Goal: Feedback & Contribution: Contribute content

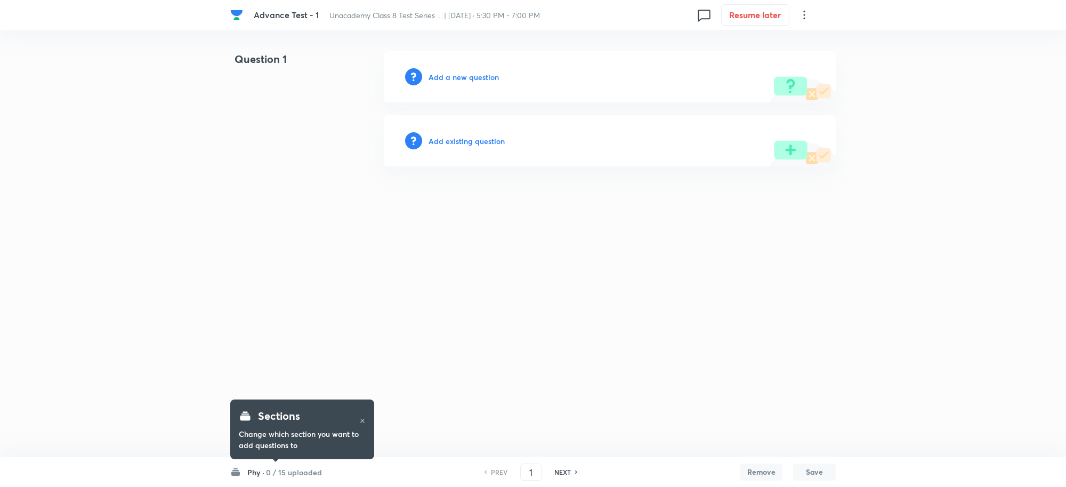
click at [457, 76] on h6 "Add a new question" at bounding box center [464, 76] width 70 height 11
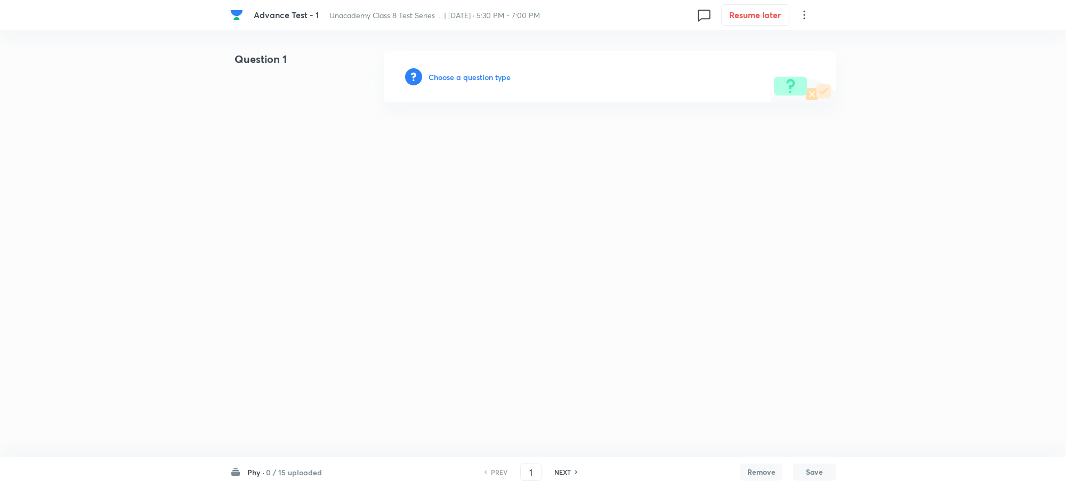
click at [448, 74] on h6 "Choose a question type" at bounding box center [470, 76] width 82 height 11
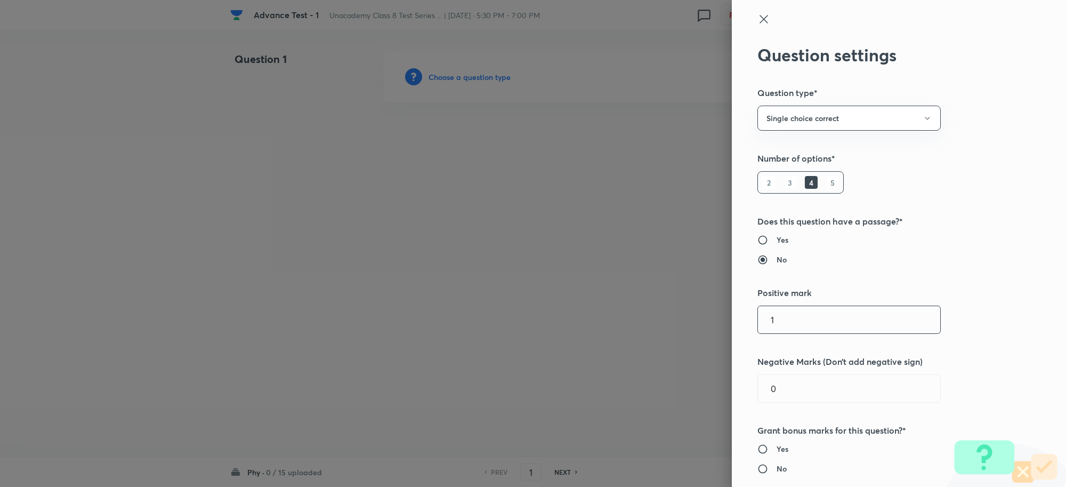
scroll to position [133, 0]
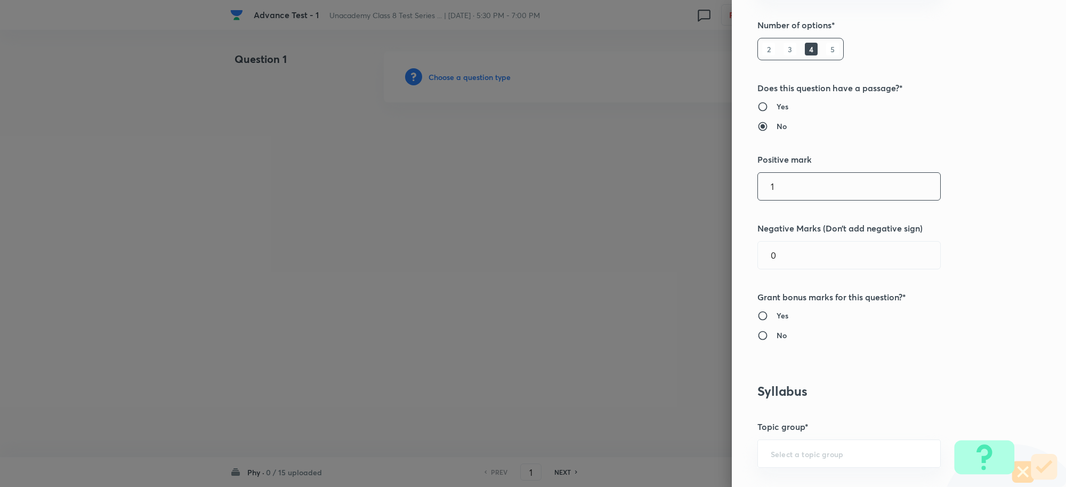
drag, startPoint x: 788, startPoint y: 182, endPoint x: 676, endPoint y: 180, distance: 112.5
click at [669, 180] on div "Question settings Question type* Single choice correct Number of options* 2 3 4…" at bounding box center [533, 243] width 1066 height 487
type input "2"
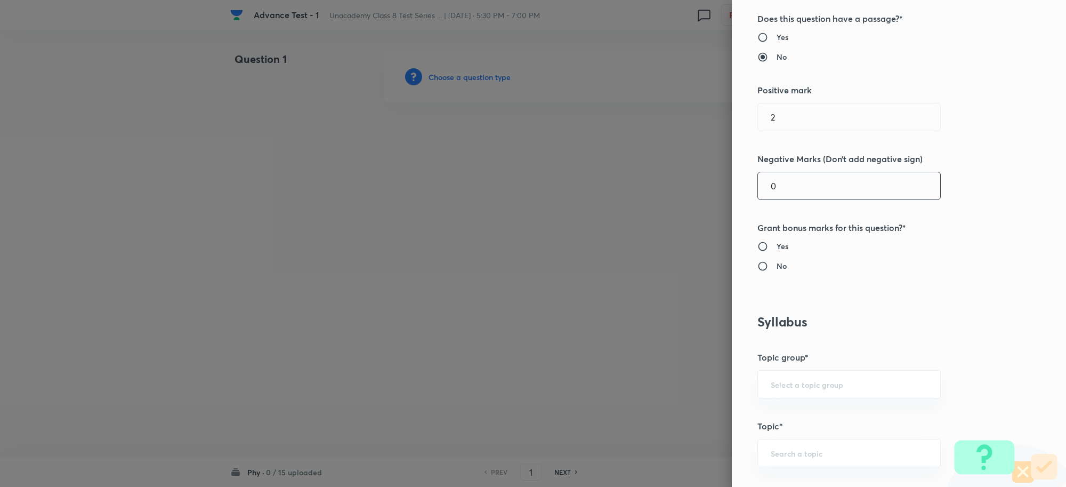
scroll to position [267, 0]
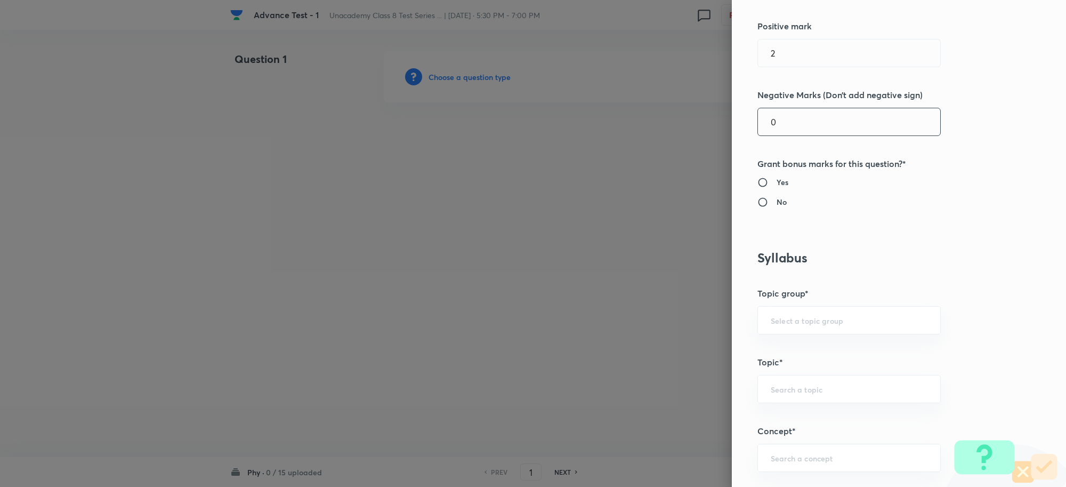
click at [758, 203] on input "No" at bounding box center [767, 202] width 19 height 11
radio input "true"
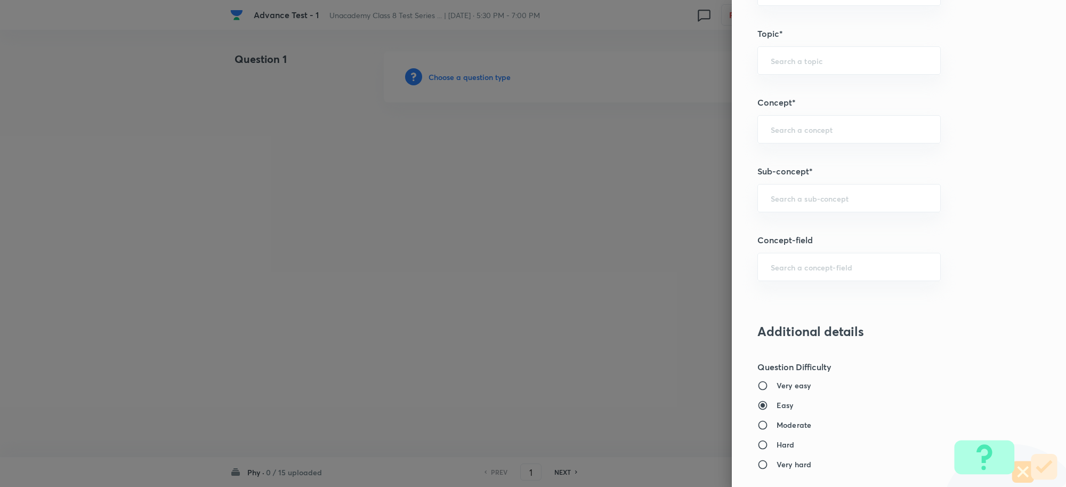
scroll to position [600, 0]
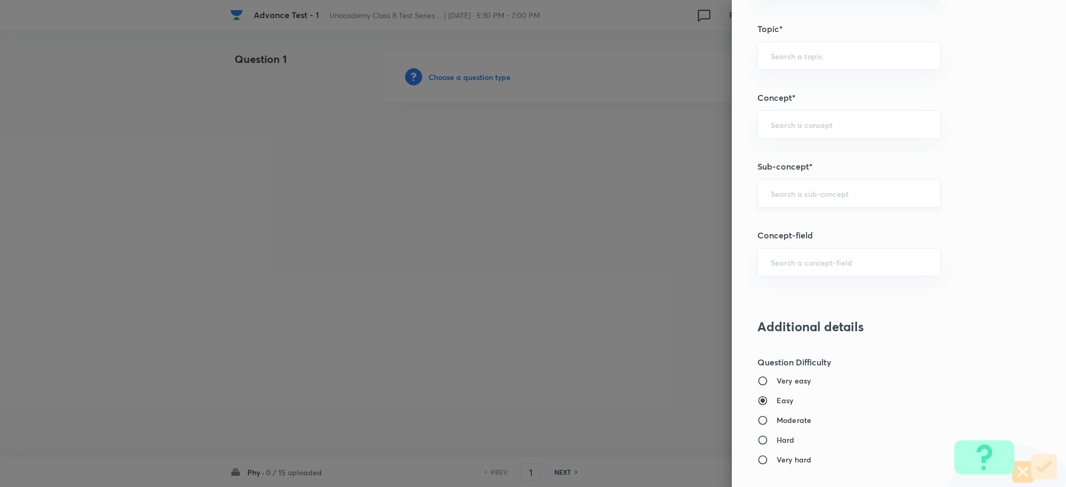
click at [777, 190] on input "text" at bounding box center [849, 193] width 157 height 10
drag, startPoint x: 875, startPoint y: 188, endPoint x: 800, endPoint y: 192, distance: 75.9
click at [800, 192] on div "FORCE AND PRESSURE ​" at bounding box center [849, 193] width 183 height 28
click at [796, 190] on input "FORCE AND PRESSURE" at bounding box center [849, 193] width 157 height 10
drag, startPoint x: 810, startPoint y: 197, endPoint x: 709, endPoint y: 199, distance: 101.3
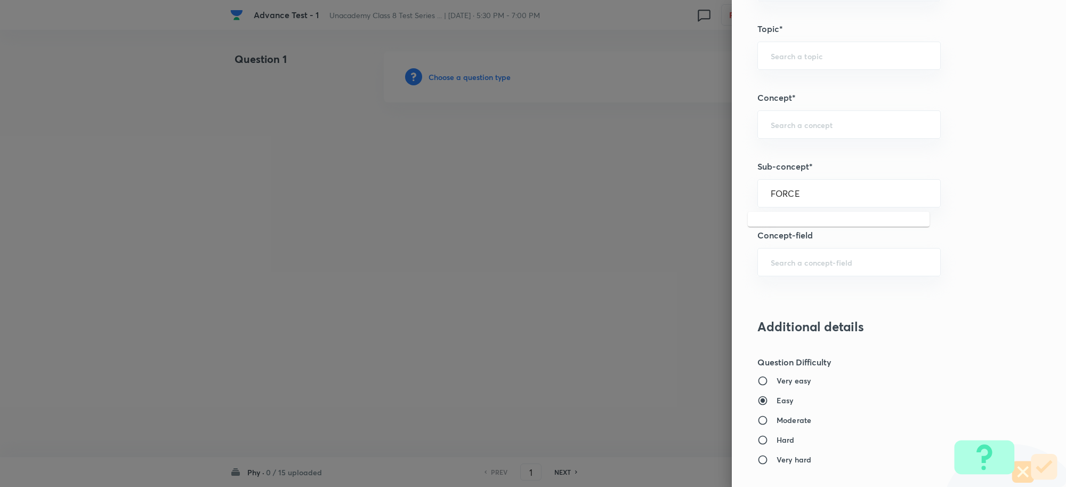
click at [709, 199] on div "Question settings Question type* Single choice correct Number of options* 2 3 4…" at bounding box center [533, 243] width 1066 height 487
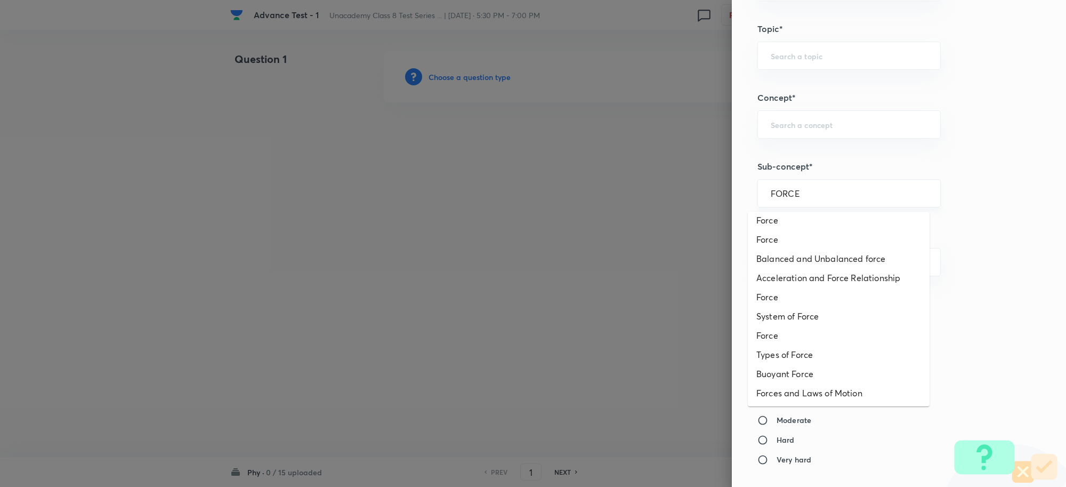
scroll to position [0, 0]
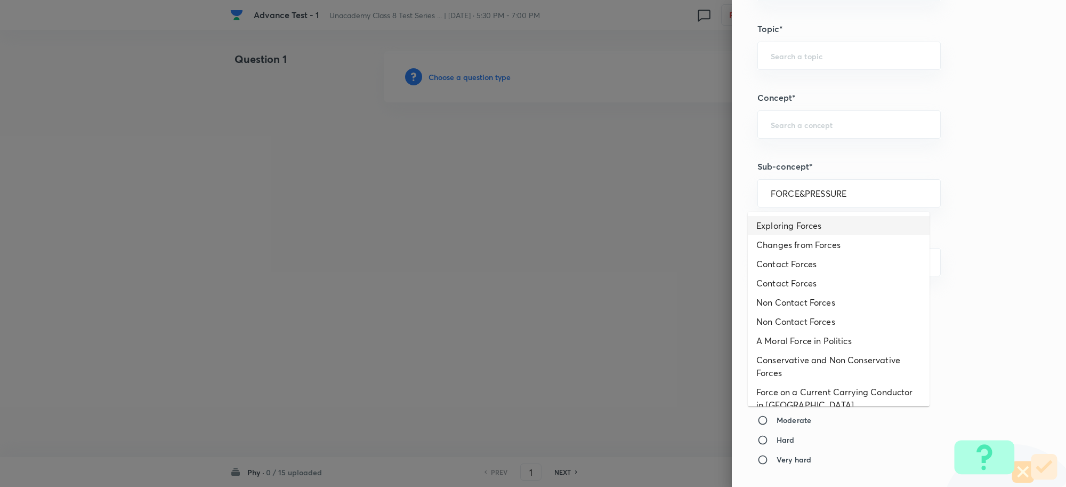
drag, startPoint x: 841, startPoint y: 191, endPoint x: 702, endPoint y: 186, distance: 139.3
click at [702, 186] on div "Question settings Question type* Single choice correct Number of options* 2 3 4…" at bounding box center [533, 243] width 1066 height 487
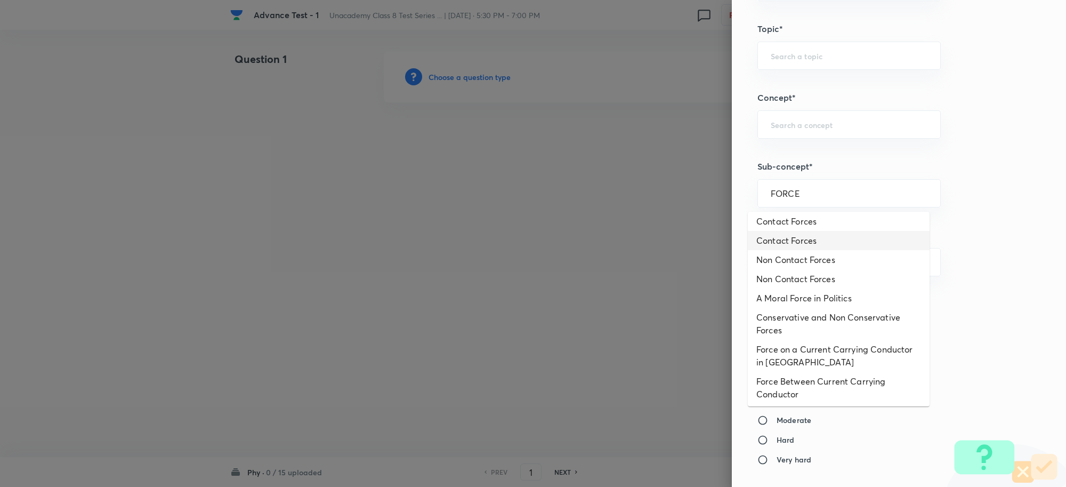
scroll to position [200, 0]
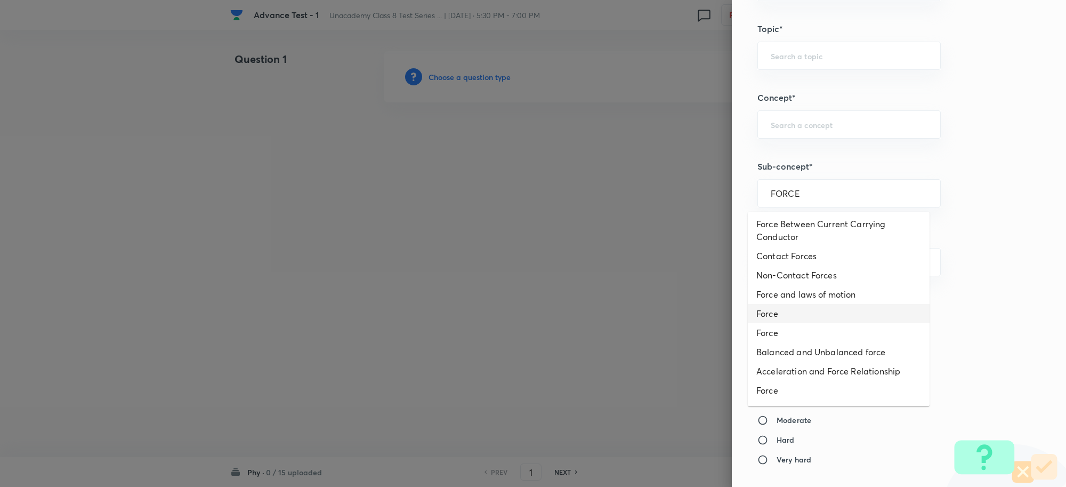
click at [776, 316] on li "Force" at bounding box center [839, 313] width 182 height 19
type input "Force"
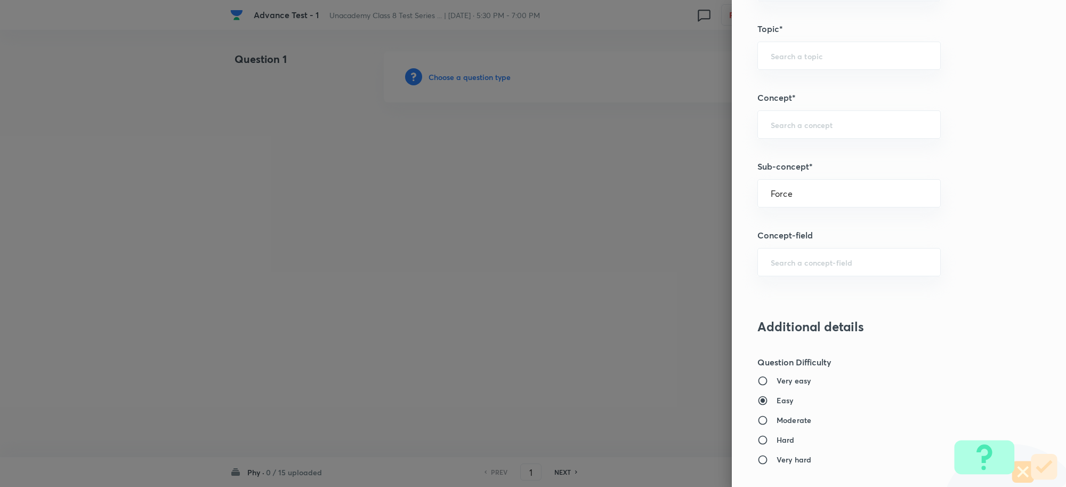
type input "Foundation Class 8"
type input "Physics"
type input "Force"
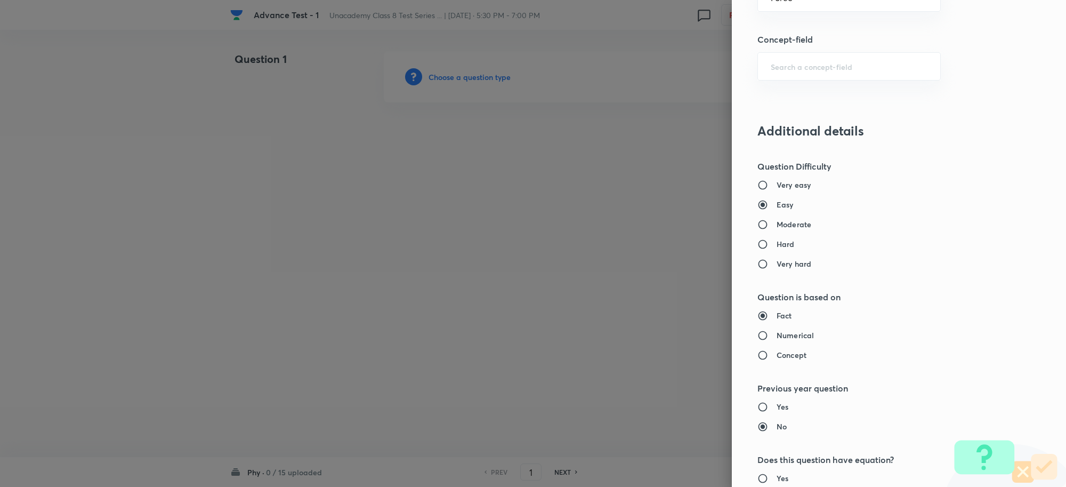
scroll to position [866, 0]
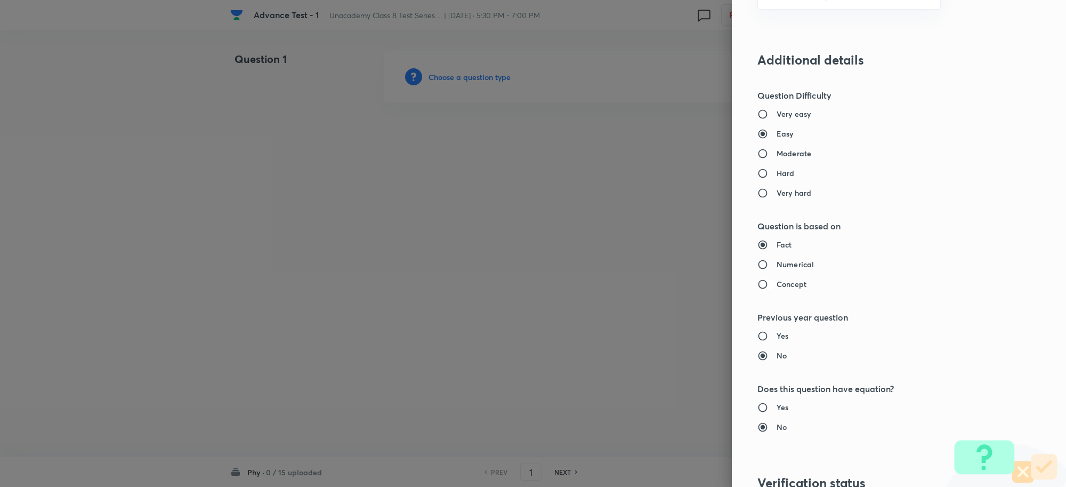
click at [758, 286] on input "Concept" at bounding box center [767, 284] width 19 height 11
radio input "true"
radio input "false"
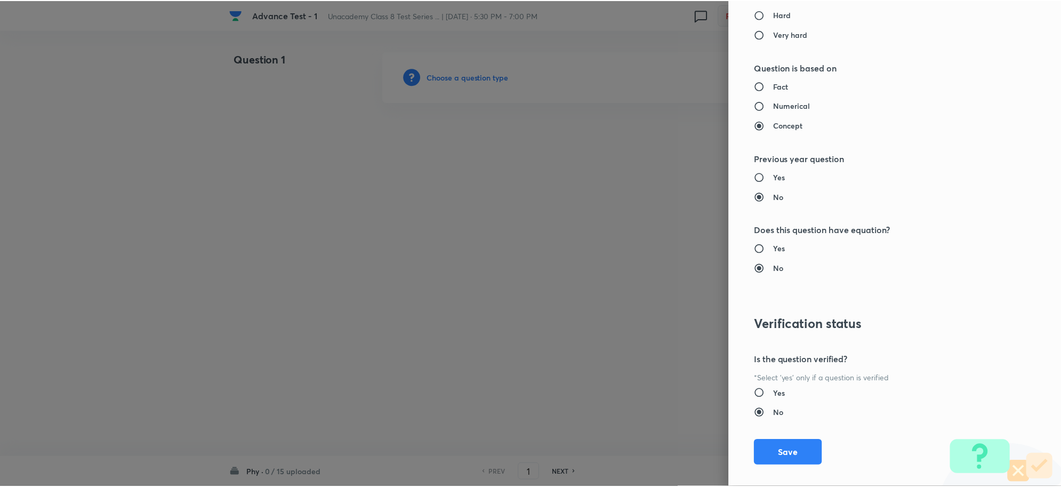
scroll to position [1040, 0]
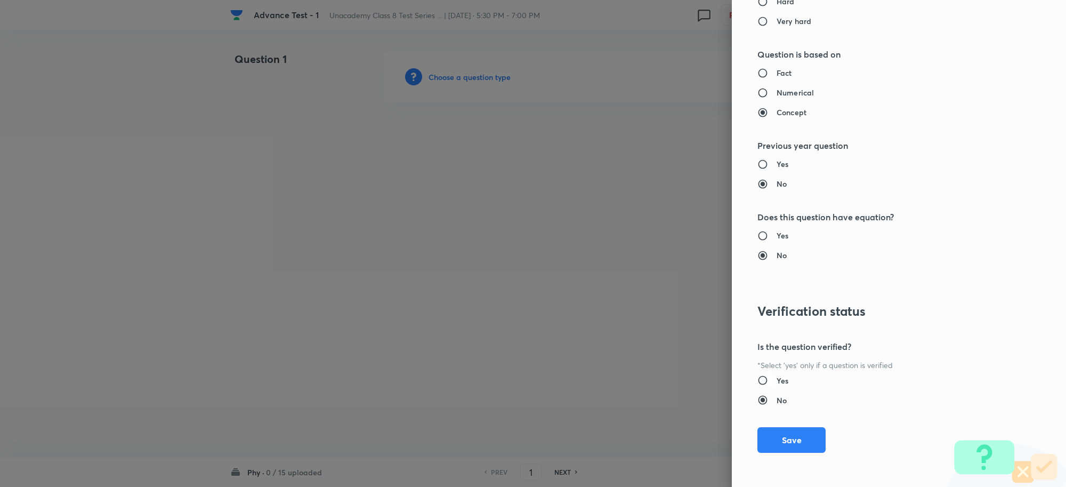
click at [758, 380] on input "Yes" at bounding box center [767, 380] width 19 height 11
radio input "true"
radio input "false"
click at [784, 443] on button "Save" at bounding box center [792, 439] width 68 height 26
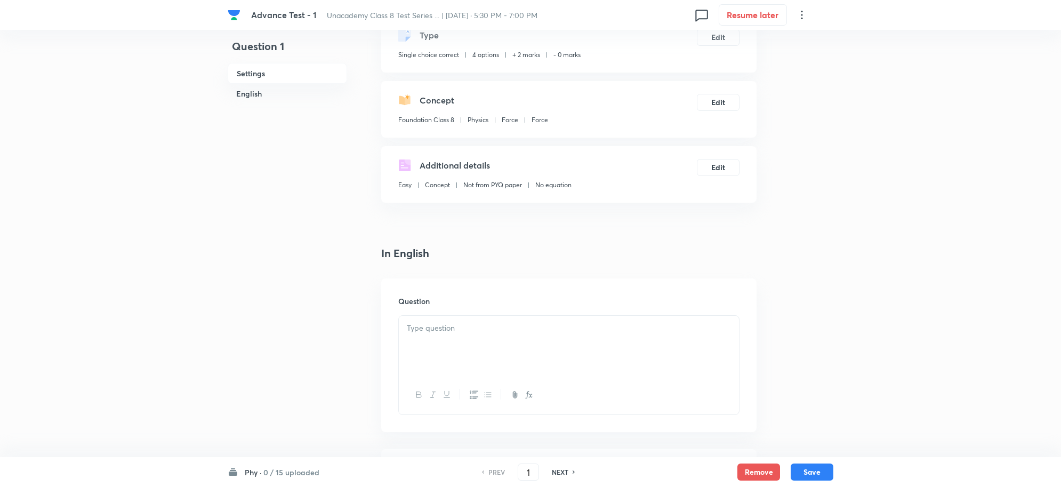
scroll to position [133, 0]
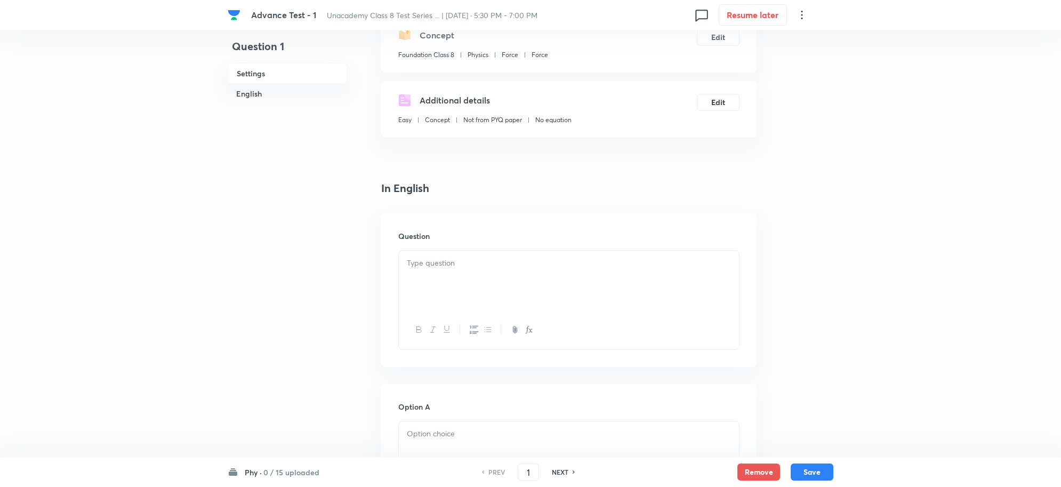
click at [435, 259] on p at bounding box center [569, 263] width 324 height 12
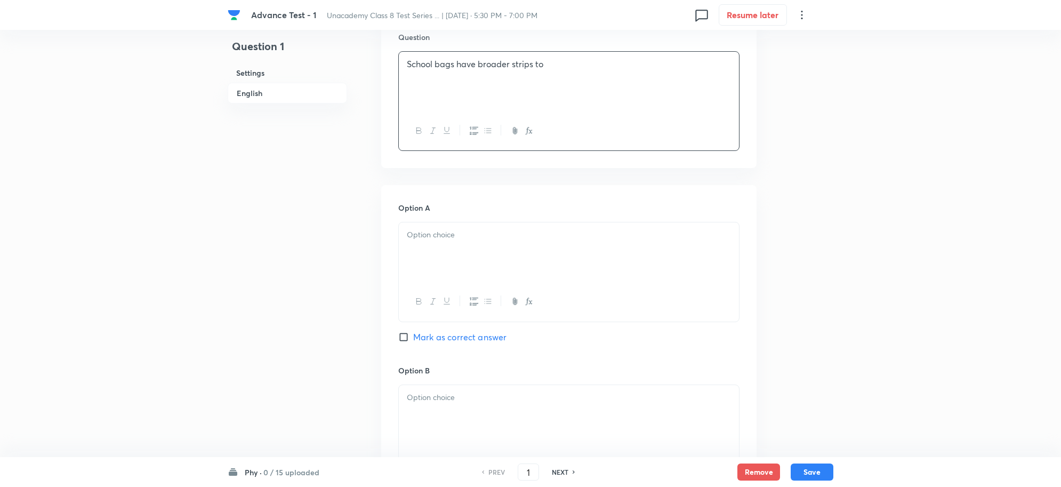
scroll to position [333, 0]
click at [438, 244] on div at bounding box center [569, 251] width 340 height 60
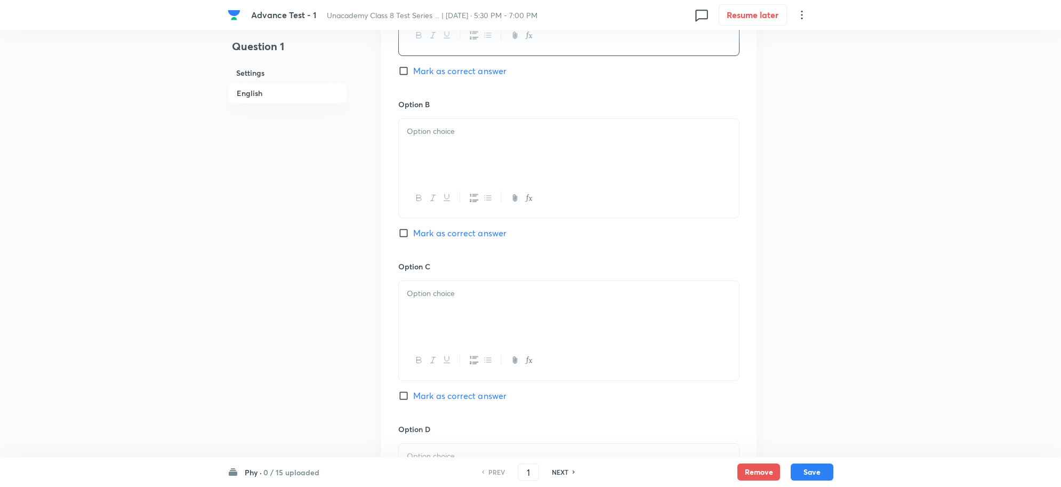
scroll to position [600, 0]
click at [433, 146] on div at bounding box center [569, 147] width 340 height 60
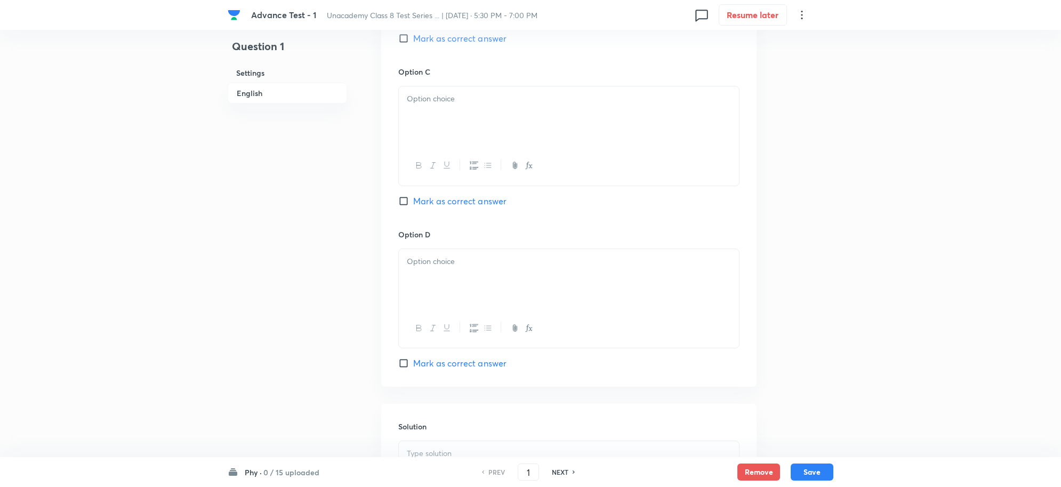
scroll to position [800, 0]
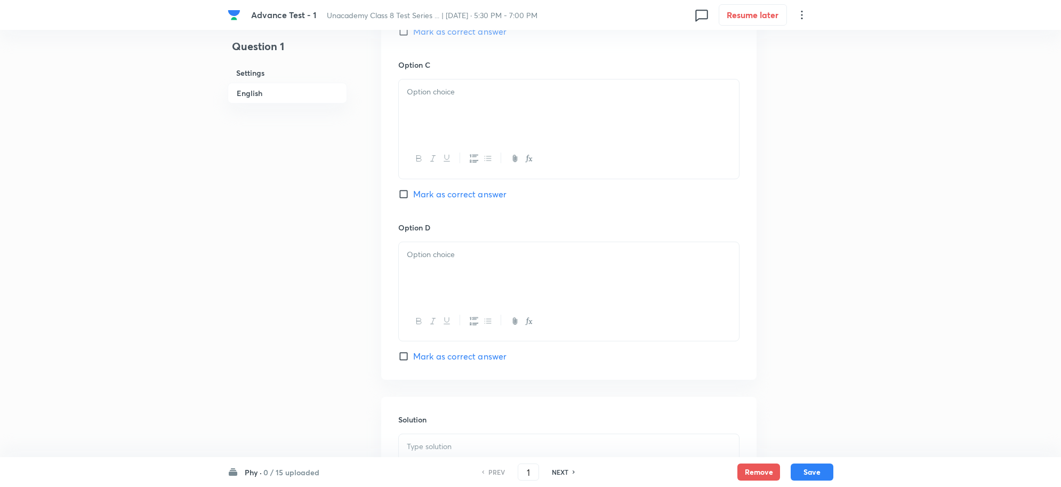
click at [448, 98] on p at bounding box center [569, 92] width 324 height 12
click at [404, 196] on input "Mark as correct answer" at bounding box center [405, 194] width 15 height 11
checkbox input "true"
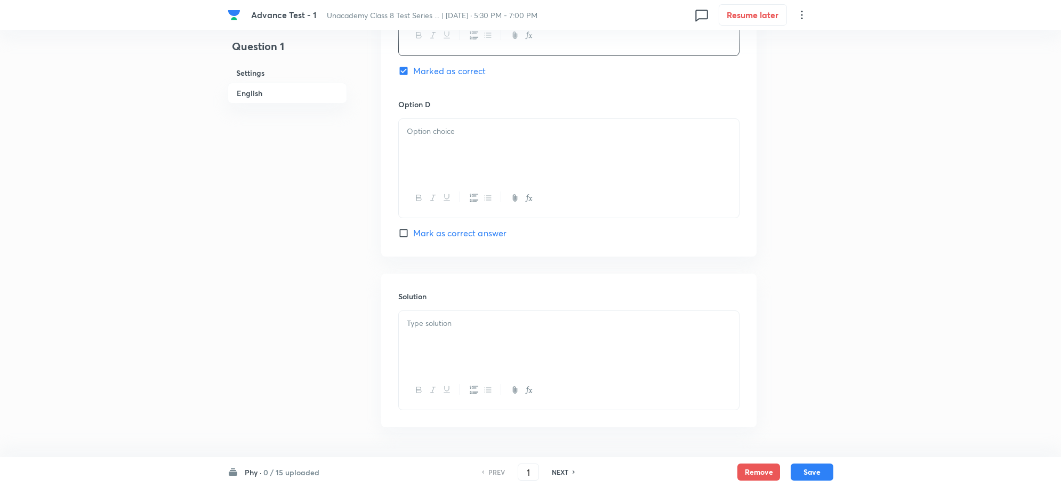
scroll to position [933, 0]
click at [443, 135] on div at bounding box center [569, 139] width 340 height 60
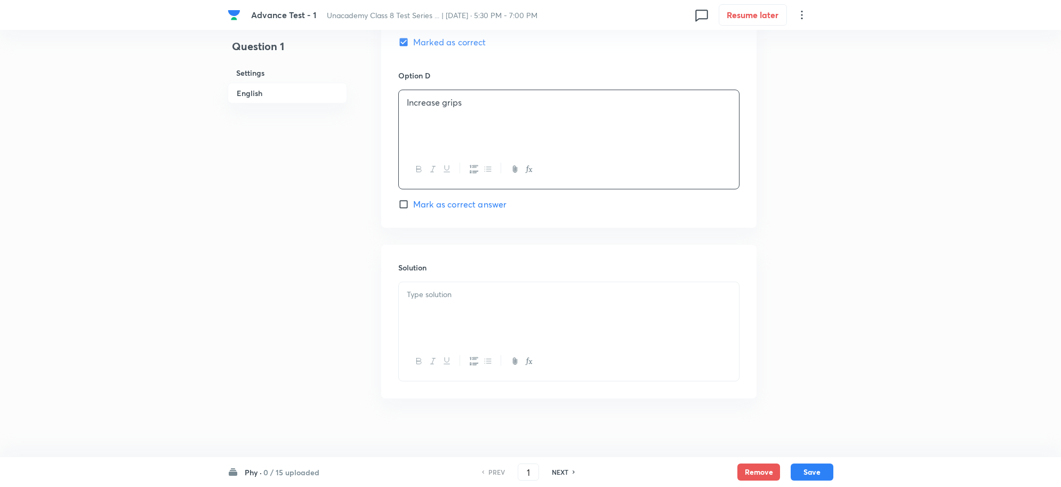
scroll to position [961, 0]
click at [457, 291] on p at bounding box center [569, 289] width 324 height 12
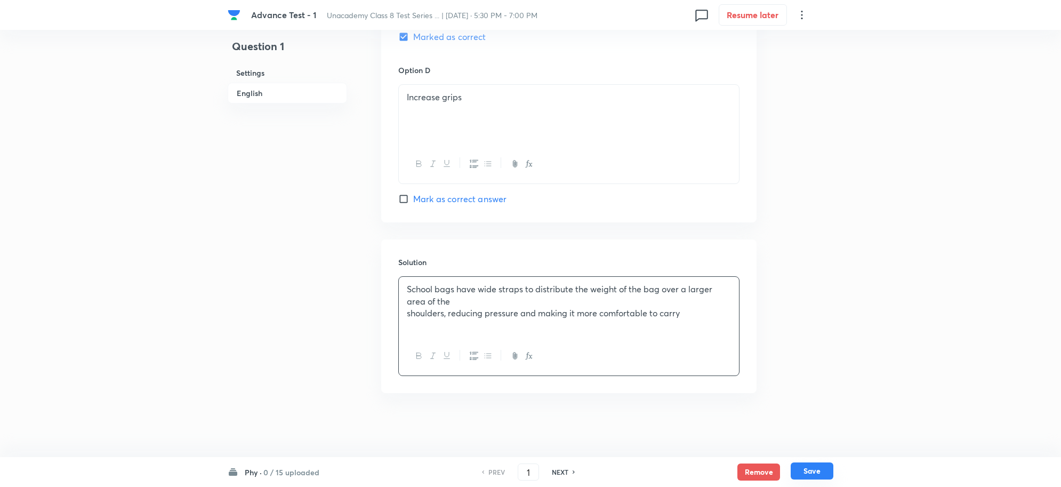
click at [816, 470] on button "Save" at bounding box center [812, 470] width 43 height 17
type input "2"
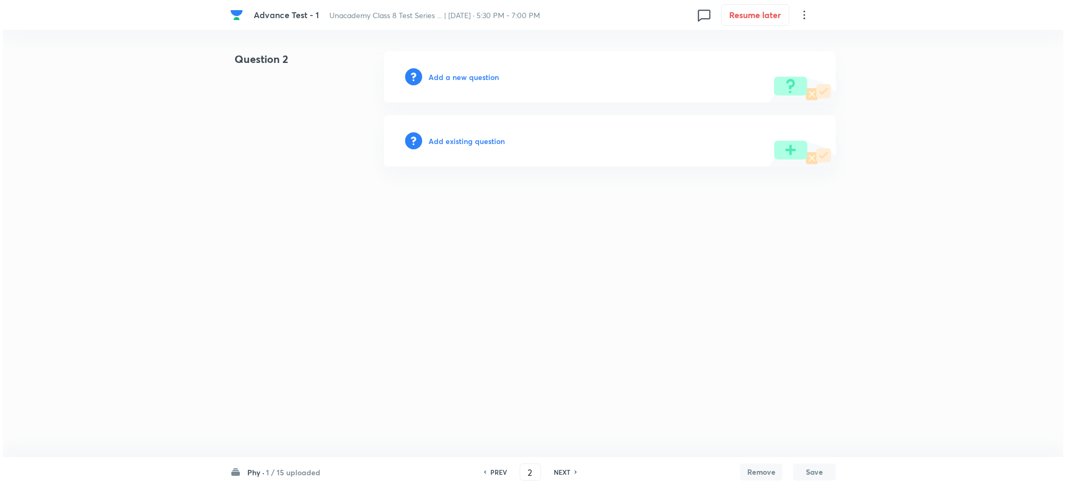
scroll to position [0, 0]
click at [459, 79] on h6 "Add a new question" at bounding box center [464, 76] width 70 height 11
click at [476, 79] on h6 "Choose a question type" at bounding box center [470, 76] width 82 height 11
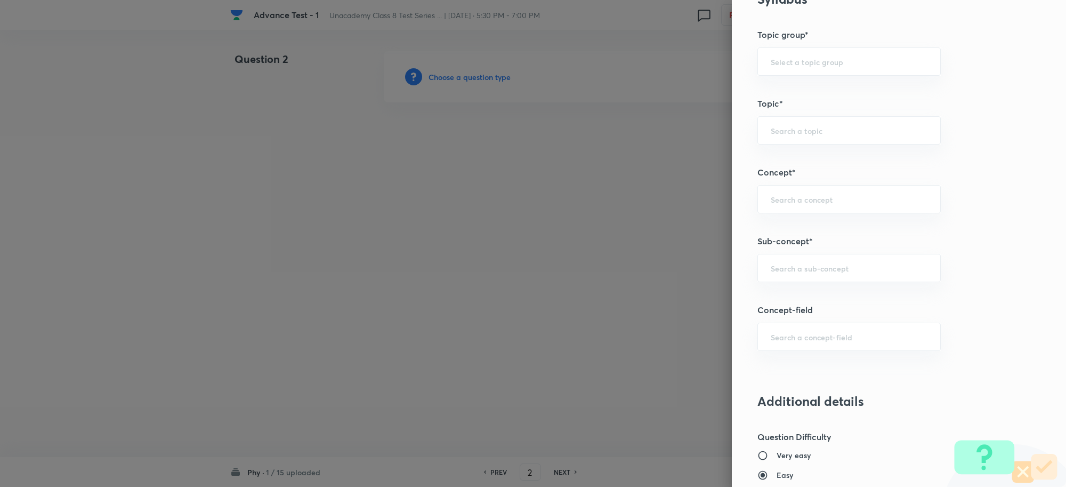
scroll to position [533, 0]
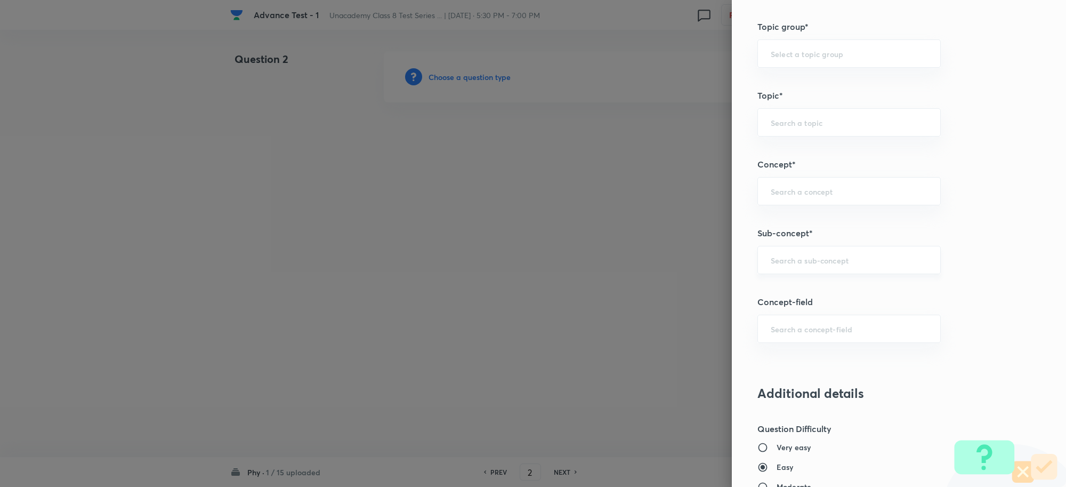
click at [796, 261] on input "text" at bounding box center [849, 260] width 157 height 10
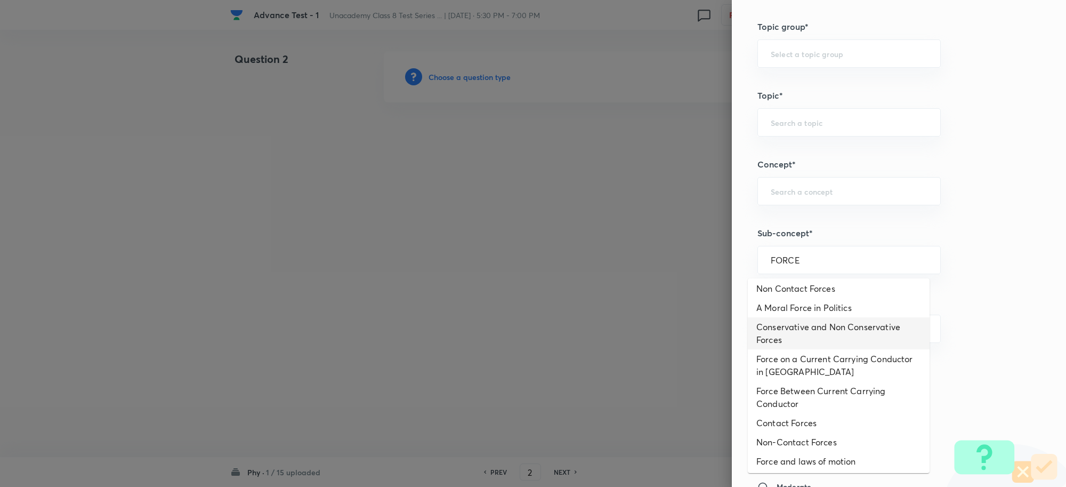
scroll to position [133, 0]
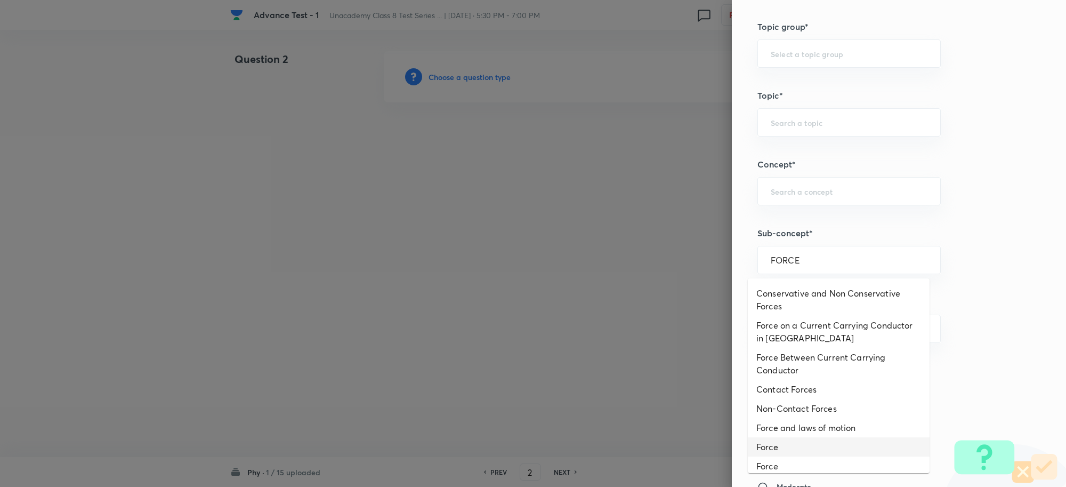
click at [795, 448] on li "Force" at bounding box center [839, 446] width 182 height 19
type input "Force"
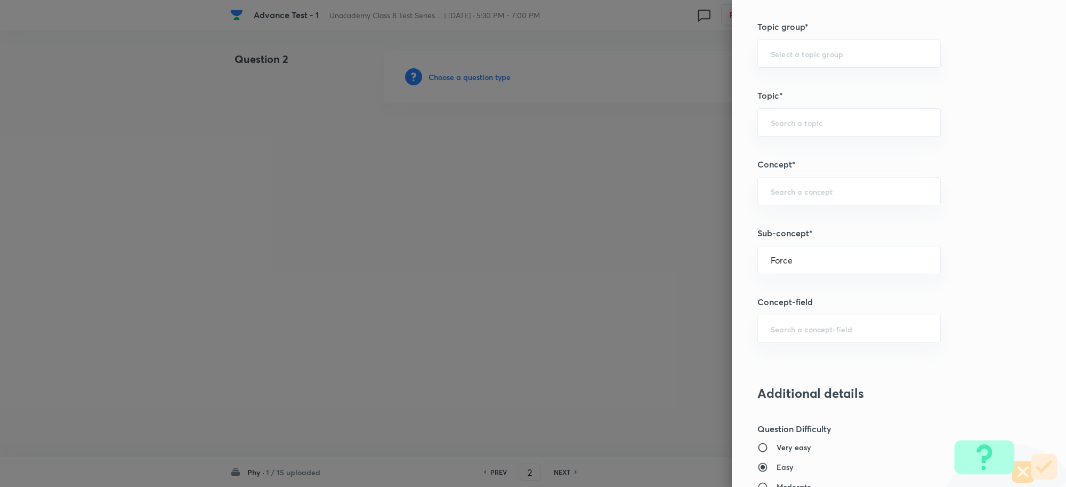
type input "Foundation Class 8"
type input "Physics"
type input "Force"
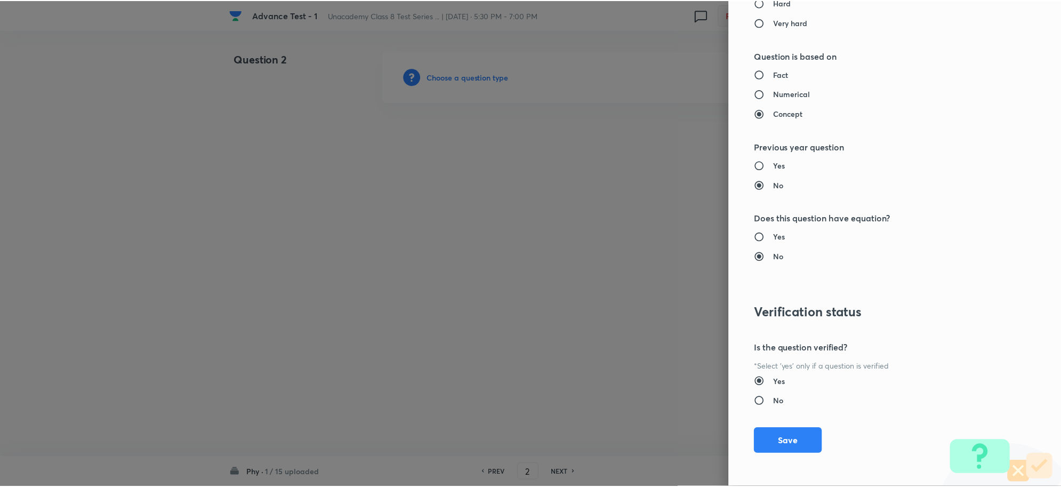
scroll to position [1040, 0]
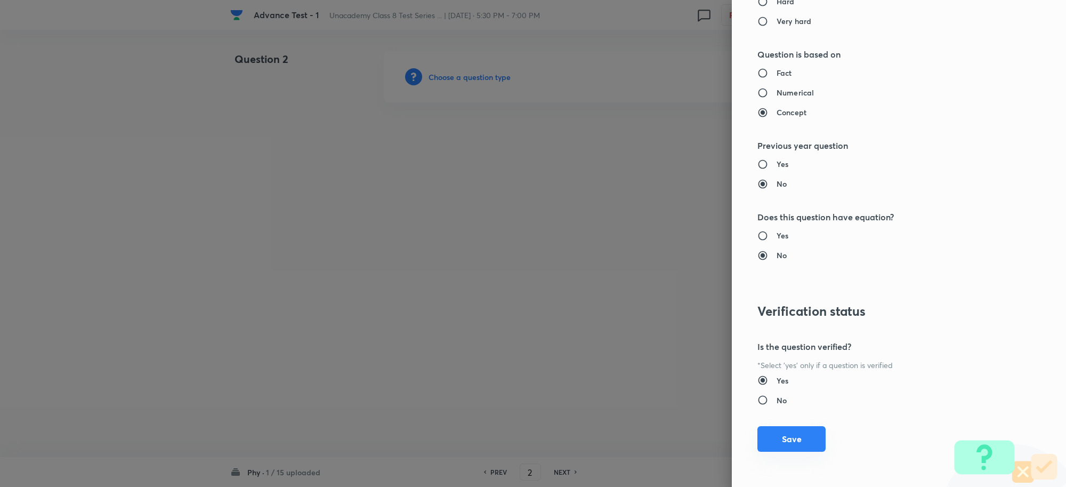
click at [789, 436] on button "Save" at bounding box center [792, 439] width 68 height 26
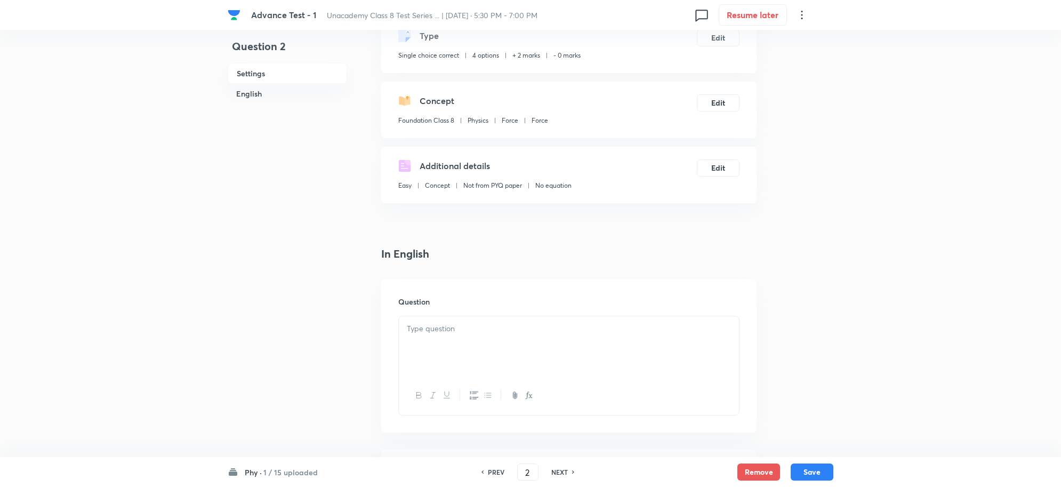
scroll to position [133, 0]
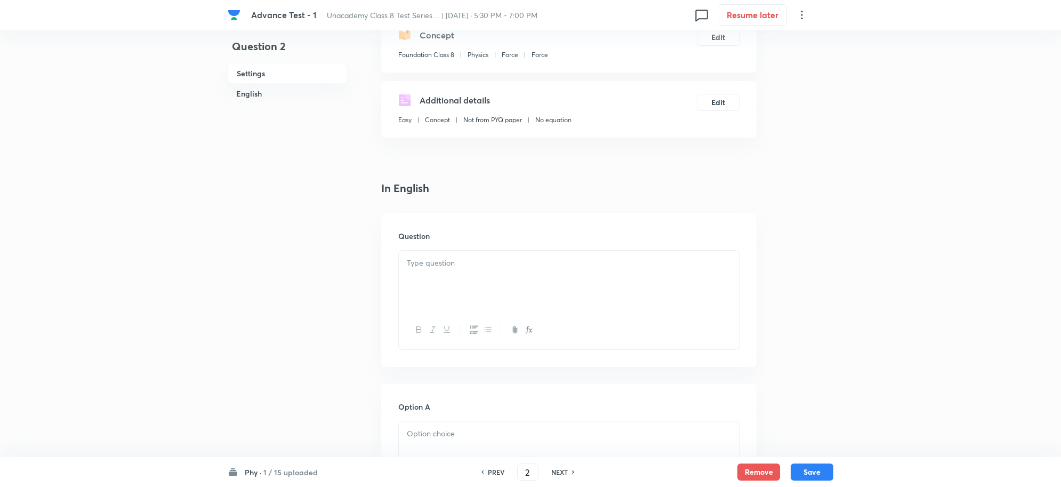
click at [443, 274] on div at bounding box center [569, 281] width 340 height 60
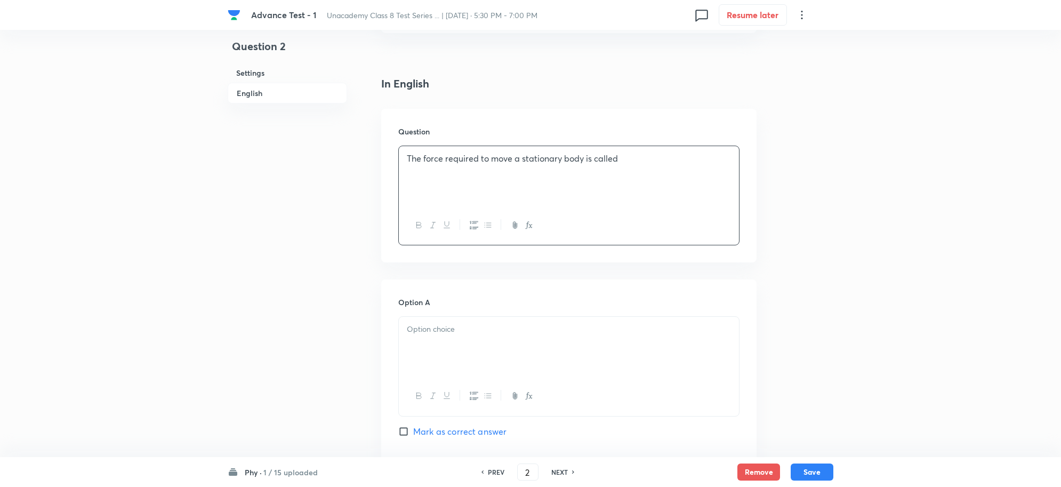
scroll to position [333, 0]
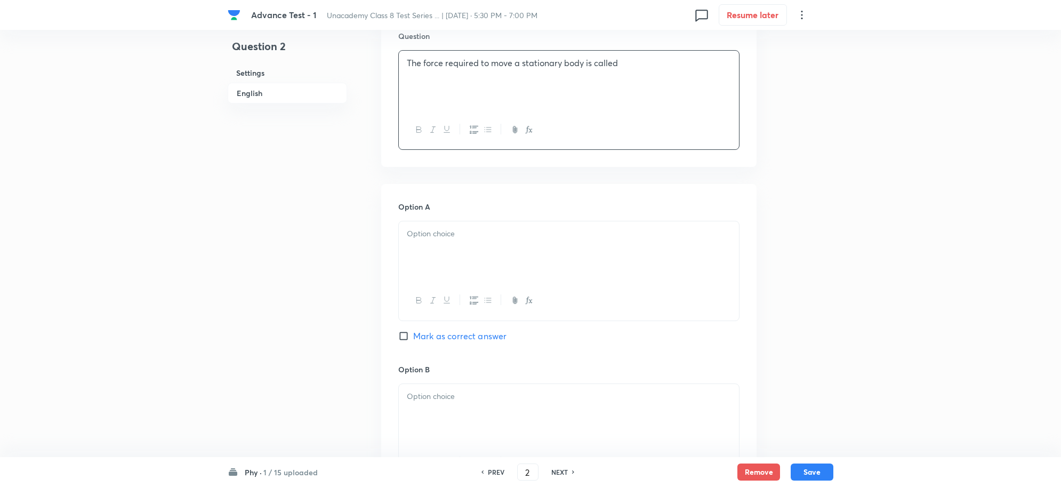
click at [440, 231] on p at bounding box center [569, 234] width 324 height 12
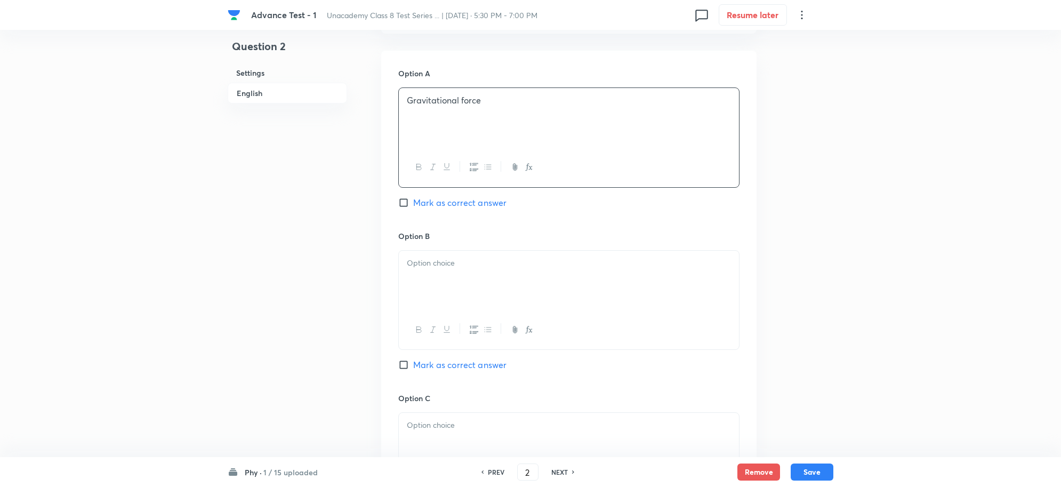
click at [505, 242] on h6 "Option B" at bounding box center [568, 235] width 341 height 11
click at [491, 269] on p at bounding box center [569, 263] width 324 height 12
click at [400, 364] on input "Mark as correct answer" at bounding box center [405, 364] width 15 height 11
checkbox input "true"
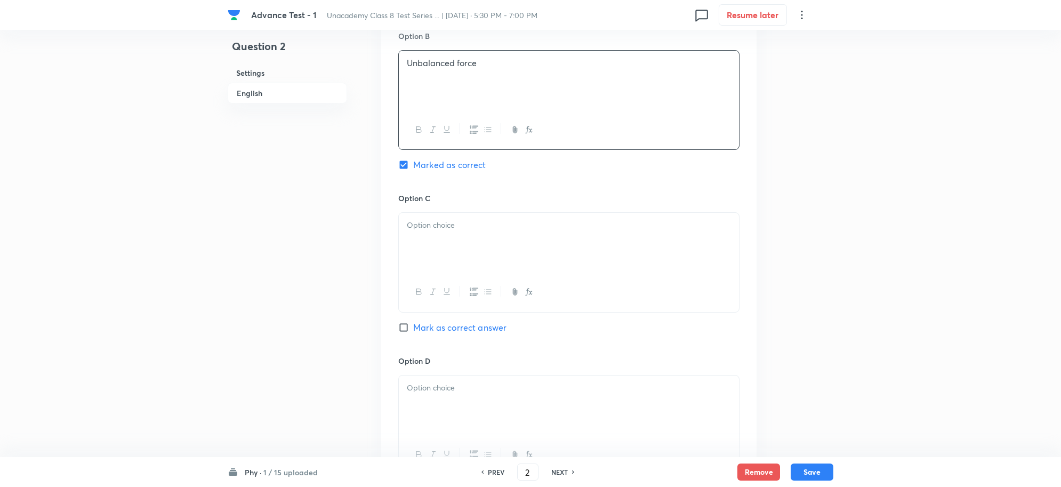
click at [448, 238] on div at bounding box center [569, 243] width 340 height 60
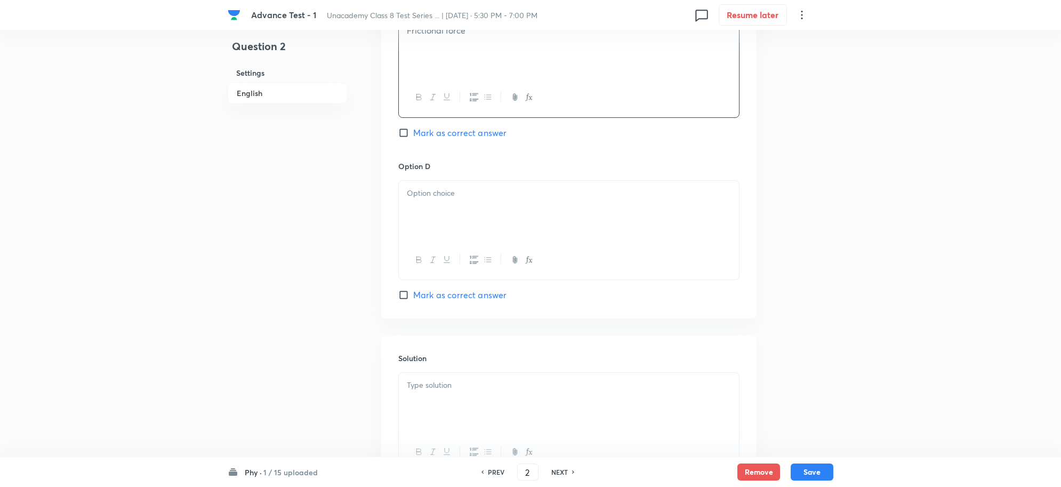
scroll to position [866, 0]
click at [433, 203] on div at bounding box center [569, 205] width 340 height 60
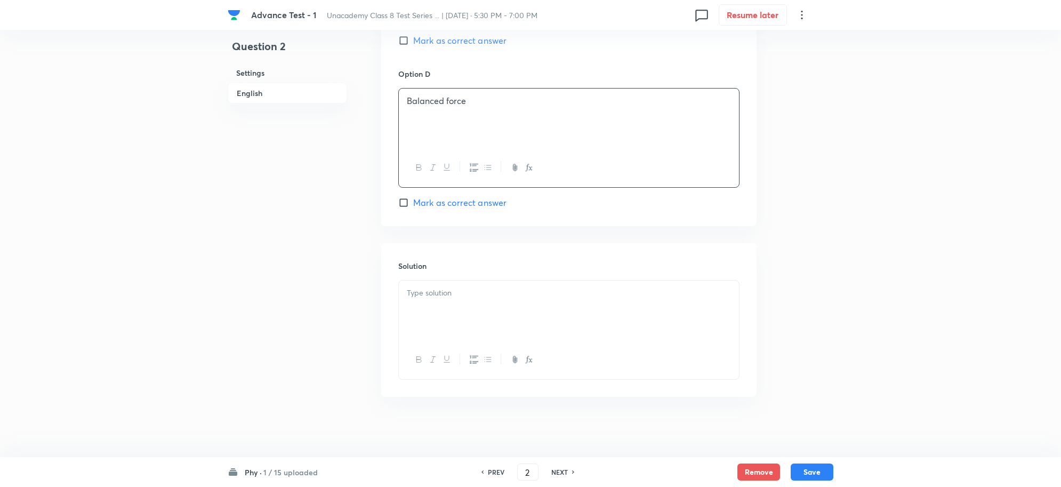
scroll to position [961, 0]
click at [452, 303] on div at bounding box center [569, 307] width 340 height 60
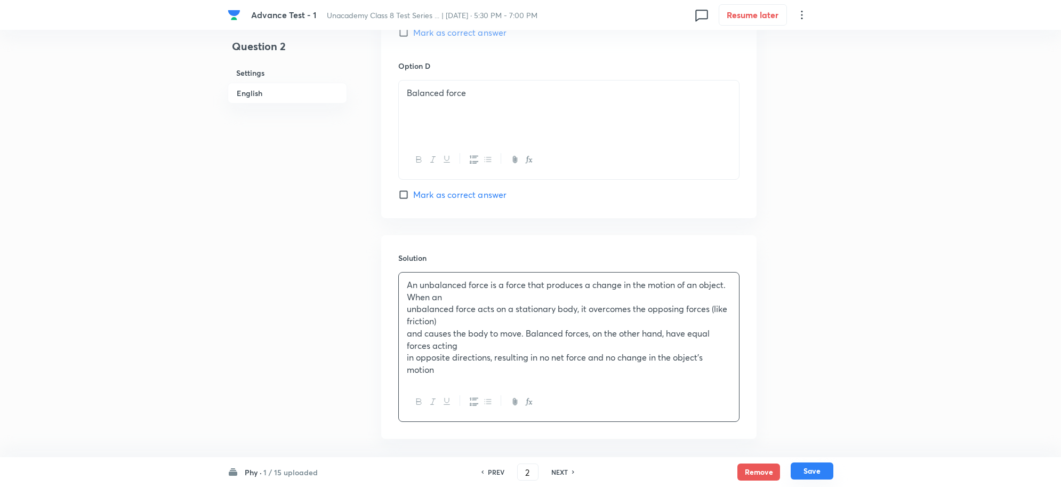
click at [817, 475] on button "Save" at bounding box center [812, 470] width 43 height 17
type input "3"
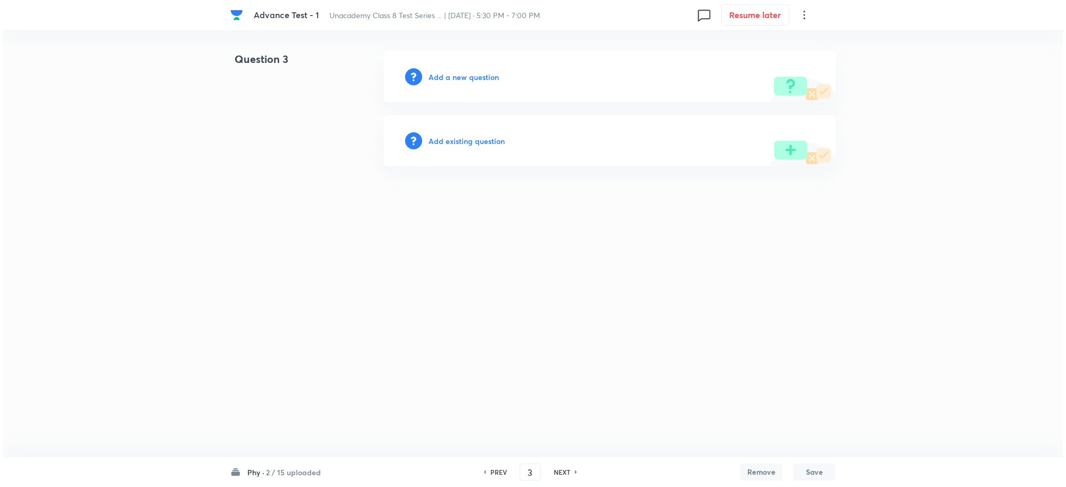
scroll to position [0, 0]
click at [446, 84] on div "Add a new question" at bounding box center [610, 76] width 452 height 51
click at [471, 81] on h6 "Add a new question" at bounding box center [464, 76] width 70 height 11
click at [473, 79] on h6 "Choose a question type" at bounding box center [470, 76] width 82 height 11
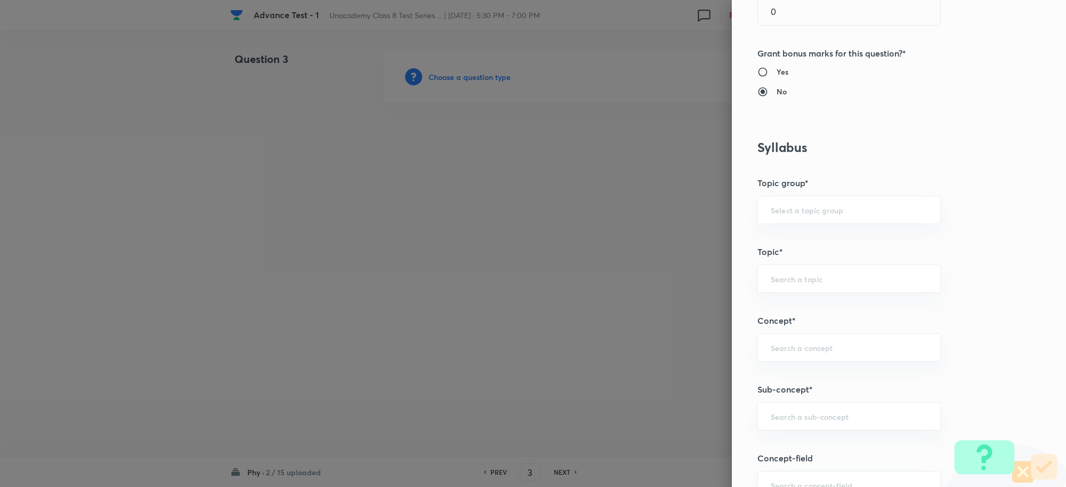
scroll to position [467, 0]
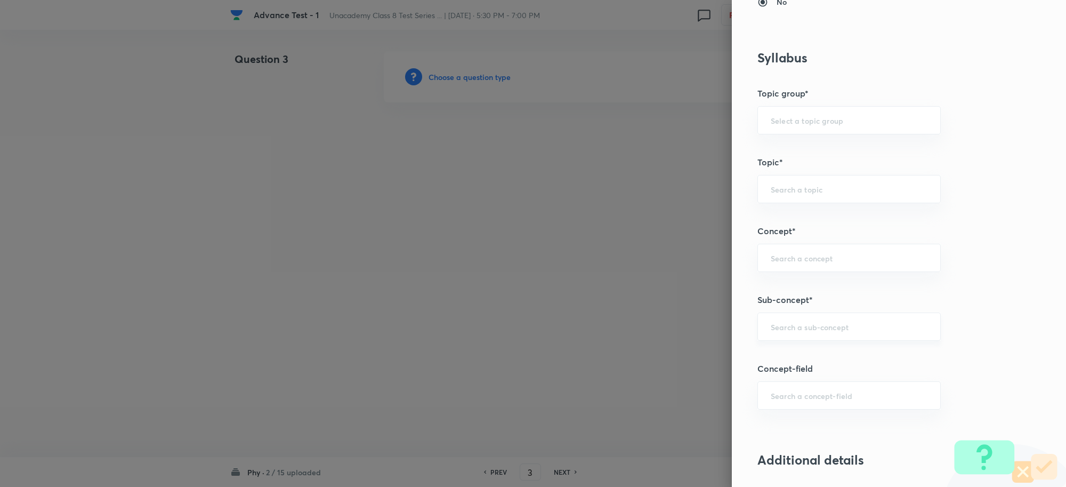
click at [777, 327] on input "text" at bounding box center [849, 327] width 157 height 10
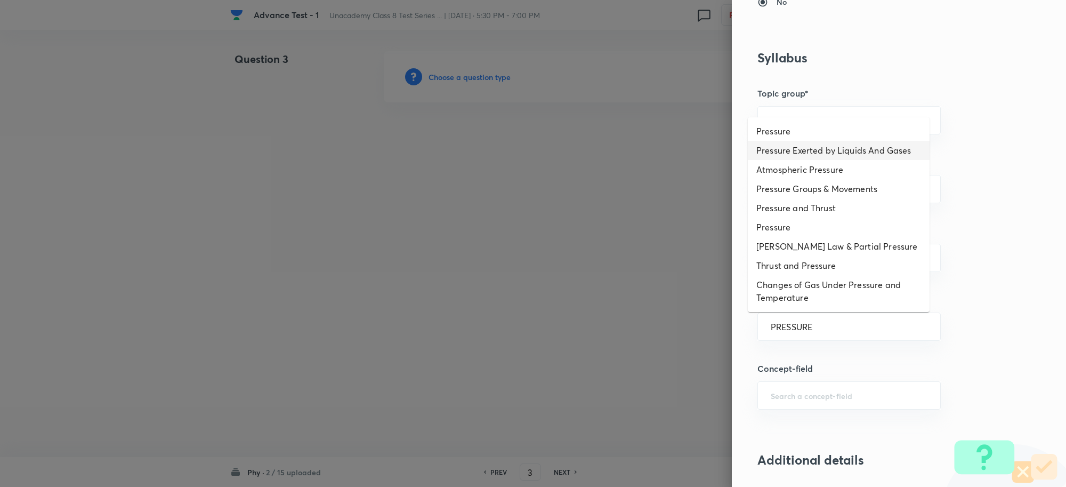
click at [787, 136] on li "Pressure" at bounding box center [839, 131] width 182 height 19
type input "Pressure"
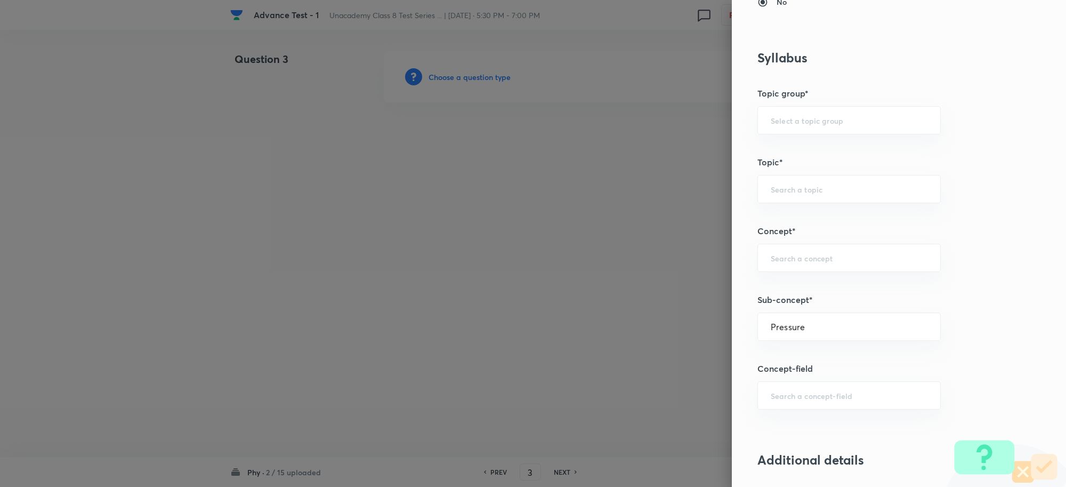
type input "Foundation Class 8"
type input "Physics"
type input "Force and Pressure"
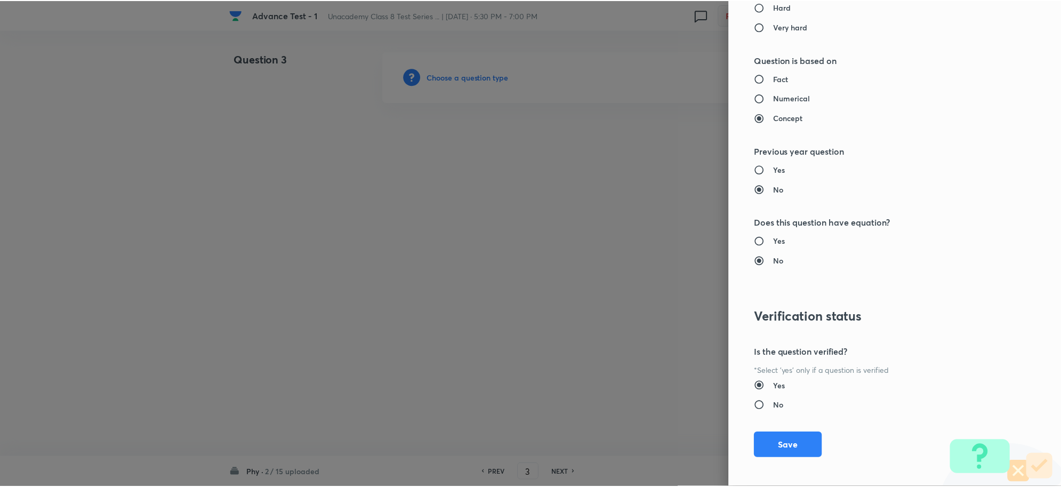
scroll to position [1040, 0]
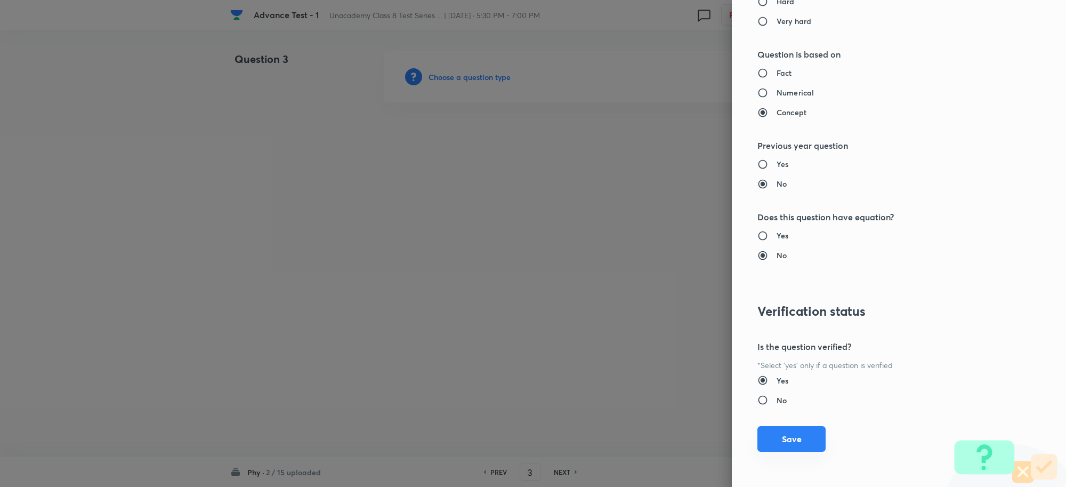
click at [778, 435] on button "Save" at bounding box center [792, 439] width 68 height 26
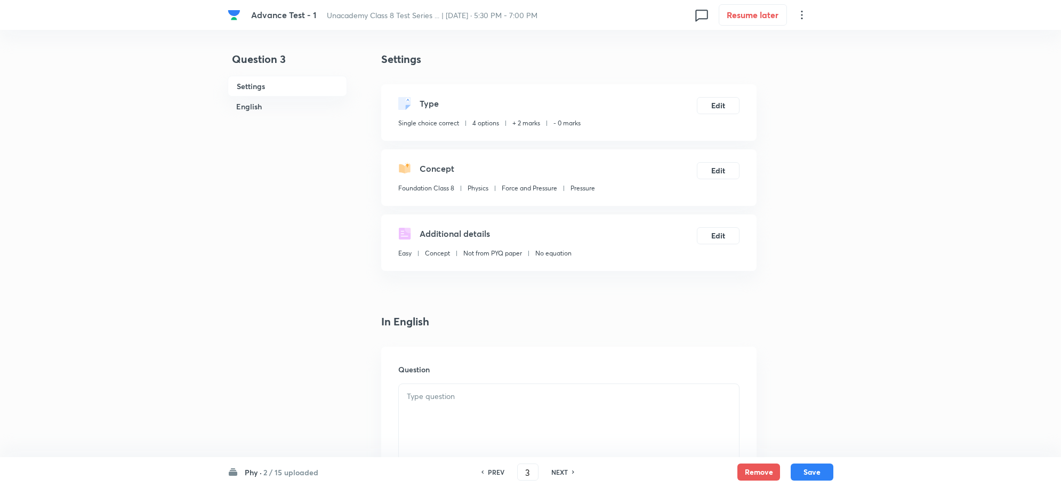
scroll to position [67, 0]
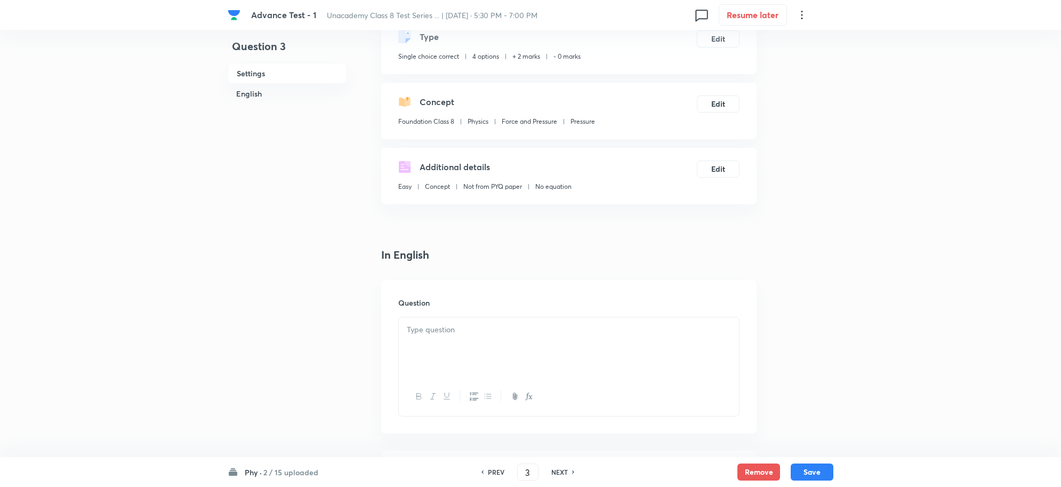
click at [460, 328] on p at bounding box center [569, 330] width 324 height 12
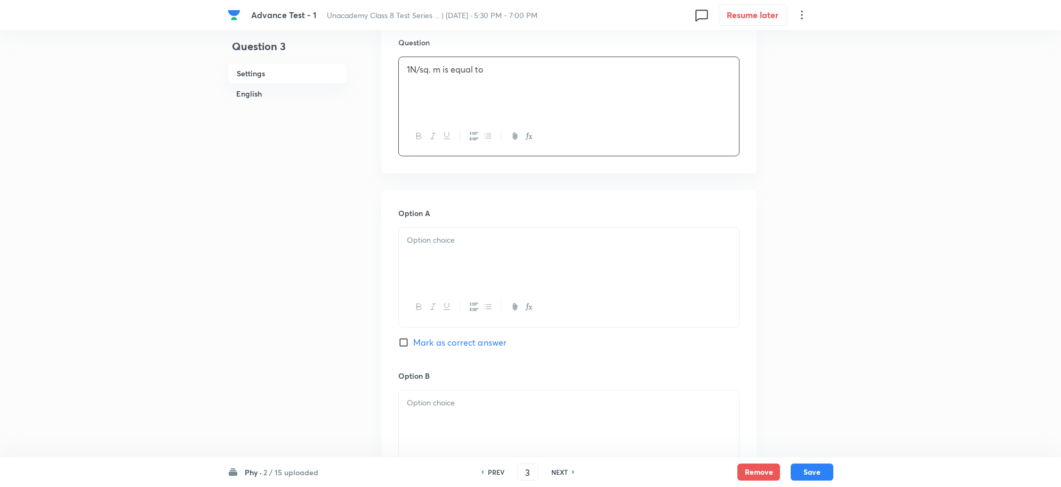
scroll to position [333, 0]
click at [431, 239] on p at bounding box center [569, 234] width 324 height 12
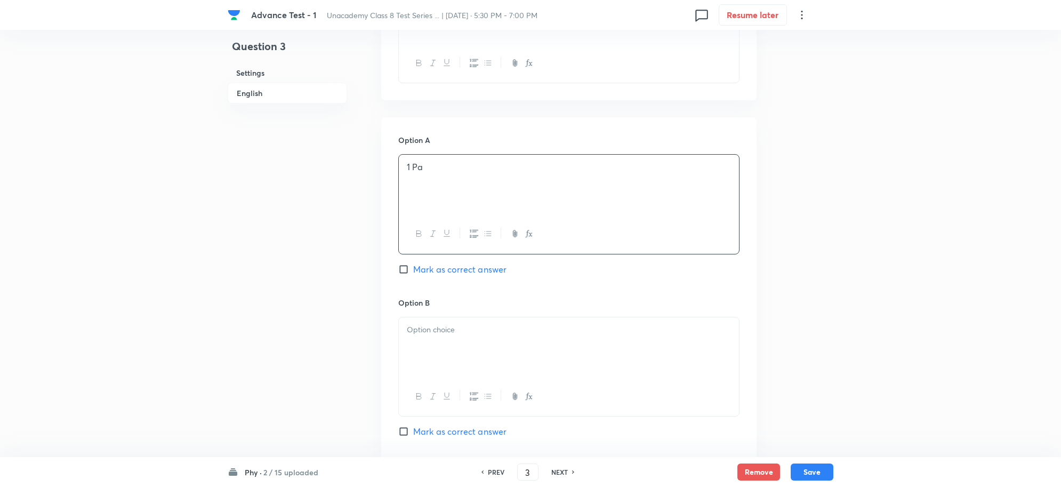
click at [401, 273] on input "Mark as correct answer" at bounding box center [405, 269] width 15 height 11
checkbox input "true"
click at [432, 343] on div at bounding box center [569, 347] width 340 height 60
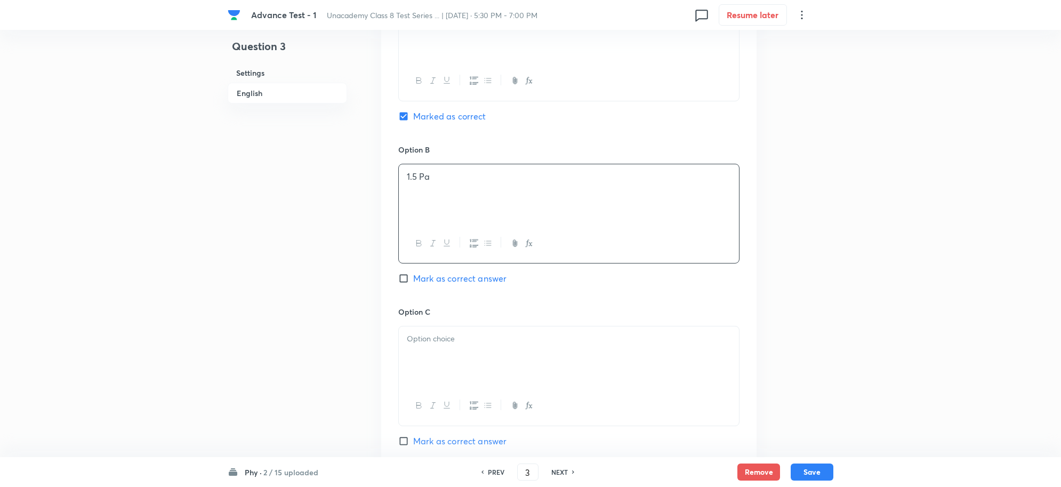
scroll to position [600, 0]
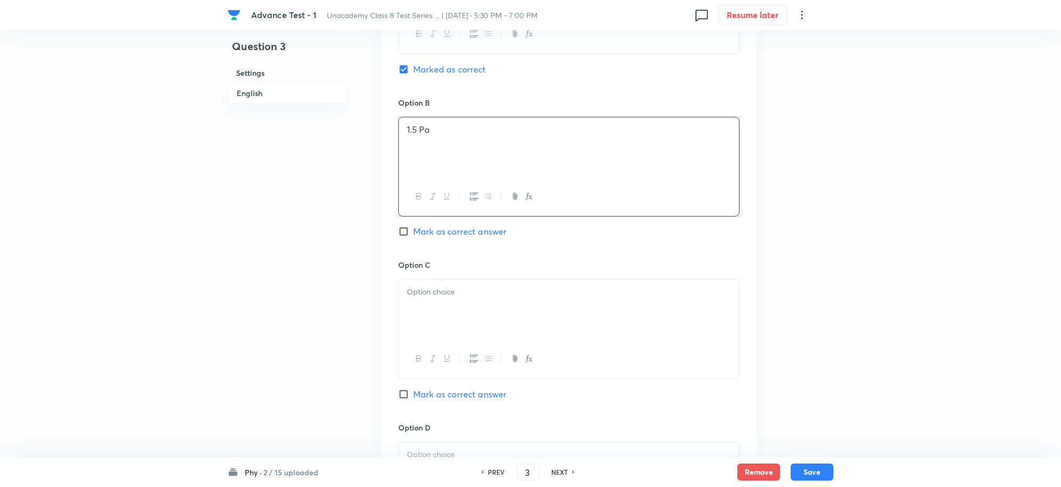
click at [459, 316] on div at bounding box center [569, 309] width 340 height 60
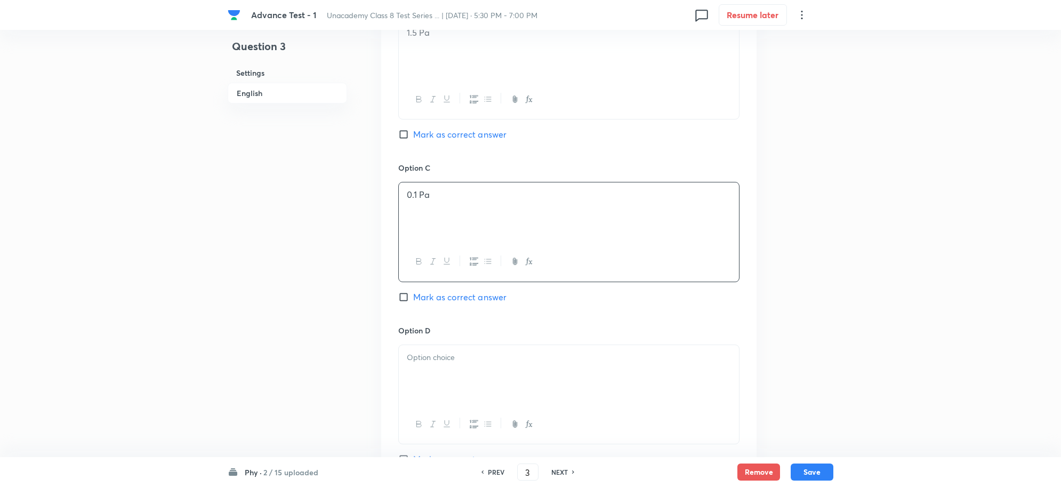
scroll to position [800, 0]
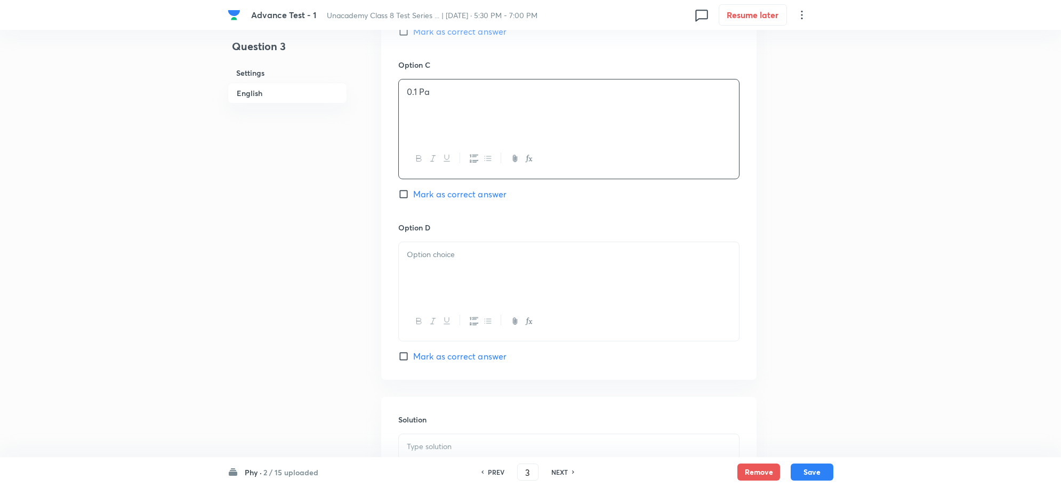
click at [427, 267] on div at bounding box center [569, 272] width 340 height 60
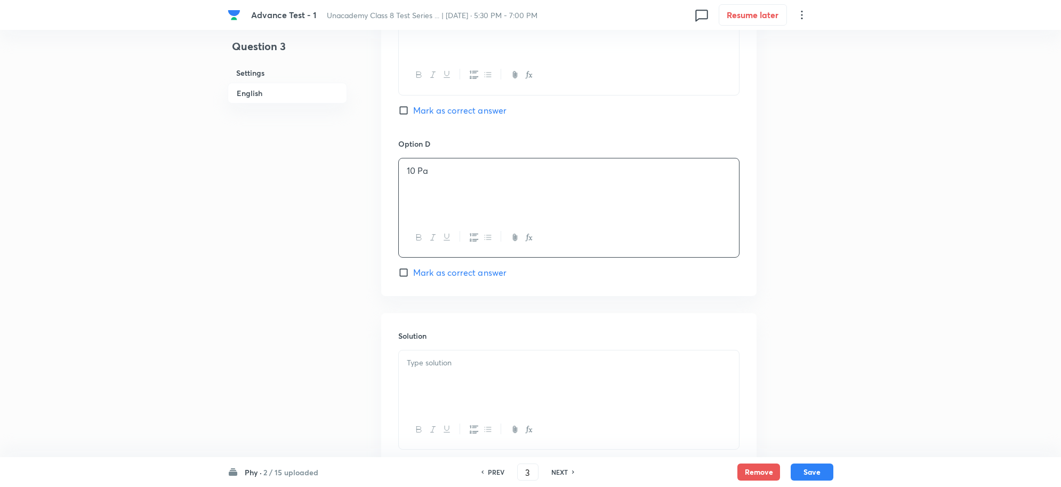
scroll to position [961, 0]
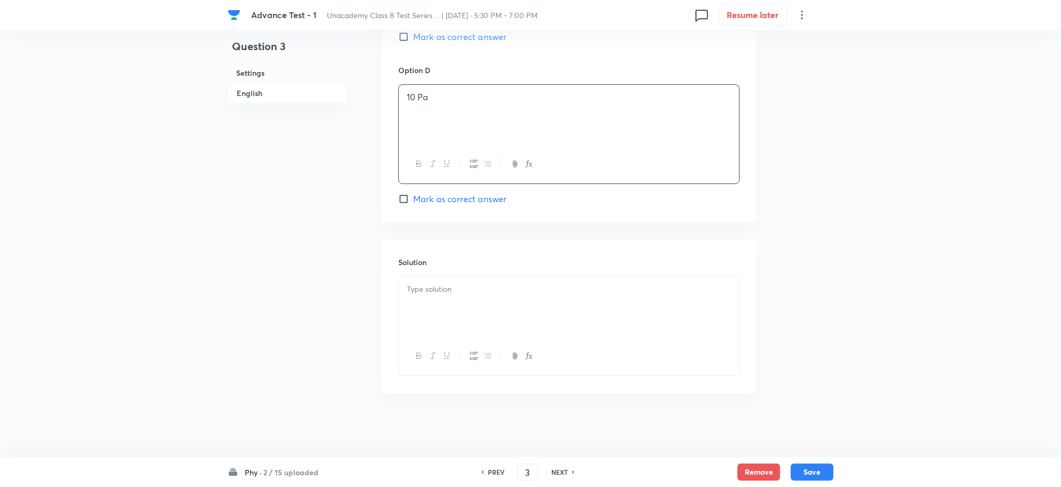
click at [446, 302] on div at bounding box center [569, 307] width 340 height 60
click at [814, 472] on button "Save" at bounding box center [812, 470] width 43 height 17
type input "4"
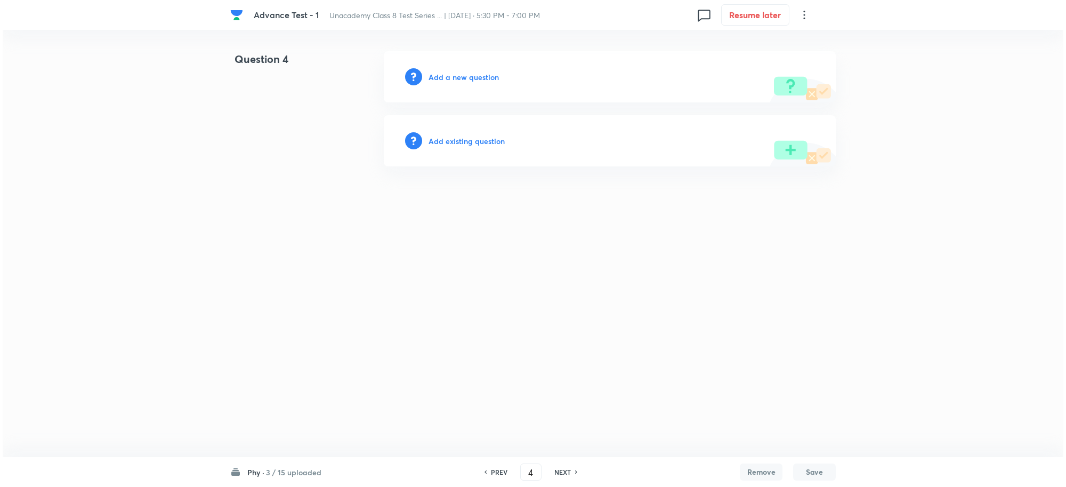
scroll to position [0, 0]
click at [441, 62] on div "Add a new question" at bounding box center [610, 76] width 452 height 51
click at [457, 78] on h6 "Add a new question" at bounding box center [464, 76] width 70 height 11
click at [471, 81] on h6 "Choose a question type" at bounding box center [470, 76] width 82 height 11
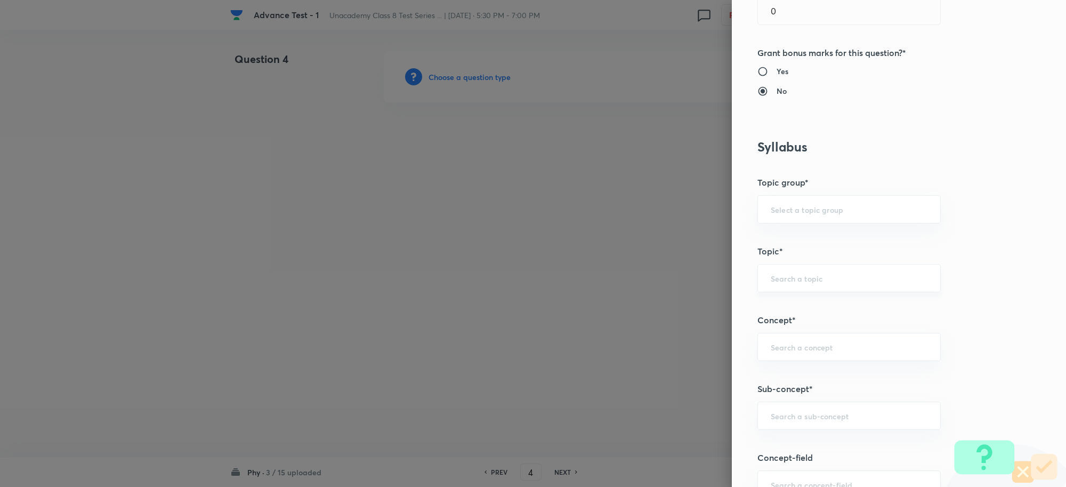
scroll to position [533, 0]
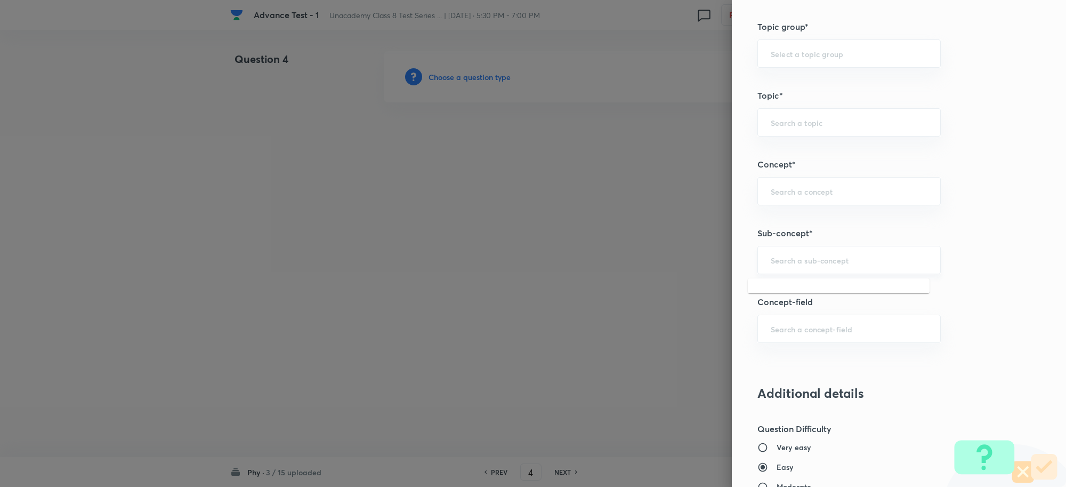
click at [783, 257] on input "text" at bounding box center [849, 260] width 157 height 10
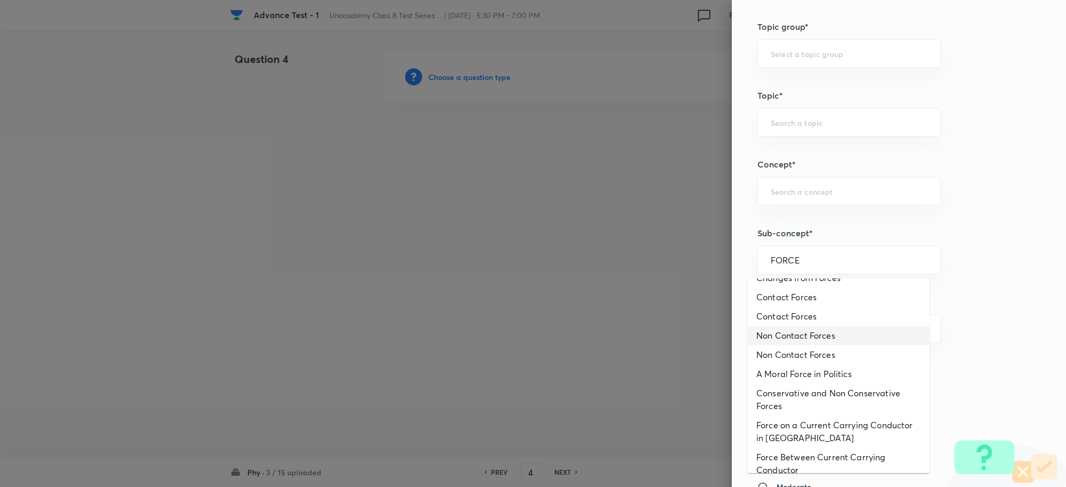
scroll to position [133, 0]
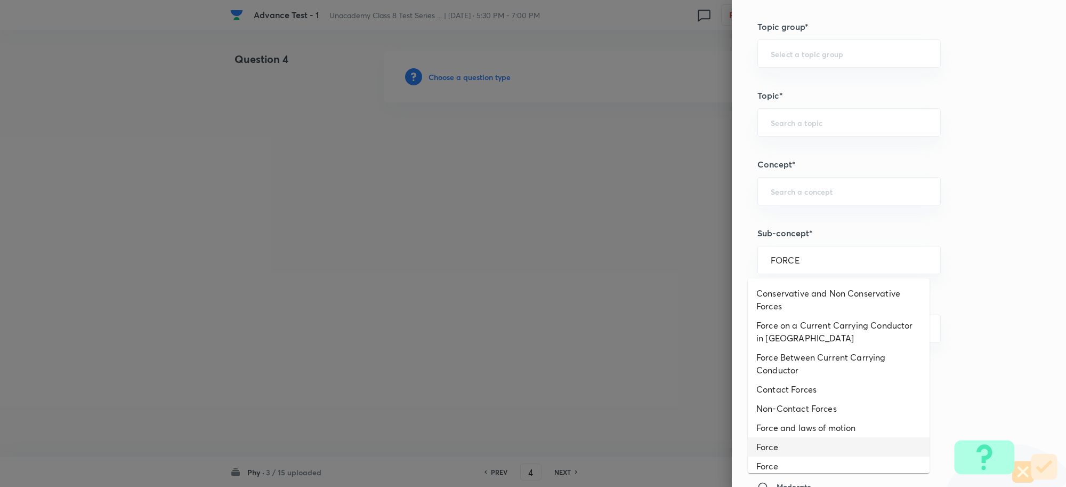
click at [787, 441] on li "Force" at bounding box center [839, 446] width 182 height 19
type input "Force"
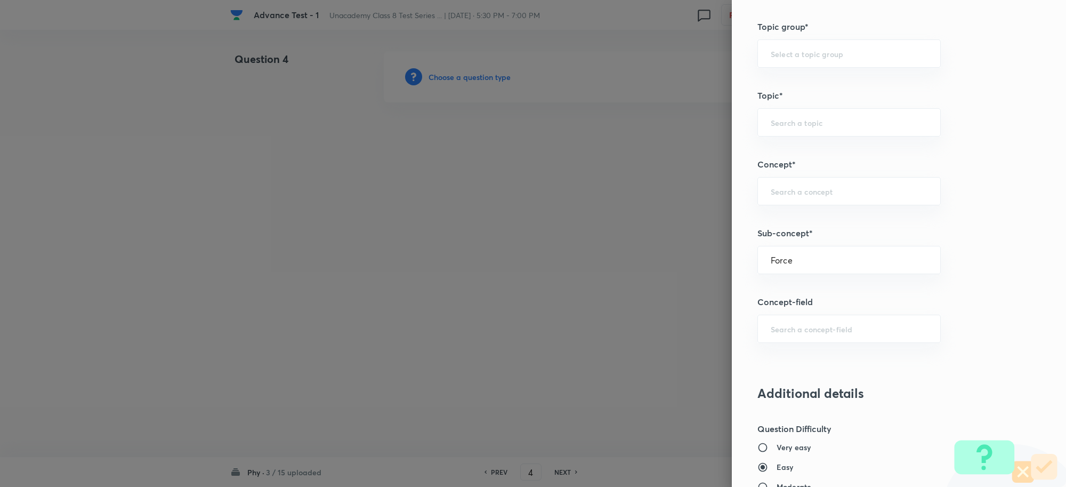
type input "Foundation Class 8"
type input "Physics"
type input "Force"
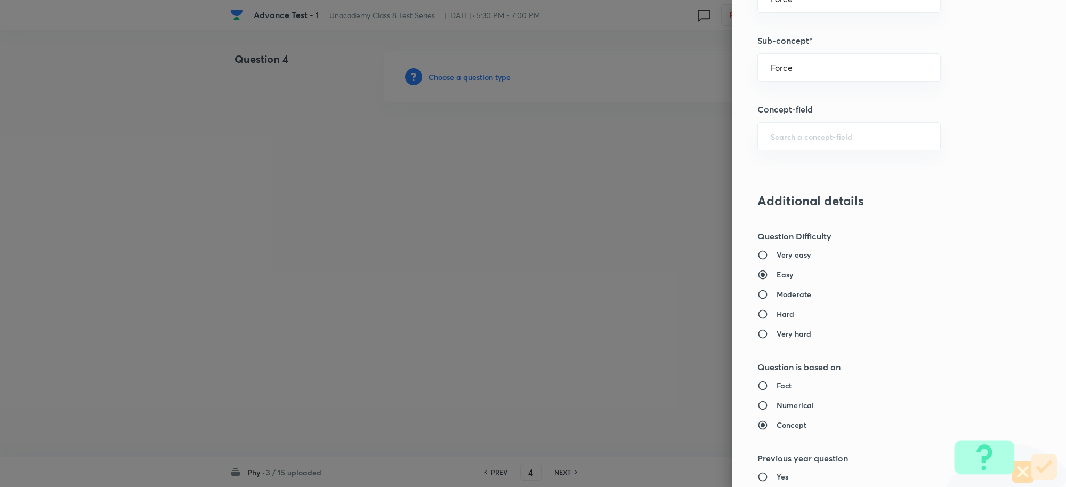
scroll to position [733, 0]
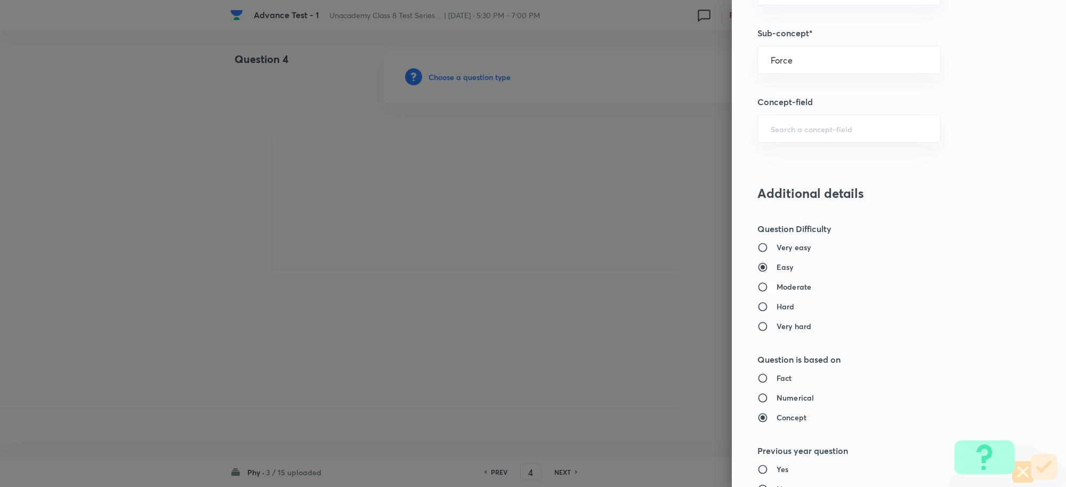
click at [758, 287] on input "Moderate" at bounding box center [767, 287] width 19 height 11
radio input "true"
radio input "false"
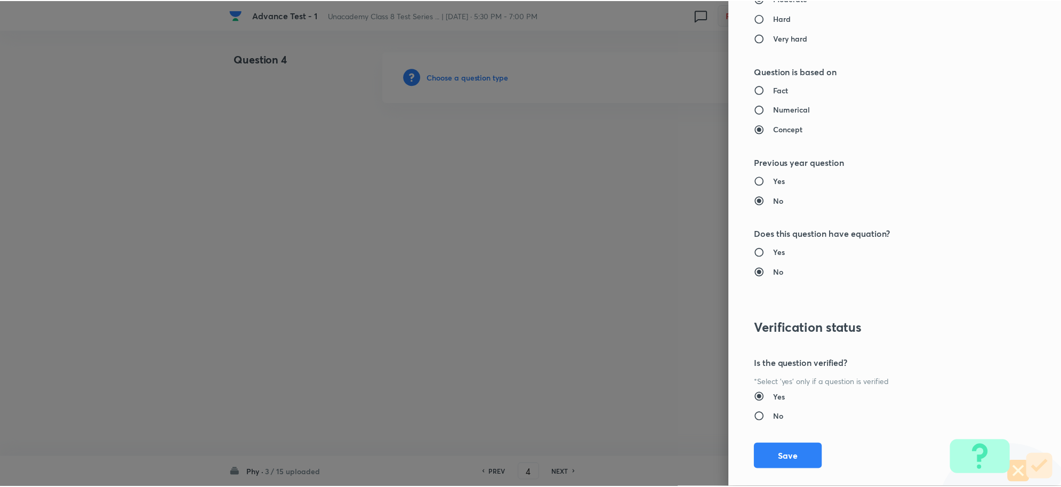
scroll to position [1040, 0]
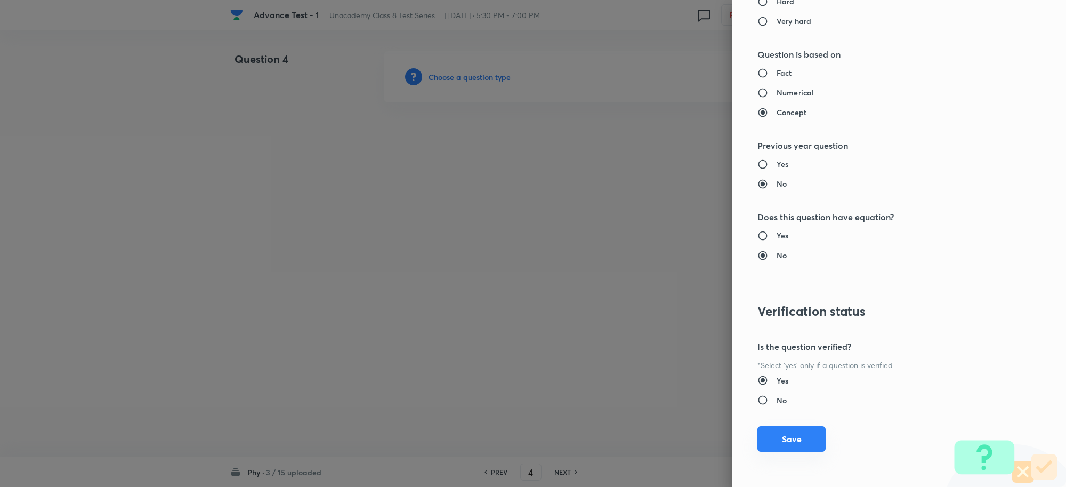
click at [780, 443] on button "Save" at bounding box center [792, 439] width 68 height 26
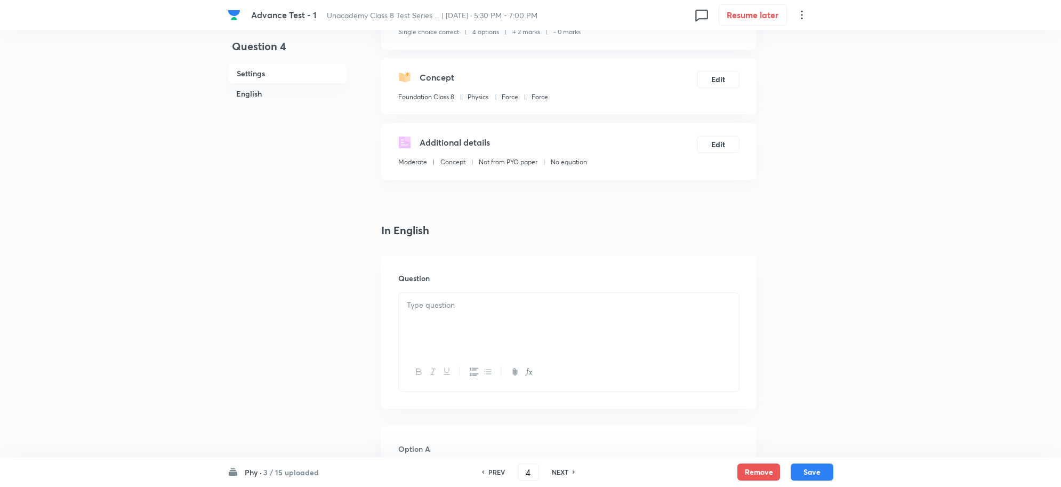
scroll to position [200, 0]
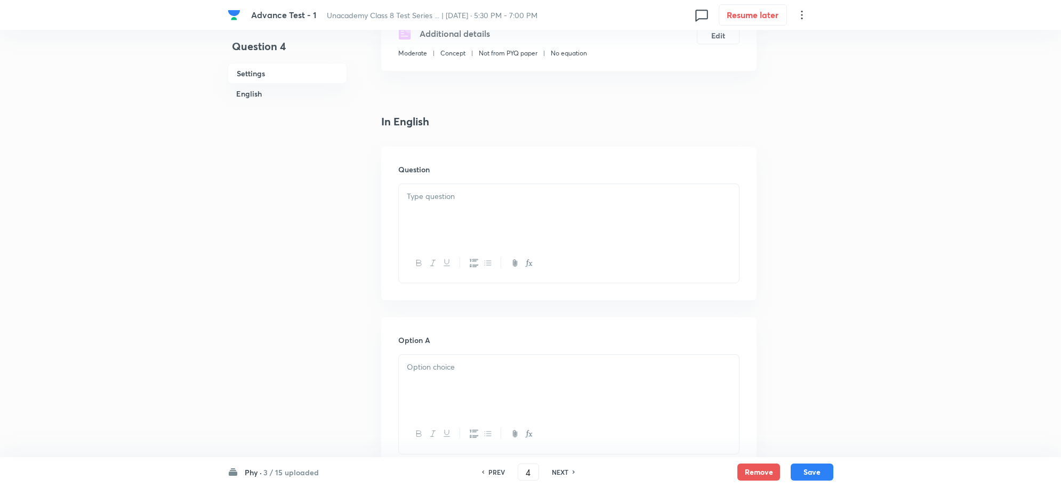
click at [428, 196] on p at bounding box center [569, 196] width 324 height 12
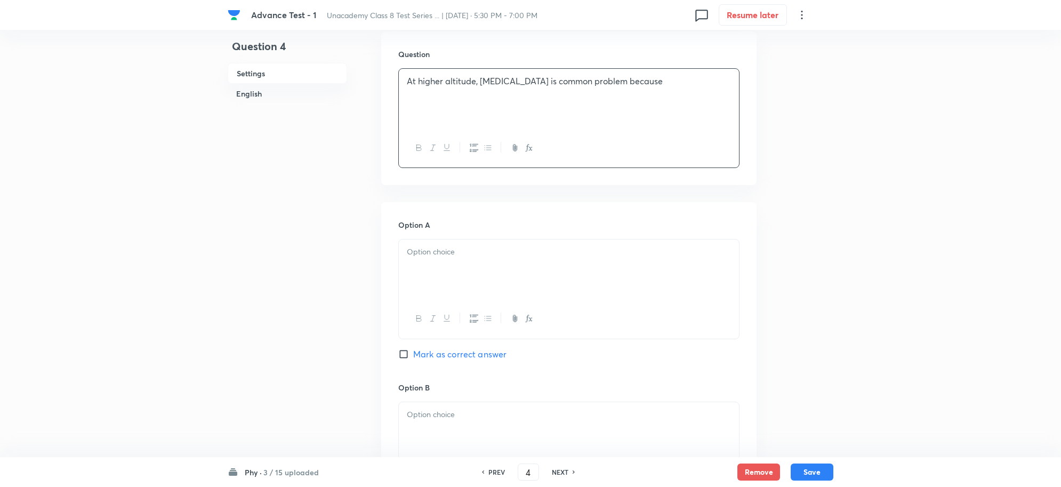
scroll to position [467, 0]
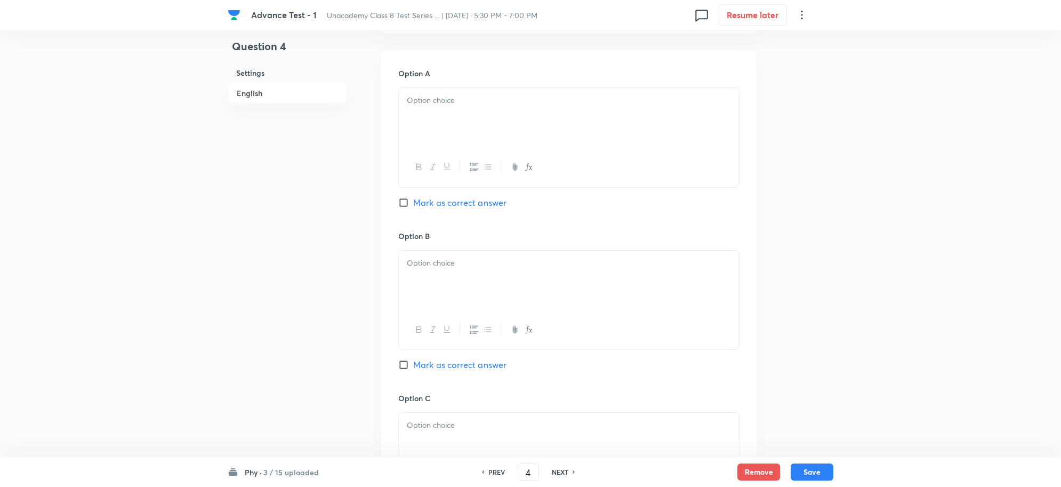
click at [427, 115] on div at bounding box center [569, 118] width 340 height 60
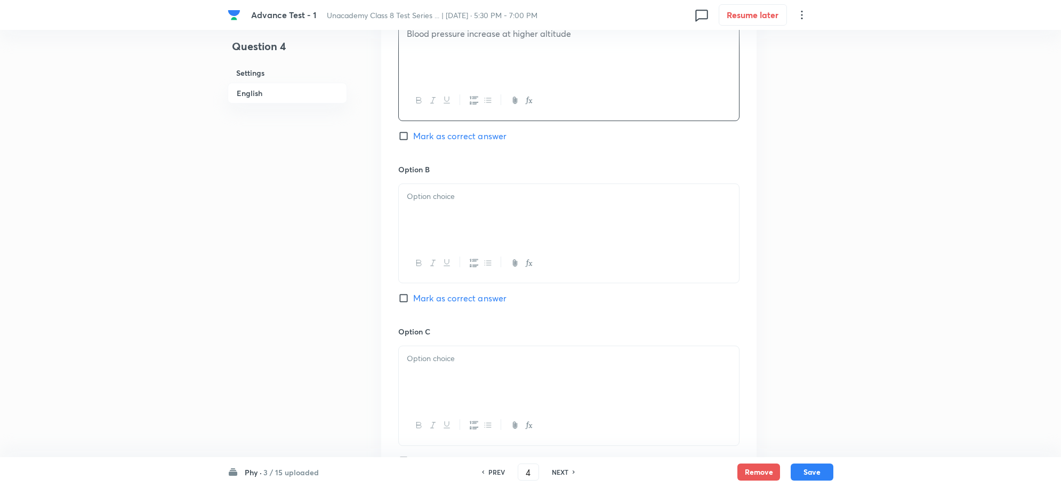
click at [447, 192] on p at bounding box center [569, 196] width 324 height 12
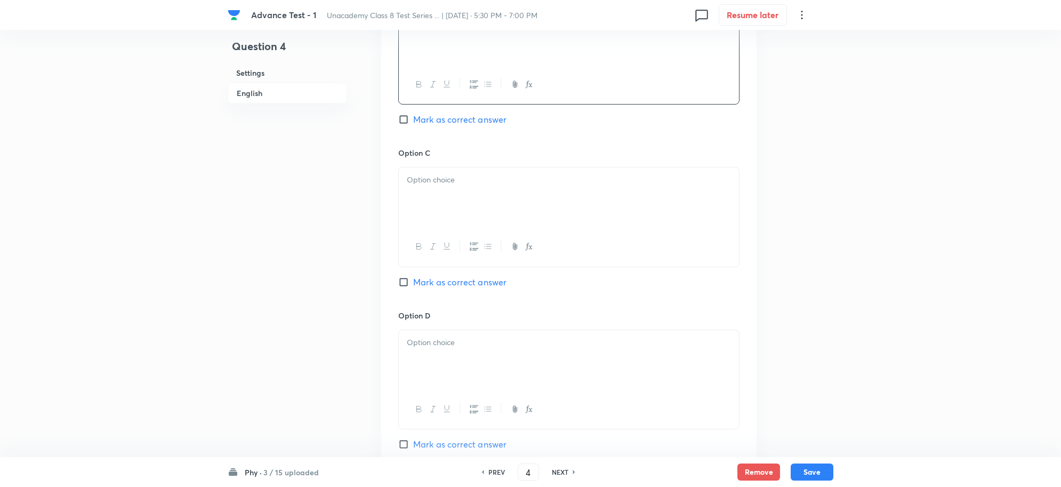
scroll to position [733, 0]
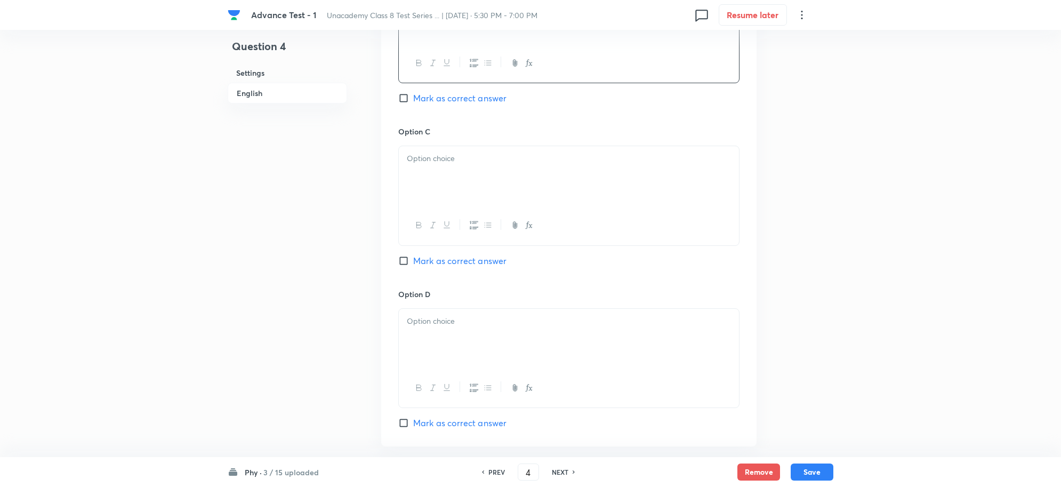
click at [451, 184] on div at bounding box center [569, 176] width 340 height 60
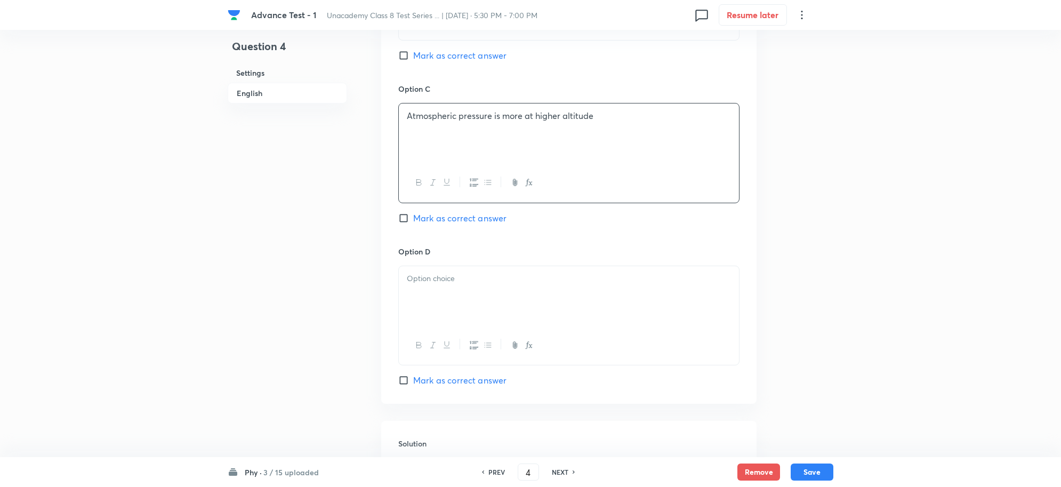
scroll to position [800, 0]
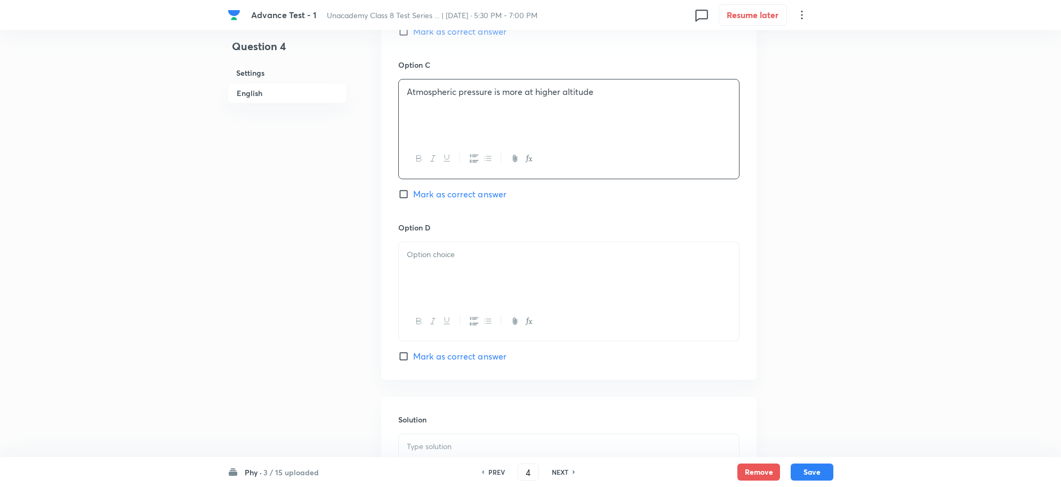
click at [453, 261] on p at bounding box center [569, 254] width 324 height 12
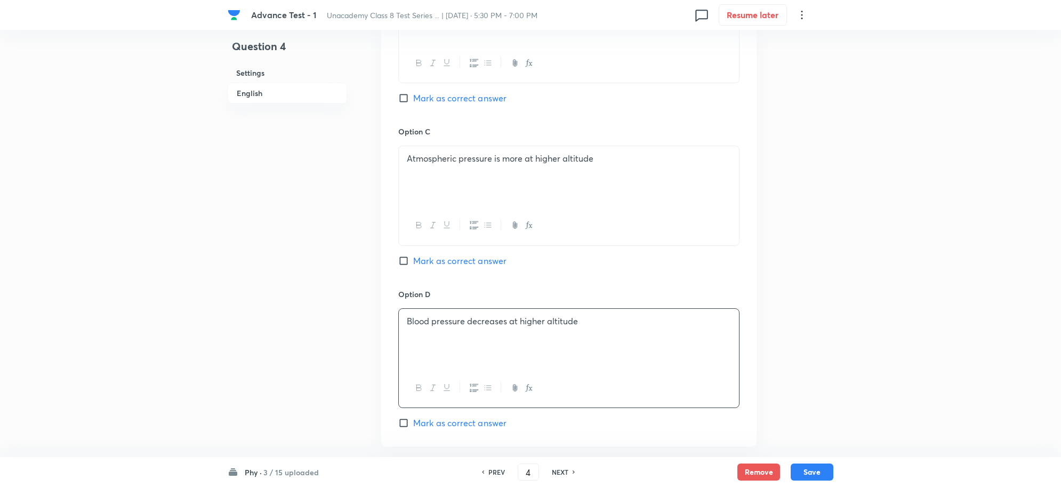
click at [408, 102] on input "Mark as correct answer" at bounding box center [405, 98] width 15 height 11
checkbox input "true"
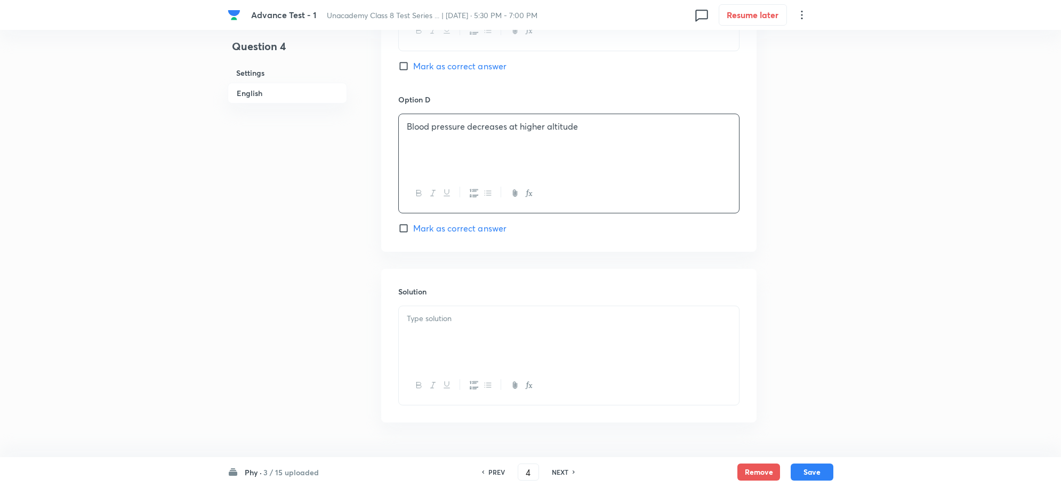
scroll to position [933, 0]
click at [432, 324] on div at bounding box center [569, 331] width 340 height 60
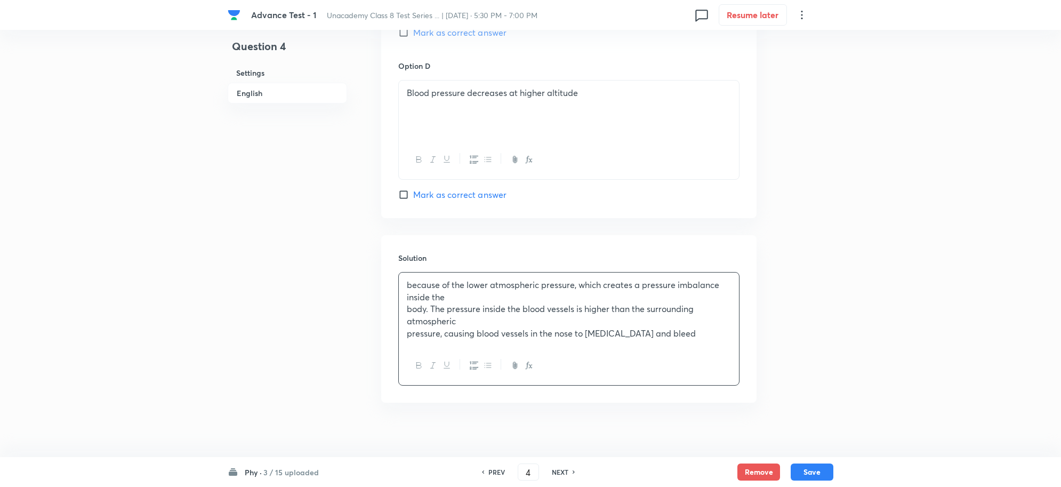
scroll to position [976, 0]
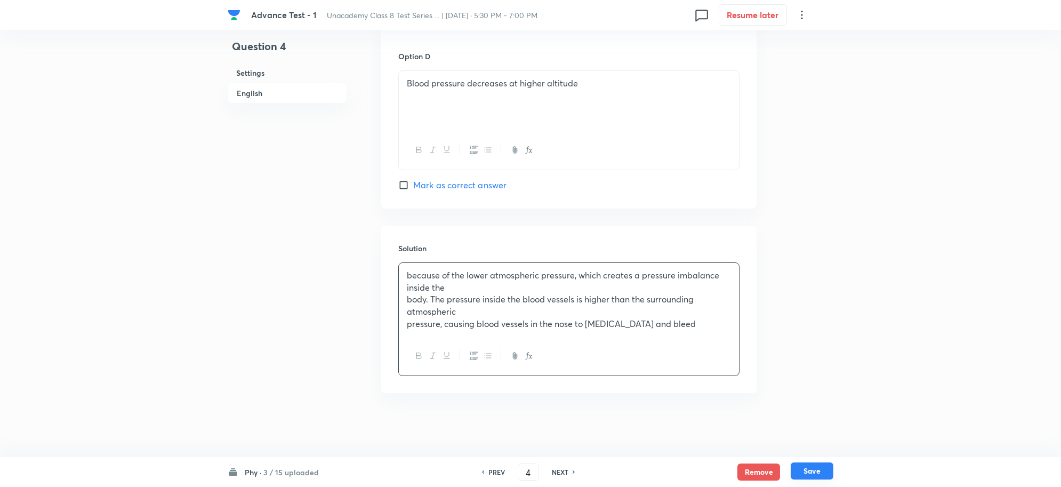
click at [820, 472] on button "Save" at bounding box center [812, 470] width 43 height 17
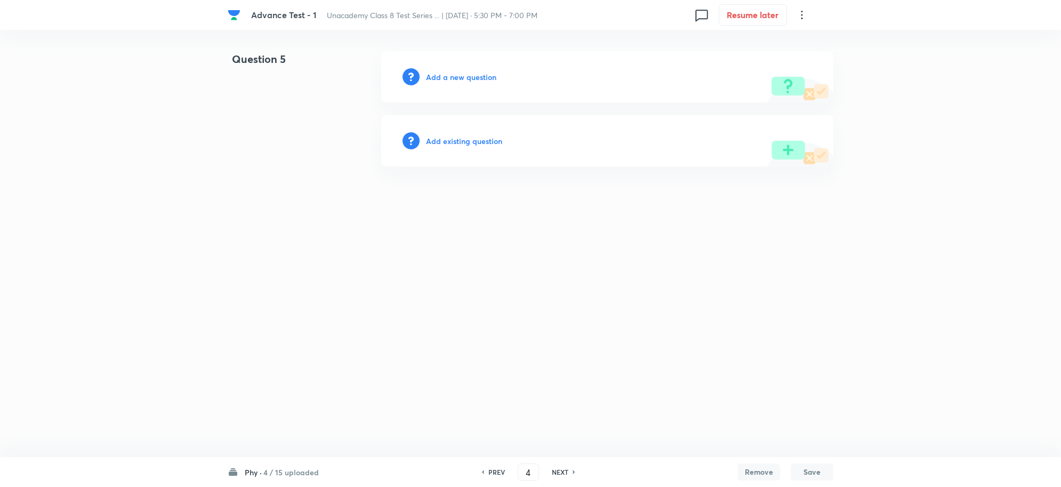
type input "5"
click at [449, 77] on h6 "Add a new question" at bounding box center [464, 76] width 70 height 11
click at [467, 80] on h6 "Choose a question type" at bounding box center [470, 76] width 82 height 11
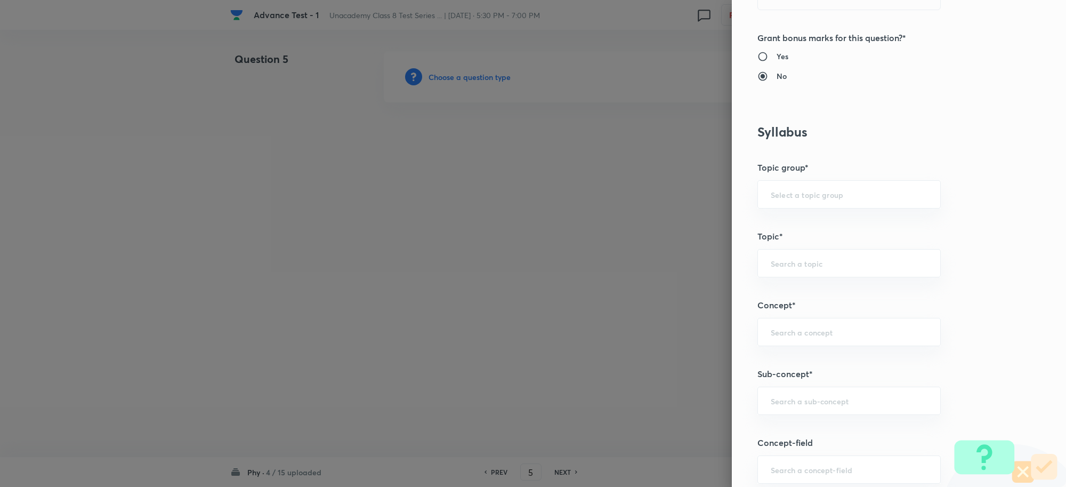
scroll to position [467, 0]
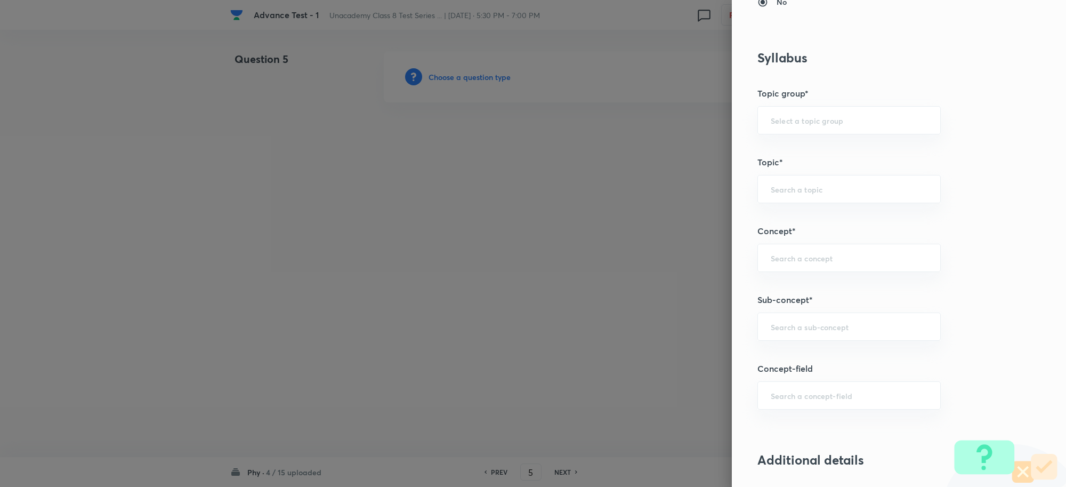
click at [784, 312] on div "Question settings Question type* Single choice correct Number of options* 2 3 4…" at bounding box center [899, 243] width 334 height 487
click at [783, 324] on input "text" at bounding box center [849, 327] width 157 height 10
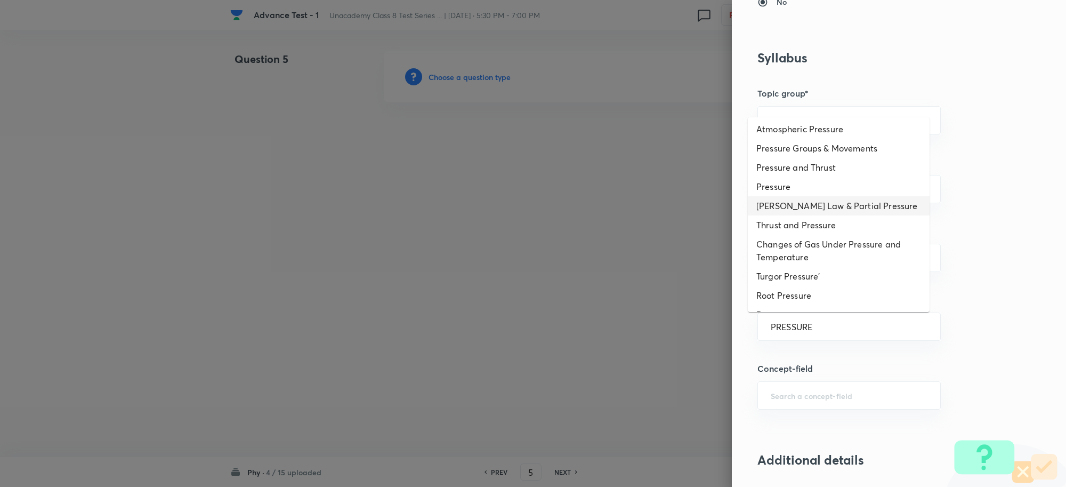
scroll to position [0, 0]
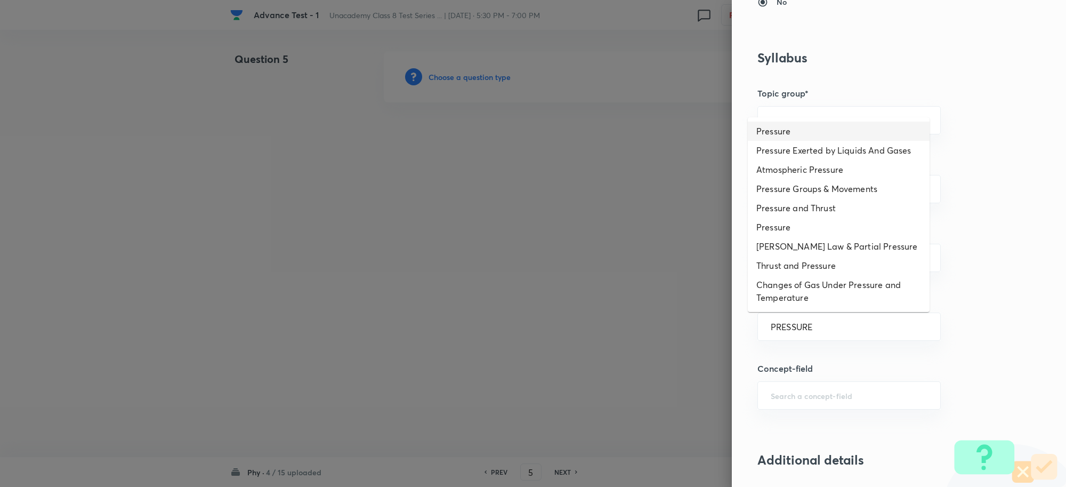
click at [789, 123] on li "Pressure" at bounding box center [839, 131] width 182 height 19
type input "Pressure"
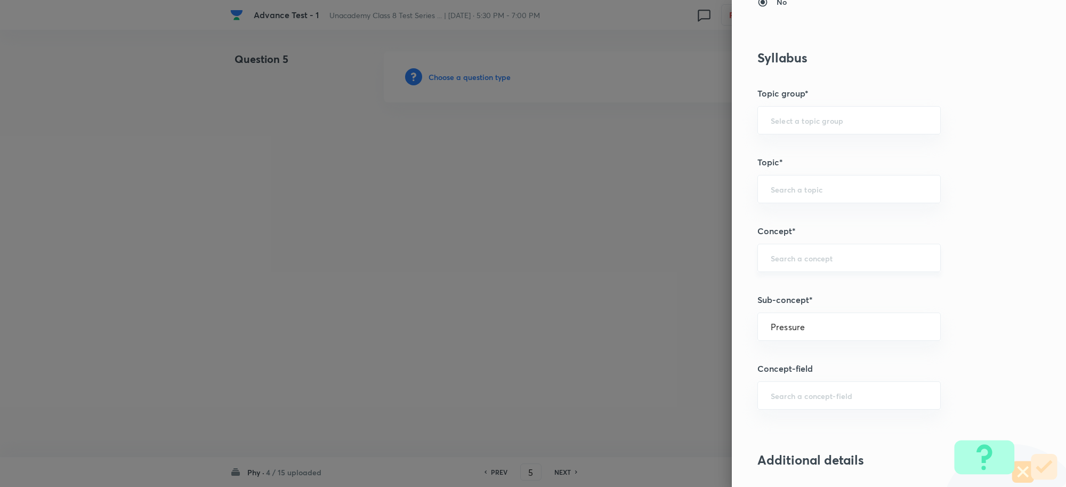
type input "Foundation Class 8"
type input "Physics"
type input "Force and Pressure"
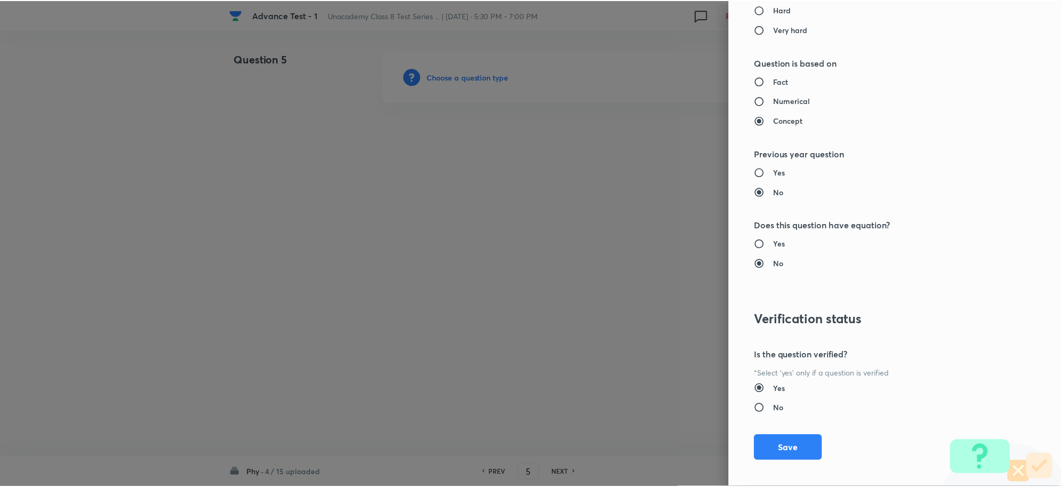
scroll to position [1040, 0]
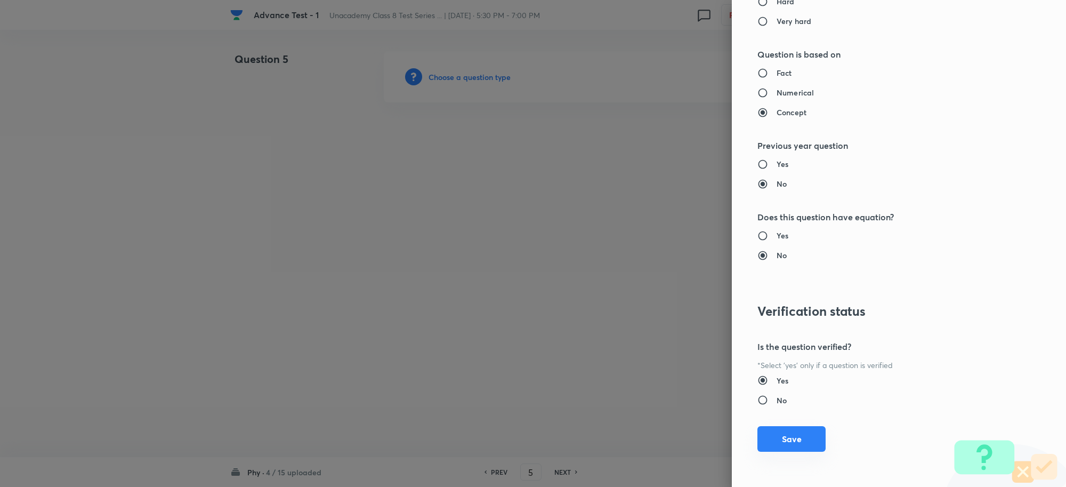
click at [785, 441] on button "Save" at bounding box center [792, 439] width 68 height 26
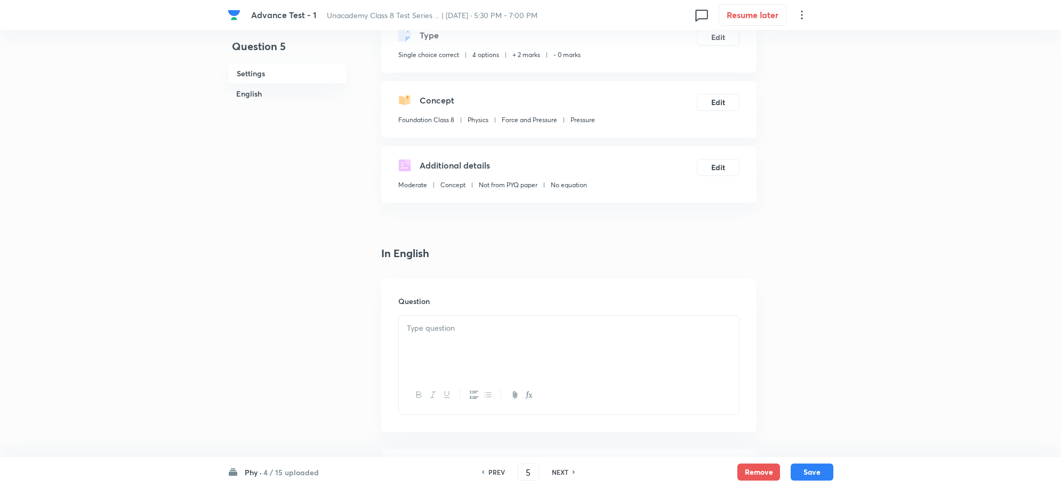
scroll to position [133, 0]
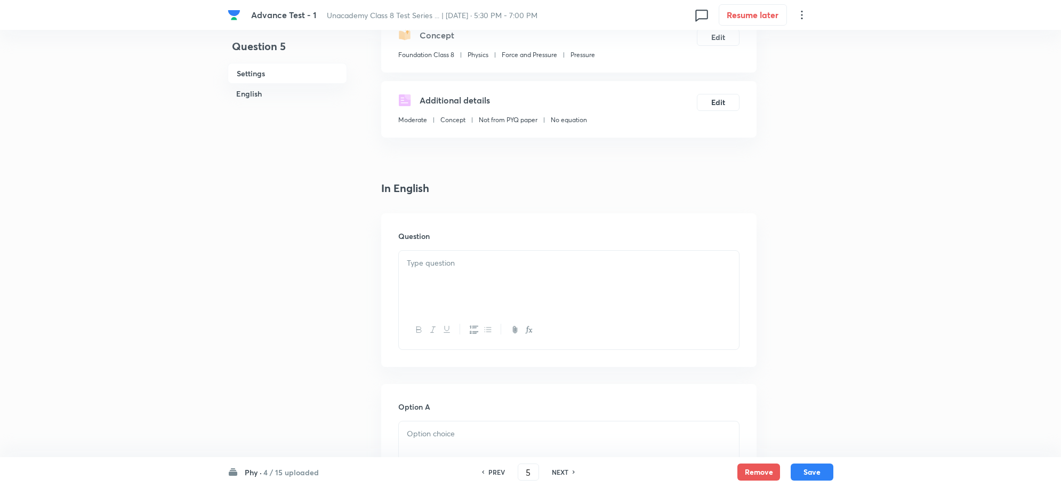
click at [472, 276] on div at bounding box center [569, 281] width 340 height 60
paste div
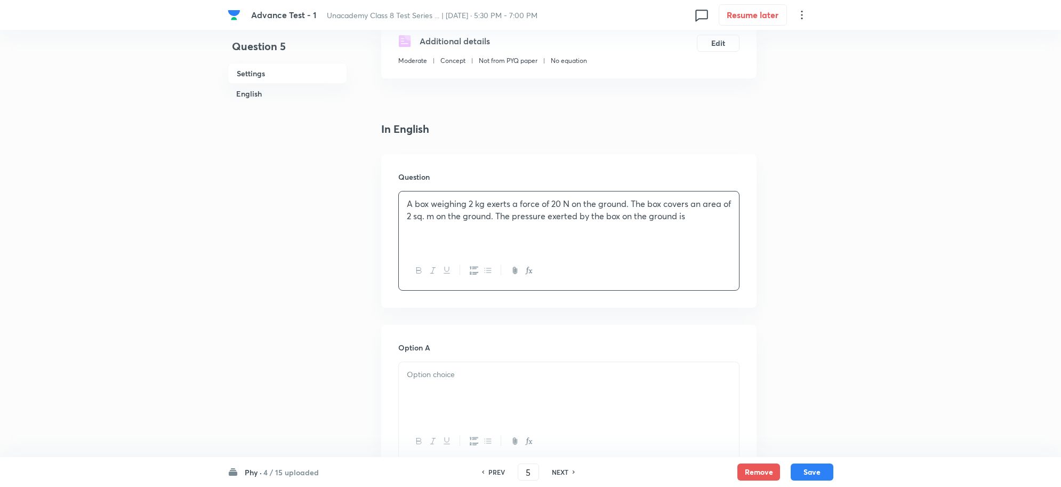
scroll to position [267, 0]
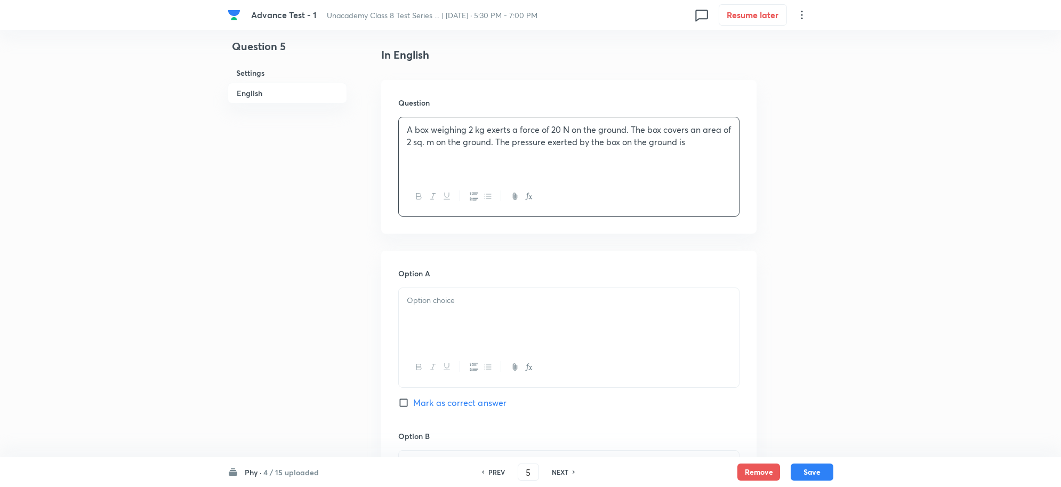
click at [443, 316] on div at bounding box center [569, 318] width 340 height 60
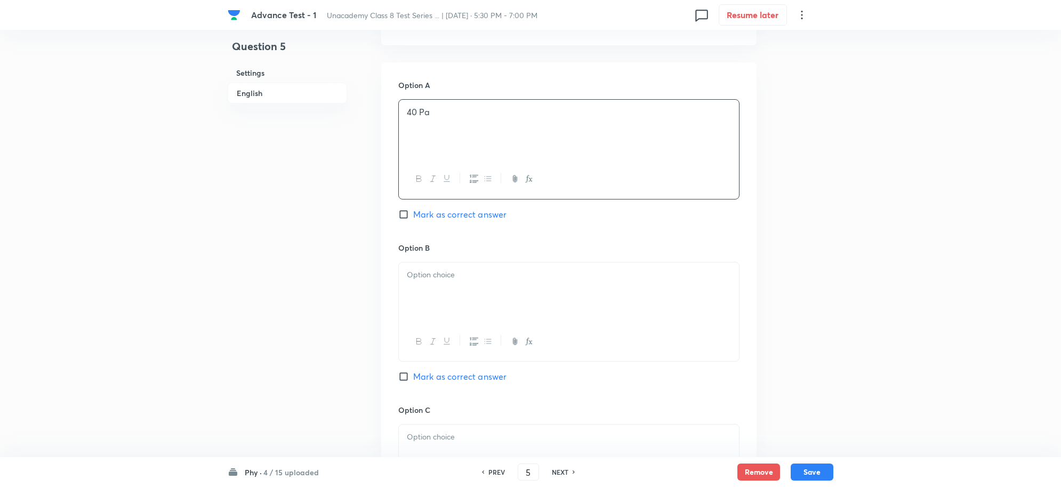
scroll to position [467, 0]
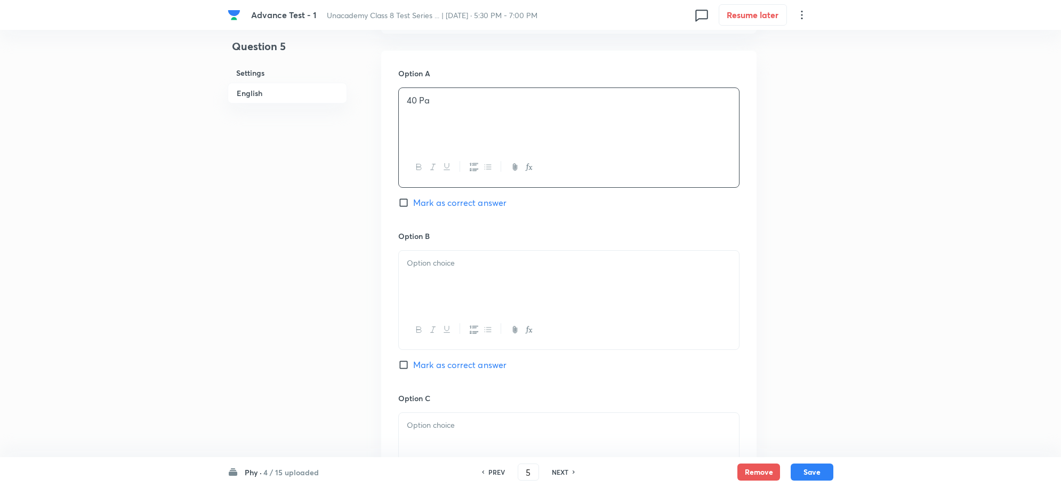
click at [441, 275] on div at bounding box center [569, 281] width 340 height 60
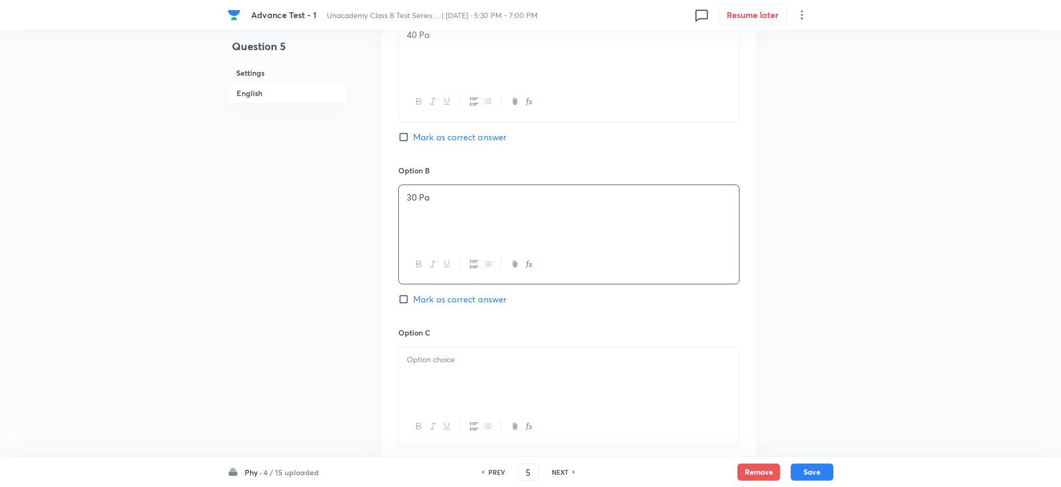
scroll to position [733, 0]
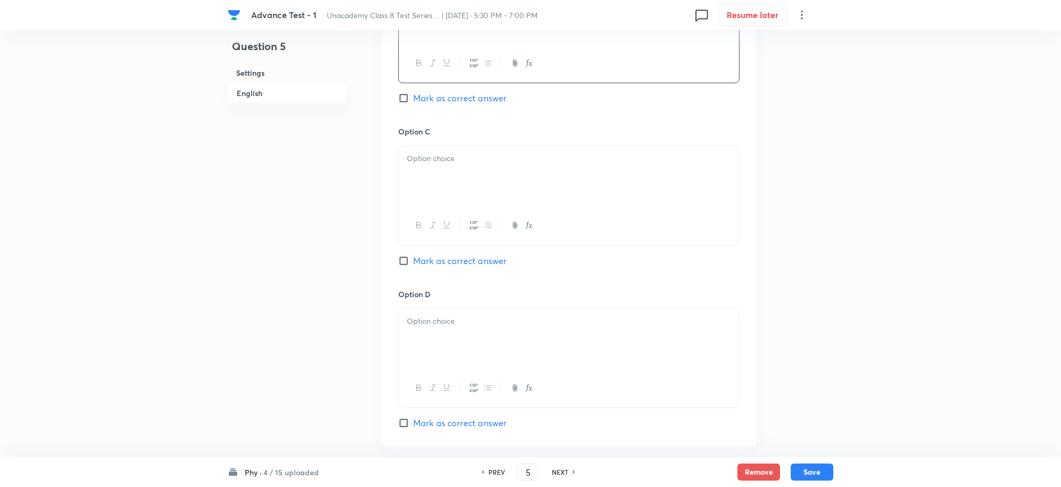
click at [433, 178] on div at bounding box center [569, 176] width 340 height 60
click at [416, 260] on span "Mark as correct answer" at bounding box center [459, 260] width 93 height 13
click at [413, 260] on input "Mark as correct answer" at bounding box center [405, 260] width 15 height 11
checkbox input "true"
click at [444, 333] on div at bounding box center [569, 339] width 340 height 60
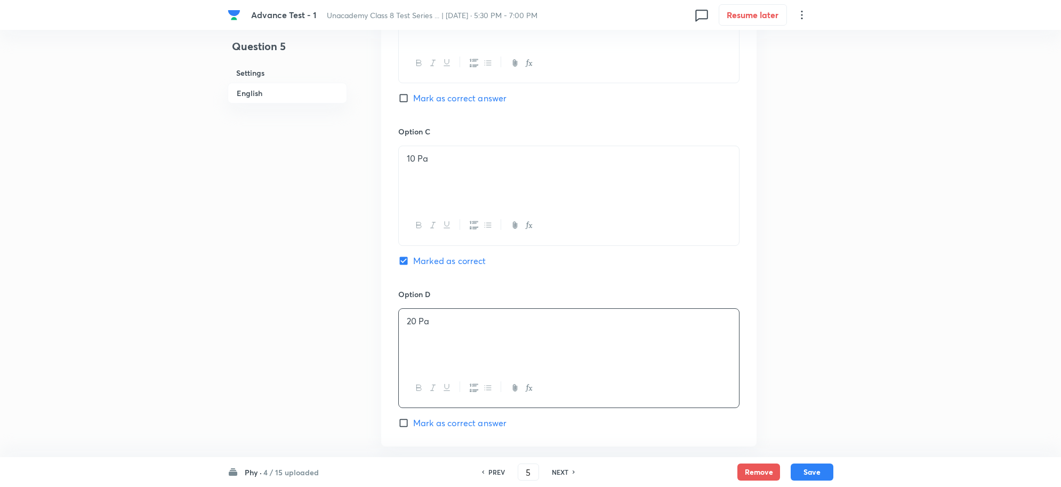
scroll to position [933, 0]
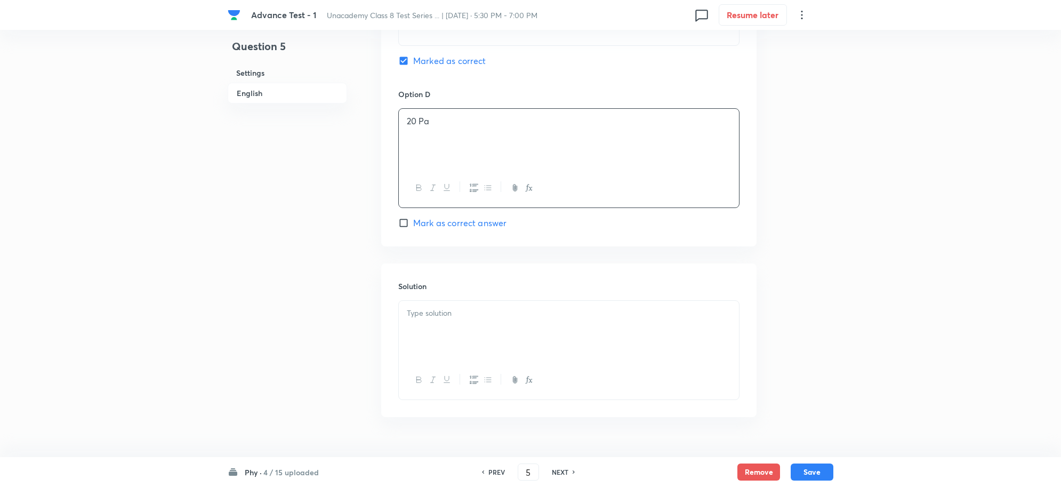
click at [440, 319] on p at bounding box center [569, 313] width 324 height 12
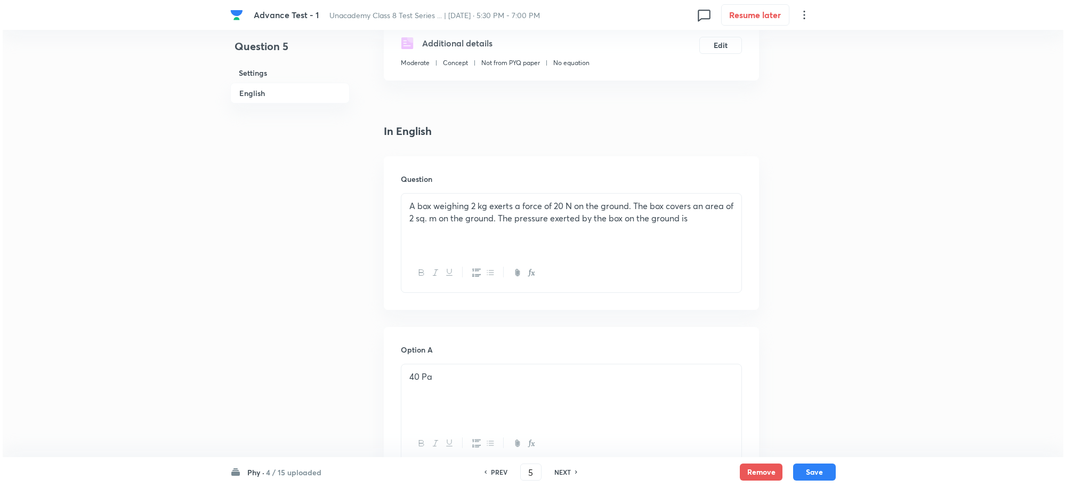
scroll to position [0, 0]
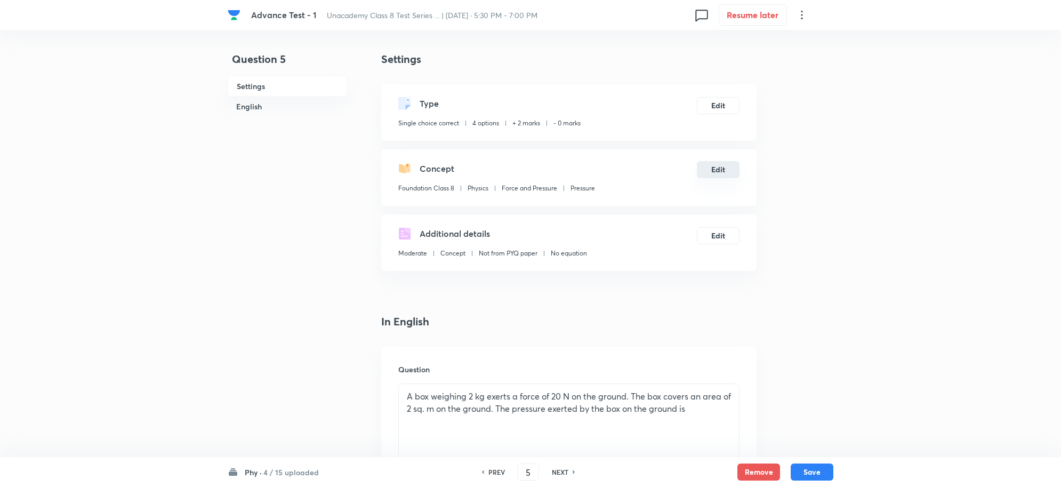
click at [716, 171] on button "Edit" at bounding box center [718, 169] width 43 height 17
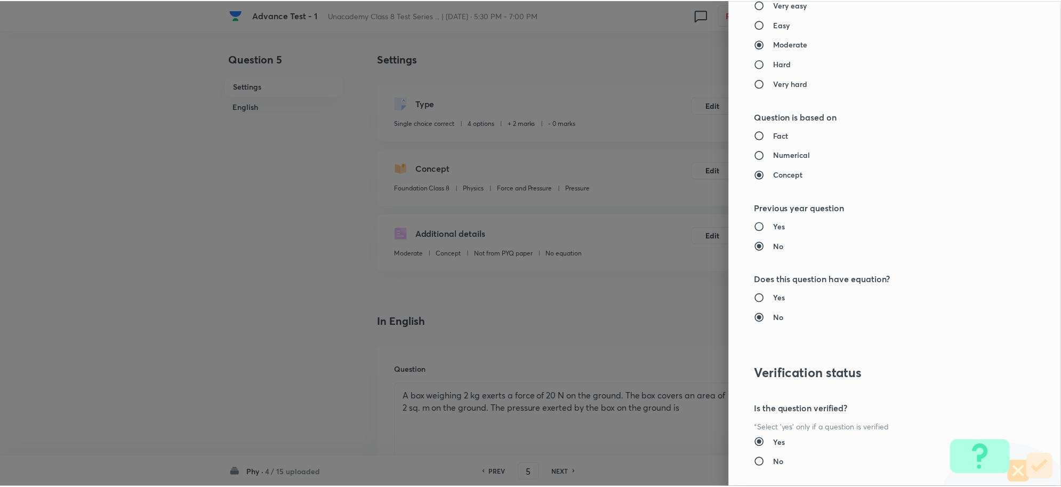
scroll to position [1040, 0]
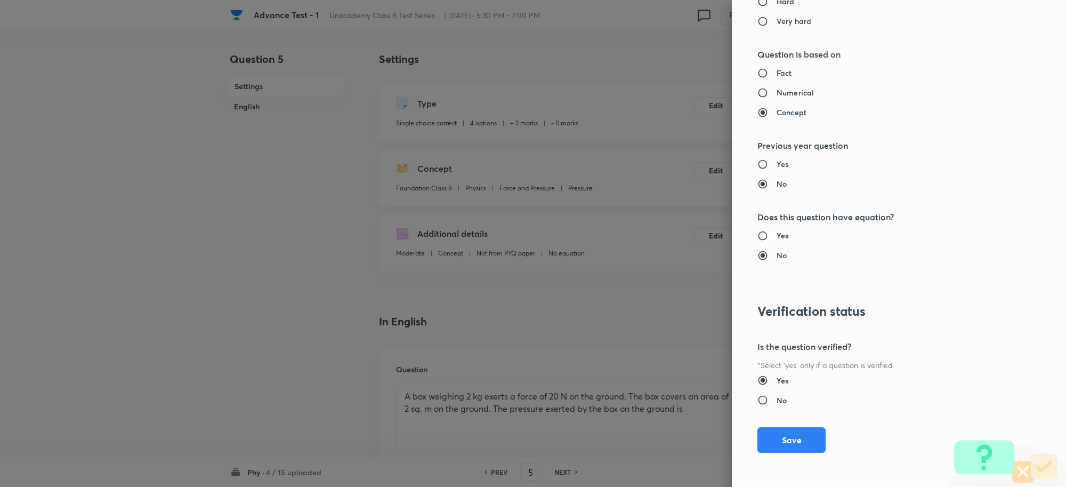
click at [758, 233] on input "Yes" at bounding box center [767, 235] width 19 height 11
radio input "true"
radio input "false"
click at [784, 438] on button "Save" at bounding box center [792, 439] width 68 height 26
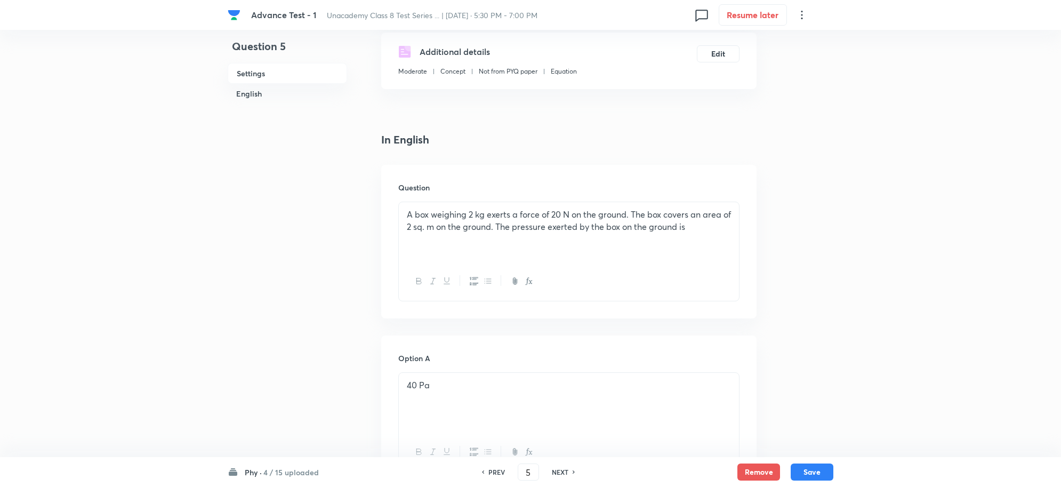
scroll to position [333, 0]
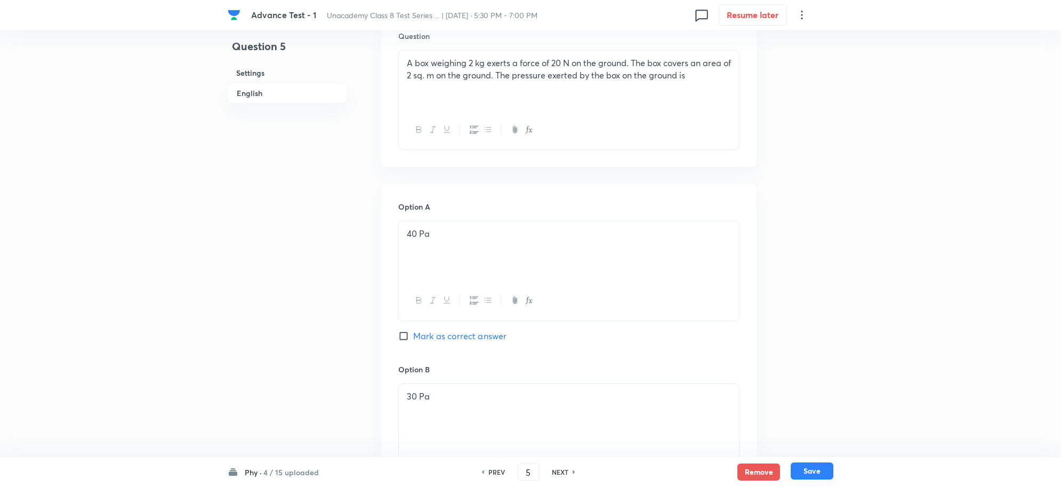
click at [817, 473] on button "Save" at bounding box center [812, 470] width 43 height 17
type input "6"
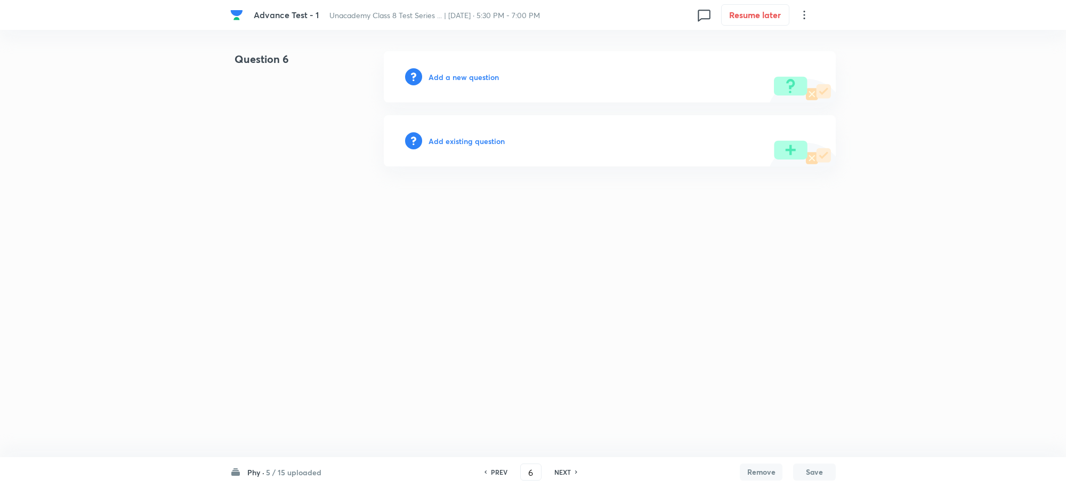
click at [444, 68] on div "Add a new question" at bounding box center [610, 76] width 452 height 51
click at [448, 69] on div "Add a new question" at bounding box center [610, 76] width 452 height 51
click at [467, 75] on h6 "Add a new question" at bounding box center [464, 76] width 70 height 11
click at [470, 76] on h6 "Choose a question type" at bounding box center [470, 76] width 82 height 11
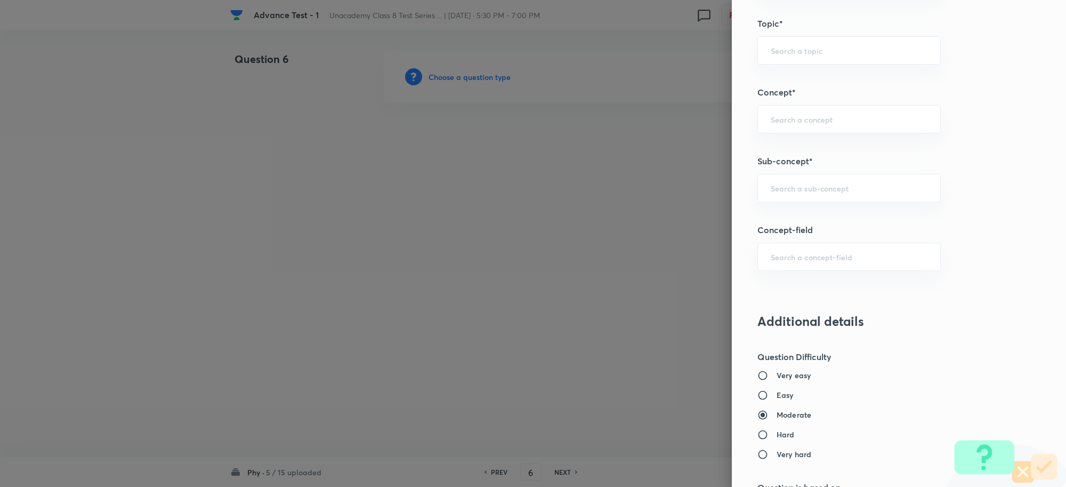
scroll to position [533, 0]
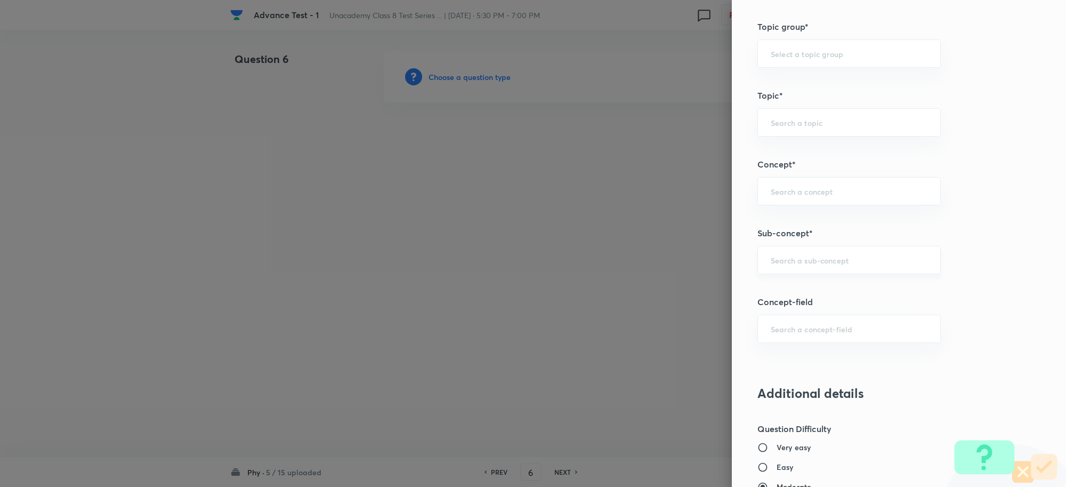
click at [775, 253] on div "​" at bounding box center [849, 260] width 183 height 28
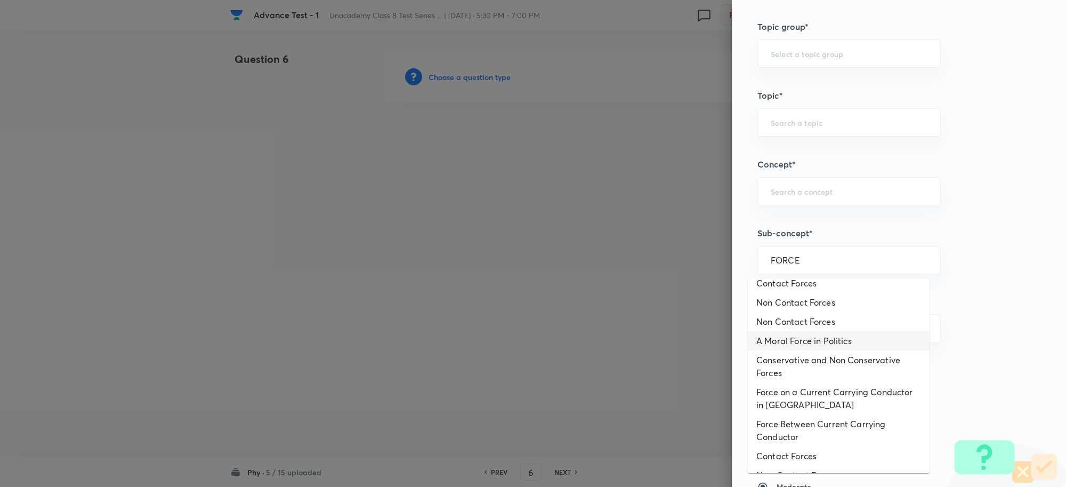
scroll to position [200, 0]
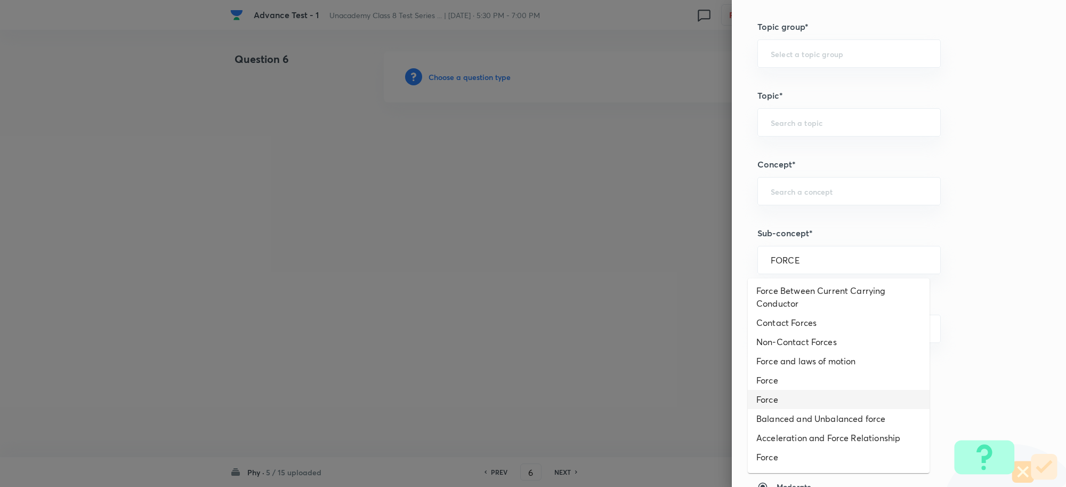
click at [778, 388] on li "Force" at bounding box center [839, 380] width 182 height 19
type input "Force"
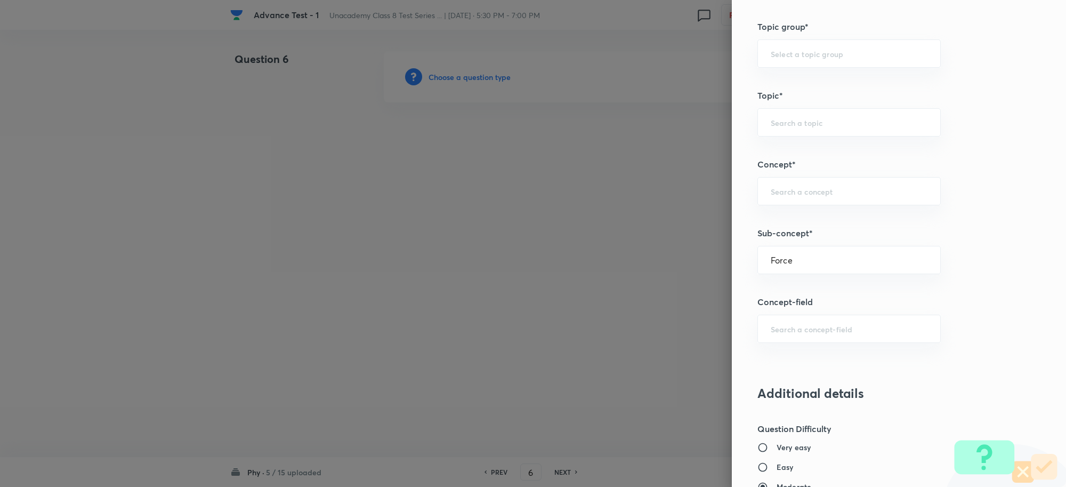
type input "Foundation Class 8"
type input "Physics"
type input "Force"
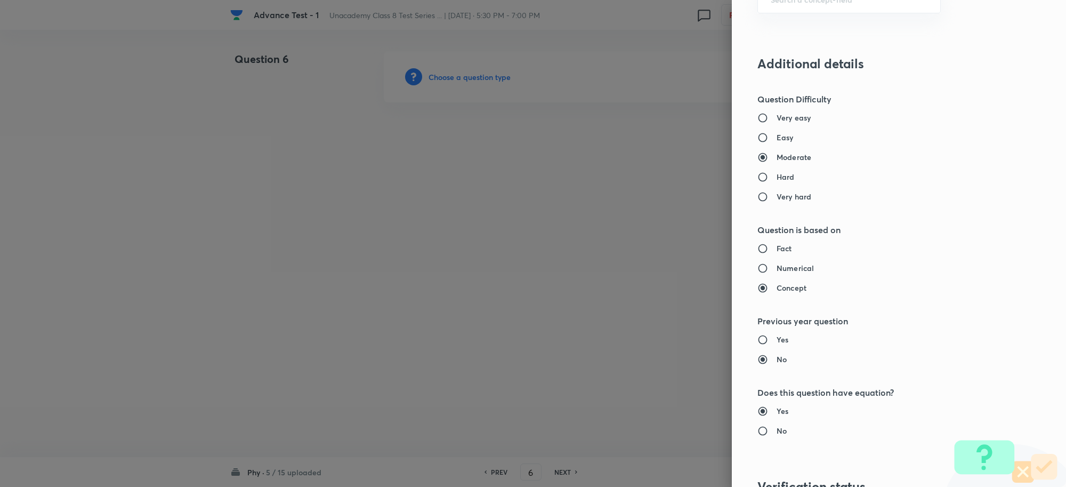
scroll to position [866, 0]
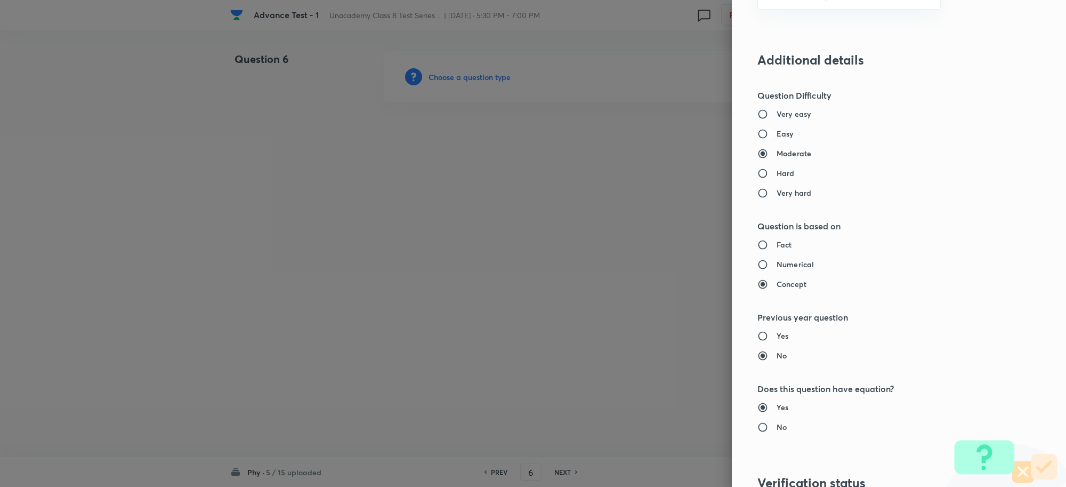
click at [758, 136] on input "Easy" at bounding box center [767, 133] width 19 height 11
radio input "true"
radio input "false"
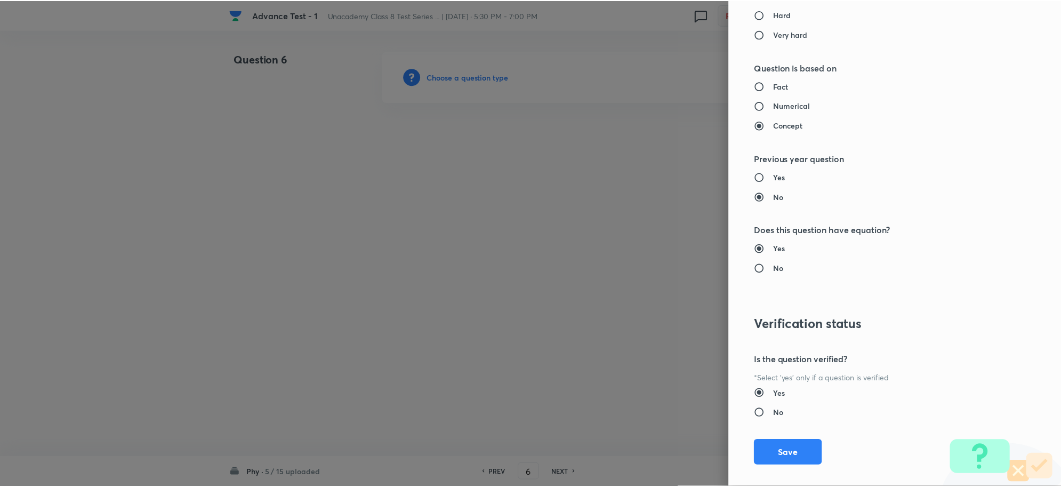
scroll to position [1040, 0]
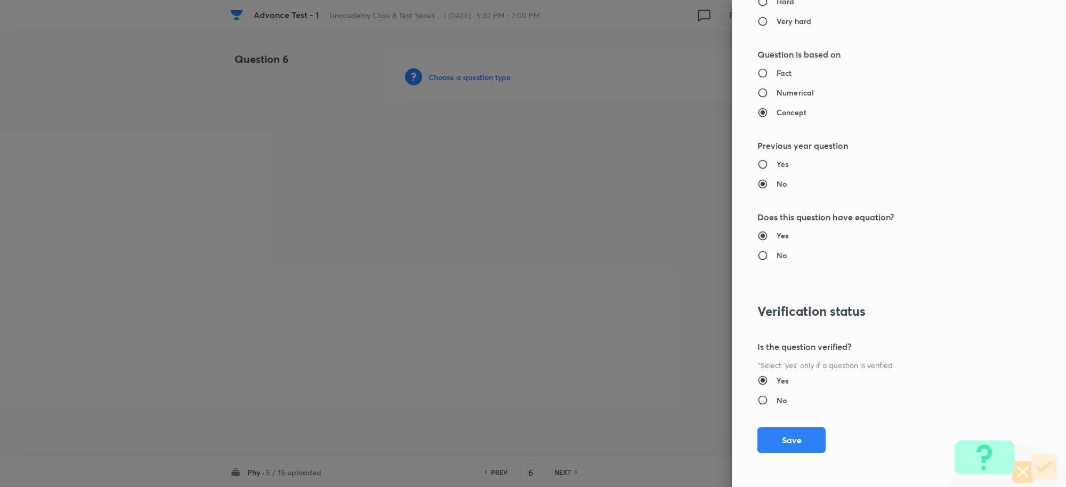
click at [758, 256] on input "No" at bounding box center [767, 255] width 19 height 11
radio input "true"
radio input "false"
click at [781, 435] on button "Save" at bounding box center [792, 439] width 68 height 26
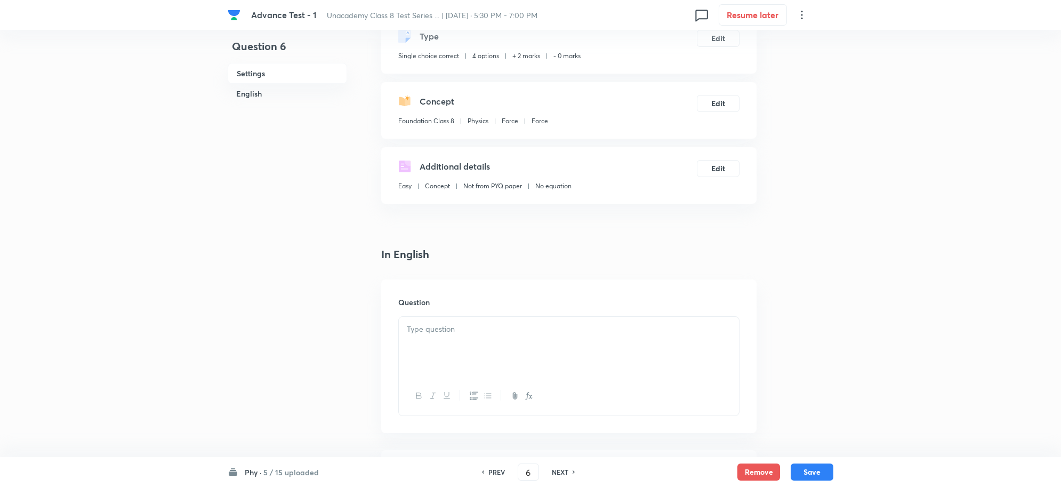
scroll to position [200, 0]
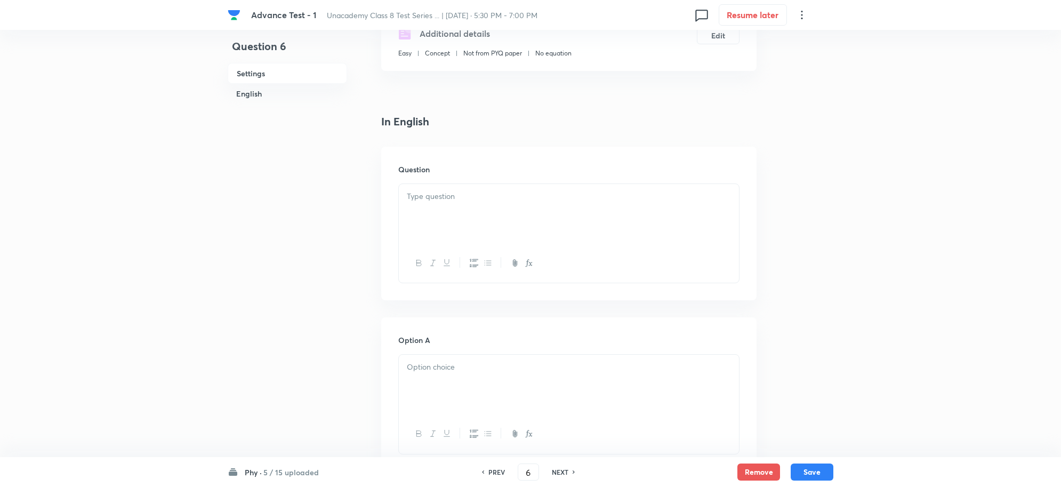
click at [449, 198] on p at bounding box center [569, 196] width 324 height 12
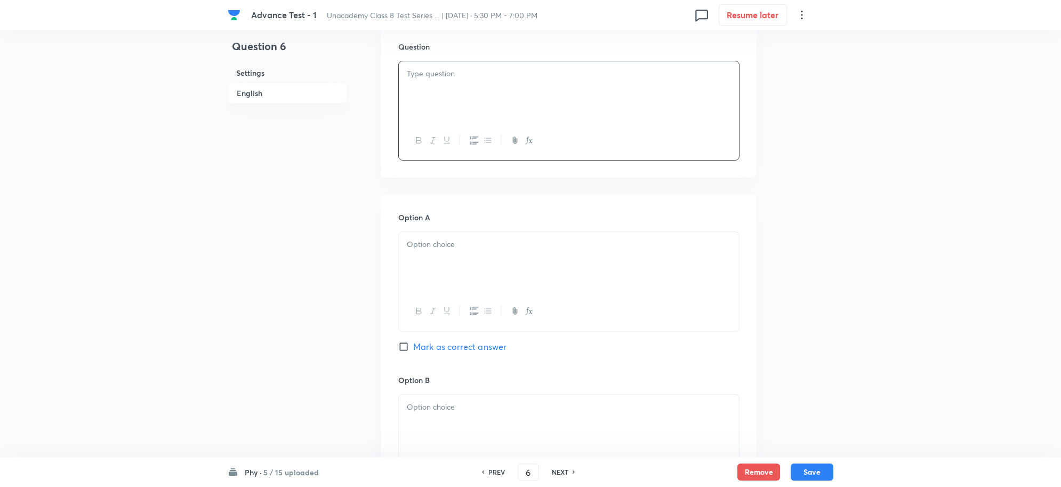
scroll to position [333, 0]
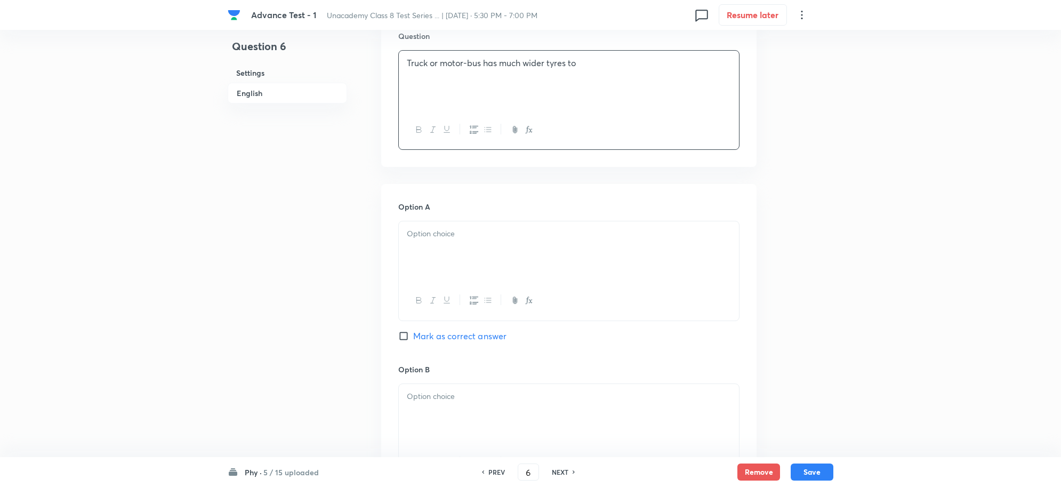
click at [421, 252] on div at bounding box center [569, 251] width 340 height 60
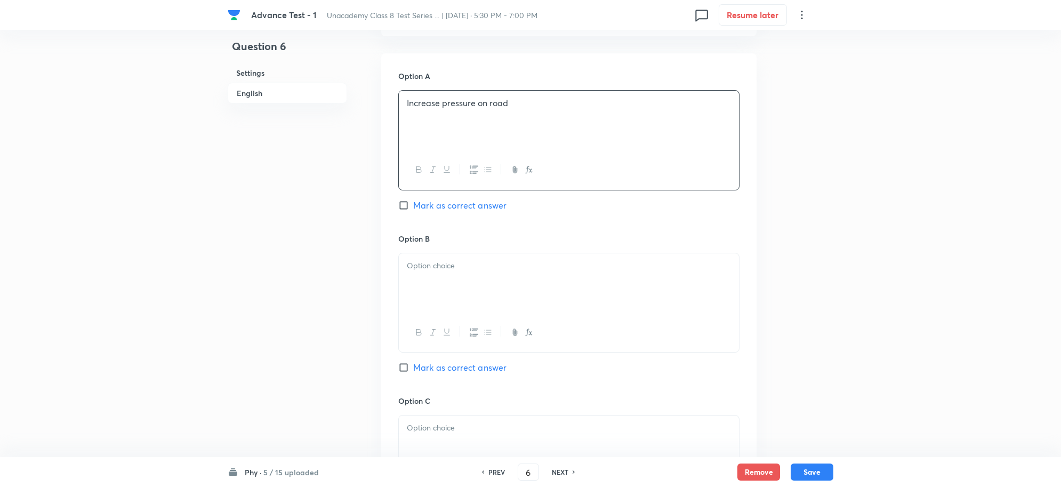
scroll to position [467, 0]
click at [452, 271] on div at bounding box center [569, 281] width 340 height 60
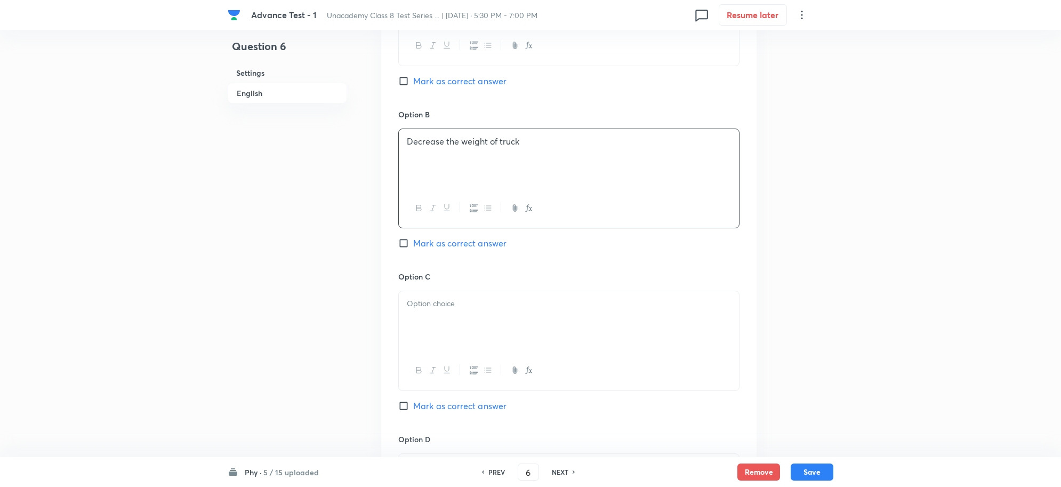
scroll to position [600, 0]
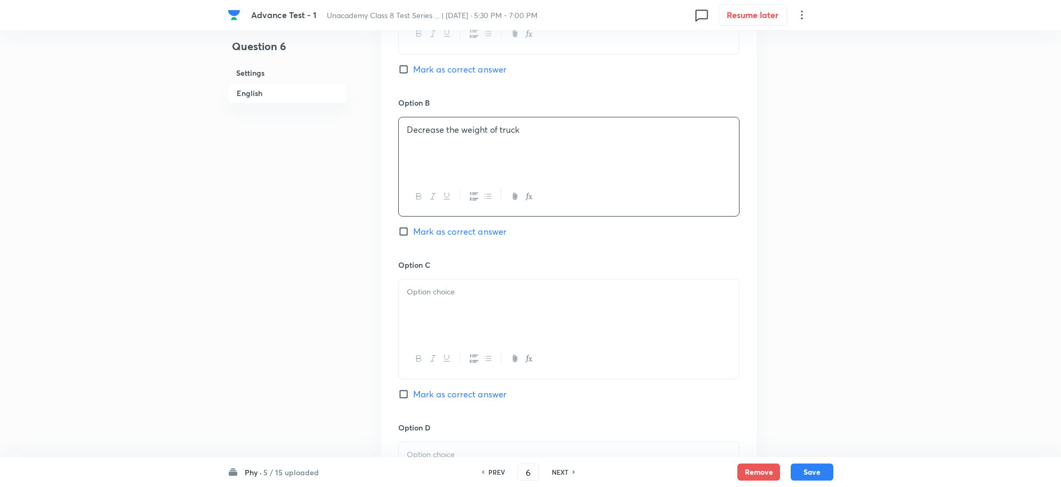
click at [446, 298] on p at bounding box center [569, 292] width 324 height 12
click at [401, 395] on input "Mark as correct answer" at bounding box center [405, 394] width 15 height 11
checkbox input "true"
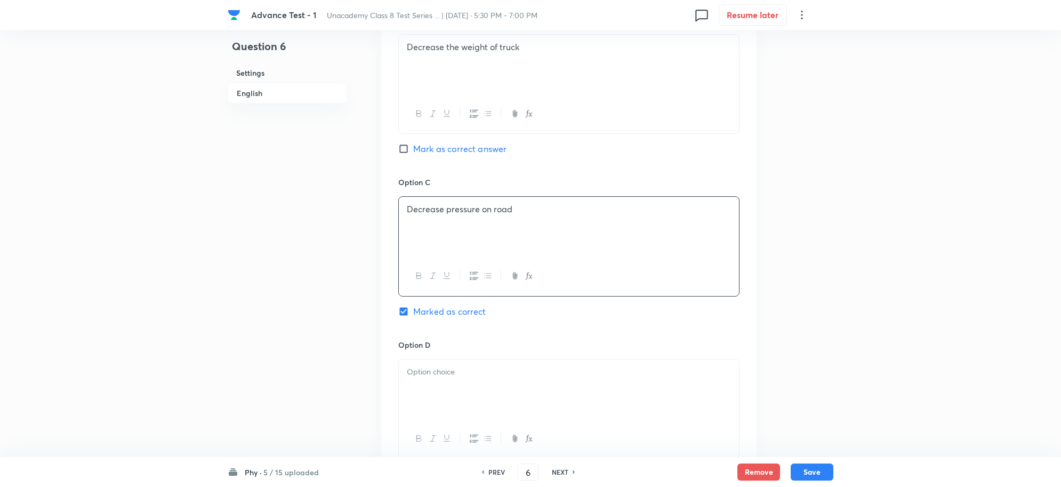
scroll to position [866, 0]
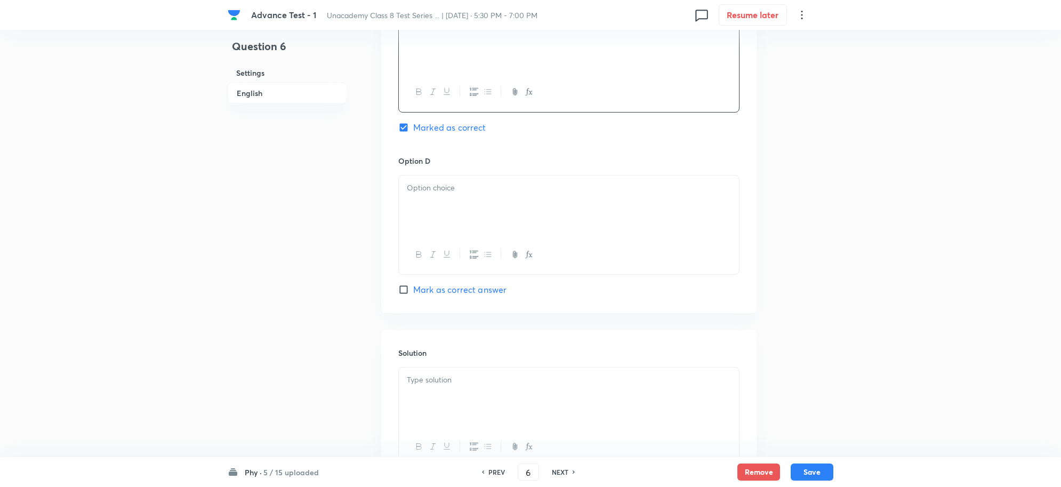
click at [446, 202] on div at bounding box center [569, 205] width 340 height 60
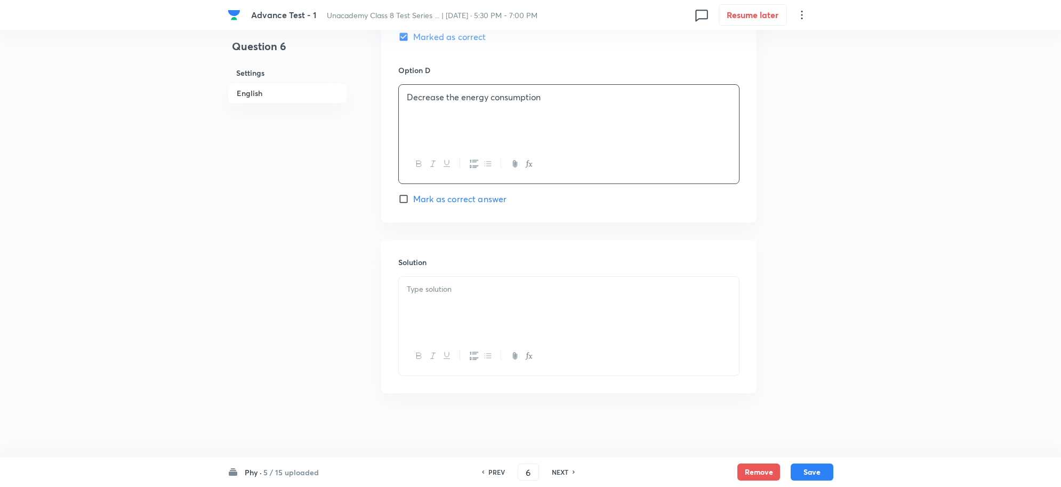
scroll to position [961, 0]
click at [437, 286] on p at bounding box center [569, 289] width 324 height 12
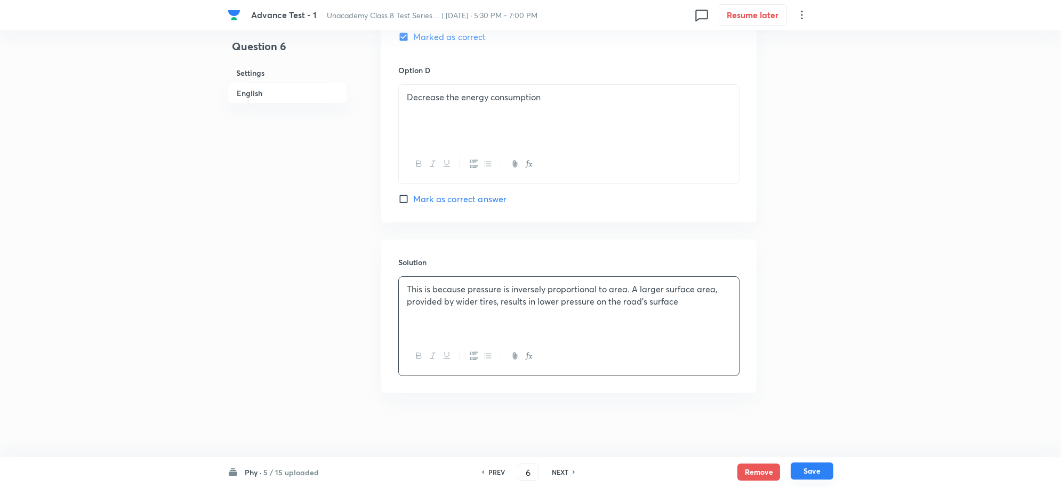
drag, startPoint x: 812, startPoint y: 472, endPoint x: 856, endPoint y: 307, distance: 171.5
click at [812, 472] on button "Save" at bounding box center [812, 471] width 43 height 17
type input "7"
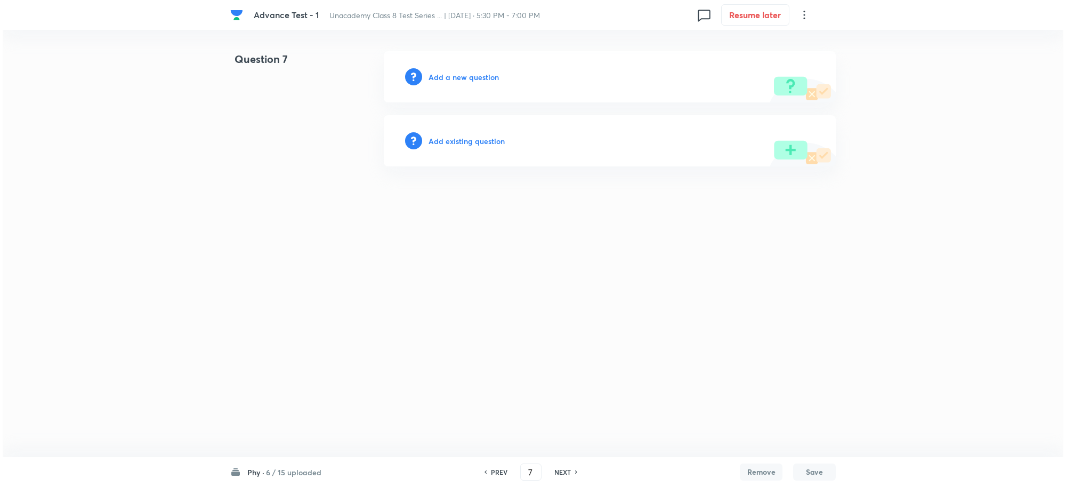
scroll to position [0, 0]
click at [452, 79] on h6 "Add a new question" at bounding box center [464, 76] width 70 height 11
click at [454, 79] on h6 "Choose a question type" at bounding box center [470, 76] width 82 height 11
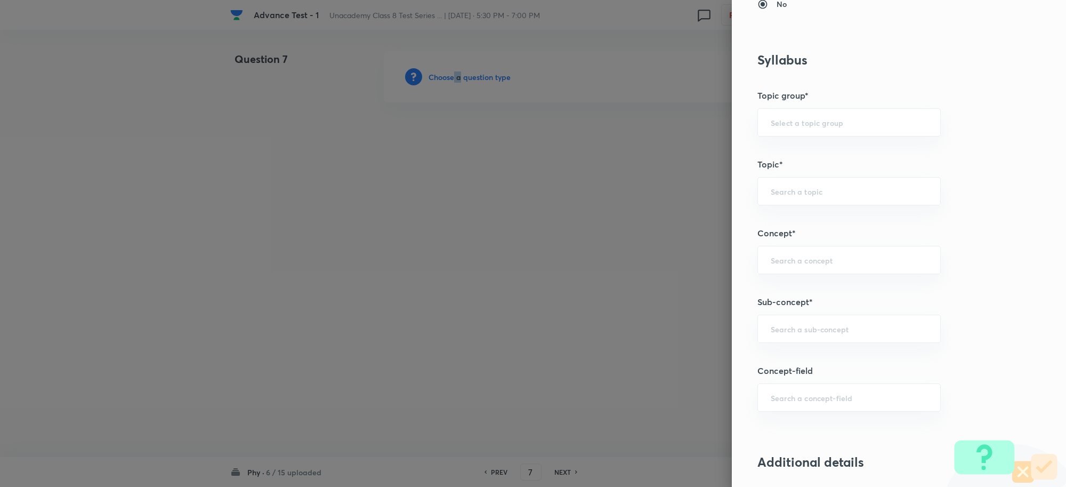
scroll to position [533, 0]
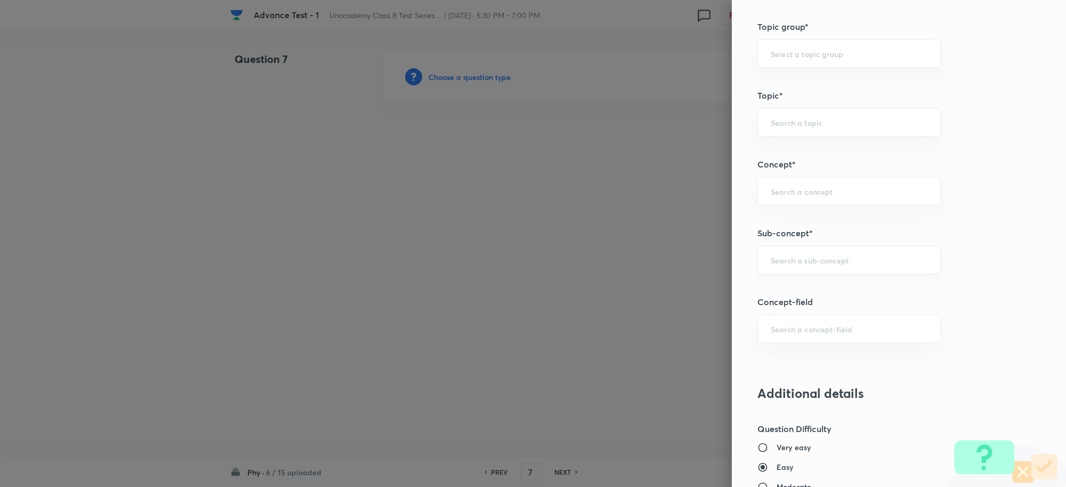
click at [784, 257] on input "text" at bounding box center [849, 260] width 157 height 10
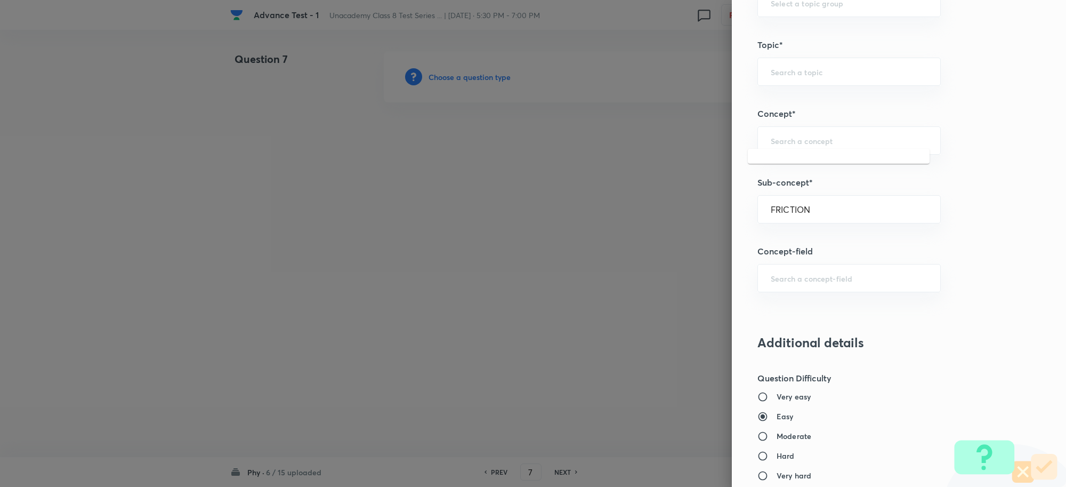
scroll to position [666, 0]
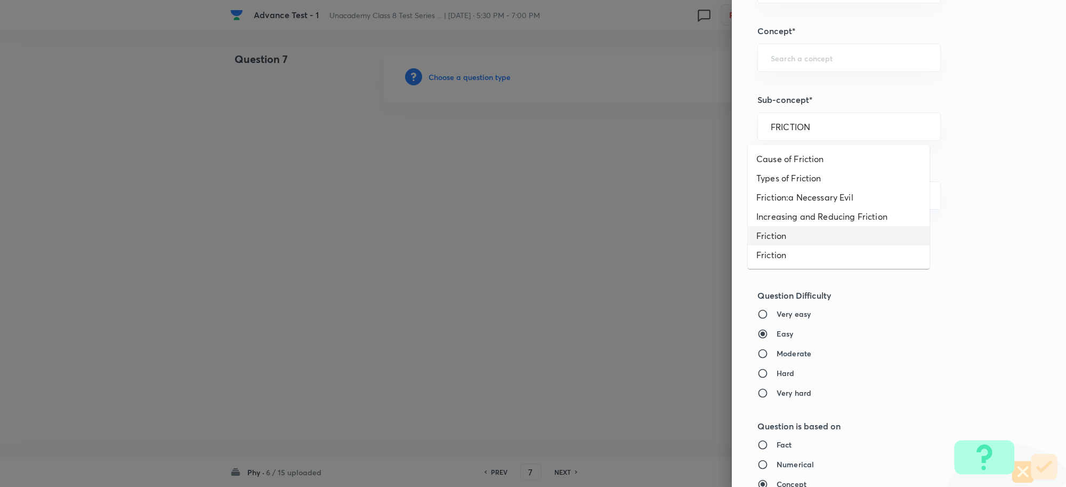
click at [792, 244] on li "Friction" at bounding box center [839, 235] width 182 height 19
type input "Friction"
type input "Foundation Class IX"
type input "Physics"
type input "Forces and Laws of Motion"
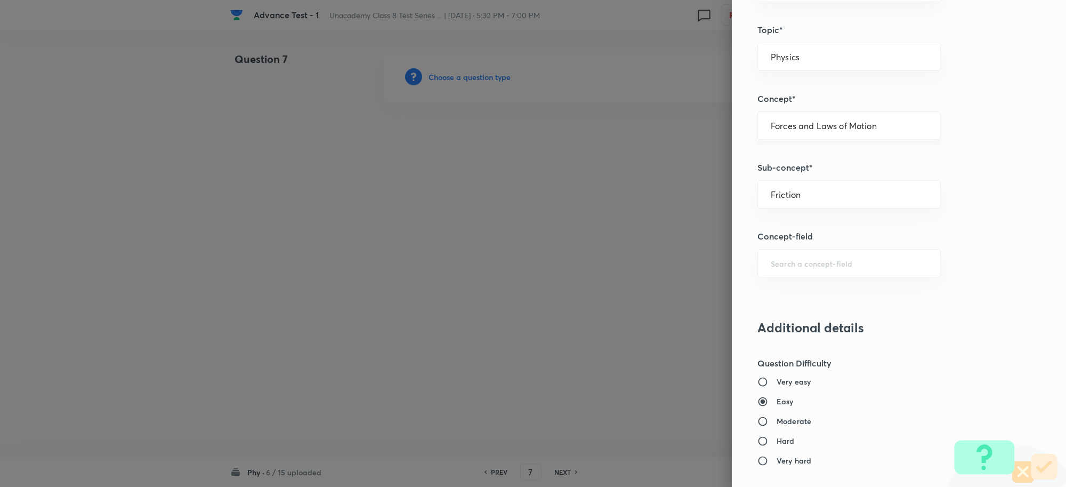
scroll to position [600, 0]
drag, startPoint x: 807, startPoint y: 191, endPoint x: 718, endPoint y: 190, distance: 88.5
click at [718, 190] on div "Question settings Question type* Single choice correct Number of options* 2 3 4…" at bounding box center [533, 243] width 1066 height 487
drag, startPoint x: 814, startPoint y: 198, endPoint x: 588, endPoint y: 187, distance: 226.3
click at [588, 187] on div "Question settings Question type* Single choice correct Number of options* 2 3 4…" at bounding box center [533, 243] width 1066 height 487
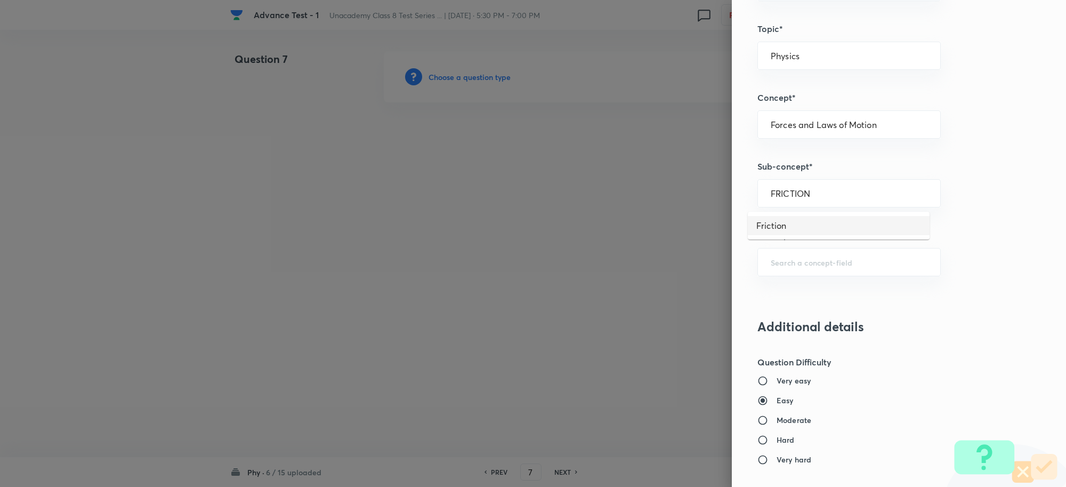
click at [785, 225] on li "Friction" at bounding box center [839, 225] width 182 height 19
type input "Friction"
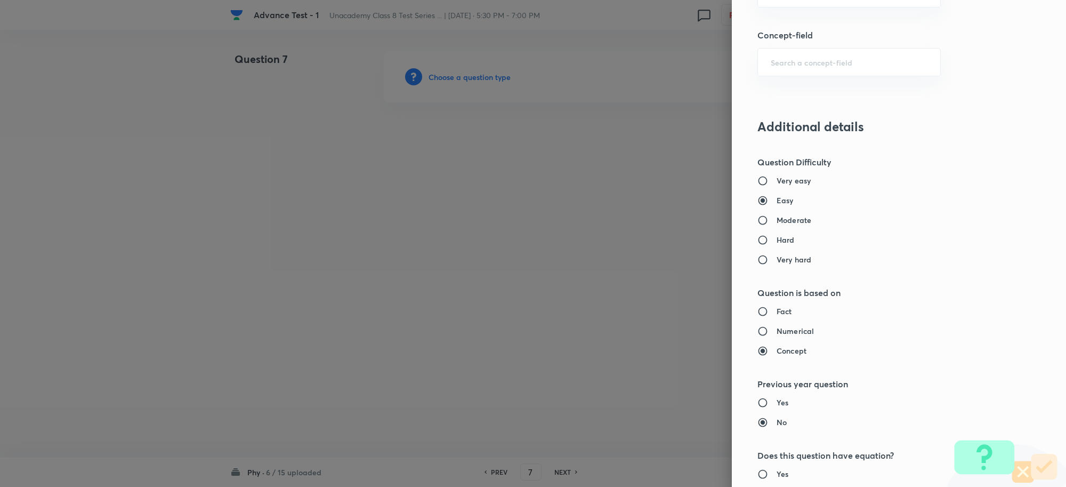
scroll to position [933, 0]
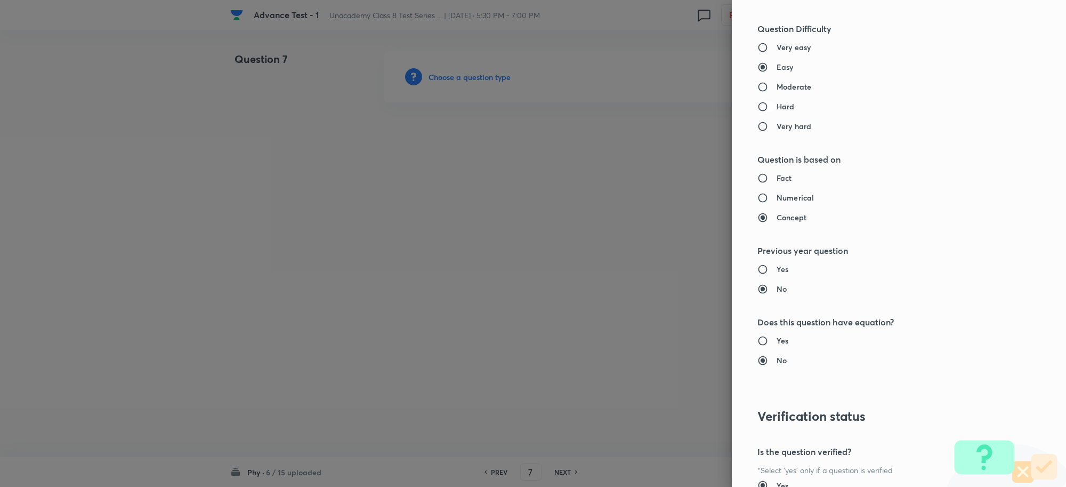
click at [758, 110] on input "Hard" at bounding box center [767, 106] width 19 height 11
radio input "true"
radio input "false"
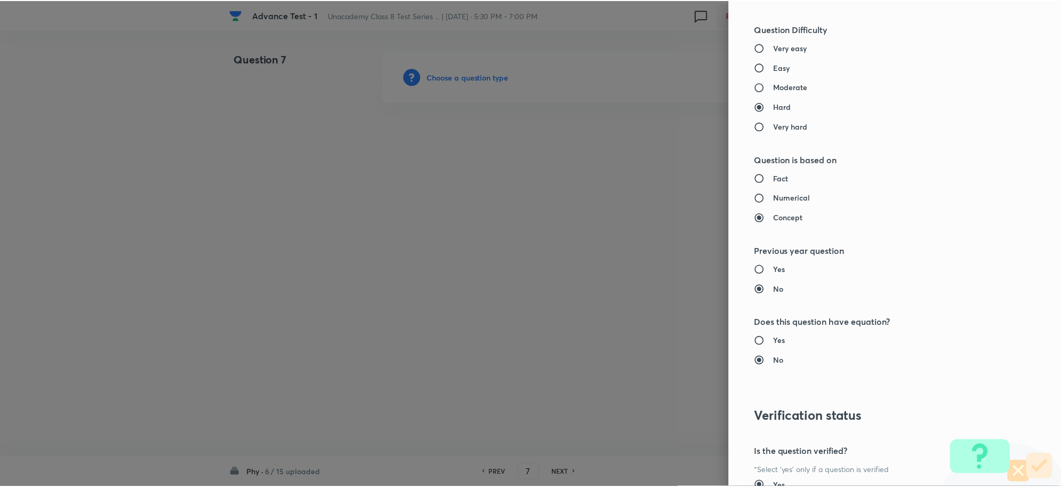
scroll to position [1040, 0]
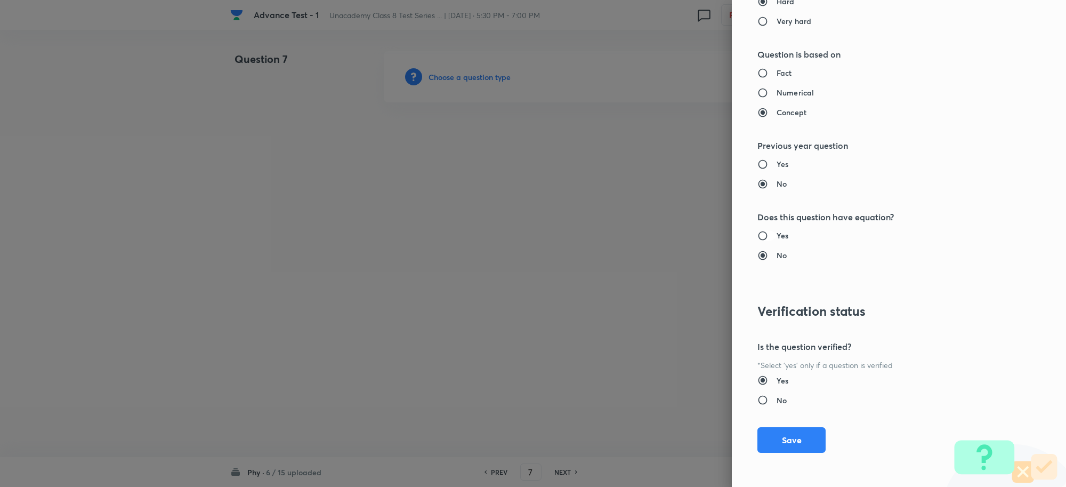
click at [758, 238] on input "Yes" at bounding box center [767, 235] width 19 height 11
radio input "true"
radio input "false"
click at [780, 439] on button "Save" at bounding box center [792, 439] width 68 height 26
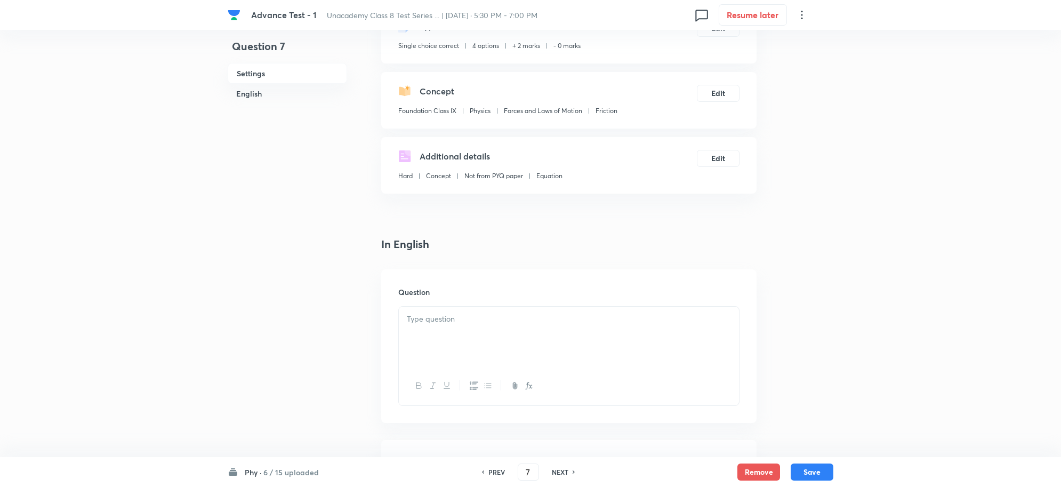
scroll to position [200, 0]
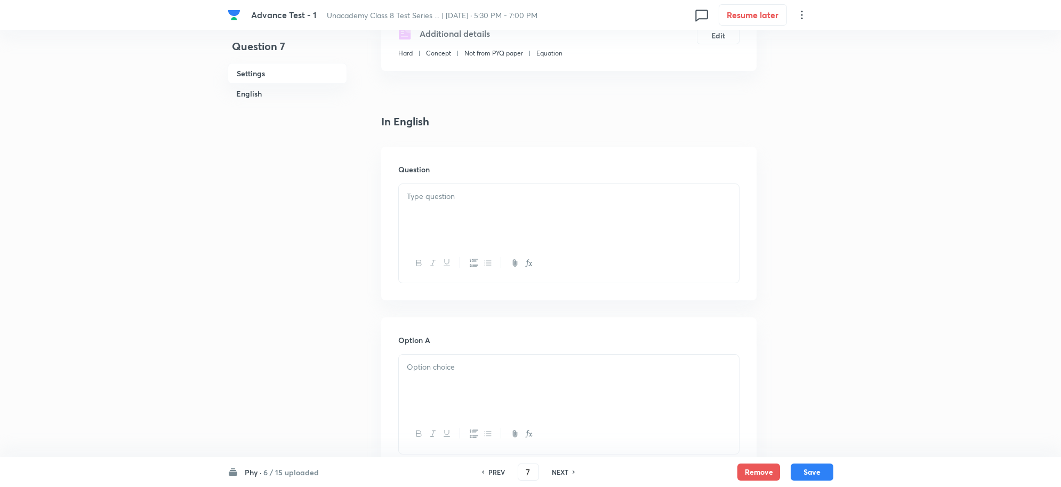
click at [427, 210] on div at bounding box center [569, 214] width 340 height 60
paste div
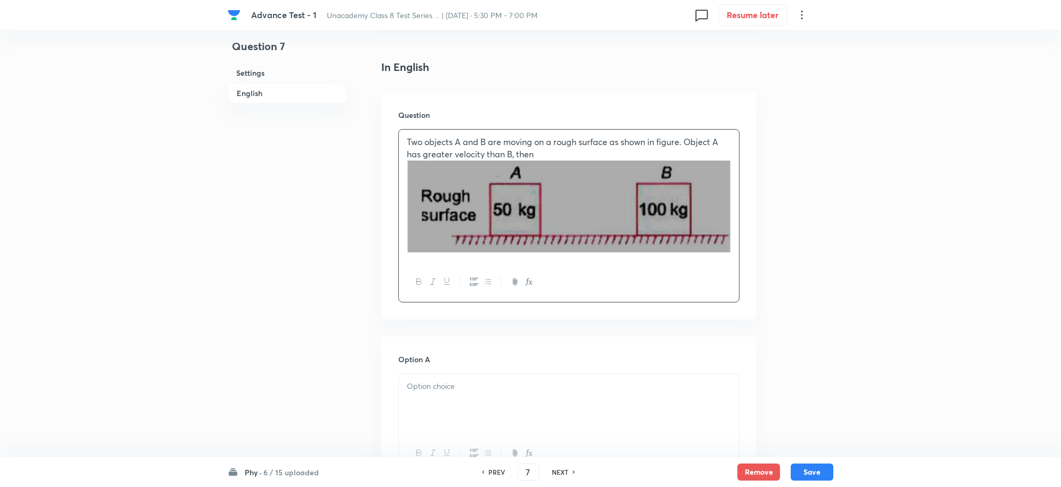
scroll to position [333, 0]
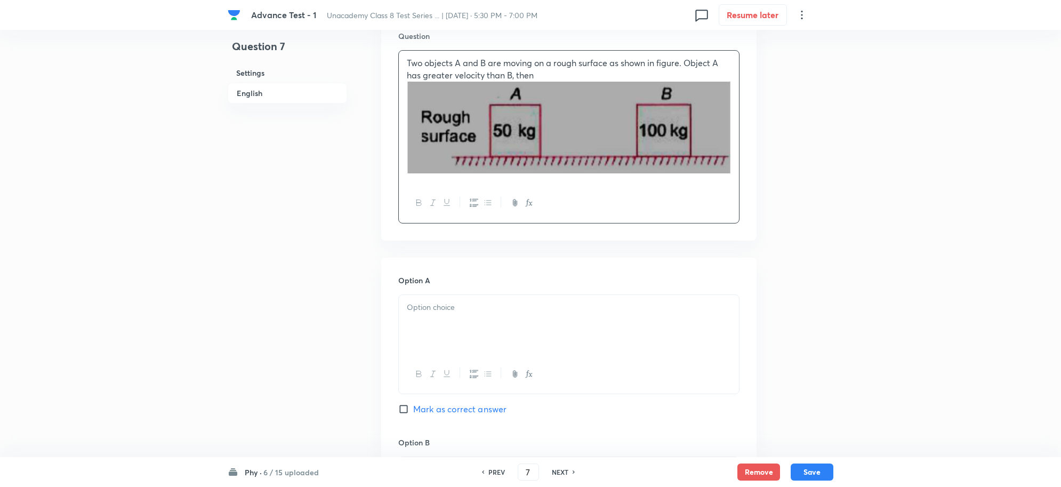
click at [438, 318] on div at bounding box center [569, 325] width 340 height 60
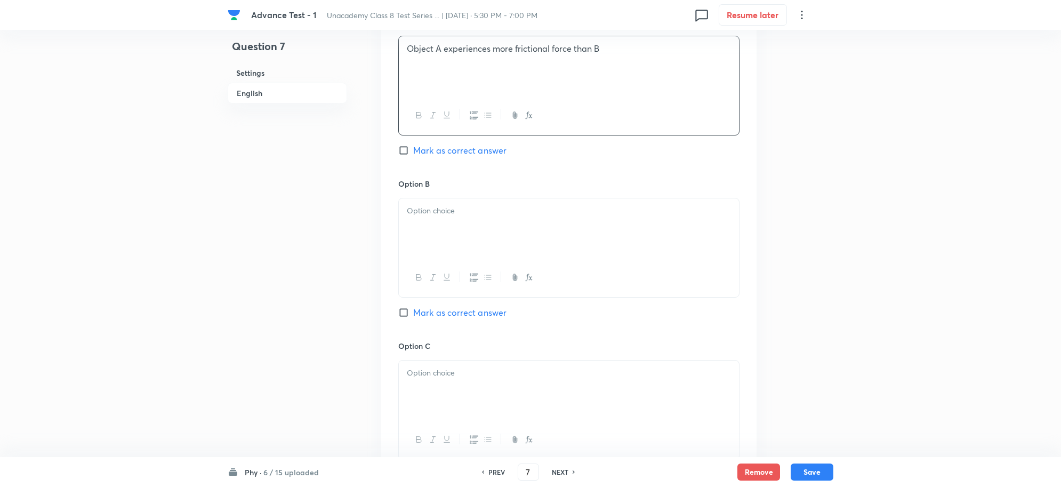
scroll to position [666, 0]
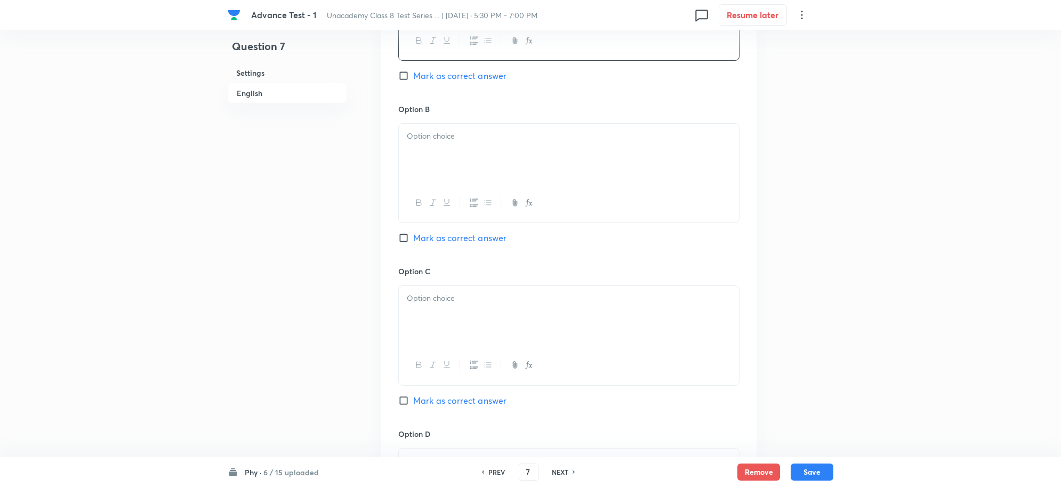
click at [443, 157] on div at bounding box center [569, 154] width 340 height 60
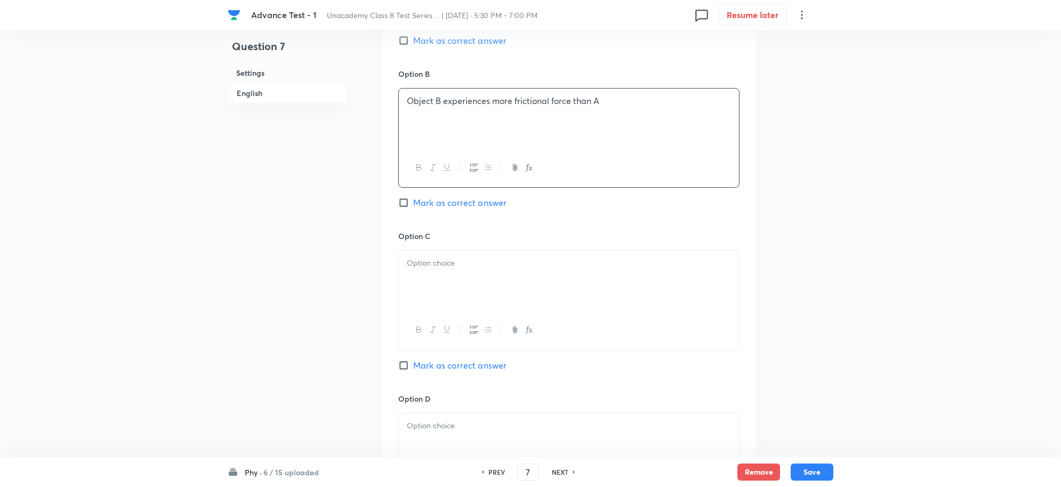
scroll to position [733, 0]
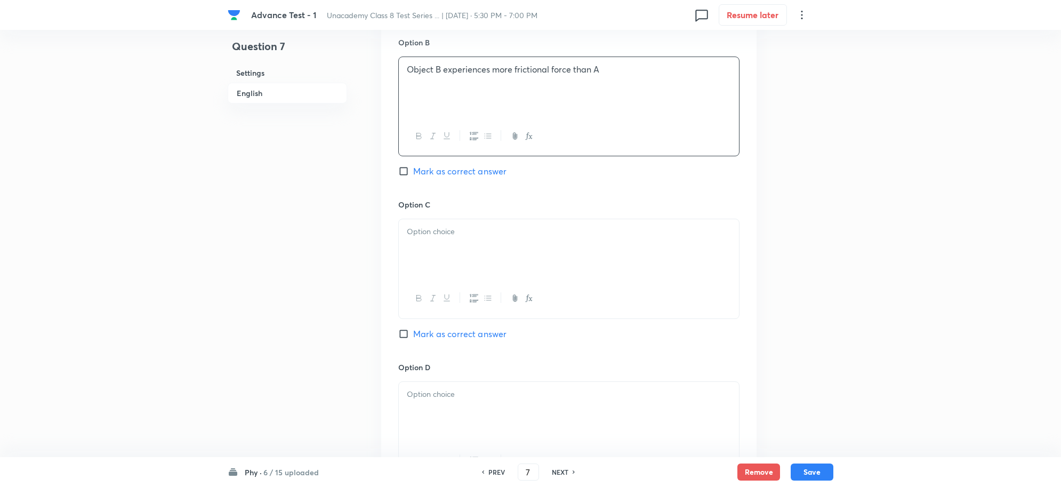
click at [455, 254] on div at bounding box center [569, 249] width 340 height 60
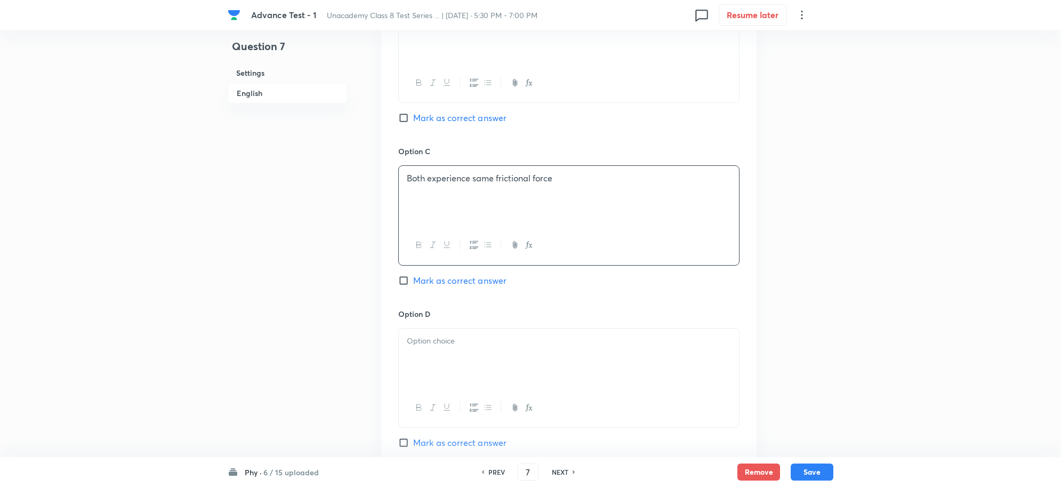
scroll to position [866, 0]
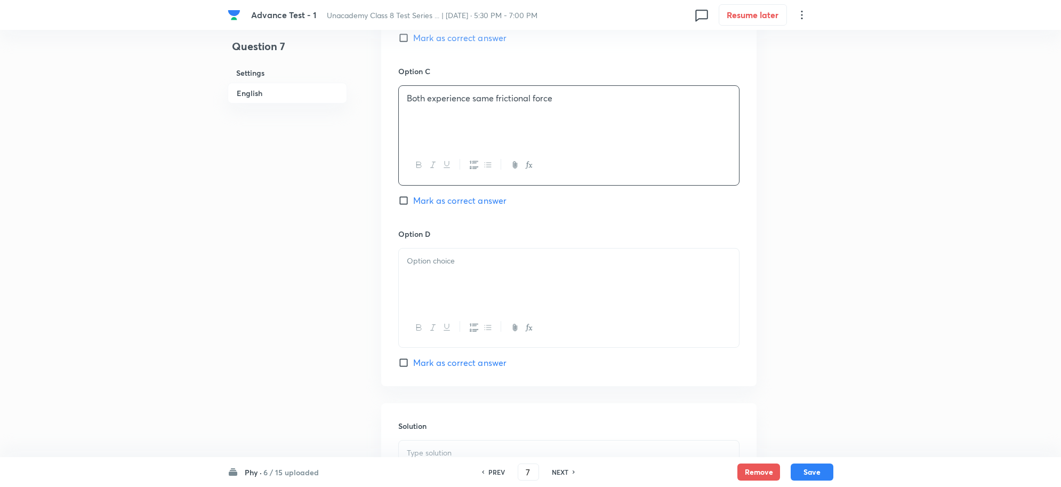
click at [408, 42] on input "Mark as correct answer" at bounding box center [405, 38] width 15 height 11
checkbox input "true"
click at [457, 278] on div at bounding box center [569, 278] width 340 height 60
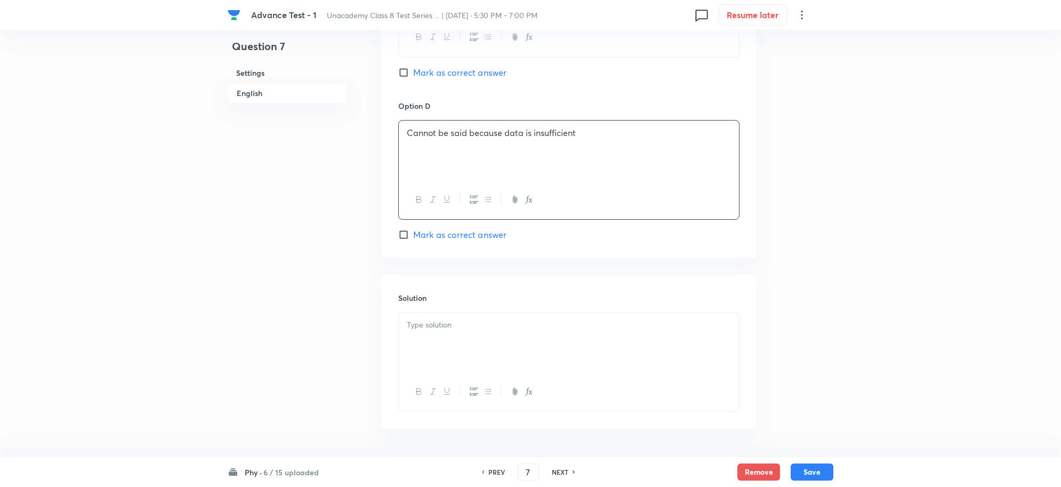
scroll to position [1000, 0]
click at [441, 341] on div at bounding box center [569, 337] width 340 height 60
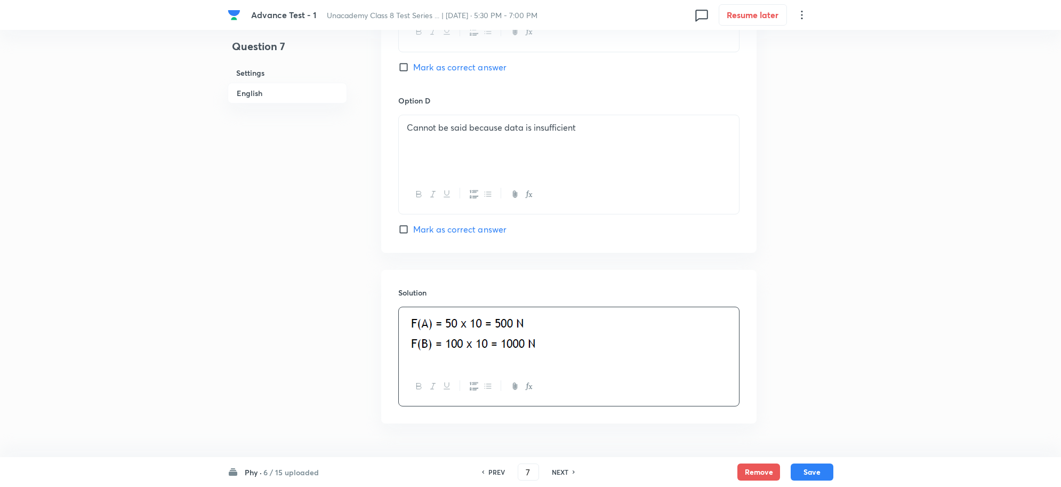
drag, startPoint x: 815, startPoint y: 475, endPoint x: 816, endPoint y: 189, distance: 285.8
click at [814, 475] on button "Save" at bounding box center [812, 471] width 43 height 17
type input "8"
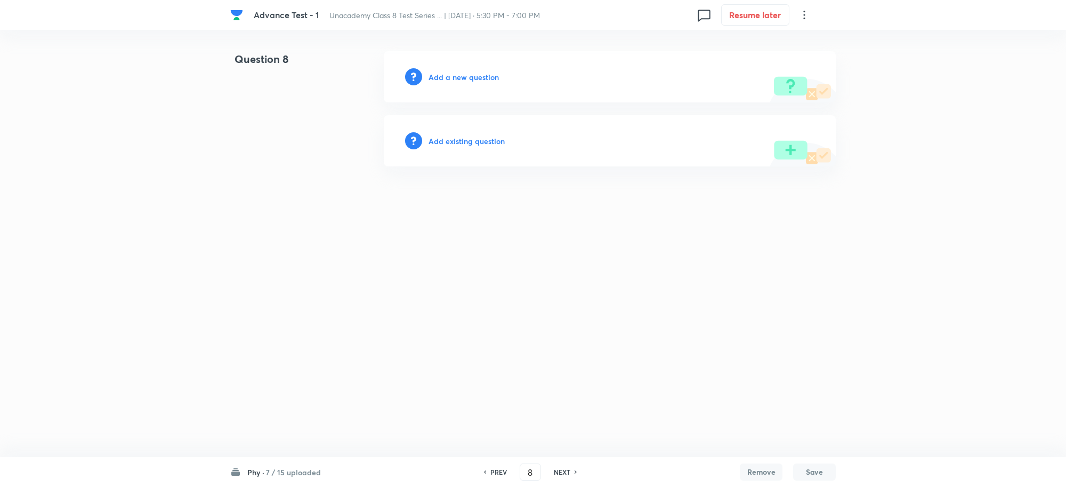
click at [463, 78] on h6 "Add a new question" at bounding box center [464, 76] width 70 height 11
click at [464, 75] on h6 "Choose a question type" at bounding box center [470, 76] width 82 height 11
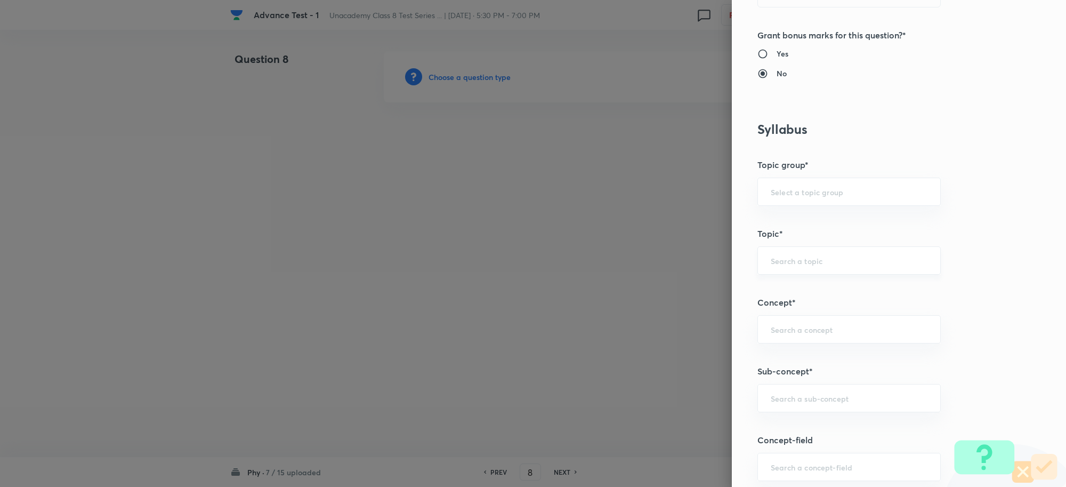
scroll to position [400, 0]
click at [798, 384] on div "​" at bounding box center [849, 393] width 183 height 28
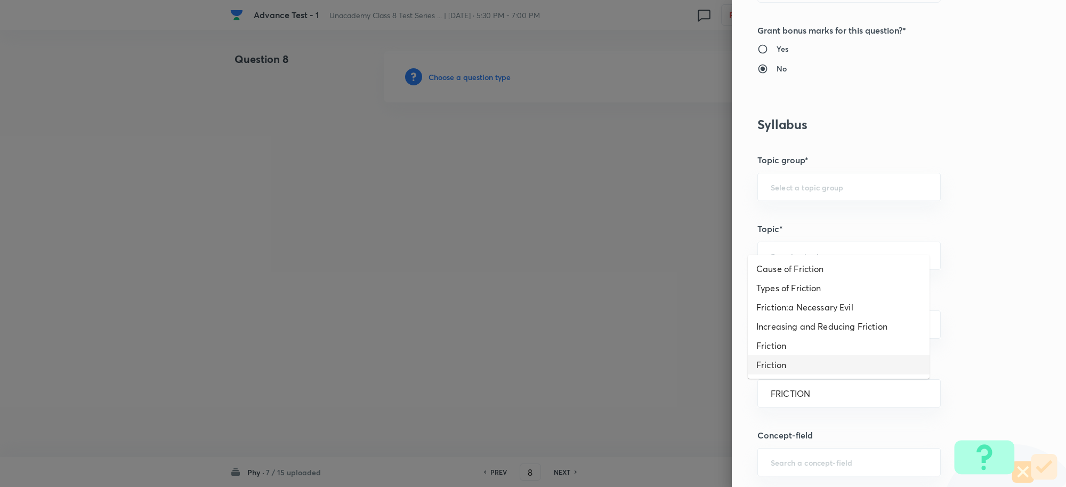
click at [806, 363] on li "Friction" at bounding box center [839, 364] width 182 height 19
type input "Friction"
type input "Foundation Class 8"
type input "Physics"
type input "Friction"
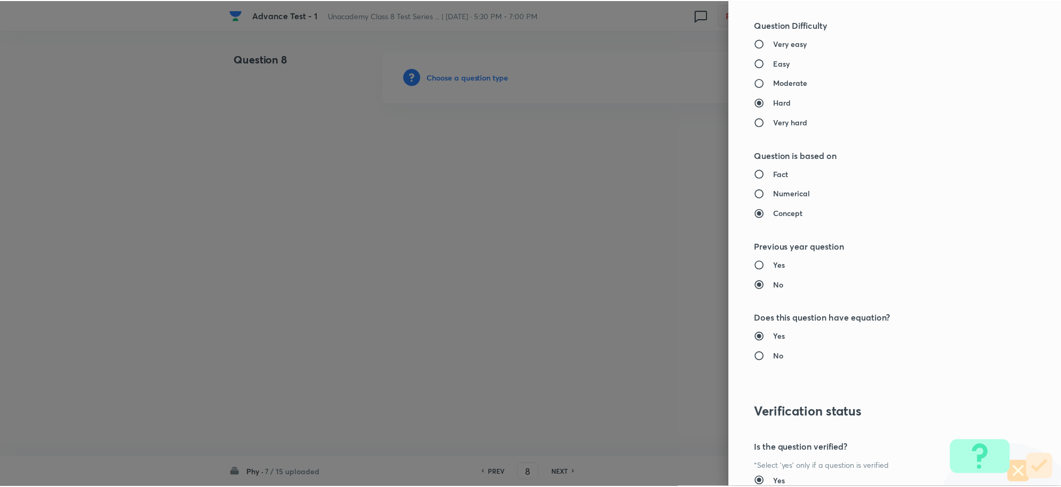
scroll to position [1040, 0]
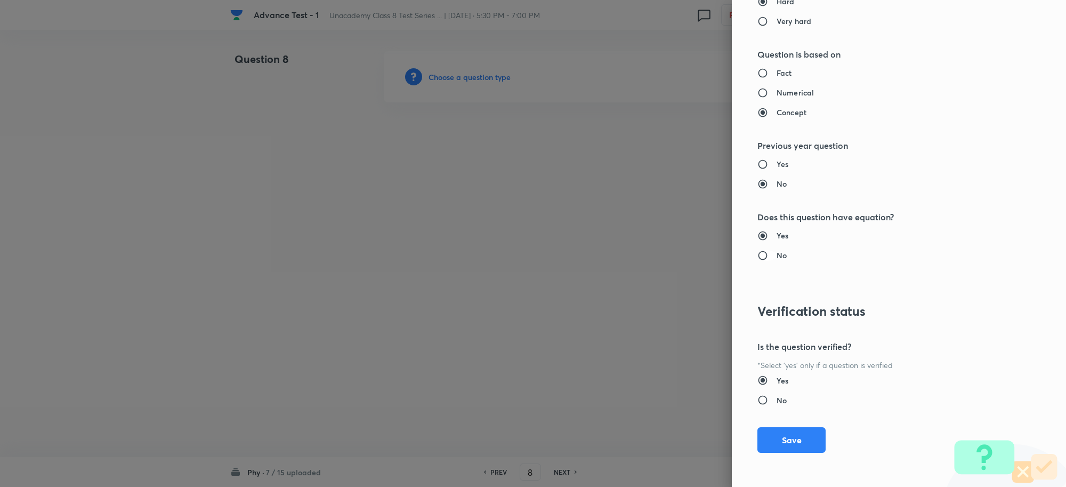
click at [758, 254] on input "No" at bounding box center [767, 255] width 19 height 11
radio input "true"
radio input "false"
click at [790, 436] on button "Save" at bounding box center [792, 439] width 68 height 26
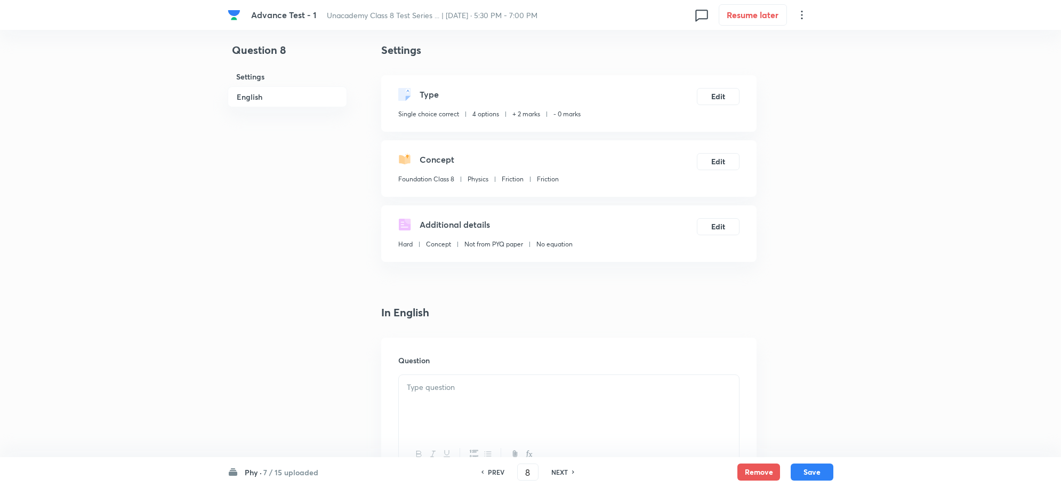
scroll to position [200, 0]
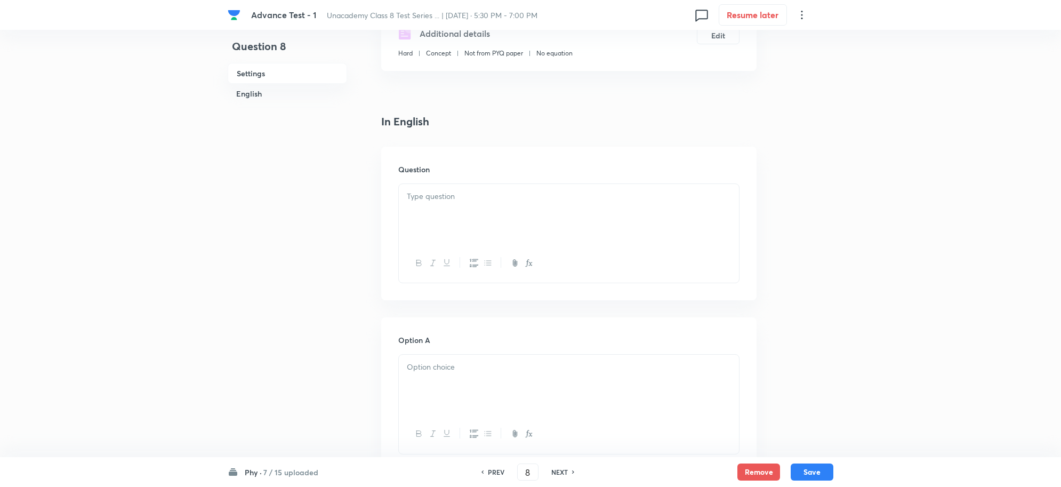
click at [449, 198] on p at bounding box center [569, 196] width 324 height 12
paste div
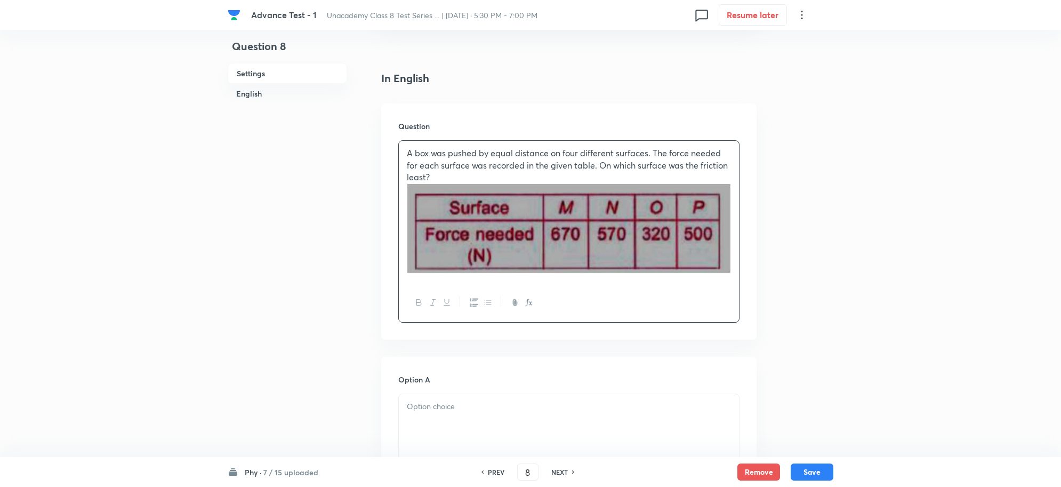
scroll to position [267, 0]
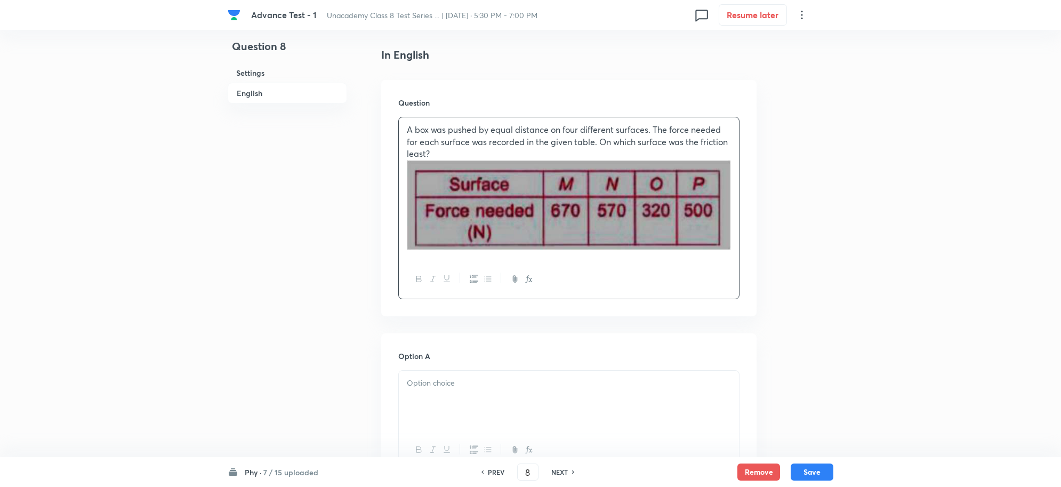
click at [441, 377] on p at bounding box center [569, 383] width 324 height 12
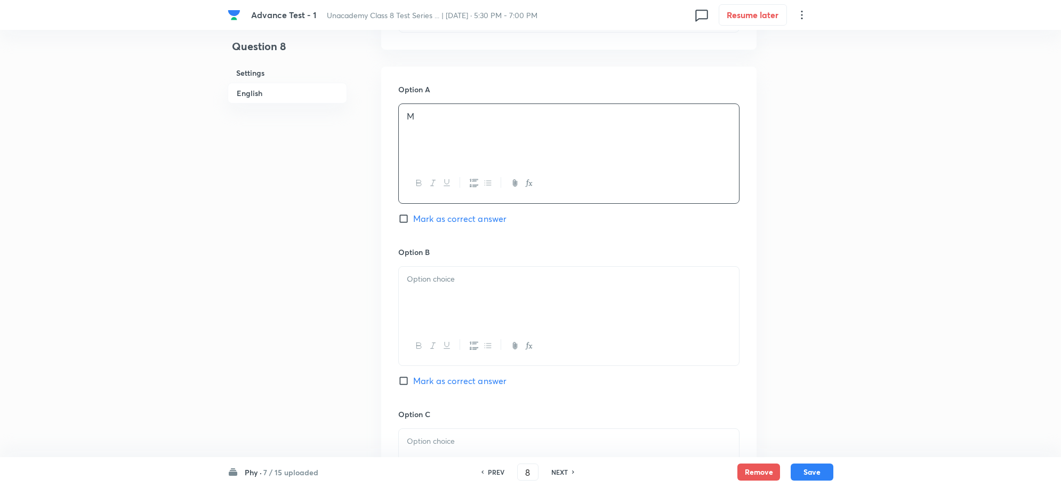
click at [443, 289] on div at bounding box center [569, 297] width 340 height 60
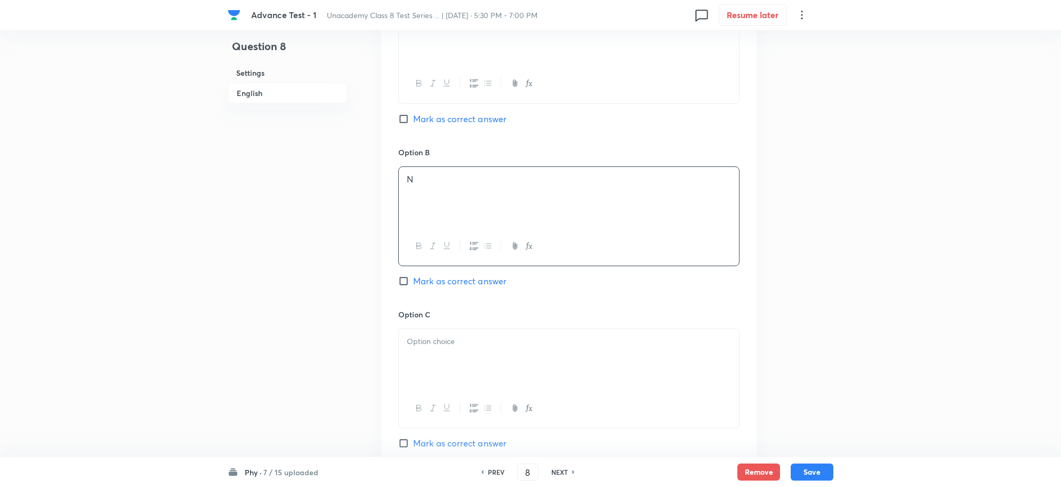
scroll to position [800, 0]
drag, startPoint x: 443, startPoint y: 198, endPoint x: 448, endPoint y: 198, distance: 5.4
click at [446, 198] on div at bounding box center [569, 192] width 340 height 60
click at [448, 343] on p at bounding box center [569, 337] width 324 height 12
click at [433, 276] on span "Mark as correct answer" at bounding box center [459, 276] width 93 height 13
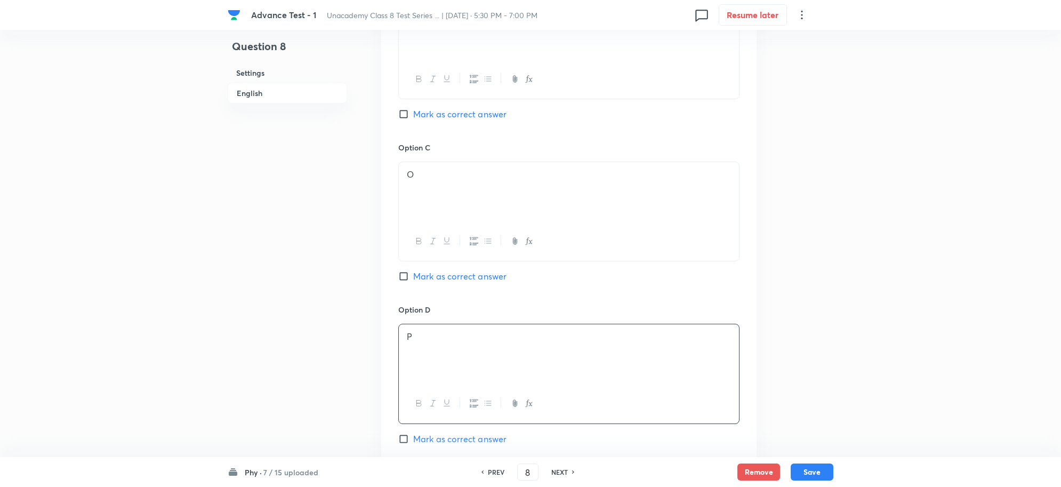
click at [413, 276] on input "Mark as correct answer" at bounding box center [405, 276] width 15 height 11
checkbox input "true"
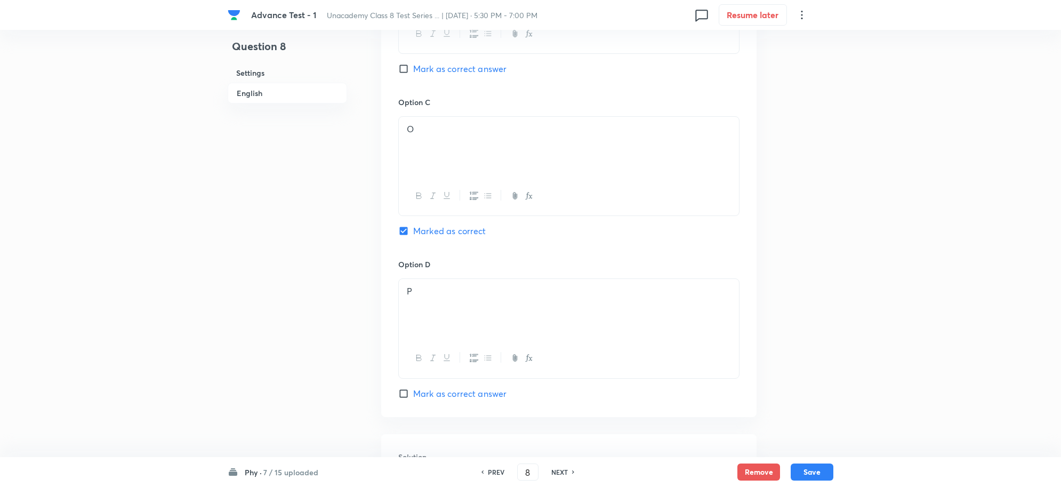
scroll to position [1000, 0]
click at [446, 348] on div at bounding box center [569, 347] width 340 height 60
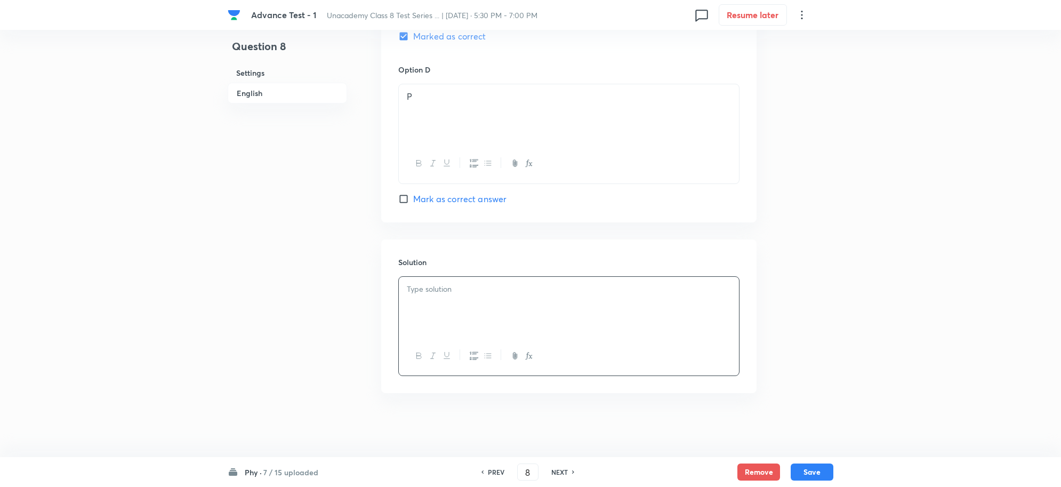
paste div
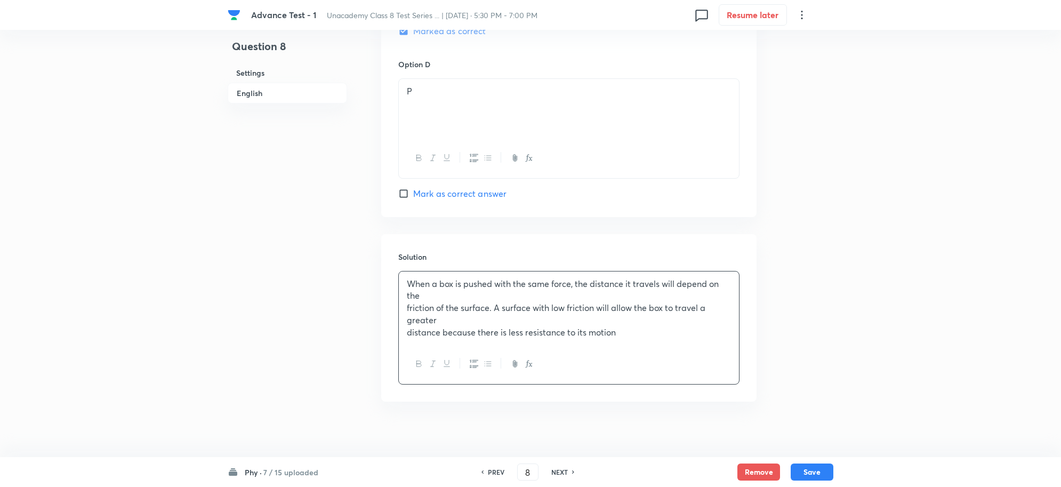
click at [440, 299] on p "When a box is pushed with the same force, the distance it travels will depend o…" at bounding box center [569, 290] width 324 height 24
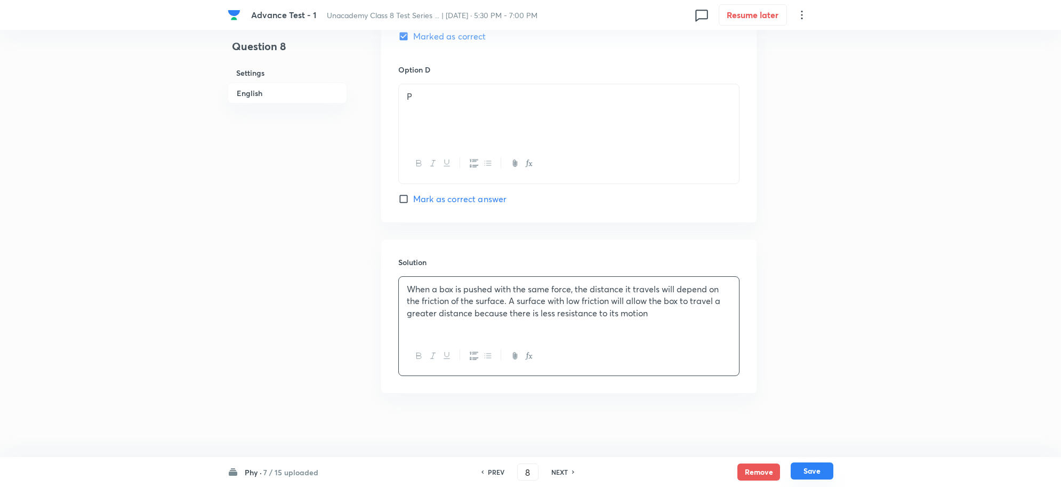
click at [817, 464] on button "Save" at bounding box center [812, 470] width 43 height 17
type input "9"
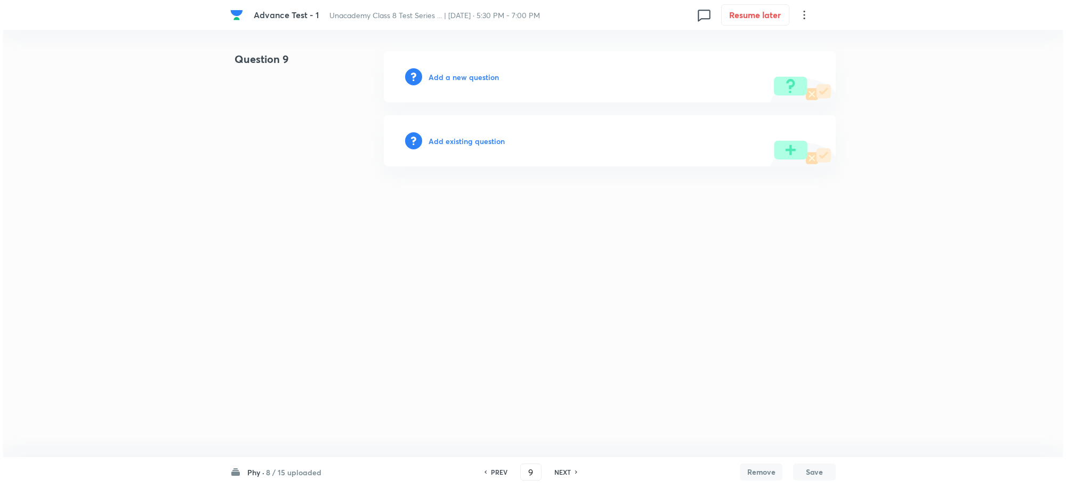
scroll to position [0, 0]
click at [457, 85] on div "Add a new question" at bounding box center [610, 76] width 452 height 51
click at [462, 75] on h6 "Add a new question" at bounding box center [464, 76] width 70 height 11
click at [459, 75] on h6 "Choose a question type" at bounding box center [470, 76] width 82 height 11
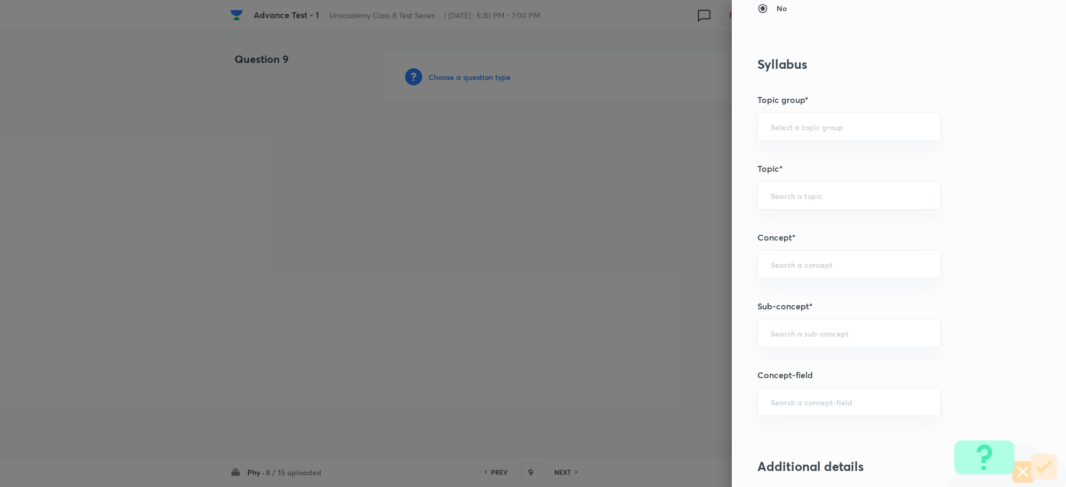
scroll to position [533, 0]
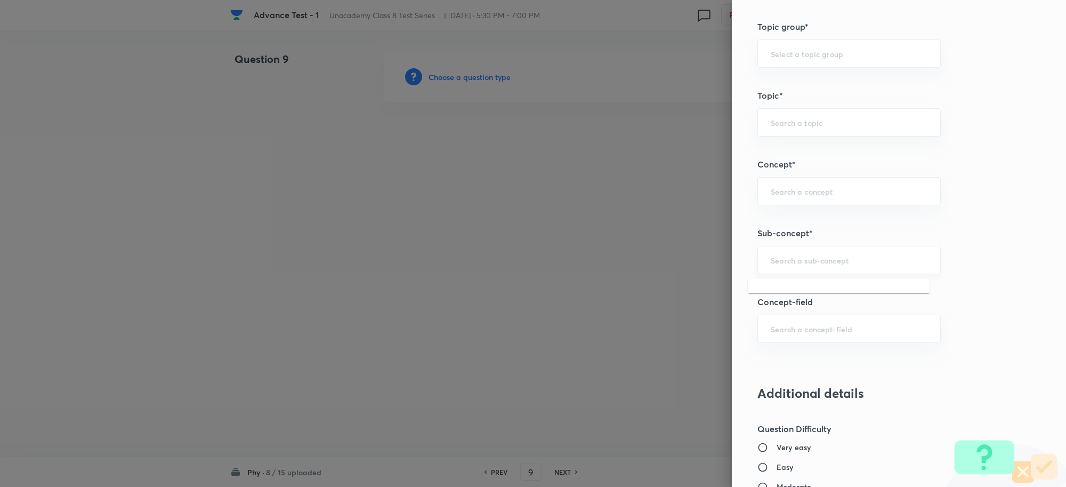
click at [783, 260] on input "text" at bounding box center [849, 260] width 157 height 10
click at [787, 388] on li "Friction" at bounding box center [839, 388] width 182 height 19
type input "Friction"
type input "Foundation Class 8"
type input "Physics"
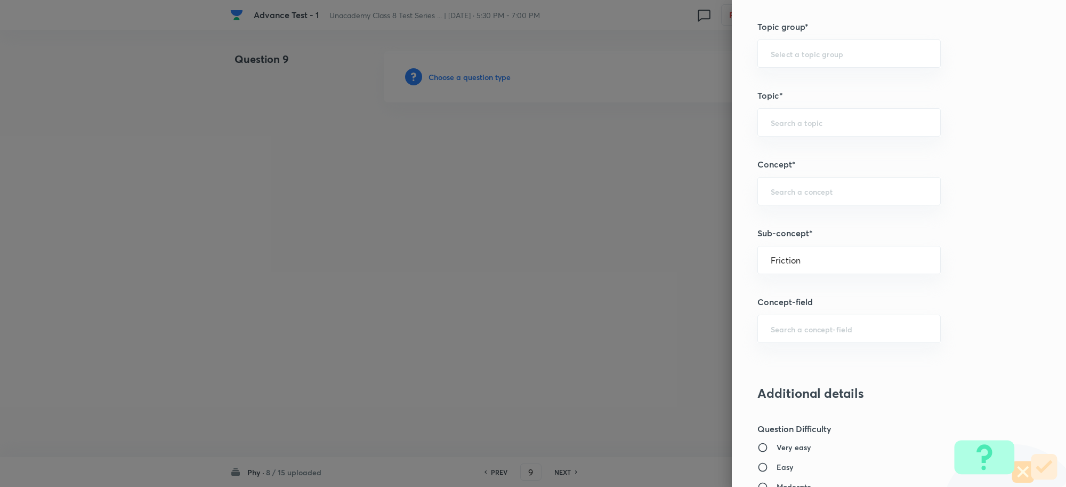
type input "Friction"
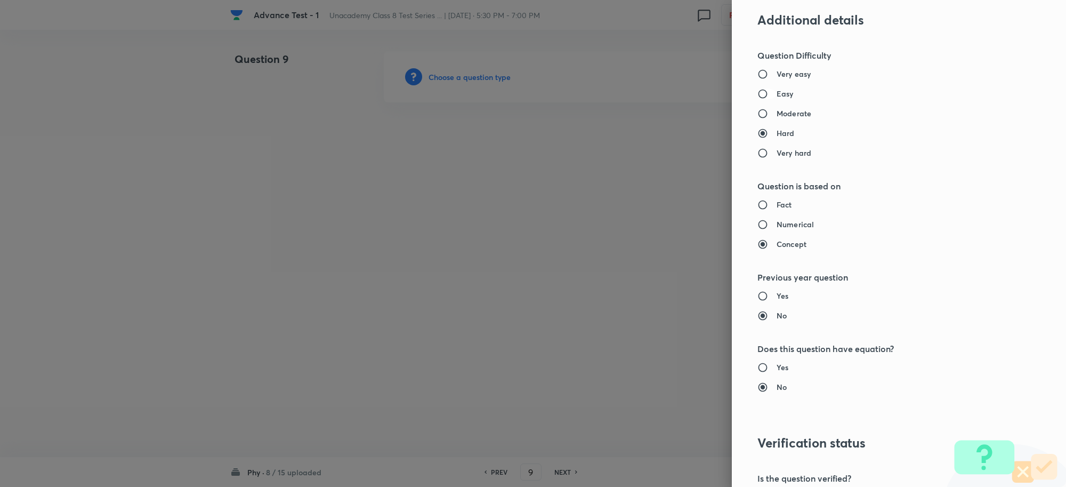
click at [758, 98] on input "Easy" at bounding box center [767, 94] width 19 height 11
radio input "true"
radio input "false"
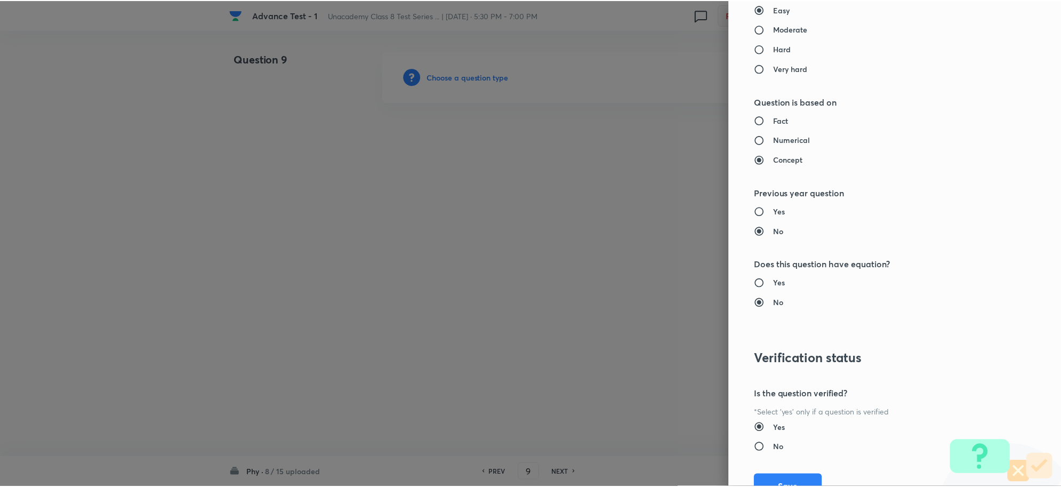
scroll to position [1040, 0]
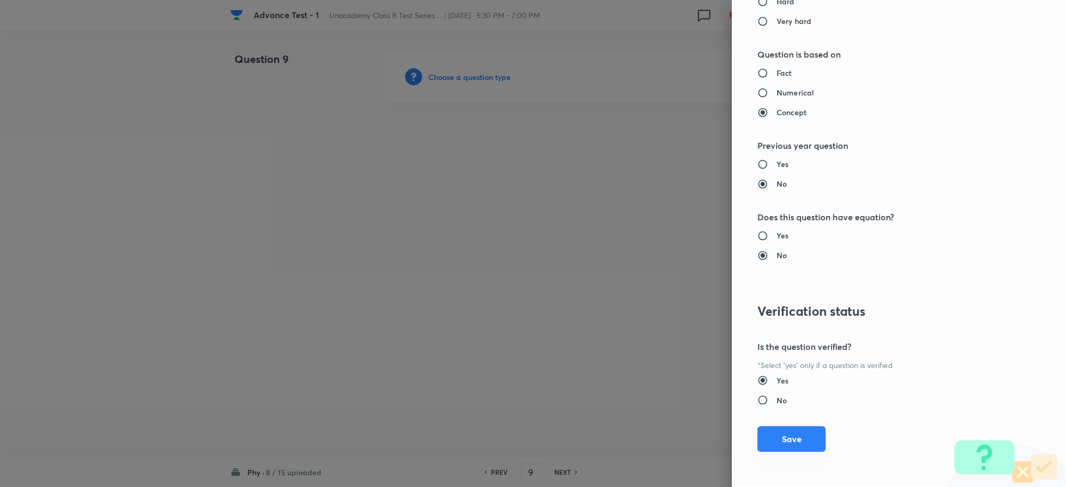
click at [782, 436] on button "Save" at bounding box center [792, 439] width 68 height 26
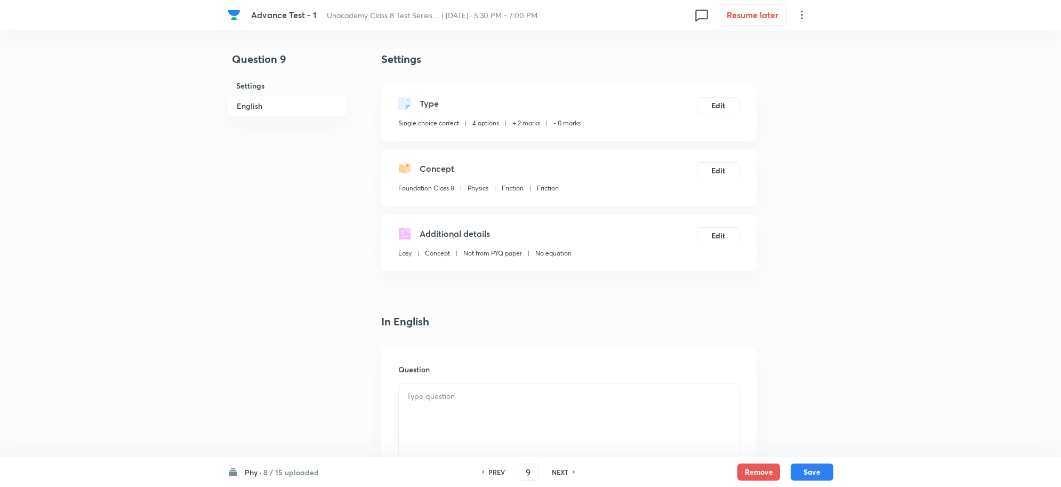
click at [447, 395] on p at bounding box center [569, 396] width 324 height 12
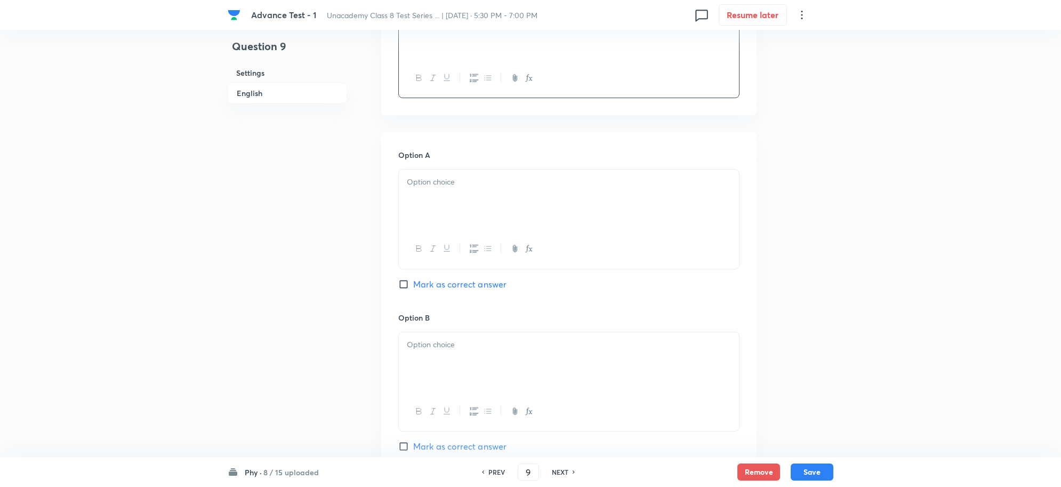
scroll to position [400, 0]
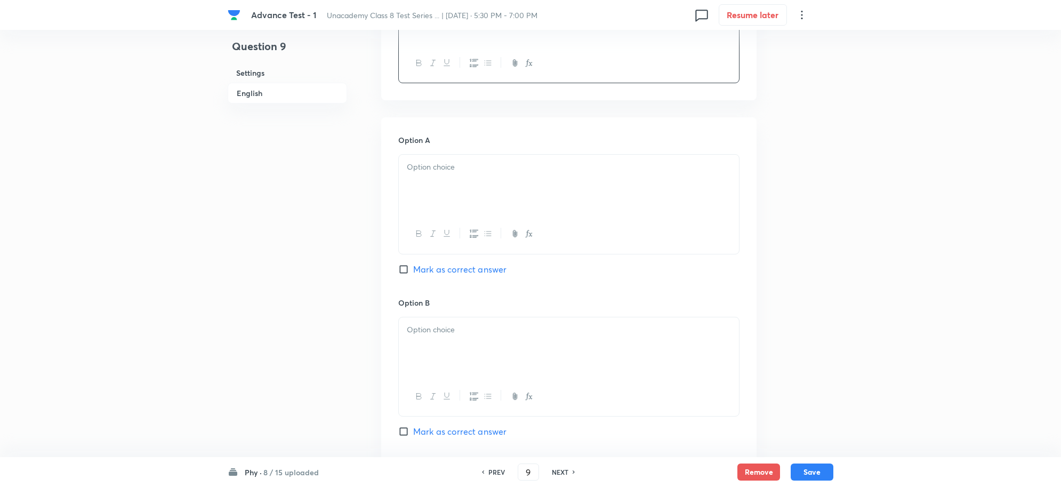
drag, startPoint x: 461, startPoint y: 176, endPoint x: 457, endPoint y: 193, distance: 17.1
click at [460, 176] on div at bounding box center [569, 185] width 340 height 60
click at [424, 272] on span "Mark as correct answer" at bounding box center [459, 269] width 93 height 13
click at [413, 272] on input "Mark as correct answer" at bounding box center [405, 269] width 15 height 11
checkbox input "true"
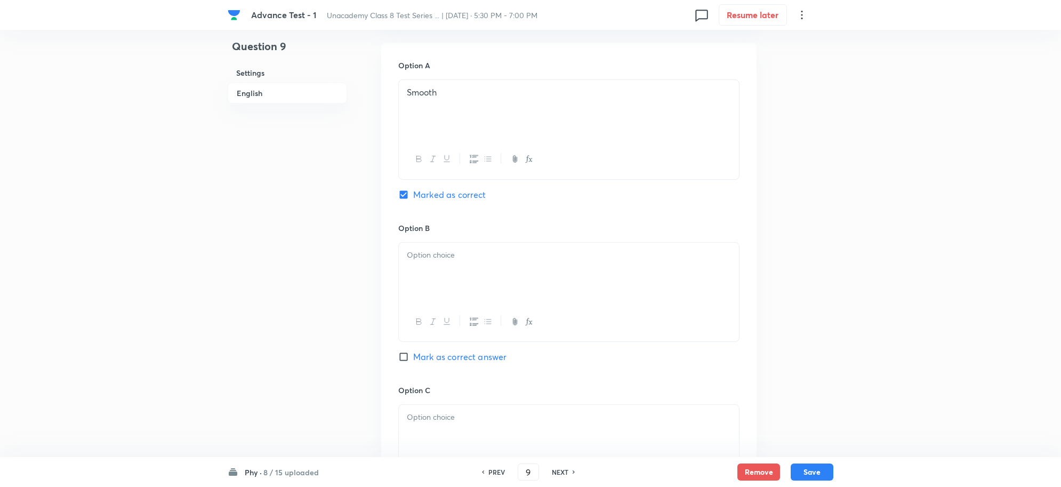
scroll to position [600, 0]
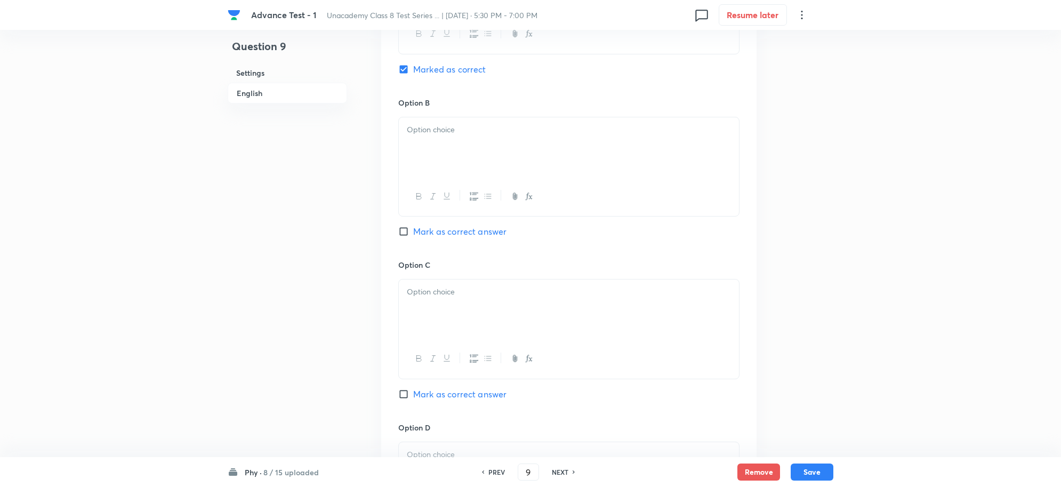
click at [444, 158] on div at bounding box center [569, 147] width 340 height 60
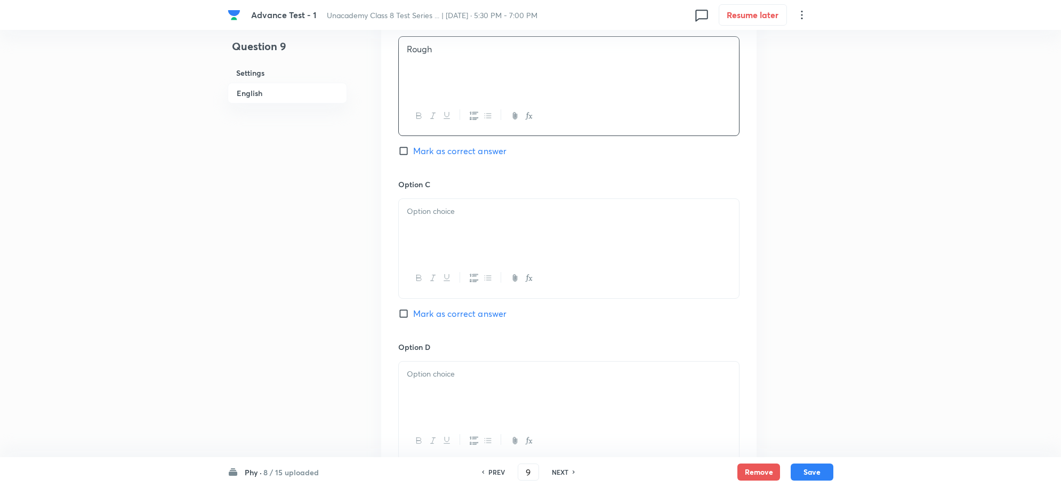
scroll to position [800, 0]
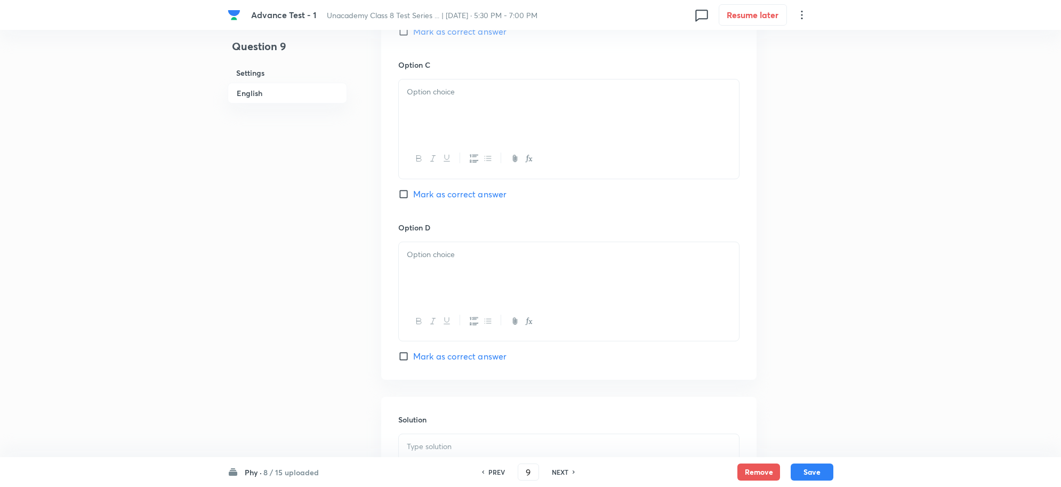
click at [435, 107] on div at bounding box center [569, 109] width 340 height 60
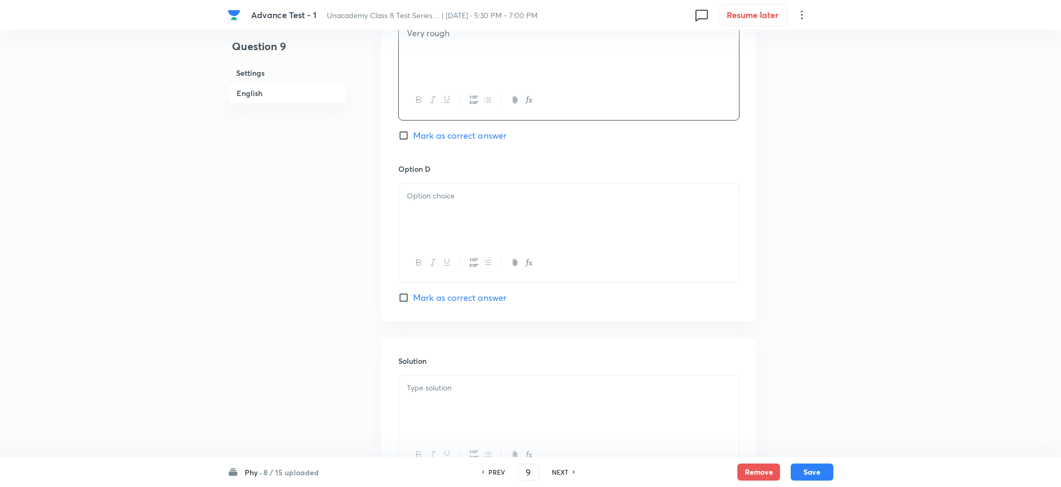
scroll to position [933, 0]
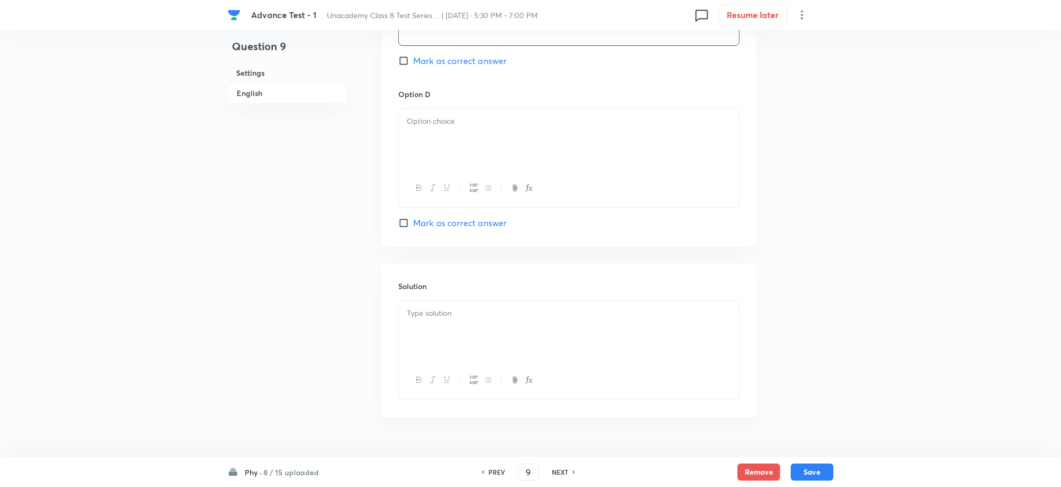
click at [443, 134] on div at bounding box center [569, 139] width 340 height 60
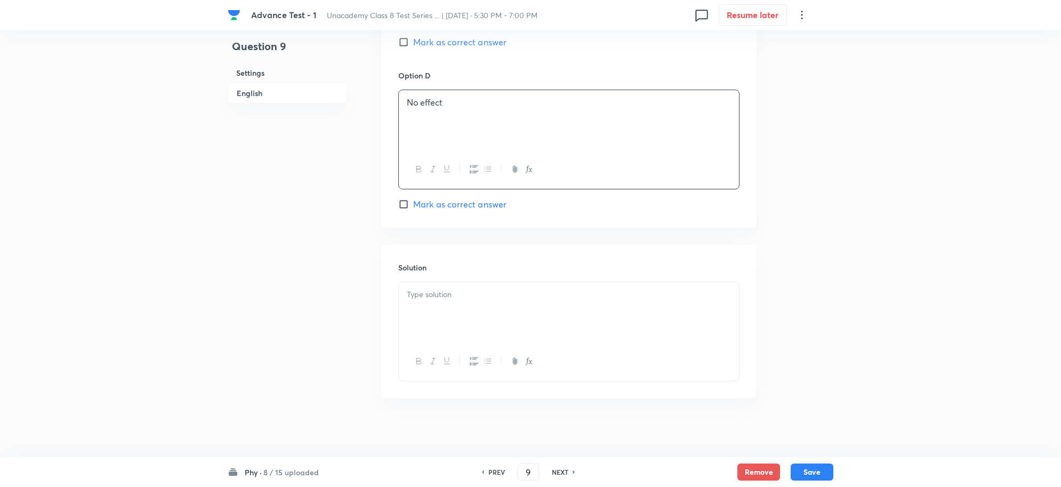
scroll to position [961, 0]
click at [437, 281] on div at bounding box center [569, 307] width 340 height 60
paste div
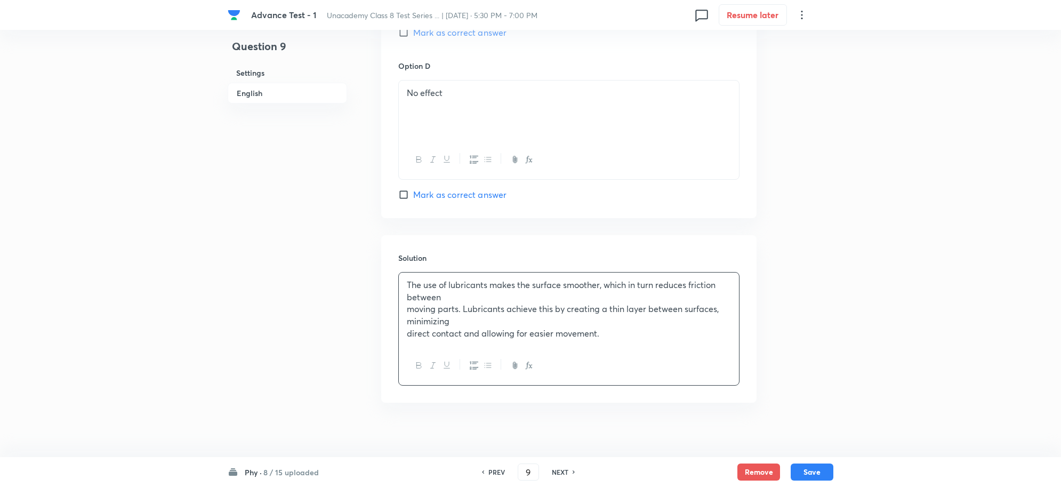
drag, startPoint x: 468, startPoint y: 304, endPoint x: 558, endPoint y: 351, distance: 101.6
click at [467, 303] on p "The use of lubricants makes the surface smoother, which in turn reduces frictio…" at bounding box center [569, 291] width 324 height 24
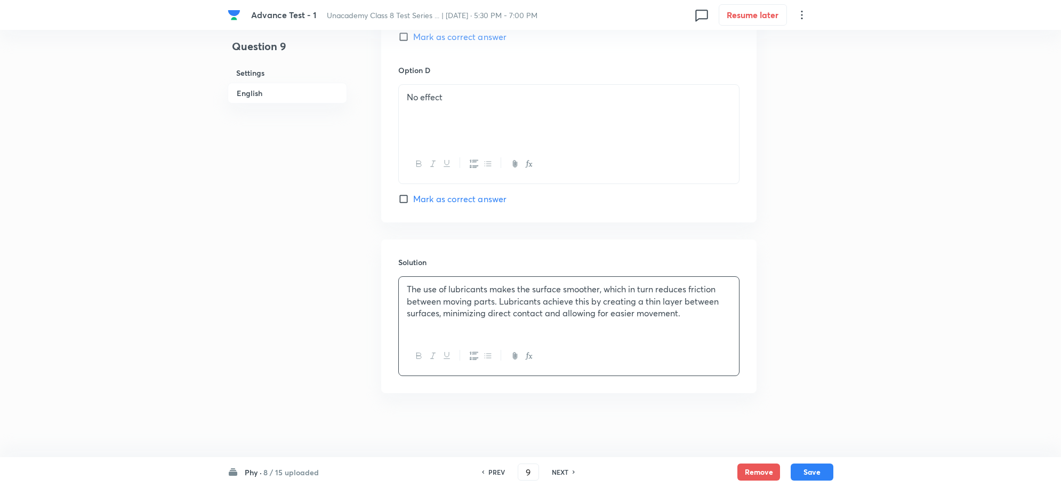
drag, startPoint x: 814, startPoint y: 464, endPoint x: 828, endPoint y: 305, distance: 160.1
click at [814, 465] on button "Save" at bounding box center [812, 471] width 43 height 17
type input "10"
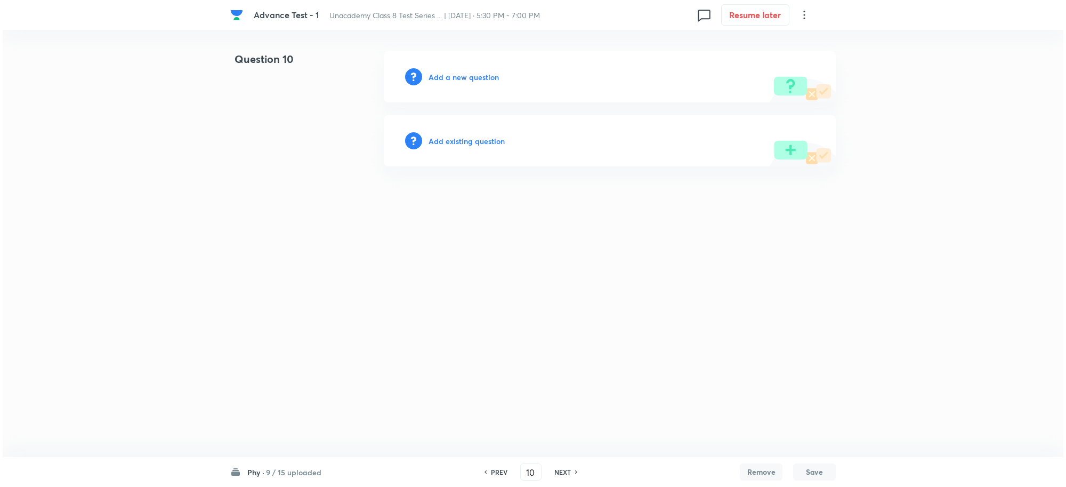
scroll to position [0, 0]
click at [446, 81] on h6 "Add a new question" at bounding box center [464, 76] width 70 height 11
click at [472, 75] on h6 "Choose a question type" at bounding box center [470, 76] width 82 height 11
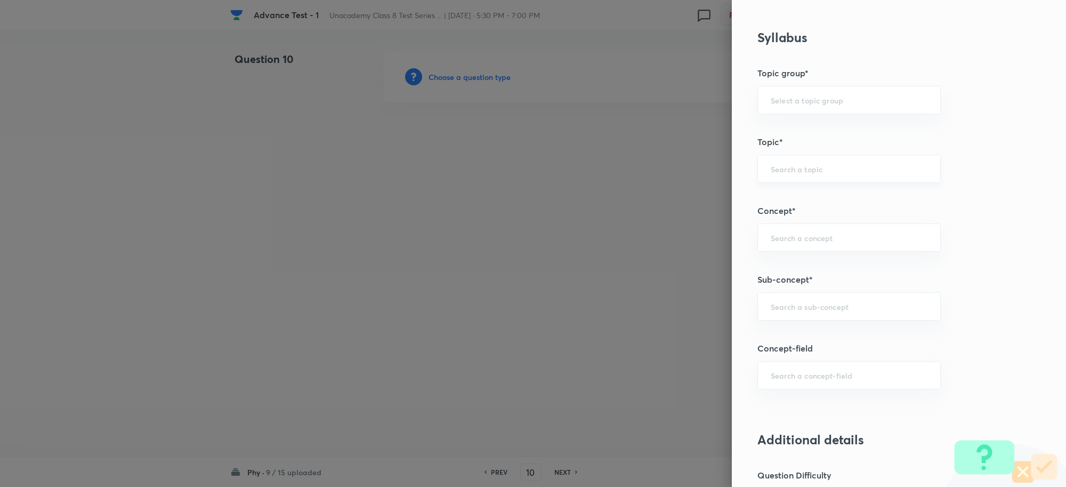
scroll to position [533, 0]
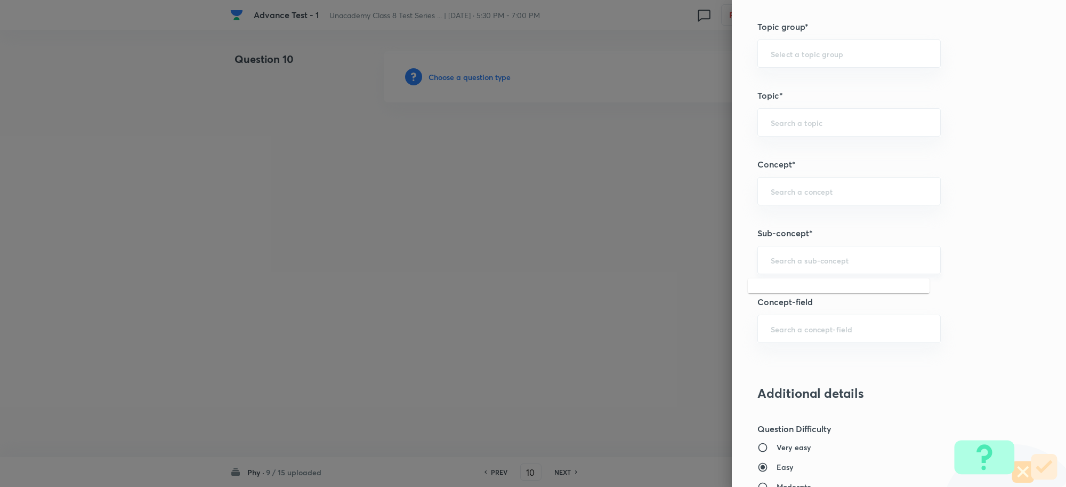
click at [773, 262] on input "text" at bounding box center [849, 260] width 157 height 10
click at [801, 385] on li "Friction" at bounding box center [839, 388] width 182 height 19
type input "Friction"
type input "Foundation Class 8"
type input "Physics"
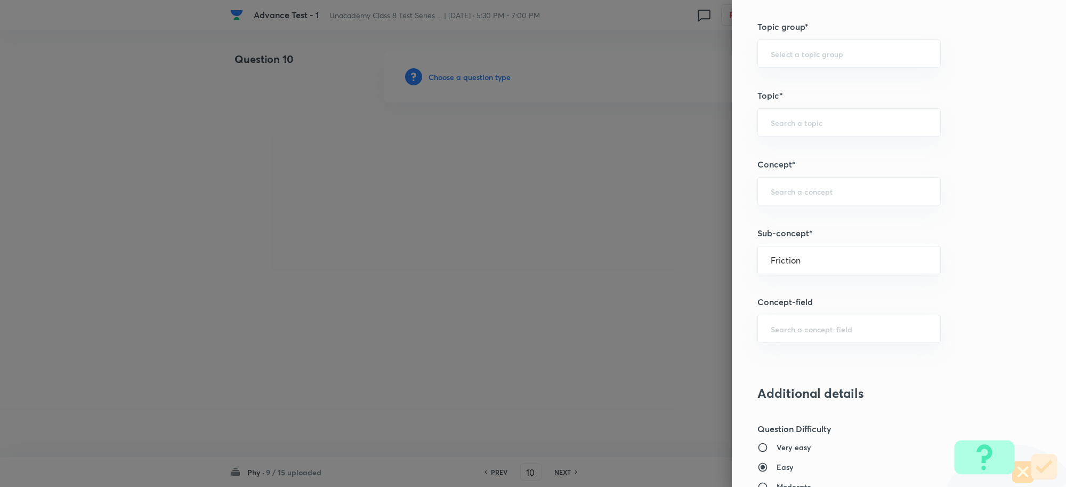
type input "Friction"
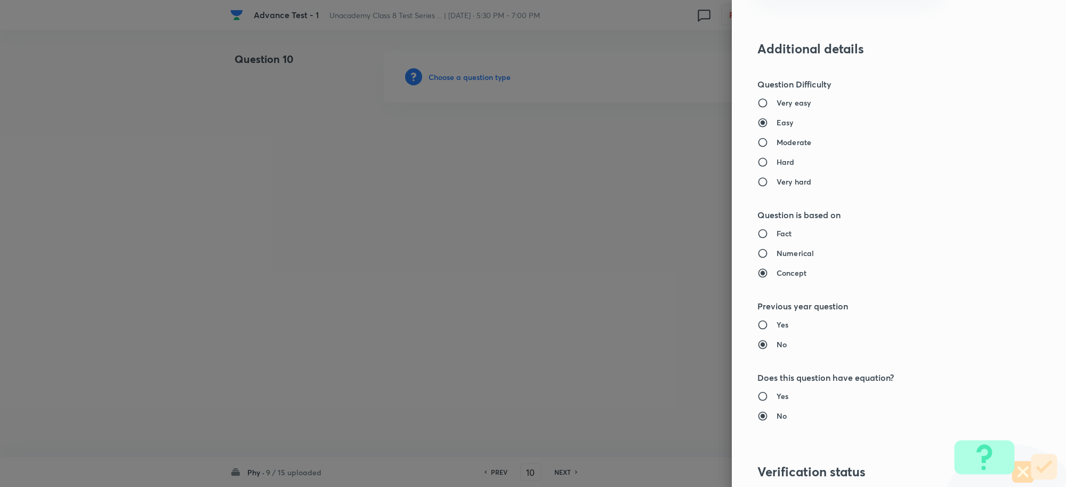
scroll to position [933, 0]
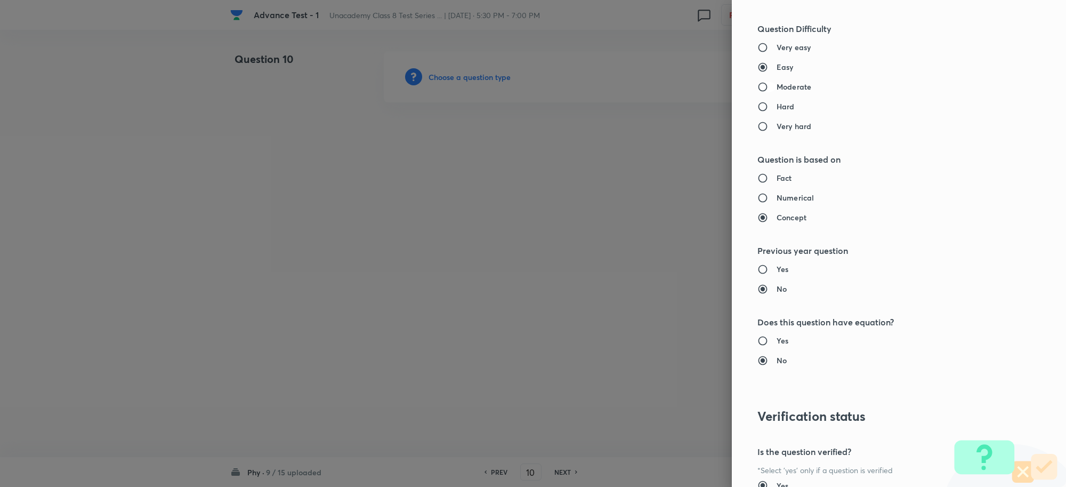
click at [758, 89] on input "Moderate" at bounding box center [767, 87] width 19 height 11
radio input "true"
radio input "false"
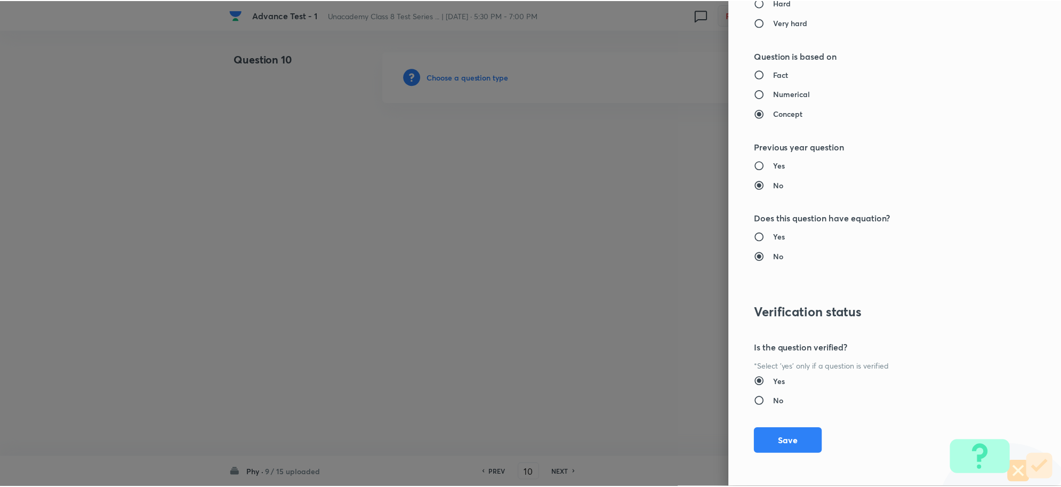
scroll to position [1040, 0]
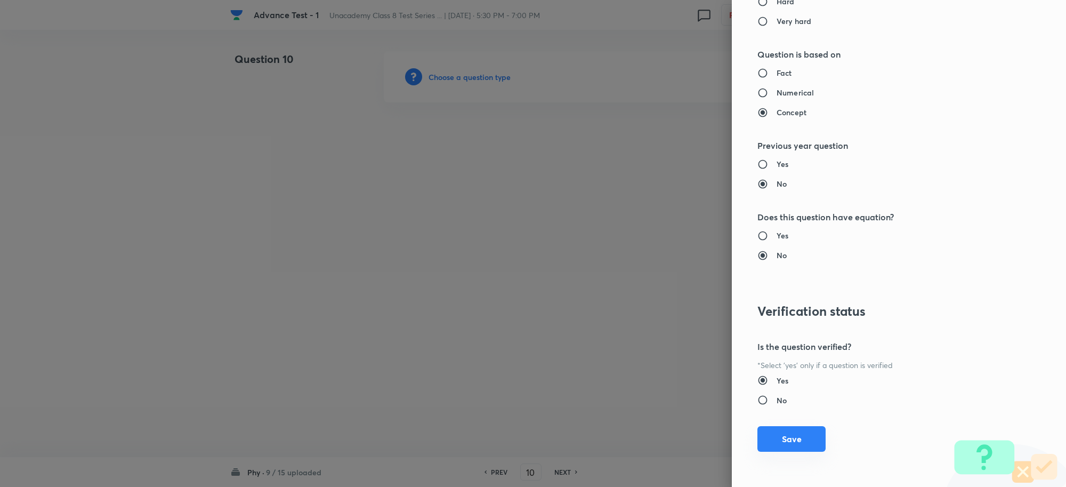
click at [790, 436] on button "Save" at bounding box center [792, 439] width 68 height 26
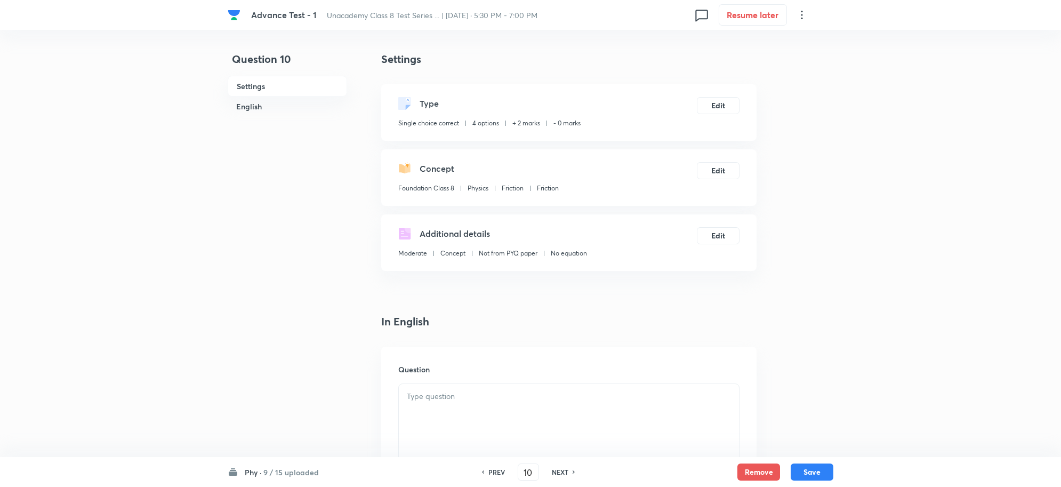
scroll to position [200, 0]
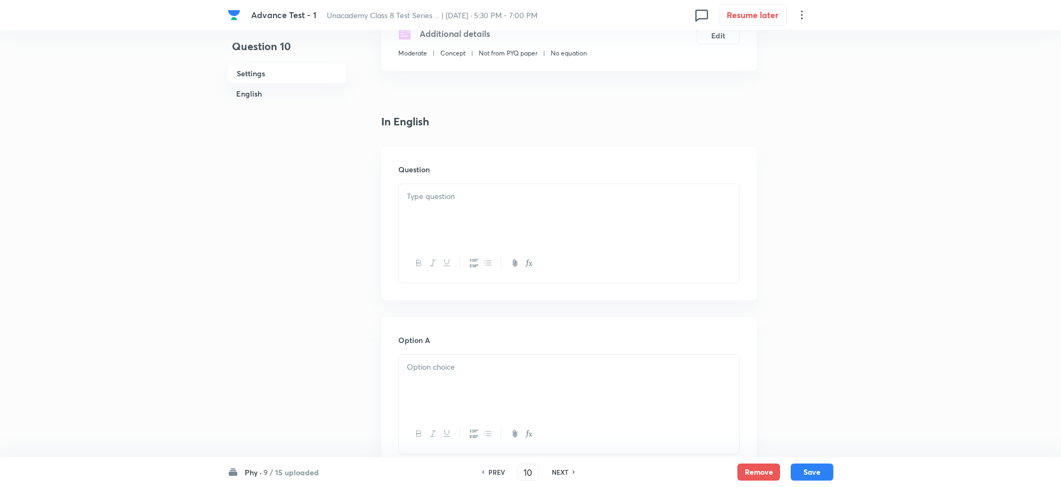
click at [445, 204] on div at bounding box center [569, 214] width 340 height 60
click at [464, 359] on div at bounding box center [569, 385] width 340 height 60
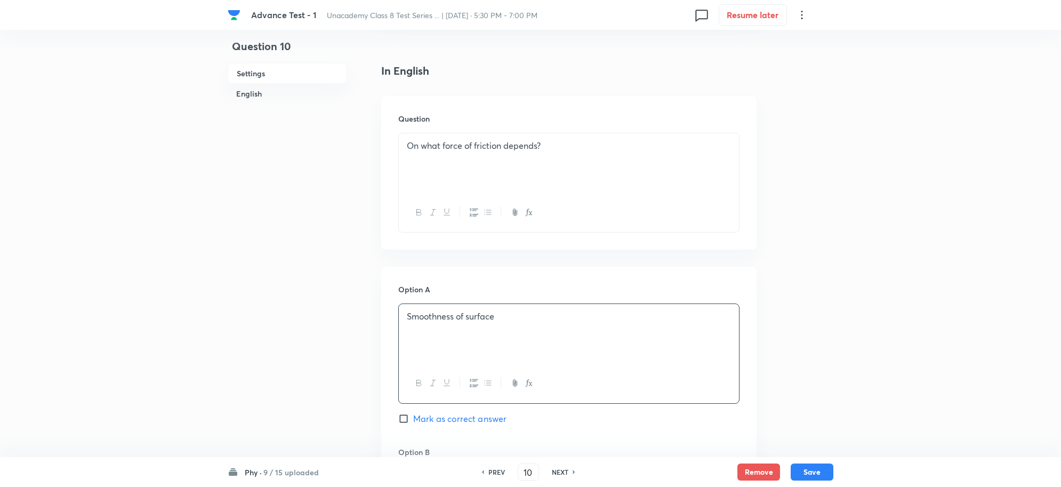
scroll to position [400, 0]
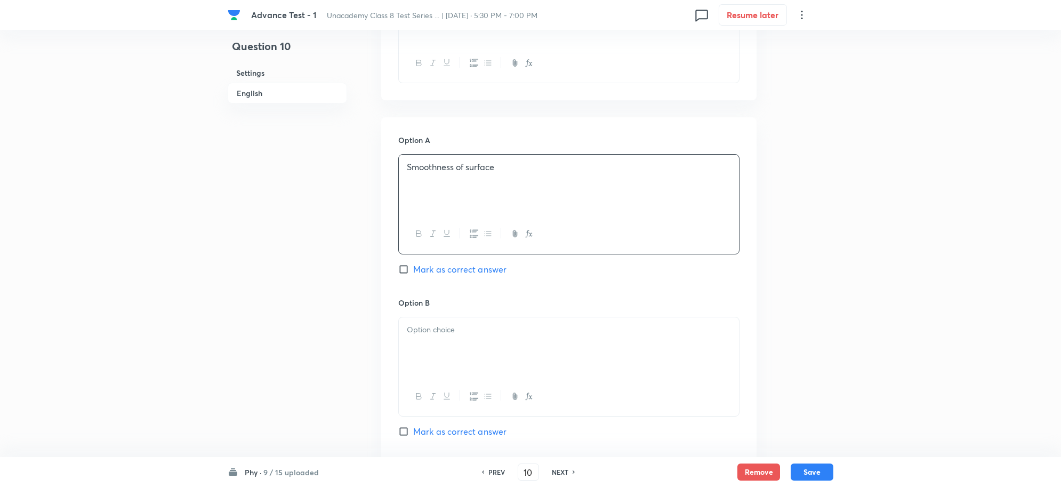
click at [447, 315] on div "Option B Mark as correct answer" at bounding box center [568, 378] width 341 height 162
click at [441, 344] on div at bounding box center [569, 347] width 340 height 60
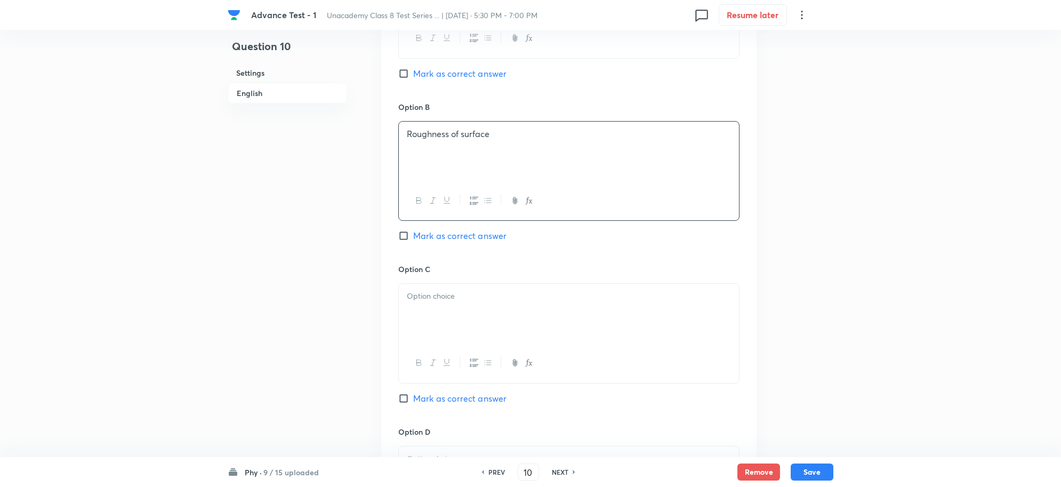
scroll to position [600, 0]
click at [432, 313] on div at bounding box center [569, 309] width 340 height 60
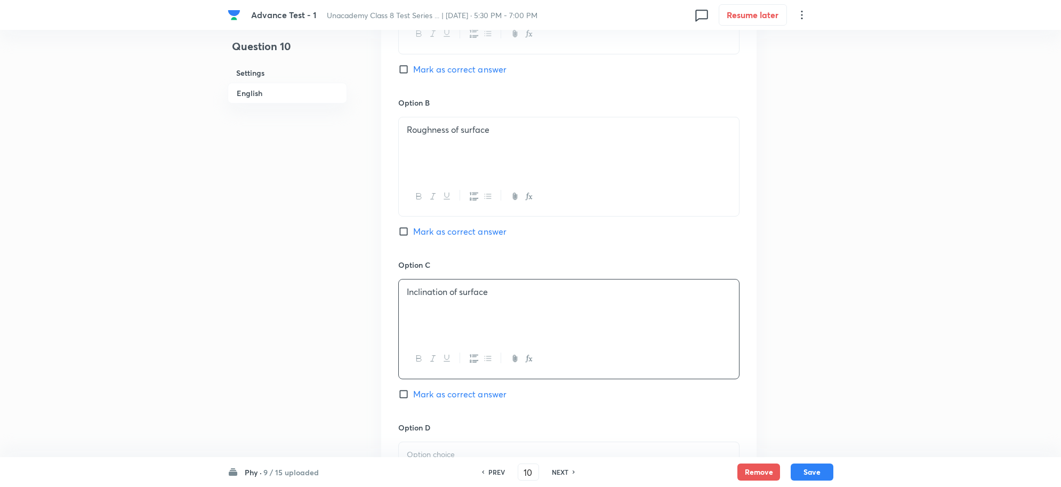
scroll to position [800, 0]
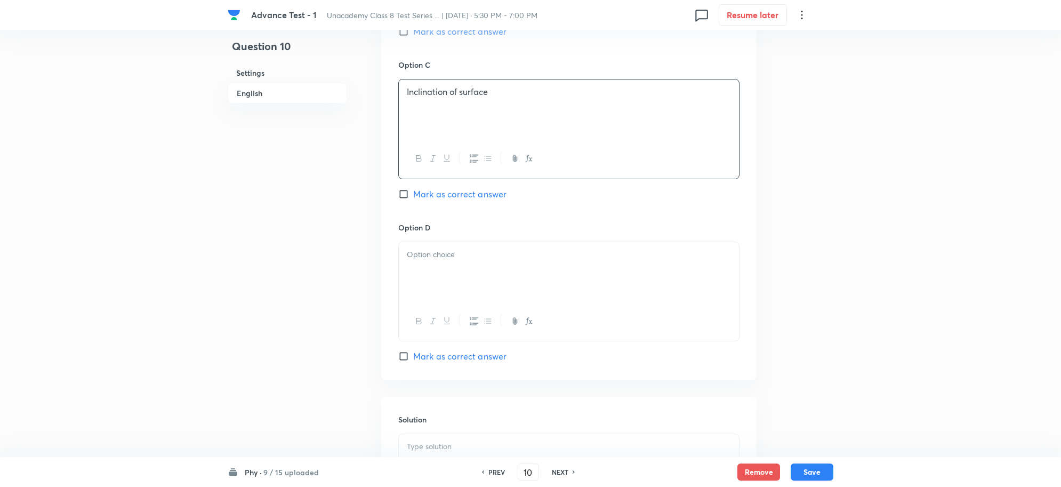
click at [445, 259] on p at bounding box center [569, 254] width 324 height 12
click at [420, 356] on span "Mark as correct answer" at bounding box center [459, 356] width 93 height 13
click at [413, 356] on input "Mark as correct answer" at bounding box center [405, 356] width 15 height 11
checkbox input "true"
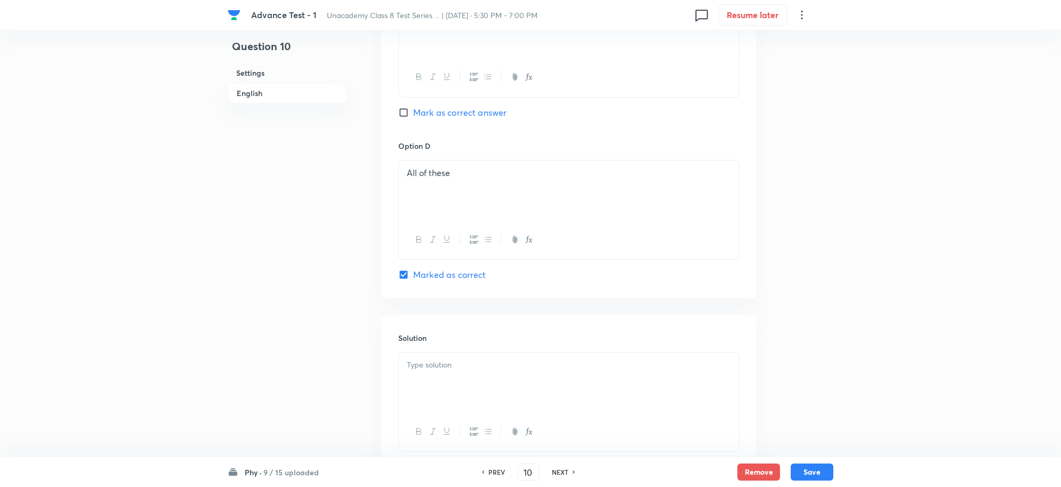
scroll to position [961, 0]
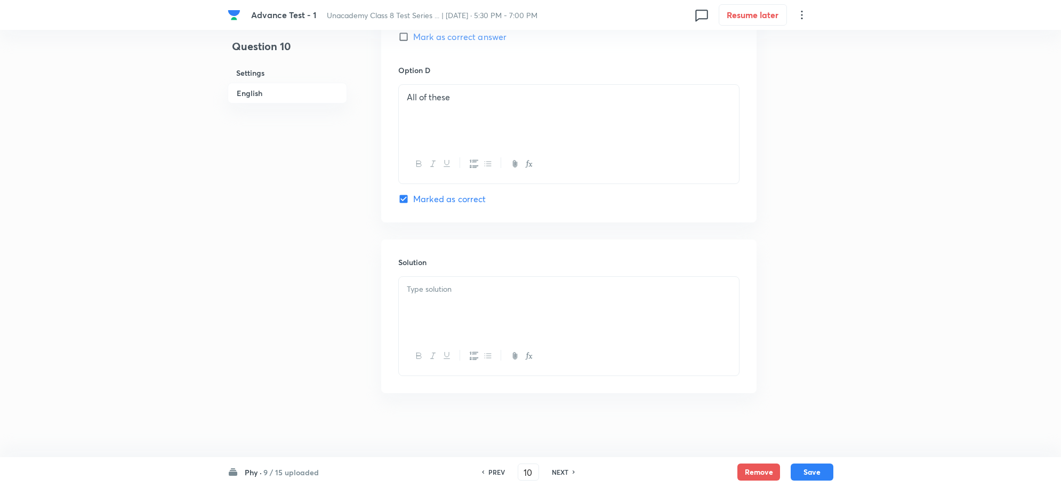
click at [456, 291] on p at bounding box center [569, 289] width 324 height 12
paste div
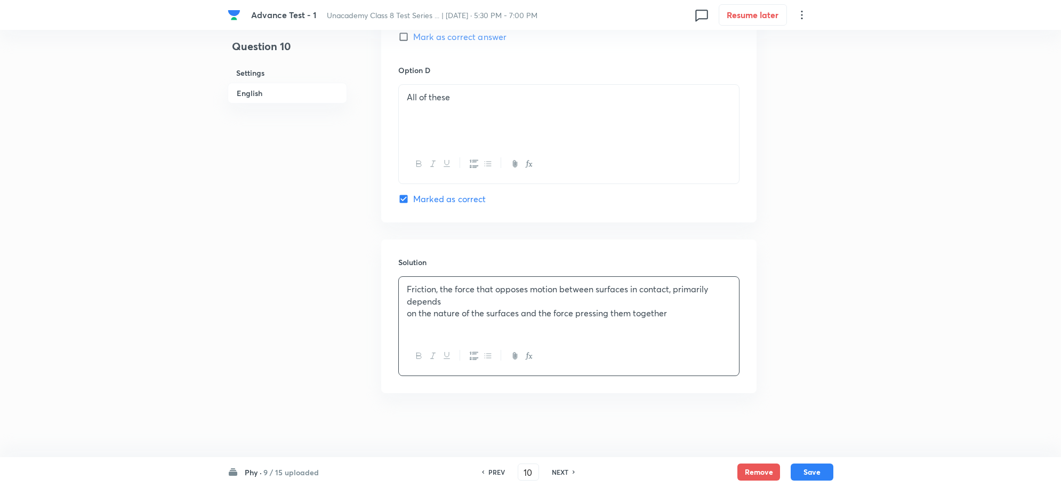
drag, startPoint x: 452, startPoint y: 299, endPoint x: 646, endPoint y: 382, distance: 211.6
click at [452, 300] on p "Friction, the force that opposes motion between surfaces in contact, primarily …" at bounding box center [569, 295] width 324 height 24
click at [820, 468] on button "Save" at bounding box center [812, 470] width 43 height 17
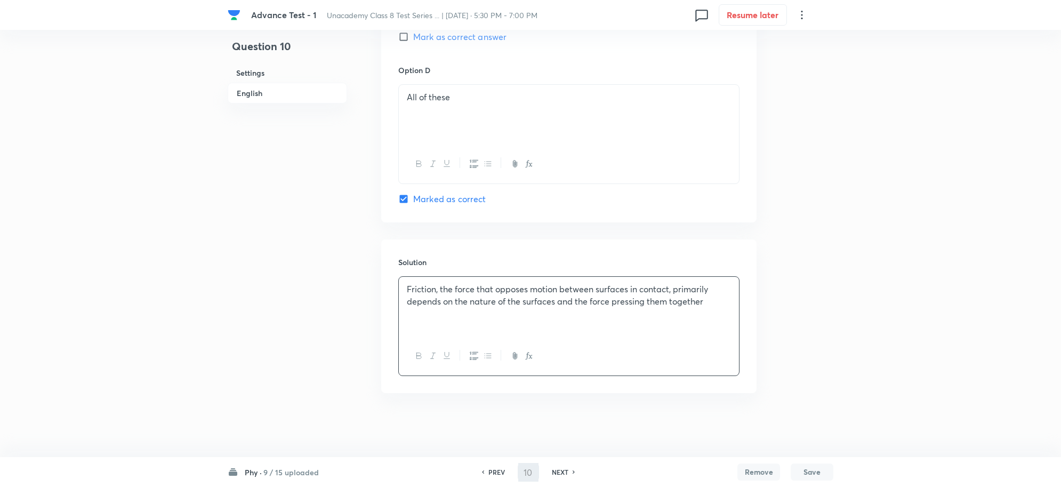
type input "11"
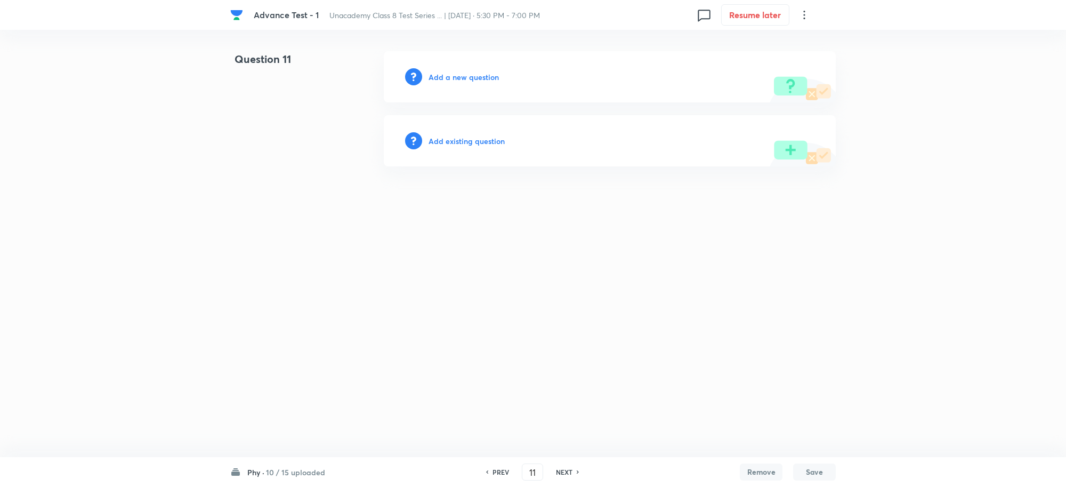
click at [440, 77] on h6 "Add a new question" at bounding box center [464, 76] width 70 height 11
click at [473, 78] on h6 "Choose a question type" at bounding box center [470, 76] width 82 height 11
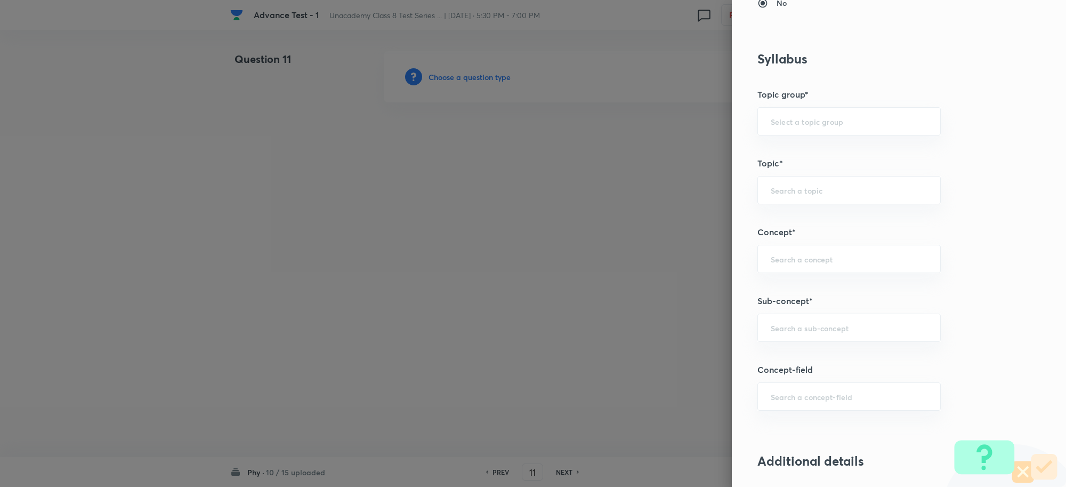
scroll to position [467, 0]
click at [788, 324] on input "text" at bounding box center [849, 327] width 157 height 10
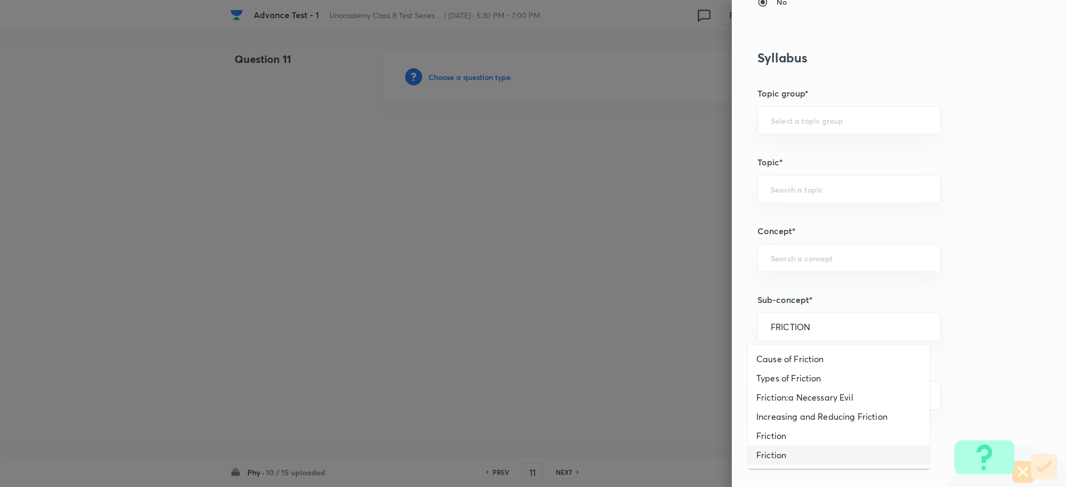
click at [785, 456] on li "Friction" at bounding box center [839, 454] width 182 height 19
type input "Friction"
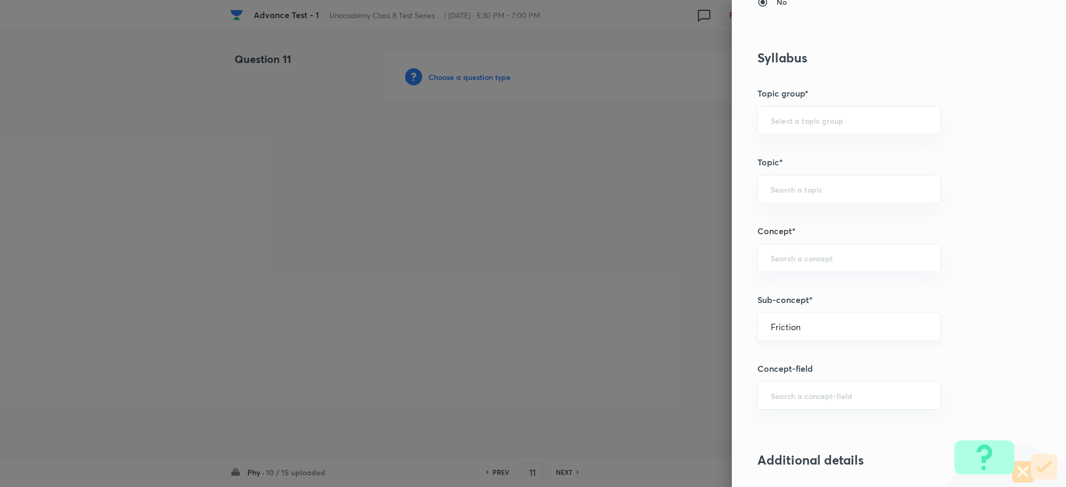
type input "Foundation Class 8"
type input "Physics"
type input "Friction"
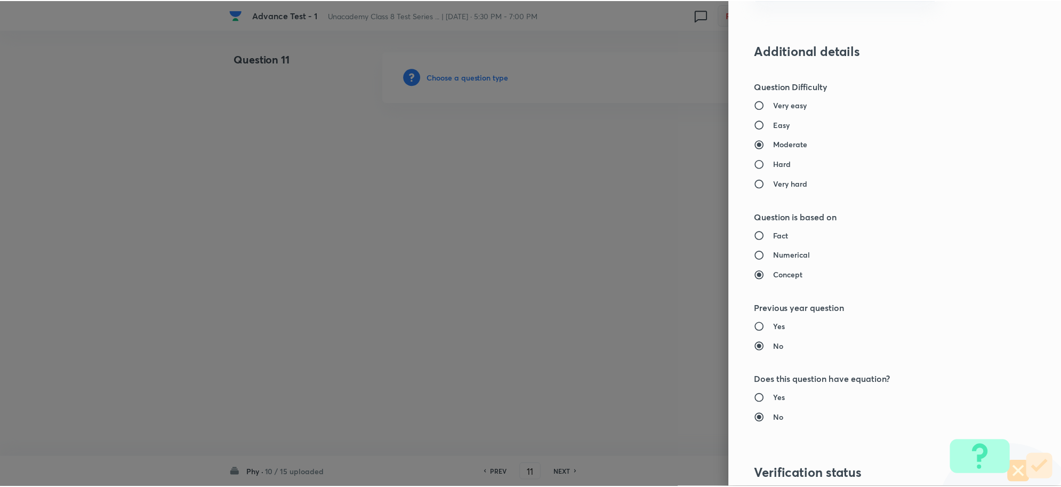
scroll to position [1040, 0]
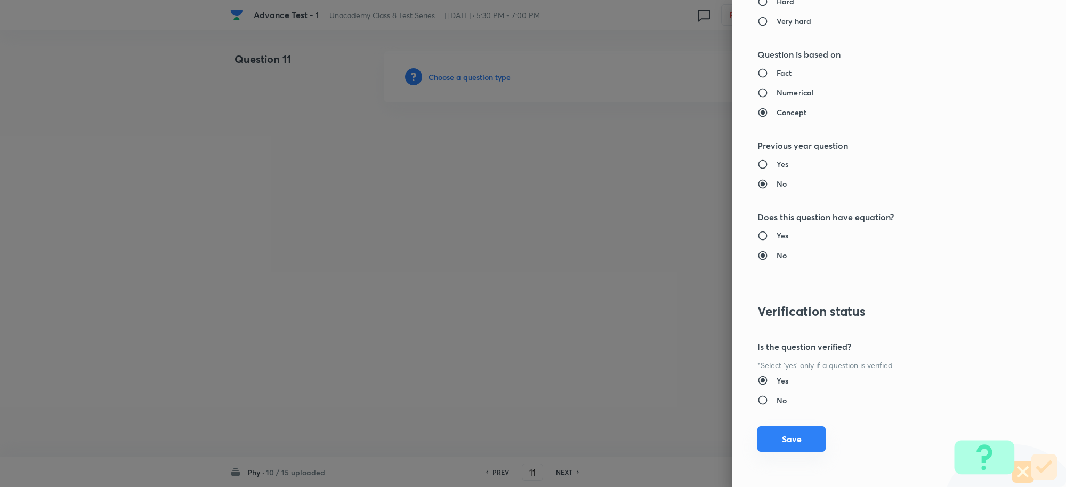
click at [781, 438] on button "Save" at bounding box center [792, 439] width 68 height 26
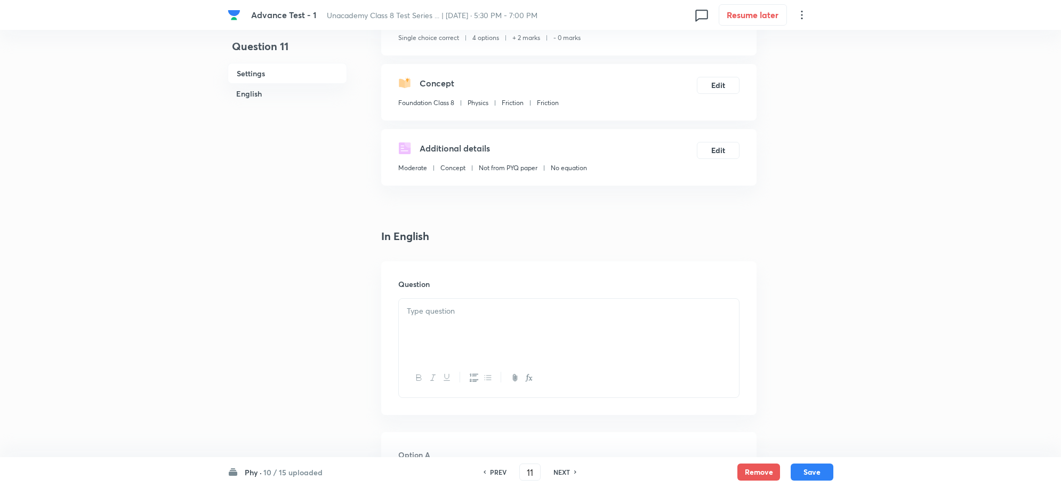
scroll to position [200, 0]
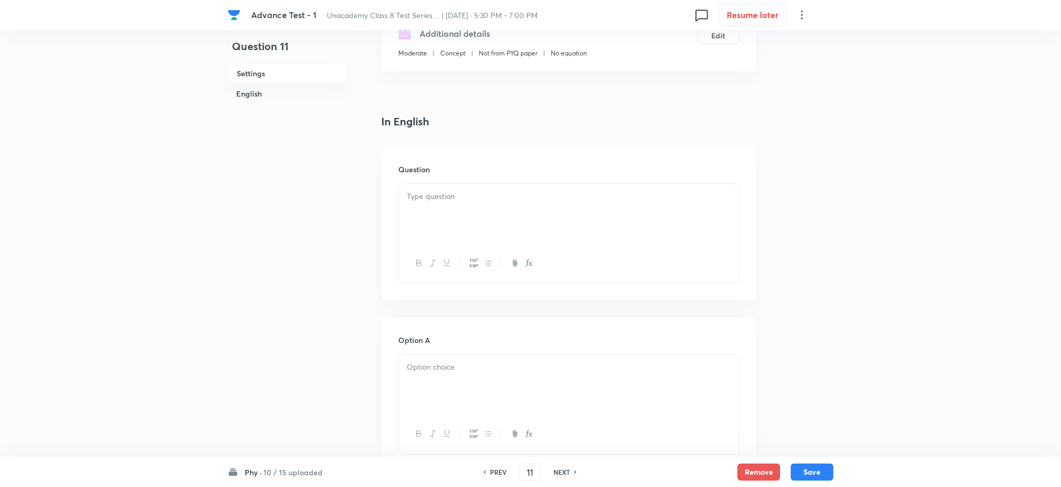
click at [449, 206] on div at bounding box center [569, 214] width 340 height 60
paste div
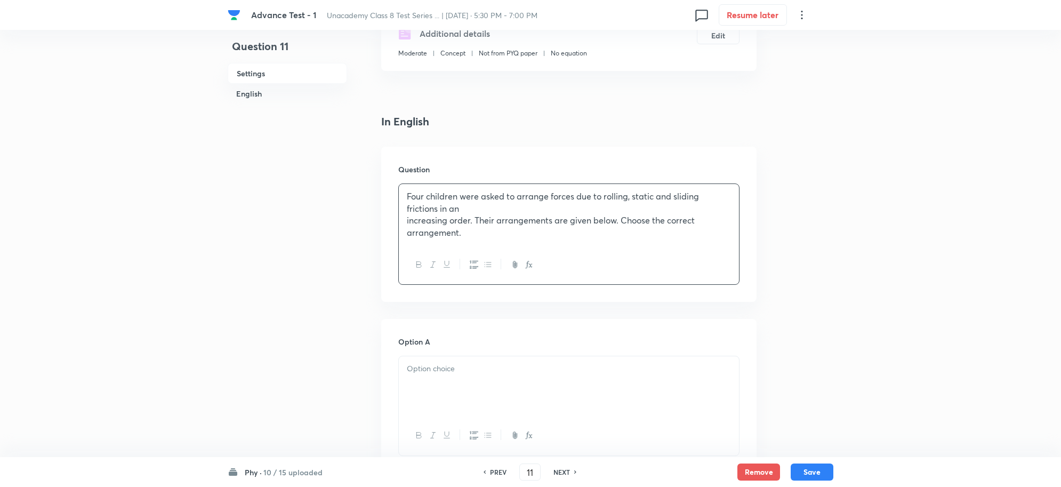
drag, startPoint x: 469, startPoint y: 204, endPoint x: 810, endPoint y: 347, distance: 370.0
click at [468, 204] on p "Four children were asked to arrange forces due to rolling, static and sliding f…" at bounding box center [569, 202] width 324 height 24
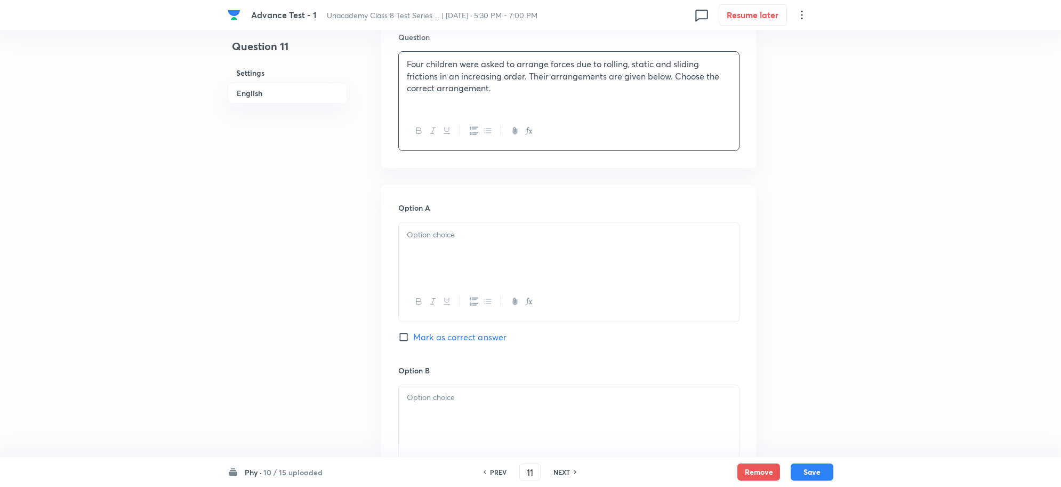
scroll to position [333, 0]
click at [435, 256] on div at bounding box center [569, 251] width 340 height 60
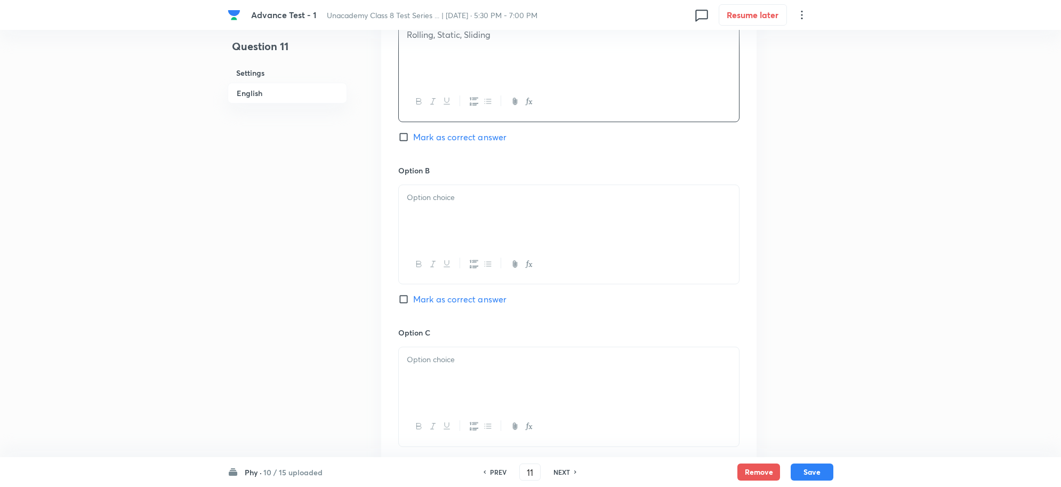
scroll to position [533, 0]
click at [428, 219] on div at bounding box center [569, 214] width 340 height 60
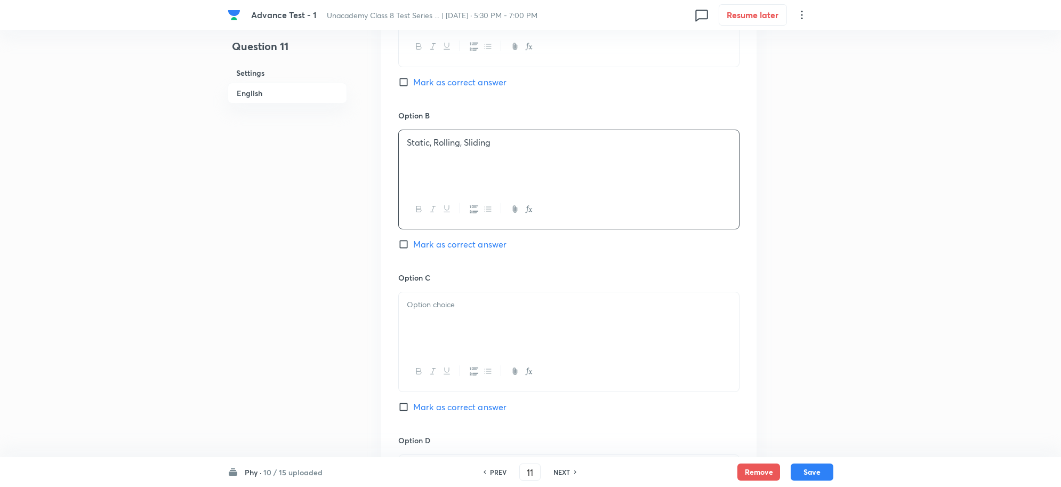
scroll to position [666, 0]
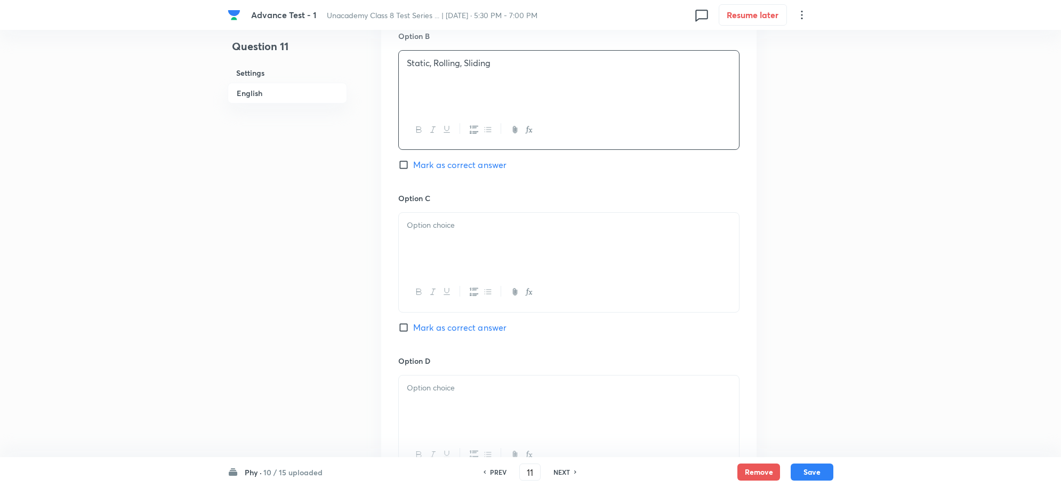
click at [440, 231] on p at bounding box center [569, 225] width 324 height 12
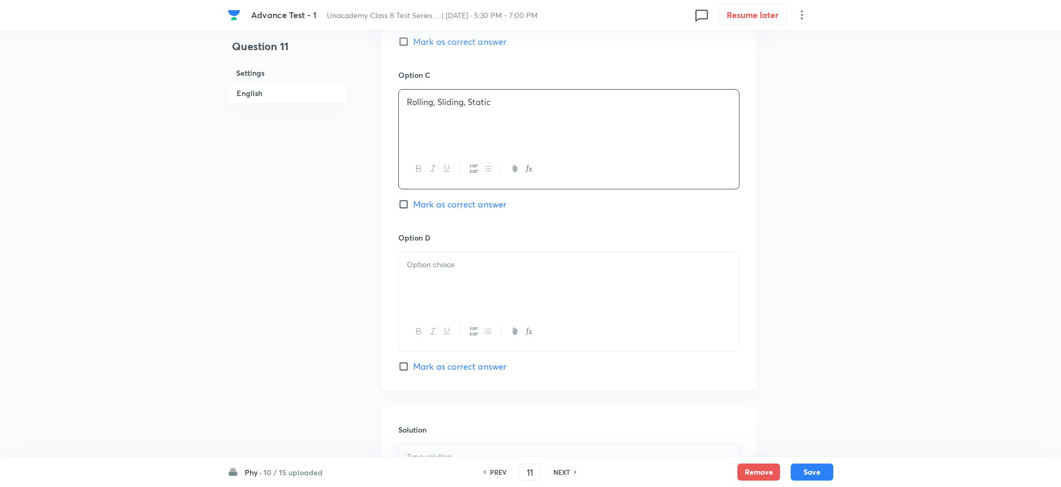
scroll to position [800, 0]
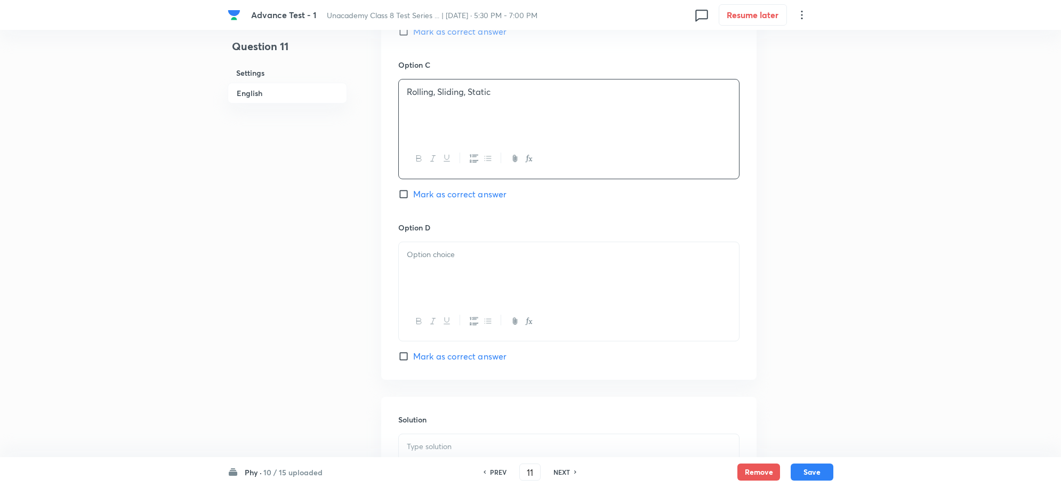
click at [427, 190] on span "Mark as correct answer" at bounding box center [459, 194] width 93 height 13
click at [413, 190] on input "Mark as correct answer" at bounding box center [405, 194] width 15 height 11
checkbox input "true"
click at [445, 248] on div at bounding box center [569, 272] width 340 height 60
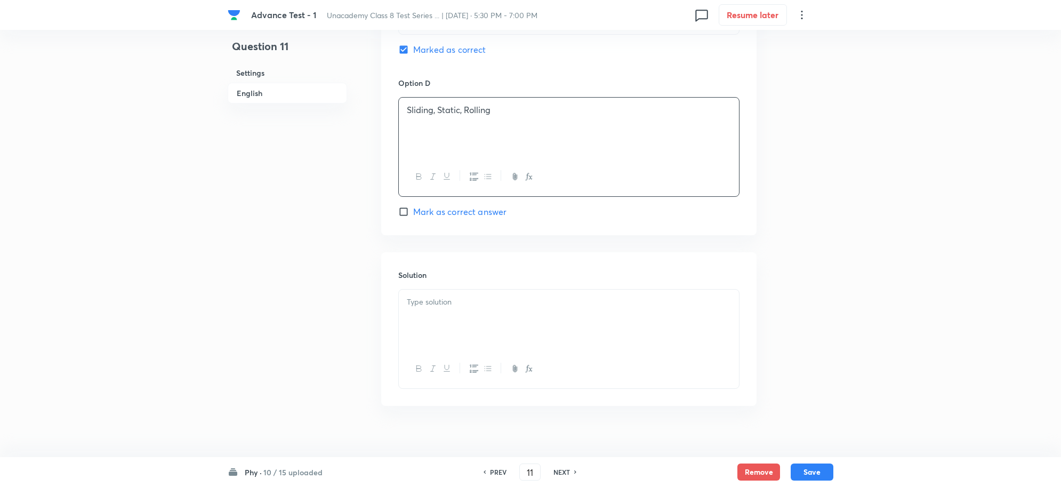
scroll to position [961, 0]
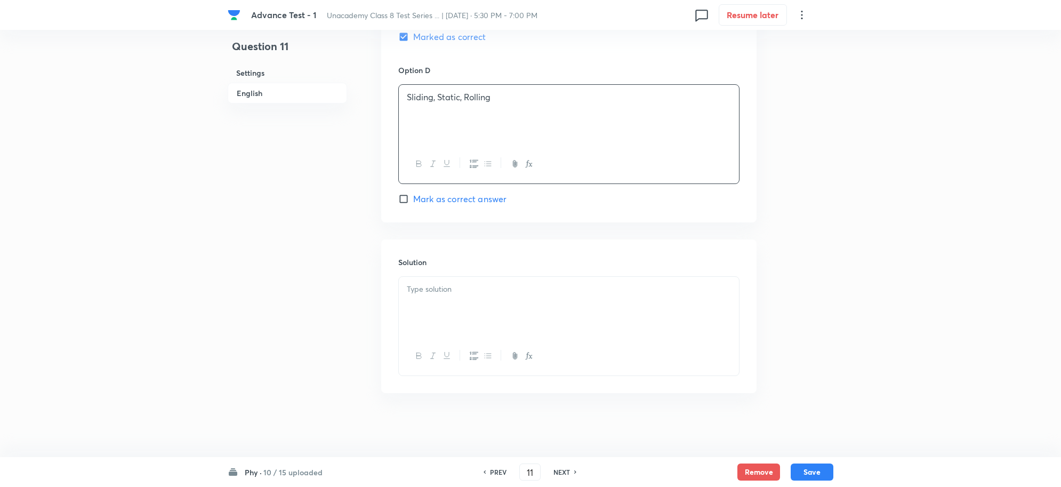
click at [425, 286] on p at bounding box center [569, 289] width 324 height 12
paste div
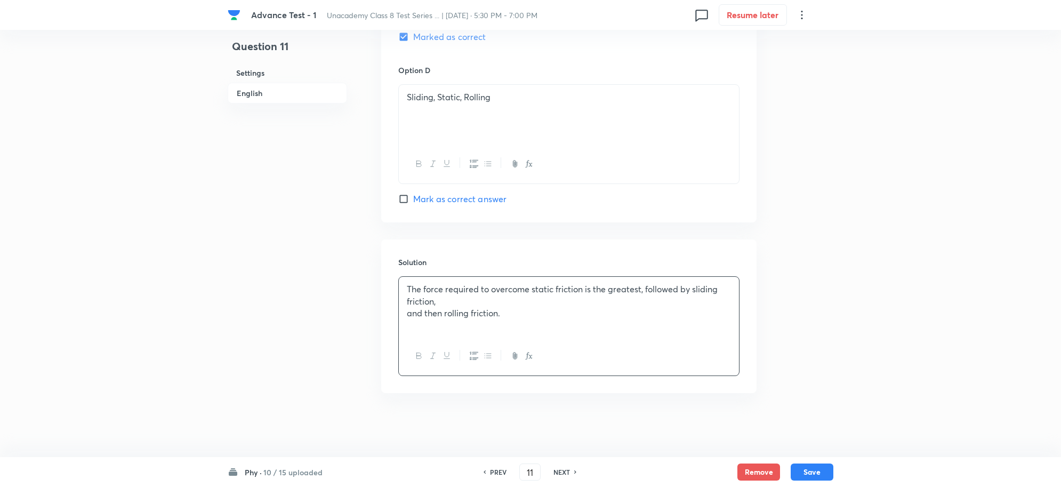
drag, startPoint x: 462, startPoint y: 300, endPoint x: 534, endPoint y: 335, distance: 79.4
click at [462, 301] on p "The force required to overcome static friction is the greatest, followed by sli…" at bounding box center [569, 295] width 324 height 24
click at [814, 470] on button "Save" at bounding box center [812, 470] width 43 height 17
type input "12"
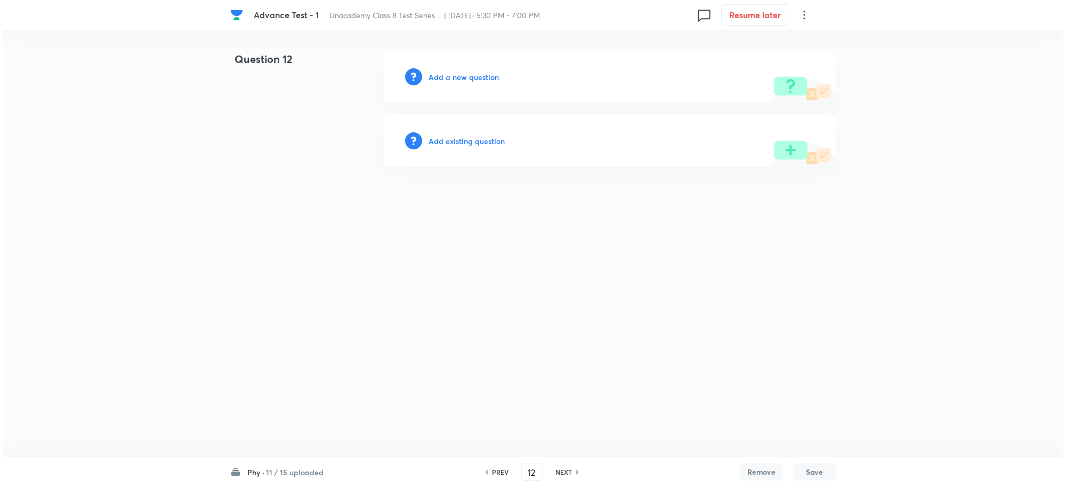
scroll to position [0, 0]
click at [449, 78] on h6 "Add a new question" at bounding box center [464, 76] width 70 height 11
click at [461, 75] on h6 "Choose a question type" at bounding box center [470, 76] width 82 height 11
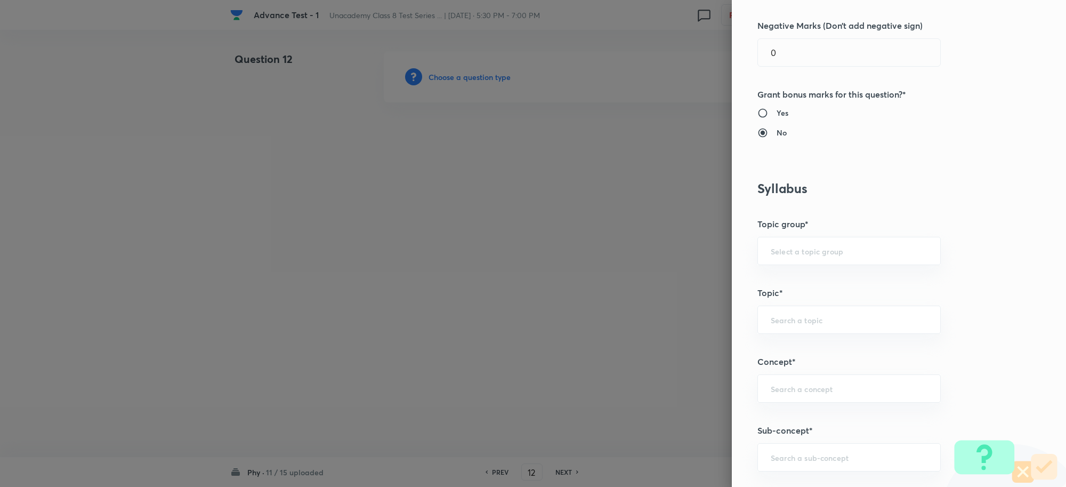
scroll to position [400, 0]
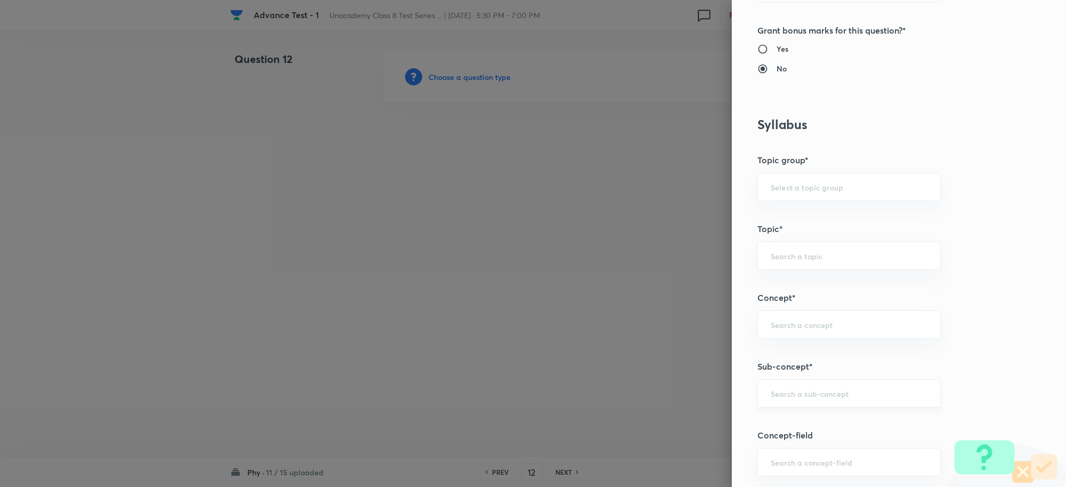
click at [780, 398] on input "text" at bounding box center [849, 393] width 157 height 10
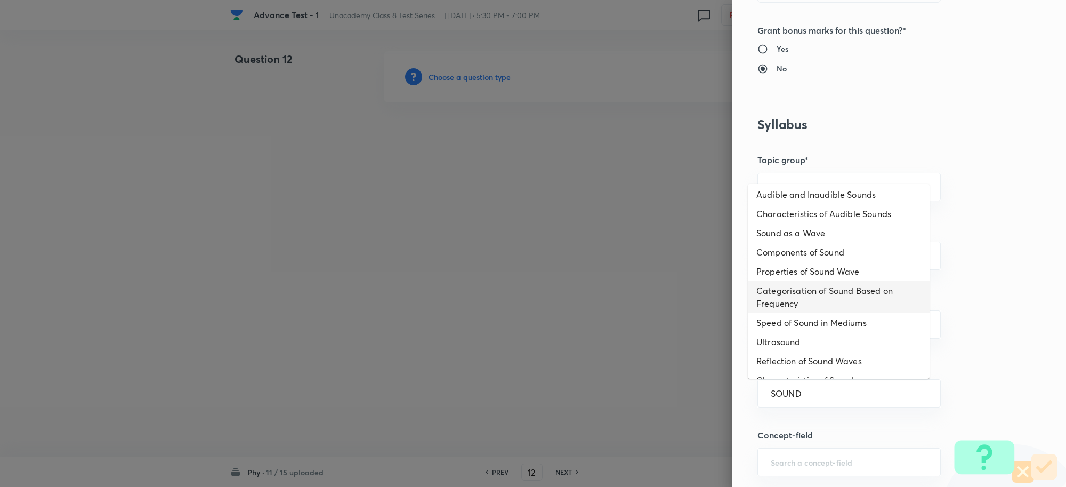
scroll to position [75, 0]
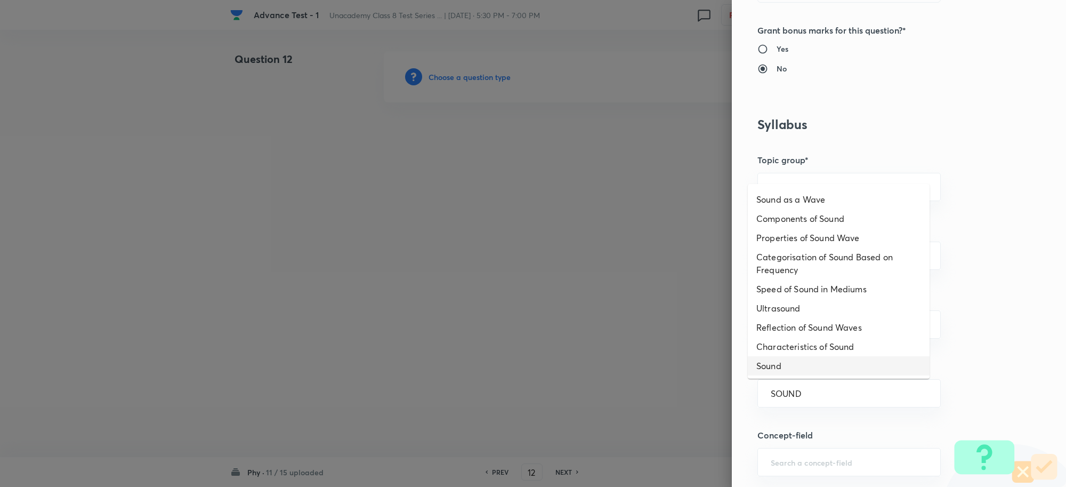
click at [789, 364] on li "Sound" at bounding box center [839, 365] width 182 height 19
type input "Sound"
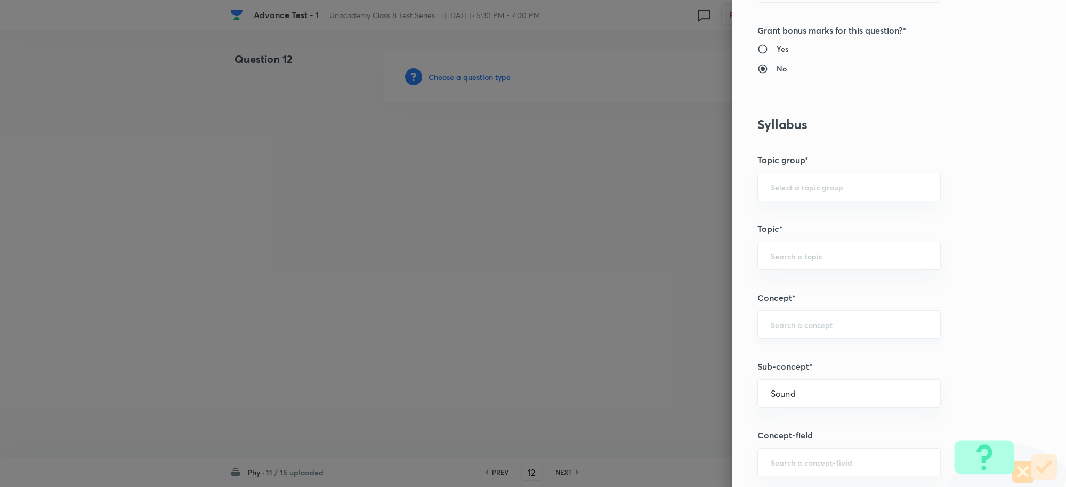
type input "Foundation Class 8"
type input "Physics"
type input "Sound"
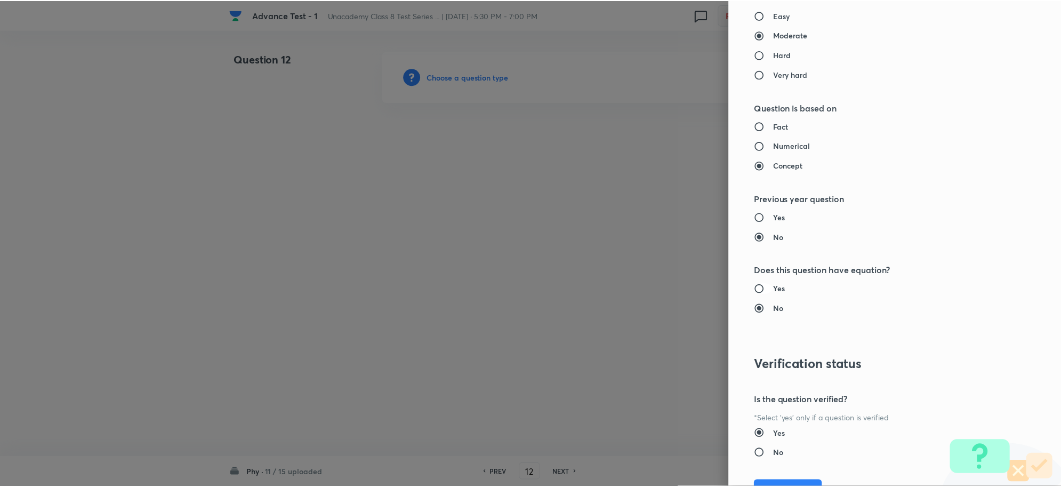
scroll to position [1040, 0]
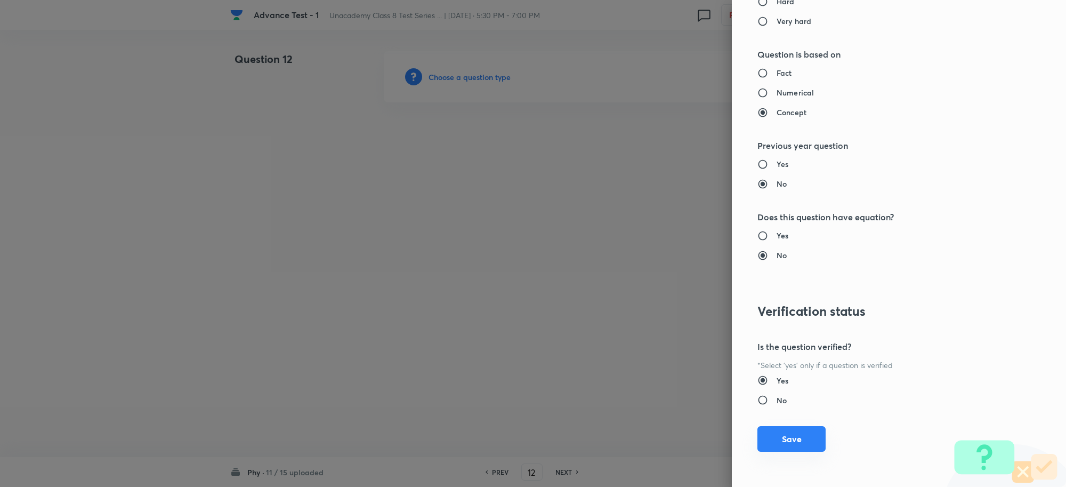
click at [772, 438] on button "Save" at bounding box center [792, 439] width 68 height 26
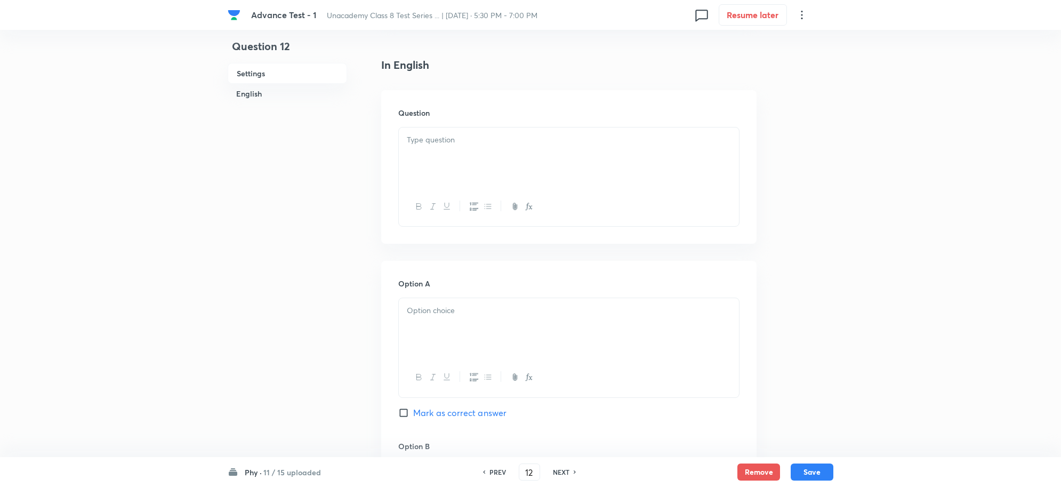
scroll to position [267, 0]
click at [427, 152] on div at bounding box center [569, 147] width 340 height 60
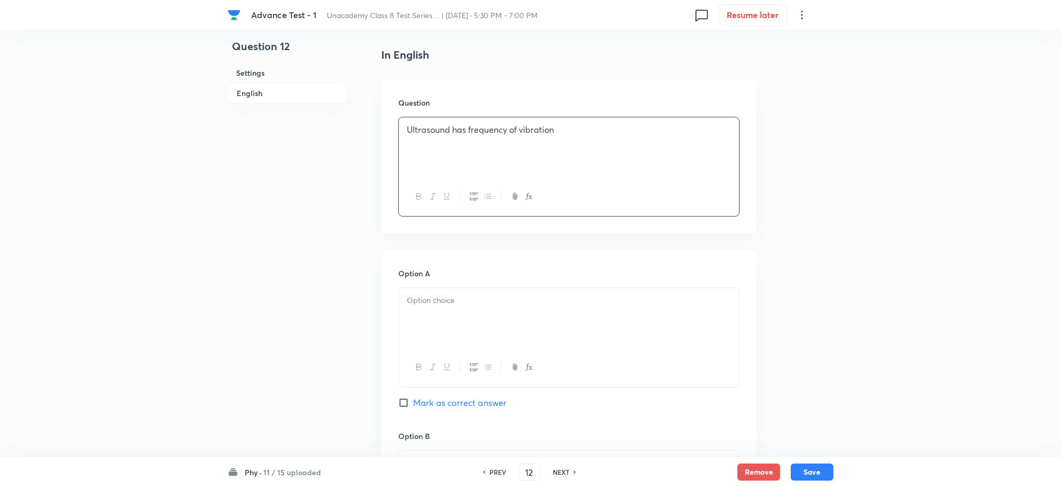
click at [475, 304] on p at bounding box center [569, 300] width 324 height 12
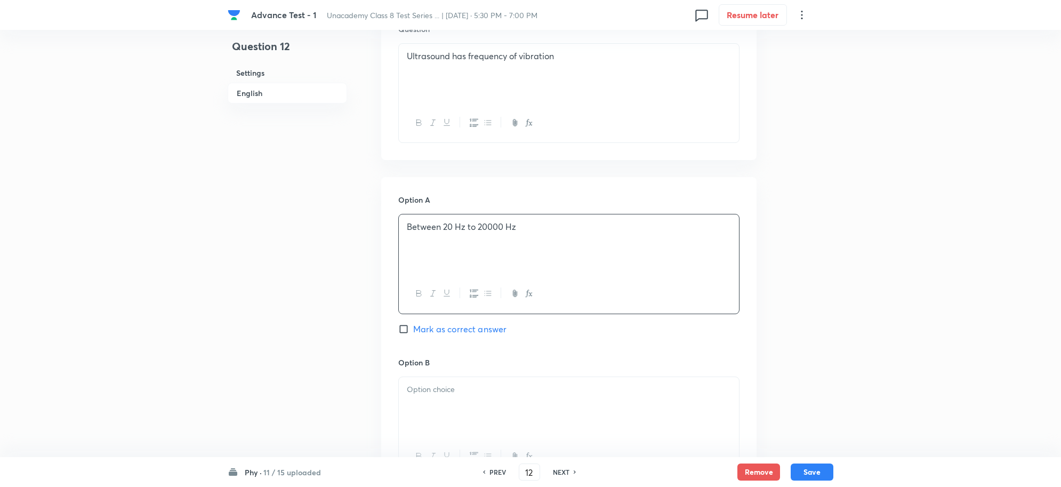
scroll to position [400, 0]
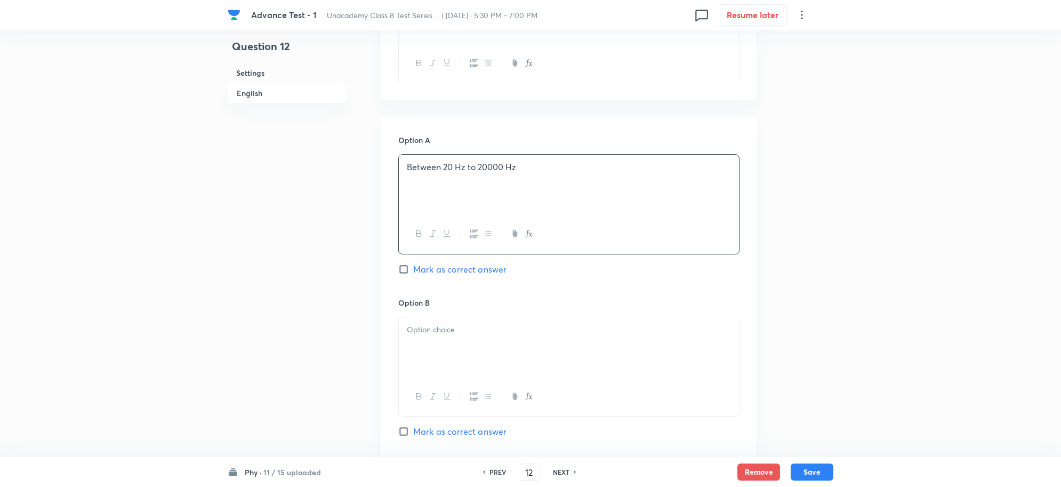
click at [435, 330] on p at bounding box center [569, 330] width 324 height 12
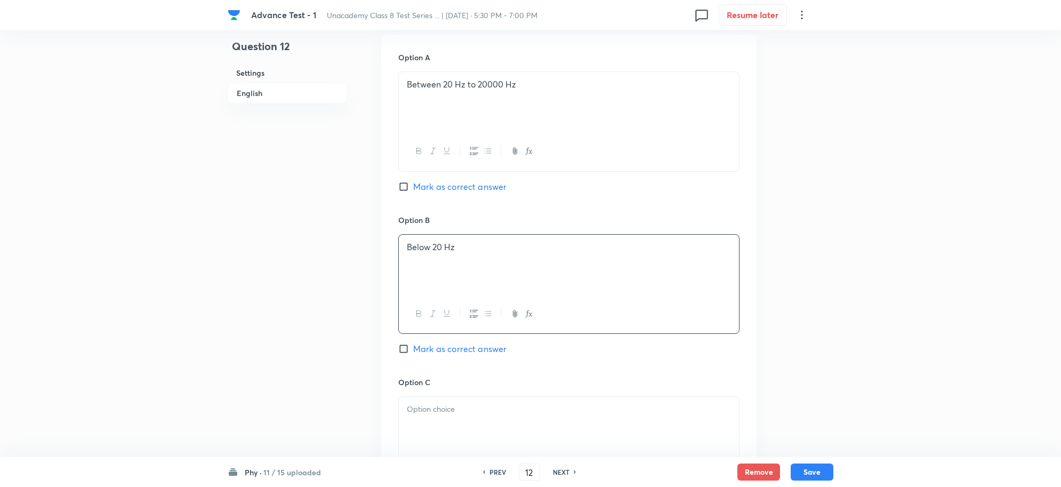
scroll to position [666, 0]
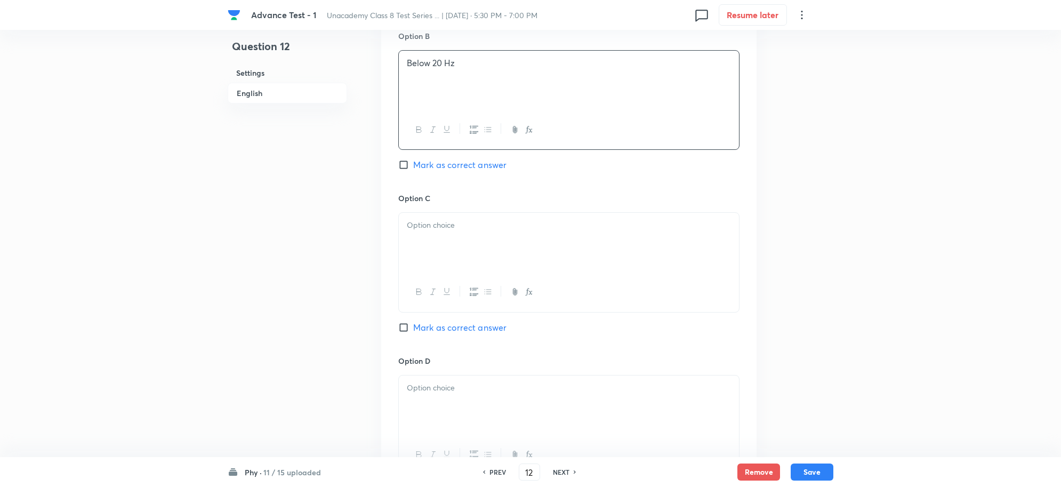
click at [419, 245] on div at bounding box center [569, 243] width 340 height 60
click at [404, 325] on label "Mark as correct answer" at bounding box center [452, 327] width 108 height 13
click at [404, 325] on input "Mark as correct answer" at bounding box center [405, 327] width 15 height 11
checkbox input "true"
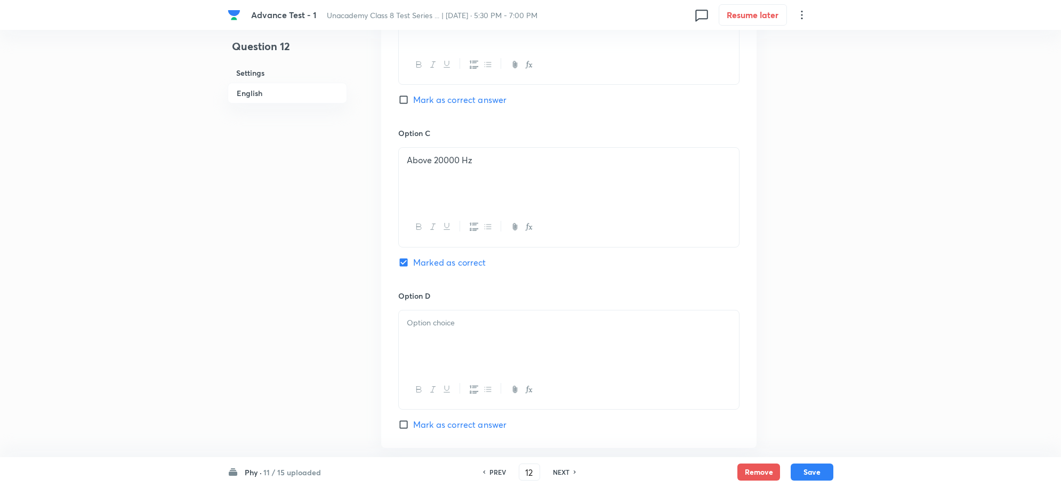
scroll to position [933, 0]
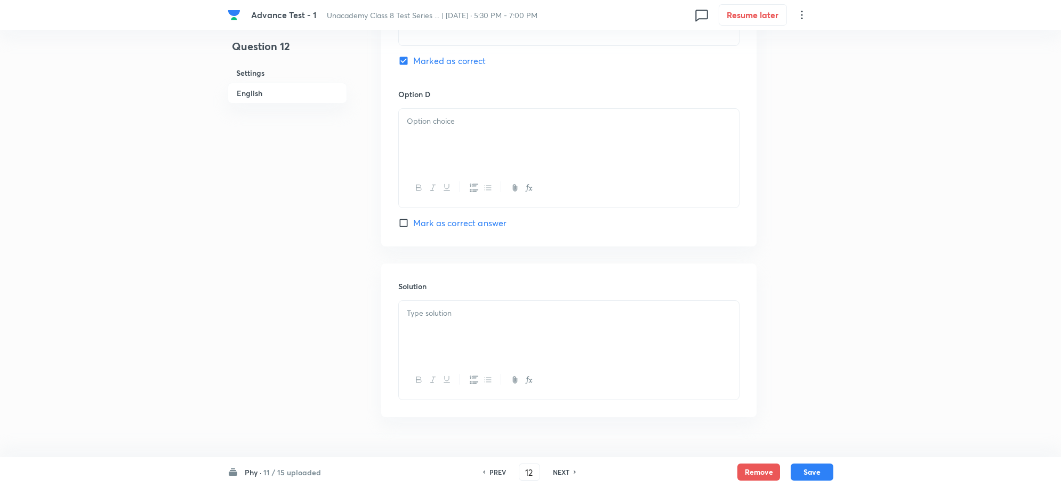
click at [425, 146] on div at bounding box center [569, 139] width 340 height 60
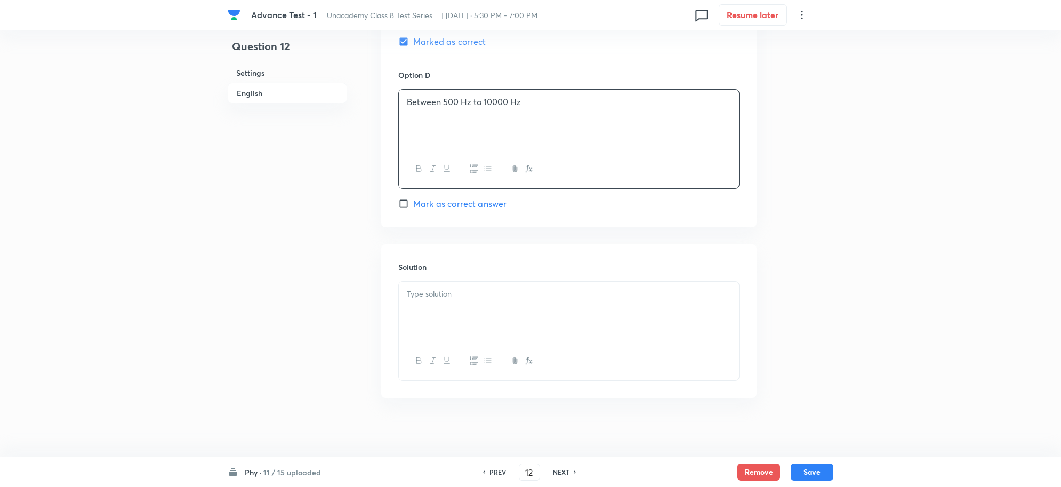
scroll to position [961, 0]
click at [448, 295] on div at bounding box center [569, 307] width 340 height 60
paste div
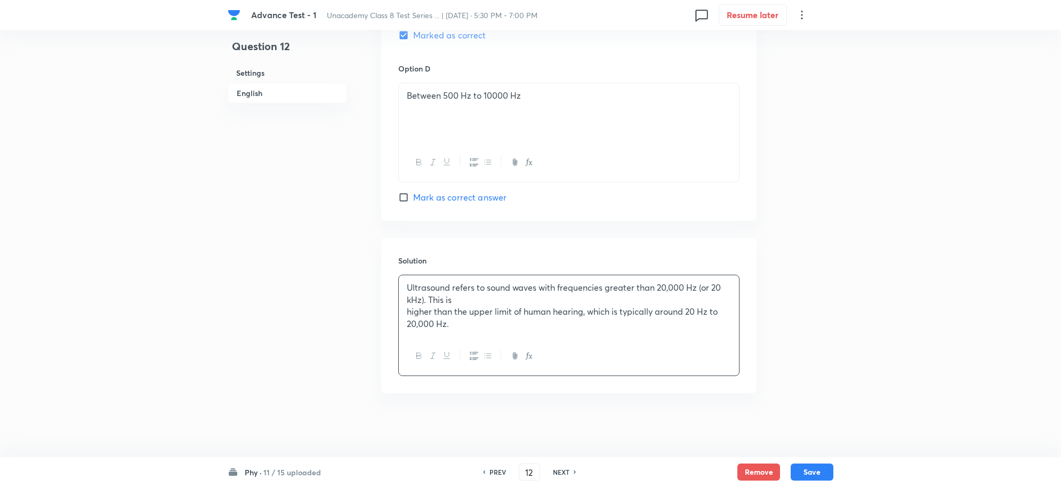
click at [475, 296] on p "Ultrasound refers to sound waves with frequencies greater than 20,000 Hz (or 20…" at bounding box center [569, 294] width 324 height 24
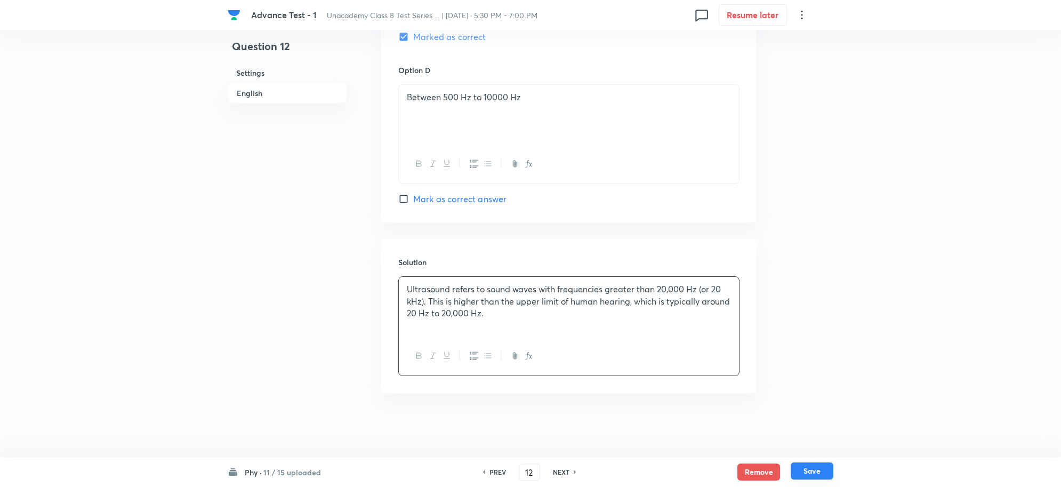
click at [818, 470] on button "Save" at bounding box center [812, 470] width 43 height 17
type input "13"
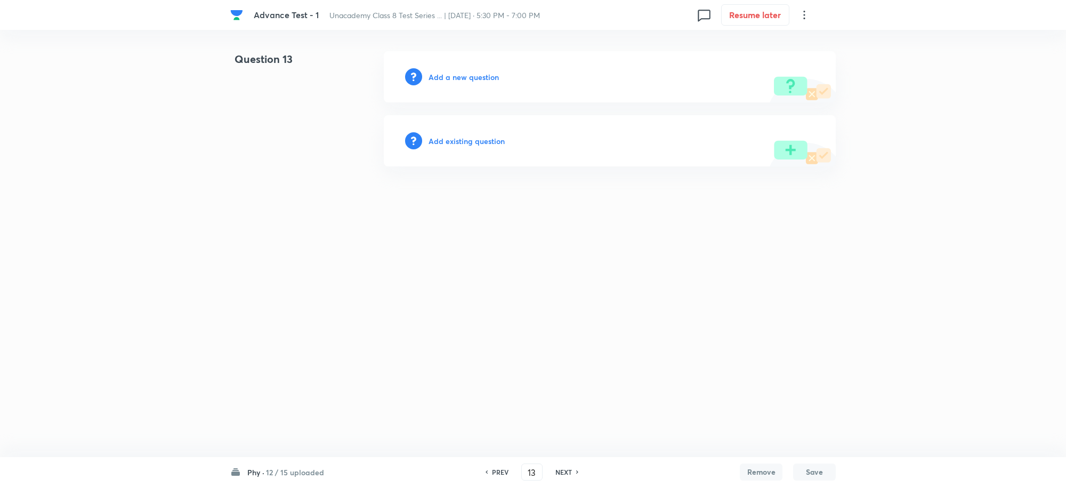
click at [440, 81] on h6 "Add a new question" at bounding box center [464, 76] width 70 height 11
click at [481, 81] on h6 "Choose a question type" at bounding box center [470, 76] width 82 height 11
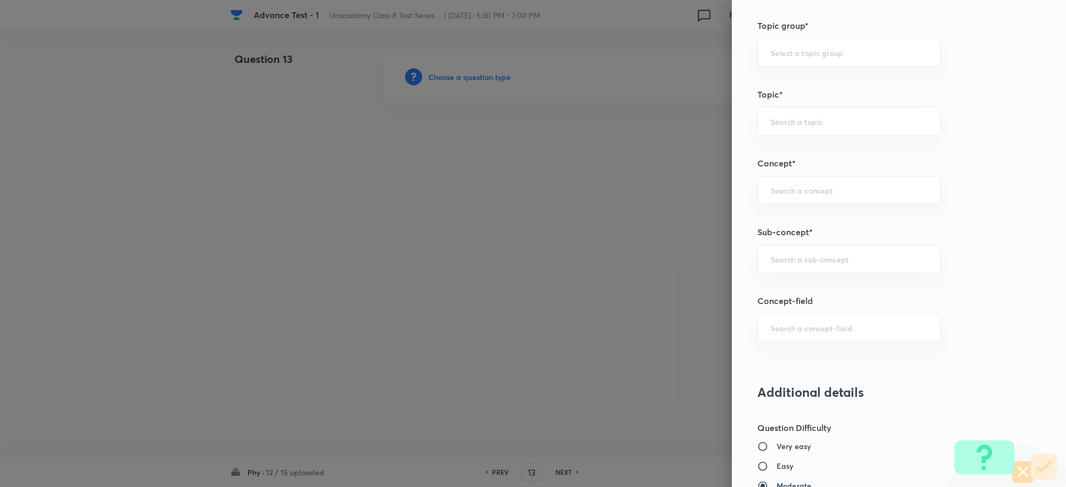
scroll to position [600, 0]
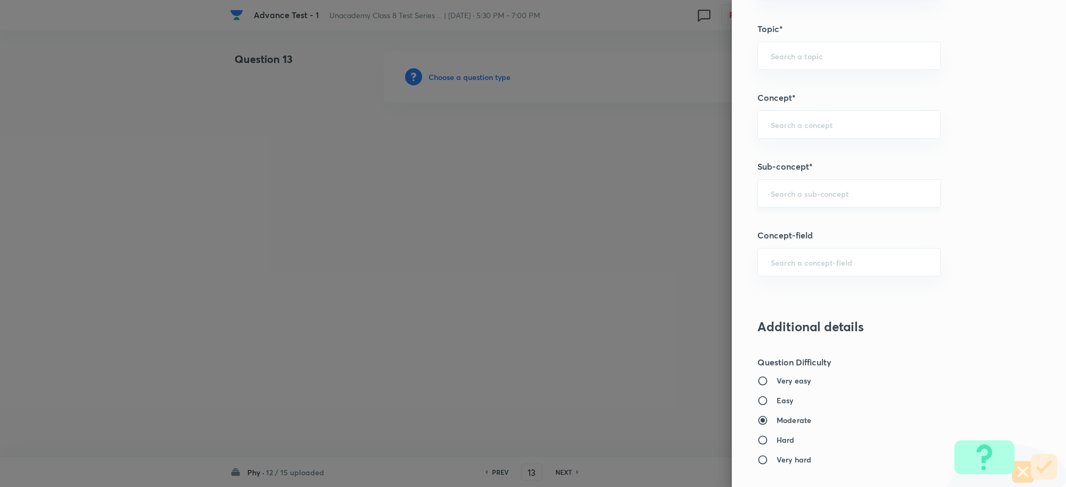
click at [777, 195] on input "text" at bounding box center [849, 193] width 157 height 10
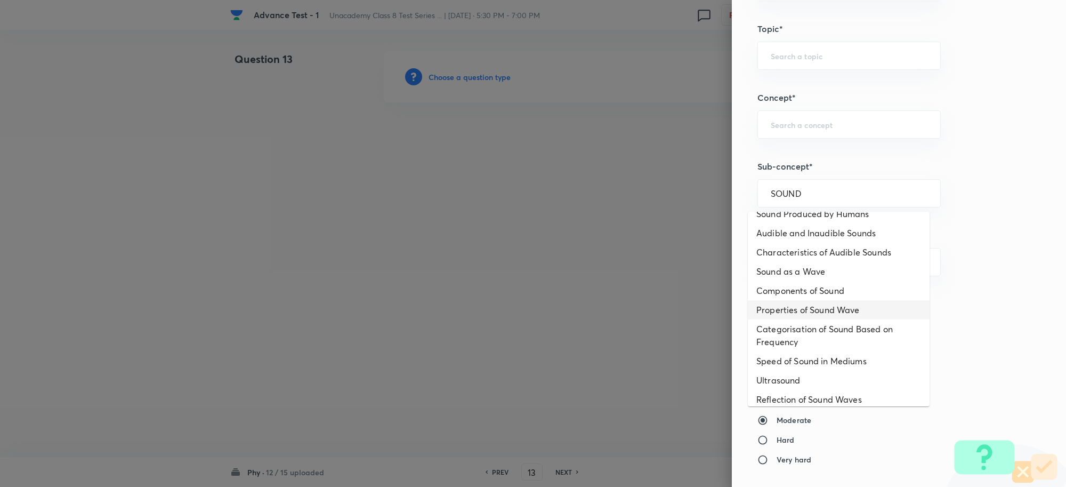
scroll to position [75, 0]
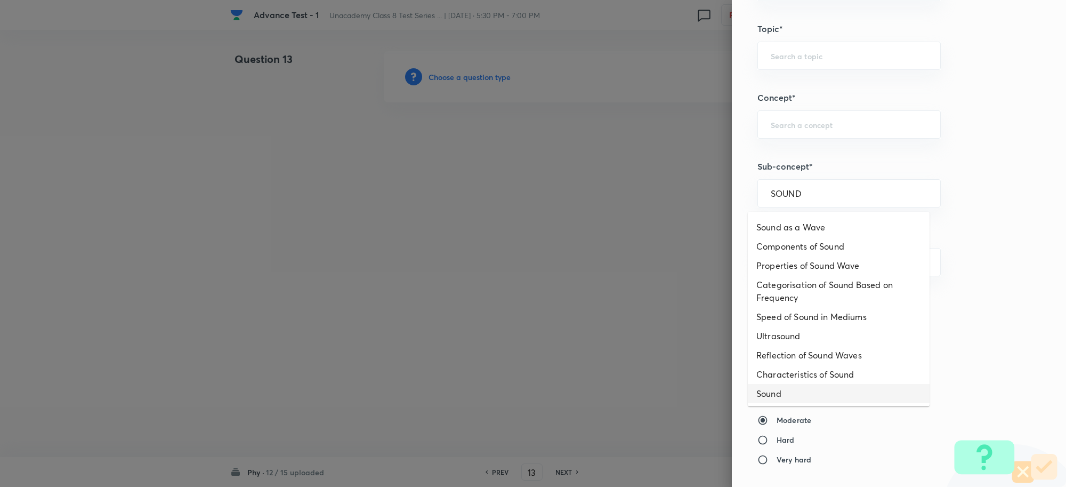
click at [788, 392] on li "Sound" at bounding box center [839, 393] width 182 height 19
type input "Sound"
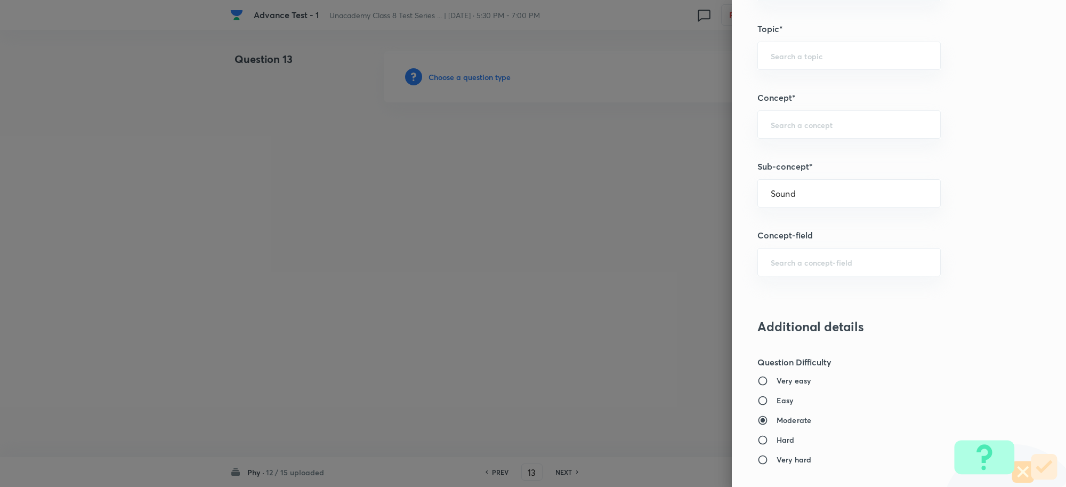
type input "Foundation Class 8"
type input "Physics"
type input "Sound"
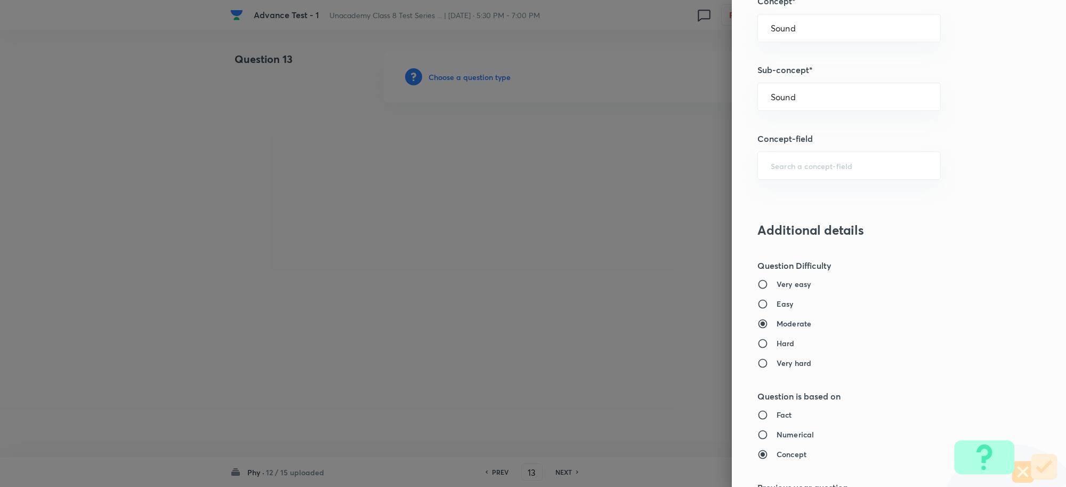
scroll to position [800, 0]
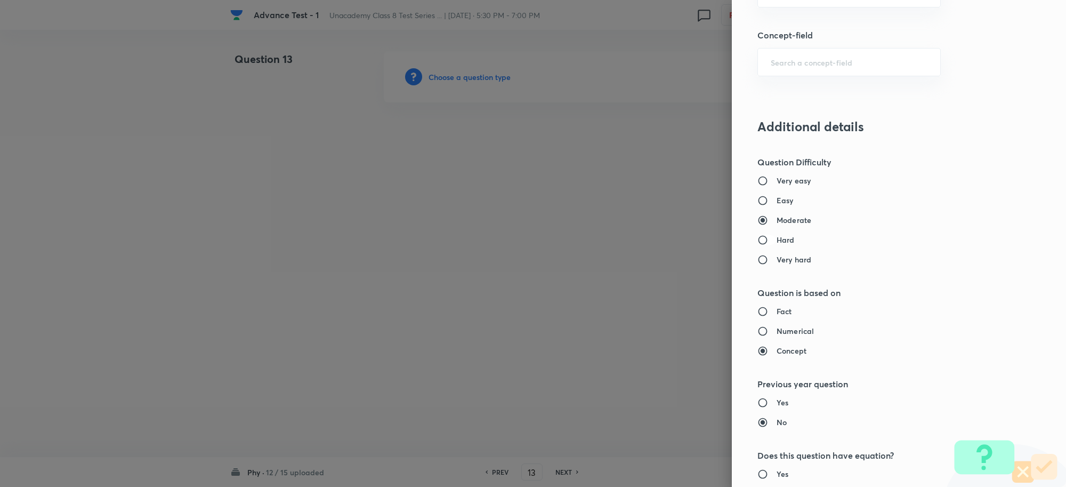
click at [758, 245] on input "Hard" at bounding box center [767, 240] width 19 height 11
radio input "true"
radio input "false"
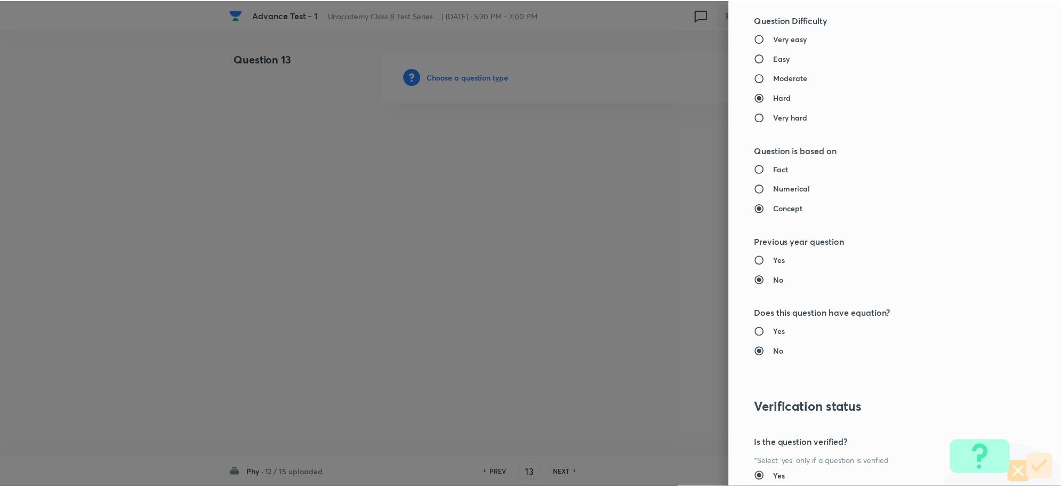
scroll to position [1040, 0]
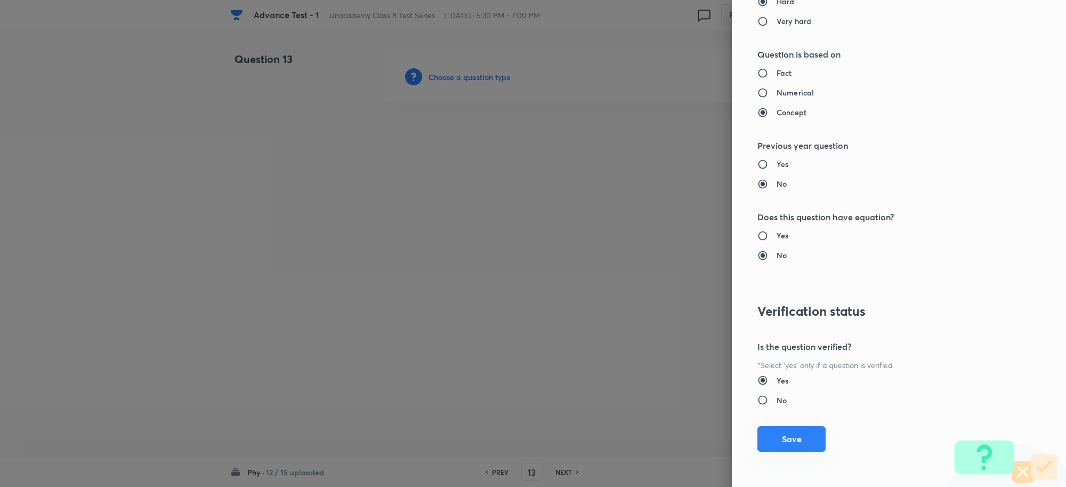
click at [785, 436] on button "Save" at bounding box center [792, 439] width 68 height 26
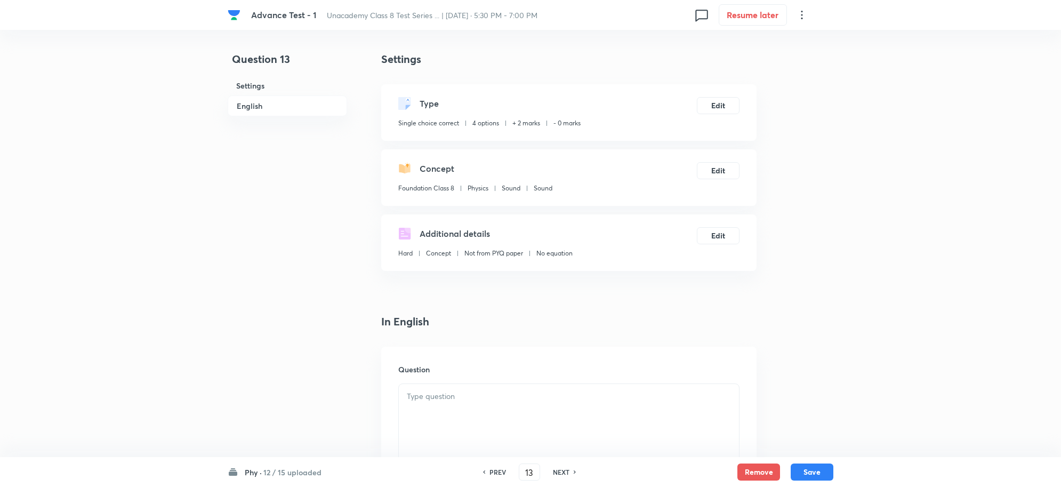
click at [433, 411] on div at bounding box center [569, 414] width 340 height 60
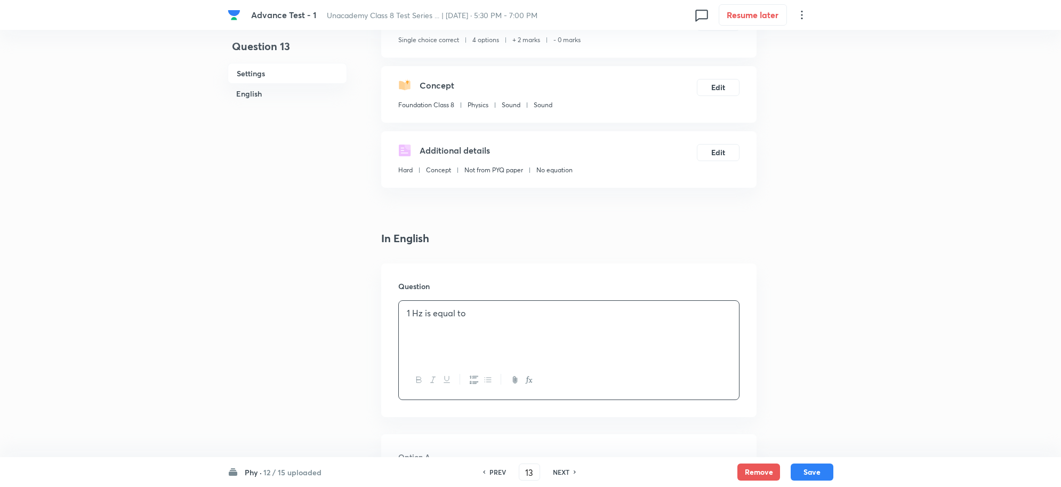
scroll to position [200, 0]
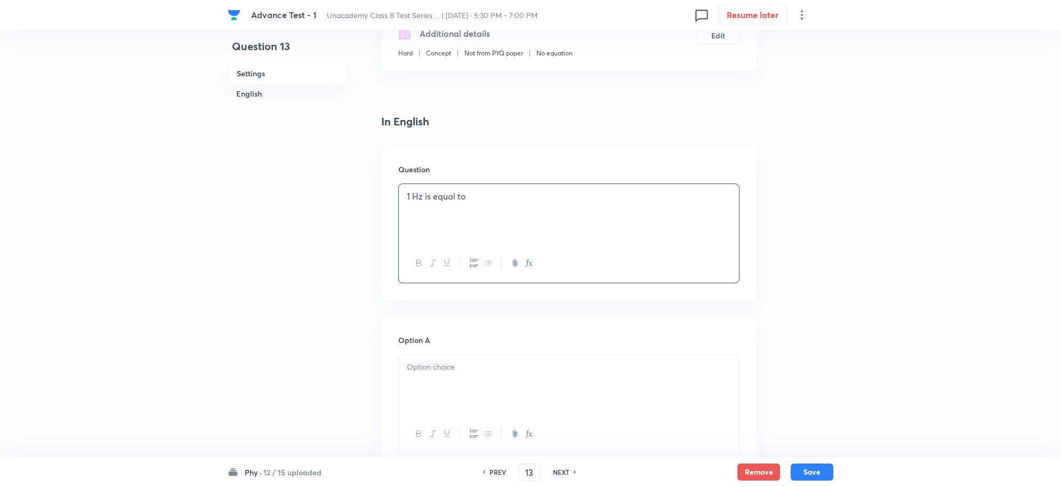
click at [439, 390] on div at bounding box center [569, 385] width 340 height 60
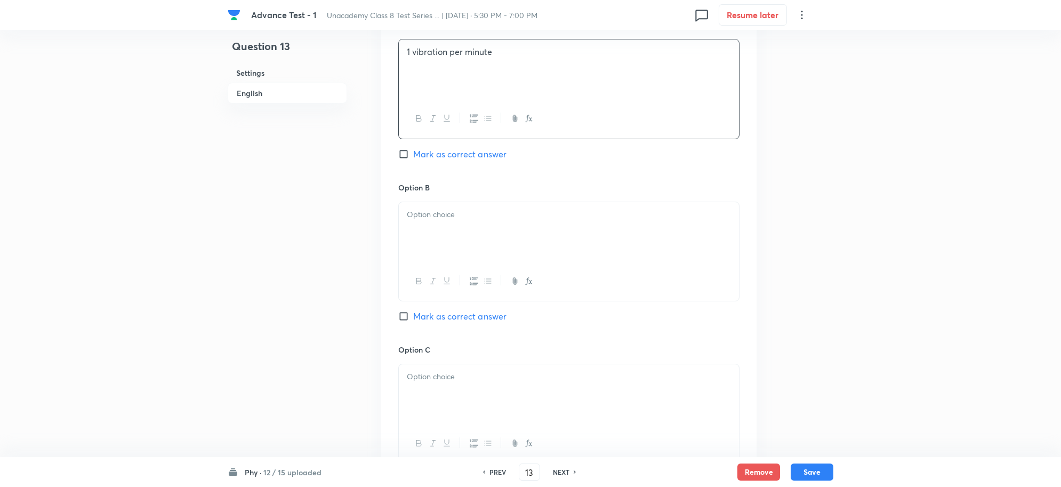
scroll to position [533, 0]
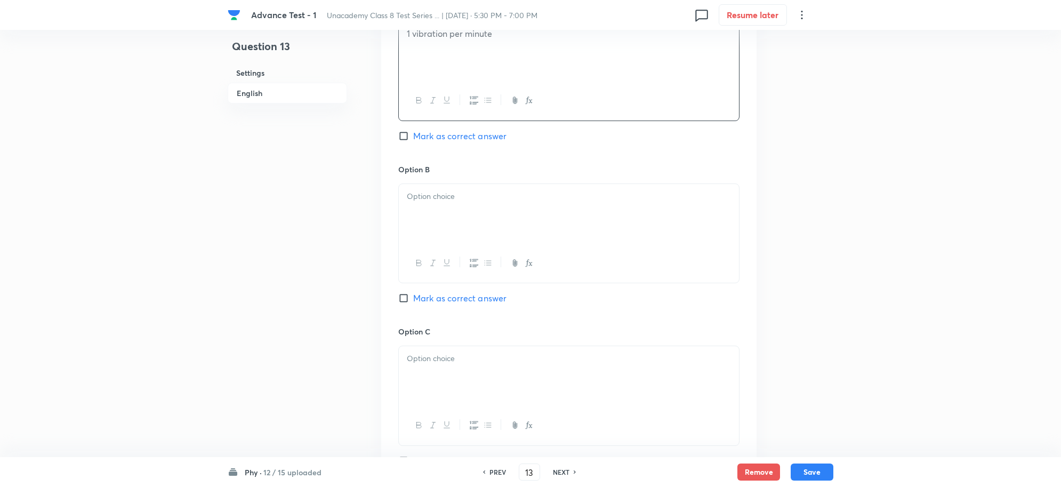
click at [420, 336] on h6 "Option C" at bounding box center [568, 331] width 341 height 11
click at [432, 213] on div at bounding box center [569, 214] width 340 height 60
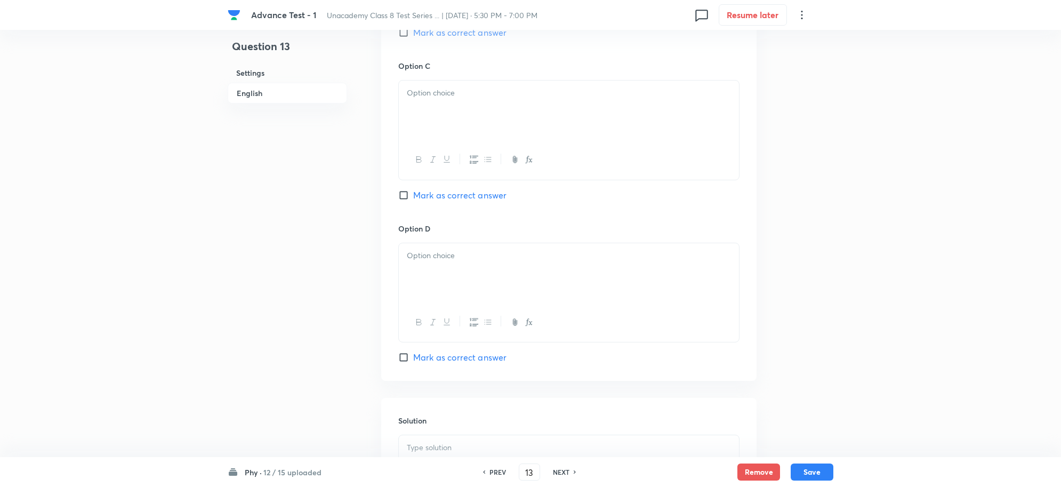
scroll to position [800, 0]
click at [443, 116] on div at bounding box center [569, 109] width 340 height 60
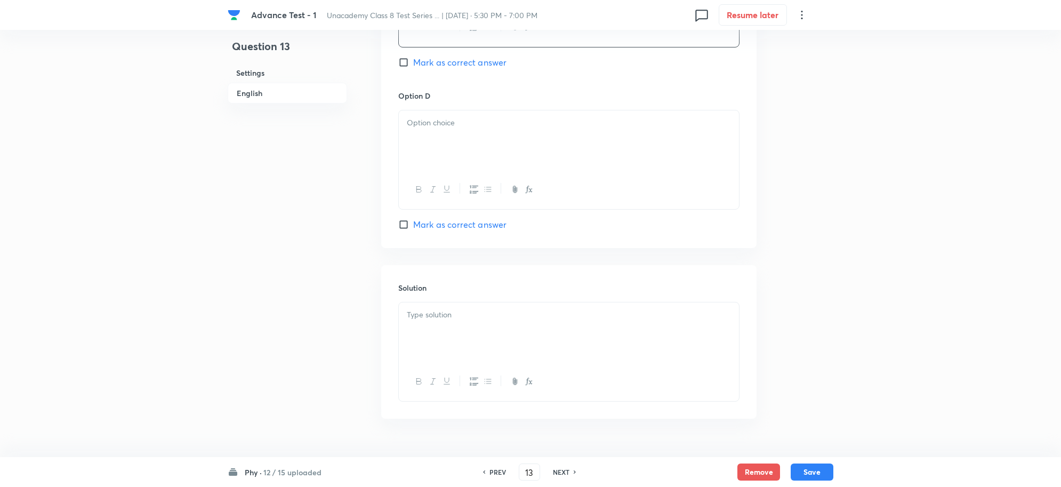
scroll to position [933, 0]
click at [440, 137] on div at bounding box center [569, 139] width 340 height 60
click at [444, 340] on div at bounding box center [569, 331] width 340 height 60
click at [403, 65] on input "Mark as correct answer" at bounding box center [405, 60] width 15 height 11
checkbox input "true"
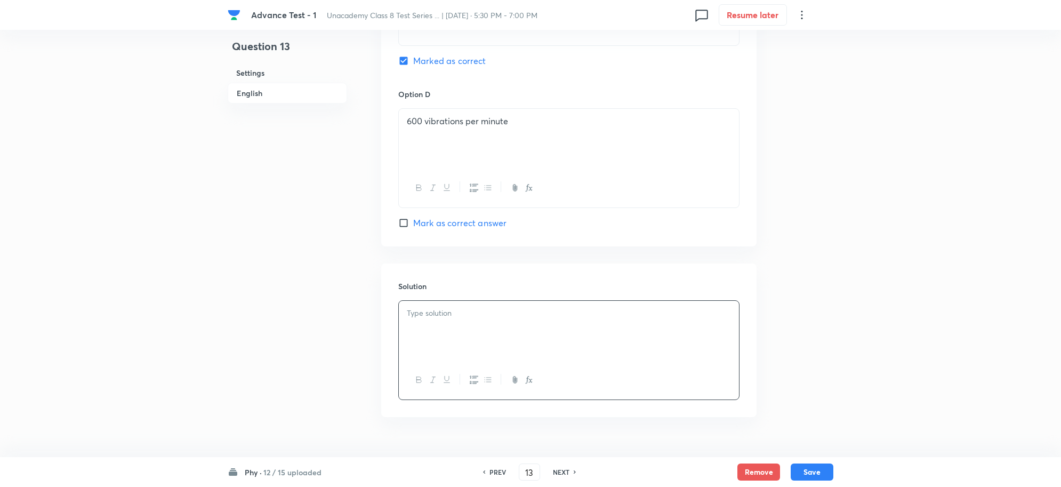
click at [411, 332] on div at bounding box center [569, 331] width 340 height 60
click at [500, 339] on p "repeating event, such as a wave, oscillating or vibrating once every second. Th…" at bounding box center [569, 331] width 324 height 24
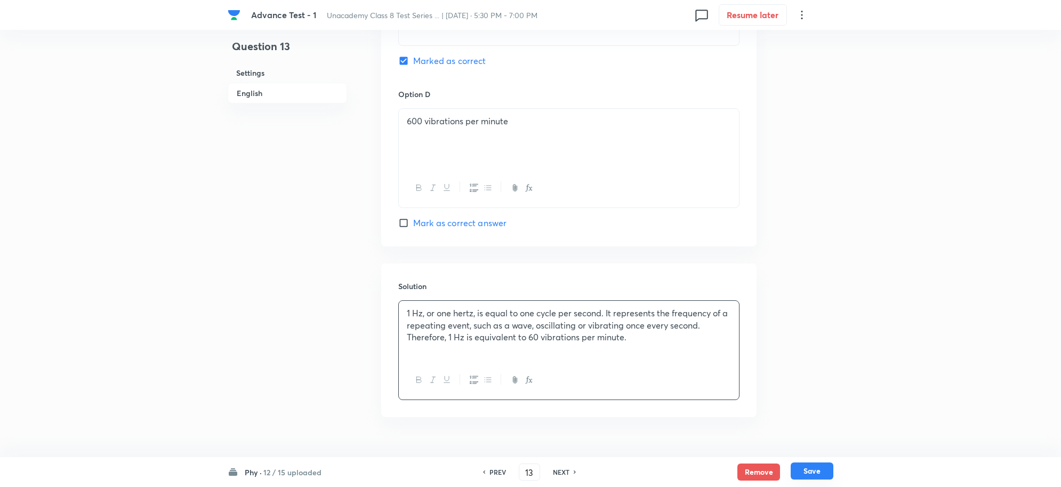
click at [810, 475] on button "Save" at bounding box center [812, 470] width 43 height 17
type input "14"
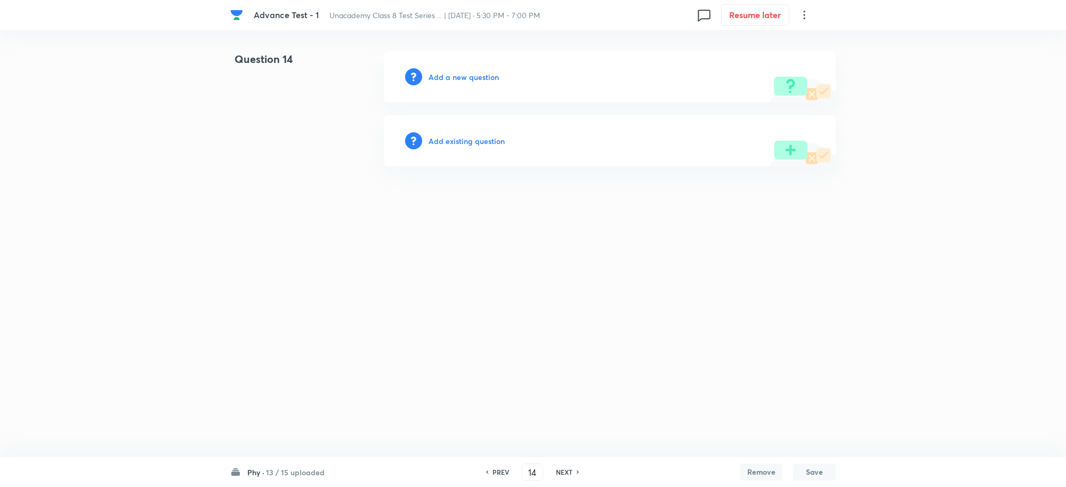
click at [441, 76] on h6 "Add a new question" at bounding box center [464, 76] width 70 height 11
click at [459, 82] on h6 "Choose a question type" at bounding box center [470, 76] width 82 height 11
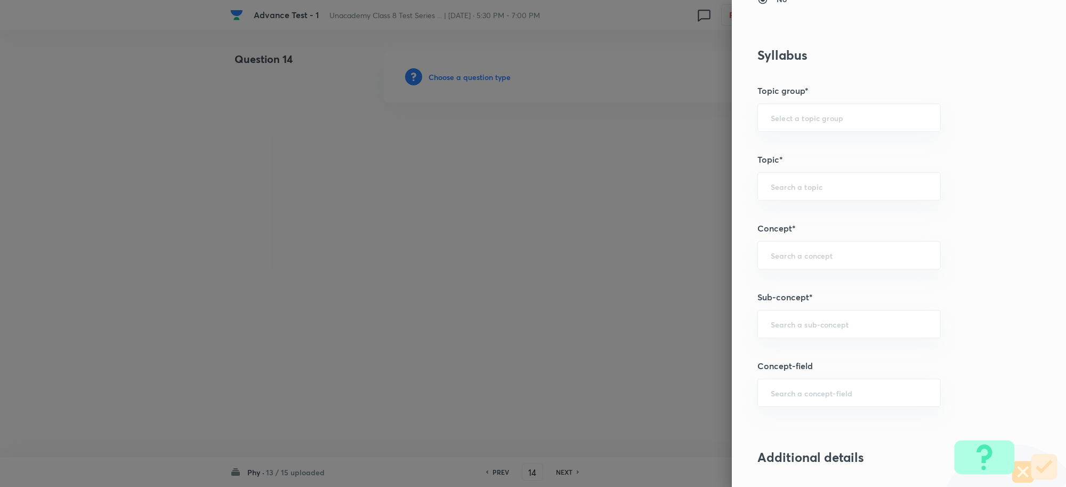
scroll to position [533, 0]
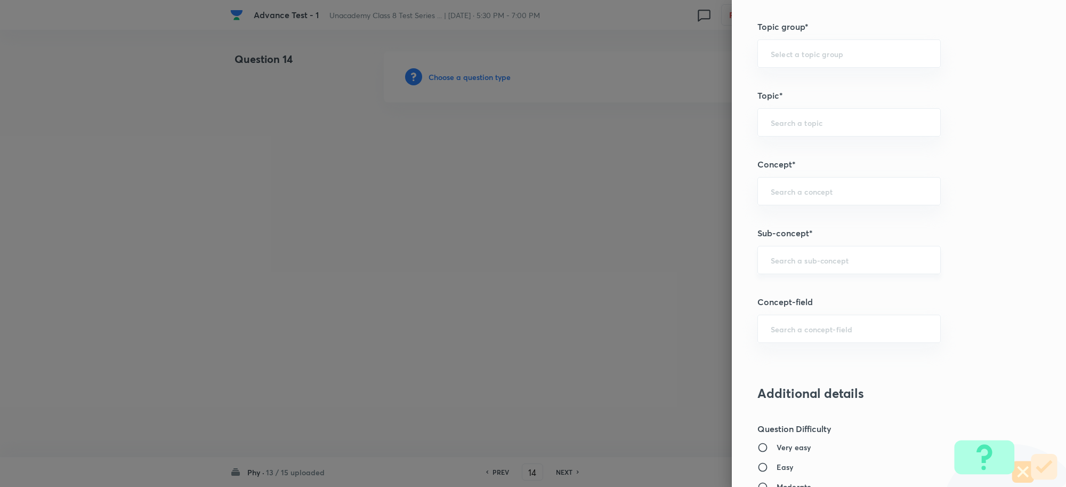
click at [778, 257] on input "text" at bounding box center [849, 260] width 157 height 10
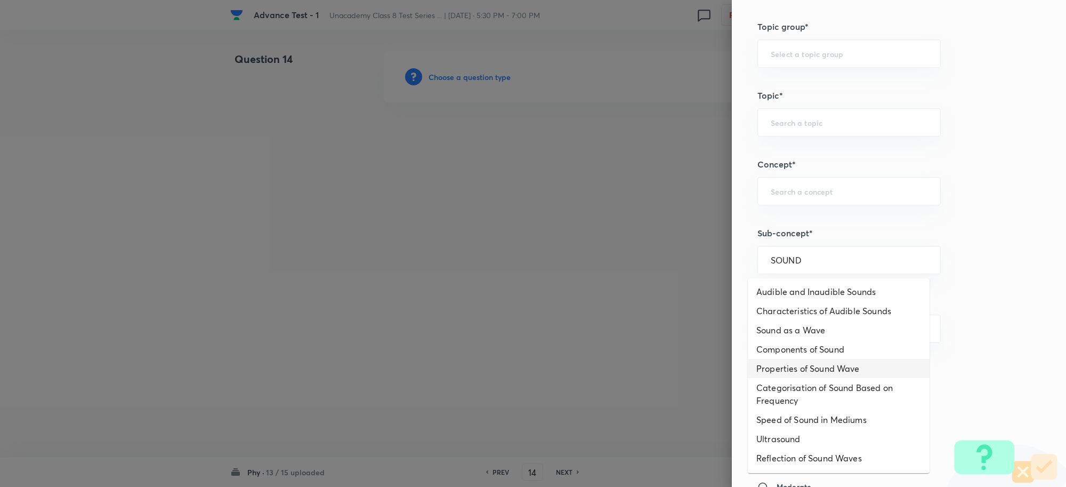
scroll to position [75, 0]
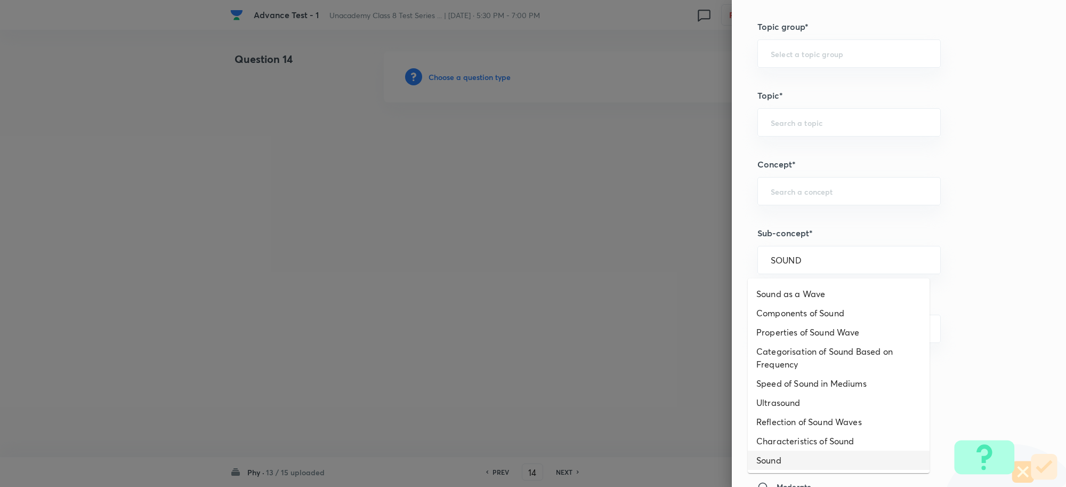
click at [797, 454] on li "Sound" at bounding box center [839, 460] width 182 height 19
type input "Sound"
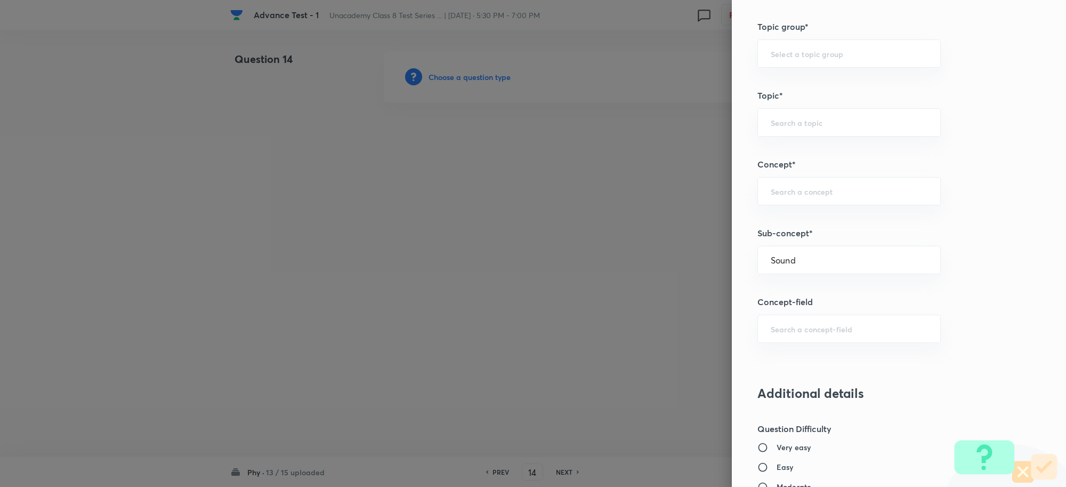
type input "Foundation Class 8"
type input "Physics"
type input "Sound"
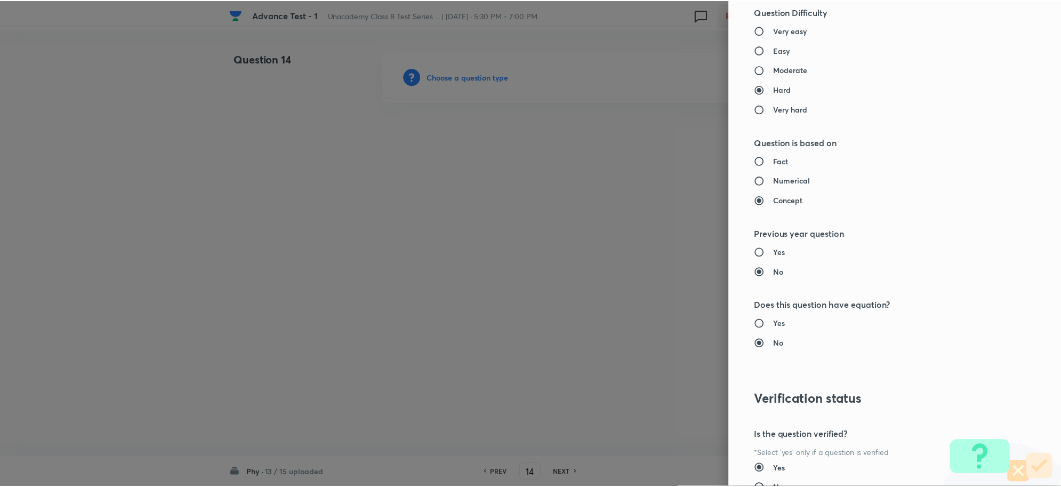
scroll to position [1040, 0]
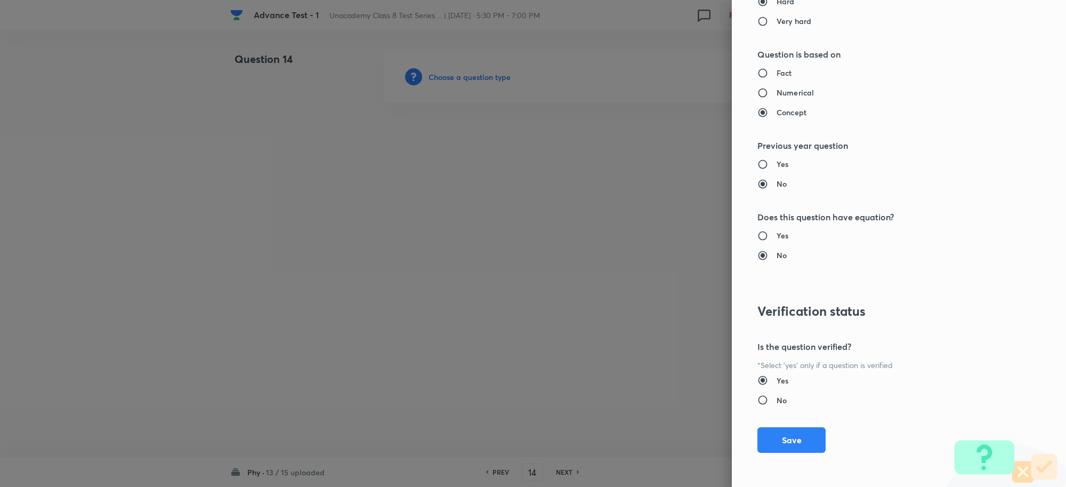
drag, startPoint x: 792, startPoint y: 438, endPoint x: 920, endPoint y: 187, distance: 281.4
click at [792, 438] on button "Save" at bounding box center [792, 440] width 68 height 26
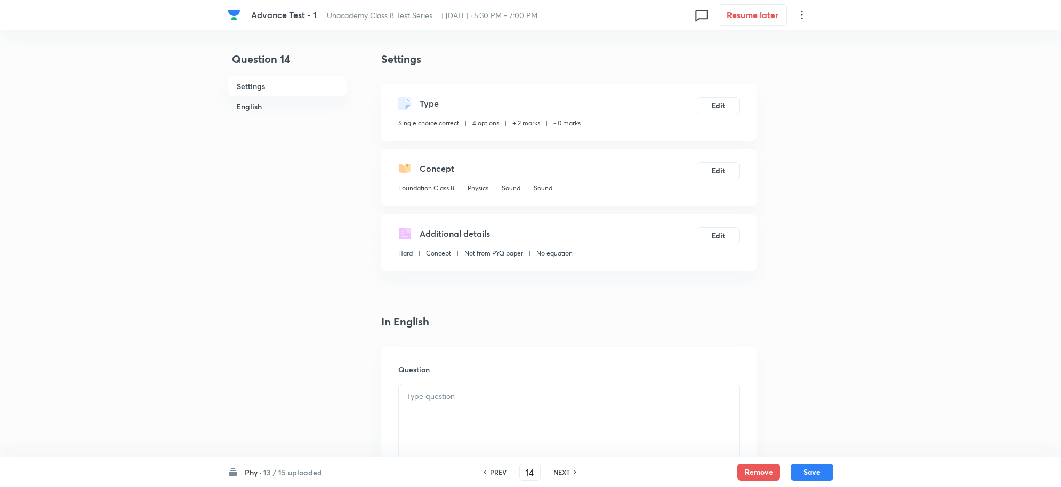
scroll to position [200, 0]
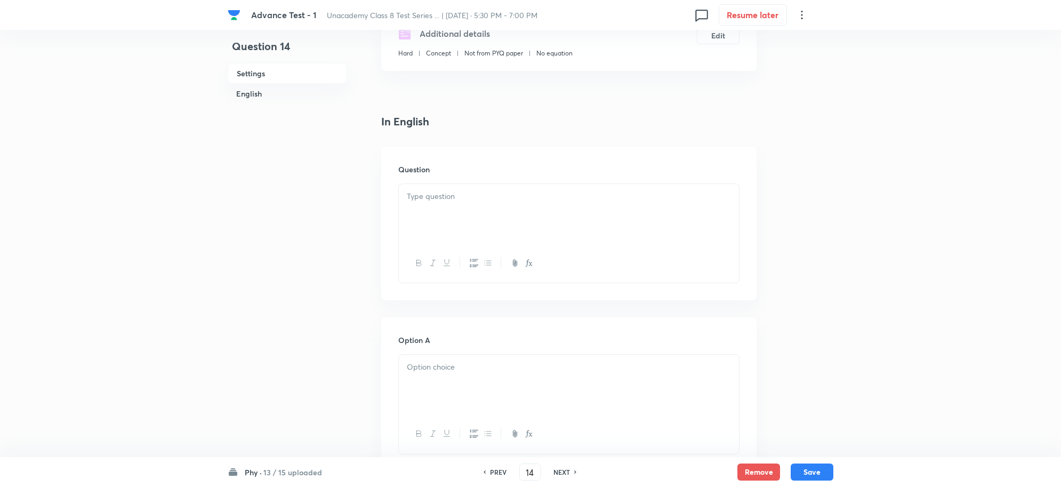
click at [430, 203] on div at bounding box center [569, 214] width 340 height 60
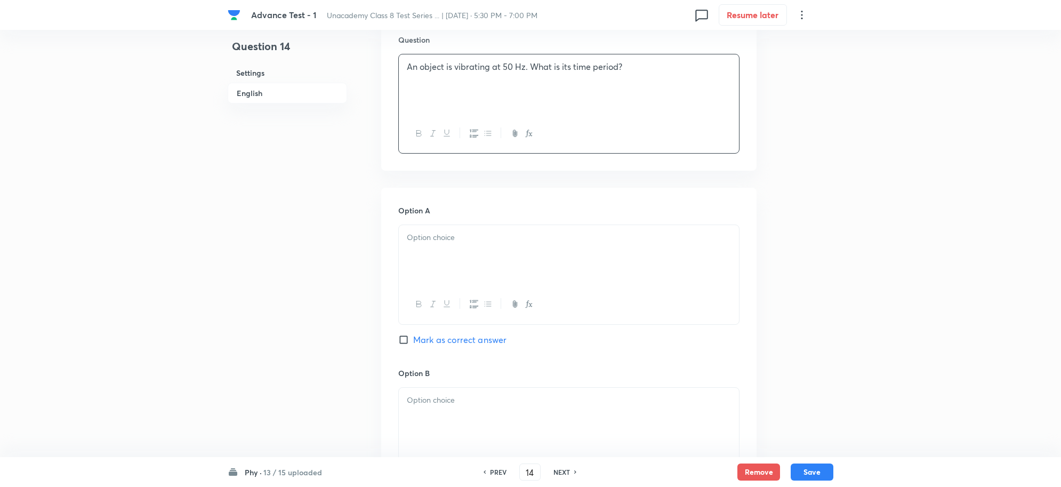
scroll to position [333, 0]
drag, startPoint x: 438, startPoint y: 276, endPoint x: 600, endPoint y: 271, distance: 162.7
click at [437, 276] on div at bounding box center [569, 251] width 340 height 60
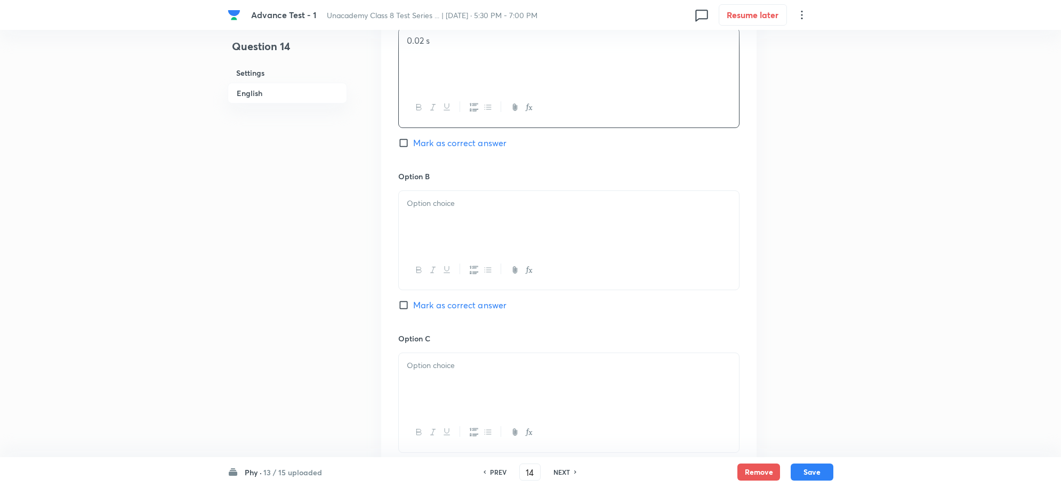
scroll to position [533, 0]
click at [431, 228] on div at bounding box center [569, 214] width 340 height 60
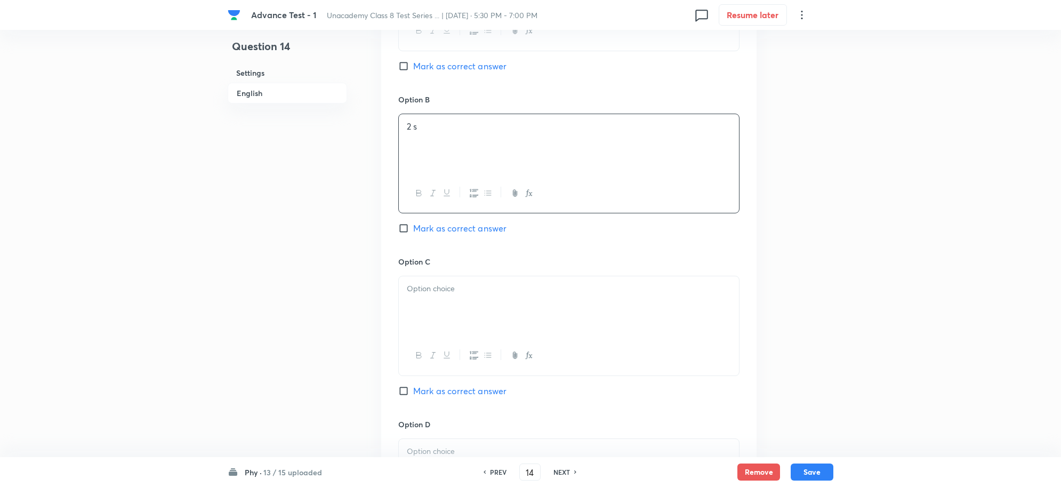
scroll to position [733, 0]
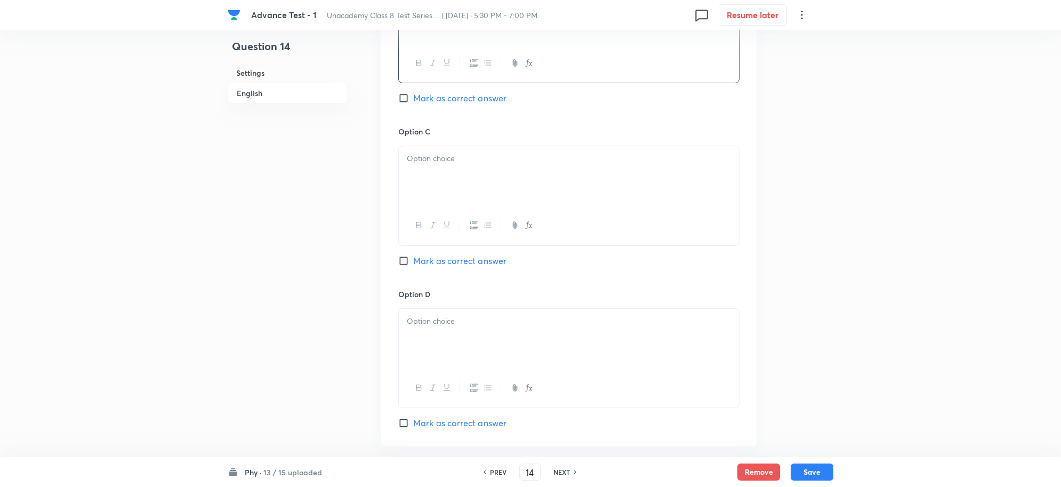
click at [448, 195] on div at bounding box center [569, 176] width 340 height 60
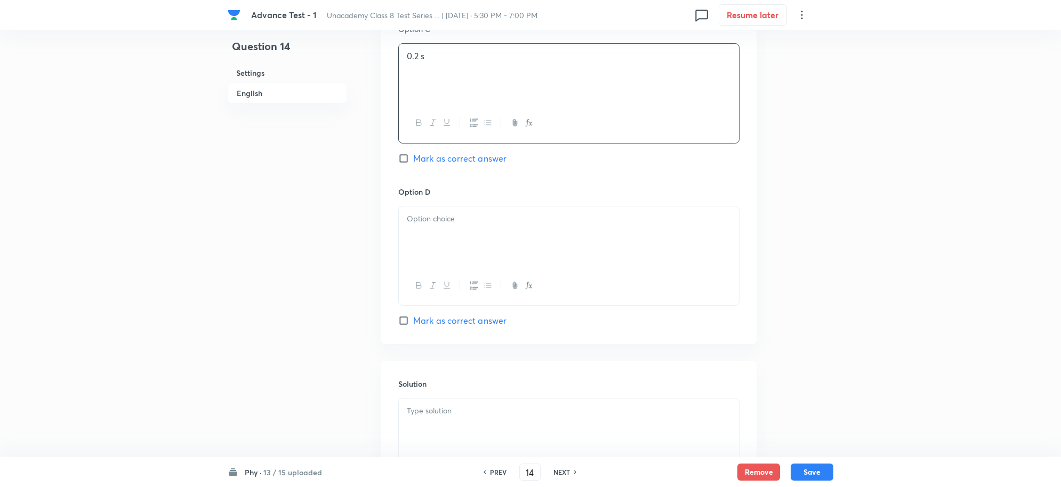
scroll to position [933, 0]
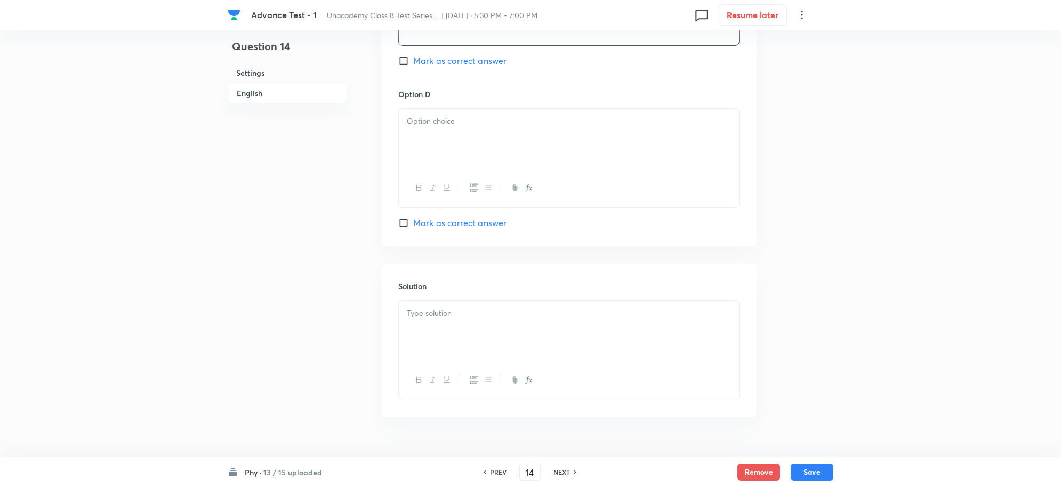
click at [451, 126] on p at bounding box center [569, 121] width 324 height 12
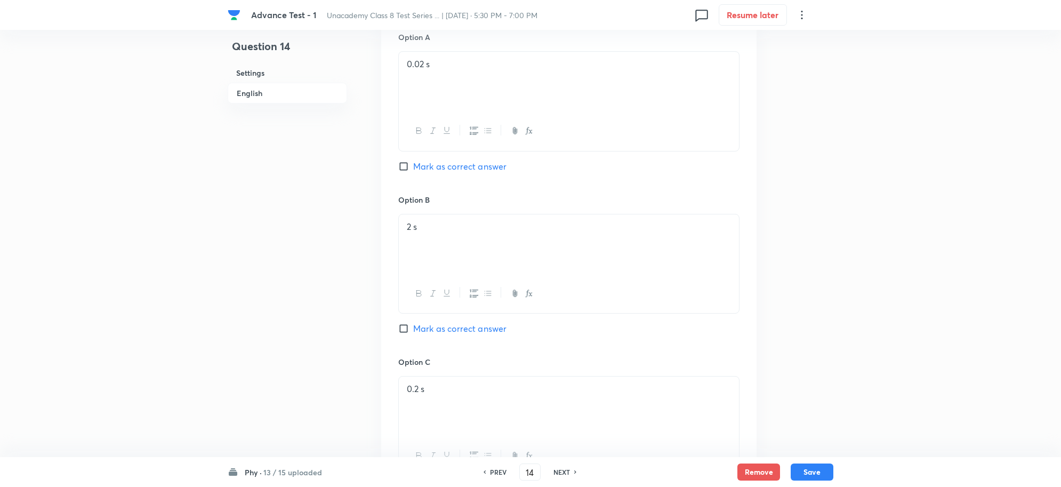
scroll to position [400, 0]
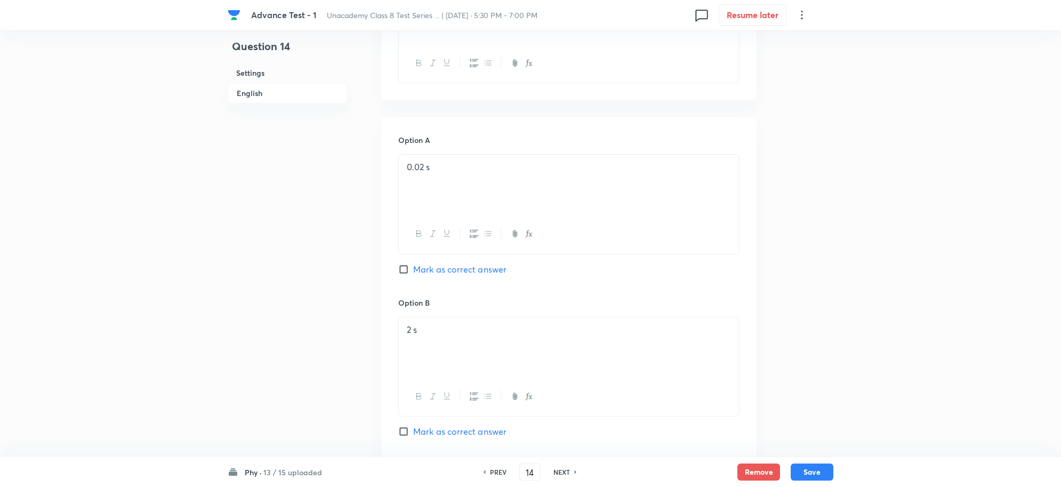
click at [401, 270] on input "Mark as correct answer" at bounding box center [405, 269] width 15 height 11
checkbox input "true"
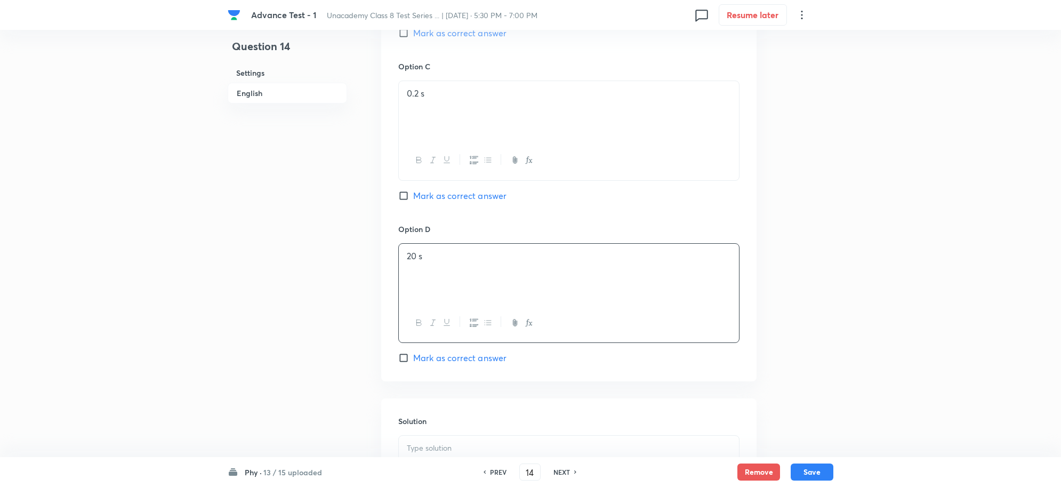
scroll to position [933, 0]
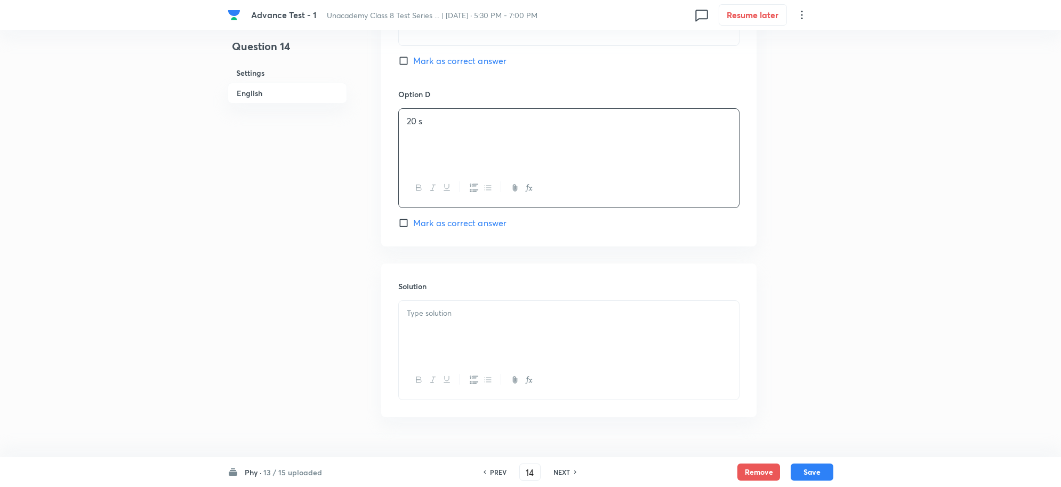
click at [440, 330] on div at bounding box center [569, 331] width 340 height 60
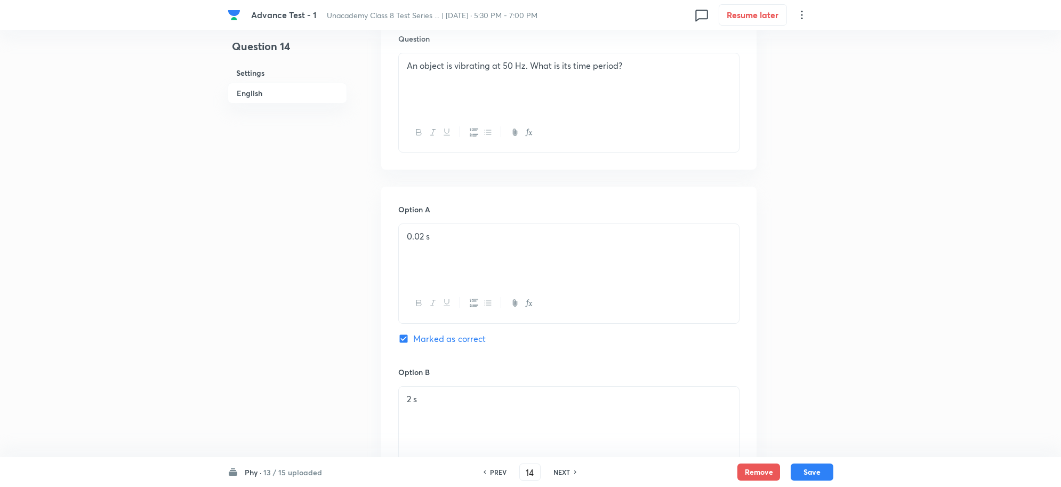
scroll to position [267, 0]
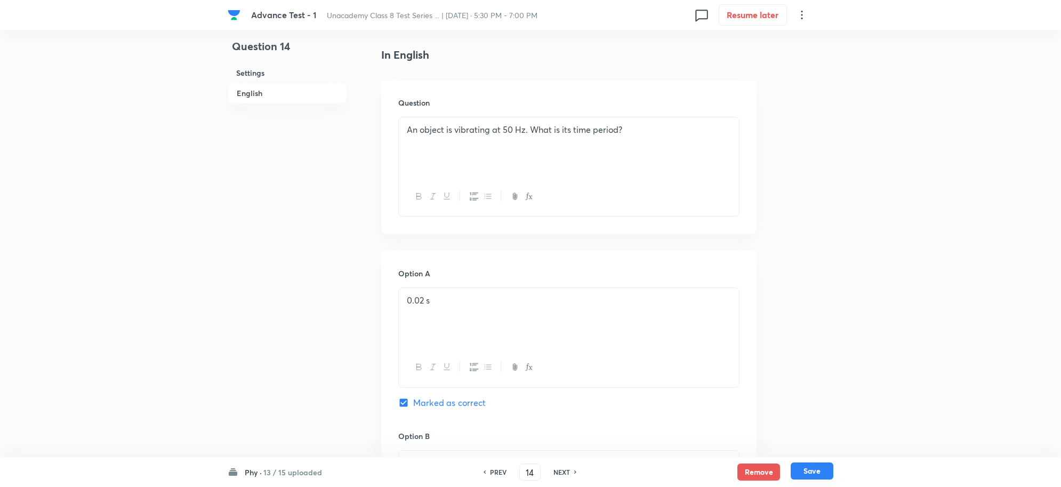
click at [812, 467] on button "Save" at bounding box center [812, 470] width 43 height 17
type input "15"
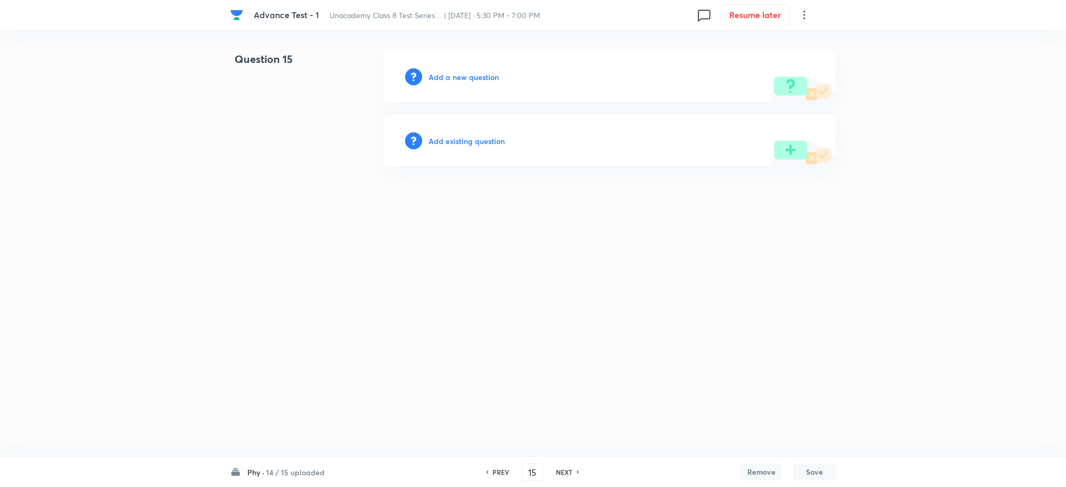
click at [454, 78] on h6 "Add a new question" at bounding box center [464, 76] width 70 height 11
click at [468, 76] on h6 "Choose a question type" at bounding box center [470, 76] width 82 height 11
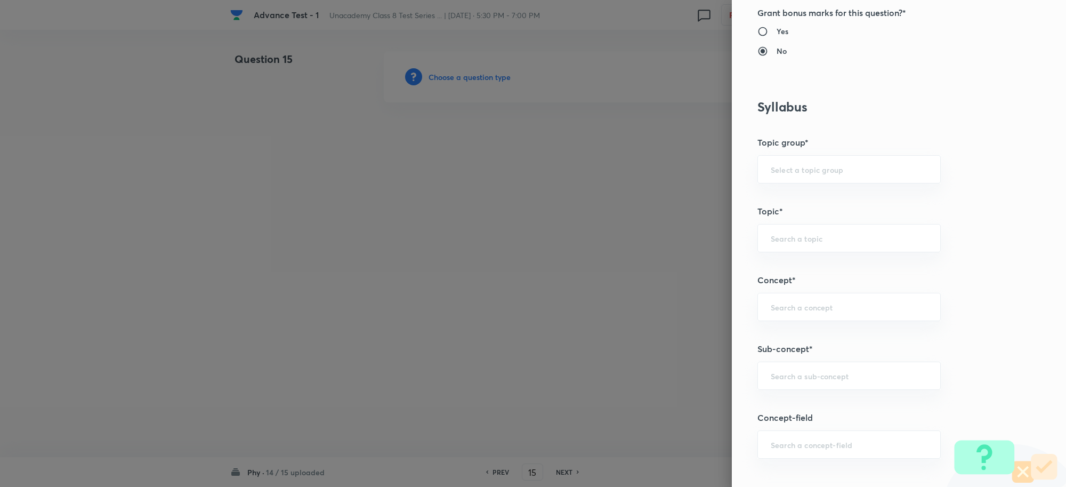
scroll to position [533, 0]
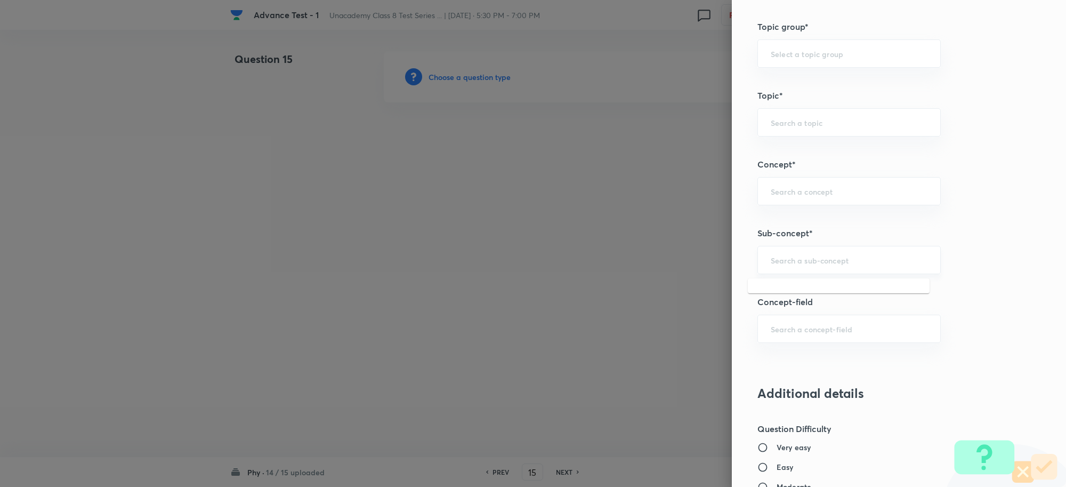
click at [771, 260] on input "text" at bounding box center [849, 260] width 157 height 10
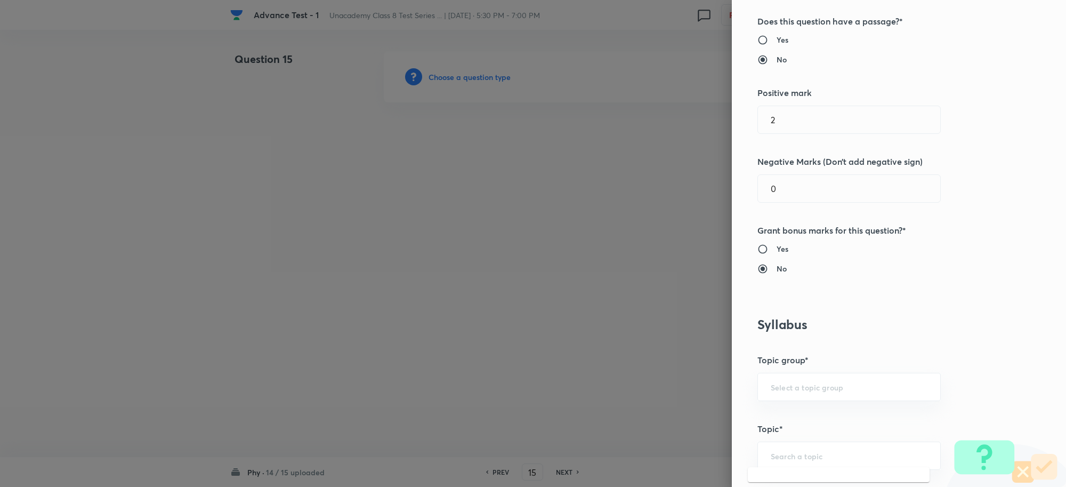
scroll to position [0, 0]
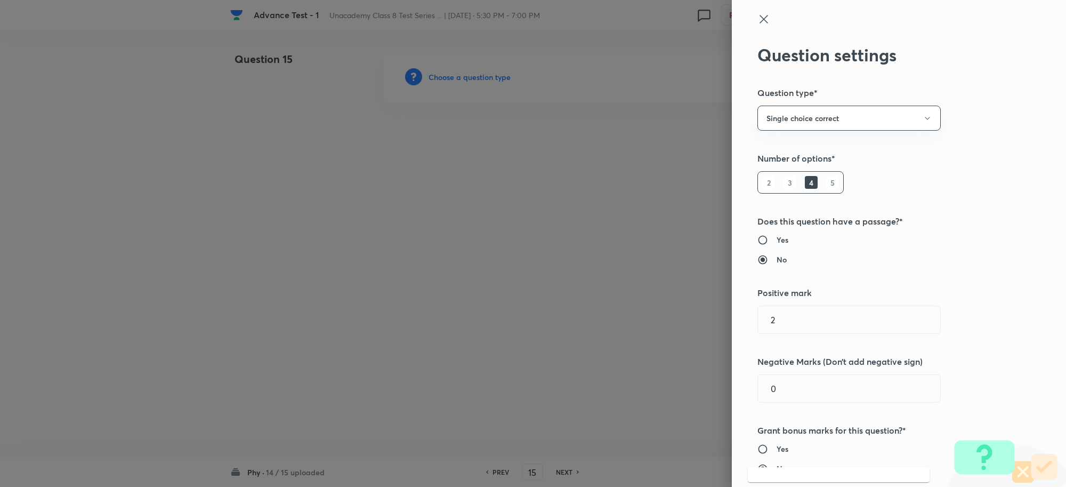
type input "CHEMICAL EFFECTS OF"
click at [758, 23] on icon at bounding box center [764, 19] width 13 height 13
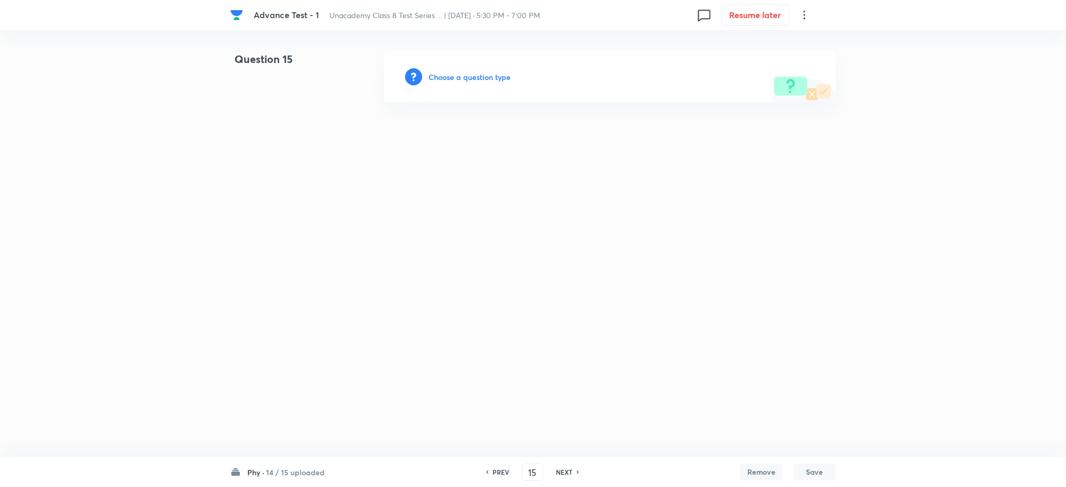
click at [489, 74] on h6 "Choose a question type" at bounding box center [470, 76] width 82 height 11
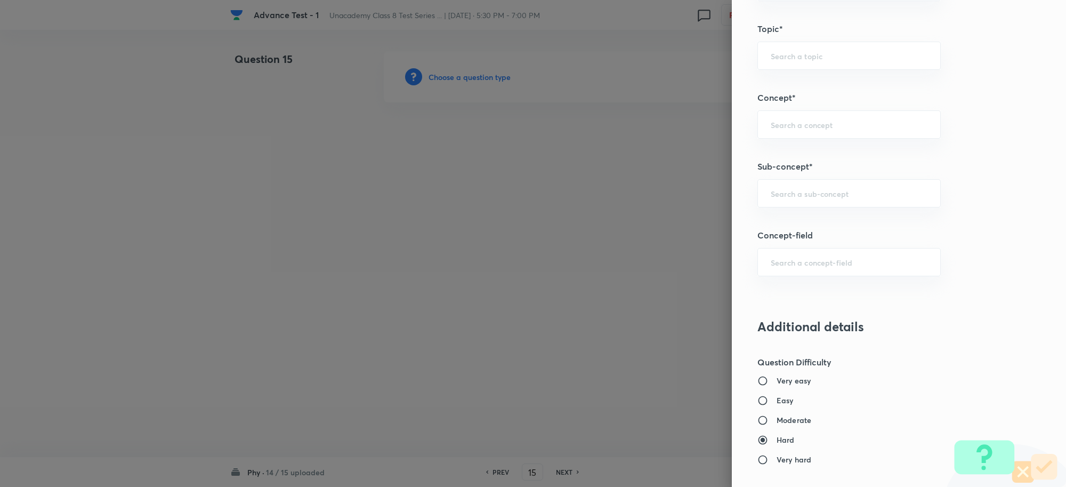
scroll to position [666, 0]
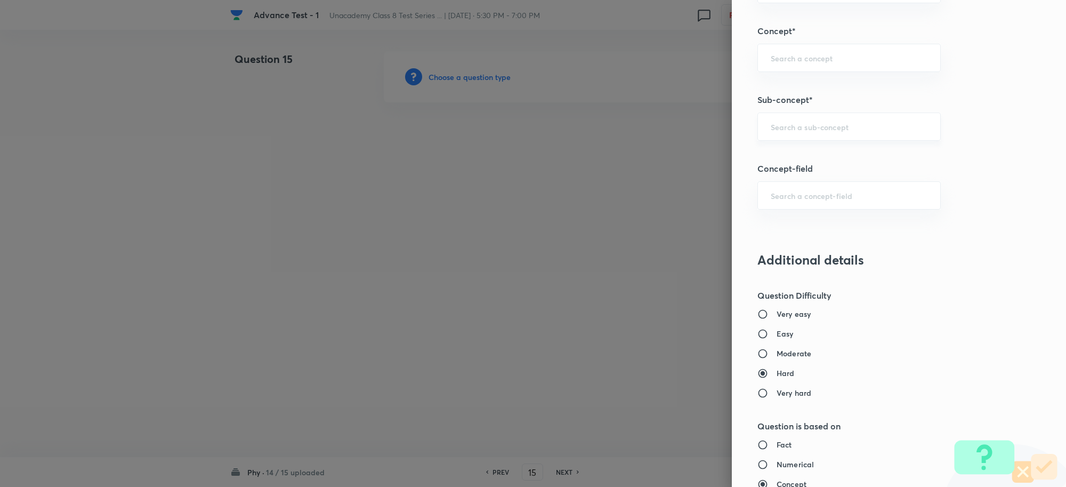
click at [774, 136] on div "​" at bounding box center [849, 127] width 183 height 28
type input "CHEMICAL EFFECTS OF"
drag, startPoint x: 875, startPoint y: 127, endPoint x: 658, endPoint y: 128, distance: 217.0
click at [658, 128] on div "Question settings Question type* Single choice correct Number of options* 2 3 4…" at bounding box center [533, 243] width 1066 height 487
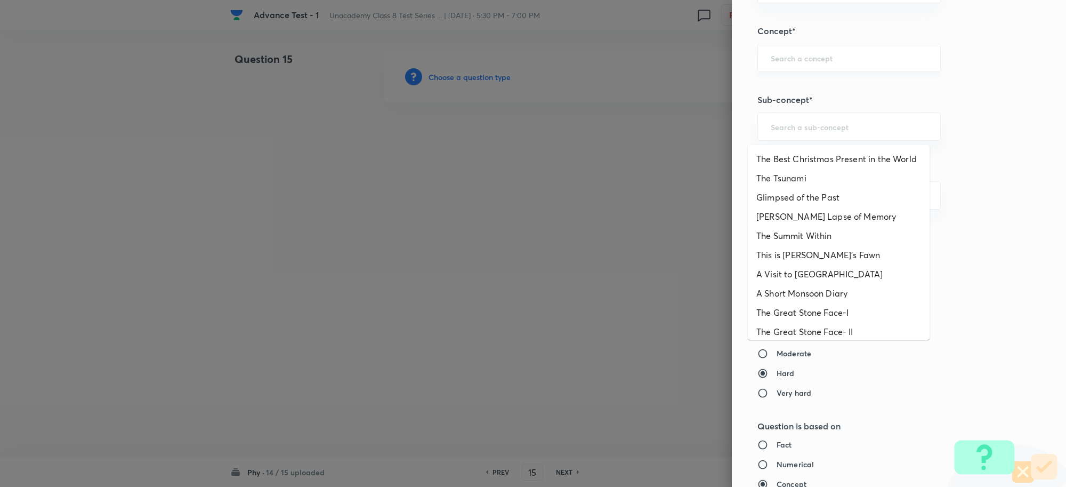
click at [795, 68] on div "​" at bounding box center [849, 58] width 183 height 28
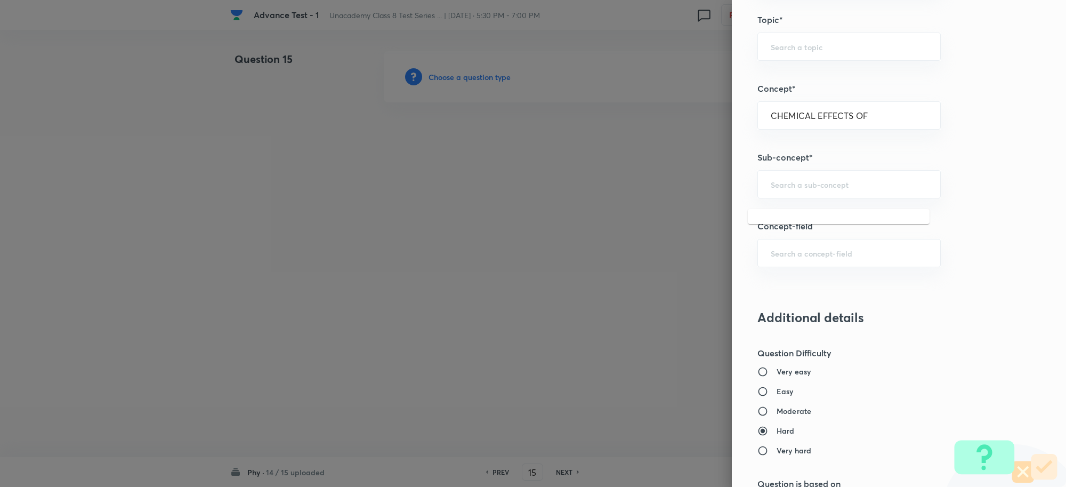
scroll to position [533, 0]
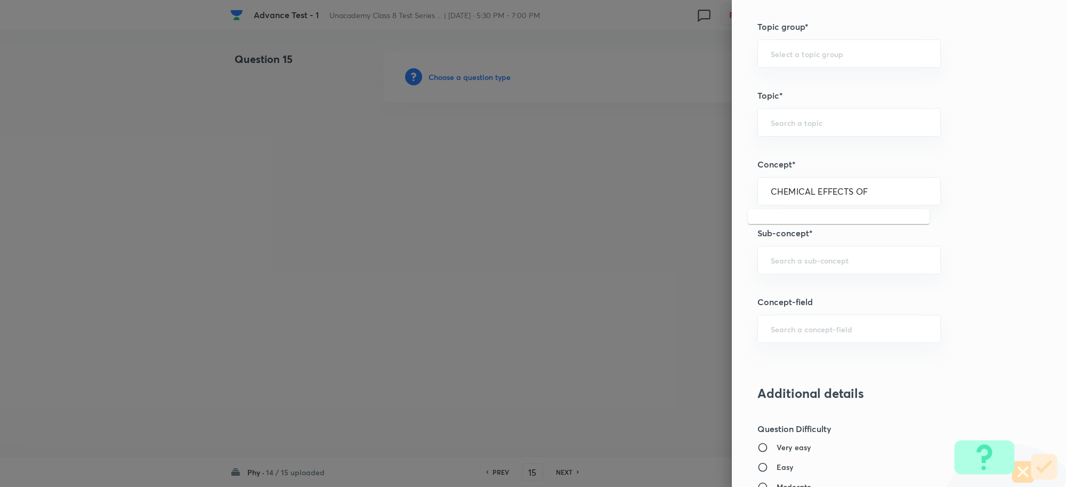
type input "CHEMICAL EFFECTS OF"
type input "CHEMICAL EFFECTS OF E"
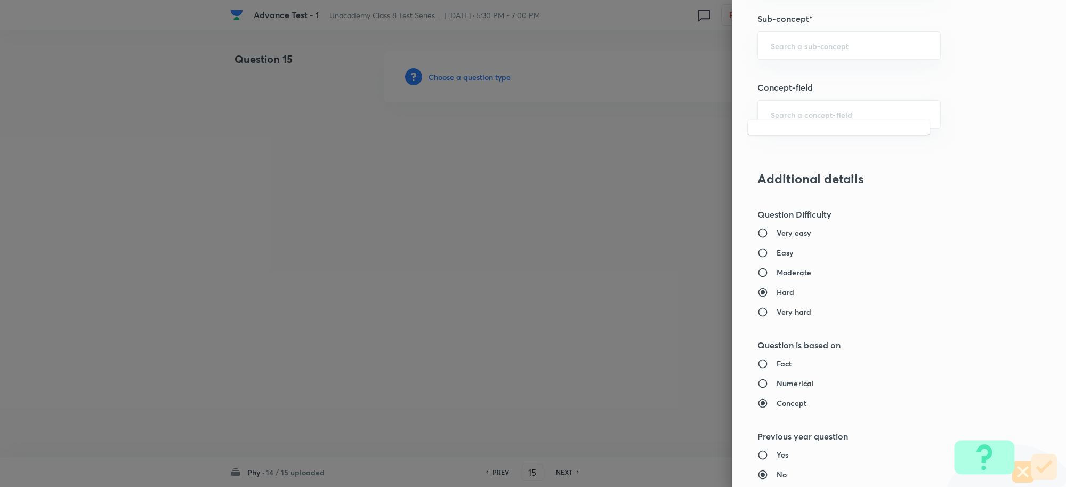
scroll to position [600, 0]
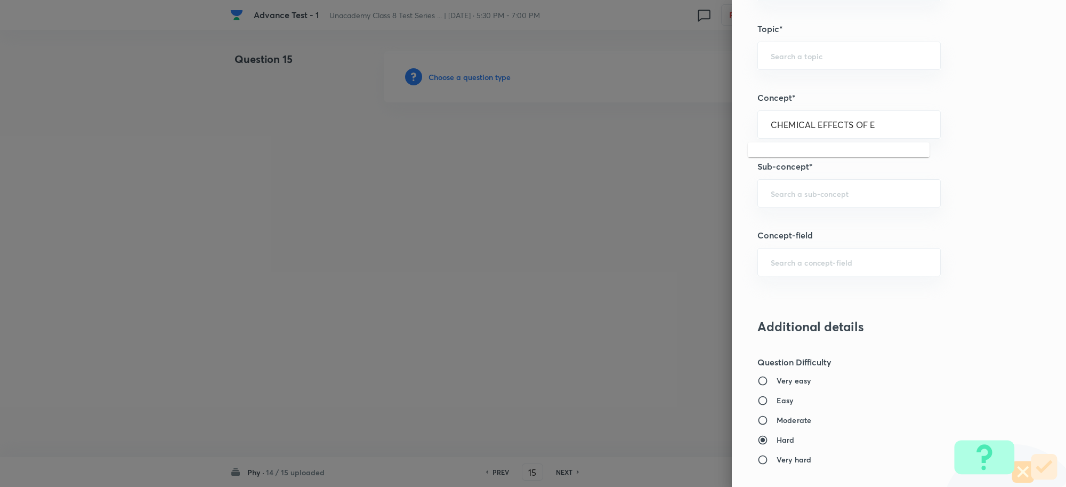
drag, startPoint x: 869, startPoint y: 122, endPoint x: 628, endPoint y: 115, distance: 241.6
click at [628, 115] on div "Question settings Question type* Single choice correct Number of options* 2 3 4…" at bounding box center [533, 243] width 1066 height 487
click at [778, 200] on div "​" at bounding box center [849, 193] width 183 height 28
click at [826, 227] on li "Chemical Effect of Electric Current" at bounding box center [839, 225] width 182 height 19
type input "Chemical Effect of Electric Current"
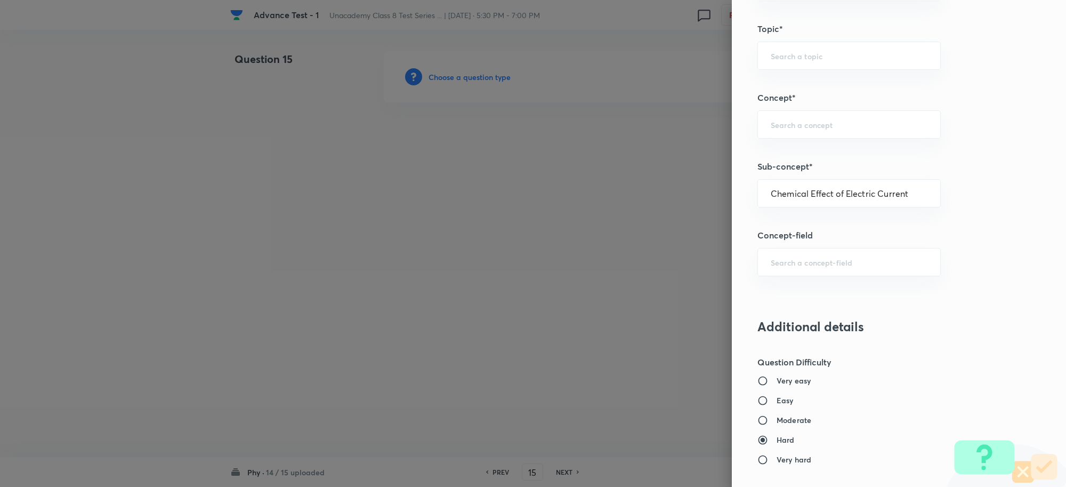
type input "Foundation Class 8"
type input "Physics"
type input "Chemical Effect of Electric Current"
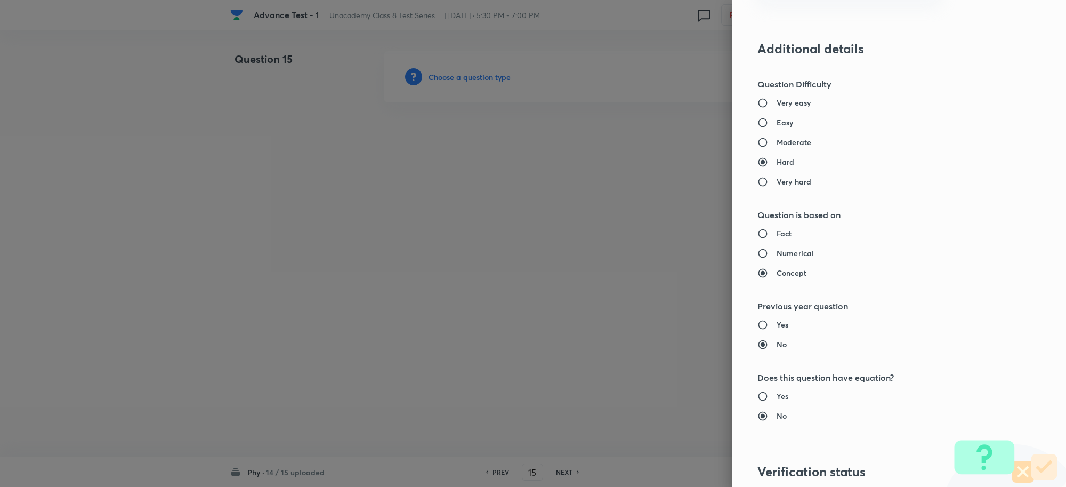
scroll to position [933, 0]
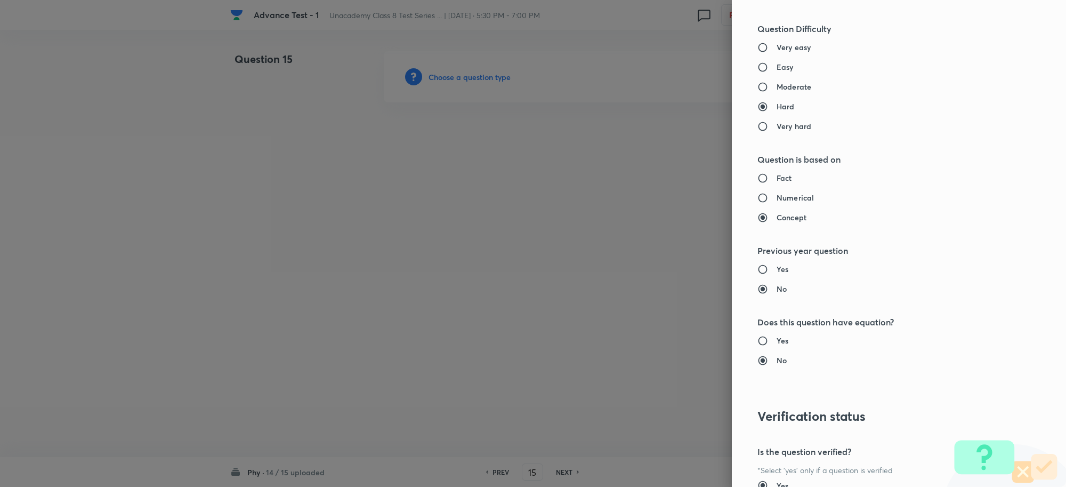
drag, startPoint x: 754, startPoint y: 89, endPoint x: 737, endPoint y: 100, distance: 20.1
click at [758, 89] on input "Moderate" at bounding box center [767, 87] width 19 height 11
radio input "true"
radio input "false"
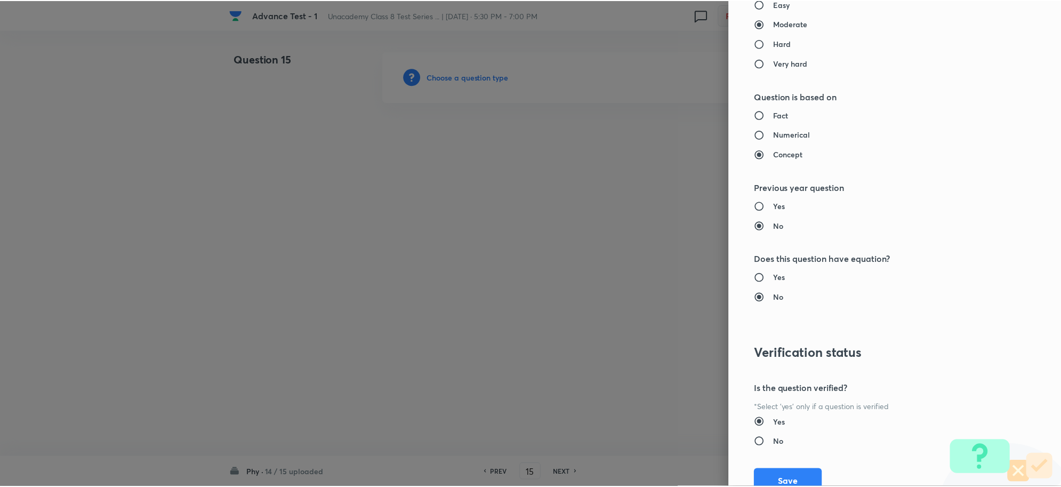
scroll to position [1040, 0]
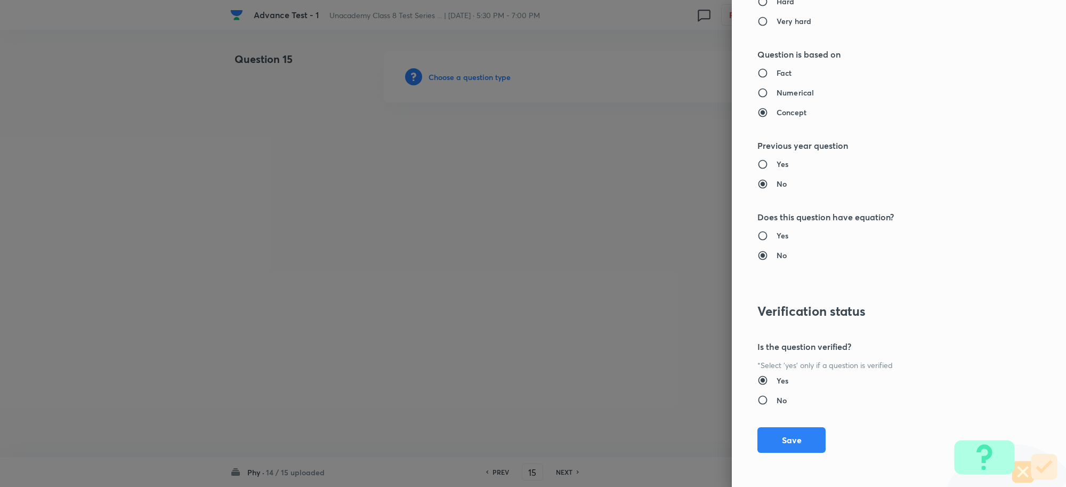
drag, startPoint x: 782, startPoint y: 433, endPoint x: 971, endPoint y: 188, distance: 310.1
click at [782, 433] on button "Save" at bounding box center [792, 440] width 68 height 26
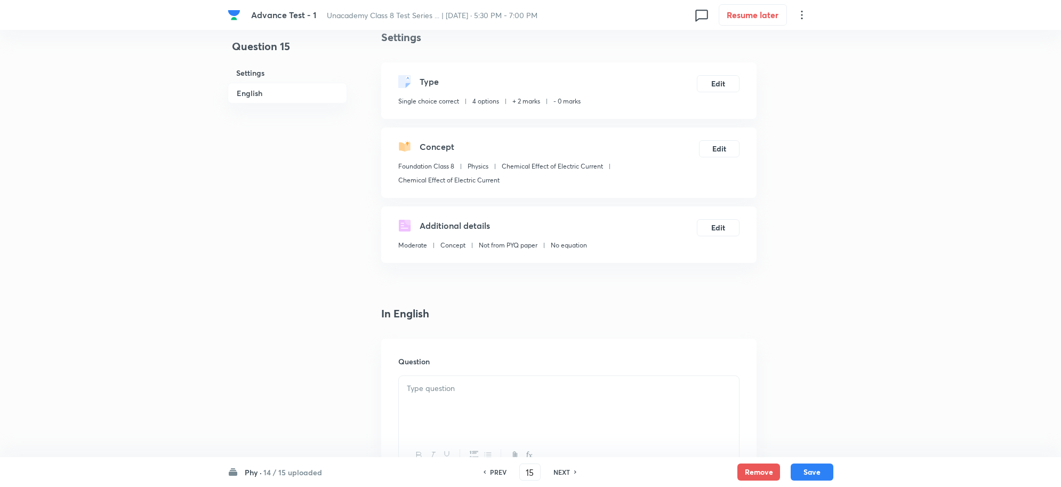
scroll to position [267, 0]
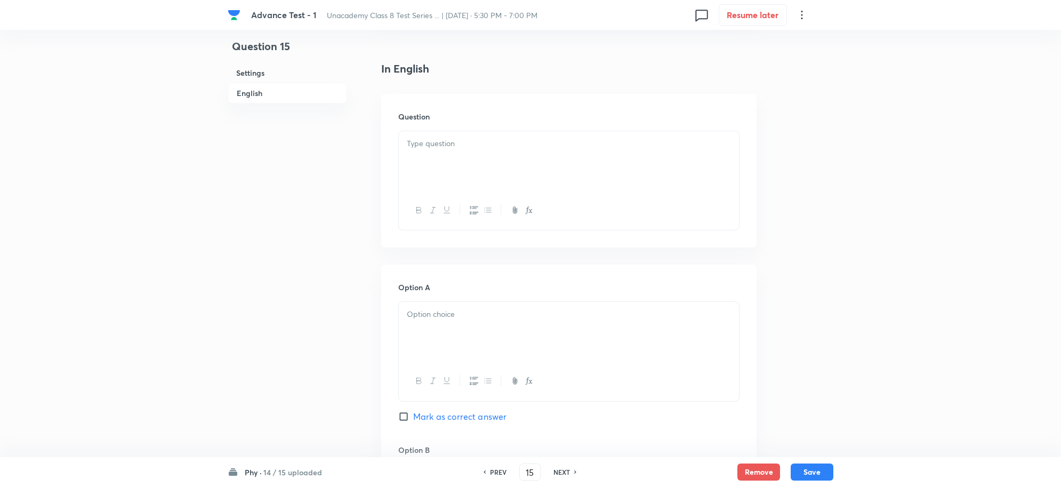
drag, startPoint x: 427, startPoint y: 161, endPoint x: 419, endPoint y: 158, distance: 8.4
click at [425, 161] on div at bounding box center [569, 161] width 340 height 60
click at [448, 318] on p at bounding box center [569, 314] width 324 height 12
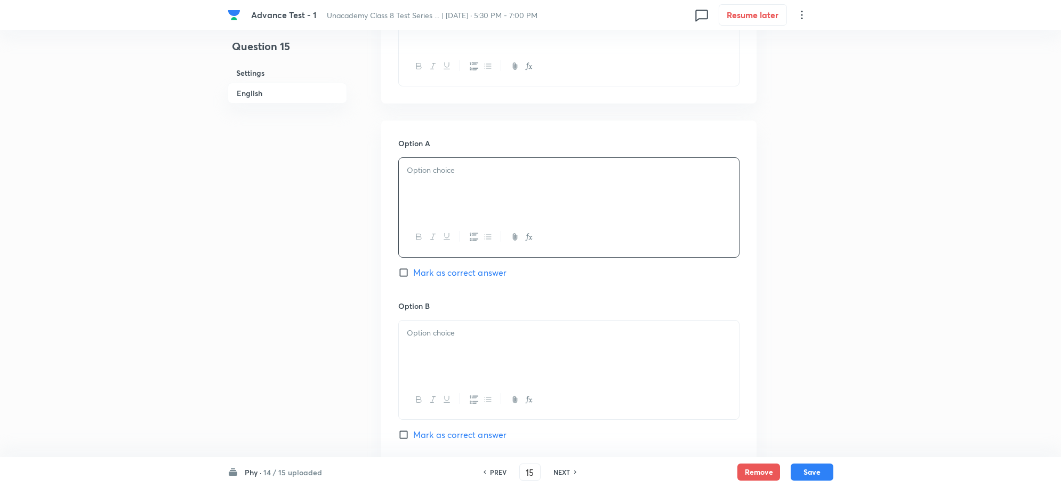
scroll to position [467, 0]
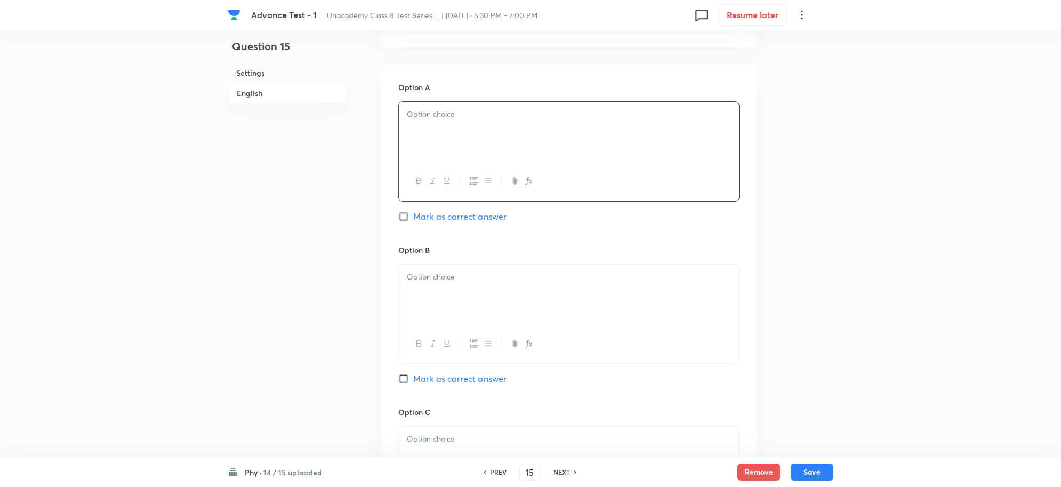
click at [422, 132] on div at bounding box center [569, 132] width 340 height 60
click at [451, 297] on div at bounding box center [569, 294] width 340 height 60
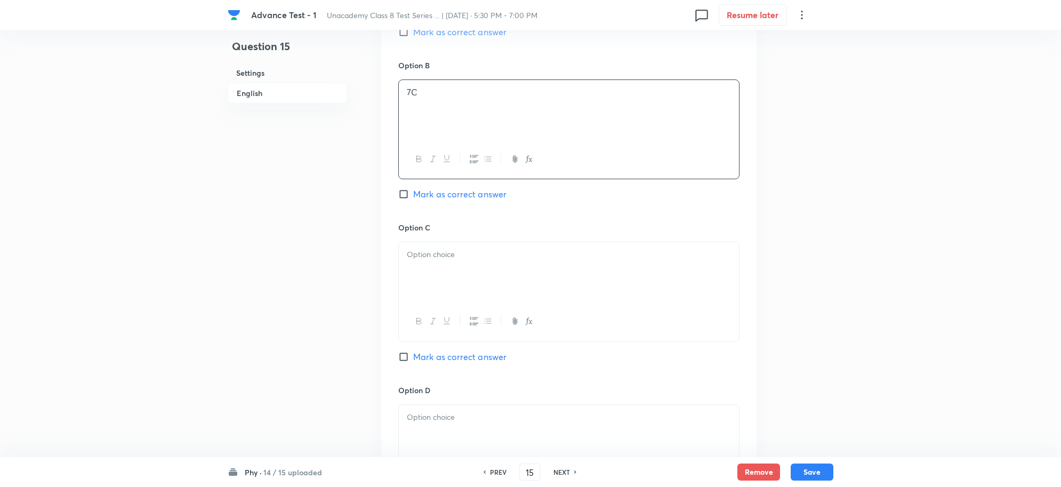
scroll to position [666, 0]
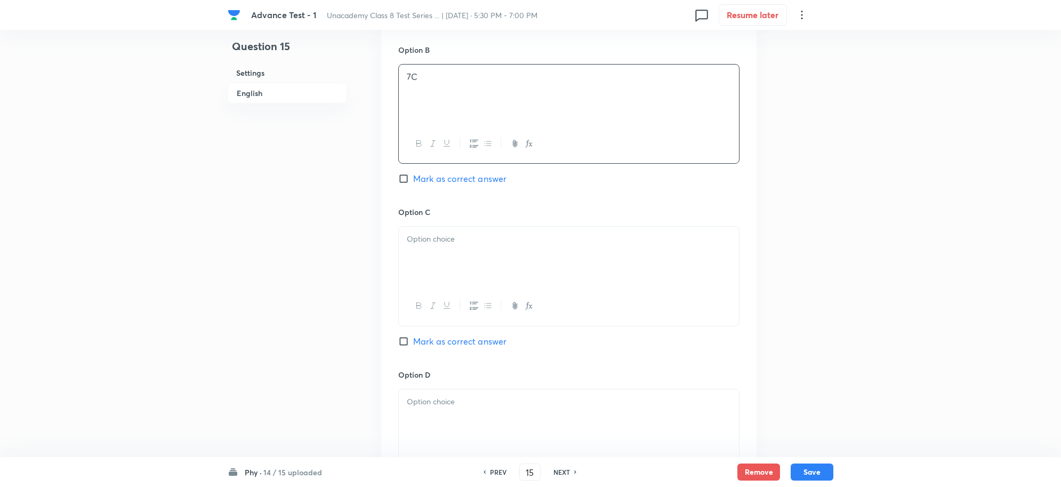
click at [438, 269] on div at bounding box center [569, 257] width 340 height 60
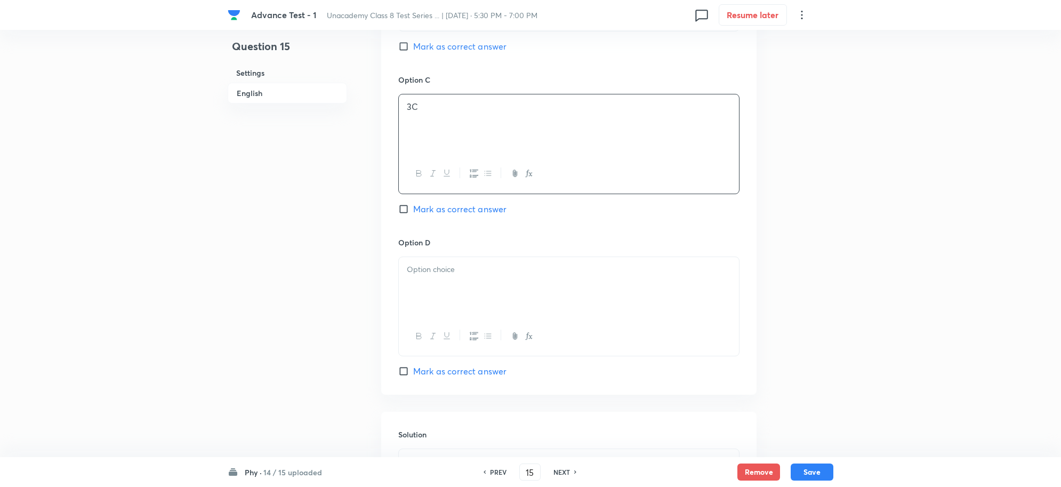
scroll to position [800, 0]
click at [444, 284] on div at bounding box center [569, 286] width 340 height 60
drag, startPoint x: 406, startPoint y: 213, endPoint x: 409, endPoint y: 272, distance: 59.2
click at [406, 212] on input "Mark as correct answer" at bounding box center [405, 208] width 15 height 11
checkbox input "true"
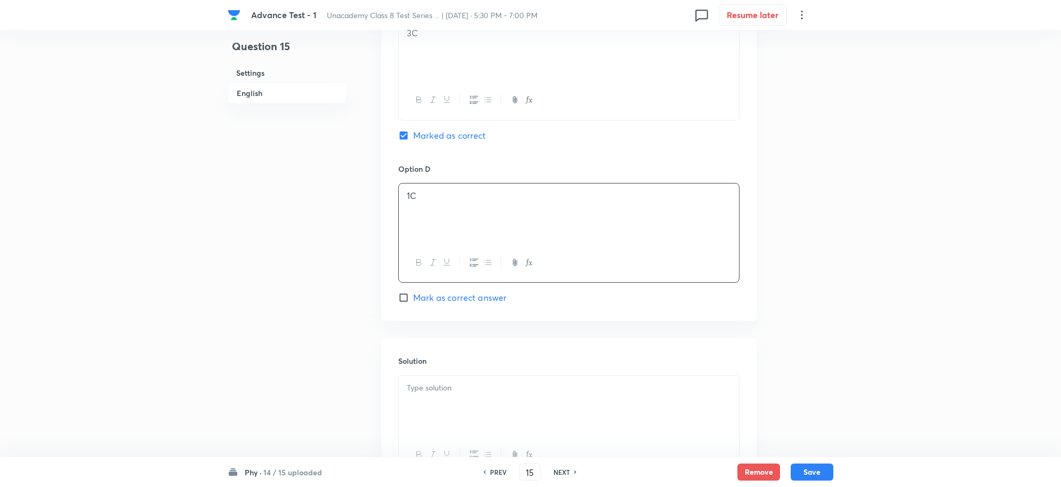
scroll to position [976, 0]
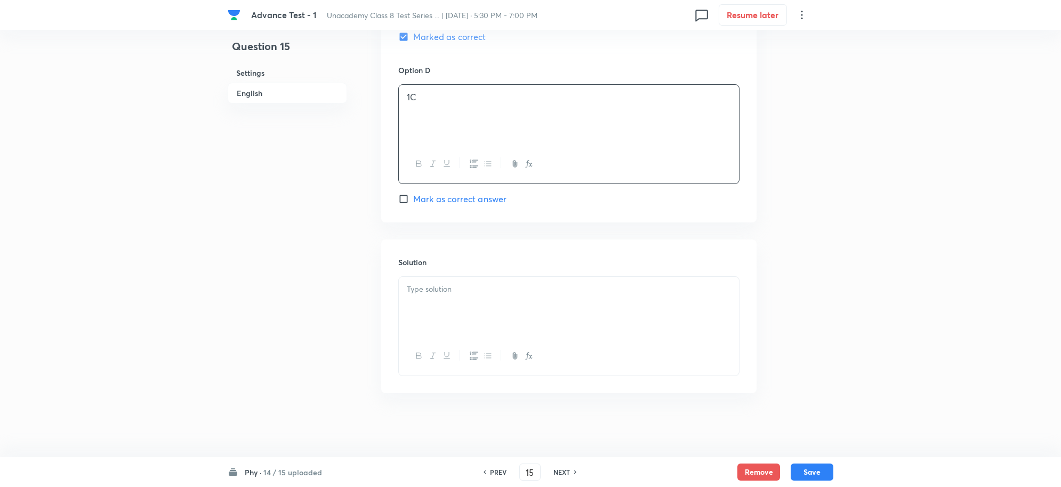
click at [427, 281] on div at bounding box center [569, 307] width 340 height 60
click at [812, 467] on button "Save" at bounding box center [812, 470] width 43 height 17
type input "16"
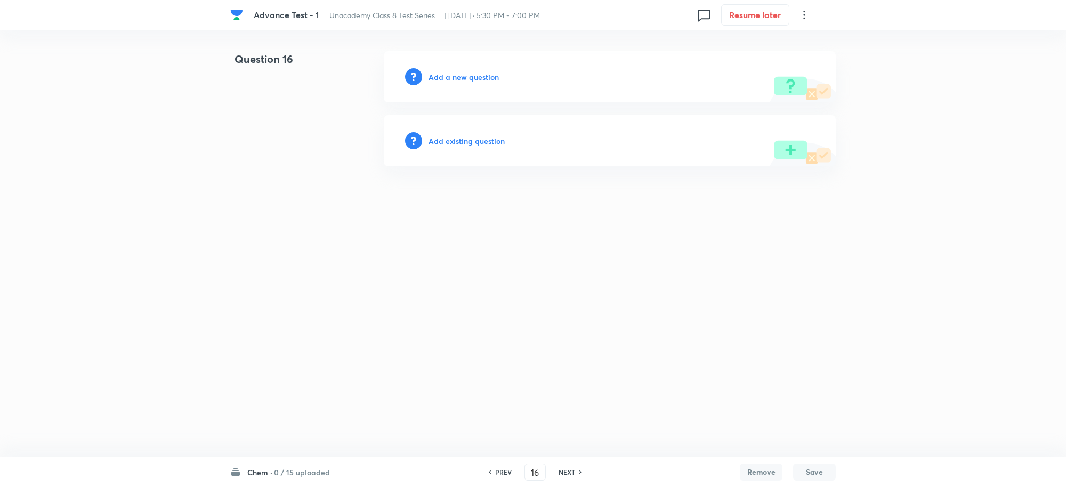
click at [469, 78] on h6 "Add a new question" at bounding box center [464, 76] width 70 height 11
click at [469, 78] on h6 "Choose a question type" at bounding box center [470, 76] width 82 height 11
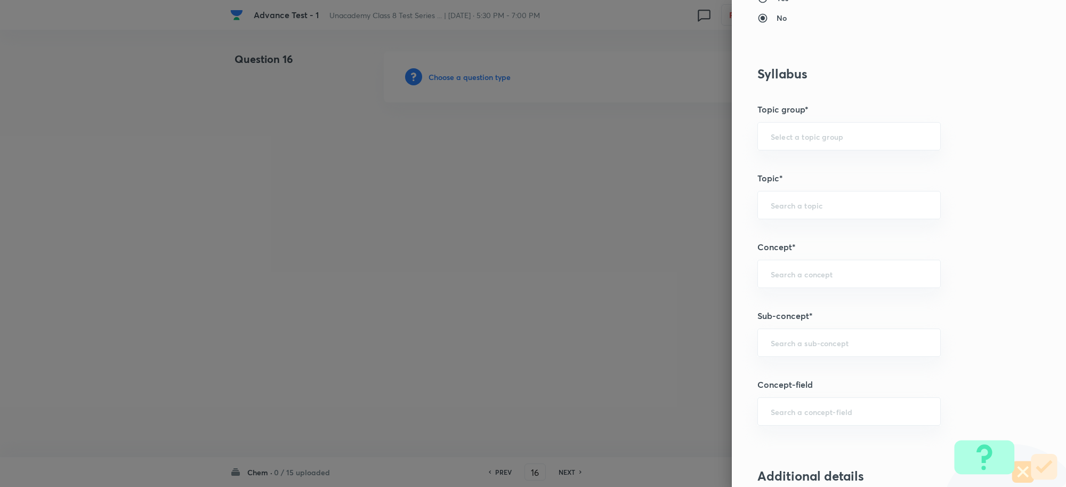
scroll to position [533, 0]
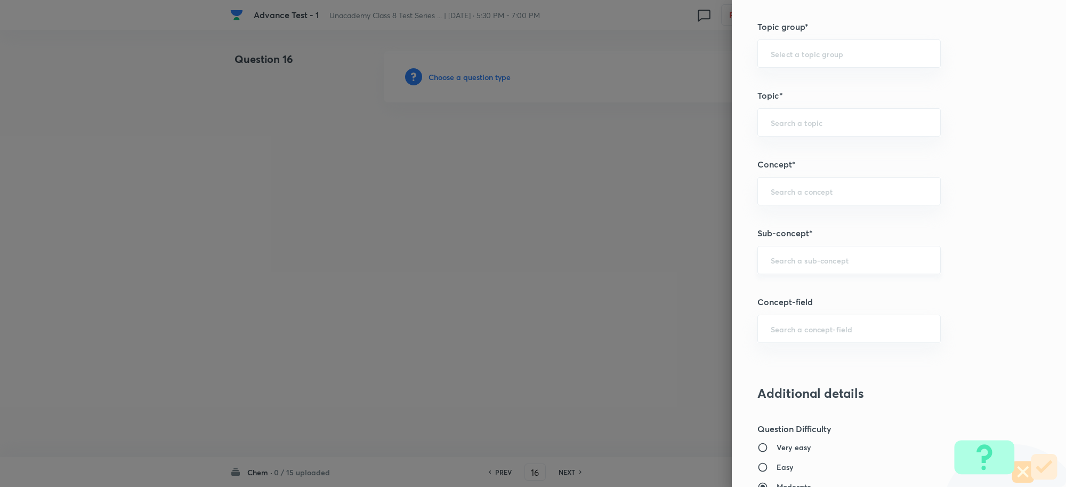
click at [771, 259] on input "text" at bounding box center [849, 260] width 157 height 10
click at [836, 288] on li "Coal and Petroleum Class 8" at bounding box center [839, 292] width 182 height 19
type input "Coal and Petroleum Class 8"
type input "Foundation Class 8"
type input "Chemistry"
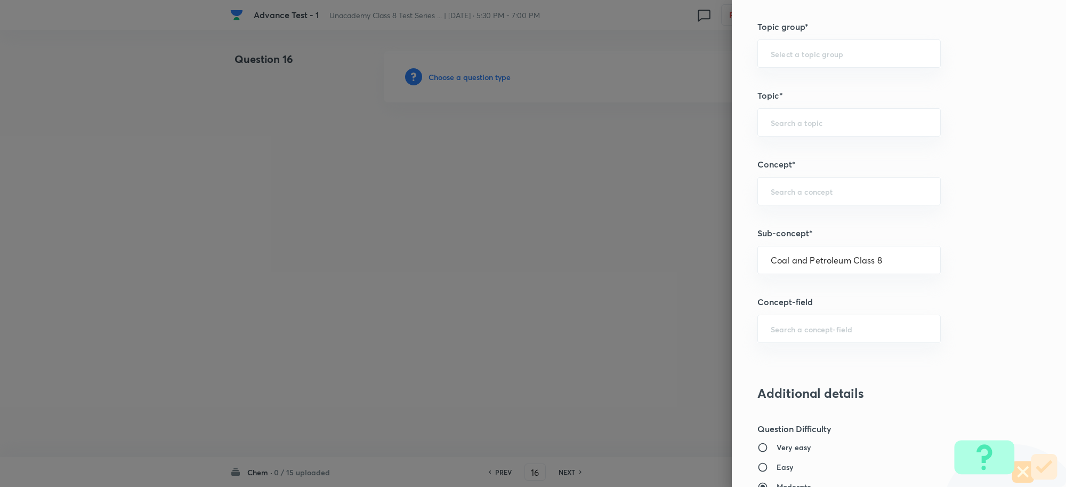
type input "Coal and Petroleum Class 8"
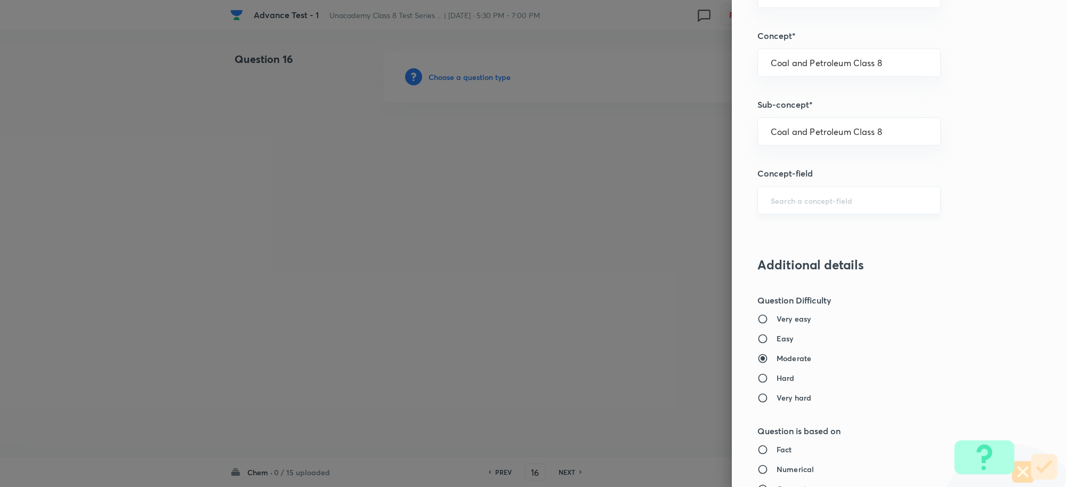
scroll to position [800, 0]
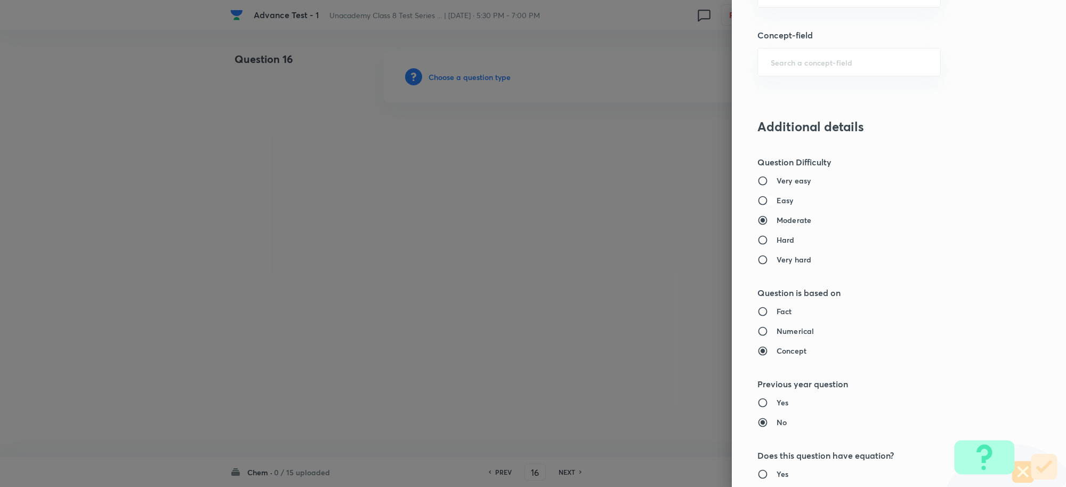
click at [758, 197] on input "Easy" at bounding box center [767, 200] width 19 height 11
radio input "true"
radio input "false"
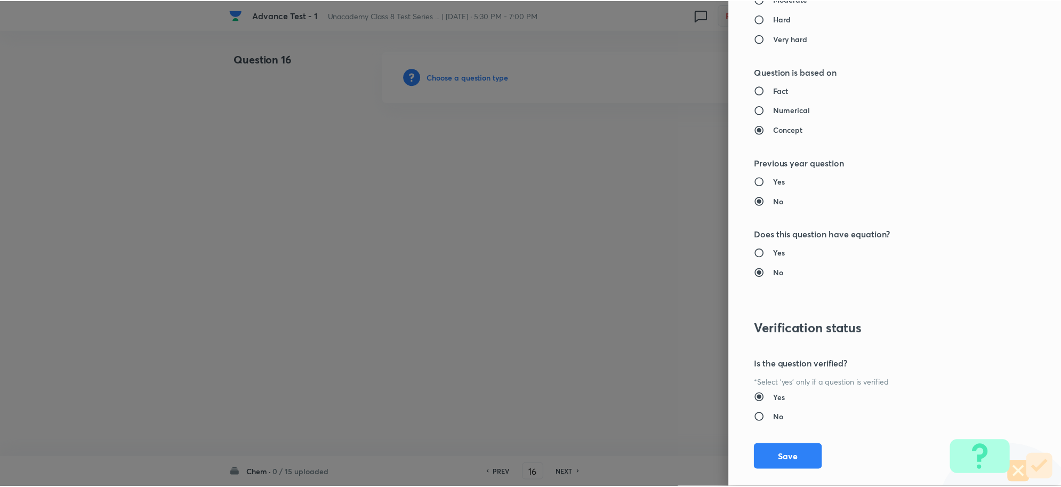
scroll to position [1040, 0]
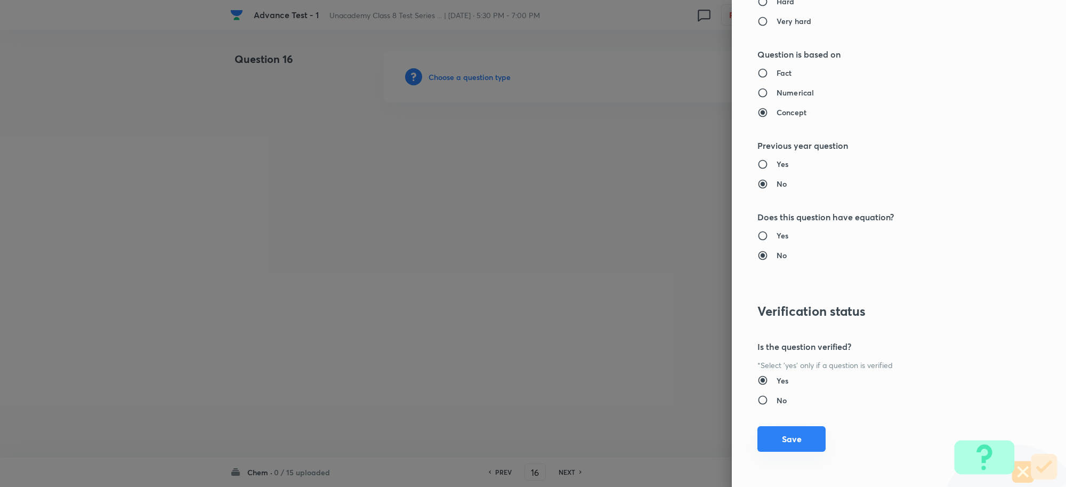
click at [776, 445] on button "Save" at bounding box center [792, 439] width 68 height 26
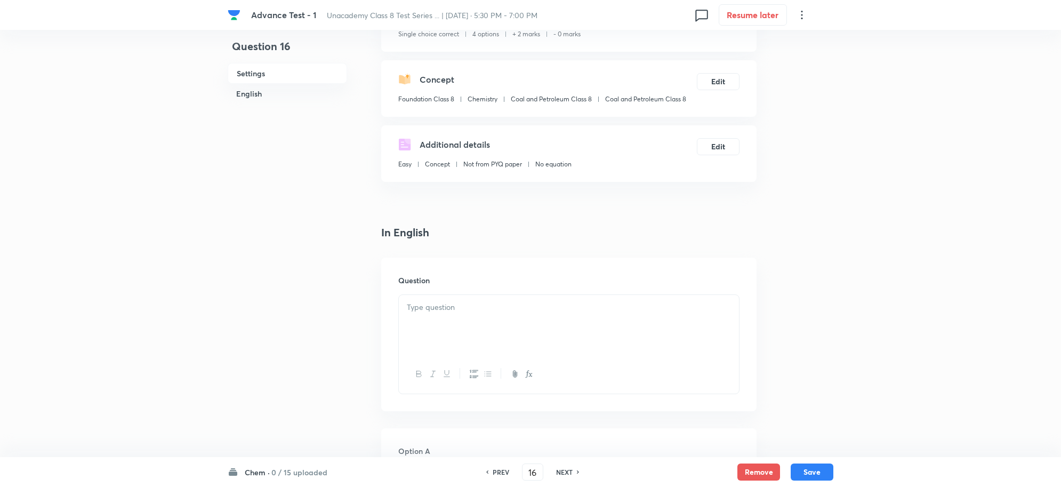
scroll to position [267, 0]
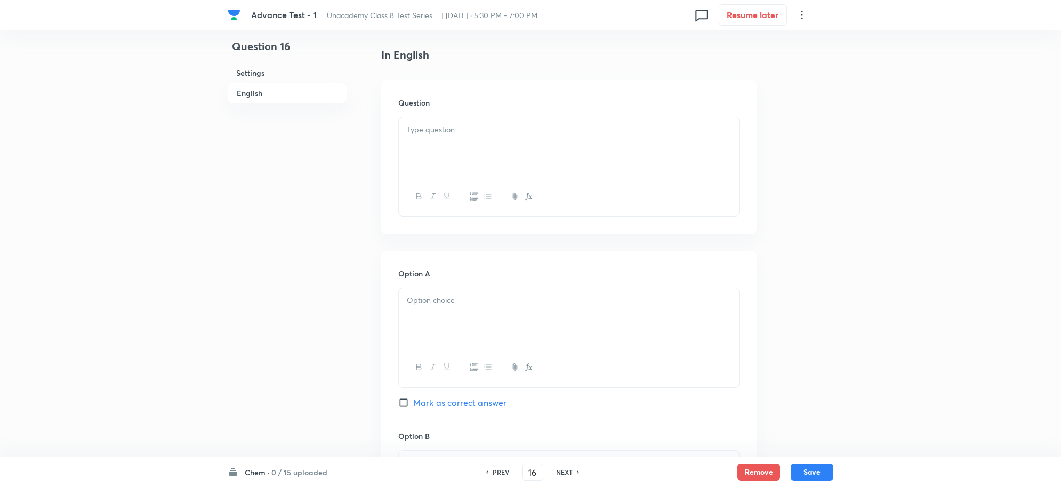
click at [447, 162] on div at bounding box center [569, 147] width 340 height 60
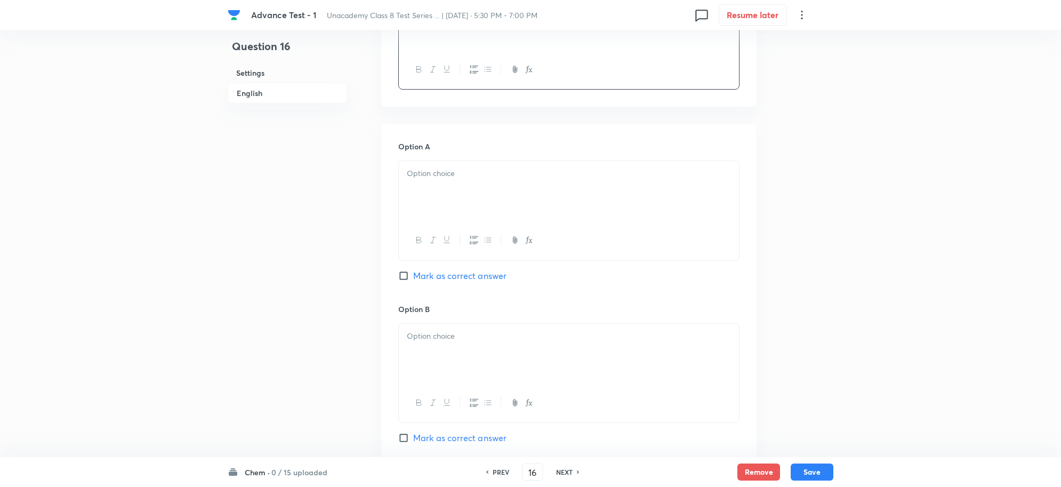
scroll to position [400, 0]
click at [427, 179] on div at bounding box center [569, 185] width 340 height 60
click at [440, 333] on p at bounding box center [569, 330] width 324 height 12
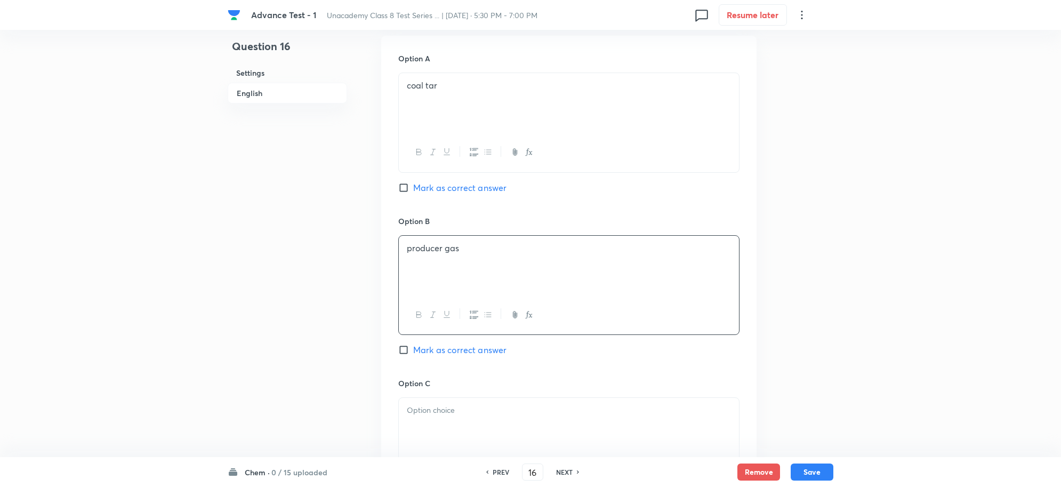
scroll to position [600, 0]
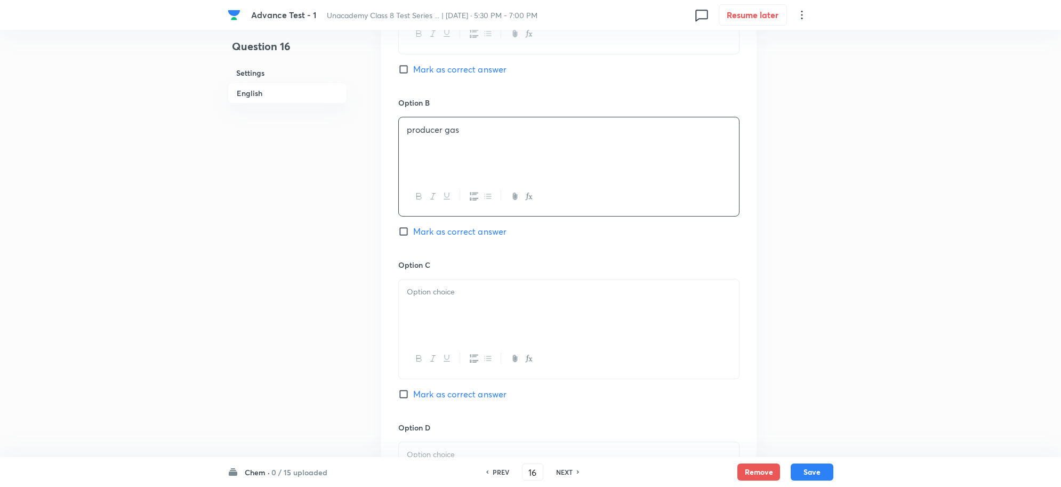
click at [435, 289] on p at bounding box center [569, 292] width 324 height 12
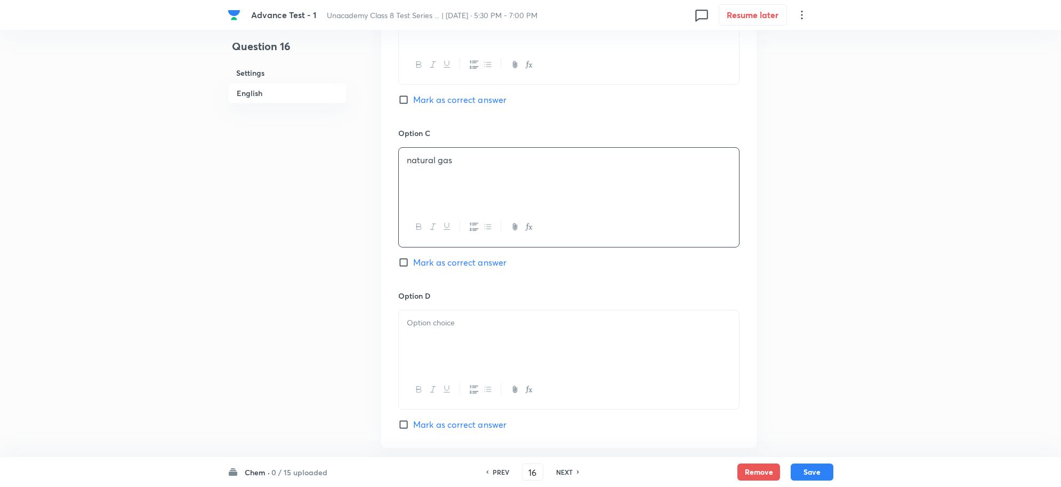
scroll to position [733, 0]
click at [441, 312] on div at bounding box center [569, 339] width 340 height 60
drag, startPoint x: 406, startPoint y: 99, endPoint x: 406, endPoint y: 136, distance: 37.3
click at [406, 99] on input "Mark as correct answer" at bounding box center [405, 98] width 15 height 11
checkbox input "true"
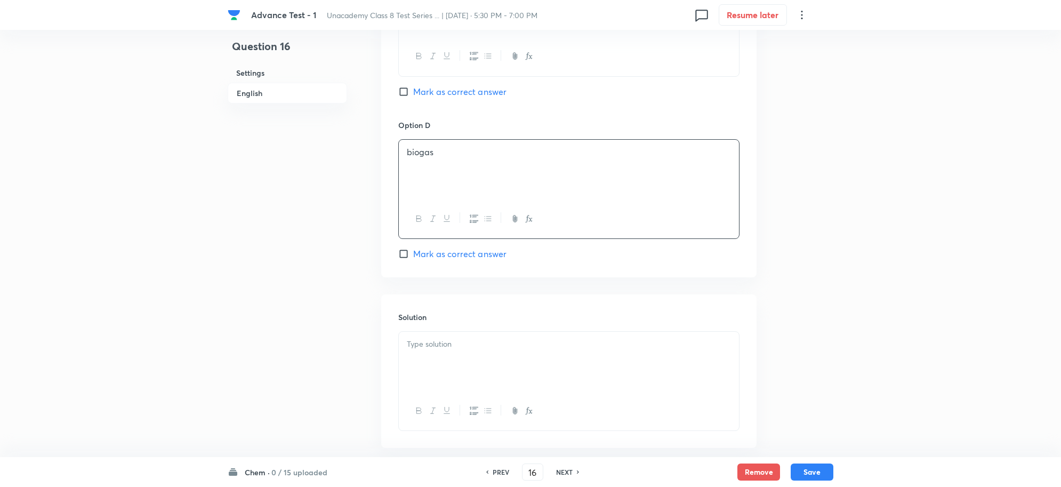
scroll to position [933, 0]
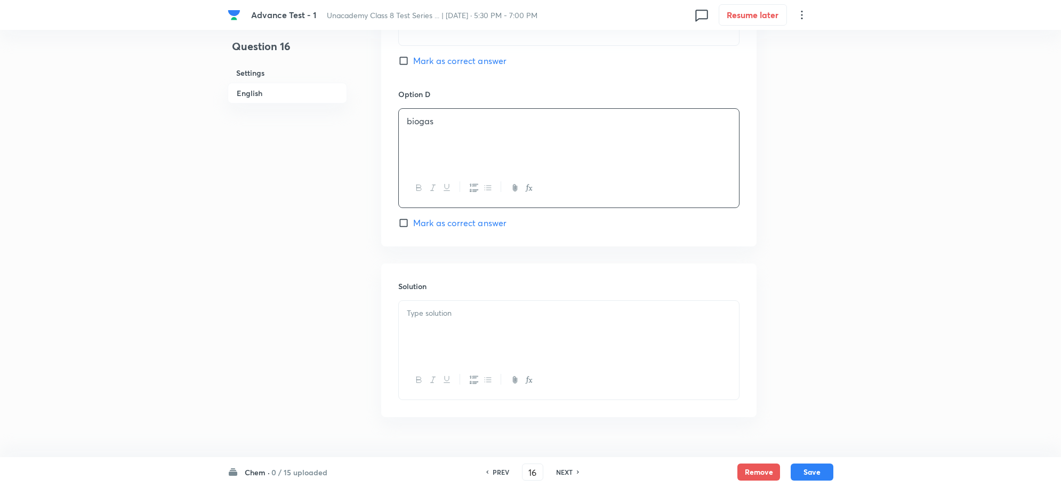
click at [433, 314] on p at bounding box center [569, 313] width 324 height 12
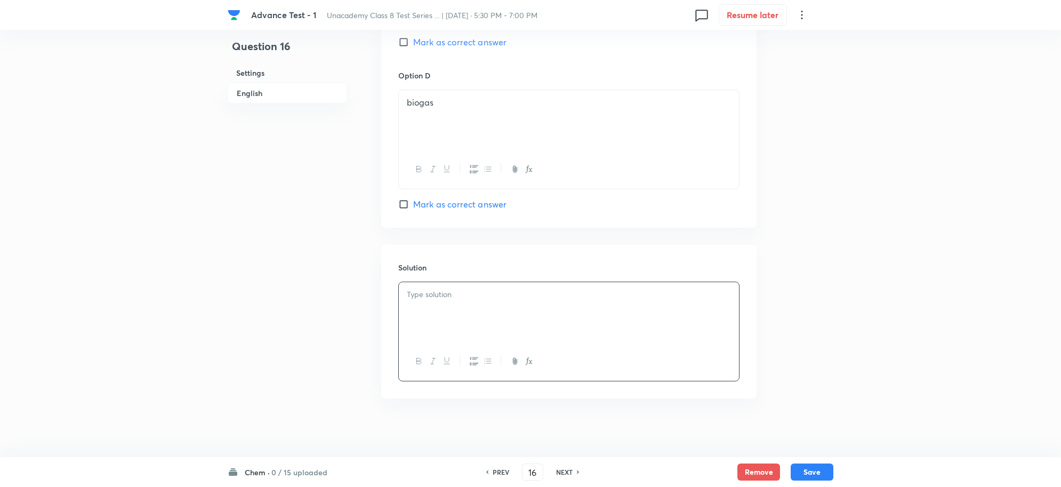
scroll to position [961, 0]
paste div
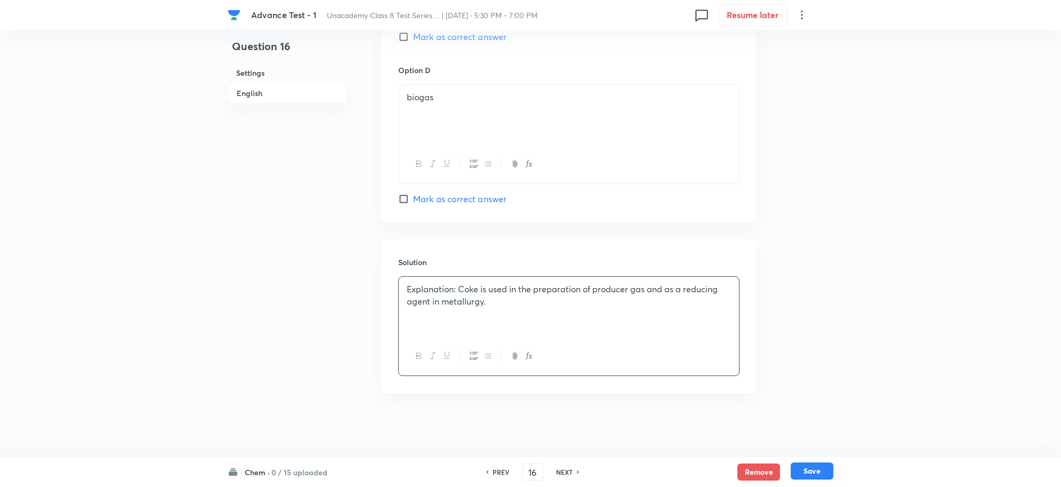
click at [814, 473] on button "Save" at bounding box center [812, 470] width 43 height 17
type input "17"
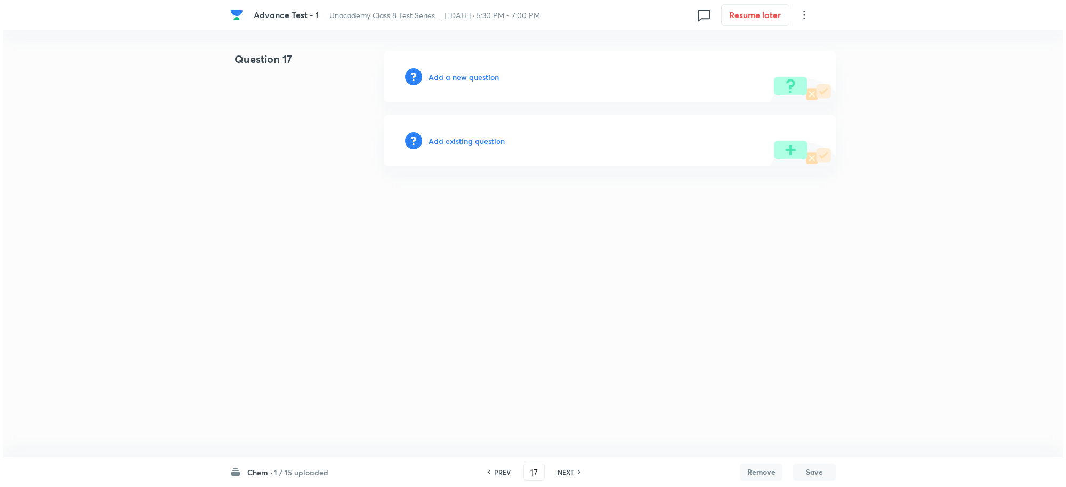
scroll to position [0, 0]
click at [443, 78] on h6 "Add a new question" at bounding box center [464, 76] width 70 height 11
click at [448, 78] on h6 "Choose a question type" at bounding box center [470, 76] width 82 height 11
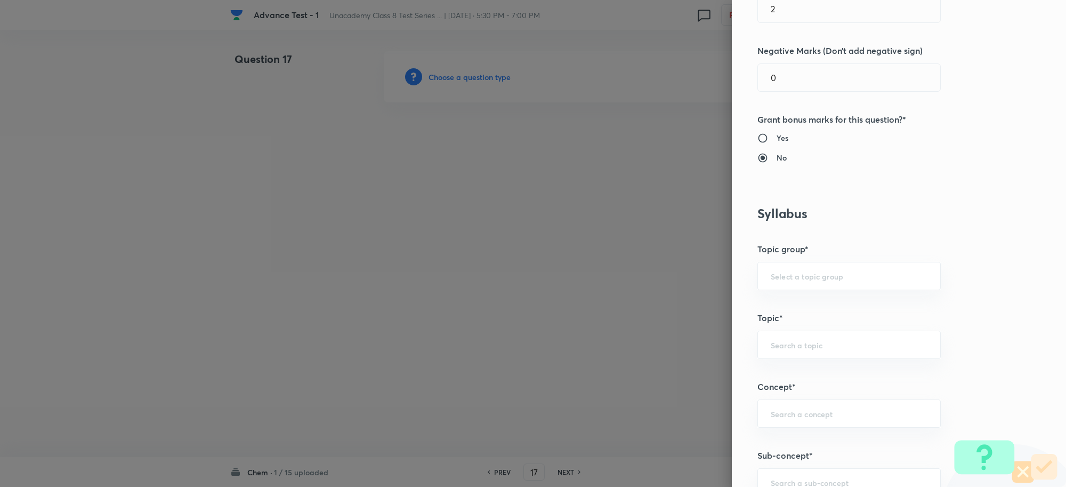
scroll to position [400, 0]
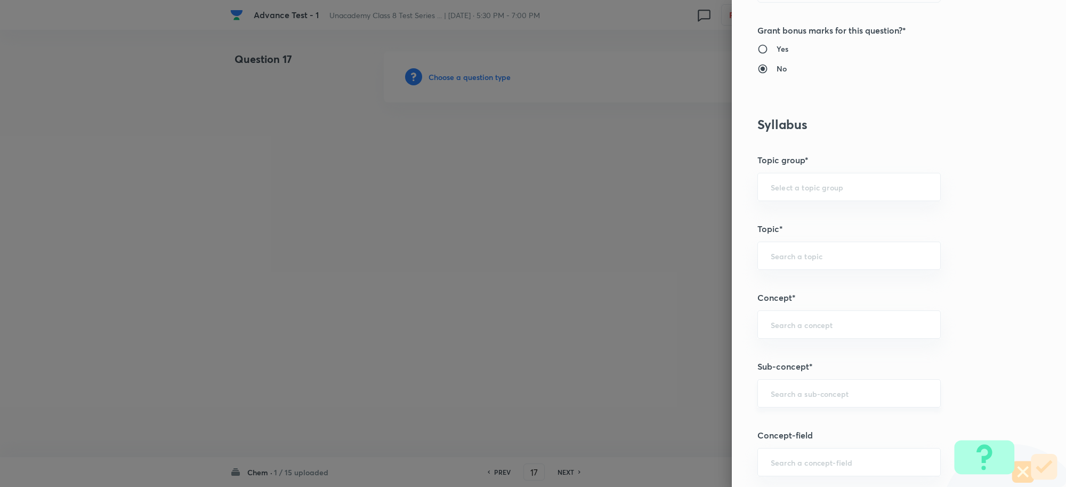
click at [784, 381] on div "​" at bounding box center [849, 393] width 183 height 28
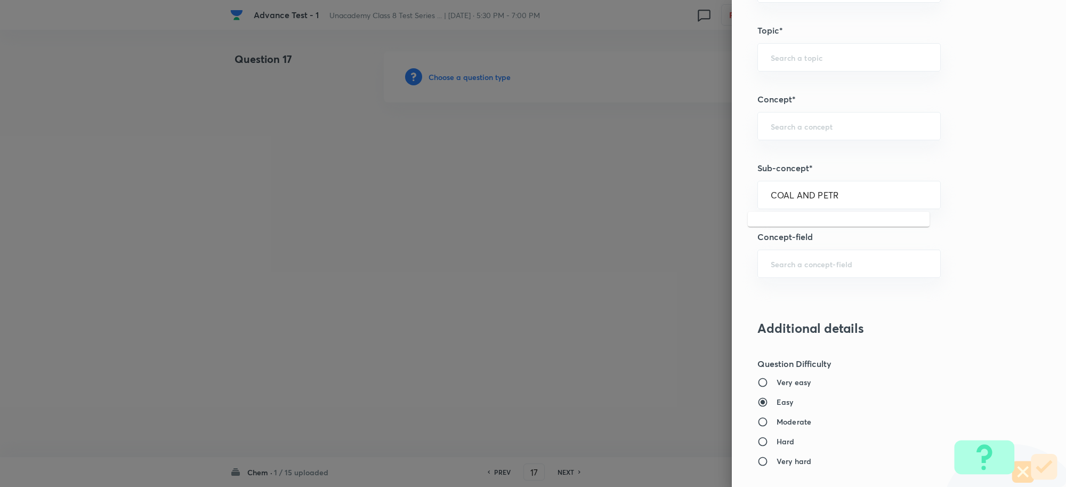
scroll to position [600, 0]
type input "Coal and Petroleum Class 8"
type input "Foundation Class 8"
type input "Chemistry"
type input "Coal and Petroleum Class 8"
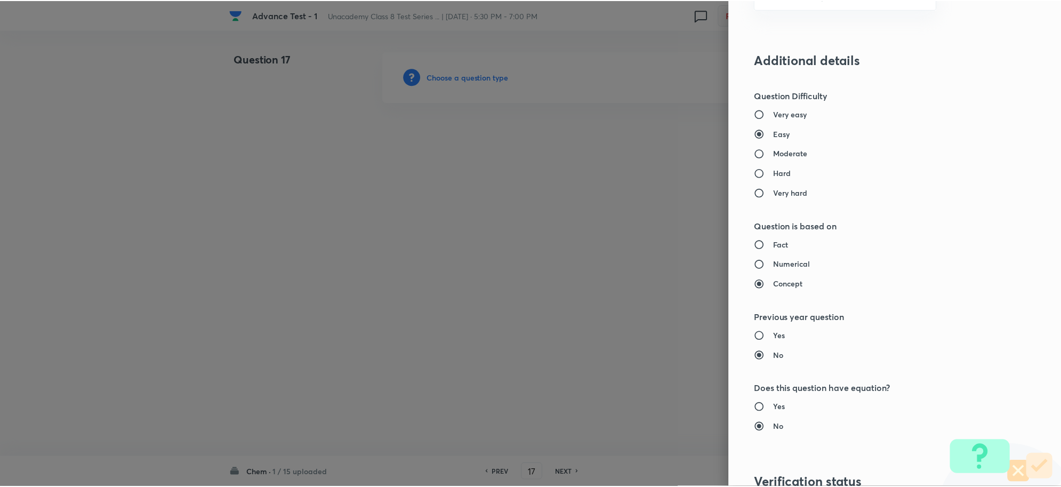
scroll to position [1040, 0]
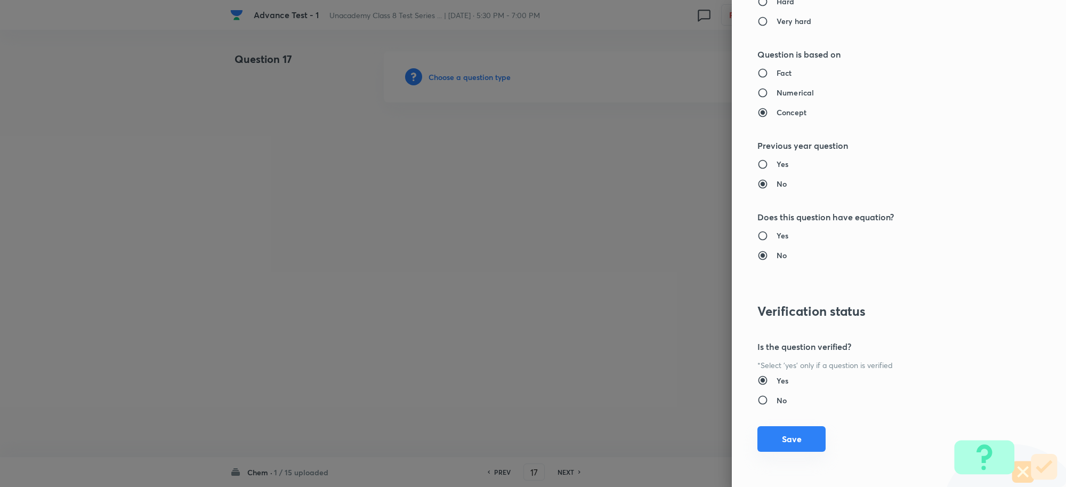
click at [780, 441] on button "Save" at bounding box center [792, 439] width 68 height 26
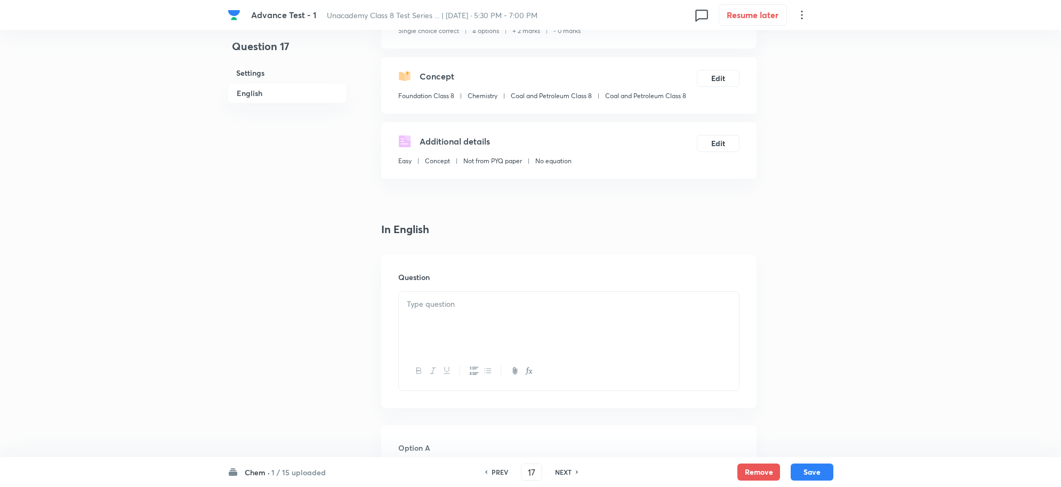
scroll to position [267, 0]
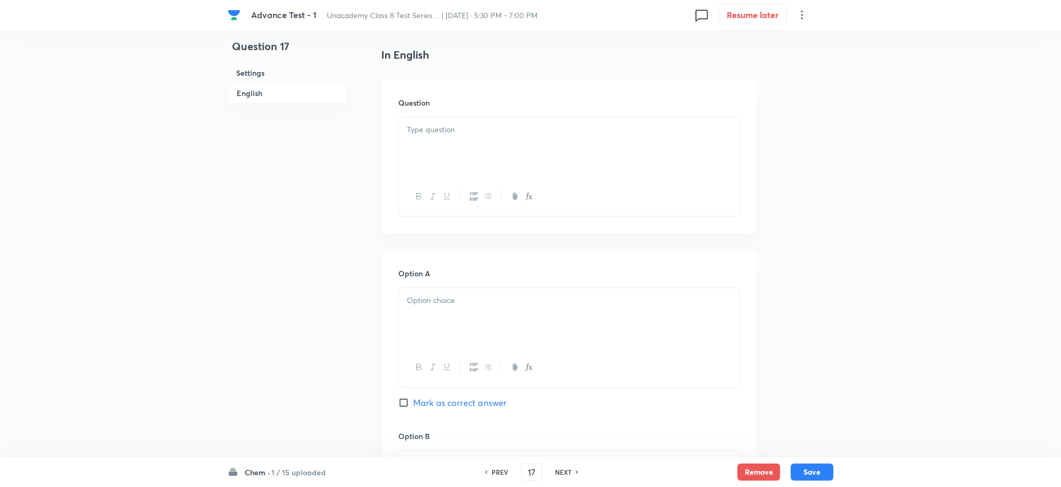
click at [449, 151] on div at bounding box center [569, 147] width 340 height 60
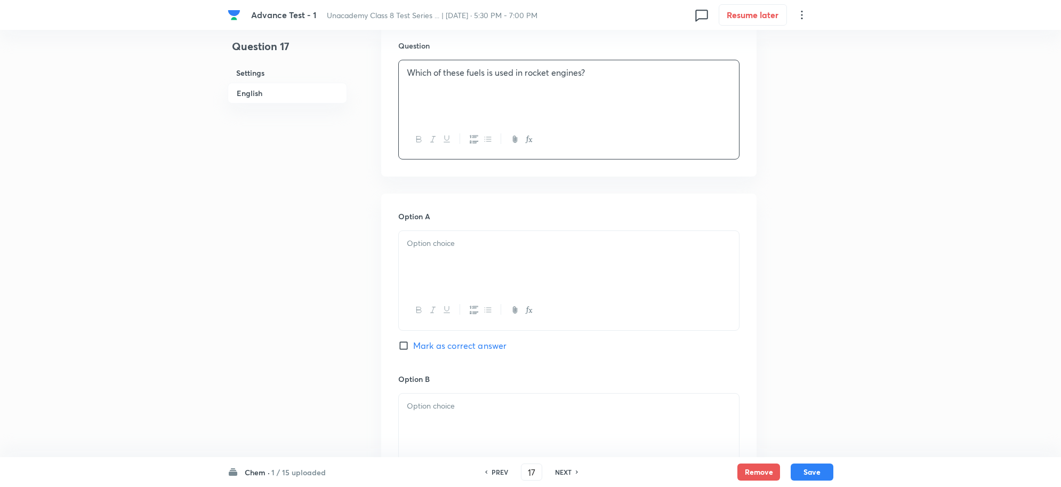
scroll to position [400, 0]
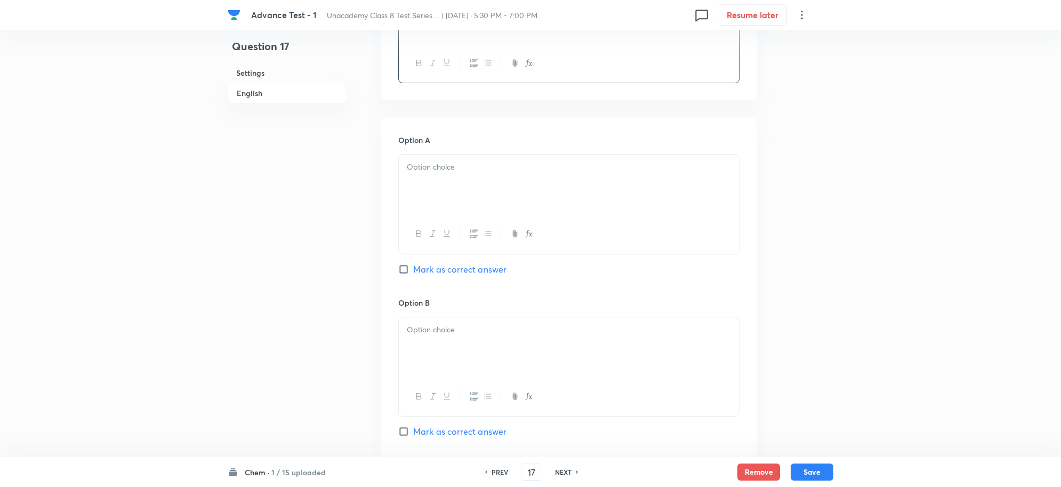
click at [459, 177] on div at bounding box center [569, 185] width 340 height 60
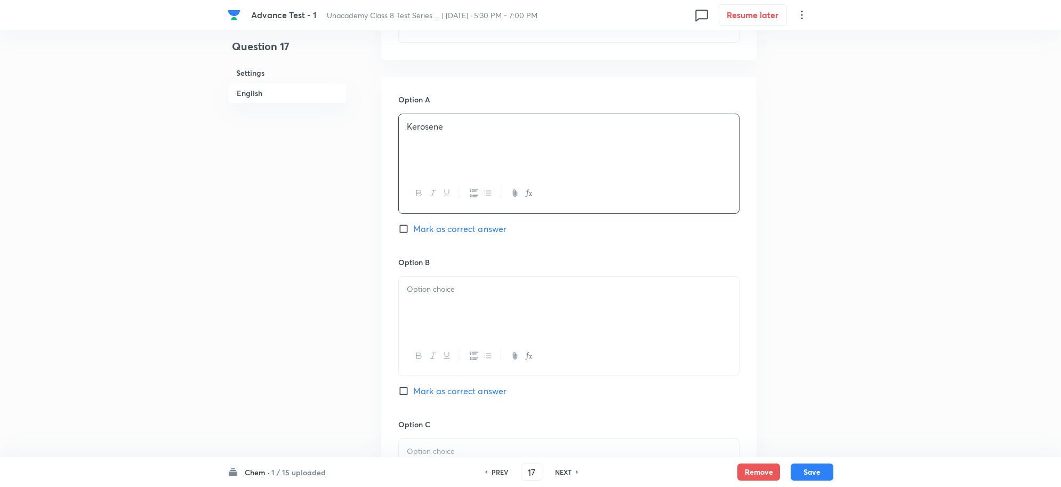
scroll to position [533, 0]
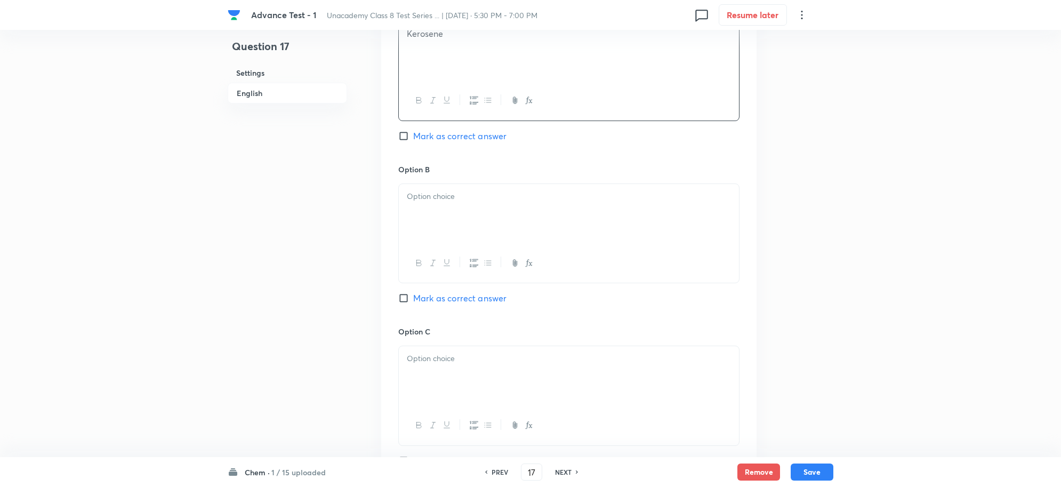
click at [446, 228] on div at bounding box center [569, 214] width 340 height 60
click at [416, 298] on span "Mark as correct answer" at bounding box center [459, 298] width 93 height 13
click at [413, 298] on input "Mark as correct answer" at bounding box center [405, 298] width 15 height 11
checkbox input "true"
click at [444, 363] on p at bounding box center [569, 358] width 324 height 12
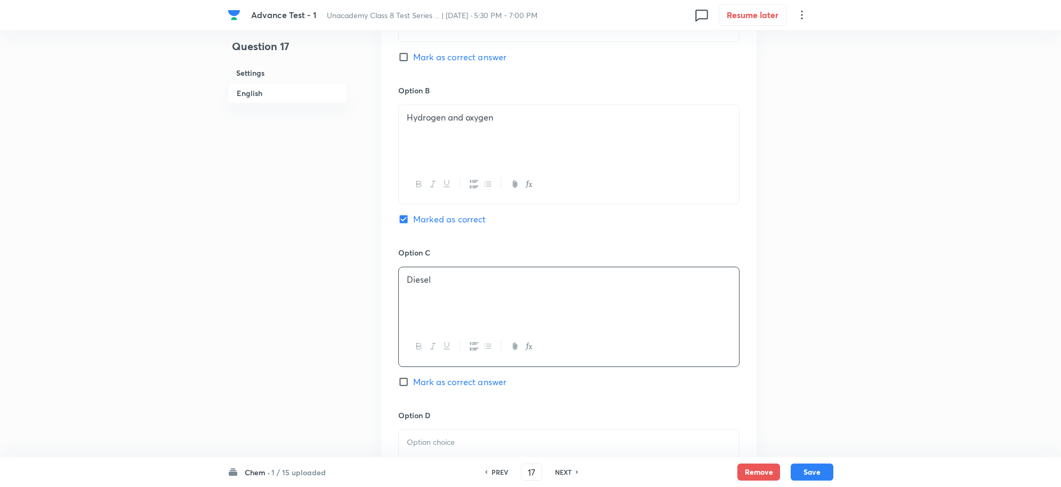
scroll to position [733, 0]
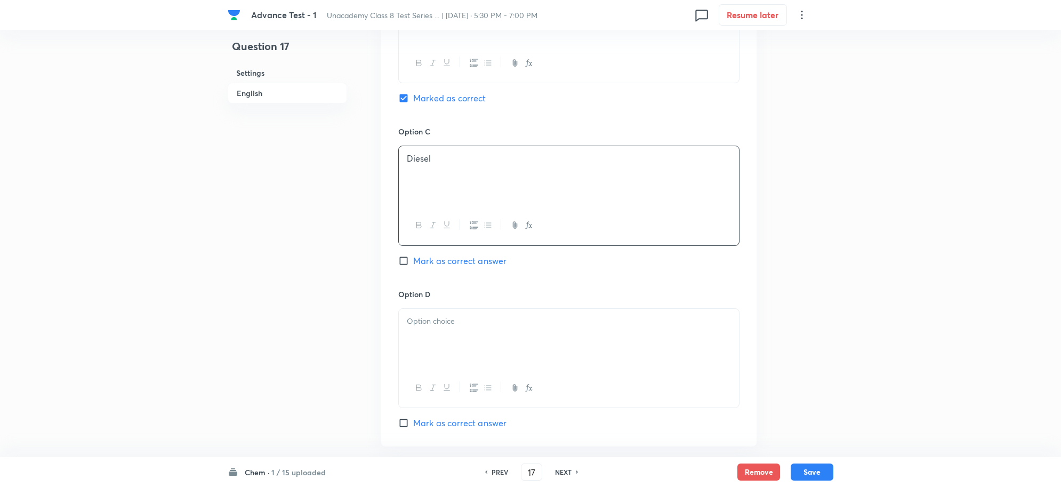
click at [437, 334] on div at bounding box center [569, 339] width 340 height 60
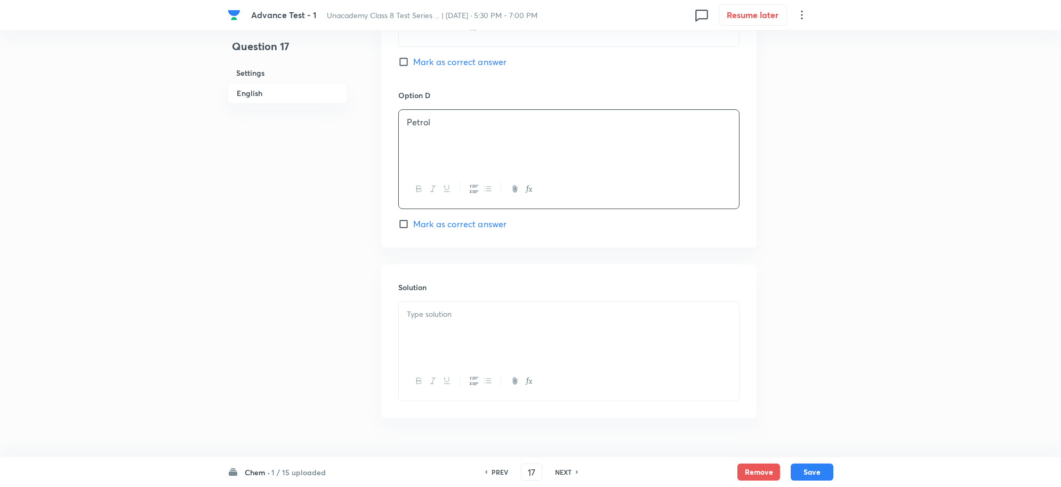
scroll to position [933, 0]
click at [433, 319] on p at bounding box center [569, 313] width 324 height 12
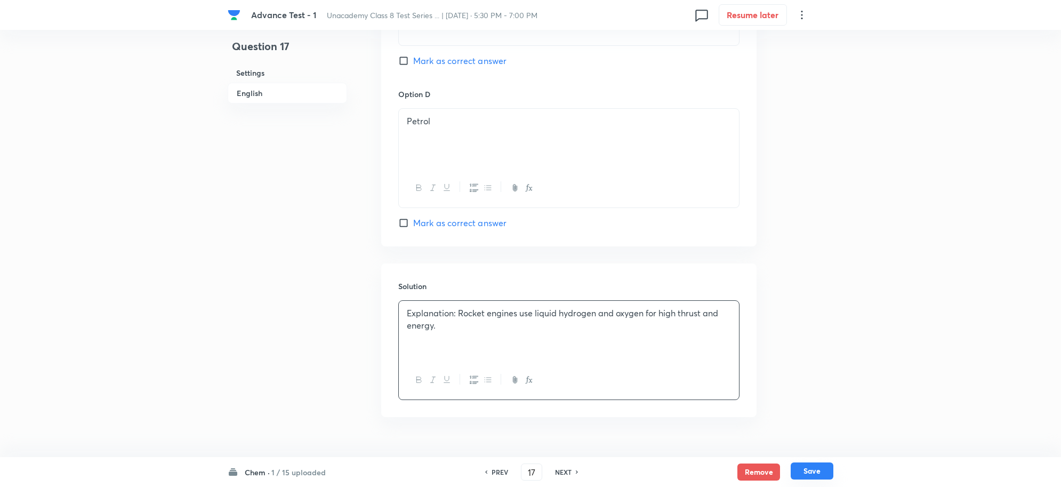
click at [820, 469] on button "Save" at bounding box center [812, 470] width 43 height 17
type input "18"
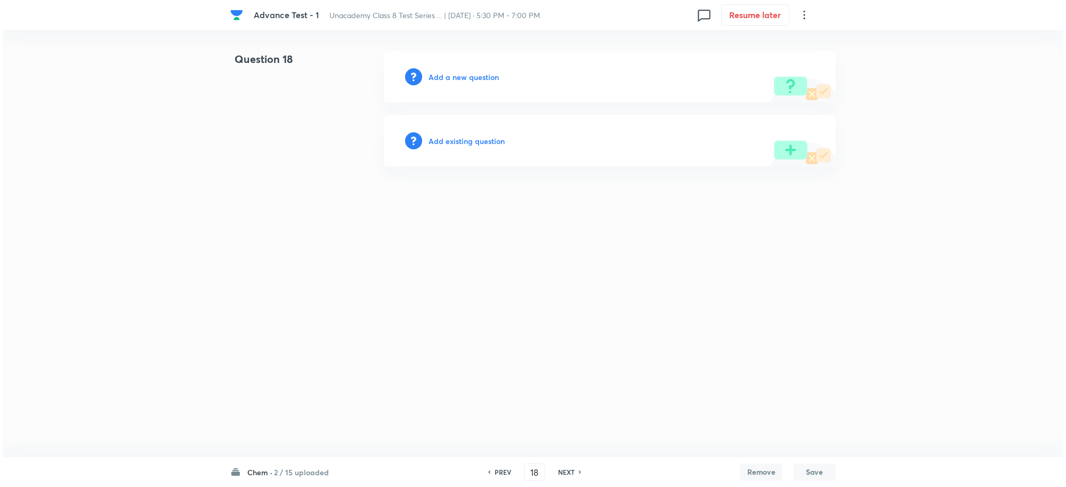
scroll to position [0, 0]
drag, startPoint x: 473, startPoint y: 83, endPoint x: 481, endPoint y: 84, distance: 8.2
click at [472, 82] on div "Add a new question" at bounding box center [610, 76] width 452 height 51
click at [472, 78] on h6 "Add a new question" at bounding box center [464, 76] width 70 height 11
click at [481, 79] on h6 "Choose a question type" at bounding box center [470, 76] width 82 height 11
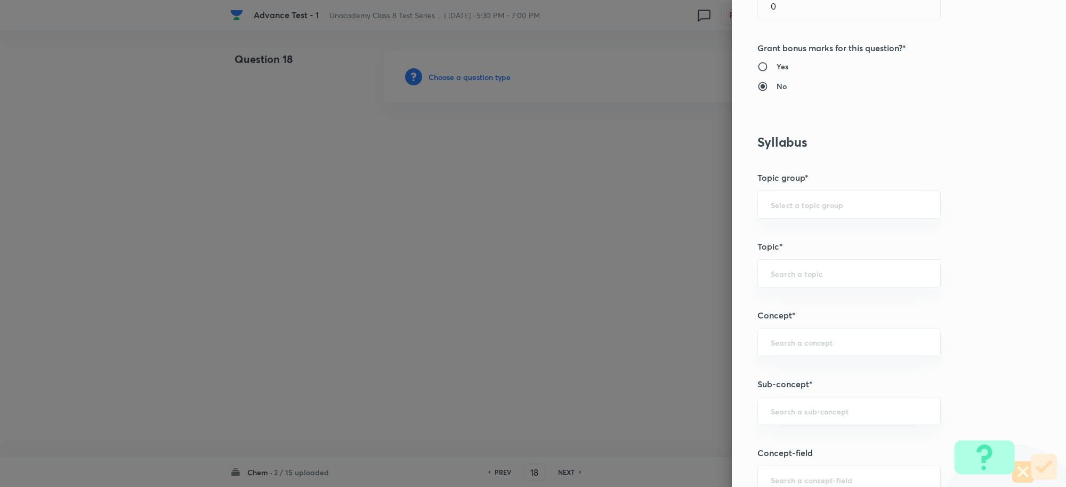
scroll to position [533, 0]
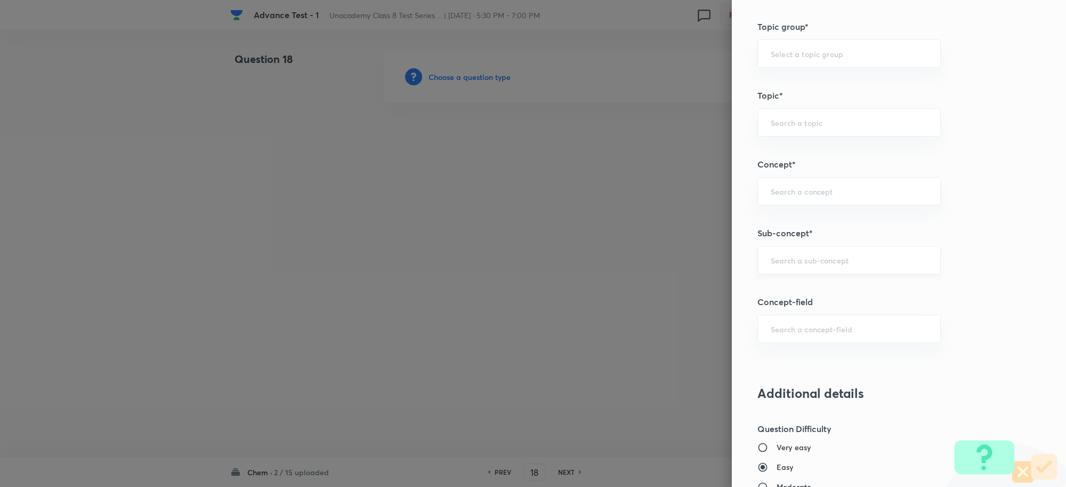
click at [780, 256] on input "text" at bounding box center [849, 260] width 157 height 10
click at [816, 298] on li "Coal and Petroleum Class 8" at bounding box center [839, 292] width 182 height 19
type input "Coal and Petroleum Class 8"
type input "Foundation Class 8"
type input "Chemistry"
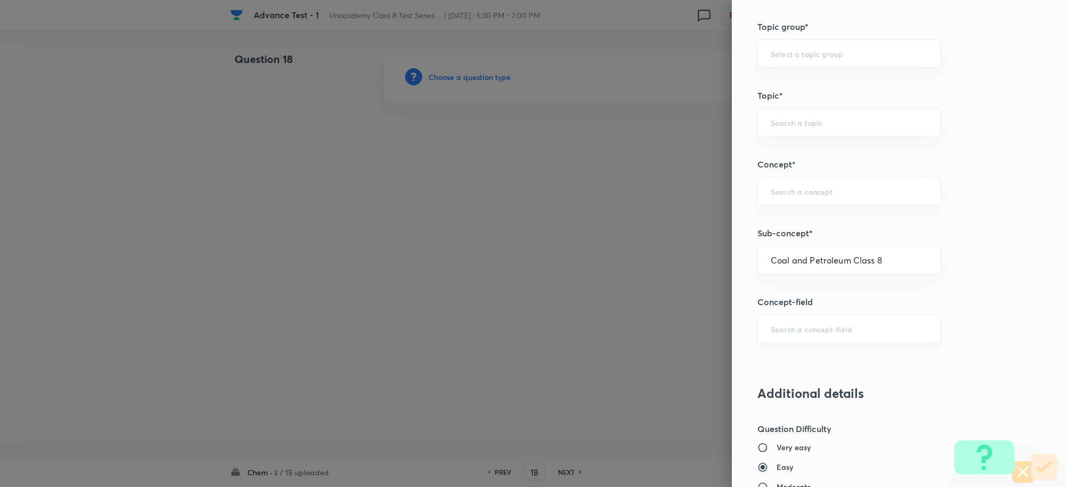
type input "Coal and Petroleum Class 8"
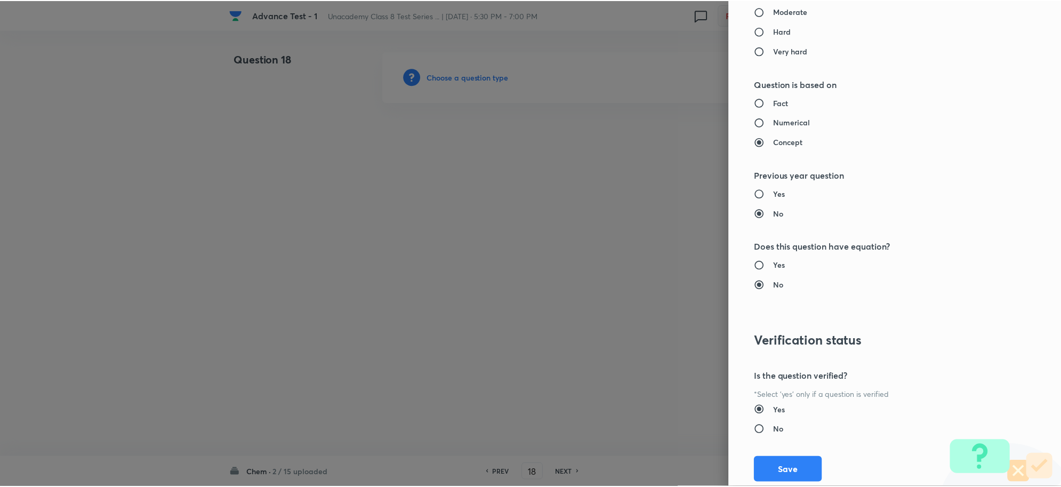
scroll to position [1040, 0]
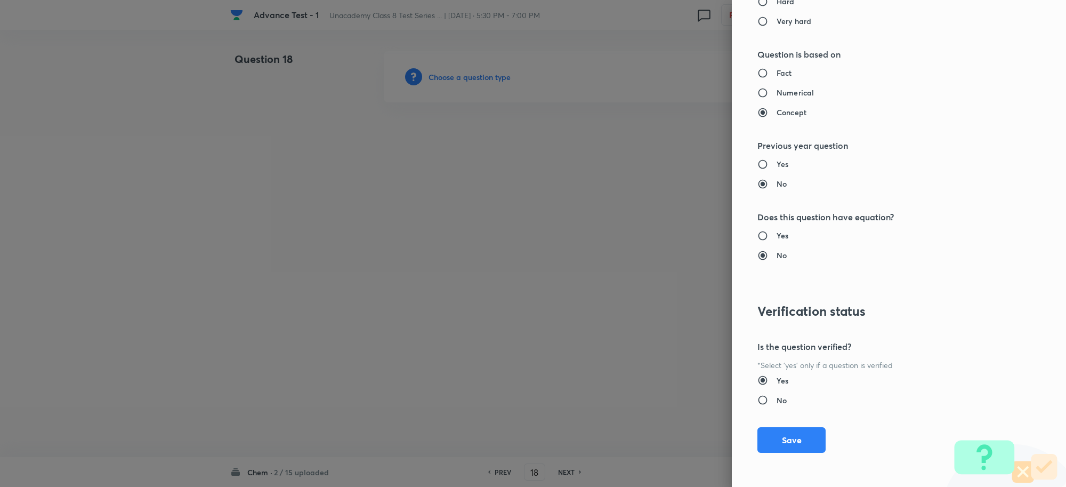
click at [787, 428] on button "Save" at bounding box center [792, 440] width 68 height 26
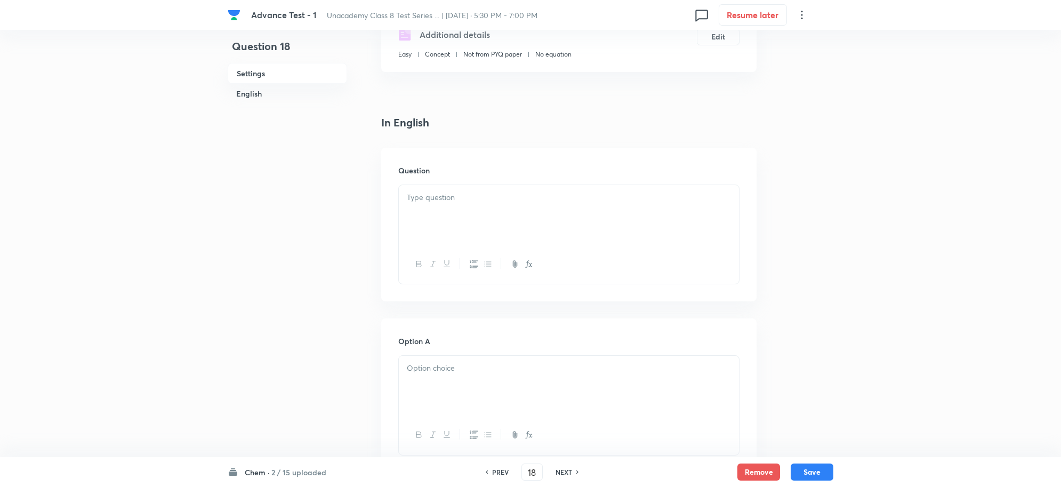
scroll to position [200, 0]
click at [447, 193] on p at bounding box center [569, 196] width 324 height 12
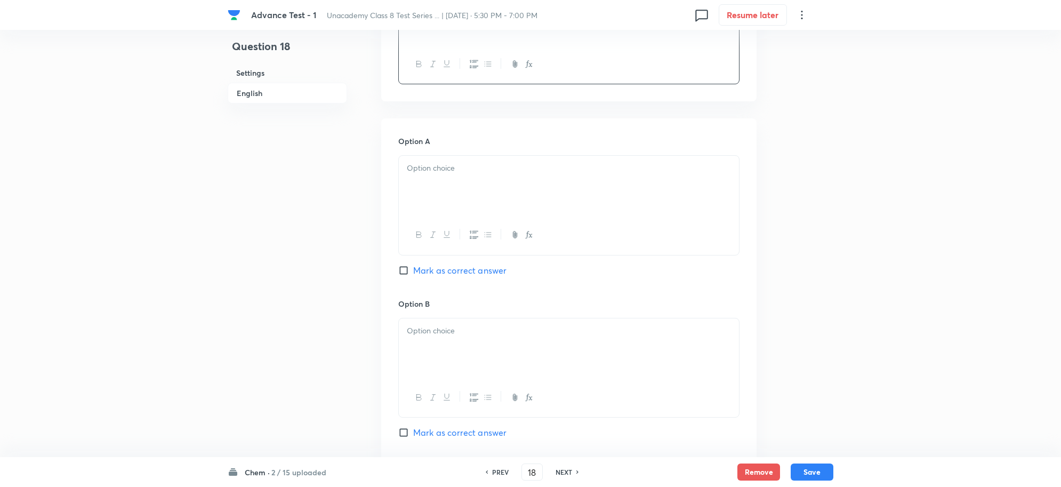
scroll to position [400, 0]
click at [461, 189] on div at bounding box center [569, 185] width 340 height 60
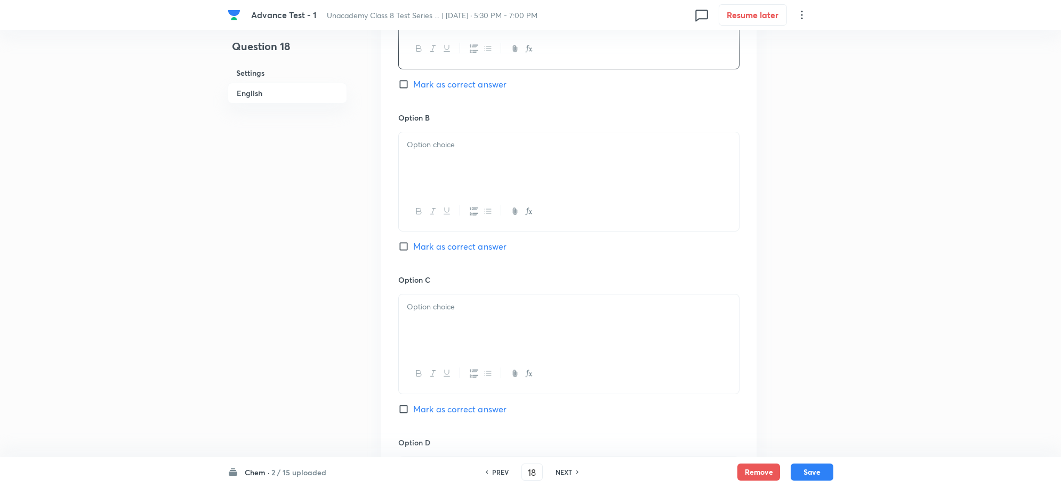
scroll to position [600, 0]
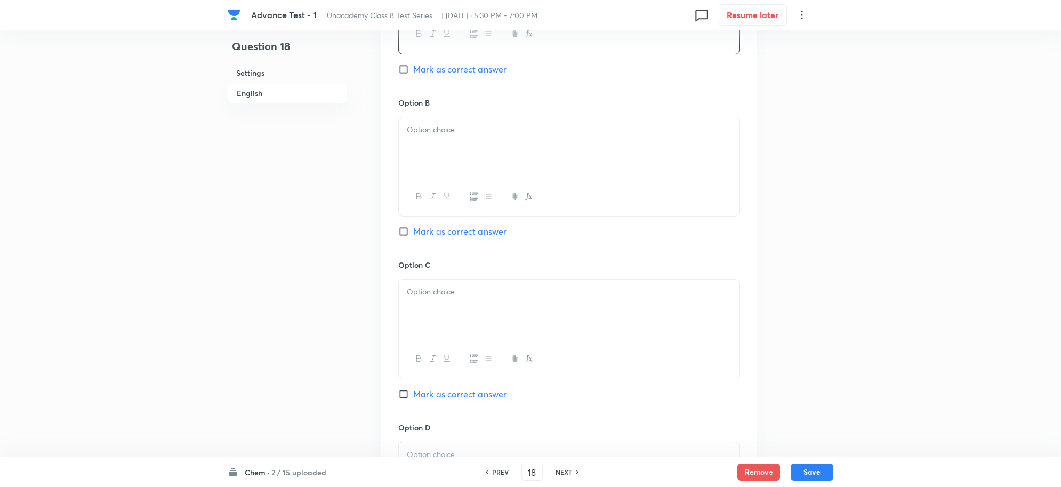
click at [436, 138] on div at bounding box center [569, 147] width 340 height 60
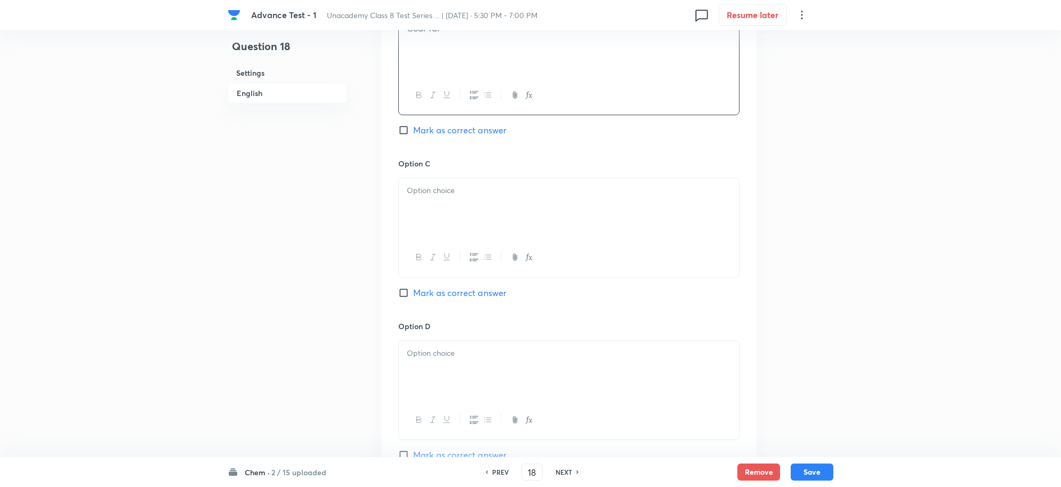
scroll to position [800, 0]
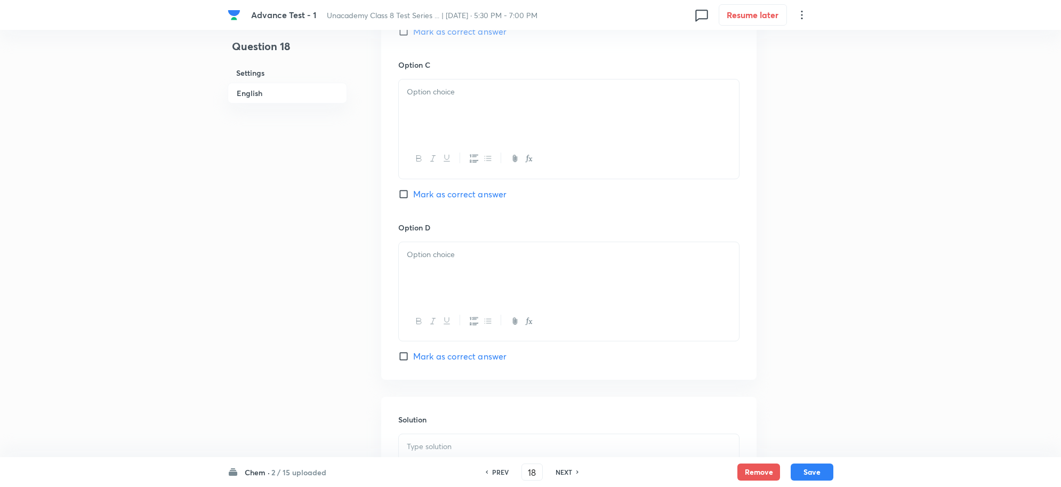
click at [443, 121] on div at bounding box center [569, 109] width 340 height 60
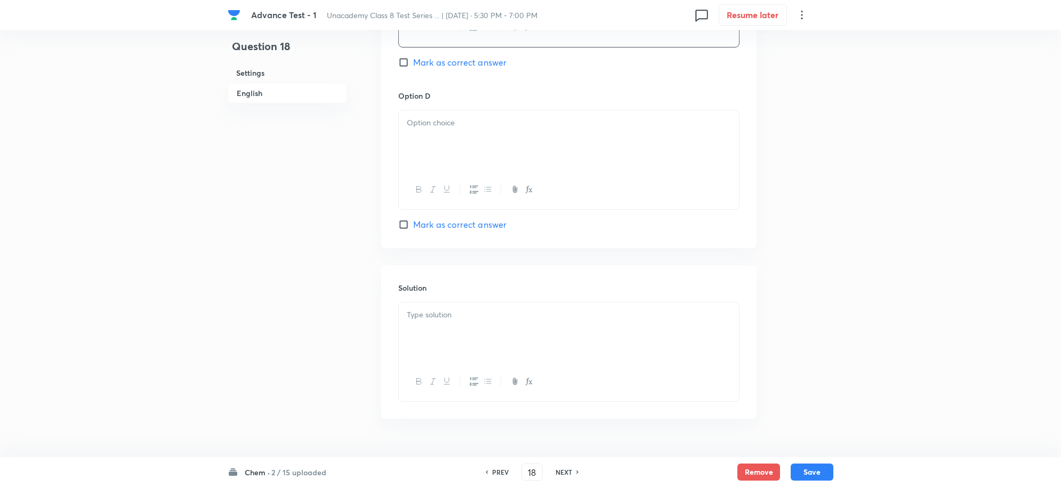
scroll to position [933, 0]
click at [430, 139] on div at bounding box center [569, 139] width 340 height 60
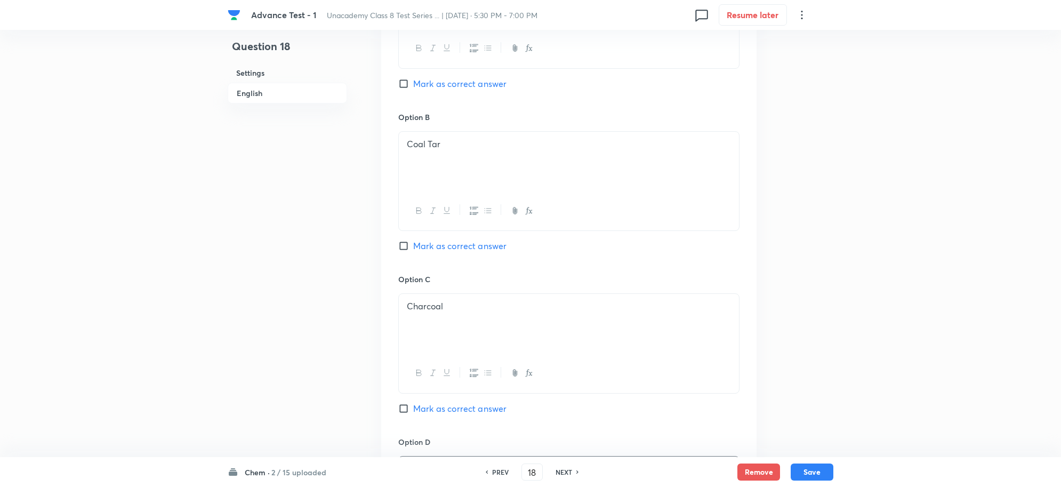
scroll to position [467, 0]
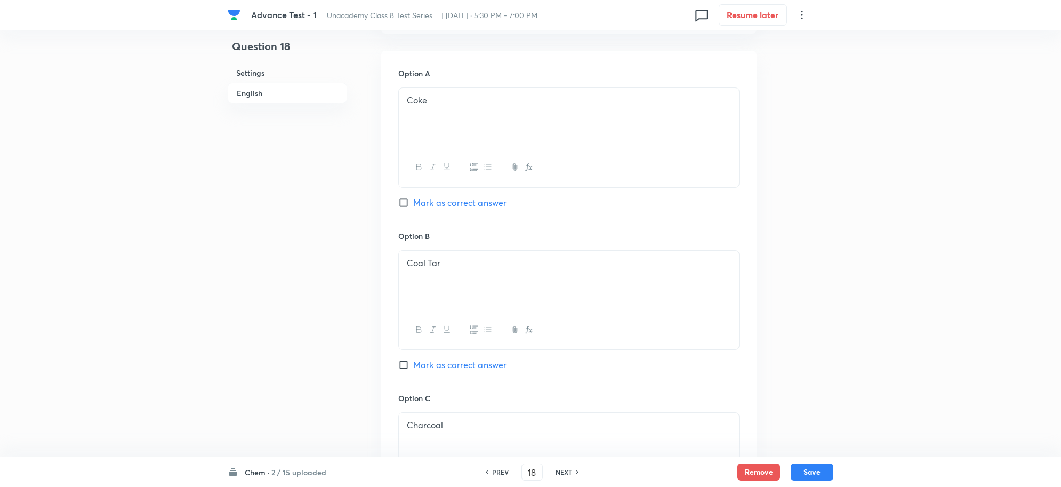
click at [400, 204] on input "Mark as correct answer" at bounding box center [405, 202] width 15 height 11
checkbox input "true"
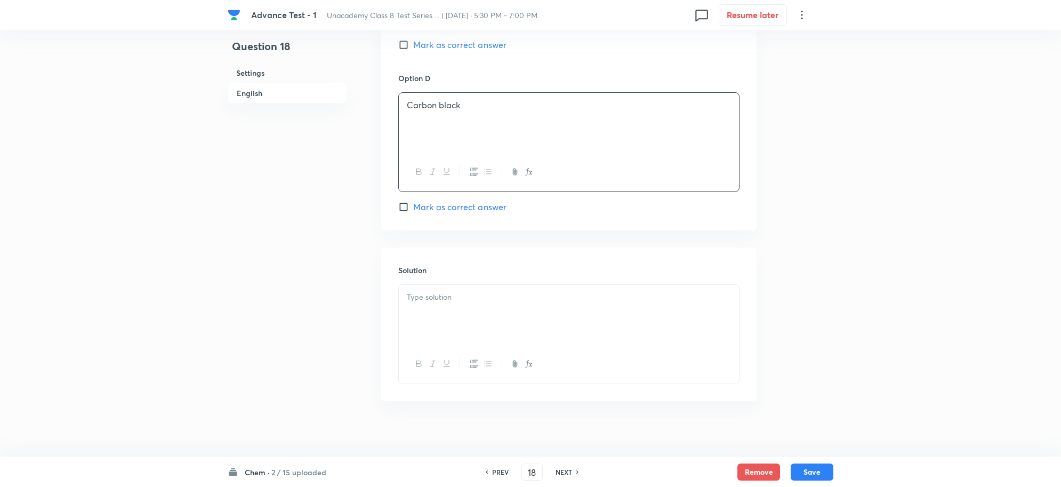
scroll to position [961, 0]
click at [440, 304] on div at bounding box center [569, 307] width 340 height 60
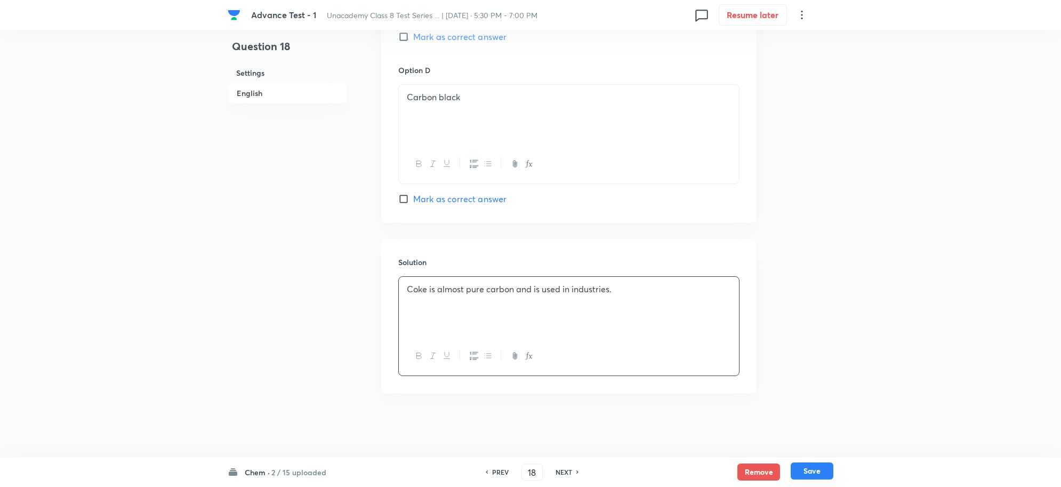
click at [816, 471] on button "Save" at bounding box center [812, 470] width 43 height 17
type input "19"
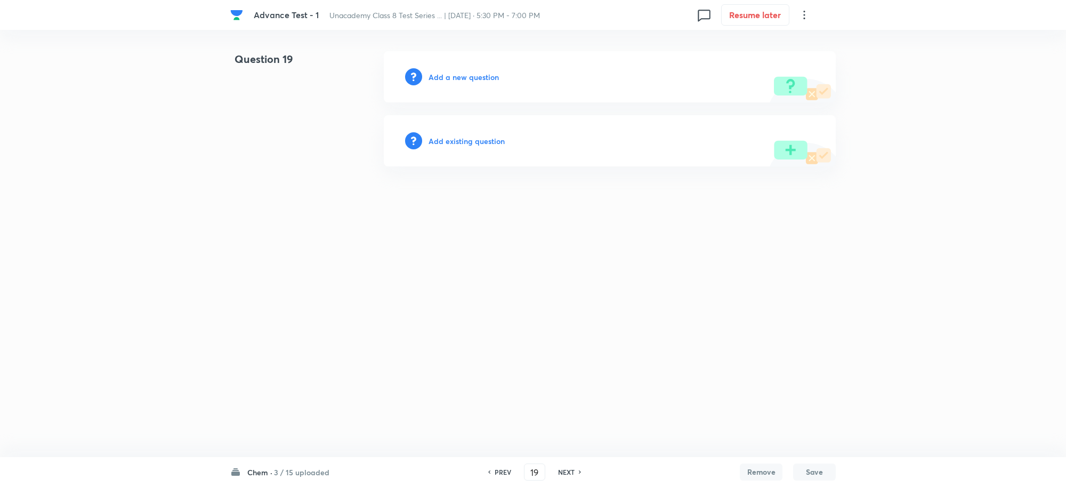
click at [454, 82] on h6 "Add a new question" at bounding box center [464, 76] width 70 height 11
click at [470, 78] on h6 "Choose a question type" at bounding box center [470, 76] width 82 height 11
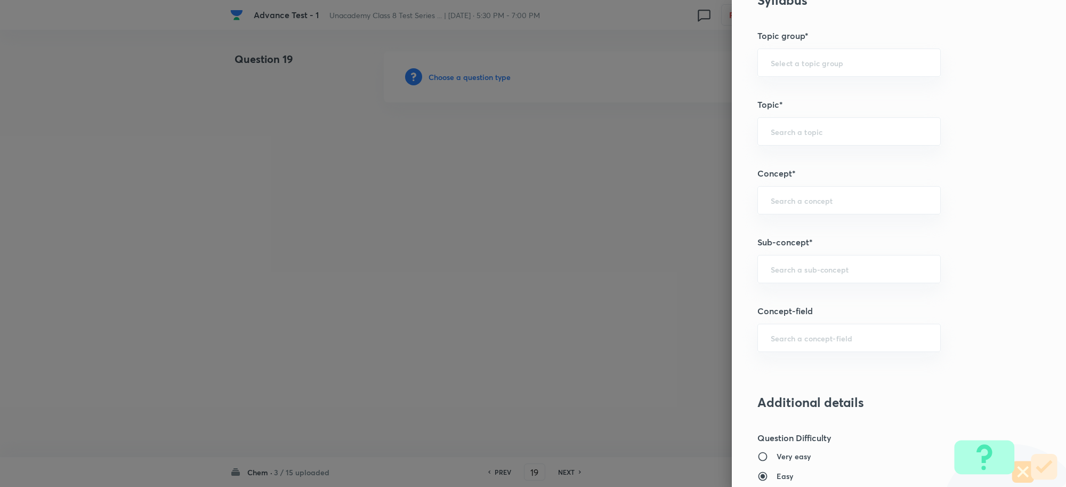
scroll to position [733, 0]
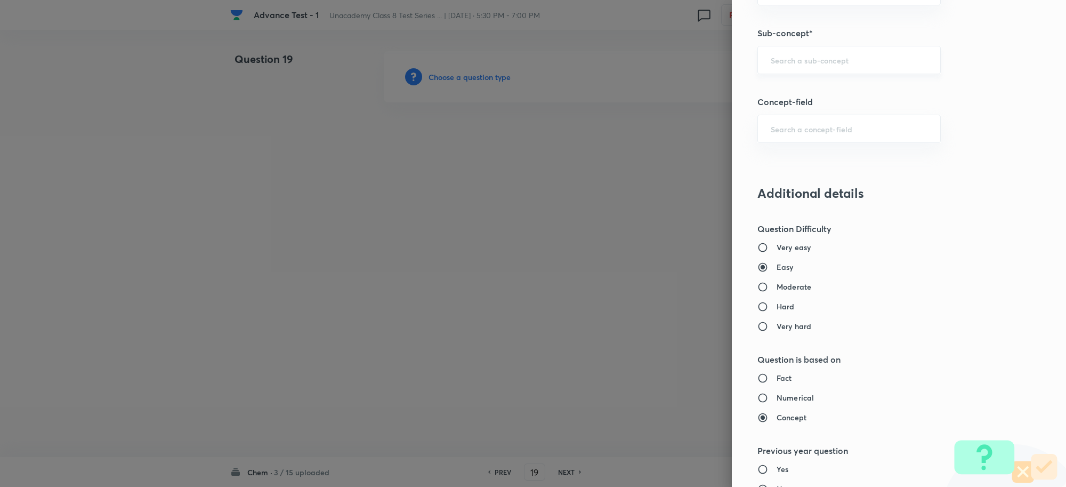
click at [781, 71] on div "​" at bounding box center [849, 60] width 183 height 28
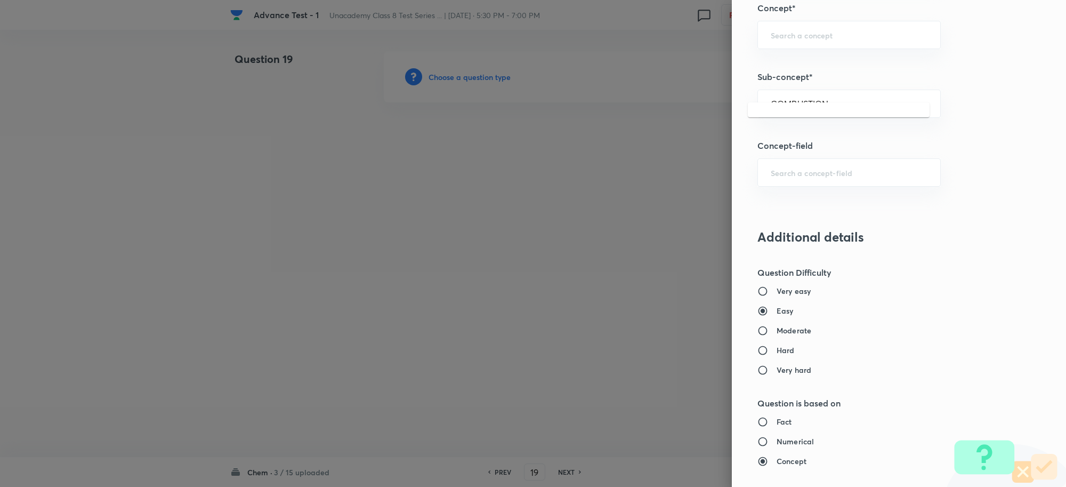
scroll to position [666, 0]
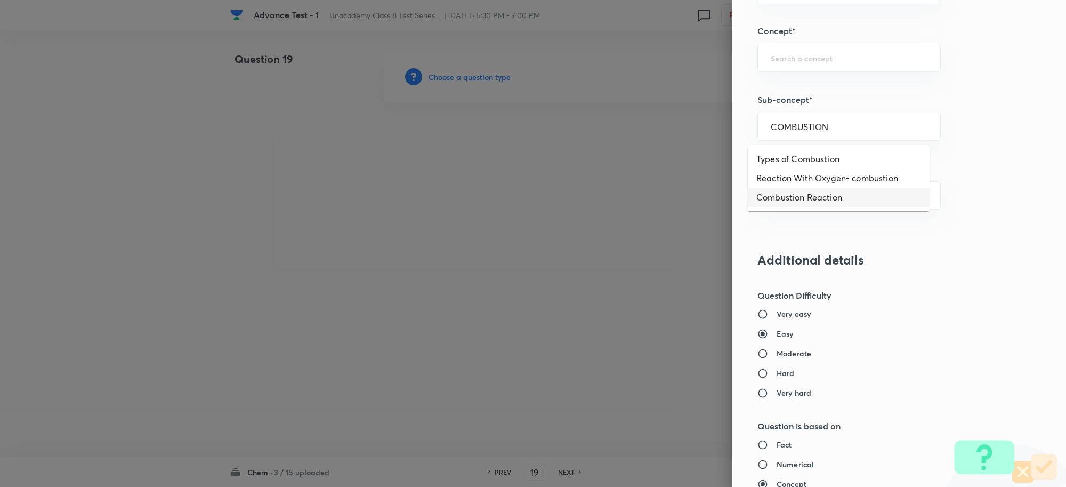
type input "COMBUSTION"
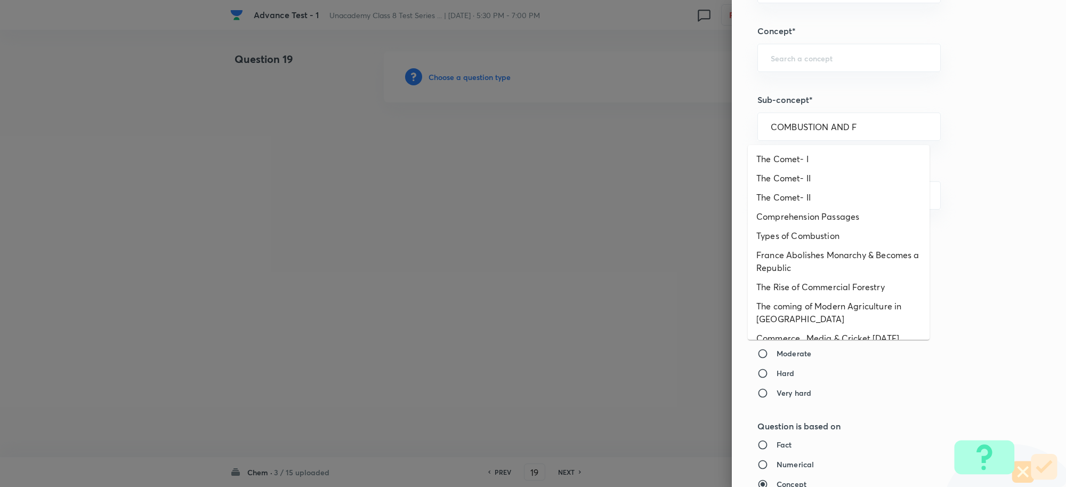
scroll to position [0, 0]
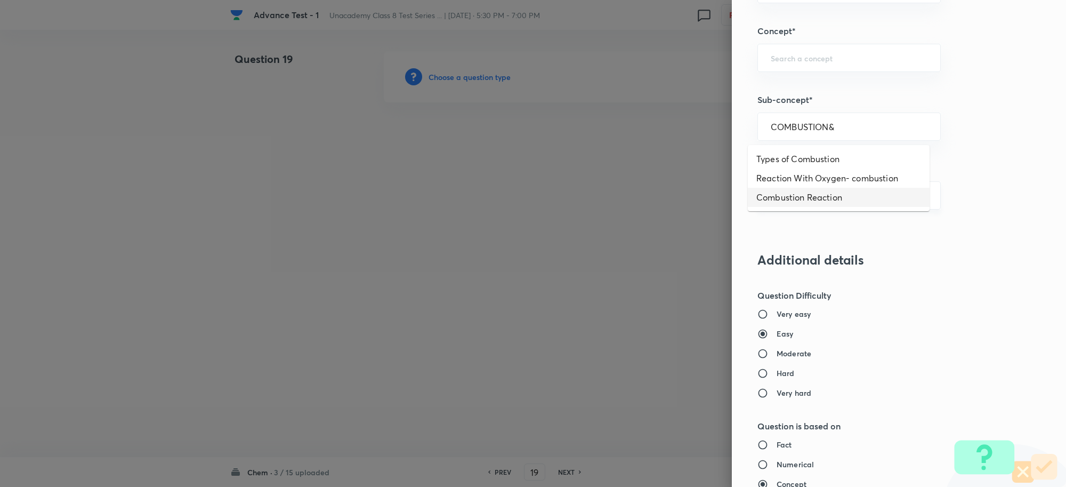
click at [841, 189] on li "Combustion Reaction" at bounding box center [839, 197] width 182 height 19
type input "Combustion Reaction"
type input "Foundation Class X"
type input "Chemistry"
type input "Chemical Reactions & Equations"
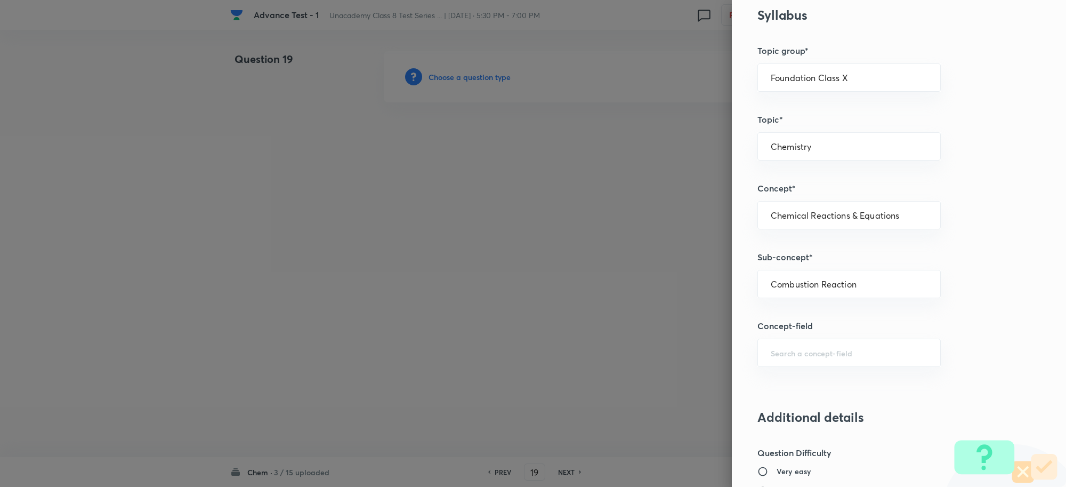
scroll to position [666, 0]
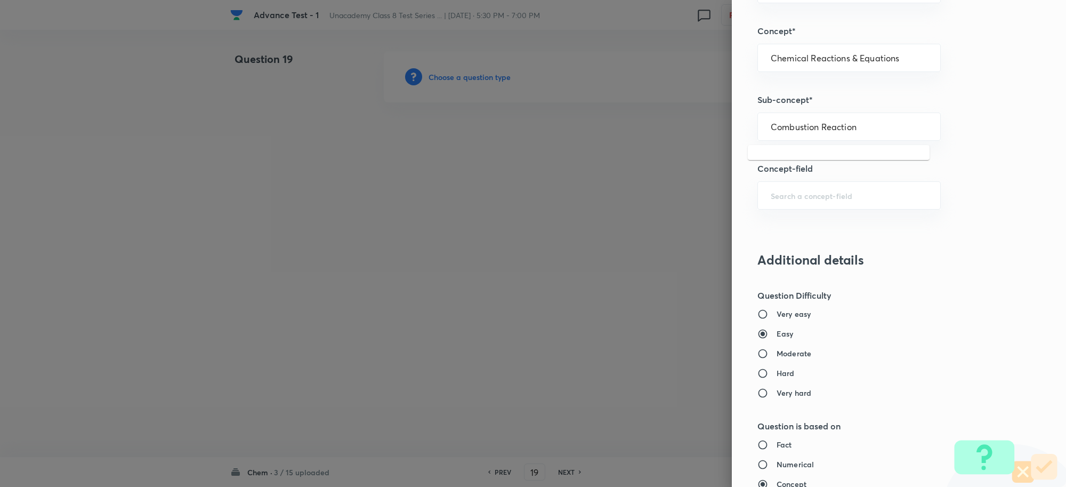
drag, startPoint x: 862, startPoint y: 127, endPoint x: 651, endPoint y: 121, distance: 210.7
click at [651, 121] on div "Question settings Question type* Single choice correct Number of options* 2 3 4…" at bounding box center [533, 243] width 1066 height 487
type input "Combustion Reaction"
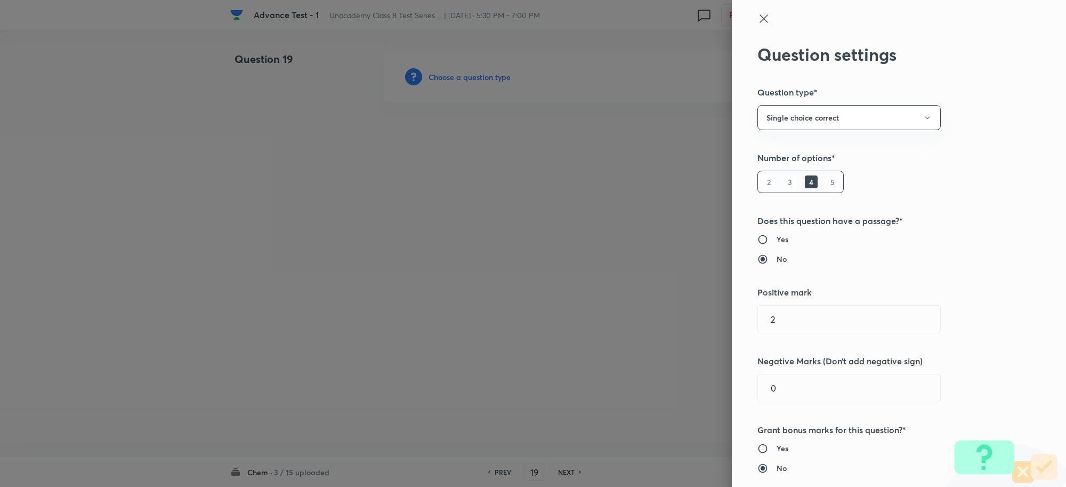
scroll to position [0, 0]
click at [758, 15] on icon at bounding box center [764, 19] width 13 height 13
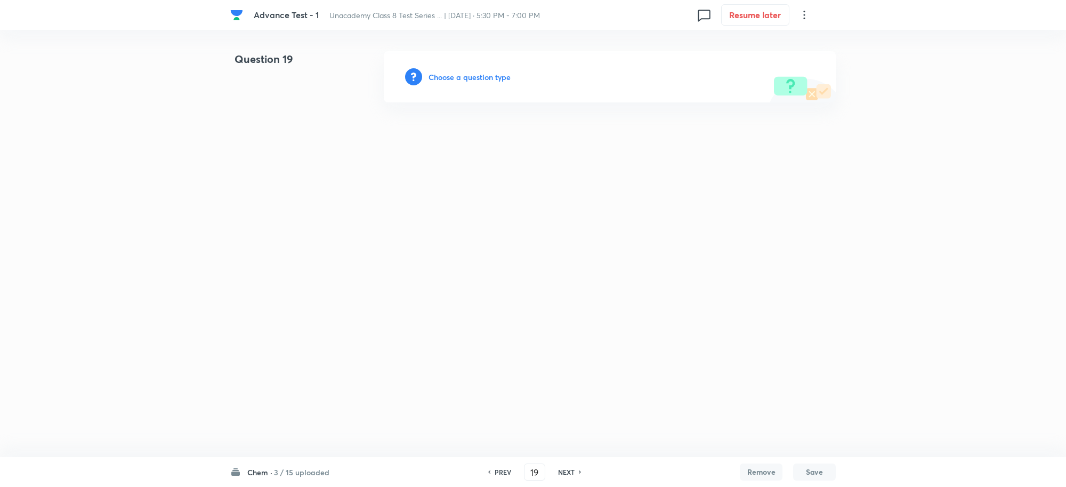
click at [512, 83] on div "Choose a question type" at bounding box center [610, 76] width 452 height 51
click at [477, 73] on h6 "Choose a question type" at bounding box center [470, 76] width 82 height 11
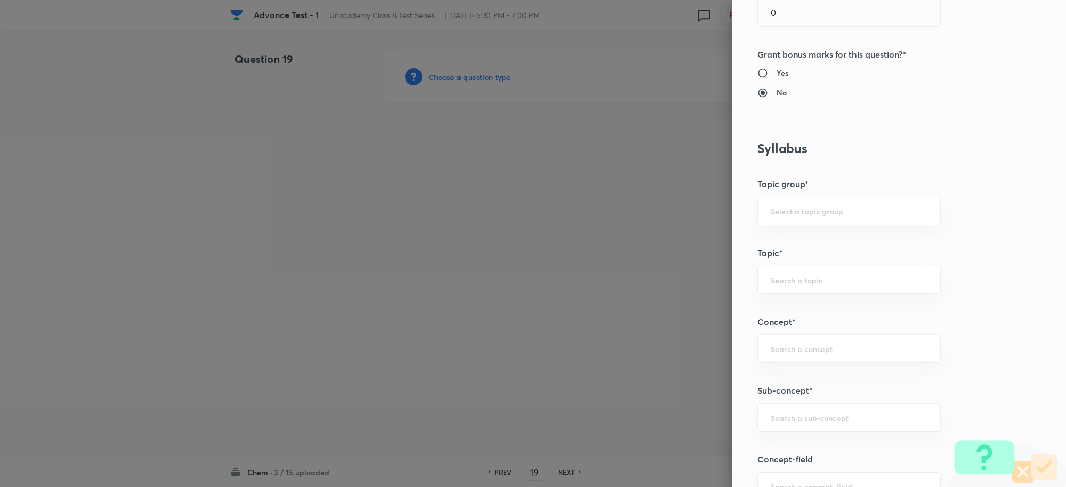
scroll to position [467, 0]
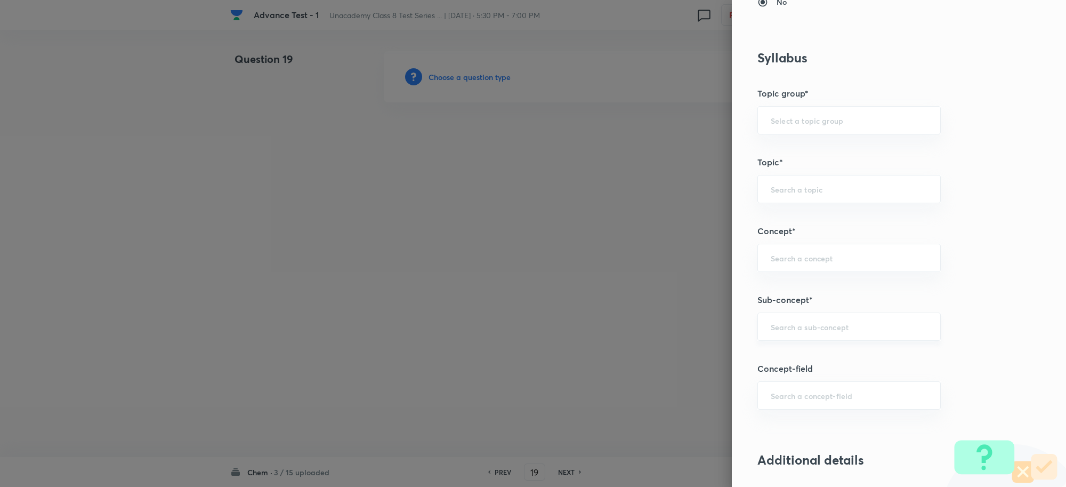
click at [786, 328] on input "text" at bounding box center [849, 327] width 157 height 10
drag, startPoint x: 825, startPoint y: 364, endPoint x: 863, endPoint y: 316, distance: 61.1
click at [824, 364] on li "Types of Combustion" at bounding box center [839, 358] width 182 height 19
type input "Types of Combustion"
type input "Foundation Class 8"
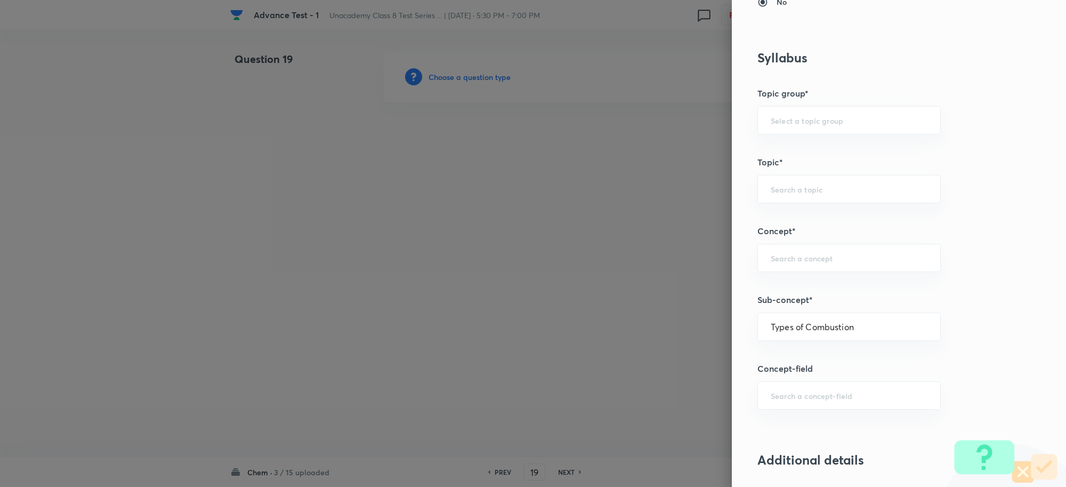
type input "Chemistry"
type input "Combustion and Flame"
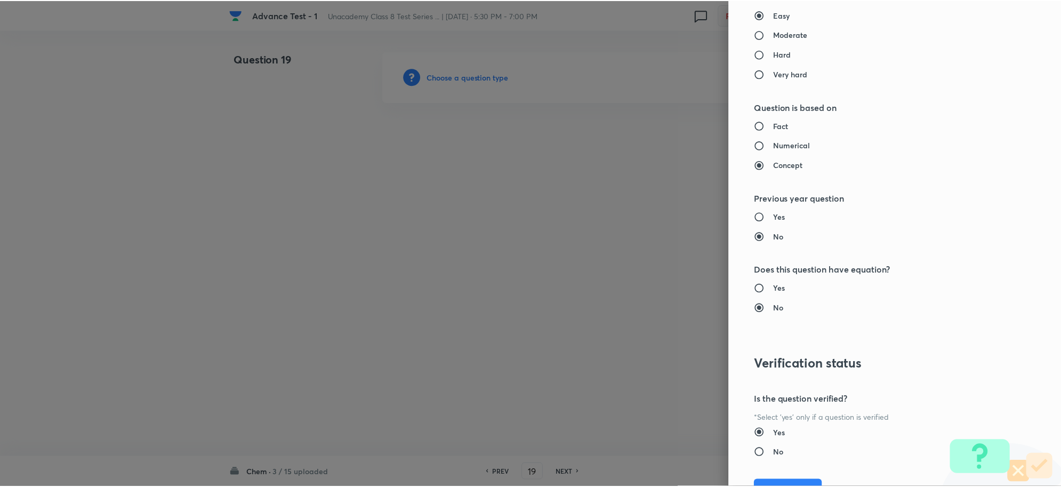
scroll to position [1040, 0]
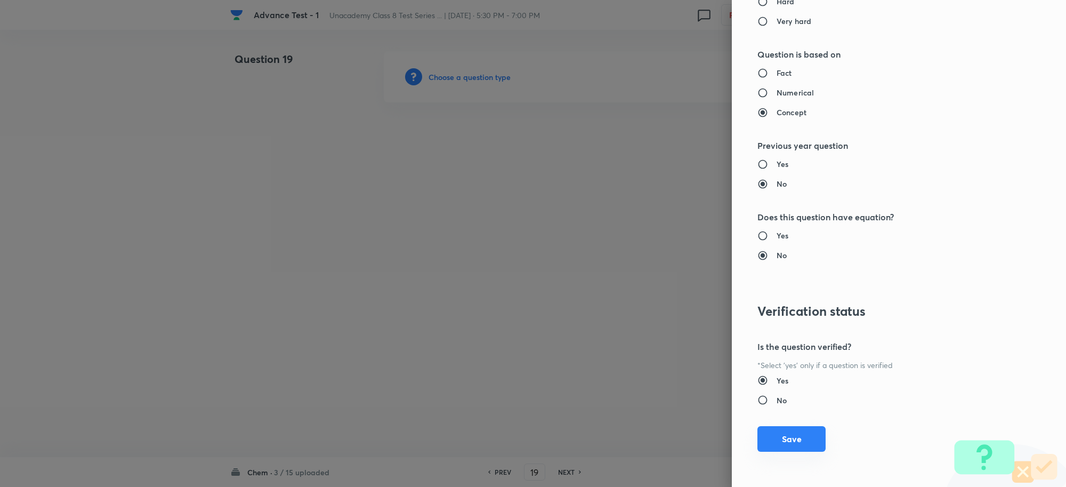
click at [788, 444] on button "Save" at bounding box center [792, 439] width 68 height 26
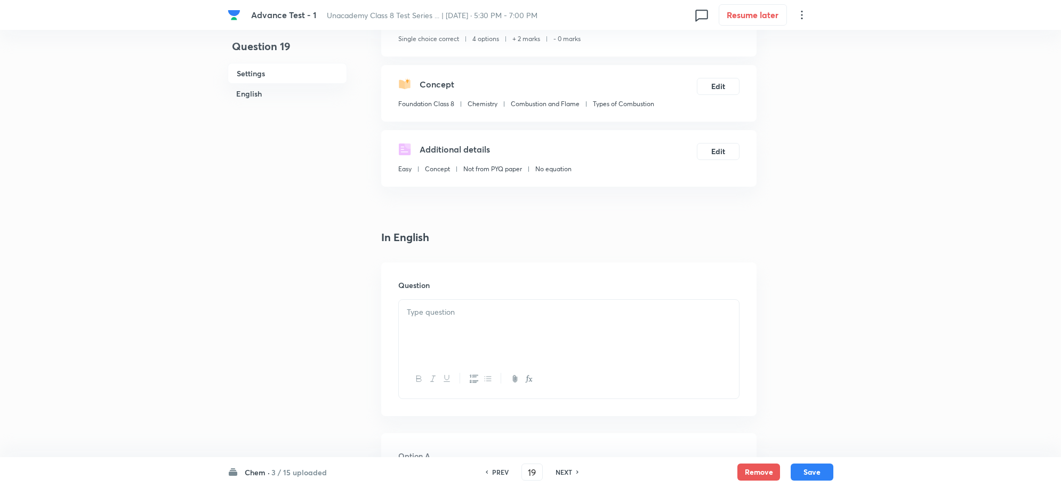
scroll to position [200, 0]
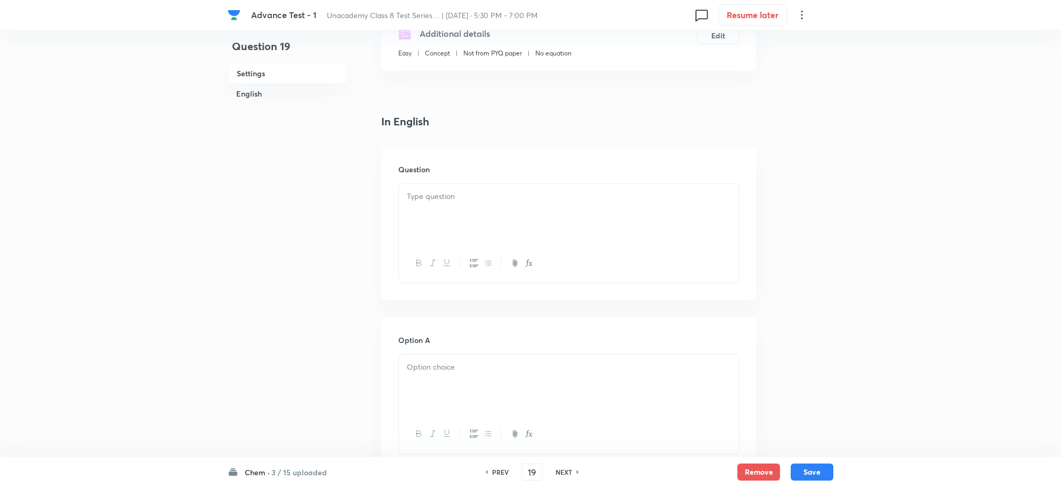
click at [459, 193] on p at bounding box center [569, 196] width 324 height 12
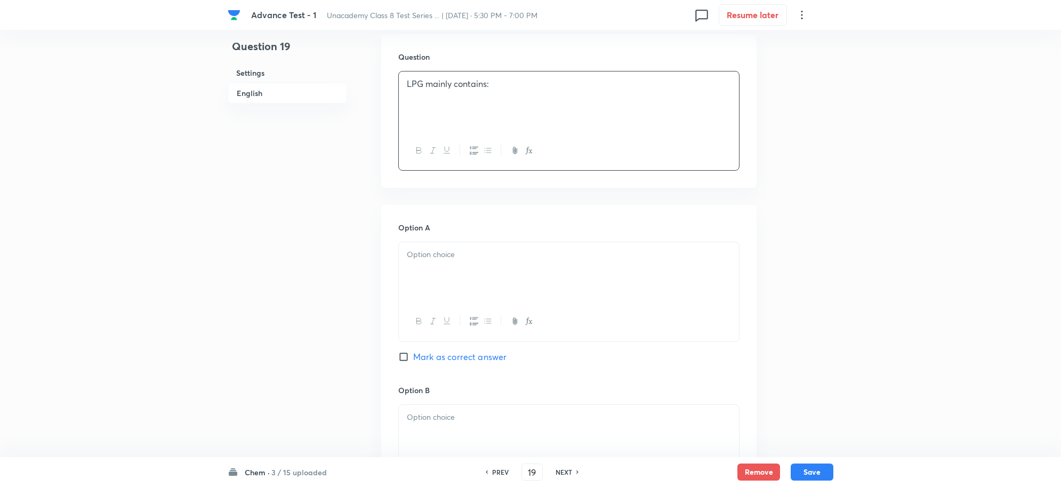
scroll to position [400, 0]
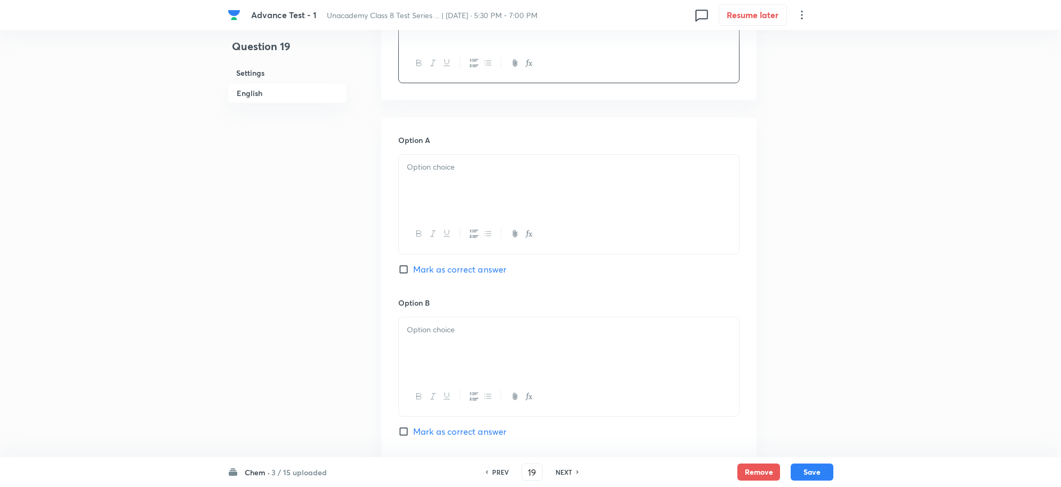
click at [441, 191] on div at bounding box center [569, 185] width 340 height 60
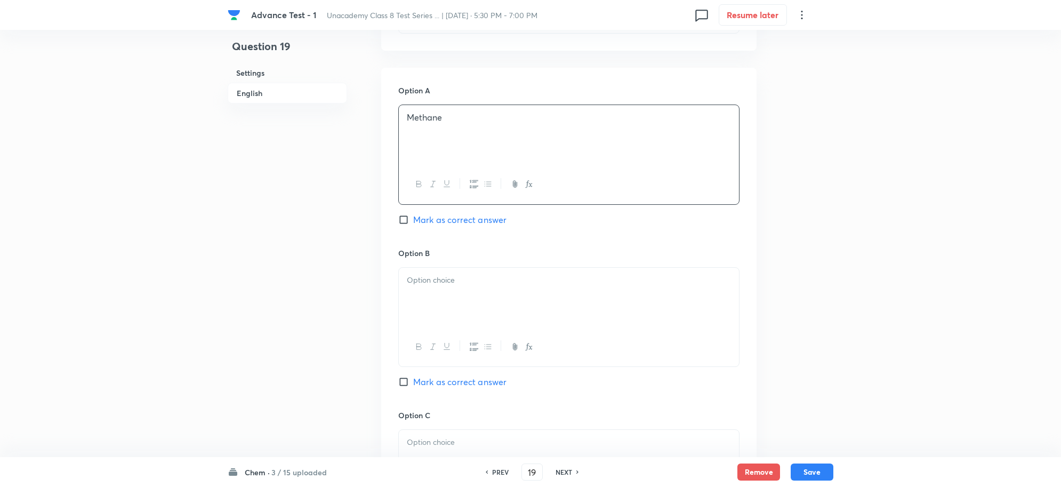
scroll to position [533, 0]
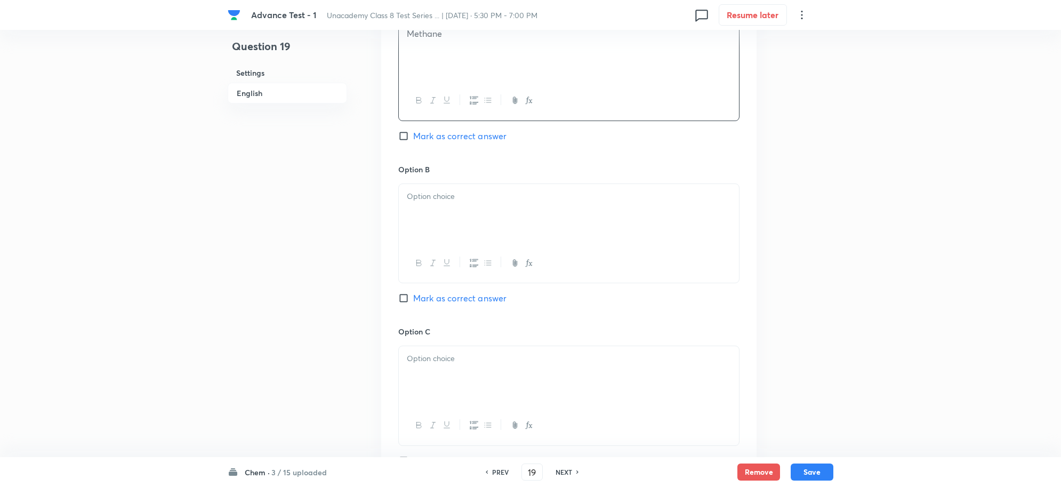
click at [456, 190] on div at bounding box center [569, 214] width 340 height 60
click at [420, 302] on span "Mark as correct answer" at bounding box center [459, 298] width 93 height 13
click at [413, 302] on input "Mark as correct answer" at bounding box center [405, 298] width 15 height 11
checkbox input "true"
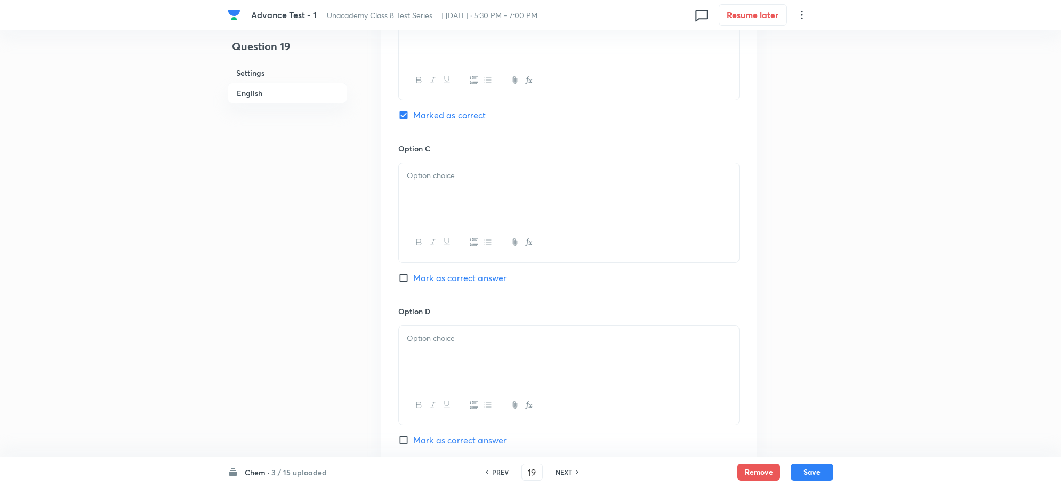
scroll to position [733, 0]
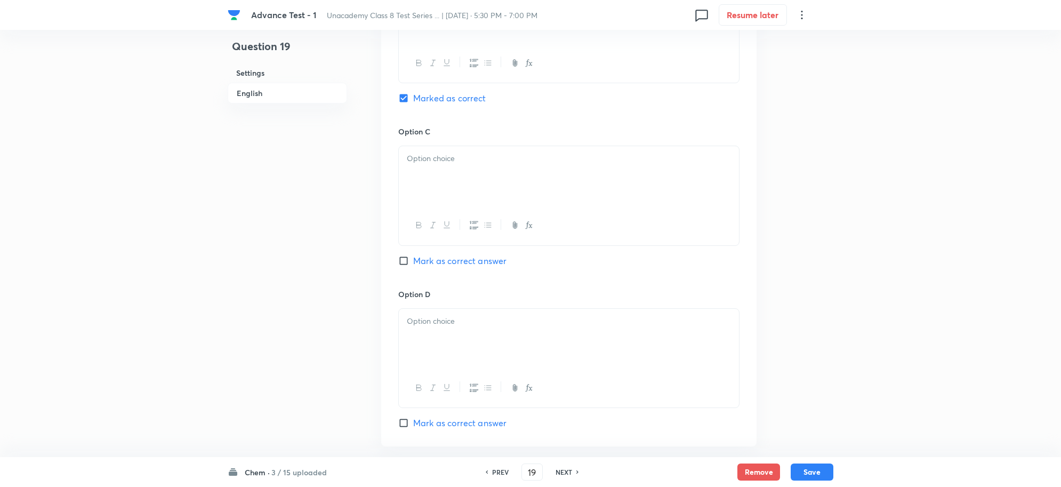
drag, startPoint x: 452, startPoint y: 186, endPoint x: 445, endPoint y: 181, distance: 7.7
click at [451, 186] on div at bounding box center [569, 176] width 340 height 60
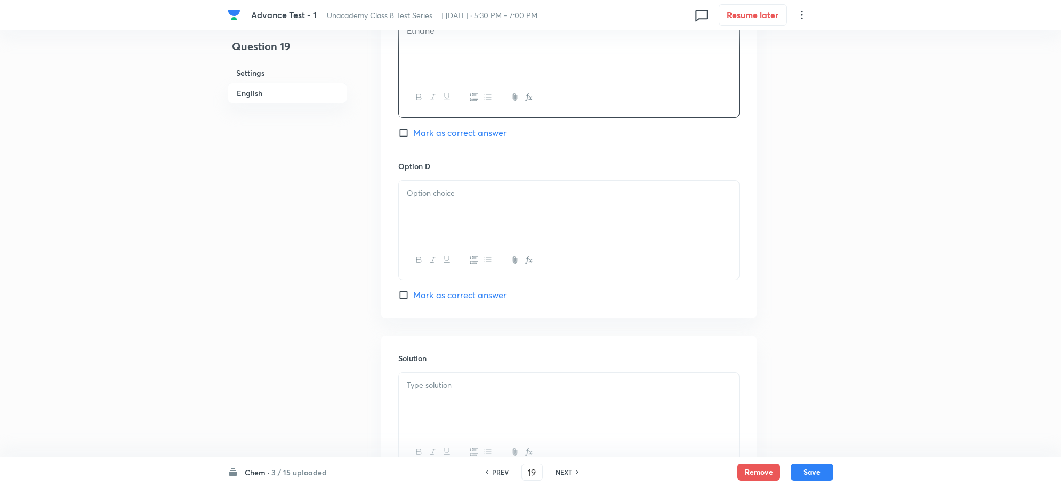
scroll to position [866, 0]
click at [446, 207] on div at bounding box center [569, 205] width 340 height 60
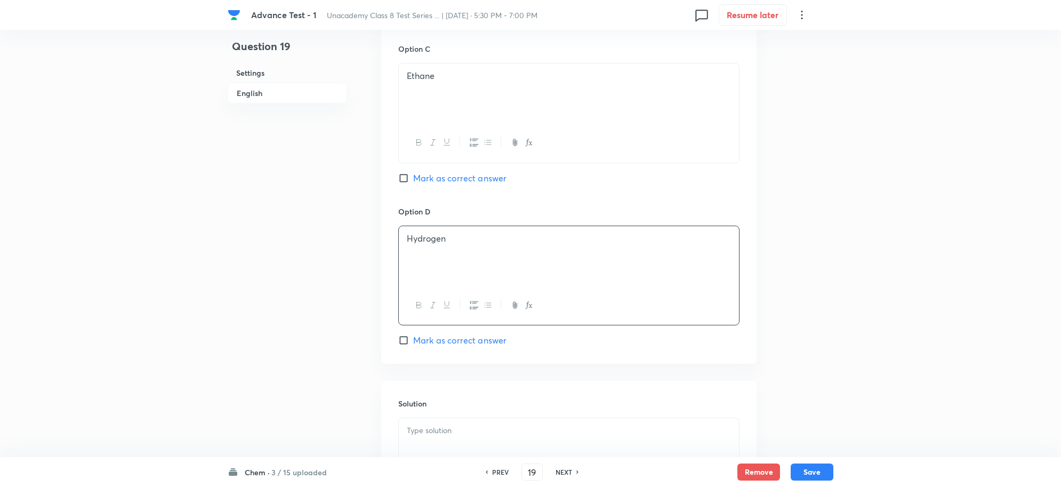
scroll to position [933, 0]
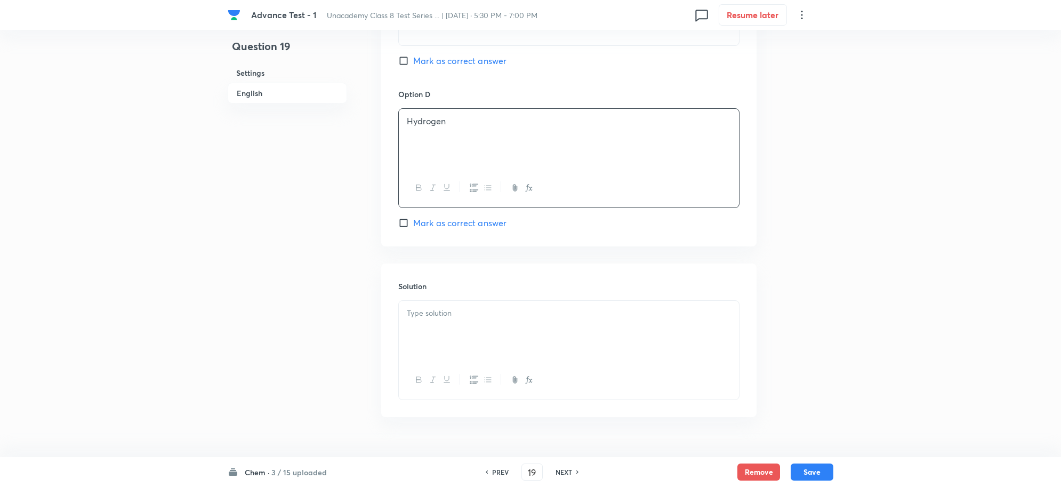
click at [446, 330] on div at bounding box center [569, 331] width 340 height 60
click at [816, 470] on button "Save" at bounding box center [812, 470] width 43 height 17
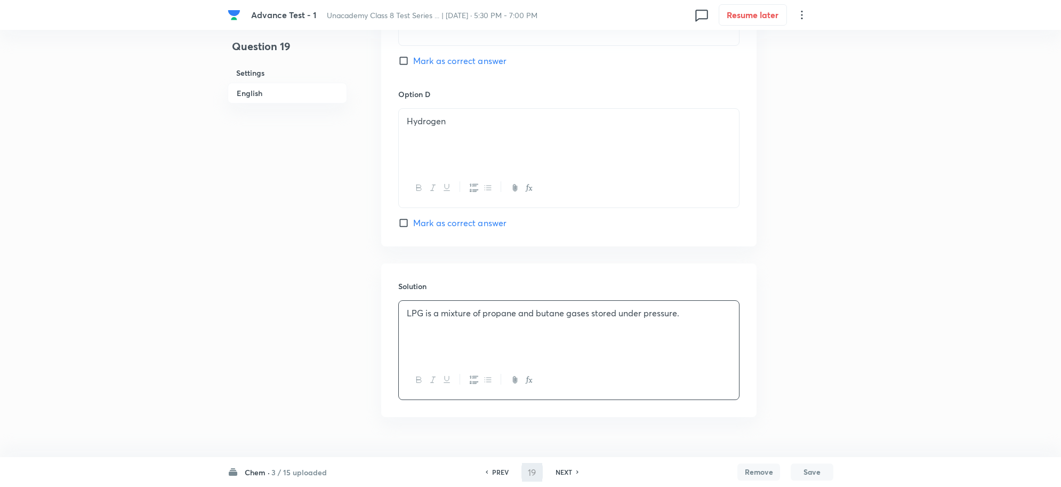
type input "20"
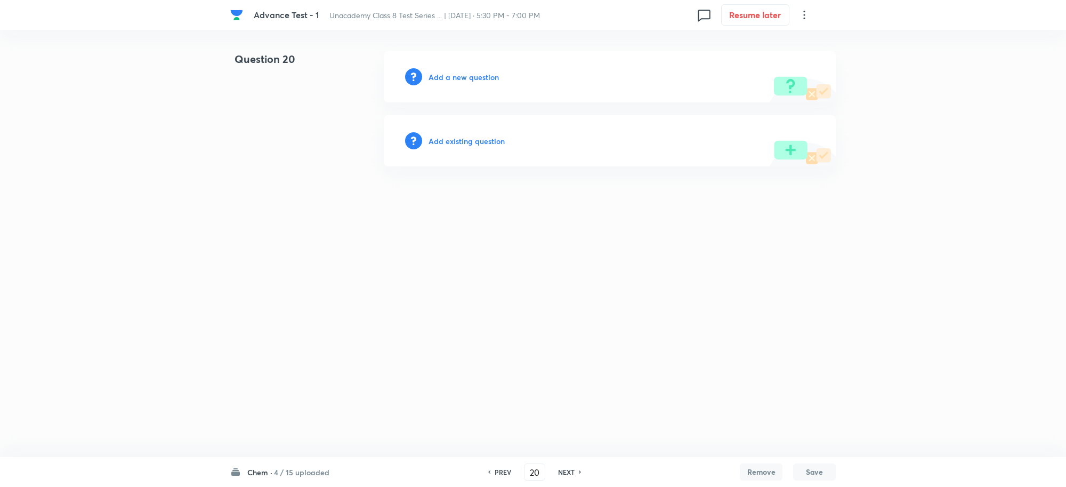
click at [478, 65] on div "Add a new question" at bounding box center [610, 76] width 452 height 51
click at [475, 76] on h6 "Add a new question" at bounding box center [464, 76] width 70 height 11
click at [471, 76] on h6 "Choose a question type" at bounding box center [470, 76] width 82 height 11
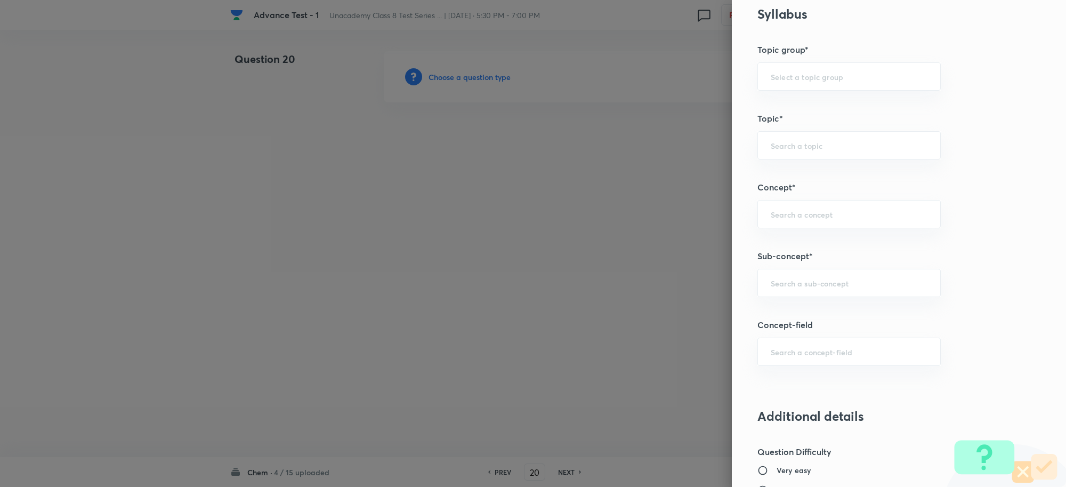
scroll to position [533, 0]
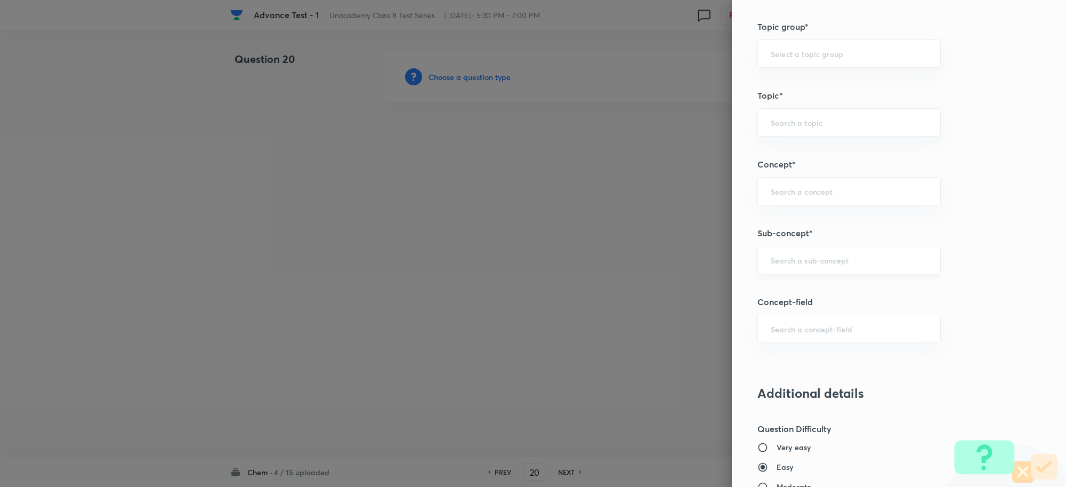
click at [772, 258] on input "text" at bounding box center [849, 260] width 157 height 10
click at [838, 328] on li "Combustion Reaction" at bounding box center [839, 330] width 182 height 19
type input "Combustion Reaction"
type input "Foundation Class X"
type input "Chemistry"
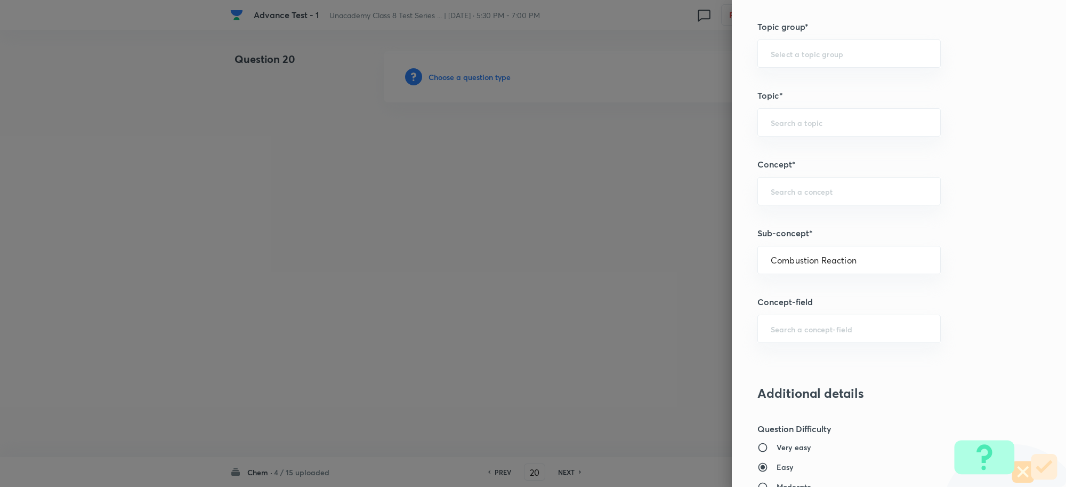
type input "Chemical Reactions & Equations"
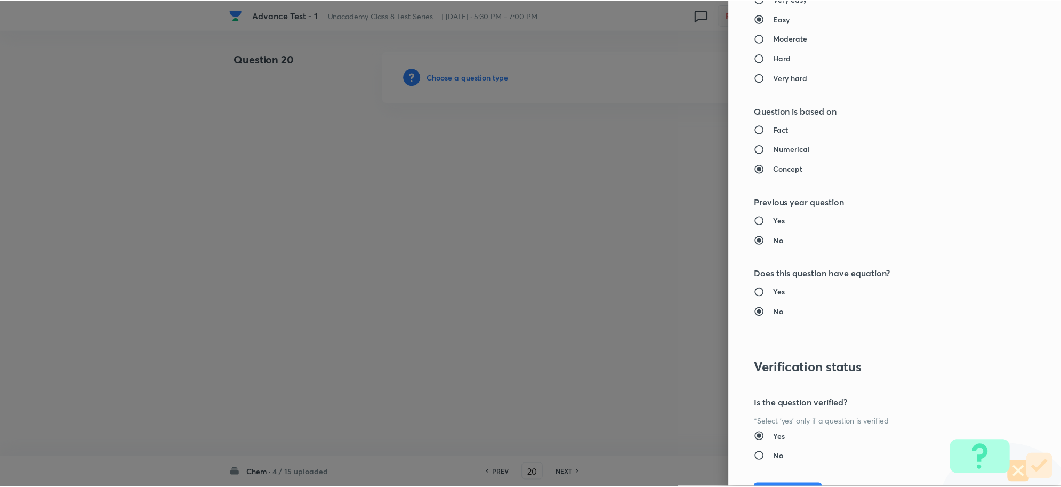
scroll to position [1040, 0]
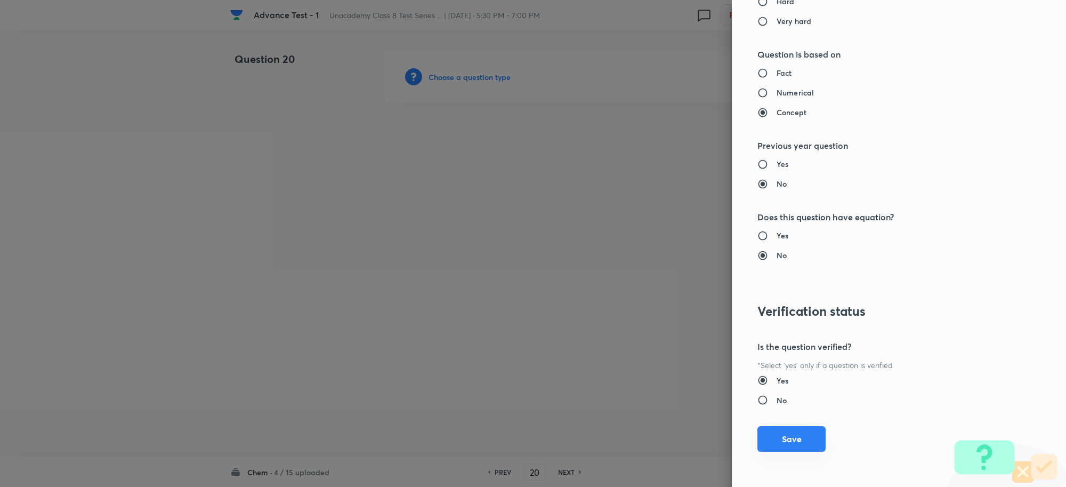
click at [782, 444] on button "Save" at bounding box center [792, 439] width 68 height 26
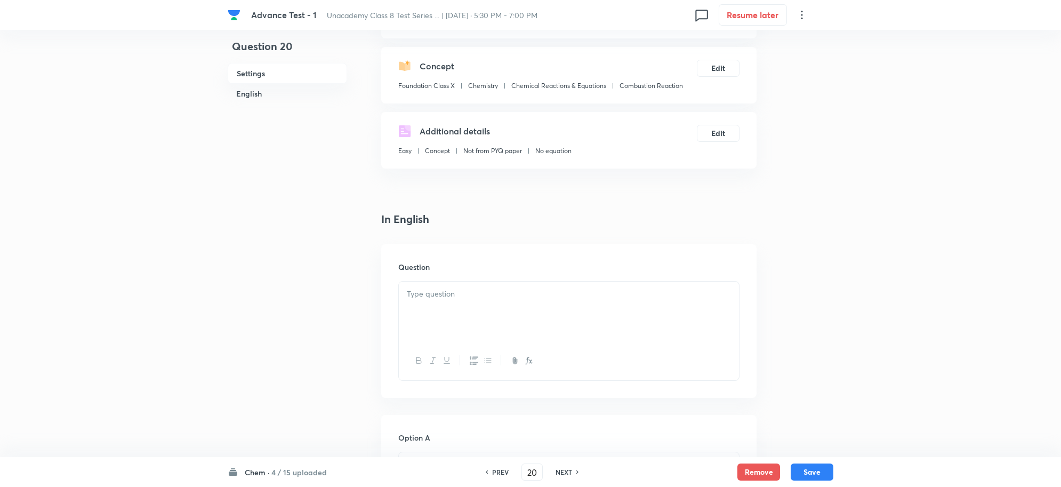
scroll to position [200, 0]
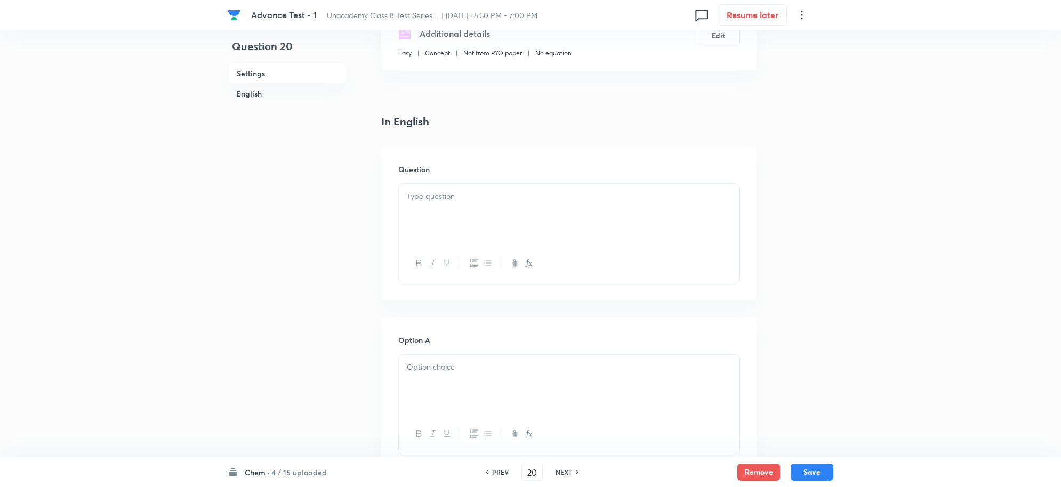
click at [406, 188] on div at bounding box center [569, 214] width 340 height 60
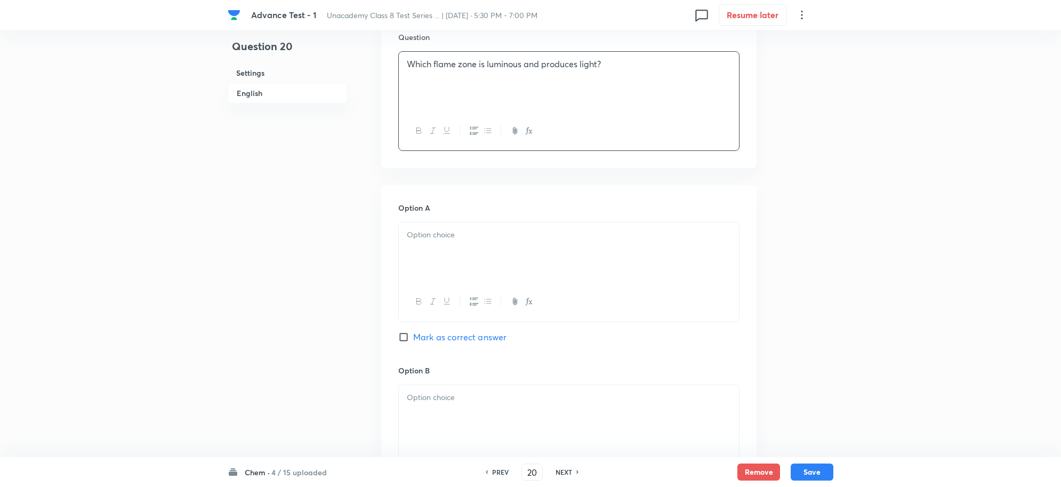
scroll to position [333, 0]
click at [448, 249] on div at bounding box center [569, 251] width 340 height 60
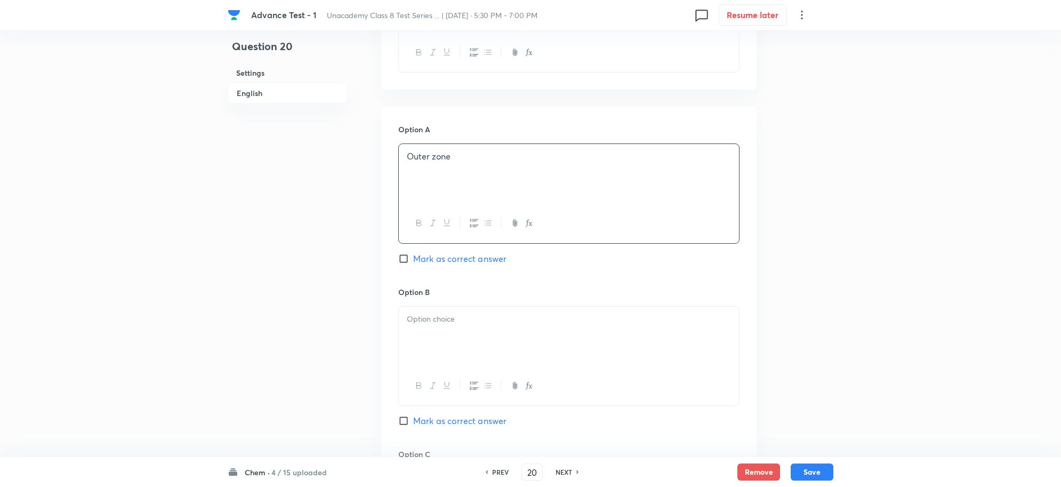
scroll to position [467, 0]
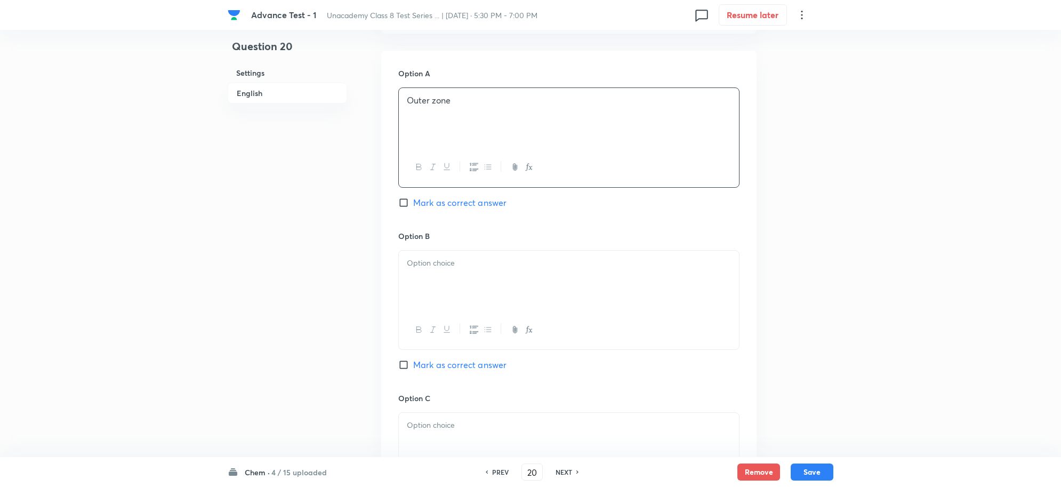
click at [444, 286] on div at bounding box center [569, 281] width 340 height 60
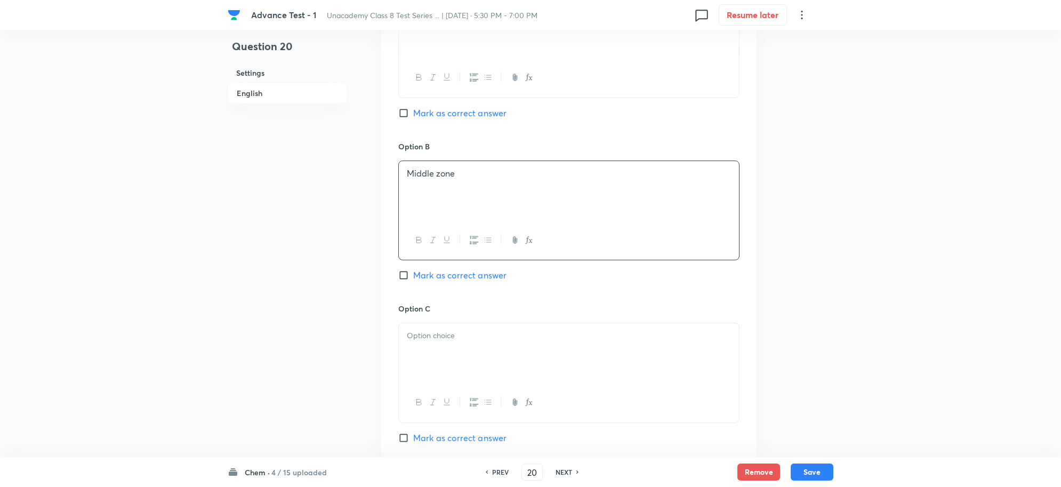
scroll to position [733, 0]
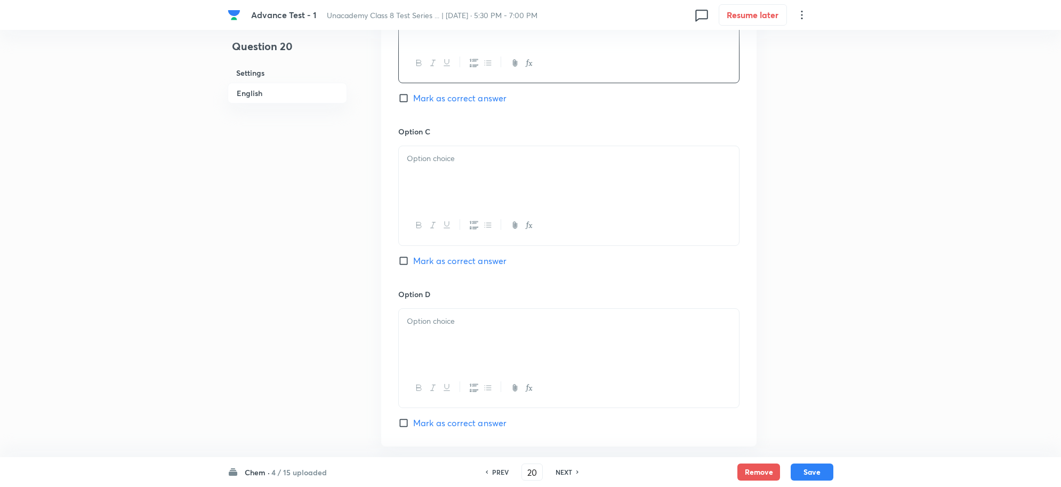
click at [438, 188] on div at bounding box center [569, 176] width 340 height 60
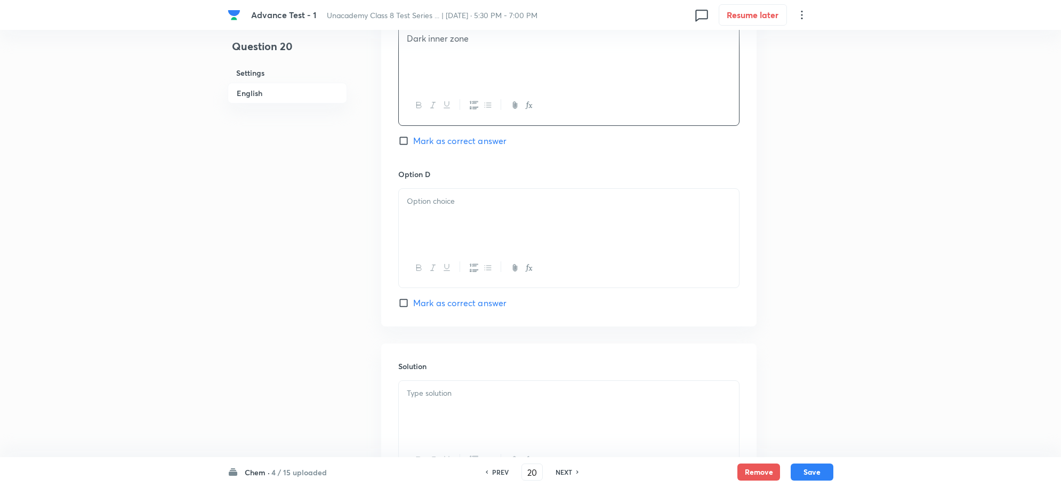
scroll to position [866, 0]
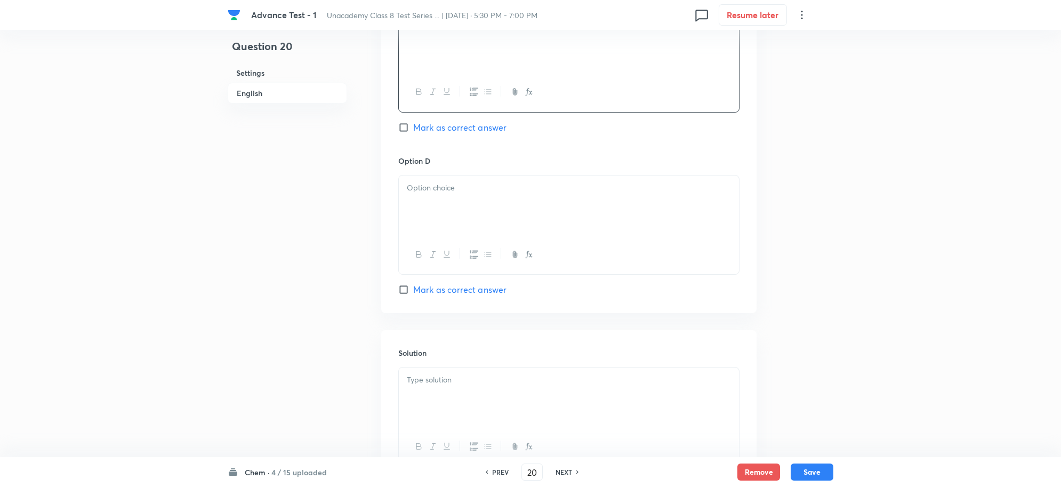
click at [448, 214] on div at bounding box center [569, 205] width 340 height 60
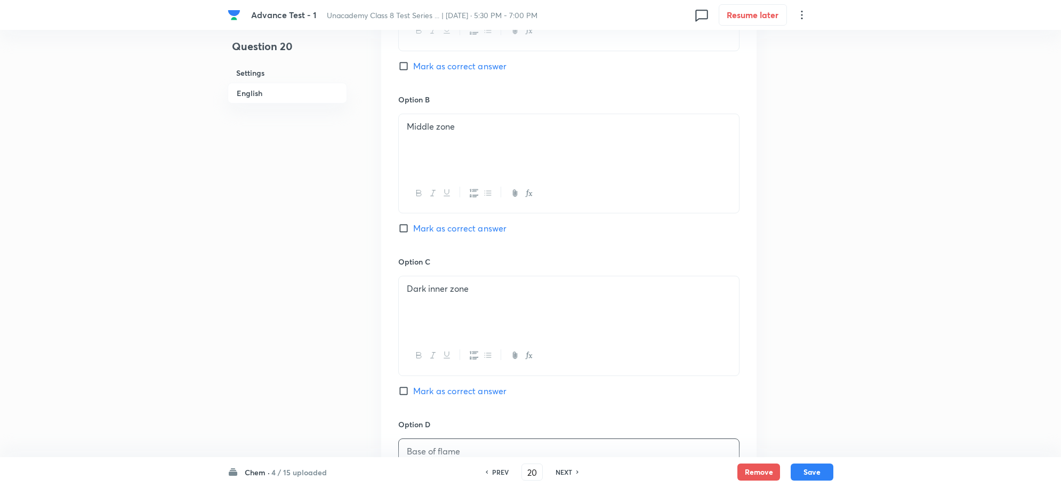
scroll to position [533, 0]
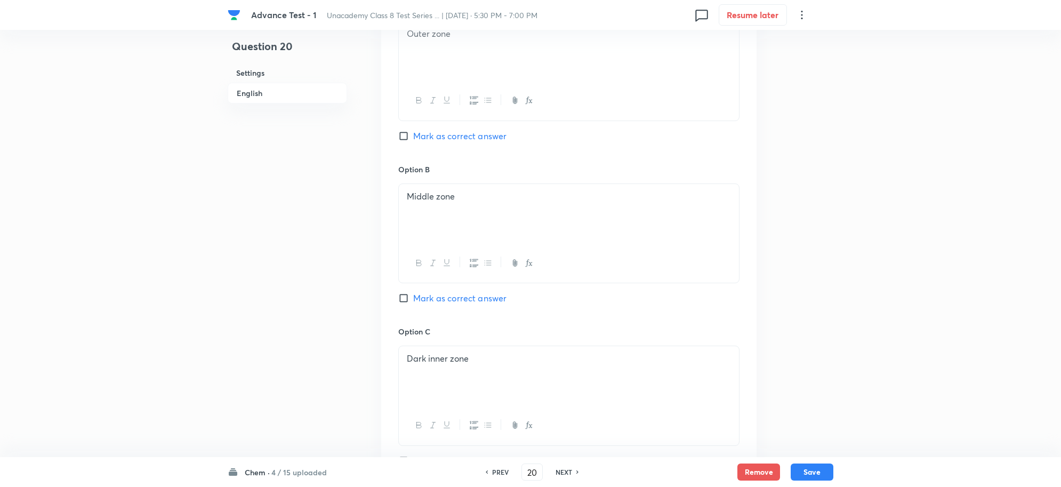
click at [407, 302] on input "Mark as correct answer" at bounding box center [405, 298] width 15 height 11
checkbox input "true"
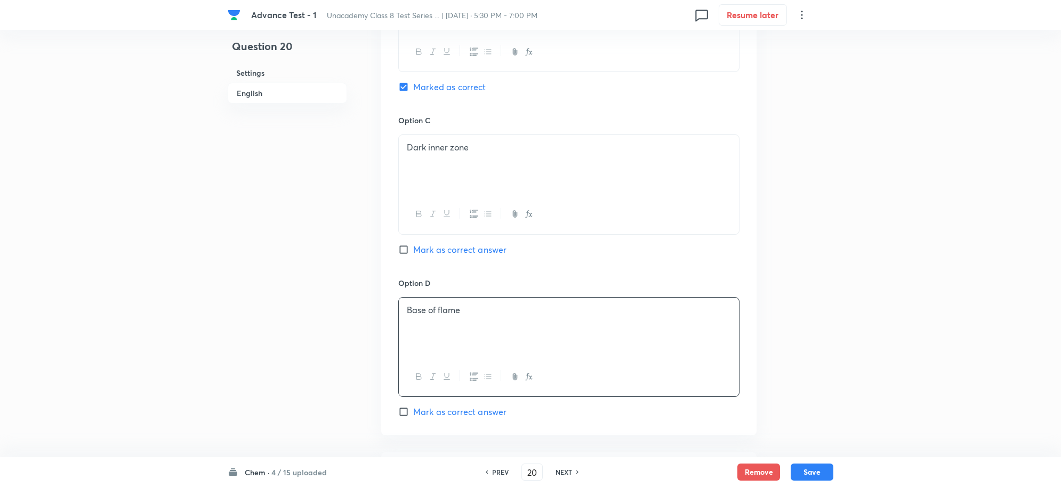
scroll to position [961, 0]
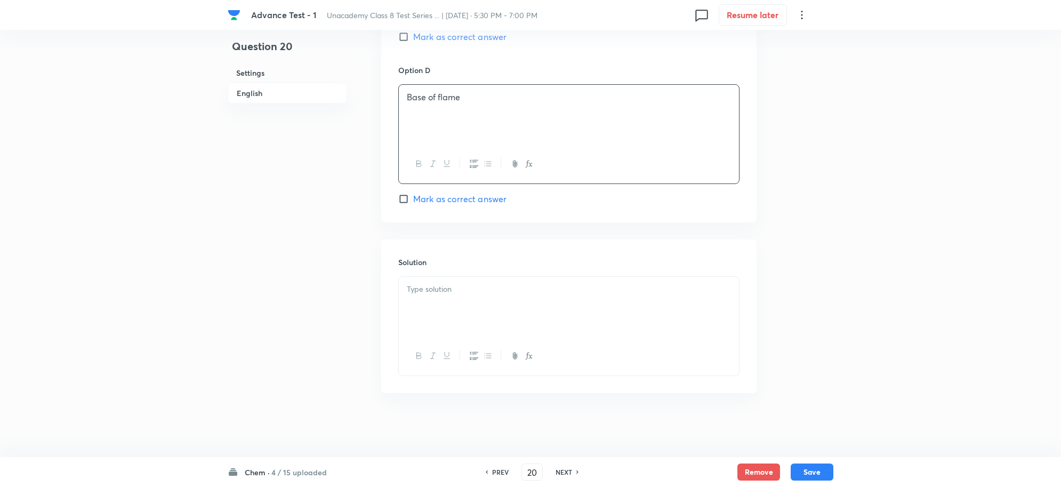
click at [445, 296] on div at bounding box center [569, 307] width 340 height 60
drag, startPoint x: 817, startPoint y: 472, endPoint x: 788, endPoint y: 293, distance: 181.5
click at [817, 472] on button "Save" at bounding box center [812, 471] width 43 height 17
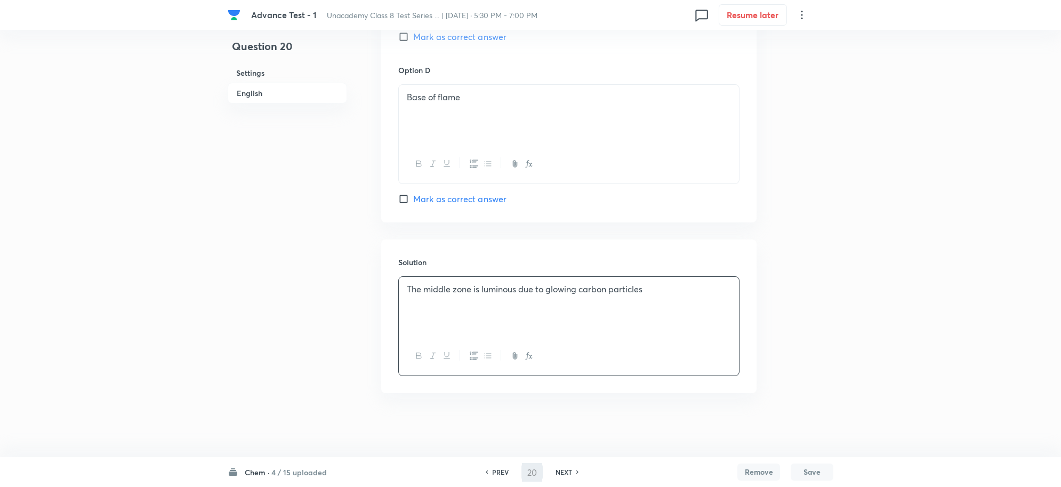
type input "21"
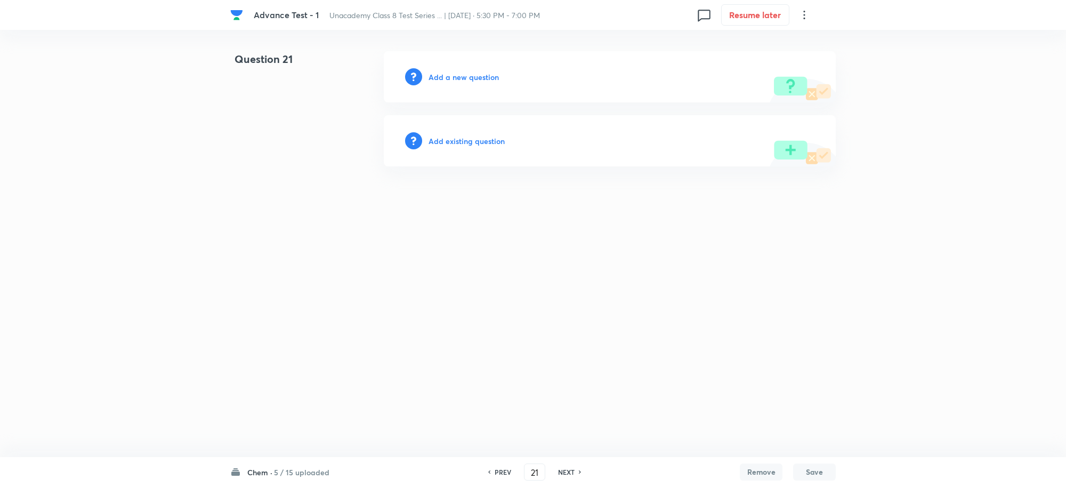
click at [460, 77] on h6 "Add a new question" at bounding box center [464, 76] width 70 height 11
click at [508, 79] on h6 "Choose a question type" at bounding box center [470, 76] width 82 height 11
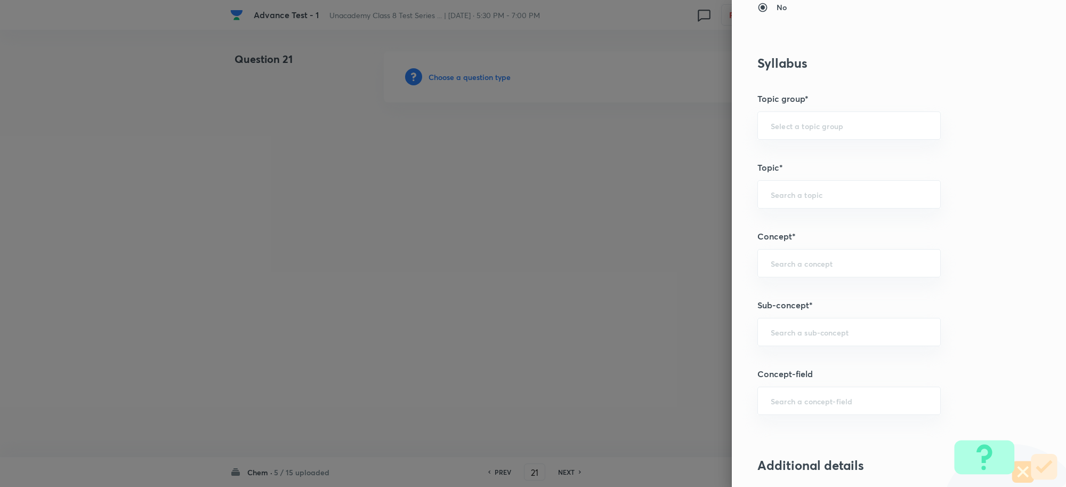
scroll to position [600, 0]
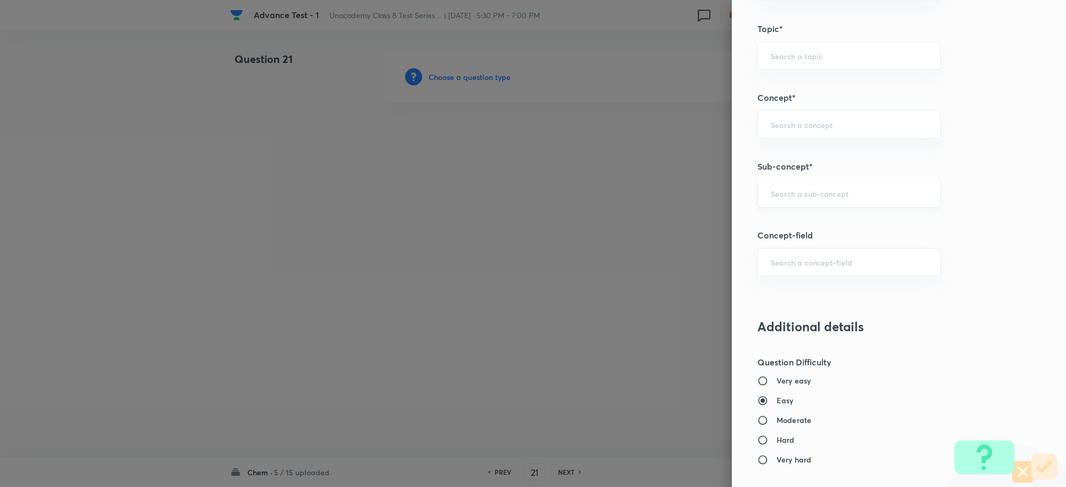
click at [779, 185] on div "​" at bounding box center [849, 193] width 183 height 28
click at [825, 226] on li "Coal and Petroleum Class 8" at bounding box center [839, 225] width 182 height 19
type input "Coal and Petroleum Class 8"
type input "Foundation Class 8"
type input "Chemistry"
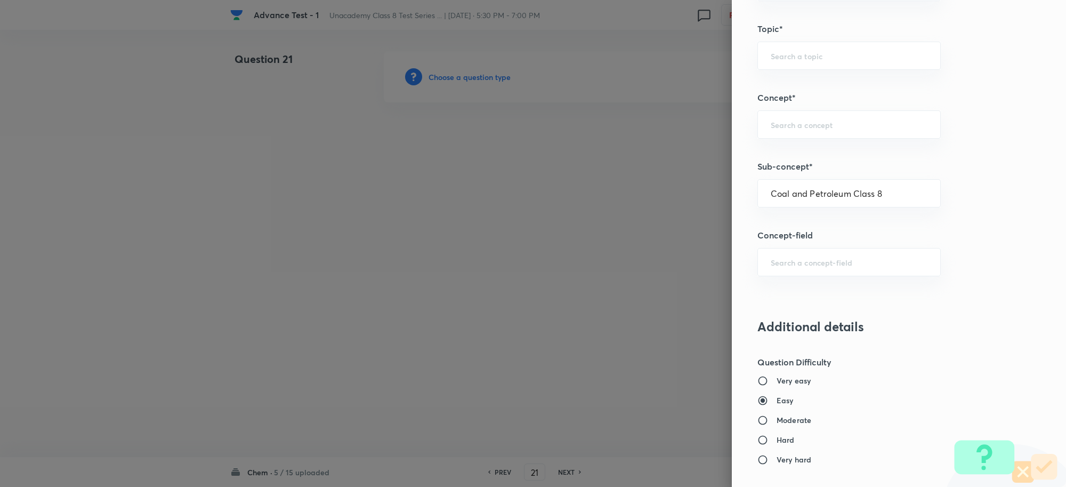
type input "Coal and Petroleum Class 8"
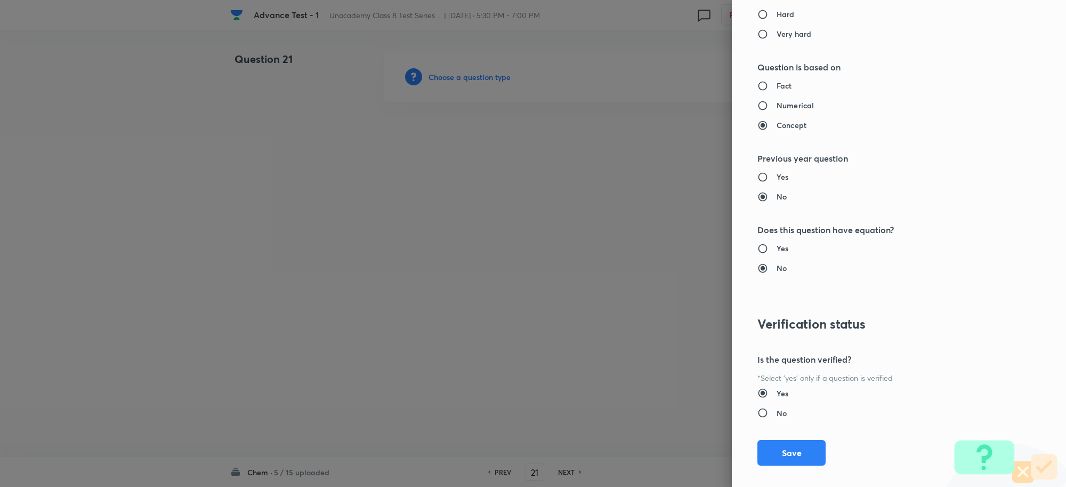
scroll to position [1040, 0]
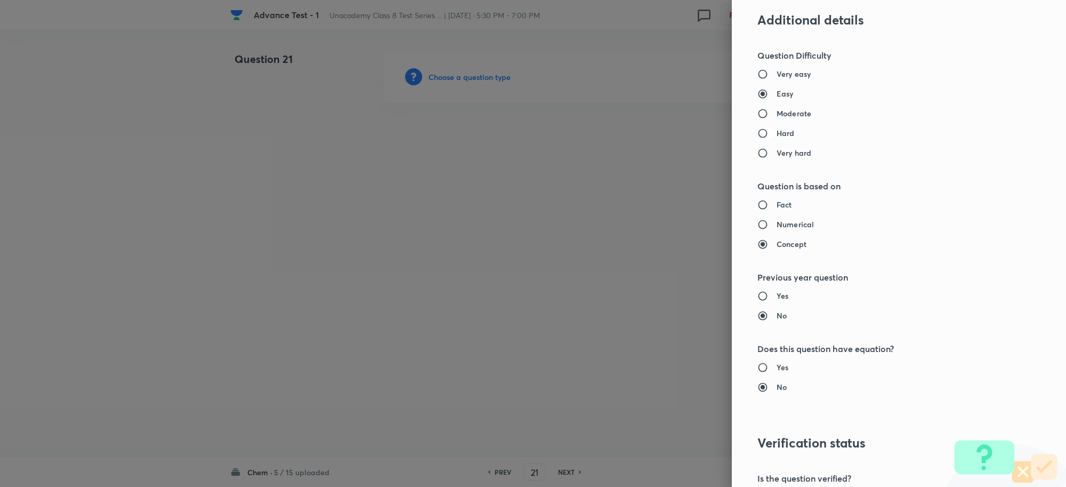
drag, startPoint x: 755, startPoint y: 117, endPoint x: 761, endPoint y: 135, distance: 18.5
click at [758, 118] on input "Moderate" at bounding box center [767, 113] width 19 height 11
radio input "true"
radio input "false"
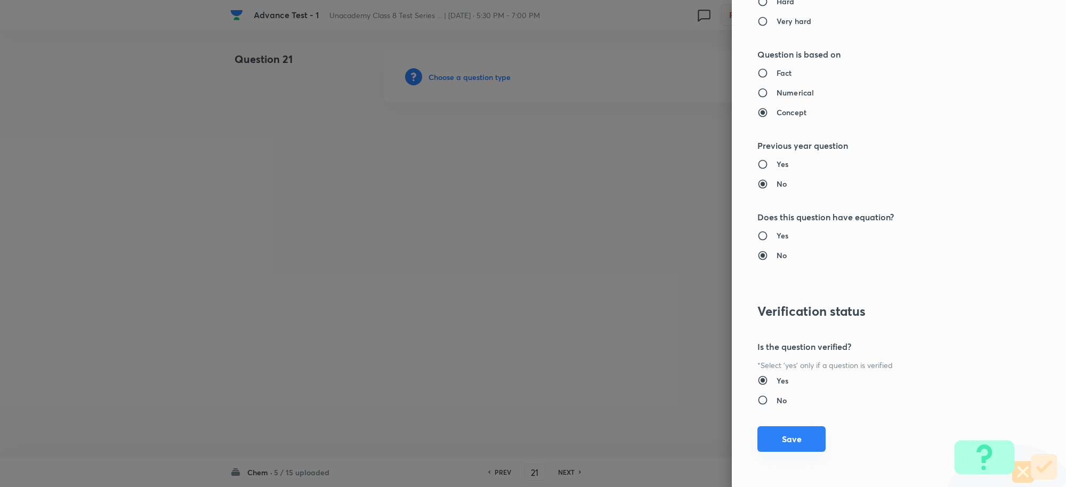
click at [792, 445] on button "Save" at bounding box center [792, 439] width 68 height 26
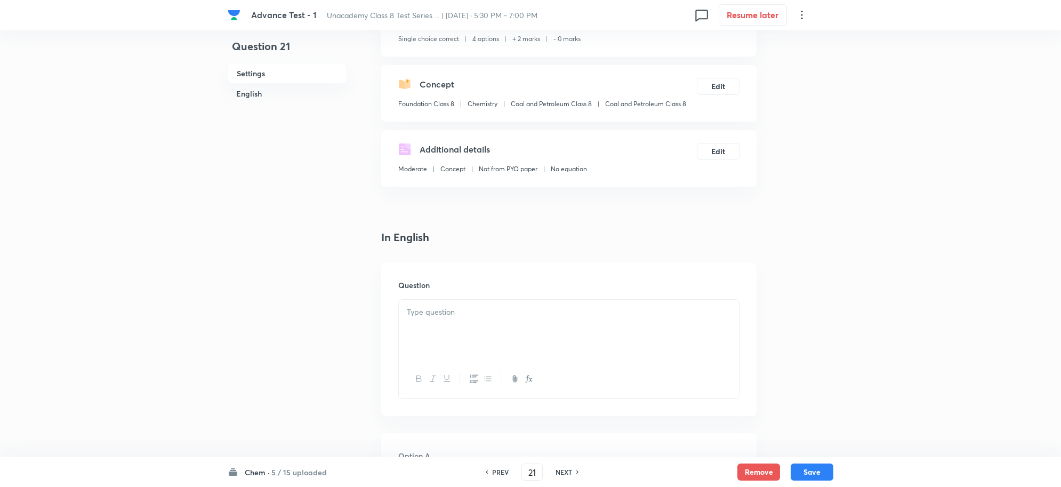
scroll to position [200, 0]
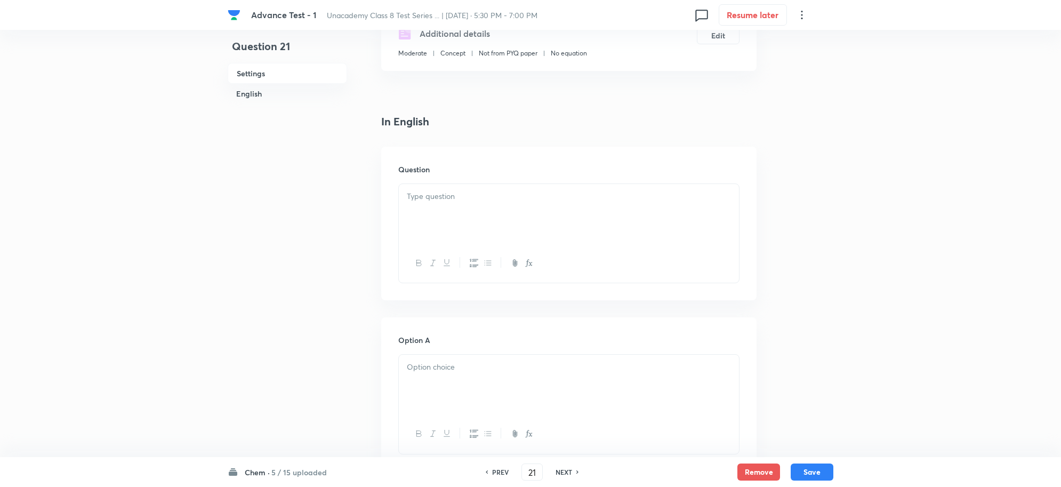
click at [447, 179] on div "Question" at bounding box center [568, 224] width 375 height 154
click at [459, 208] on div at bounding box center [569, 214] width 340 height 60
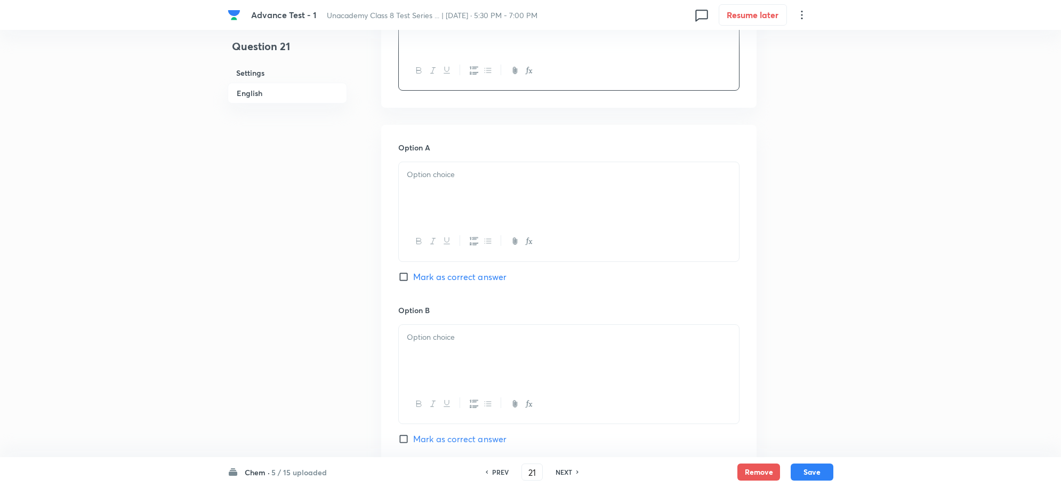
scroll to position [400, 0]
click at [443, 182] on div at bounding box center [569, 185] width 340 height 60
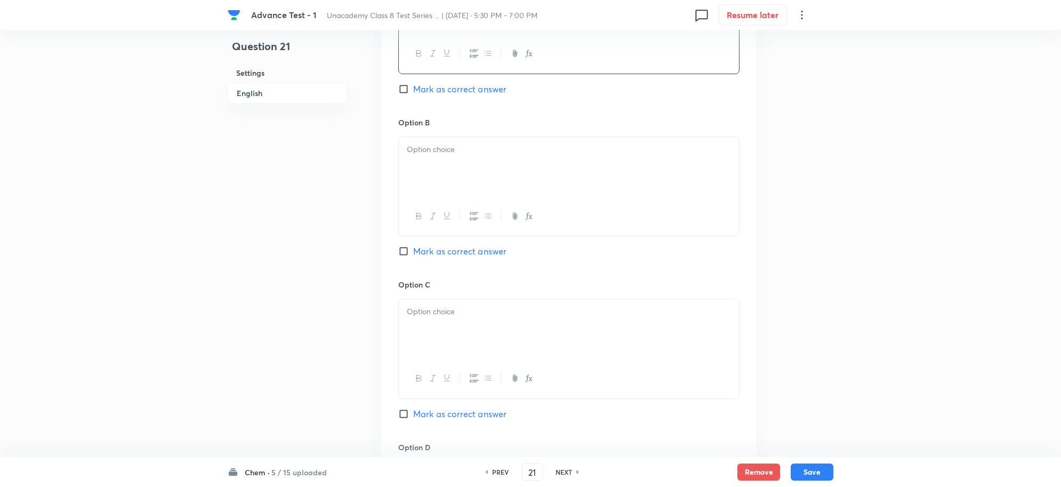
scroll to position [600, 0]
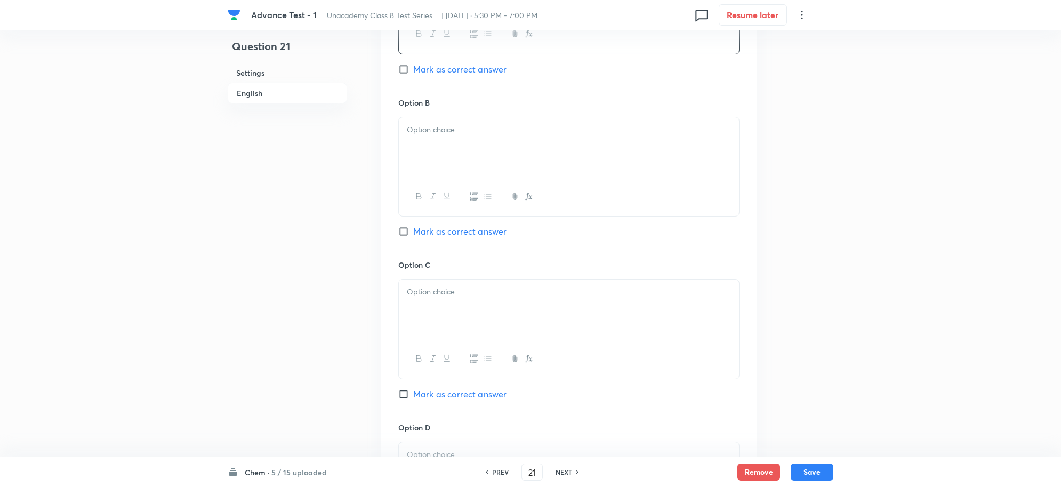
click at [432, 150] on div at bounding box center [569, 147] width 340 height 60
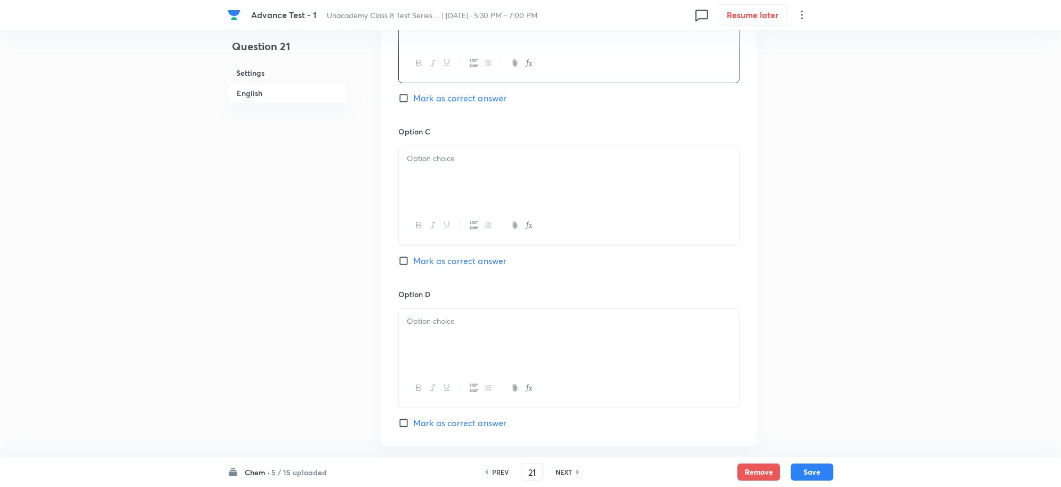
click at [444, 180] on div at bounding box center [569, 176] width 340 height 60
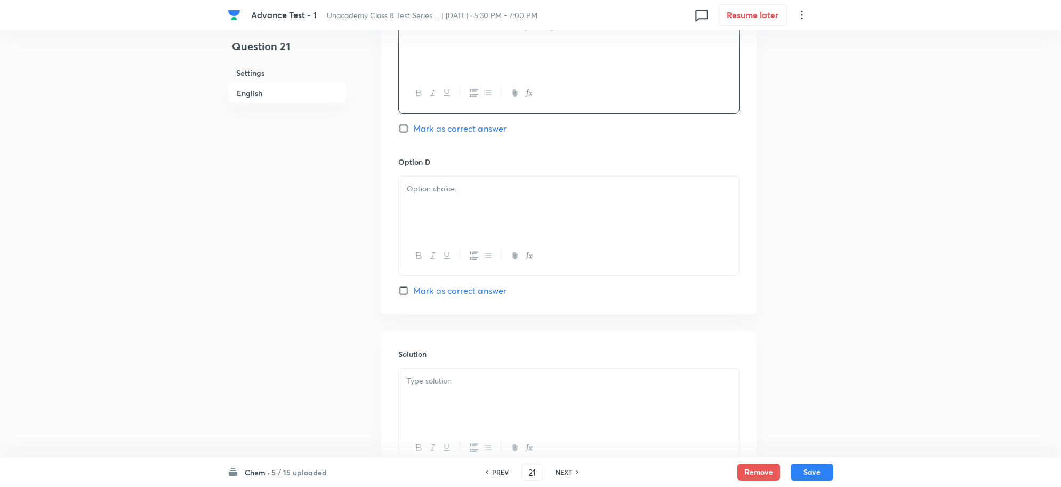
scroll to position [866, 0]
click at [451, 200] on div at bounding box center [569, 205] width 340 height 60
click at [404, 131] on input "Mark as correct answer" at bounding box center [405, 127] width 15 height 11
checkbox input "true"
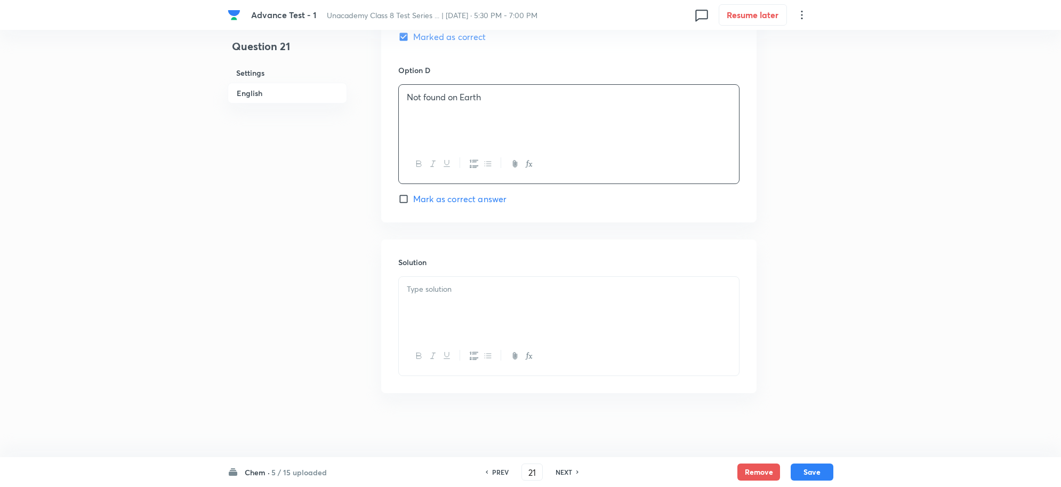
scroll to position [961, 0]
click at [443, 289] on p at bounding box center [569, 289] width 324 height 12
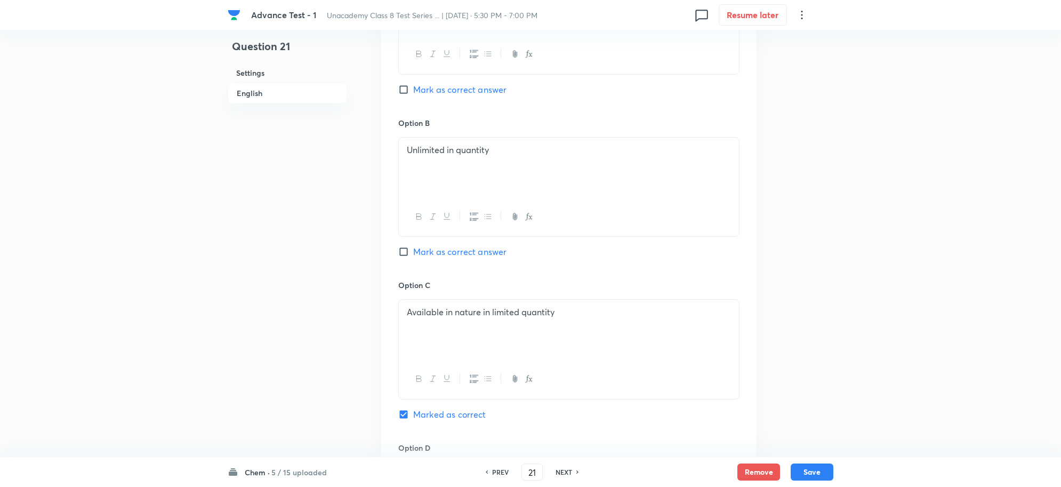
scroll to position [695, 0]
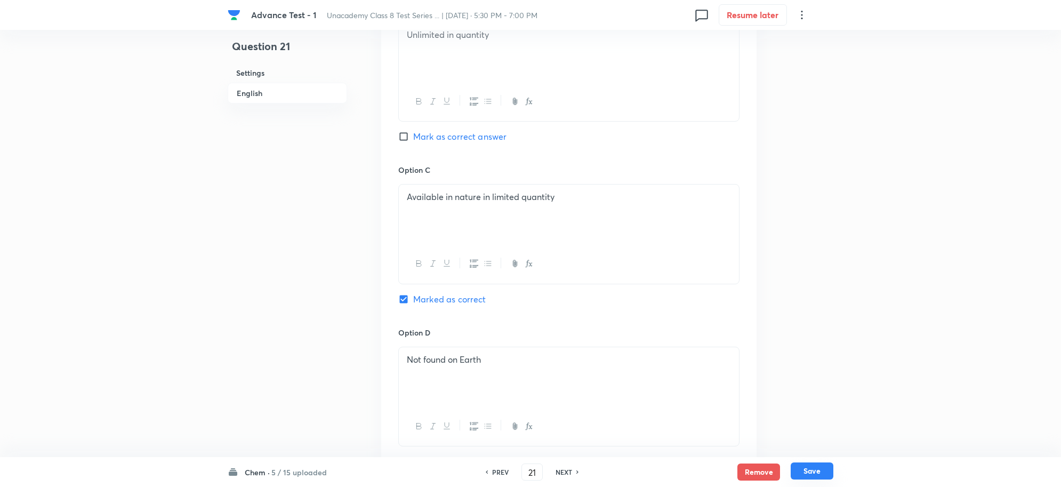
click at [812, 464] on button "Save" at bounding box center [812, 470] width 43 height 17
type input "22"
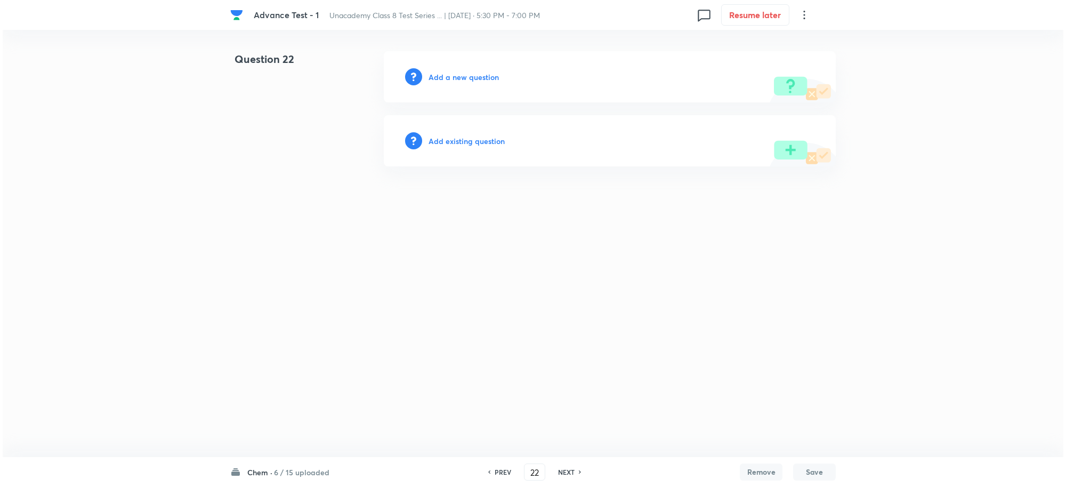
scroll to position [0, 0]
click at [461, 79] on h6 "Add a new question" at bounding box center [464, 76] width 70 height 11
click at [475, 80] on h6 "Choose a question type" at bounding box center [470, 76] width 82 height 11
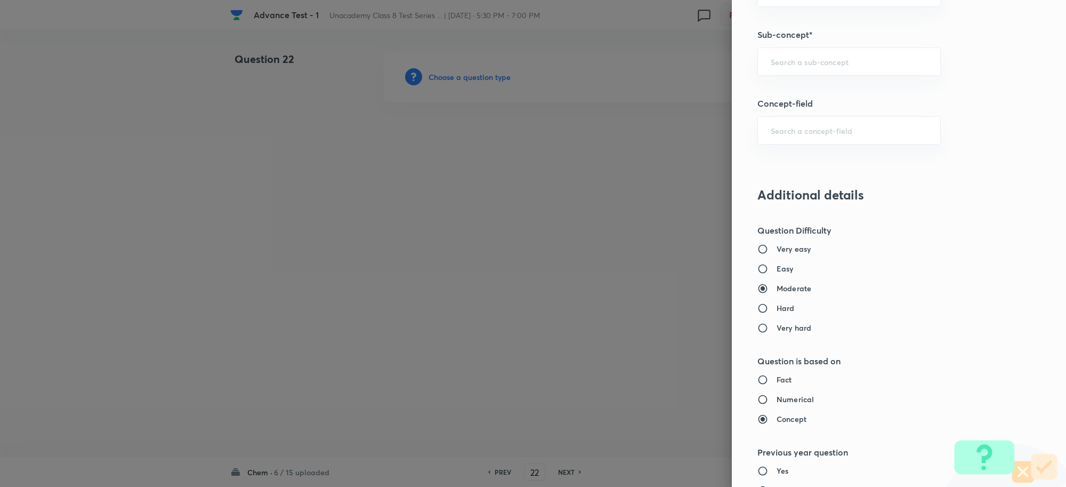
scroll to position [666, 0]
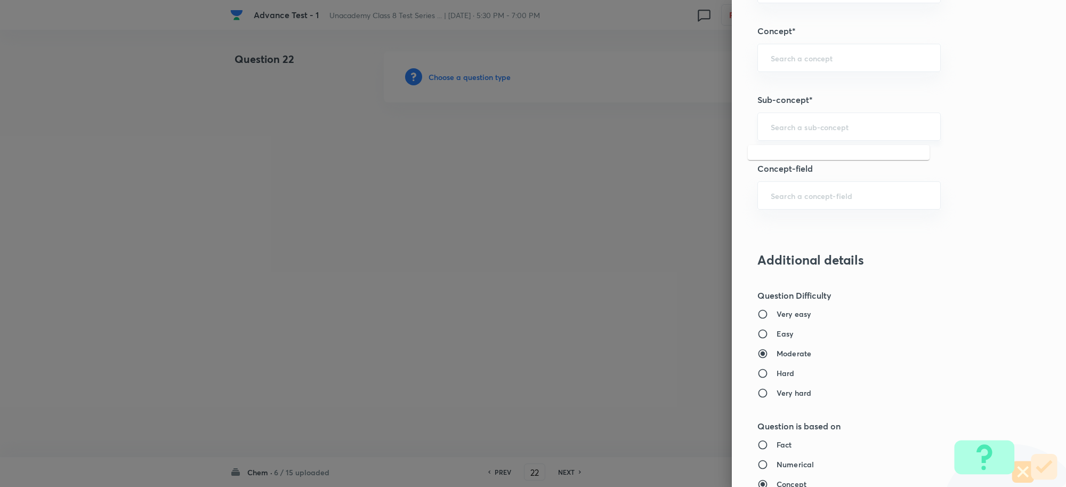
click at [782, 131] on input "text" at bounding box center [849, 127] width 157 height 10
click at [810, 161] on li "Coal and Petroleum Class 8" at bounding box center [839, 158] width 182 height 19
type input "Coal and Petroleum Class 8"
type input "Foundation Class 8"
type input "Chemistry"
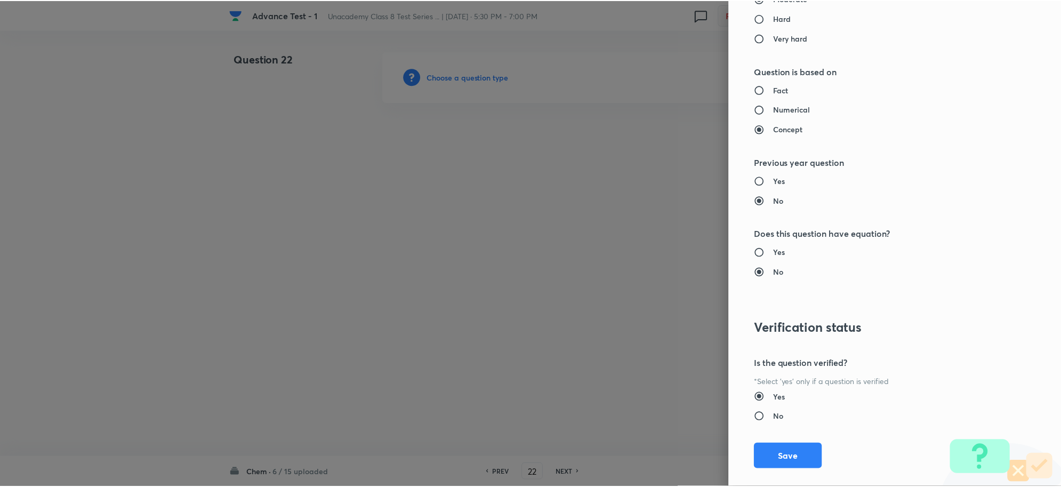
scroll to position [1040, 0]
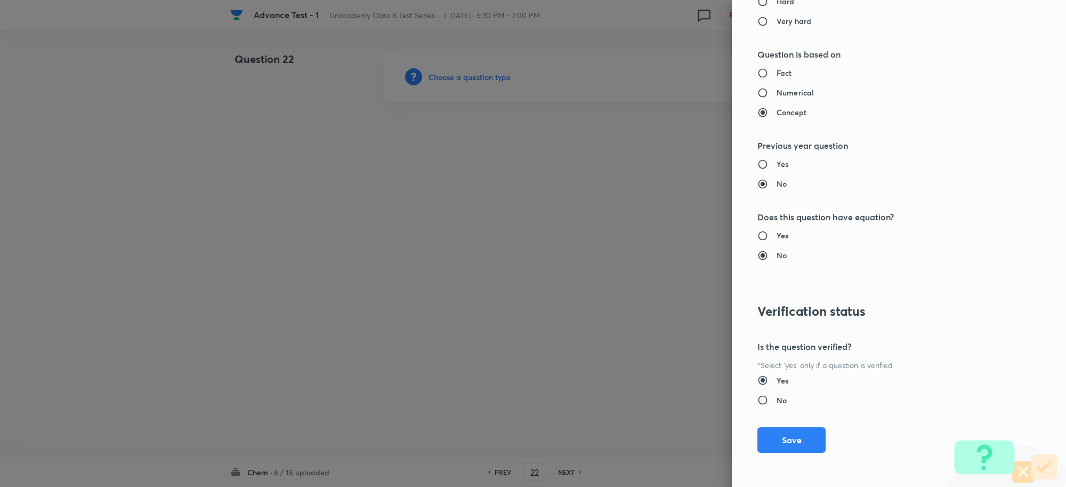
drag, startPoint x: 769, startPoint y: 438, endPoint x: 885, endPoint y: 240, distance: 229.2
click at [769, 438] on button "Save" at bounding box center [792, 440] width 68 height 26
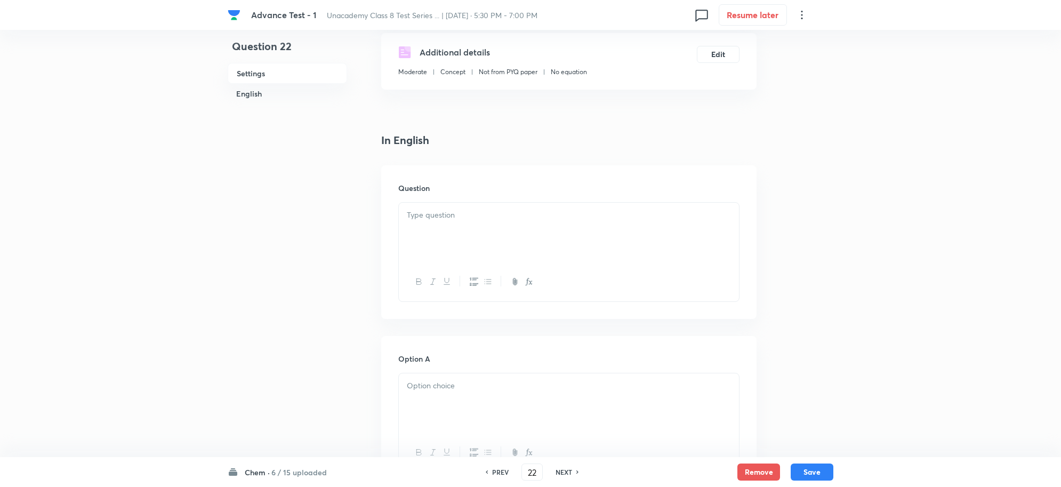
scroll to position [200, 0]
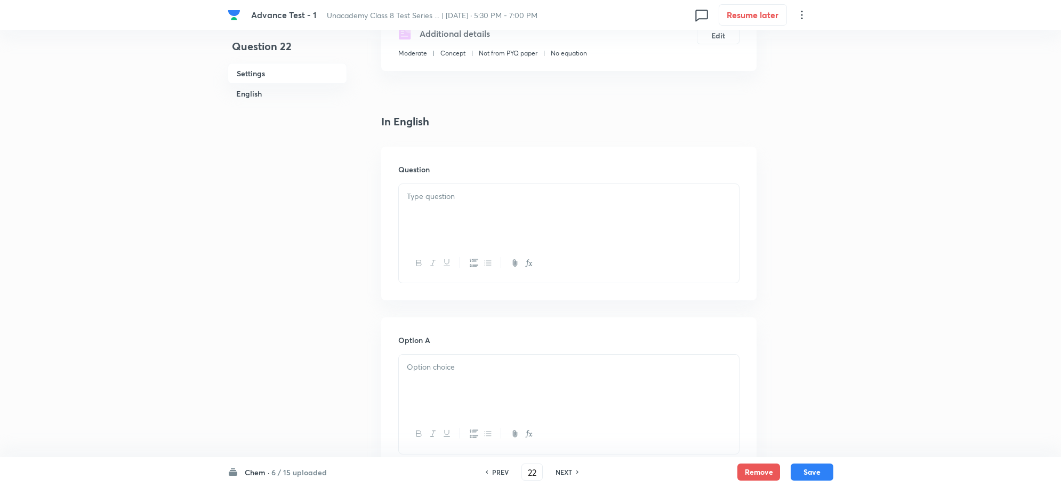
click at [440, 191] on p at bounding box center [569, 196] width 324 height 12
click at [440, 379] on div at bounding box center [569, 385] width 340 height 60
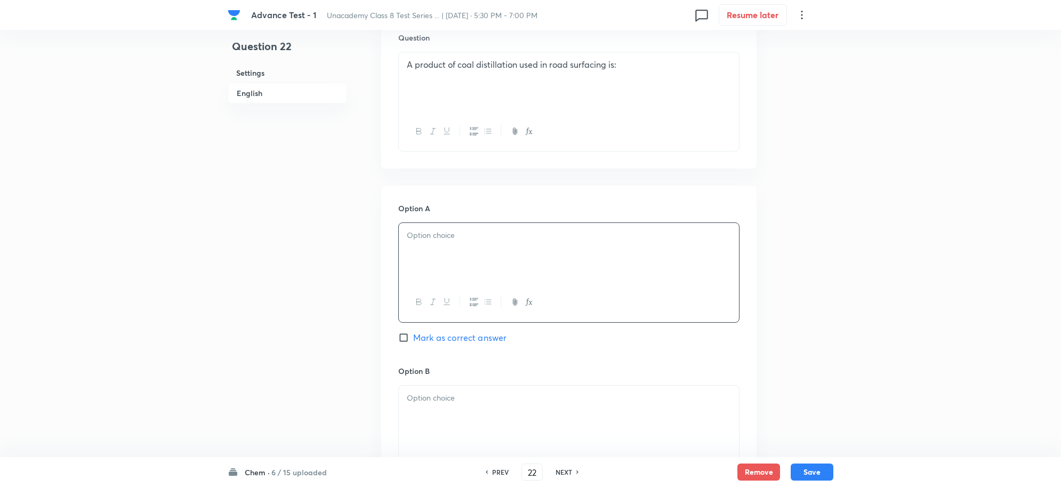
scroll to position [333, 0]
click at [430, 255] on div at bounding box center [569, 251] width 340 height 60
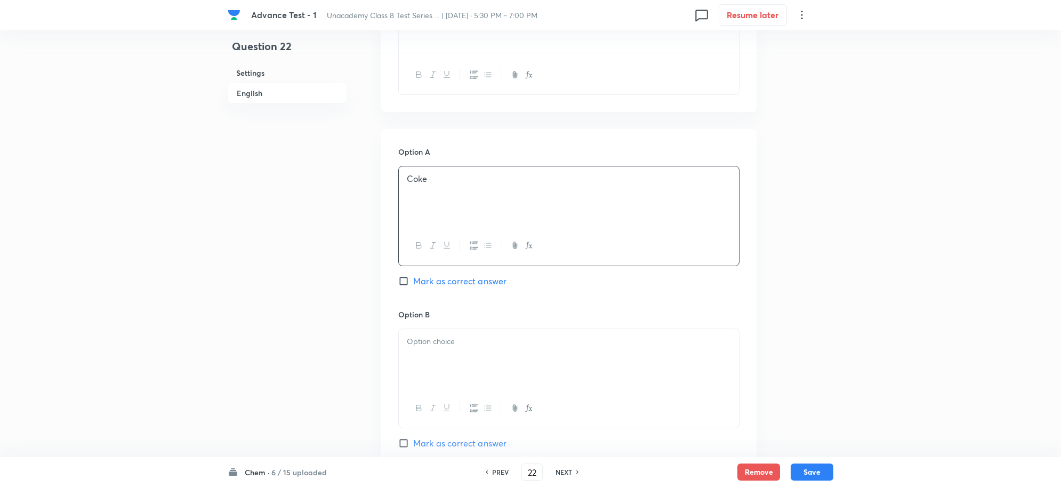
scroll to position [467, 0]
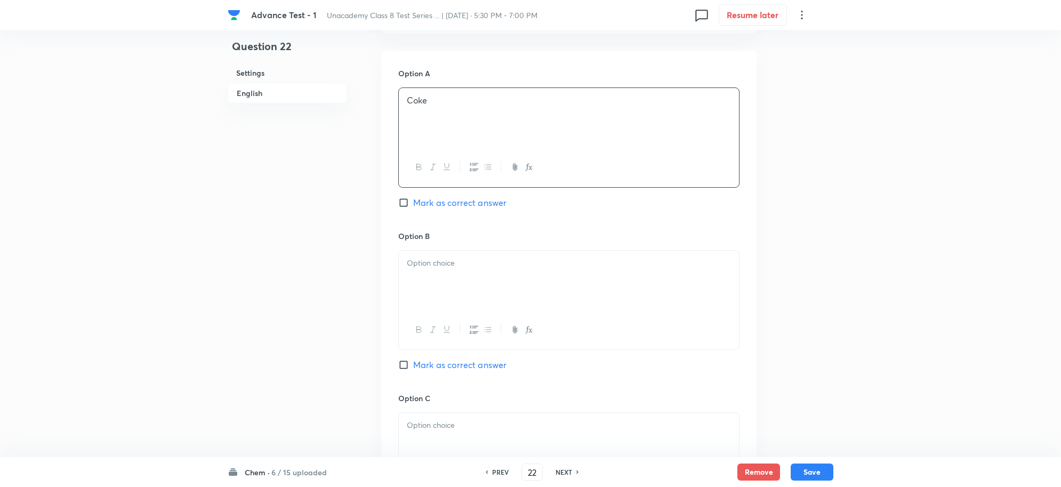
click at [455, 275] on div at bounding box center [569, 281] width 340 height 60
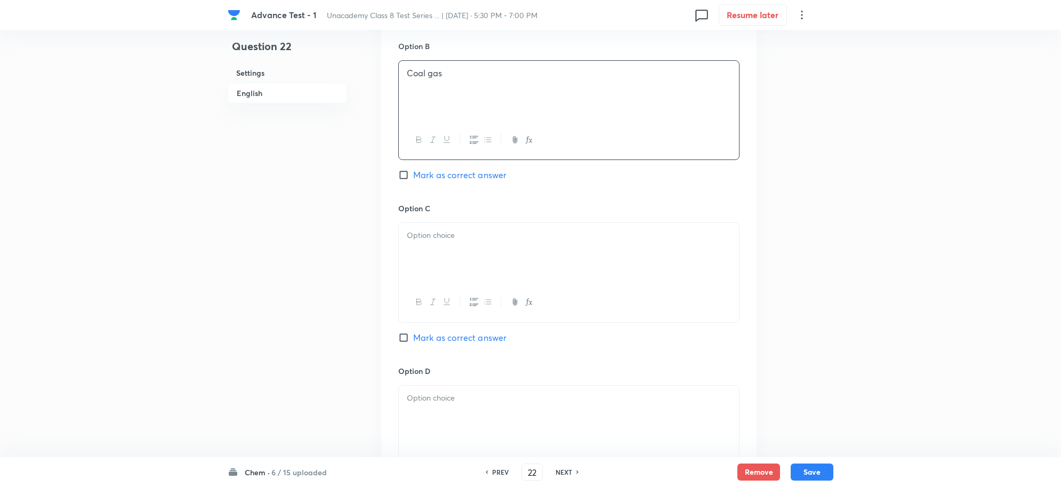
scroll to position [666, 0]
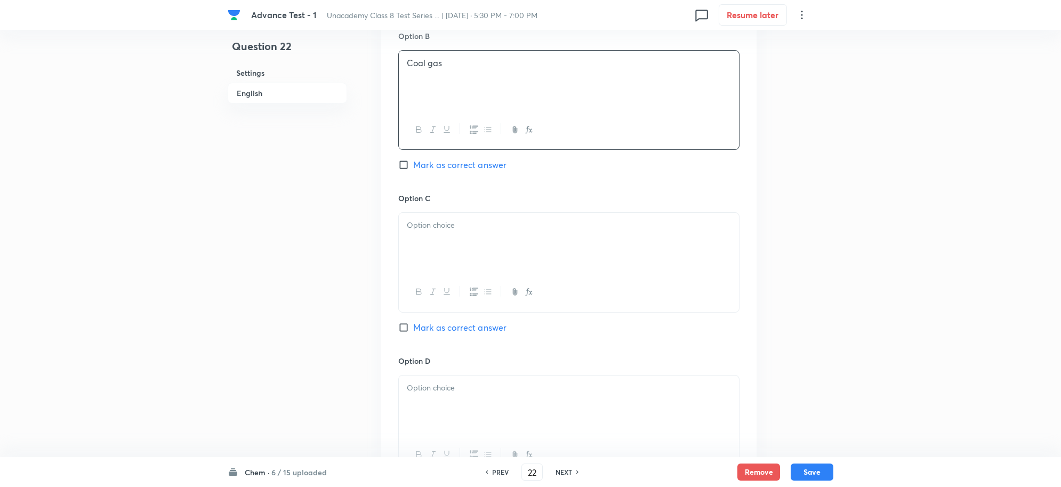
click at [440, 254] on div at bounding box center [569, 243] width 340 height 60
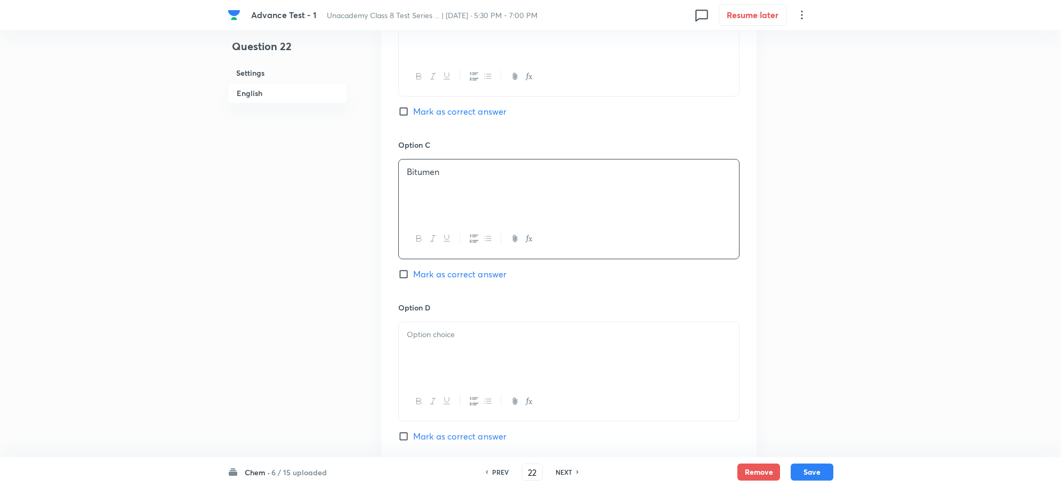
scroll to position [800, 0]
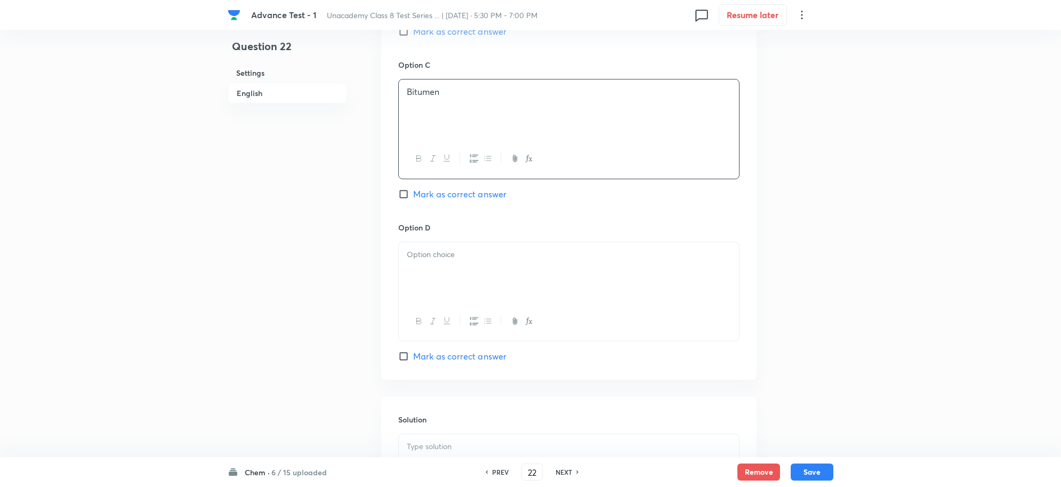
click at [424, 268] on div at bounding box center [569, 272] width 340 height 60
click at [413, 195] on span "Mark as correct answer" at bounding box center [459, 194] width 93 height 13
click at [413, 195] on input "Mark as correct answer" at bounding box center [405, 194] width 15 height 11
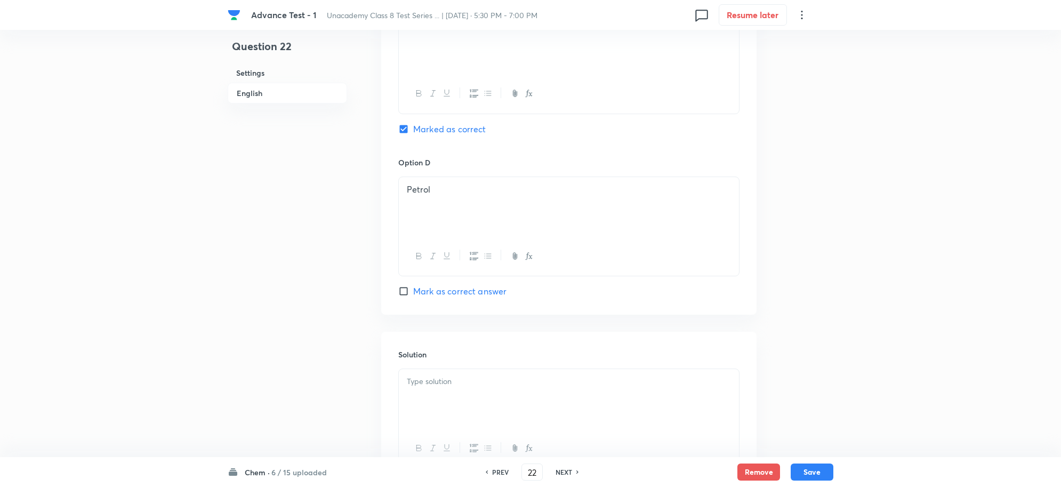
scroll to position [961, 0]
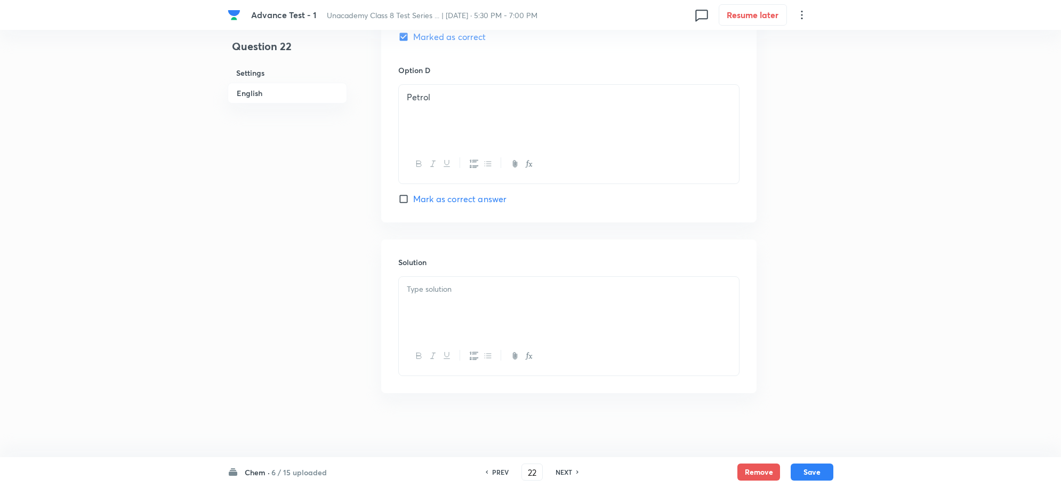
click at [443, 304] on div at bounding box center [569, 307] width 340 height 60
click at [824, 469] on button "Save" at bounding box center [812, 470] width 43 height 17
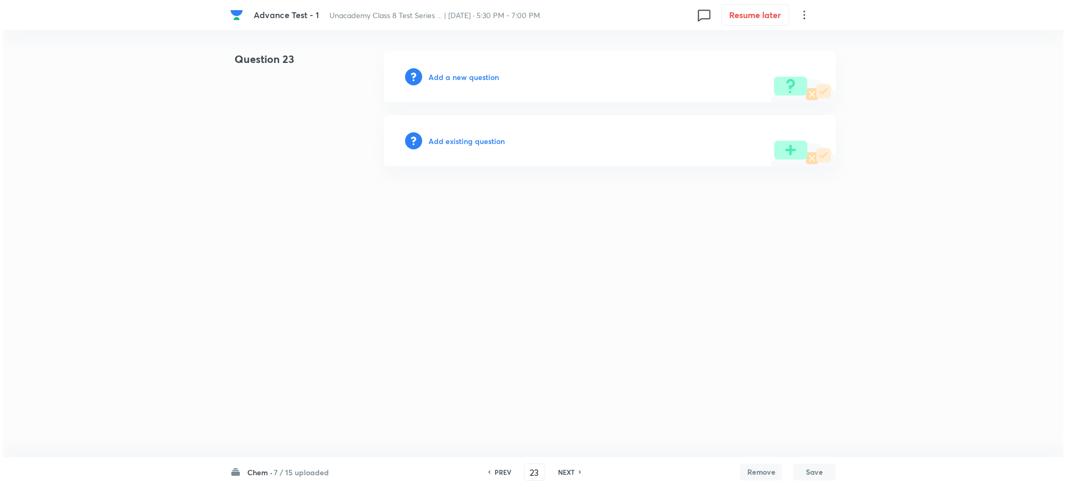
scroll to position [0, 0]
click at [456, 81] on h6 "Add a new question" at bounding box center [464, 76] width 70 height 11
click at [492, 77] on h6 "Choose a question type" at bounding box center [470, 76] width 82 height 11
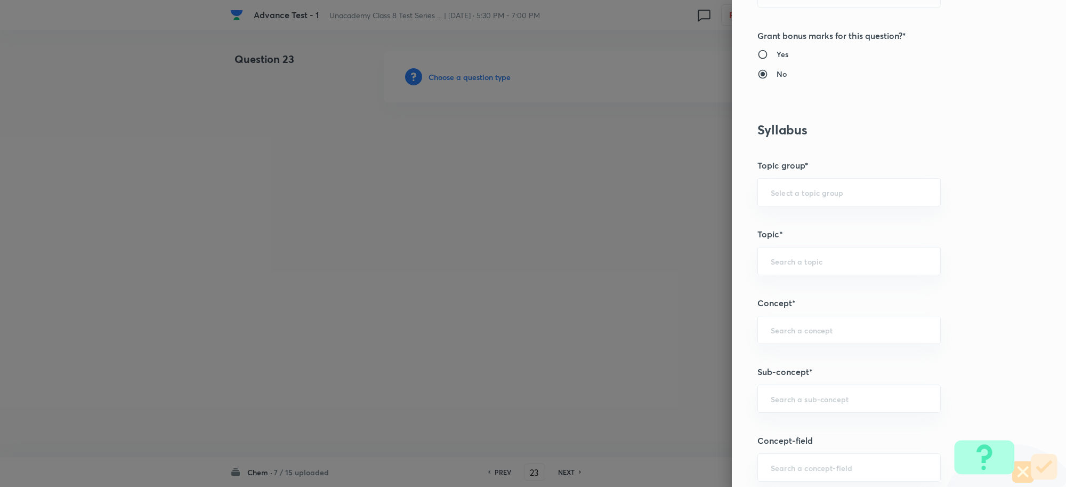
scroll to position [467, 0]
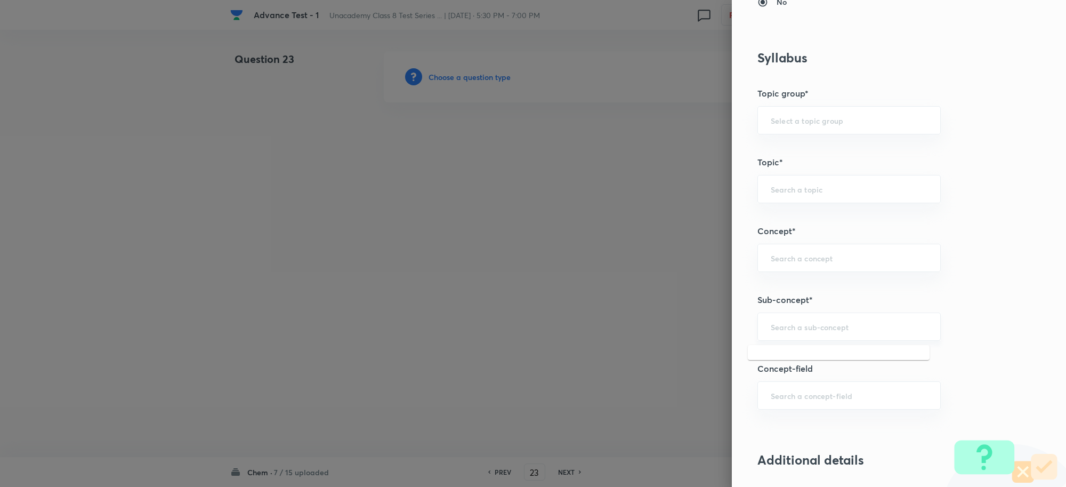
click at [785, 328] on input "text" at bounding box center [849, 327] width 157 height 10
click at [832, 364] on li "Coal and Petroleum Class 8" at bounding box center [839, 358] width 182 height 19
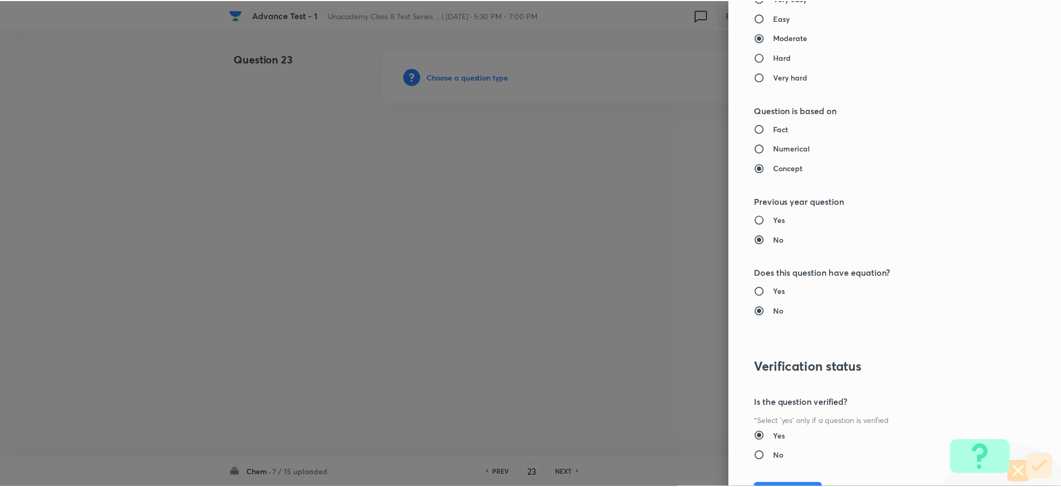
scroll to position [1040, 0]
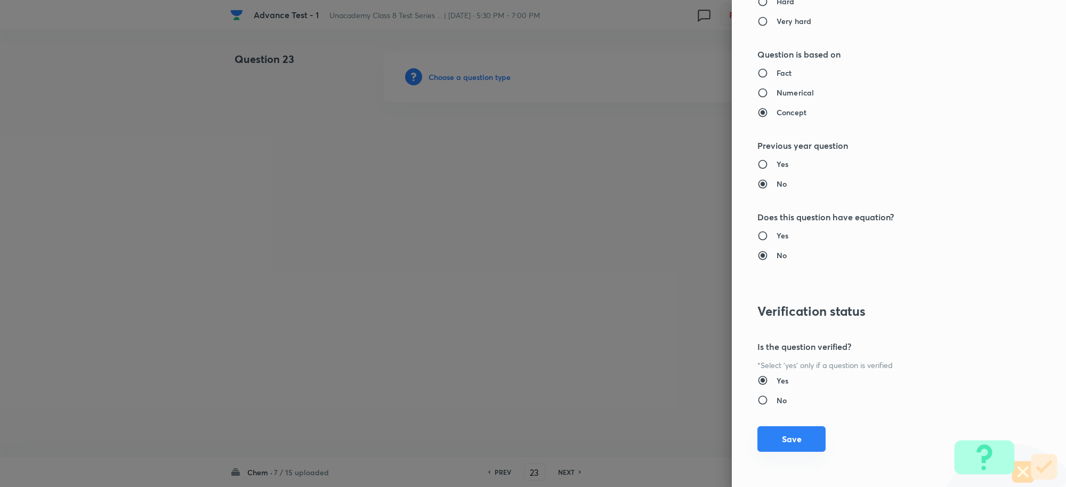
click at [772, 438] on button "Save" at bounding box center [792, 439] width 68 height 26
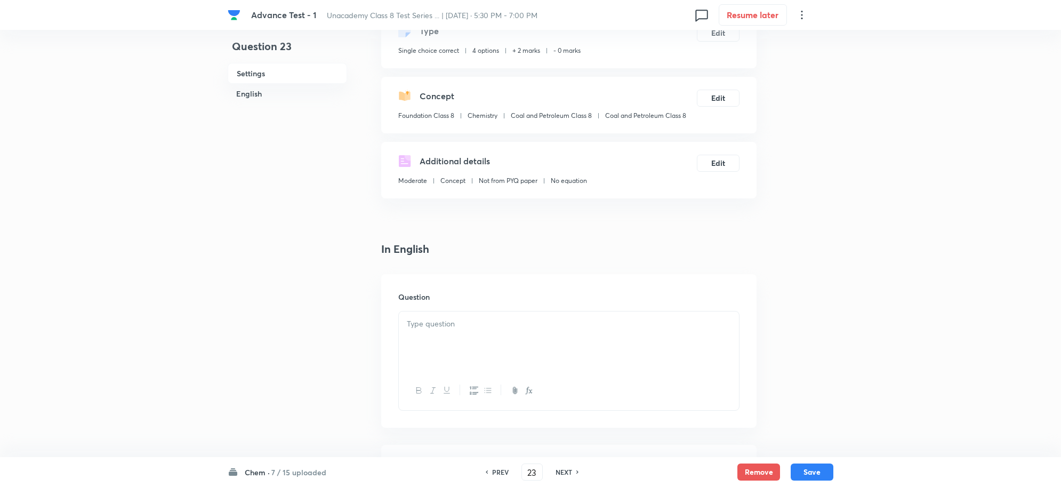
scroll to position [200, 0]
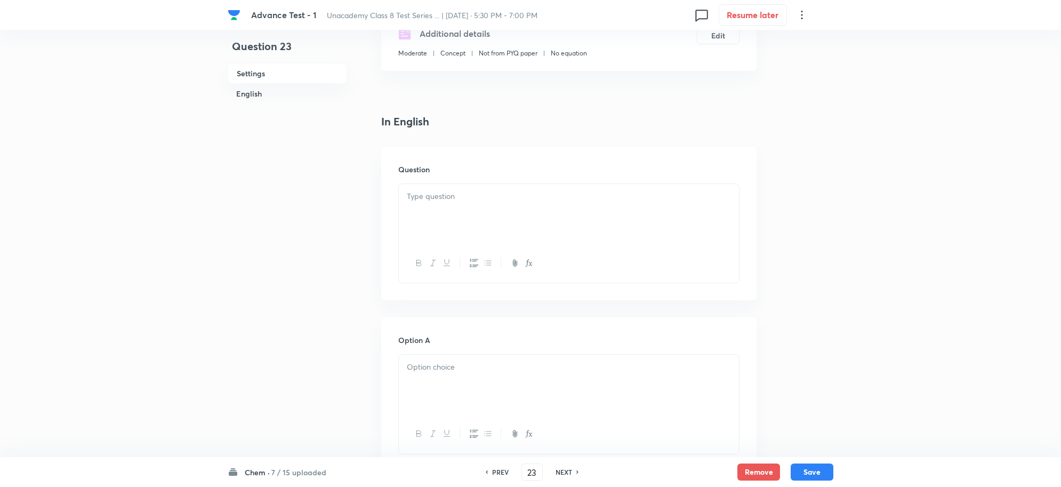
click at [437, 211] on div at bounding box center [569, 214] width 340 height 60
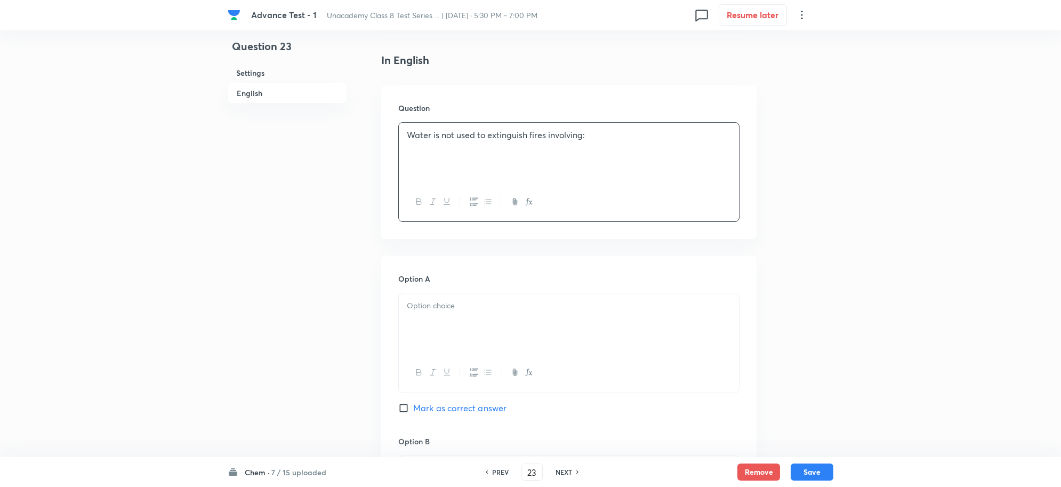
scroll to position [333, 0]
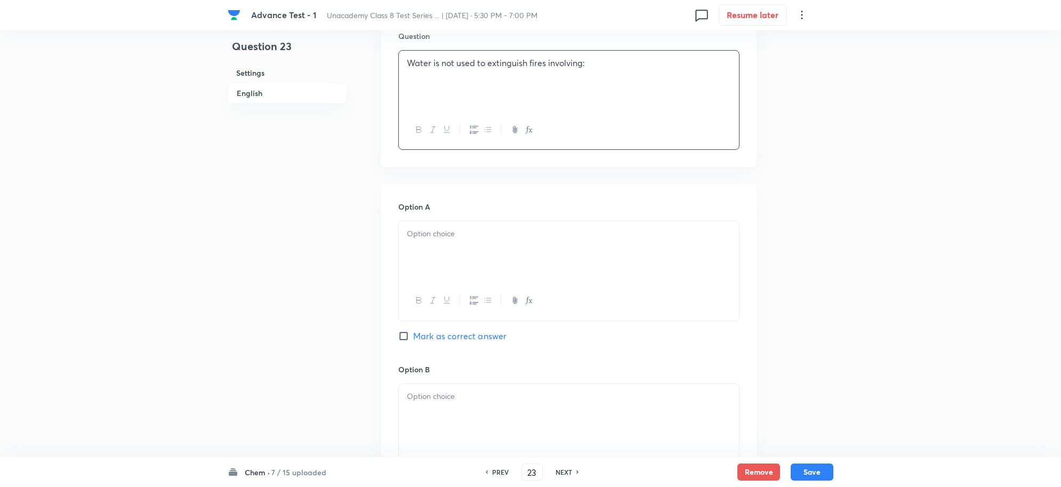
click at [428, 238] on p at bounding box center [569, 234] width 324 height 12
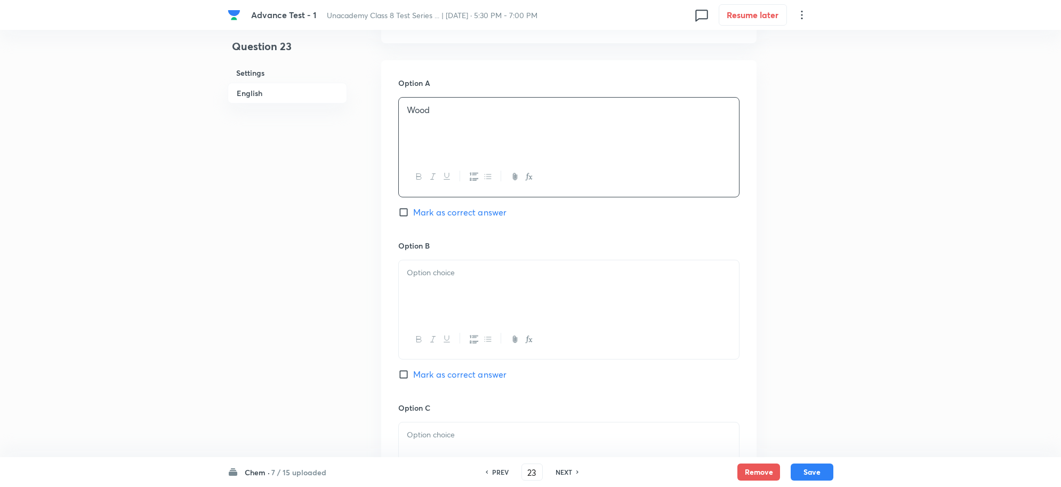
scroll to position [467, 0]
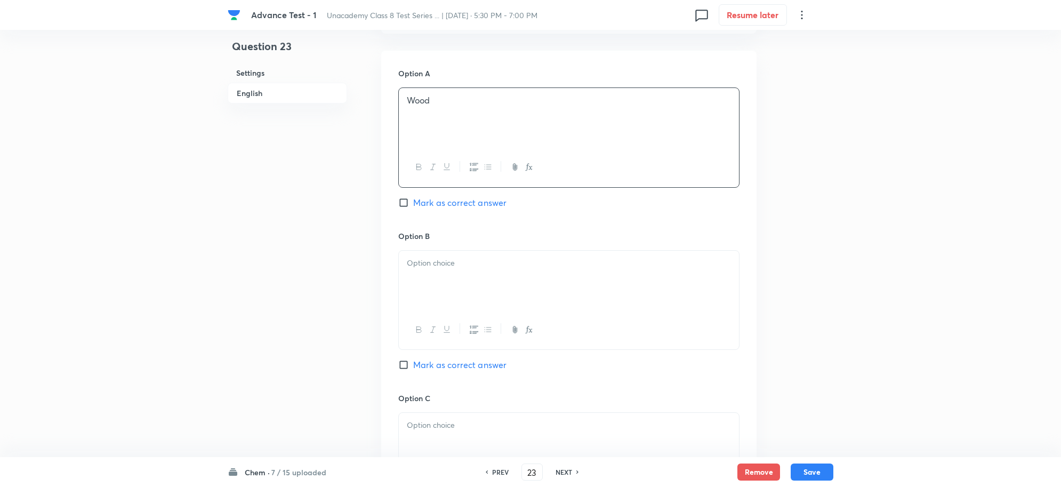
click at [451, 267] on p at bounding box center [569, 263] width 324 height 12
click at [432, 366] on span "Mark as correct answer" at bounding box center [459, 364] width 93 height 13
click at [413, 366] on input "Mark as correct answer" at bounding box center [405, 364] width 15 height 11
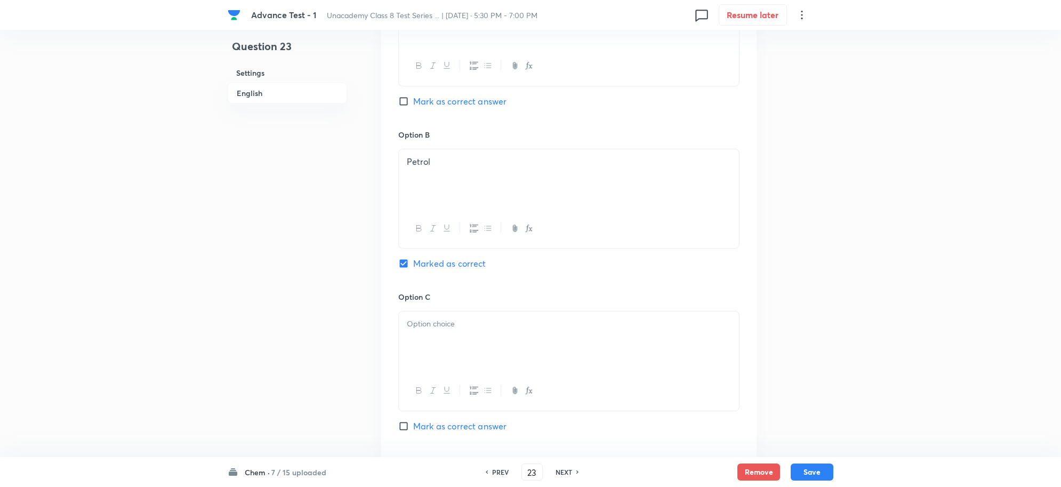
scroll to position [666, 0]
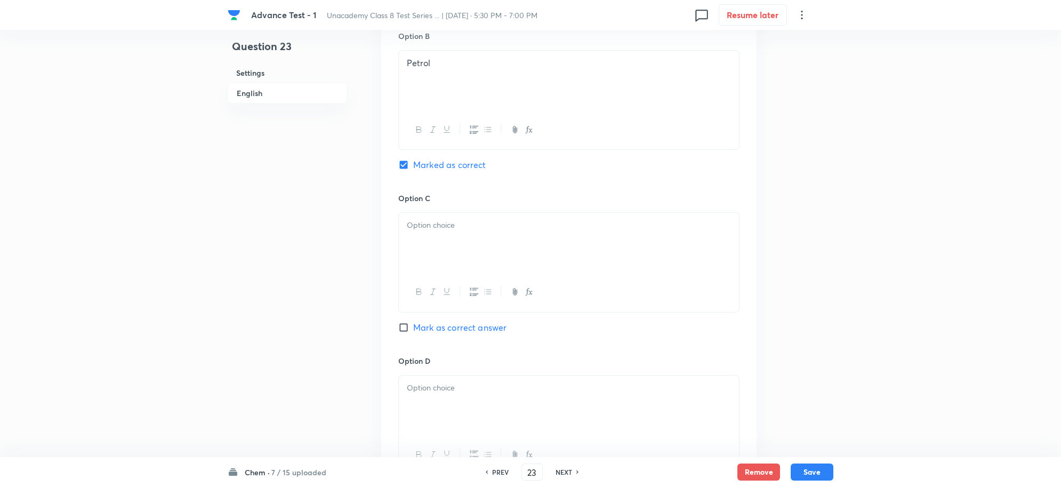
click at [432, 242] on div at bounding box center [569, 243] width 340 height 60
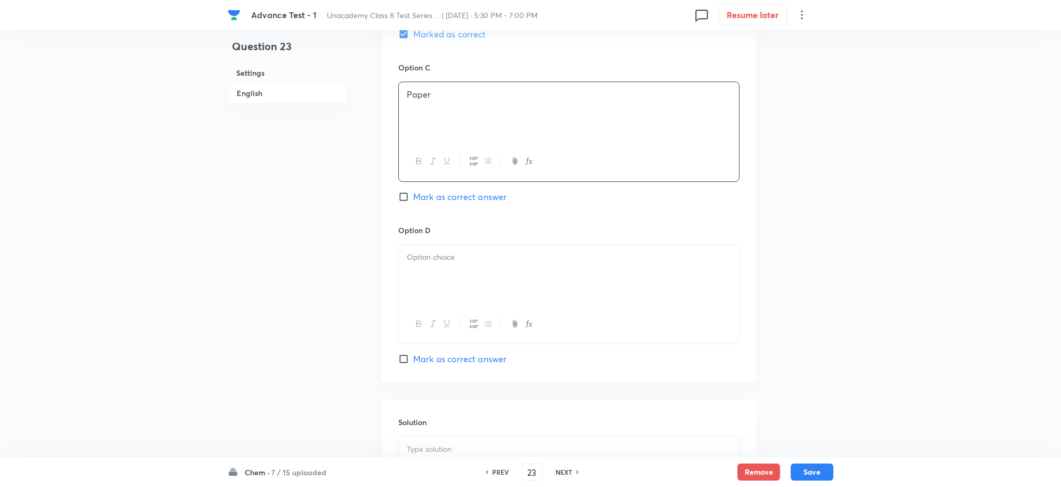
scroll to position [800, 0]
click at [456, 269] on div at bounding box center [569, 272] width 340 height 60
click at [451, 283] on p at bounding box center [569, 289] width 324 height 12
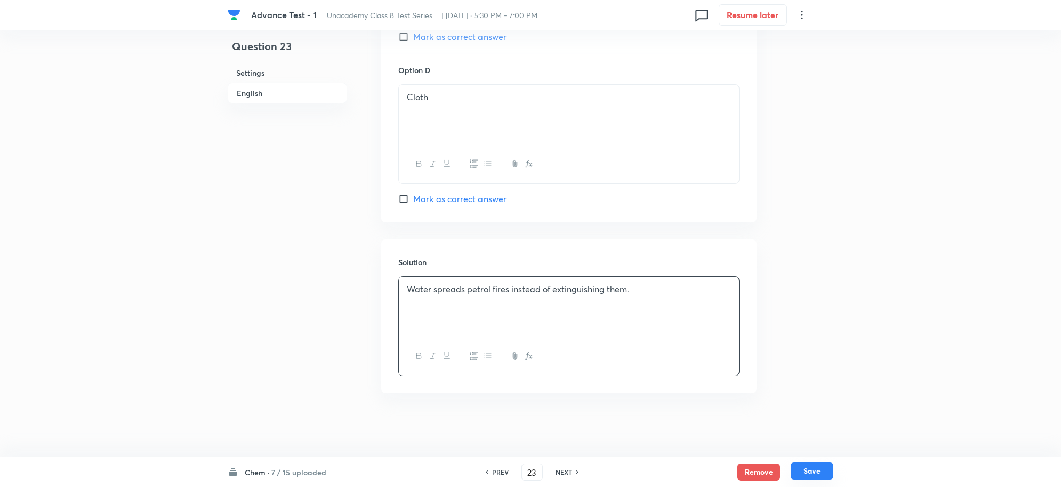
click at [807, 468] on button "Save" at bounding box center [812, 470] width 43 height 17
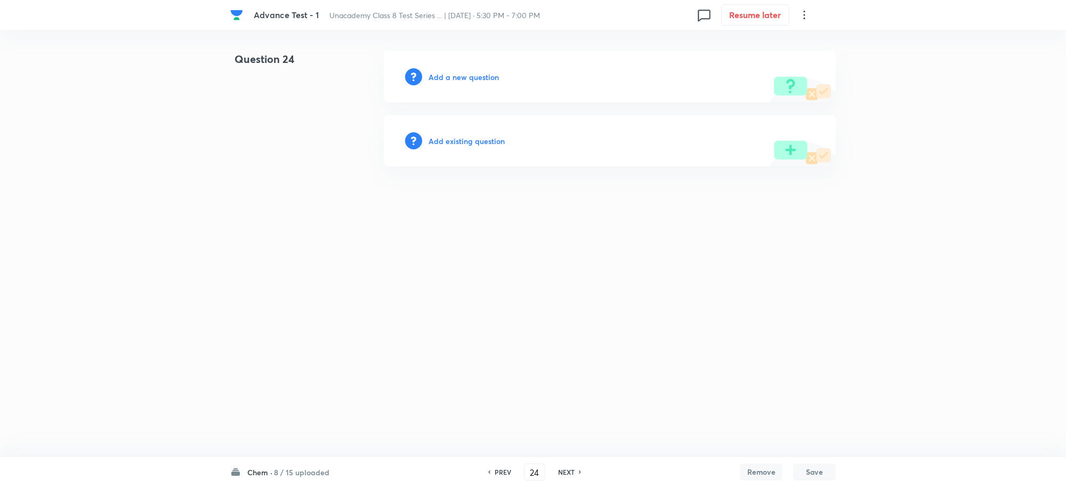
click at [438, 81] on h6 "Add a new question" at bounding box center [464, 76] width 70 height 11
click at [449, 76] on h6 "Choose a question type" at bounding box center [470, 76] width 82 height 11
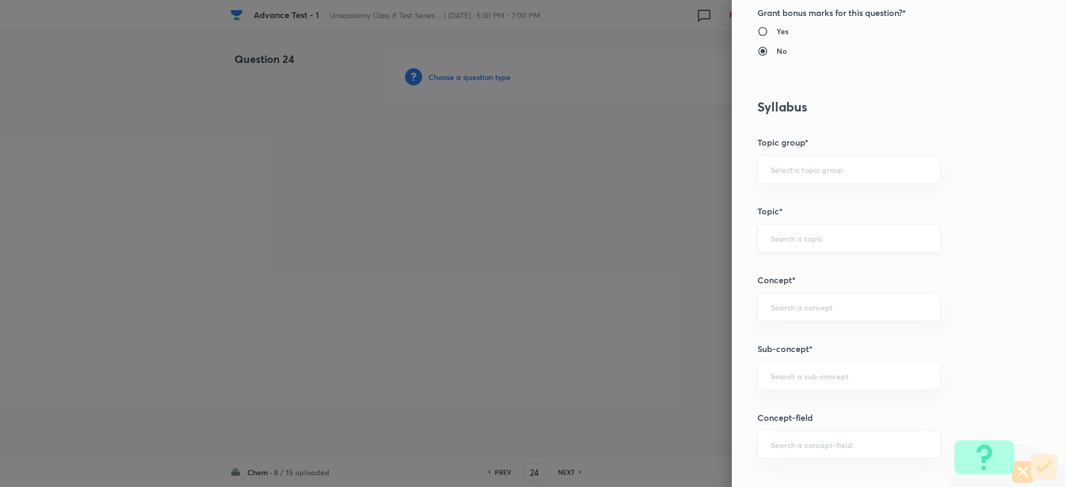
scroll to position [533, 0]
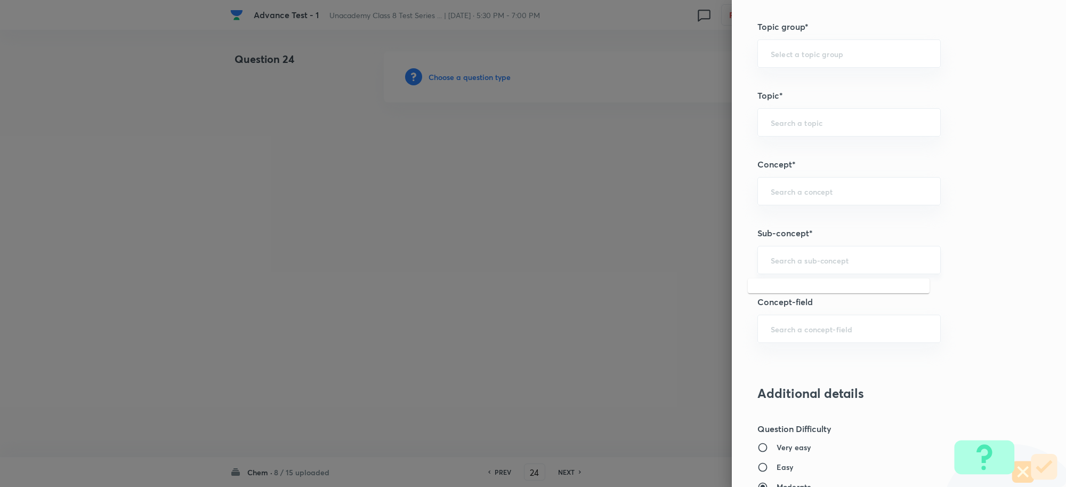
click at [791, 265] on input "text" at bounding box center [849, 260] width 157 height 10
click at [825, 328] on li "Combustion Reaction" at bounding box center [839, 330] width 182 height 19
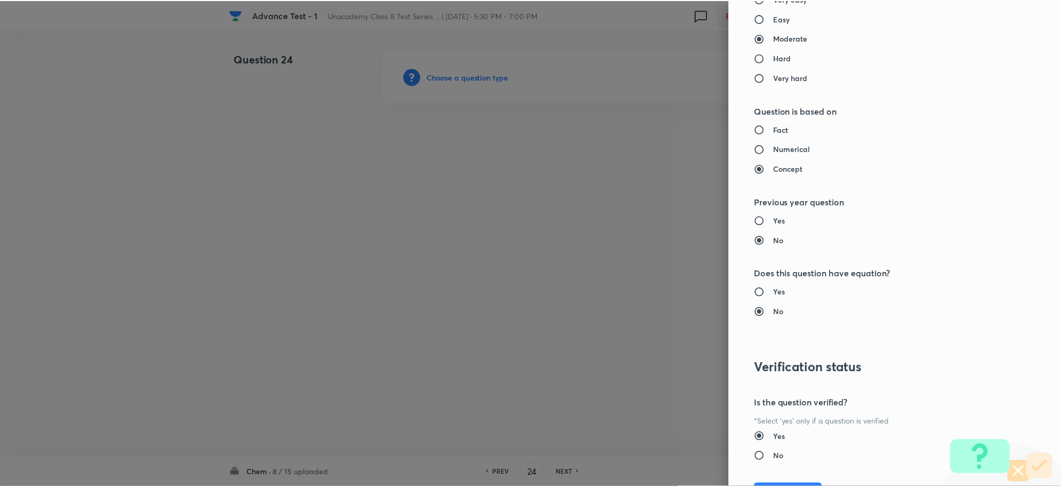
scroll to position [1040, 0]
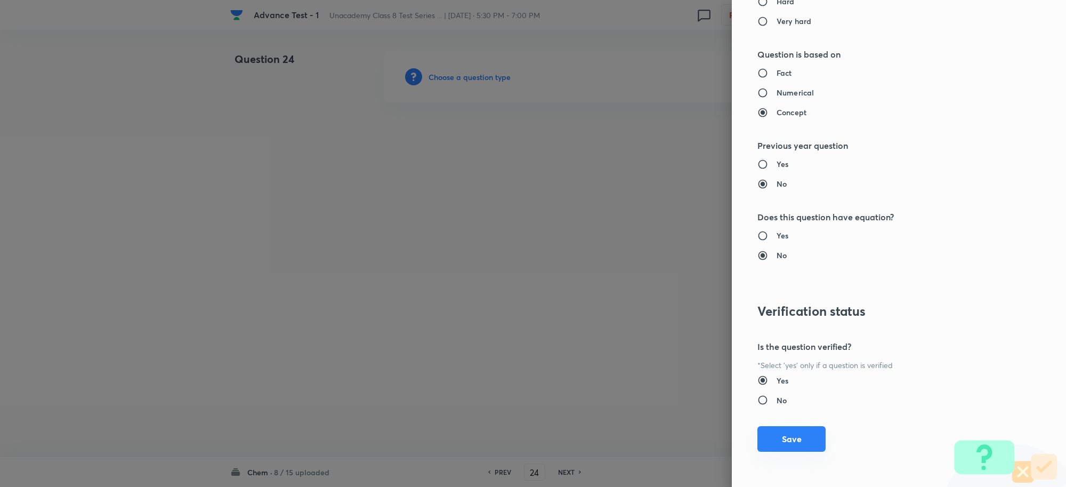
click at [786, 439] on button "Save" at bounding box center [792, 439] width 68 height 26
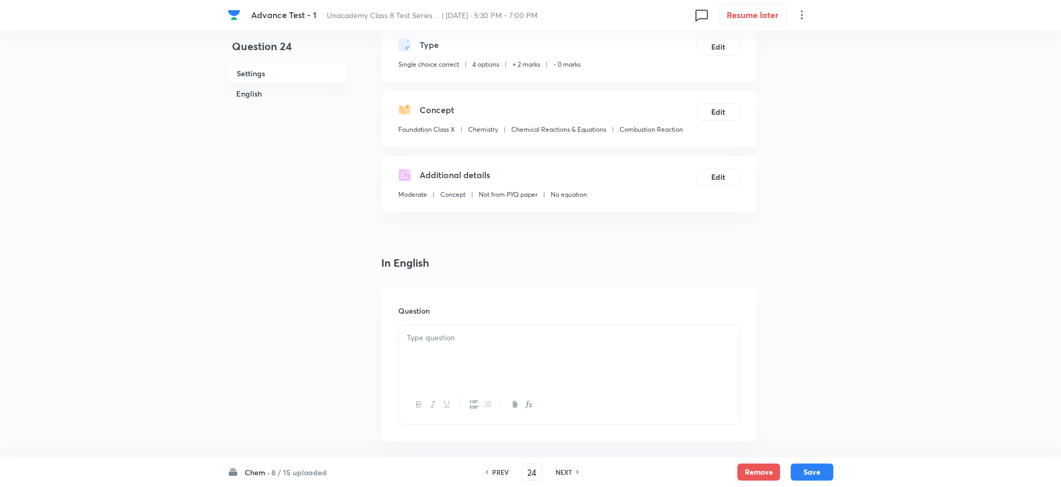
scroll to position [133, 0]
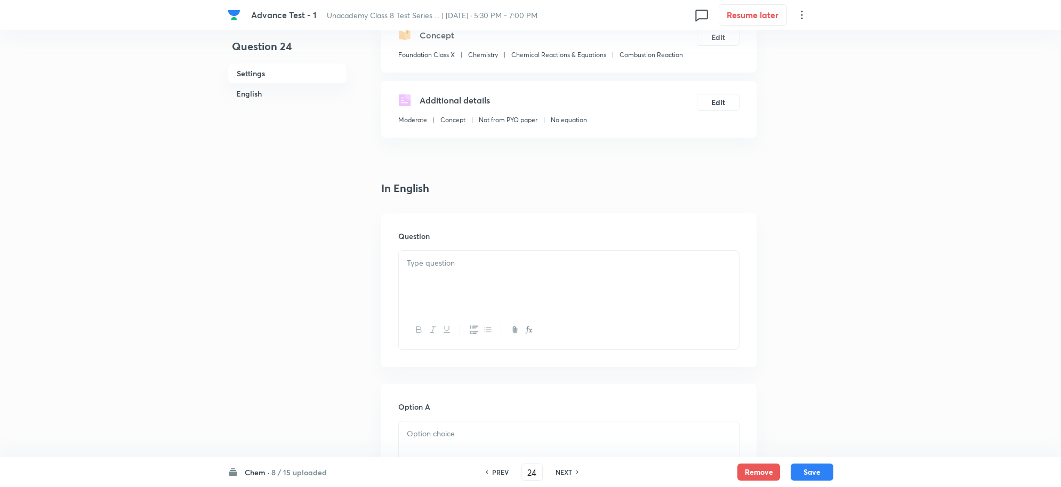
click at [448, 267] on p at bounding box center [569, 263] width 324 height 12
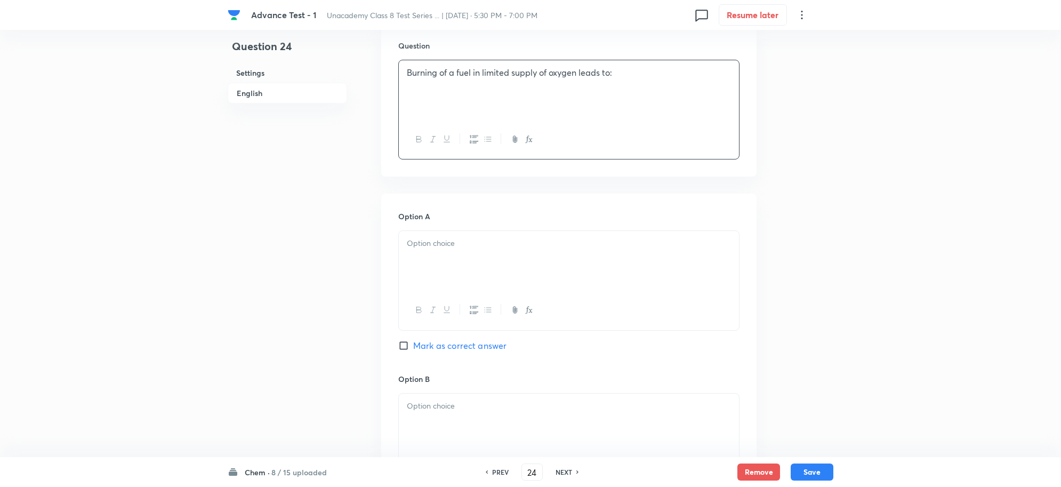
scroll to position [400, 0]
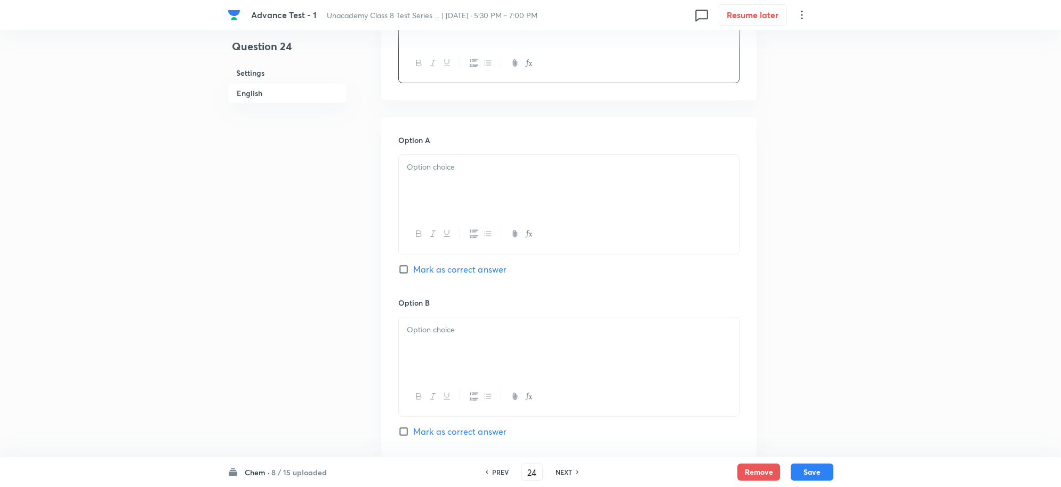
click at [430, 196] on div at bounding box center [569, 185] width 340 height 60
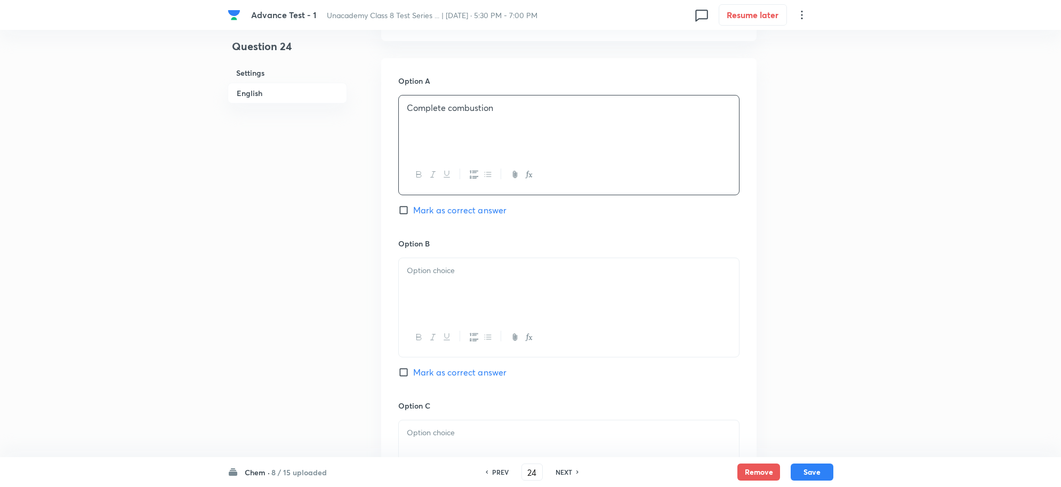
scroll to position [533, 0]
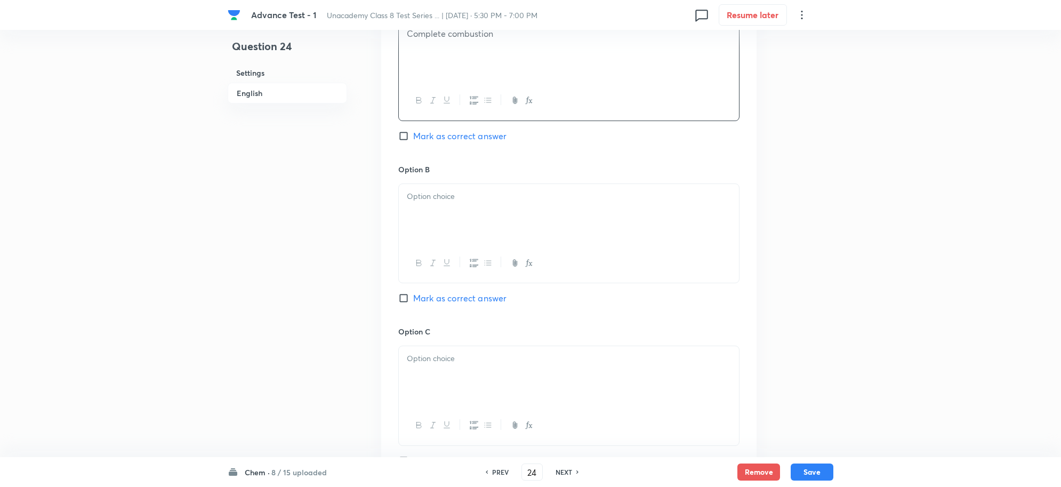
click at [435, 200] on p at bounding box center [569, 196] width 324 height 12
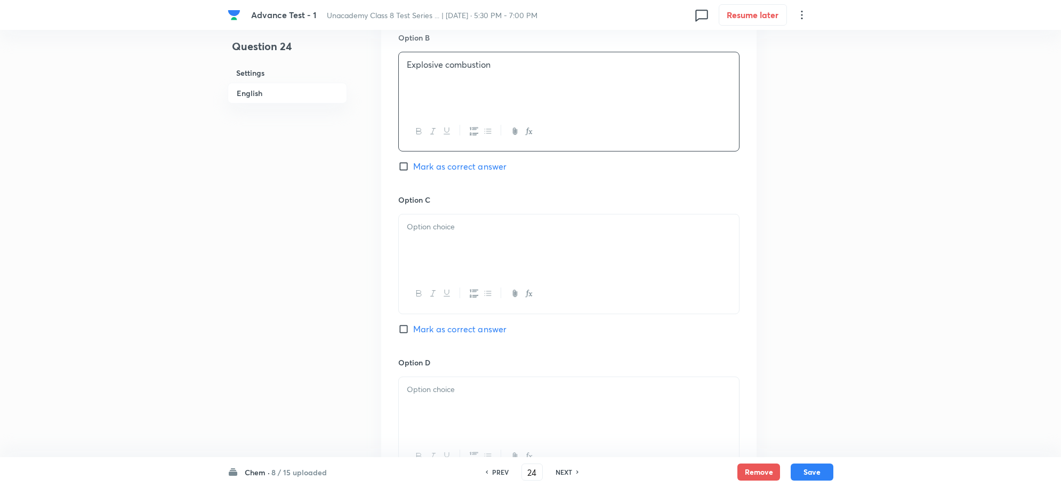
scroll to position [666, 0]
click at [448, 229] on p at bounding box center [569, 225] width 324 height 12
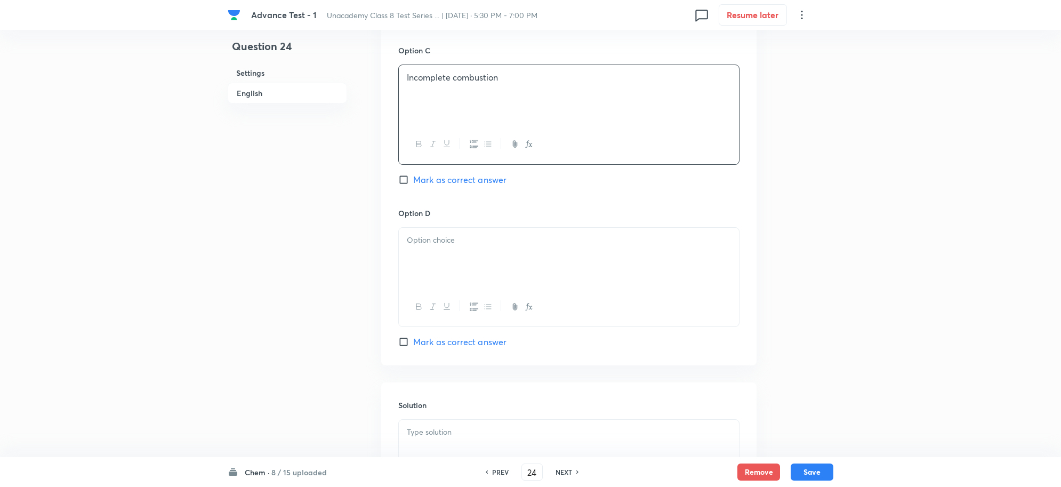
scroll to position [866, 0]
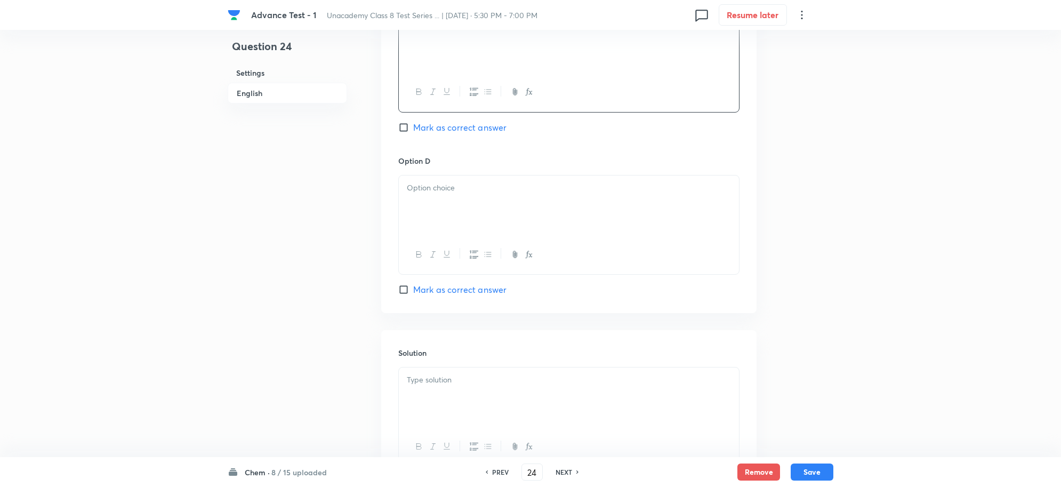
click at [430, 137] on div "Option C Incomplete combustion Mark as correct answer" at bounding box center [568, 74] width 341 height 162
click at [438, 209] on div at bounding box center [569, 205] width 340 height 60
click at [412, 133] on input "Mark as correct answer" at bounding box center [405, 127] width 15 height 11
click at [420, 204] on div at bounding box center [569, 205] width 340 height 60
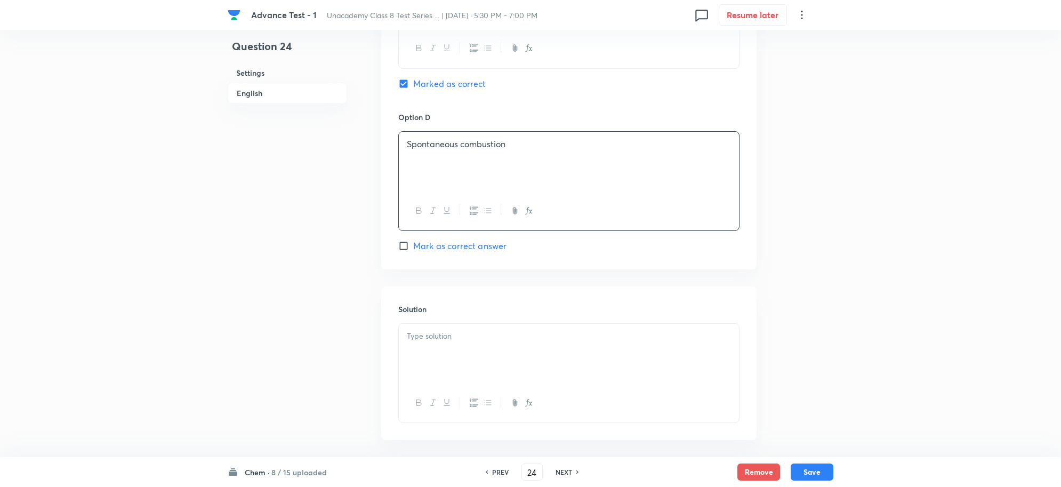
scroll to position [961, 0]
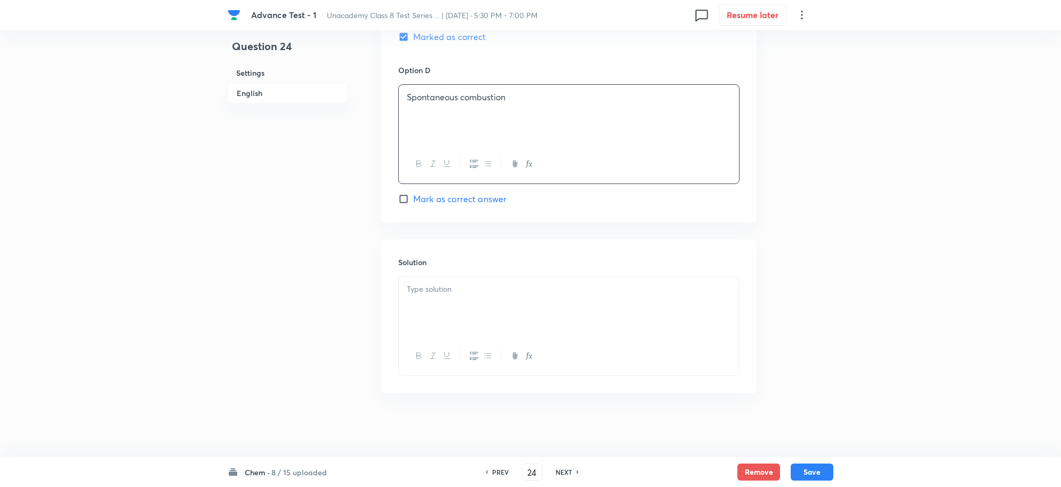
click at [444, 296] on div at bounding box center [569, 307] width 340 height 60
click at [795, 469] on button "Save" at bounding box center [812, 470] width 43 height 17
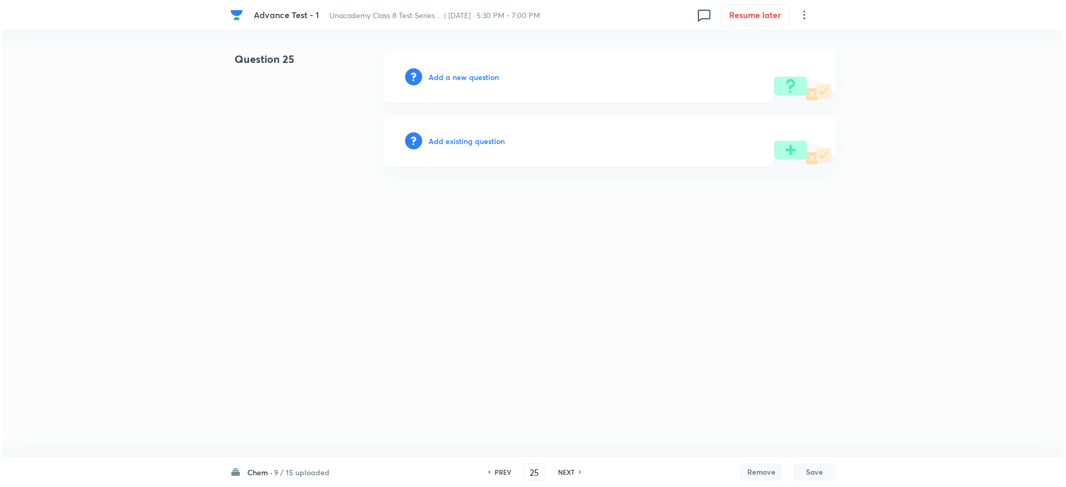
scroll to position [0, 0]
click at [467, 79] on h6 "Add a new question" at bounding box center [464, 76] width 70 height 11
click at [477, 78] on h6 "Choose a question type" at bounding box center [470, 76] width 82 height 11
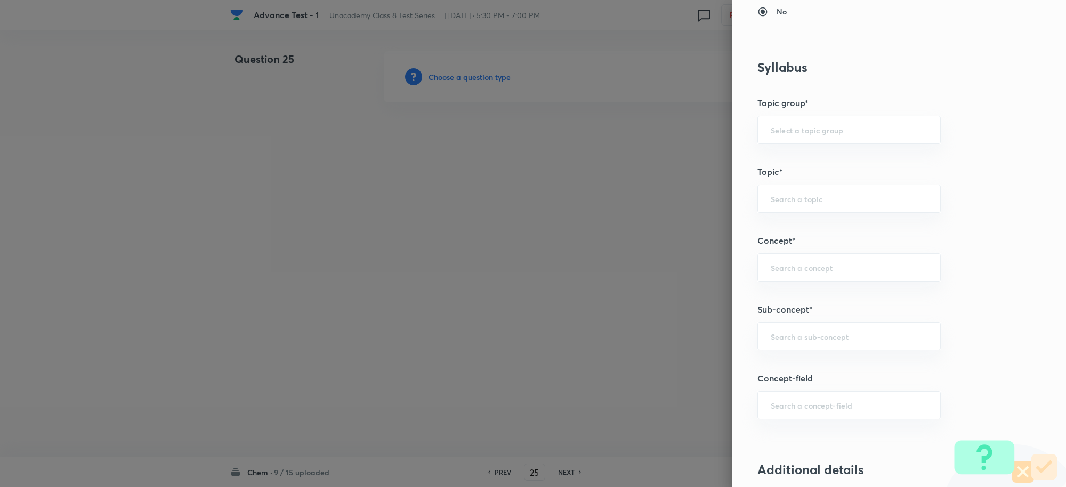
scroll to position [533, 0]
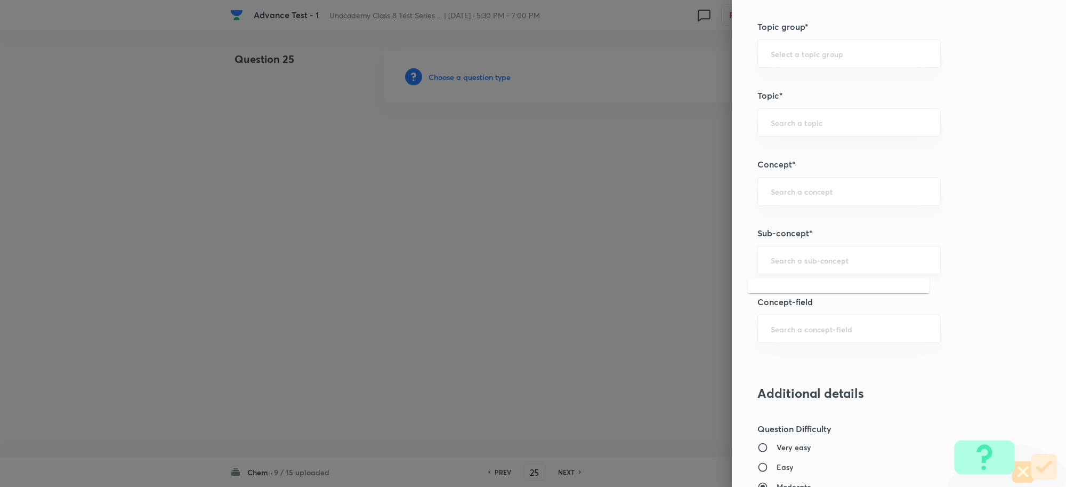
click at [786, 260] on input "text" at bounding box center [849, 260] width 157 height 10
click at [809, 294] on li "Coal and Petroleum Class 8" at bounding box center [839, 292] width 182 height 19
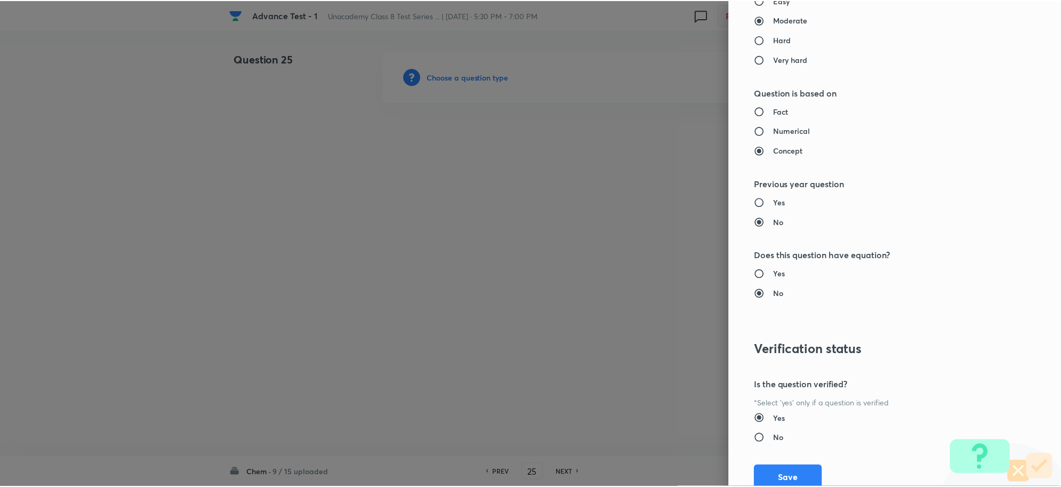
scroll to position [1040, 0]
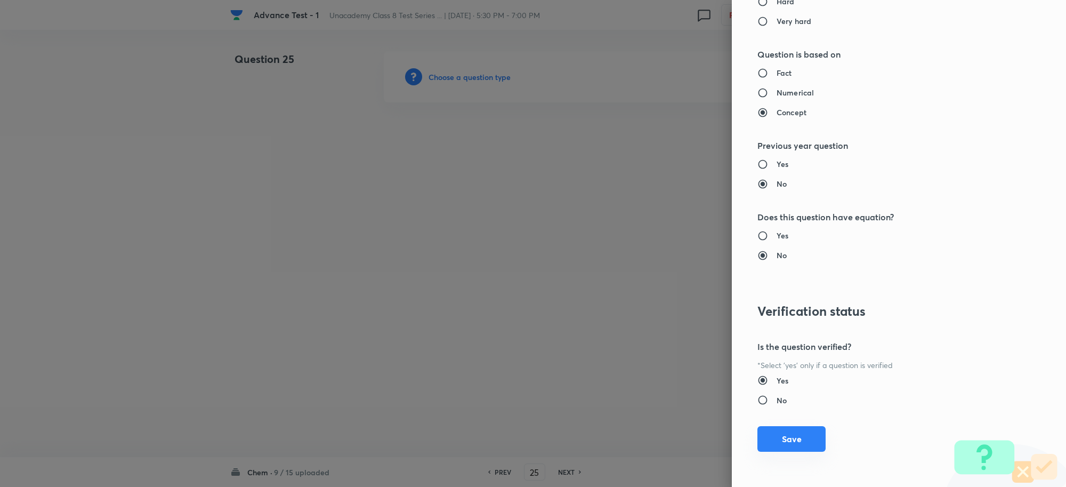
click at [771, 435] on button "Save" at bounding box center [792, 439] width 68 height 26
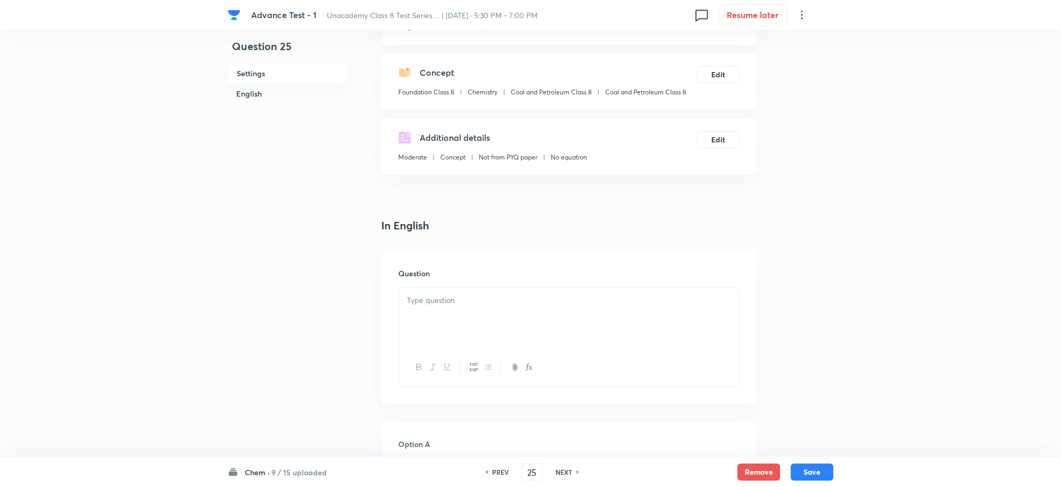
scroll to position [200, 0]
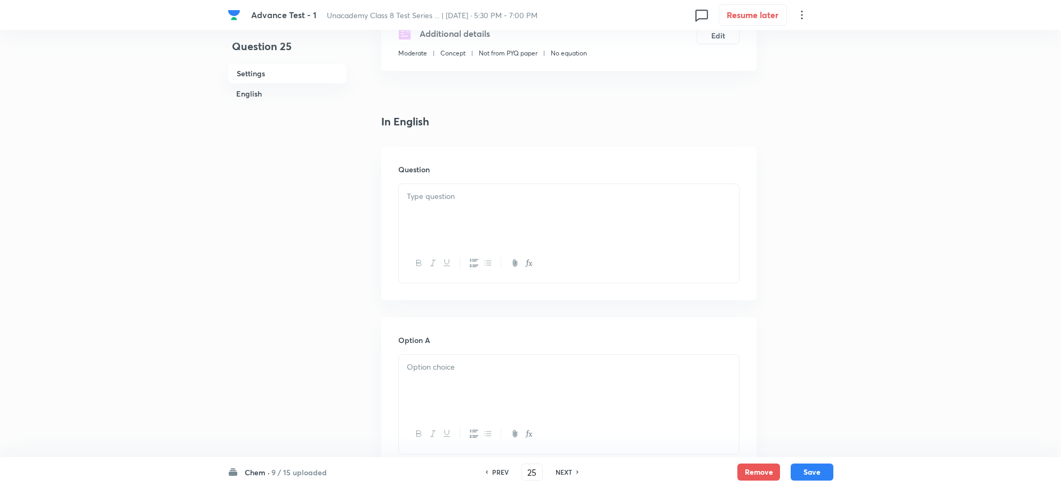
click at [446, 208] on div at bounding box center [569, 214] width 340 height 60
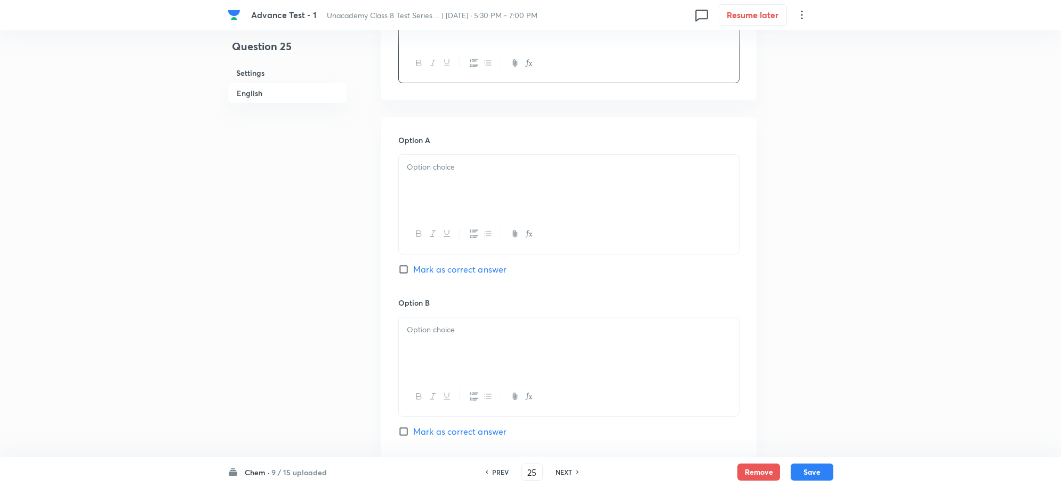
click at [438, 173] on p at bounding box center [569, 167] width 324 height 12
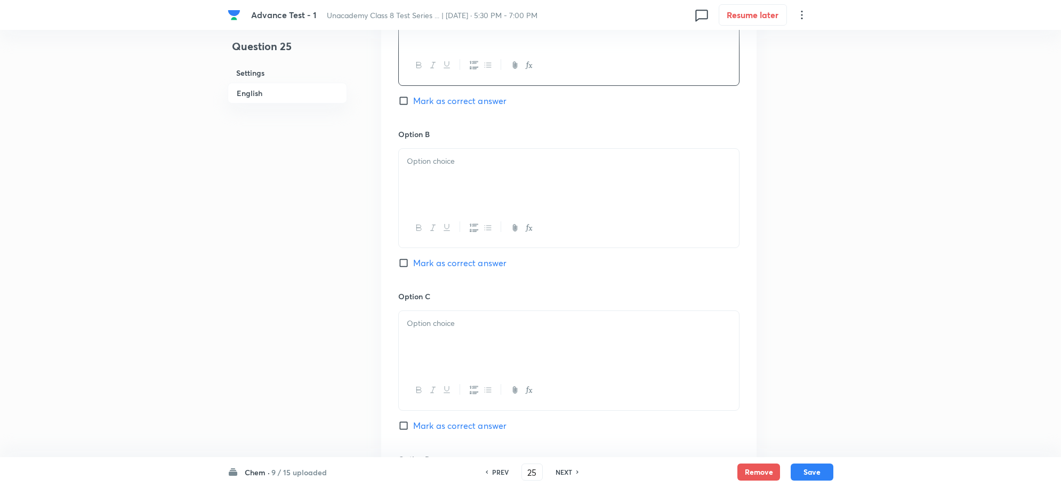
scroll to position [600, 0]
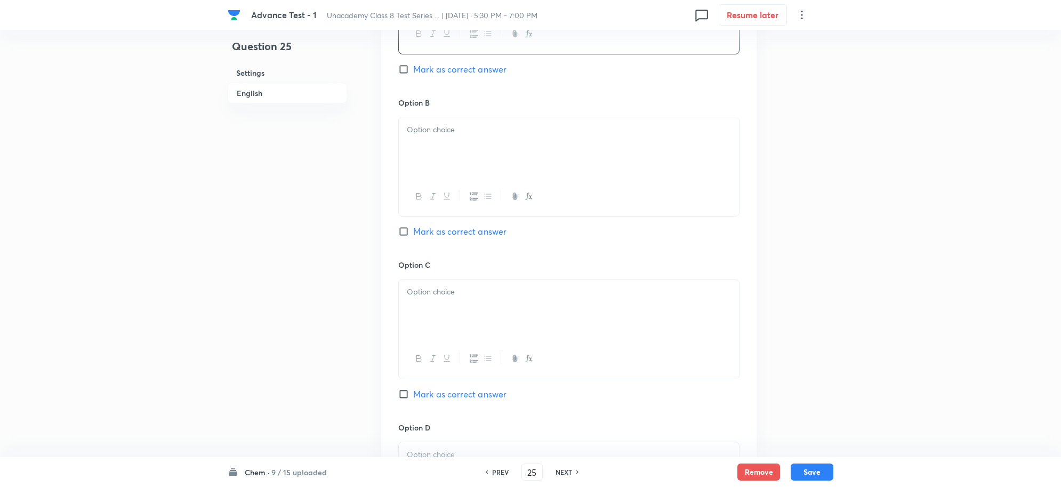
click at [425, 165] on div at bounding box center [569, 147] width 340 height 60
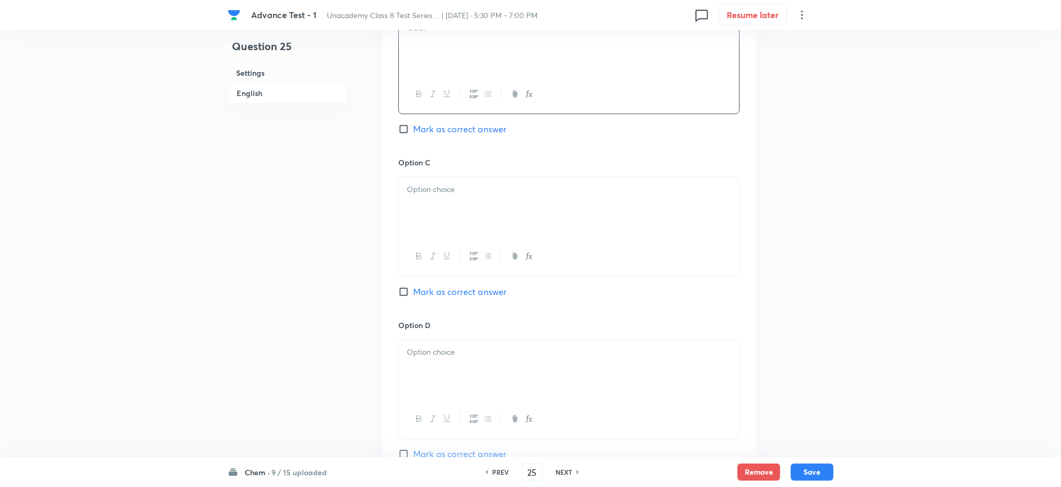
scroll to position [800, 0]
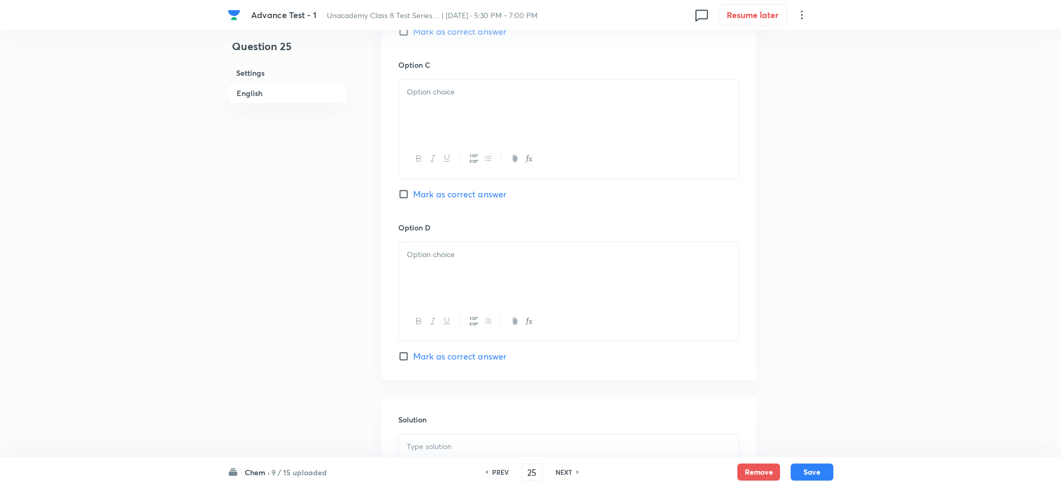
click at [440, 115] on div at bounding box center [569, 109] width 340 height 60
click at [438, 255] on p at bounding box center [569, 254] width 324 height 12
click at [419, 355] on span "Mark as correct answer" at bounding box center [459, 356] width 93 height 13
click at [413, 355] on input "Mark as correct answer" at bounding box center [405, 356] width 15 height 11
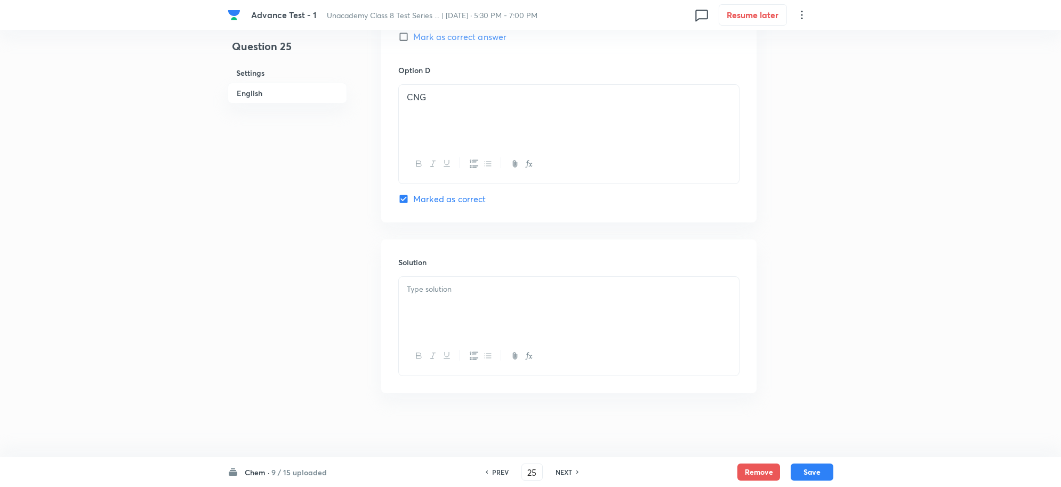
click at [428, 285] on p at bounding box center [569, 289] width 324 height 12
click at [801, 465] on button "Save" at bounding box center [812, 470] width 43 height 17
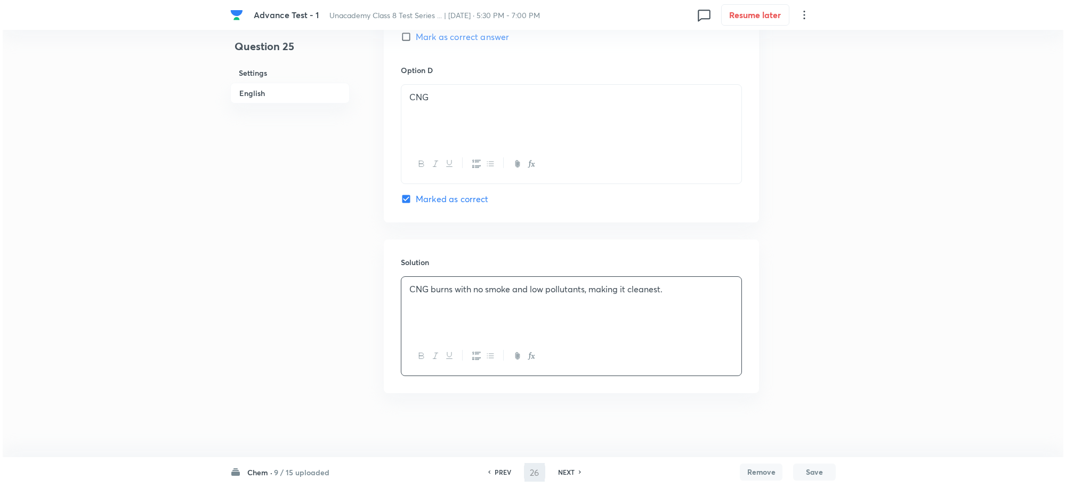
scroll to position [0, 0]
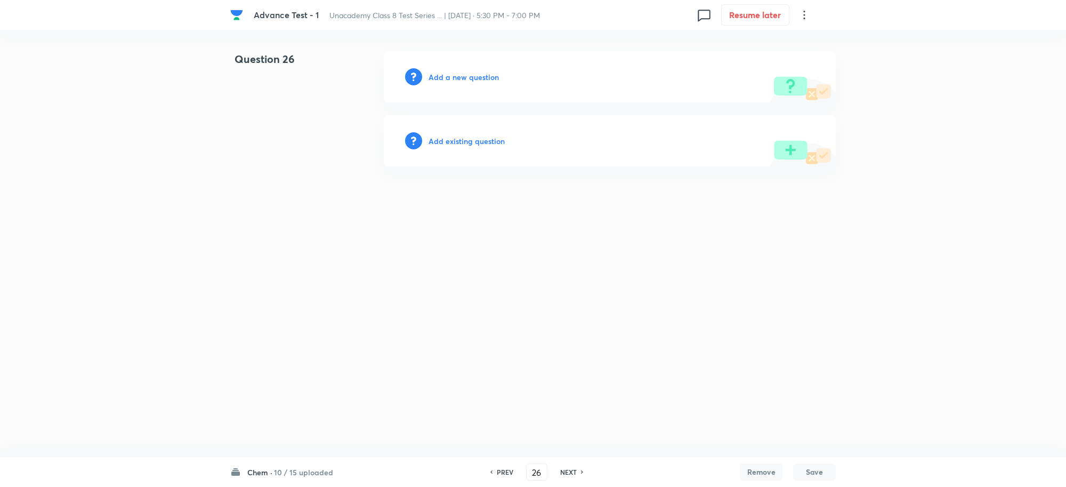
click at [448, 75] on h6 "Add a new question" at bounding box center [464, 76] width 70 height 11
drag, startPoint x: 491, startPoint y: 75, endPoint x: 484, endPoint y: 74, distance: 7.1
click at [484, 74] on h6 "Choose a question type" at bounding box center [470, 76] width 82 height 11
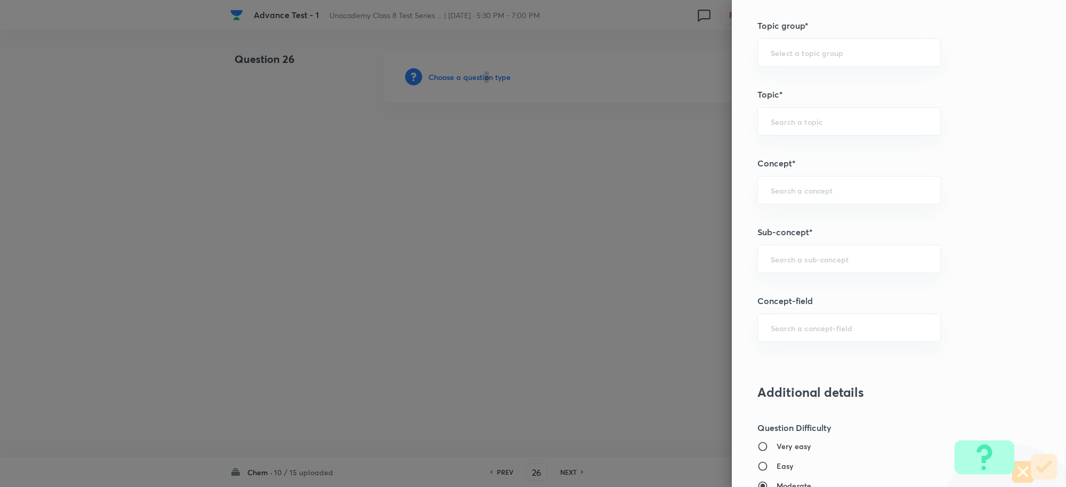
scroll to position [600, 0]
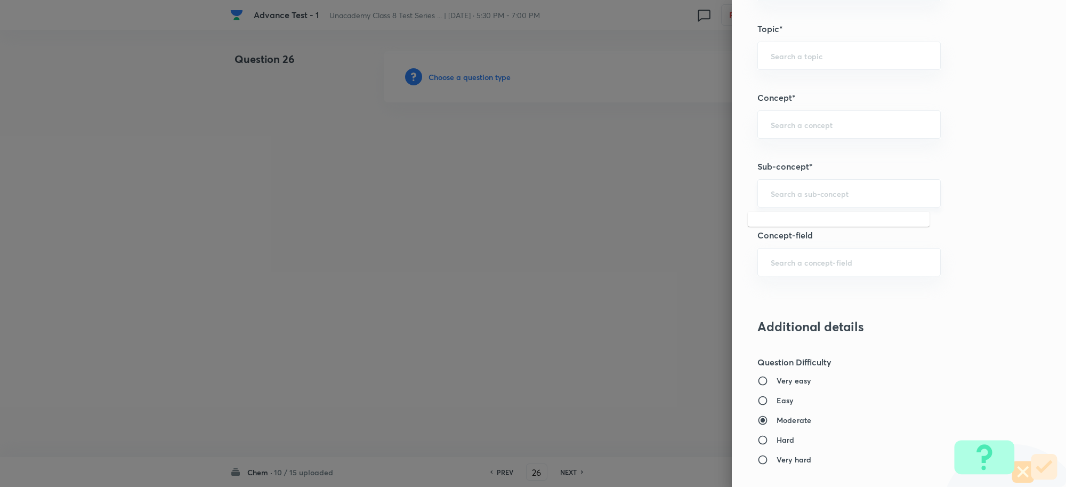
click at [773, 198] on input "text" at bounding box center [849, 193] width 157 height 10
click at [836, 230] on li "Coal and Petroleum Class 8" at bounding box center [839, 225] width 182 height 19
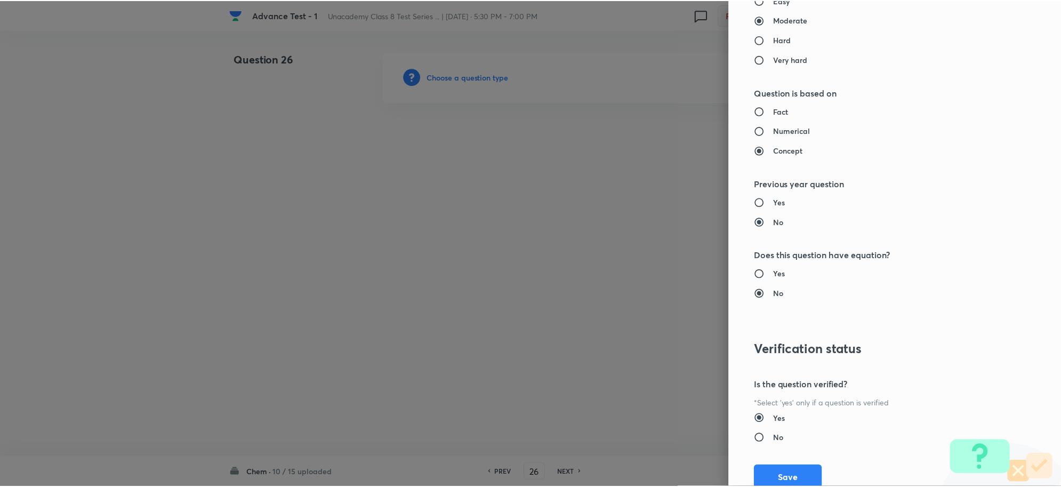
scroll to position [1040, 0]
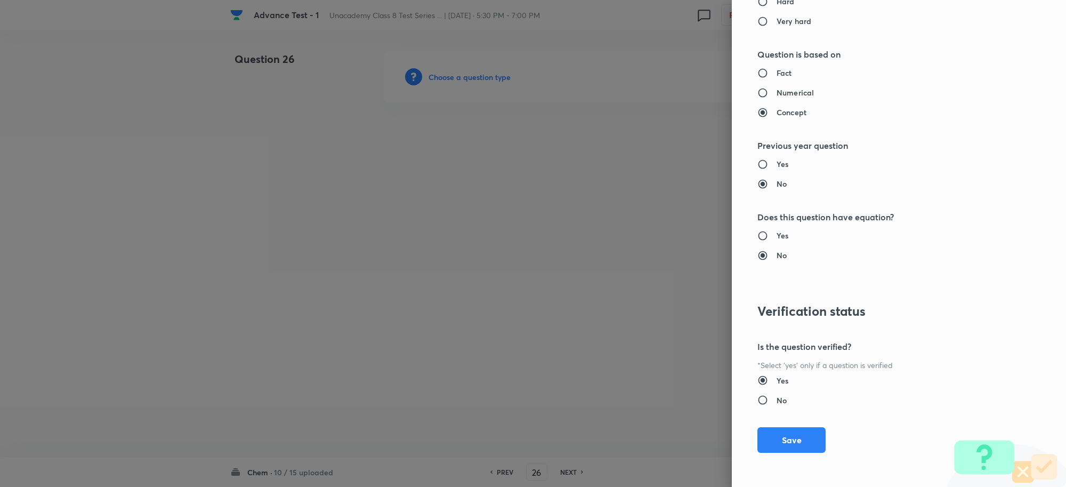
drag, startPoint x: 780, startPoint y: 435, endPoint x: 848, endPoint y: 352, distance: 107.6
click at [780, 433] on button "Save" at bounding box center [792, 440] width 68 height 26
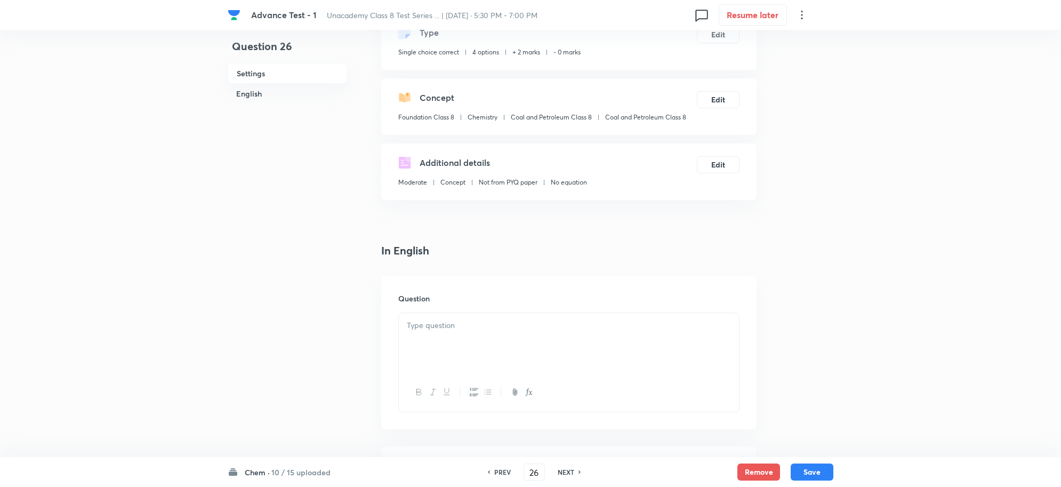
scroll to position [200, 0]
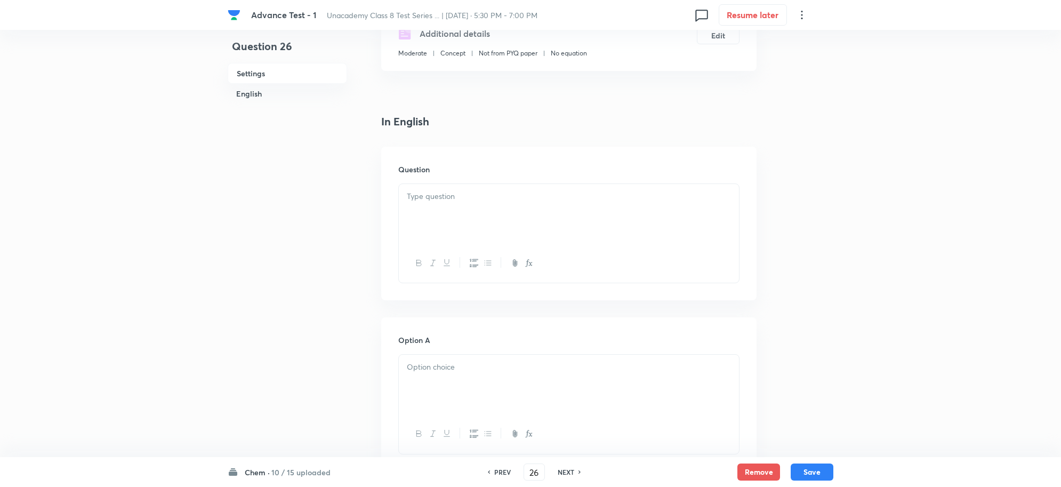
click at [464, 194] on p at bounding box center [569, 196] width 324 height 12
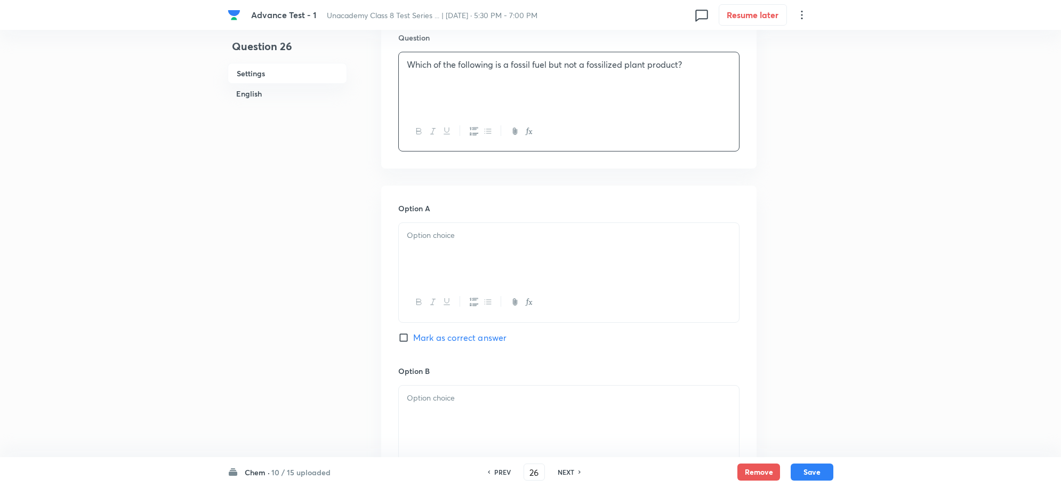
scroll to position [333, 0]
click at [446, 242] on div at bounding box center [569, 251] width 340 height 60
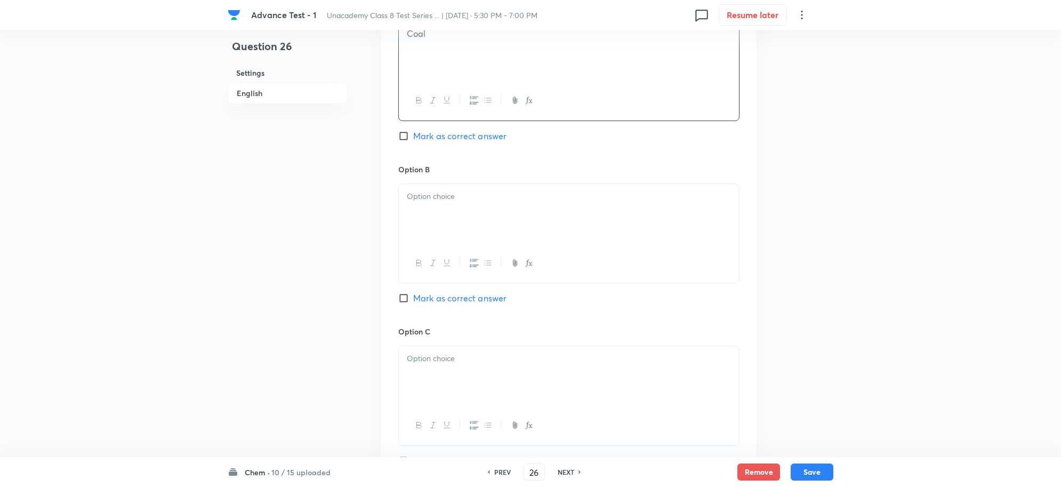
click at [468, 236] on div at bounding box center [569, 214] width 340 height 60
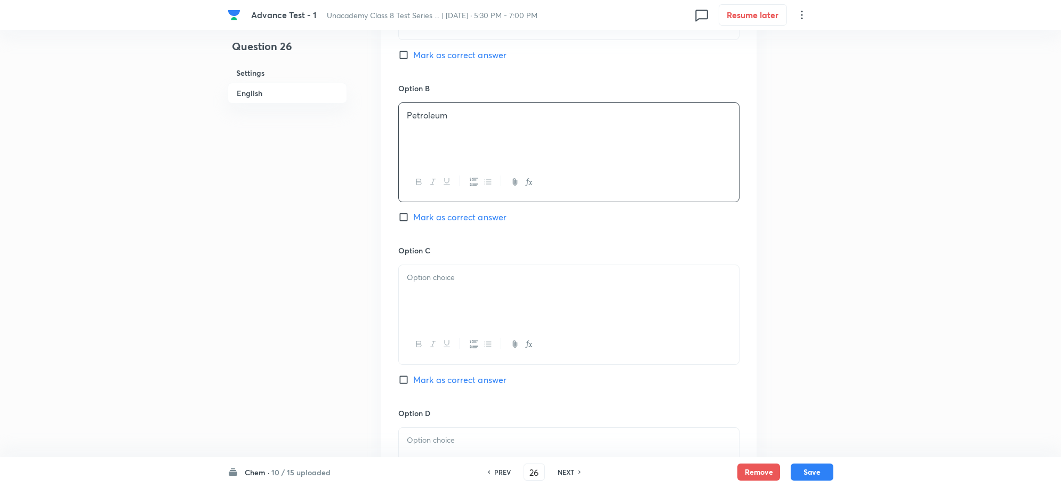
scroll to position [733, 0]
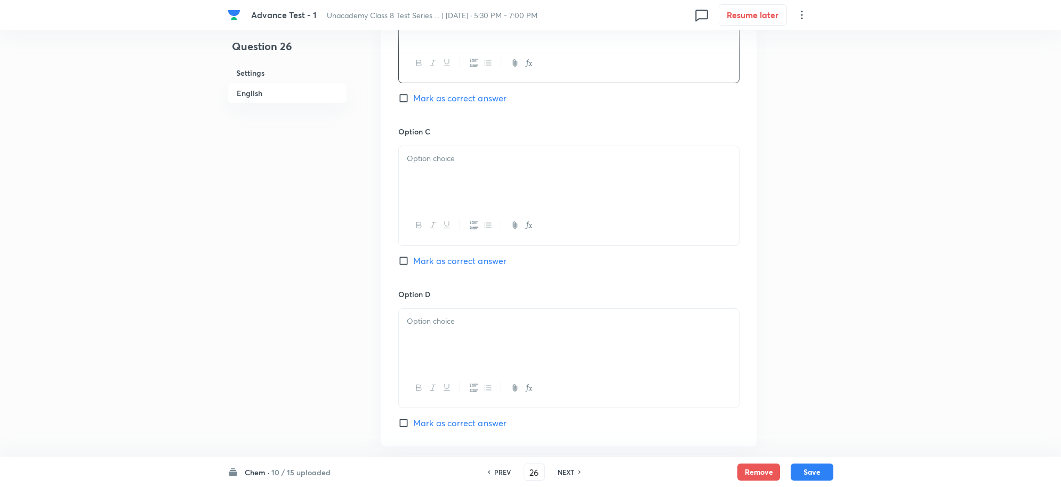
click at [441, 182] on div at bounding box center [569, 176] width 340 height 60
click at [432, 259] on span "Mark as correct answer" at bounding box center [459, 260] width 93 height 13
click at [413, 259] on input "Mark as correct answer" at bounding box center [405, 260] width 15 height 11
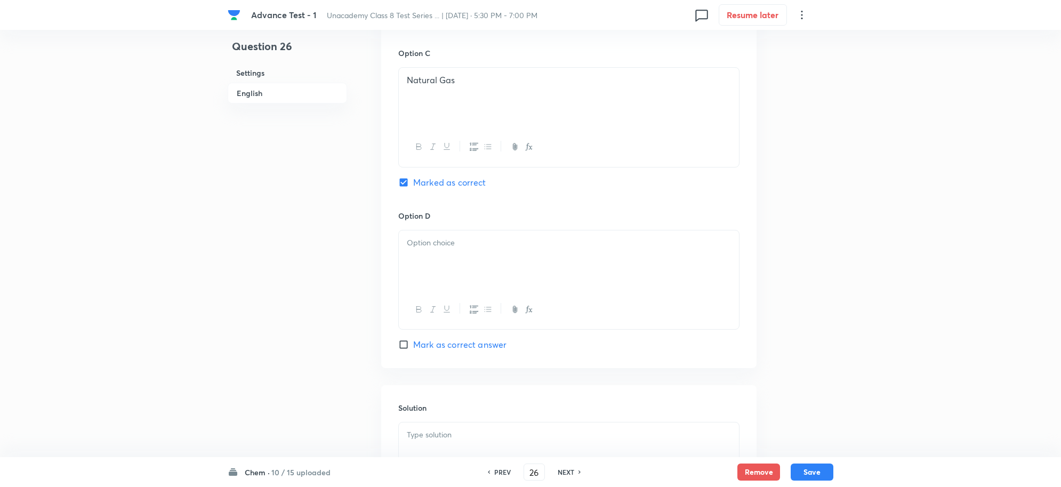
scroll to position [933, 0]
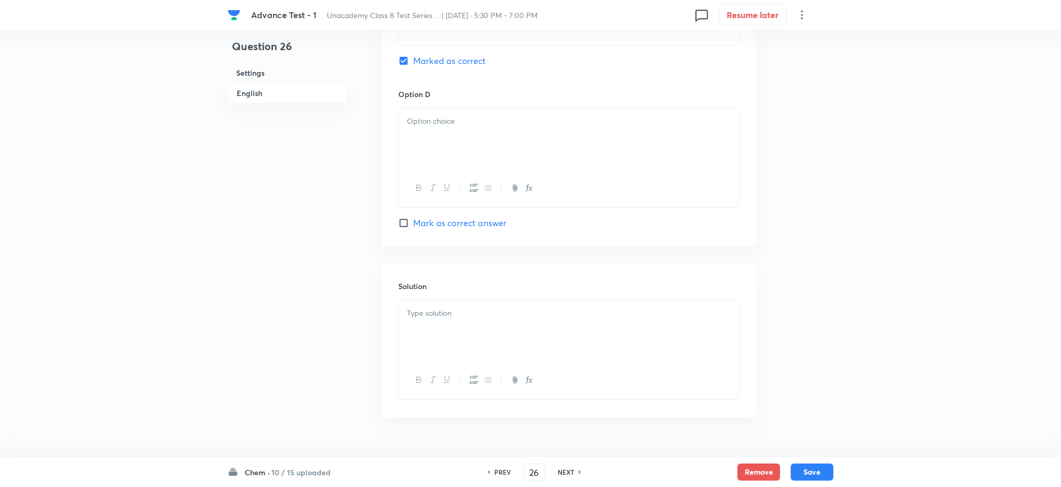
click at [432, 146] on div at bounding box center [569, 139] width 340 height 60
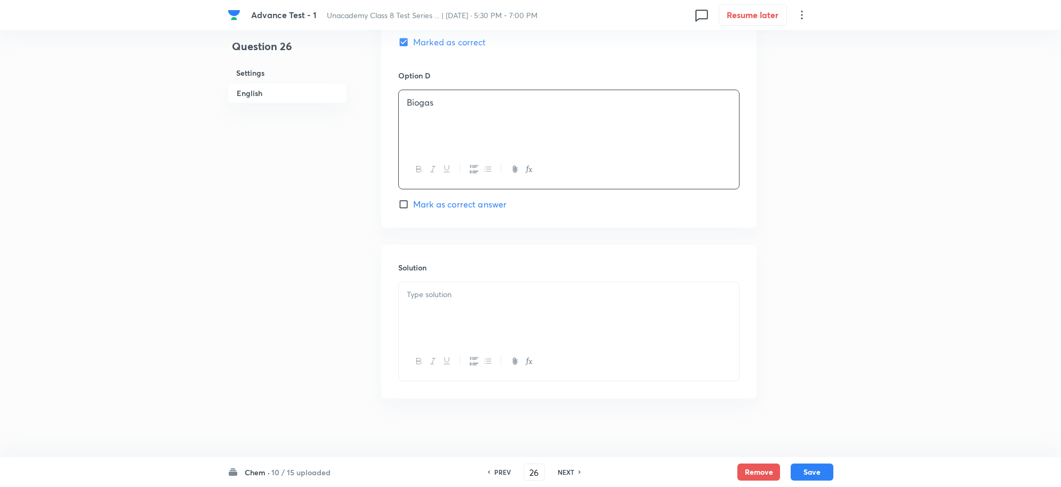
scroll to position [961, 0]
click at [443, 277] on div at bounding box center [569, 307] width 340 height 60
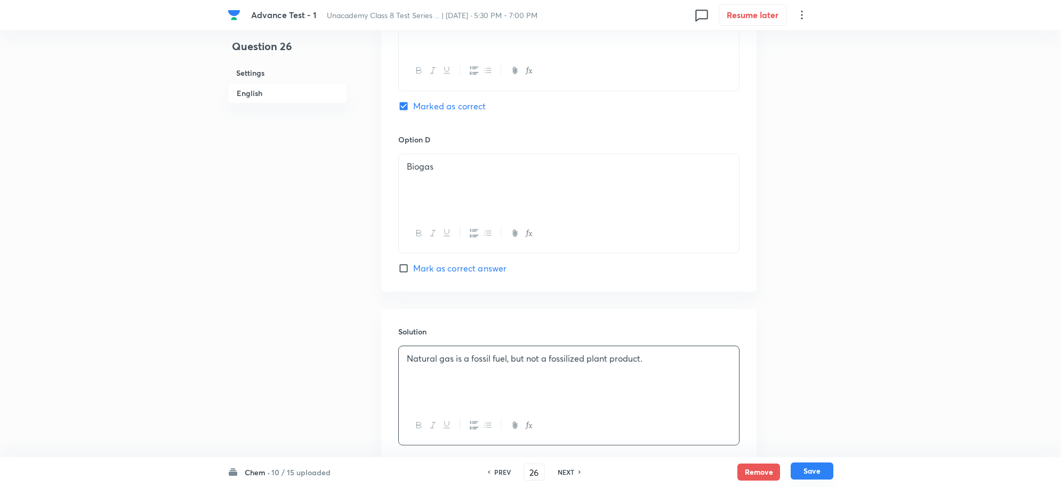
scroll to position [895, 0]
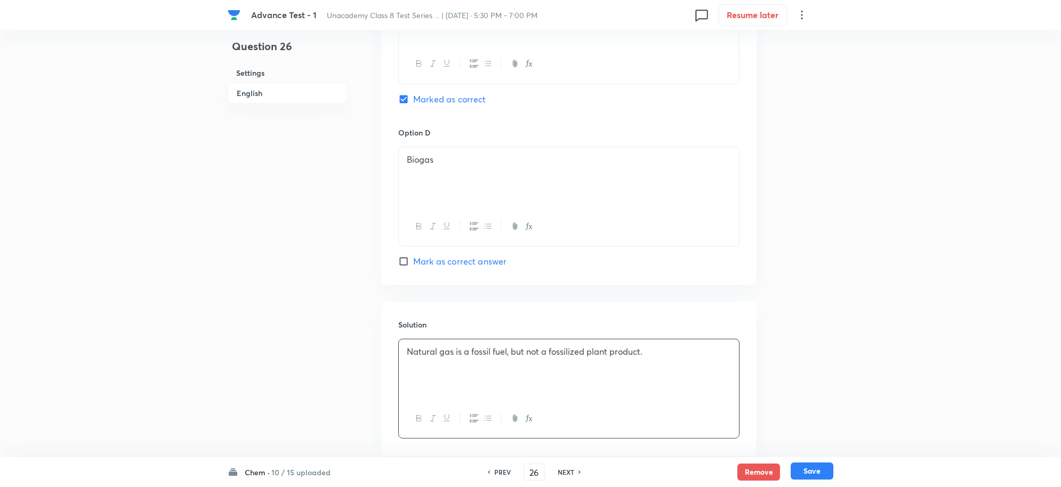
drag, startPoint x: 810, startPoint y: 470, endPoint x: 830, endPoint y: 448, distance: 29.1
click at [811, 470] on button "Save" at bounding box center [812, 471] width 43 height 17
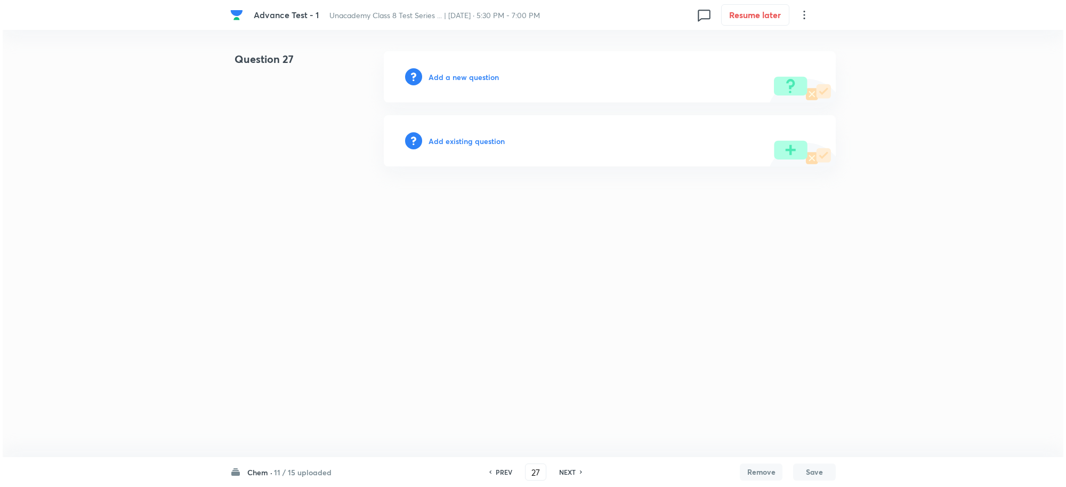
scroll to position [0, 0]
click at [451, 80] on h6 "Add a new question" at bounding box center [464, 76] width 70 height 11
click at [456, 78] on h6 "Choose a question type" at bounding box center [470, 76] width 82 height 11
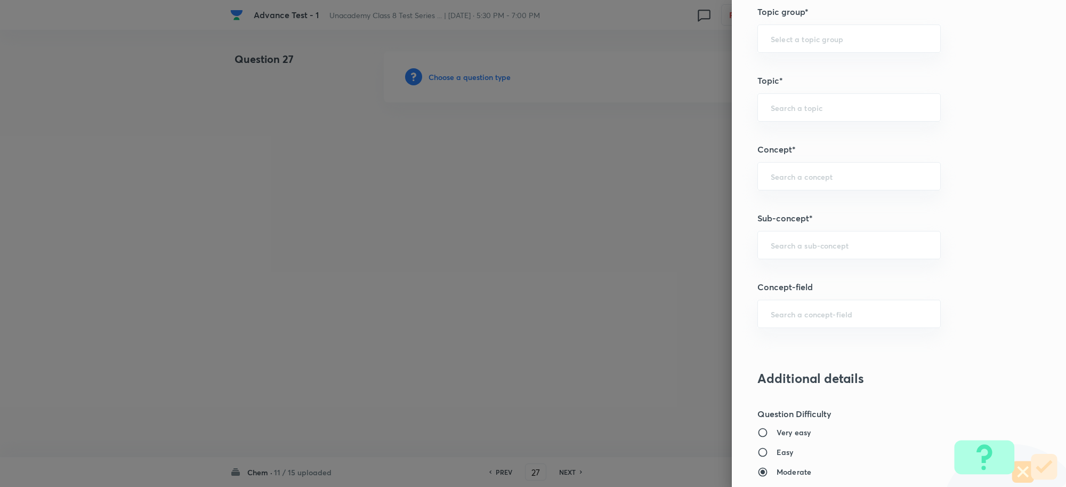
scroll to position [666, 0]
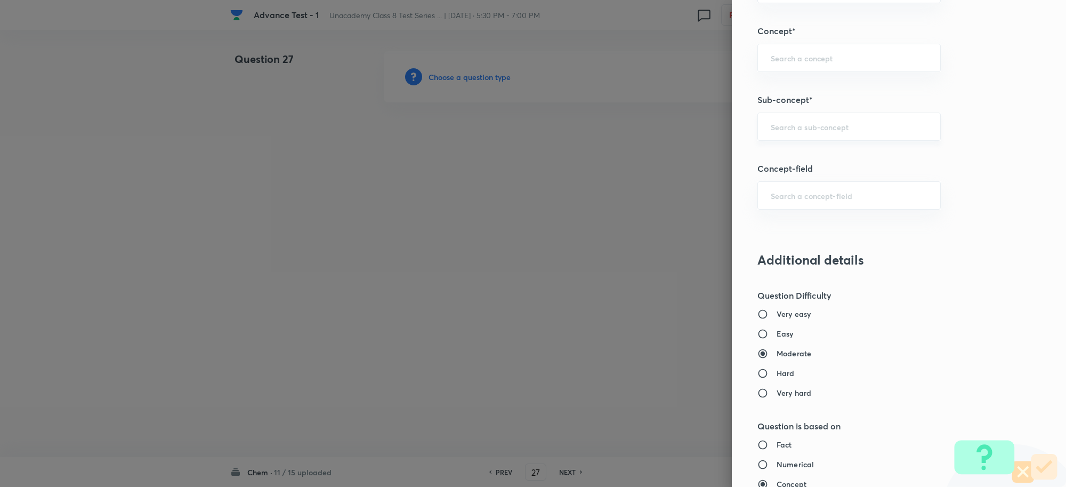
drag, startPoint x: 776, startPoint y: 108, endPoint x: 780, endPoint y: 123, distance: 15.8
click at [776, 108] on div "Question settings Question type* Single choice correct Number of options* 2 3 4…" at bounding box center [899, 243] width 334 height 487
click at [780, 125] on input "text" at bounding box center [849, 127] width 157 height 10
click at [798, 198] on input "text" at bounding box center [849, 195] width 157 height 10
click at [808, 125] on input "text" at bounding box center [849, 127] width 157 height 10
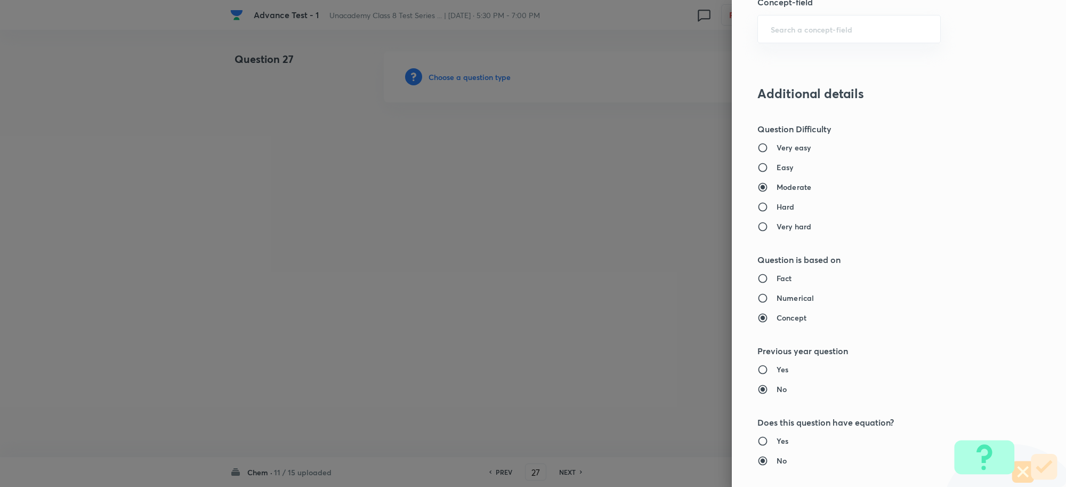
scroll to position [933, 0]
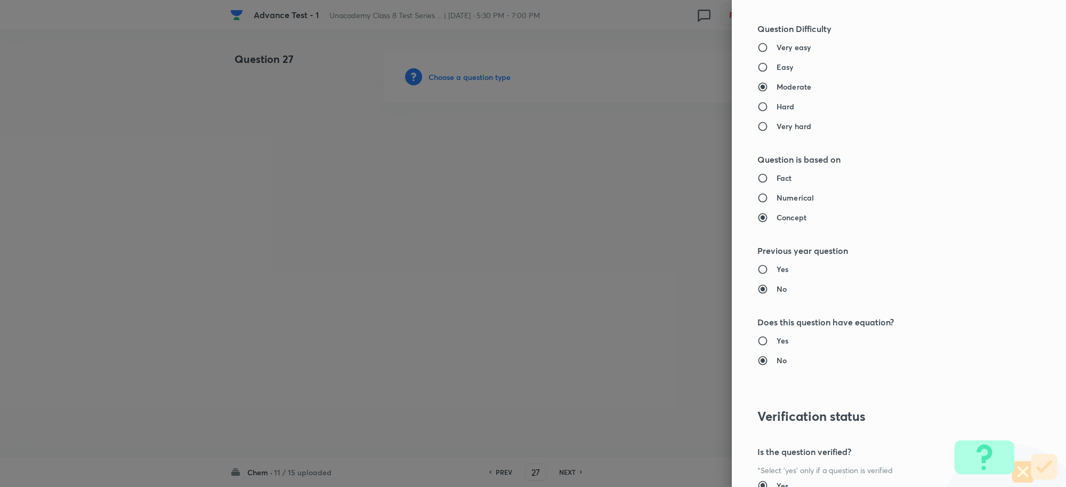
click at [758, 100] on div "Very easy Easy Moderate Hard Very hard" at bounding box center [881, 87] width 247 height 90
click at [758, 109] on input "Hard" at bounding box center [767, 106] width 19 height 11
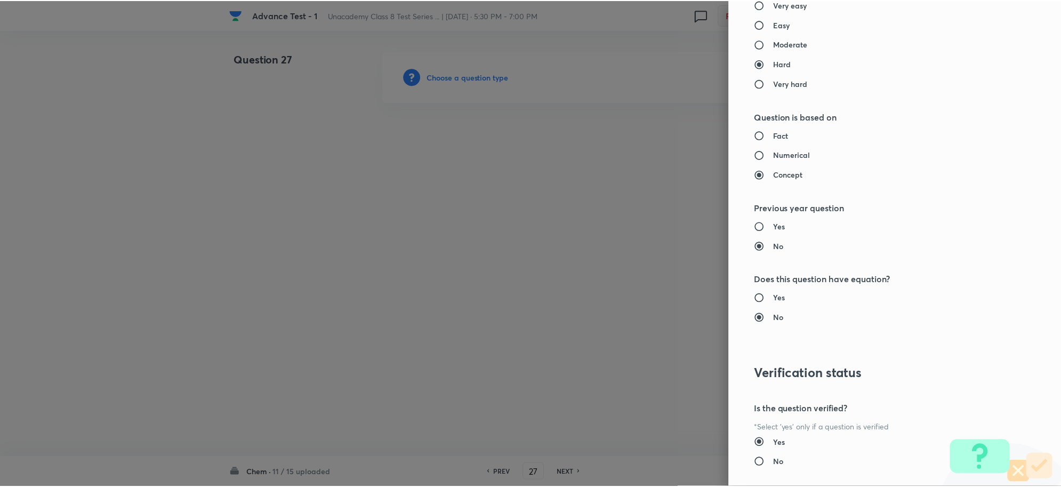
scroll to position [1040, 0]
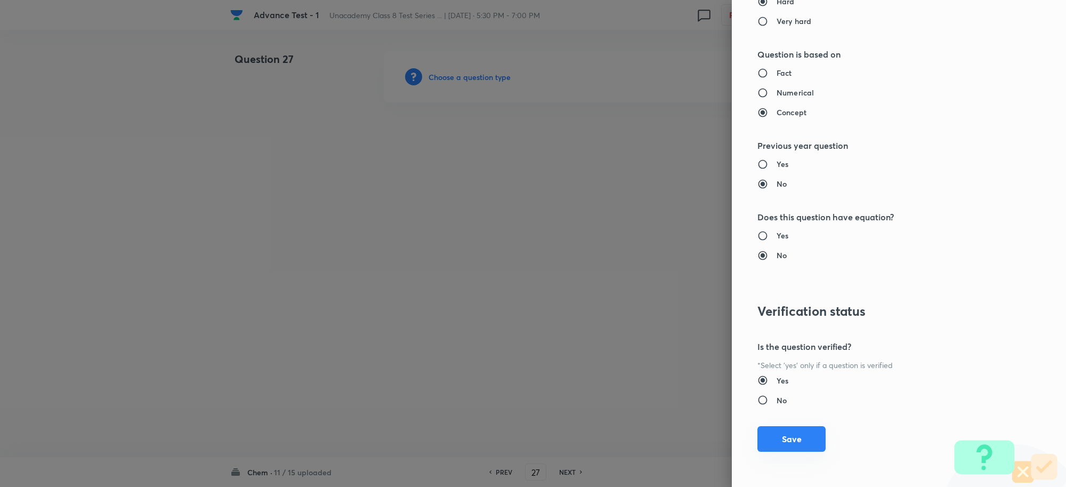
click at [774, 433] on button "Save" at bounding box center [792, 439] width 68 height 26
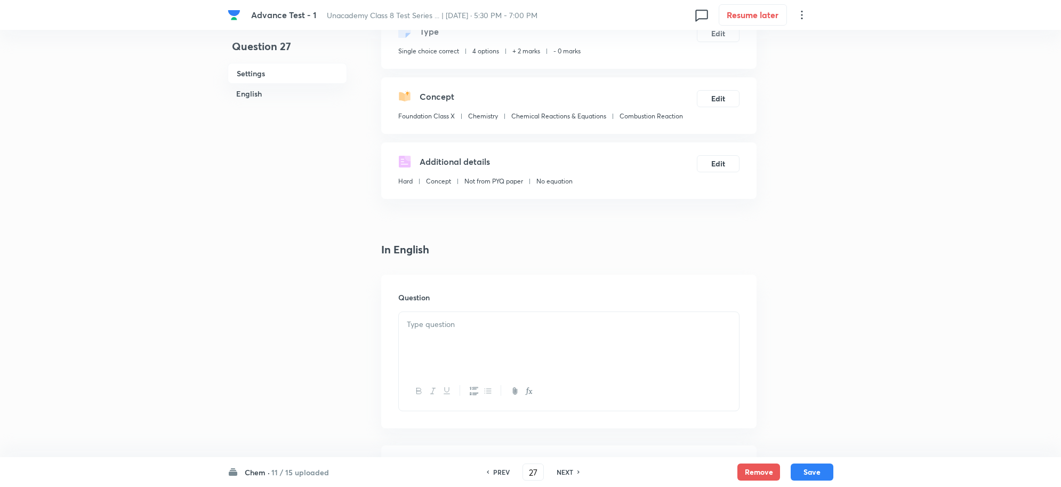
scroll to position [200, 0]
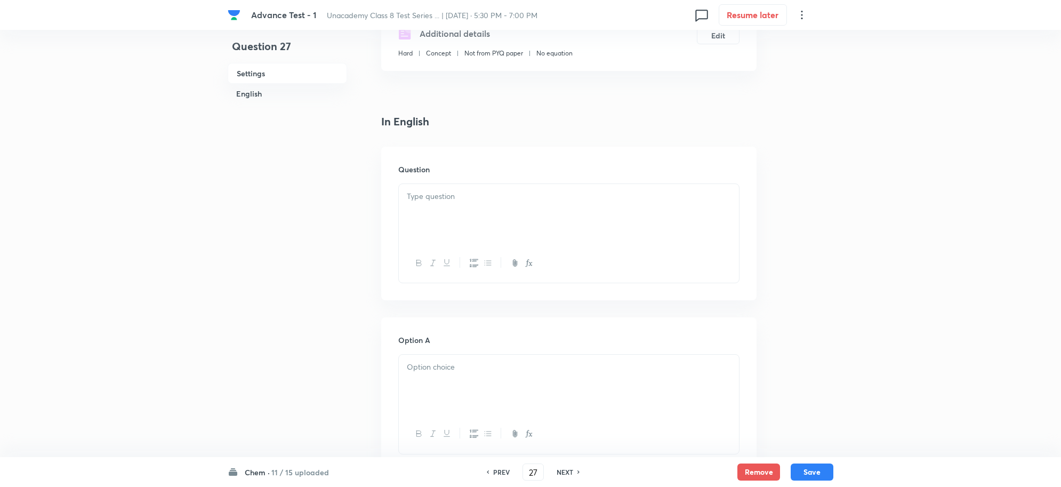
click at [435, 208] on div at bounding box center [569, 214] width 340 height 60
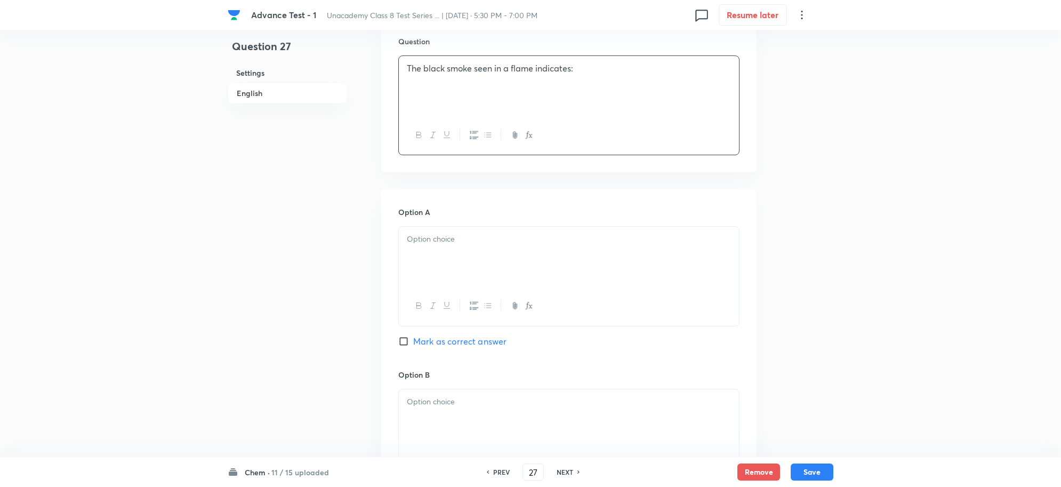
scroll to position [333, 0]
click at [449, 259] on div at bounding box center [569, 251] width 340 height 60
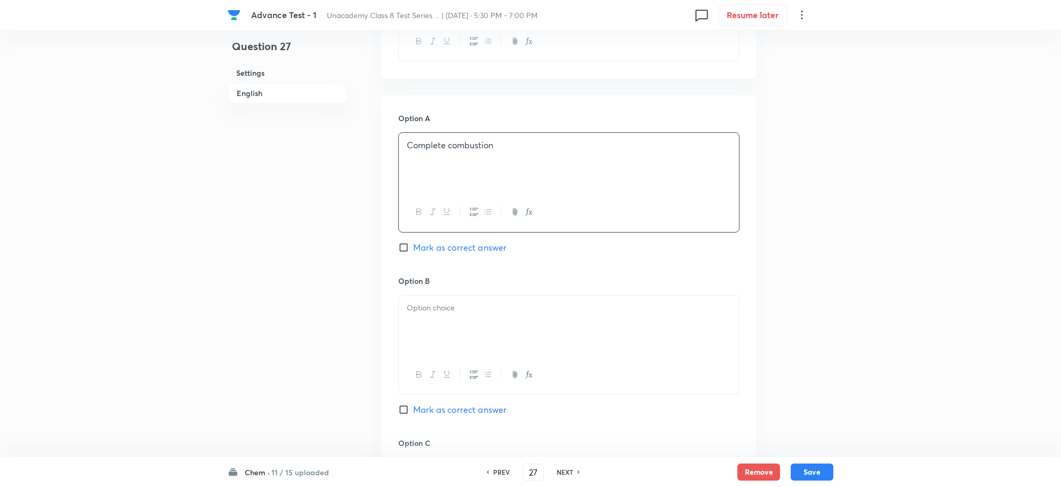
scroll to position [533, 0]
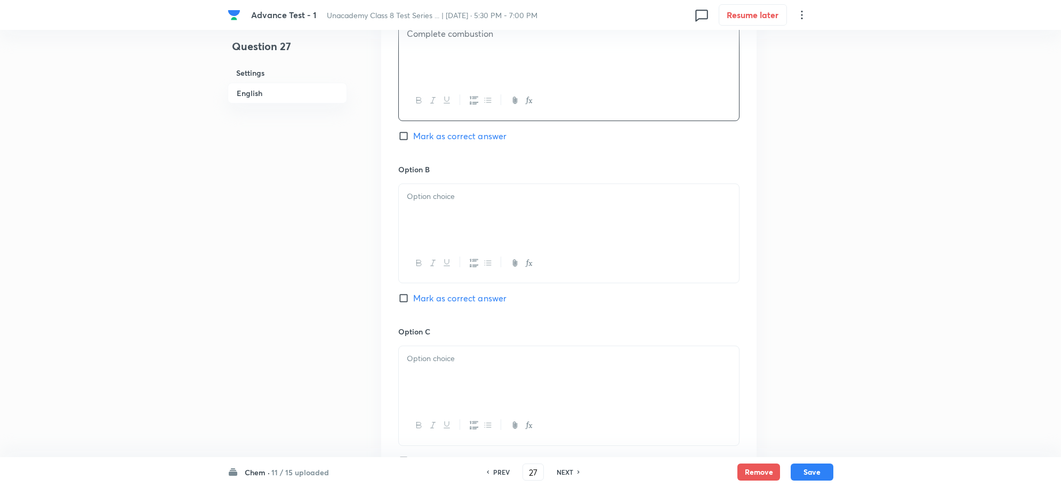
click at [452, 220] on div at bounding box center [569, 214] width 340 height 60
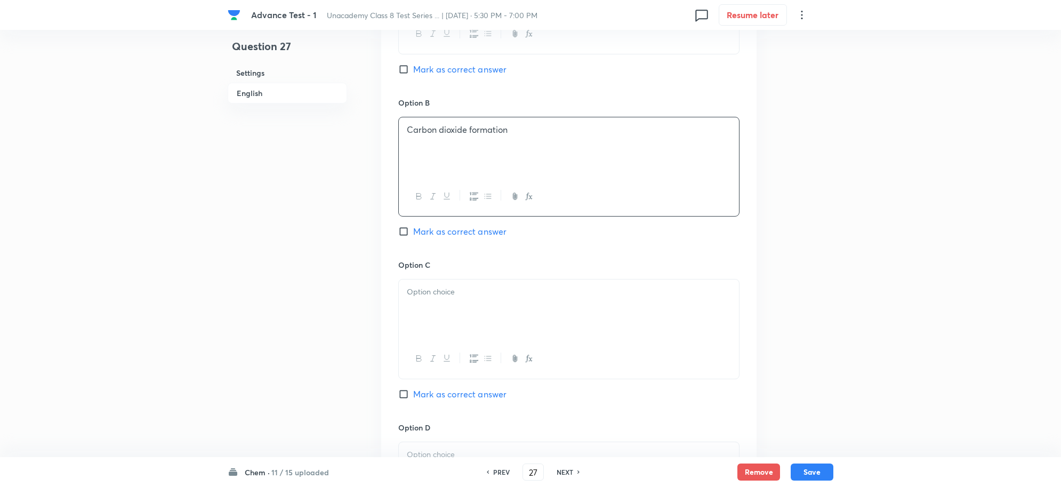
scroll to position [666, 0]
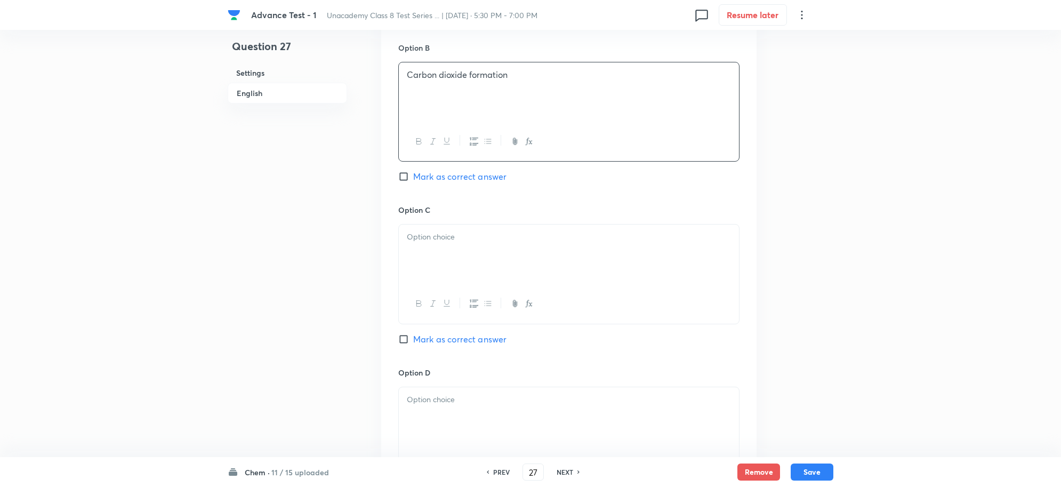
click at [433, 296] on div at bounding box center [568, 274] width 341 height 100
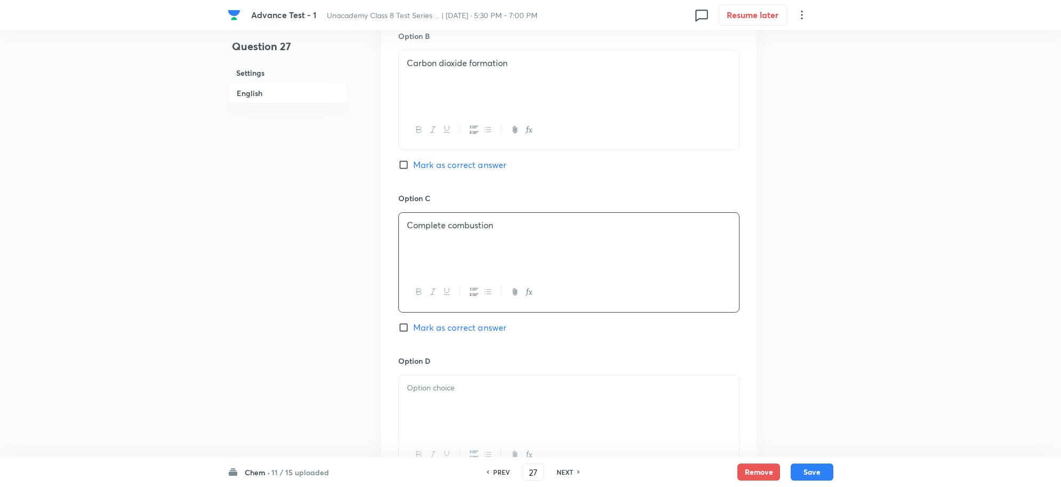
click at [411, 328] on input "Mark as correct answer" at bounding box center [405, 327] width 15 height 11
drag, startPoint x: 516, startPoint y: 230, endPoint x: 347, endPoint y: 225, distance: 169.1
click at [347, 225] on div "Question 27 Settings English Settings Type Single choice correct 4 options + 2 …" at bounding box center [531, 55] width 606 height 1341
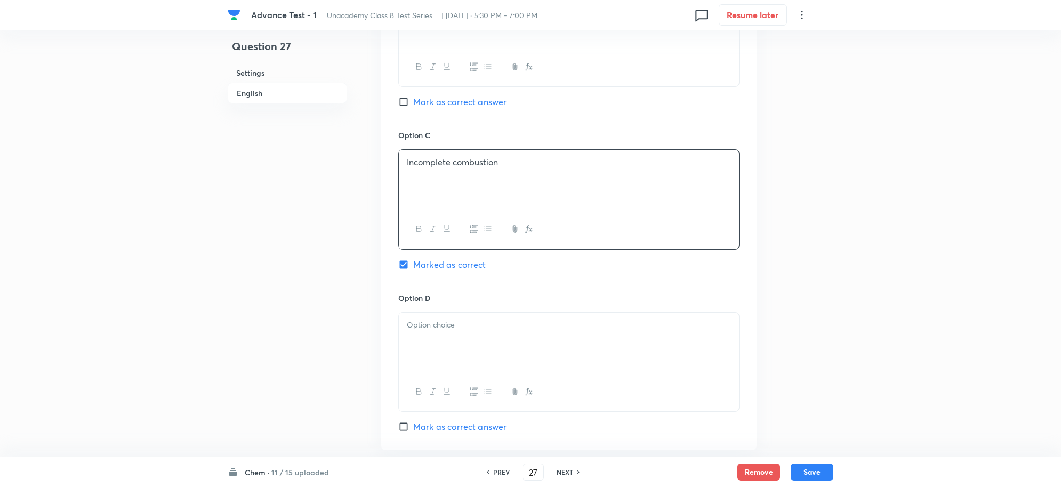
scroll to position [800, 0]
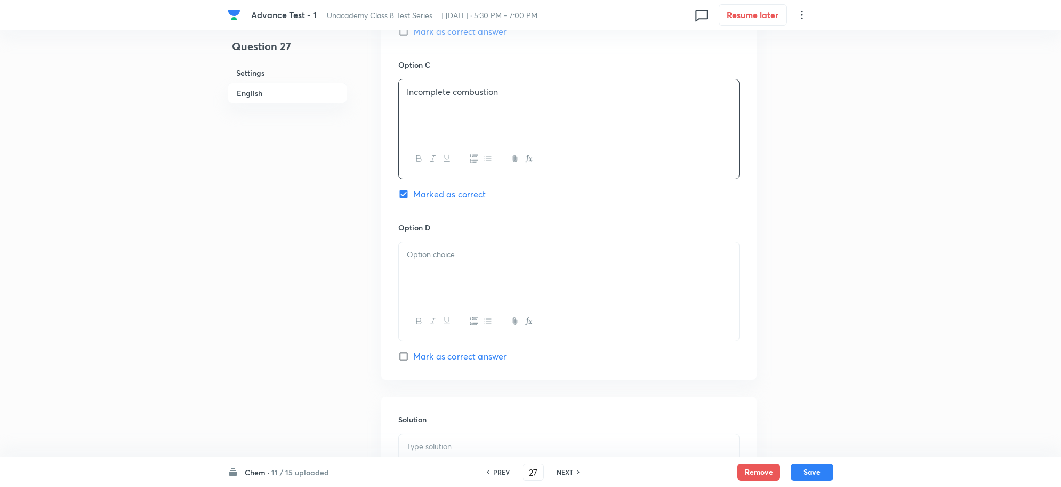
click at [455, 259] on p at bounding box center [569, 254] width 324 height 12
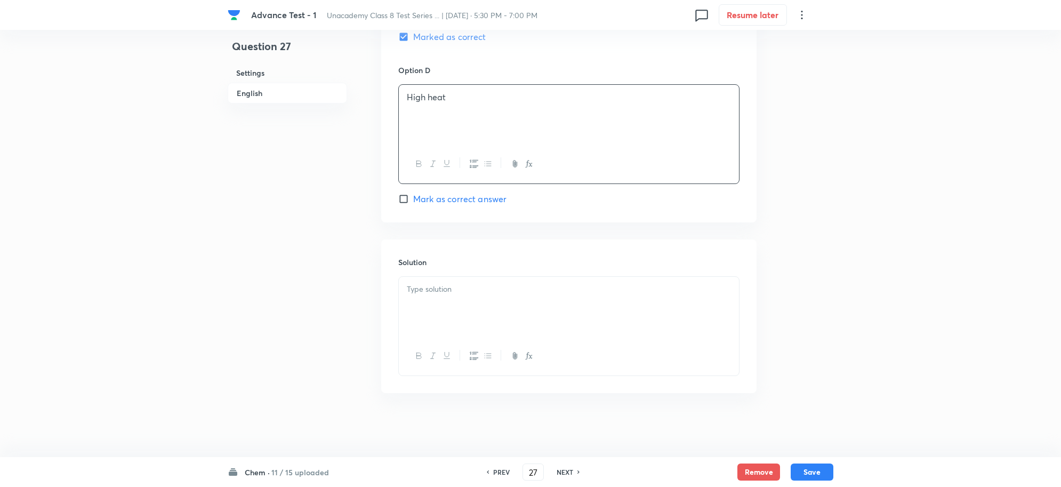
click at [463, 294] on p at bounding box center [569, 289] width 324 height 12
click at [809, 469] on button "Save" at bounding box center [812, 470] width 43 height 17
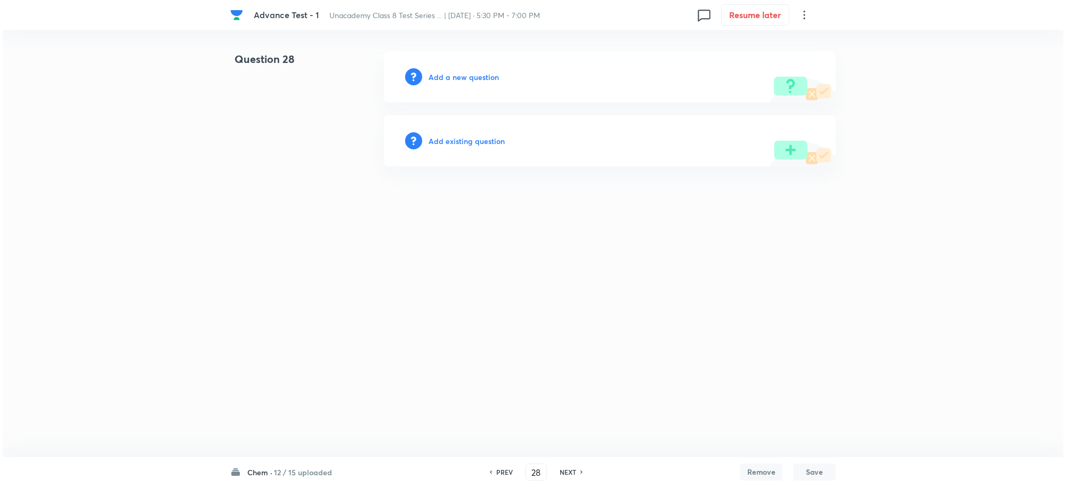
scroll to position [0, 0]
click at [447, 80] on h6 "Add a new question" at bounding box center [464, 76] width 70 height 11
click at [454, 78] on h6 "Choose a question type" at bounding box center [470, 76] width 82 height 11
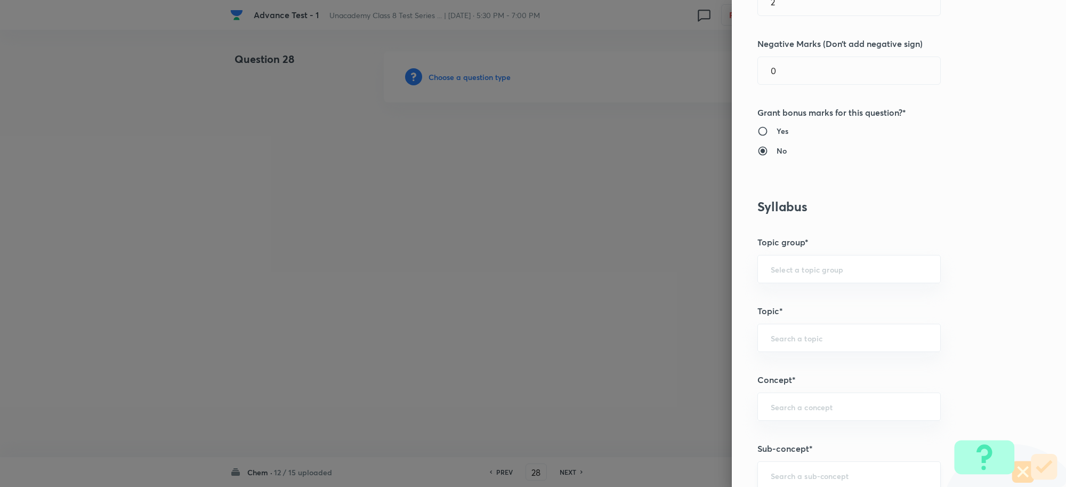
scroll to position [467, 0]
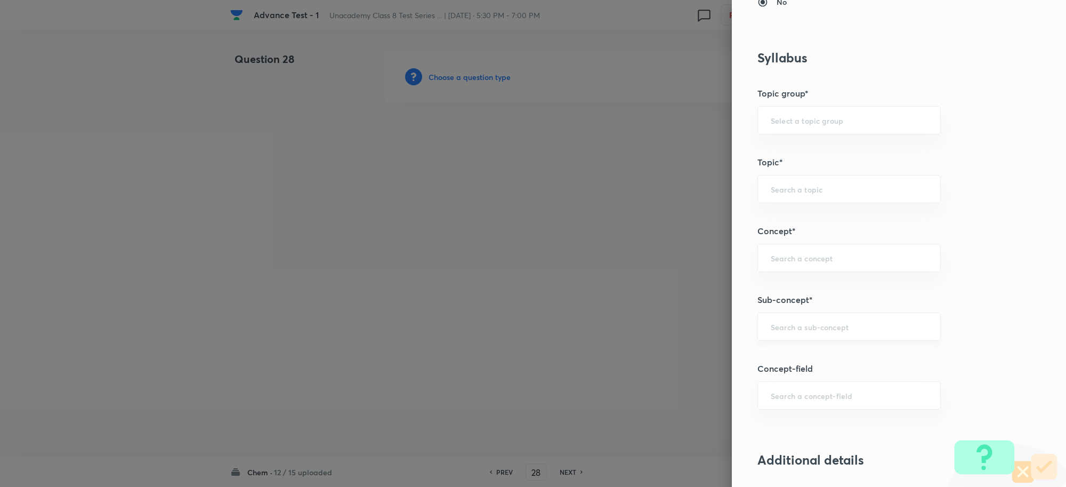
click at [779, 331] on input "text" at bounding box center [849, 327] width 157 height 10
click at [826, 400] on li "Combustion Reaction" at bounding box center [839, 397] width 182 height 19
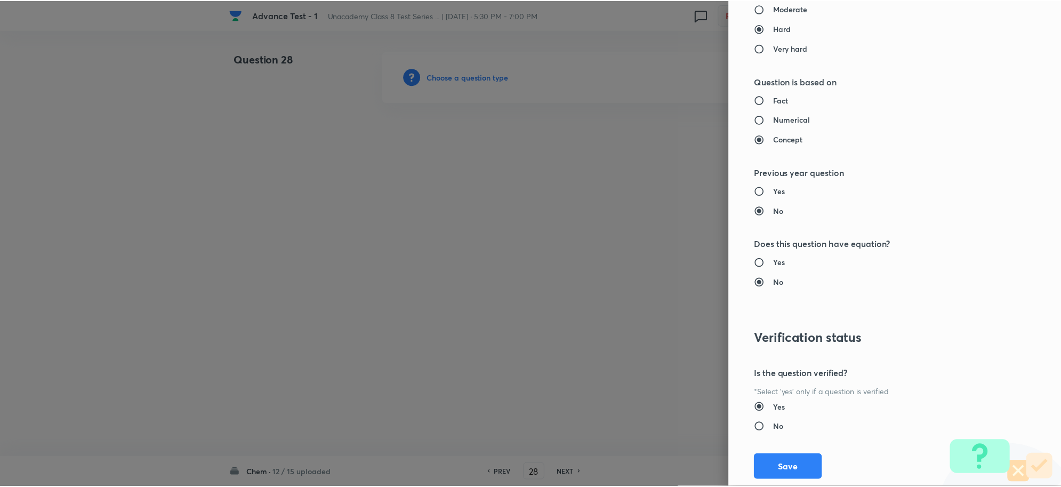
scroll to position [1040, 0]
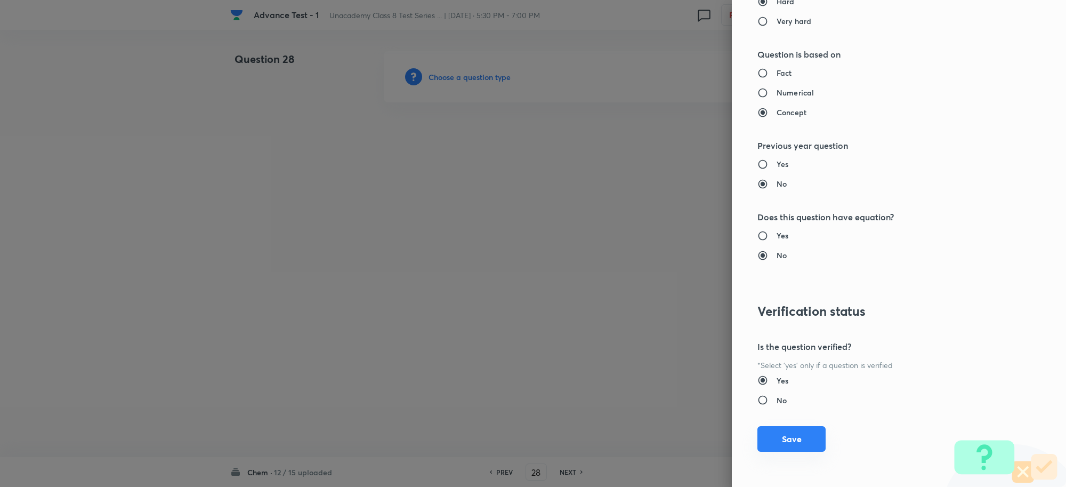
click at [778, 438] on button "Save" at bounding box center [792, 439] width 68 height 26
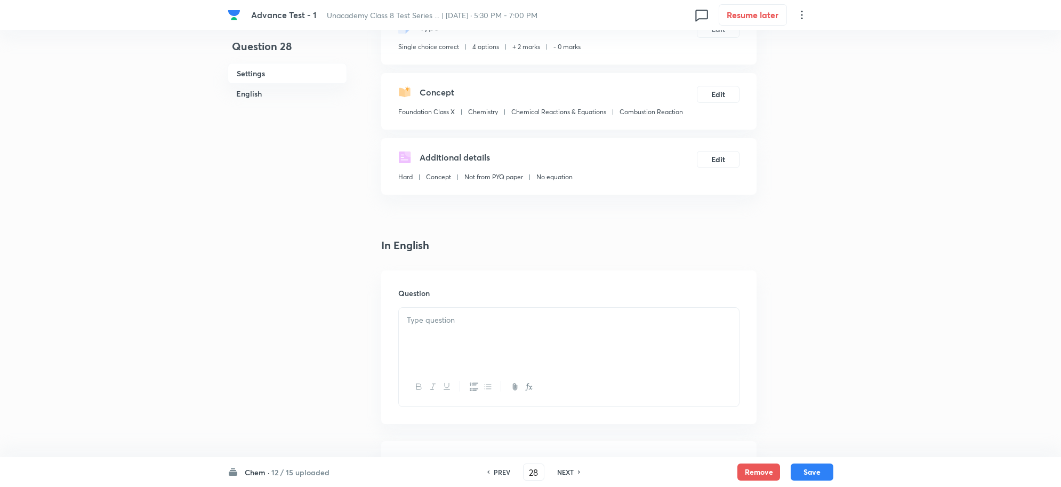
scroll to position [200, 0]
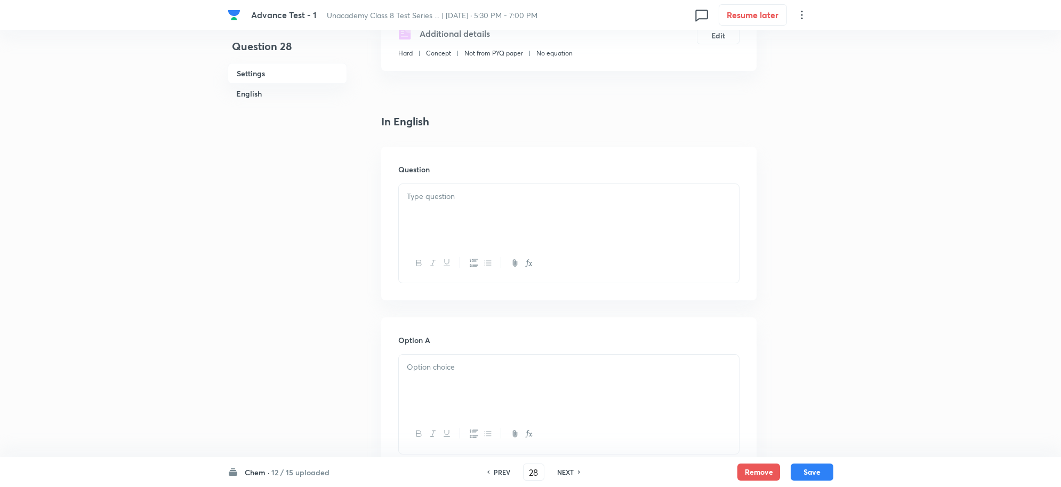
click at [427, 196] on p at bounding box center [569, 196] width 324 height 12
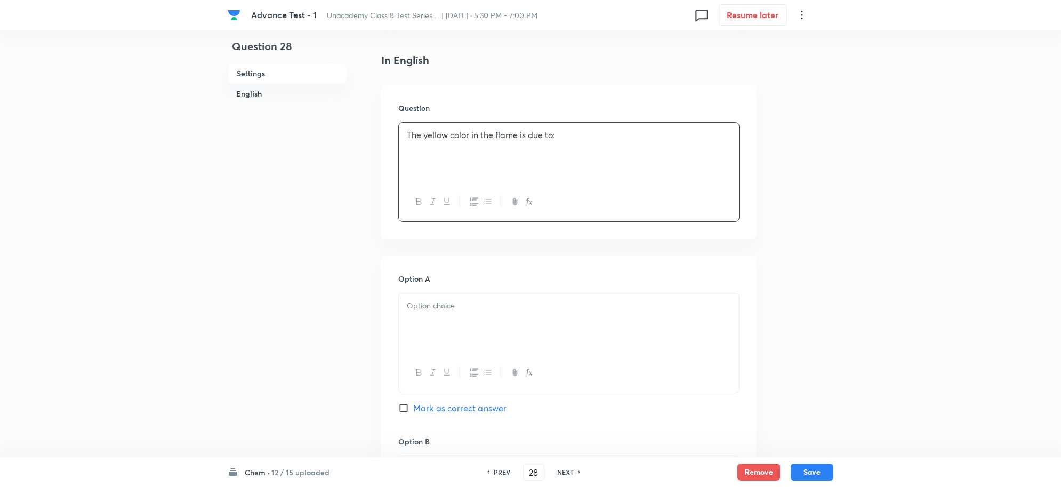
scroll to position [333, 0]
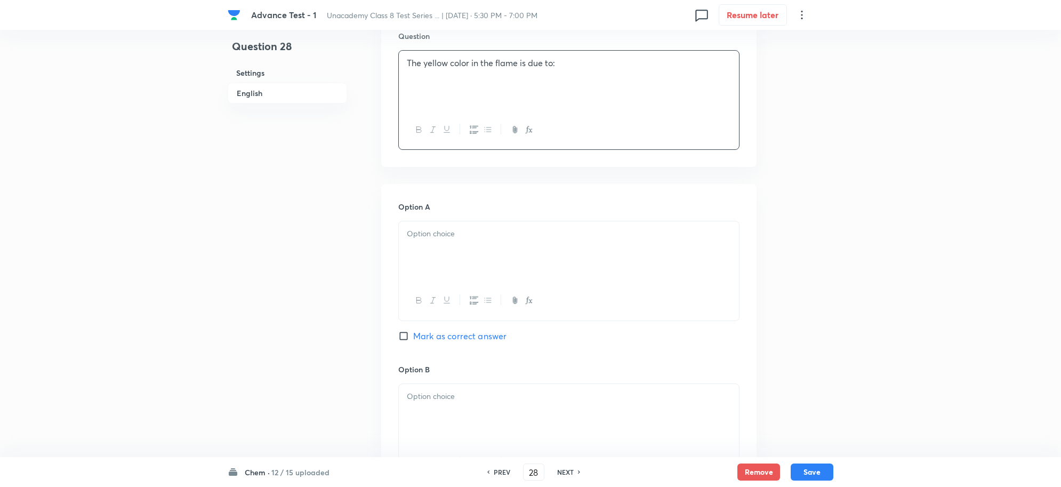
click at [459, 240] on p at bounding box center [569, 234] width 324 height 12
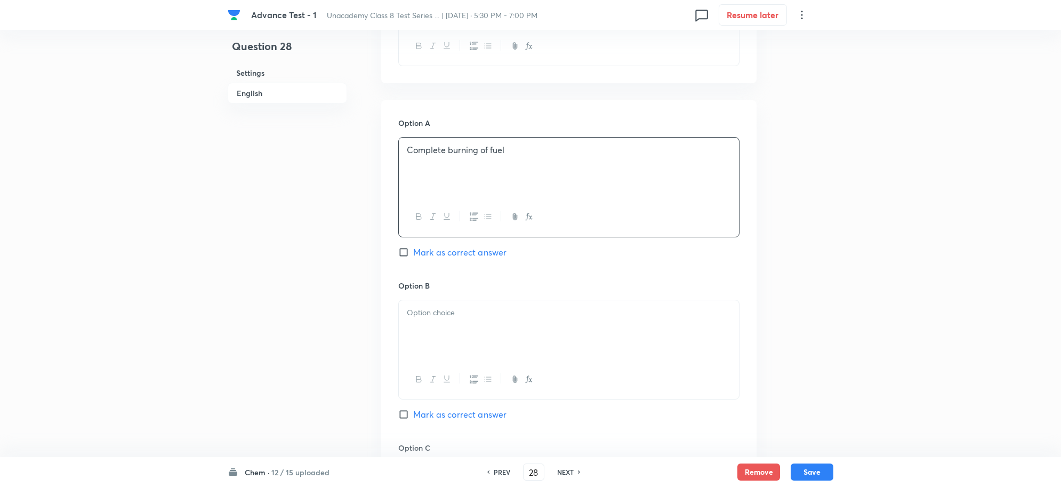
scroll to position [533, 0]
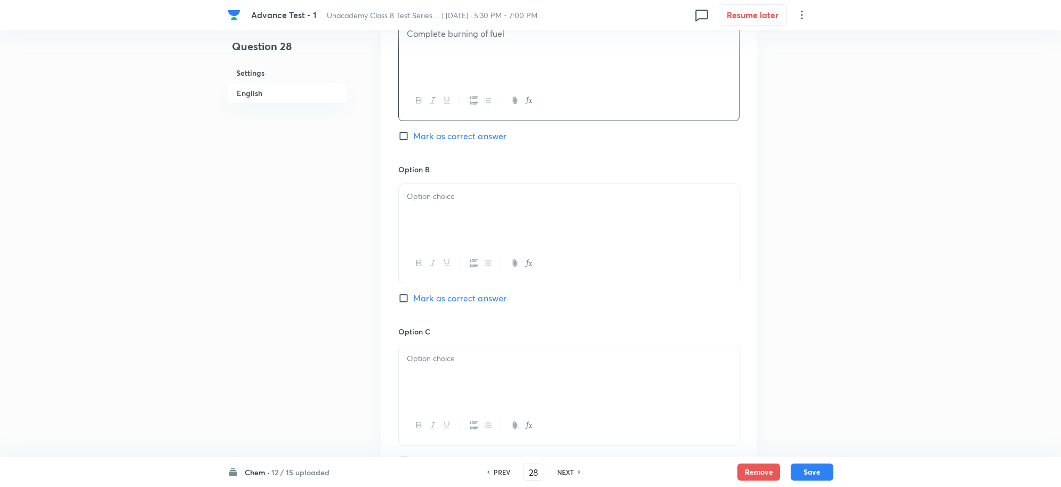
click at [438, 214] on div at bounding box center [569, 214] width 340 height 60
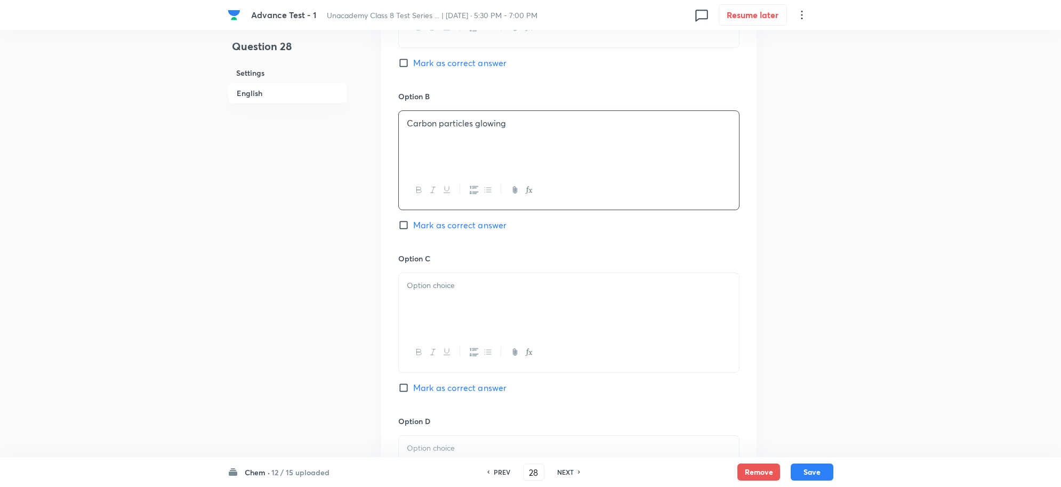
scroll to position [733, 0]
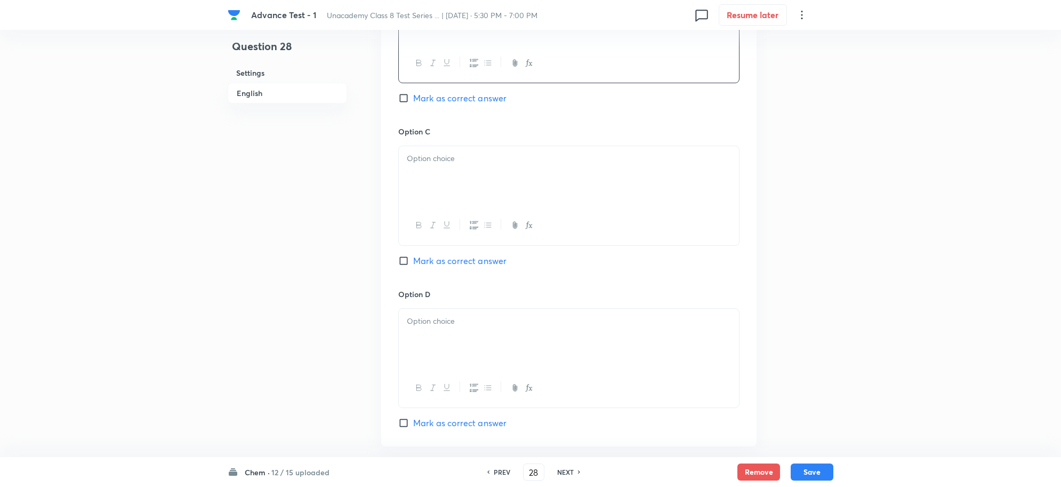
click at [441, 192] on div at bounding box center [569, 176] width 340 height 60
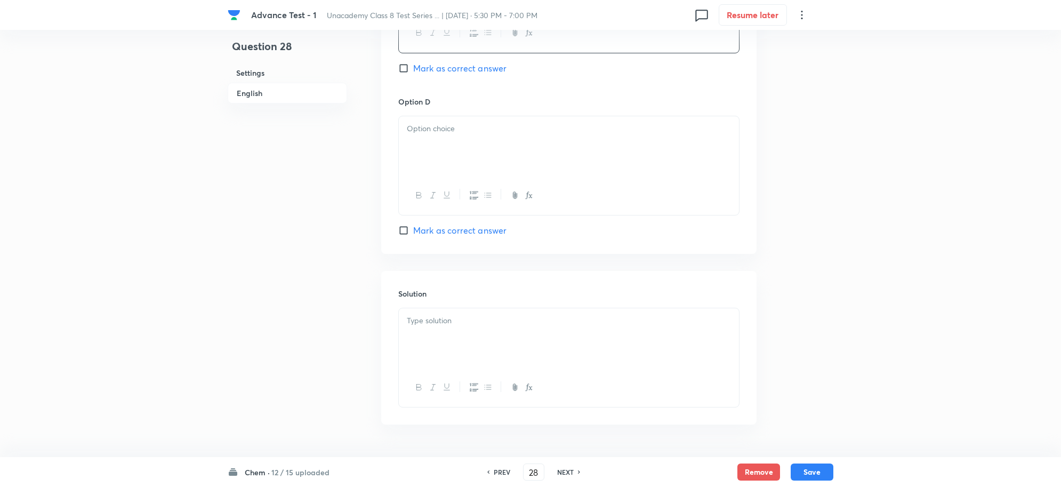
scroll to position [933, 0]
click at [452, 163] on div at bounding box center [569, 139] width 340 height 60
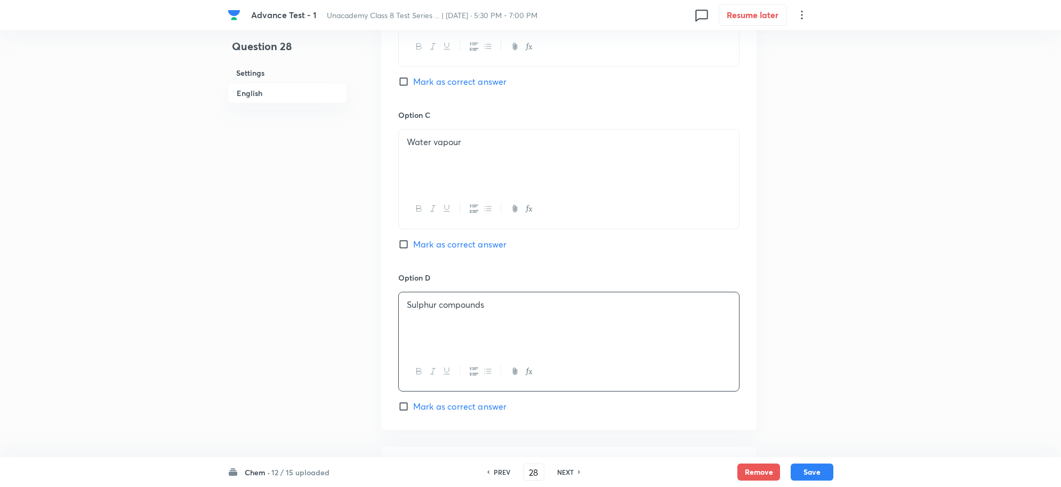
scroll to position [666, 0]
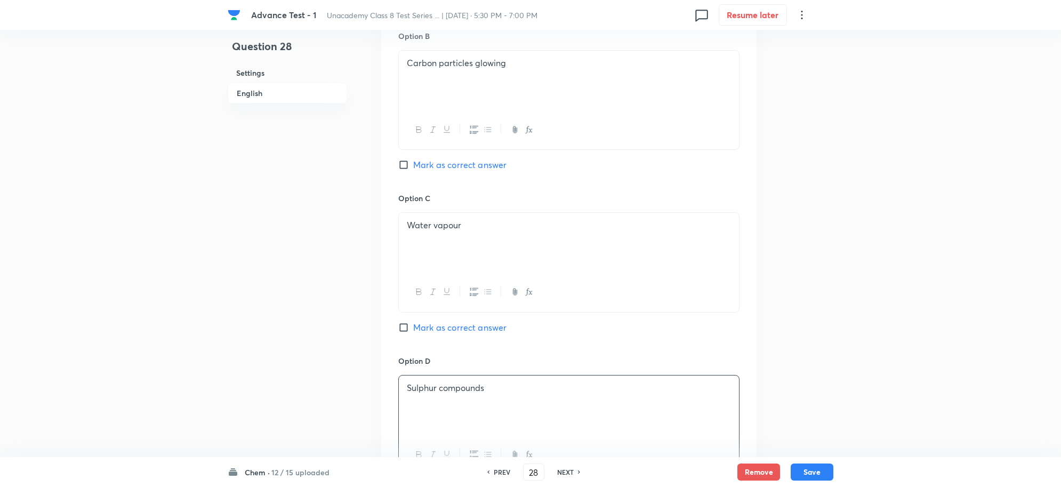
click at [404, 162] on input "Mark as correct answer" at bounding box center [405, 164] width 15 height 11
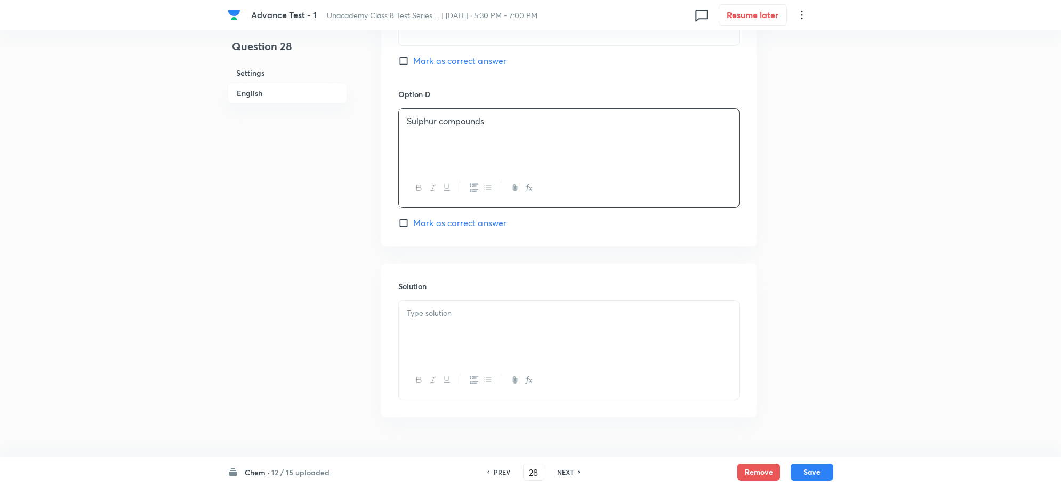
click at [432, 150] on div "Sulphur compounds" at bounding box center [569, 139] width 340 height 60
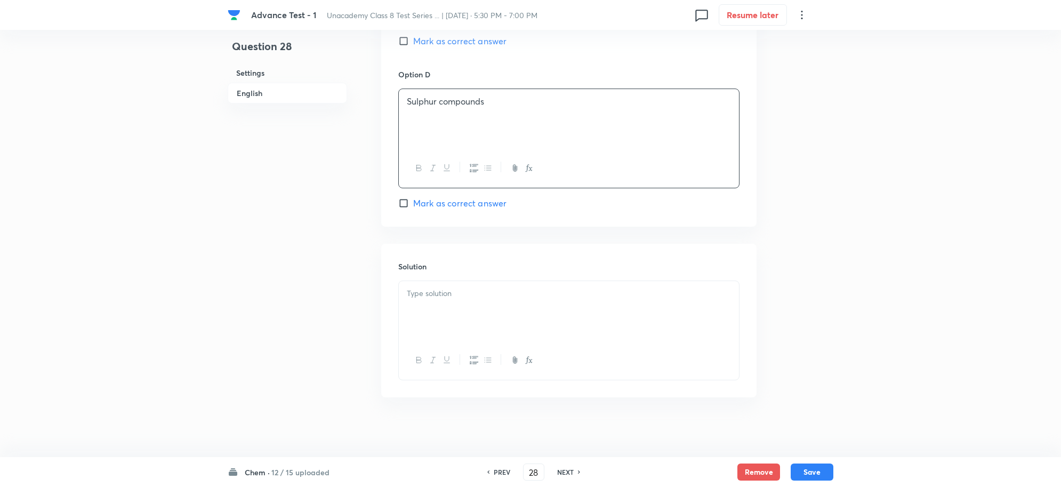
scroll to position [961, 0]
click at [432, 284] on p at bounding box center [569, 289] width 324 height 12
click at [824, 470] on button "Save" at bounding box center [812, 470] width 43 height 17
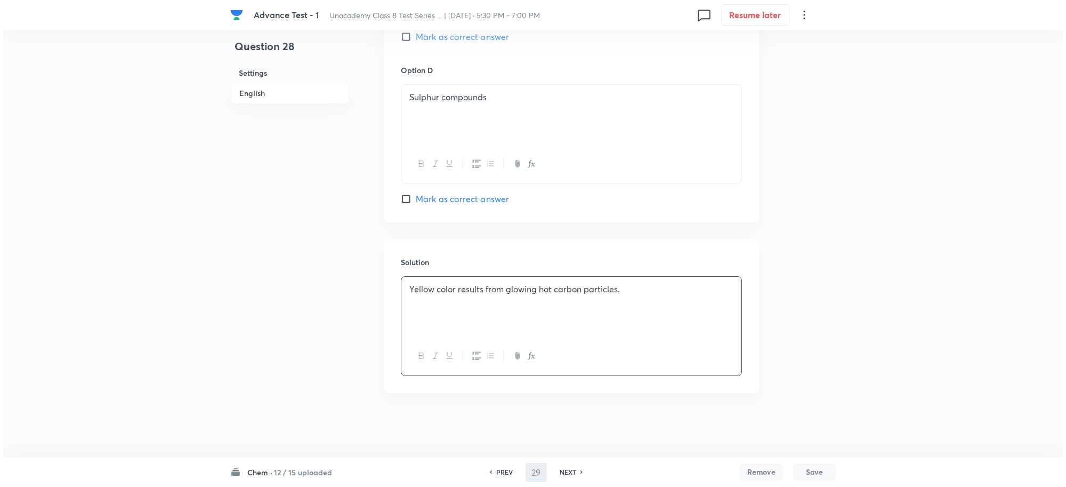
scroll to position [0, 0]
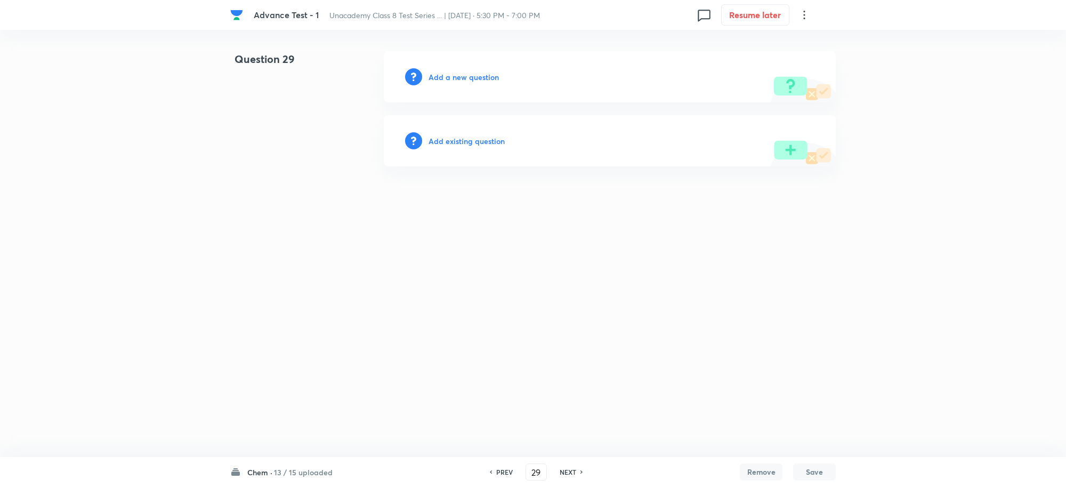
click at [441, 74] on h6 "Add a new question" at bounding box center [464, 76] width 70 height 11
click at [463, 77] on h6 "Choose a question type" at bounding box center [470, 76] width 82 height 11
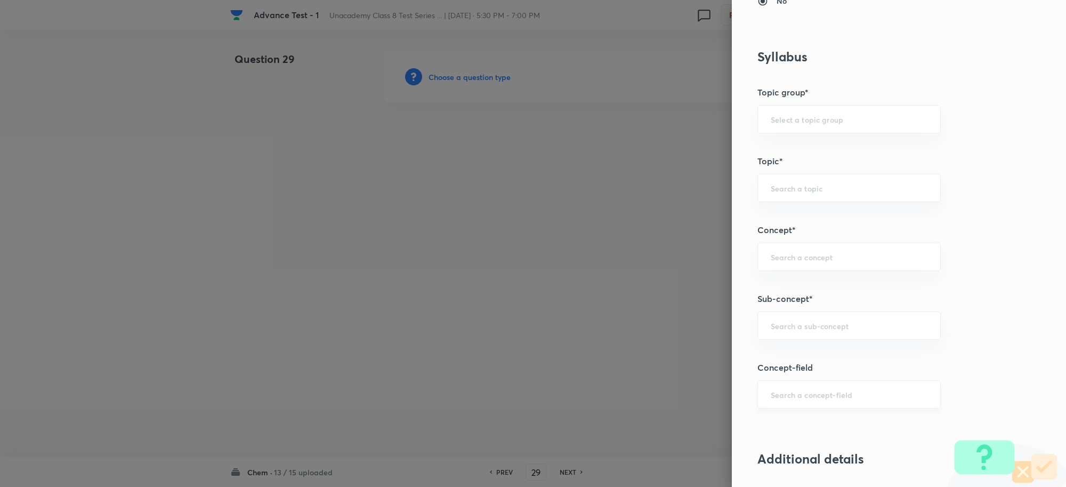
scroll to position [533, 0]
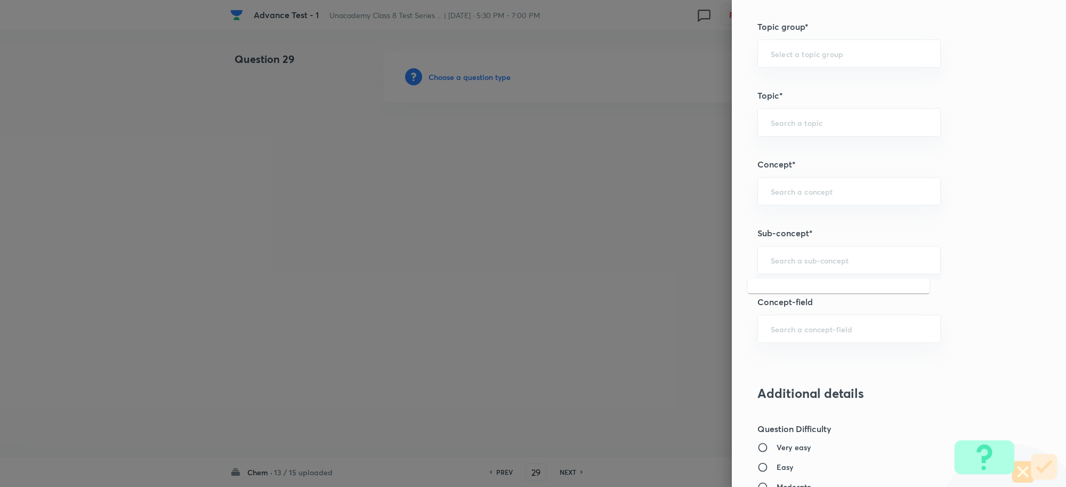
click at [786, 259] on input "text" at bounding box center [849, 260] width 157 height 10
click at [819, 292] on li "Coal and Petroleum Class 8" at bounding box center [839, 292] width 182 height 19
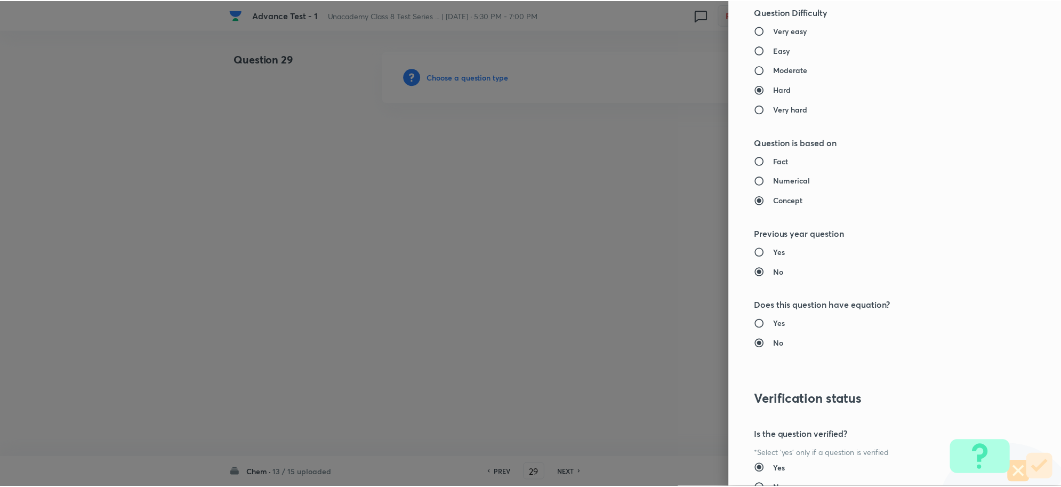
scroll to position [1040, 0]
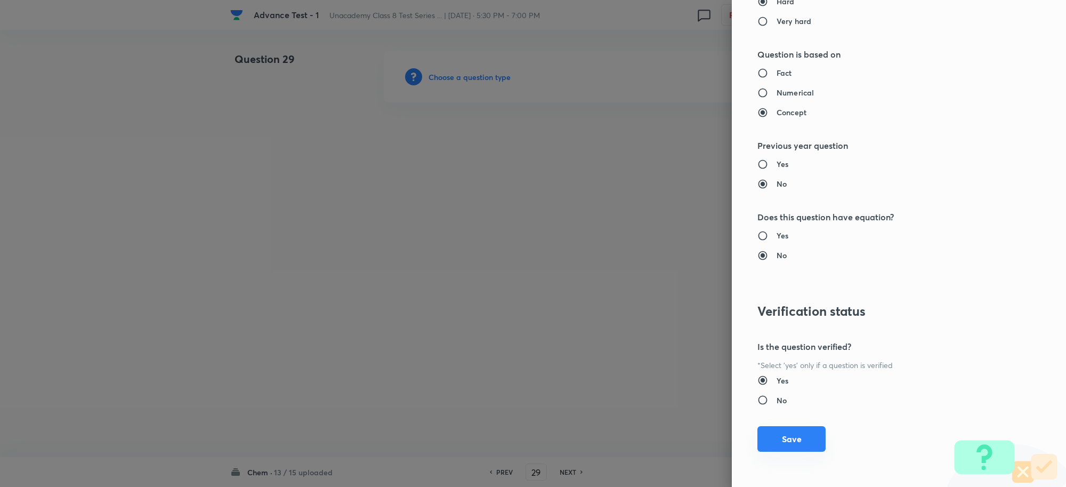
click at [780, 431] on button "Save" at bounding box center [792, 439] width 68 height 26
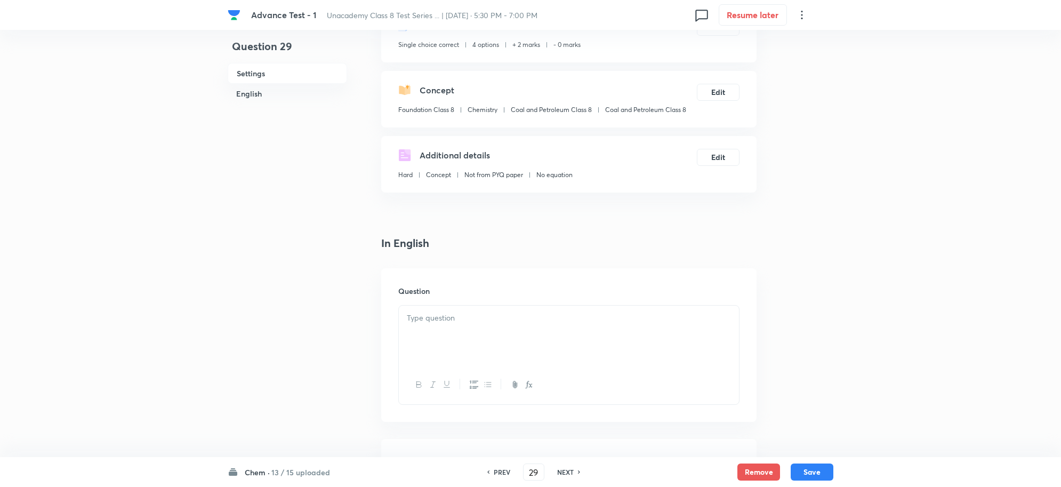
scroll to position [200, 0]
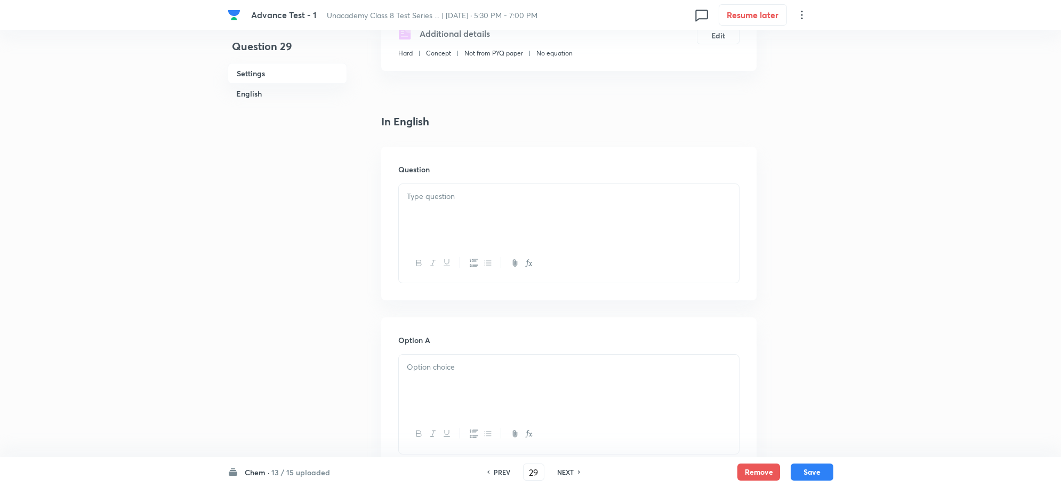
click at [454, 208] on div at bounding box center [569, 214] width 340 height 60
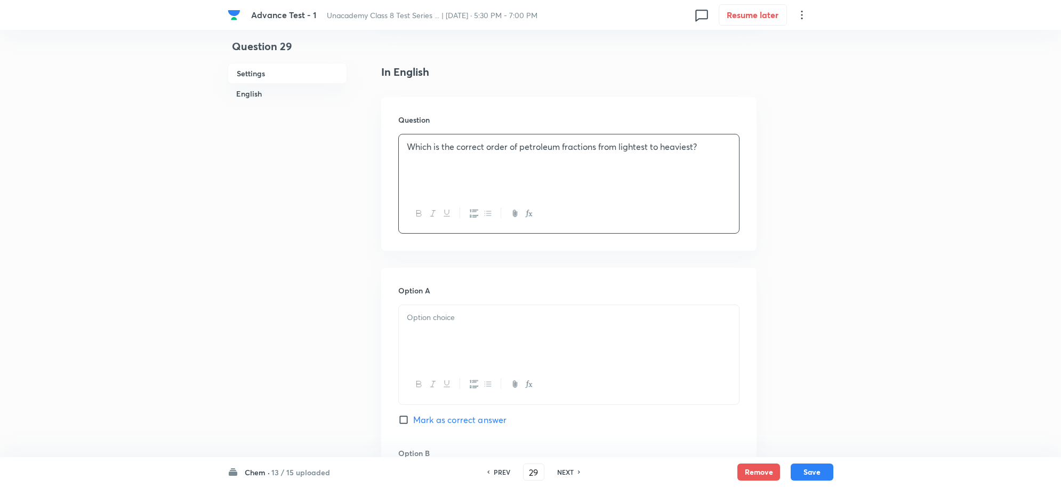
scroll to position [333, 0]
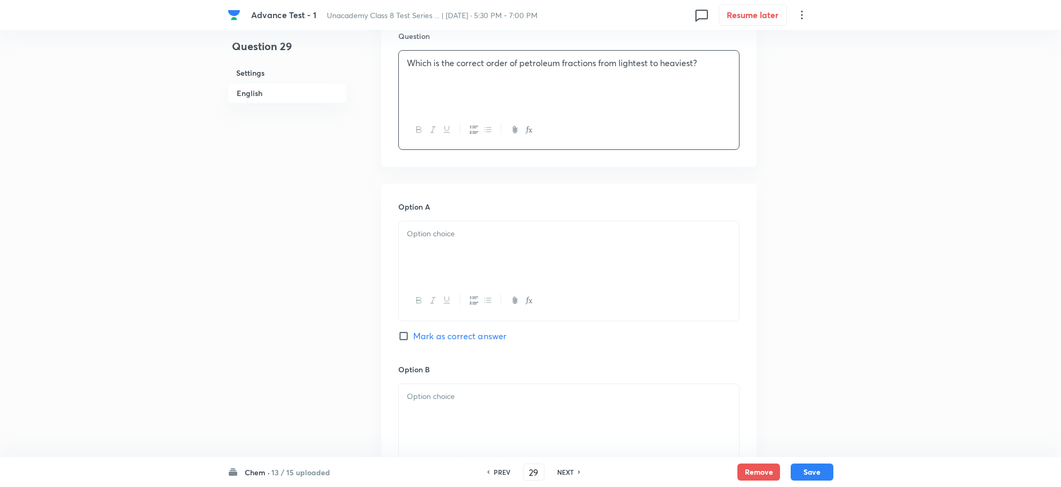
click at [452, 252] on div at bounding box center [569, 251] width 340 height 60
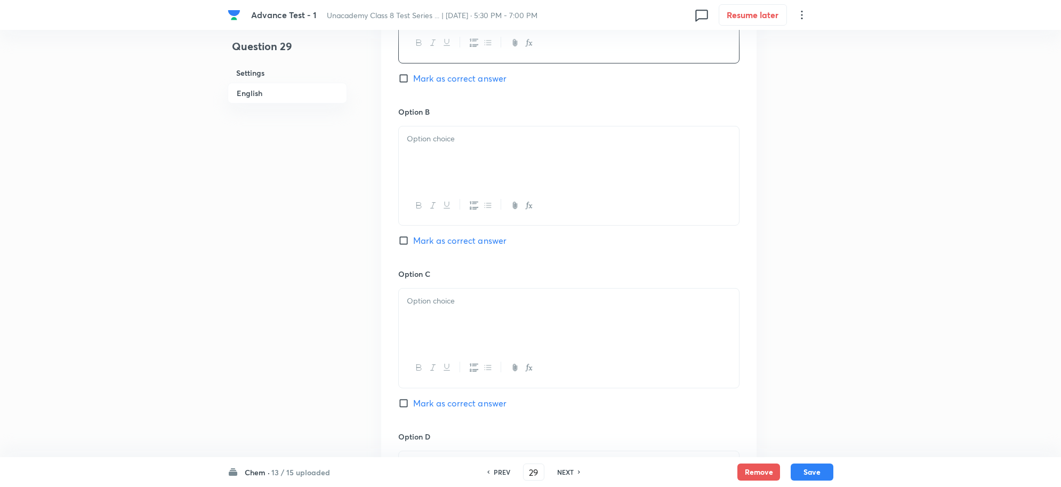
scroll to position [600, 0]
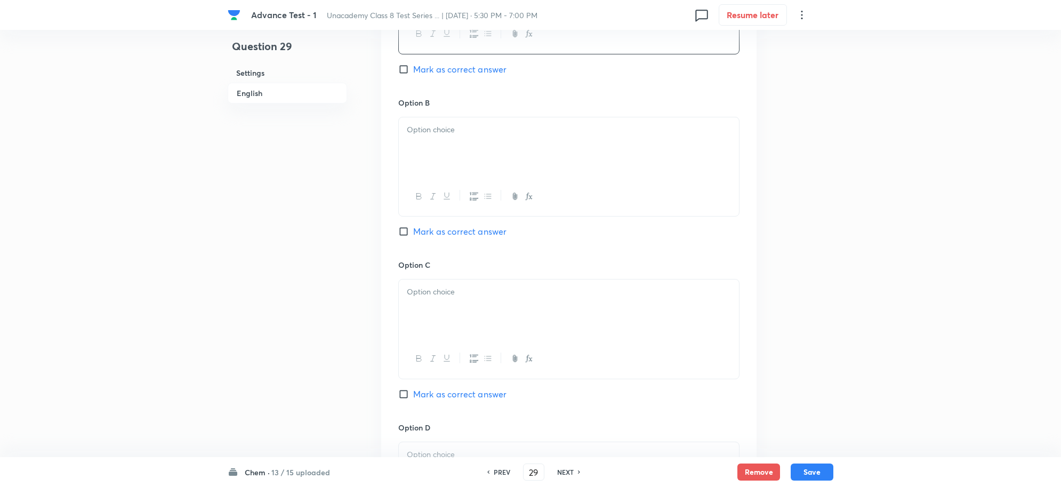
click at [419, 150] on div at bounding box center [569, 147] width 340 height 60
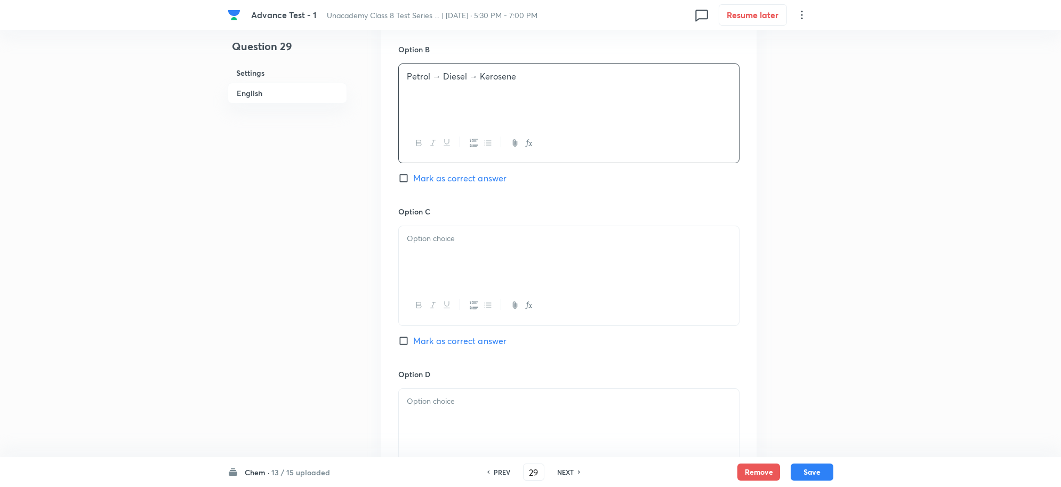
scroll to position [733, 0]
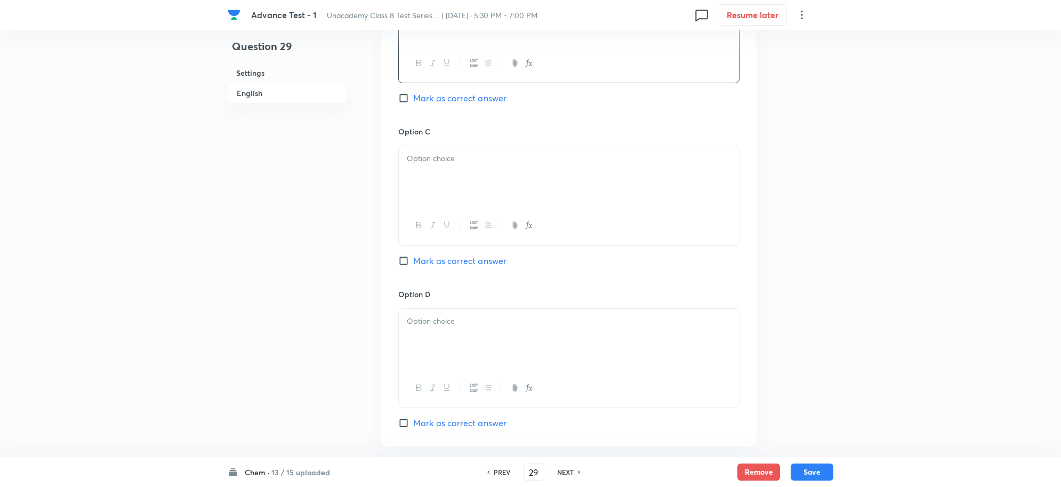
click at [441, 170] on div at bounding box center [569, 176] width 340 height 60
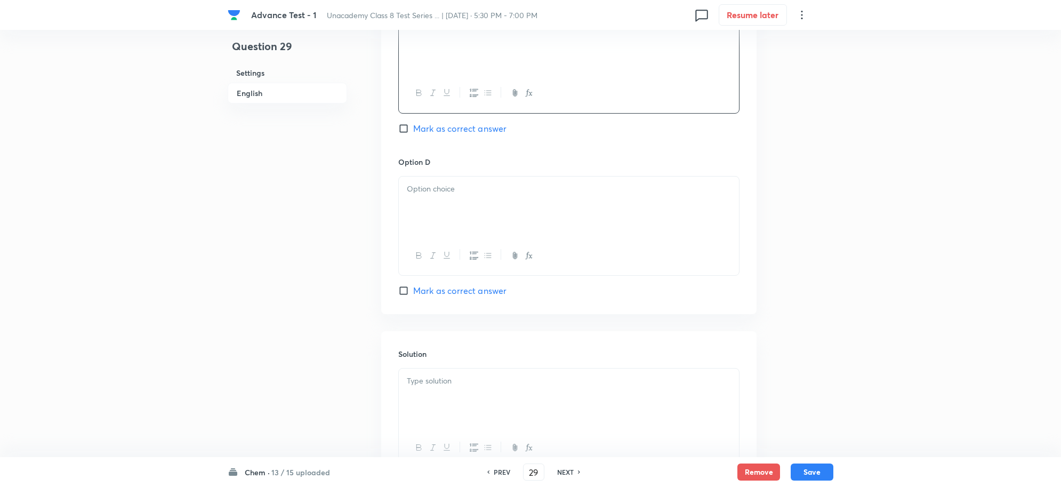
scroll to position [866, 0]
click at [461, 220] on div at bounding box center [569, 205] width 340 height 60
click at [406, 130] on input "Mark as correct answer" at bounding box center [405, 127] width 15 height 11
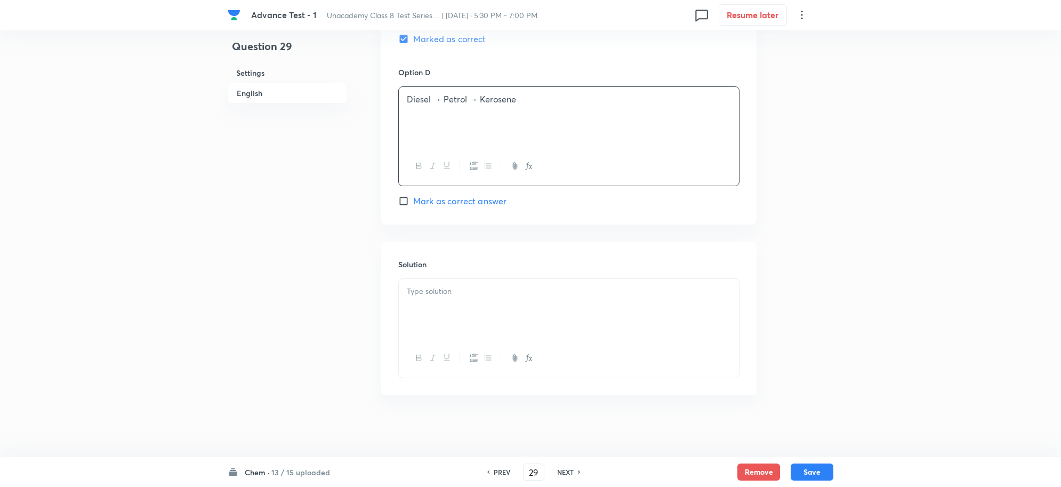
scroll to position [961, 0]
click at [457, 294] on p at bounding box center [569, 289] width 324 height 12
click at [802, 472] on button "Save" at bounding box center [812, 470] width 43 height 17
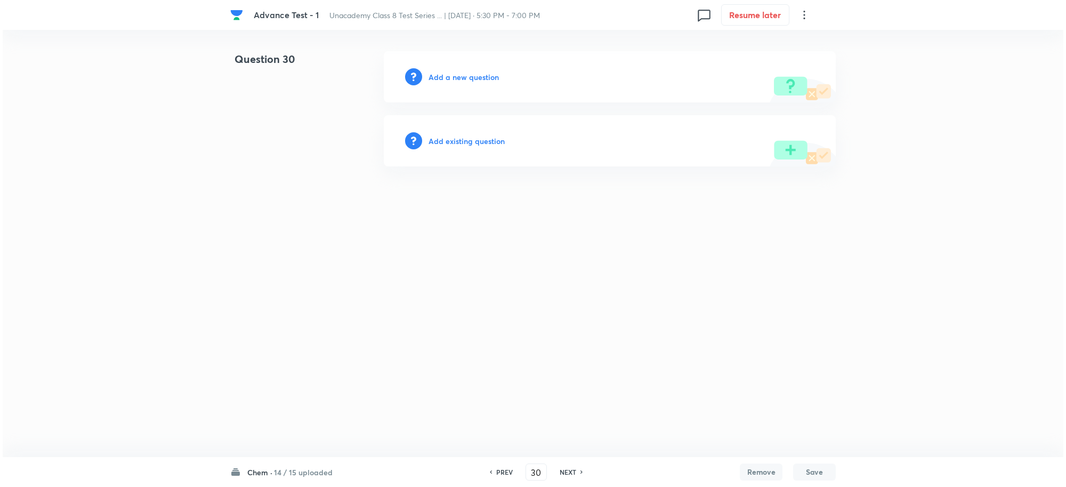
scroll to position [0, 0]
click at [437, 81] on h6 "Add a new question" at bounding box center [464, 76] width 70 height 11
click at [457, 76] on h6 "Choose a question type" at bounding box center [470, 76] width 82 height 11
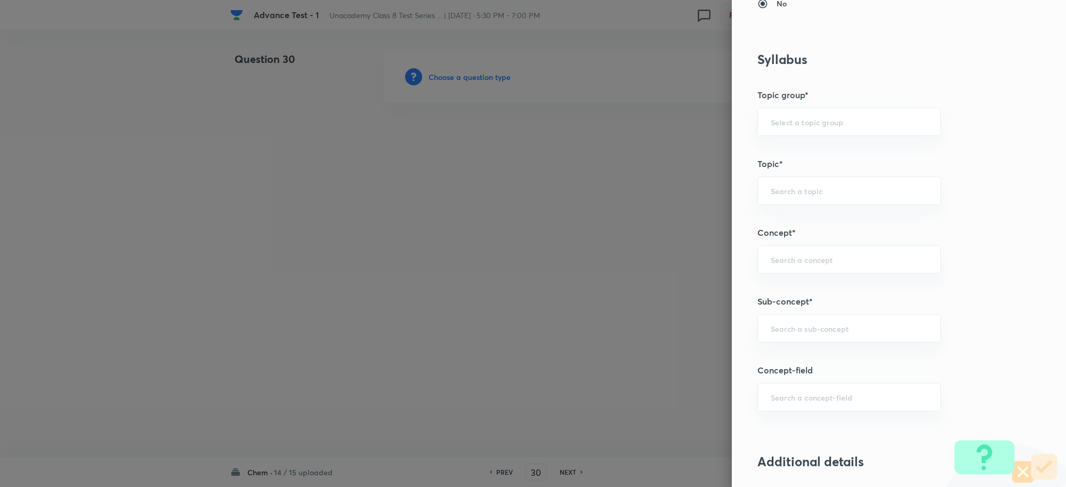
scroll to position [600, 0]
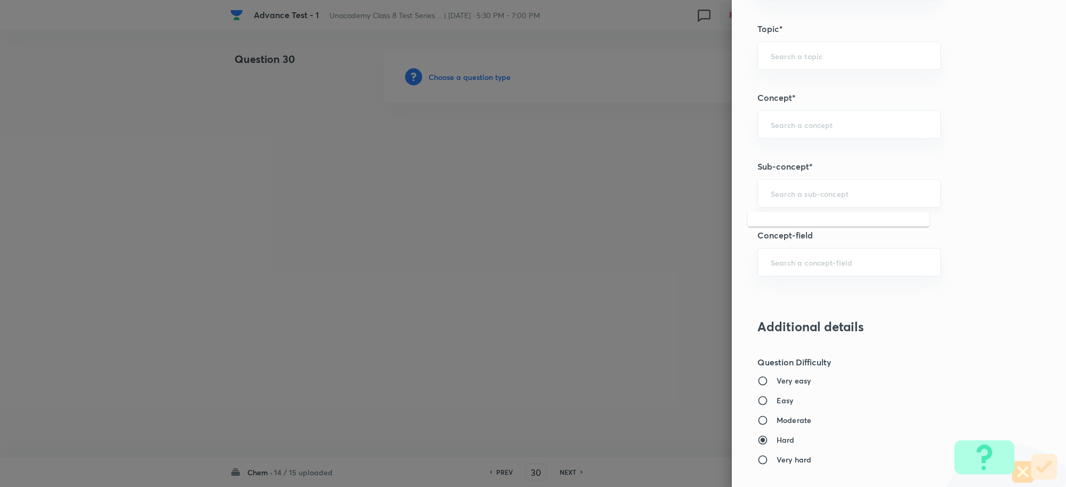
click at [785, 190] on input "text" at bounding box center [849, 193] width 157 height 10
click at [817, 266] on li "Combustion Reaction" at bounding box center [839, 263] width 182 height 19
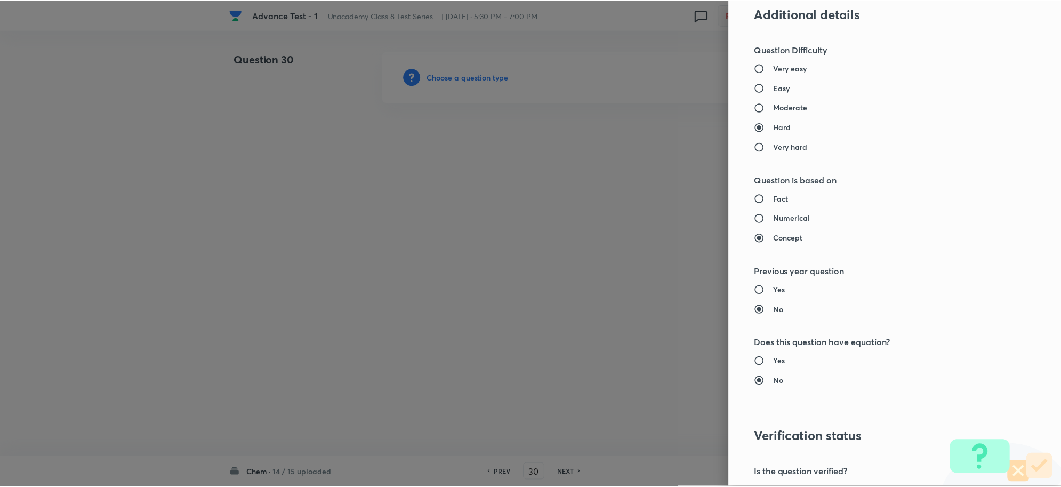
scroll to position [1040, 0]
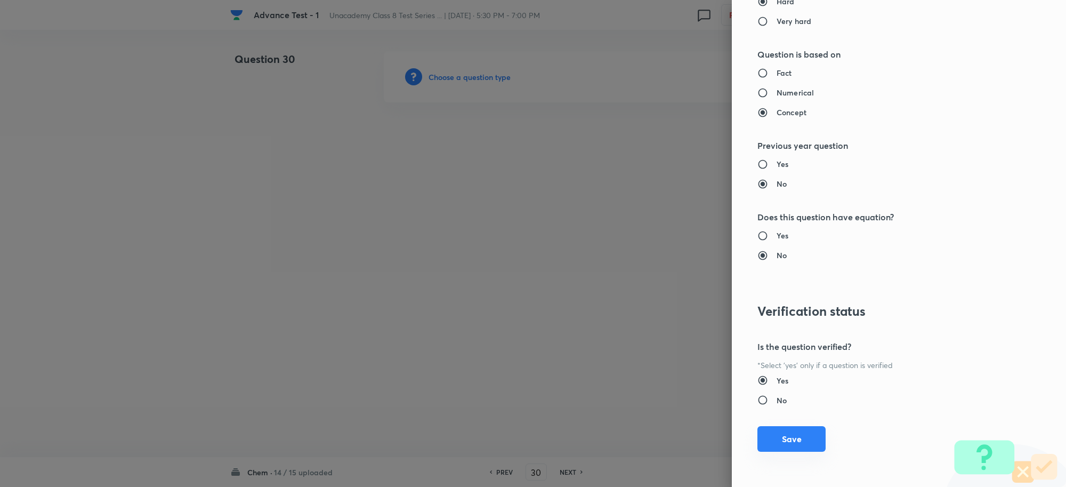
click at [793, 443] on button "Save" at bounding box center [792, 439] width 68 height 26
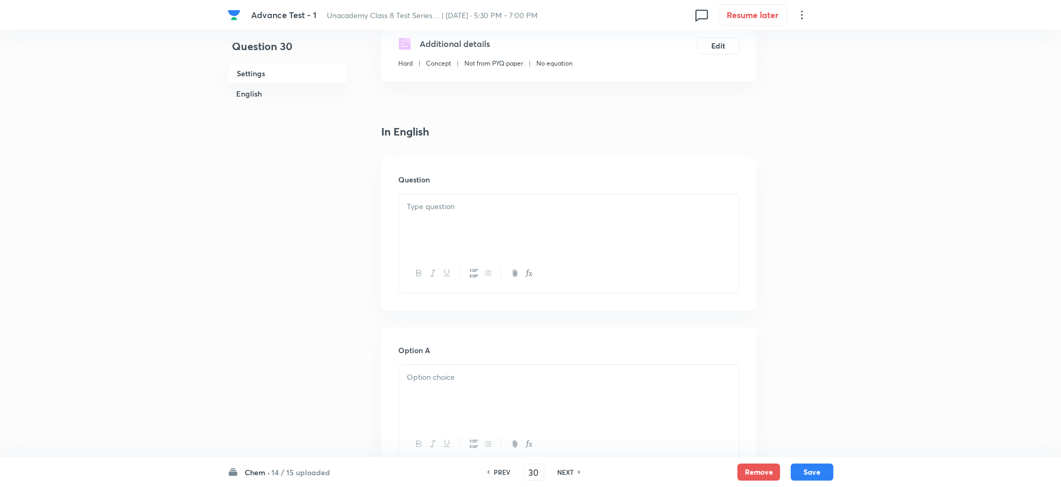
scroll to position [267, 0]
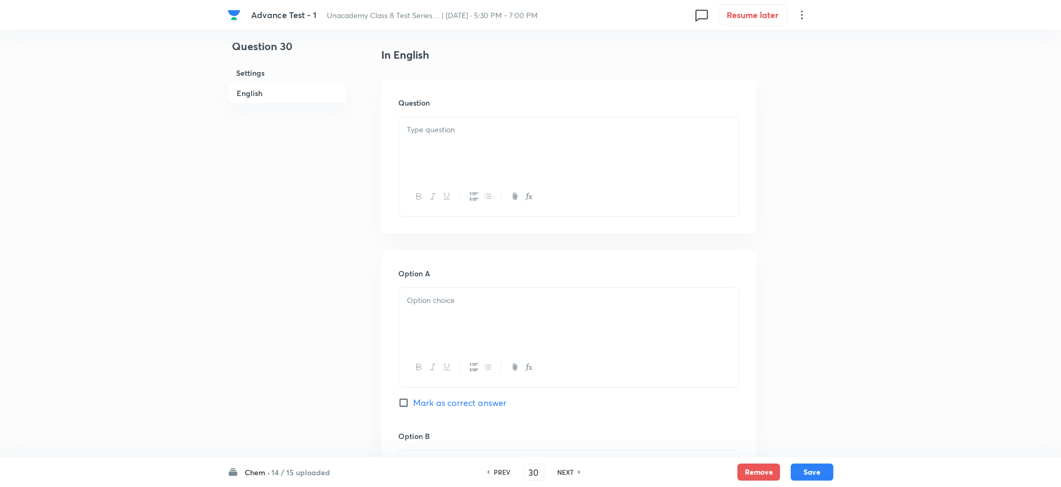
click at [438, 121] on div at bounding box center [569, 147] width 340 height 60
click at [452, 308] on div at bounding box center [569, 318] width 340 height 60
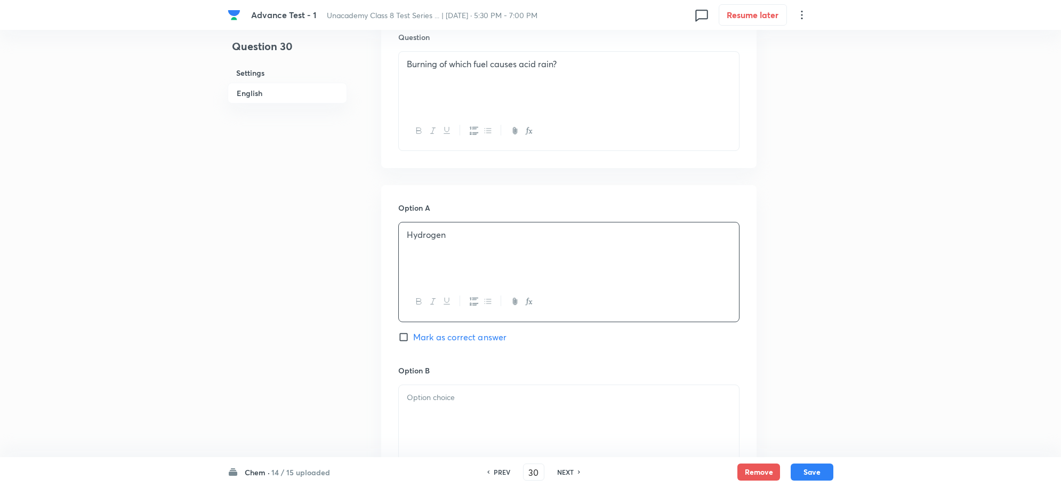
scroll to position [467, 0]
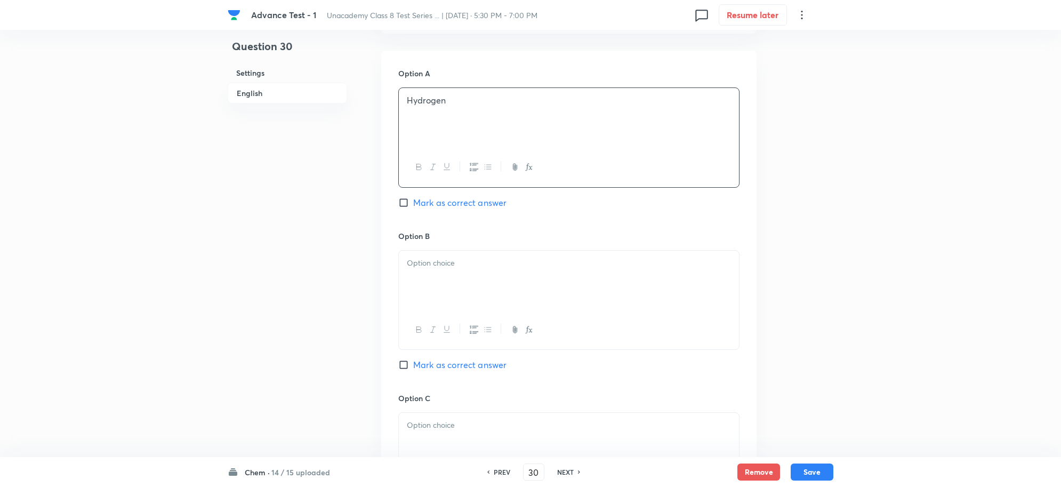
click at [441, 269] on p at bounding box center [569, 263] width 324 height 12
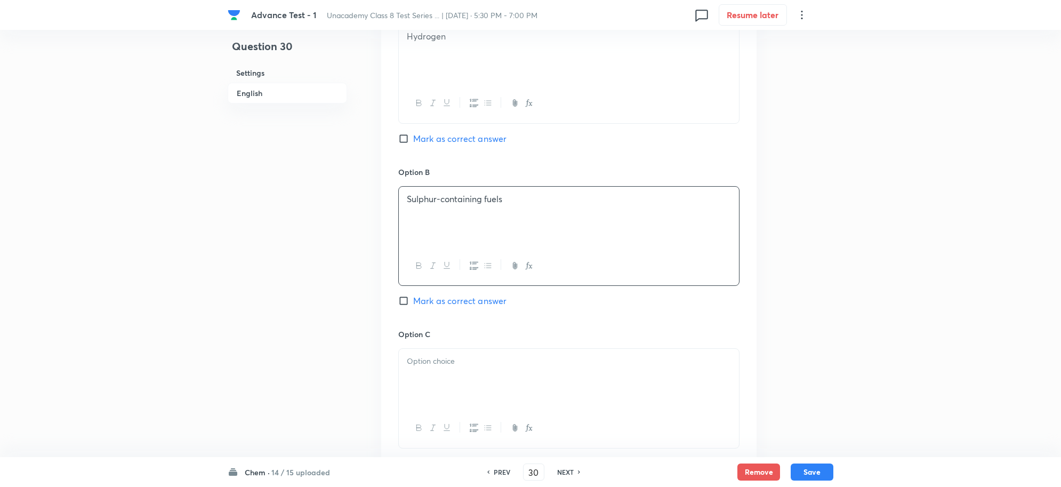
scroll to position [600, 0]
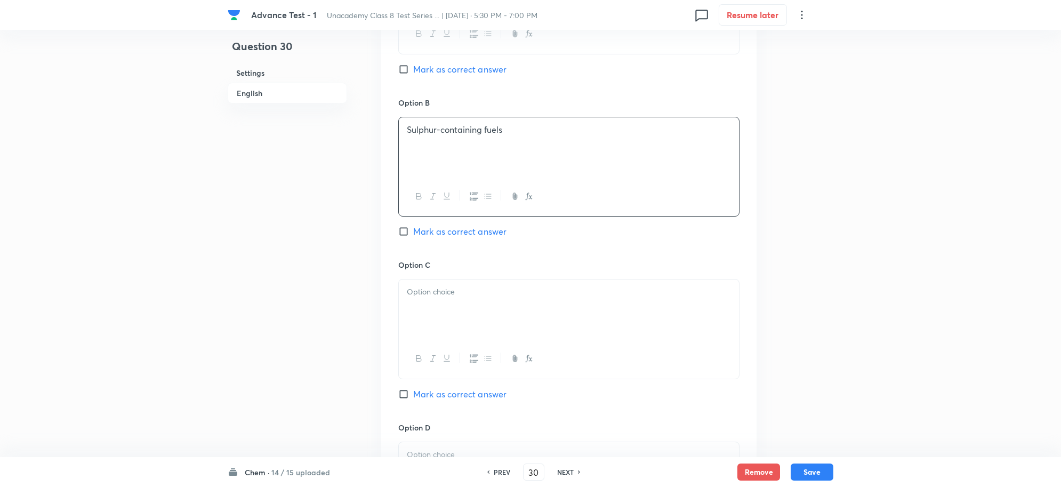
click at [439, 303] on div at bounding box center [569, 309] width 340 height 60
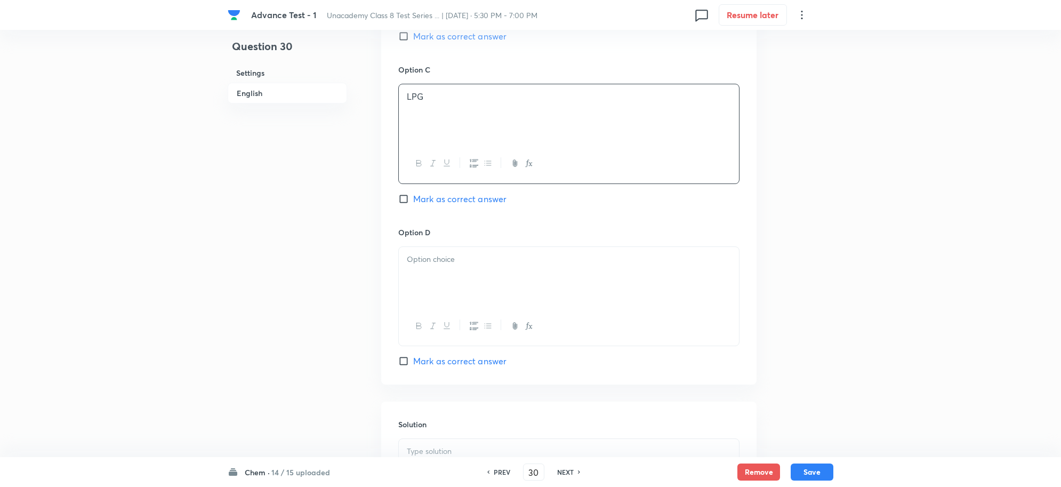
scroll to position [800, 0]
click at [428, 291] on div at bounding box center [569, 272] width 340 height 60
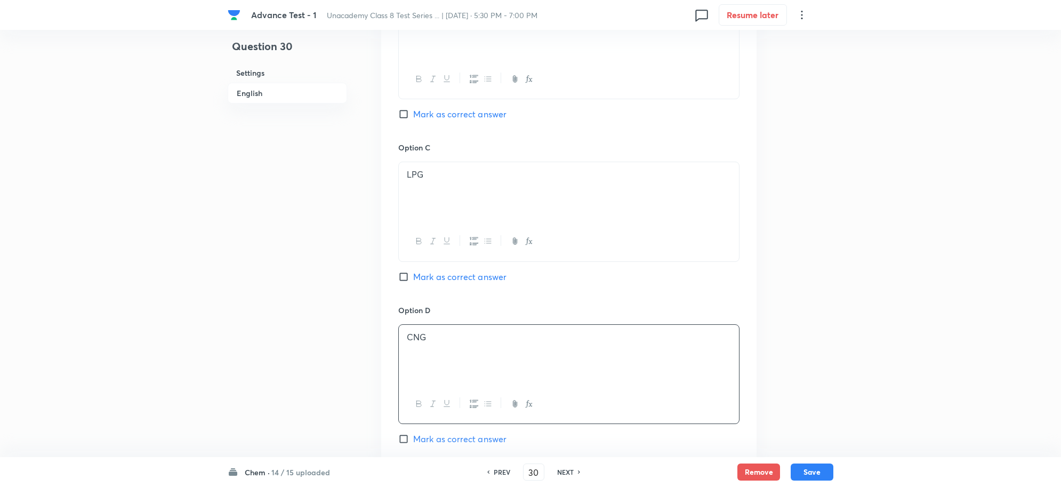
scroll to position [600, 0]
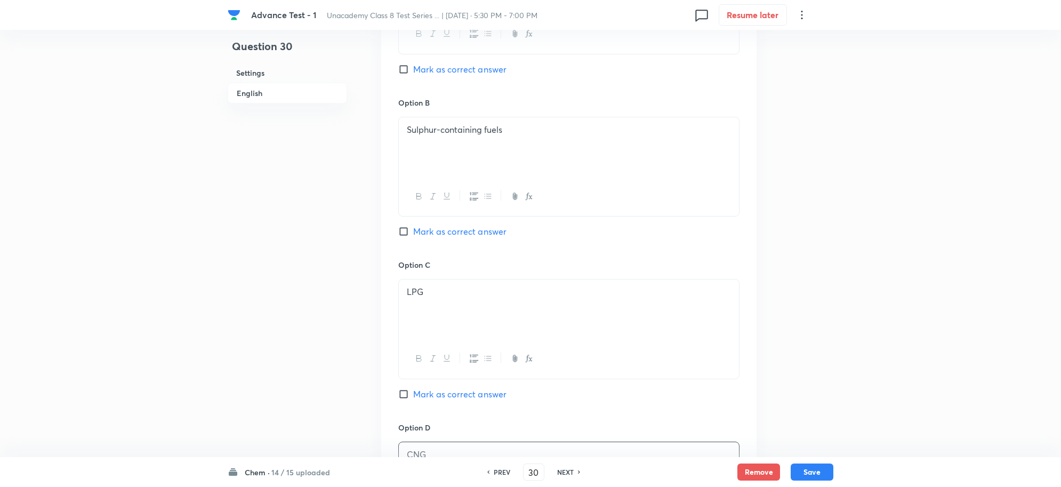
click at [403, 231] on input "Mark as correct answer" at bounding box center [405, 231] width 15 height 11
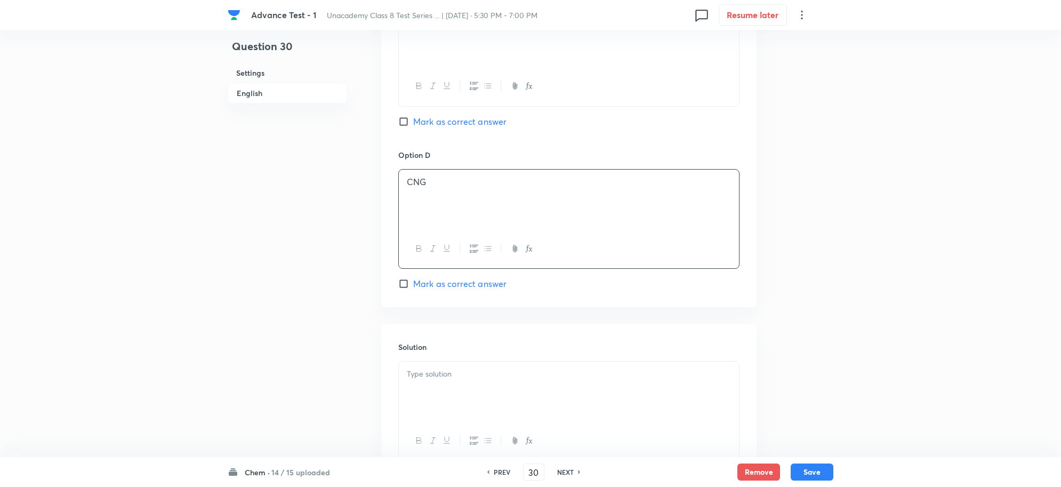
scroll to position [933, 0]
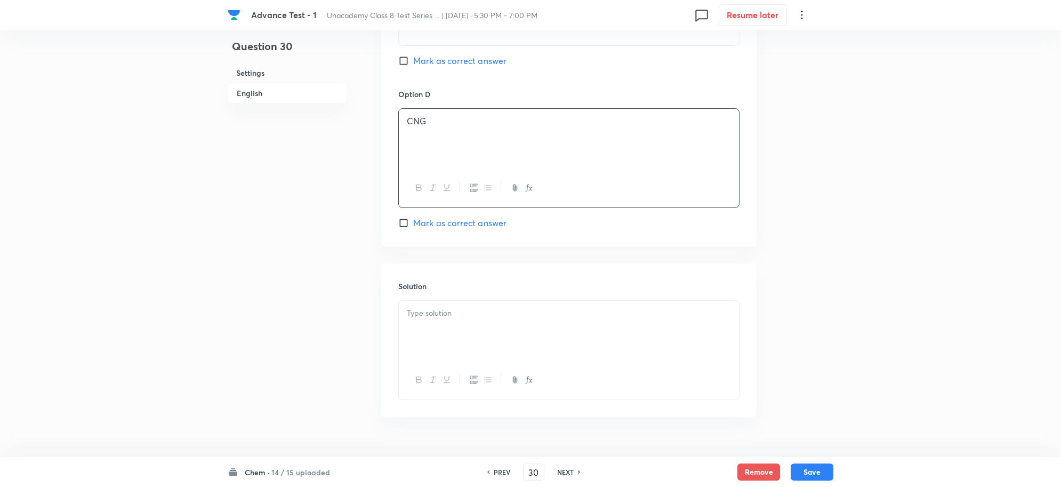
click at [448, 326] on div at bounding box center [569, 331] width 340 height 60
drag, startPoint x: 819, startPoint y: 471, endPoint x: 824, endPoint y: 465, distance: 7.9
click at [819, 470] on button "Save" at bounding box center [812, 470] width 43 height 17
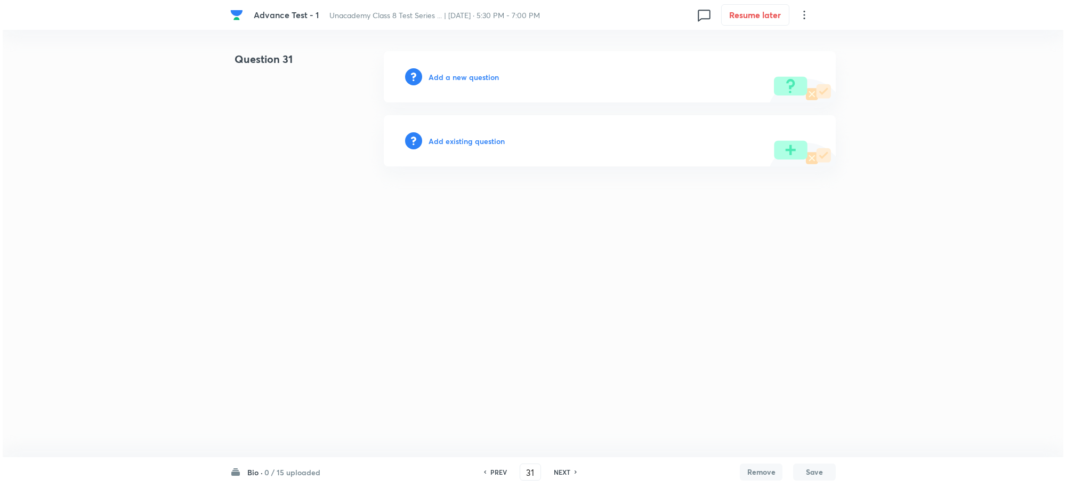
scroll to position [0, 0]
click at [457, 77] on h6 "Add a new question" at bounding box center [464, 76] width 70 height 11
click at [460, 77] on h6 "Choose a question type" at bounding box center [470, 76] width 82 height 11
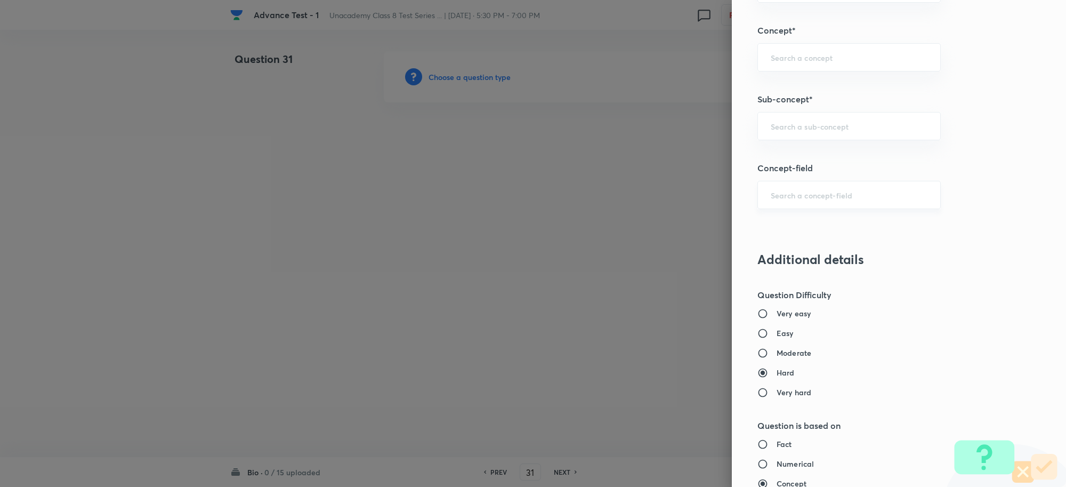
scroll to position [666, 0]
click at [777, 135] on div "​" at bounding box center [849, 127] width 183 height 28
click at [838, 176] on li "Crop Production and Management" at bounding box center [839, 177] width 182 height 19
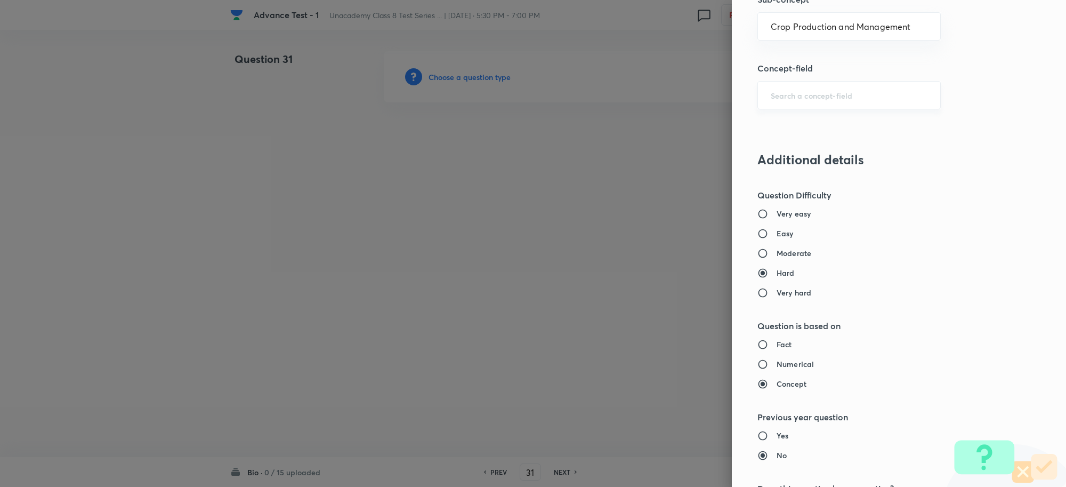
scroll to position [866, 0]
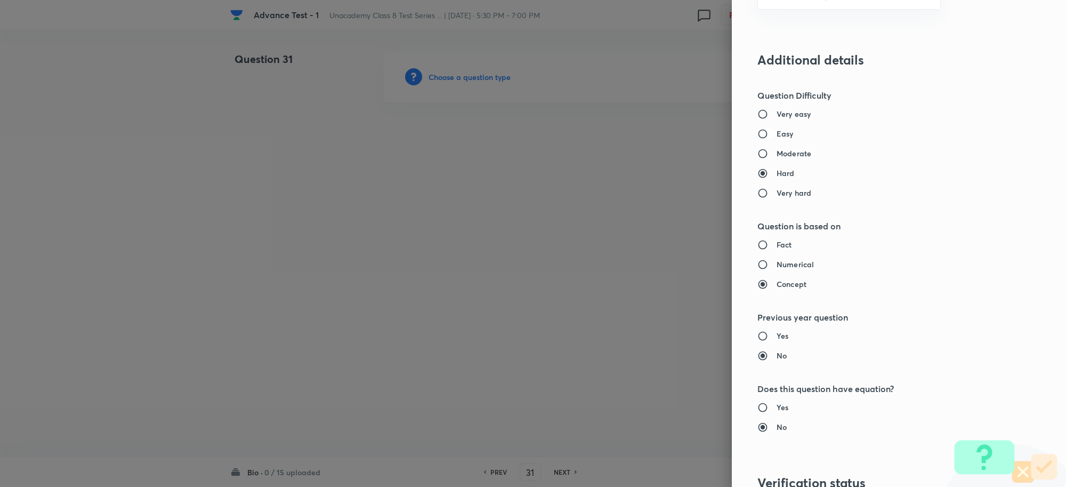
click at [758, 136] on input "Easy" at bounding box center [767, 133] width 19 height 11
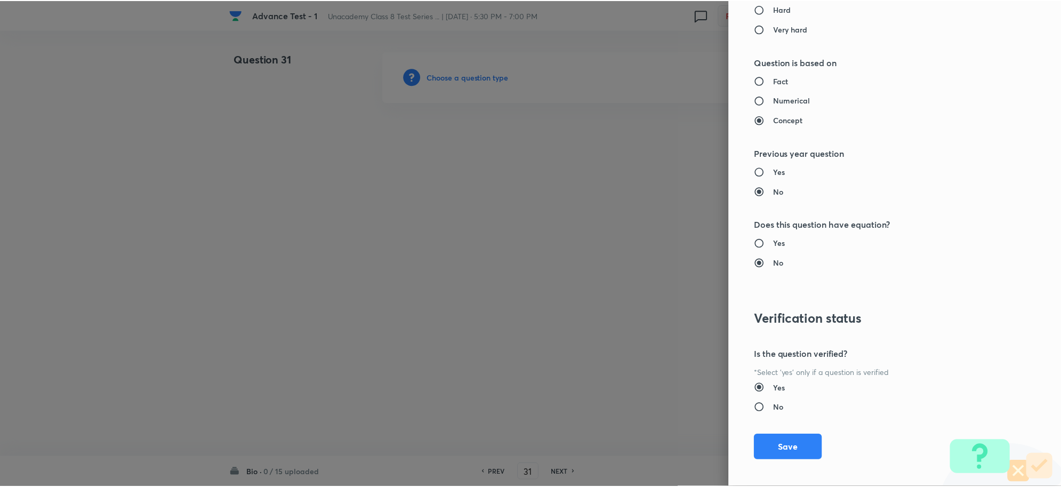
scroll to position [1040, 0]
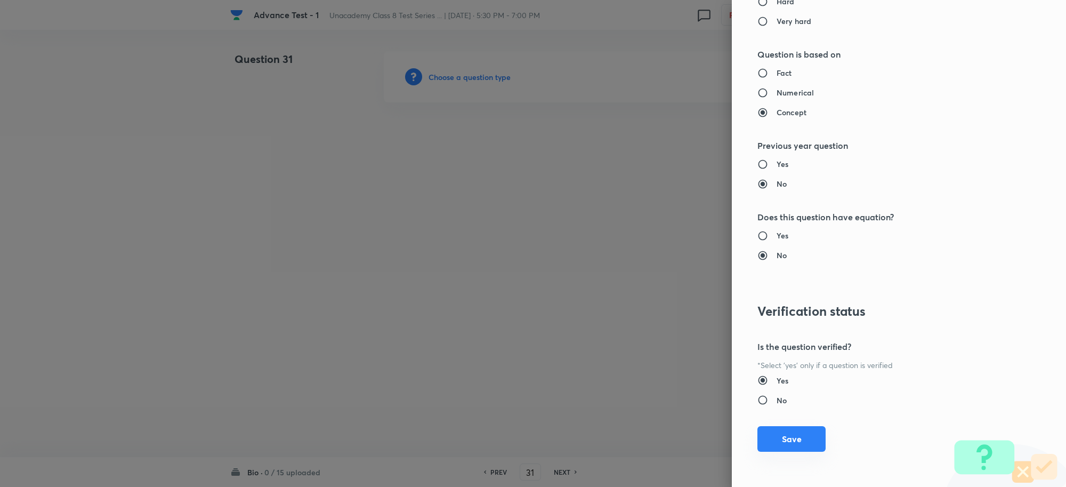
click at [779, 439] on button "Save" at bounding box center [792, 439] width 68 height 26
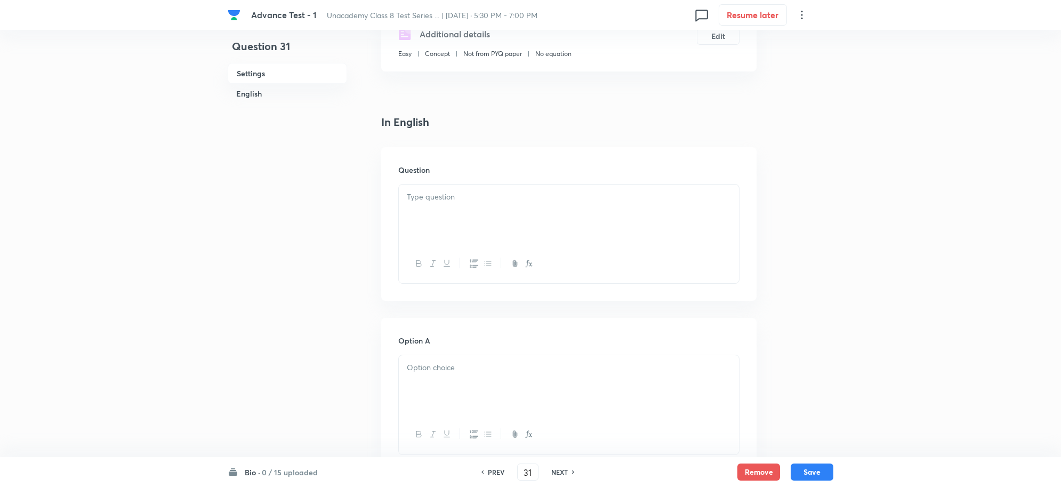
scroll to position [267, 0]
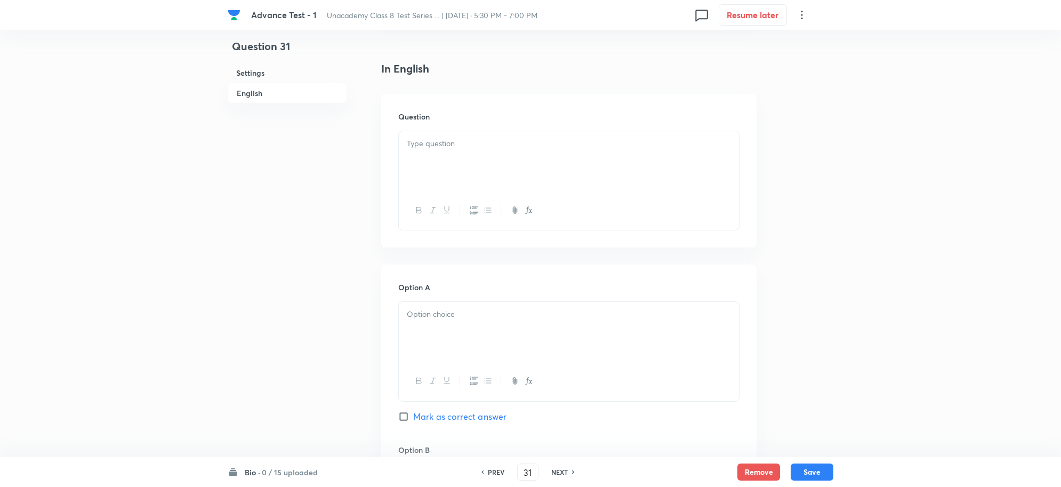
click at [454, 169] on div at bounding box center [569, 161] width 340 height 60
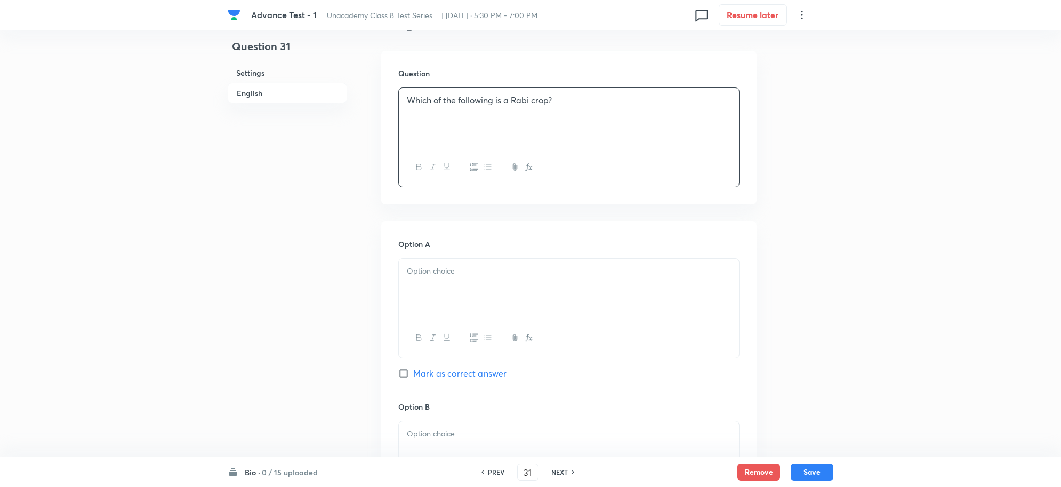
scroll to position [333, 0]
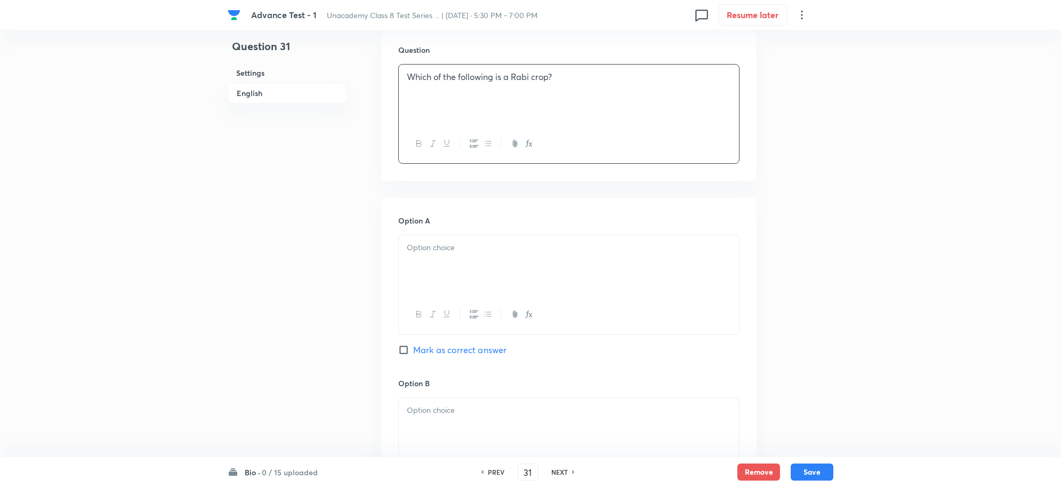
click at [444, 275] on div at bounding box center [569, 265] width 340 height 60
click at [430, 354] on span "Mark as correct answer" at bounding box center [459, 349] width 93 height 13
click at [413, 354] on input "Mark as correct answer" at bounding box center [405, 349] width 15 height 11
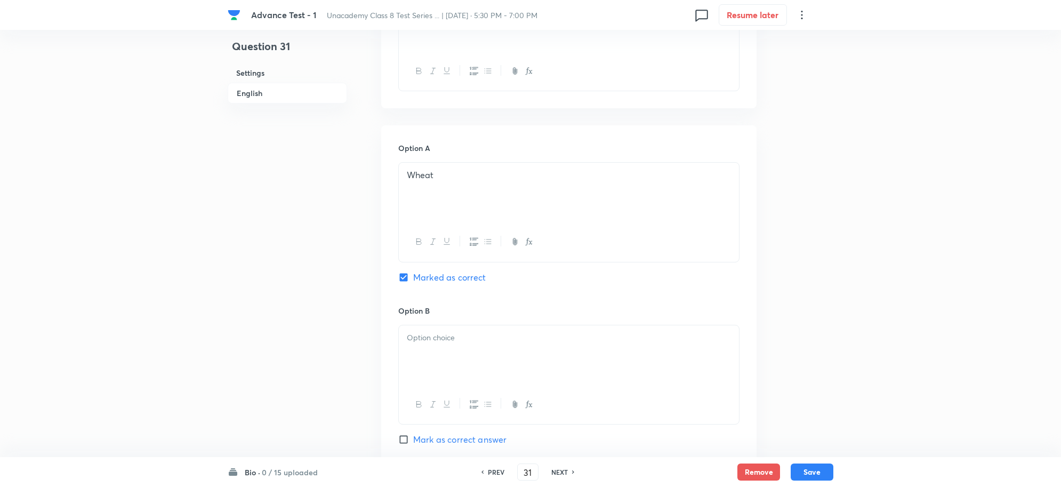
scroll to position [533, 0]
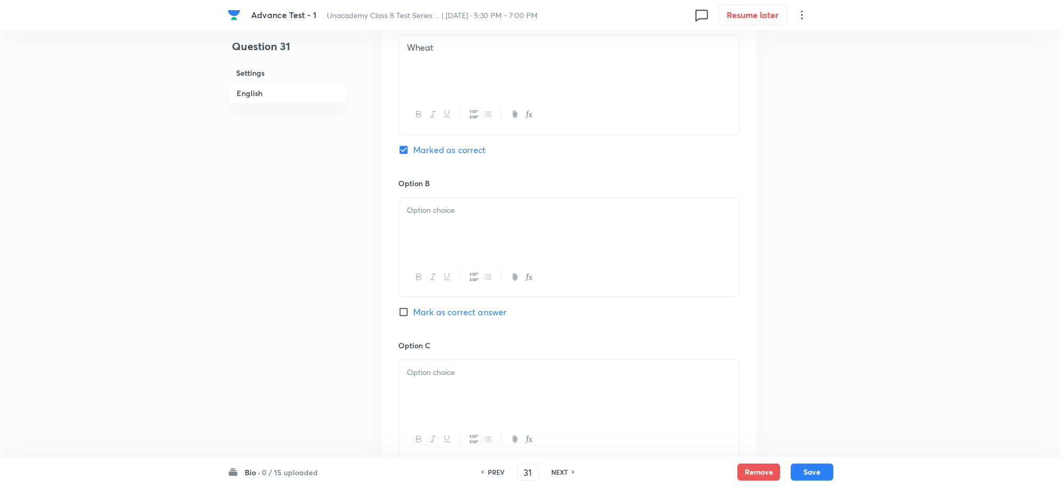
click at [436, 220] on div at bounding box center [569, 228] width 340 height 60
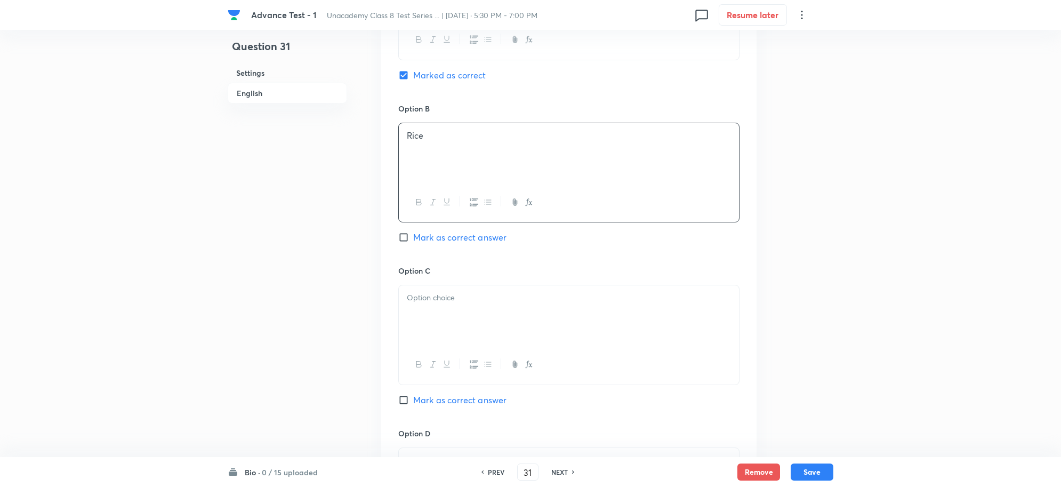
scroll to position [733, 0]
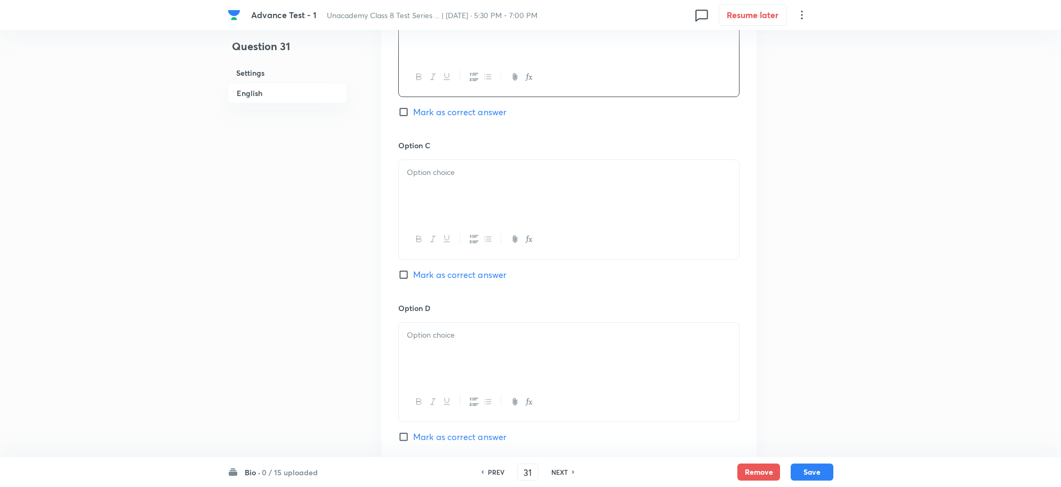
click at [429, 193] on div at bounding box center [569, 190] width 340 height 60
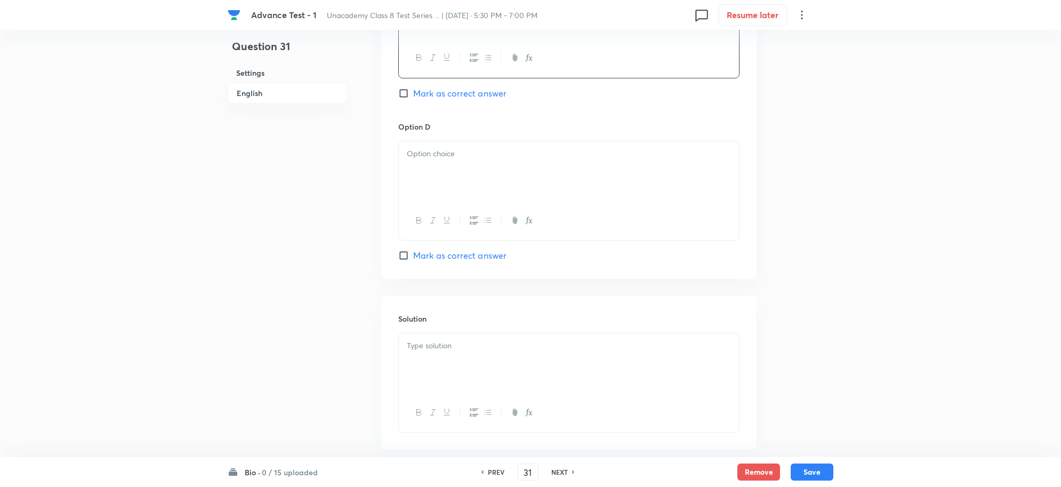
scroll to position [933, 0]
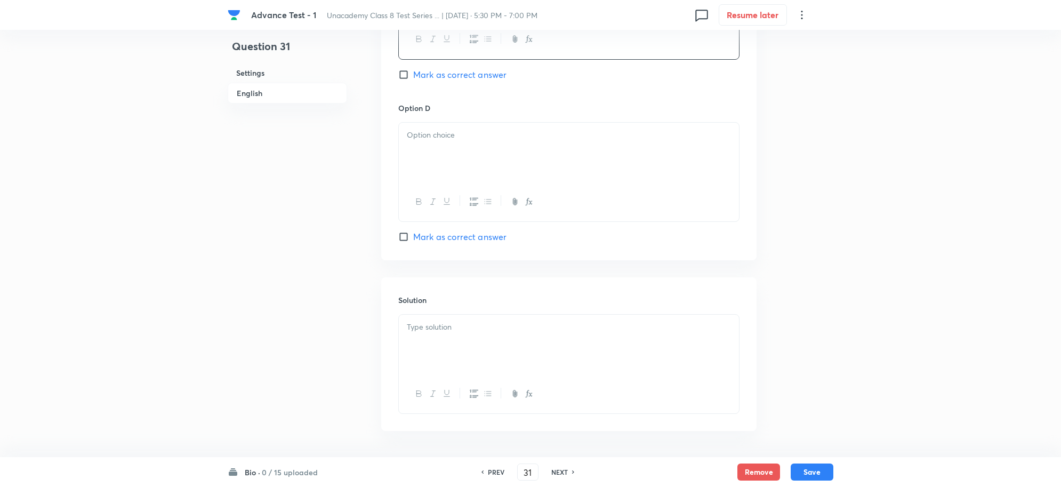
click at [422, 171] on div at bounding box center [569, 153] width 340 height 60
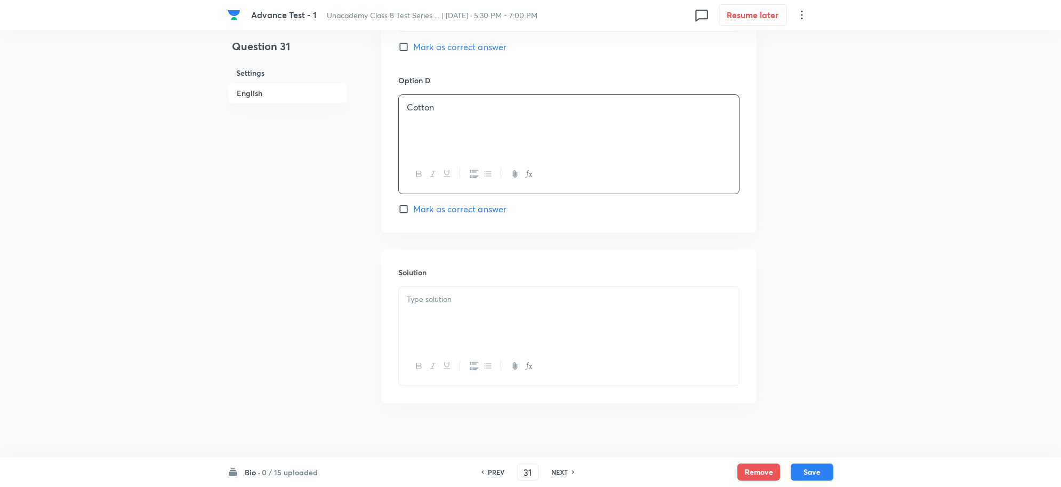
scroll to position [976, 0]
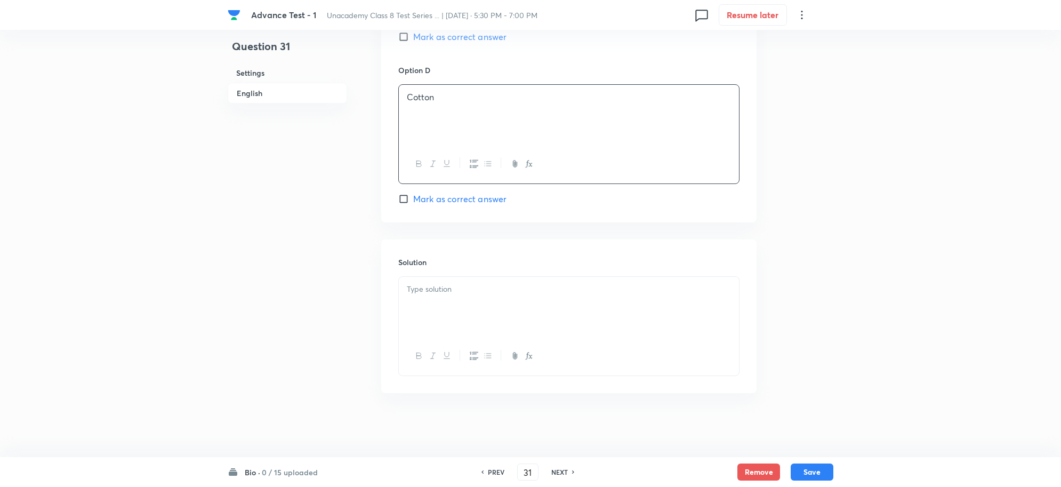
click at [420, 307] on div at bounding box center [569, 307] width 340 height 60
click at [809, 464] on button "Save" at bounding box center [812, 470] width 43 height 17
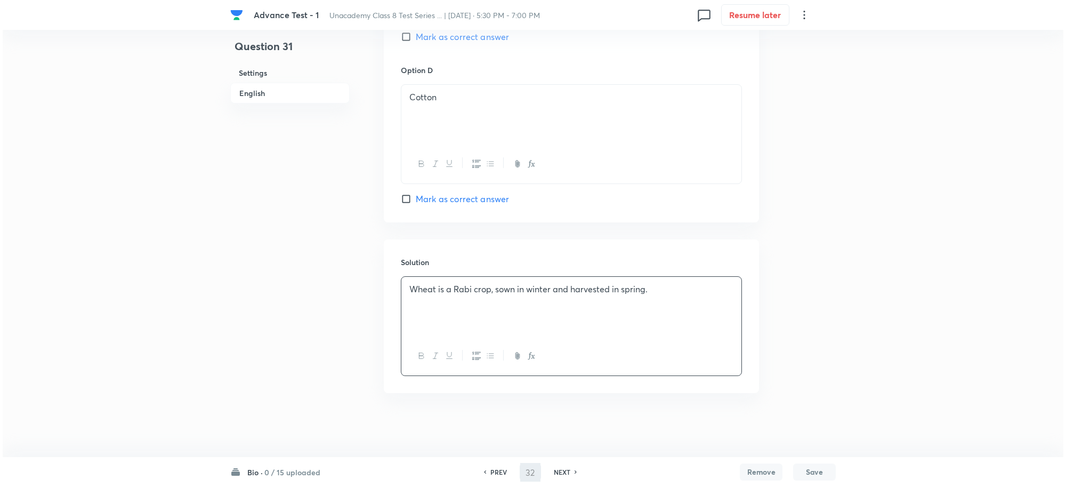
scroll to position [0, 0]
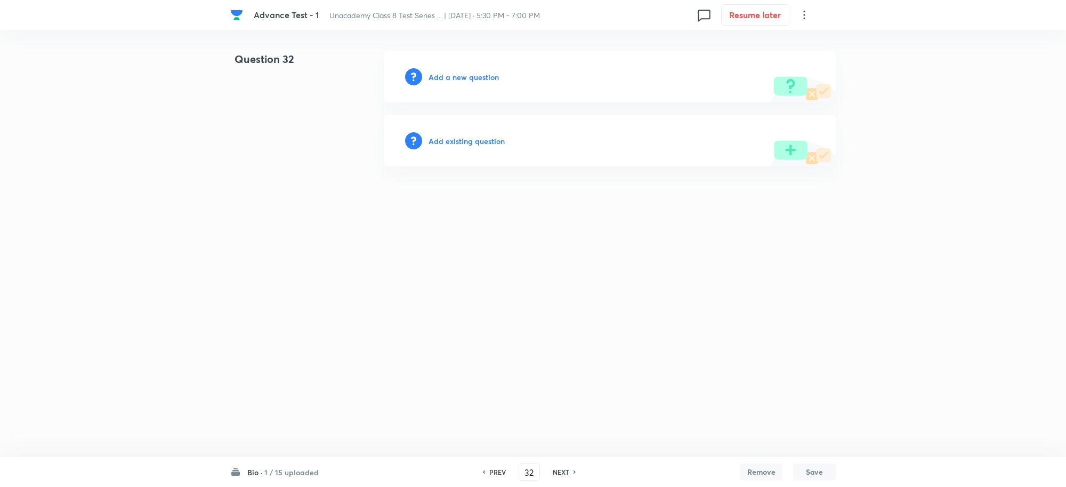
click at [452, 84] on div "Add a new question" at bounding box center [610, 76] width 452 height 51
click at [467, 82] on h6 "Add a new question" at bounding box center [464, 76] width 70 height 11
click at [472, 78] on h6 "Choose a question type" at bounding box center [470, 76] width 82 height 11
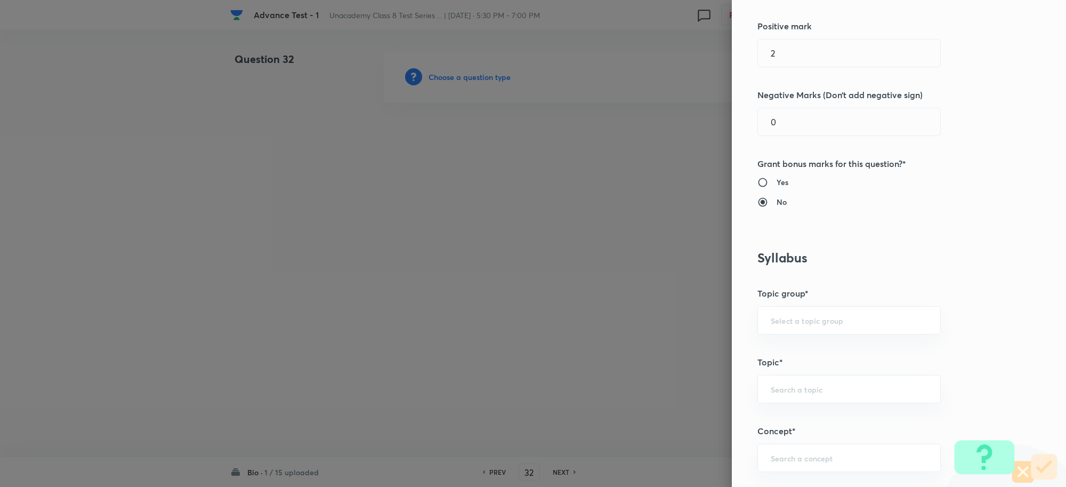
scroll to position [467, 0]
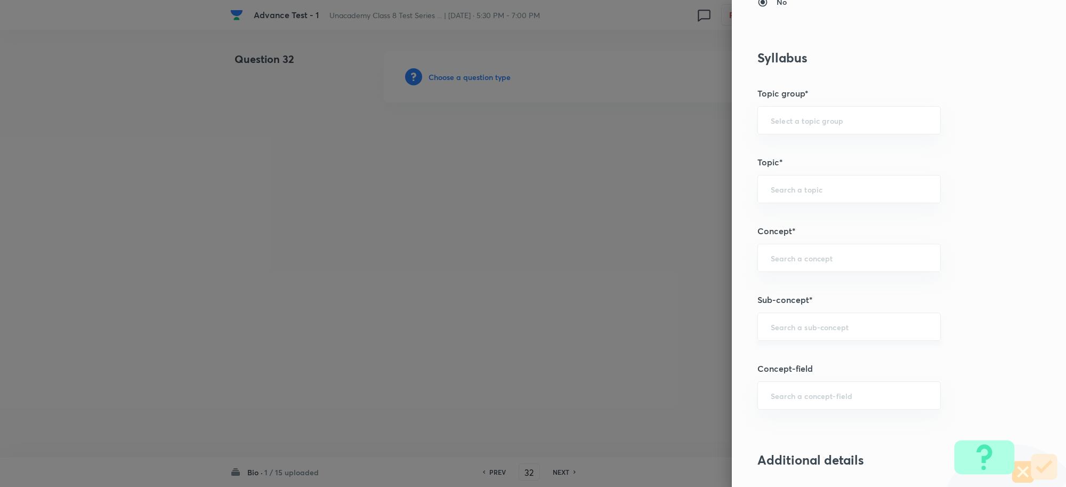
click at [779, 332] on input "text" at bounding box center [849, 327] width 157 height 10
click at [794, 372] on li "Crop Production and Management" at bounding box center [839, 377] width 182 height 19
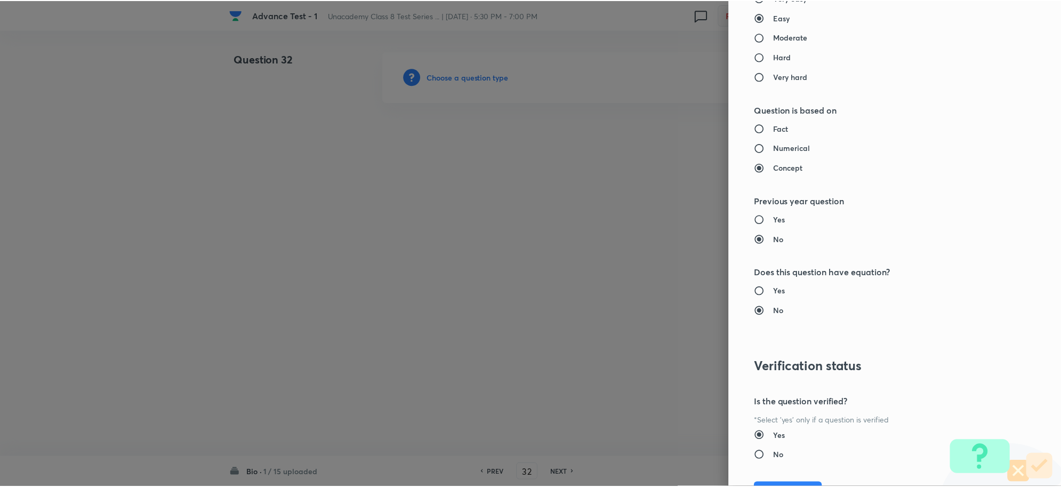
scroll to position [1040, 0]
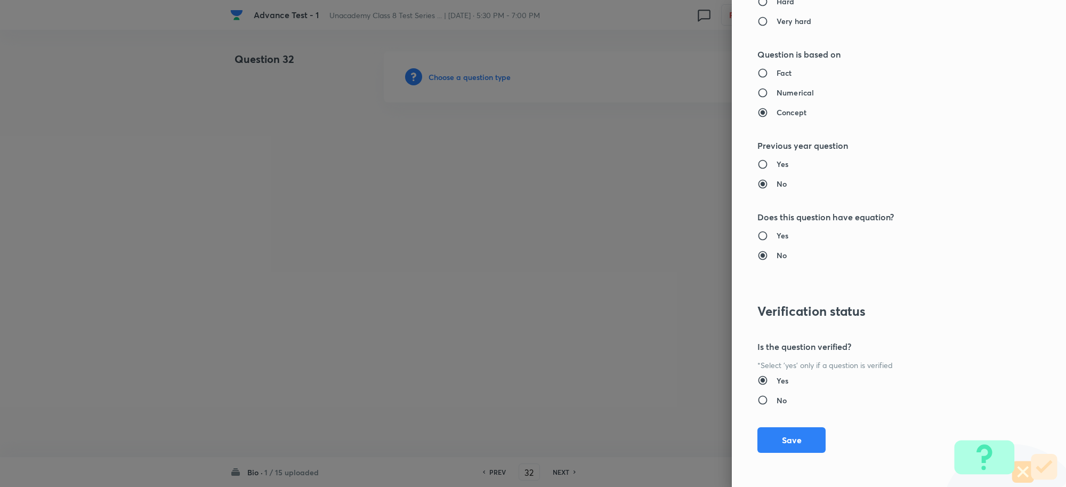
drag, startPoint x: 784, startPoint y: 425, endPoint x: 793, endPoint y: 424, distance: 9.7
click at [782, 427] on div "Question settings Question type* Single choice correct Number of options* 2 3 4…" at bounding box center [899, 243] width 334 height 487
click at [802, 436] on button "Save" at bounding box center [792, 440] width 68 height 26
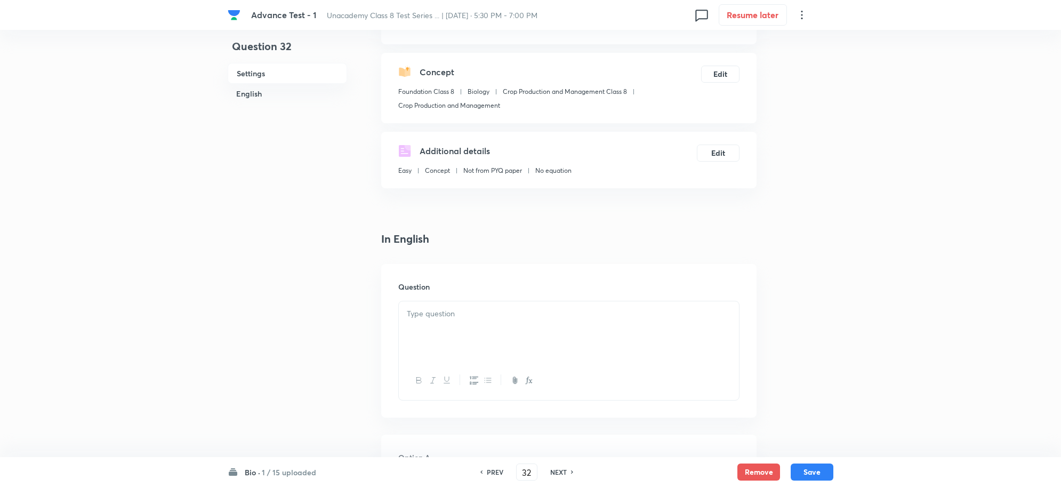
scroll to position [200, 0]
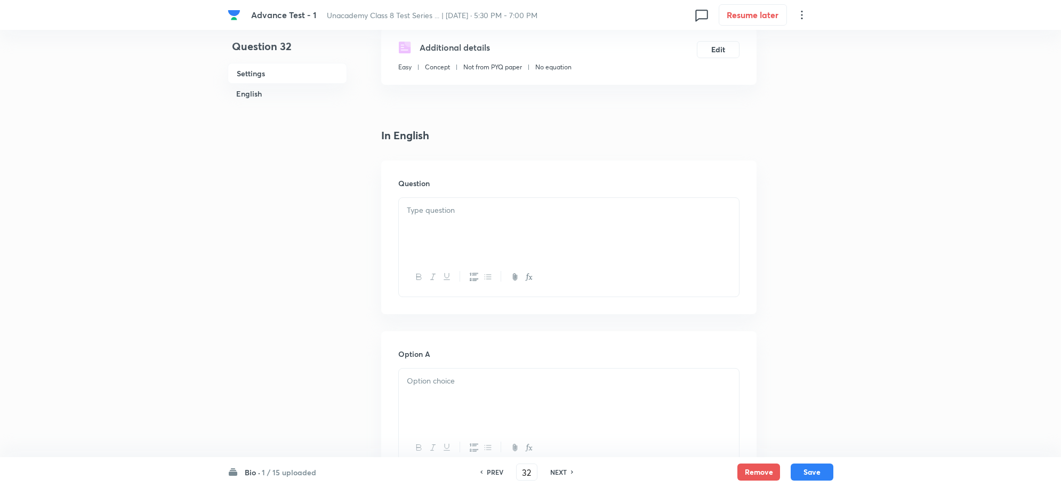
click at [454, 224] on div at bounding box center [569, 228] width 340 height 60
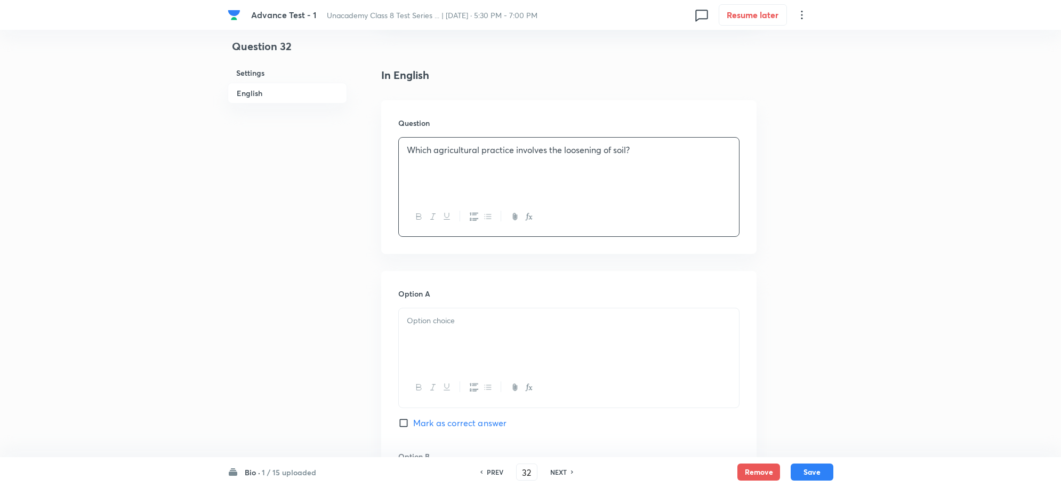
scroll to position [400, 0]
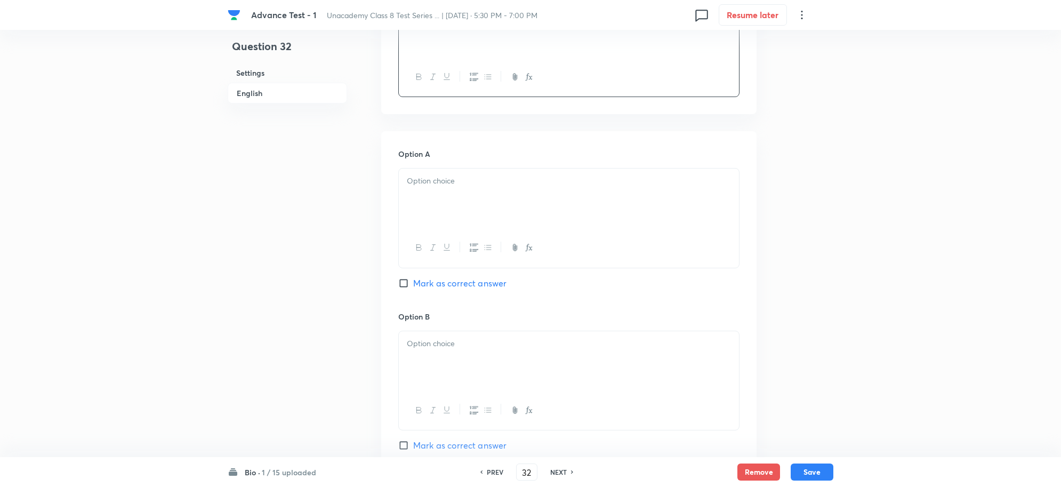
click at [446, 214] on div at bounding box center [569, 198] width 340 height 60
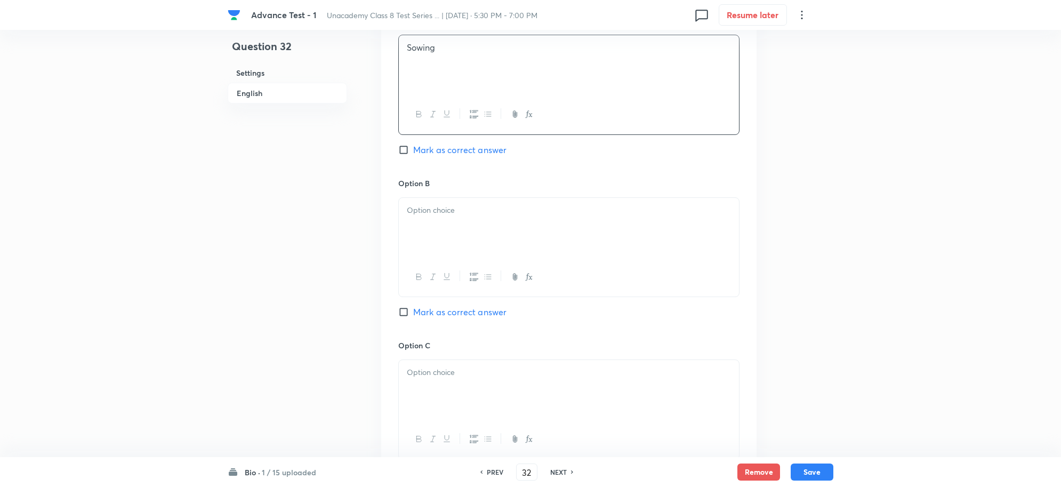
click at [438, 230] on div at bounding box center [569, 228] width 340 height 60
click at [422, 304] on div "Option B Ploughing Mark as correct answer" at bounding box center [568, 259] width 341 height 162
click at [441, 308] on span "Mark as correct answer" at bounding box center [459, 312] width 93 height 13
click at [413, 308] on input "Mark as correct answer" at bounding box center [405, 312] width 15 height 11
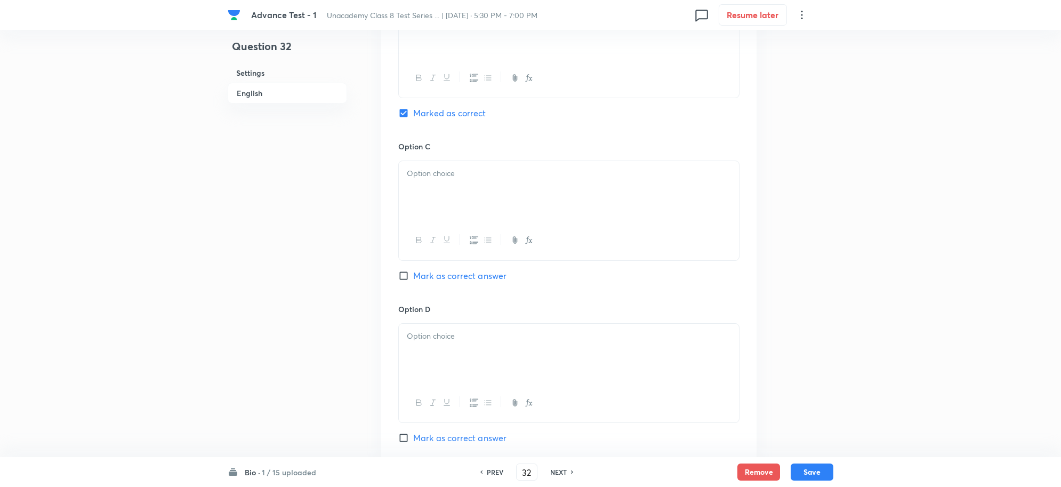
scroll to position [733, 0]
click at [444, 211] on div at bounding box center [569, 190] width 340 height 60
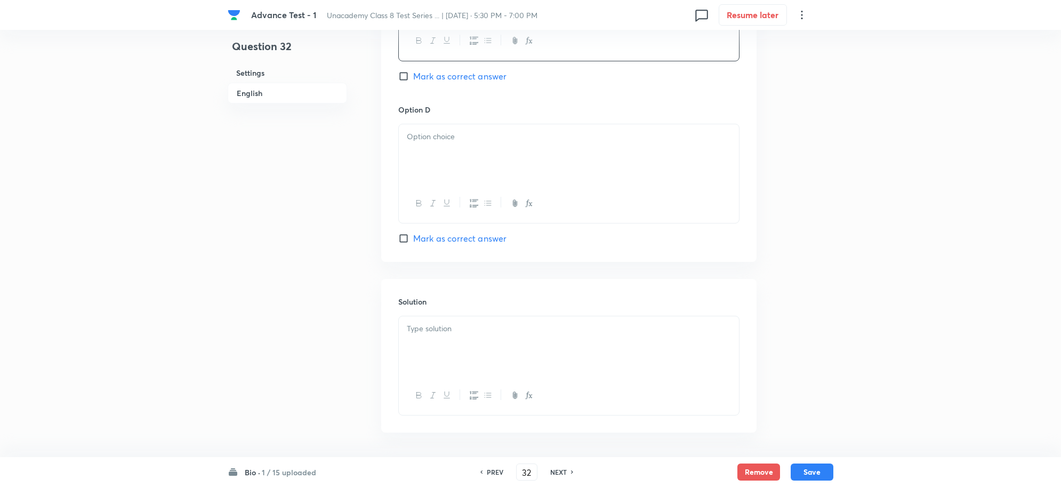
scroll to position [933, 0]
click at [444, 149] on div at bounding box center [569, 153] width 340 height 60
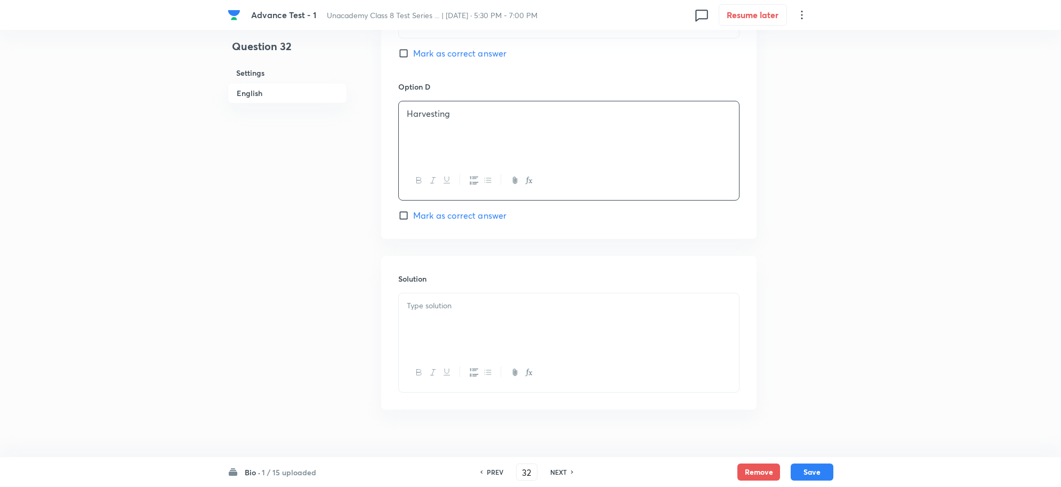
scroll to position [976, 0]
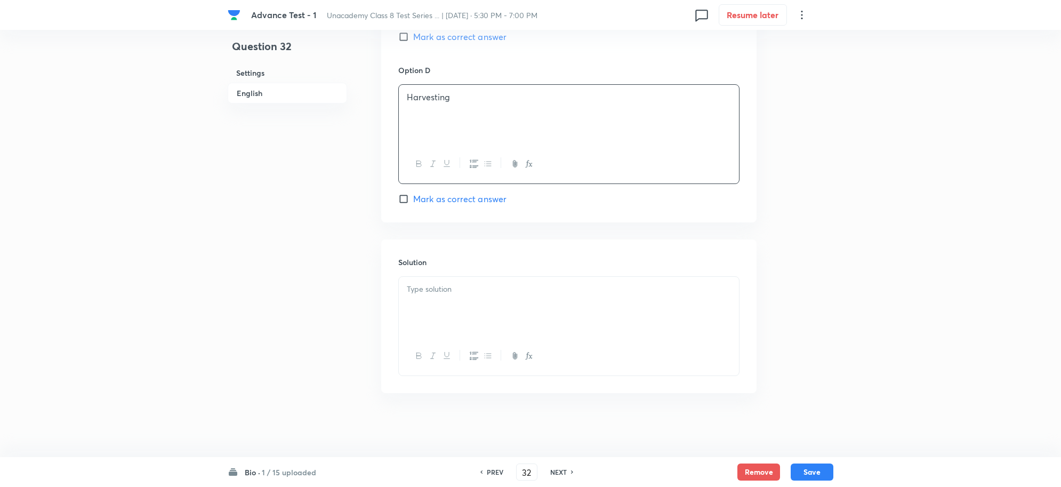
drag, startPoint x: 459, startPoint y: 295, endPoint x: 464, endPoint y: 302, distance: 9.1
click at [457, 295] on div at bounding box center [569, 307] width 340 height 60
click at [808, 465] on button "Save" at bounding box center [812, 470] width 43 height 17
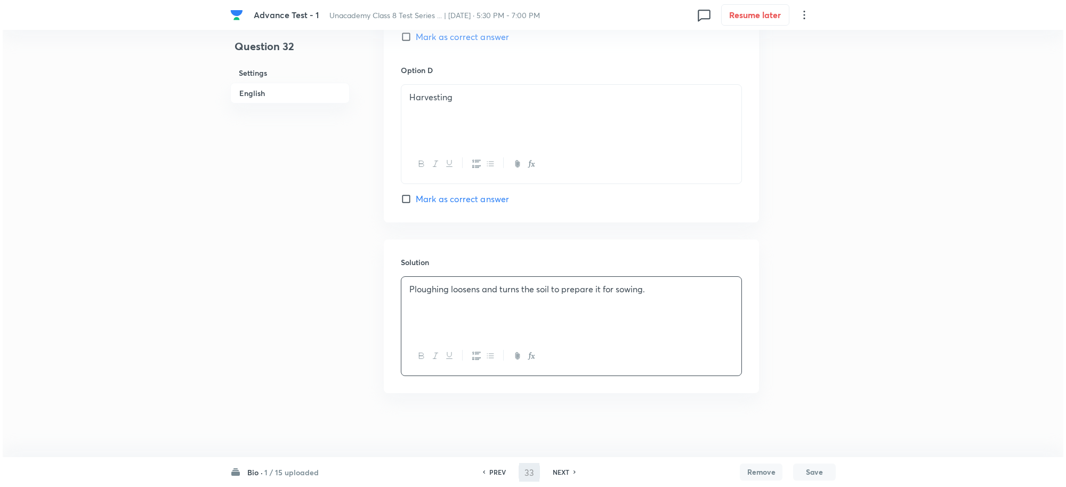
scroll to position [0, 0]
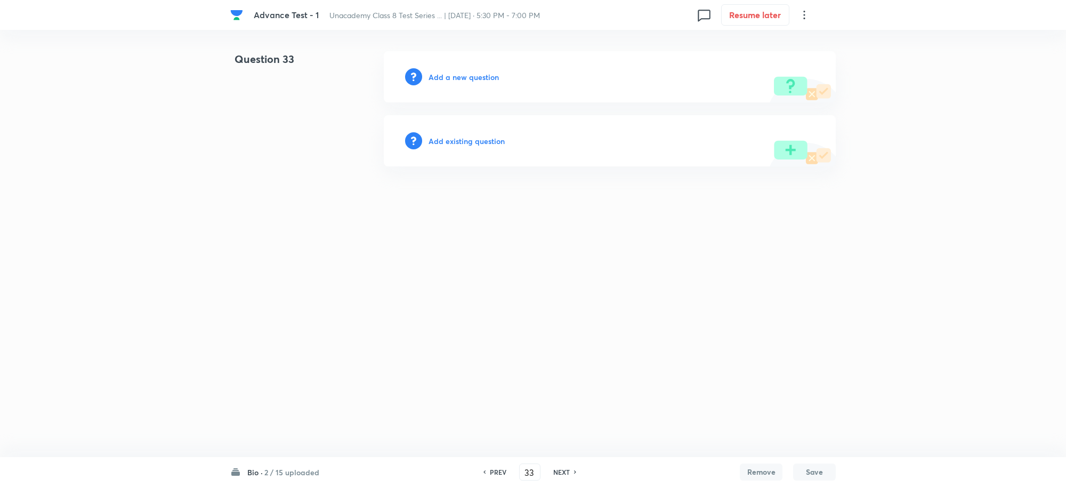
drag, startPoint x: 436, startPoint y: 69, endPoint x: 449, endPoint y: 80, distance: 16.7
click at [435, 69] on div "Add a new question" at bounding box center [610, 76] width 452 height 51
click at [451, 78] on h6 "Add a new question" at bounding box center [464, 76] width 70 height 11
click at [470, 80] on h6 "Choose a question type" at bounding box center [470, 76] width 82 height 11
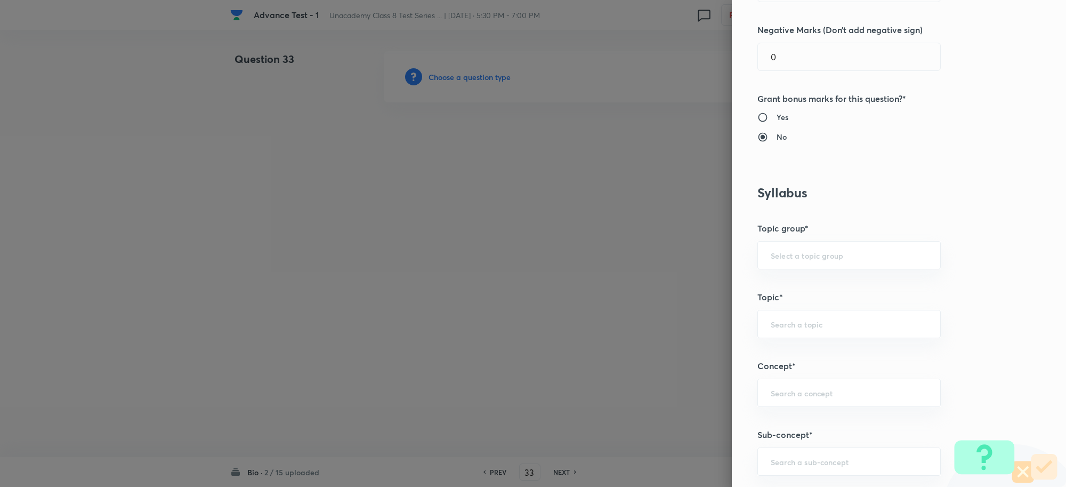
scroll to position [467, 0]
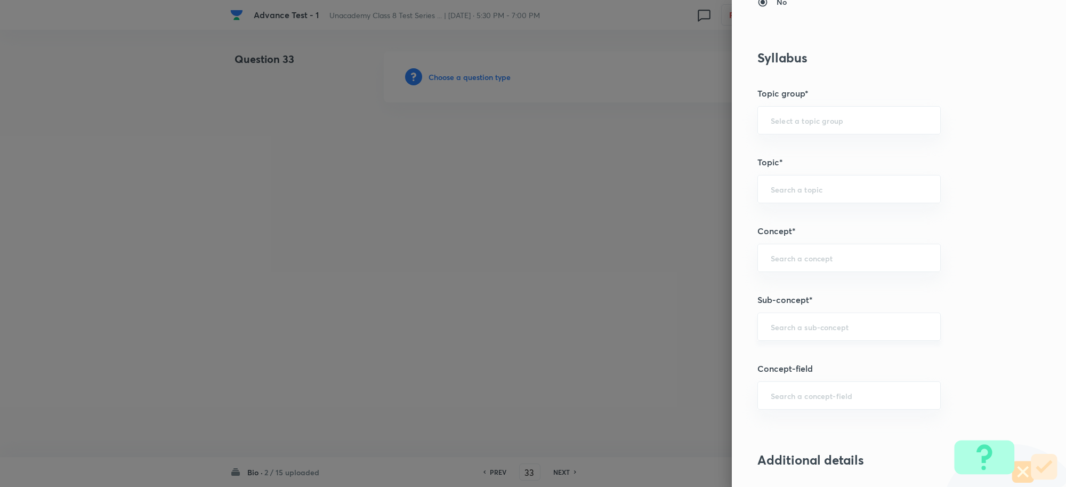
click at [777, 331] on input "text" at bounding box center [849, 327] width 157 height 10
click at [824, 362] on li "Habitat of Microorganisms" at bounding box center [839, 358] width 182 height 19
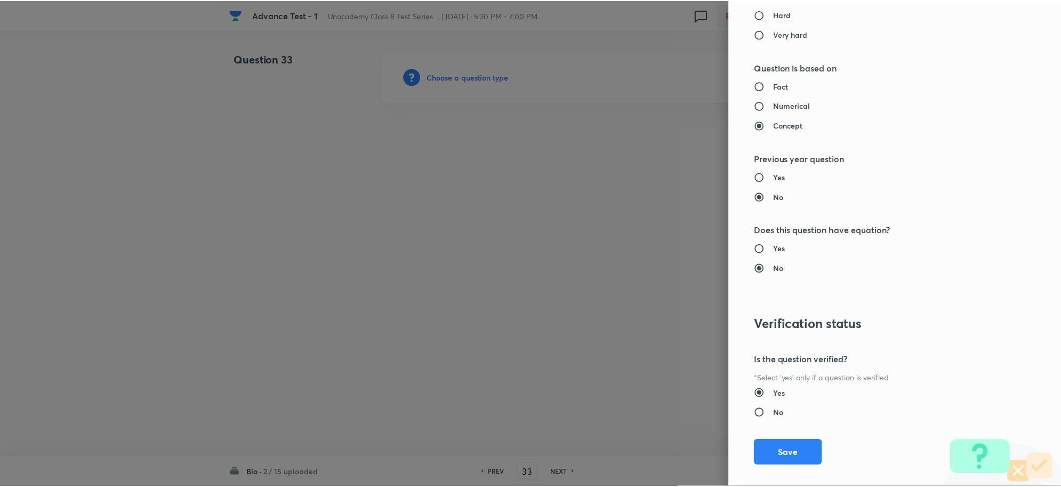
scroll to position [1040, 0]
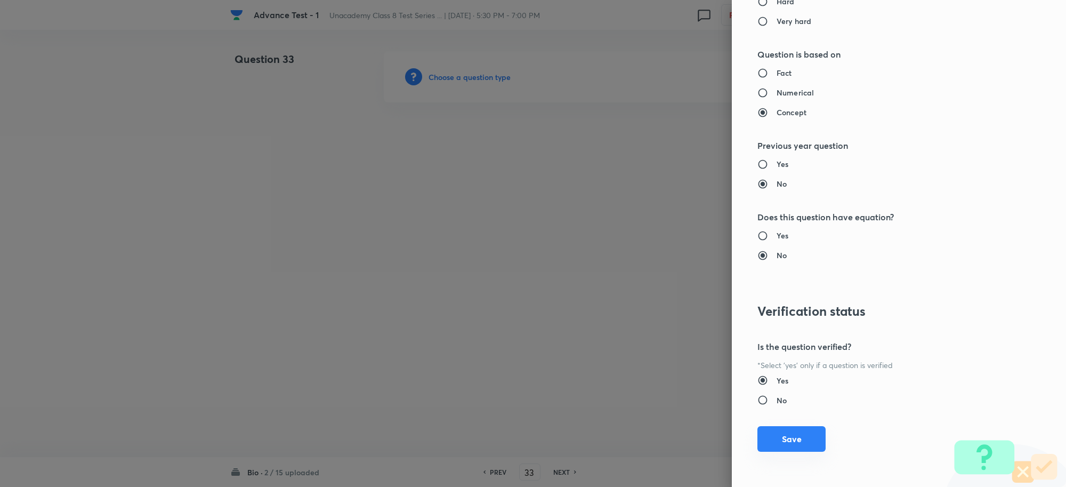
click at [782, 439] on button "Save" at bounding box center [792, 439] width 68 height 26
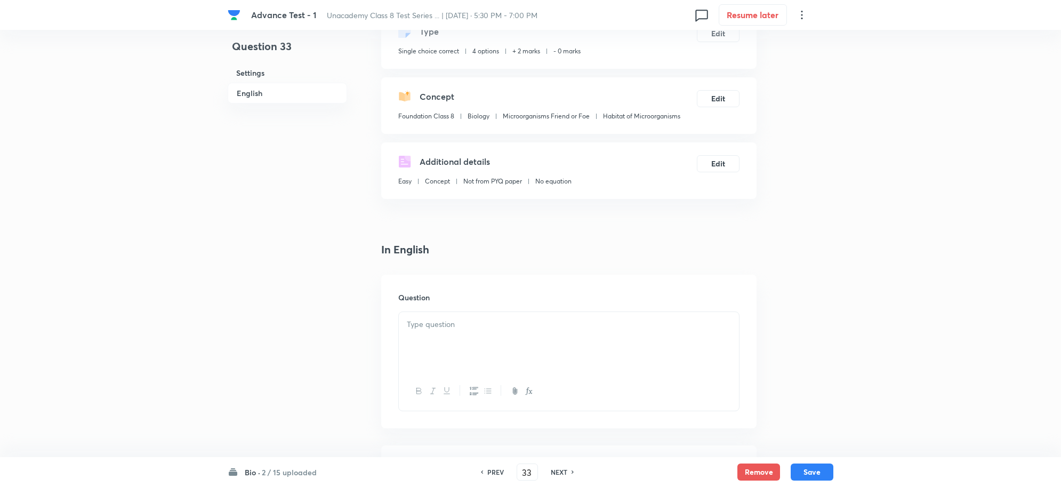
scroll to position [200, 0]
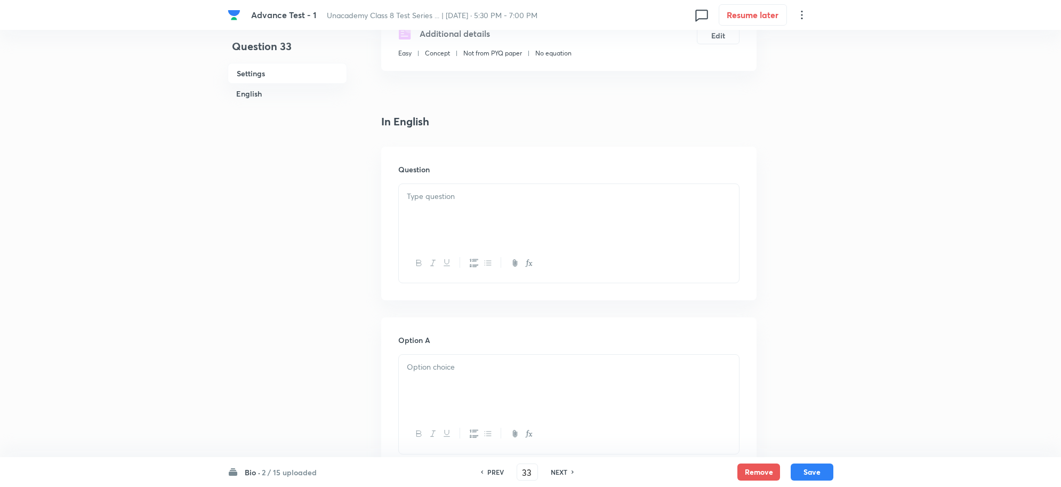
click at [439, 201] on p at bounding box center [569, 196] width 324 height 12
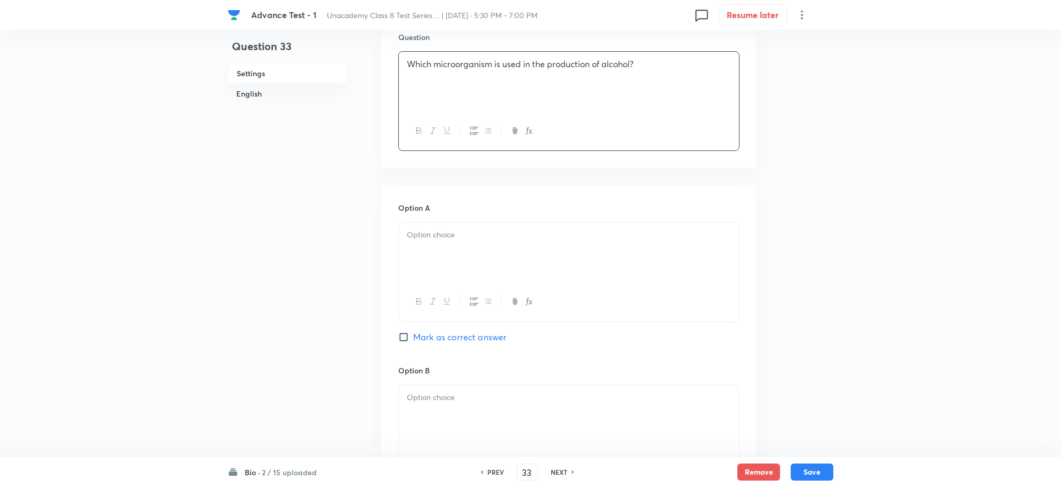
scroll to position [333, 0]
click at [456, 236] on p at bounding box center [569, 234] width 324 height 12
click at [438, 335] on span "Mark as correct answer" at bounding box center [459, 336] width 93 height 13
click at [413, 335] on input "Mark as correct answer" at bounding box center [405, 336] width 15 height 11
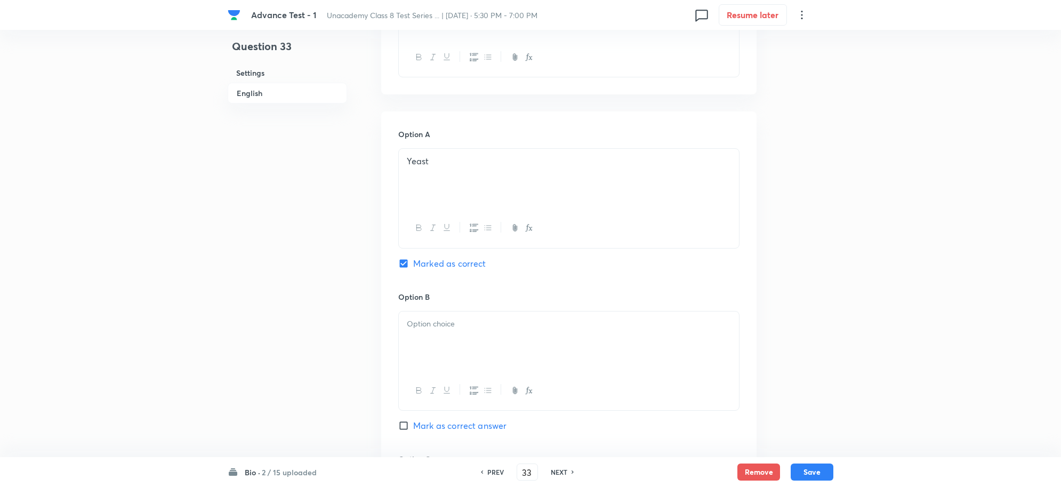
scroll to position [533, 0]
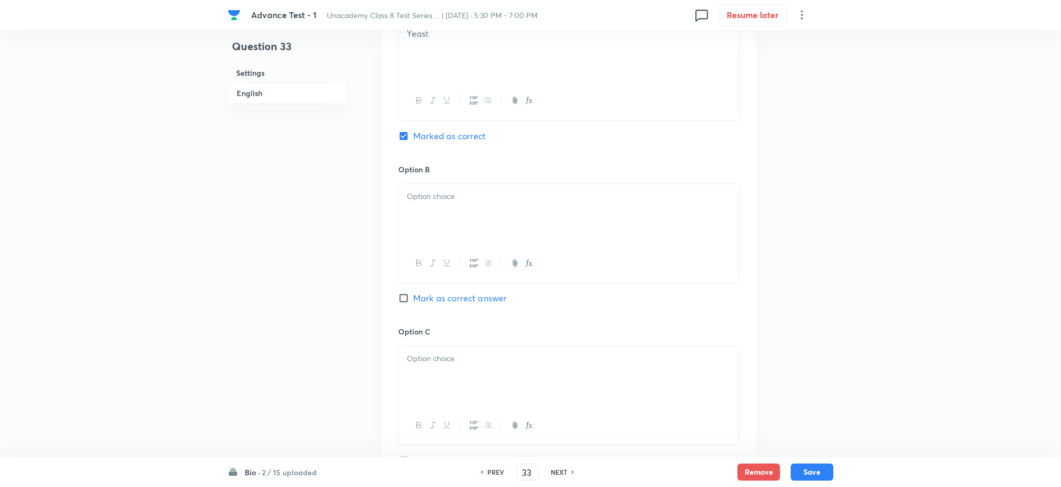
click at [435, 228] on div at bounding box center [569, 214] width 340 height 60
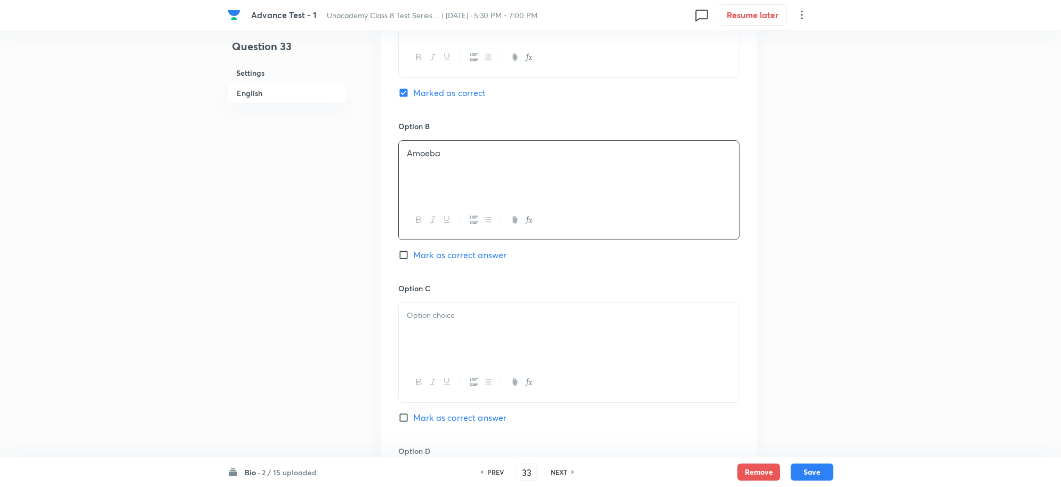
scroll to position [733, 0]
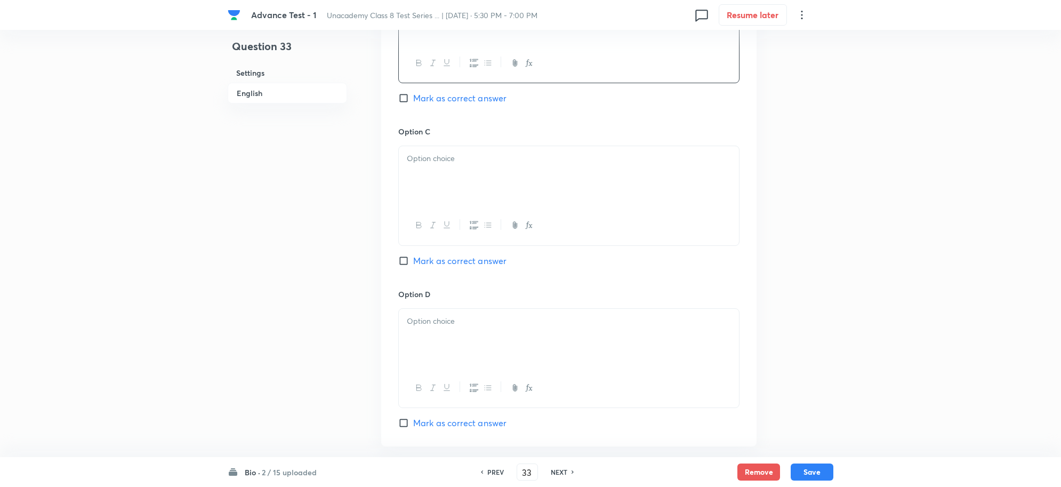
click at [431, 195] on div at bounding box center [569, 176] width 340 height 60
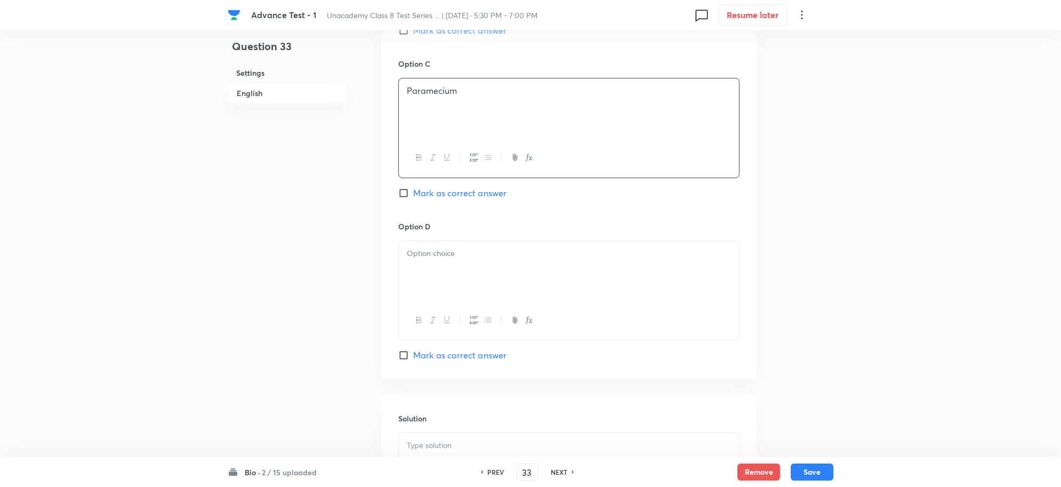
scroll to position [866, 0]
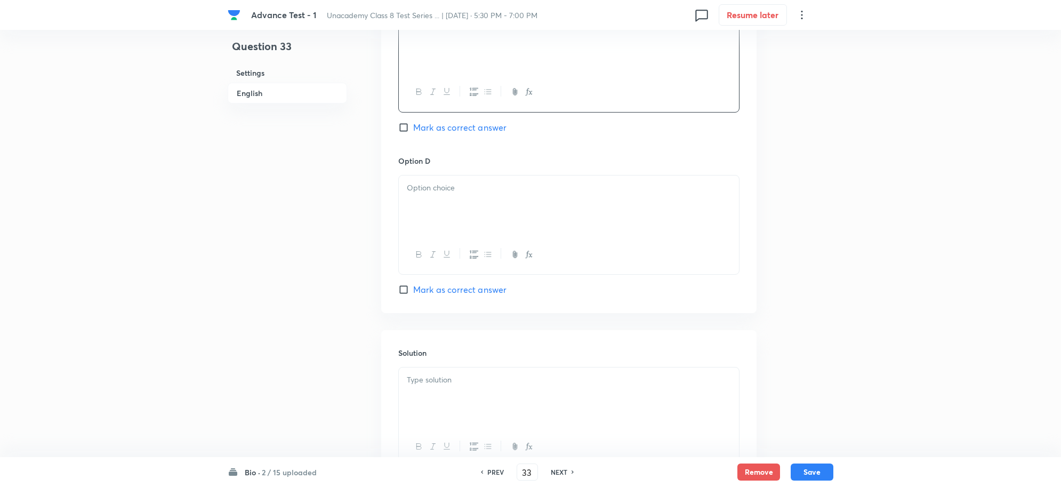
click at [452, 215] on div at bounding box center [569, 205] width 340 height 60
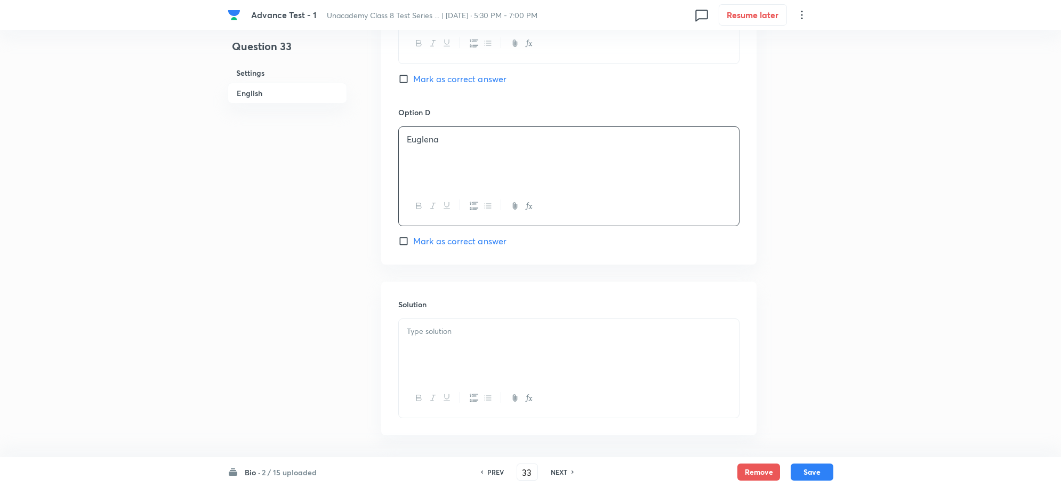
scroll to position [961, 0]
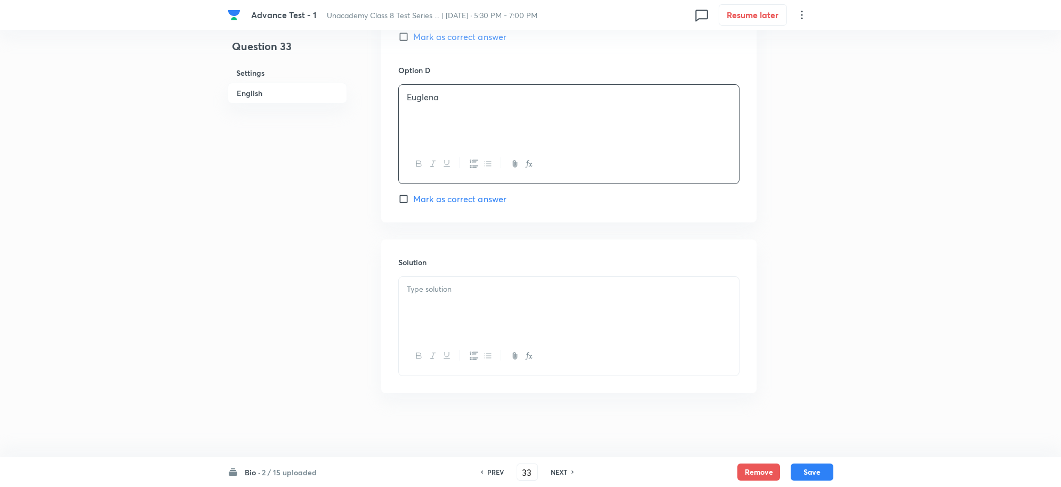
click at [464, 300] on div at bounding box center [569, 307] width 340 height 60
click at [824, 468] on button "Save" at bounding box center [812, 470] width 43 height 17
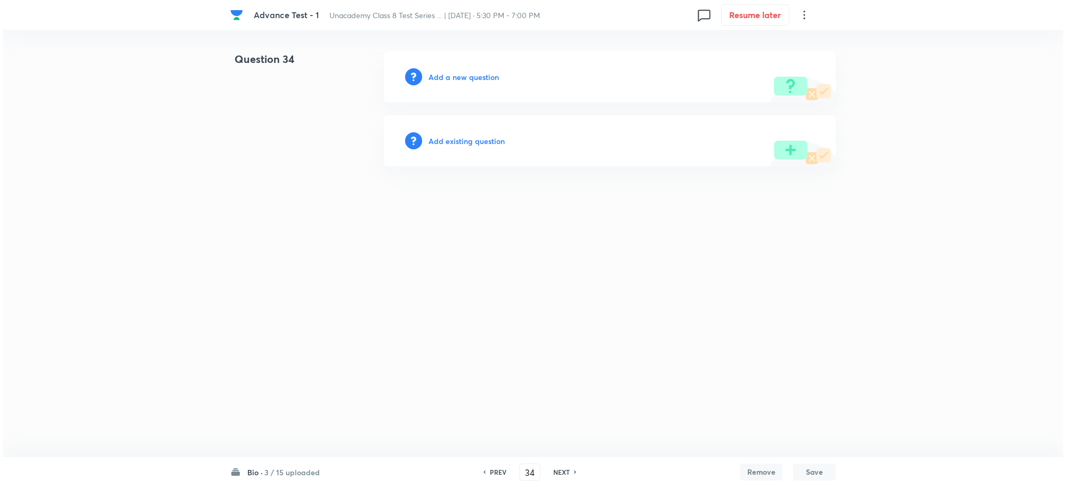
scroll to position [0, 0]
click at [459, 84] on div "Add a new question" at bounding box center [610, 76] width 452 height 51
click at [480, 81] on h6 "Add a new question" at bounding box center [464, 76] width 70 height 11
click at [473, 76] on h6 "Choose a question type" at bounding box center [470, 76] width 82 height 11
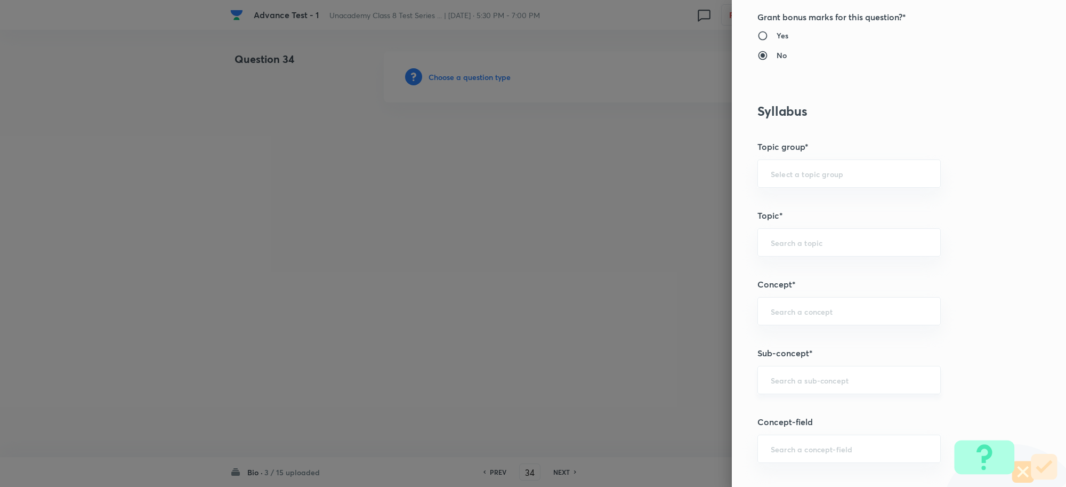
scroll to position [533, 0]
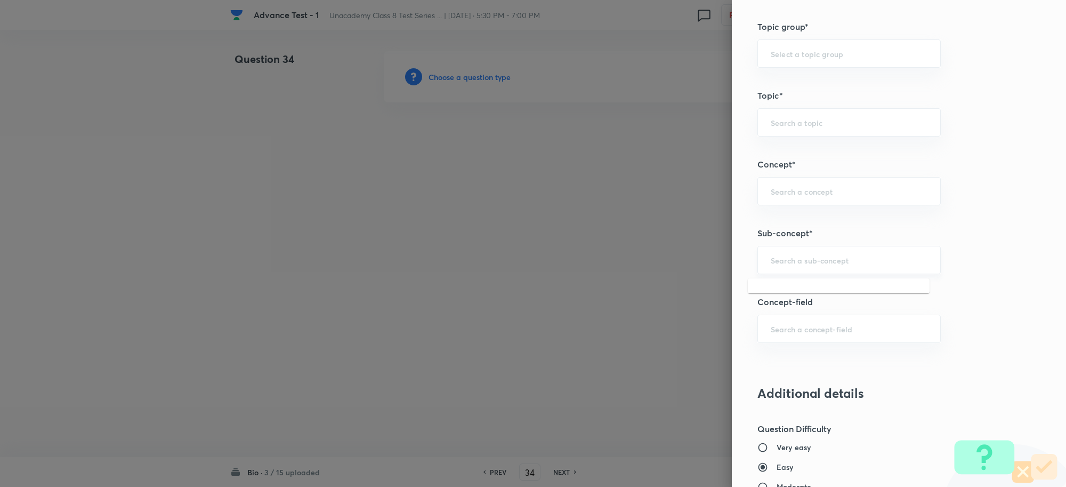
click at [780, 264] on input "text" at bounding box center [849, 260] width 157 height 10
click at [849, 264] on input "text" at bounding box center [849, 260] width 157 height 10
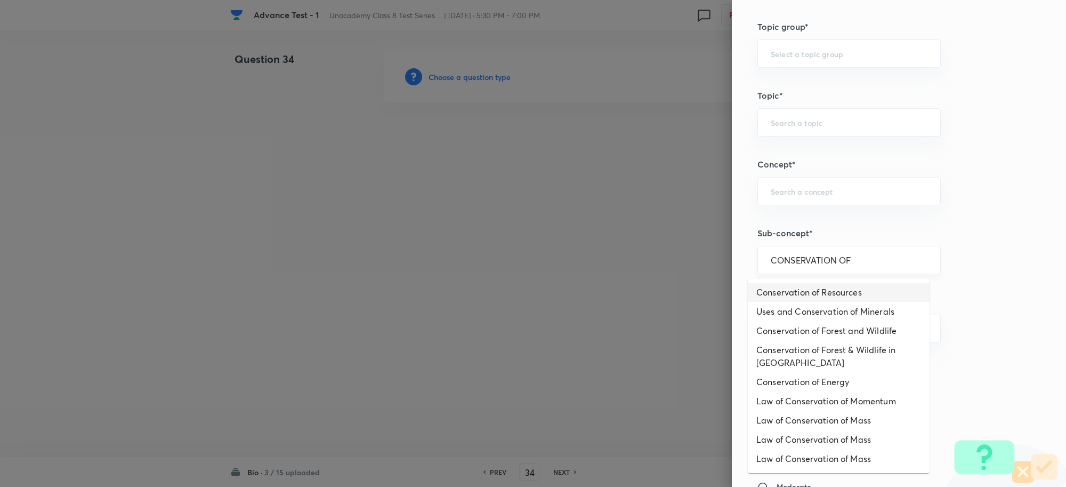
click at [852, 254] on div "CONSERVATION OF ​" at bounding box center [849, 260] width 183 height 28
click at [853, 292] on li "Conservation of Resources" at bounding box center [839, 292] width 182 height 19
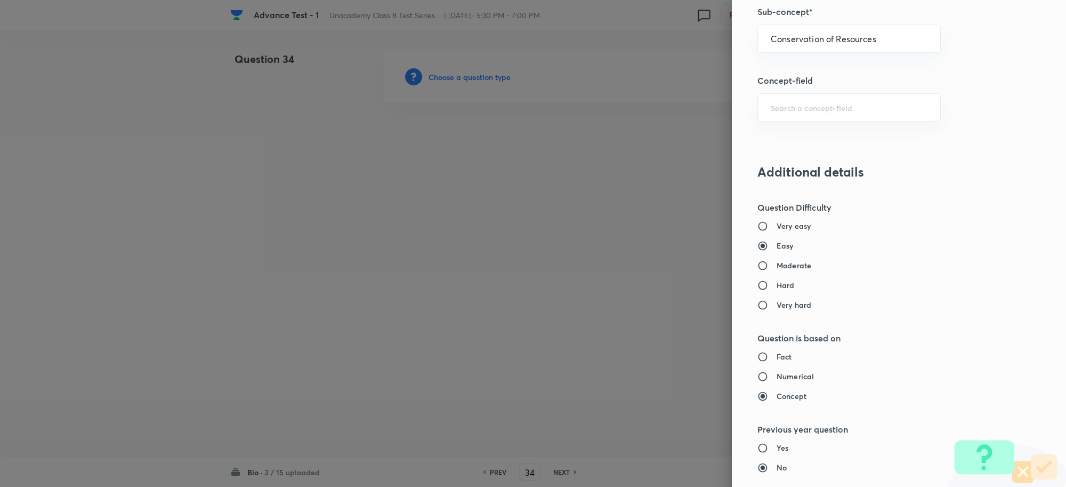
scroll to position [733, 0]
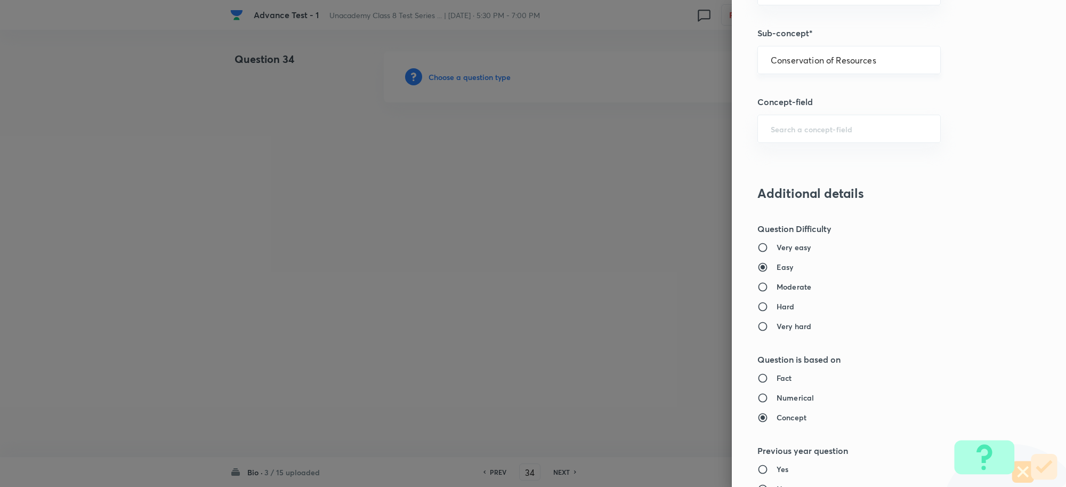
click at [864, 61] on input "Conservation of Resources" at bounding box center [849, 60] width 157 height 10
click at [854, 70] on div "Conservation ​" at bounding box center [849, 60] width 183 height 28
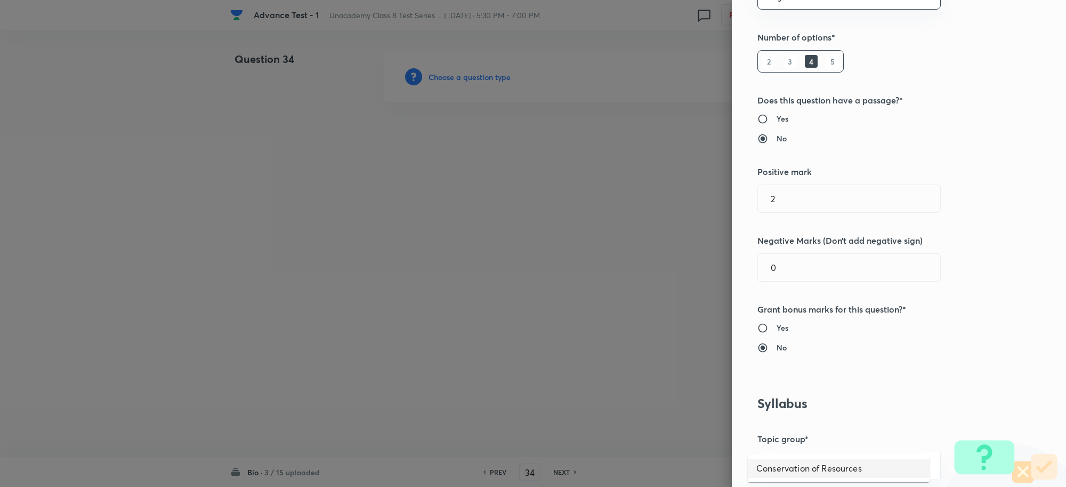
scroll to position [0, 0]
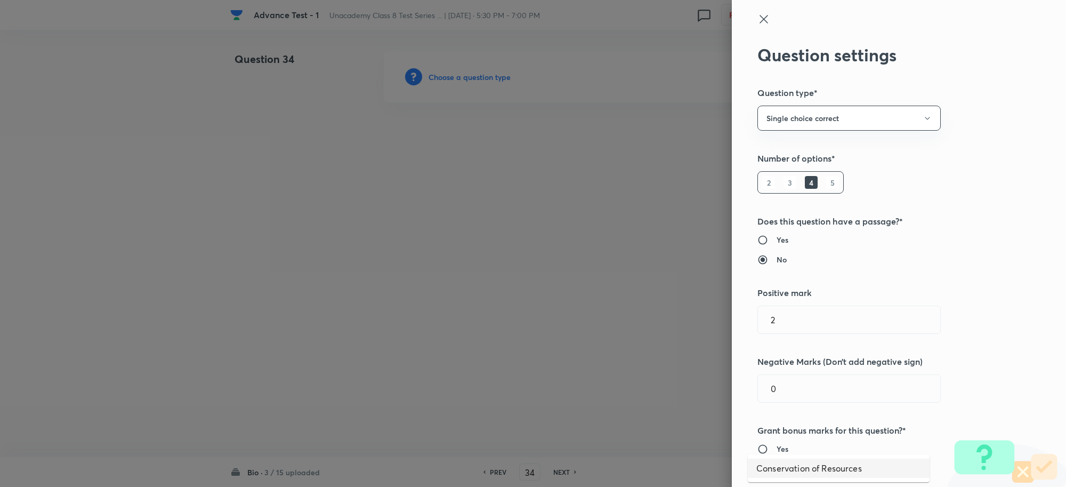
click at [758, 17] on icon at bounding box center [764, 19] width 13 height 13
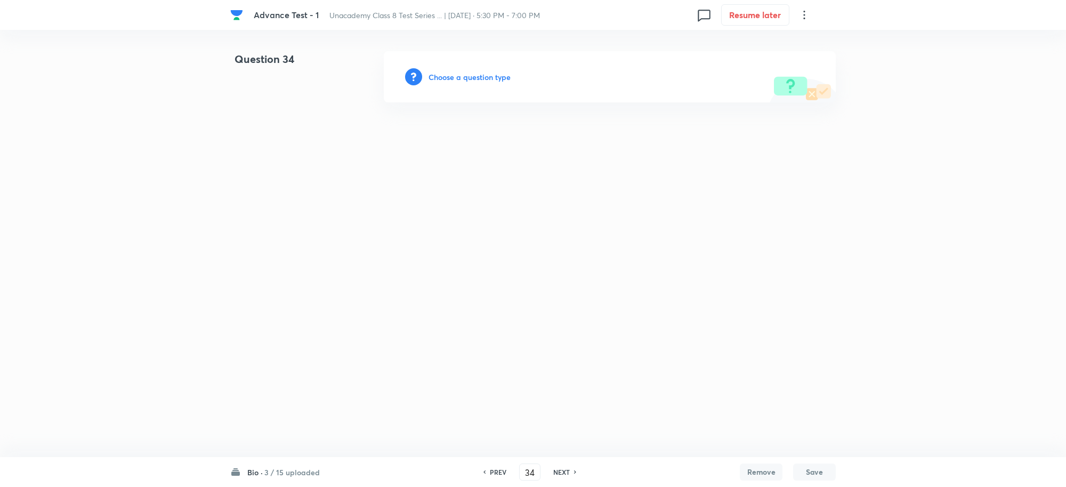
click at [451, 74] on h6 "Choose a question type" at bounding box center [470, 76] width 82 height 11
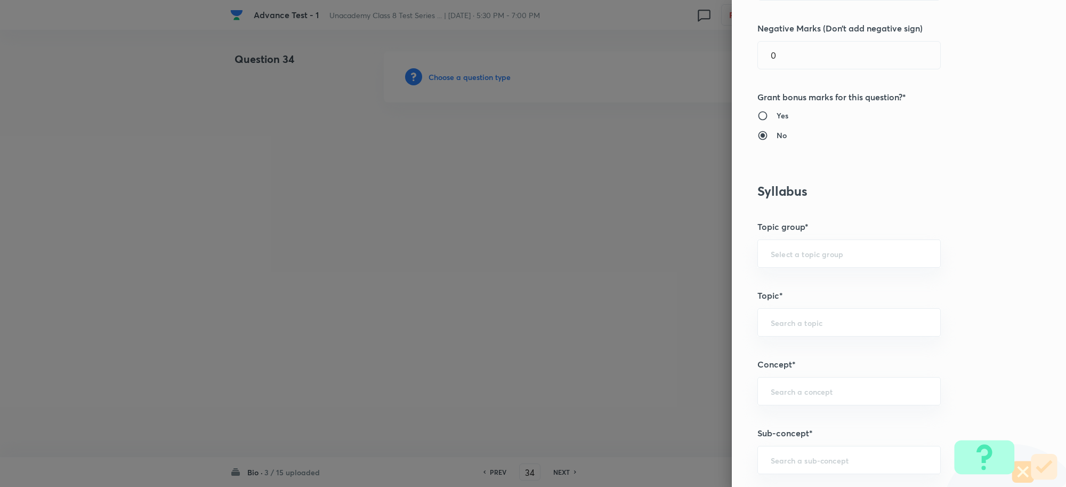
scroll to position [600, 0]
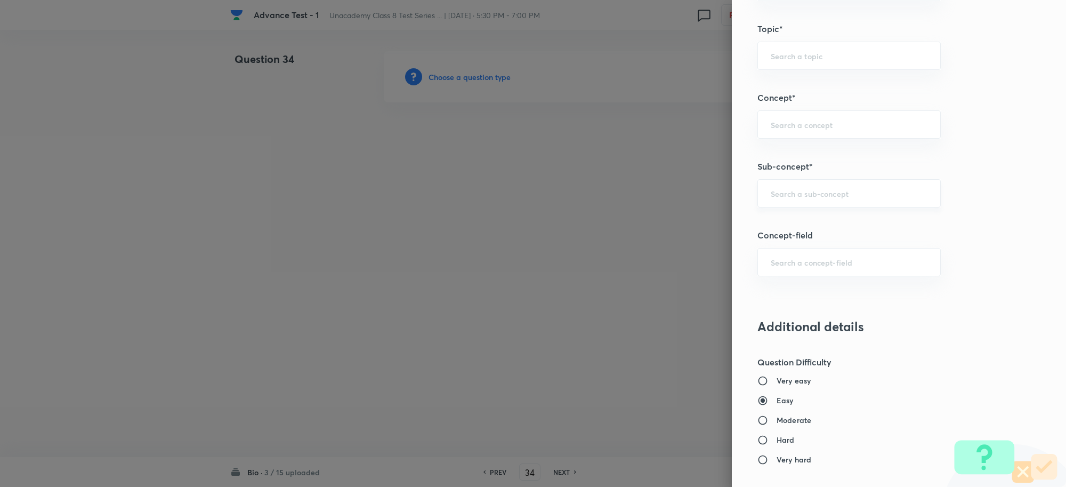
click at [777, 204] on div "​" at bounding box center [849, 193] width 183 height 28
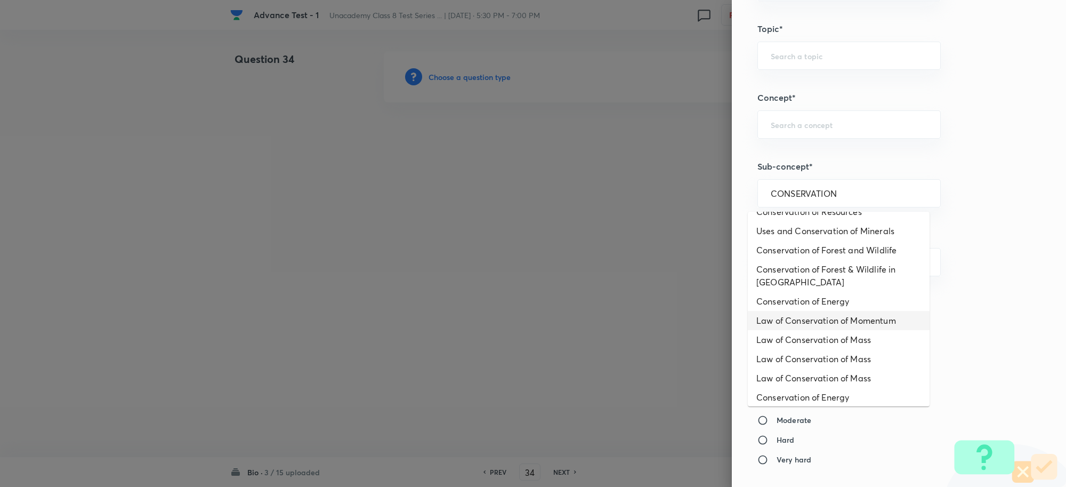
scroll to position [18, 0]
click at [840, 395] on li "Conservation of Energy" at bounding box center [839, 393] width 182 height 19
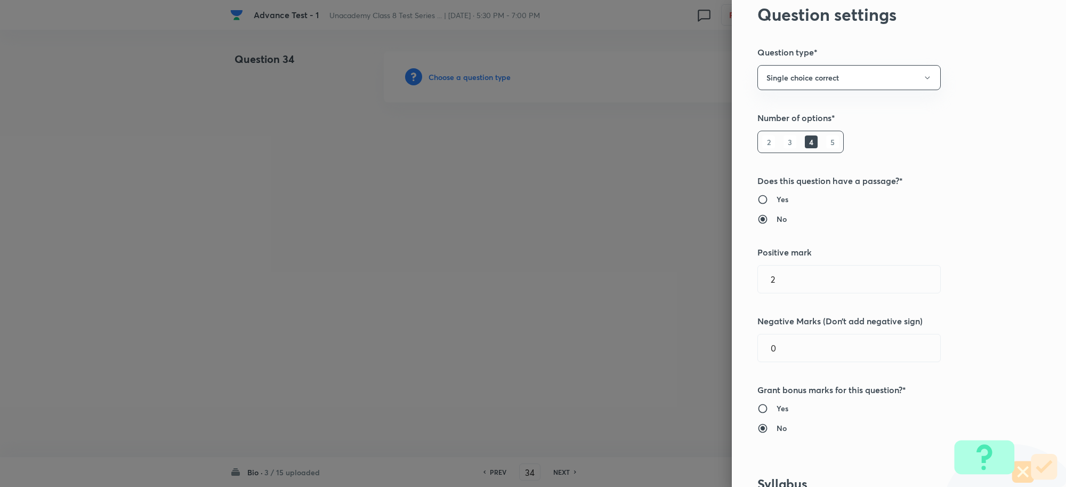
scroll to position [0, 0]
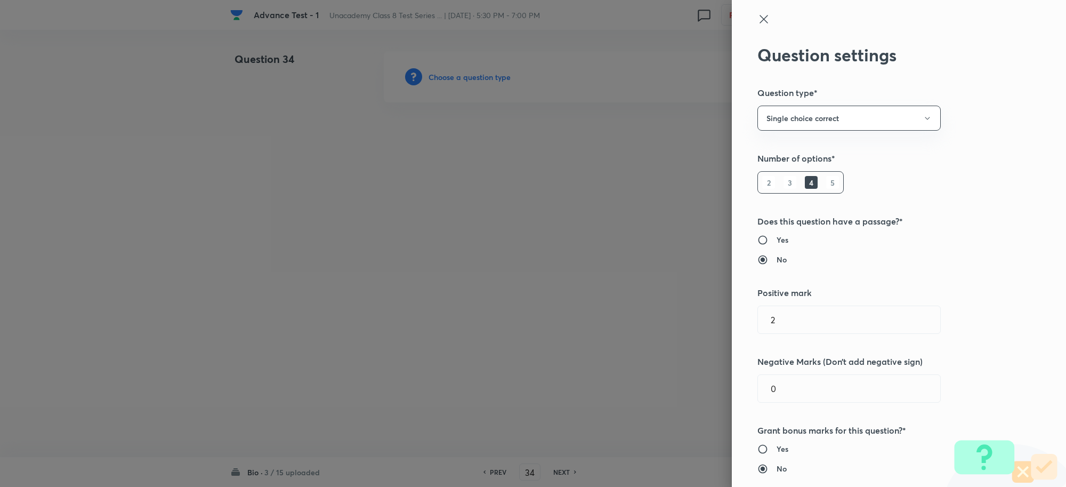
click at [758, 20] on icon at bounding box center [764, 19] width 13 height 13
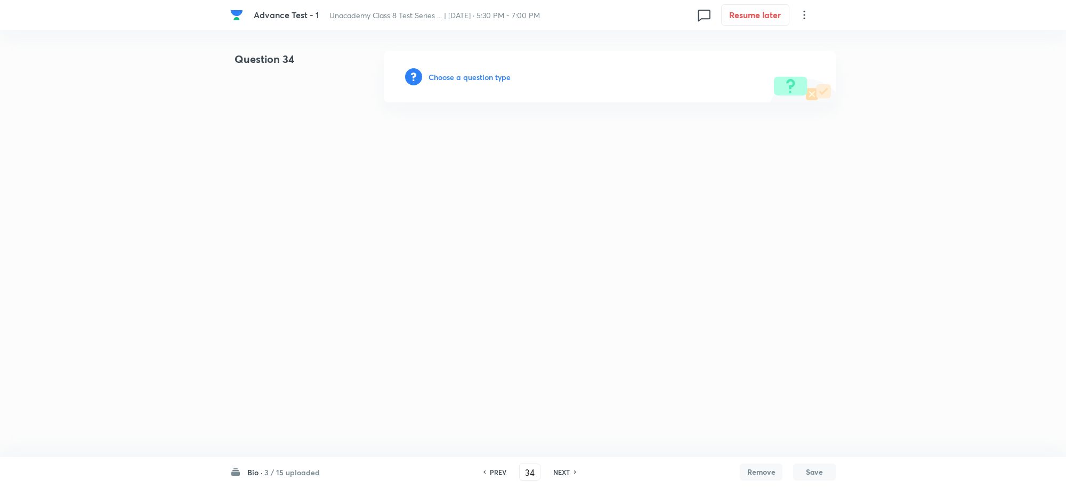
click at [496, 83] on div "Choose a question type" at bounding box center [610, 76] width 452 height 51
click at [480, 76] on h6 "Choose a question type" at bounding box center [470, 76] width 82 height 11
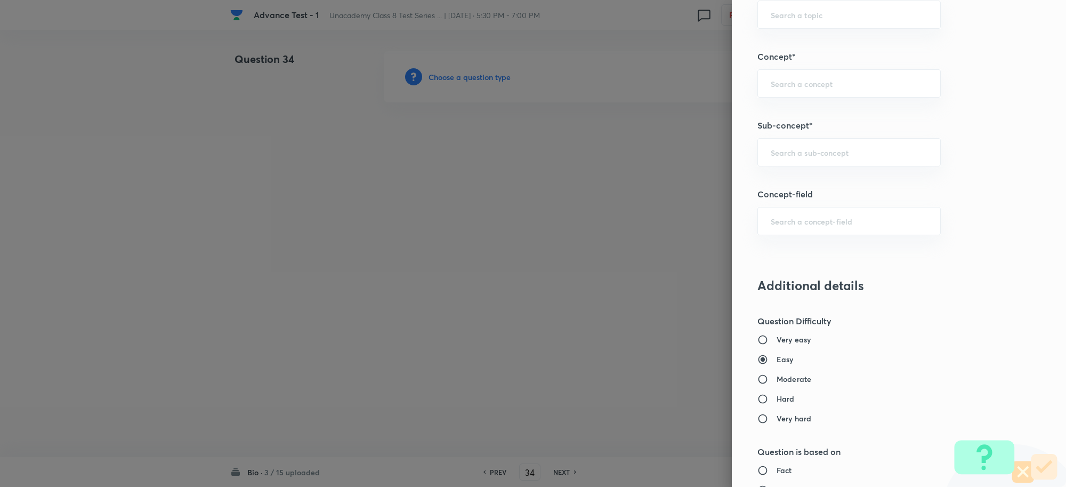
scroll to position [666, 0]
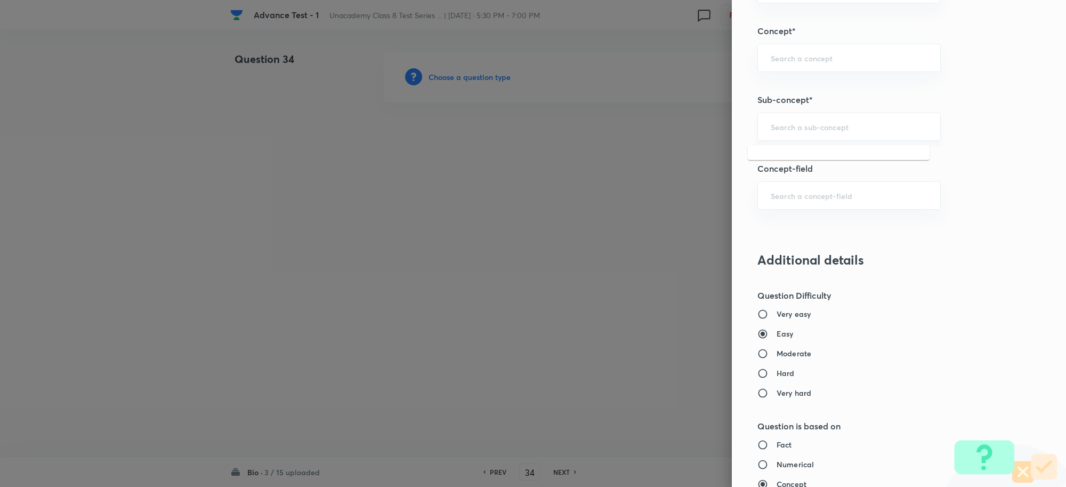
click at [771, 126] on input "text" at bounding box center [849, 127] width 157 height 10
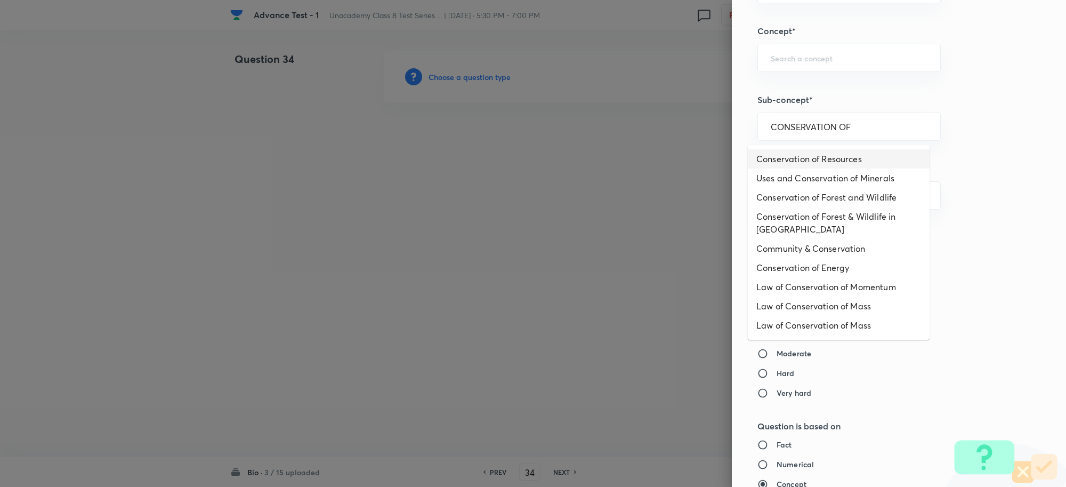
click at [864, 164] on li "Conservation of Resources" at bounding box center [839, 158] width 182 height 19
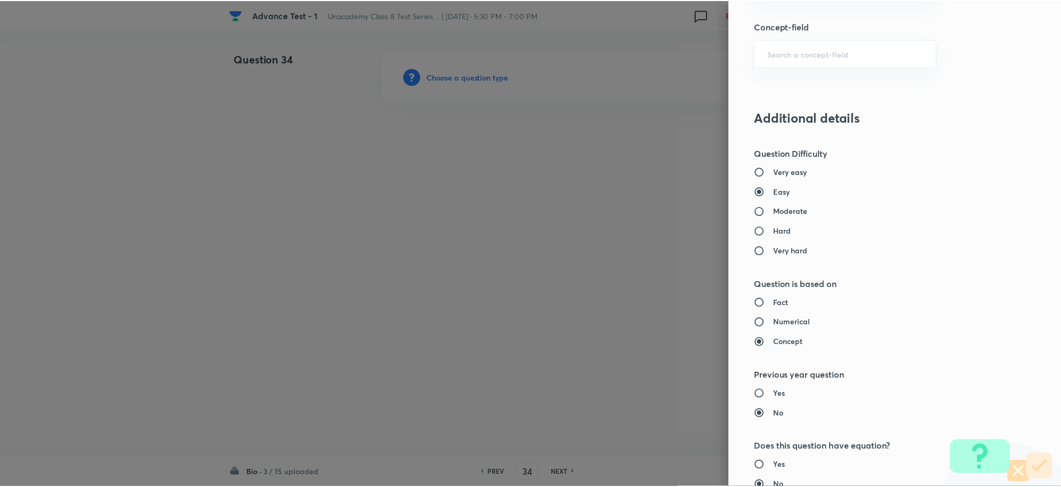
scroll to position [1040, 0]
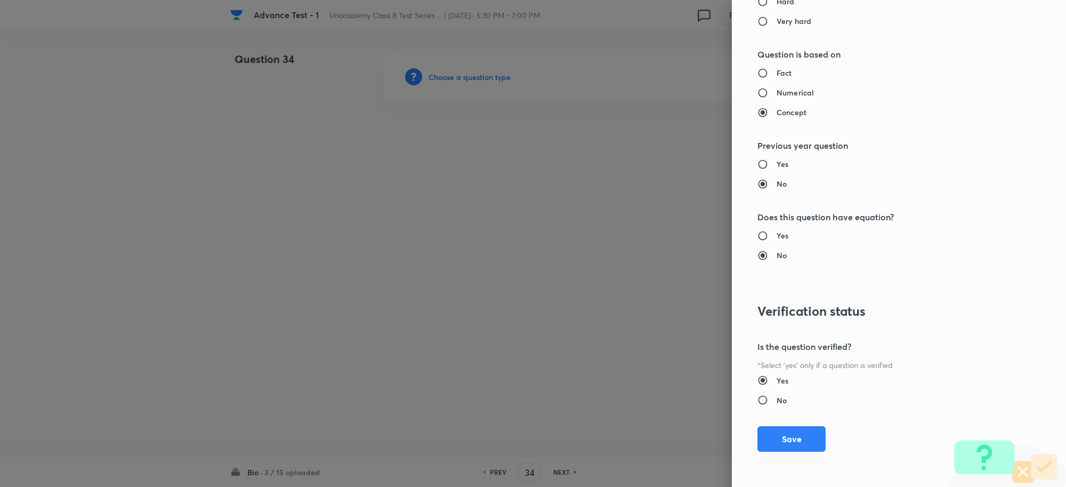
drag, startPoint x: 780, startPoint y: 429, endPoint x: 956, endPoint y: 36, distance: 431.0
click at [780, 428] on button "Save" at bounding box center [792, 439] width 68 height 26
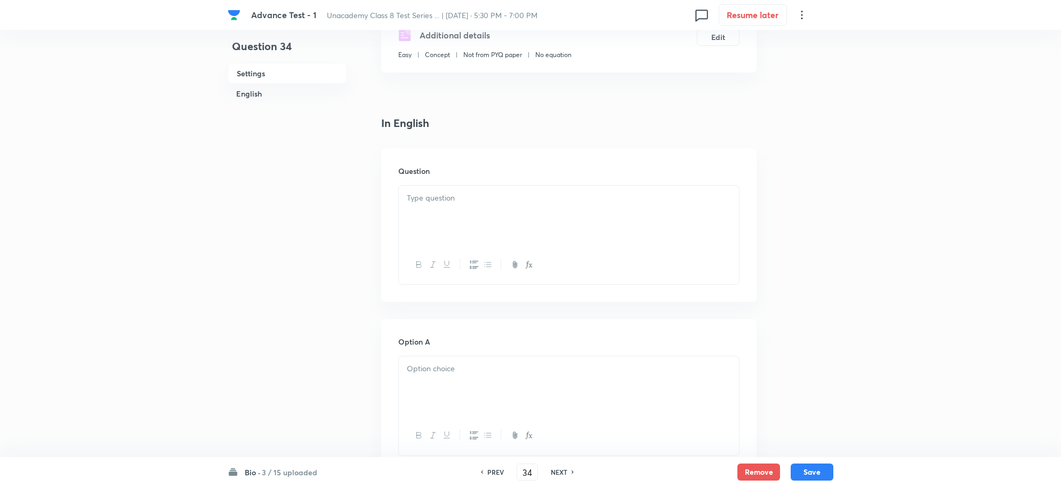
scroll to position [200, 0]
click at [459, 217] on div at bounding box center [569, 214] width 340 height 60
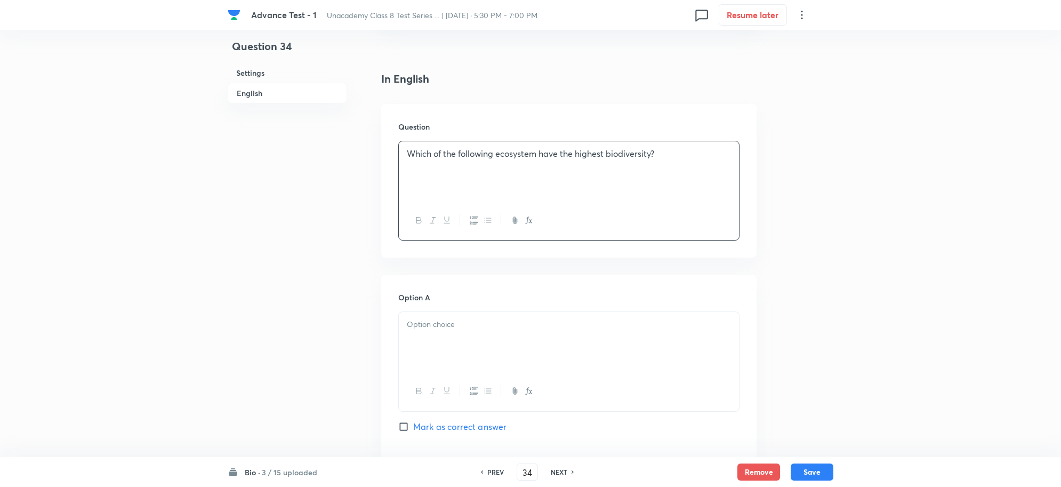
scroll to position [333, 0]
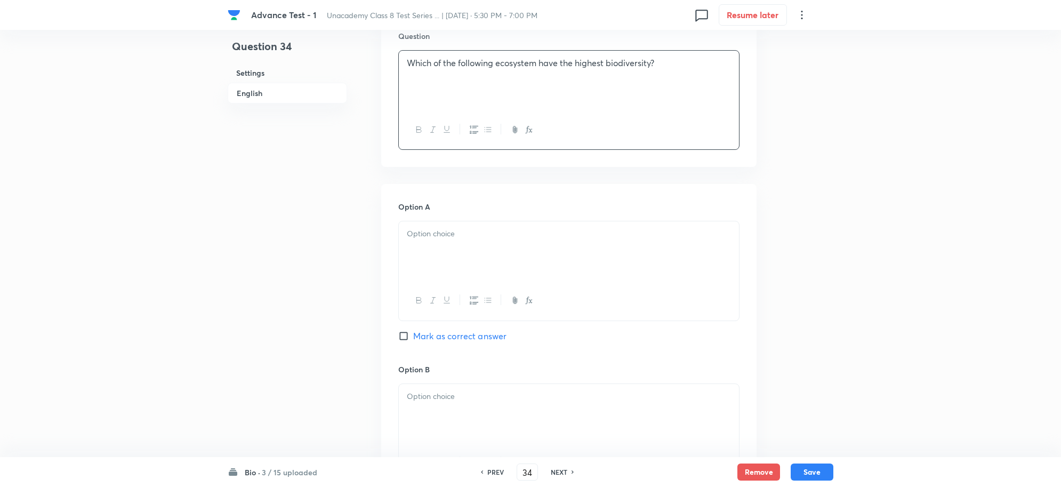
click at [445, 249] on div at bounding box center [569, 251] width 340 height 60
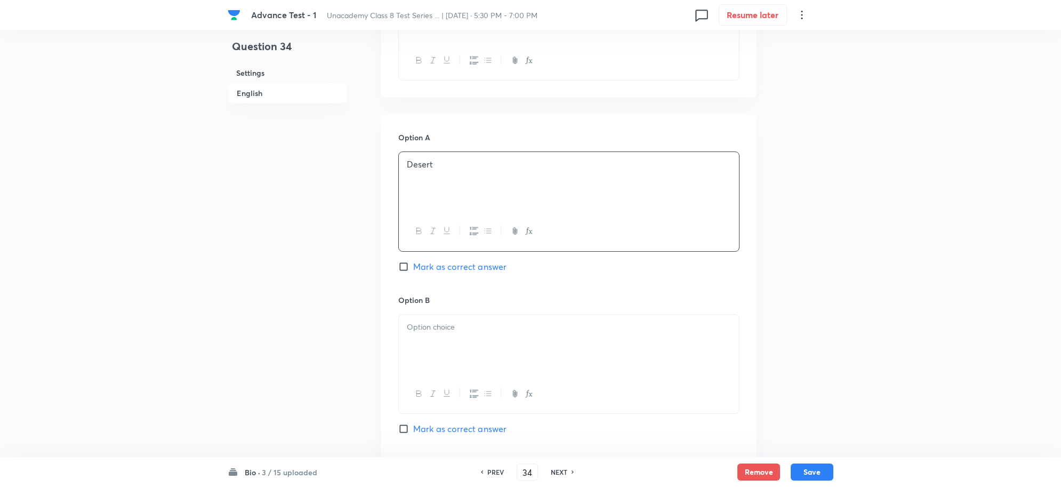
scroll to position [467, 0]
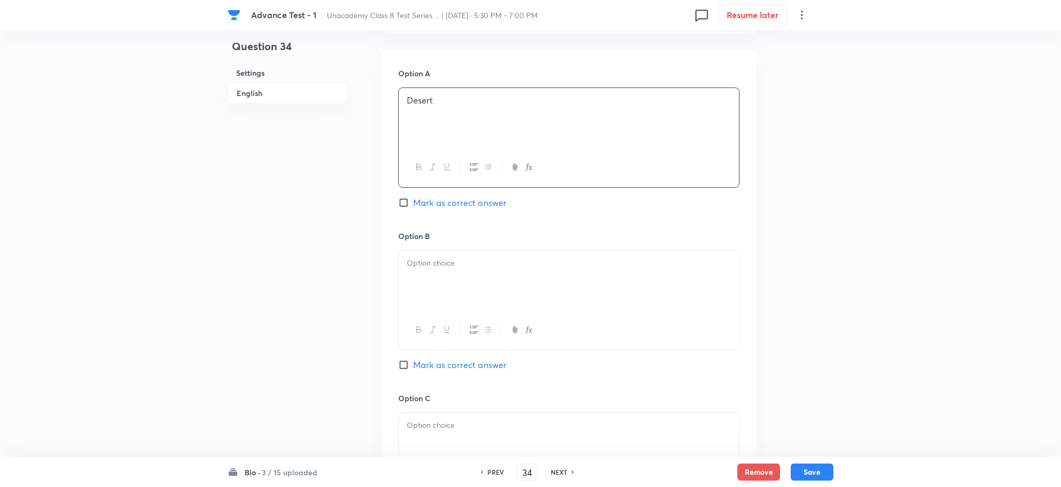
click at [451, 271] on div at bounding box center [569, 281] width 340 height 60
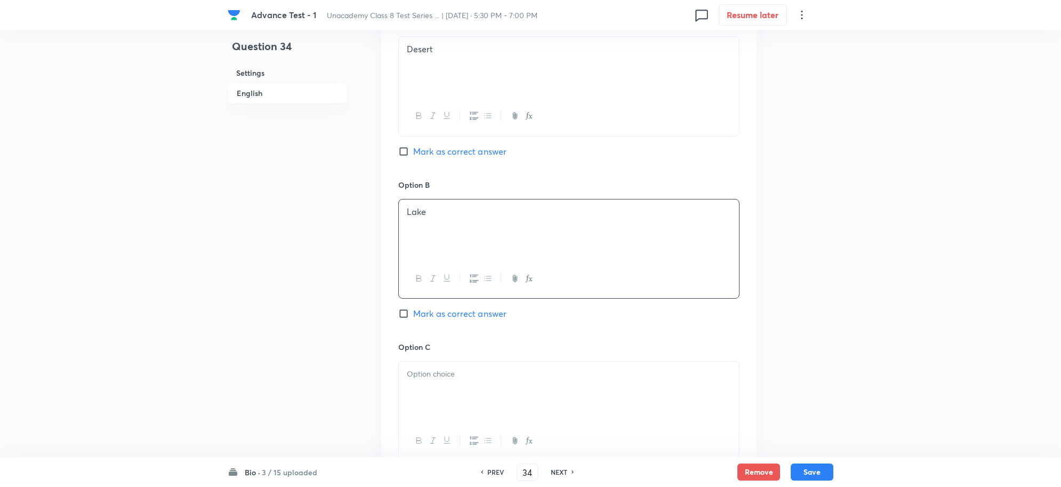
scroll to position [666, 0]
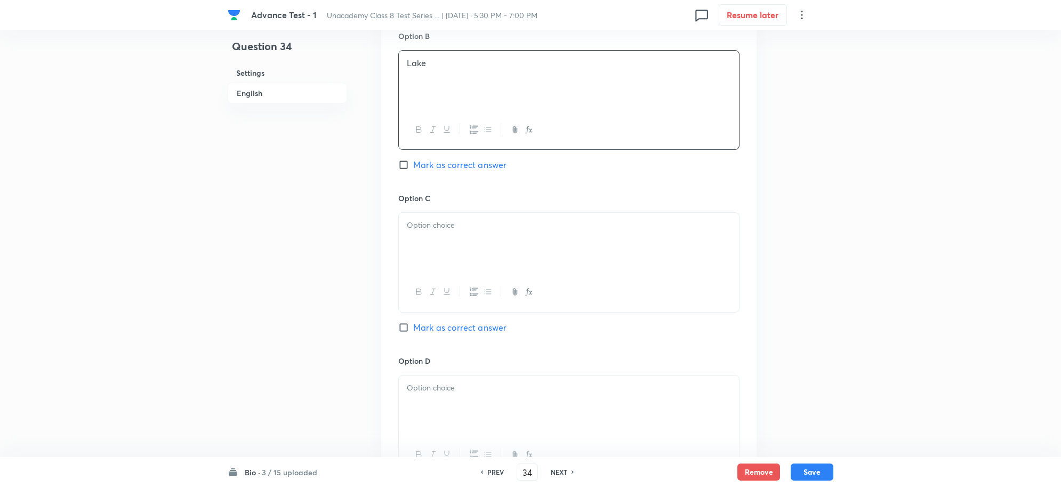
click at [447, 261] on div at bounding box center [569, 243] width 340 height 60
click at [438, 338] on div "Option C Forest Mark as correct answer" at bounding box center [568, 273] width 341 height 162
click at [439, 331] on span "Mark as correct answer" at bounding box center [459, 327] width 93 height 13
click at [413, 331] on input "Mark as correct answer" at bounding box center [405, 327] width 15 height 11
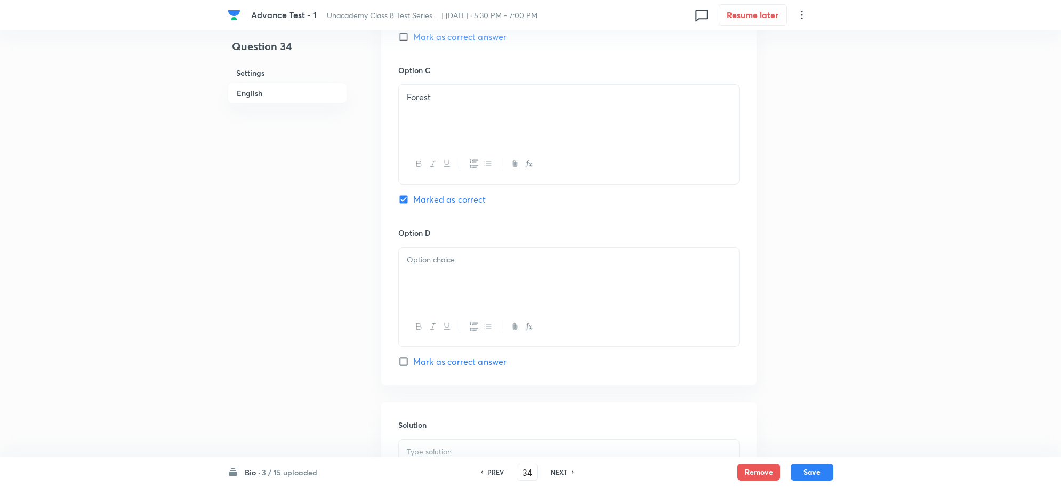
scroll to position [866, 0]
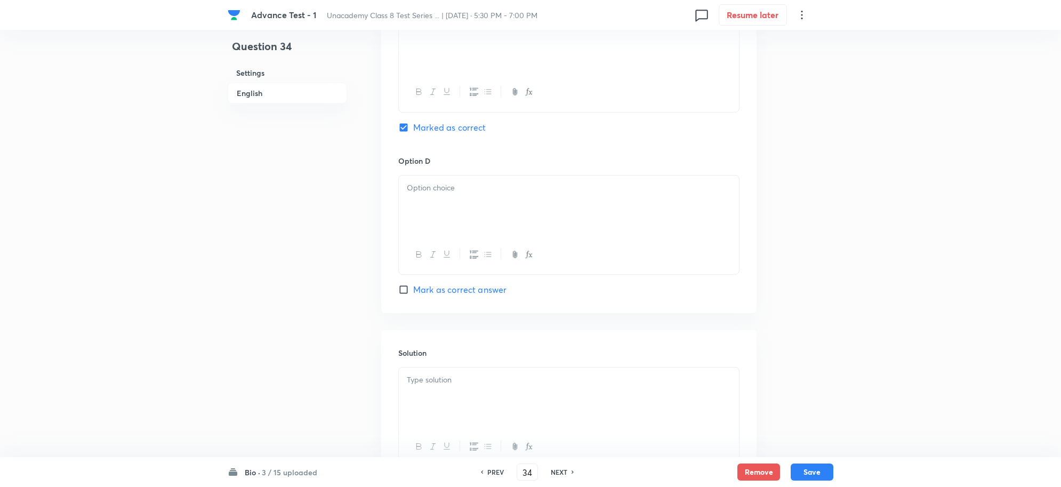
click at [438, 230] on div at bounding box center [569, 205] width 340 height 60
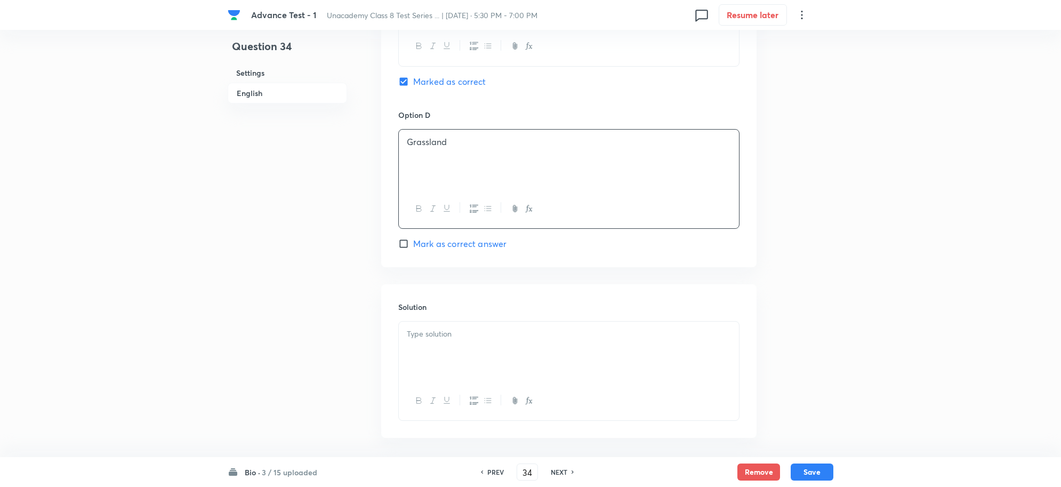
scroll to position [961, 0]
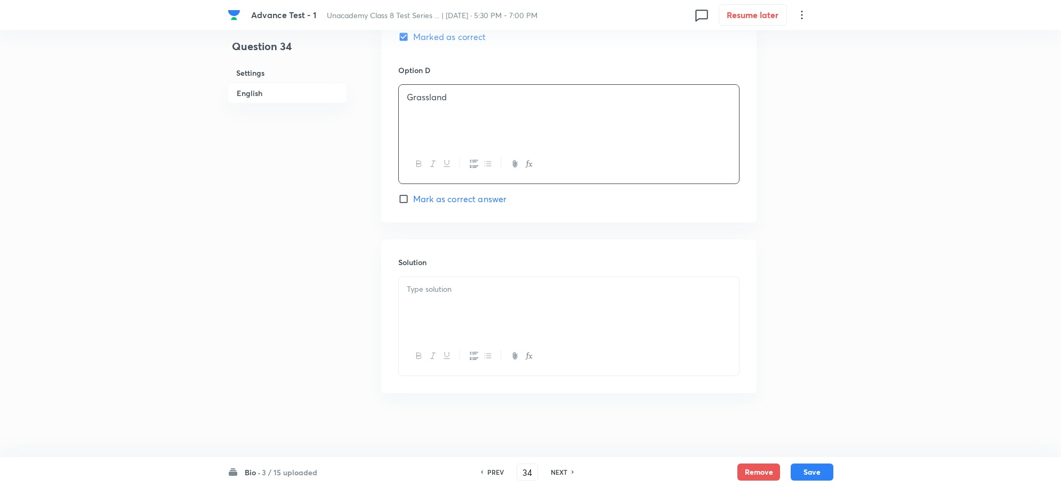
click at [463, 279] on div at bounding box center [569, 307] width 340 height 60
click at [817, 472] on button "Save" at bounding box center [812, 470] width 43 height 17
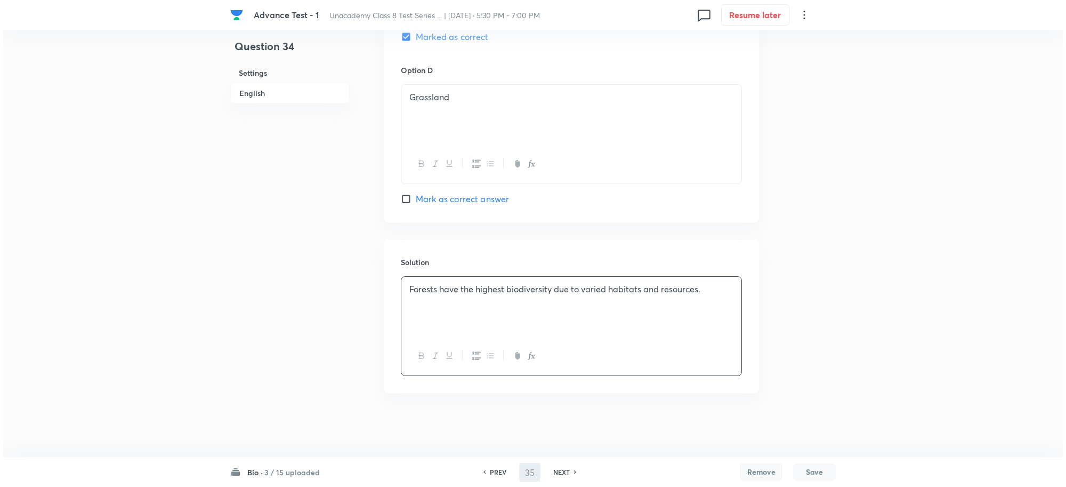
scroll to position [0, 0]
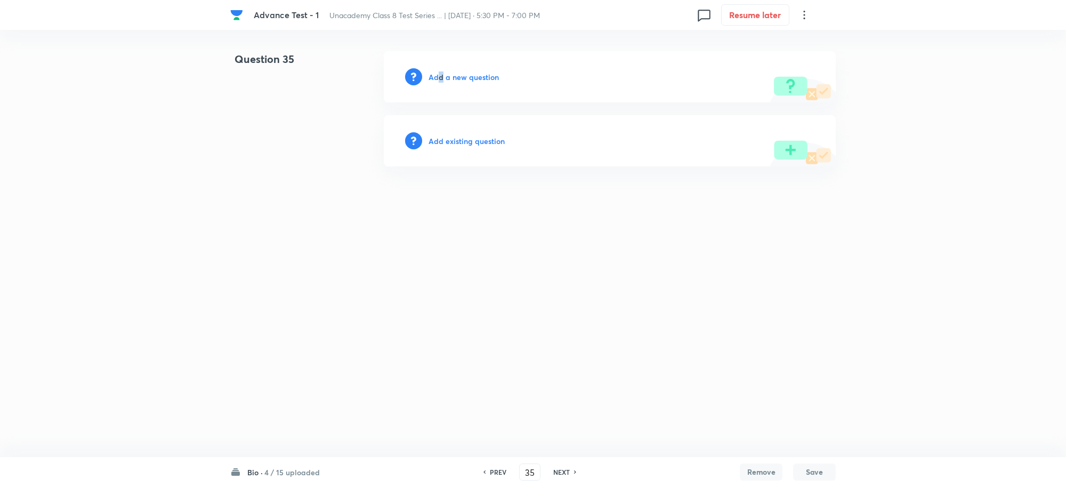
click at [440, 76] on h6 "Add a new question" at bounding box center [464, 76] width 70 height 11
click at [478, 81] on h6 "Choose a question type" at bounding box center [470, 76] width 82 height 11
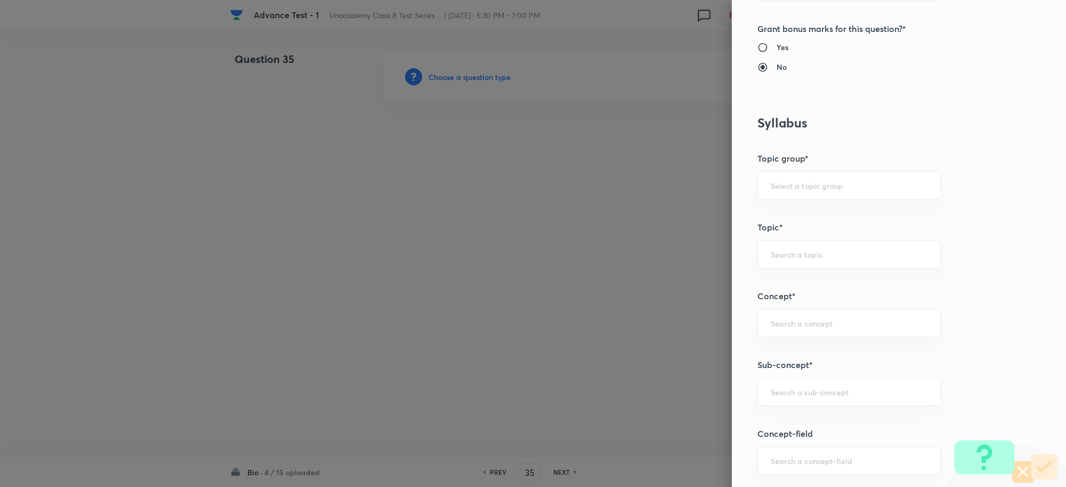
scroll to position [467, 0]
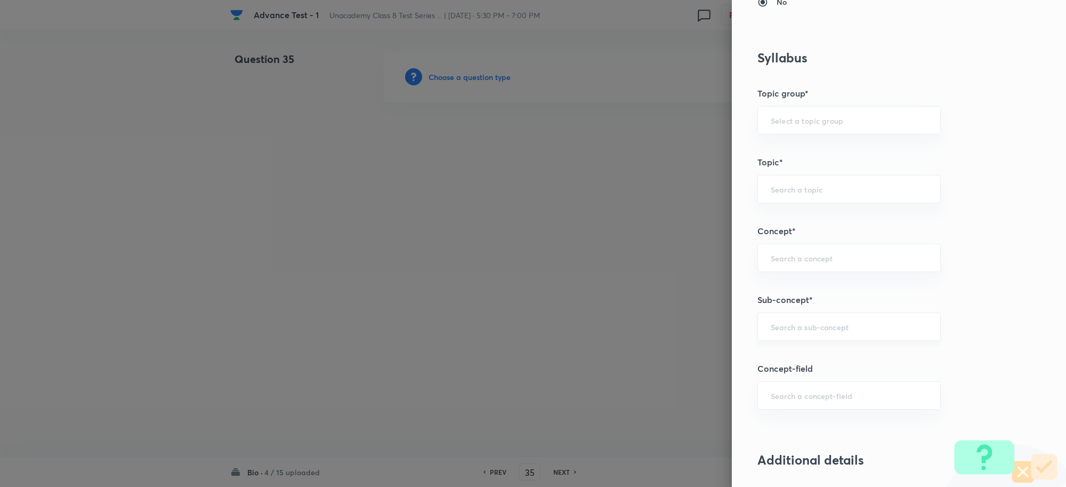
click at [780, 328] on input "text" at bounding box center [849, 327] width 157 height 10
click at [831, 380] on li "Crop Production and Management" at bounding box center [839, 377] width 182 height 19
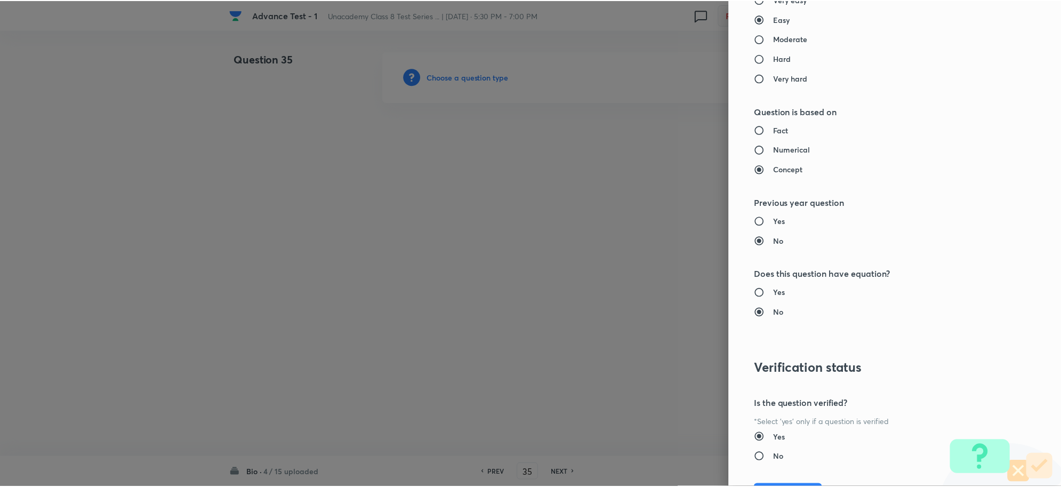
scroll to position [1040, 0]
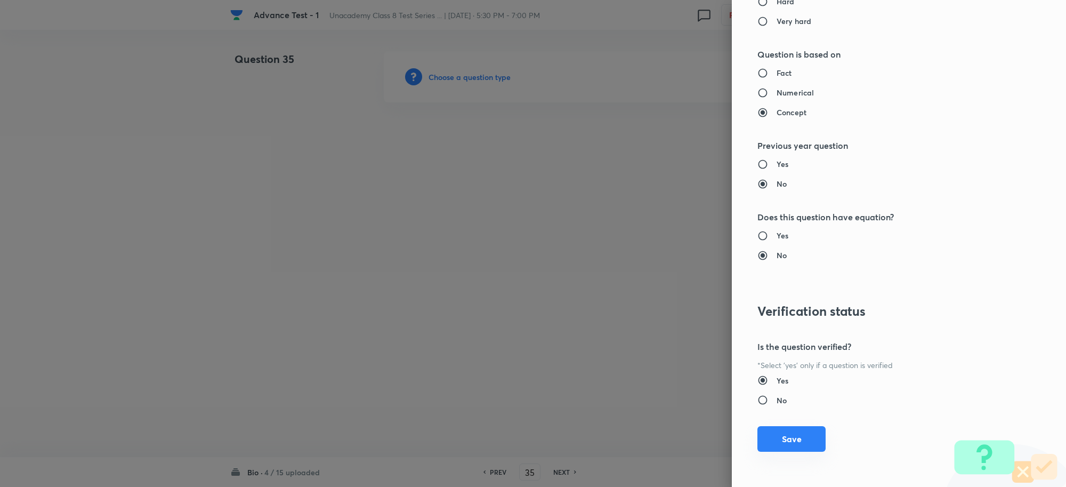
click at [793, 436] on button "Save" at bounding box center [792, 439] width 68 height 26
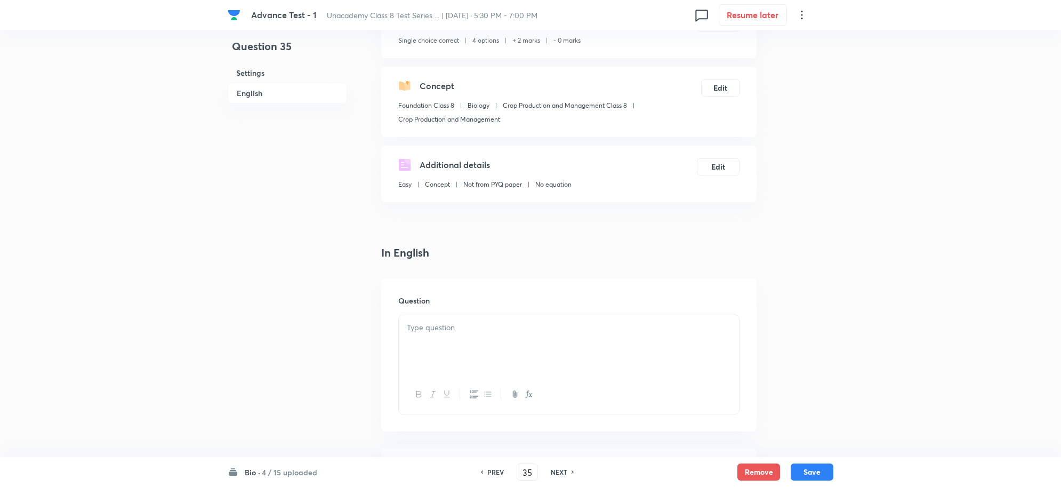
scroll to position [200, 0]
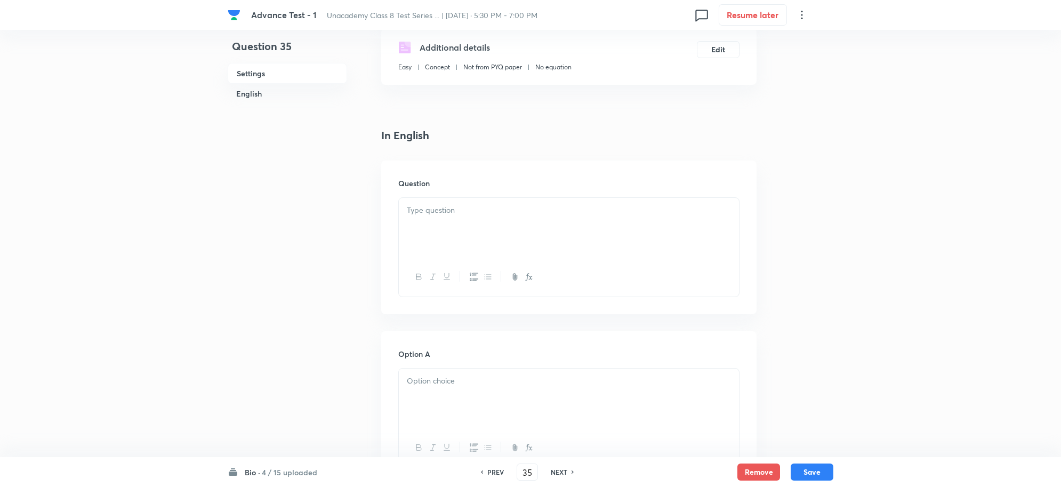
click at [428, 227] on div at bounding box center [569, 228] width 340 height 60
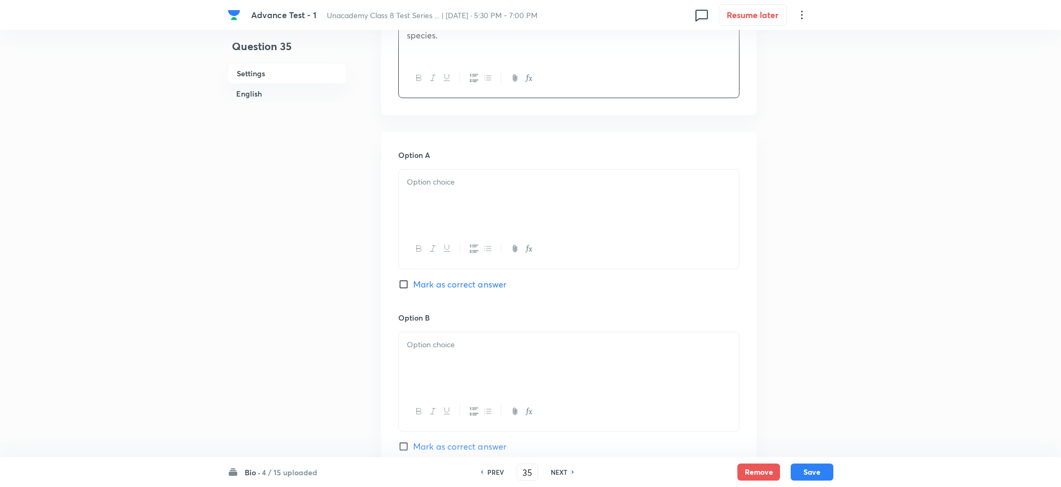
scroll to position [400, 0]
click at [435, 200] on div at bounding box center [569, 198] width 340 height 60
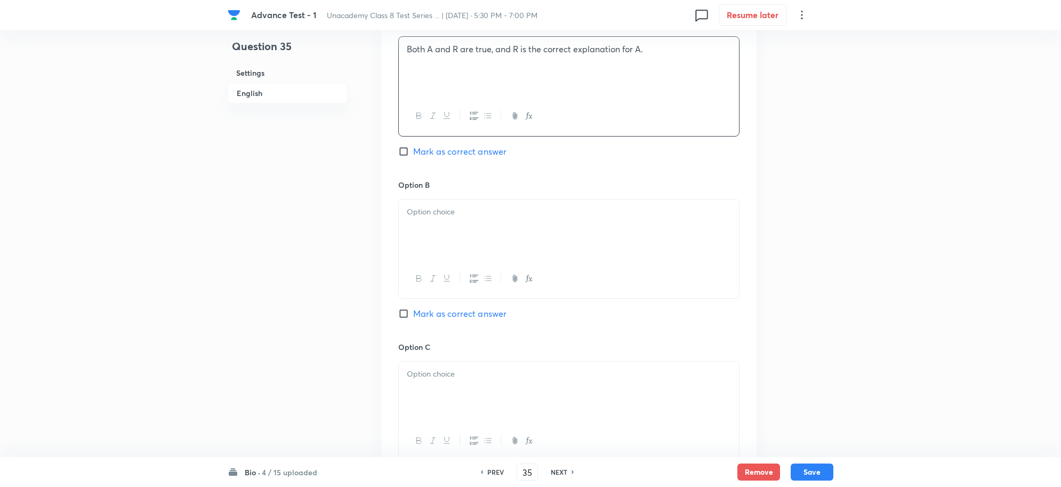
scroll to position [533, 0]
click at [451, 232] on div at bounding box center [569, 228] width 340 height 60
click at [441, 387] on div at bounding box center [569, 390] width 340 height 60
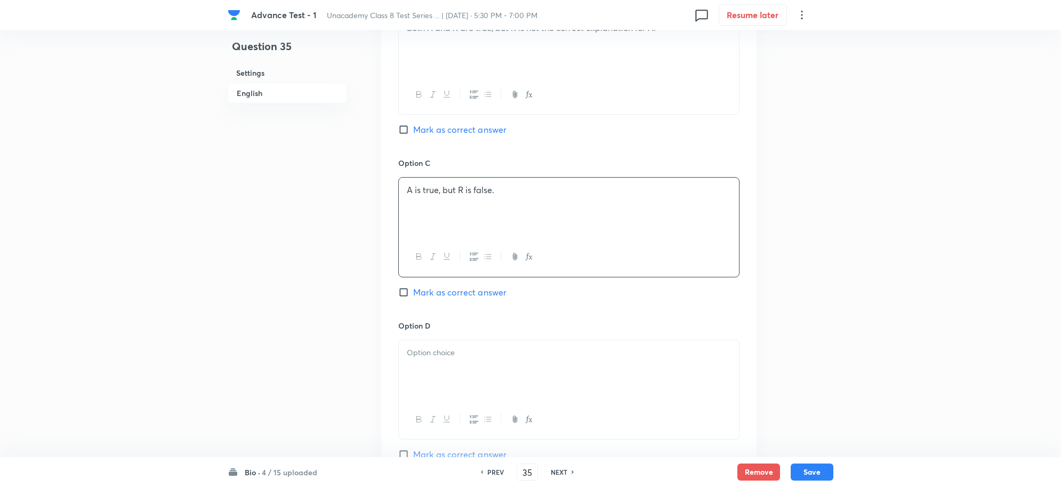
scroll to position [733, 0]
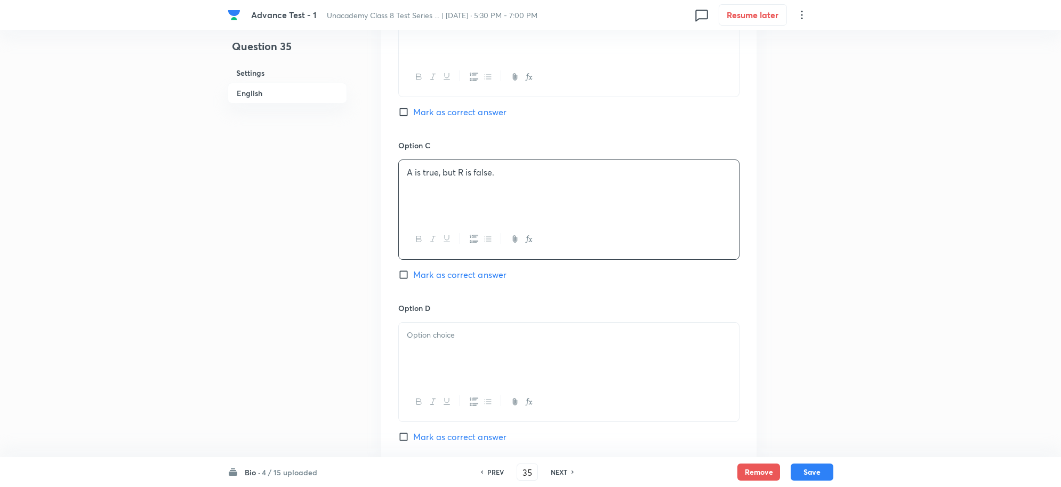
click at [440, 357] on div at bounding box center [569, 353] width 340 height 60
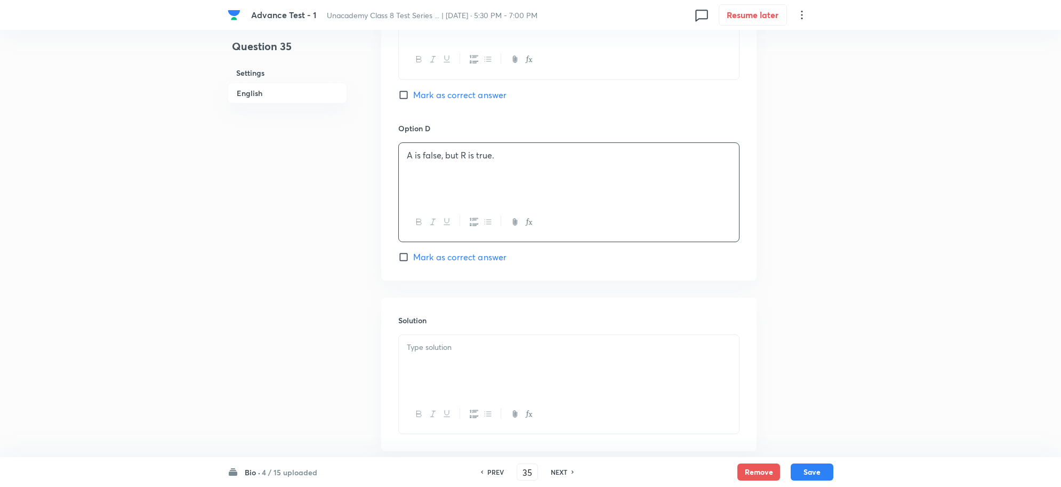
scroll to position [933, 0]
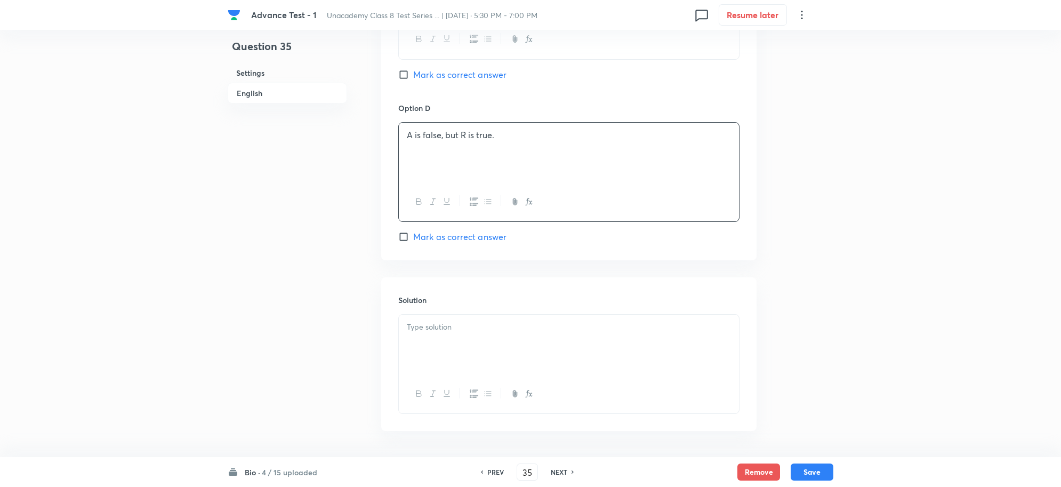
click at [472, 330] on p at bounding box center [569, 327] width 324 height 12
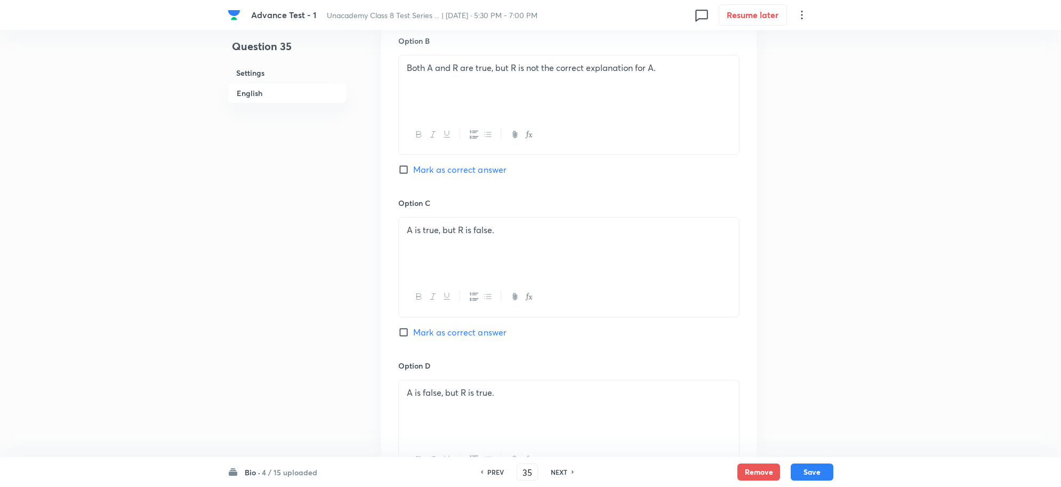
scroll to position [533, 0]
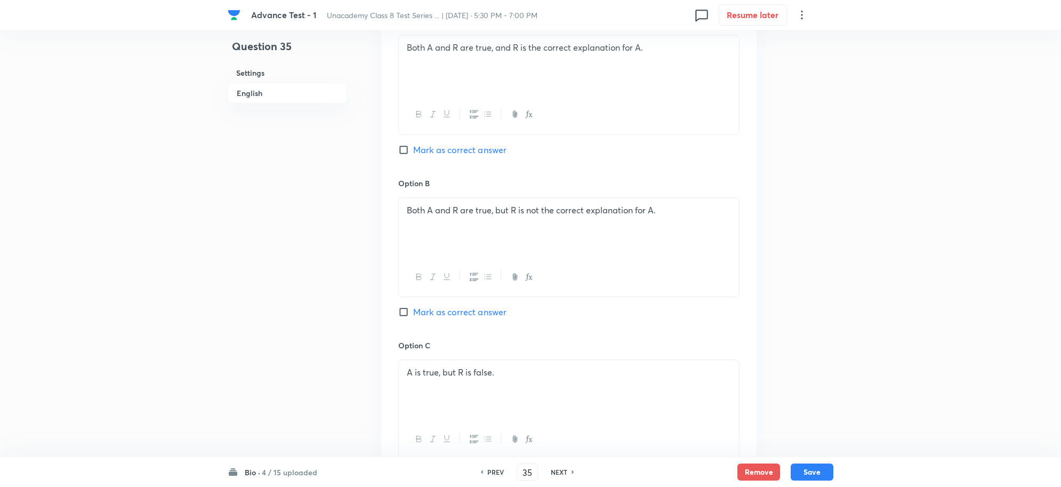
click at [401, 151] on input "Mark as correct answer" at bounding box center [405, 149] width 15 height 11
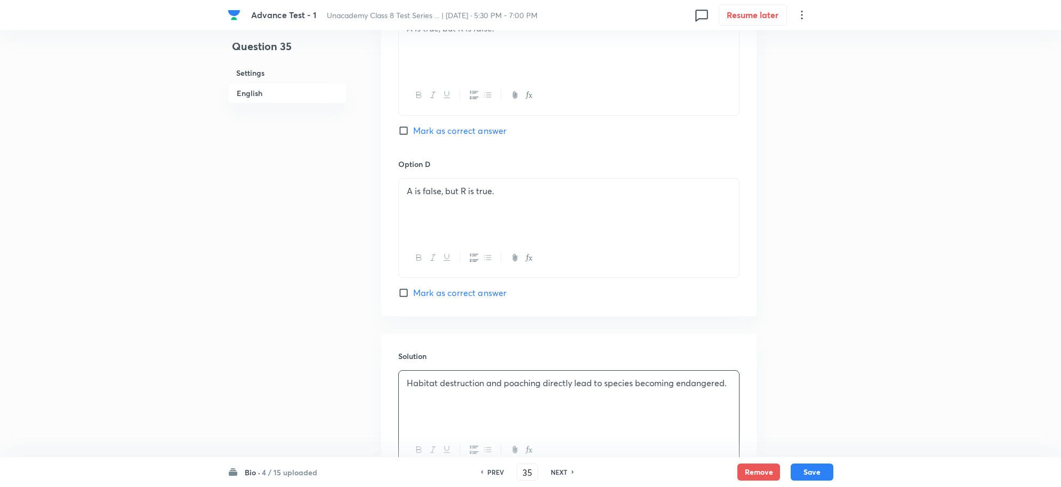
scroll to position [976, 0]
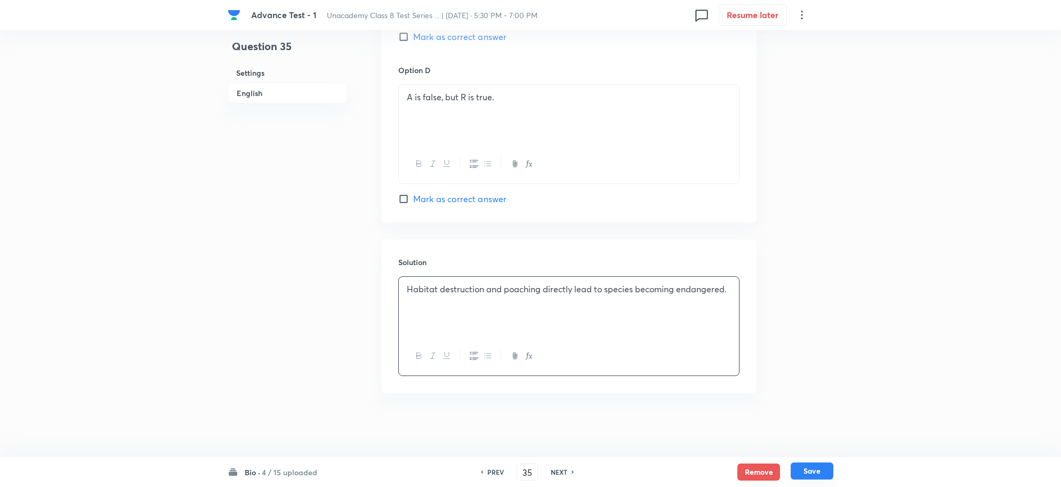
click at [815, 472] on button "Save" at bounding box center [812, 470] width 43 height 17
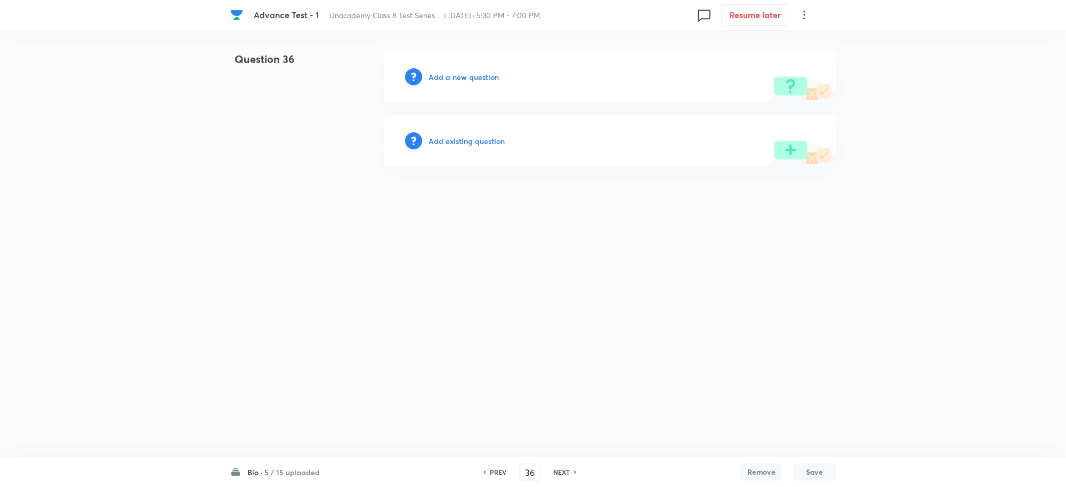
click at [453, 82] on div "Add a new question" at bounding box center [610, 76] width 452 height 51
click at [475, 79] on h6 "Add a new question" at bounding box center [464, 76] width 70 height 11
click at [464, 76] on h6 "Choose a question type" at bounding box center [470, 76] width 82 height 11
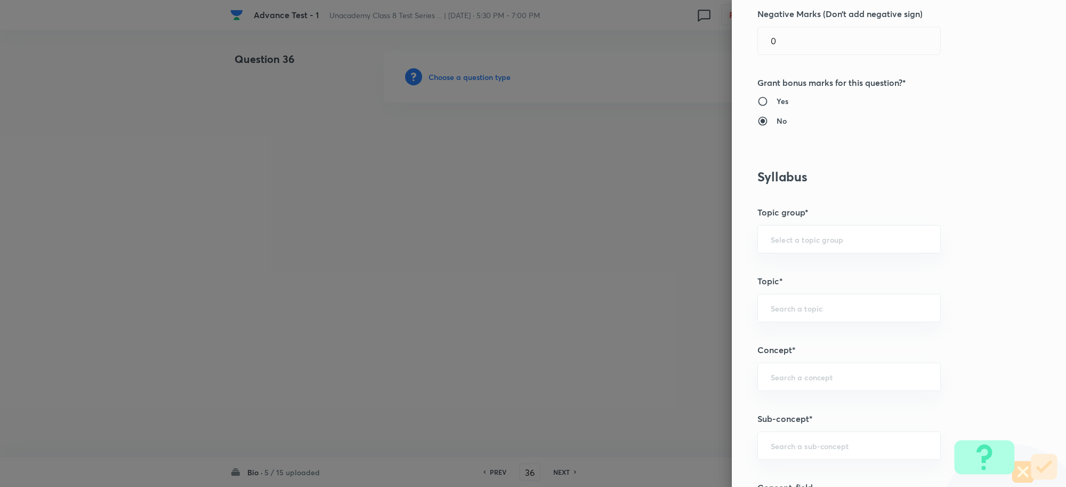
scroll to position [533, 0]
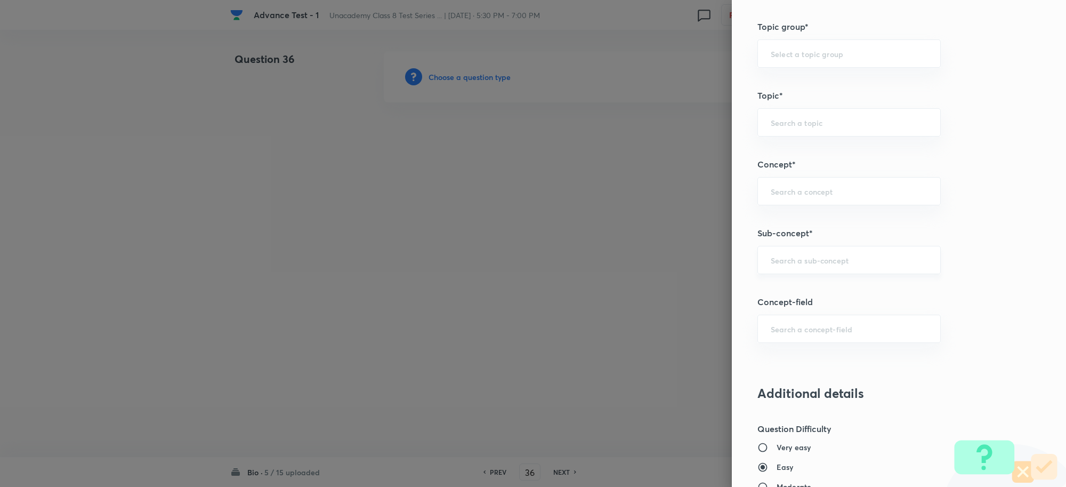
click at [796, 261] on input "text" at bounding box center [849, 260] width 157 height 10
click at [826, 312] on li "Crop Production and Management" at bounding box center [839, 311] width 182 height 19
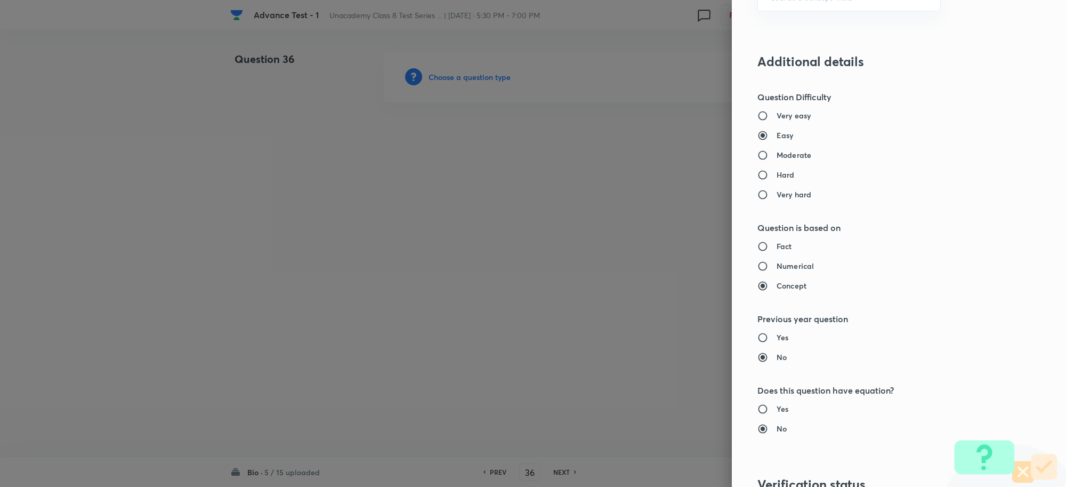
scroll to position [866, 0]
click at [758, 150] on input "Moderate" at bounding box center [767, 153] width 19 height 11
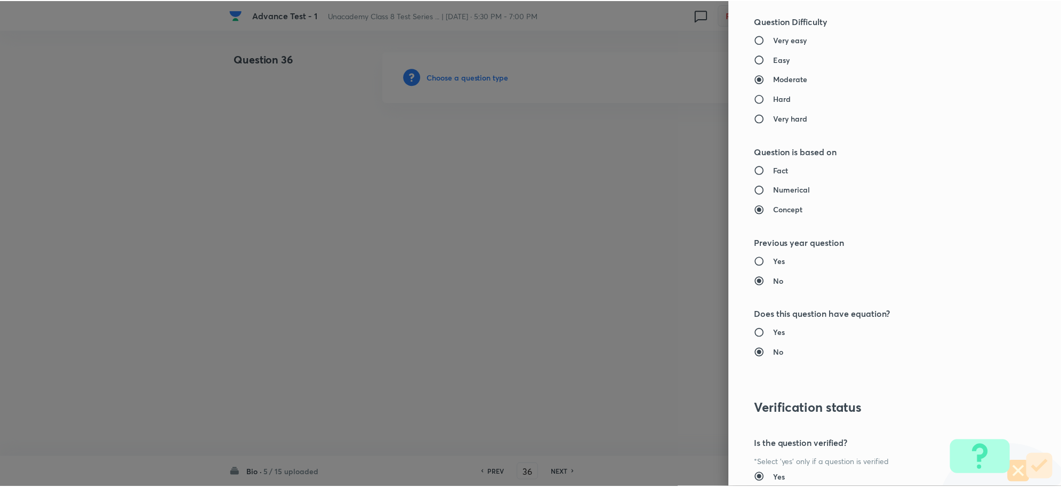
scroll to position [1040, 0]
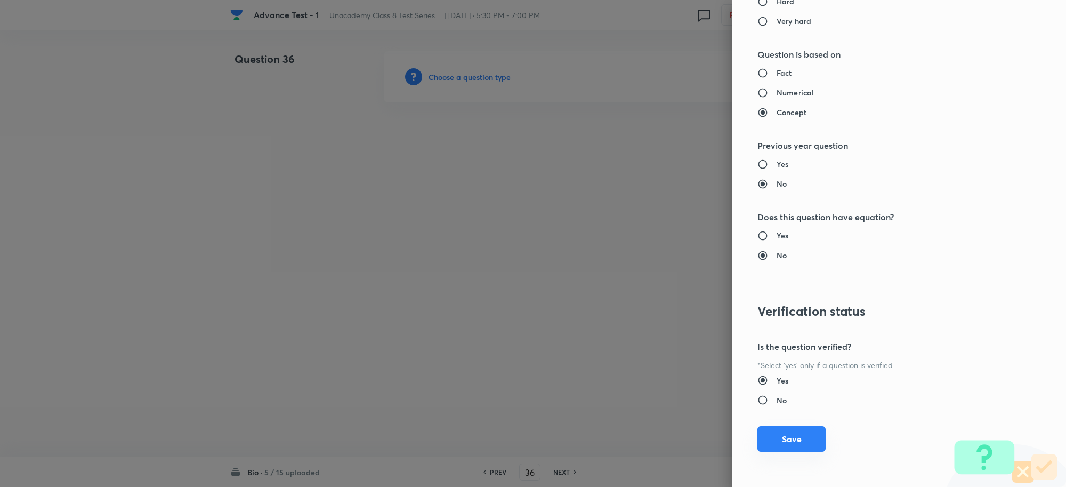
click at [774, 433] on button "Save" at bounding box center [792, 439] width 68 height 26
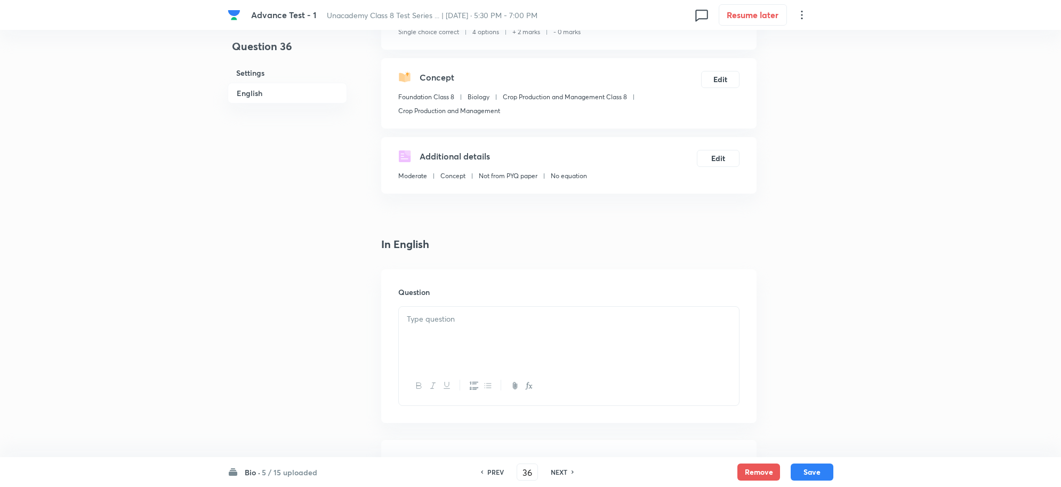
scroll to position [200, 0]
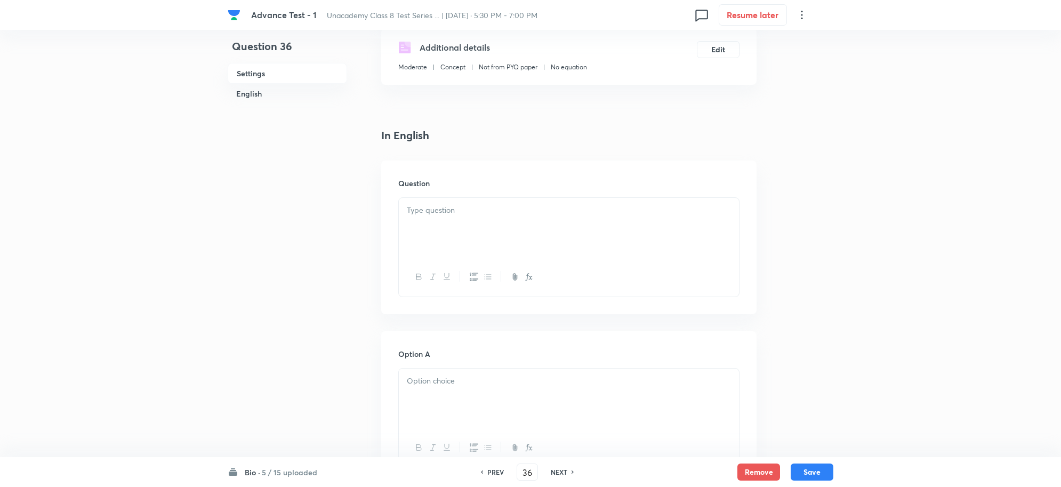
click at [438, 236] on div at bounding box center [569, 228] width 340 height 60
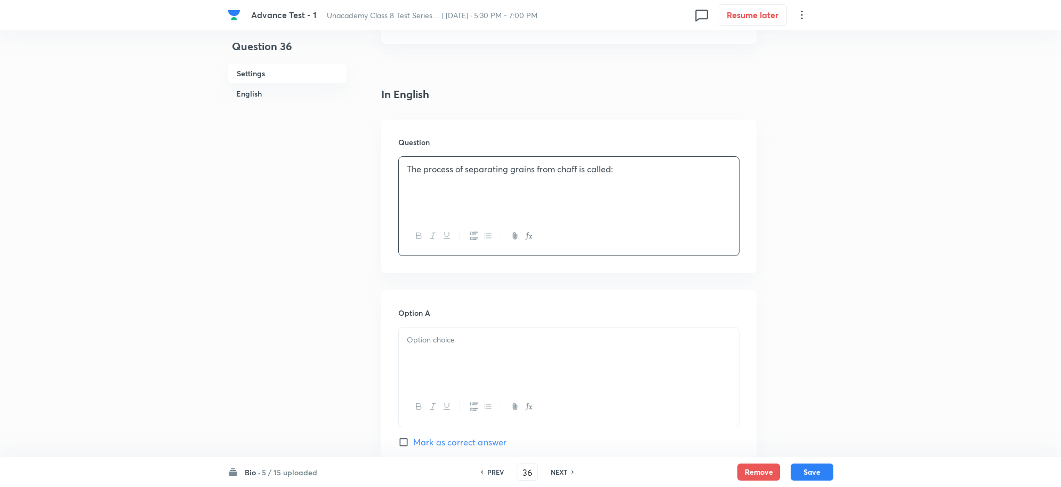
scroll to position [333, 0]
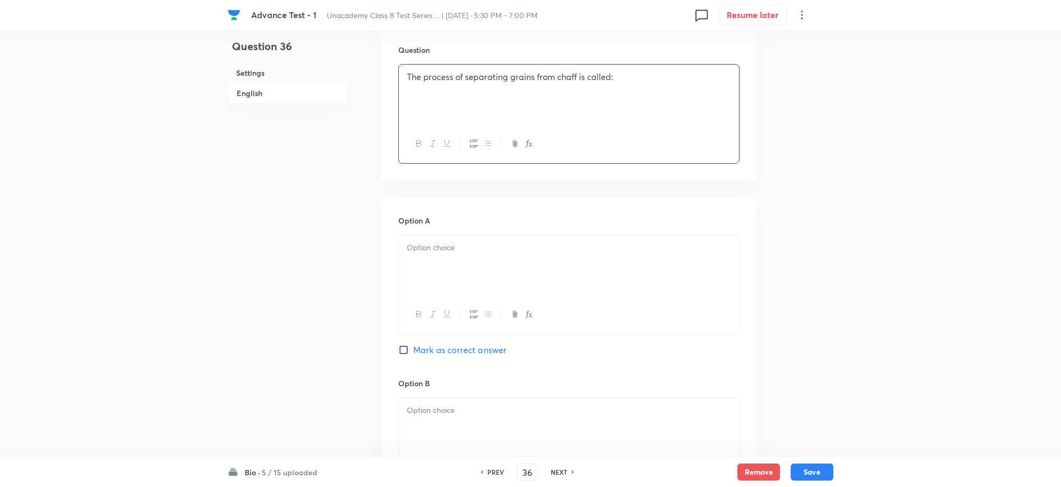
click at [443, 249] on p at bounding box center [569, 248] width 324 height 12
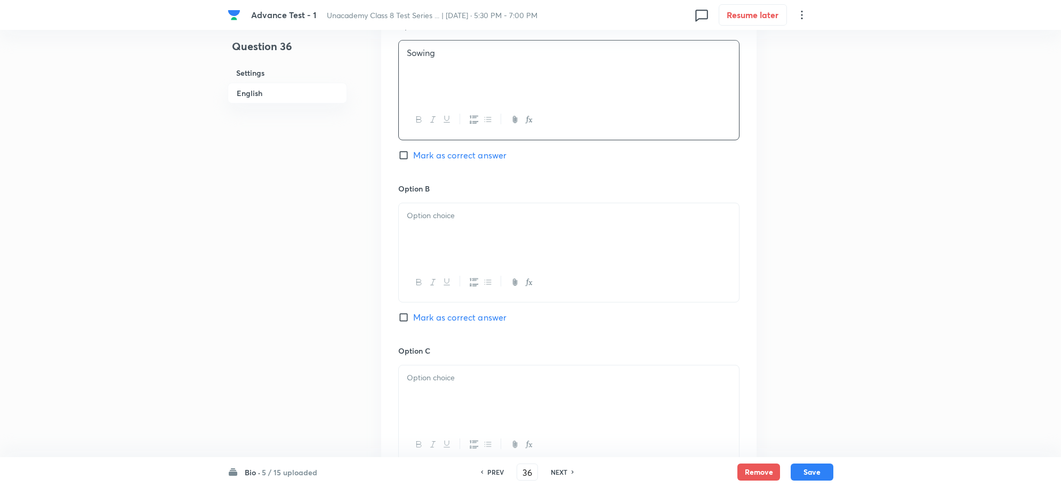
scroll to position [533, 0]
click at [435, 235] on div at bounding box center [569, 228] width 340 height 60
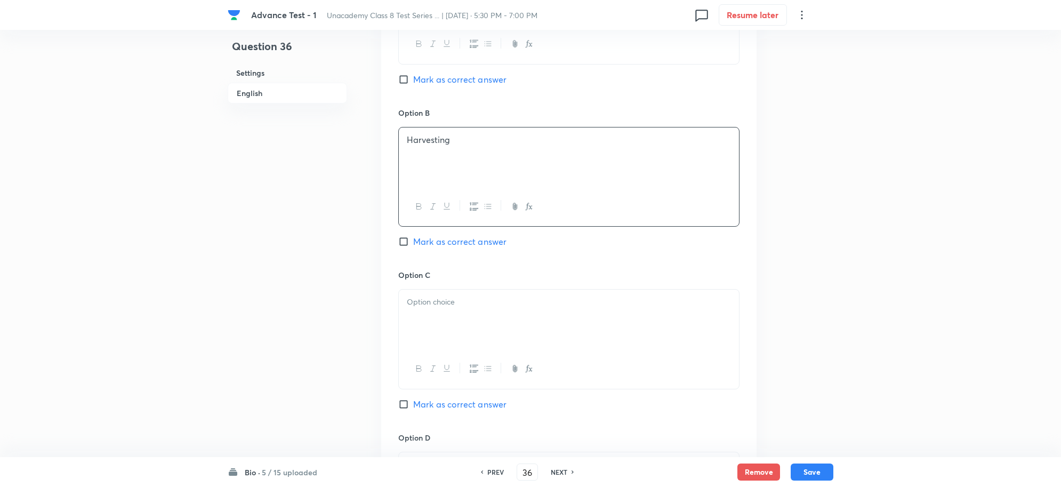
scroll to position [666, 0]
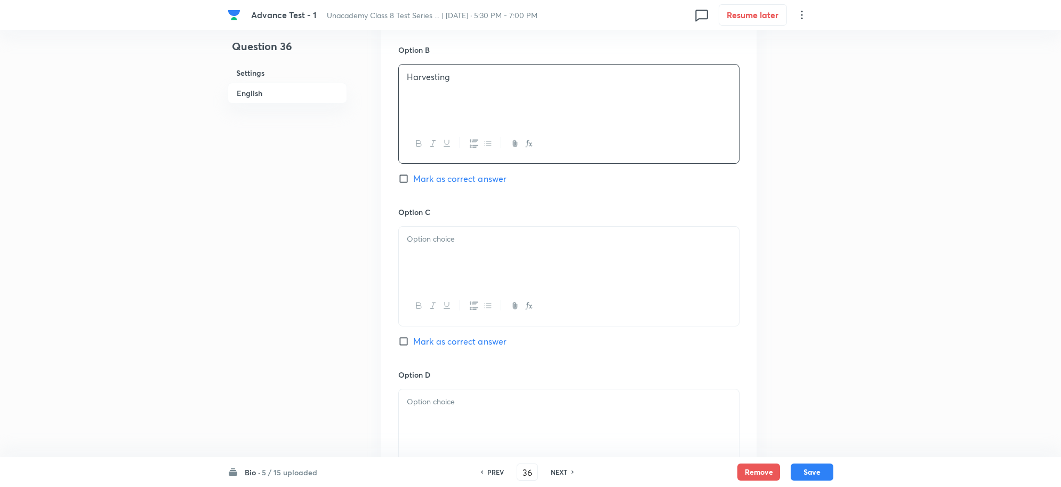
click at [445, 258] on div at bounding box center [569, 257] width 340 height 60
click at [421, 347] on span "Mark as correct answer" at bounding box center [459, 341] width 93 height 13
click at [413, 347] on input "Mark as correct answer" at bounding box center [405, 341] width 15 height 11
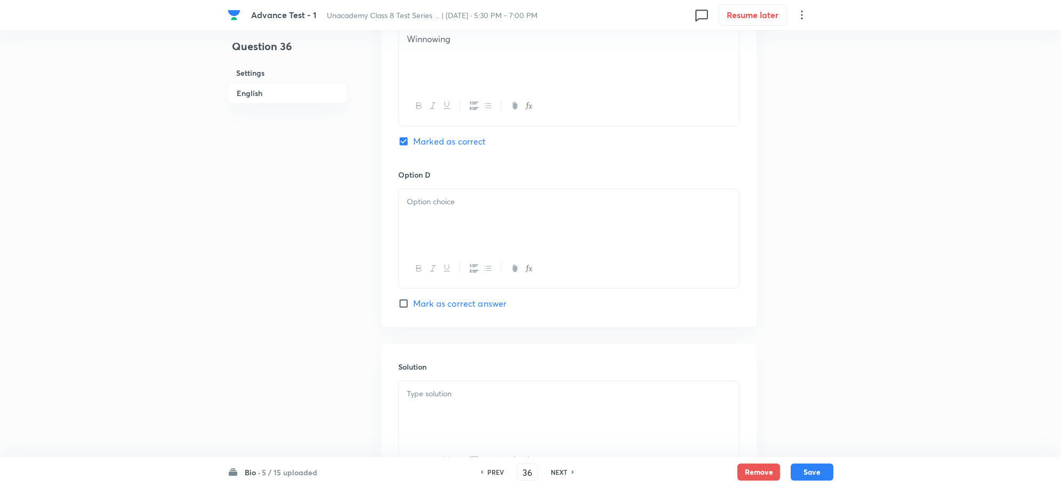
click at [433, 232] on div at bounding box center [569, 219] width 340 height 60
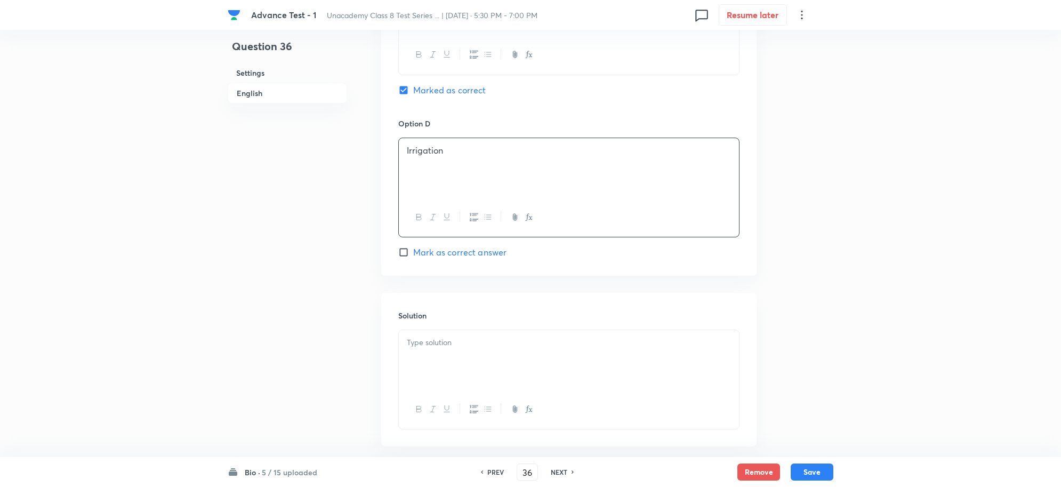
scroll to position [976, 0]
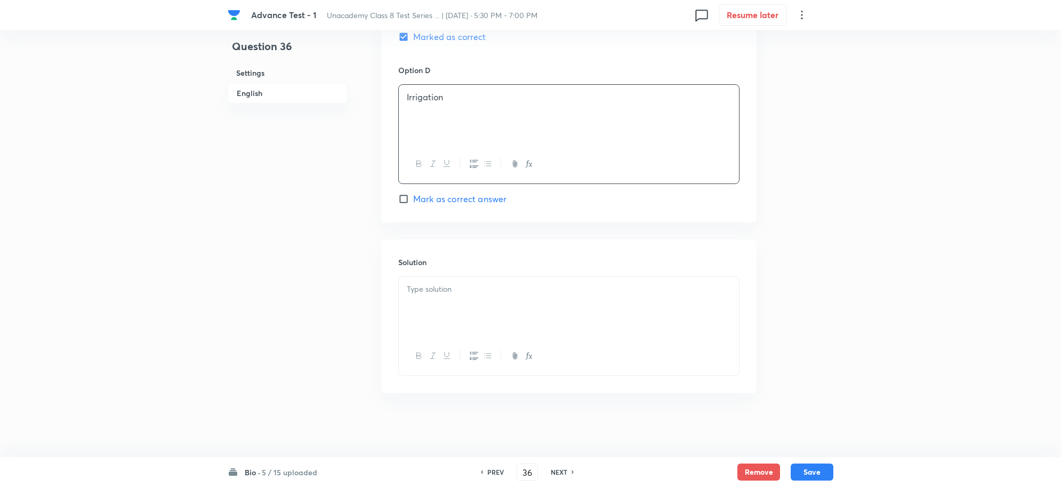
click at [438, 292] on p at bounding box center [569, 289] width 324 height 12
click at [810, 462] on div "Bio · 5 / 15 uploaded PREV 36 ​ NEXT Remove Save" at bounding box center [531, 472] width 606 height 30
click at [811, 467] on button "Save" at bounding box center [812, 470] width 43 height 17
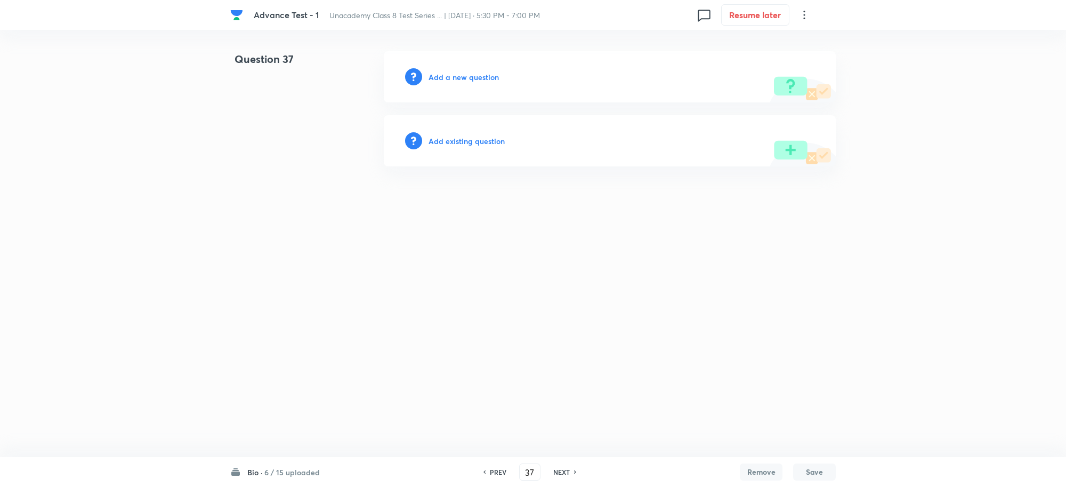
click at [464, 85] on div "Add a new question" at bounding box center [610, 76] width 452 height 51
click at [468, 81] on h6 "Add a new question" at bounding box center [464, 76] width 70 height 11
click at [470, 77] on h6 "Choose a question type" at bounding box center [470, 76] width 82 height 11
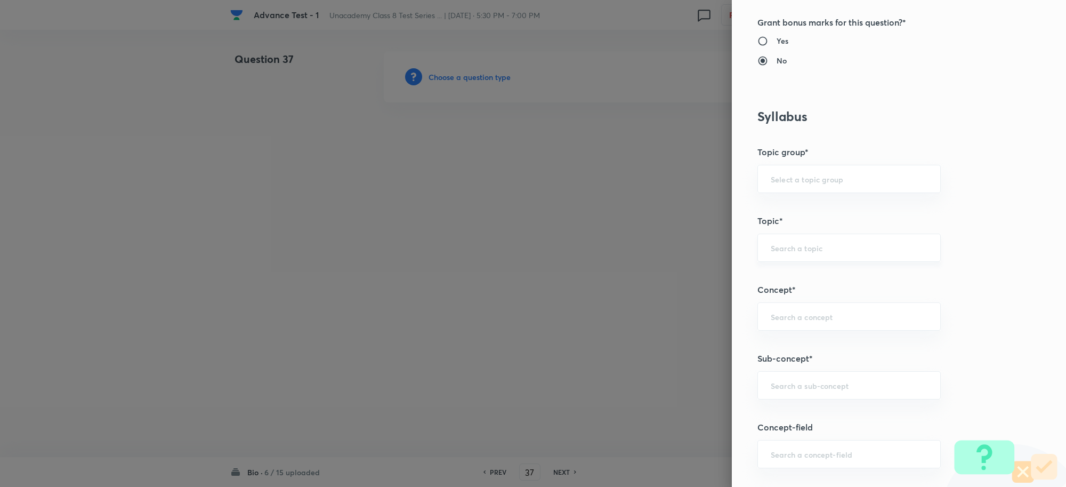
scroll to position [533, 0]
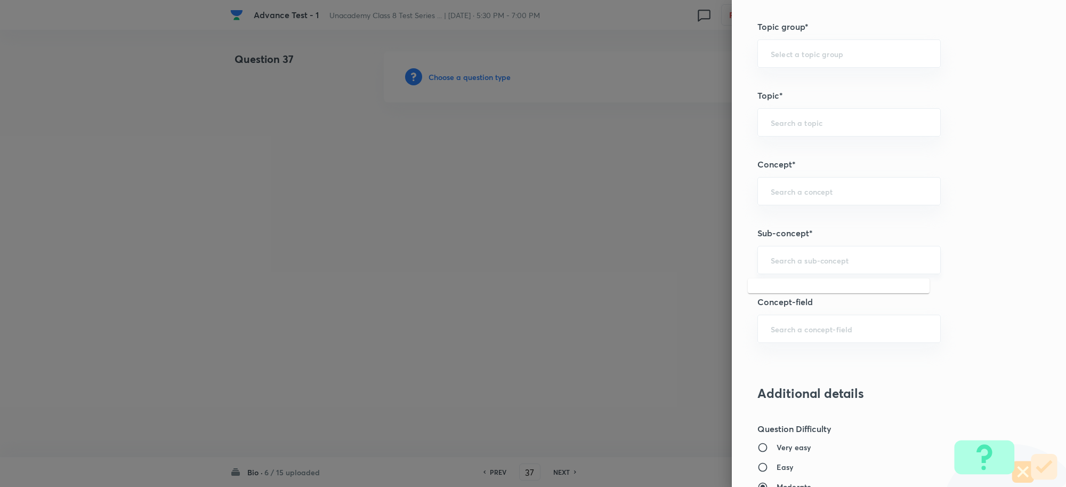
click at [778, 264] on input "text" at bounding box center [849, 260] width 157 height 10
click at [850, 294] on li "Habitat of Microorganisms" at bounding box center [839, 292] width 182 height 19
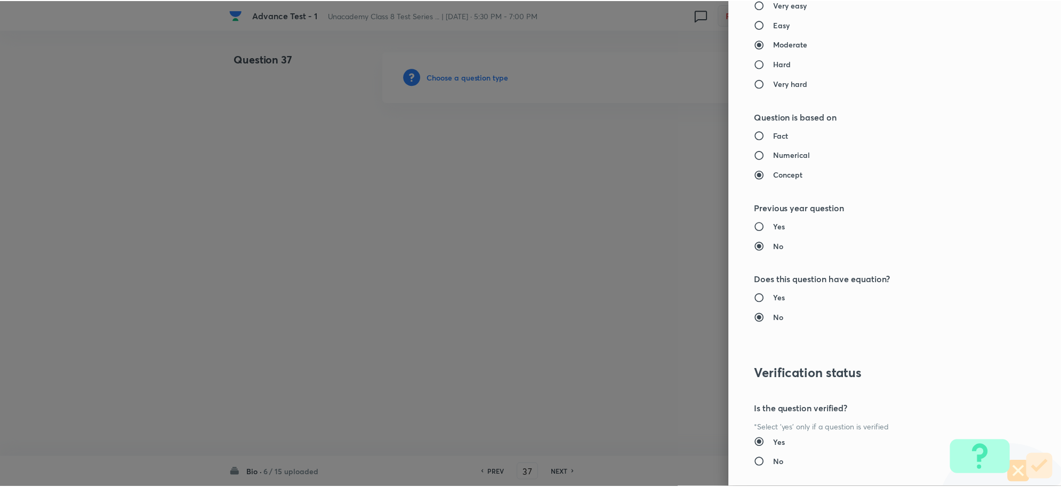
scroll to position [1040, 0]
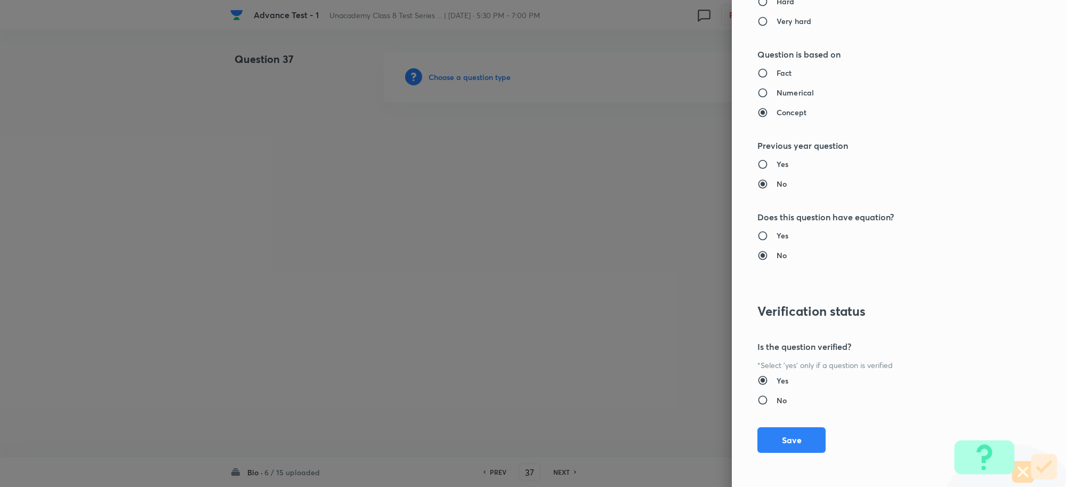
click at [772, 431] on button "Save" at bounding box center [792, 440] width 68 height 26
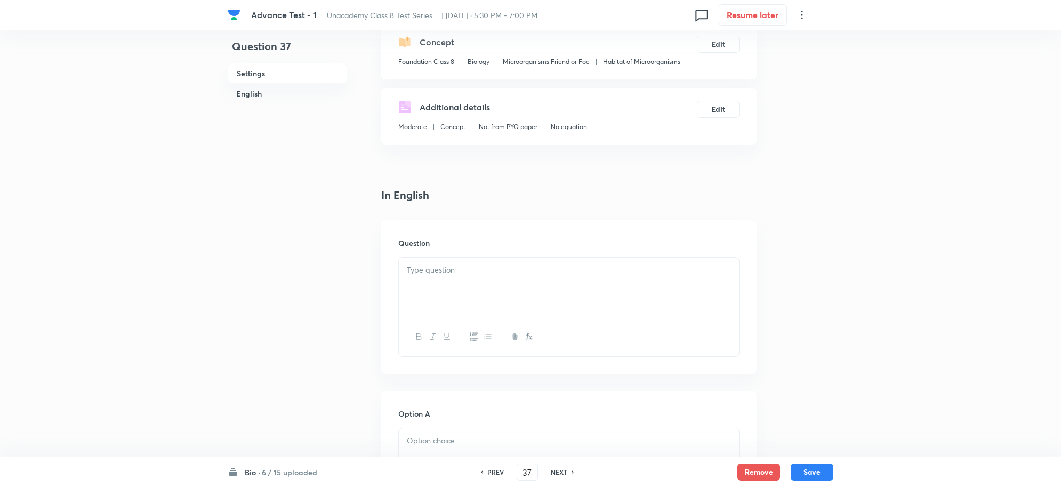
scroll to position [267, 0]
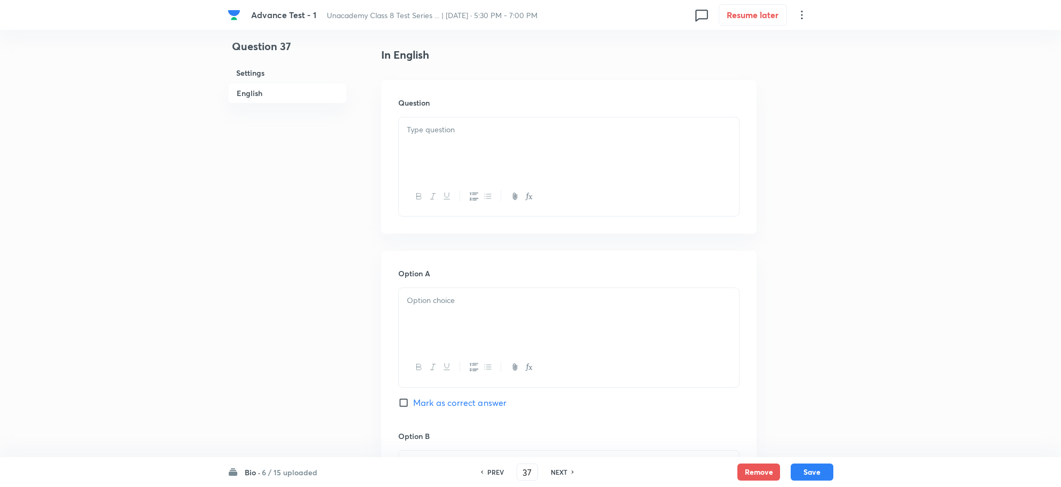
click at [430, 152] on div at bounding box center [569, 147] width 340 height 60
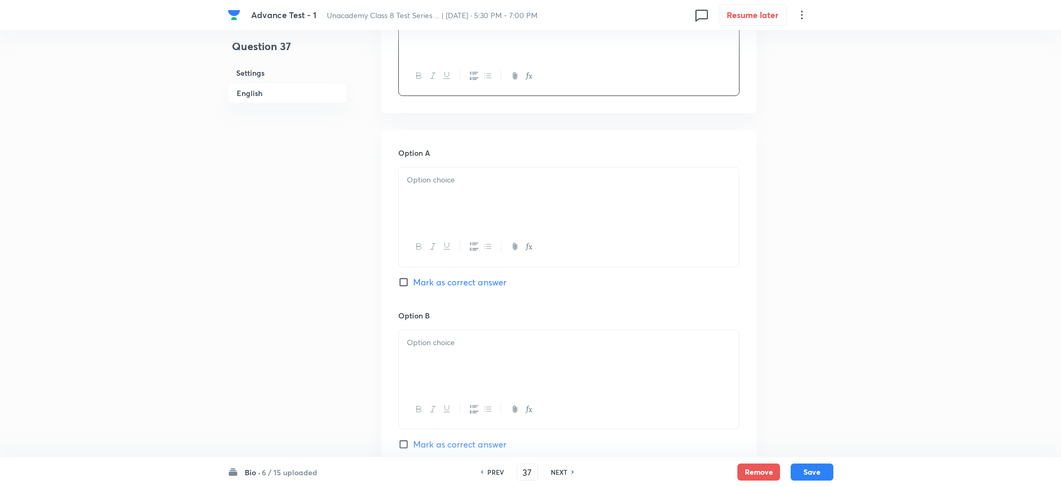
scroll to position [400, 0]
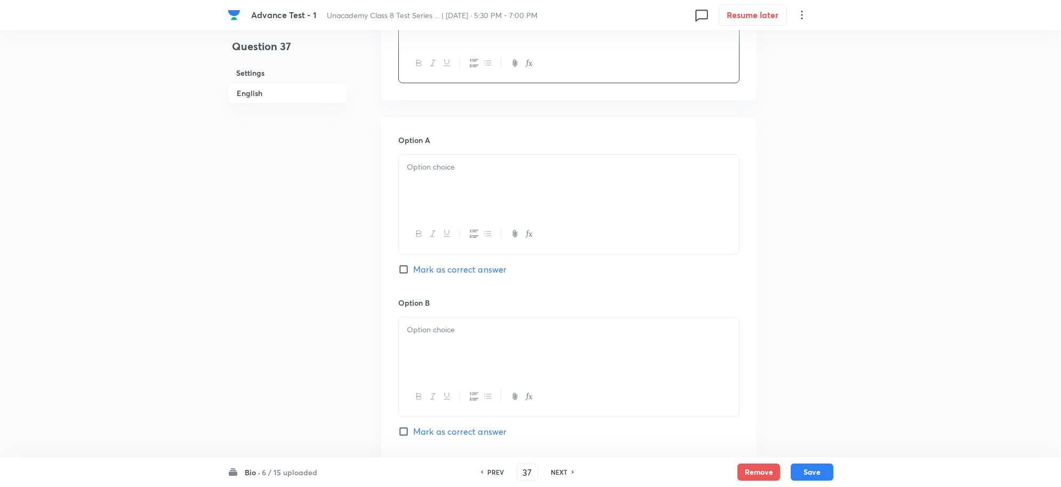
click at [448, 197] on div at bounding box center [569, 185] width 340 height 60
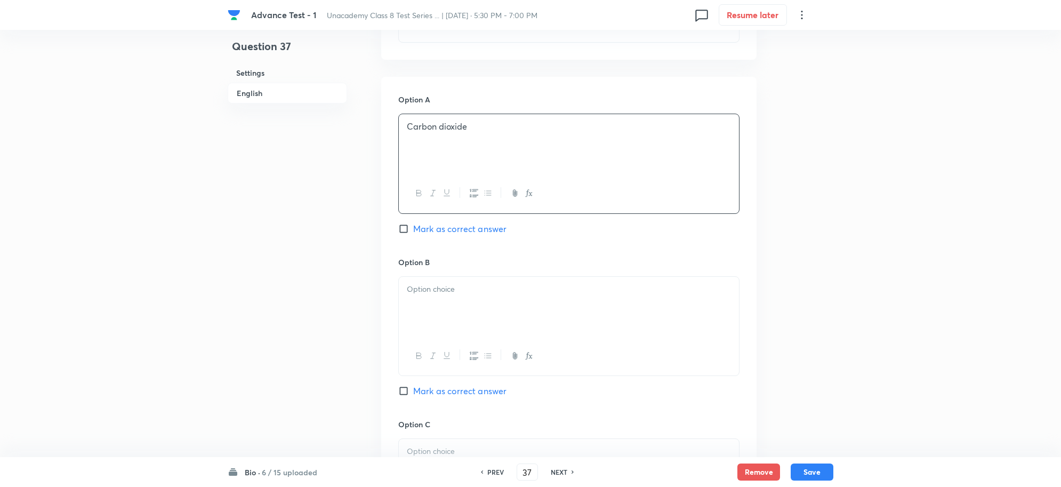
scroll to position [600, 0]
click at [438, 158] on div at bounding box center [569, 147] width 340 height 60
click at [423, 232] on span "Mark as correct answer" at bounding box center [459, 231] width 93 height 13
click at [413, 232] on input "Mark as correct answer" at bounding box center [405, 231] width 15 height 11
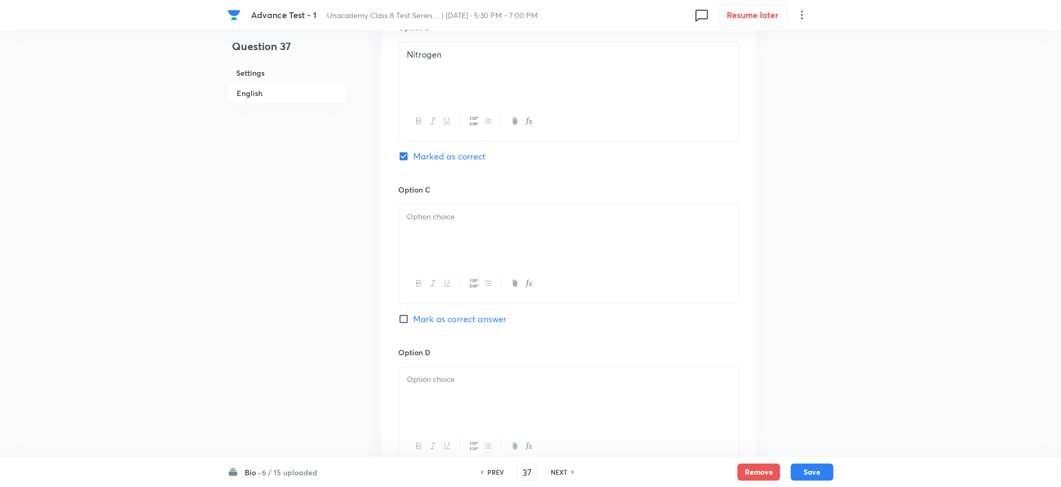
scroll to position [733, 0]
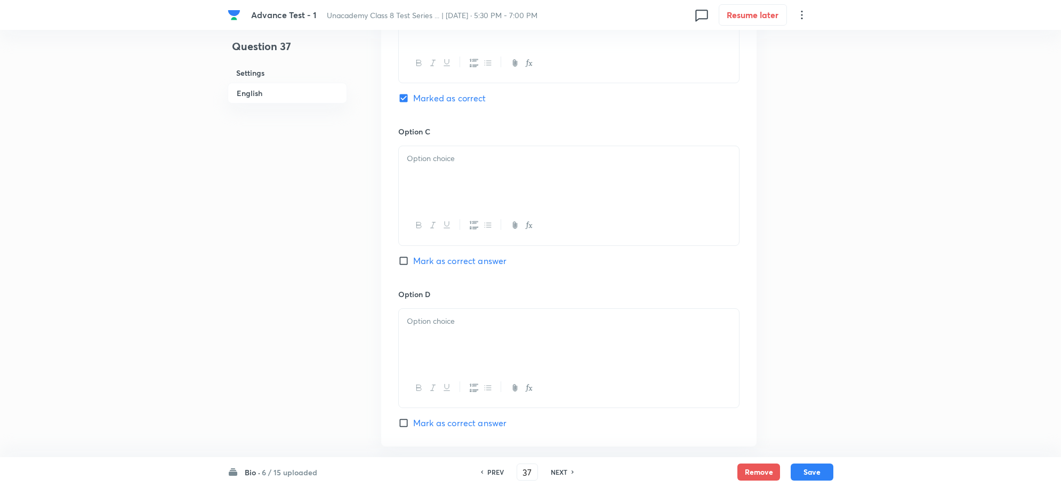
click at [438, 191] on div at bounding box center [569, 176] width 340 height 60
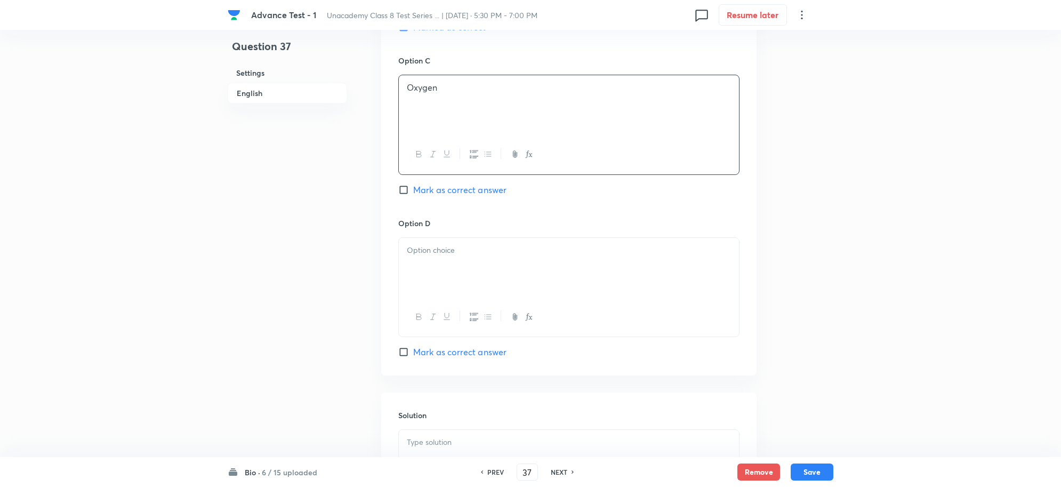
scroll to position [866, 0]
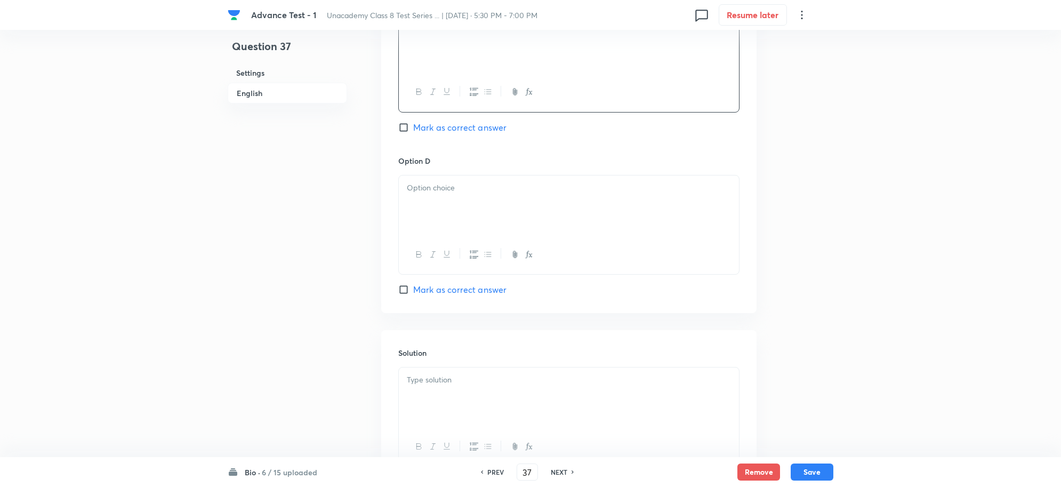
click at [443, 177] on div "Option D Mark as correct answer" at bounding box center [568, 225] width 341 height 141
click at [441, 204] on div at bounding box center [569, 205] width 340 height 60
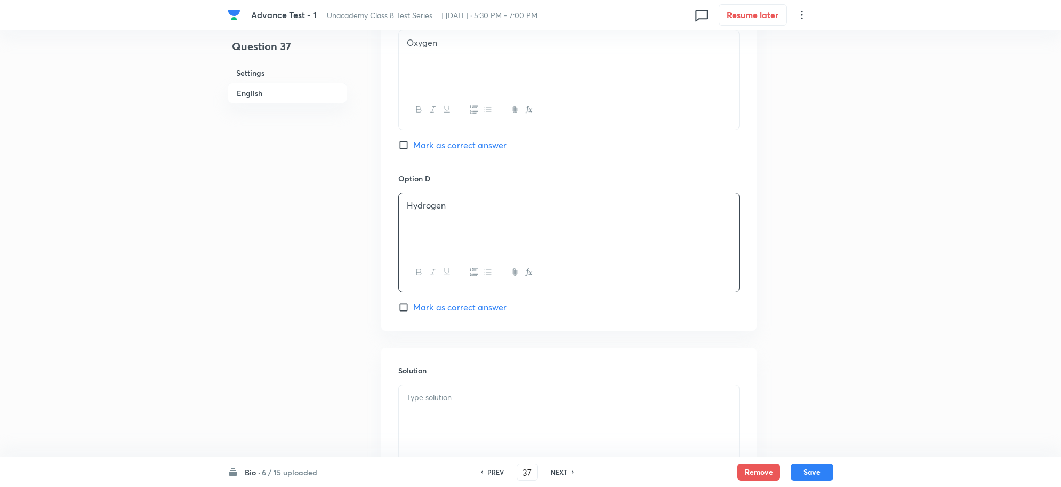
scroll to position [933, 0]
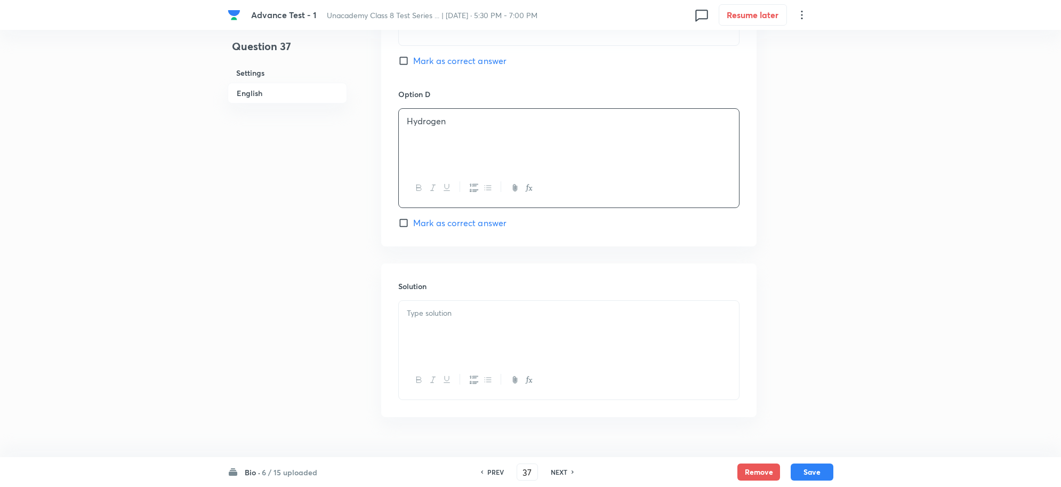
click at [443, 326] on div at bounding box center [569, 331] width 340 height 60
click at [814, 464] on button "Save" at bounding box center [812, 470] width 43 height 17
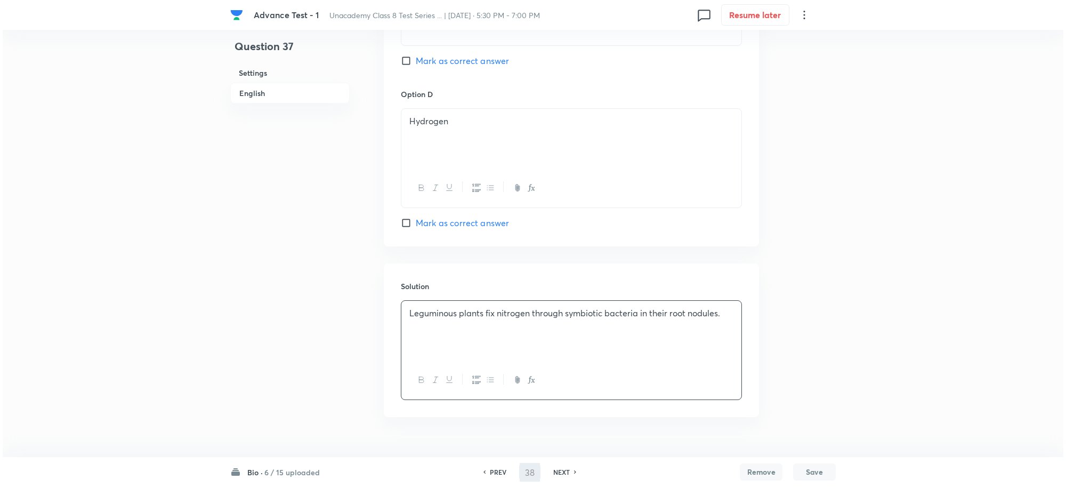
scroll to position [0, 0]
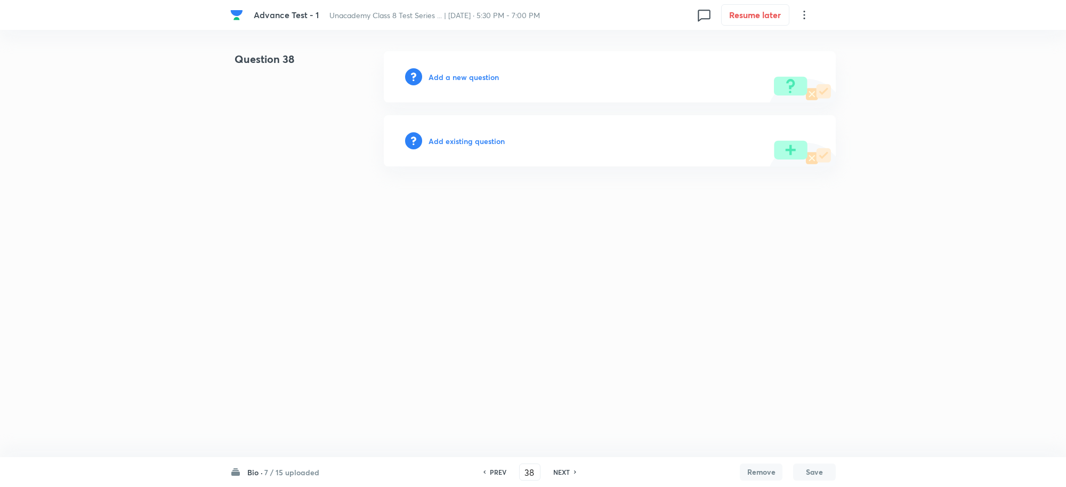
click at [438, 68] on div "Add a new question" at bounding box center [610, 76] width 452 height 51
click at [453, 81] on h6 "Add a new question" at bounding box center [464, 76] width 70 height 11
click at [463, 78] on h6 "Choose a question type" at bounding box center [470, 76] width 82 height 11
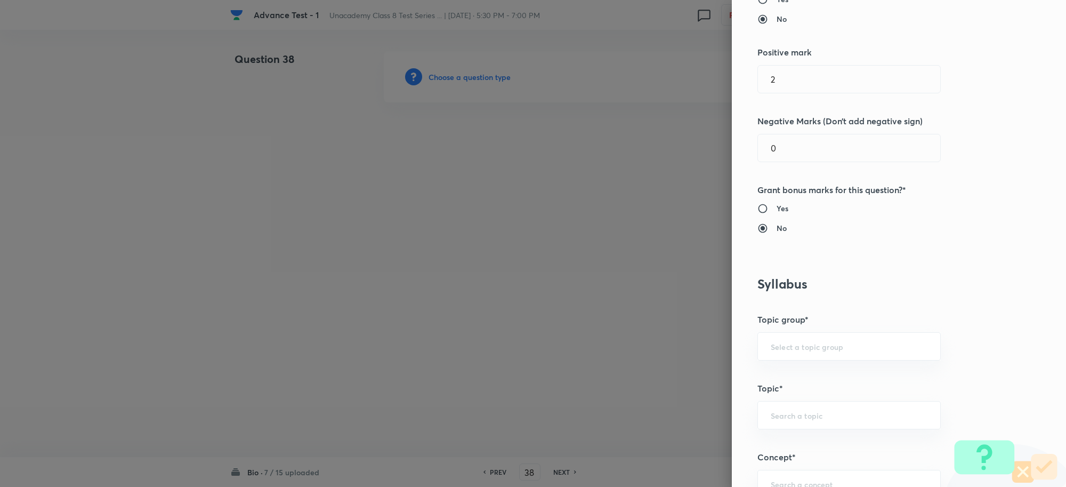
scroll to position [400, 0]
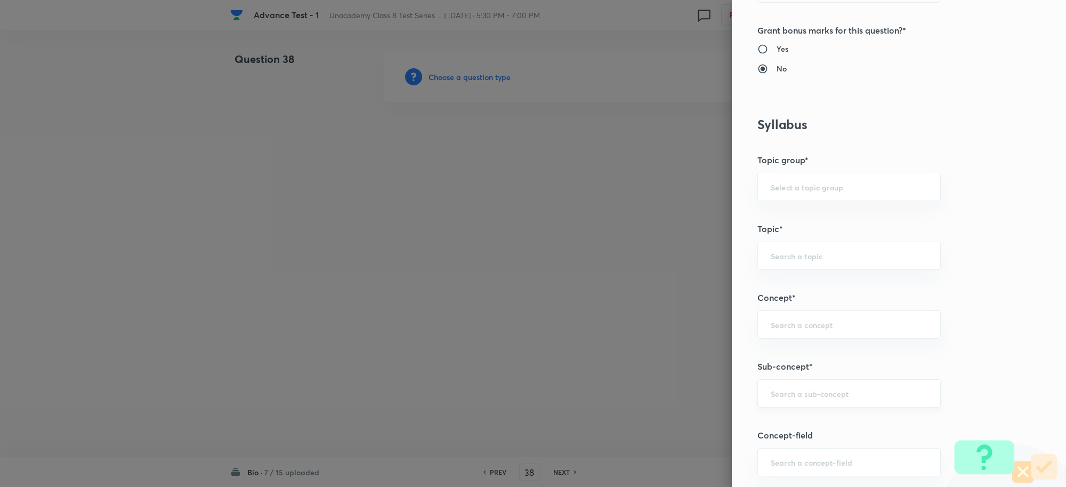
click at [769, 381] on div "​" at bounding box center [849, 393] width 183 height 28
click at [824, 438] on li "Crop Production and Management" at bounding box center [839, 444] width 182 height 19
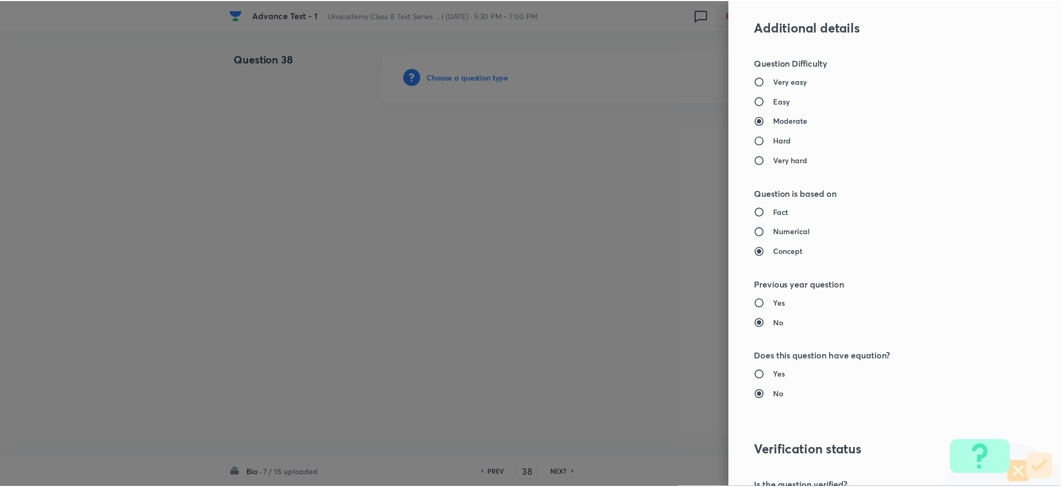
scroll to position [1000, 0]
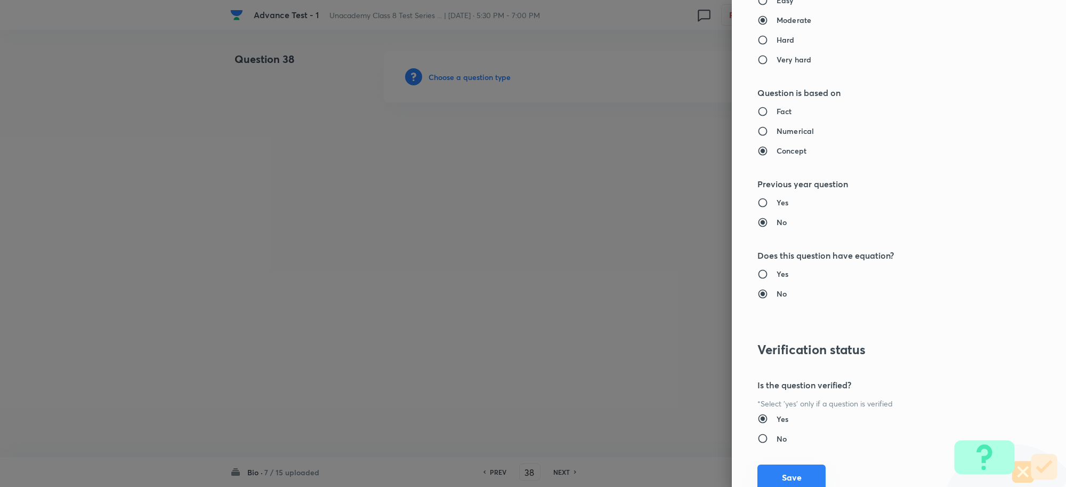
click at [790, 483] on button "Save" at bounding box center [792, 477] width 68 height 26
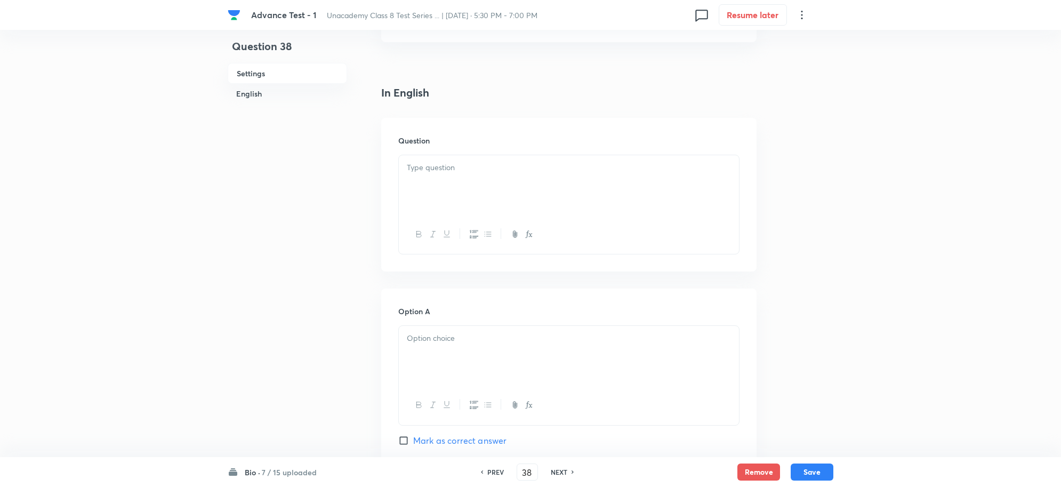
scroll to position [267, 0]
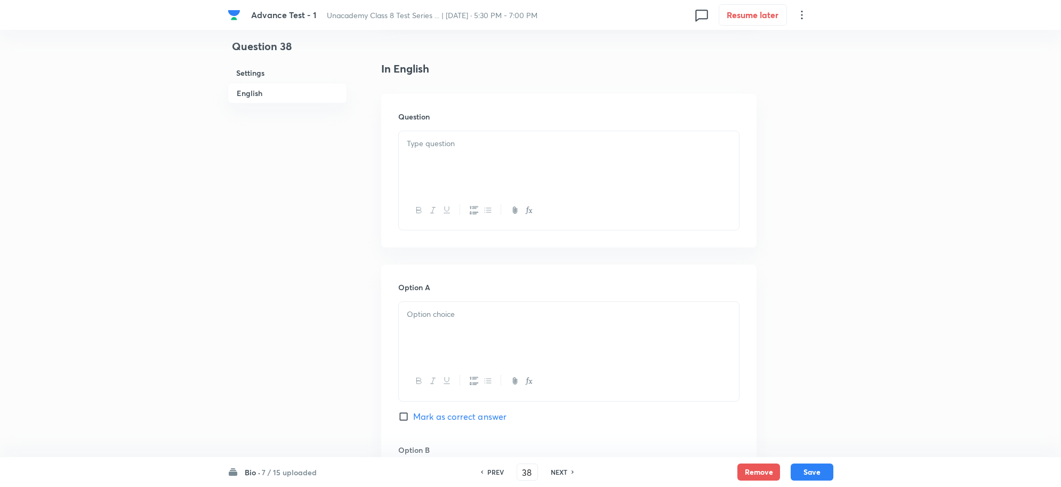
click at [428, 141] on p at bounding box center [569, 144] width 324 height 12
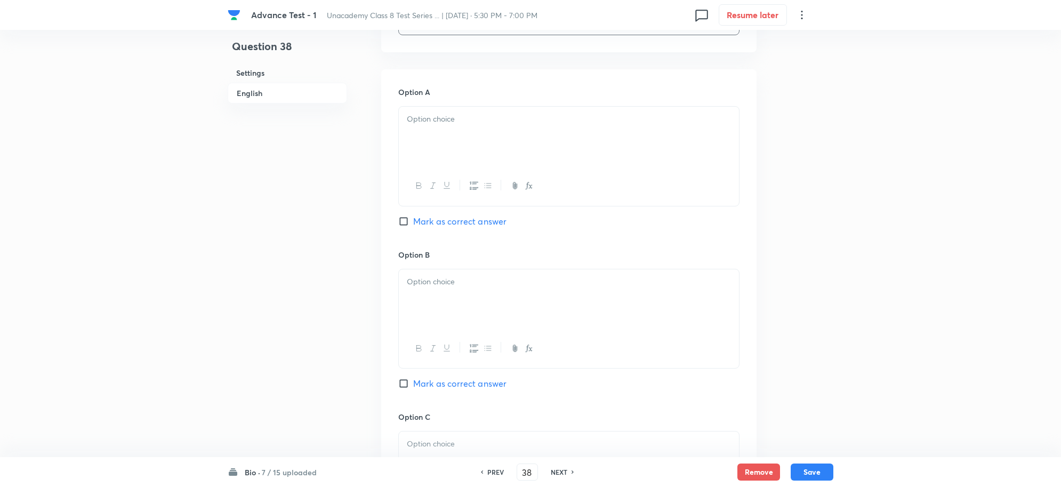
scroll to position [467, 0]
click at [429, 131] on div at bounding box center [569, 132] width 340 height 60
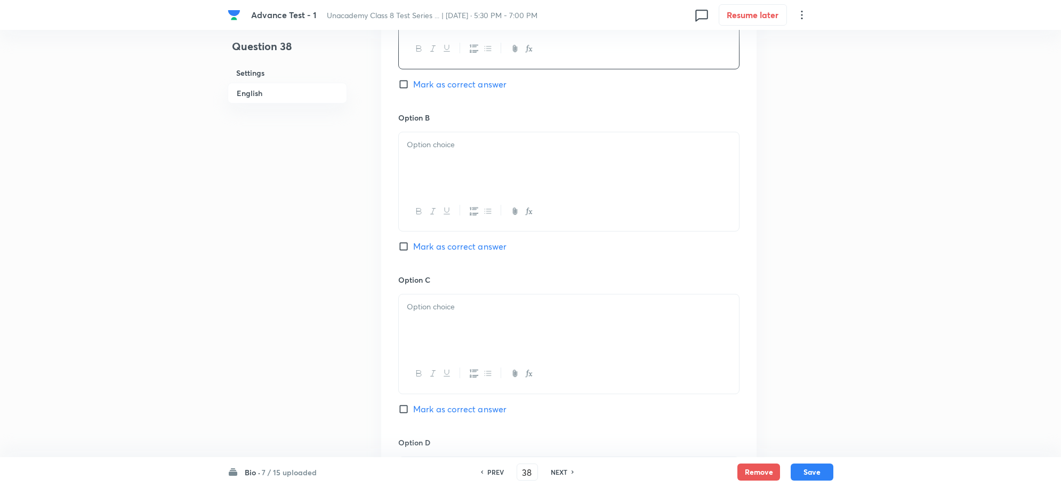
scroll to position [600, 0]
click at [424, 165] on div at bounding box center [569, 161] width 340 height 60
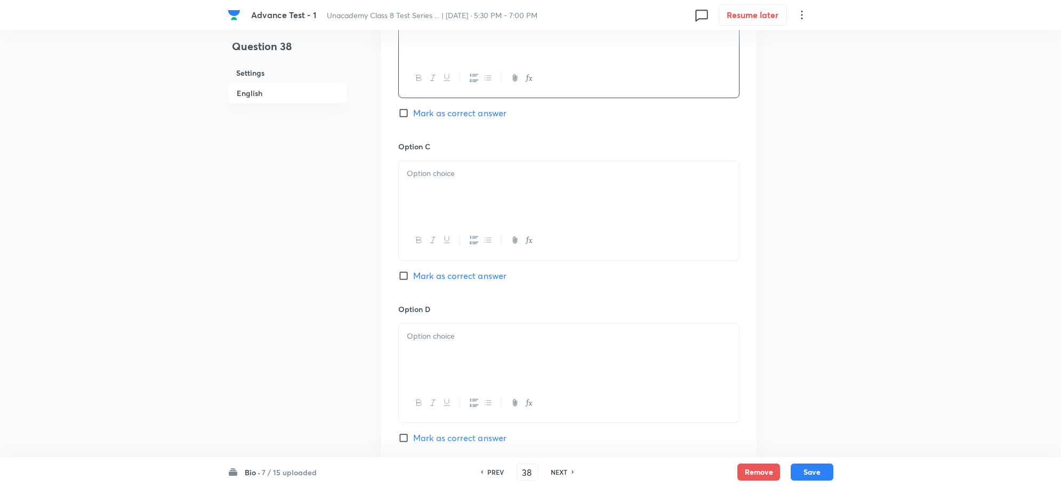
scroll to position [733, 0]
click at [456, 192] on div at bounding box center [569, 190] width 340 height 60
click at [464, 336] on p at bounding box center [569, 335] width 324 height 12
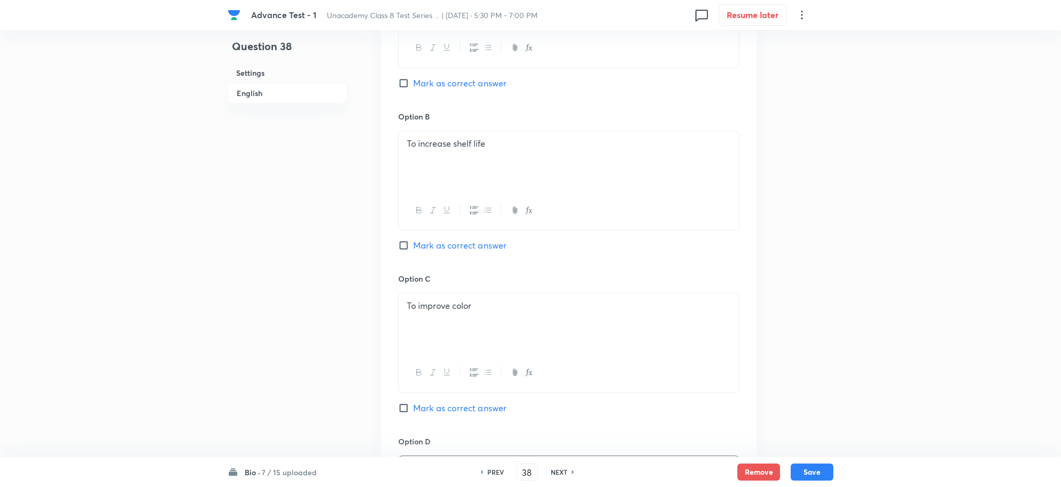
click at [411, 243] on input "Mark as correct answer" at bounding box center [405, 245] width 15 height 11
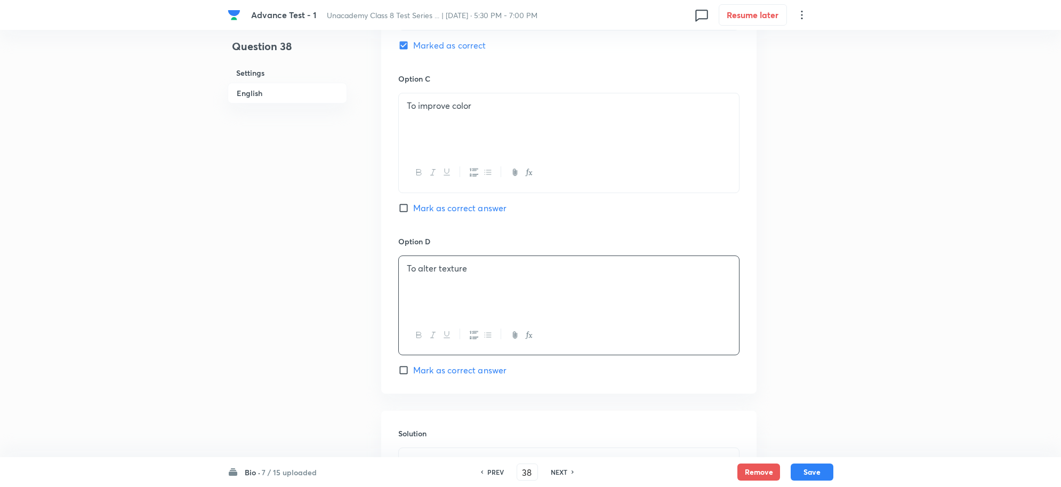
scroll to position [866, 0]
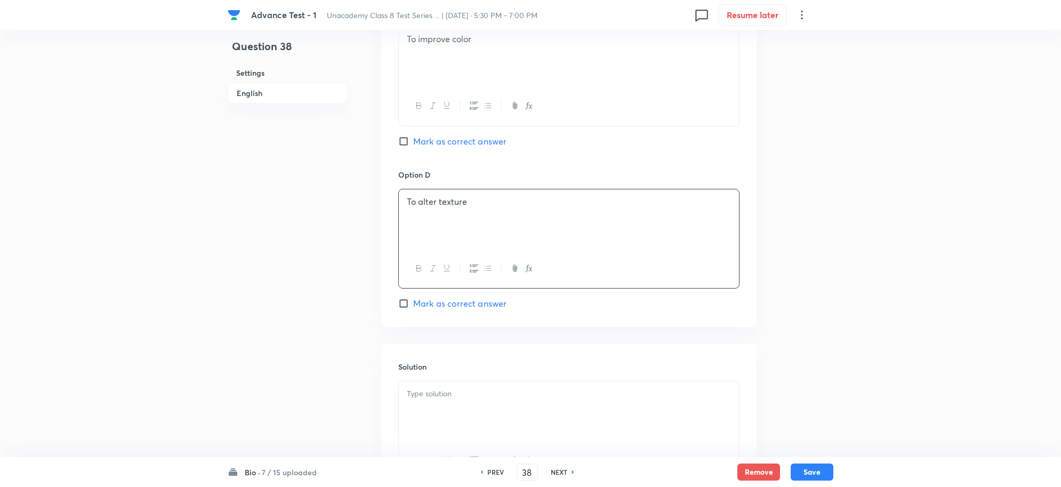
click at [454, 400] on p at bounding box center [569, 394] width 324 height 12
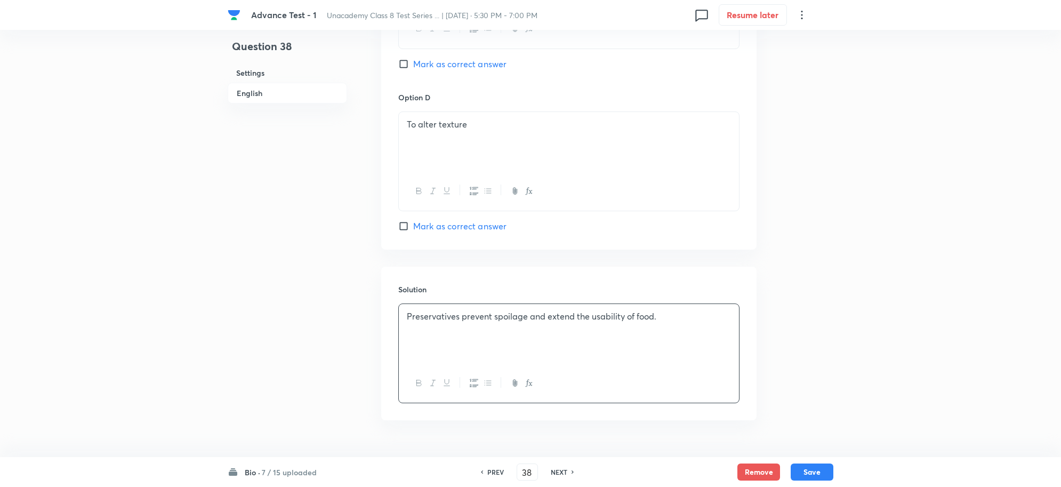
scroll to position [976, 0]
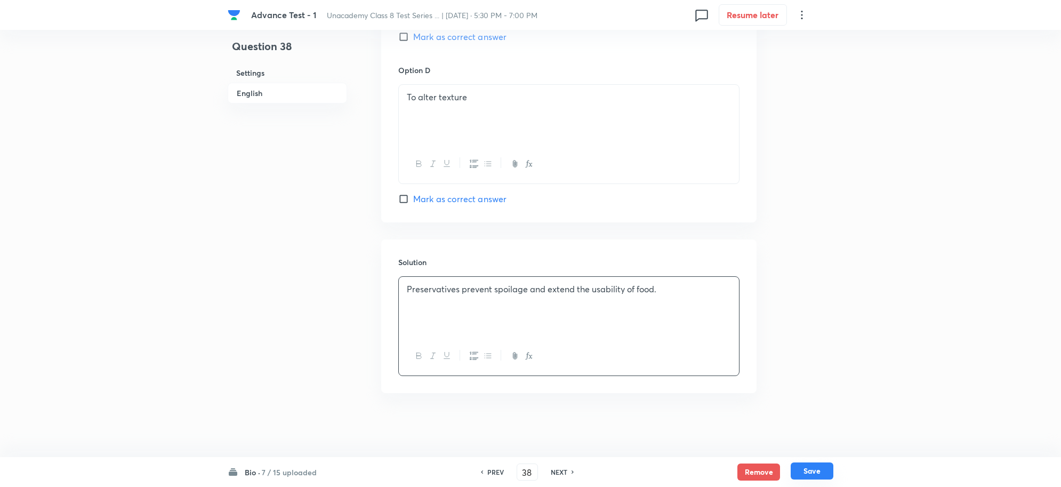
click at [800, 468] on button "Save" at bounding box center [812, 470] width 43 height 17
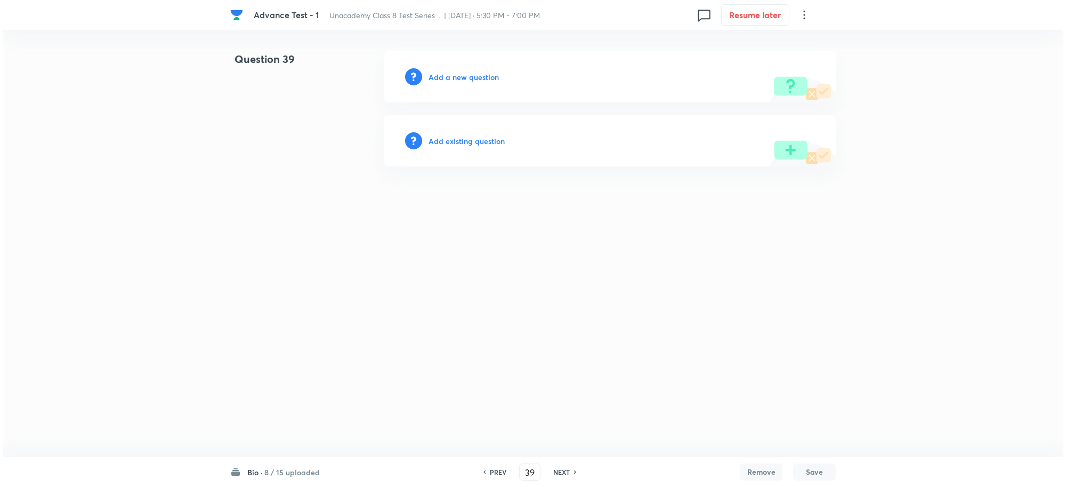
scroll to position [0, 0]
click at [470, 79] on h6 "Add a new question" at bounding box center [464, 76] width 70 height 11
click at [485, 81] on h6 "Choose a question type" at bounding box center [470, 76] width 82 height 11
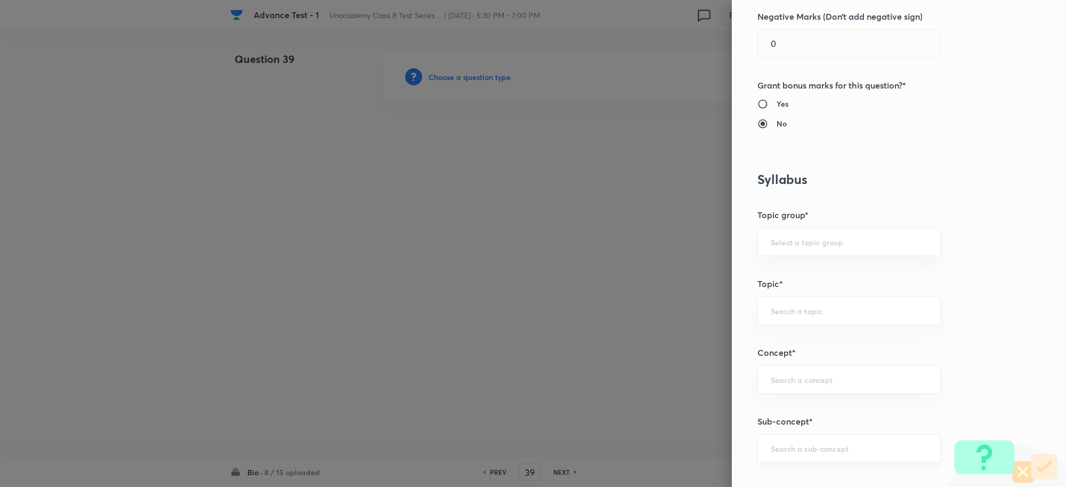
scroll to position [467, 0]
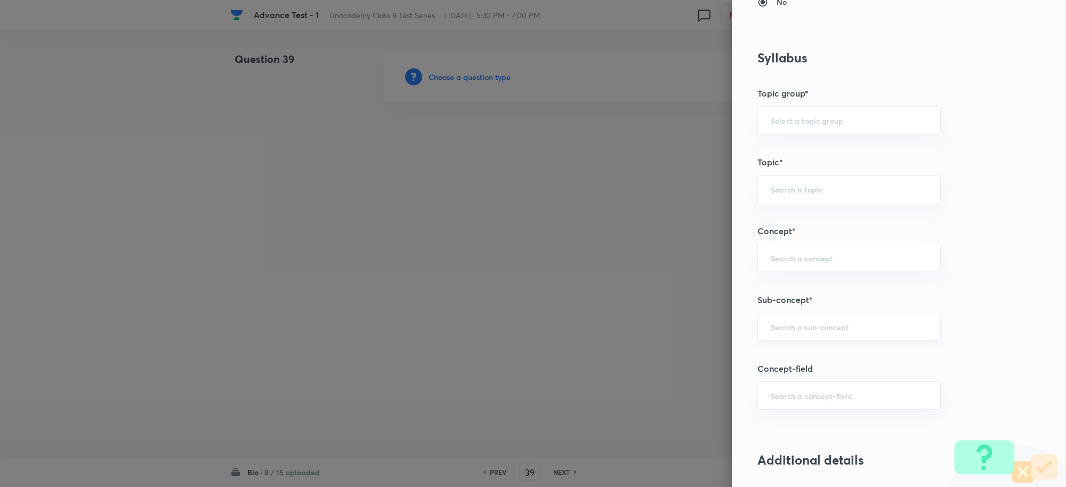
click at [801, 332] on input "text" at bounding box center [849, 327] width 157 height 10
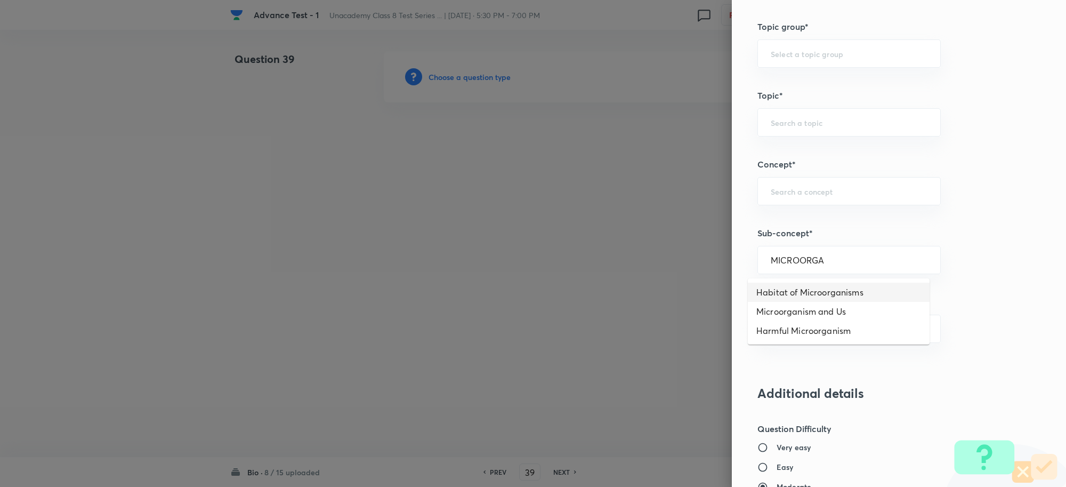
click at [822, 296] on li "Habitat of Microorganisms" at bounding box center [839, 292] width 182 height 19
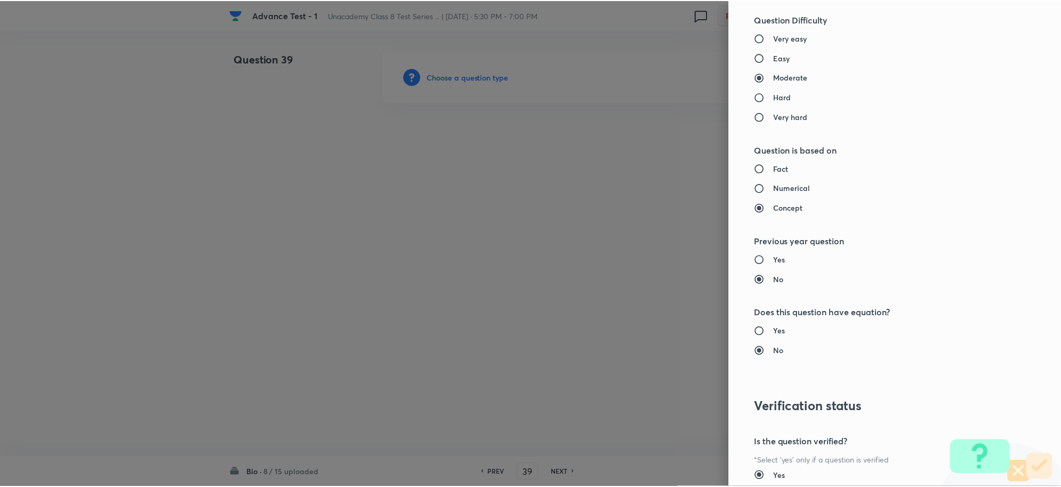
scroll to position [1040, 0]
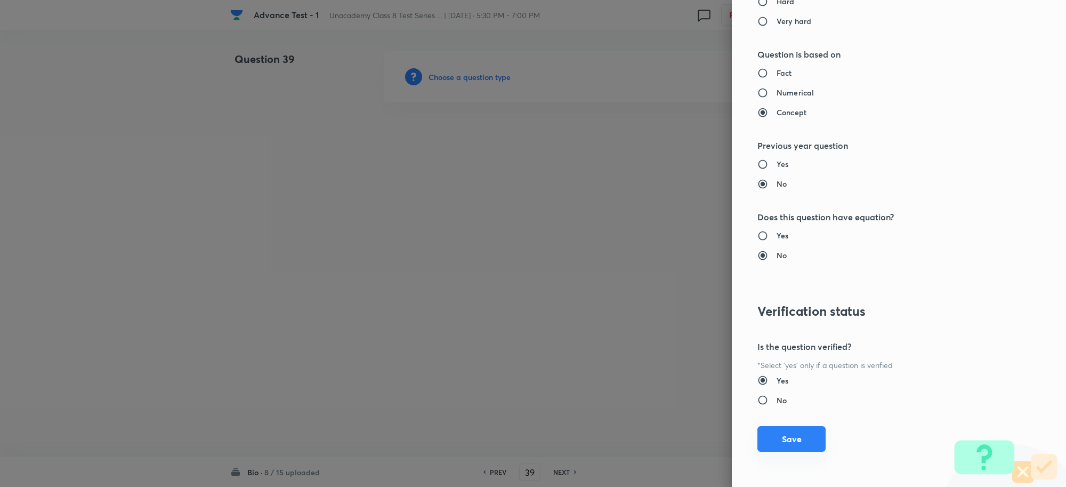
drag, startPoint x: 779, startPoint y: 430, endPoint x: 841, endPoint y: 320, distance: 126.8
click at [783, 430] on button "Save" at bounding box center [792, 439] width 68 height 26
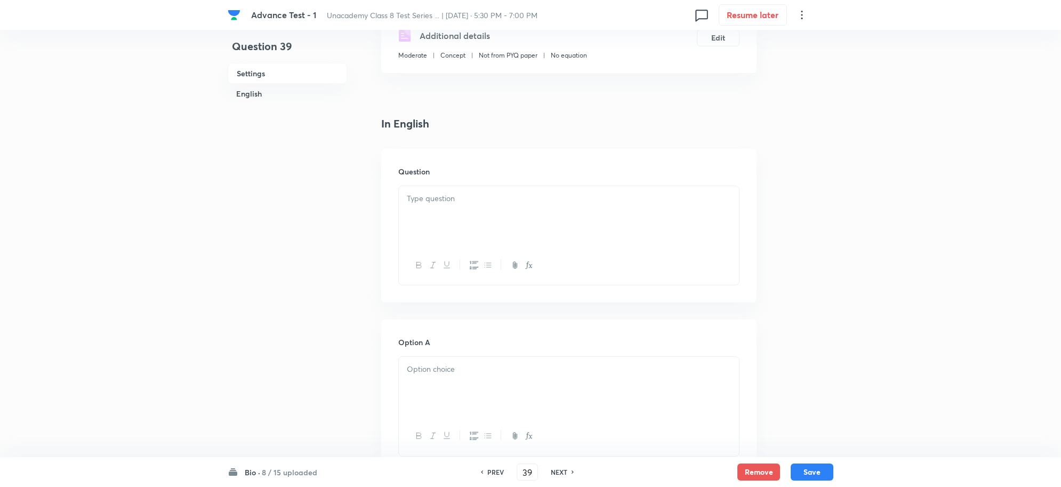
scroll to position [200, 0]
click at [448, 194] on p at bounding box center [569, 196] width 324 height 12
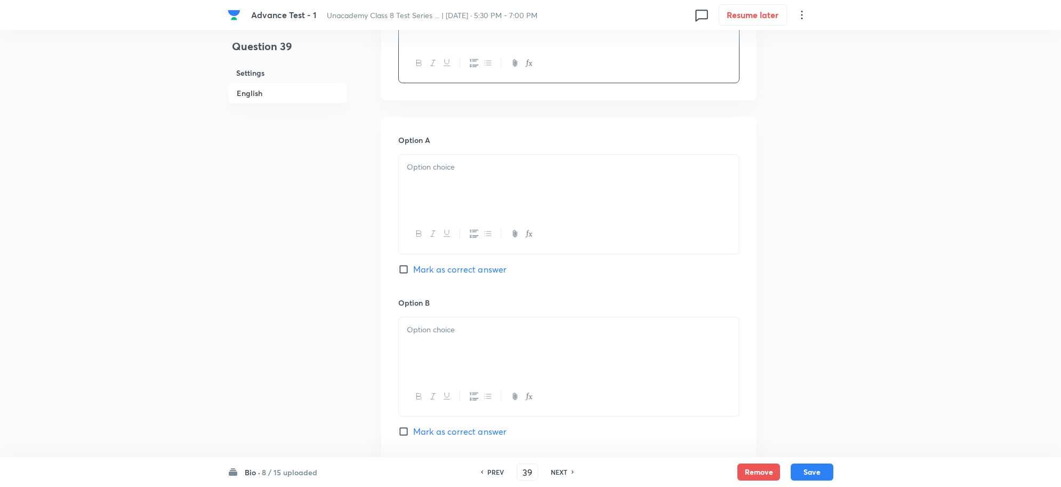
click at [430, 180] on div at bounding box center [569, 185] width 340 height 60
click at [427, 274] on span "Mark as correct answer" at bounding box center [459, 269] width 93 height 13
click at [413, 274] on input "Mark as correct answer" at bounding box center [405, 269] width 15 height 11
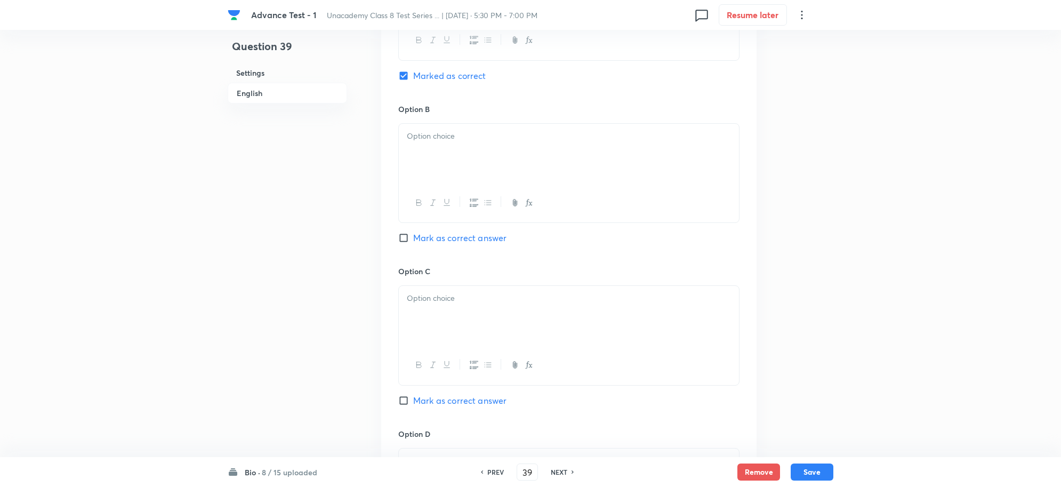
scroll to position [600, 0]
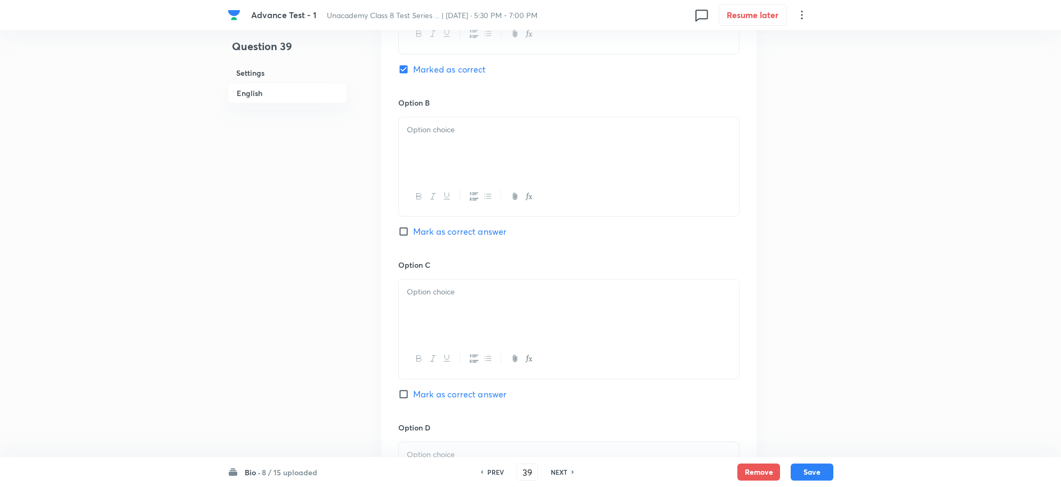
click at [437, 170] on div at bounding box center [569, 147] width 340 height 60
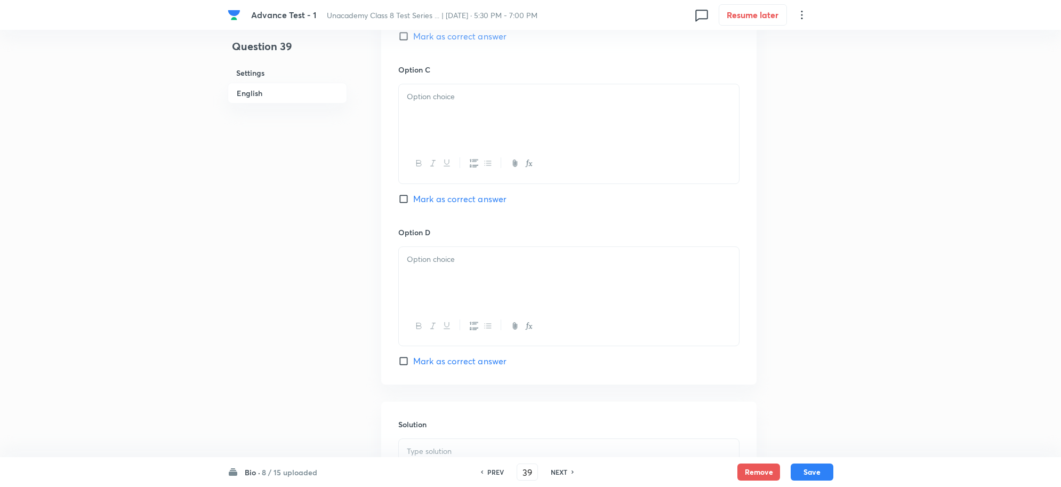
scroll to position [800, 0]
click at [435, 144] on div at bounding box center [569, 158] width 340 height 39
click at [436, 122] on div at bounding box center [569, 109] width 340 height 60
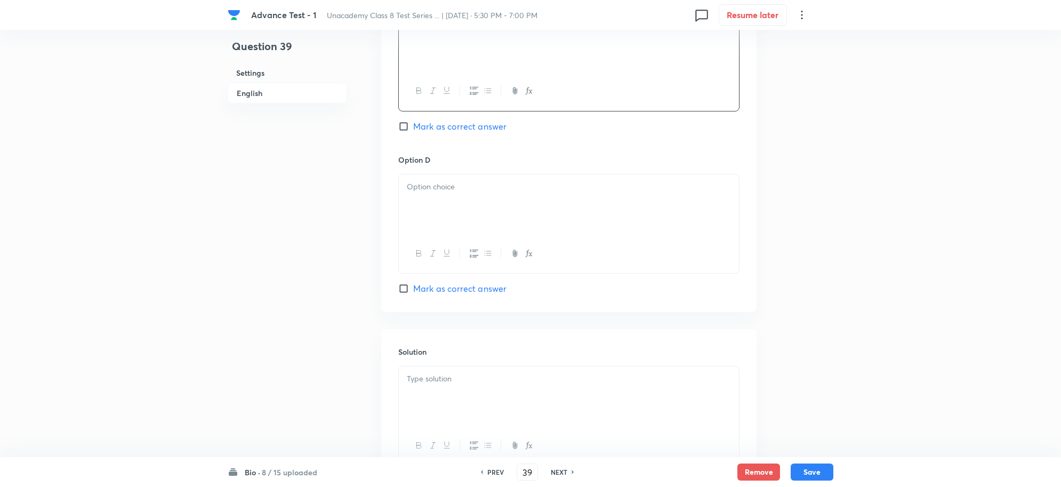
scroll to position [933, 0]
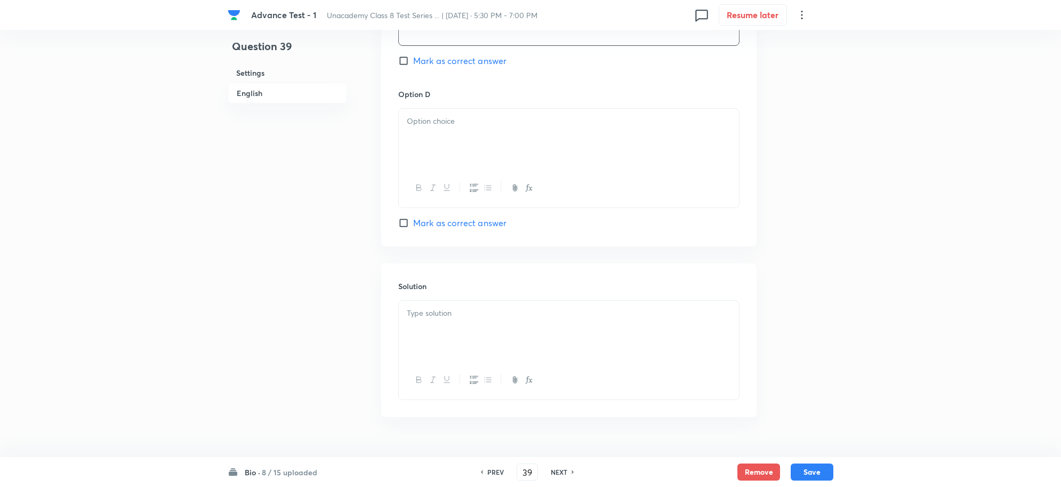
click at [468, 147] on div at bounding box center [569, 139] width 340 height 60
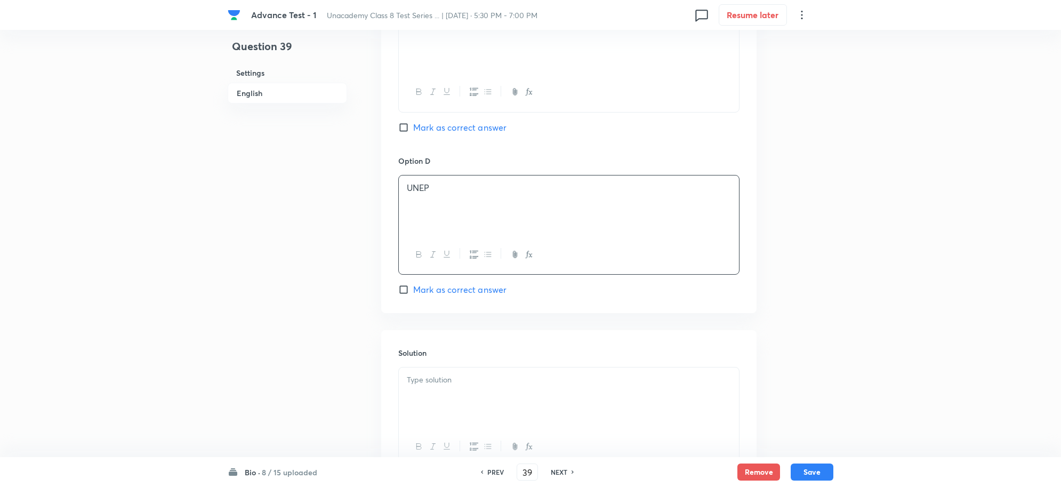
drag, startPoint x: 428, startPoint y: 380, endPoint x: 496, endPoint y: 392, distance: 69.4
click at [427, 380] on p at bounding box center [569, 380] width 324 height 12
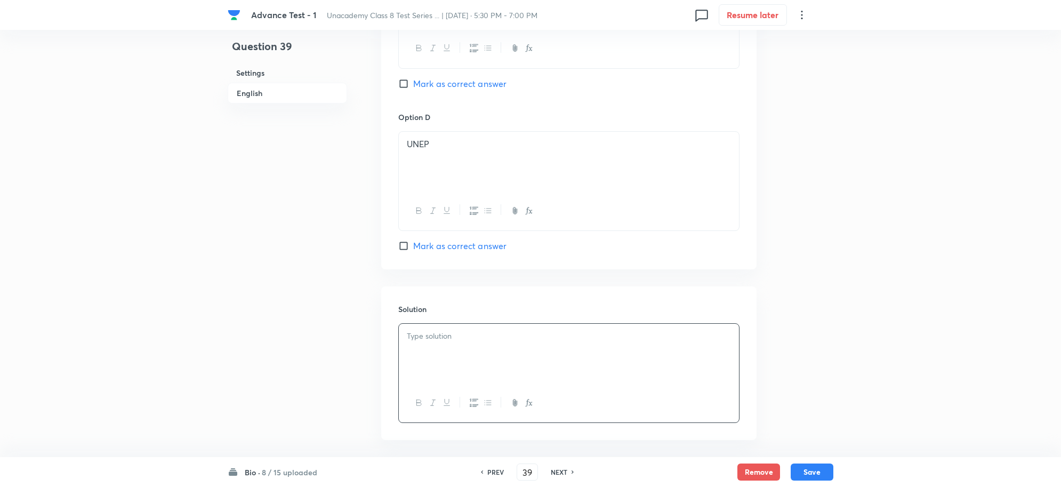
scroll to position [961, 0]
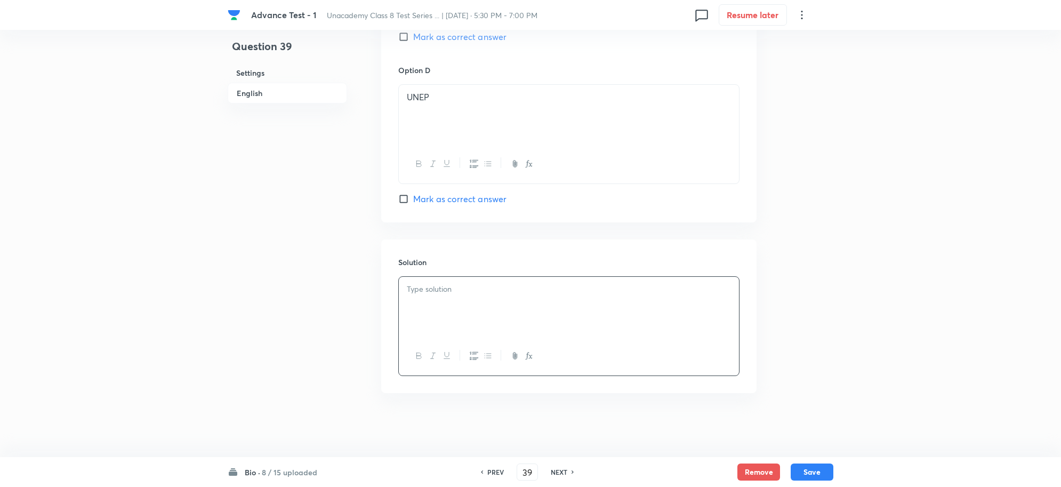
paste div
click at [443, 297] on p "The International Union for Conservation of Nature publishes the Red Data Book …" at bounding box center [569, 295] width 324 height 24
click at [817, 470] on button "Save" at bounding box center [812, 471] width 43 height 17
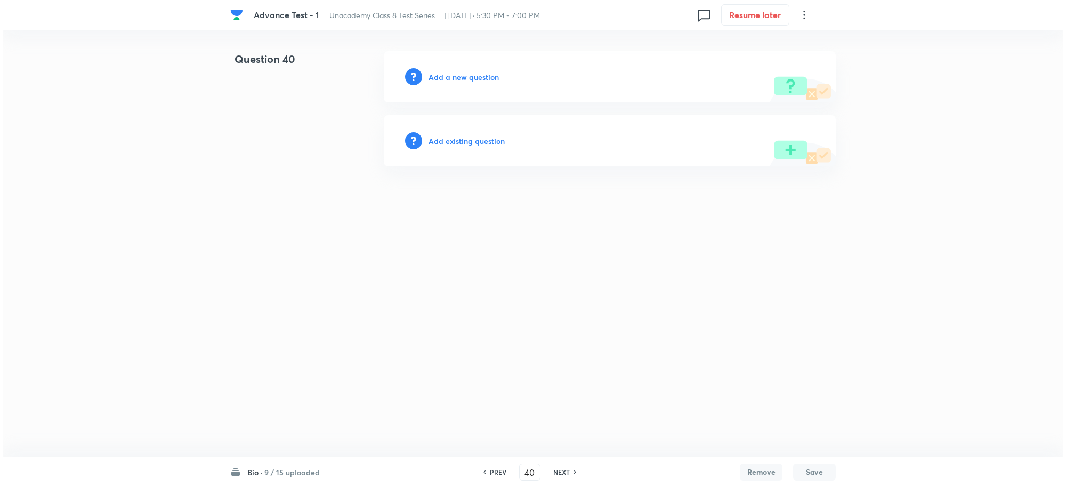
scroll to position [0, 0]
drag, startPoint x: 464, startPoint y: 70, endPoint x: 489, endPoint y: 81, distance: 27.2
click at [464, 72] on div "Add a new question" at bounding box center [610, 76] width 452 height 51
click at [470, 76] on h6 "Add a new question" at bounding box center [464, 76] width 70 height 11
click at [462, 77] on h6 "Choose a question type" at bounding box center [470, 76] width 82 height 11
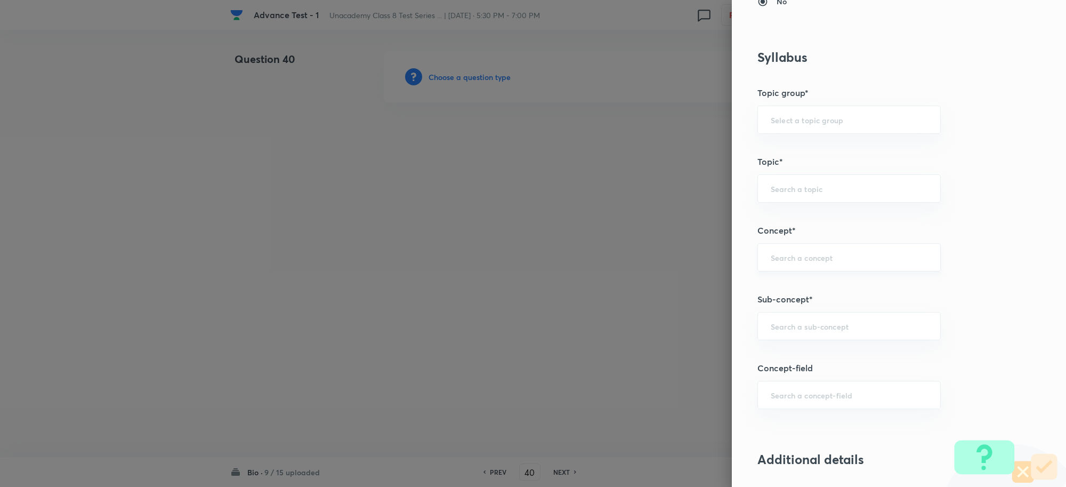
scroll to position [600, 0]
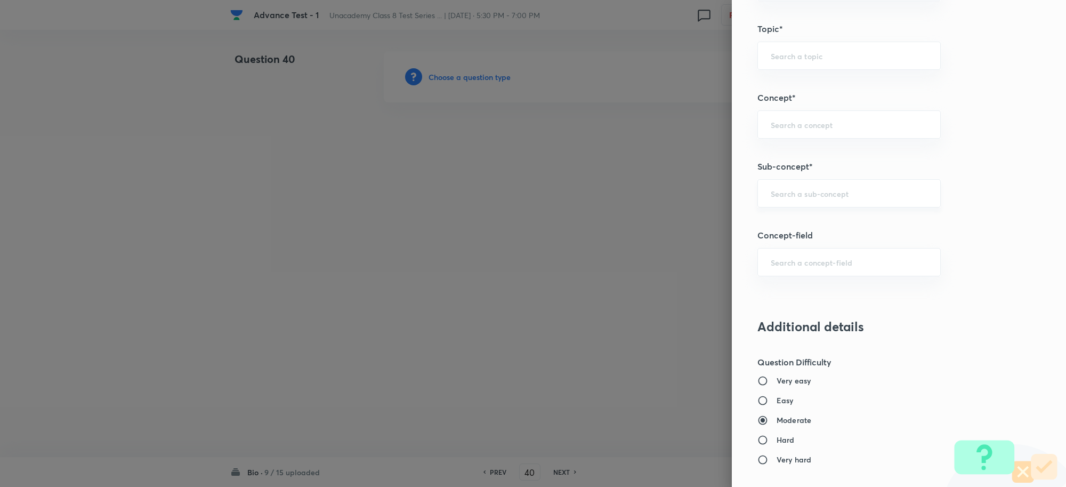
click at [788, 198] on input "text" at bounding box center [849, 193] width 157 height 10
click at [825, 243] on li "Crop Production and Management" at bounding box center [839, 244] width 182 height 19
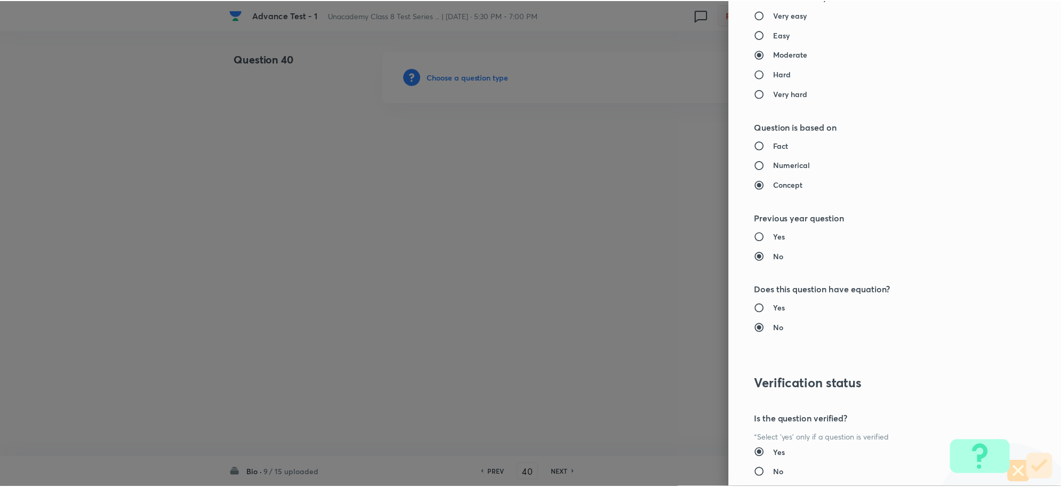
scroll to position [1040, 0]
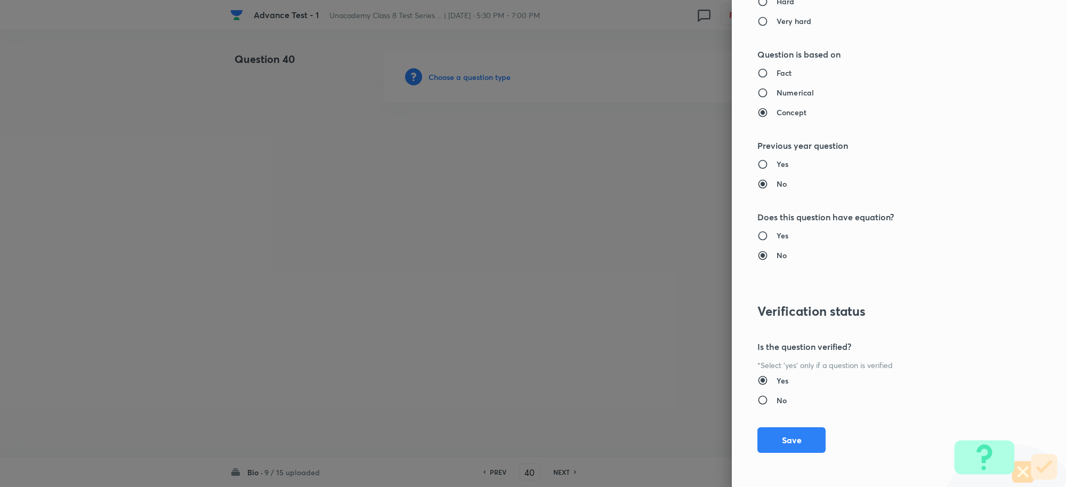
drag, startPoint x: 777, startPoint y: 432, endPoint x: 865, endPoint y: 166, distance: 280.7
click at [776, 433] on button "Save" at bounding box center [792, 440] width 68 height 26
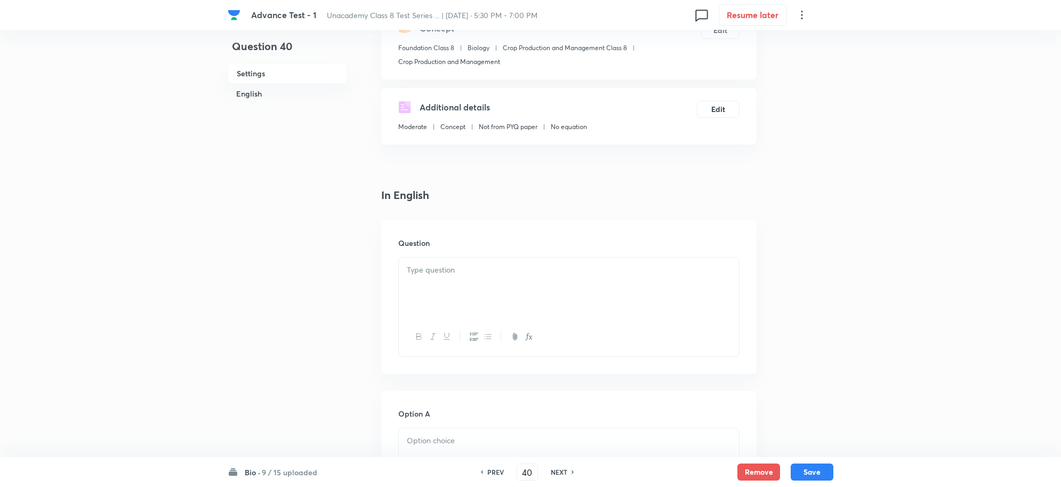
scroll to position [267, 0]
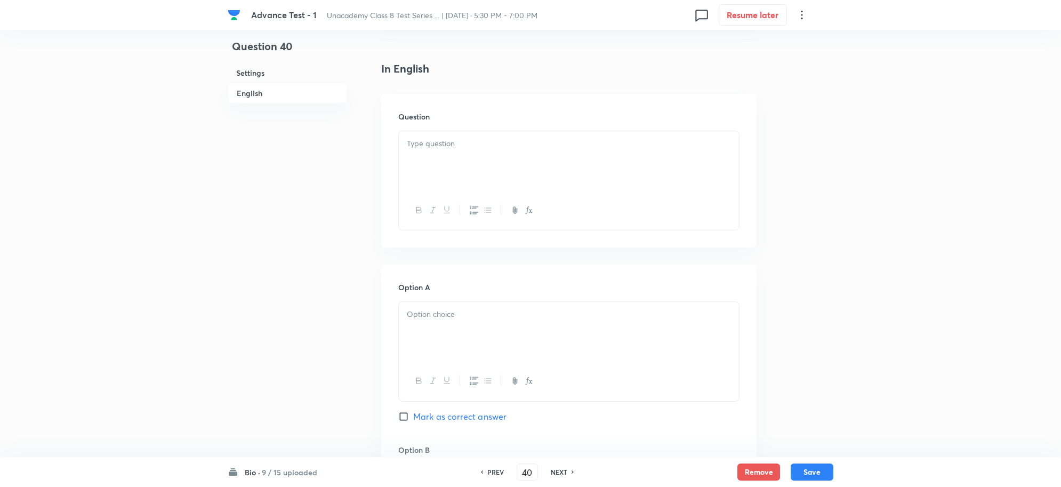
click at [443, 178] on div at bounding box center [569, 161] width 340 height 60
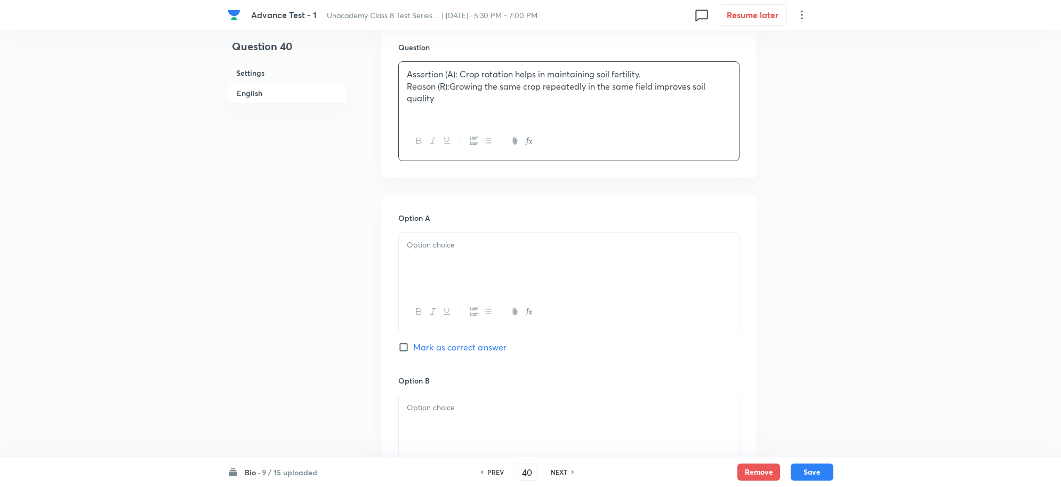
scroll to position [400, 0]
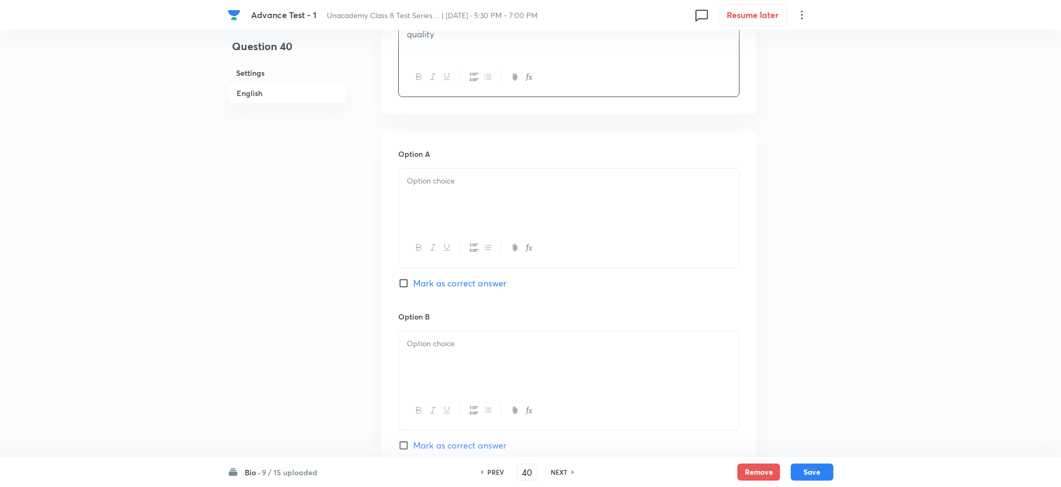
click at [436, 203] on div at bounding box center [569, 198] width 340 height 60
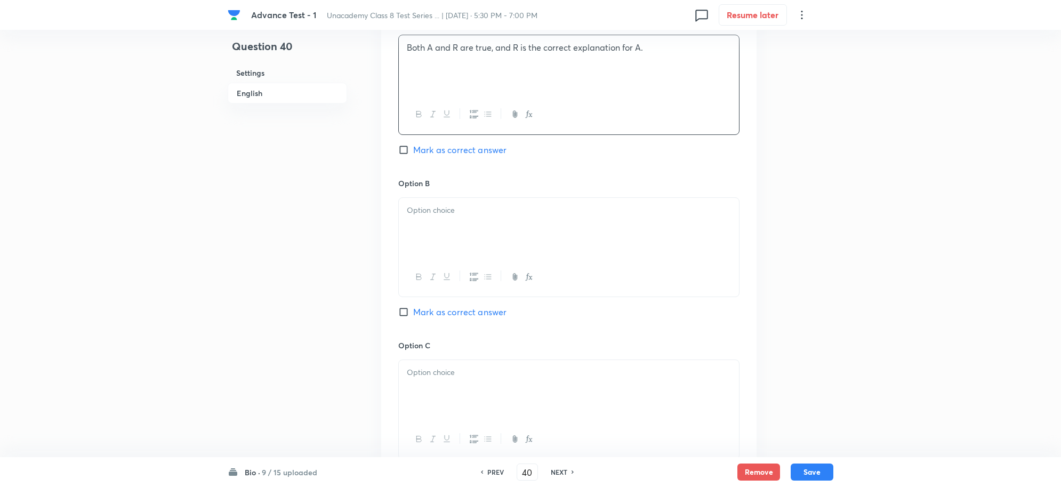
click at [428, 211] on p at bounding box center [569, 210] width 324 height 12
click at [427, 379] on p at bounding box center [569, 372] width 324 height 12
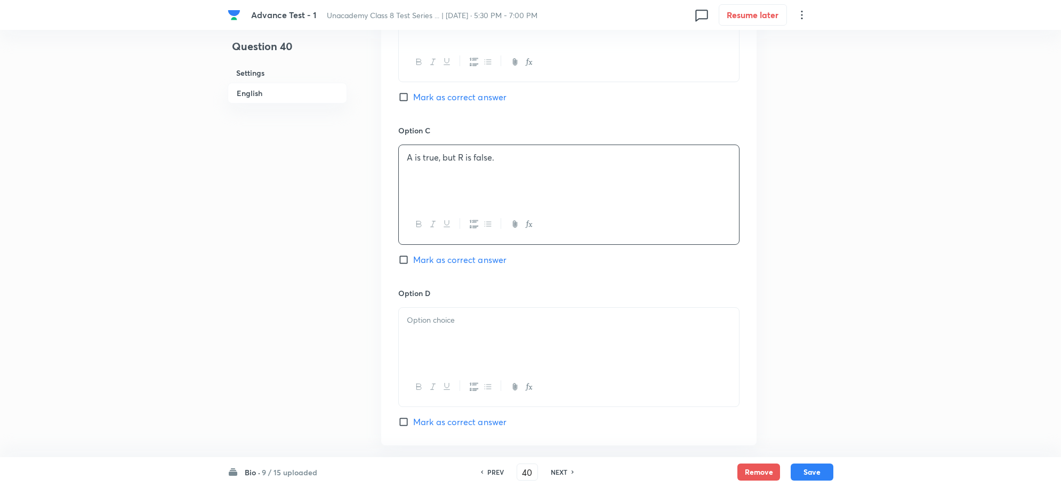
scroll to position [866, 0]
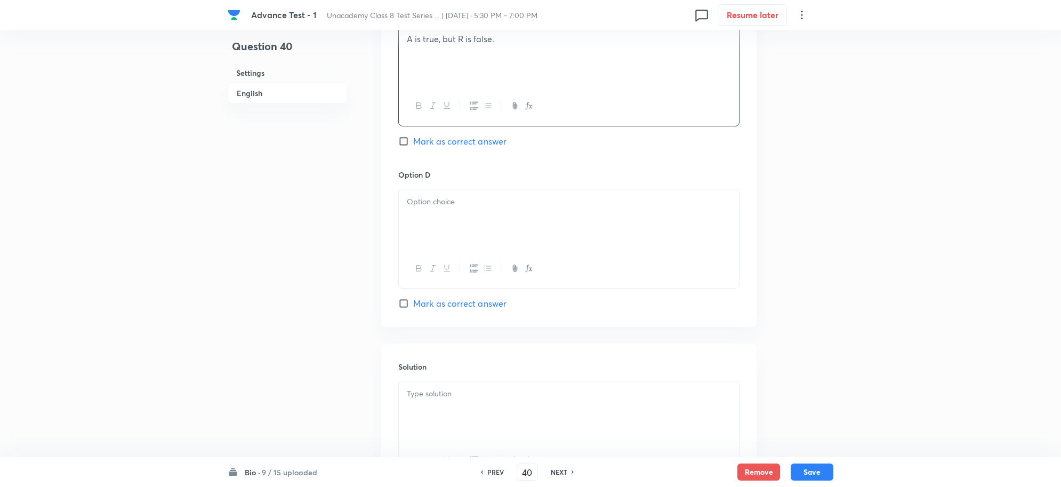
click at [440, 208] on p at bounding box center [569, 202] width 324 height 12
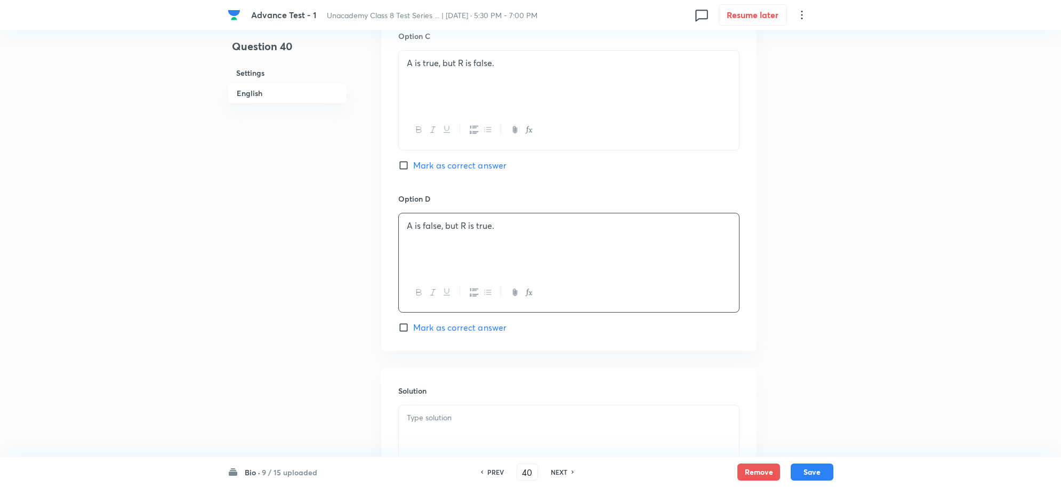
drag, startPoint x: 404, startPoint y: 164, endPoint x: 486, endPoint y: 224, distance: 101.4
click at [404, 164] on input "Mark as correct answer" at bounding box center [405, 165] width 15 height 11
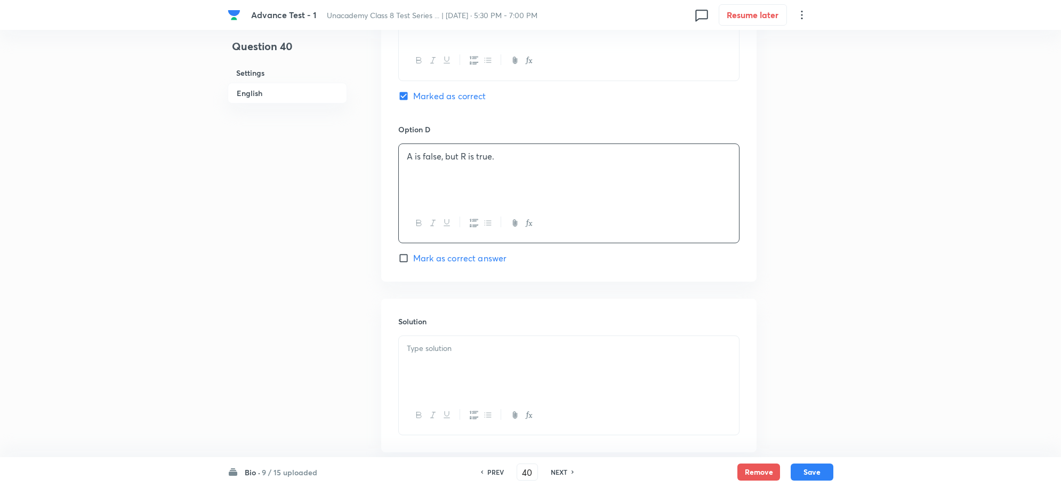
scroll to position [976, 0]
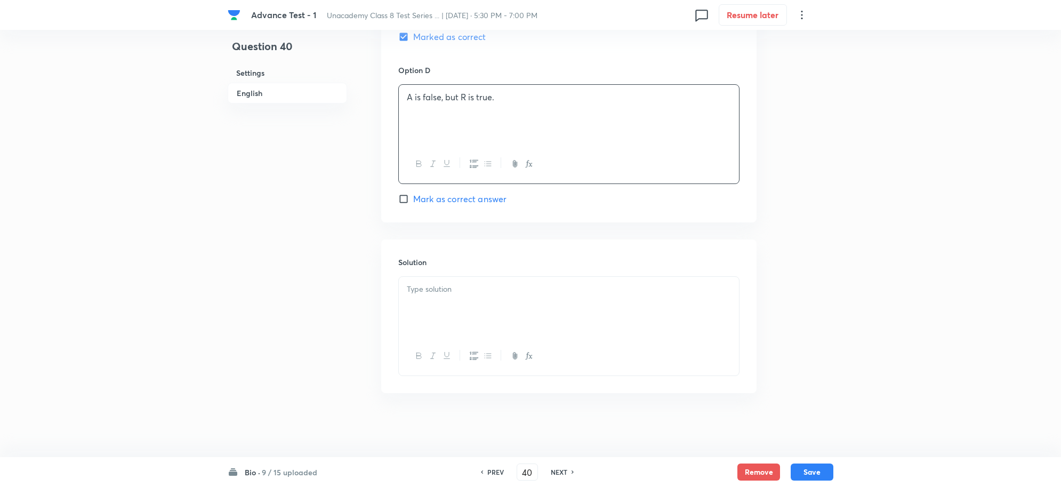
click at [462, 286] on p at bounding box center [569, 289] width 324 height 12
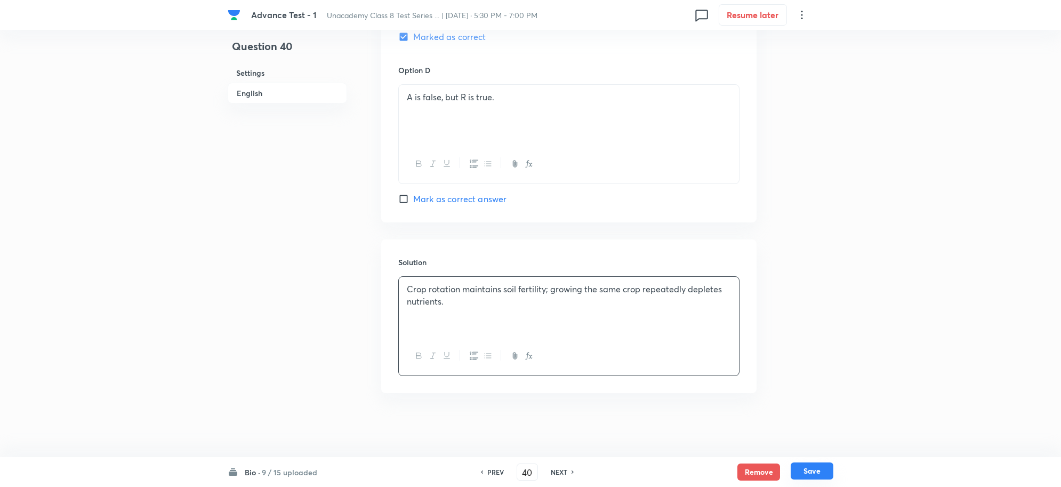
click at [817, 468] on button "Save" at bounding box center [812, 470] width 43 height 17
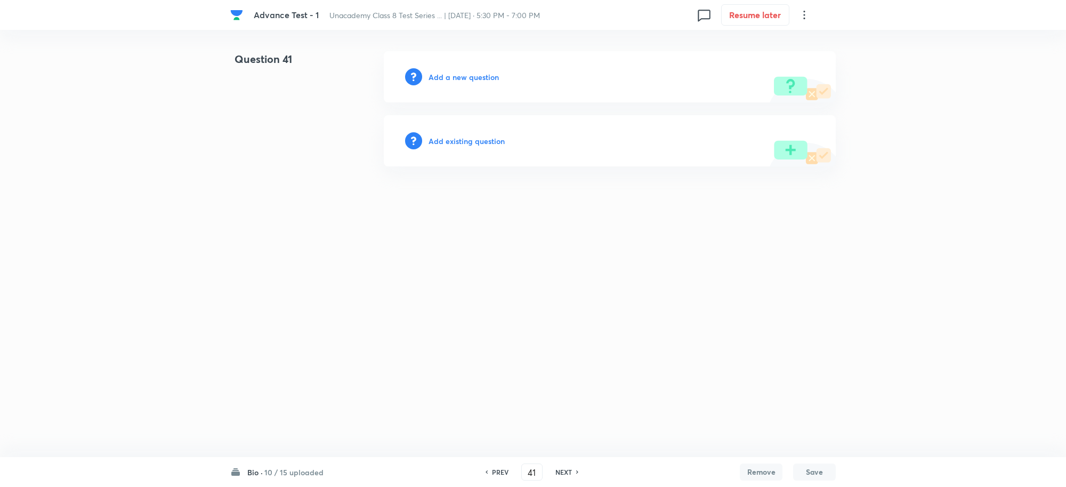
click at [459, 76] on h6 "Add a new question" at bounding box center [464, 76] width 70 height 11
click at [479, 76] on h6 "Choose a question type" at bounding box center [470, 76] width 82 height 11
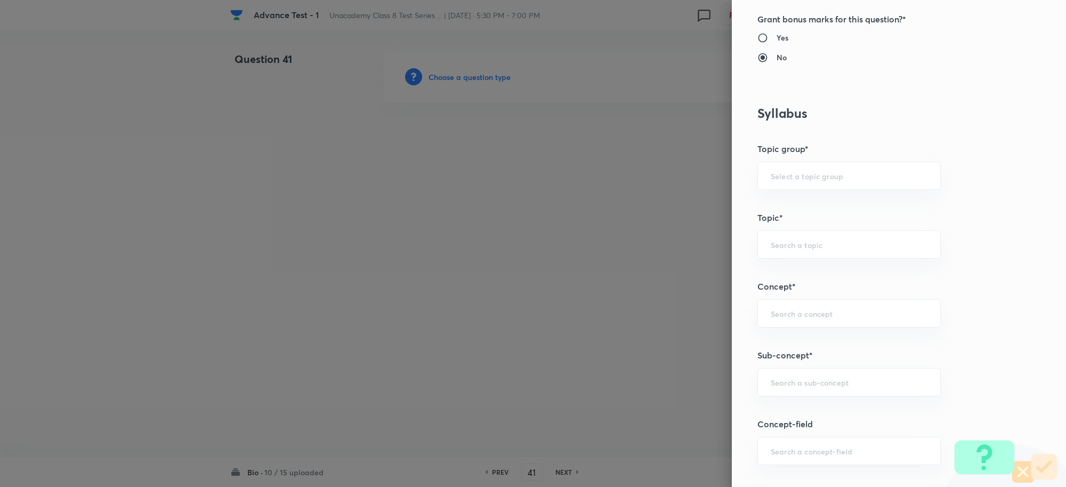
scroll to position [533, 0]
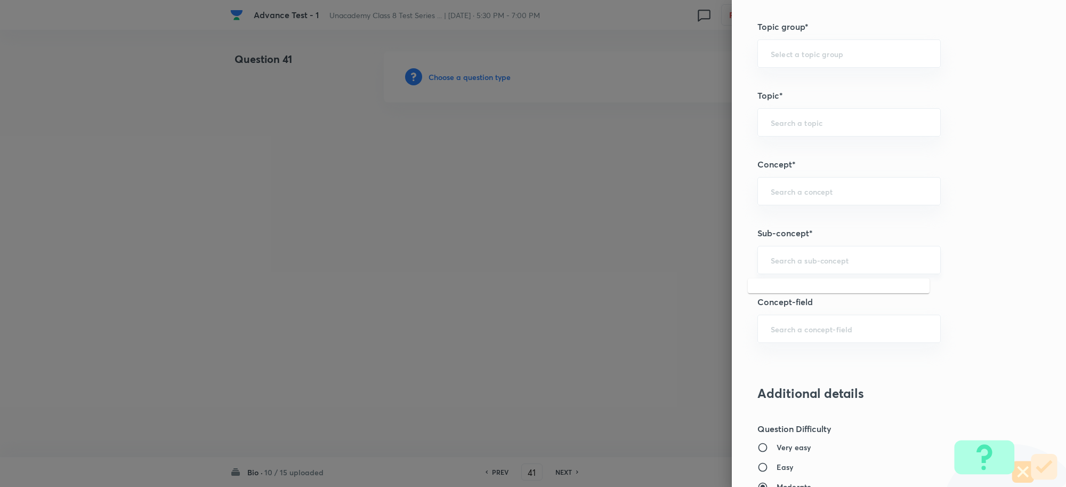
click at [772, 258] on input "text" at bounding box center [849, 260] width 157 height 10
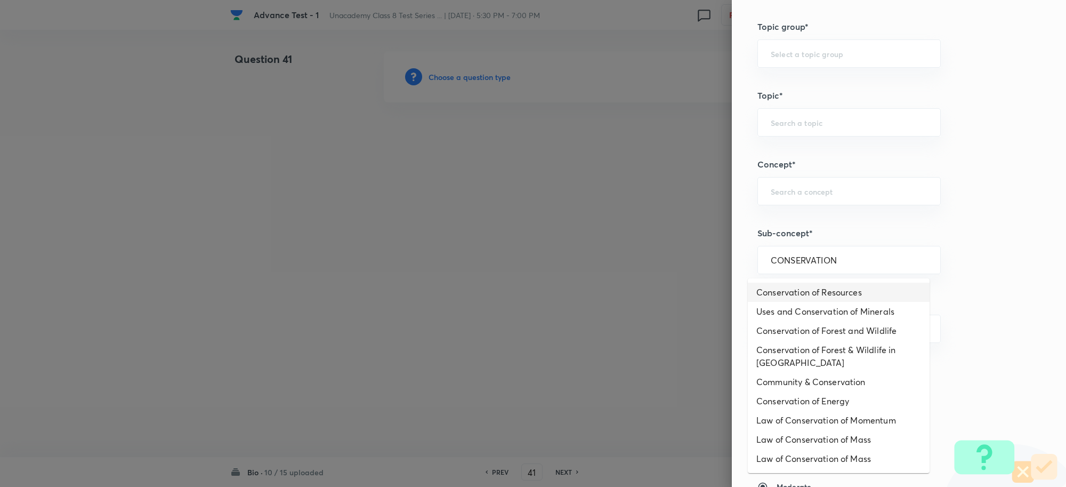
click at [861, 294] on li "Conservation of Resources" at bounding box center [839, 292] width 182 height 19
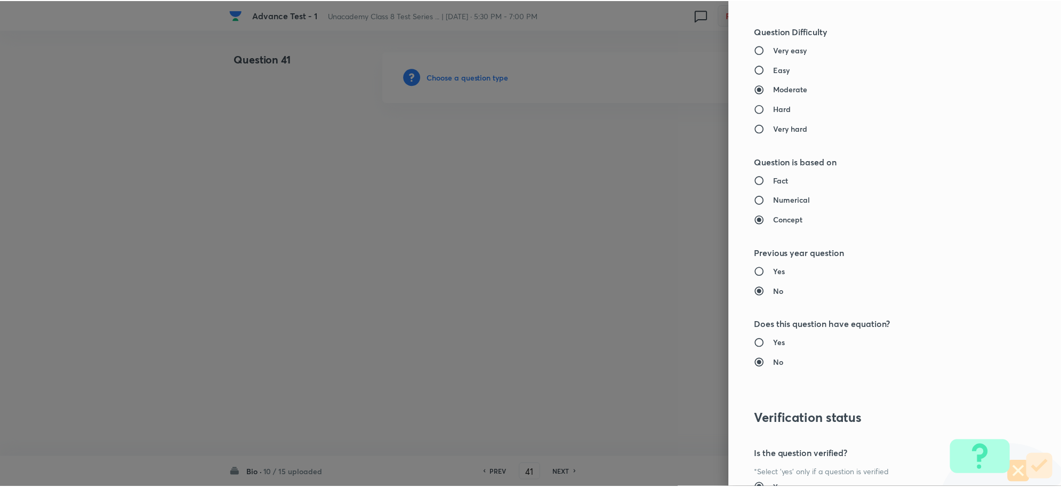
scroll to position [1040, 0]
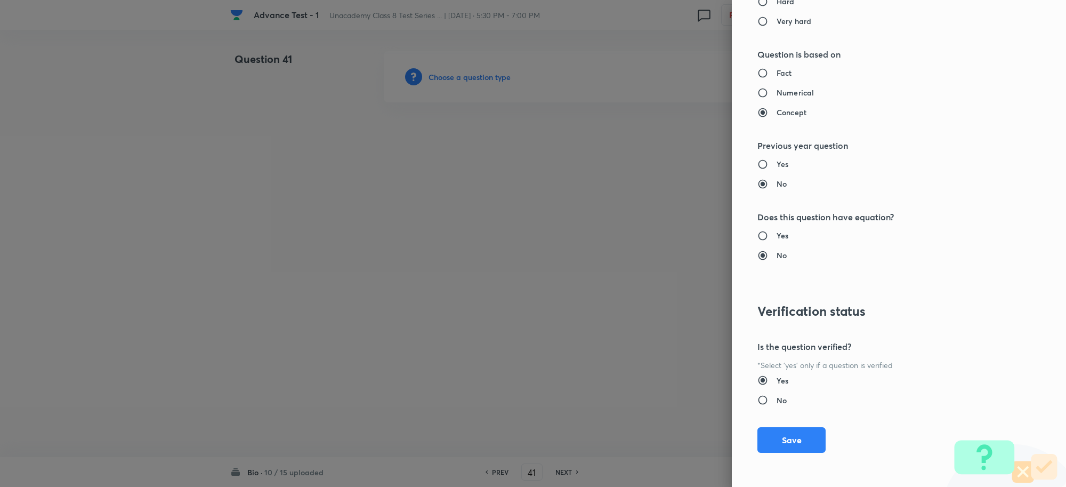
click at [776, 422] on div "Question settings Question type* Single choice correct Number of options* 2 3 4…" at bounding box center [899, 243] width 334 height 487
drag, startPoint x: 783, startPoint y: 438, endPoint x: 912, endPoint y: 354, distance: 154.4
click at [788, 438] on button "Save" at bounding box center [792, 440] width 68 height 26
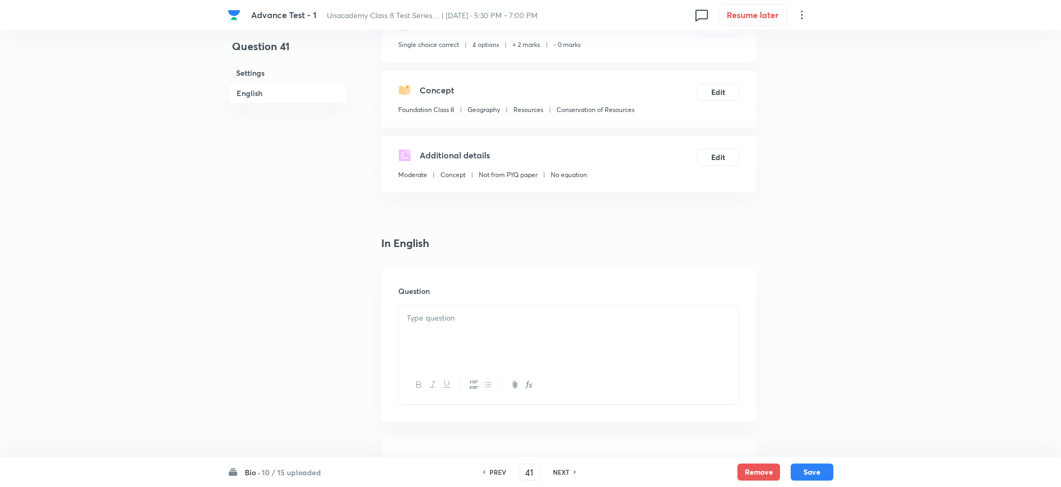
scroll to position [267, 0]
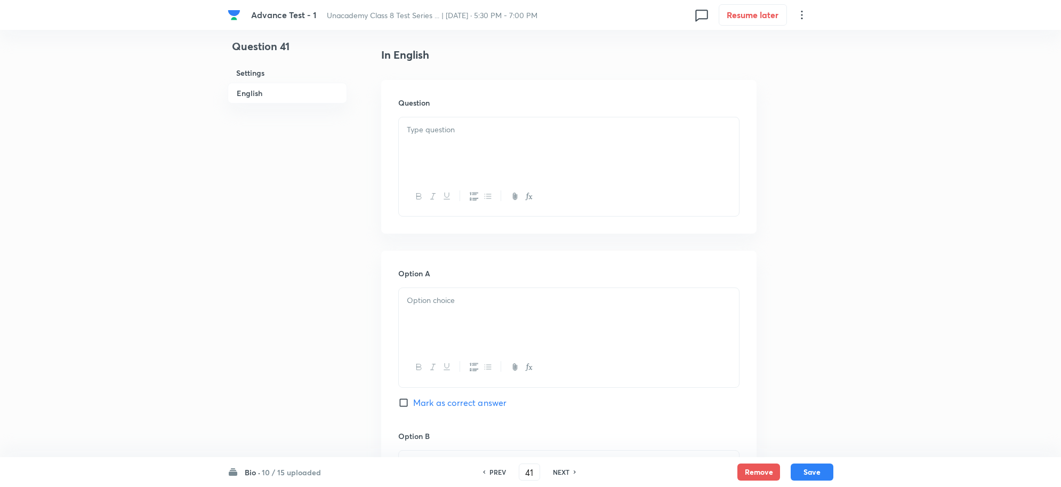
click at [449, 142] on div at bounding box center [569, 147] width 340 height 60
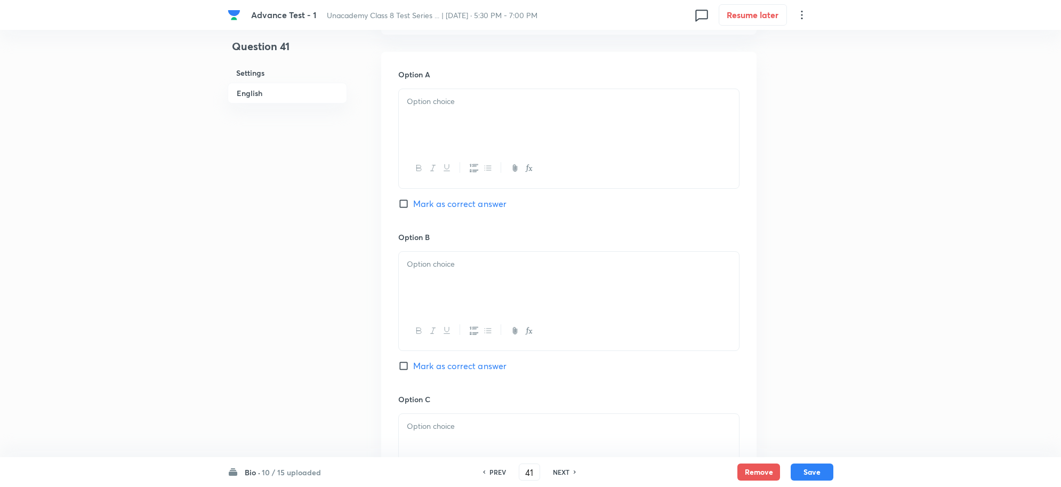
scroll to position [467, 0]
click at [443, 125] on div at bounding box center [569, 118] width 340 height 60
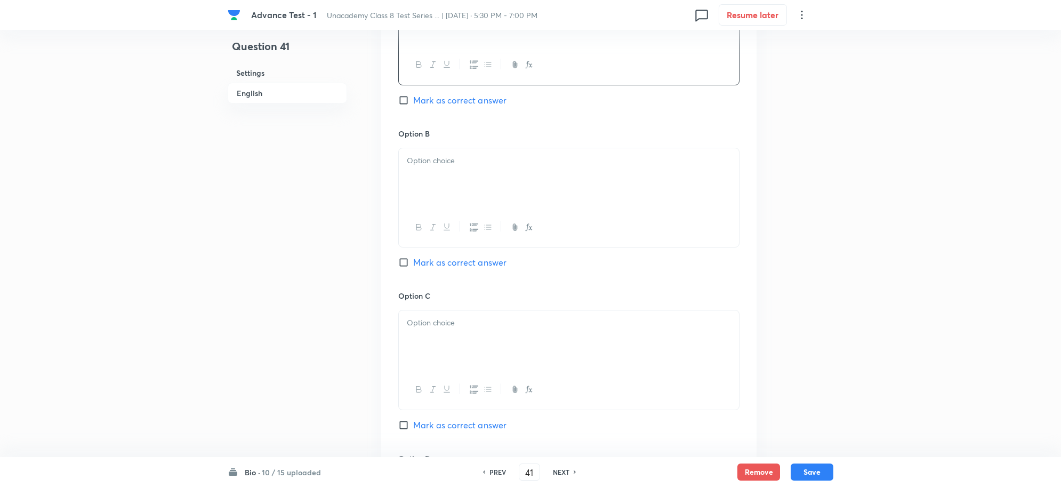
scroll to position [666, 0]
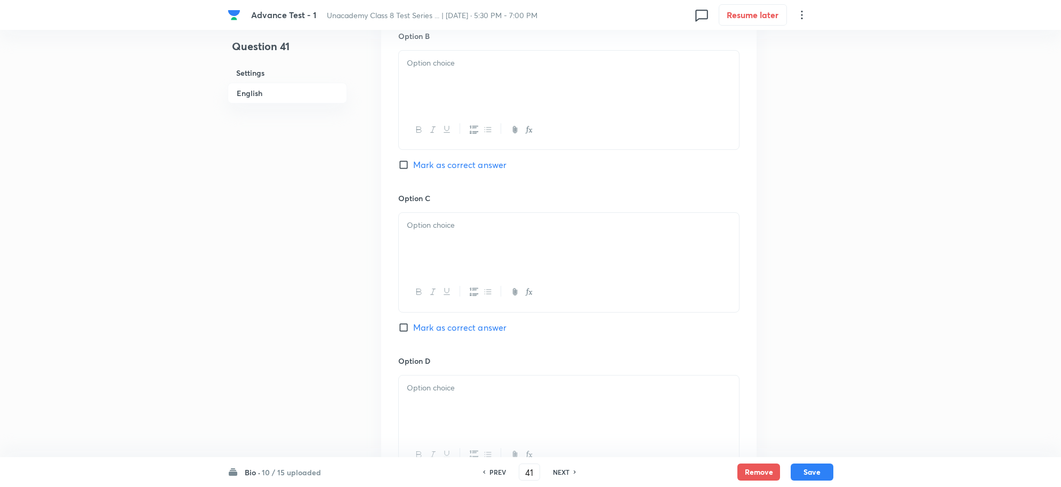
click at [451, 102] on div at bounding box center [569, 81] width 340 height 60
click at [449, 255] on div at bounding box center [569, 243] width 340 height 60
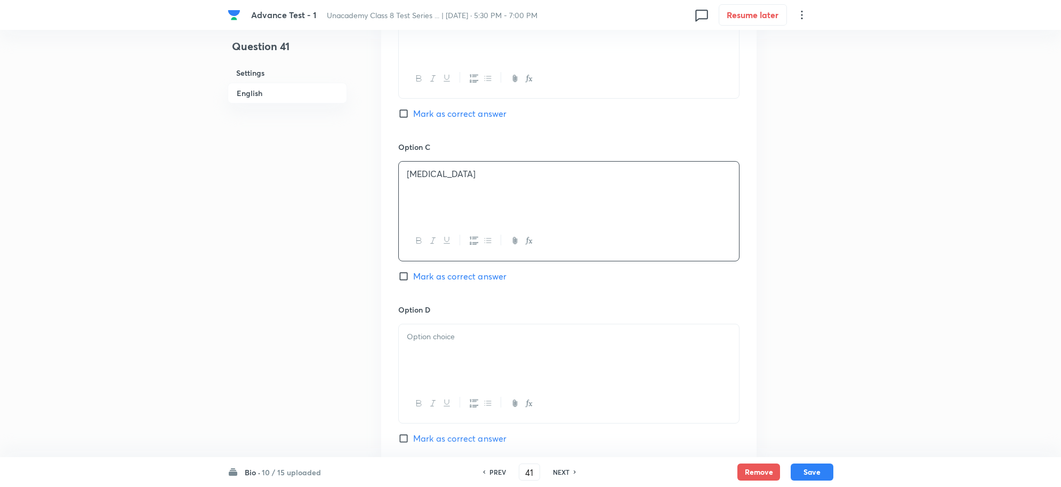
scroll to position [800, 0]
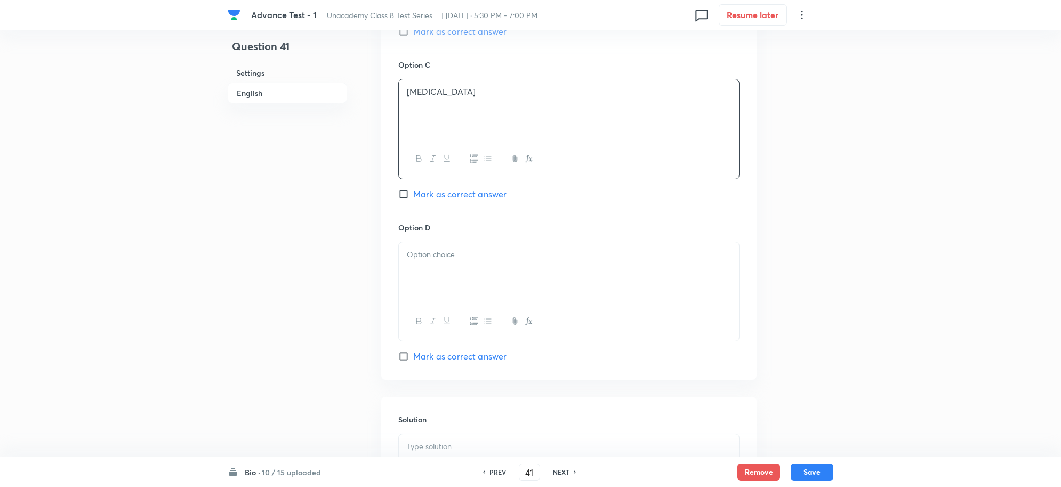
click at [422, 252] on p at bounding box center [569, 254] width 324 height 12
click at [432, 368] on div "Option A Disease Outbreaks Mark as correct answer Option B Floods Mark as corre…" at bounding box center [568, 48] width 375 height 662
click at [440, 358] on span "Mark as correct answer" at bounding box center [459, 356] width 93 height 13
click at [413, 358] on input "Mark as correct answer" at bounding box center [405, 356] width 15 height 11
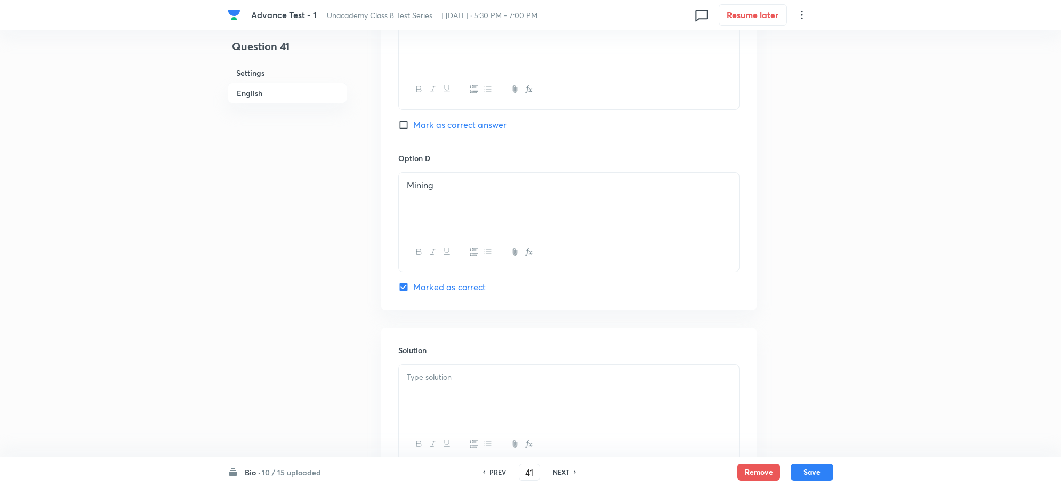
scroll to position [961, 0]
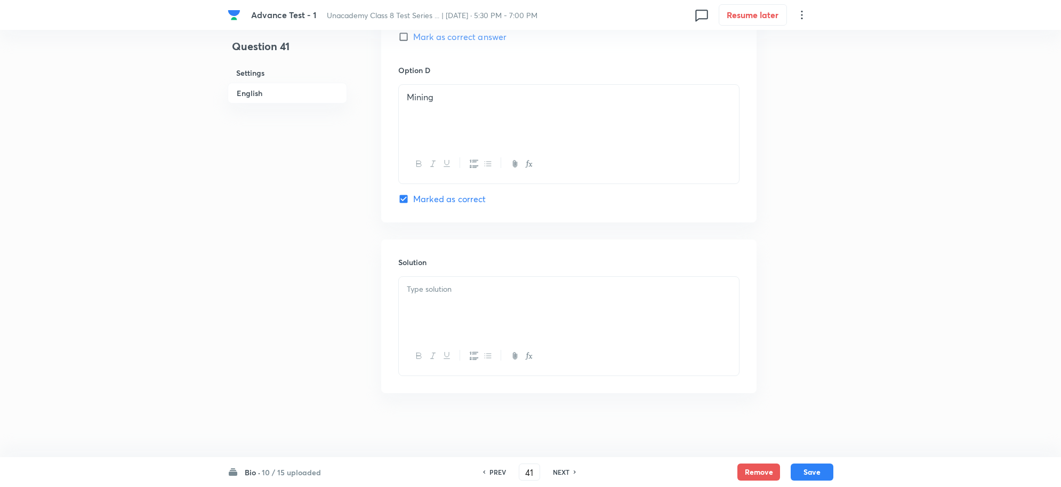
click at [436, 300] on div at bounding box center [569, 307] width 340 height 60
click at [813, 473] on button "Save" at bounding box center [812, 470] width 43 height 17
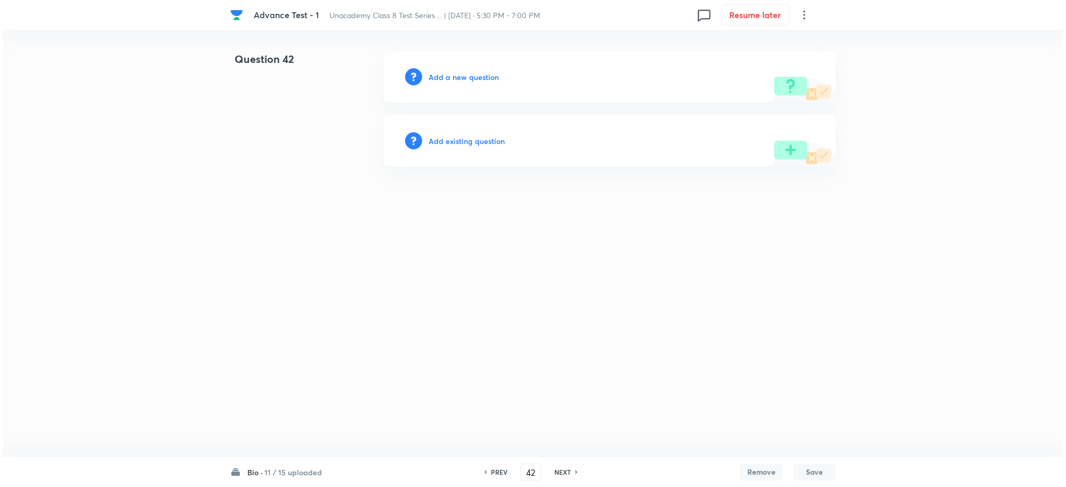
scroll to position [0, 0]
click at [441, 81] on h6 "Add a new question" at bounding box center [464, 76] width 70 height 11
click at [461, 80] on h6 "Choose a question type" at bounding box center [470, 76] width 82 height 11
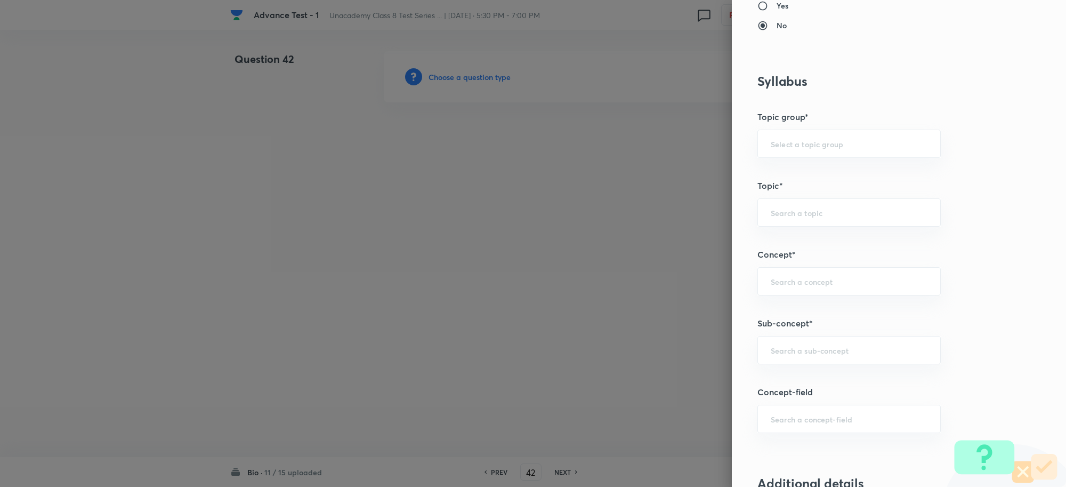
scroll to position [600, 0]
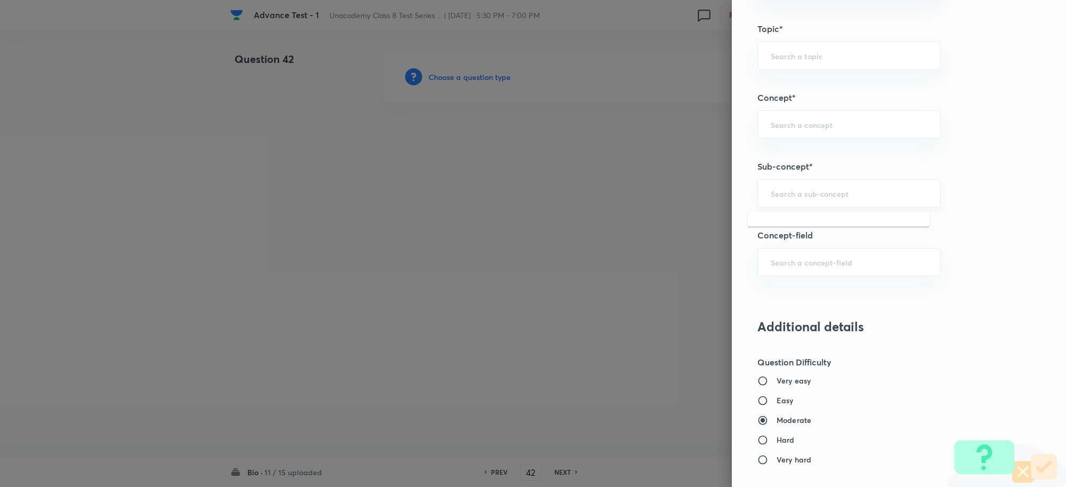
click at [776, 196] on input "text" at bounding box center [849, 193] width 157 height 10
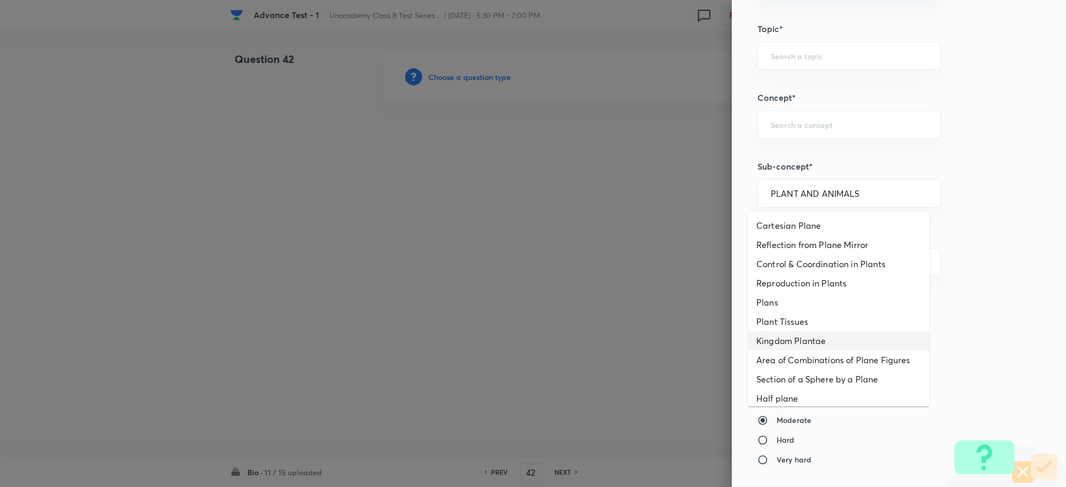
click at [833, 342] on li "Kingdom Plantae" at bounding box center [839, 340] width 182 height 19
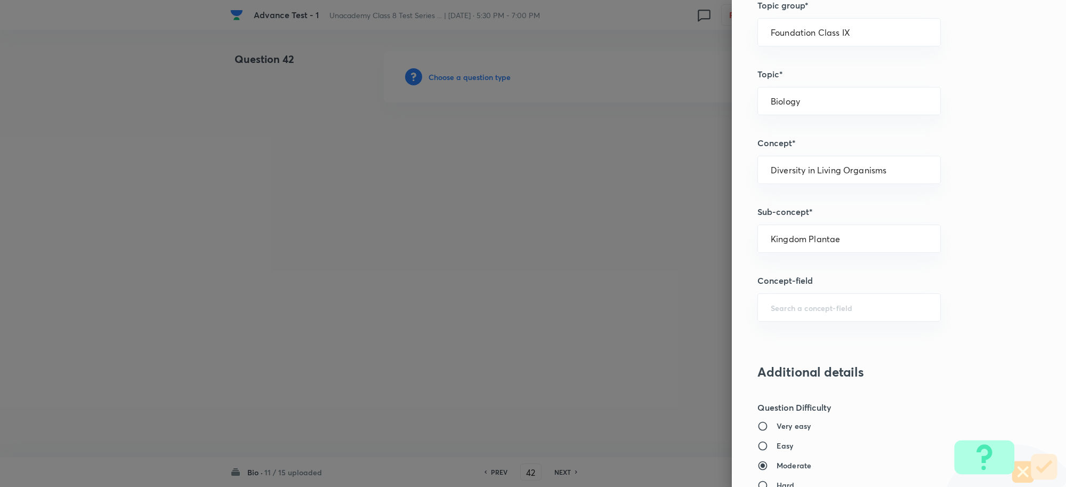
scroll to position [533, 0]
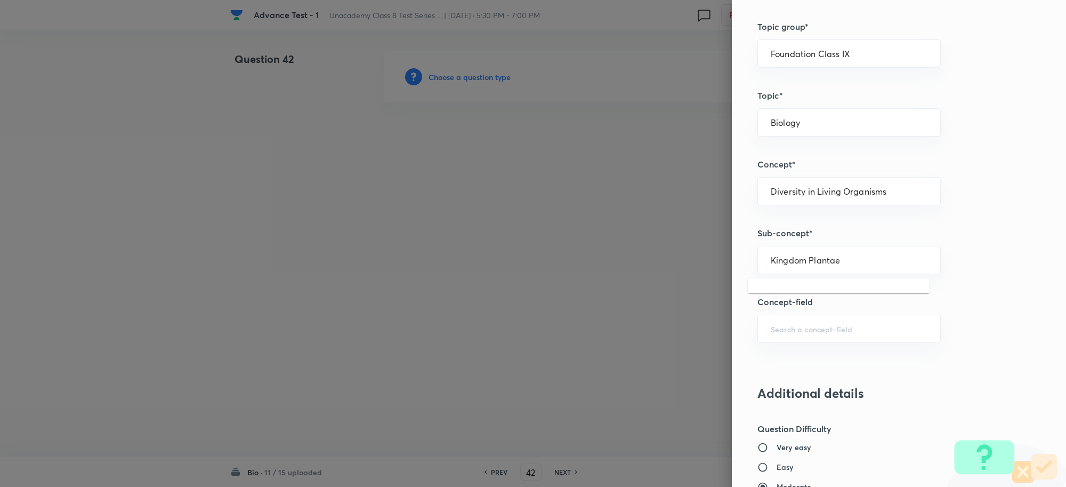
drag, startPoint x: 846, startPoint y: 261, endPoint x: 734, endPoint y: 259, distance: 112.5
click at [734, 259] on div "Question settings Question type* Single choice correct Number of options* 2 3 4…" at bounding box center [899, 243] width 334 height 487
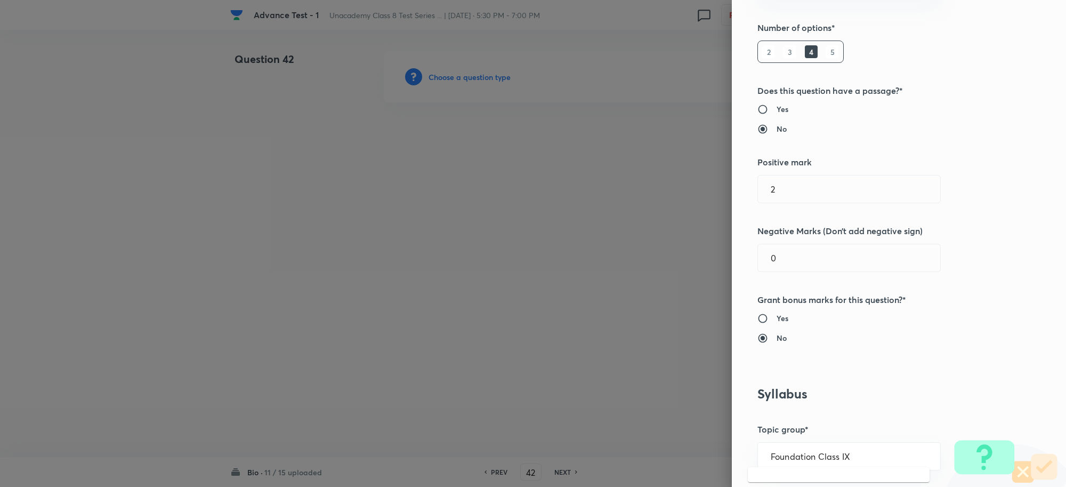
scroll to position [0, 0]
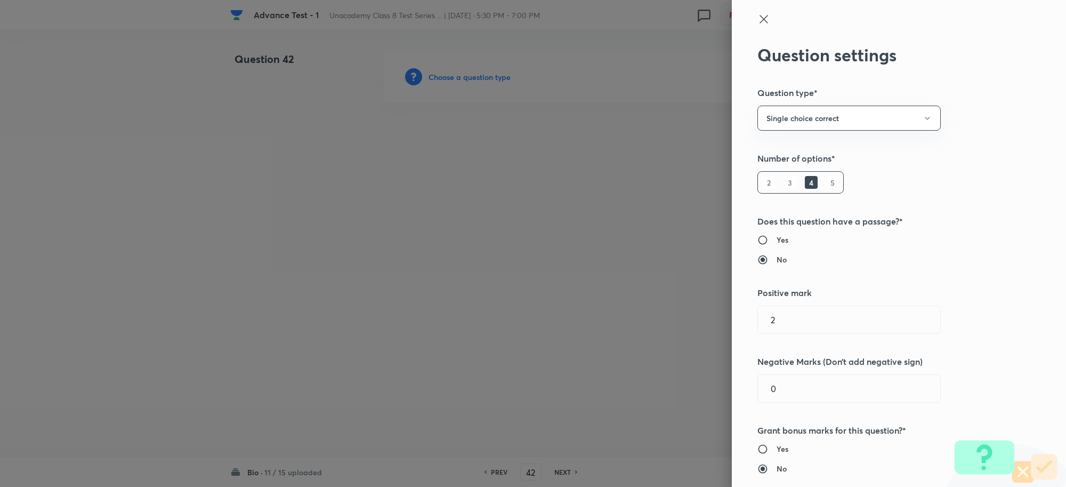
click at [758, 28] on div at bounding box center [881, 29] width 247 height 32
click at [758, 23] on icon at bounding box center [764, 19] width 13 height 13
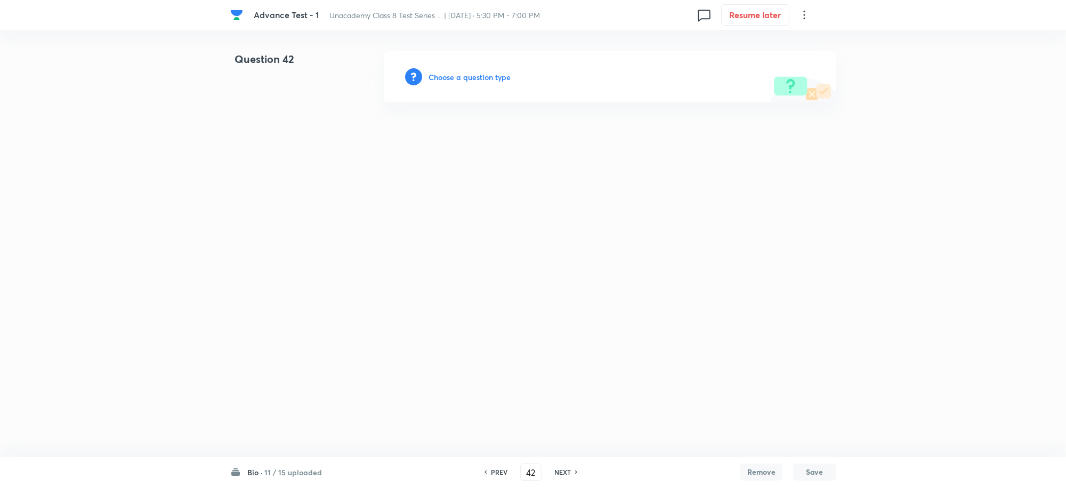
click at [486, 79] on h6 "Choose a question type" at bounding box center [470, 76] width 82 height 11
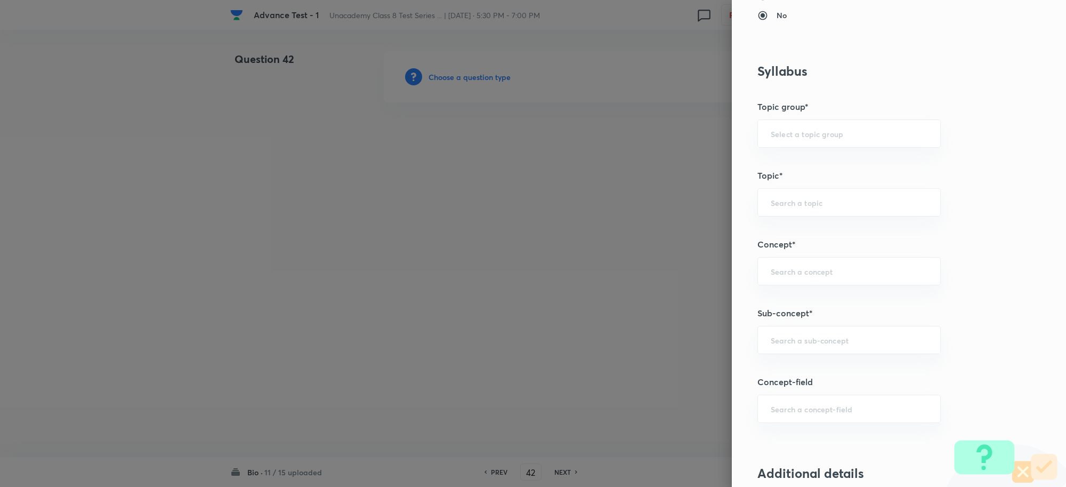
scroll to position [533, 0]
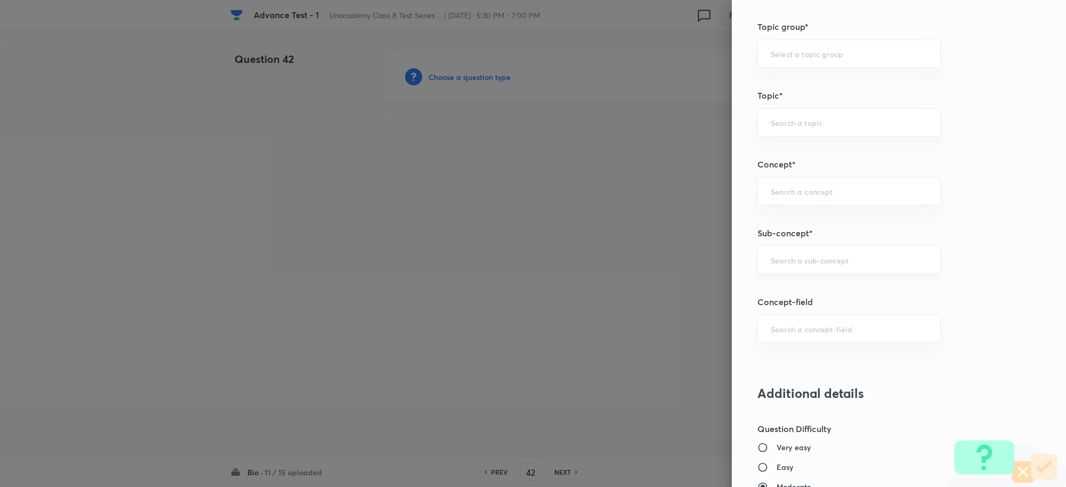
click at [780, 259] on input "text" at bounding box center [849, 260] width 157 height 10
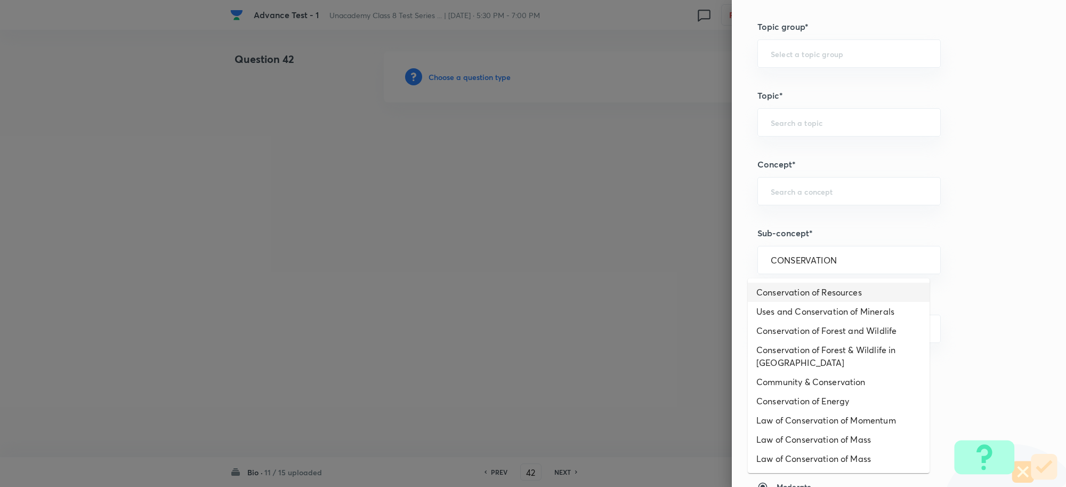
click at [833, 291] on li "Conservation of Resources" at bounding box center [839, 292] width 182 height 19
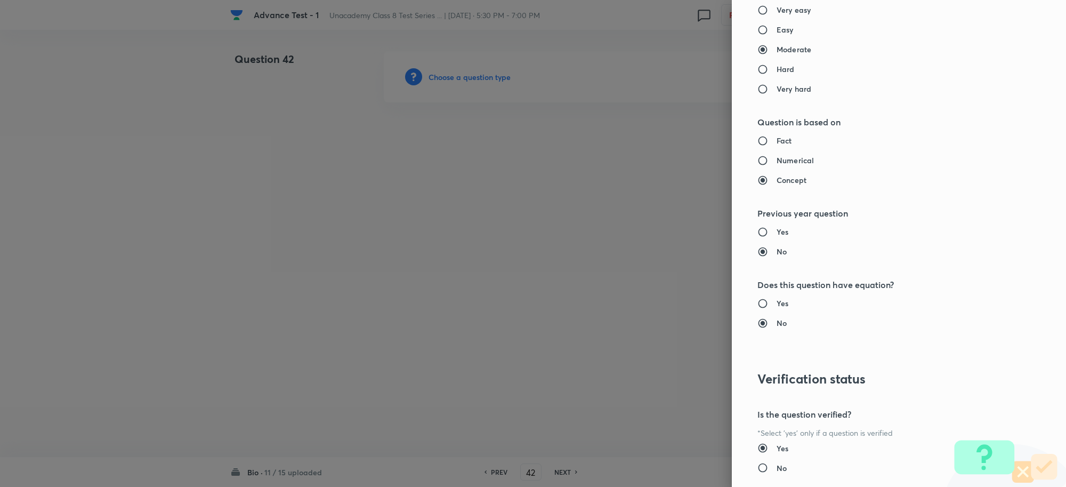
scroll to position [906, 0]
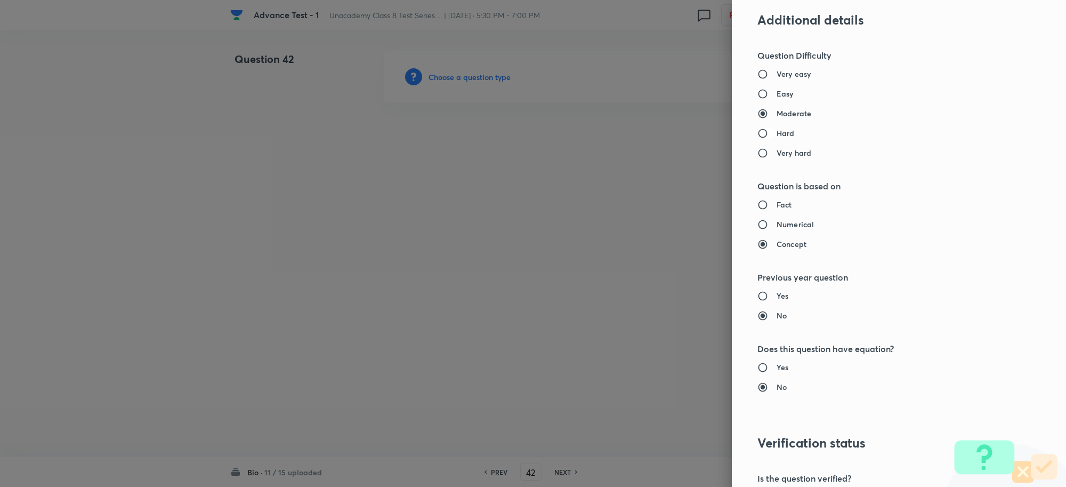
click at [758, 132] on input "Hard" at bounding box center [767, 133] width 19 height 11
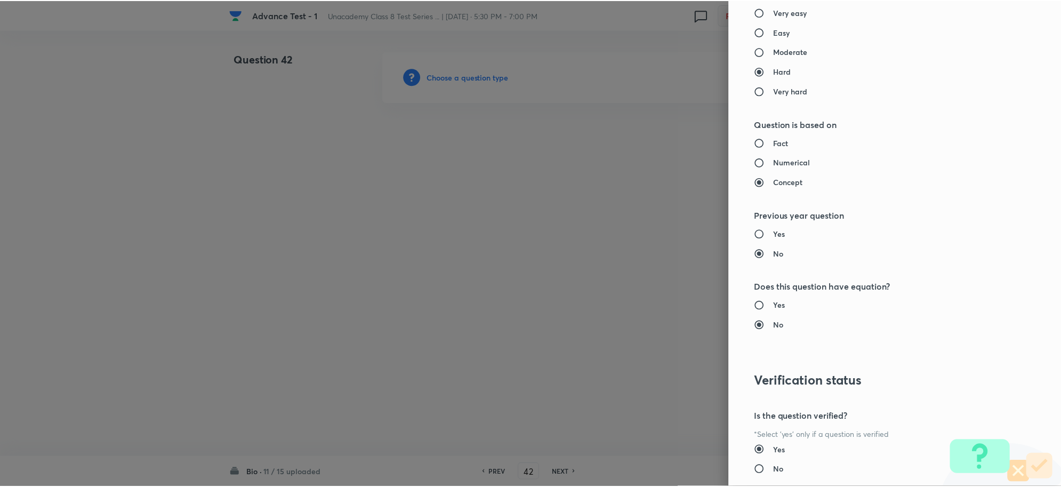
scroll to position [1040, 0]
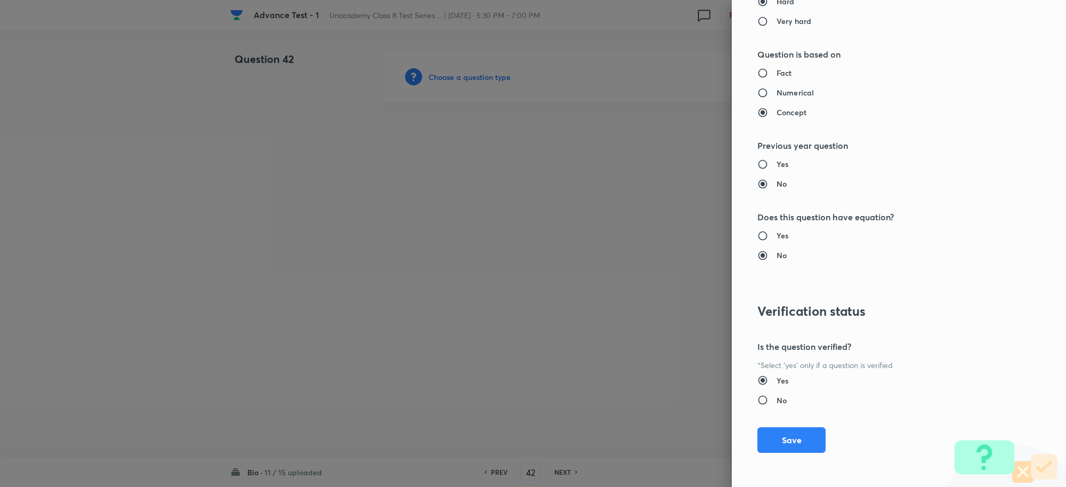
click at [773, 439] on button "Save" at bounding box center [792, 440] width 68 height 26
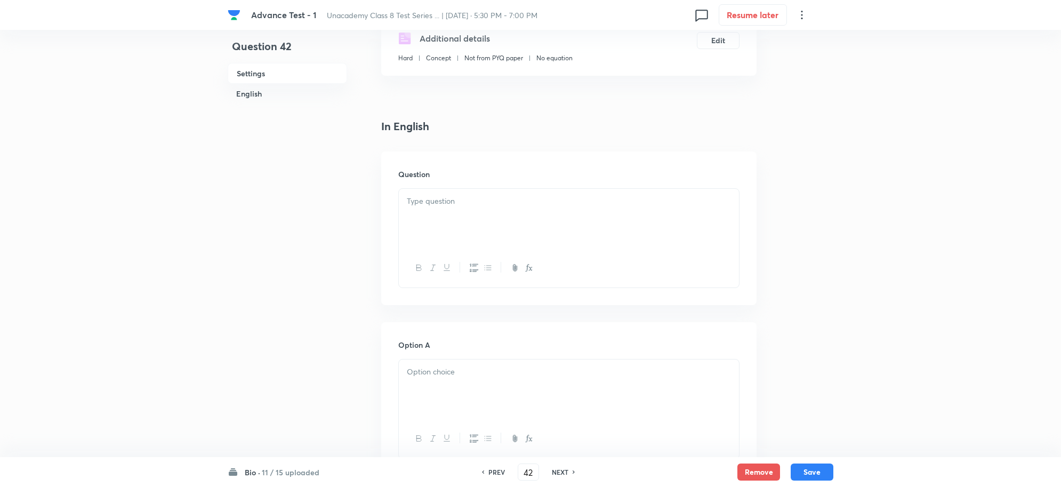
scroll to position [200, 0]
click at [480, 207] on div at bounding box center [569, 214] width 340 height 60
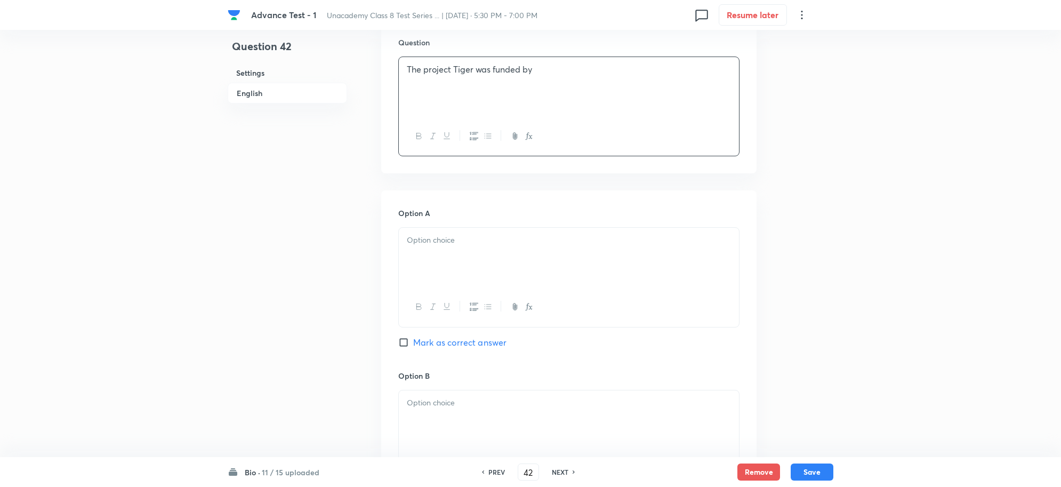
scroll to position [333, 0]
click at [438, 238] on p at bounding box center [569, 234] width 324 height 12
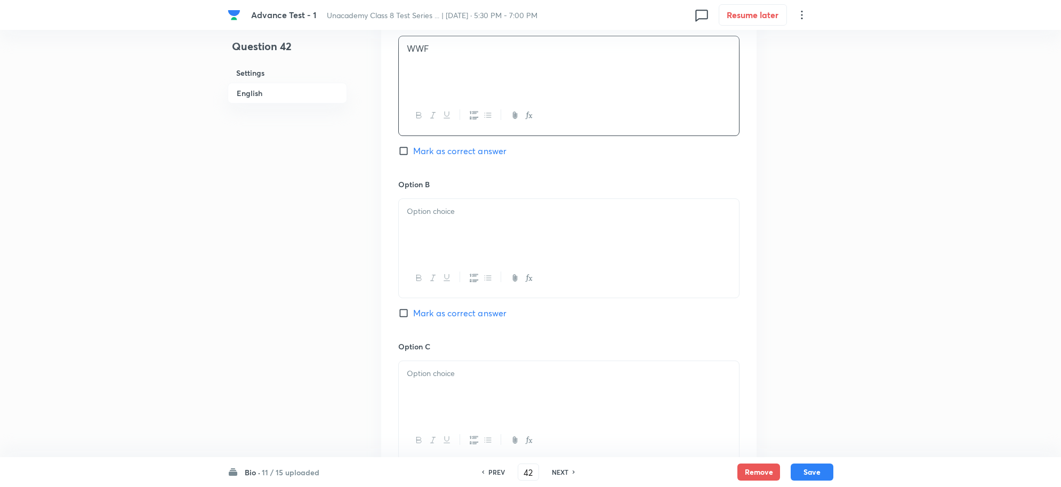
scroll to position [533, 0]
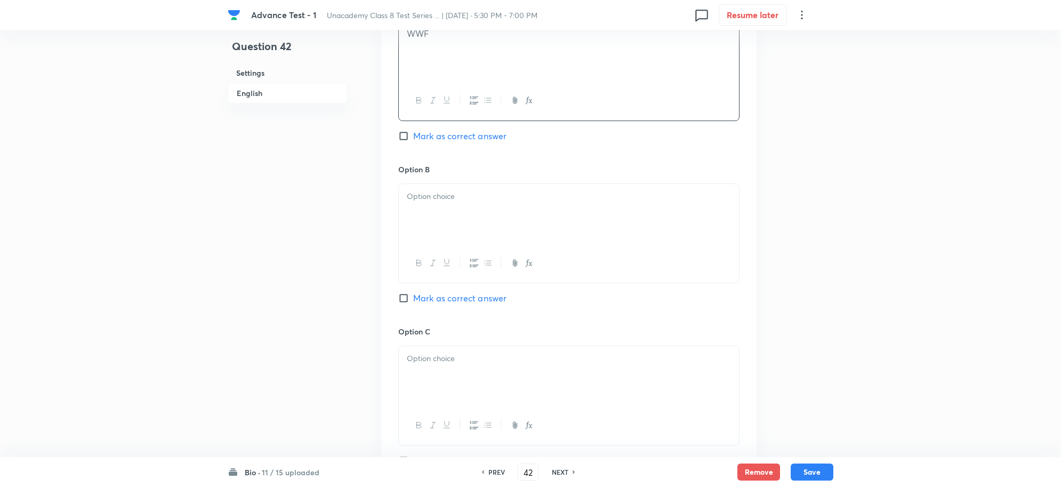
click at [454, 222] on div at bounding box center [569, 214] width 340 height 60
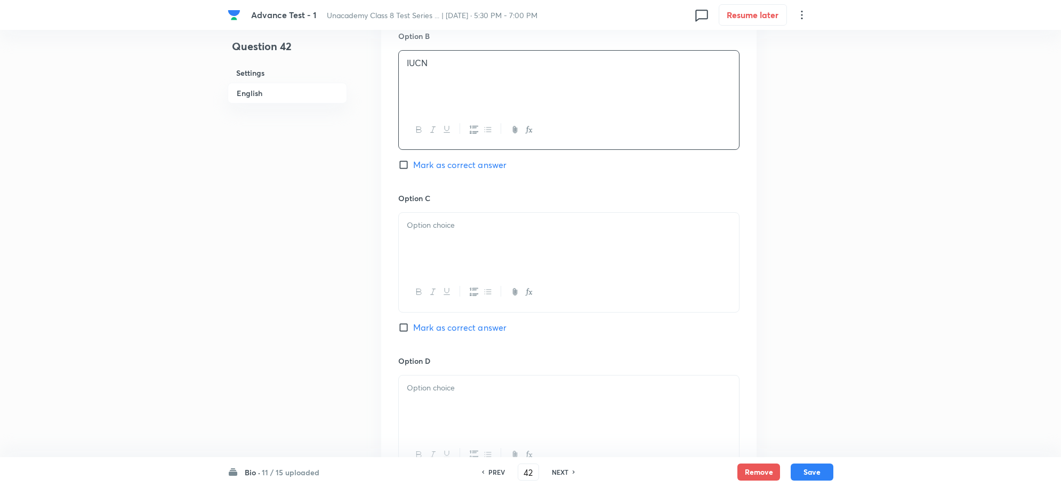
click at [444, 222] on p at bounding box center [569, 225] width 324 height 12
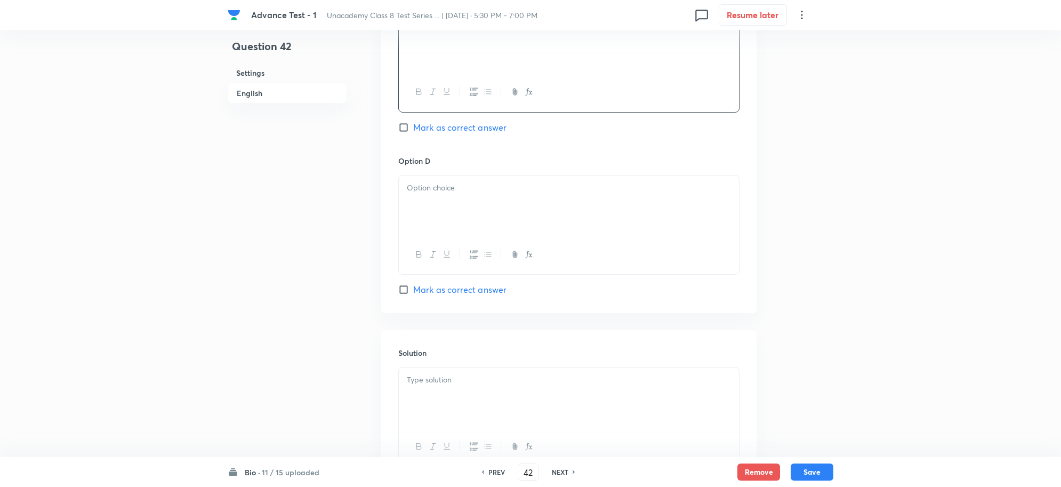
click at [468, 208] on div at bounding box center [569, 205] width 340 height 60
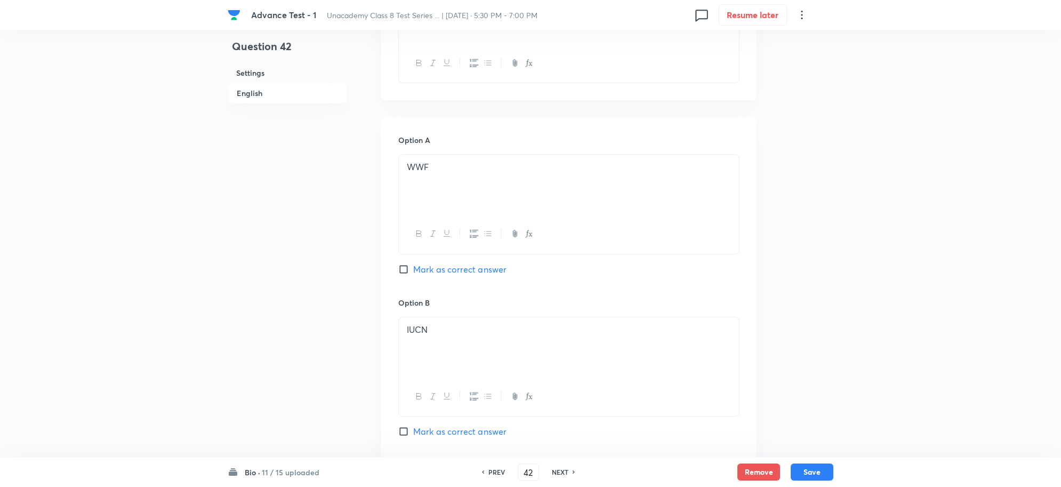
click at [400, 272] on input "Mark as correct answer" at bounding box center [405, 269] width 15 height 11
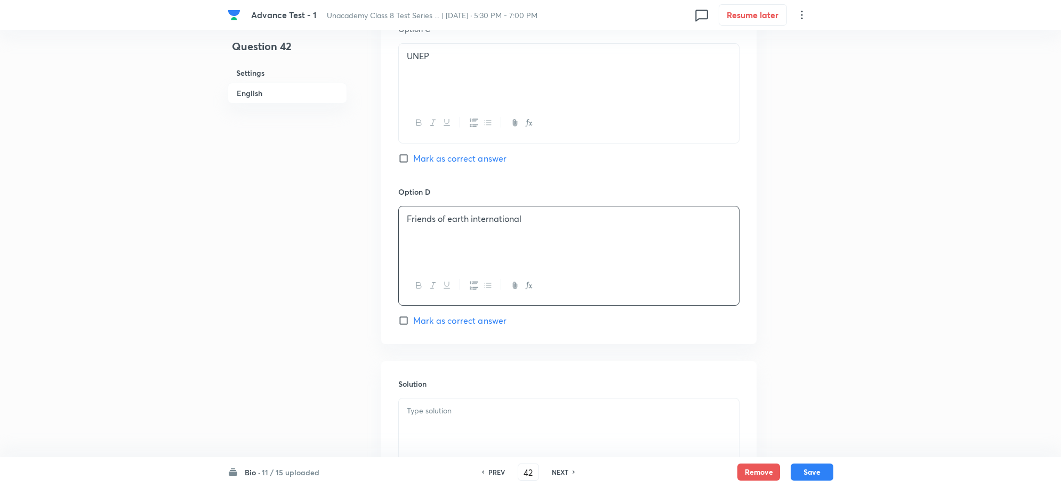
scroll to position [961, 0]
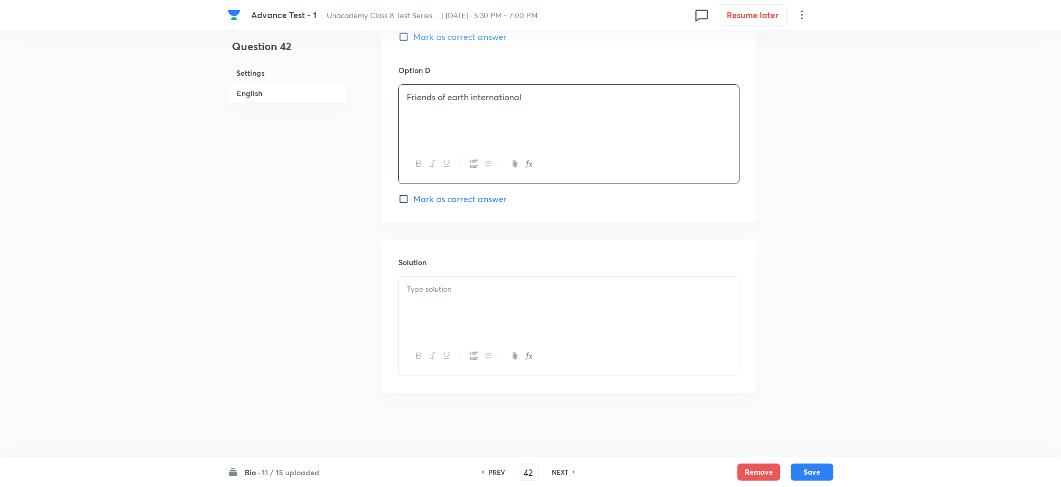
click at [438, 318] on div at bounding box center [569, 307] width 340 height 60
click at [804, 470] on button "Save" at bounding box center [812, 470] width 43 height 17
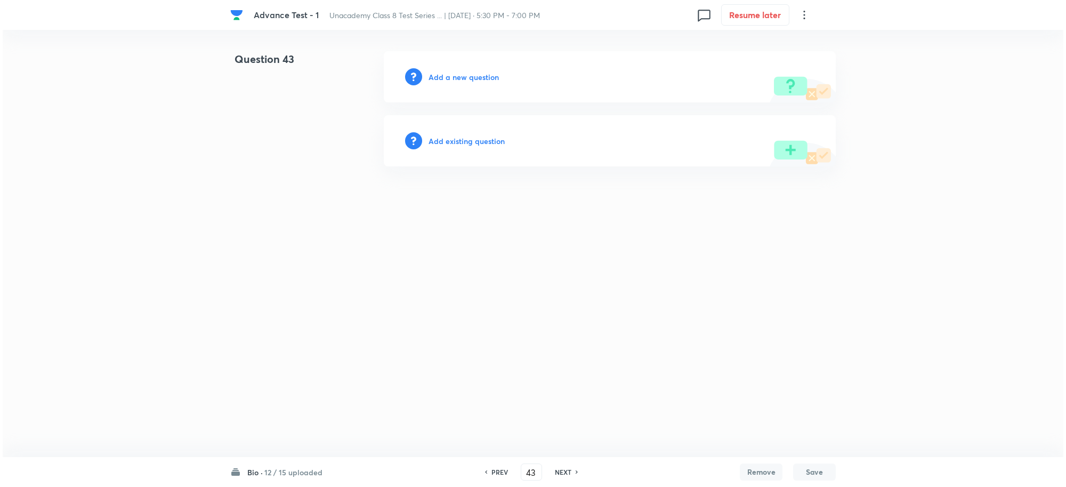
scroll to position [0, 0]
click at [454, 78] on h6 "Add a new question" at bounding box center [464, 76] width 70 height 11
click at [478, 81] on h6 "Choose a question type" at bounding box center [470, 76] width 82 height 11
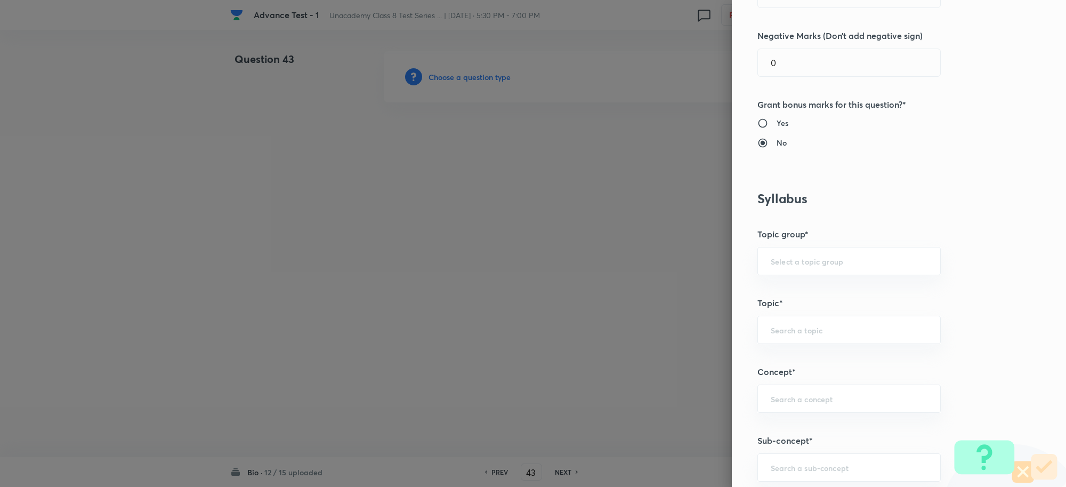
scroll to position [533, 0]
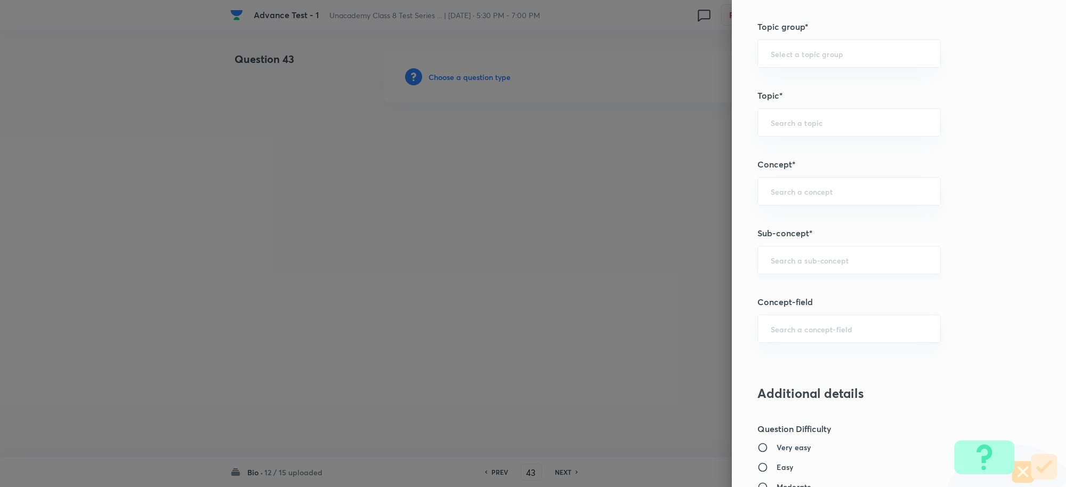
click at [784, 270] on div "​" at bounding box center [849, 260] width 183 height 28
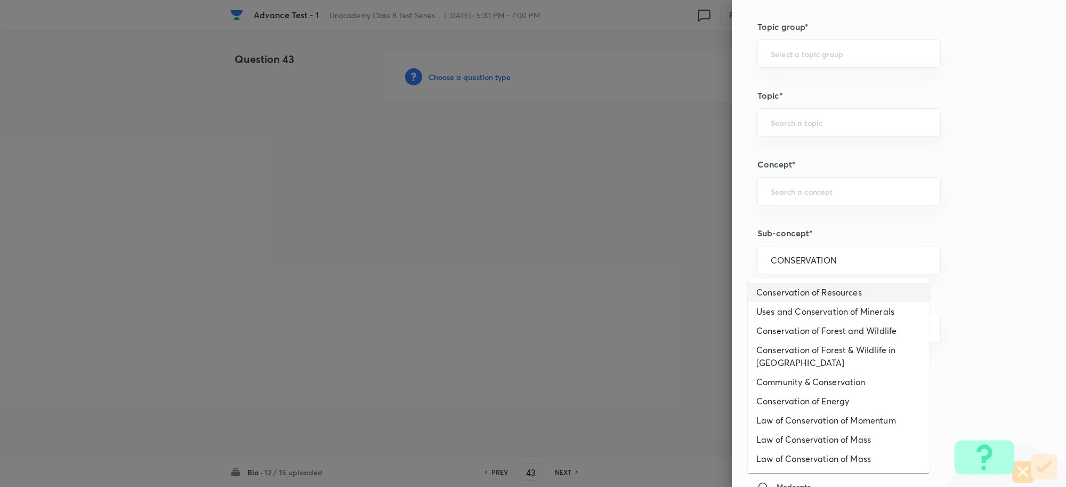
click at [819, 295] on li "Conservation of Resources" at bounding box center [839, 292] width 182 height 19
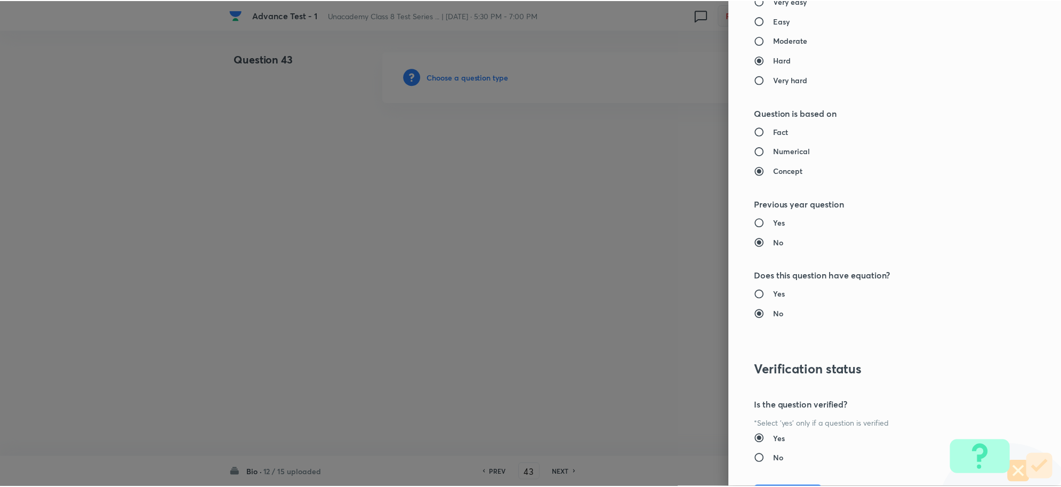
scroll to position [1040, 0]
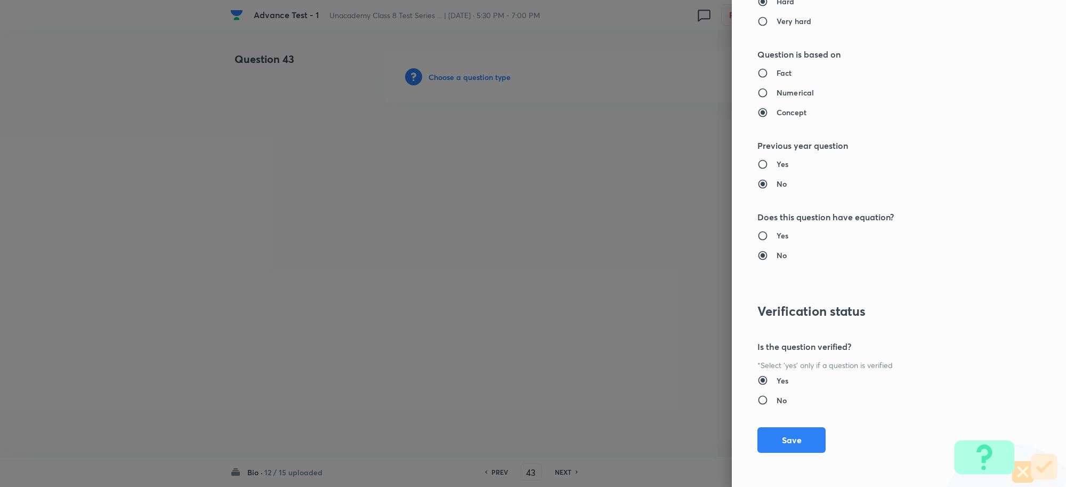
click at [793, 432] on button "Save" at bounding box center [792, 440] width 68 height 26
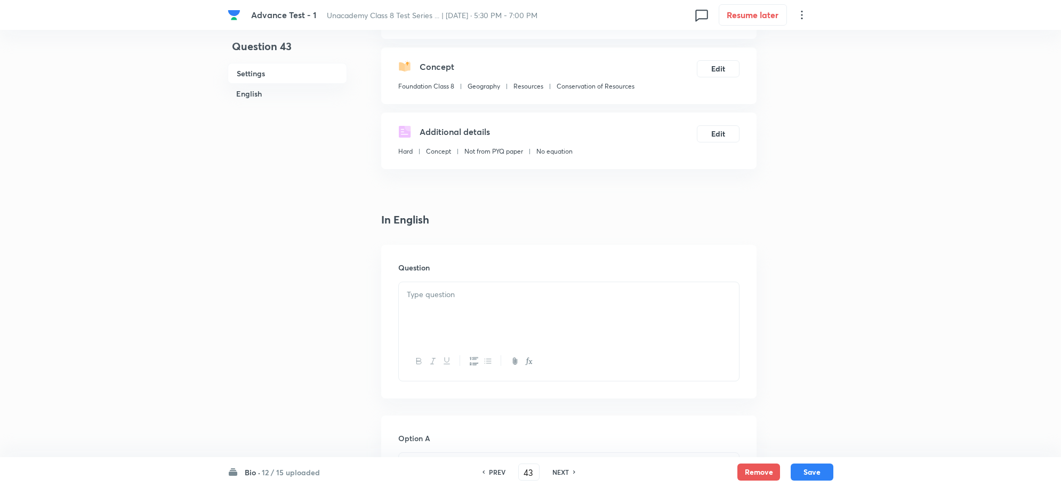
scroll to position [200, 0]
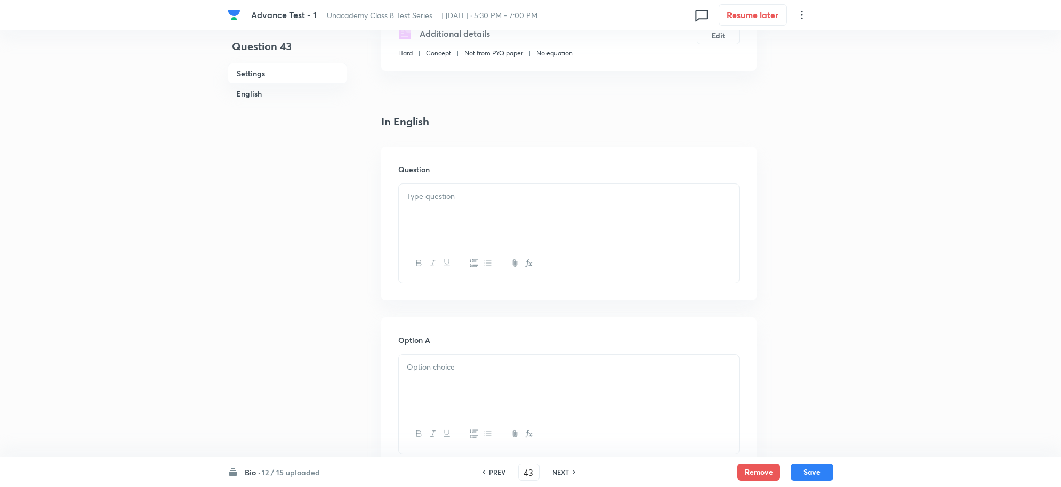
click at [422, 212] on div at bounding box center [569, 214] width 340 height 60
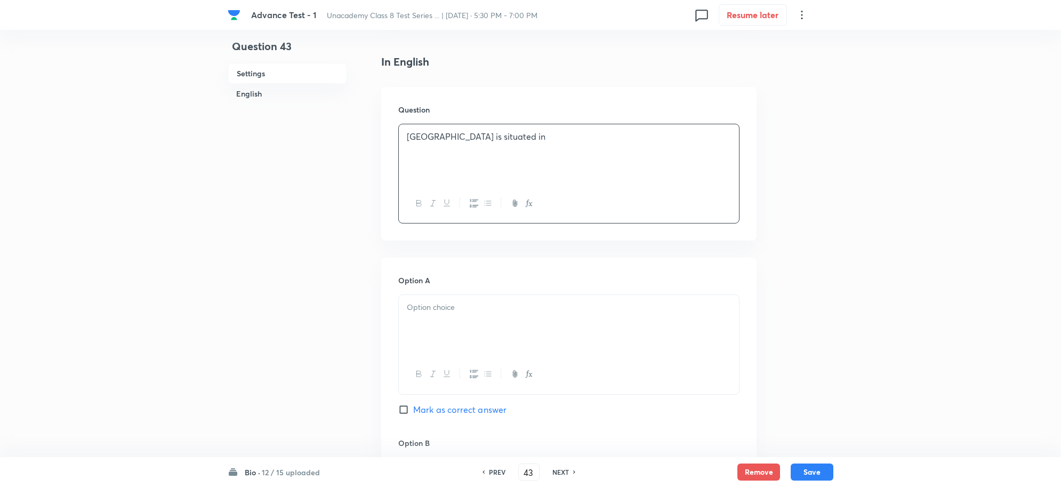
scroll to position [333, 0]
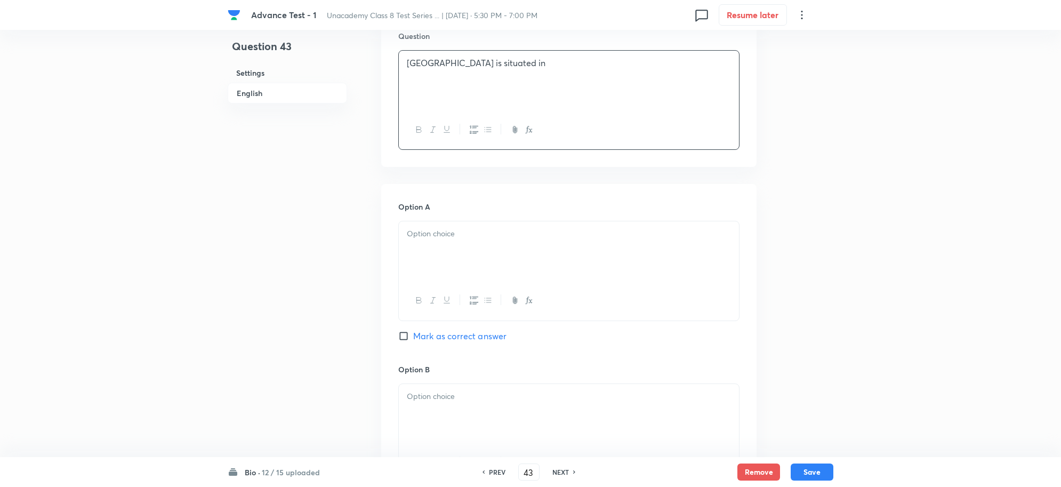
click at [436, 238] on p at bounding box center [569, 234] width 324 height 12
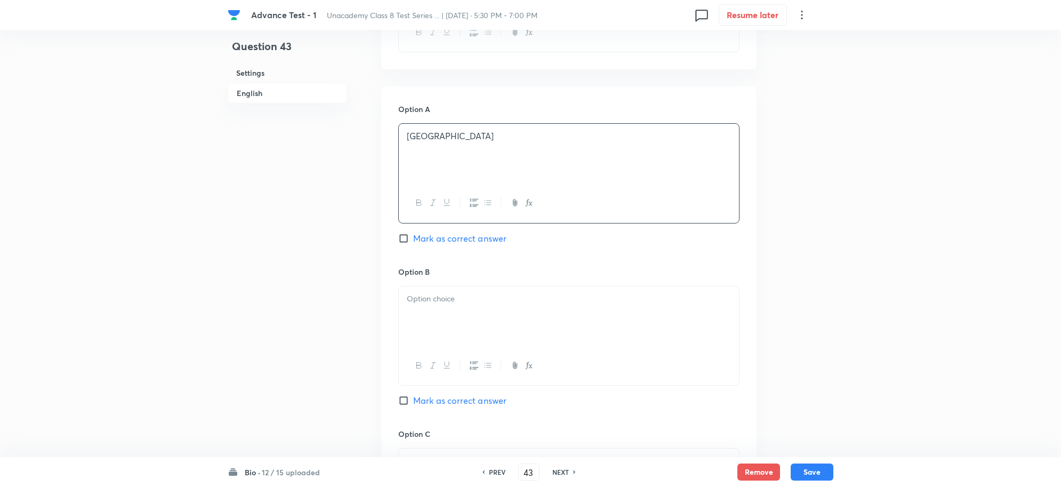
scroll to position [533, 0]
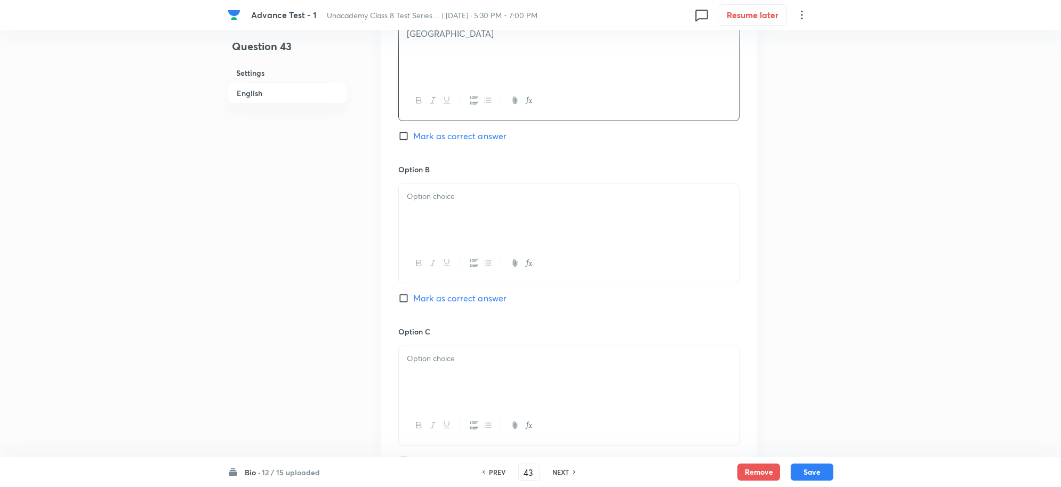
click at [452, 204] on div at bounding box center [569, 214] width 340 height 60
click at [430, 299] on span "Mark as correct answer" at bounding box center [459, 298] width 93 height 13
click at [413, 299] on input "Mark as correct answer" at bounding box center [405, 298] width 15 height 11
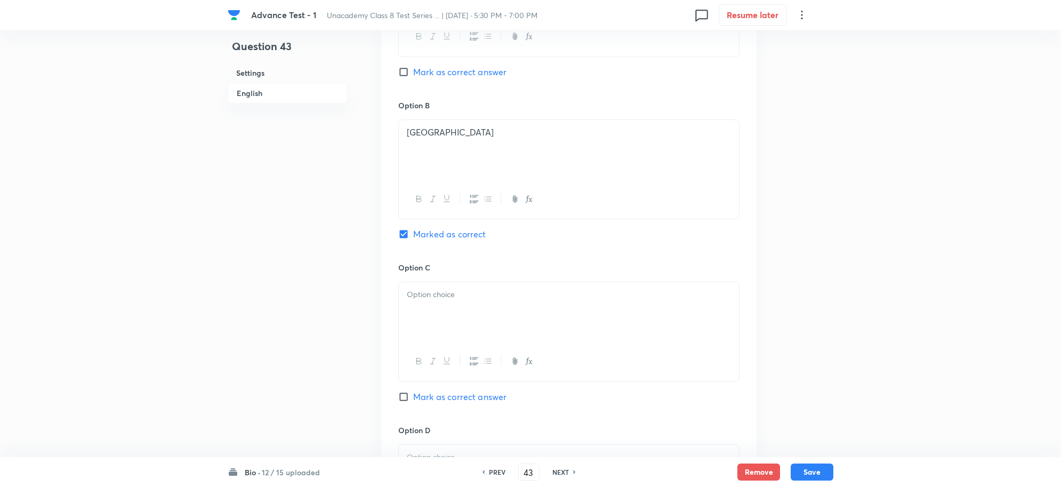
scroll to position [733, 0]
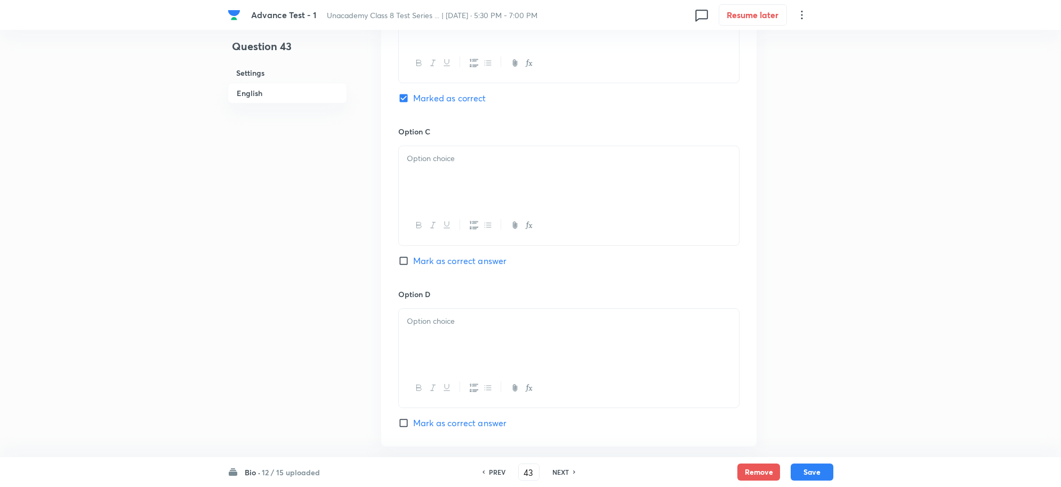
click at [427, 197] on div at bounding box center [569, 176] width 340 height 60
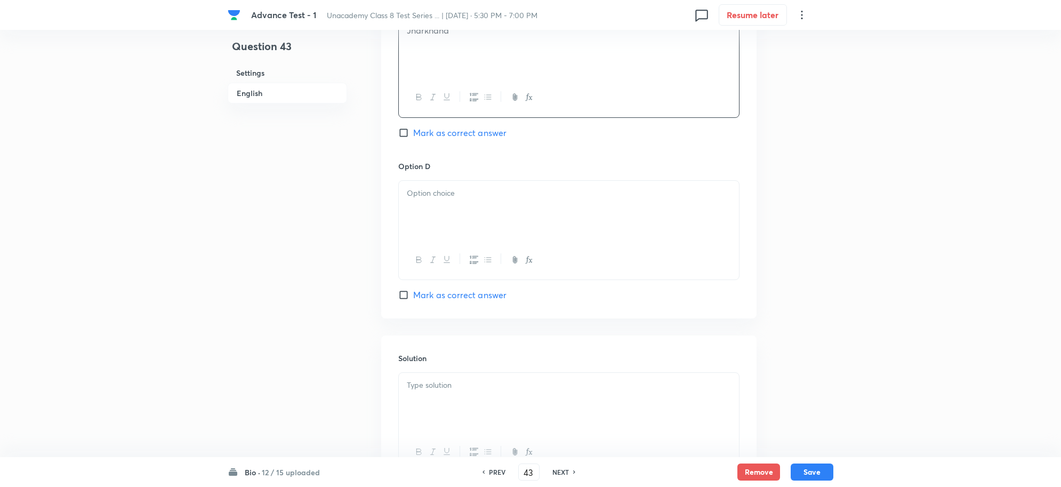
scroll to position [866, 0]
click at [441, 212] on div at bounding box center [569, 205] width 340 height 60
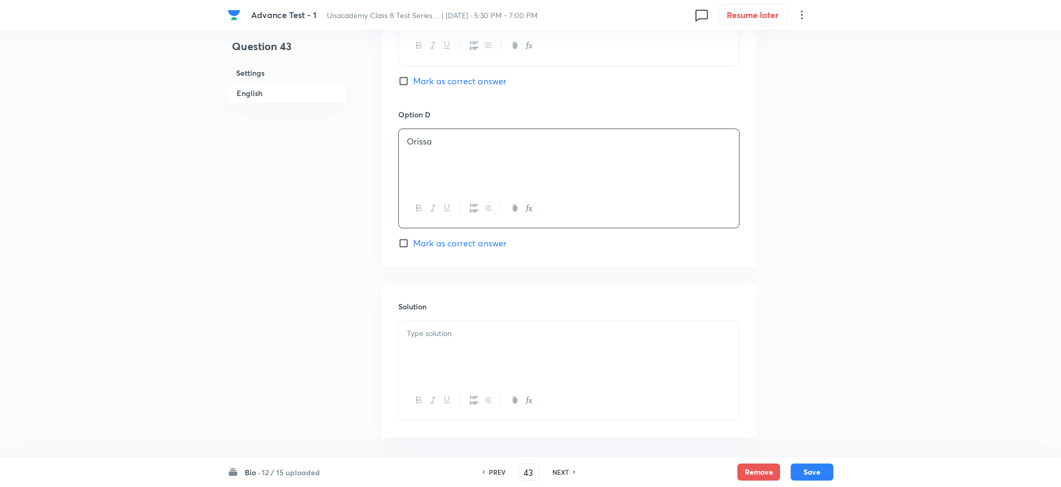
scroll to position [961, 0]
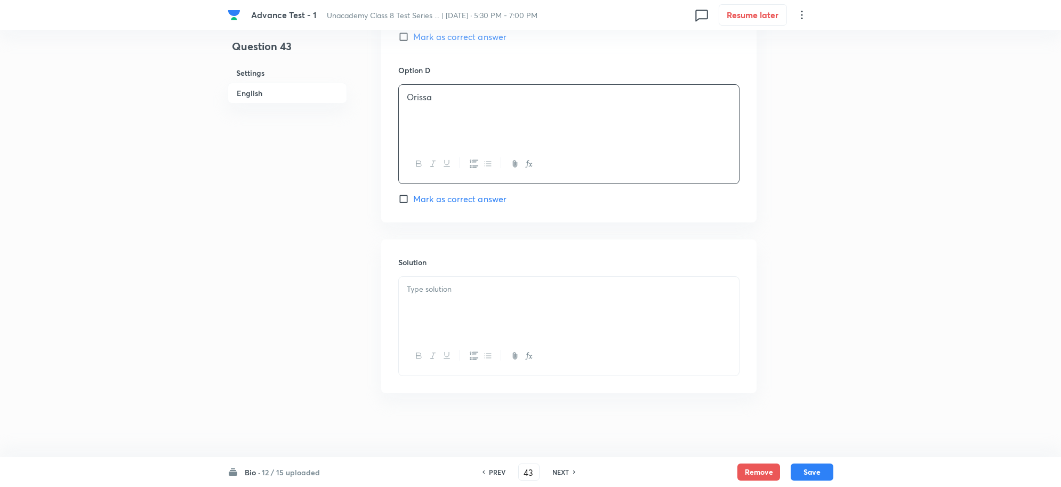
click at [451, 293] on p at bounding box center [569, 289] width 324 height 12
click at [472, 308] on div at bounding box center [569, 307] width 340 height 60
click at [820, 469] on button "Save" at bounding box center [812, 470] width 43 height 17
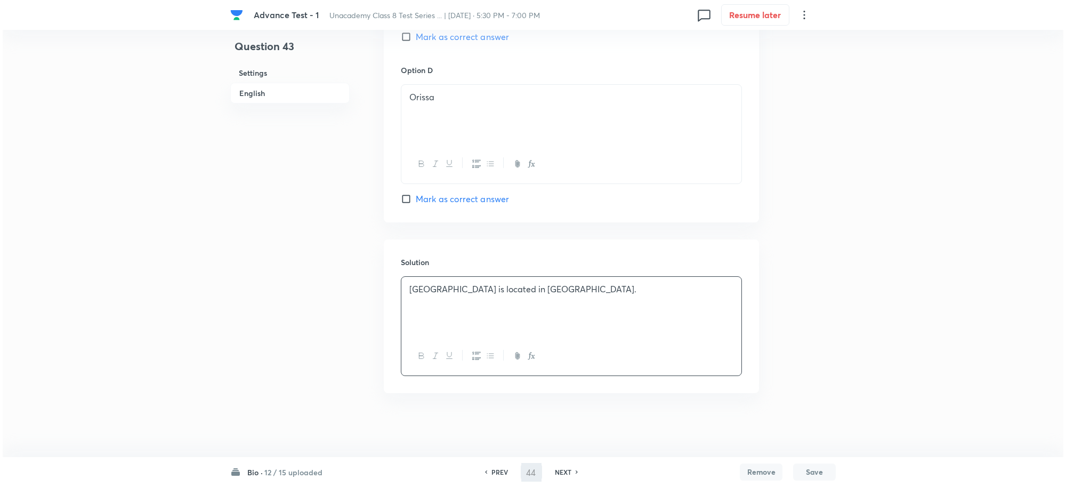
scroll to position [0, 0]
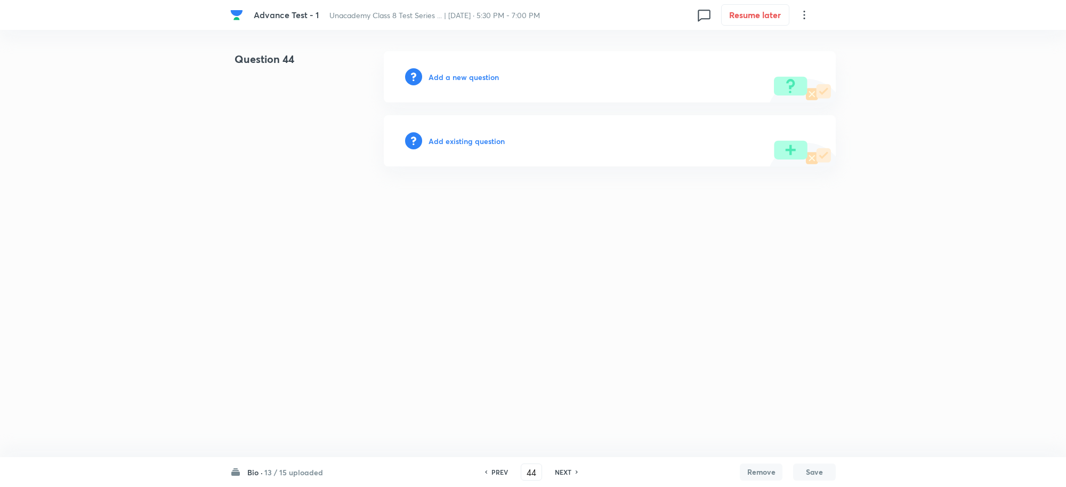
click at [502, 89] on div "Add a new question" at bounding box center [610, 76] width 452 height 51
click at [488, 80] on h6 "Add a new question" at bounding box center [464, 76] width 70 height 11
click at [479, 74] on h6 "Choose a question type" at bounding box center [470, 76] width 82 height 11
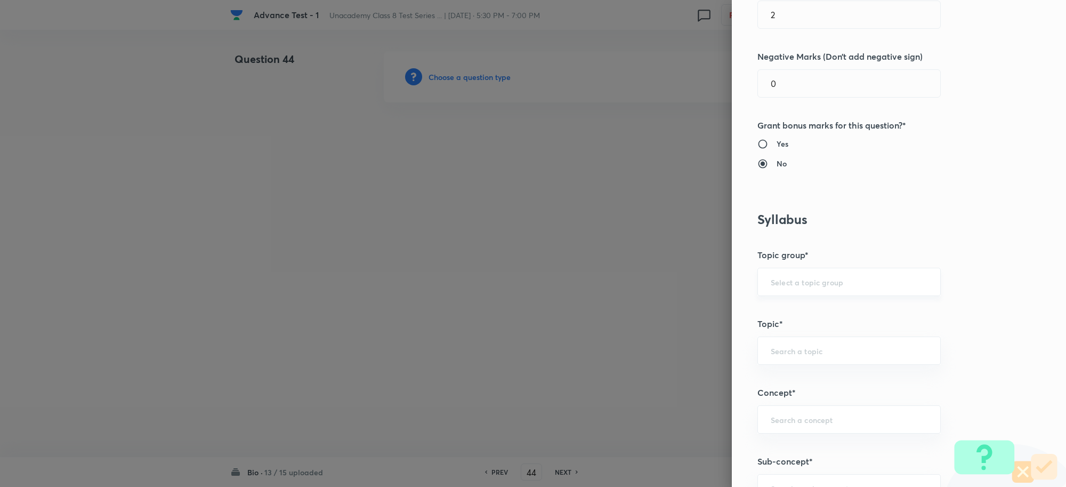
scroll to position [467, 0]
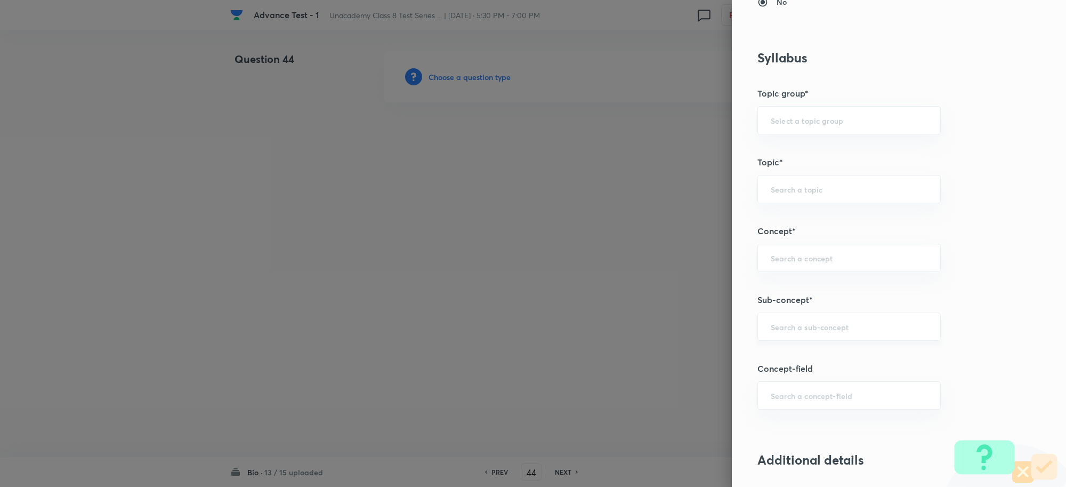
click at [772, 325] on input "text" at bounding box center [849, 327] width 157 height 10
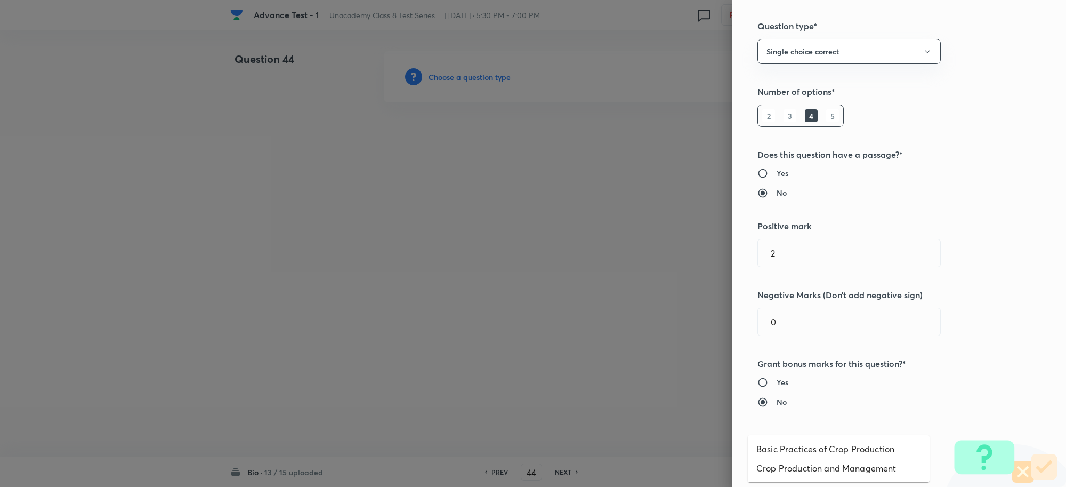
scroll to position [0, 0]
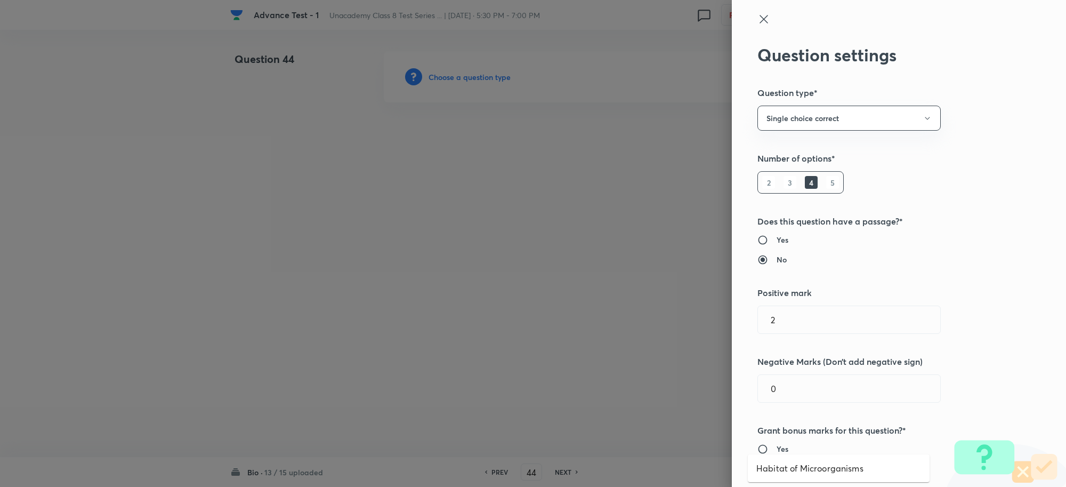
click at [758, 15] on icon at bounding box center [764, 19] width 13 height 13
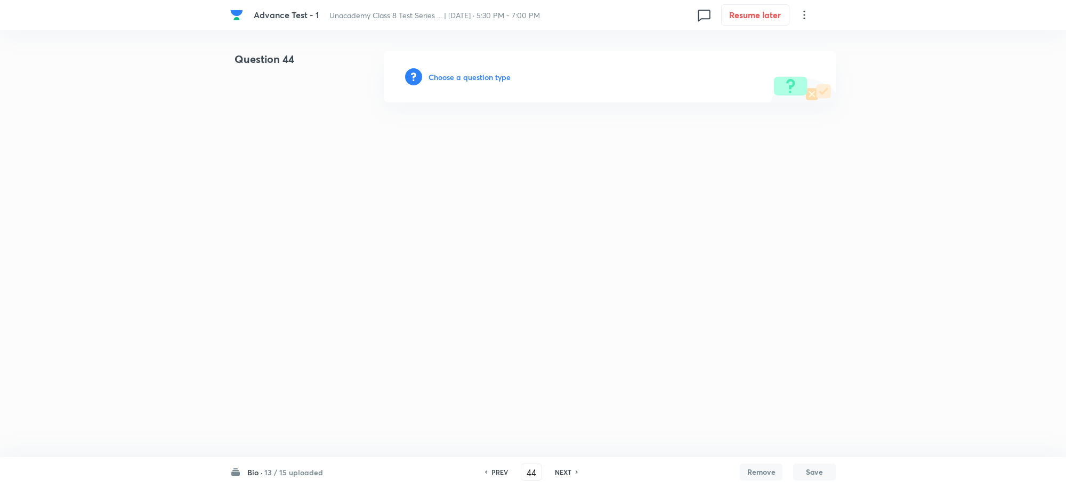
click at [467, 89] on div "Choose a question type" at bounding box center [610, 76] width 452 height 51
click at [467, 75] on h6 "Choose a question type" at bounding box center [470, 76] width 82 height 11
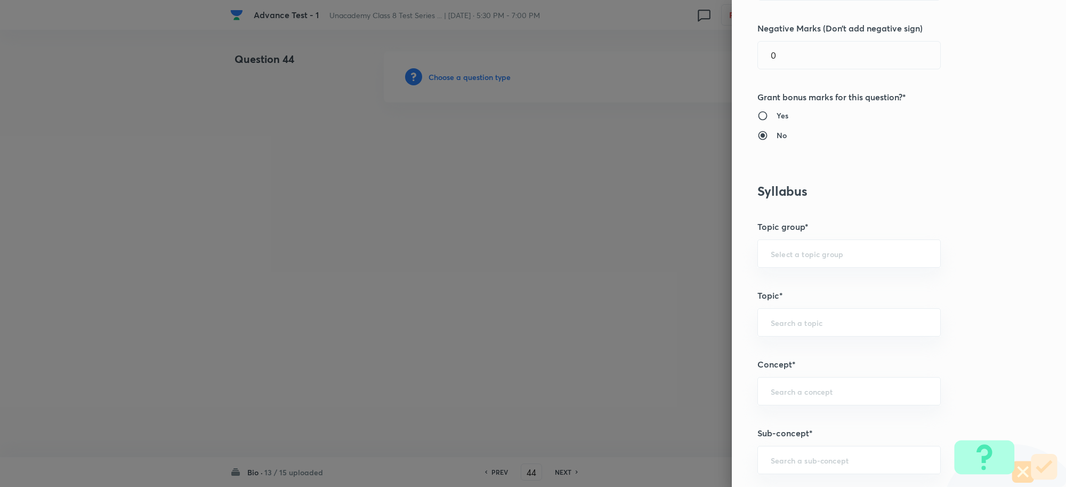
scroll to position [600, 0]
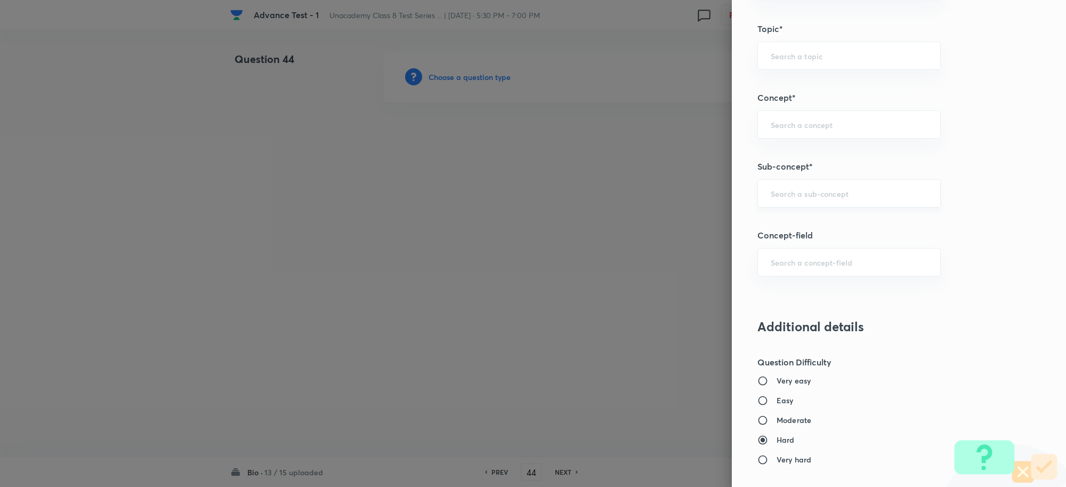
click at [780, 191] on input "text" at bounding box center [849, 193] width 157 height 10
click at [806, 228] on li "Habitat of Microorganisms" at bounding box center [839, 225] width 182 height 19
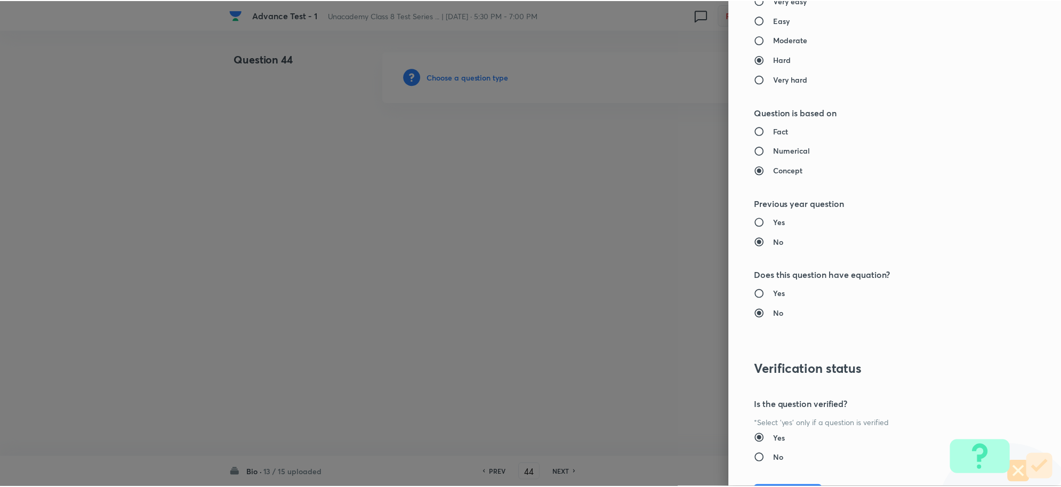
scroll to position [1040, 0]
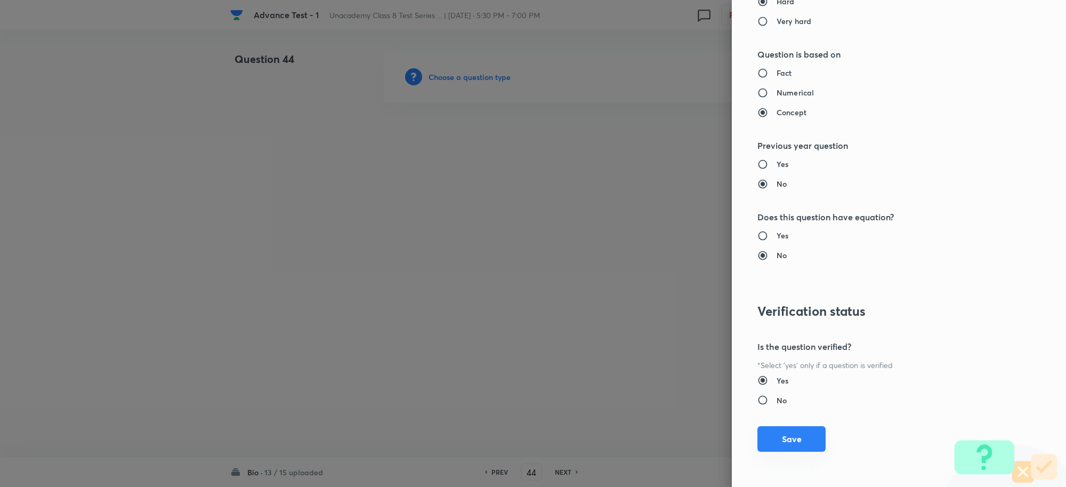
click at [775, 435] on button "Save" at bounding box center [792, 439] width 68 height 26
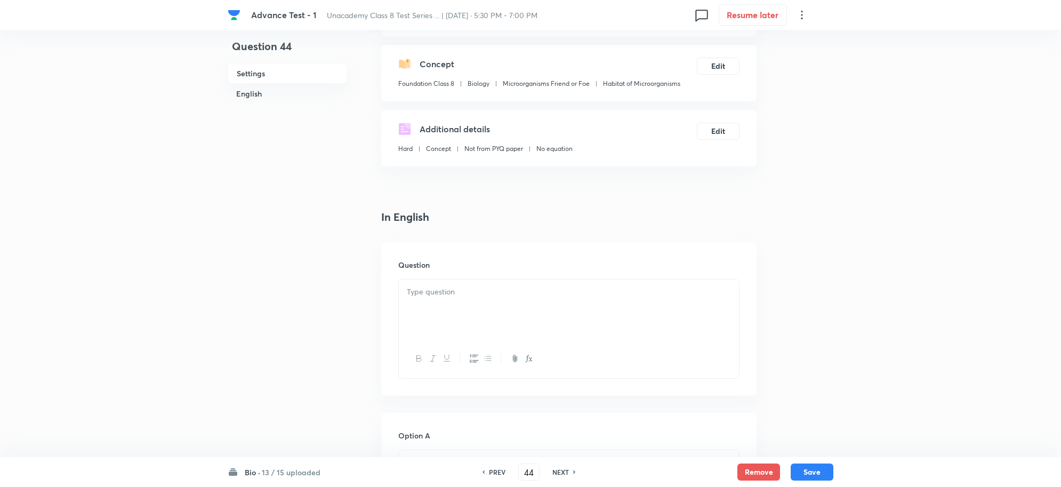
scroll to position [200, 0]
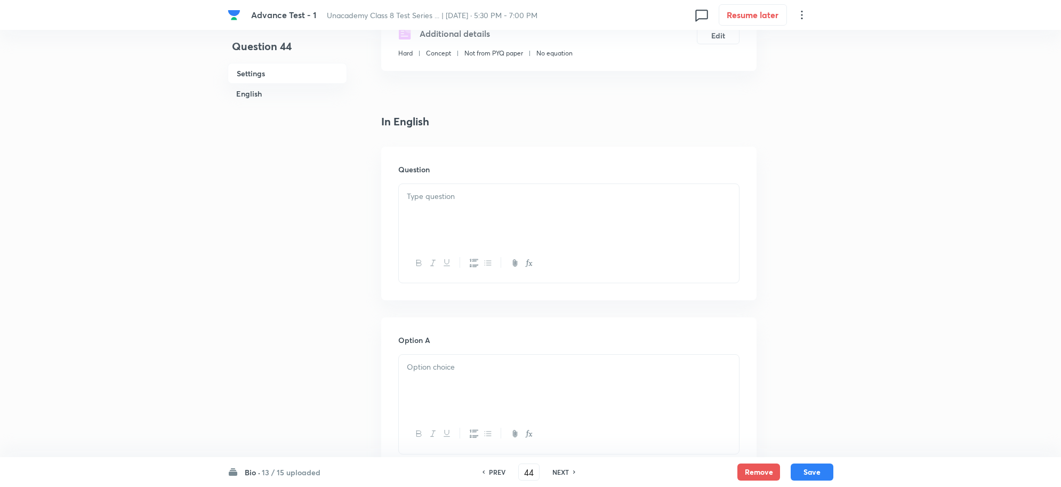
click at [473, 211] on div at bounding box center [569, 214] width 340 height 60
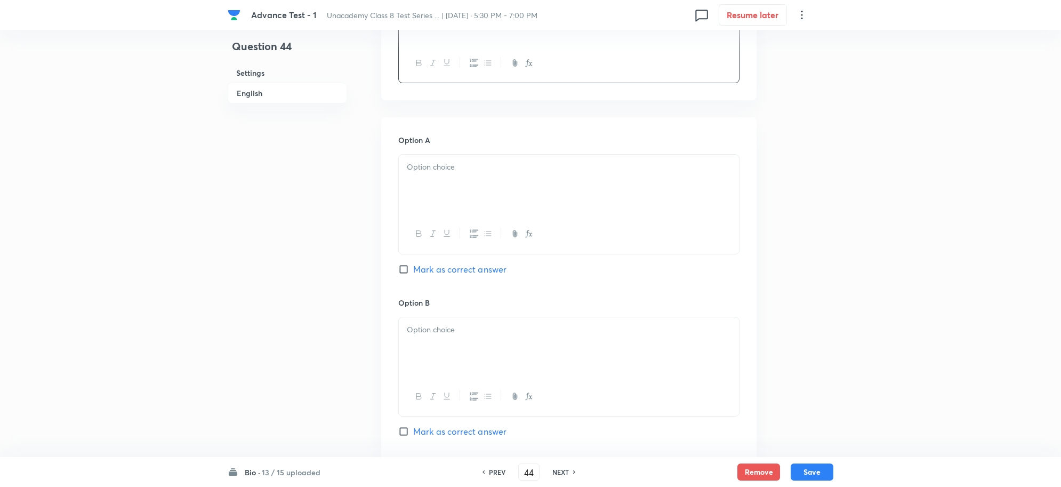
click at [429, 173] on p at bounding box center [569, 167] width 324 height 12
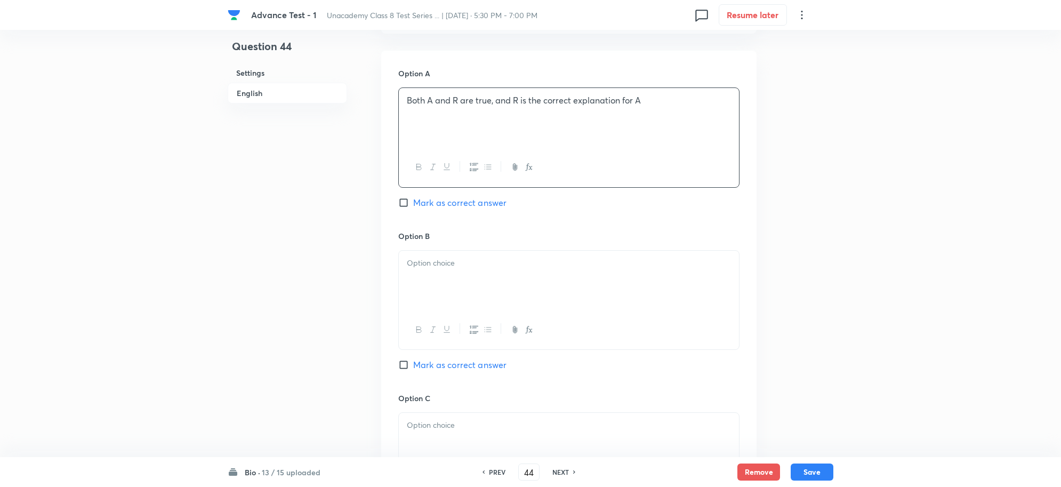
click at [428, 274] on div at bounding box center [569, 281] width 340 height 60
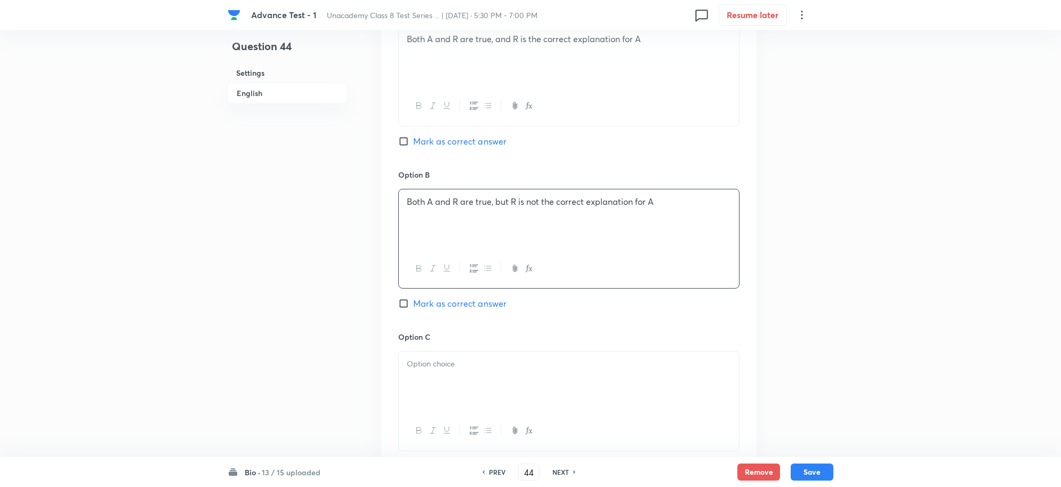
scroll to position [600, 0]
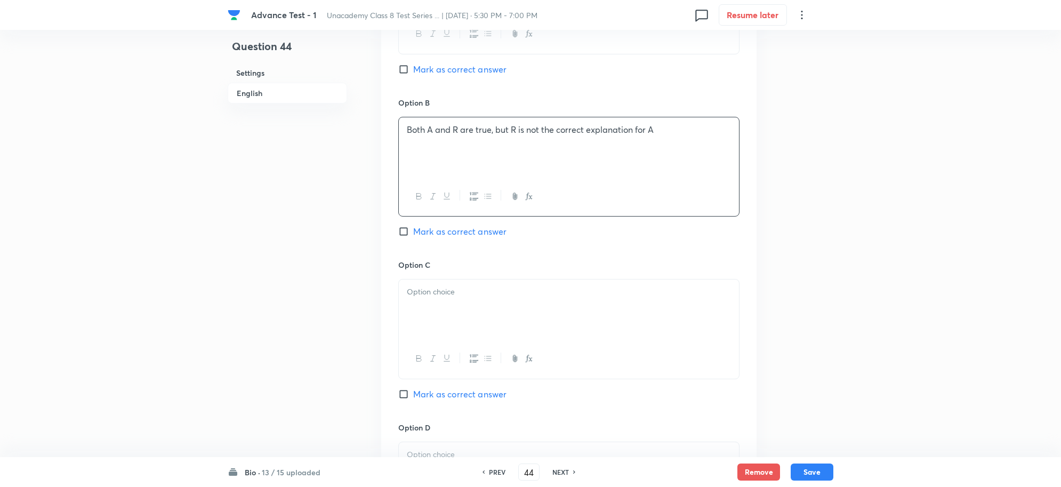
click at [452, 291] on p at bounding box center [569, 292] width 324 height 12
click at [407, 70] on input "Mark as correct answer" at bounding box center [405, 69] width 15 height 11
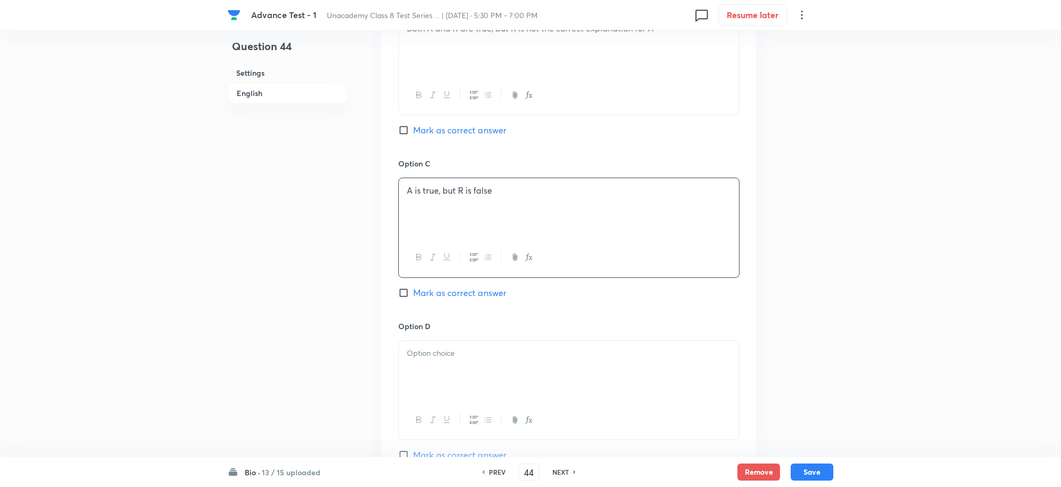
scroll to position [866, 0]
click at [422, 238] on div at bounding box center [569, 254] width 340 height 39
click at [415, 187] on p at bounding box center [569, 188] width 324 height 12
paste div
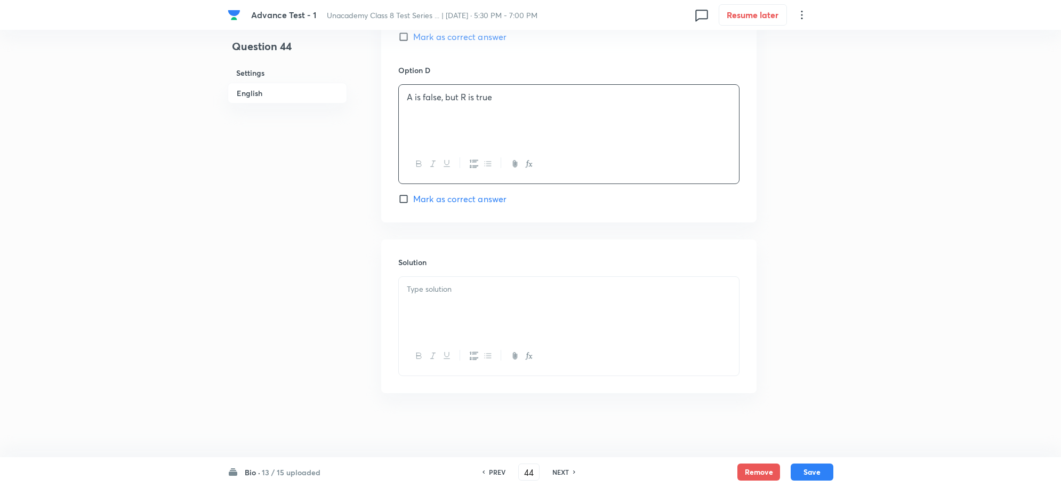
scroll to position [961, 0]
click at [432, 294] on div at bounding box center [569, 307] width 340 height 60
click at [823, 473] on button "Save" at bounding box center [812, 470] width 43 height 17
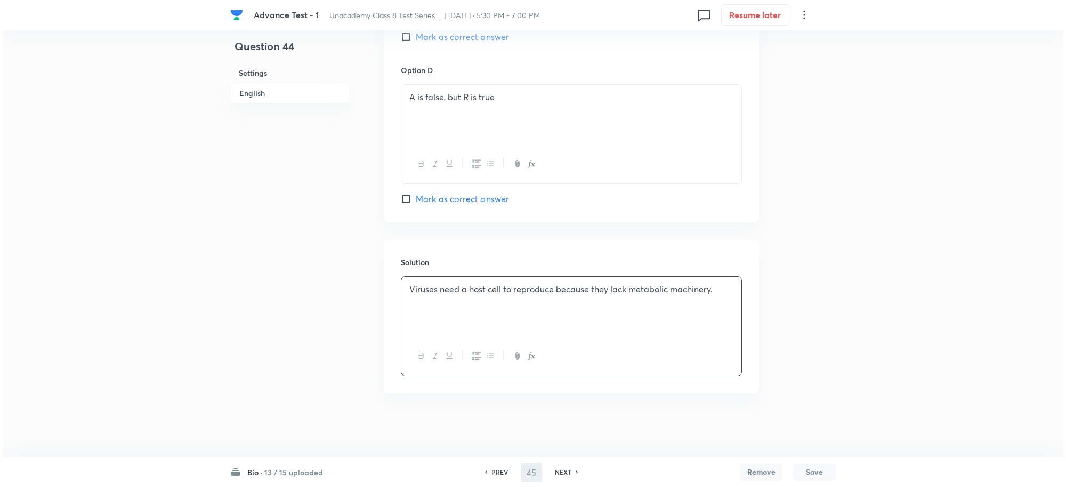
scroll to position [0, 0]
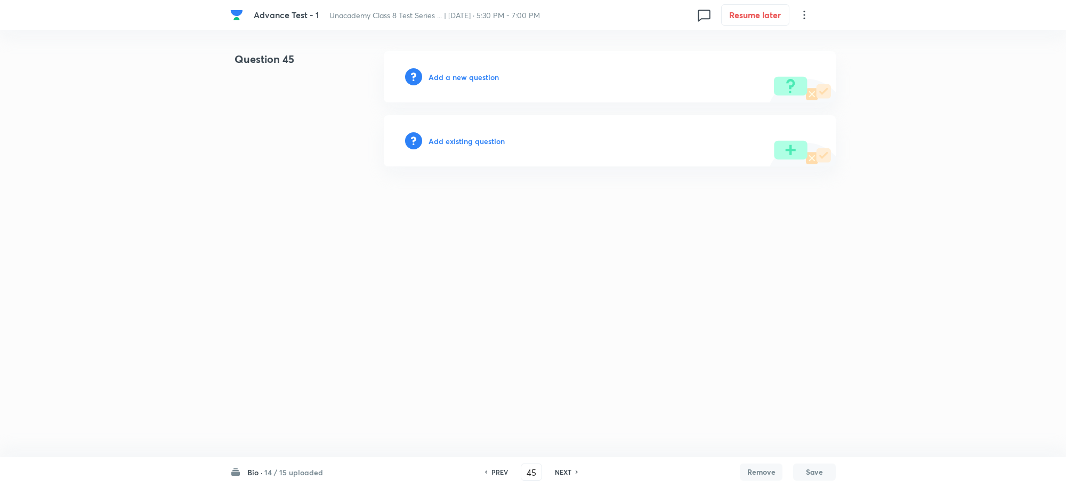
click at [445, 76] on h6 "Add a new question" at bounding box center [464, 76] width 70 height 11
click at [465, 79] on h6 "Choose a question type" at bounding box center [470, 76] width 82 height 11
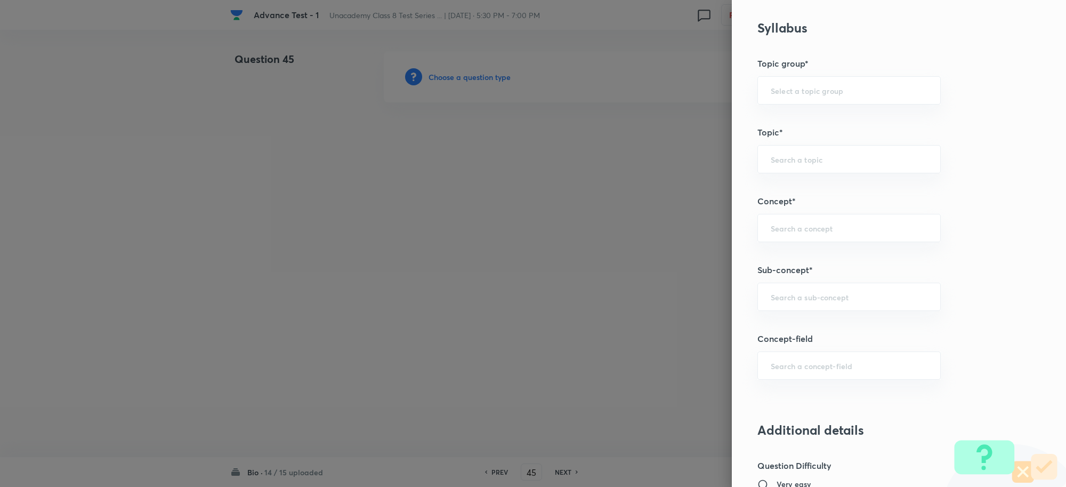
scroll to position [600, 0]
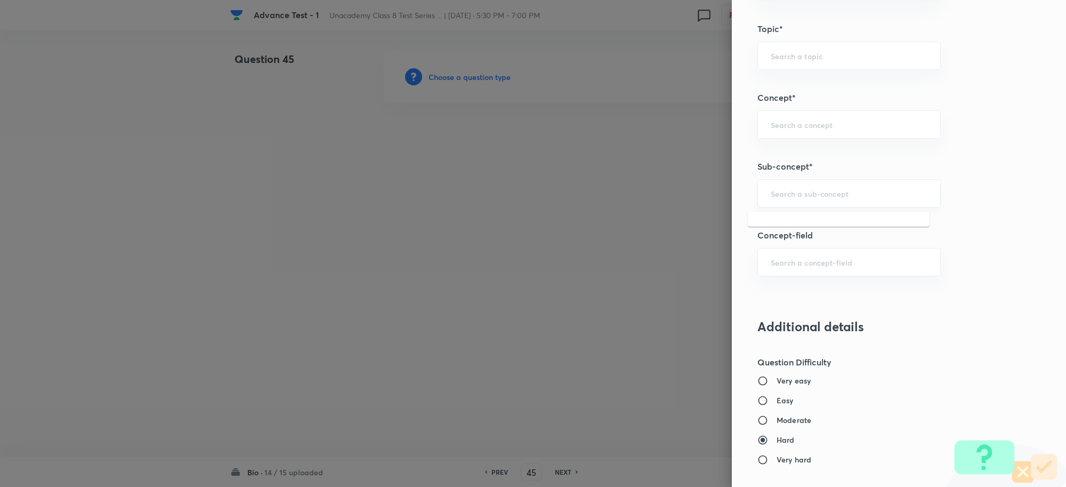
click at [771, 192] on input "text" at bounding box center [849, 193] width 157 height 10
click at [813, 246] on li "Crop Production and Management" at bounding box center [839, 244] width 182 height 19
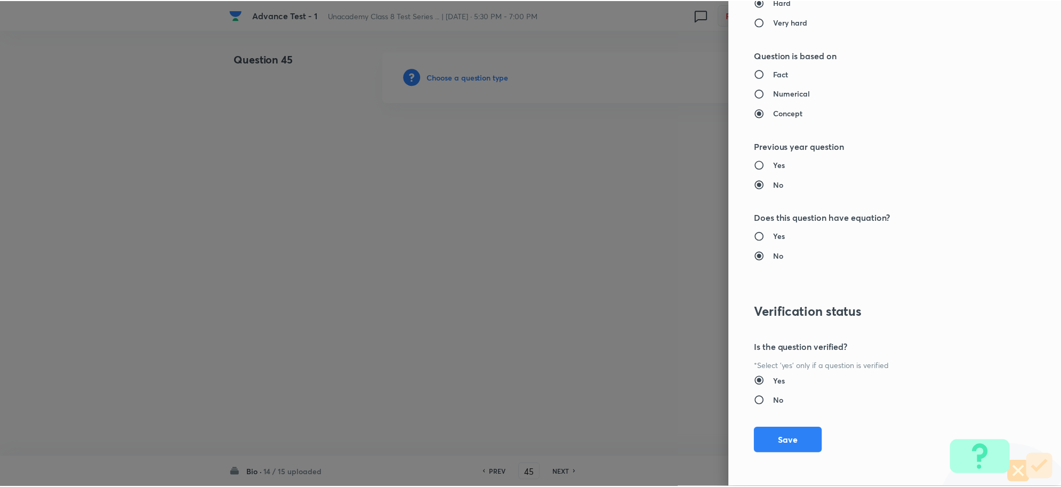
scroll to position [1040, 0]
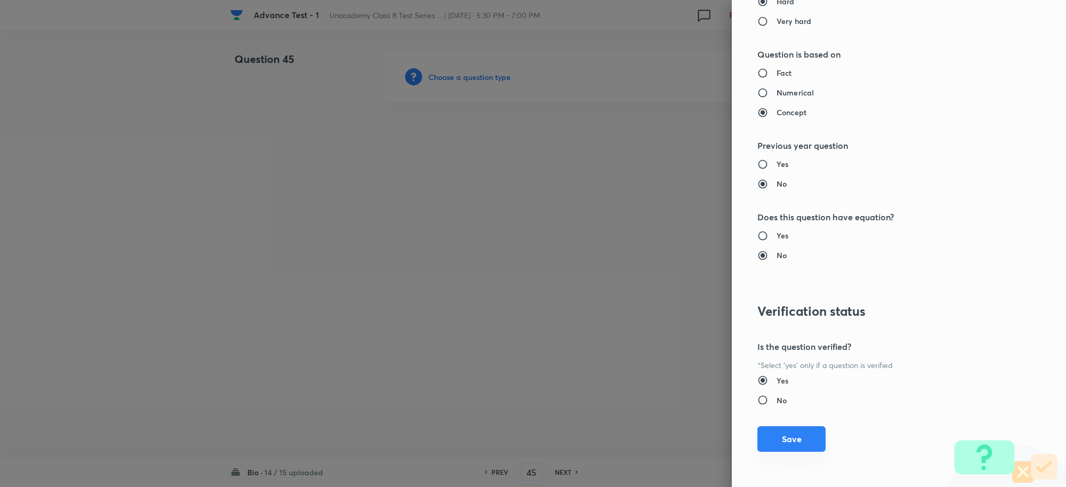
click at [775, 435] on button "Save" at bounding box center [792, 439] width 68 height 26
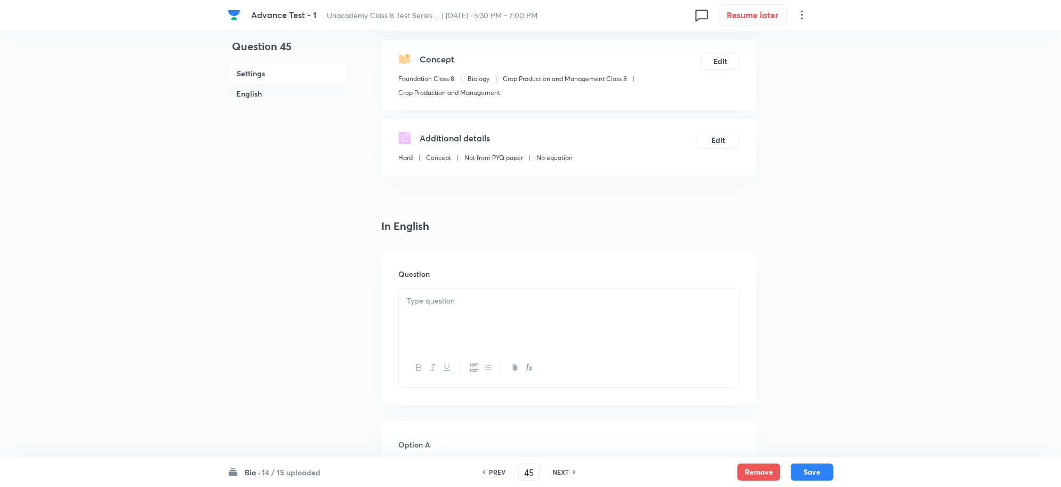
scroll to position [267, 0]
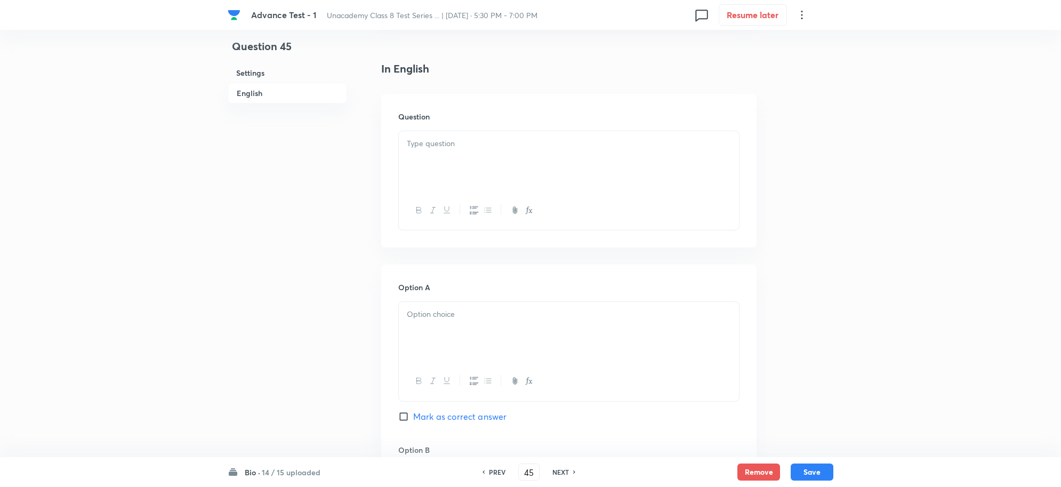
click at [449, 176] on div at bounding box center [569, 161] width 340 height 60
click at [471, 338] on div at bounding box center [569, 332] width 340 height 60
click at [431, 419] on span "Mark as correct answer" at bounding box center [459, 416] width 93 height 13
click at [413, 419] on input "Mark as correct answer" at bounding box center [405, 416] width 15 height 11
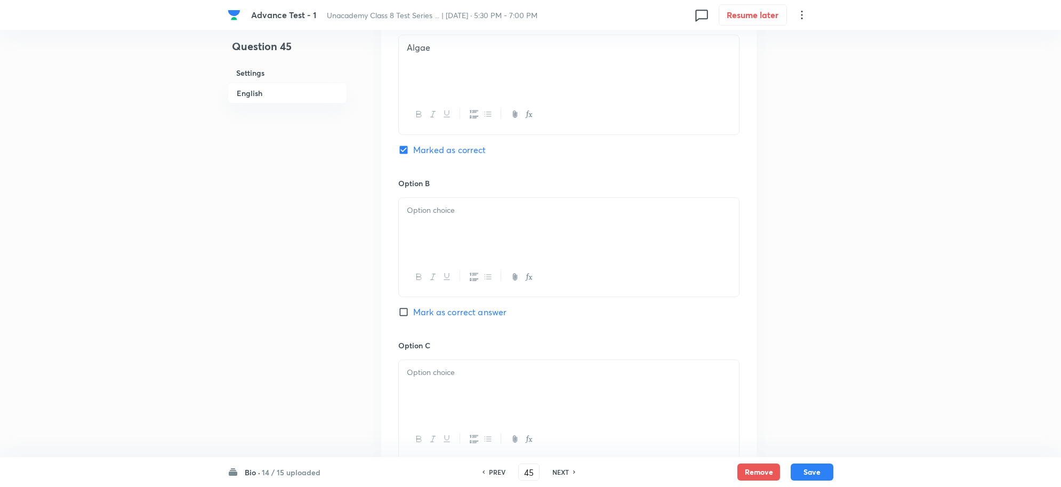
click at [435, 211] on p at bounding box center [569, 210] width 324 height 12
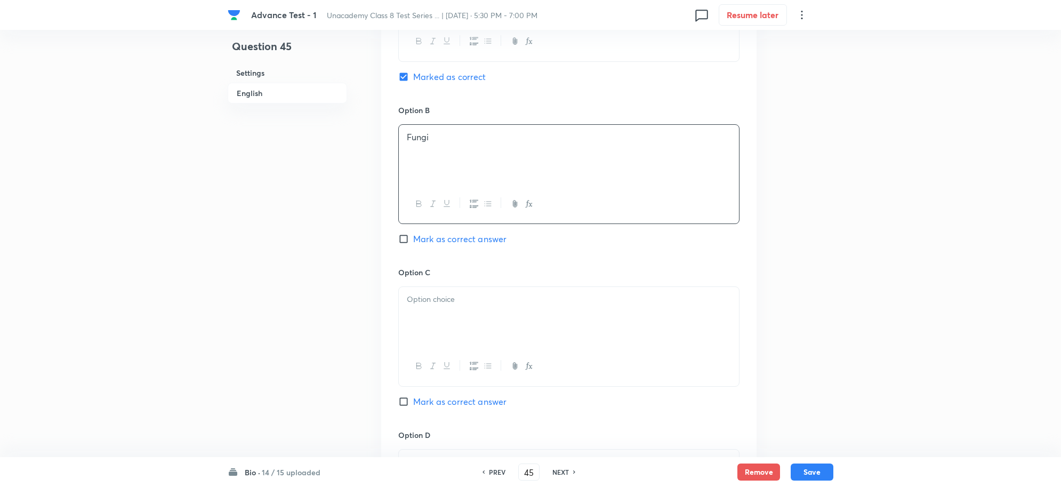
scroll to position [733, 0]
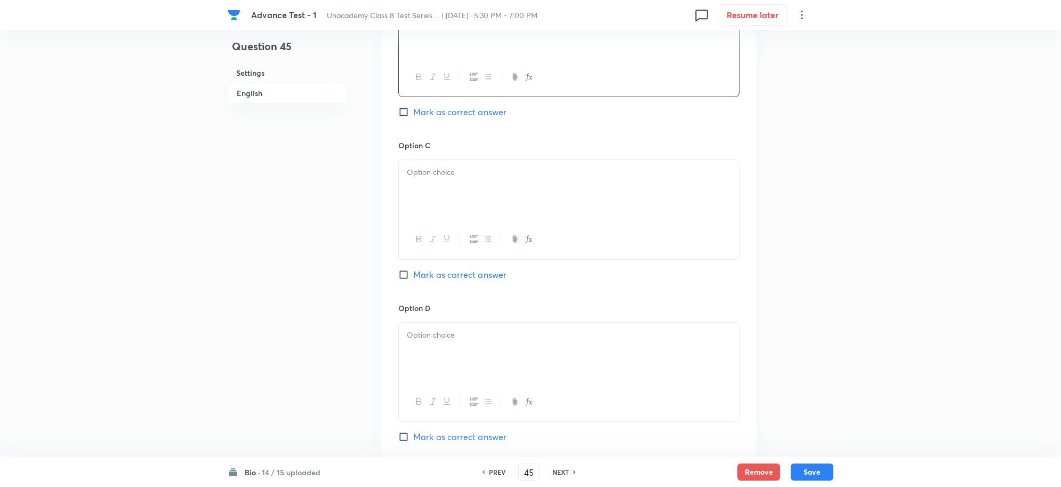
click at [440, 200] on div at bounding box center [569, 190] width 340 height 60
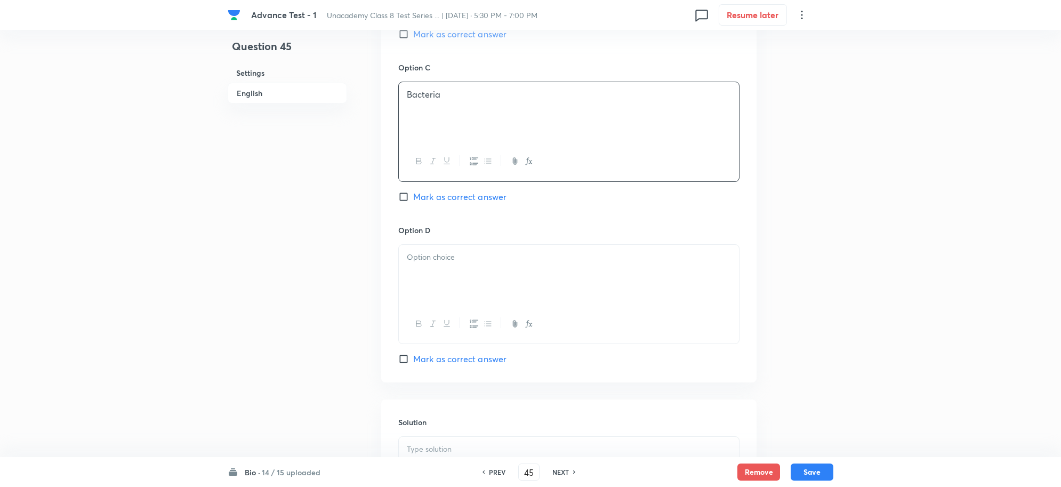
scroll to position [933, 0]
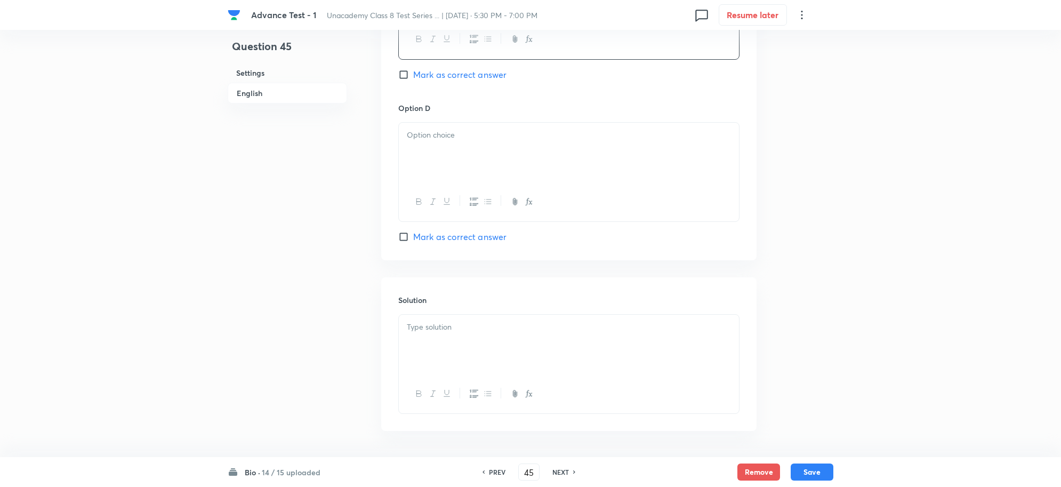
click at [424, 152] on div at bounding box center [569, 153] width 340 height 60
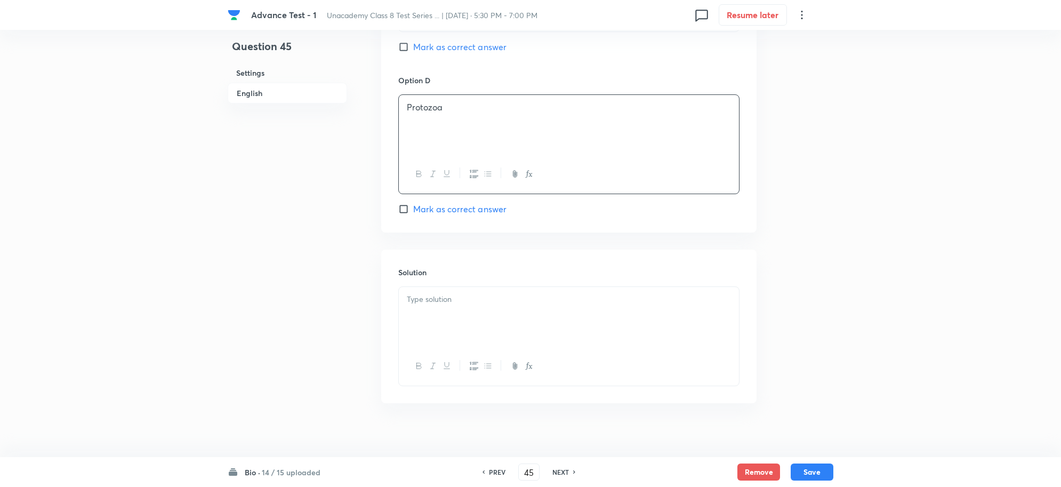
scroll to position [976, 0]
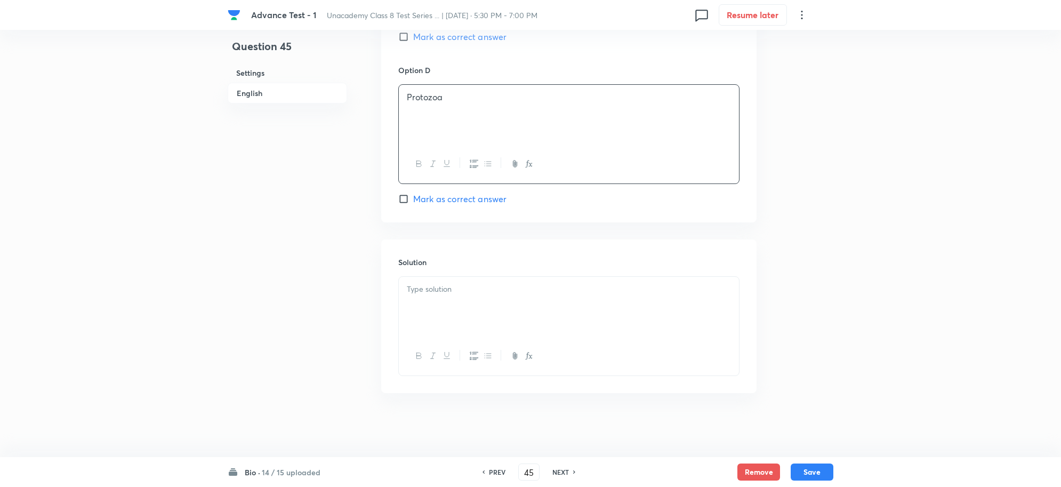
click at [429, 302] on div at bounding box center [569, 307] width 340 height 60
click at [830, 472] on button "Save" at bounding box center [812, 470] width 43 height 17
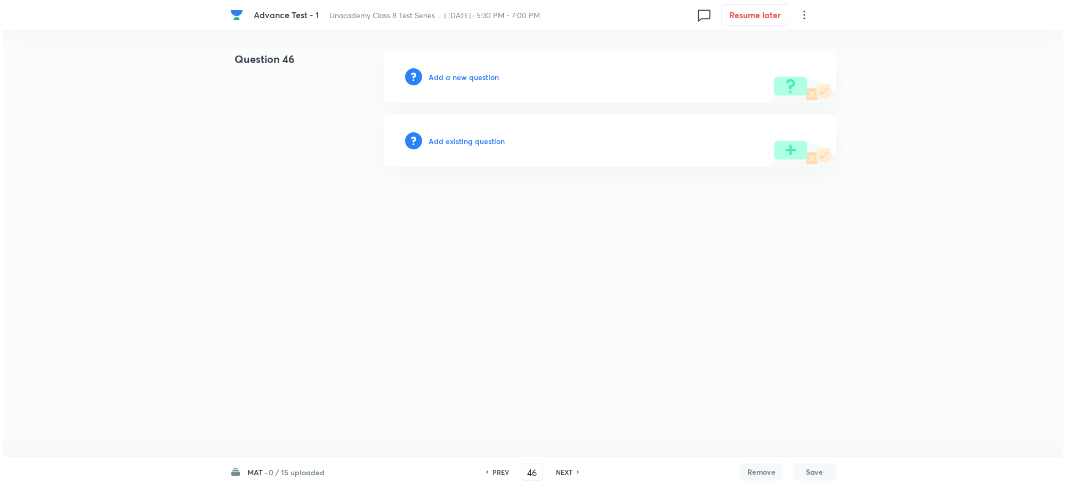
scroll to position [0, 0]
click at [436, 75] on h6 "Add a new question" at bounding box center [464, 76] width 70 height 11
drag, startPoint x: 436, startPoint y: 75, endPoint x: 499, endPoint y: 83, distance: 63.5
click at [501, 84] on div "Choose a question type" at bounding box center [610, 76] width 452 height 51
click at [493, 82] on h6 "Choose a question type" at bounding box center [470, 76] width 82 height 11
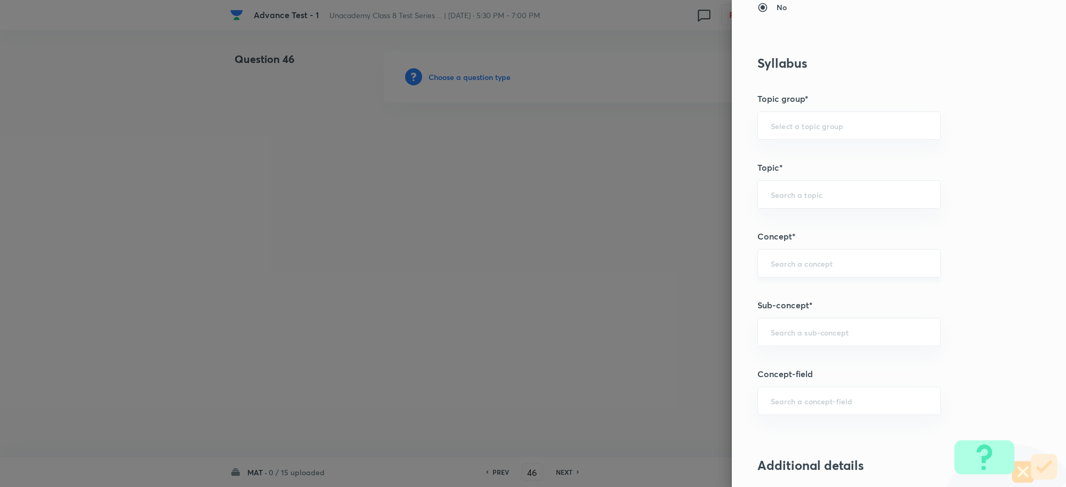
scroll to position [467, 0]
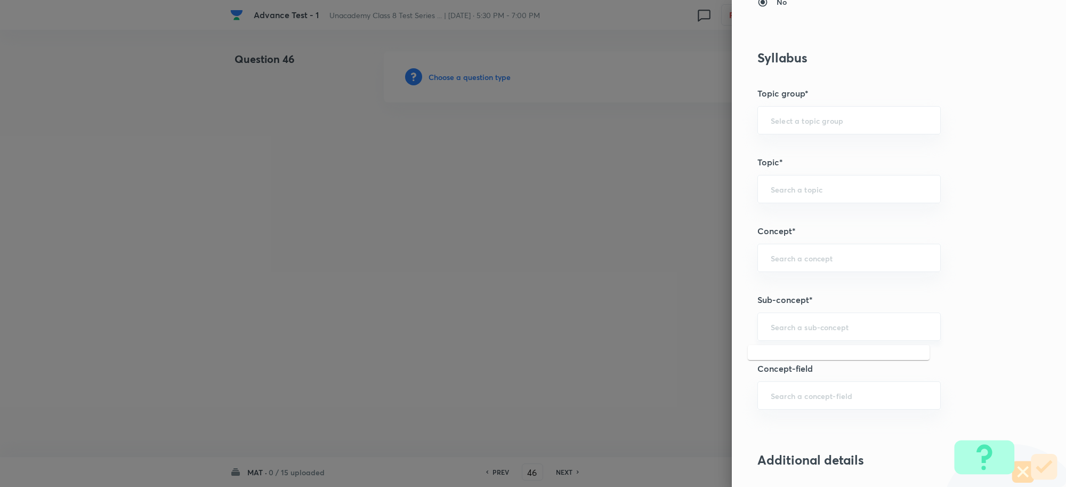
click at [782, 331] on input "text" at bounding box center [849, 327] width 157 height 10
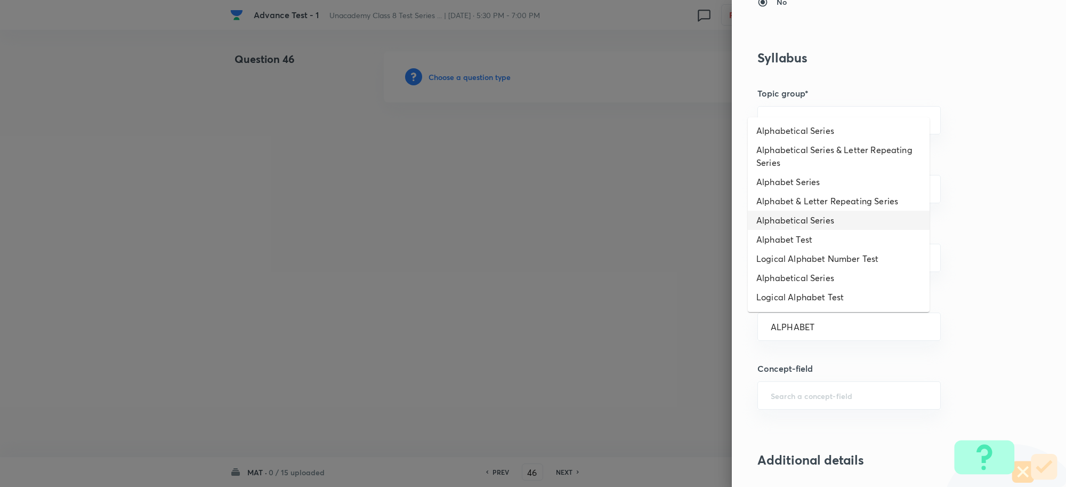
scroll to position [50, 0]
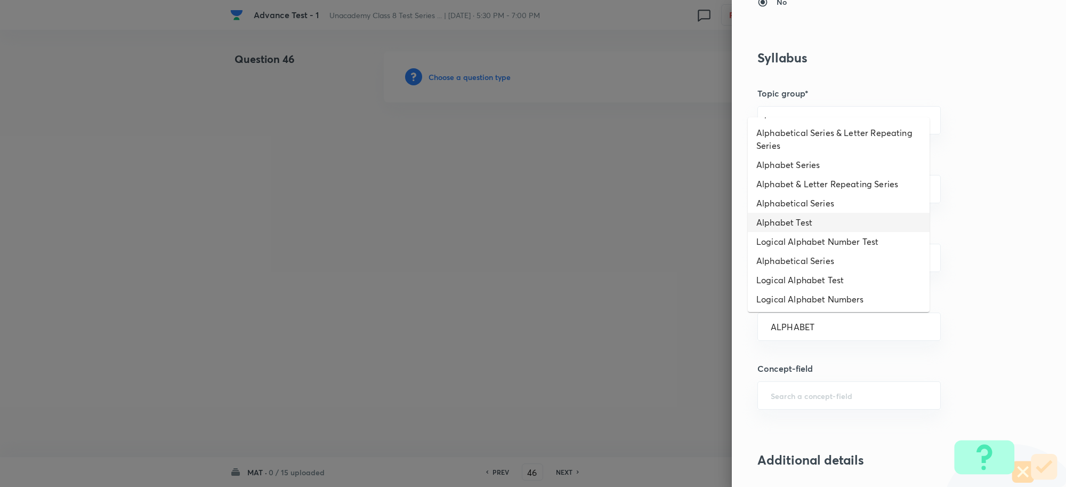
click at [815, 218] on li "Alphabet Test" at bounding box center [839, 222] width 182 height 19
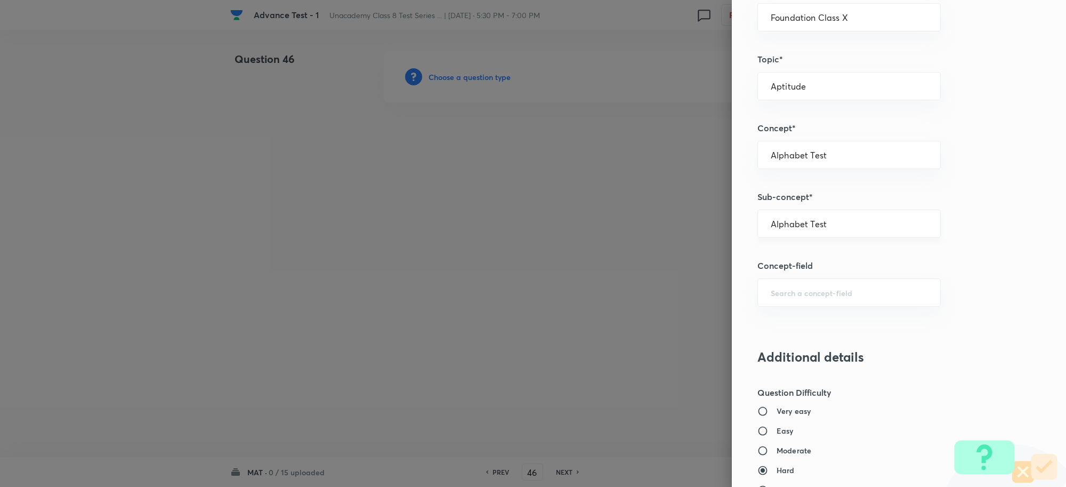
scroll to position [666, 0]
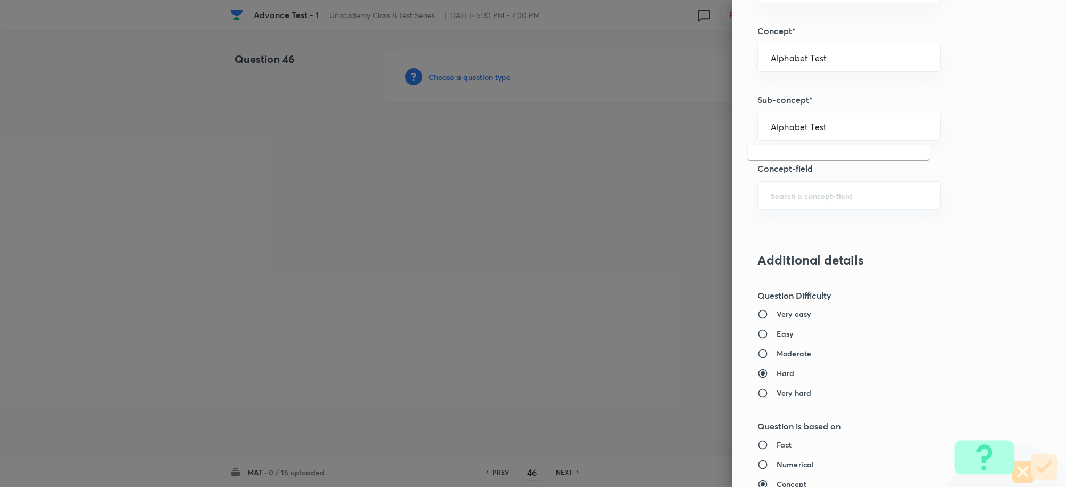
drag, startPoint x: 825, startPoint y: 127, endPoint x: 674, endPoint y: 119, distance: 151.1
click at [674, 120] on div "Question settings Question type* Single choice correct Number of options* 2 3 4…" at bounding box center [533, 243] width 1066 height 487
click at [809, 161] on li "Alphabet Test" at bounding box center [839, 158] width 182 height 19
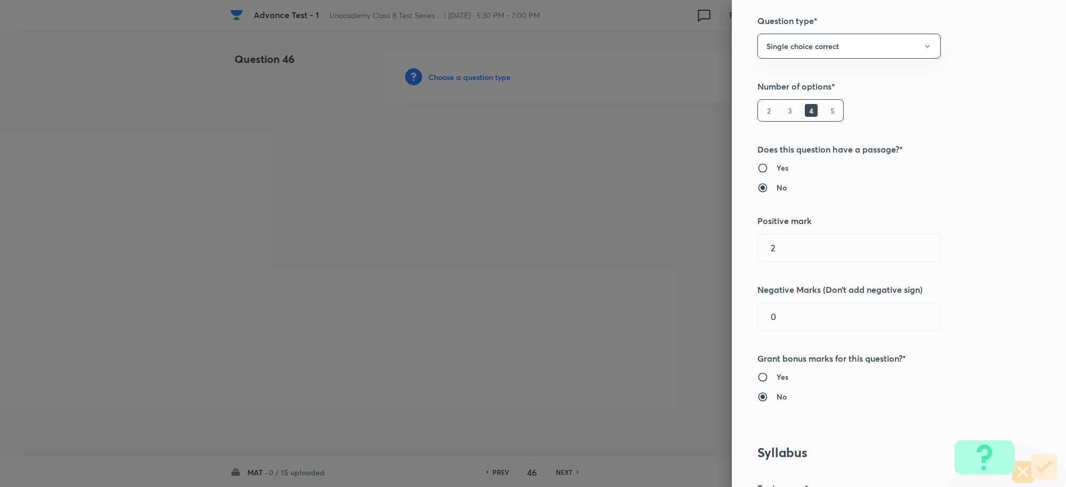
scroll to position [0, 0]
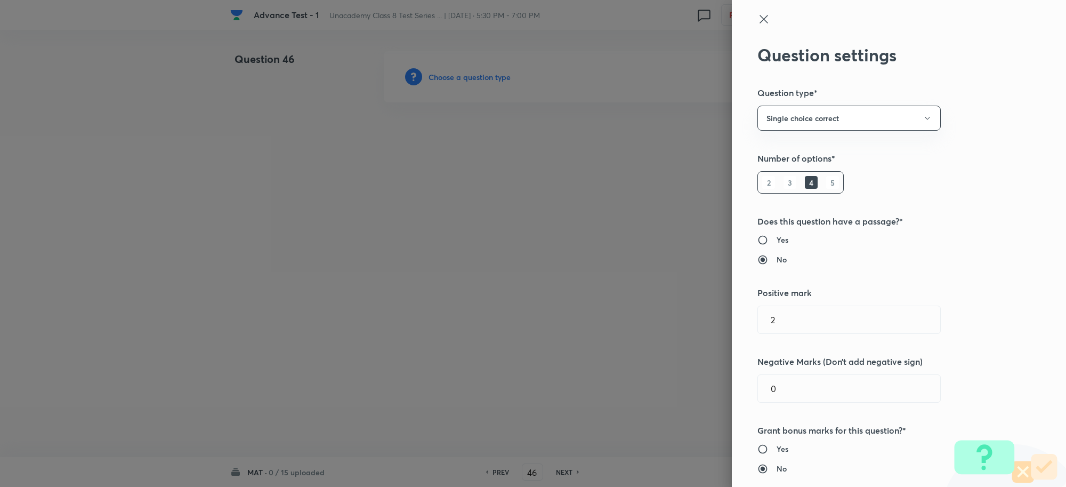
click at [758, 20] on icon at bounding box center [764, 19] width 13 height 13
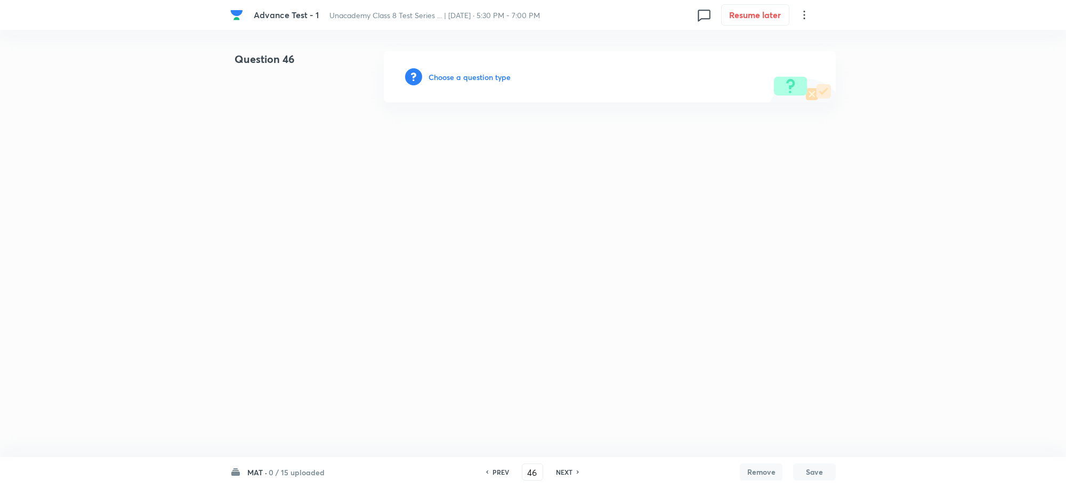
click at [460, 64] on div "Choose a question type" at bounding box center [610, 76] width 452 height 51
click at [462, 76] on h6 "Choose a question type" at bounding box center [470, 76] width 82 height 11
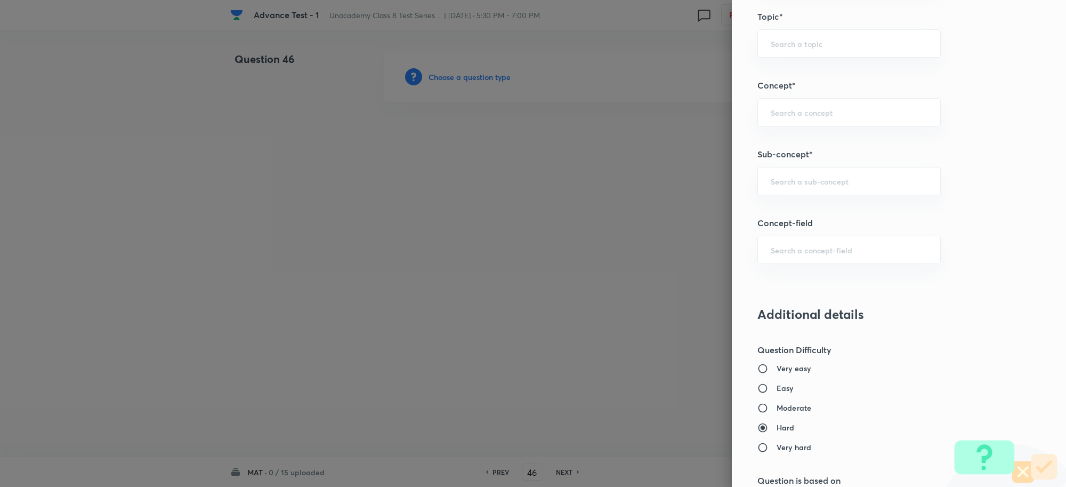
scroll to position [666, 0]
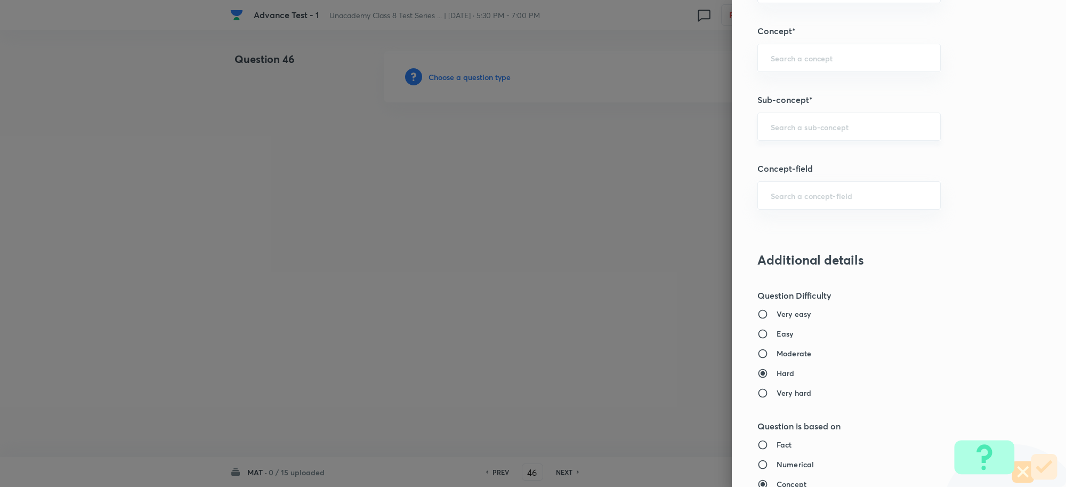
click at [778, 130] on input "text" at bounding box center [849, 127] width 157 height 10
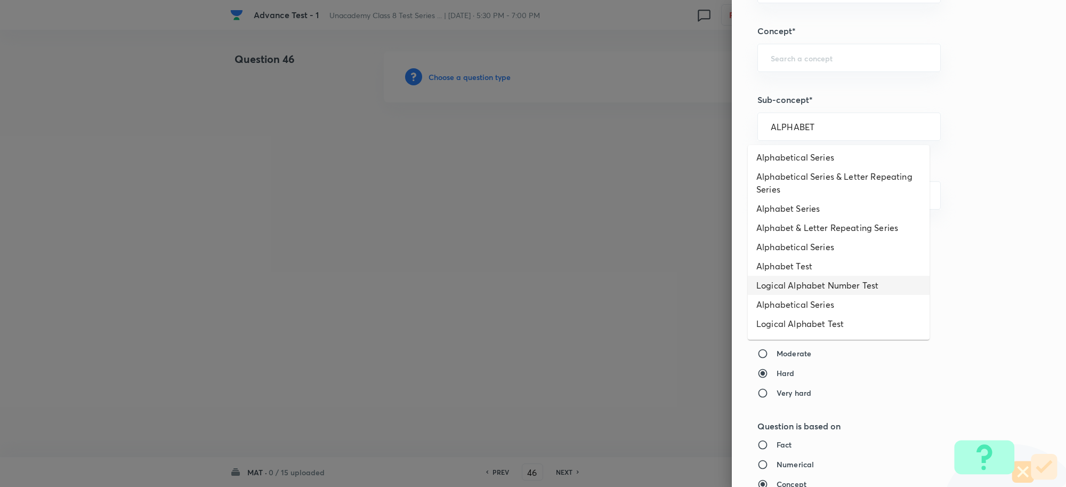
scroll to position [50, 0]
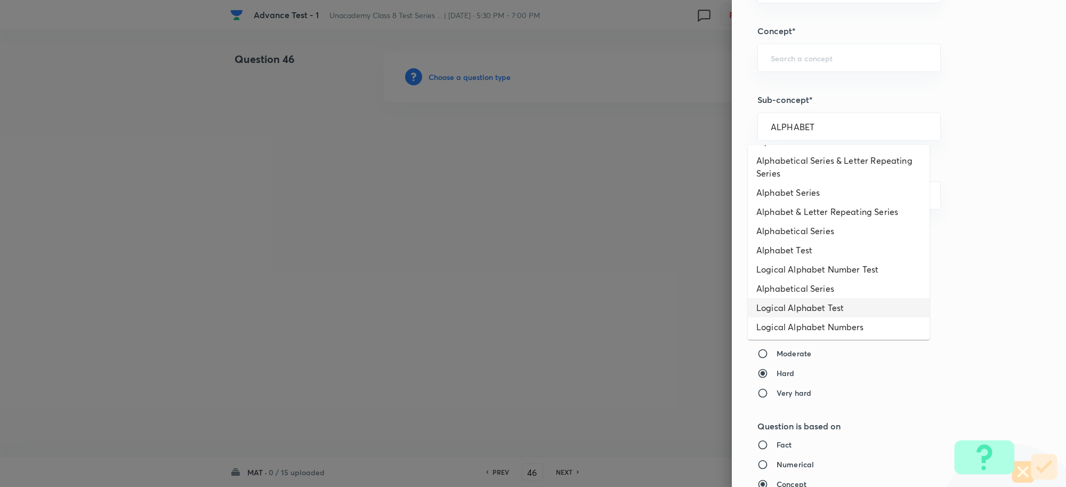
click at [863, 304] on li "Logical Alphabet Test" at bounding box center [839, 307] width 182 height 19
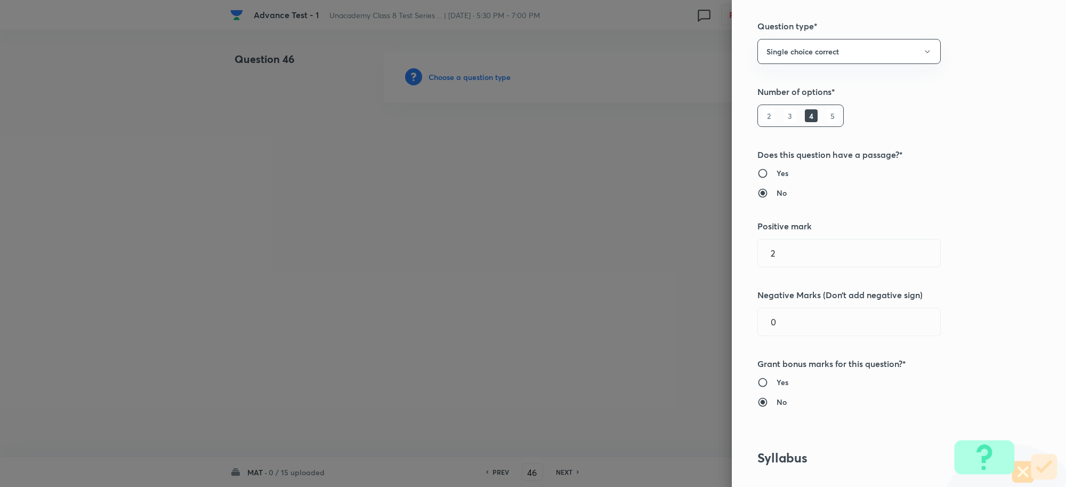
scroll to position [0, 0]
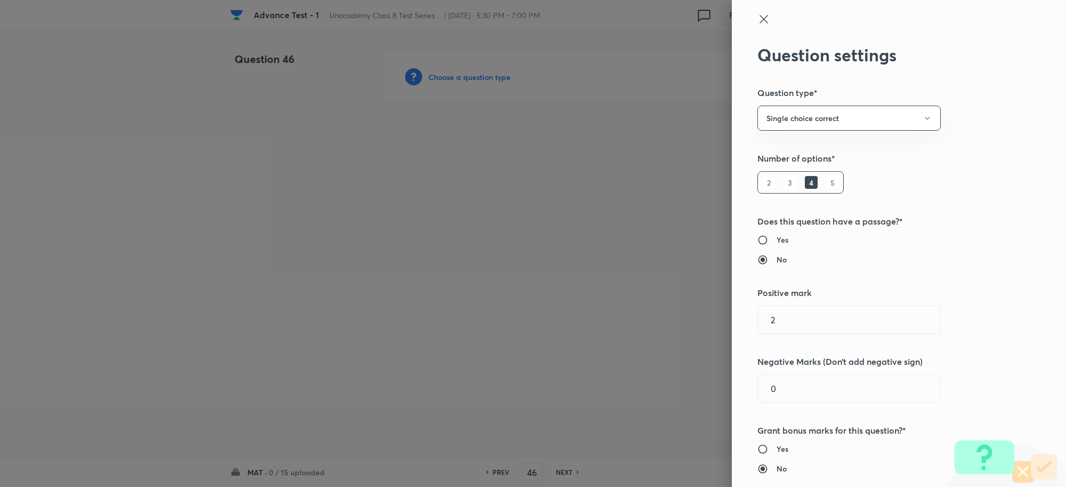
click at [758, 20] on icon at bounding box center [764, 19] width 13 height 13
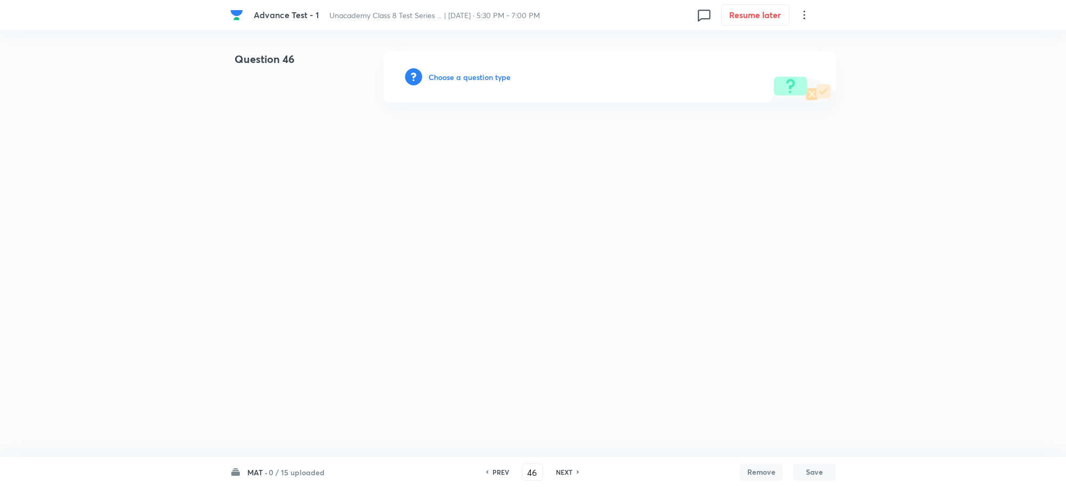
click at [447, 73] on h6 "Choose a question type" at bounding box center [470, 76] width 82 height 11
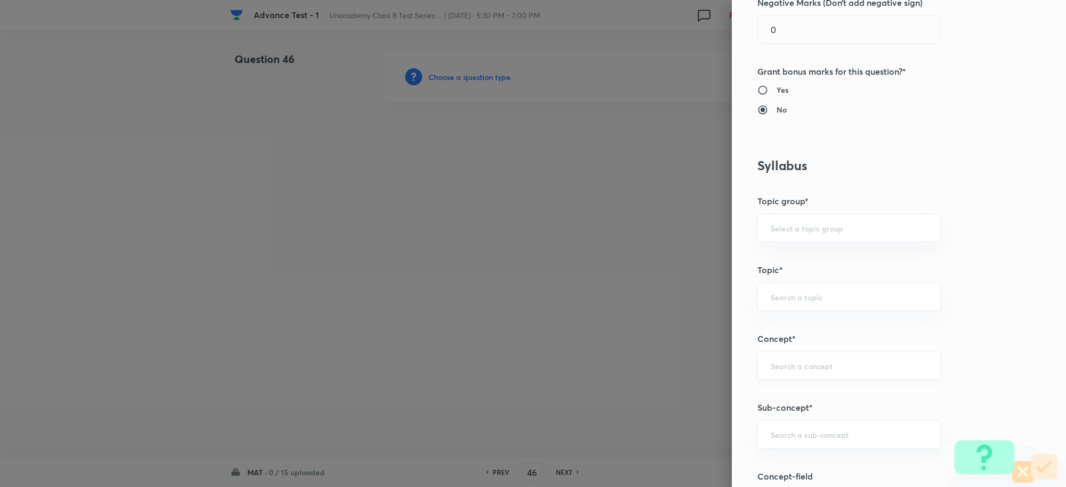
scroll to position [467, 0]
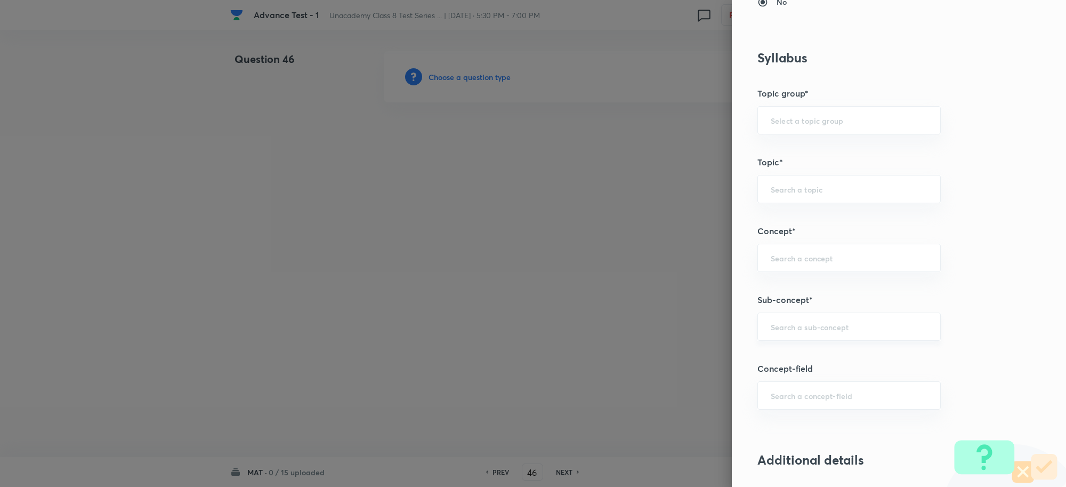
click at [765, 315] on div "​" at bounding box center [849, 326] width 183 height 28
click at [808, 360] on li "Alphabet Test" at bounding box center [839, 358] width 182 height 19
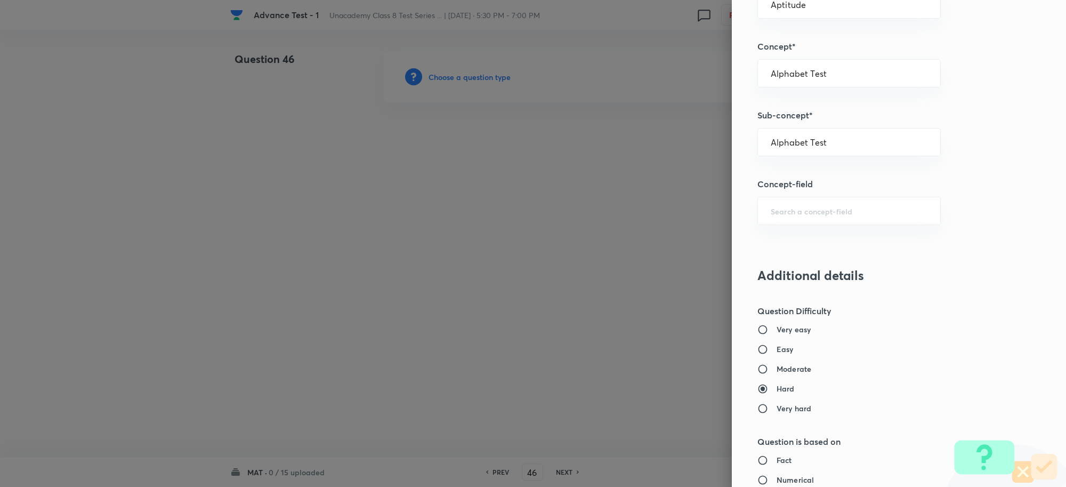
scroll to position [800, 0]
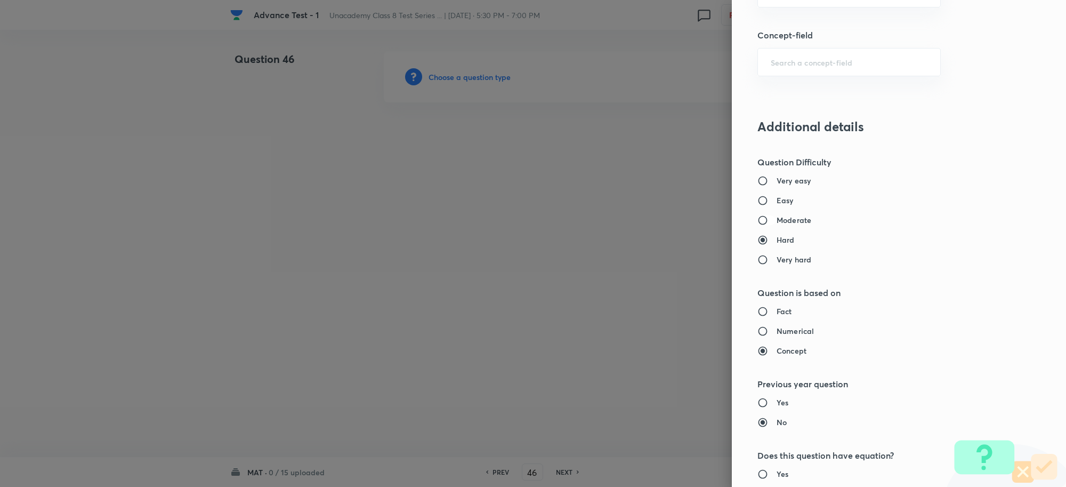
click at [758, 220] on input "Moderate" at bounding box center [767, 220] width 19 height 11
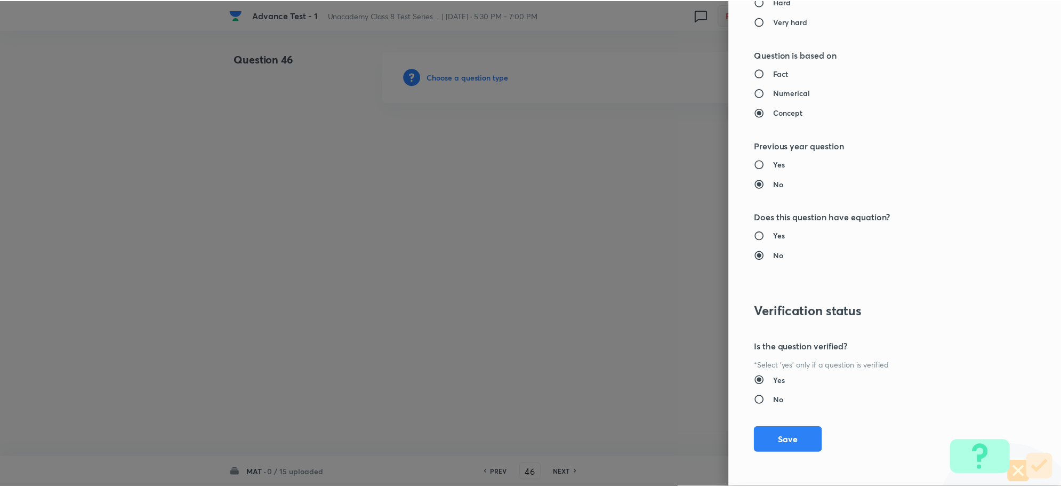
scroll to position [1040, 0]
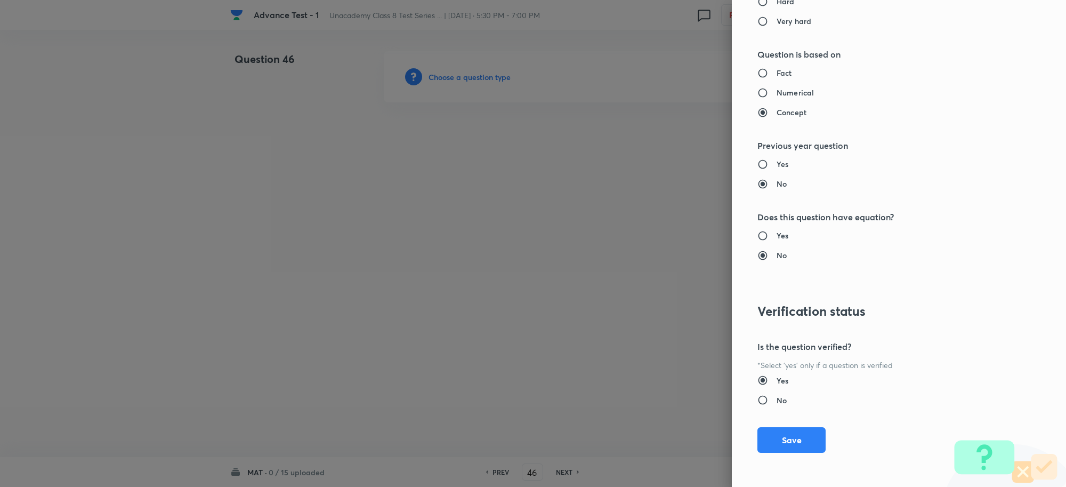
click at [786, 436] on button "Save" at bounding box center [792, 440] width 68 height 26
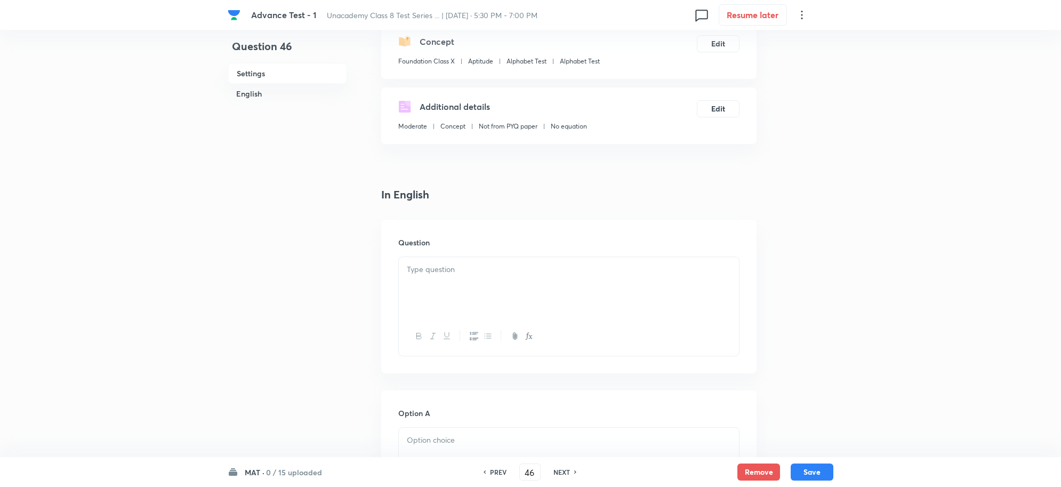
scroll to position [200, 0]
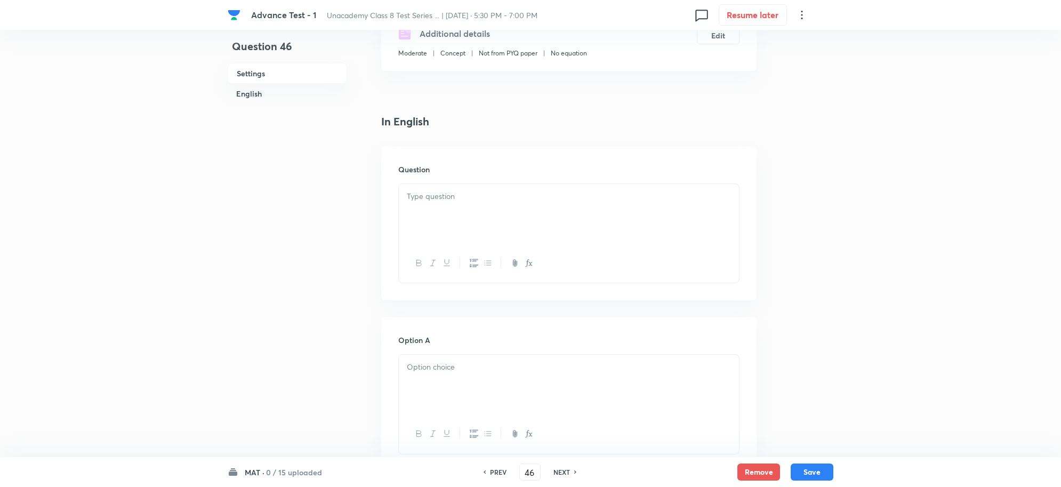
click at [467, 227] on div at bounding box center [569, 214] width 340 height 60
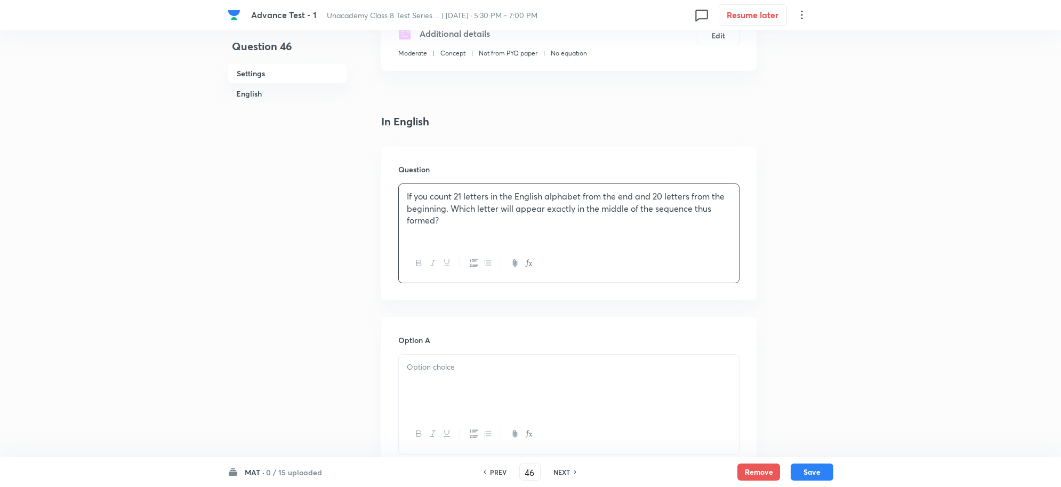
click at [420, 374] on div at bounding box center [569, 385] width 340 height 60
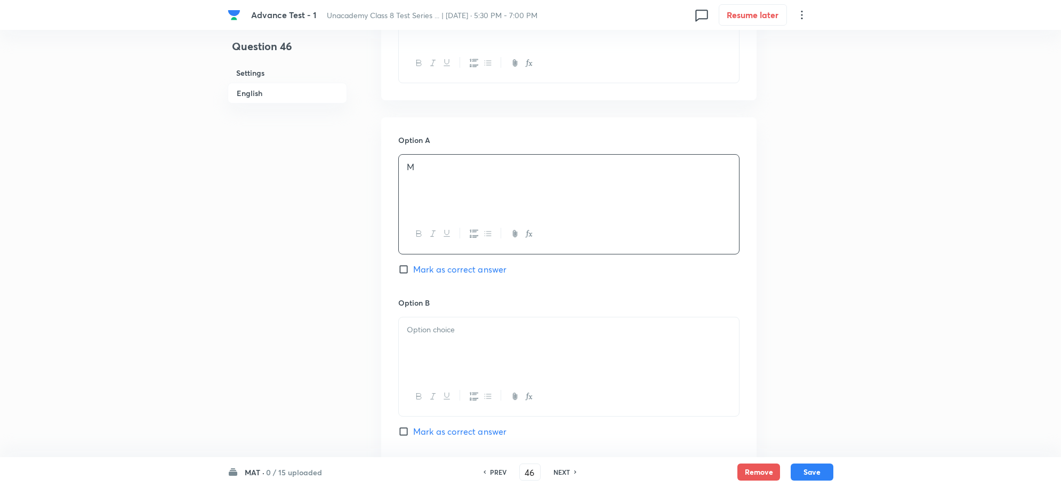
click at [428, 343] on div at bounding box center [569, 347] width 340 height 60
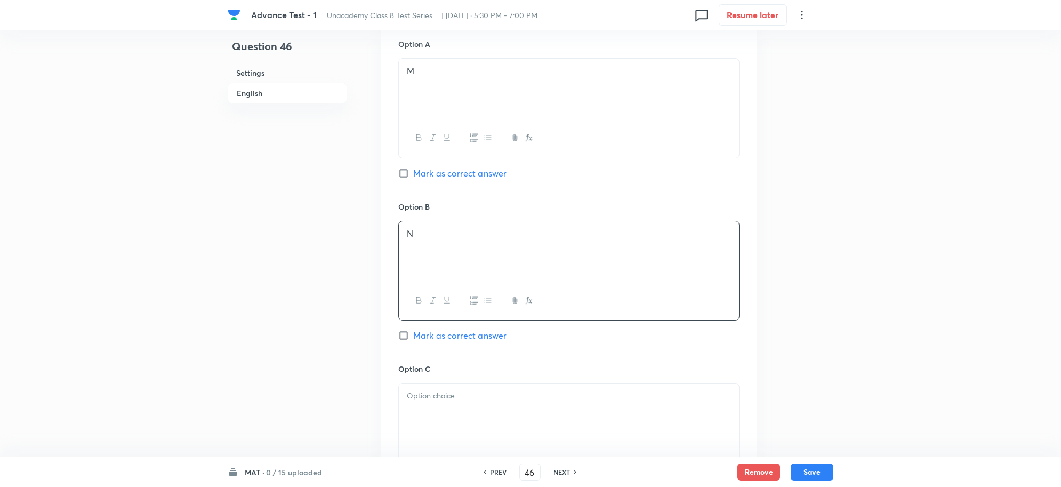
scroll to position [600, 0]
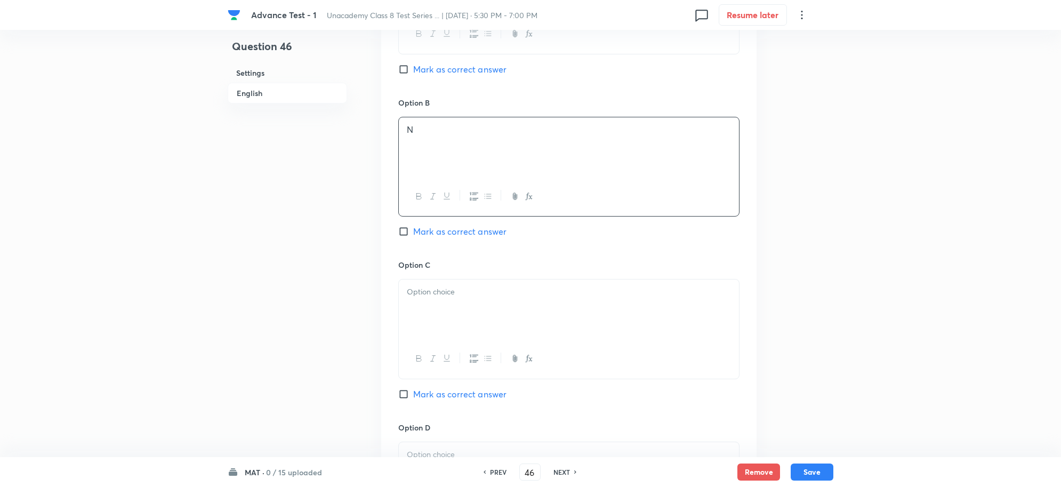
click at [436, 319] on div at bounding box center [569, 309] width 340 height 60
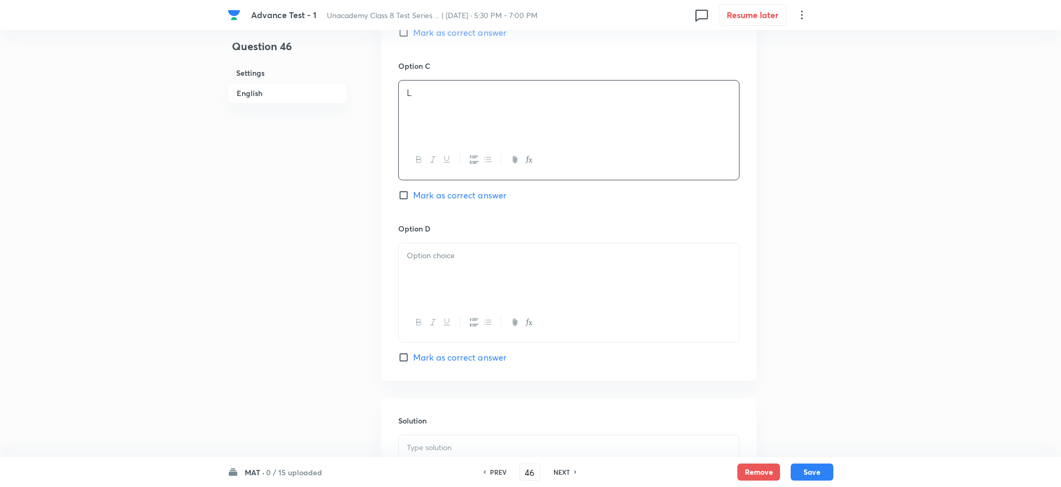
scroll to position [800, 0]
click at [417, 295] on div at bounding box center [569, 272] width 340 height 60
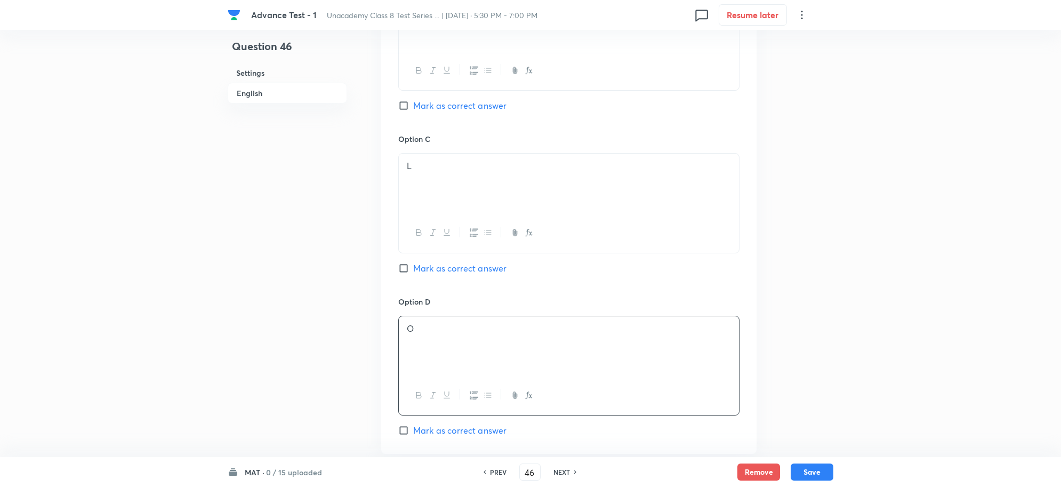
scroll to position [533, 0]
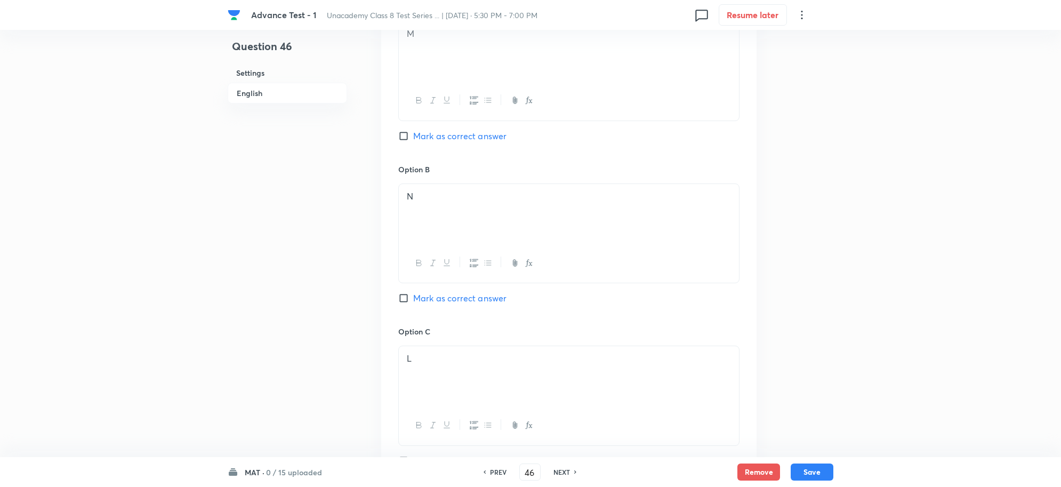
click at [403, 136] on input "Mark as correct answer" at bounding box center [405, 136] width 15 height 11
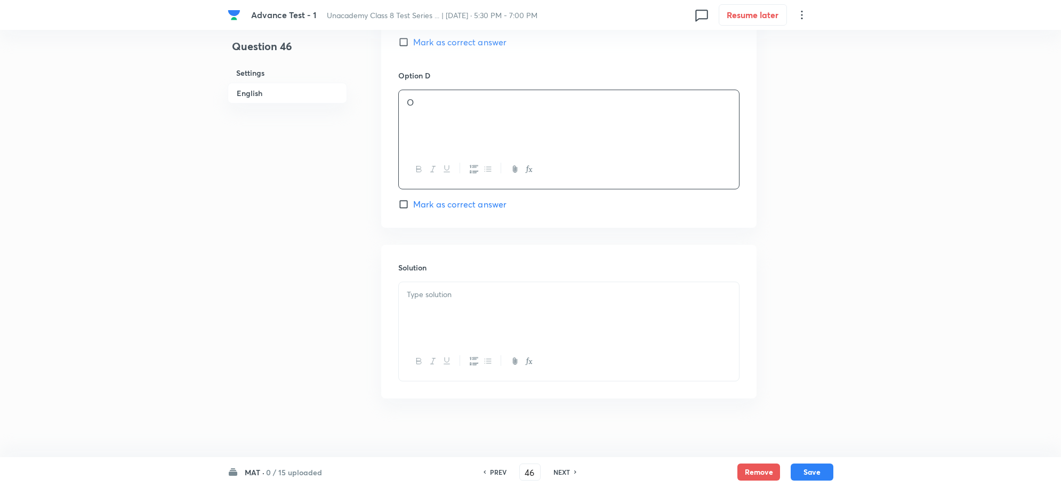
scroll to position [961, 0]
click at [425, 283] on p at bounding box center [569, 289] width 324 height 12
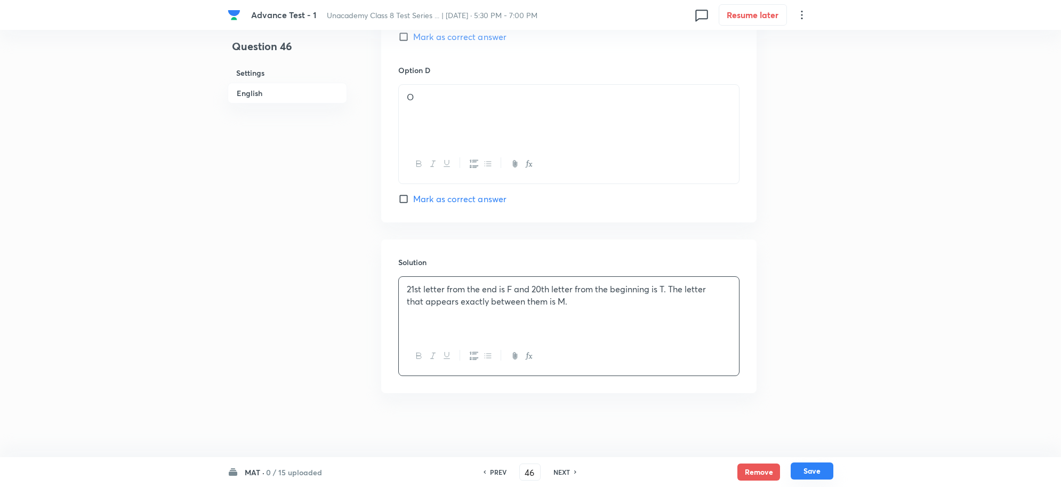
click at [818, 472] on button "Save" at bounding box center [812, 470] width 43 height 17
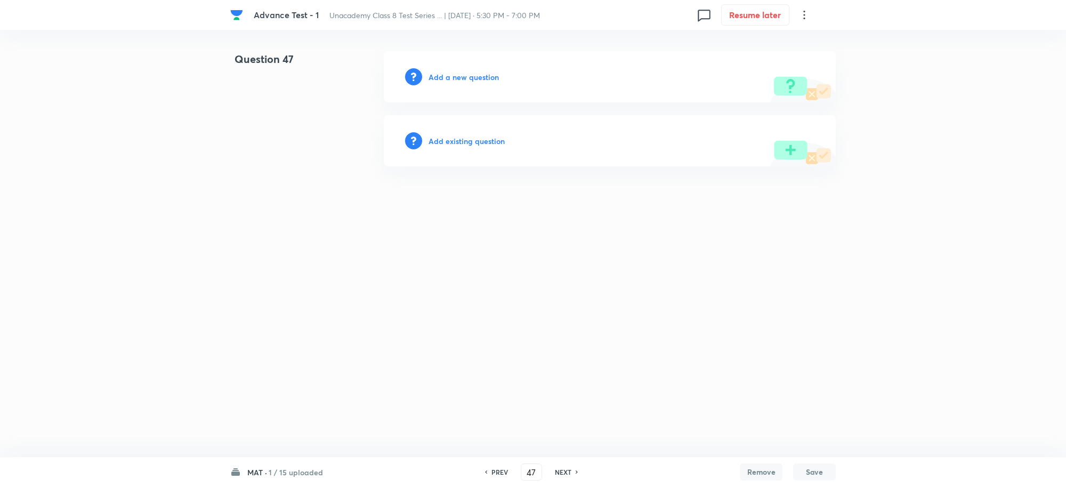
click at [436, 76] on h6 "Add a new question" at bounding box center [464, 76] width 70 height 11
click at [464, 80] on h6 "Choose a question type" at bounding box center [470, 76] width 82 height 11
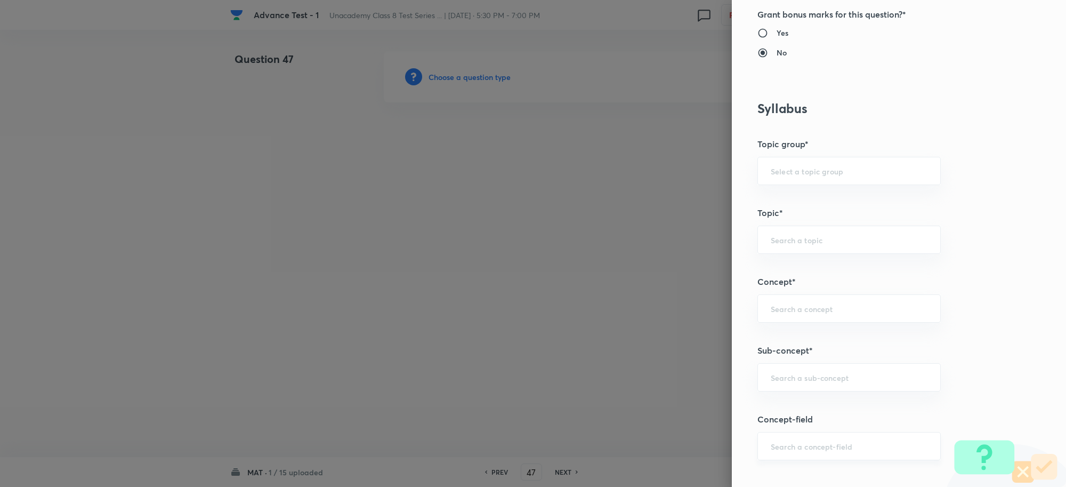
scroll to position [533, 0]
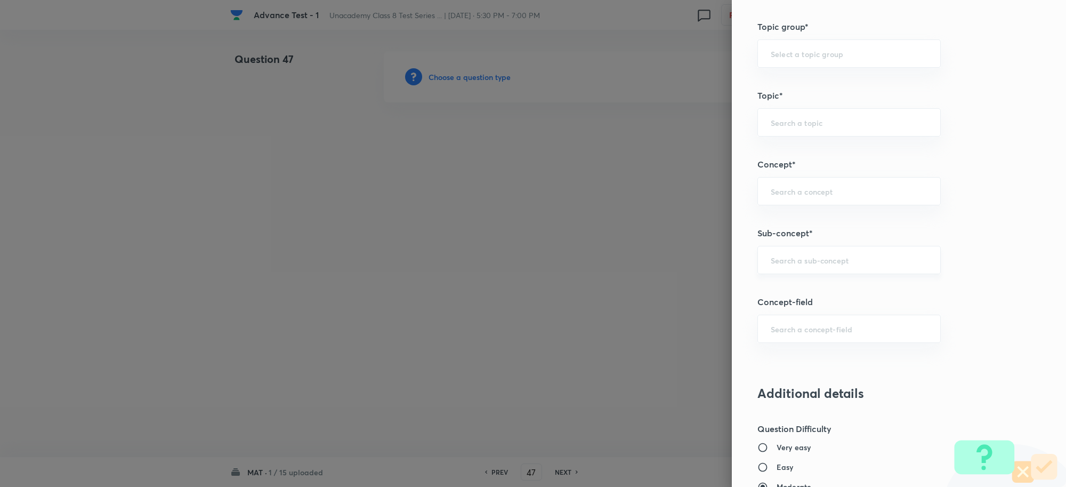
click at [774, 267] on div "​" at bounding box center [849, 260] width 183 height 28
click at [782, 292] on li "Coding and Decoding" at bounding box center [839, 292] width 182 height 19
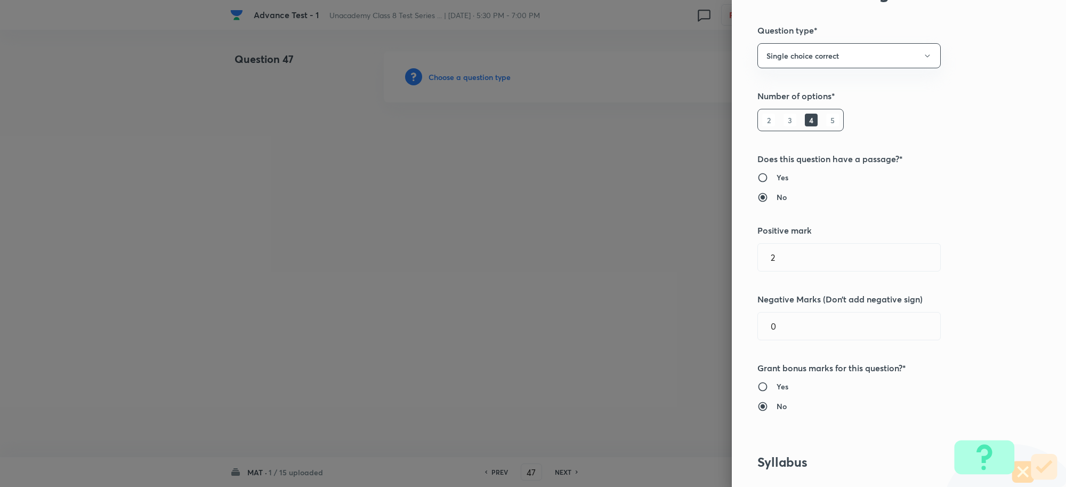
scroll to position [0, 0]
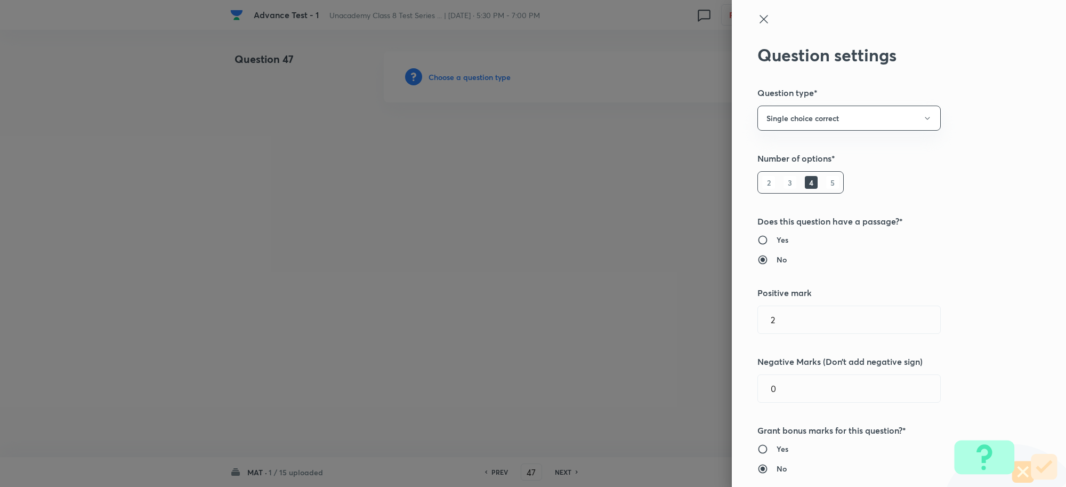
click at [758, 21] on icon at bounding box center [764, 19] width 13 height 13
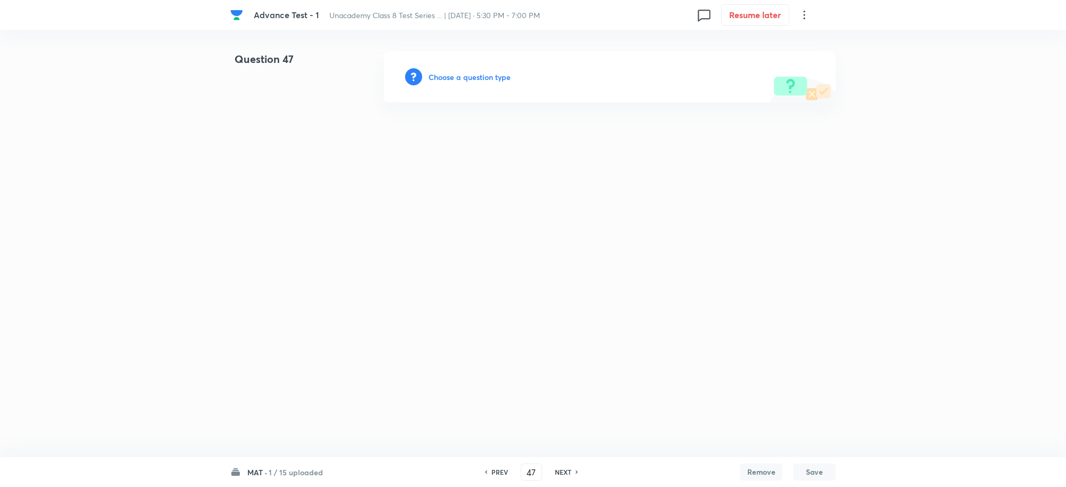
click at [467, 75] on h6 "Choose a question type" at bounding box center [470, 76] width 82 height 11
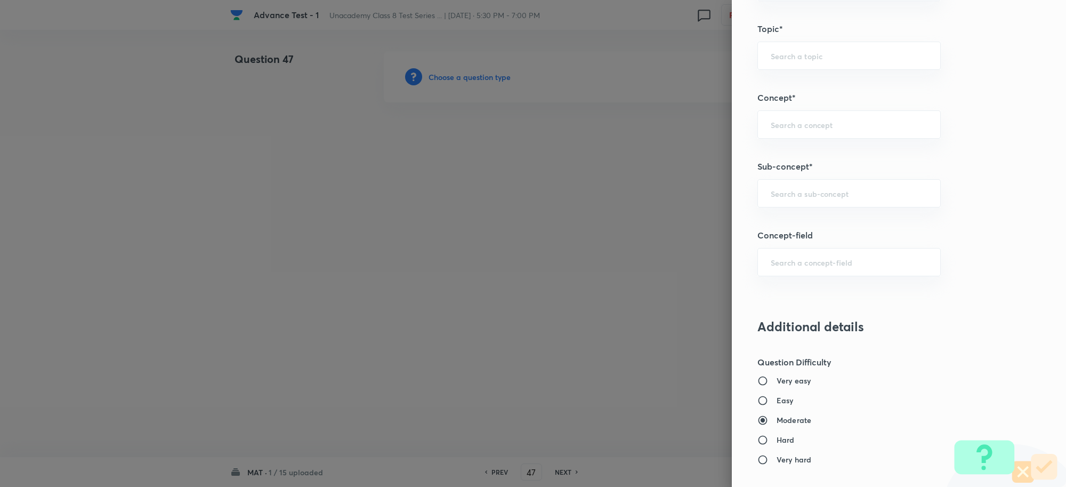
scroll to position [666, 0]
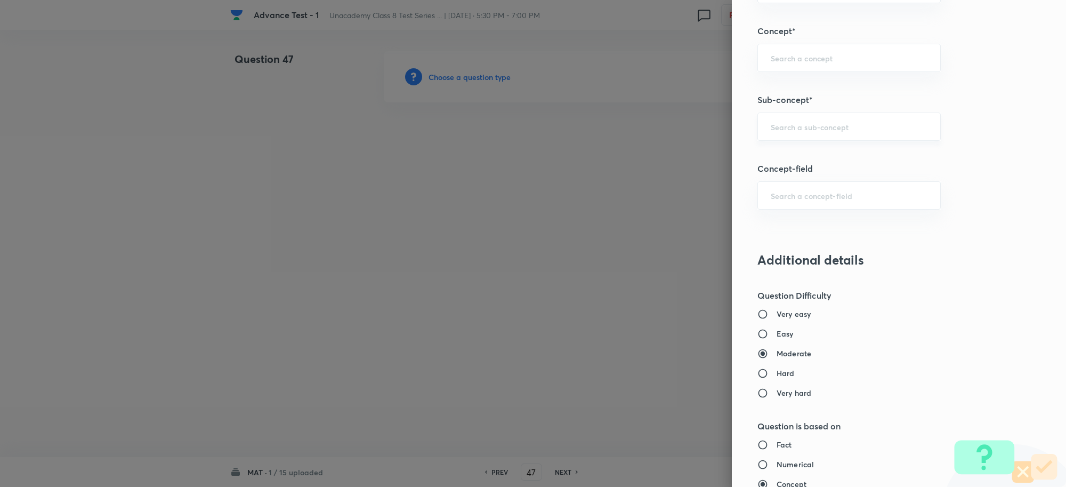
click at [778, 132] on input "text" at bounding box center [849, 127] width 157 height 10
click at [810, 184] on li "Coding and Decoding" at bounding box center [839, 177] width 182 height 19
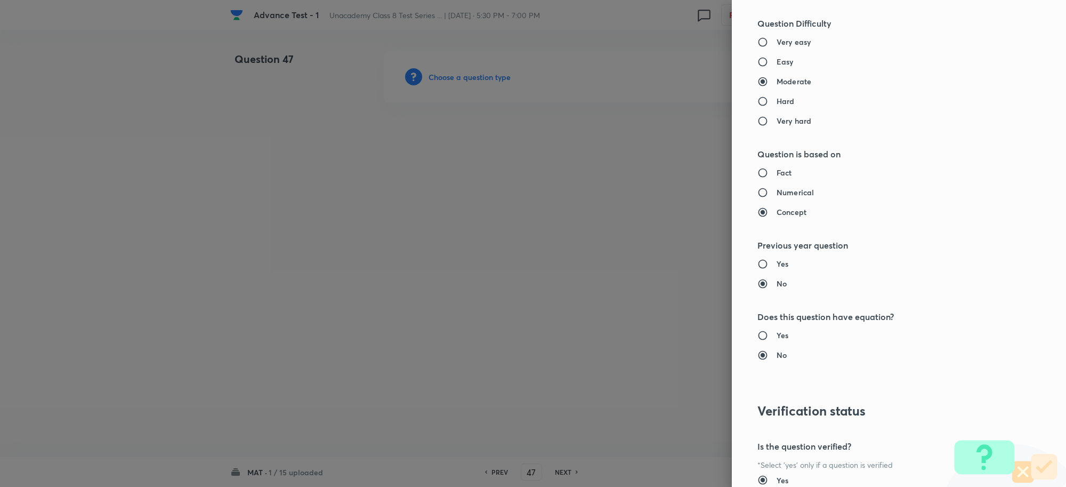
scroll to position [1000, 0]
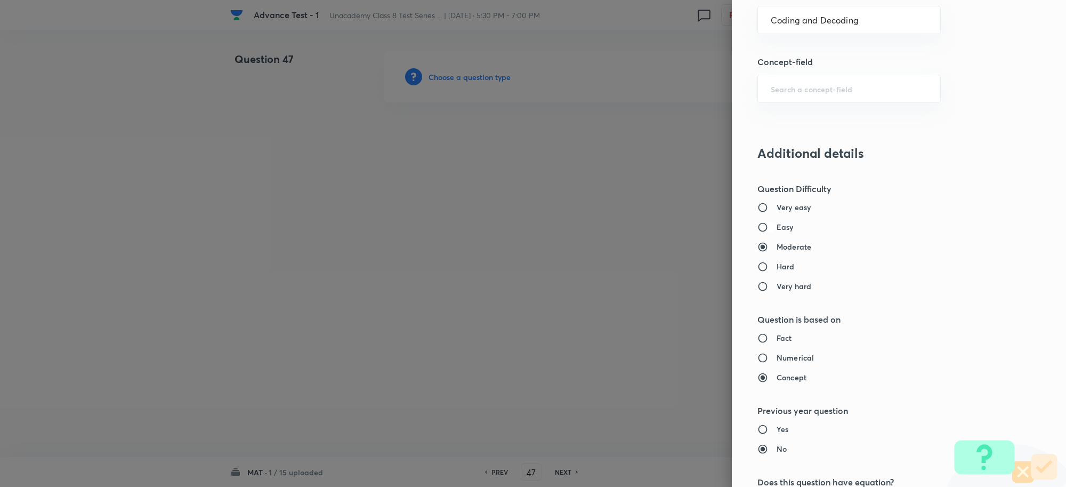
click at [758, 228] on input "Easy" at bounding box center [767, 227] width 19 height 11
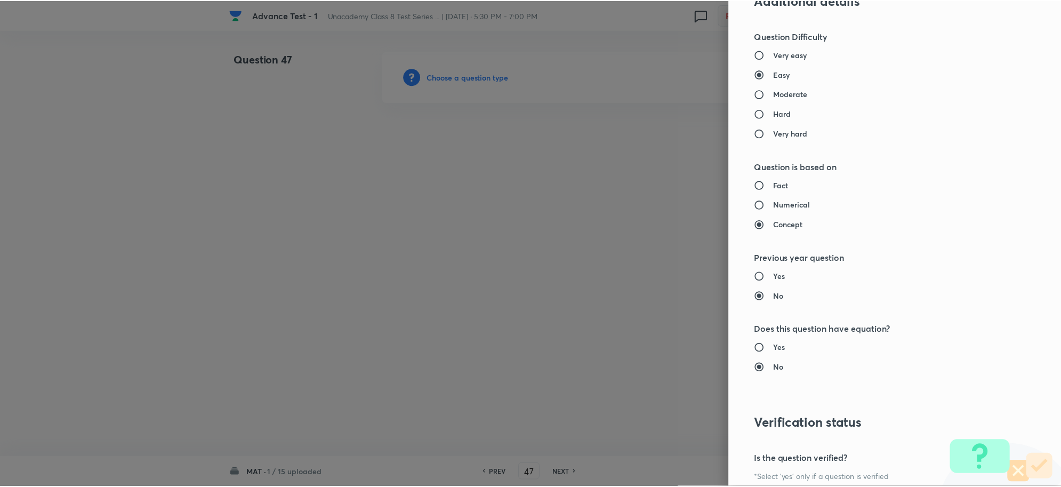
scroll to position [1040, 0]
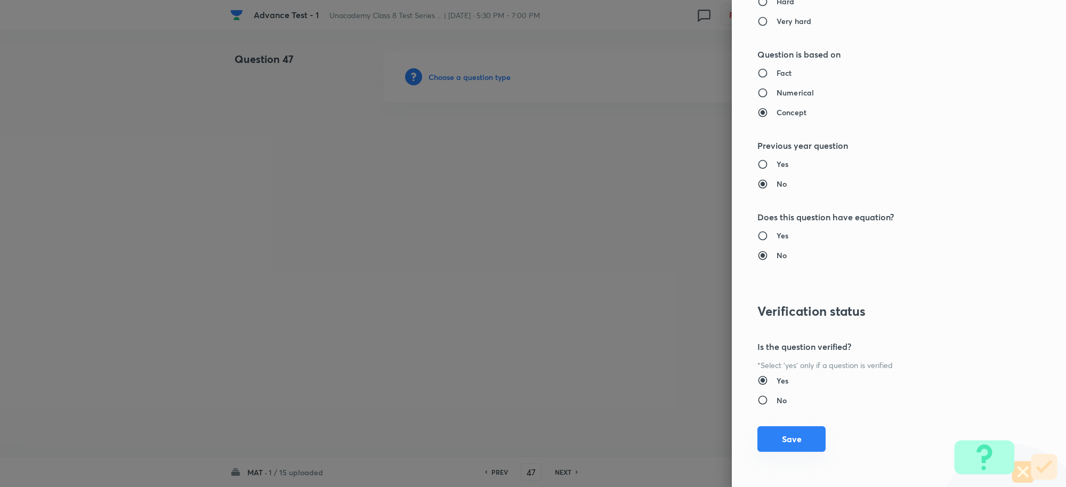
click at [768, 437] on button "Save" at bounding box center [792, 439] width 68 height 26
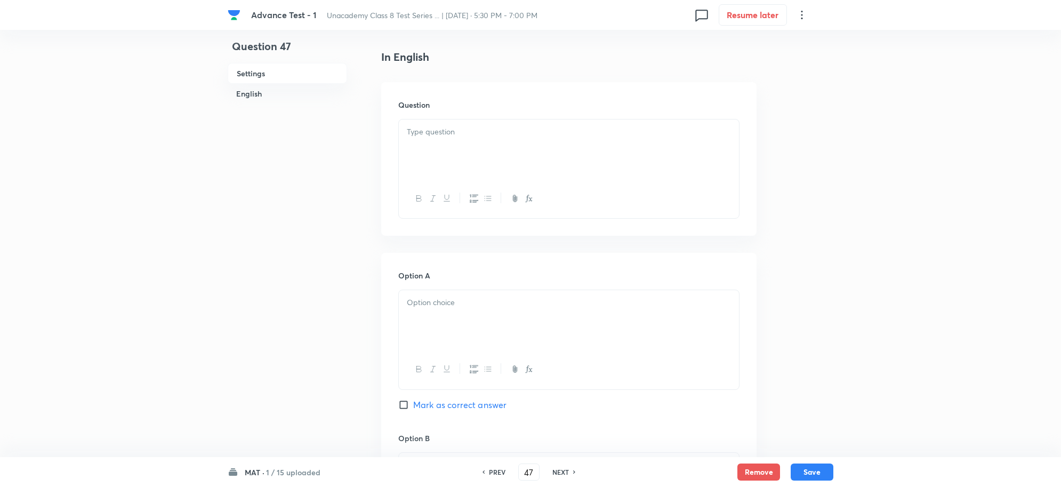
scroll to position [267, 0]
click at [424, 156] on div at bounding box center [569, 147] width 340 height 60
click at [447, 308] on div at bounding box center [569, 318] width 340 height 60
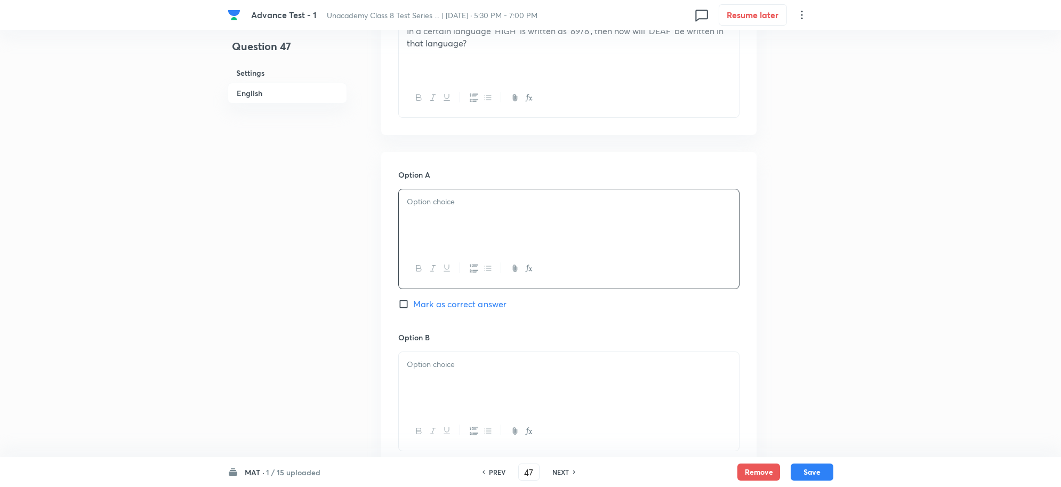
scroll to position [467, 0]
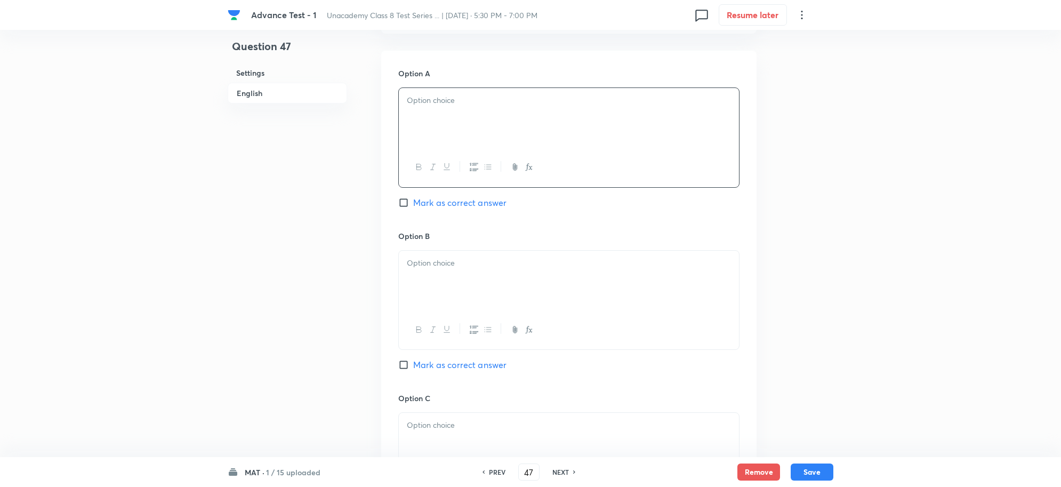
click at [446, 104] on p at bounding box center [569, 100] width 324 height 12
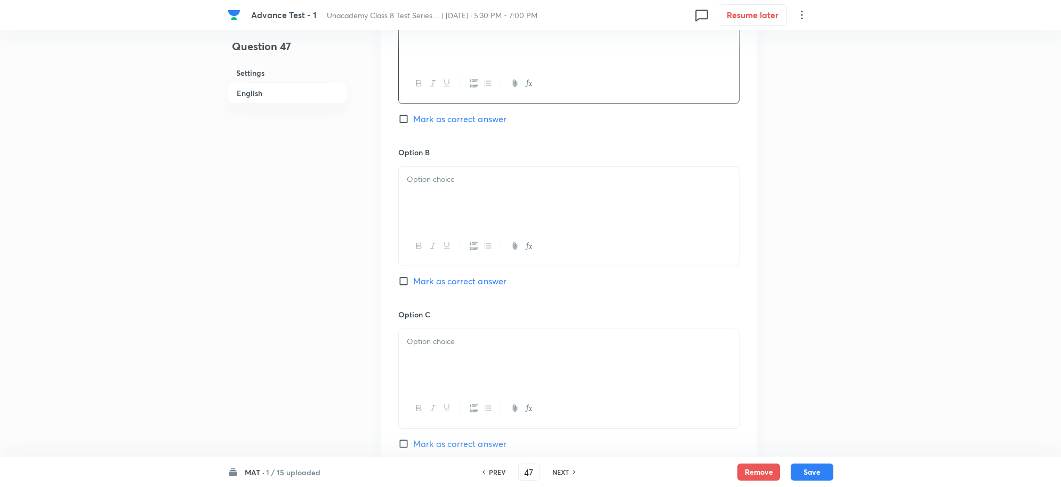
scroll to position [666, 0]
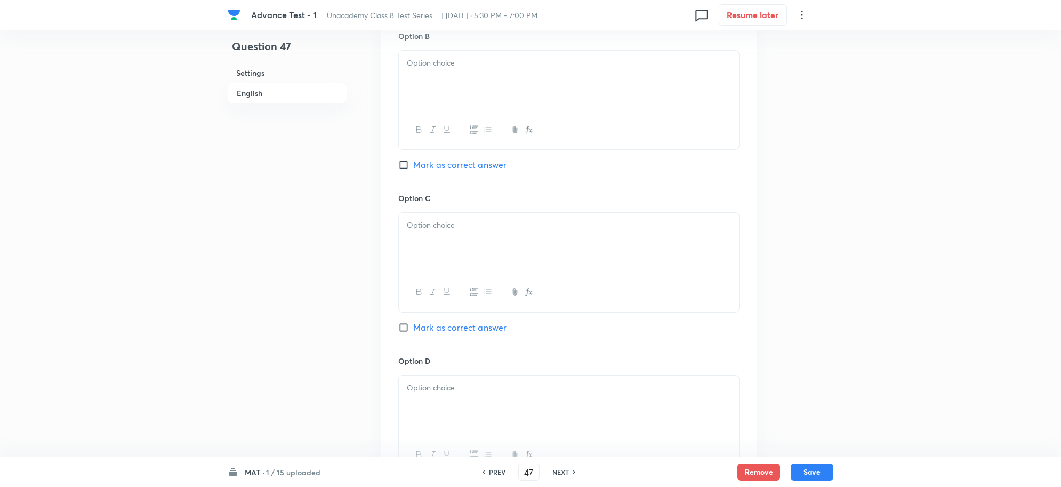
click at [436, 80] on div at bounding box center [569, 81] width 340 height 60
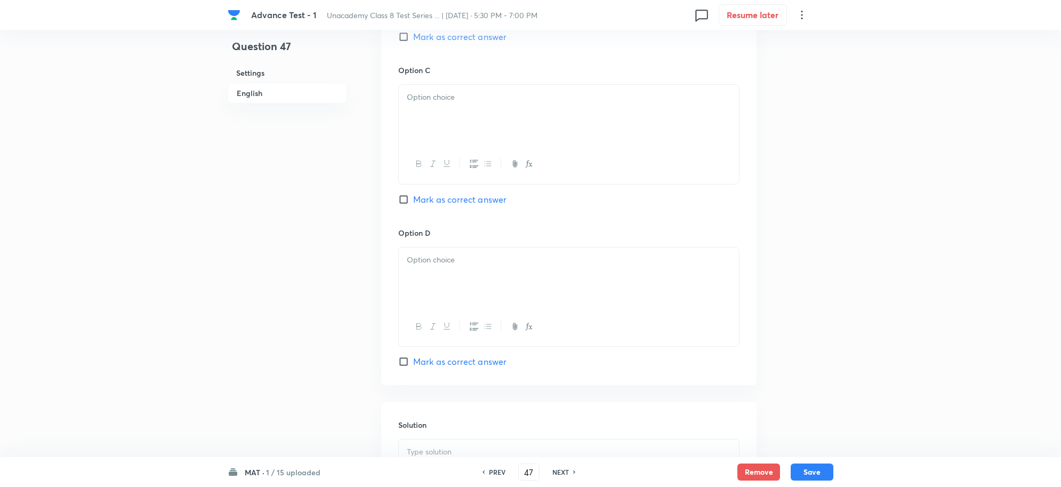
scroll to position [800, 0]
click at [449, 98] on p at bounding box center [569, 92] width 324 height 12
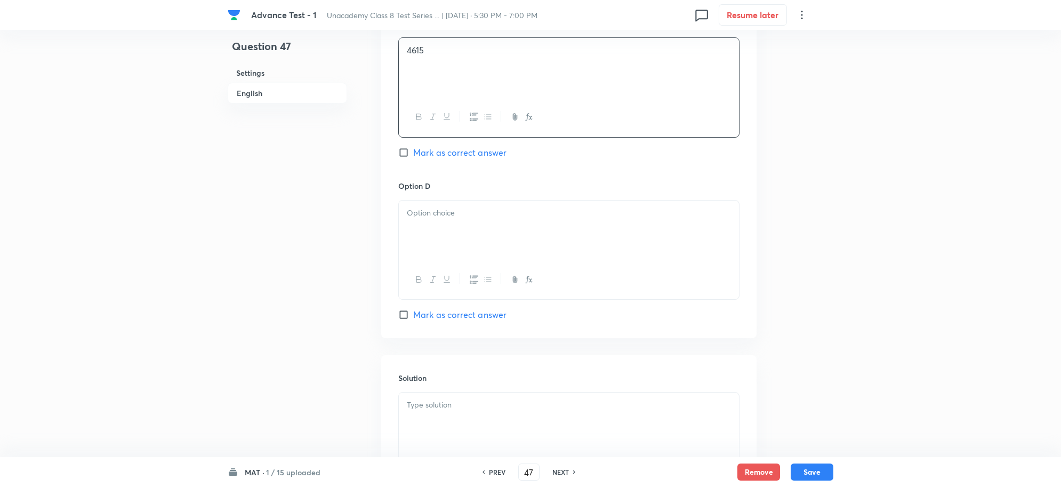
scroll to position [933, 0]
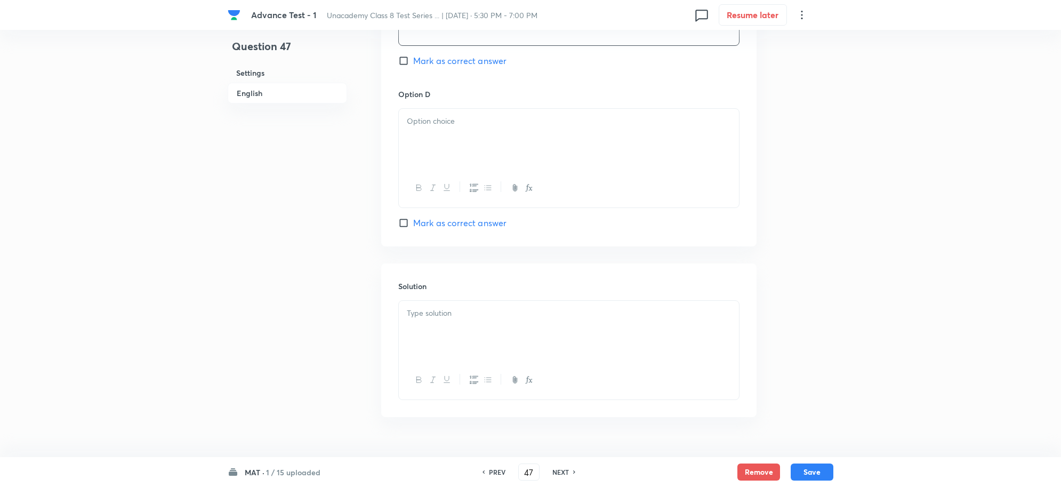
click at [447, 127] on p at bounding box center [569, 121] width 324 height 12
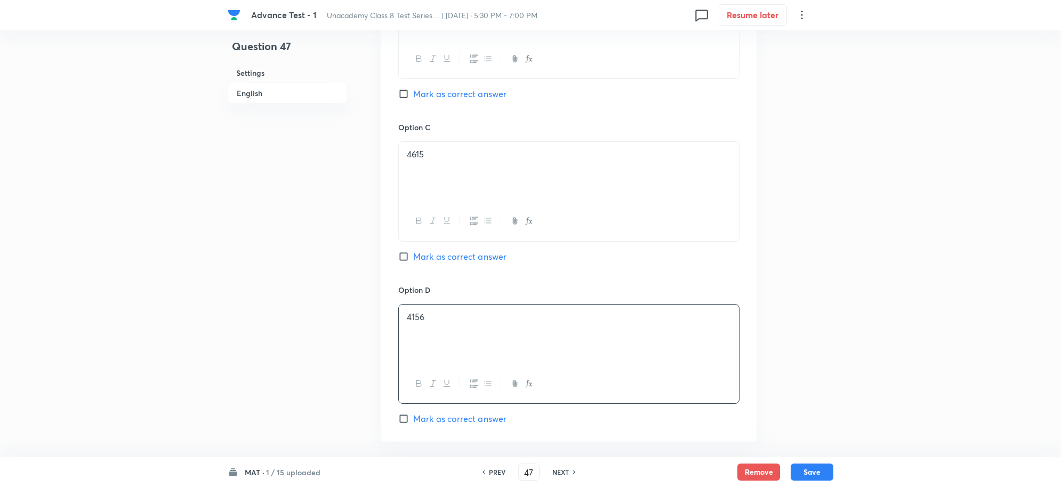
scroll to position [733, 0]
click at [401, 97] on input "Mark as correct answer" at bounding box center [405, 98] width 15 height 11
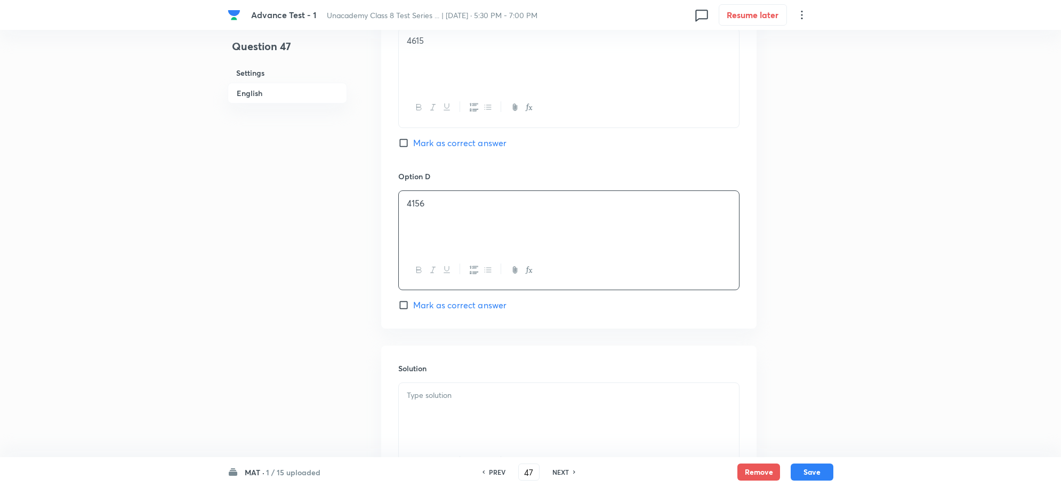
scroll to position [961, 0]
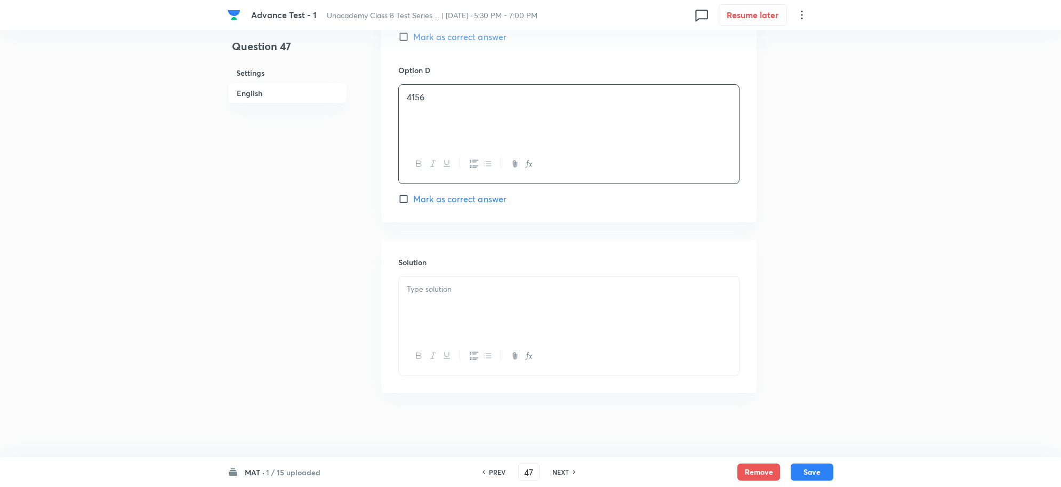
click at [448, 295] on div at bounding box center [569, 307] width 340 height 60
click at [797, 461] on div "MAT · 1 / 15 uploaded PREV 47 ​ NEXT Remove Save" at bounding box center [531, 472] width 606 height 30
click at [803, 470] on button "Save" at bounding box center [812, 470] width 43 height 17
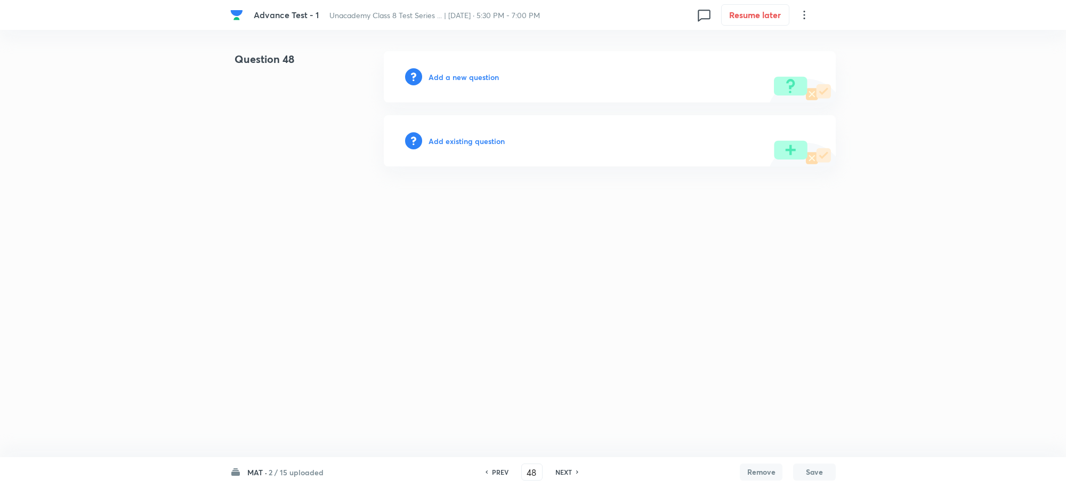
click at [460, 81] on h6 "Add a new question" at bounding box center [464, 76] width 70 height 11
click at [460, 77] on h6 "Choose a question type" at bounding box center [470, 76] width 82 height 11
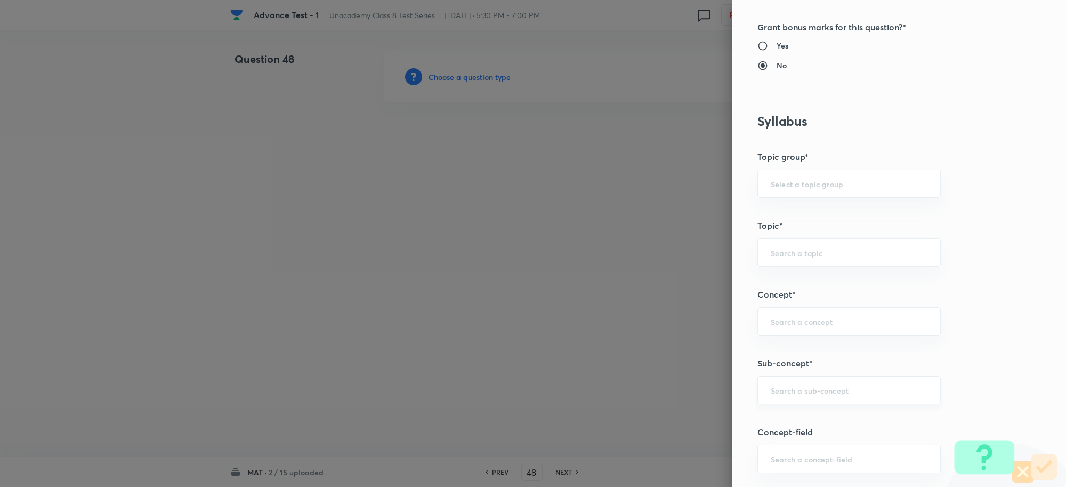
scroll to position [533, 0]
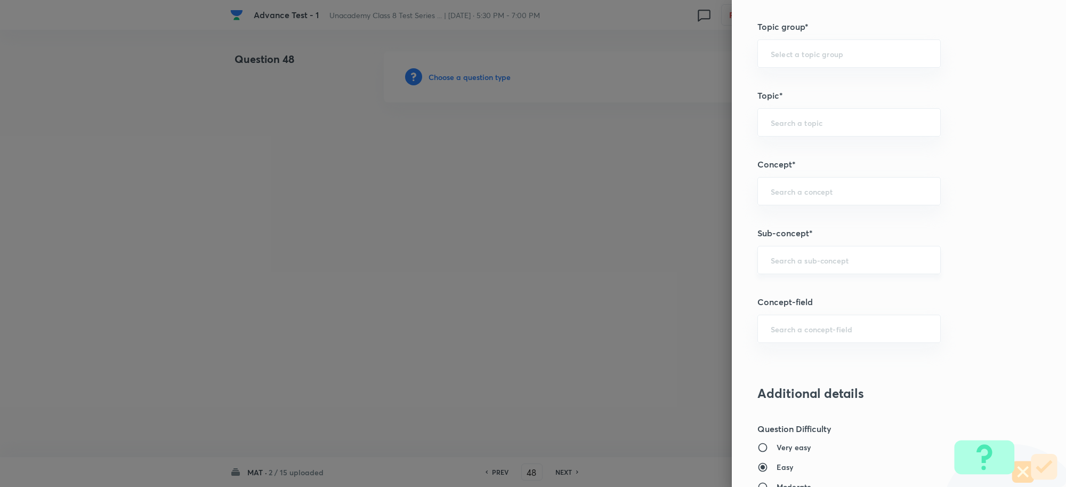
click at [782, 251] on div "​" at bounding box center [849, 260] width 183 height 28
click at [798, 298] on li "Alphabet Test" at bounding box center [839, 292] width 182 height 19
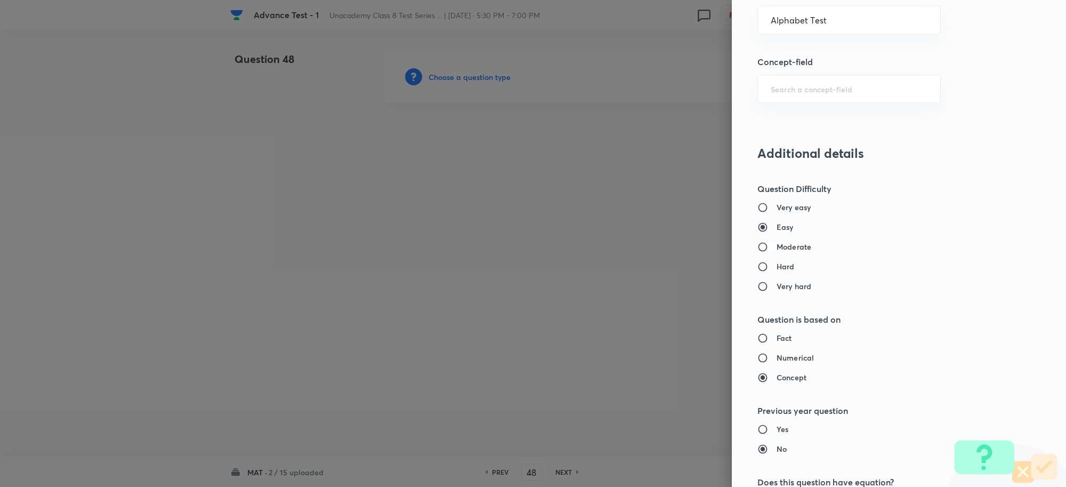
click at [758, 245] on input "Moderate" at bounding box center [767, 247] width 19 height 11
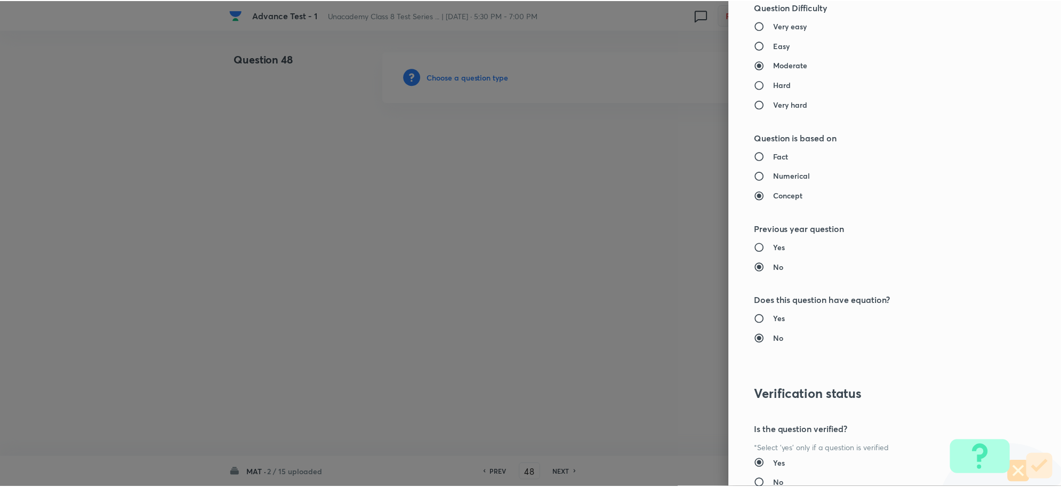
scroll to position [1040, 0]
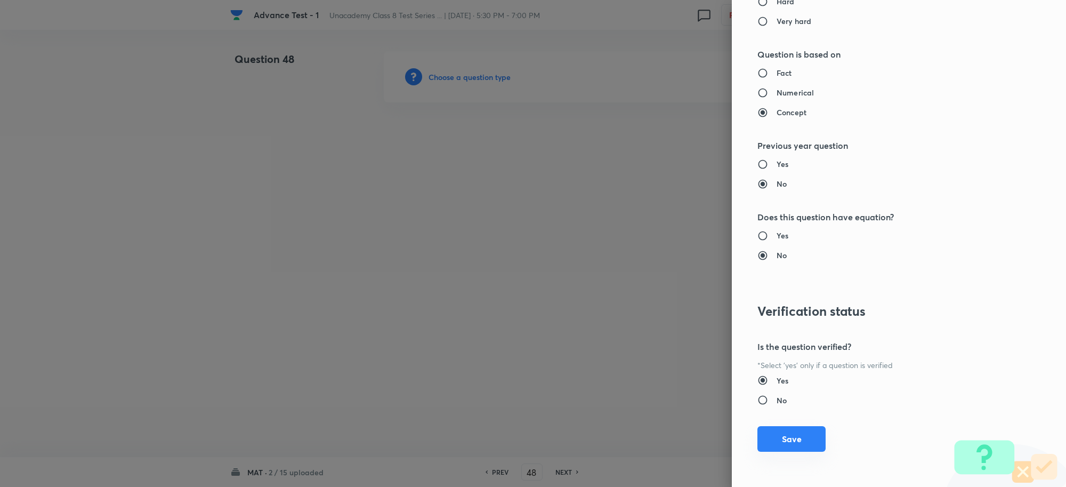
drag, startPoint x: 769, startPoint y: 436, endPoint x: 798, endPoint y: 416, distance: 35.6
click at [769, 436] on button "Save" at bounding box center [792, 439] width 68 height 26
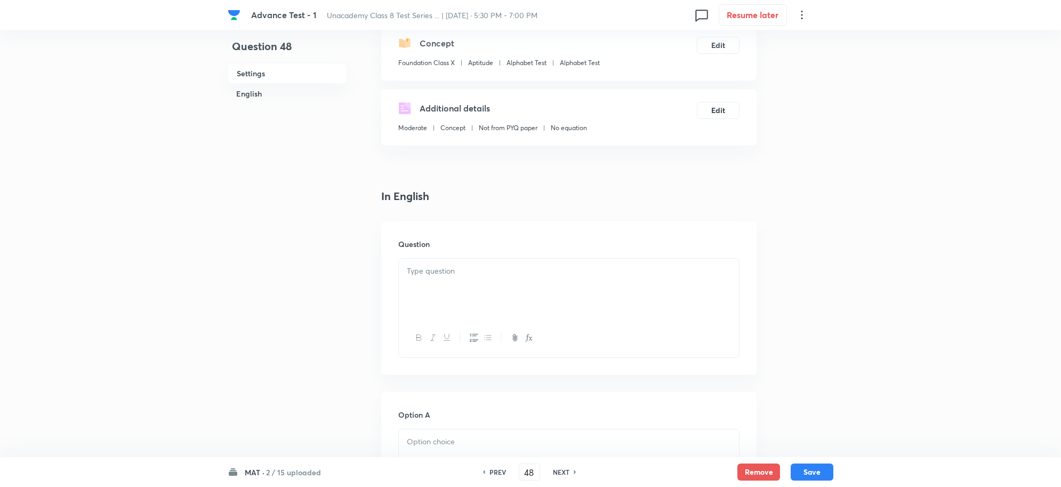
scroll to position [267, 0]
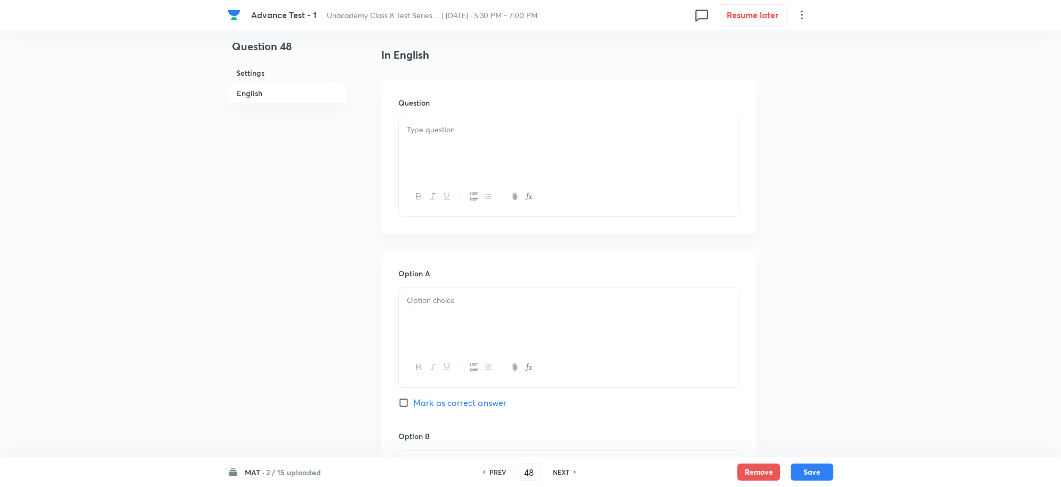
click at [433, 156] on div at bounding box center [569, 147] width 340 height 60
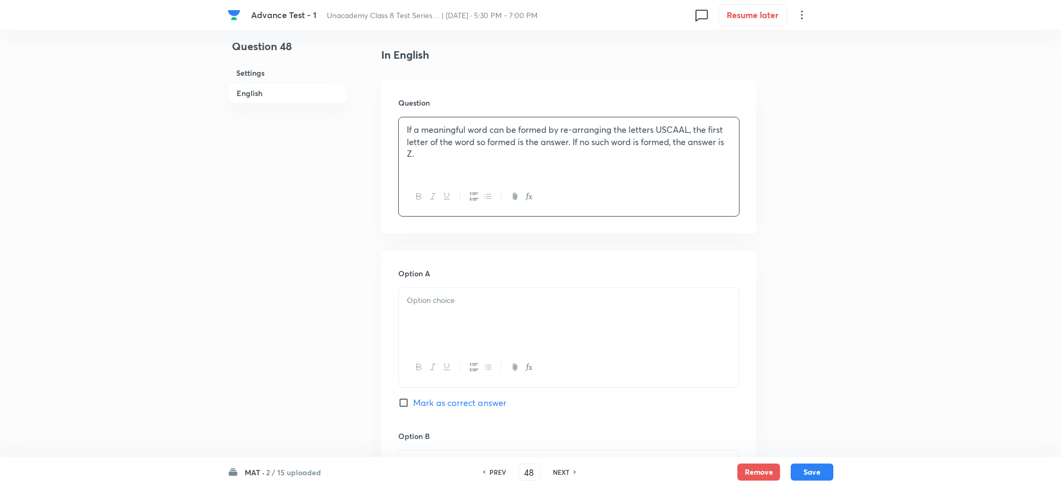
click at [417, 302] on p at bounding box center [569, 300] width 324 height 12
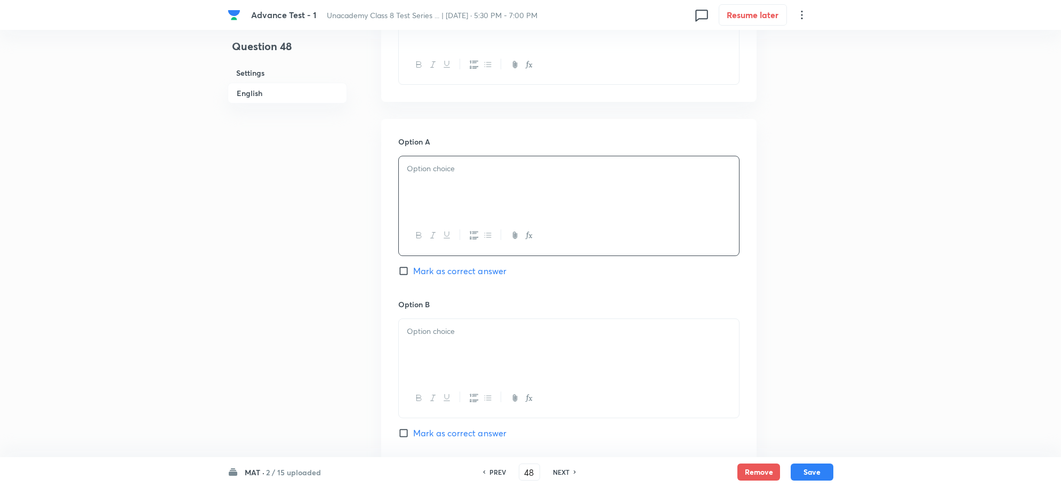
scroll to position [400, 0]
click at [425, 183] on div at bounding box center [569, 185] width 340 height 60
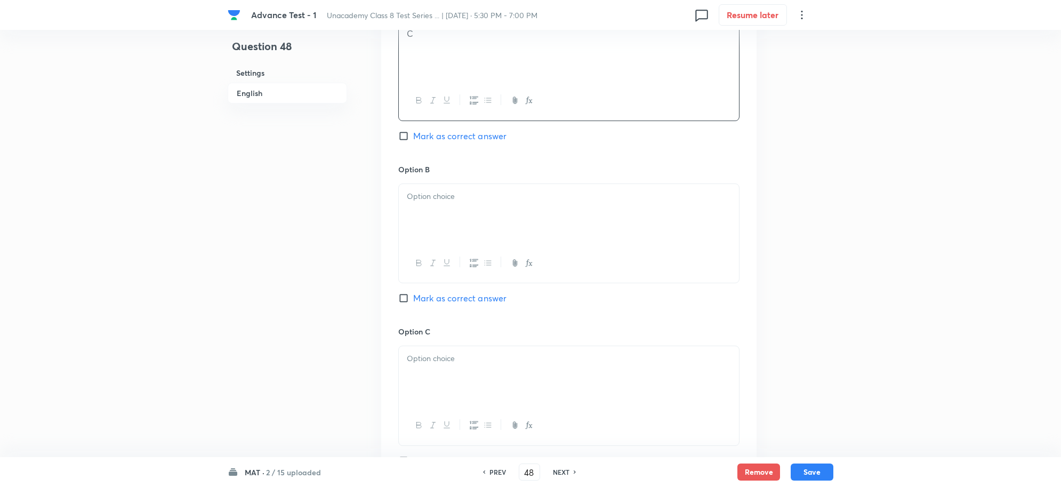
click at [444, 202] on p at bounding box center [569, 196] width 324 height 12
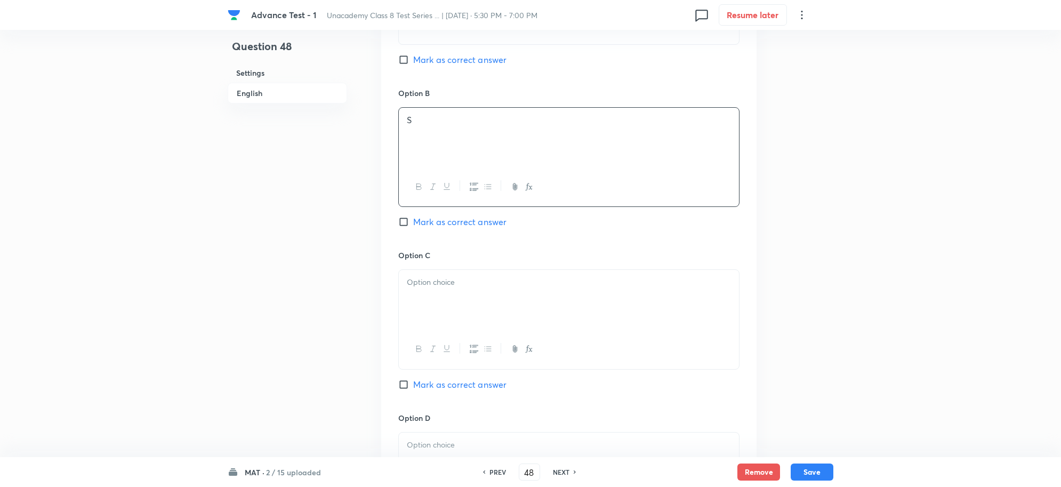
scroll to position [733, 0]
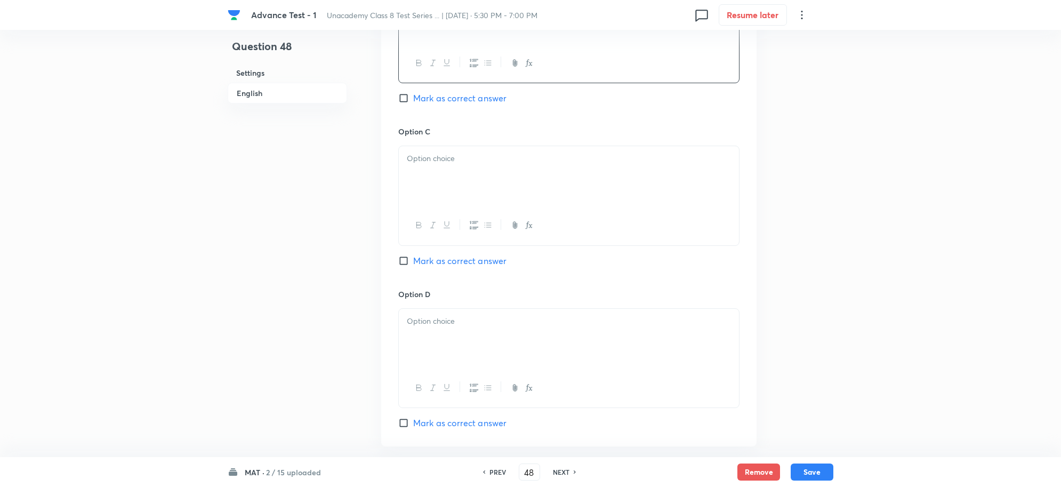
click at [429, 203] on div at bounding box center [569, 176] width 340 height 60
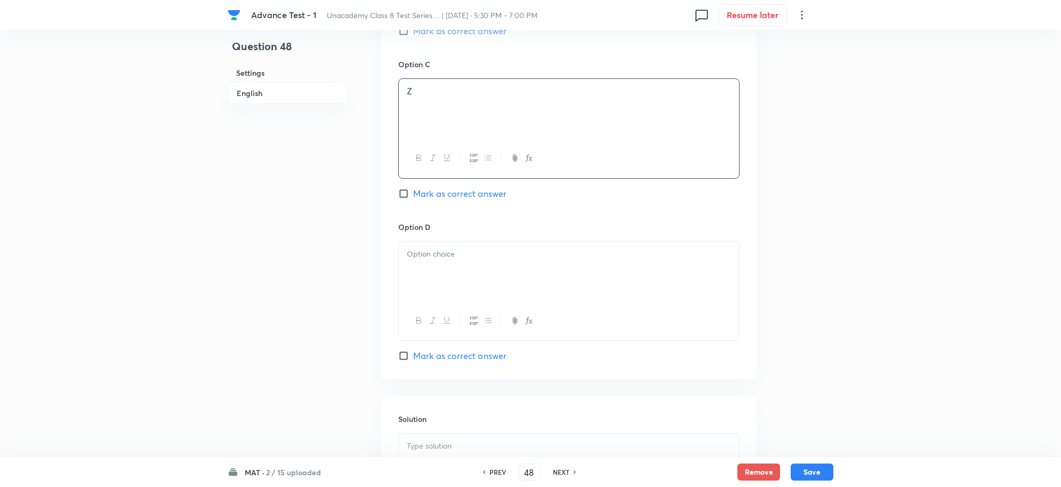
scroll to position [866, 0]
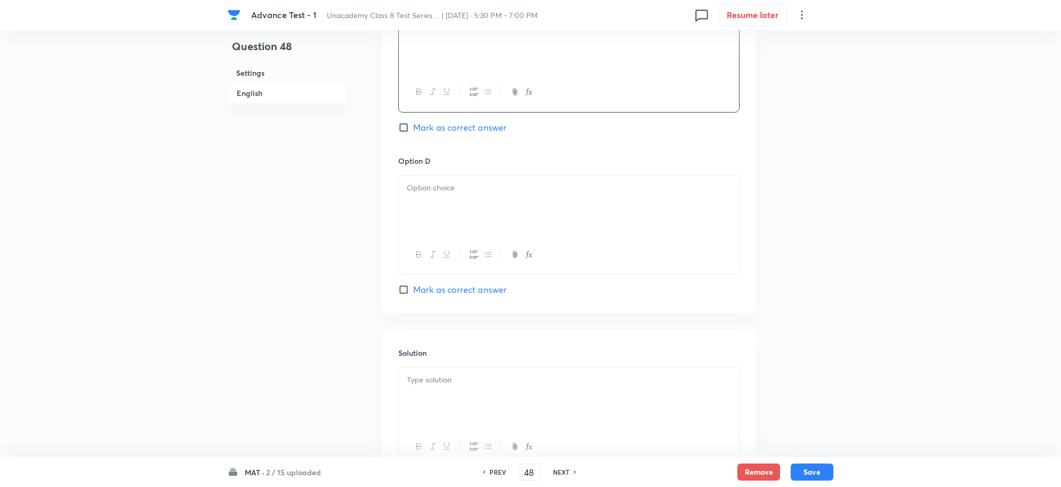
click at [447, 216] on div at bounding box center [569, 205] width 340 height 60
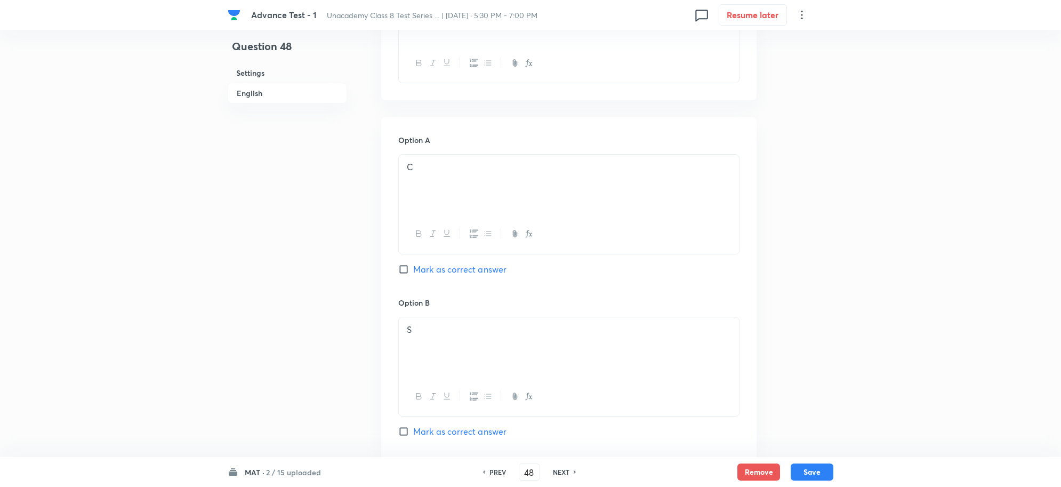
click at [403, 270] on input "Mark as correct answer" at bounding box center [405, 269] width 15 height 11
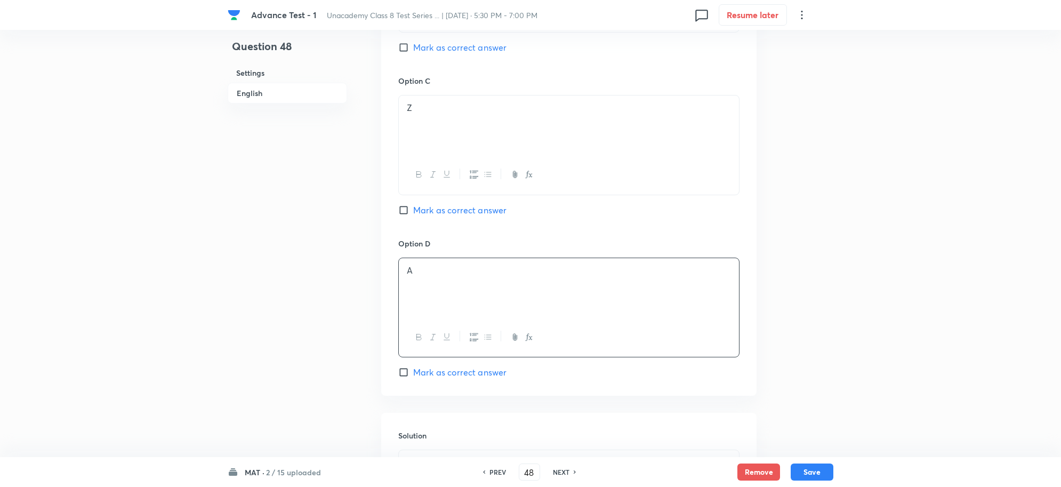
scroll to position [961, 0]
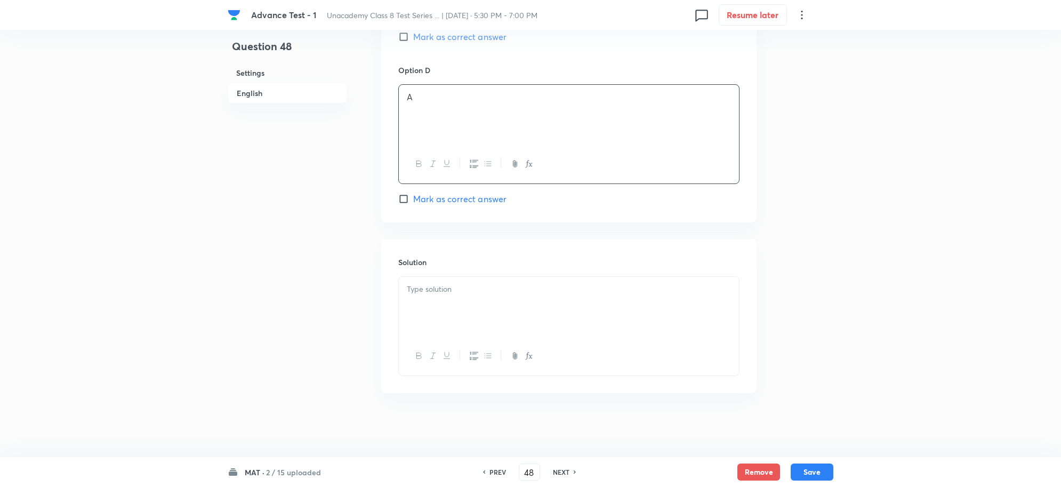
click at [433, 287] on p at bounding box center [569, 289] width 324 height 12
click at [812, 470] on button "Save" at bounding box center [812, 470] width 43 height 17
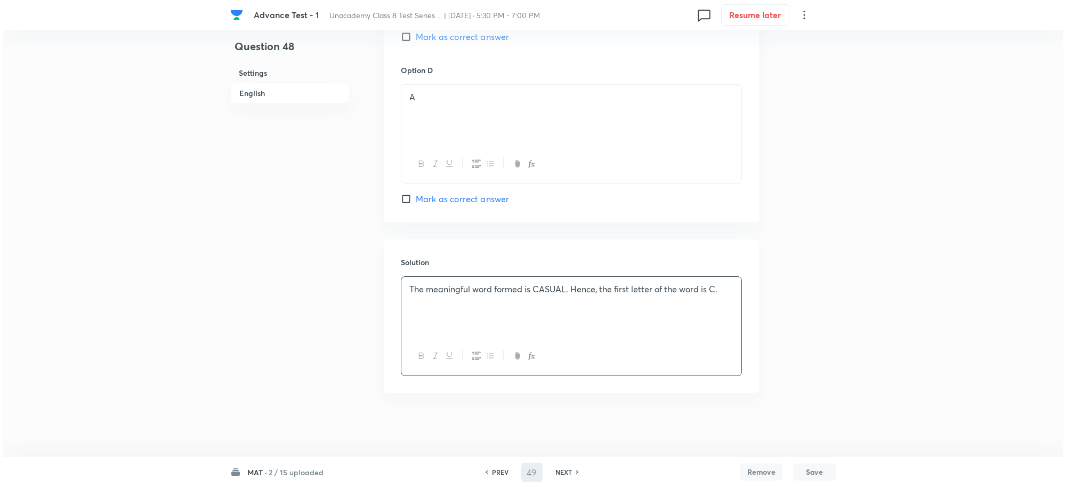
scroll to position [0, 0]
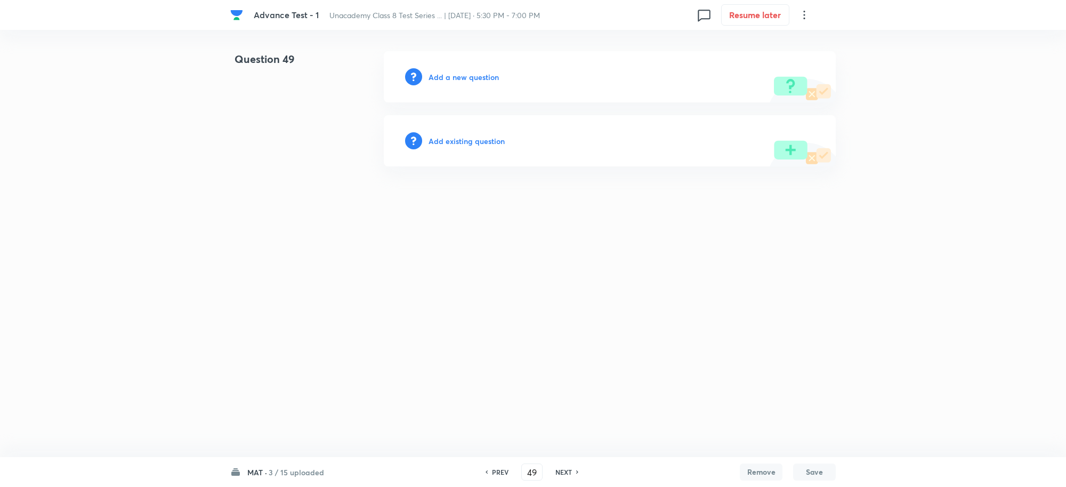
click at [446, 59] on div "Add a new question" at bounding box center [610, 76] width 452 height 51
click at [453, 77] on h6 "Add a new question" at bounding box center [464, 76] width 70 height 11
click at [456, 78] on h6 "Choose a question type" at bounding box center [470, 76] width 82 height 11
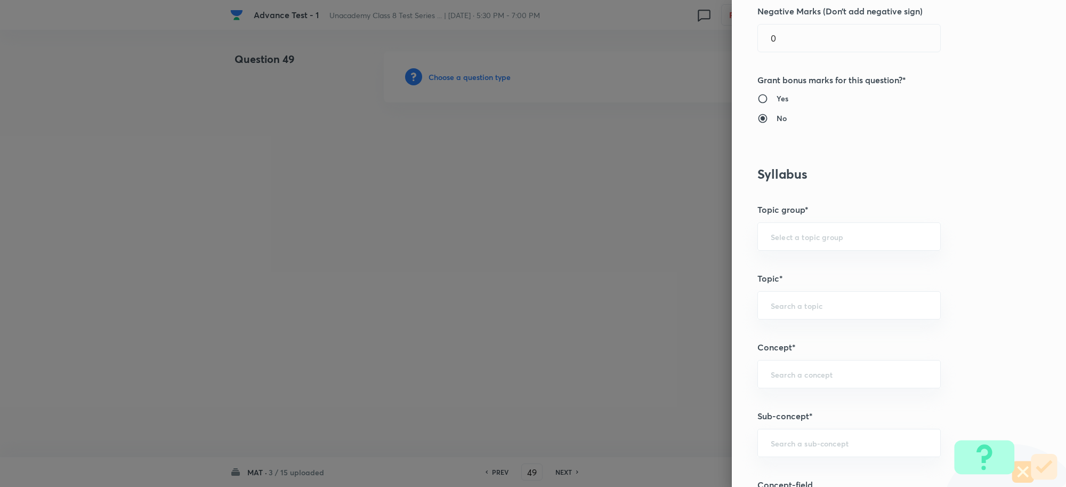
scroll to position [467, 0]
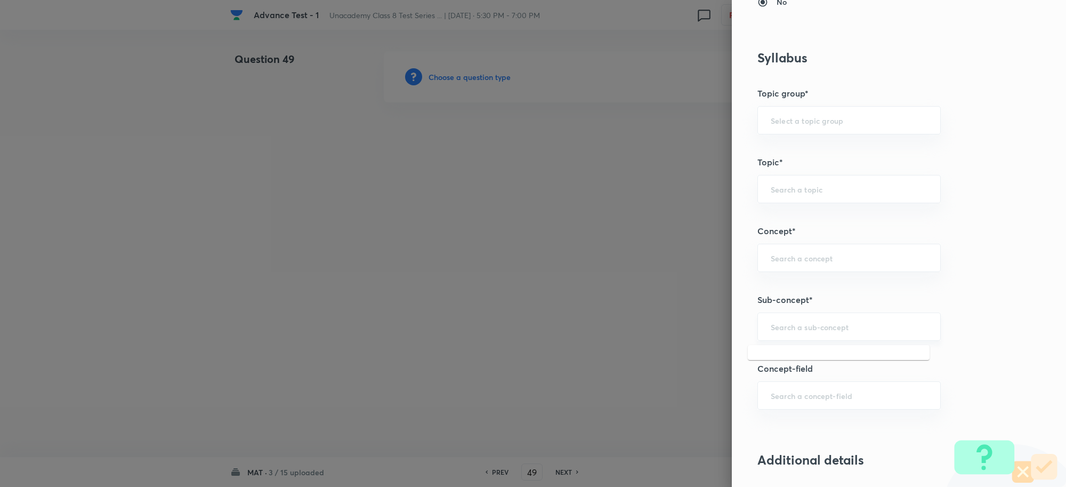
click at [771, 324] on input "text" at bounding box center [849, 327] width 157 height 10
click at [809, 362] on li "Alphabet Series" at bounding box center [839, 358] width 182 height 19
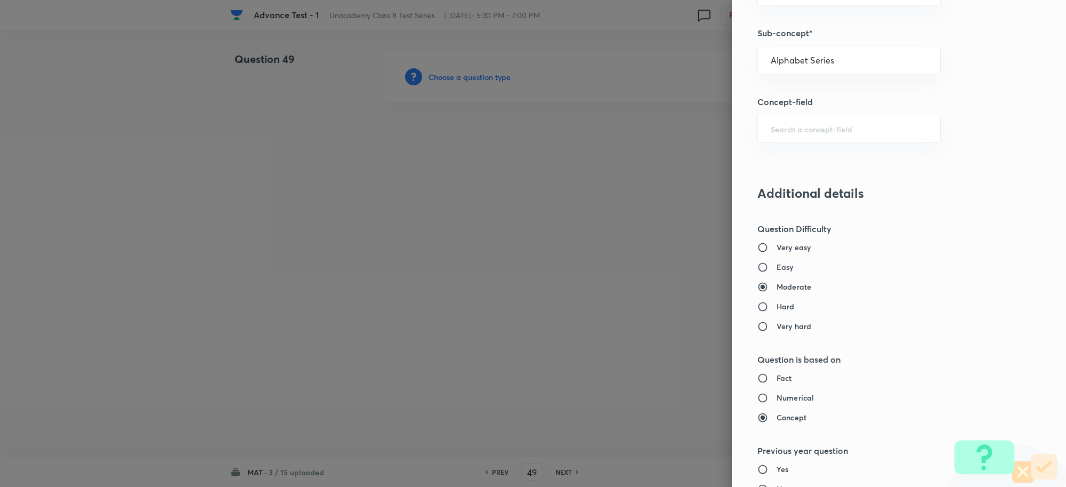
scroll to position [933, 0]
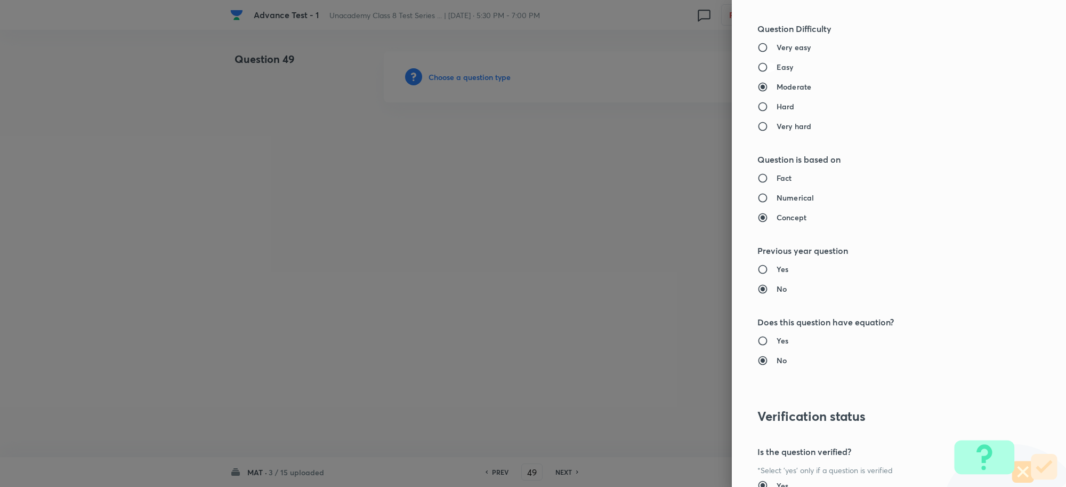
click at [758, 68] on input "Easy" at bounding box center [767, 67] width 19 height 11
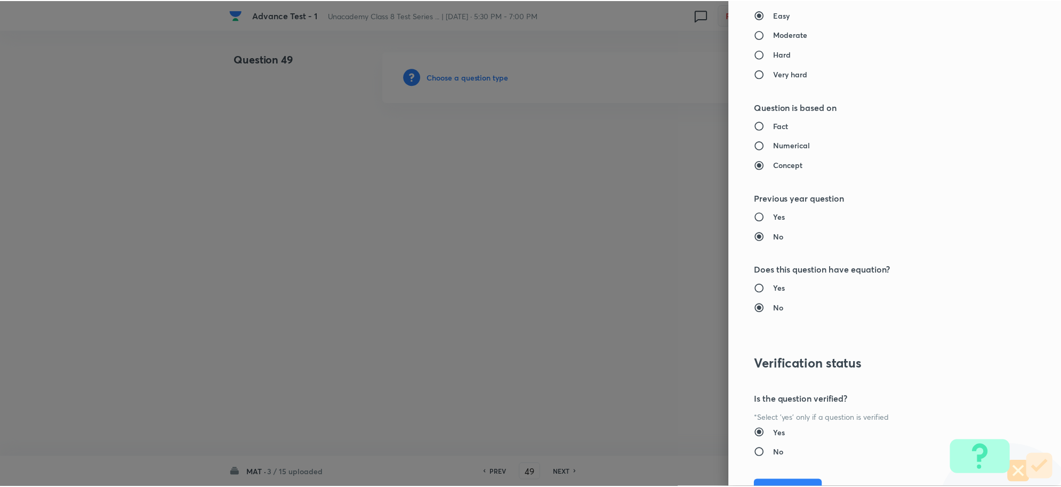
scroll to position [1040, 0]
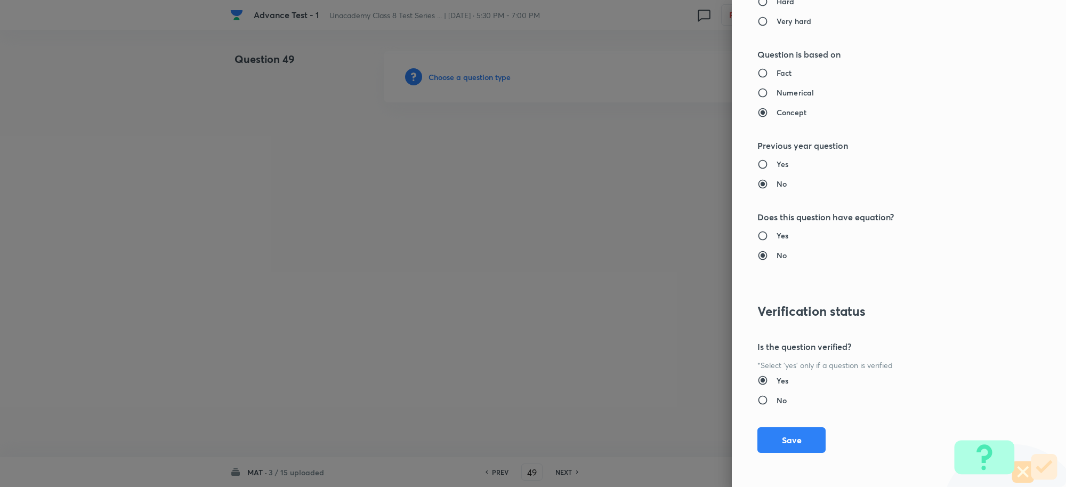
drag, startPoint x: 780, startPoint y: 428, endPoint x: 804, endPoint y: 398, distance: 38.0
click at [780, 428] on button "Save" at bounding box center [792, 440] width 68 height 26
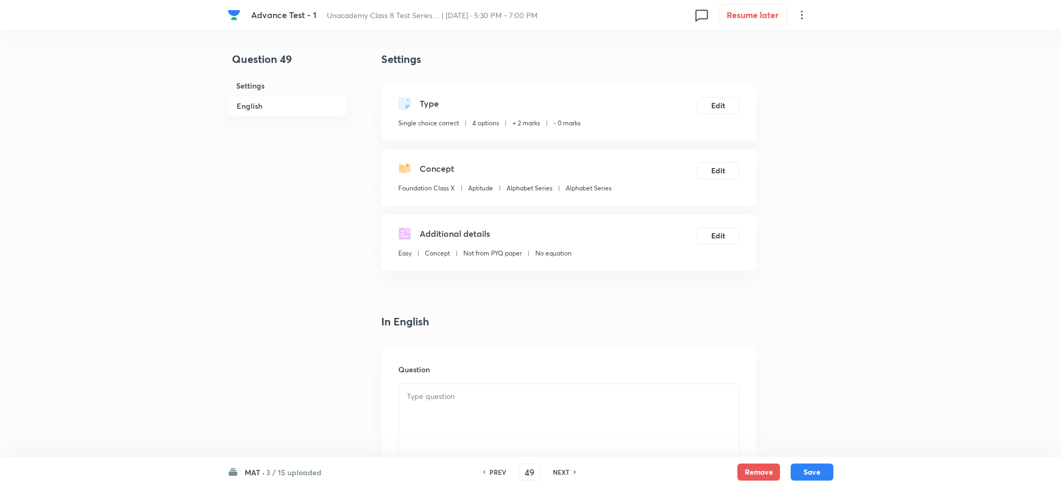
scroll to position [333, 0]
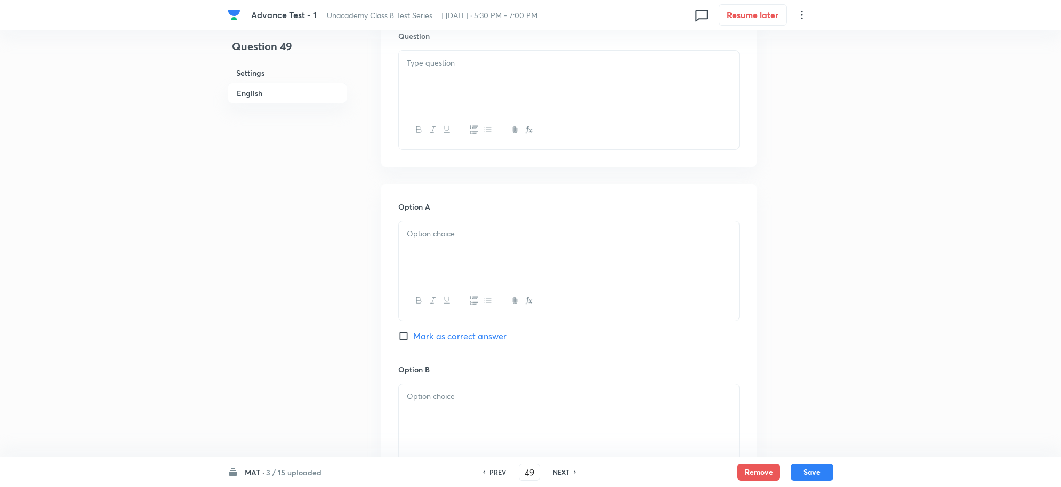
click at [446, 77] on div at bounding box center [569, 81] width 340 height 60
paste div
click at [469, 68] on p "A series is given with one term missing. Select the correct alternative from th…" at bounding box center [569, 69] width 324 height 24
drag, startPoint x: 448, startPoint y: 243, endPoint x: 448, endPoint y: 251, distance: 7.5
click at [449, 243] on div at bounding box center [569, 251] width 340 height 60
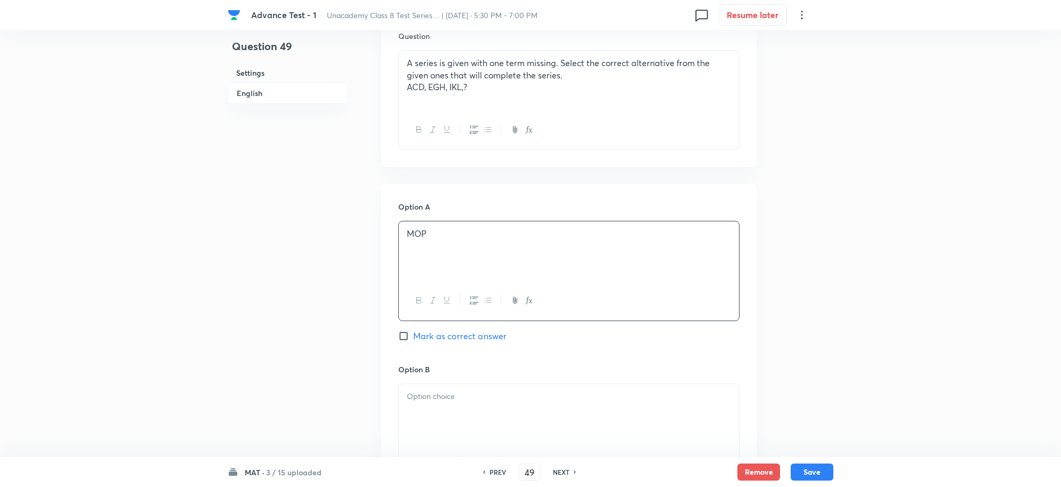
click at [436, 337] on span "Mark as correct answer" at bounding box center [459, 336] width 93 height 13
click at [413, 337] on input "Mark as correct answer" at bounding box center [405, 336] width 15 height 11
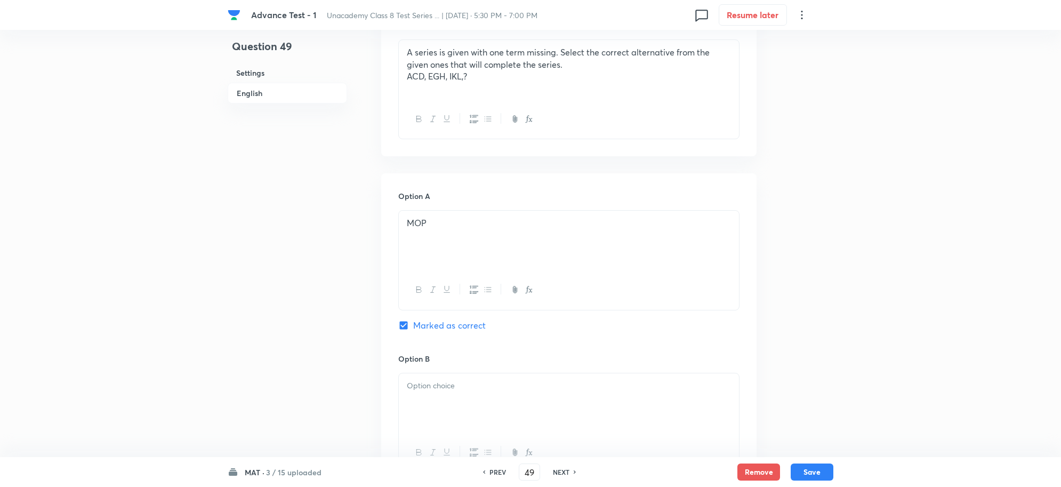
scroll to position [533, 0]
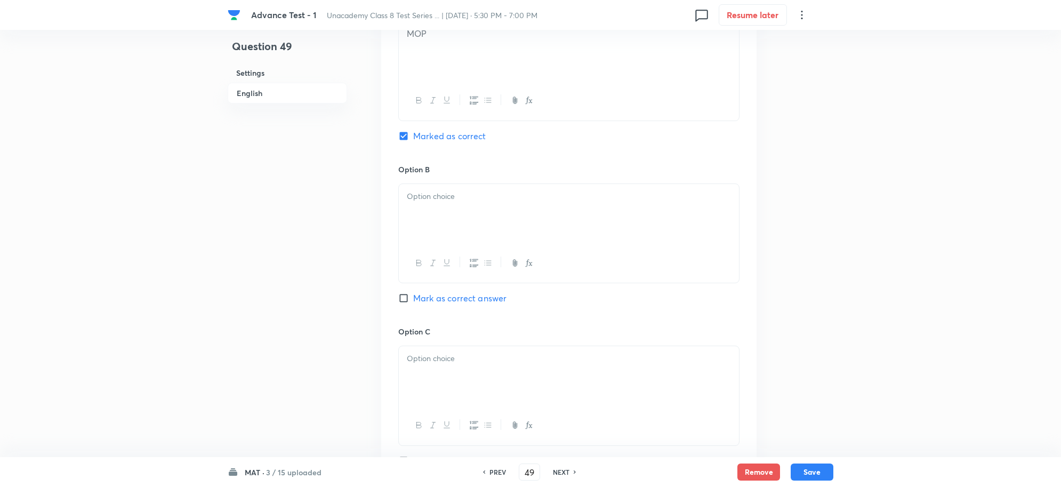
click at [441, 205] on div at bounding box center [569, 214] width 340 height 60
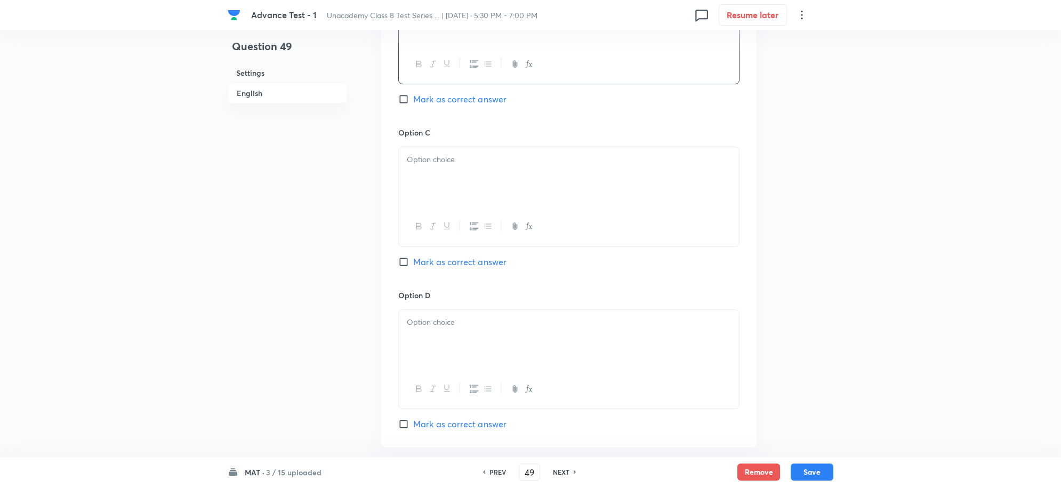
scroll to position [733, 0]
click at [447, 179] on div at bounding box center [569, 176] width 340 height 60
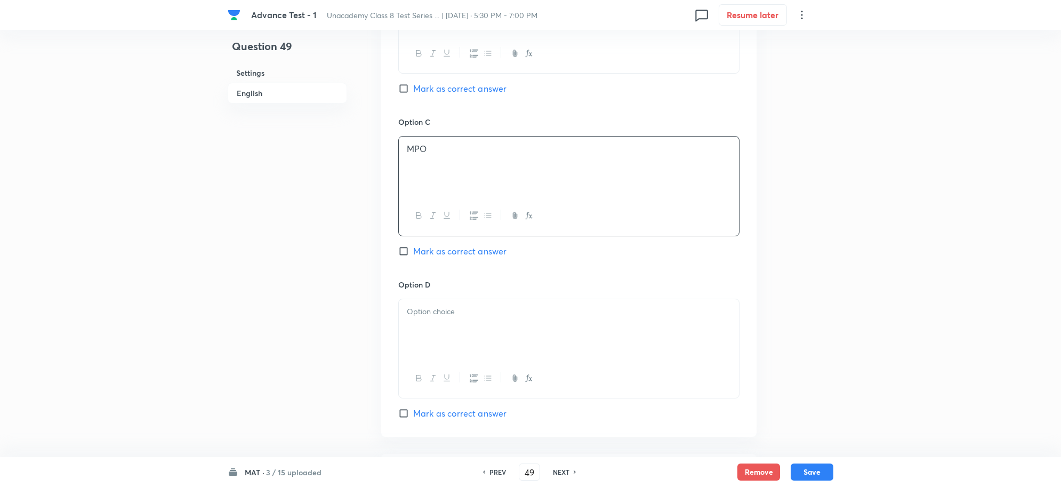
scroll to position [866, 0]
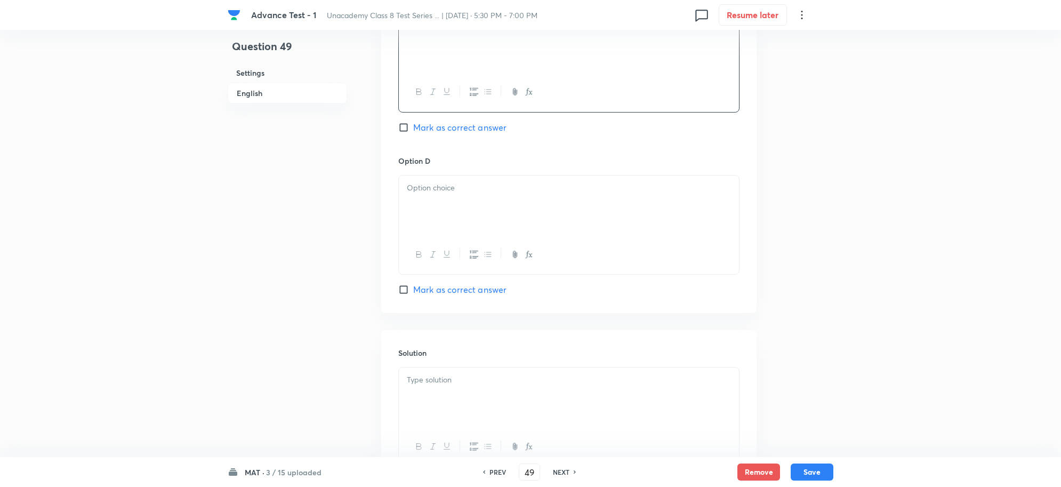
click at [462, 192] on p at bounding box center [569, 188] width 324 height 12
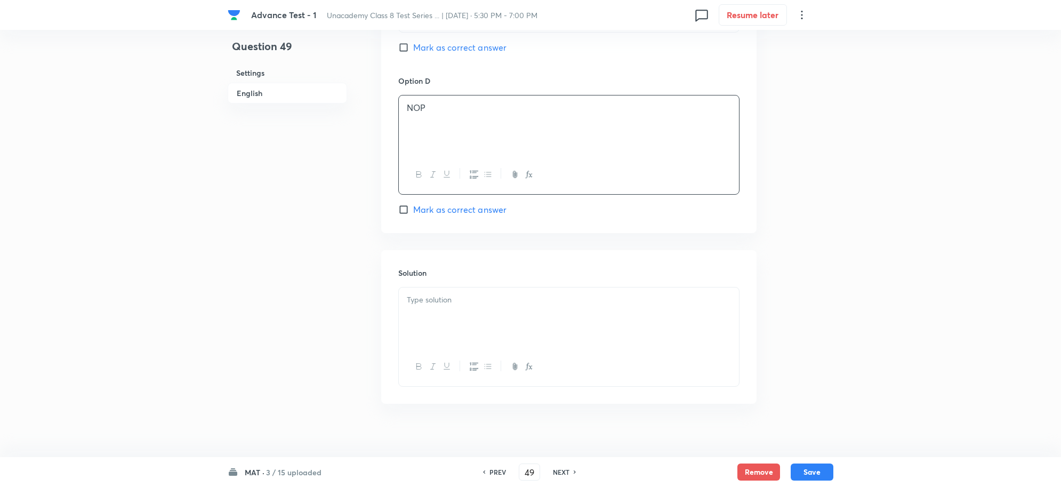
scroll to position [961, 0]
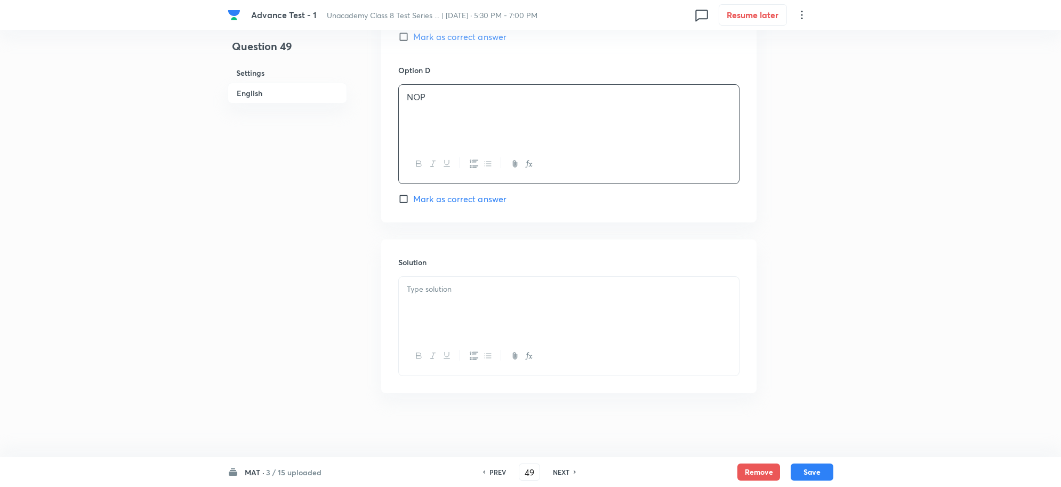
click at [438, 286] on p at bounding box center [569, 289] width 324 height 12
click at [797, 481] on div "MAT · 3 / 15 uploaded PREV 49 ​ NEXT Remove Save" at bounding box center [531, 472] width 606 height 30
click at [812, 476] on button "Save" at bounding box center [812, 470] width 43 height 17
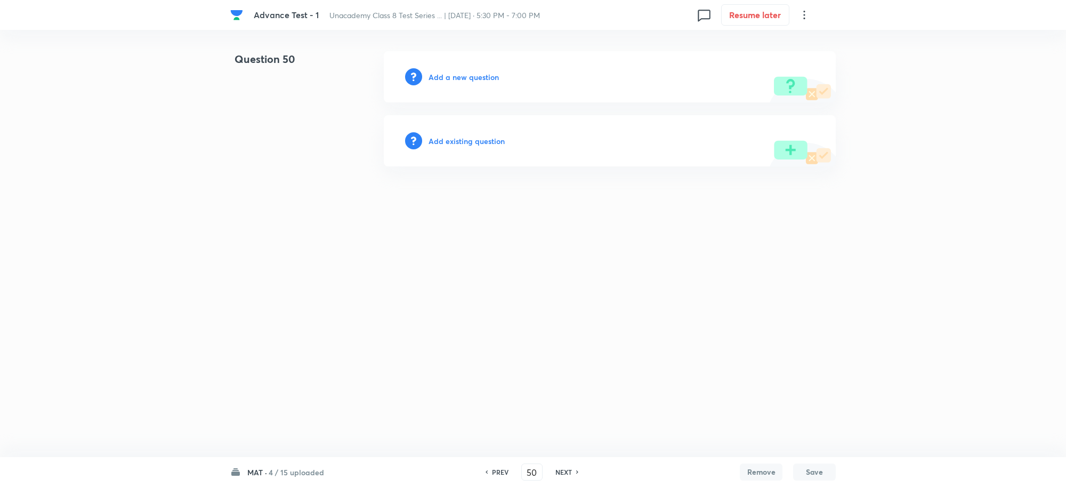
click at [463, 71] on h6 "Add a new question" at bounding box center [464, 76] width 70 height 11
click at [484, 76] on h6 "Choose a question type" at bounding box center [470, 76] width 82 height 11
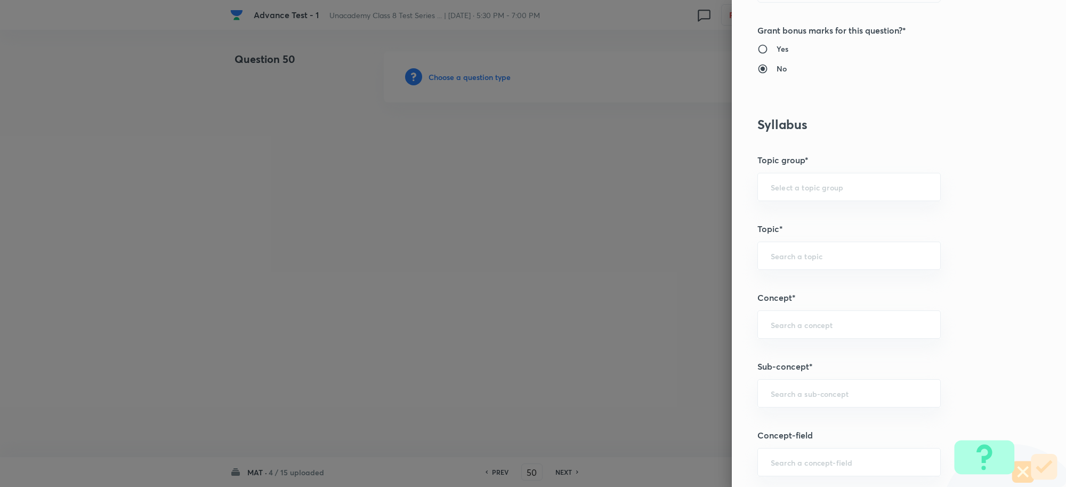
scroll to position [666, 0]
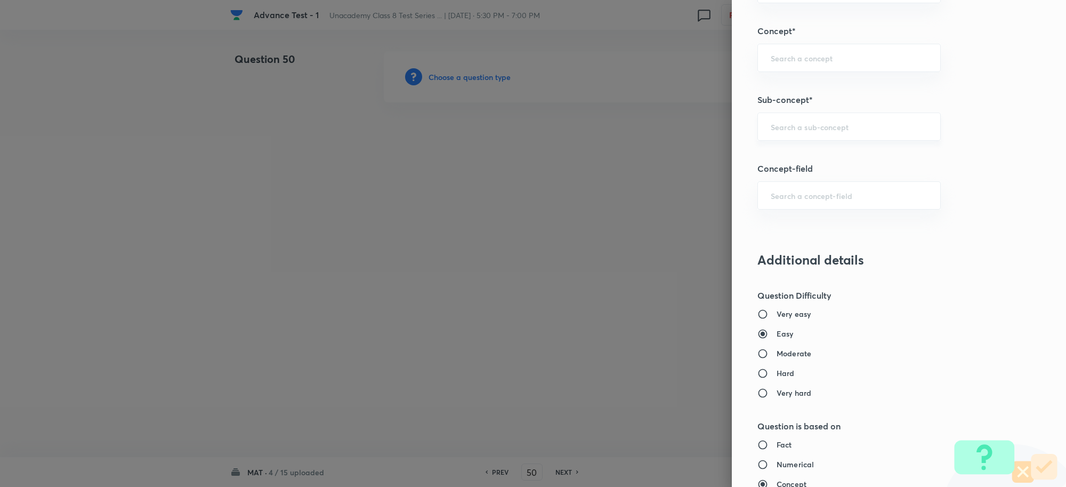
click at [780, 141] on div "​" at bounding box center [849, 127] width 183 height 28
click at [797, 159] on li "Number Series" at bounding box center [839, 158] width 182 height 19
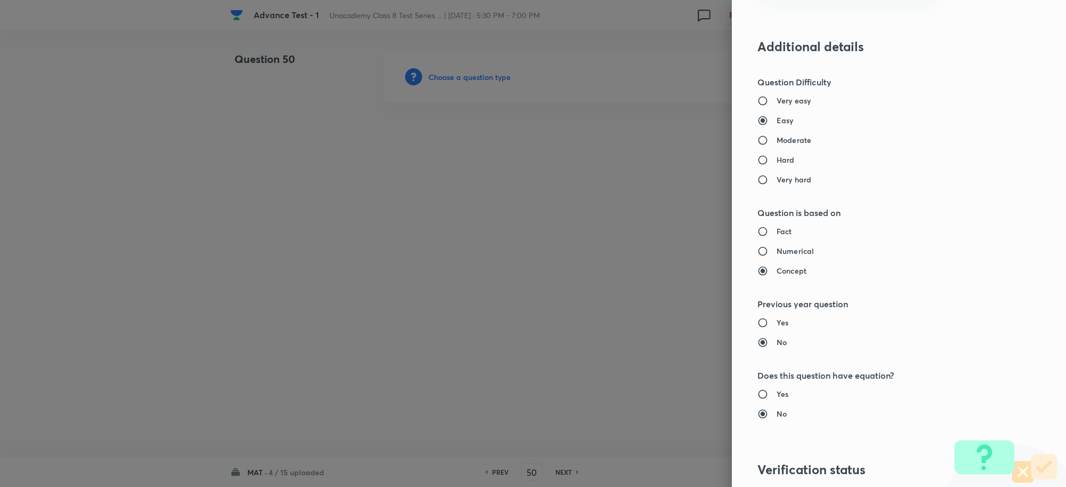
scroll to position [1000, 0]
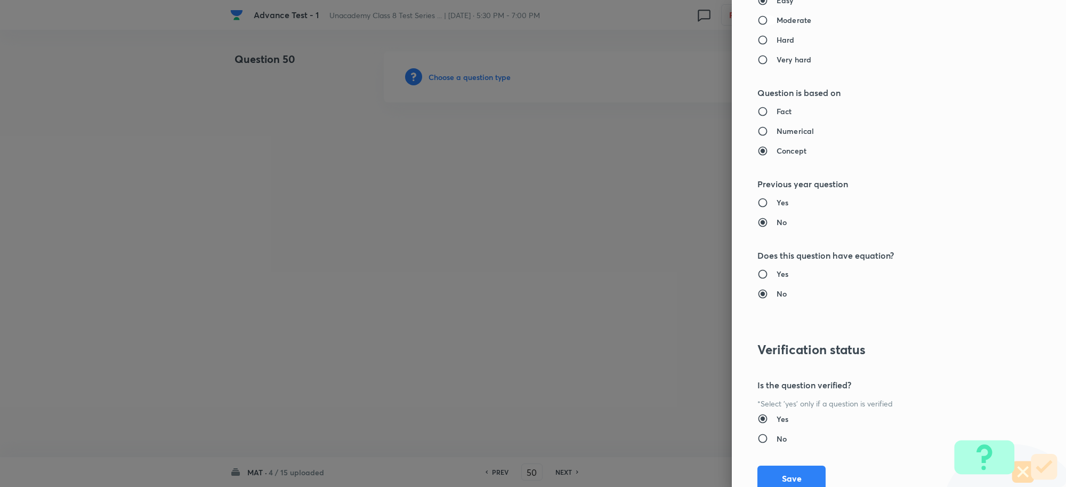
click at [758, 22] on input "Moderate" at bounding box center [767, 20] width 19 height 11
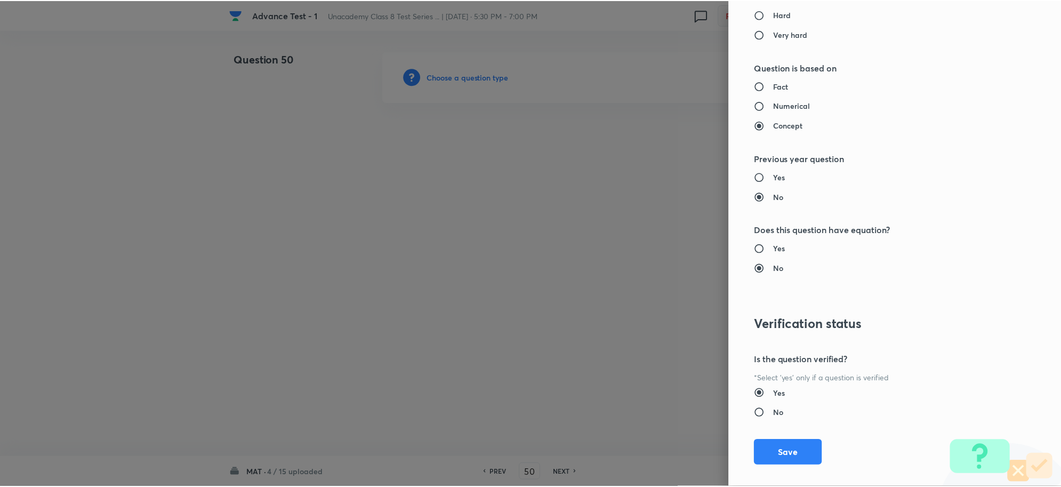
scroll to position [1040, 0]
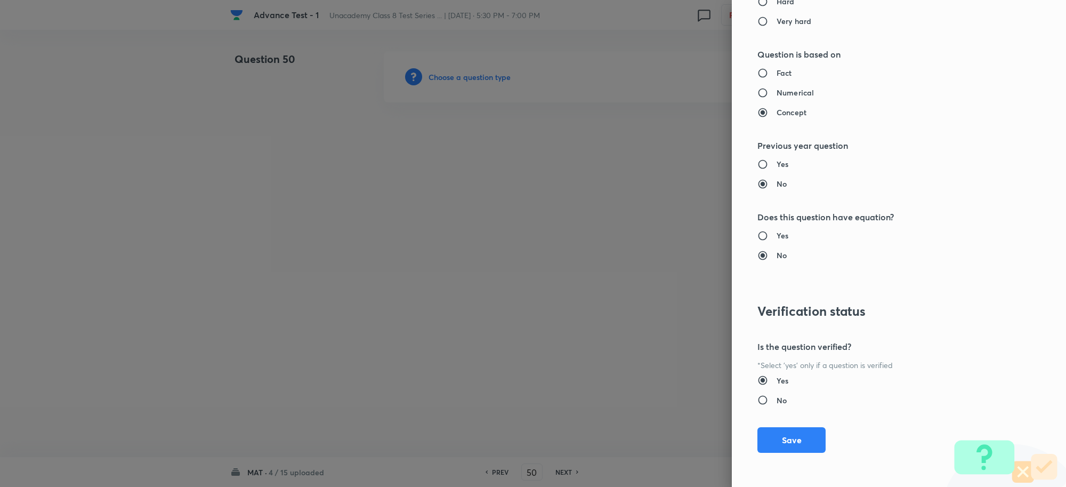
click at [754, 228] on div "Question settings Question type* Single choice correct Number of options* 2 3 4…" at bounding box center [899, 243] width 334 height 487
click at [758, 234] on input "Yes" at bounding box center [767, 235] width 19 height 11
click at [789, 438] on button "Save" at bounding box center [792, 439] width 68 height 26
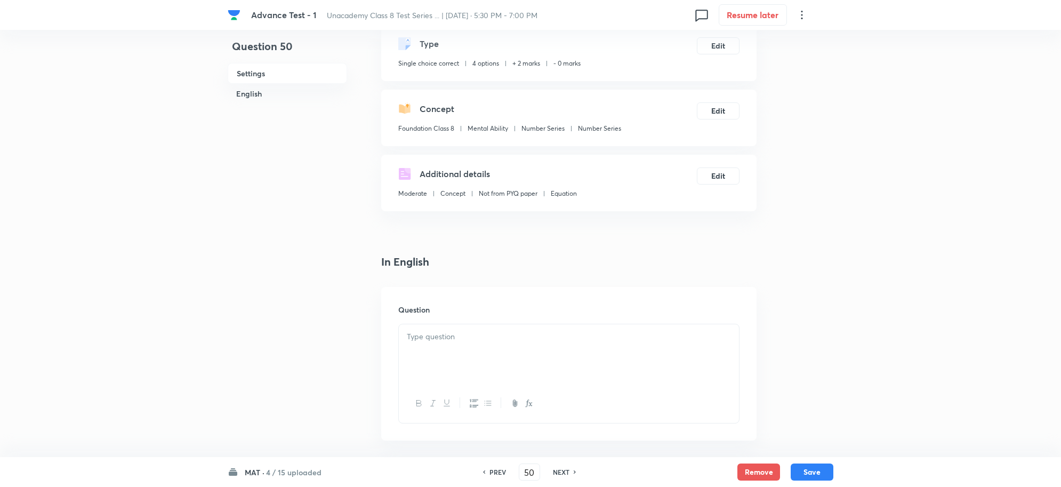
scroll to position [267, 0]
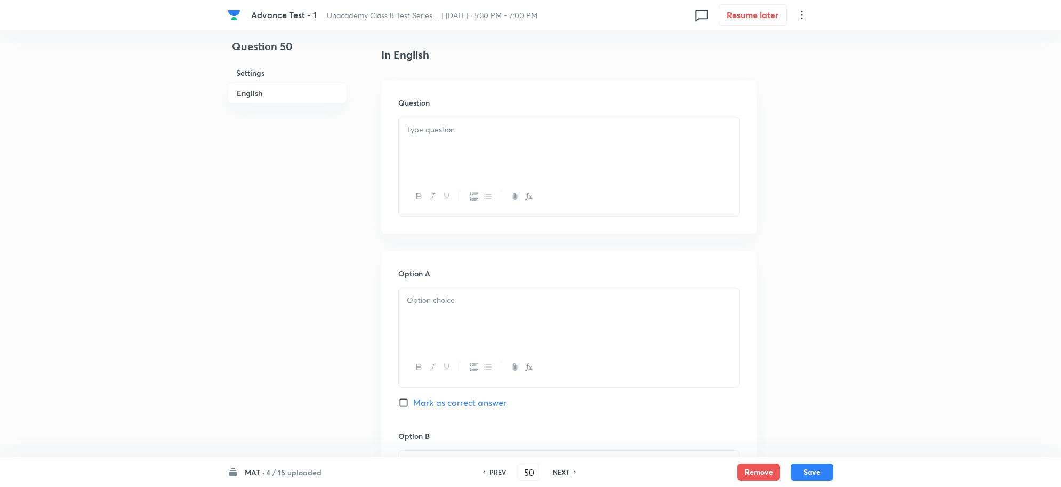
click at [432, 146] on div at bounding box center [569, 147] width 340 height 60
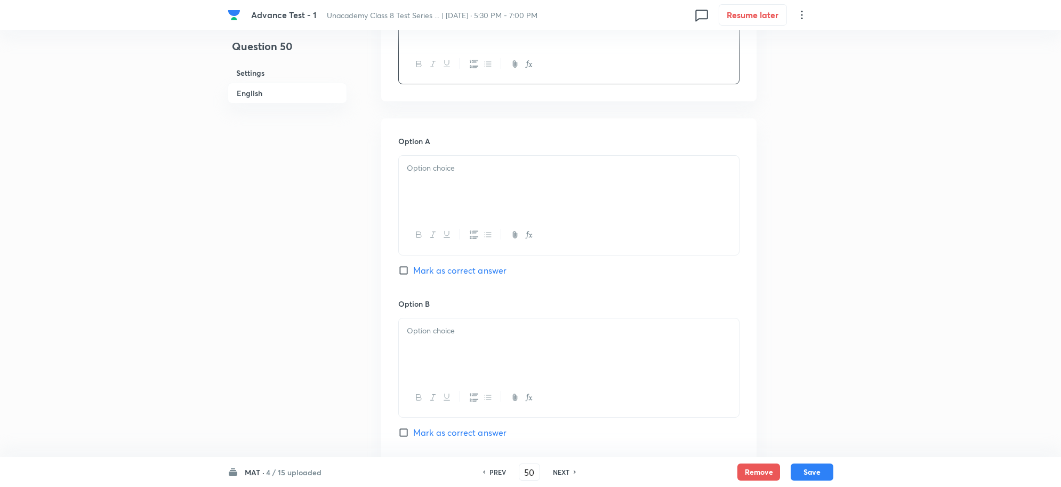
scroll to position [400, 0]
click at [435, 188] on div at bounding box center [569, 185] width 340 height 60
click at [444, 347] on div at bounding box center [569, 347] width 340 height 60
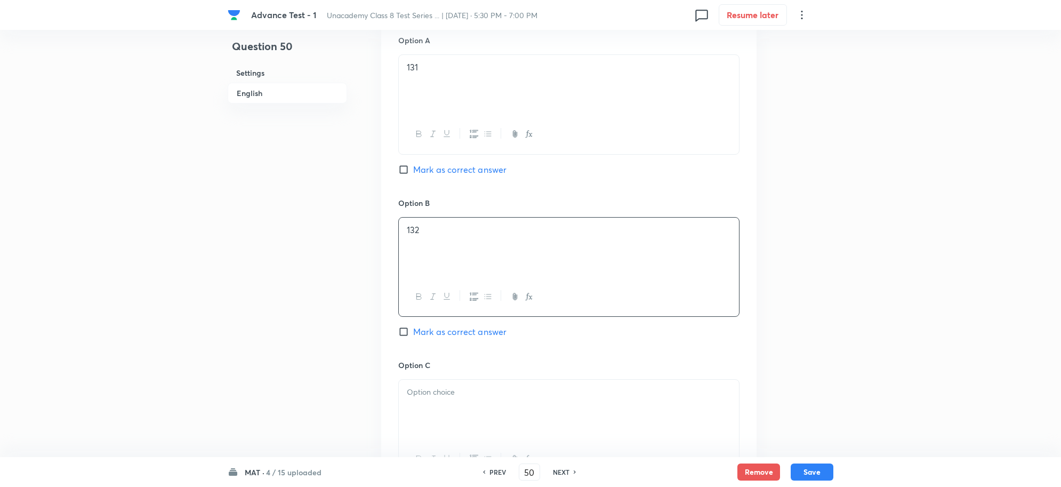
scroll to position [600, 0]
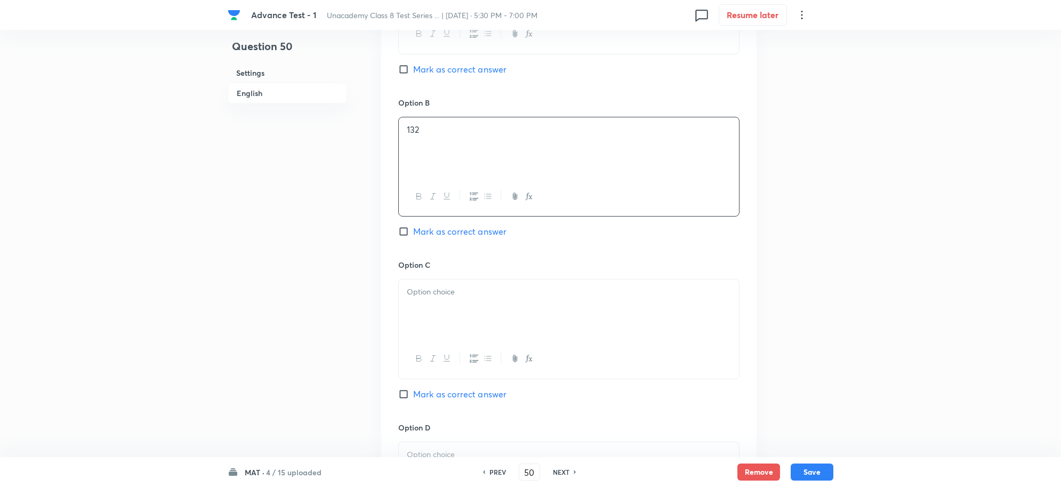
click at [435, 322] on div at bounding box center [569, 309] width 340 height 60
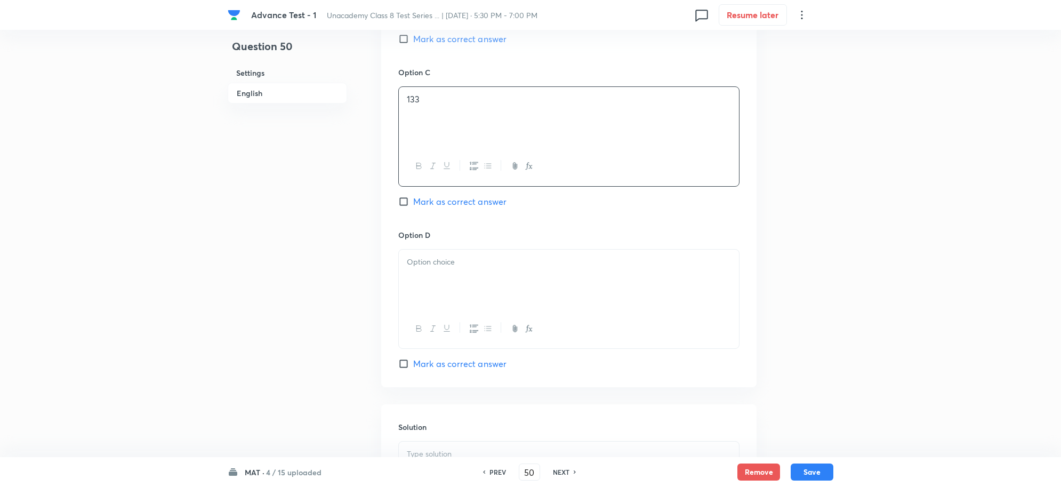
scroll to position [800, 0]
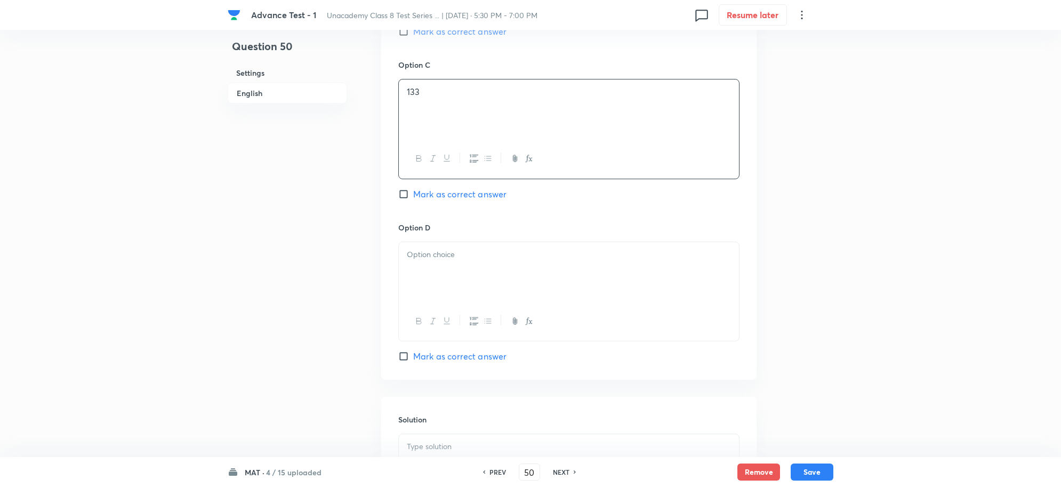
click at [443, 278] on div at bounding box center [569, 272] width 340 height 60
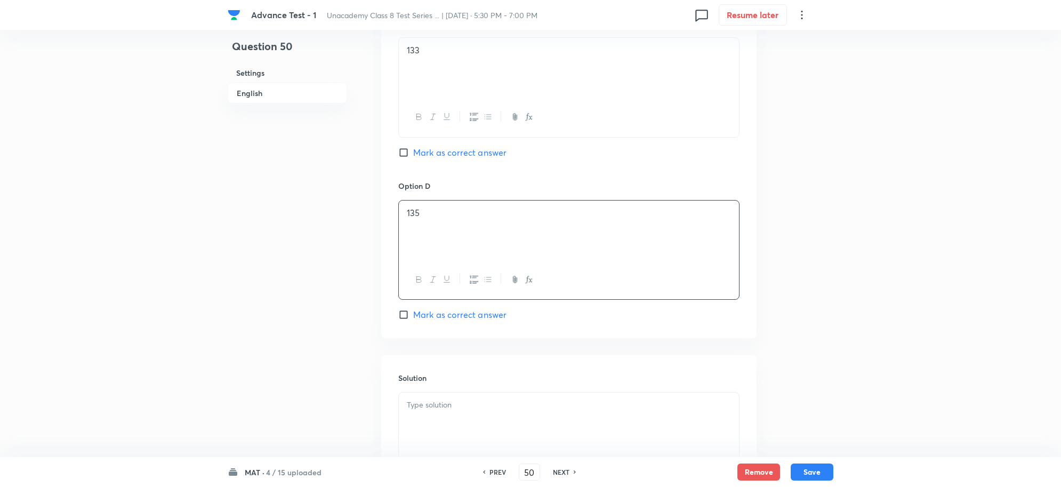
scroll to position [933, 0]
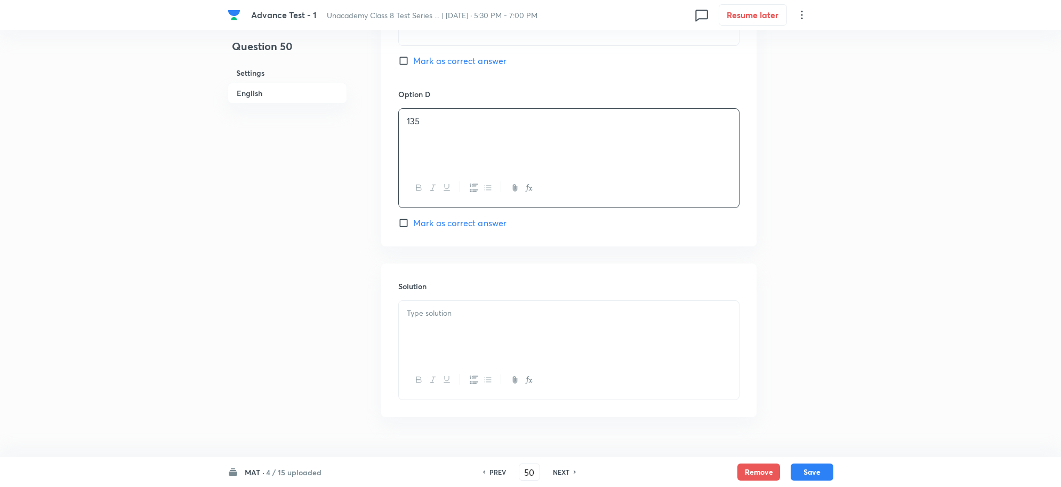
click at [432, 333] on div at bounding box center [569, 331] width 340 height 60
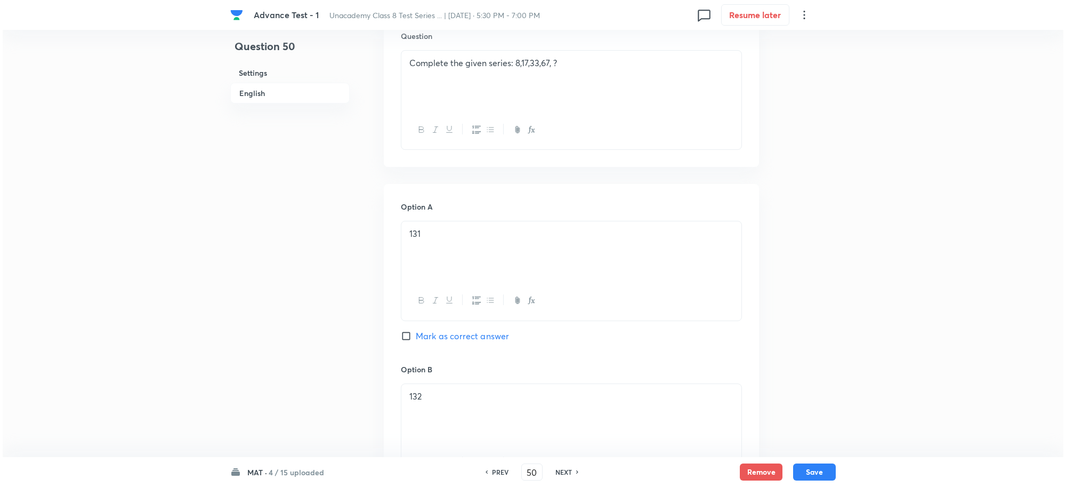
scroll to position [133, 0]
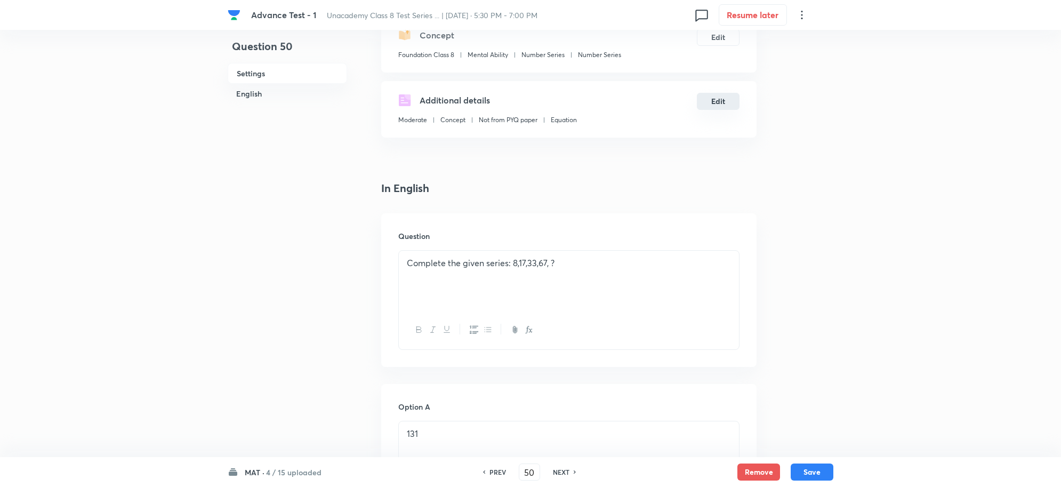
click at [716, 102] on button "Edit" at bounding box center [718, 101] width 43 height 17
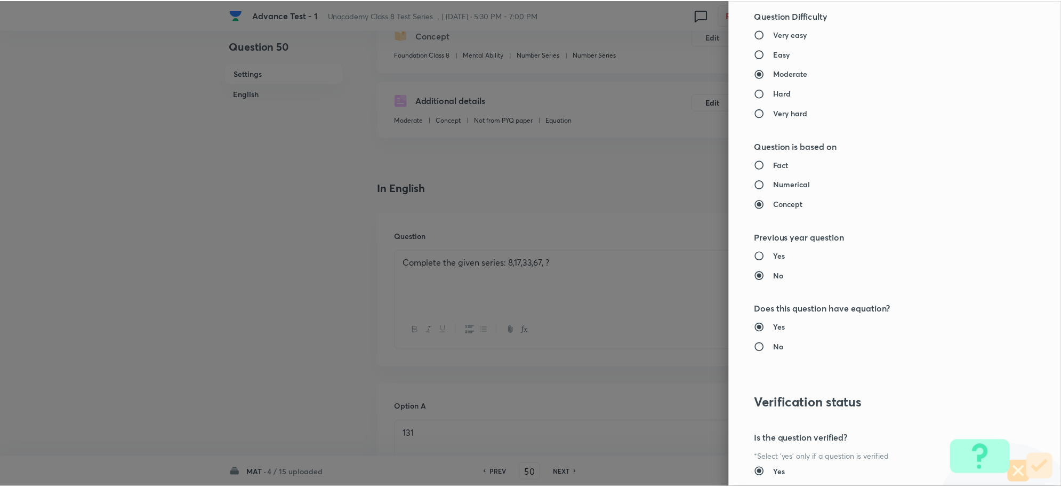
scroll to position [1040, 0]
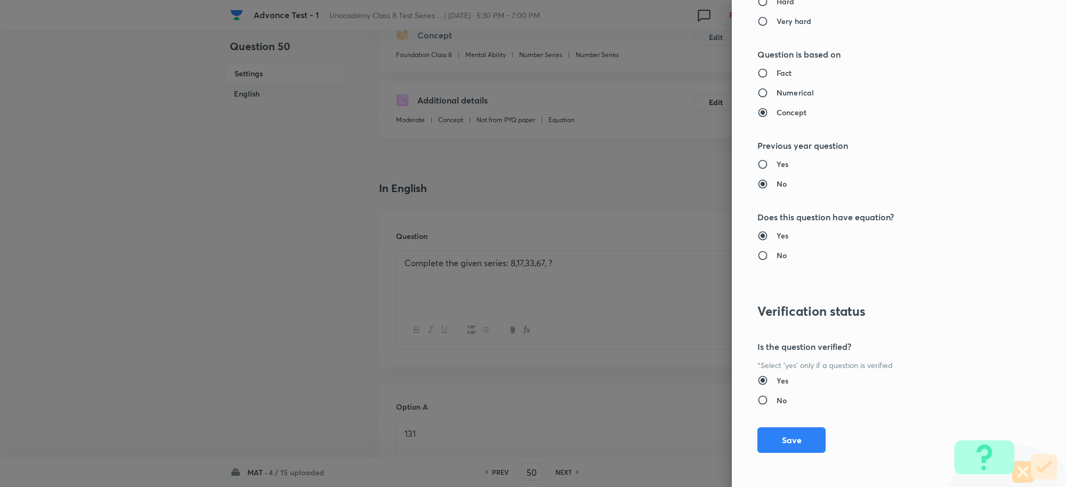
click at [758, 260] on input "No" at bounding box center [767, 255] width 19 height 11
radio input "true"
radio input "false"
click at [799, 449] on button "Save" at bounding box center [792, 439] width 68 height 26
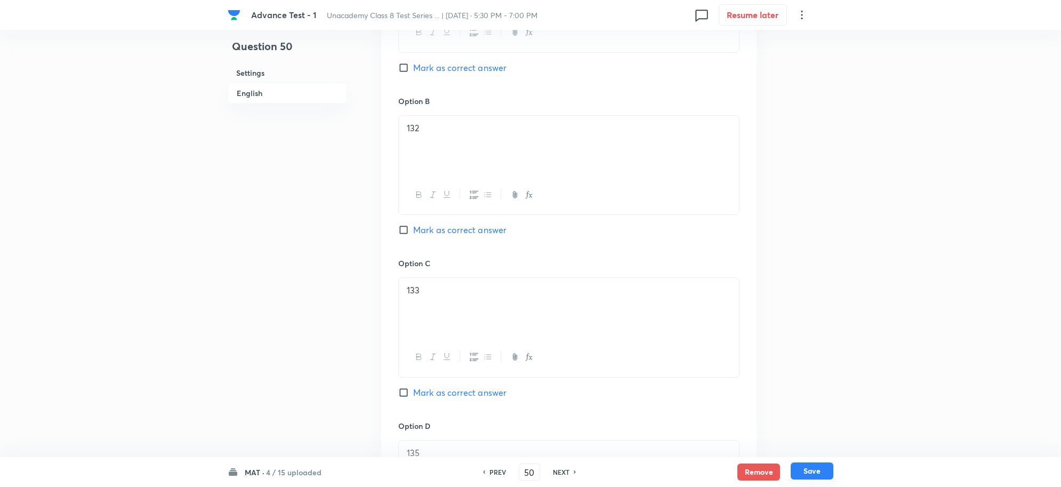
scroll to position [666, 0]
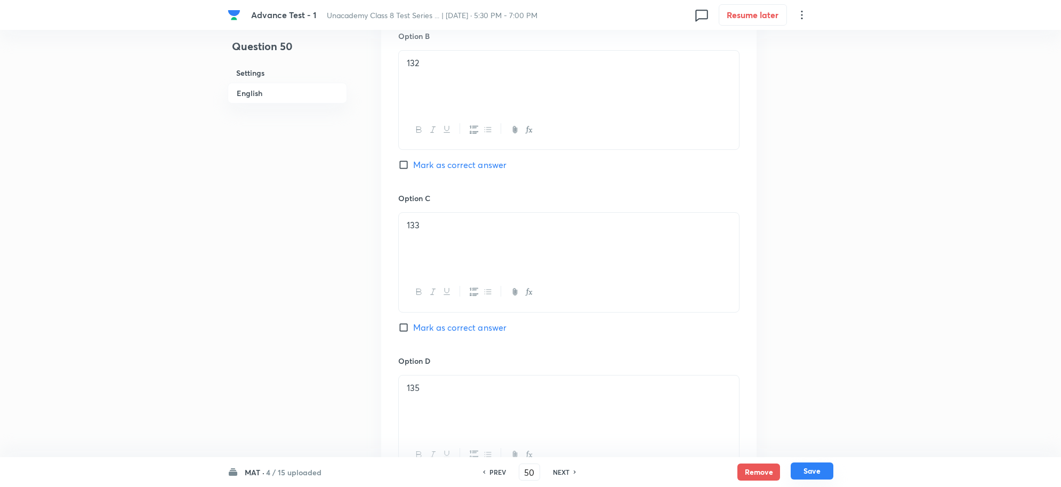
click at [814, 473] on button "Save" at bounding box center [812, 470] width 43 height 17
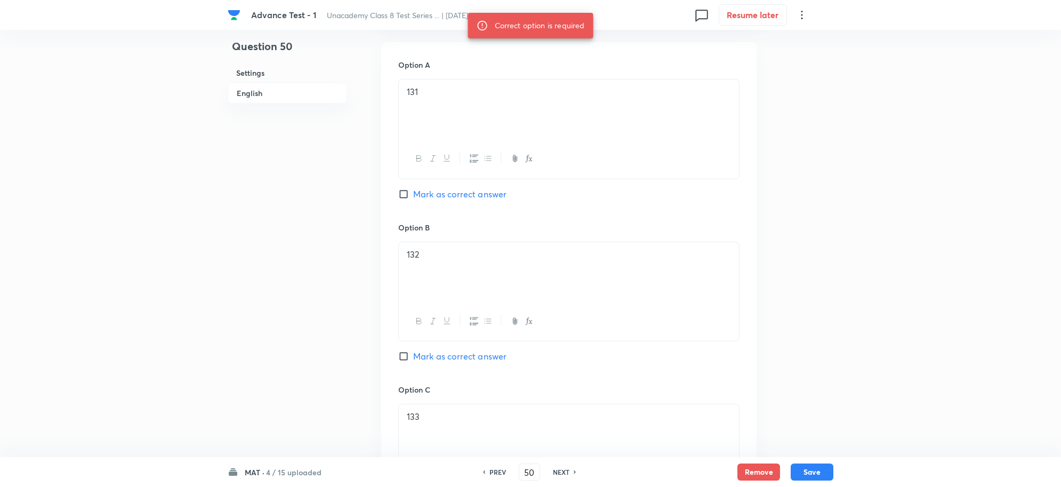
scroll to position [600, 0]
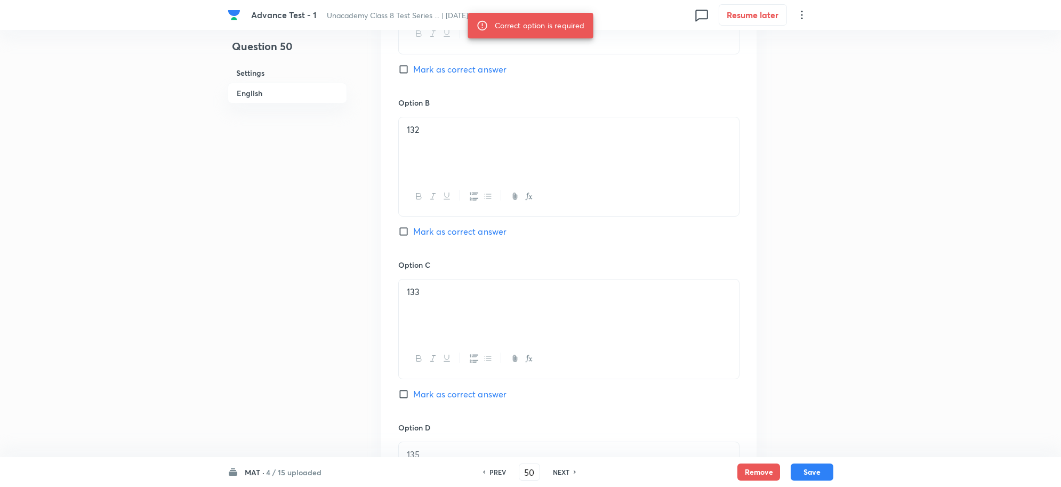
click at [401, 399] on input "Mark as correct answer" at bounding box center [405, 394] width 15 height 11
checkbox input "true"
drag, startPoint x: 801, startPoint y: 471, endPoint x: 913, endPoint y: 258, distance: 240.9
click at [800, 471] on button "Save" at bounding box center [812, 471] width 43 height 17
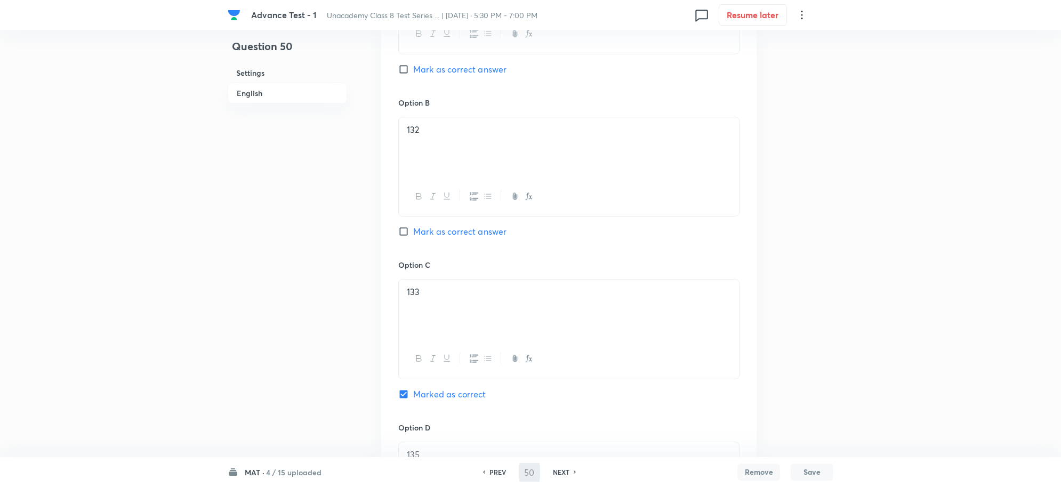
type input "51"
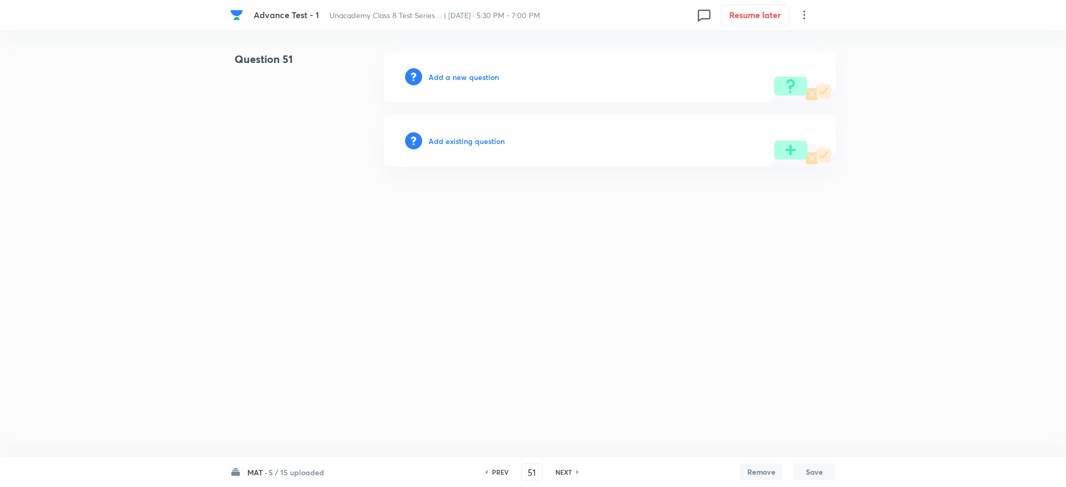
drag, startPoint x: 463, startPoint y: 68, endPoint x: 468, endPoint y: 78, distance: 11.4
click at [462, 68] on div "Add a new question" at bounding box center [610, 76] width 452 height 51
click at [470, 76] on h6 "Add a new question" at bounding box center [464, 76] width 70 height 11
click at [471, 76] on h6 "Choose a question type" at bounding box center [470, 76] width 82 height 11
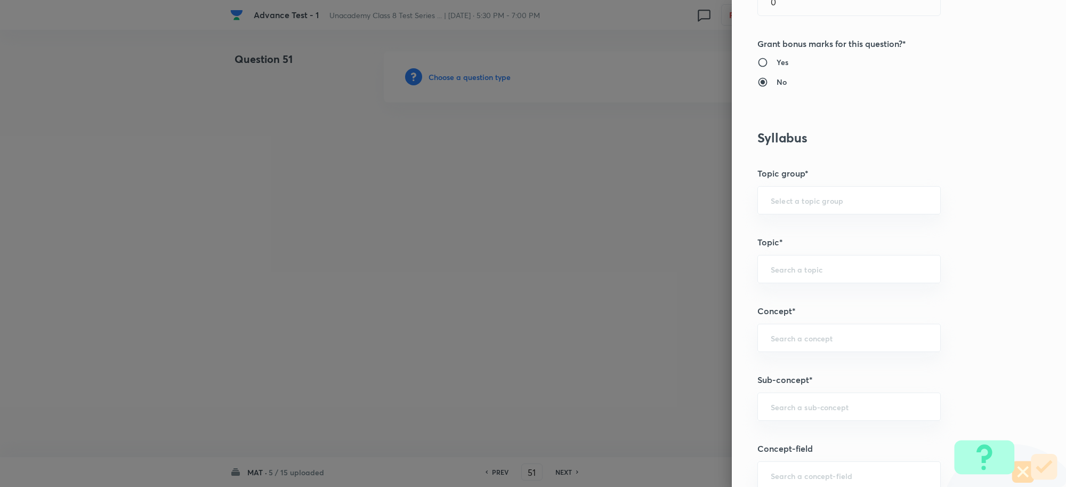
scroll to position [533, 0]
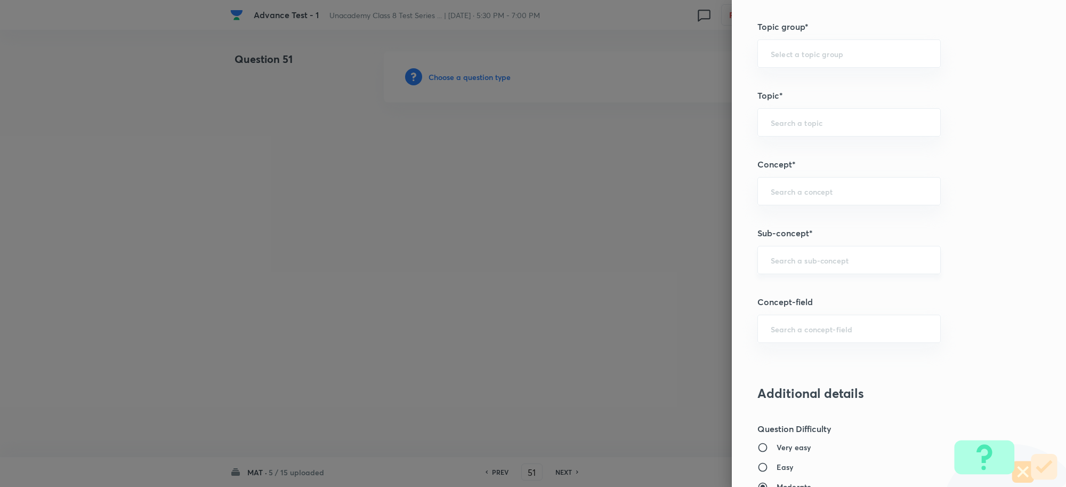
click at [784, 257] on input "text" at bounding box center [849, 260] width 157 height 10
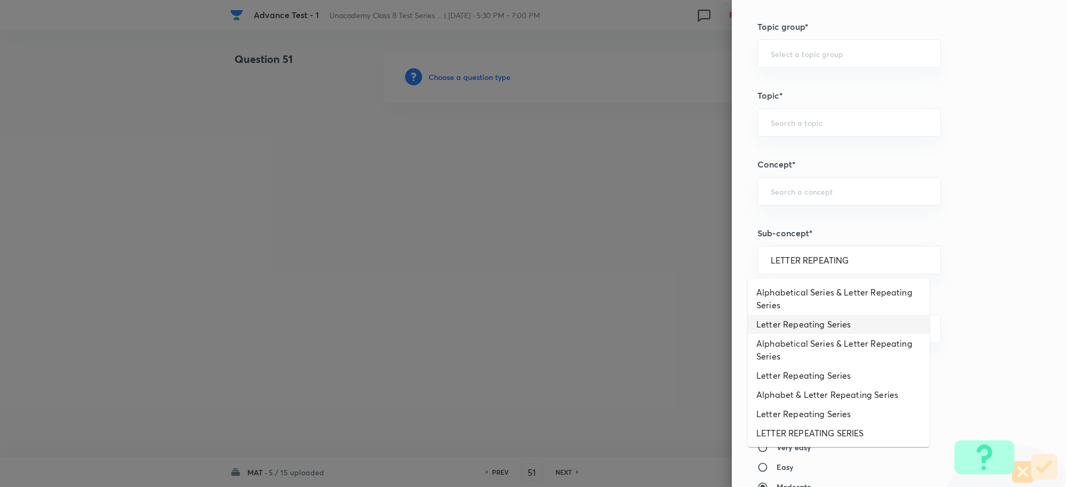
click at [812, 323] on li "Letter Repeating Series" at bounding box center [839, 324] width 182 height 19
type input "Letter Repeating Series"
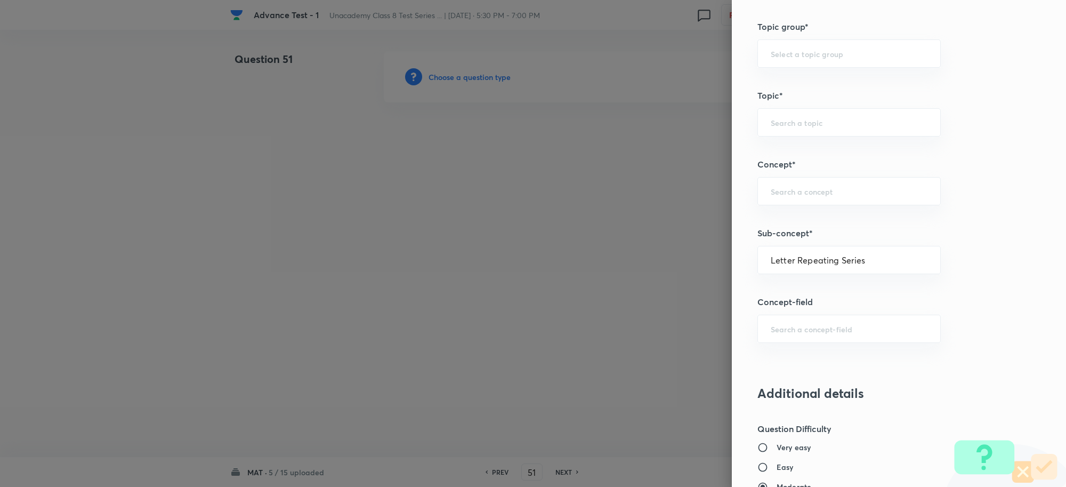
type input "Foundation Class IX"
type input "Mental Ability"
type input "Letter Repeating Series"
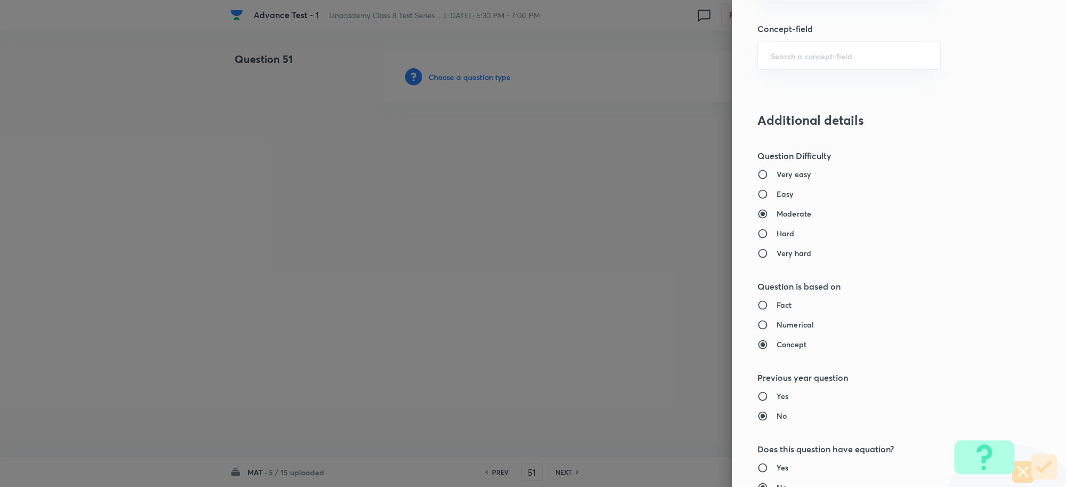
scroll to position [800, 0]
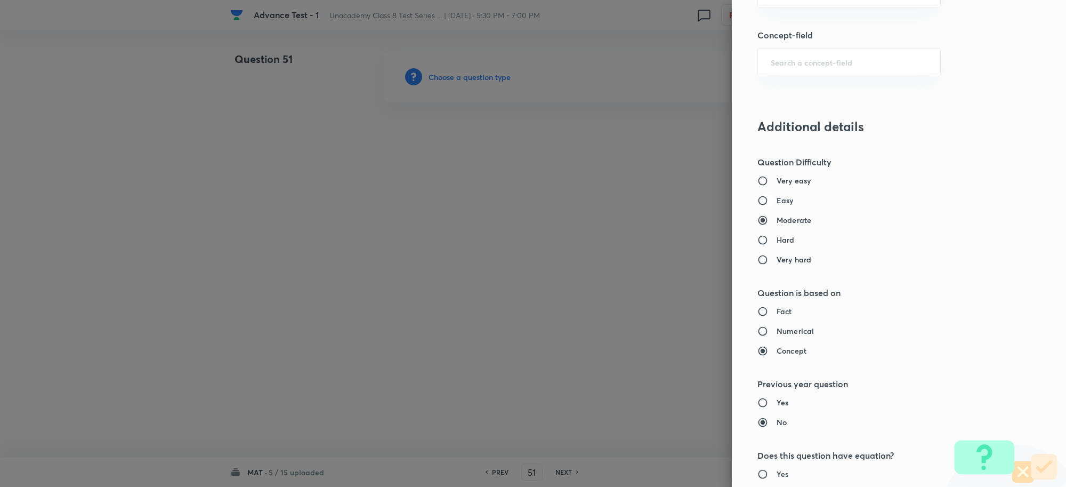
click at [758, 200] on input "Easy" at bounding box center [767, 200] width 19 height 11
radio input "true"
radio input "false"
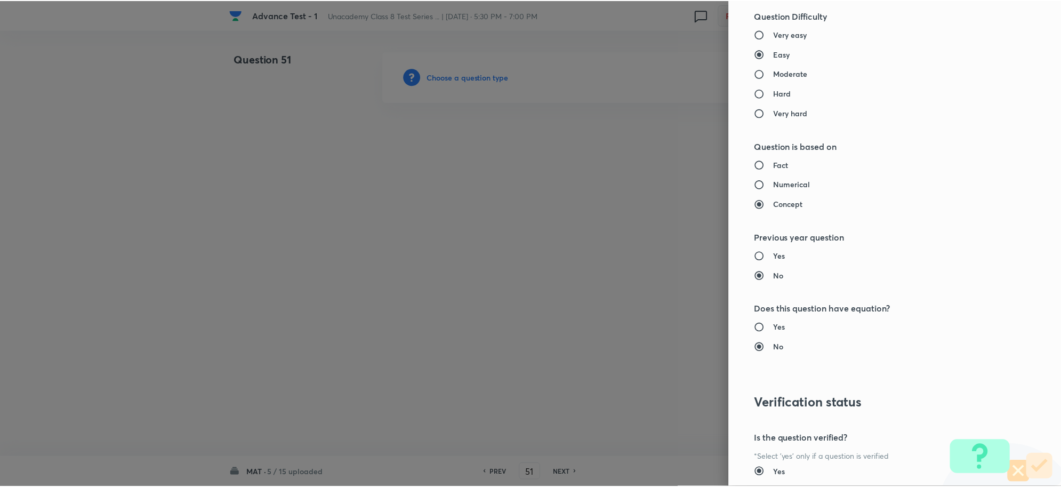
scroll to position [1040, 0]
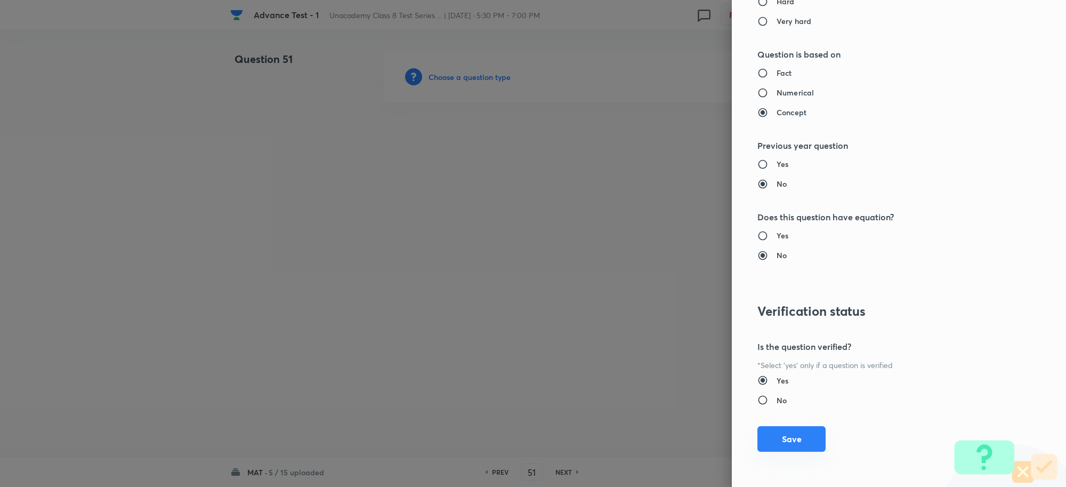
click at [762, 433] on button "Save" at bounding box center [792, 439] width 68 height 26
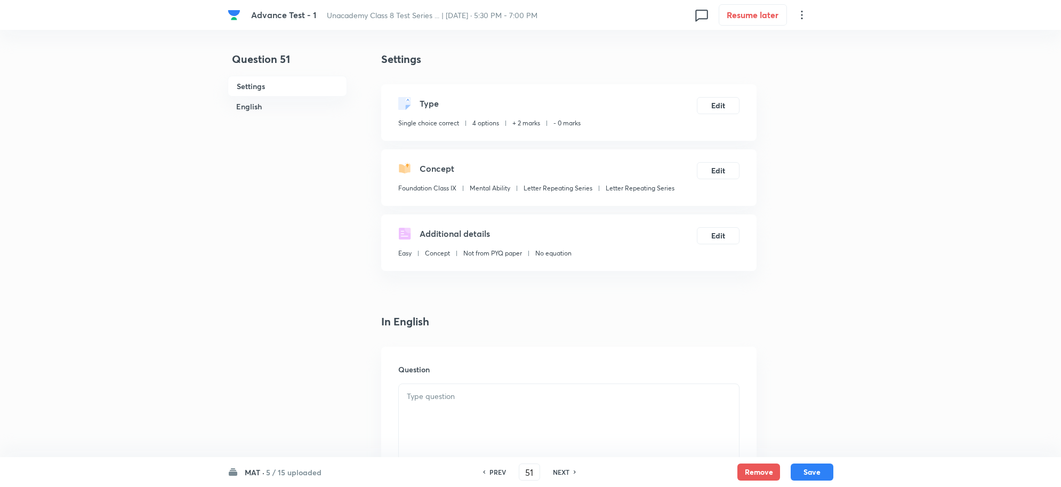
scroll to position [267, 0]
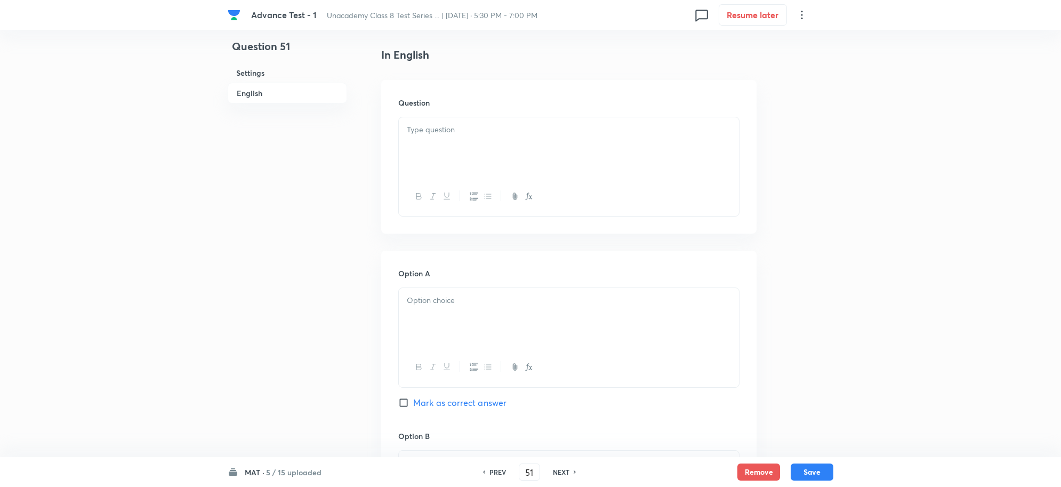
click at [432, 139] on div at bounding box center [569, 147] width 340 height 60
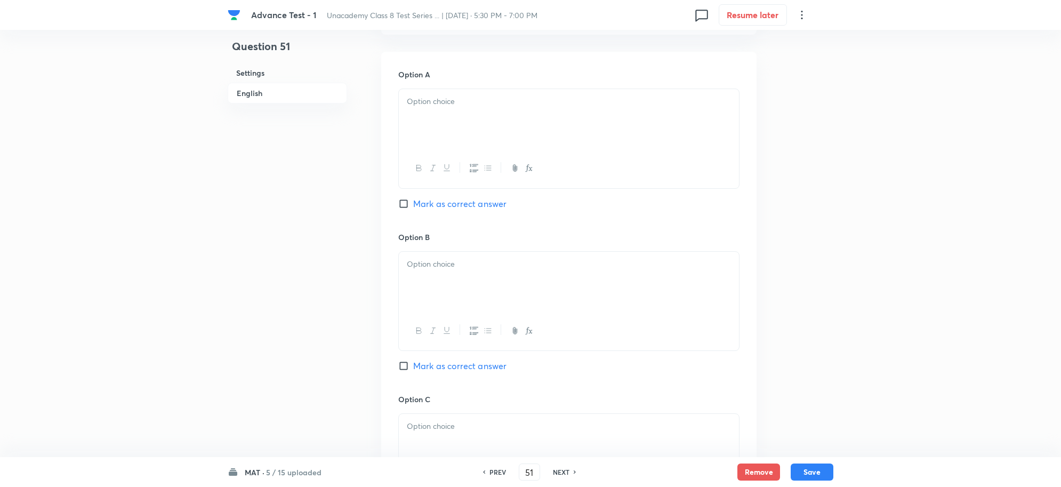
scroll to position [467, 0]
click at [433, 124] on div at bounding box center [569, 118] width 340 height 60
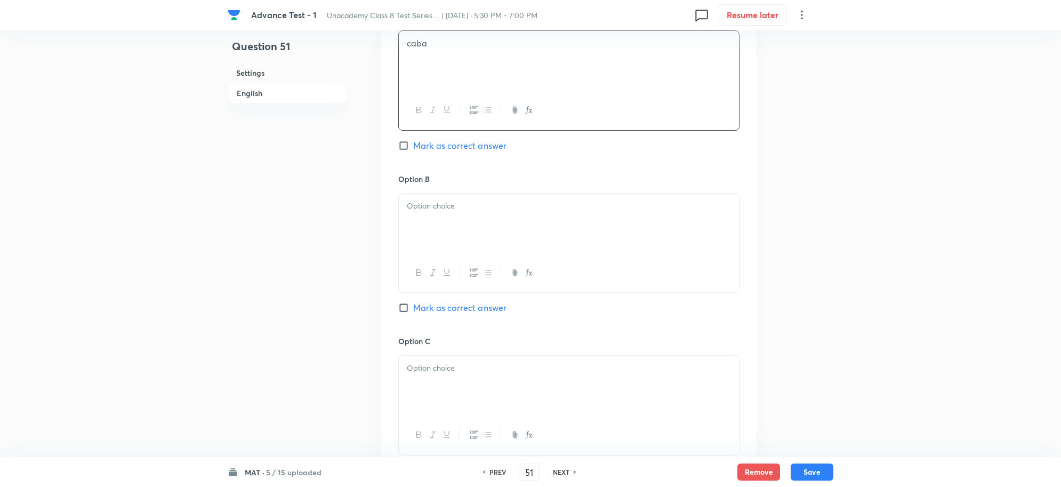
scroll to position [600, 0]
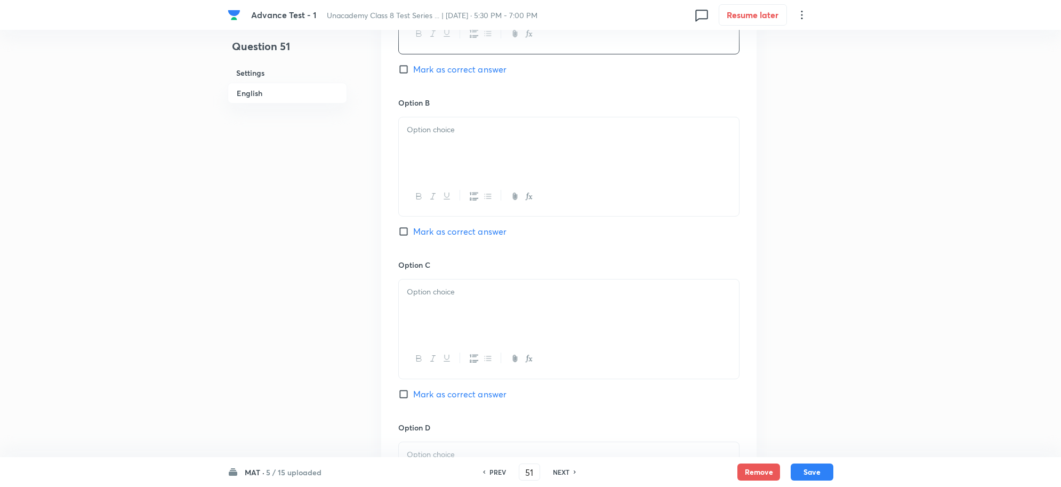
click at [445, 136] on p at bounding box center [569, 130] width 324 height 12
click at [401, 74] on input "Mark as correct answer" at bounding box center [405, 69] width 15 height 11
checkbox input "true"
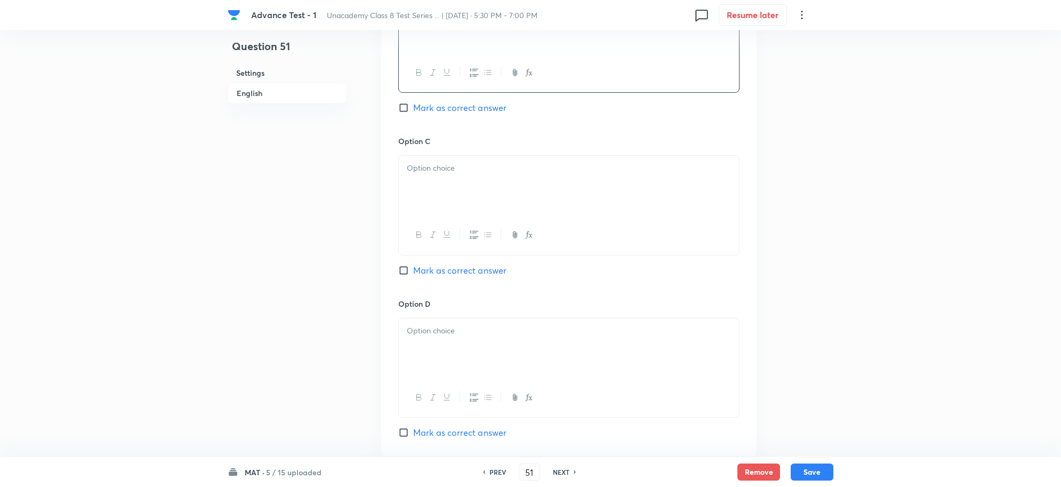
scroll to position [733, 0]
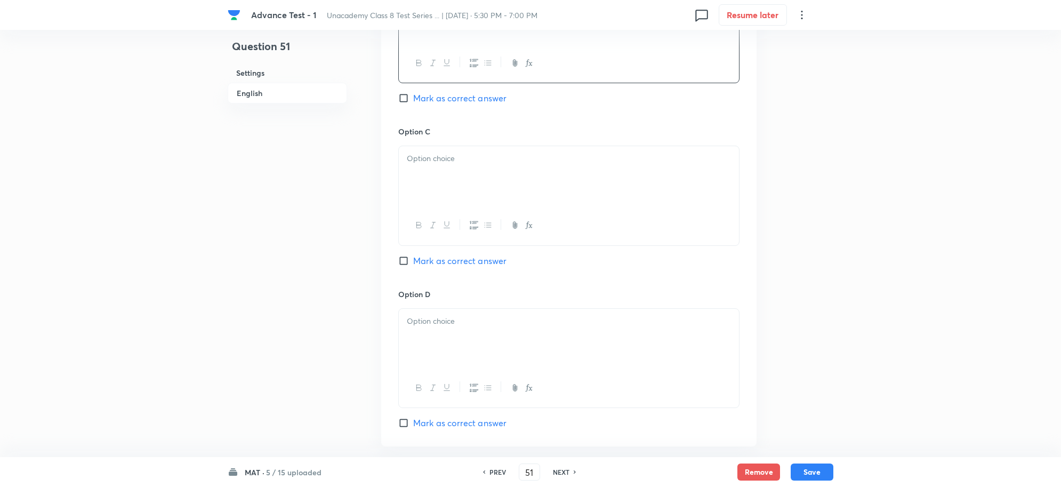
click at [433, 194] on div at bounding box center [569, 176] width 340 height 60
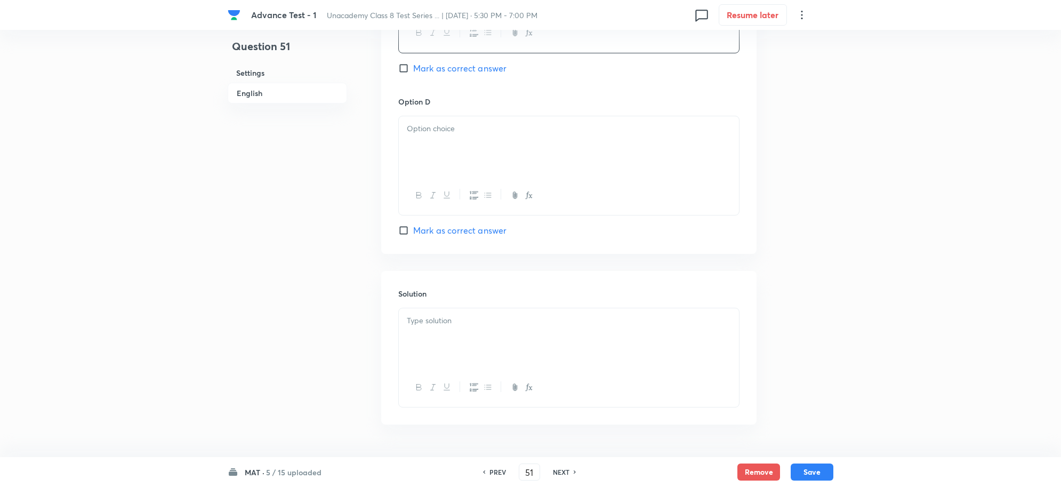
scroll to position [933, 0]
click at [433, 141] on div at bounding box center [569, 139] width 340 height 60
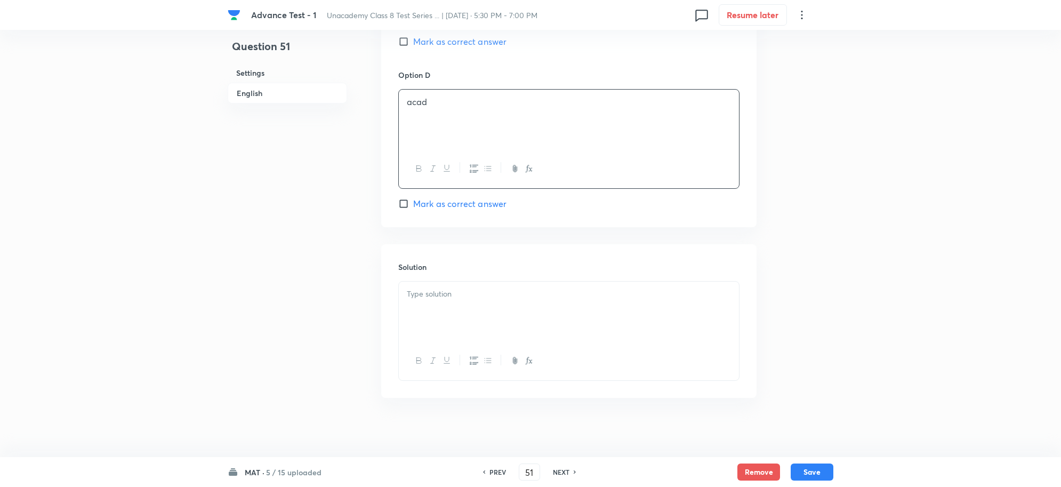
scroll to position [961, 0]
drag, startPoint x: 428, startPoint y: 286, endPoint x: 451, endPoint y: 308, distance: 31.3
click at [428, 286] on p at bounding box center [569, 289] width 324 height 12
click at [813, 465] on button "Save" at bounding box center [812, 471] width 43 height 17
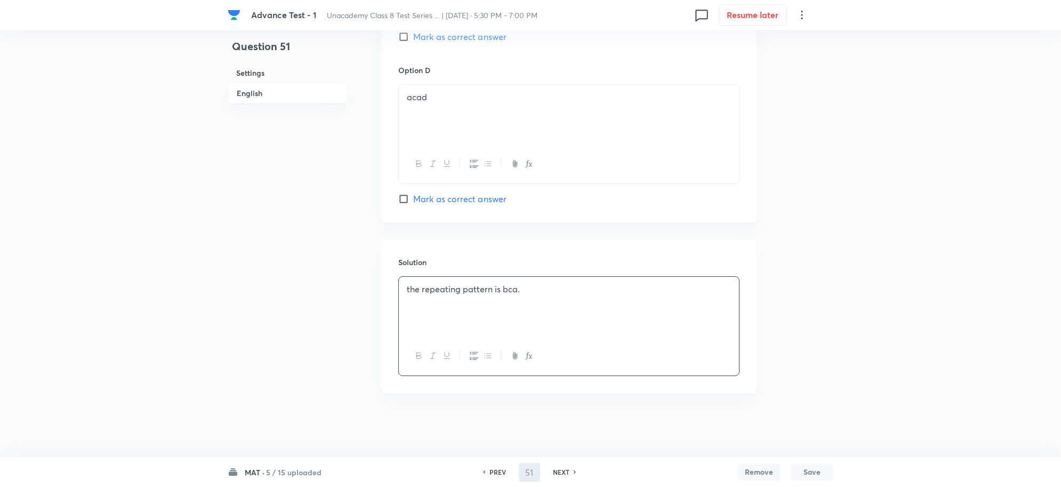
type input "52"
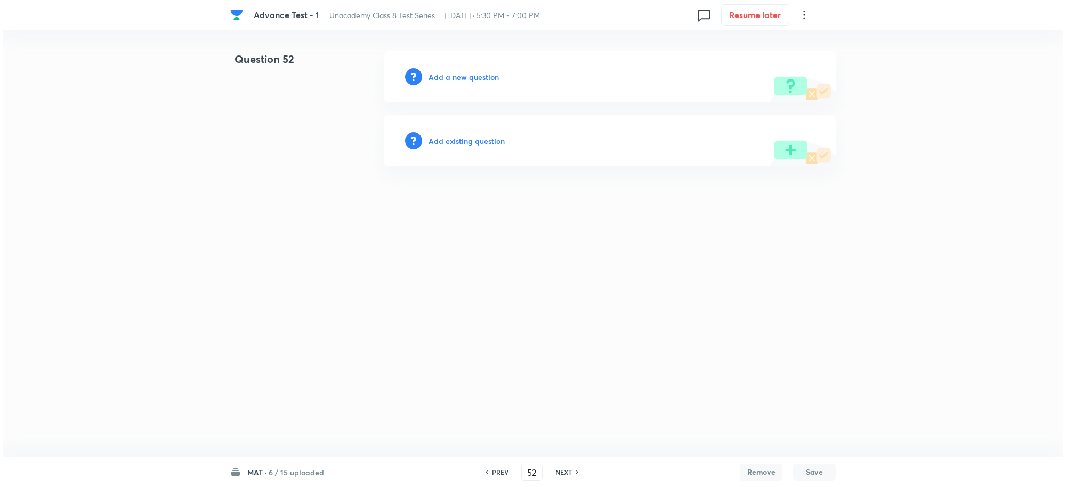
scroll to position [0, 0]
click at [459, 80] on h6 "Add a new question" at bounding box center [464, 76] width 70 height 11
click at [472, 81] on h6 "Choose a question type" at bounding box center [470, 76] width 82 height 11
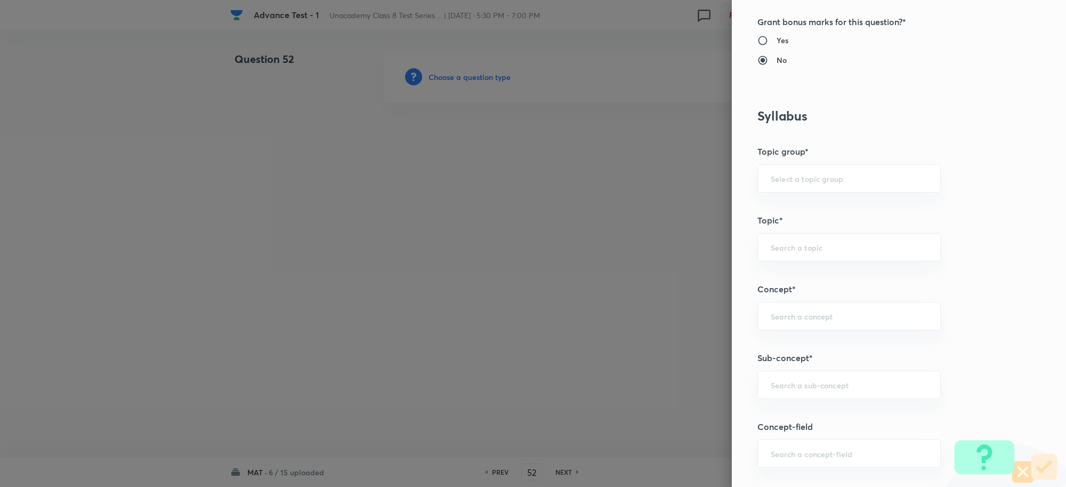
scroll to position [533, 0]
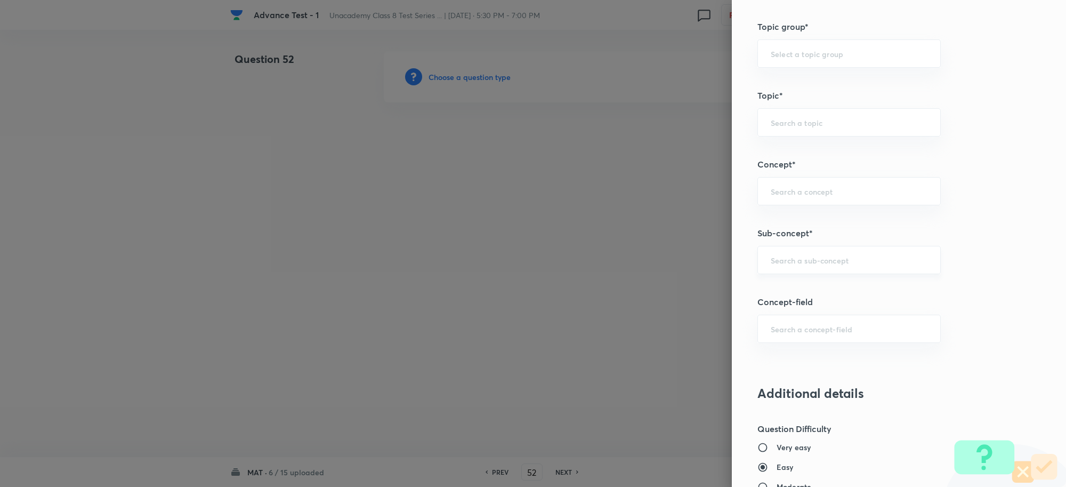
click at [792, 260] on input "text" at bounding box center [849, 260] width 157 height 10
click at [802, 292] on li "Number Series" at bounding box center [839, 292] width 182 height 19
type input "Number Series"
type input "Foundation Class 8"
type input "Mental Ability"
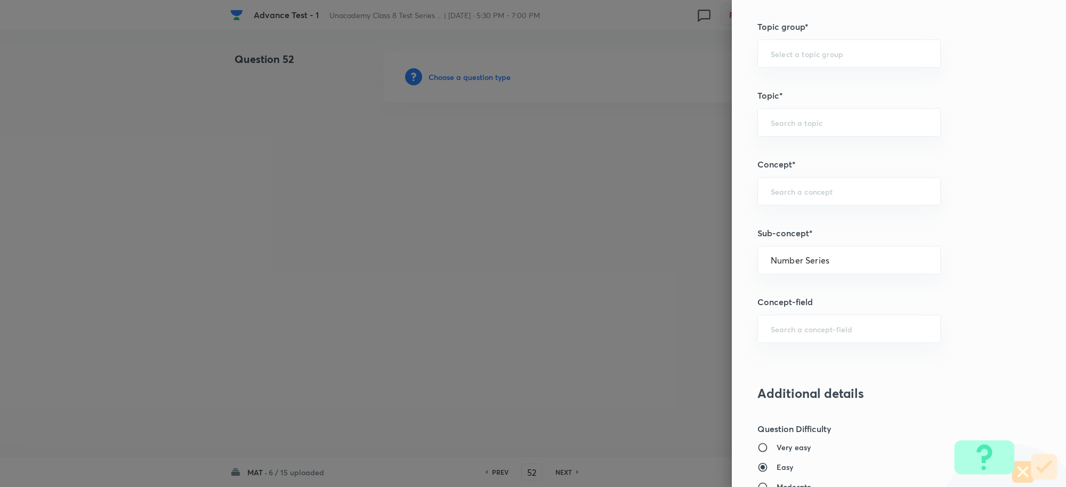
type input "Number Series"
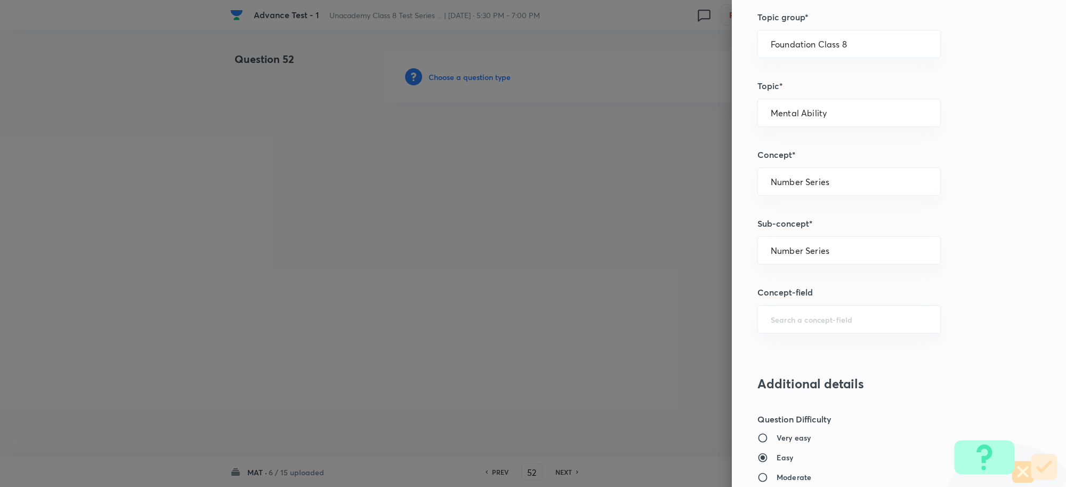
scroll to position [800, 0]
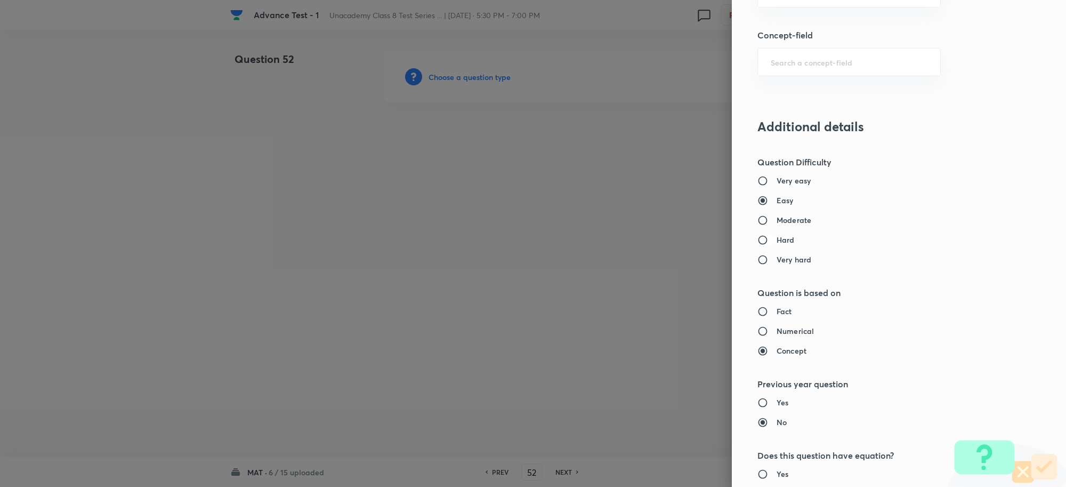
click at [758, 236] on input "Hard" at bounding box center [767, 240] width 19 height 11
radio input "true"
radio input "false"
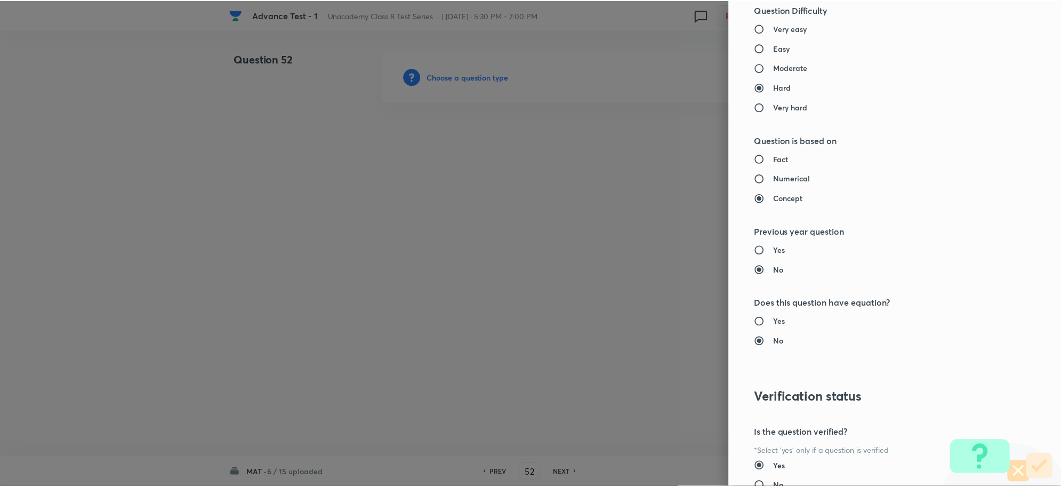
scroll to position [1040, 0]
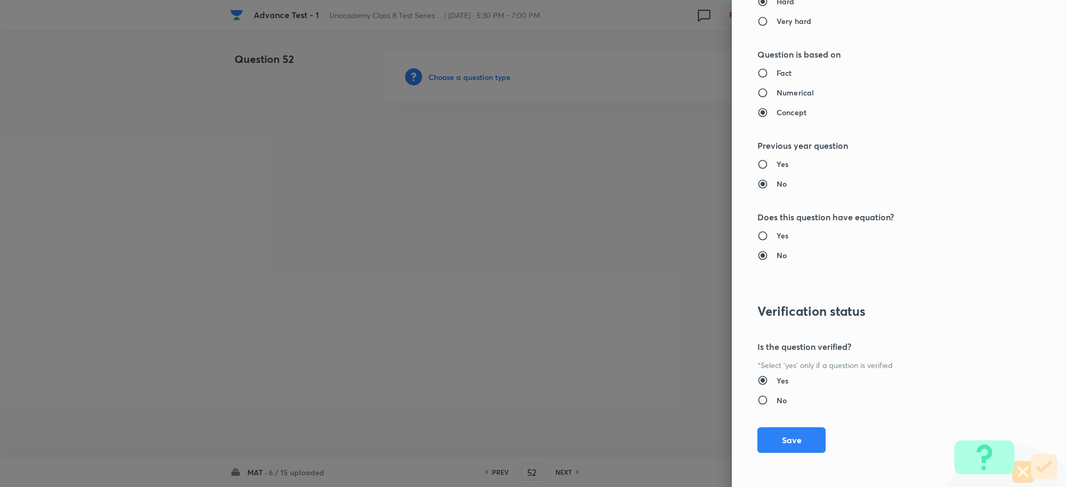
click at [777, 439] on button "Save" at bounding box center [792, 440] width 68 height 26
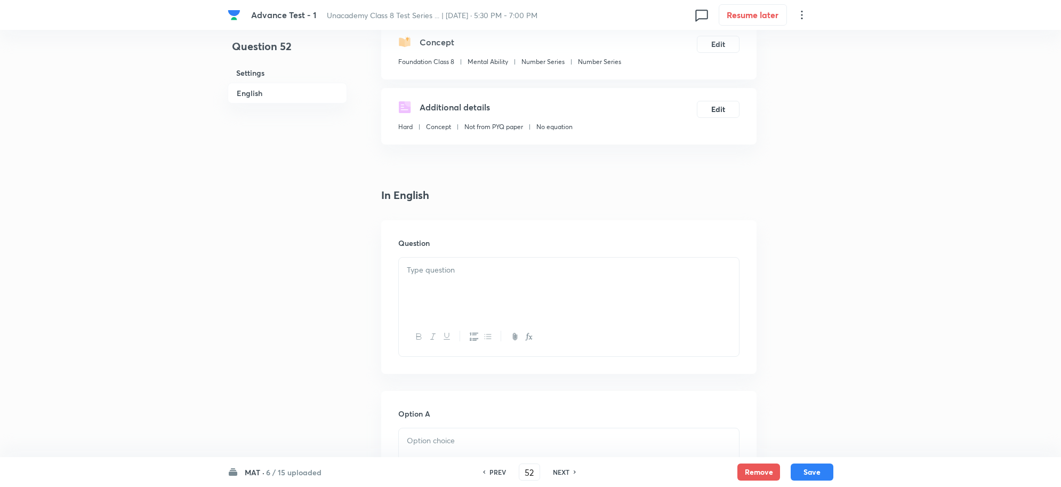
scroll to position [267, 0]
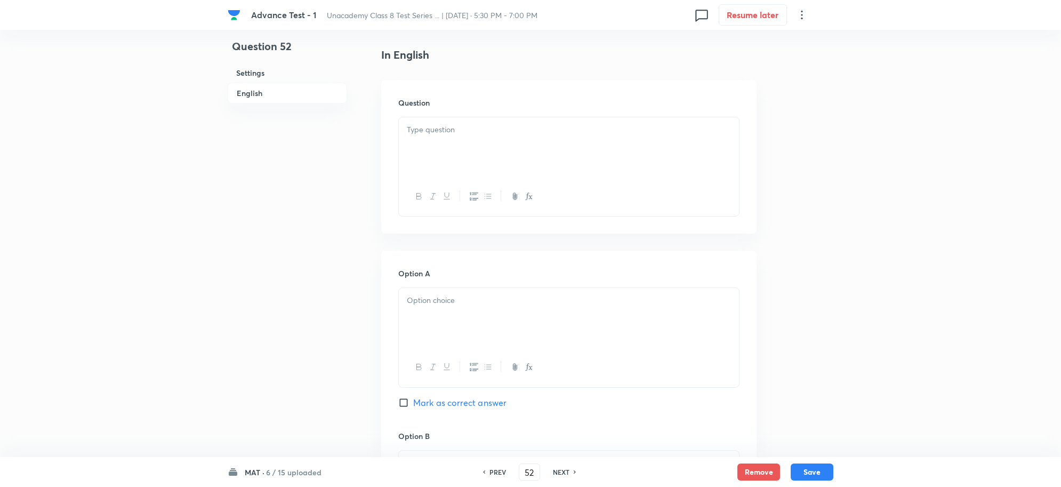
click at [460, 142] on div at bounding box center [569, 147] width 340 height 60
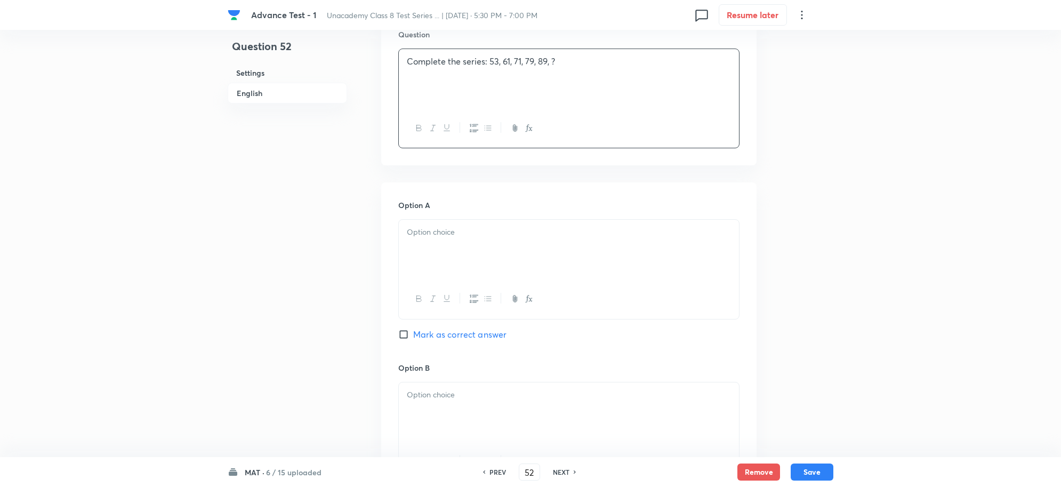
scroll to position [467, 0]
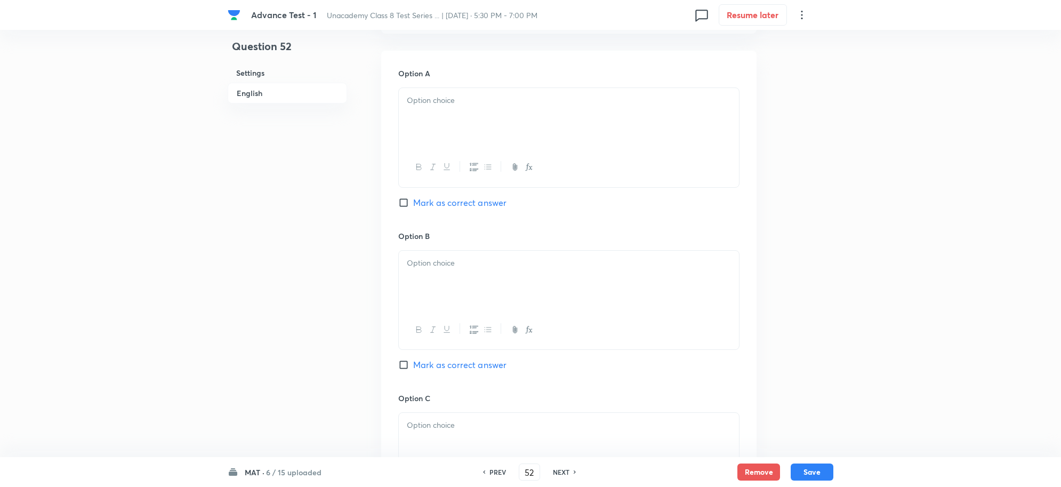
click at [439, 126] on div at bounding box center [569, 118] width 340 height 60
click at [475, 271] on div at bounding box center [569, 281] width 340 height 60
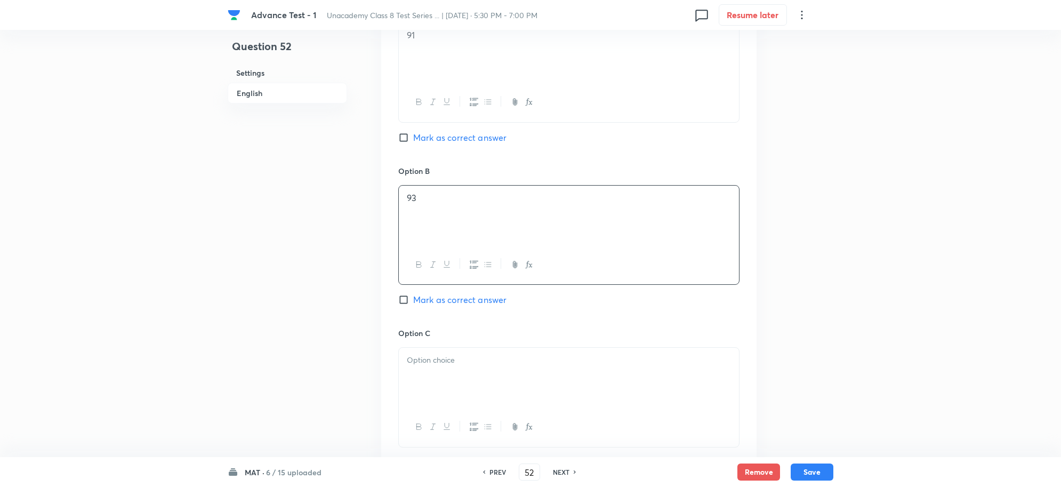
scroll to position [666, 0]
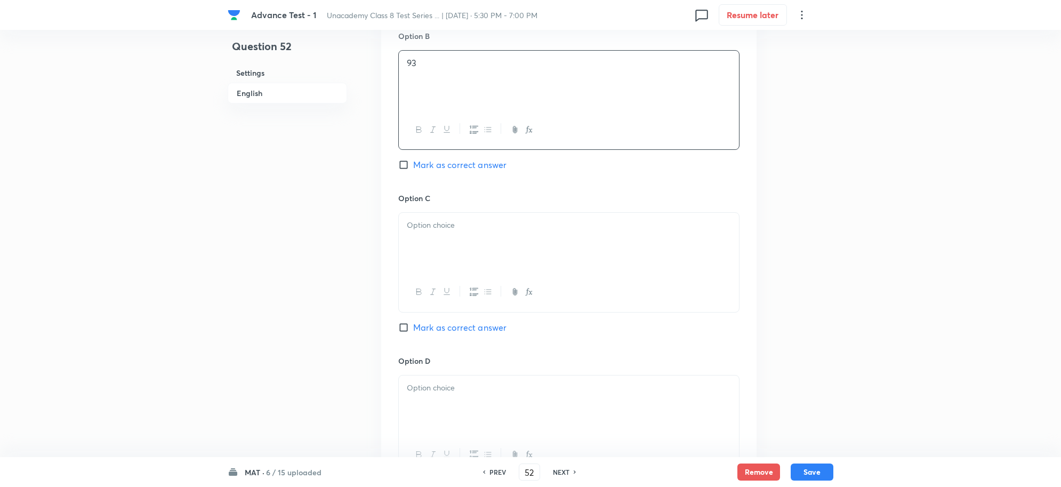
click at [463, 255] on div at bounding box center [569, 243] width 340 height 60
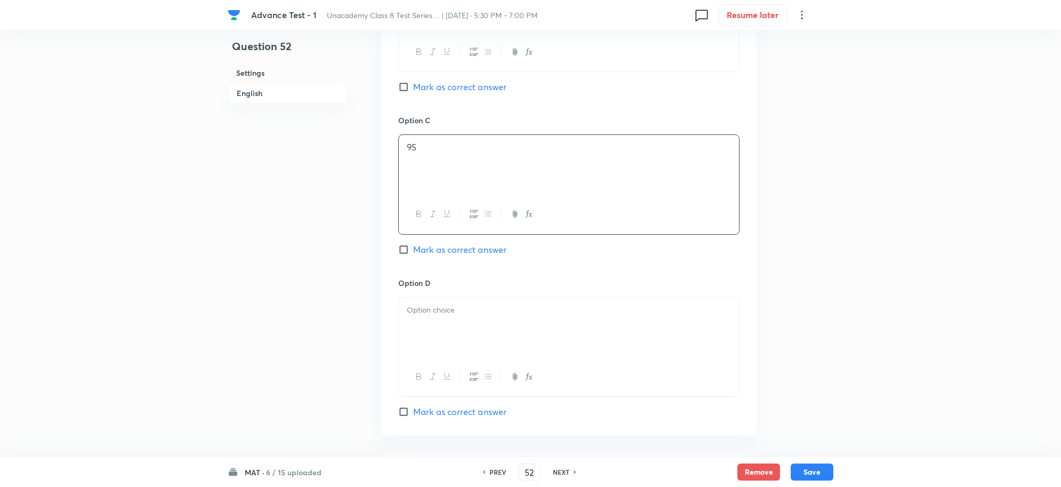
scroll to position [800, 0]
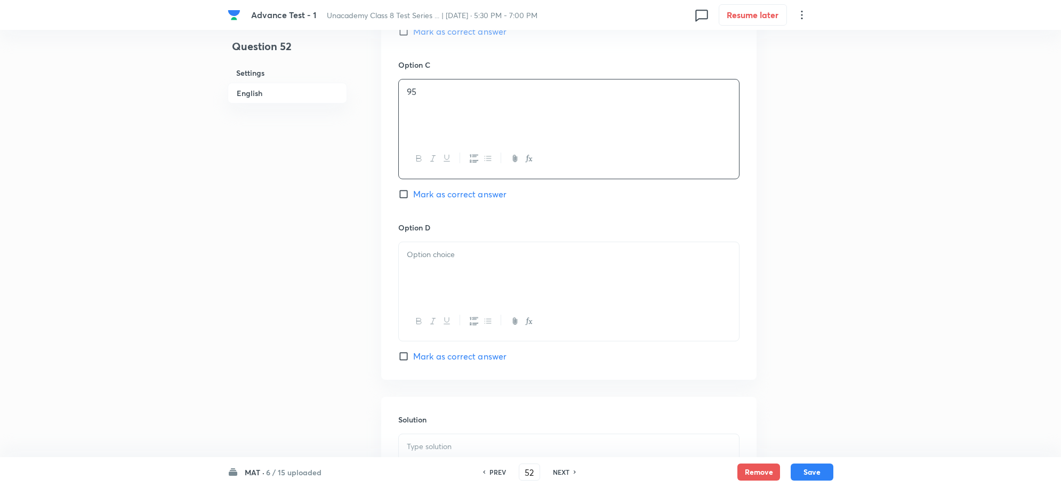
click at [469, 267] on div at bounding box center [569, 272] width 340 height 60
click at [411, 358] on input "Mark as correct answer" at bounding box center [405, 356] width 15 height 11
checkbox input "true"
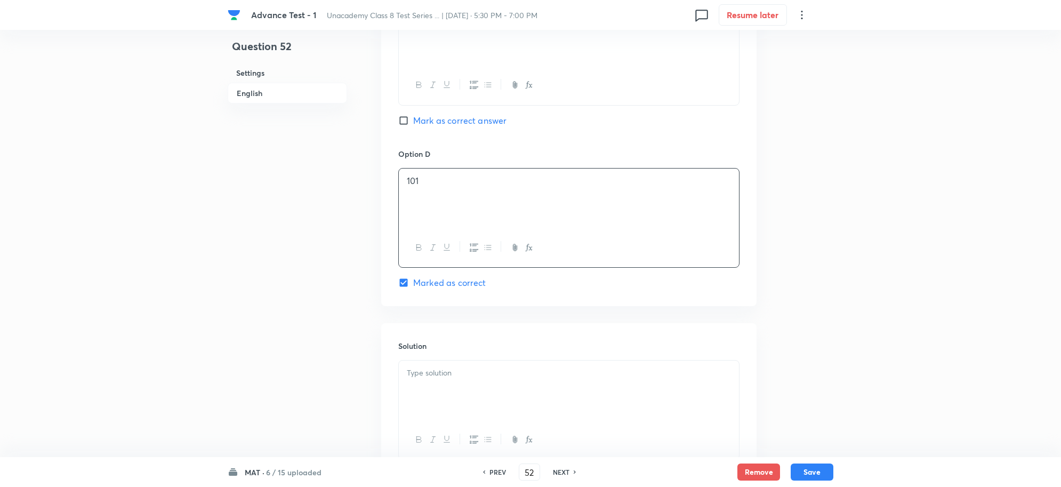
scroll to position [961, 0]
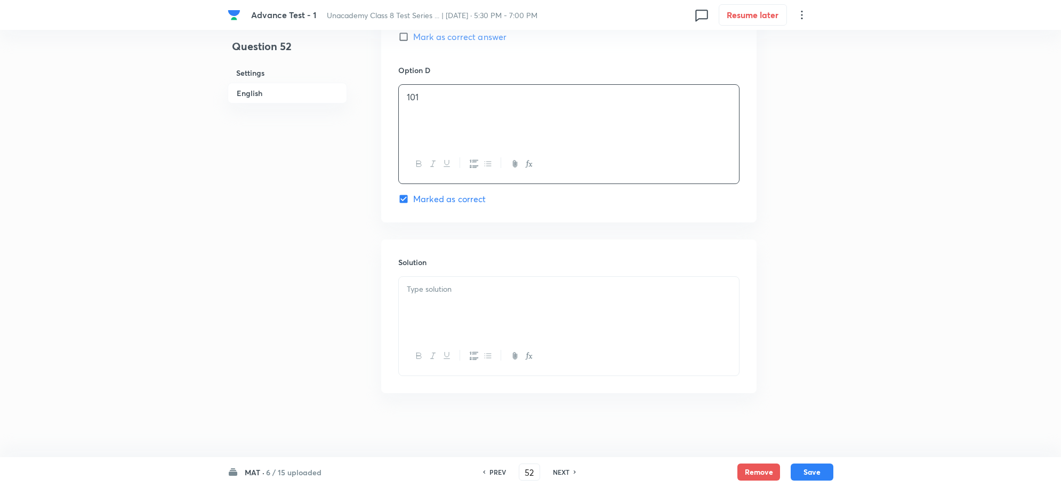
click at [444, 298] on div at bounding box center [569, 307] width 340 height 60
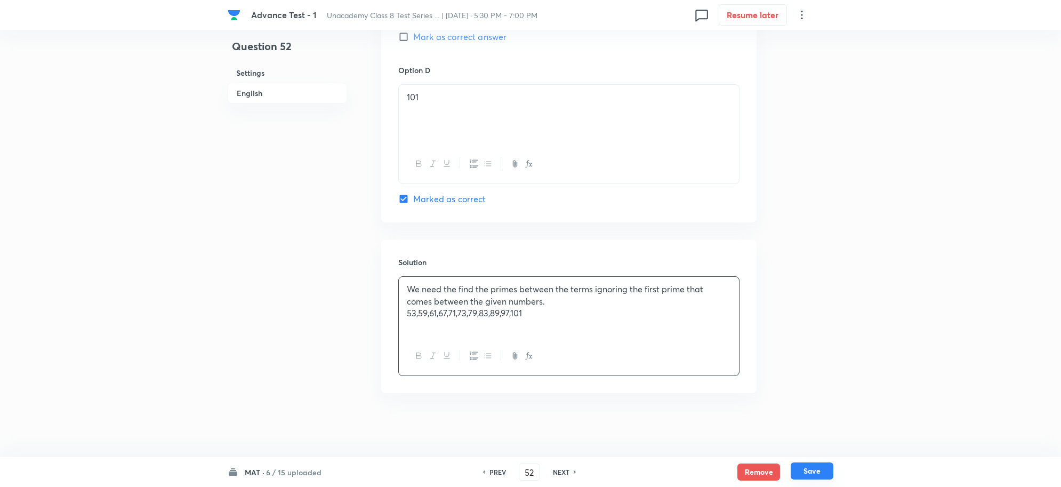
click at [814, 471] on button "Save" at bounding box center [812, 470] width 43 height 17
type input "53"
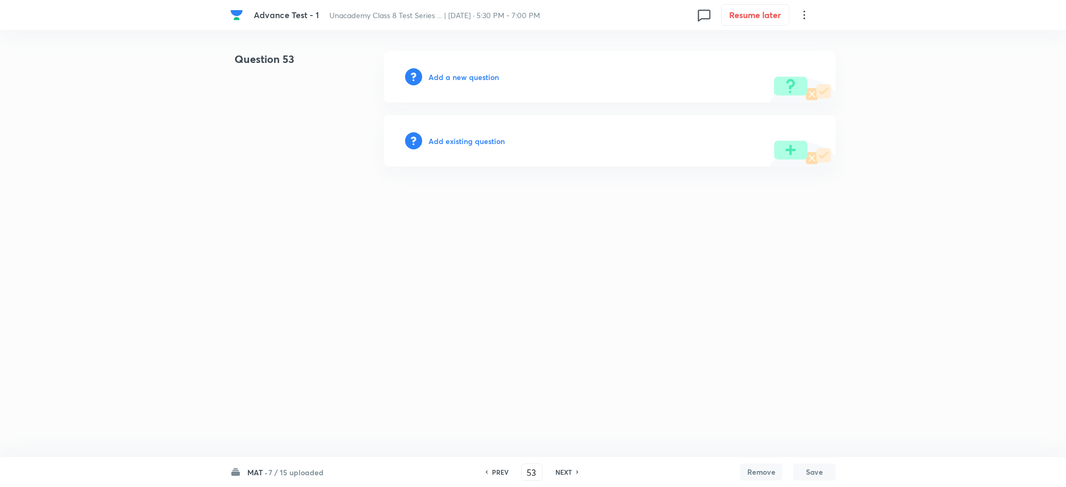
click at [454, 84] on div "Add a new question" at bounding box center [610, 76] width 452 height 51
click at [461, 76] on h6 "Add a new question" at bounding box center [464, 76] width 70 height 11
click at [465, 75] on h6 "Choose a question type" at bounding box center [470, 76] width 82 height 11
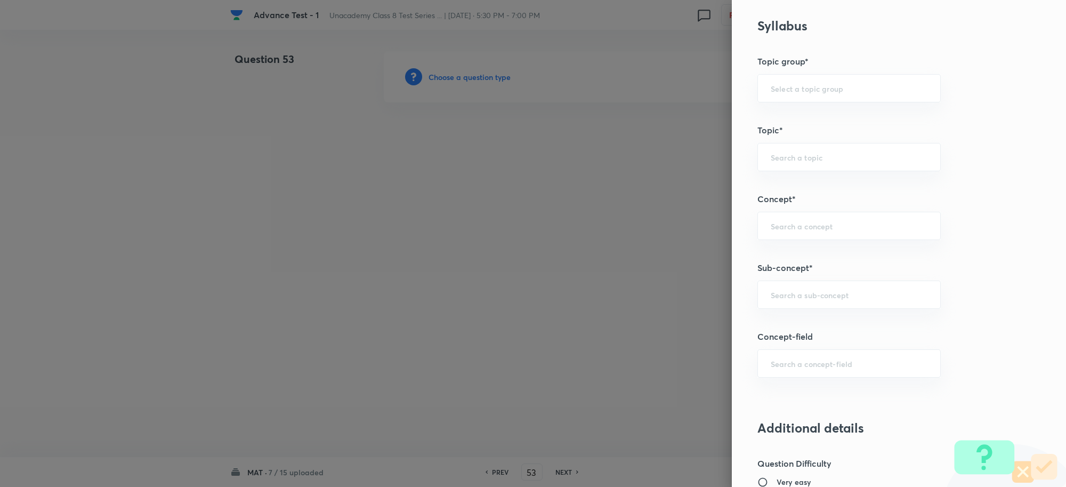
scroll to position [666, 0]
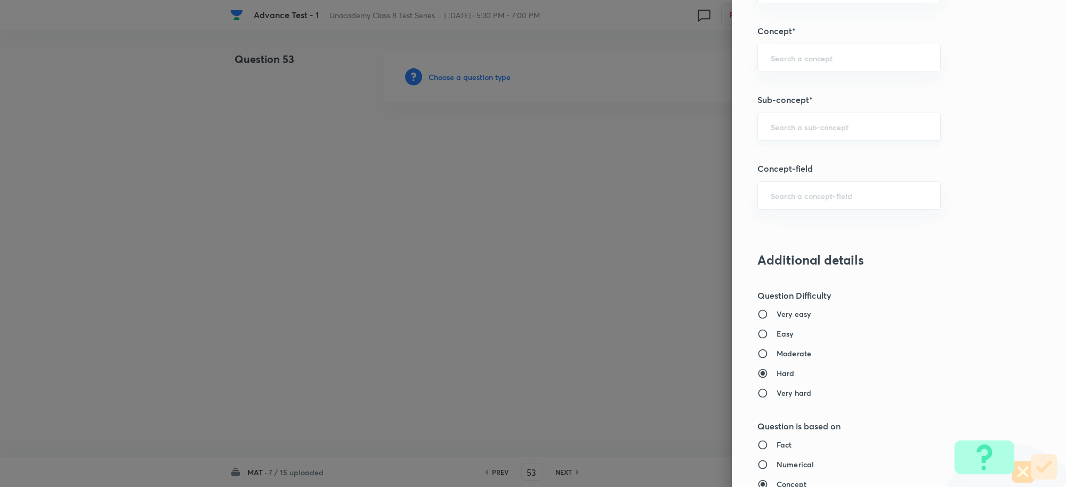
click at [774, 120] on div "​" at bounding box center [849, 127] width 183 height 28
click at [804, 159] on li "Alphabet Test" at bounding box center [839, 158] width 182 height 19
type input "Alphabet Test"
type input "Foundation Class X"
type input "Aptitude"
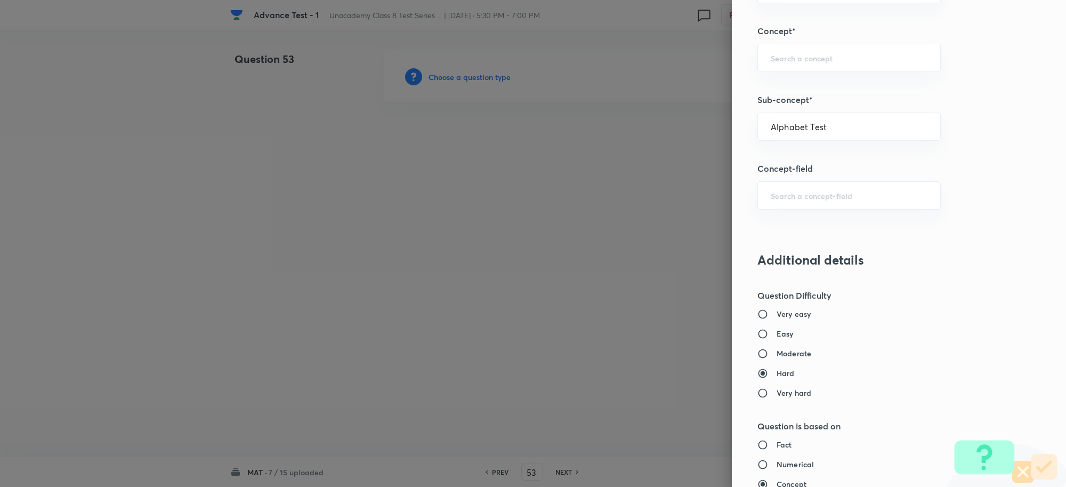
type input "Alphabet Test"
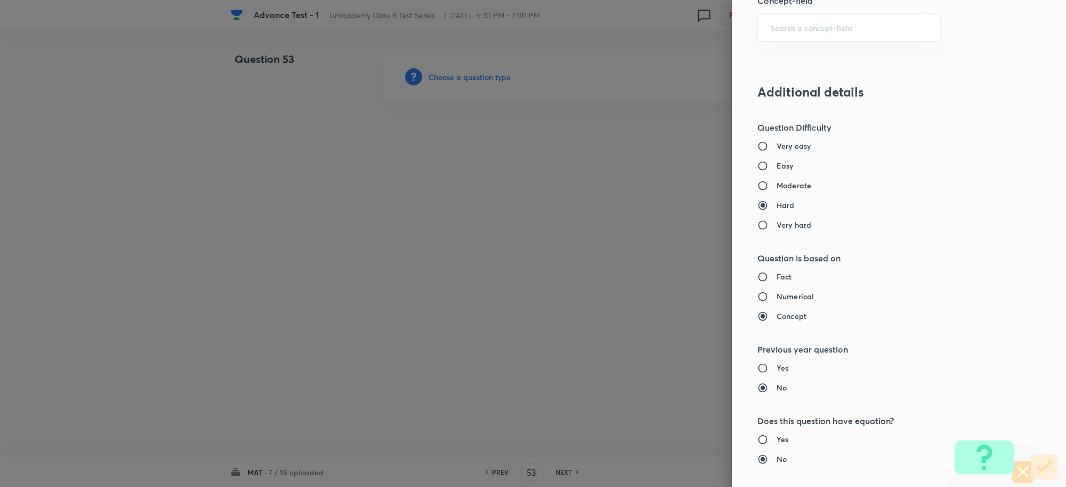
scroll to position [733, 0]
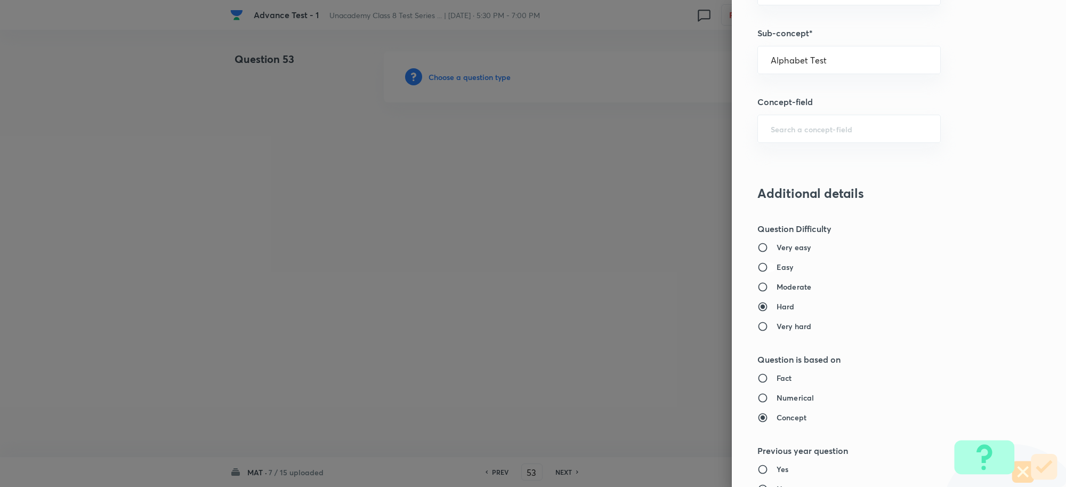
click at [758, 270] on input "Easy" at bounding box center [767, 267] width 19 height 11
radio input "true"
radio input "false"
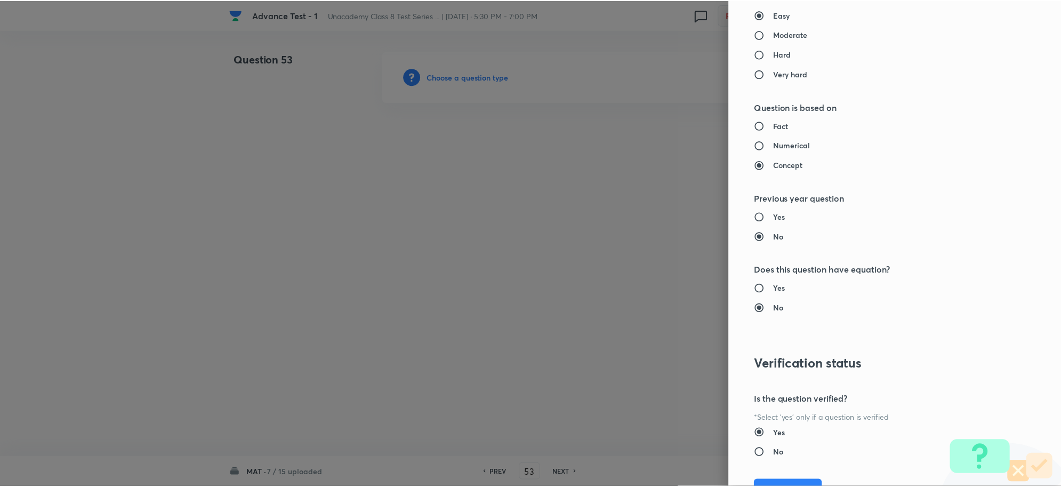
scroll to position [1040, 0]
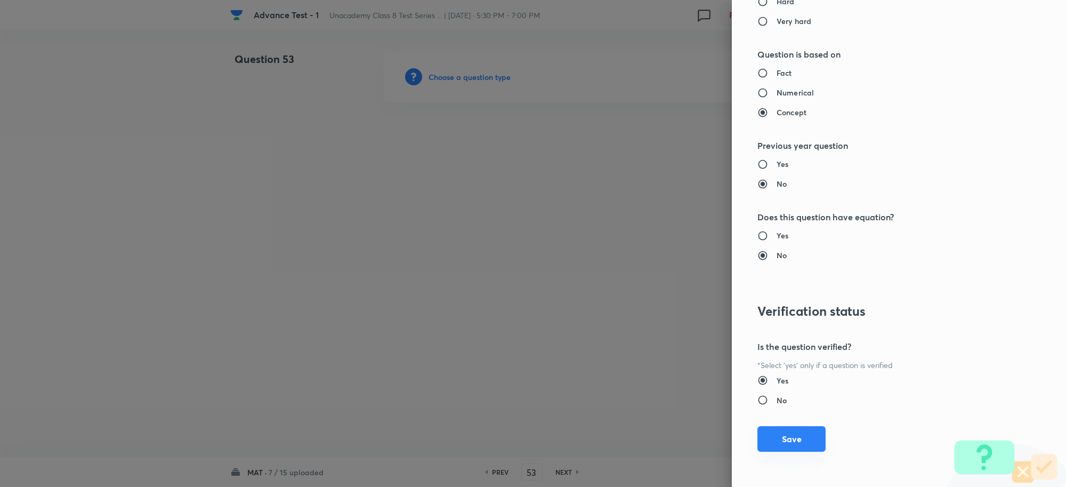
click at [788, 436] on button "Save" at bounding box center [792, 439] width 68 height 26
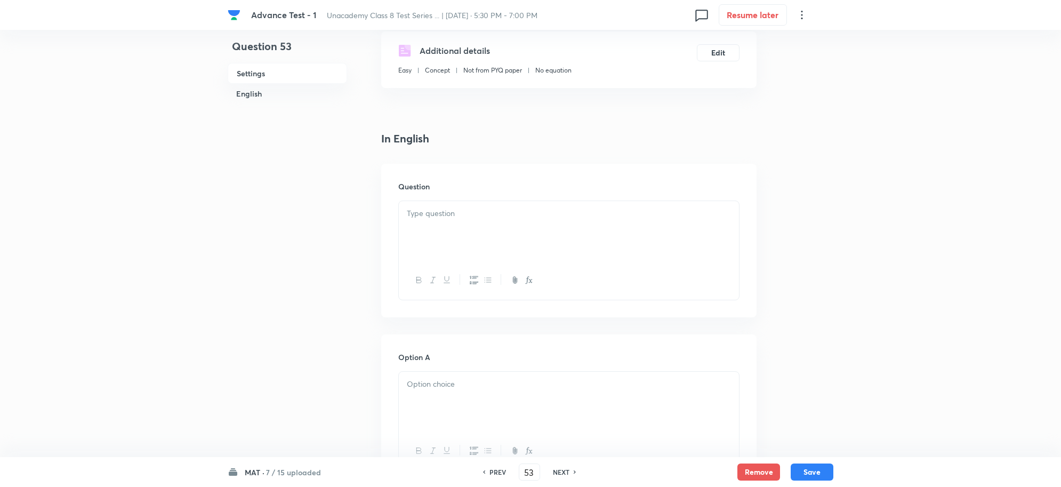
scroll to position [200, 0]
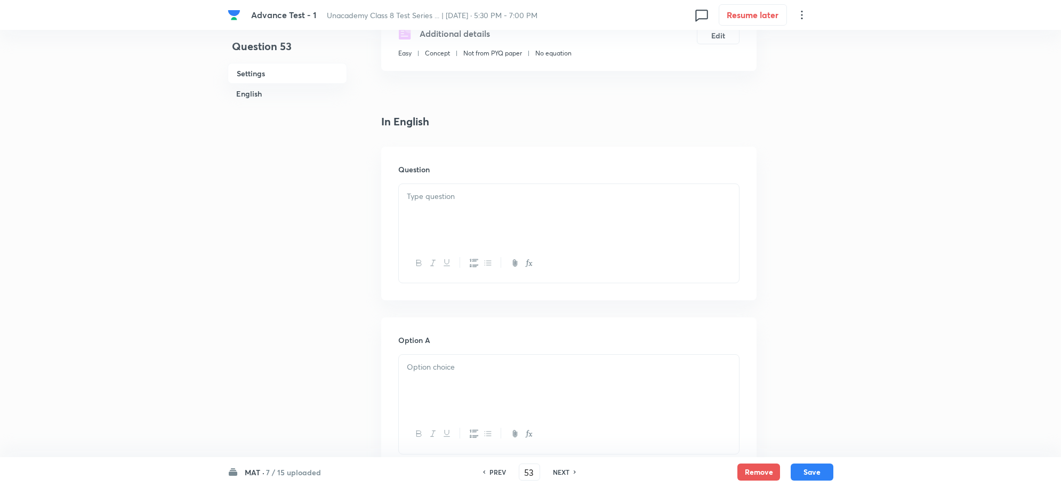
click at [453, 200] on p at bounding box center [569, 196] width 324 height 12
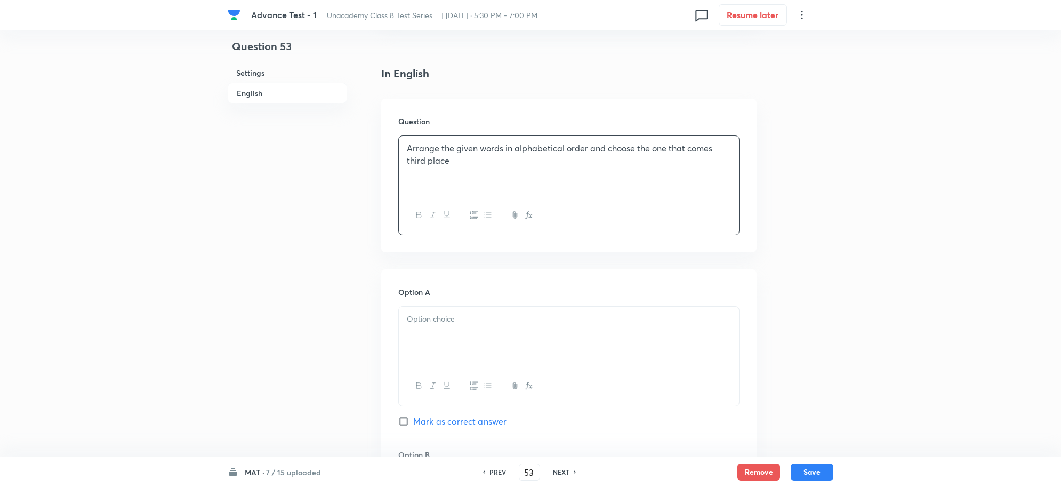
scroll to position [400, 0]
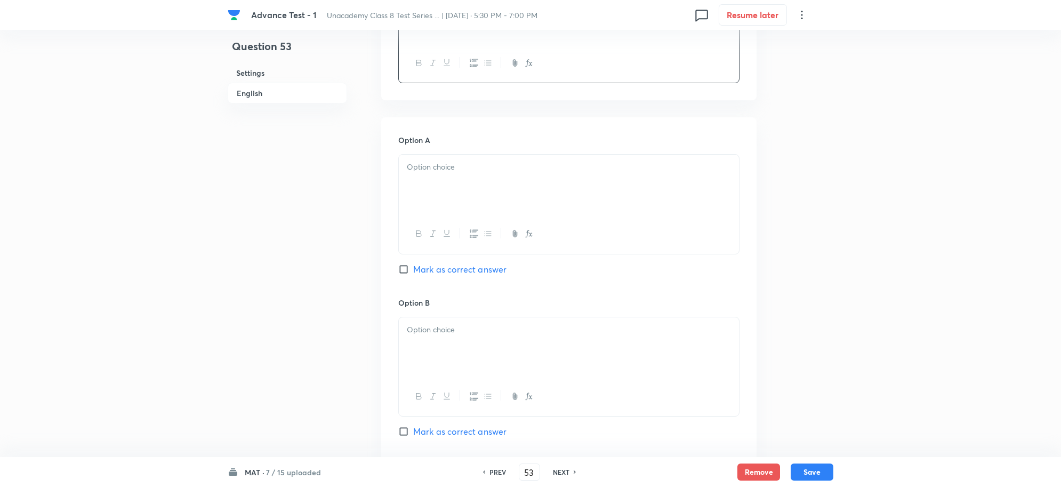
click at [438, 190] on div at bounding box center [569, 185] width 340 height 60
click at [440, 323] on div at bounding box center [569, 347] width 340 height 60
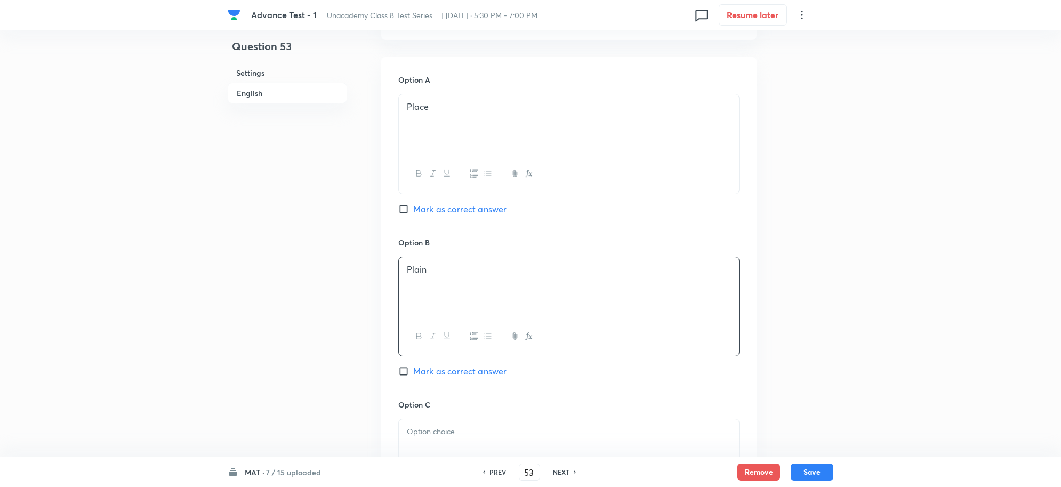
scroll to position [533, 0]
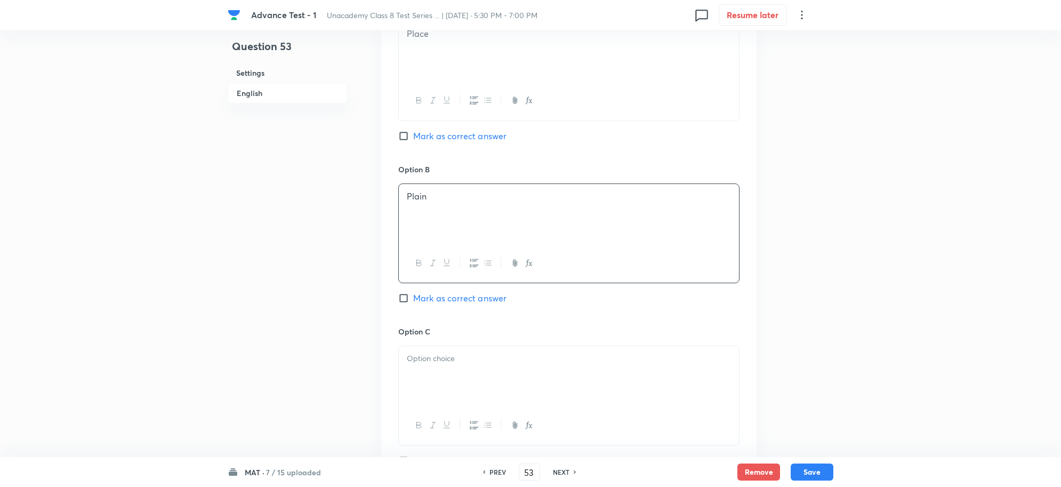
click at [451, 355] on div at bounding box center [569, 376] width 340 height 60
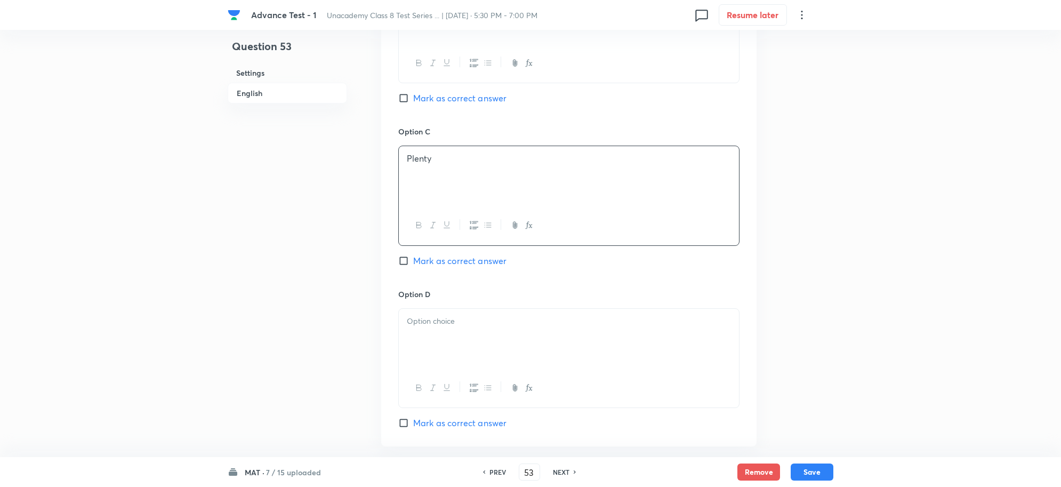
click at [452, 327] on p at bounding box center [569, 321] width 324 height 12
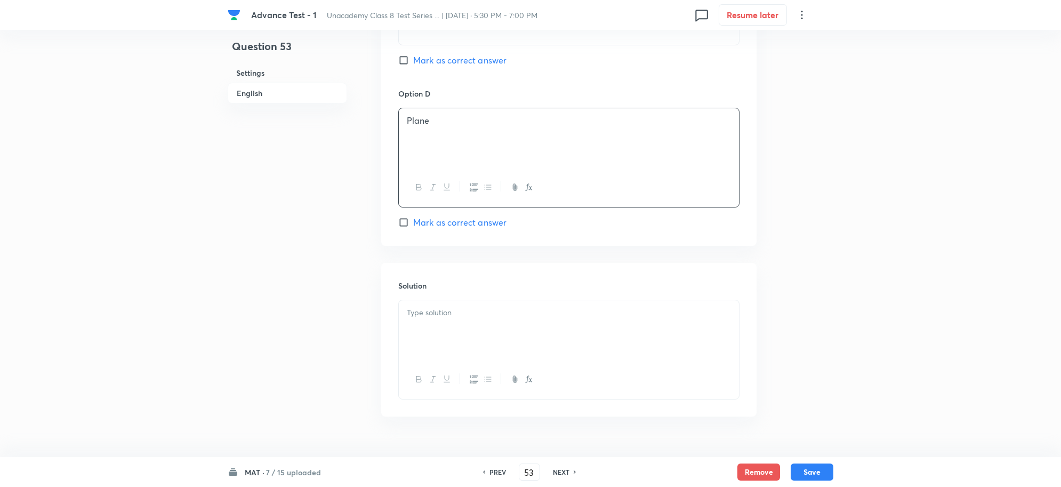
scroll to position [961, 0]
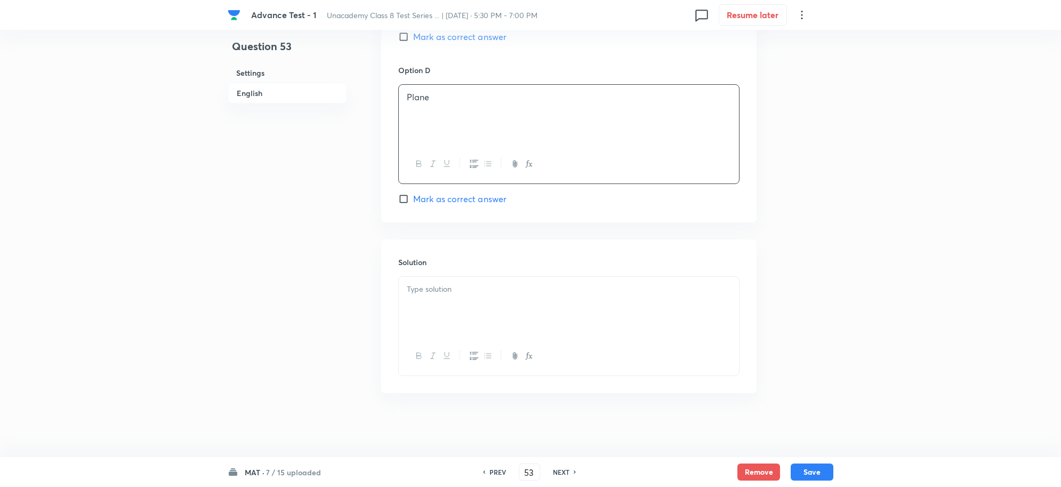
click at [444, 294] on p at bounding box center [569, 289] width 324 height 12
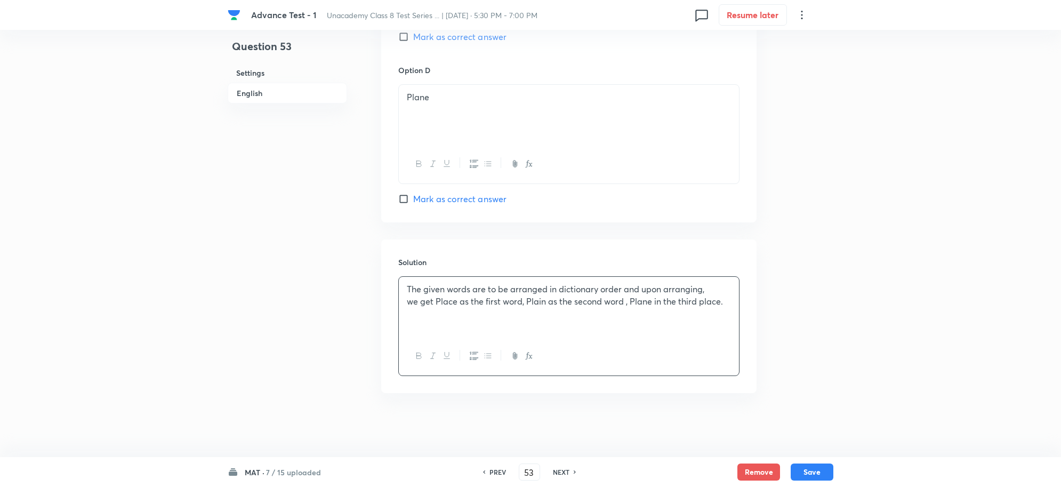
click at [406, 199] on input "Mark as correct answer" at bounding box center [405, 199] width 15 height 11
checkbox input "true"
click at [820, 470] on button "Save" at bounding box center [812, 470] width 43 height 17
type input "54"
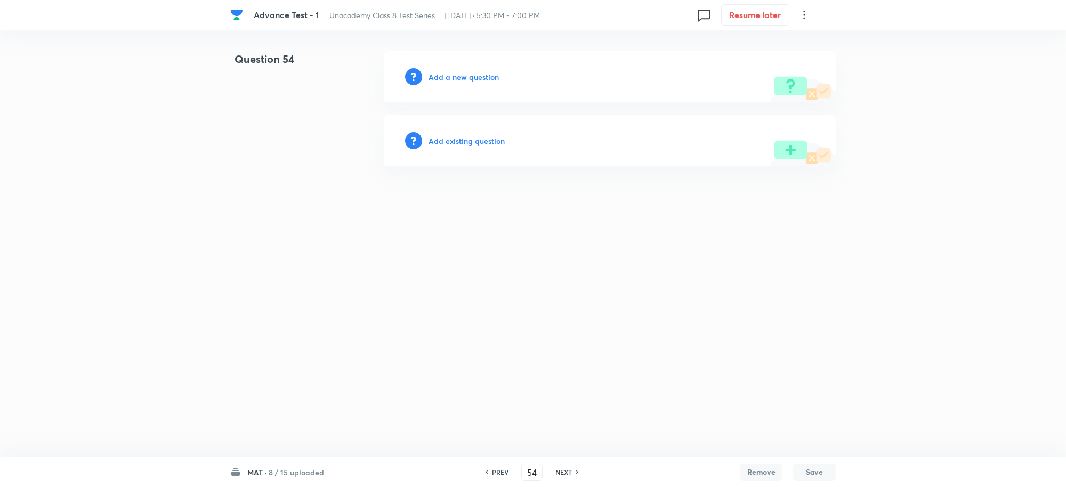
click at [451, 78] on h6 "Add a new question" at bounding box center [464, 76] width 70 height 11
click at [452, 78] on h6 "Choose a question type" at bounding box center [470, 76] width 82 height 11
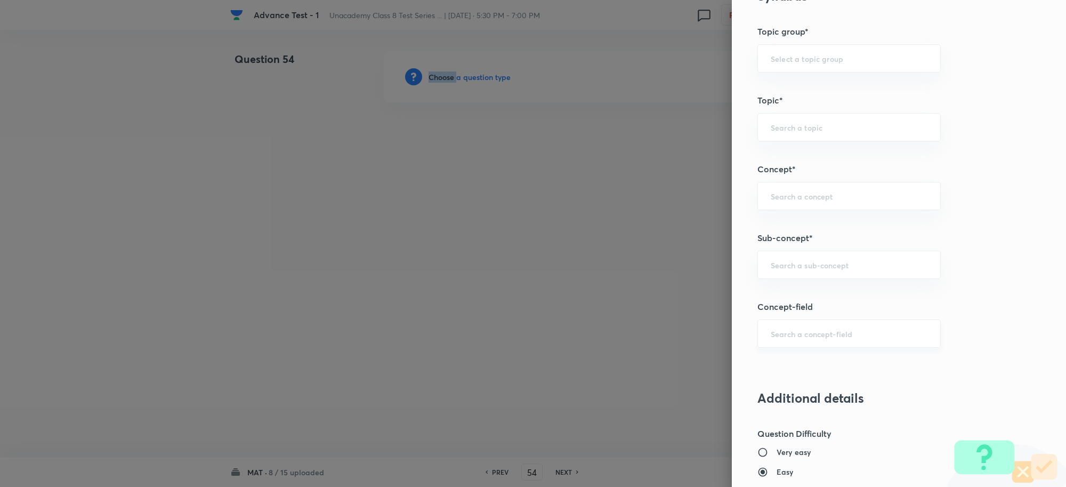
scroll to position [533, 0]
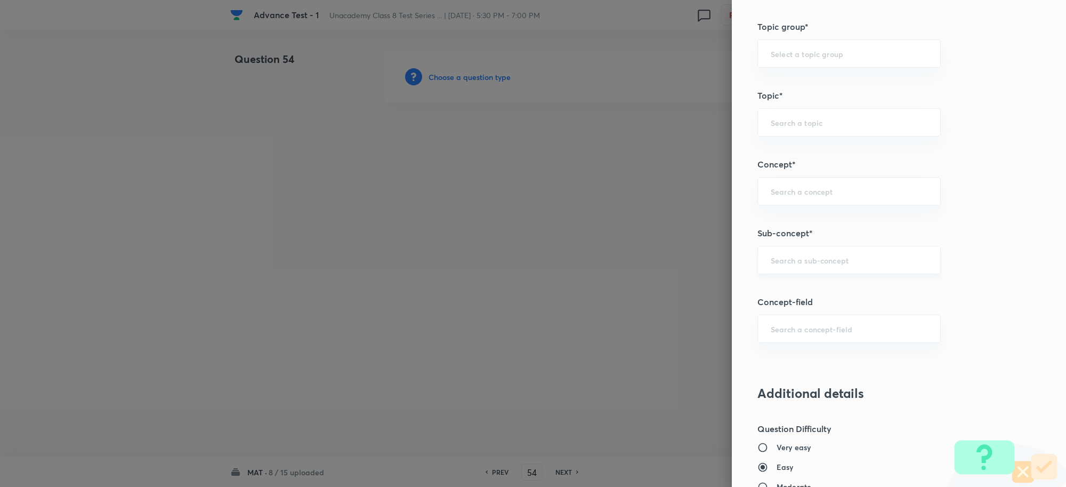
click at [778, 262] on input "text" at bounding box center [849, 260] width 157 height 10
click at [810, 291] on li "Missing terms in Figures" at bounding box center [839, 292] width 182 height 19
type input "Missing terms in Figures"
type input "Foundation Class X"
type input "Aptitude"
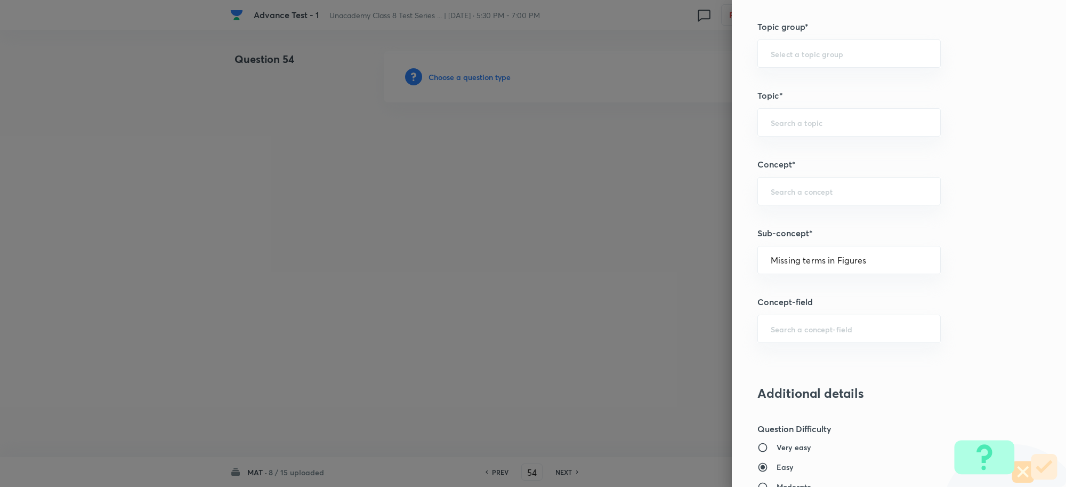
type input "Missing terms in Figures"
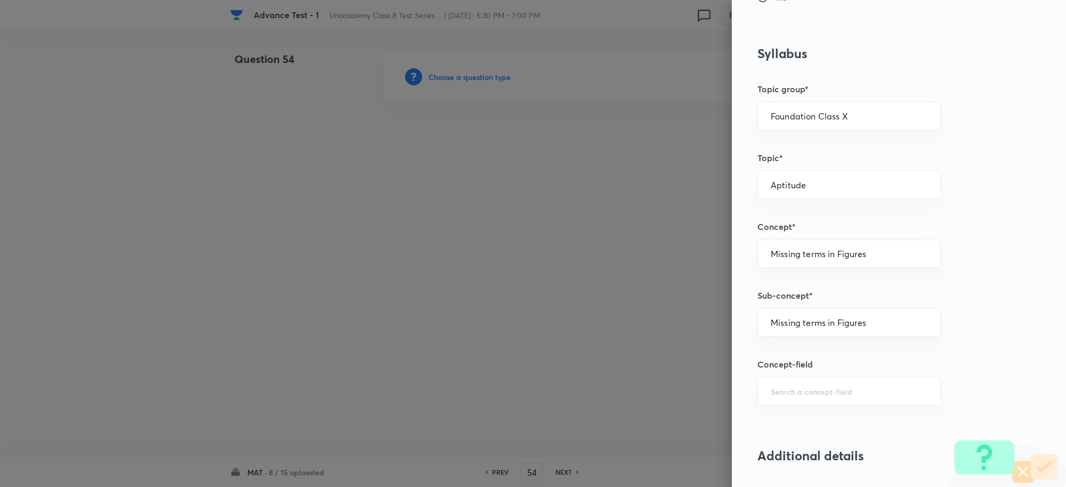
scroll to position [600, 0]
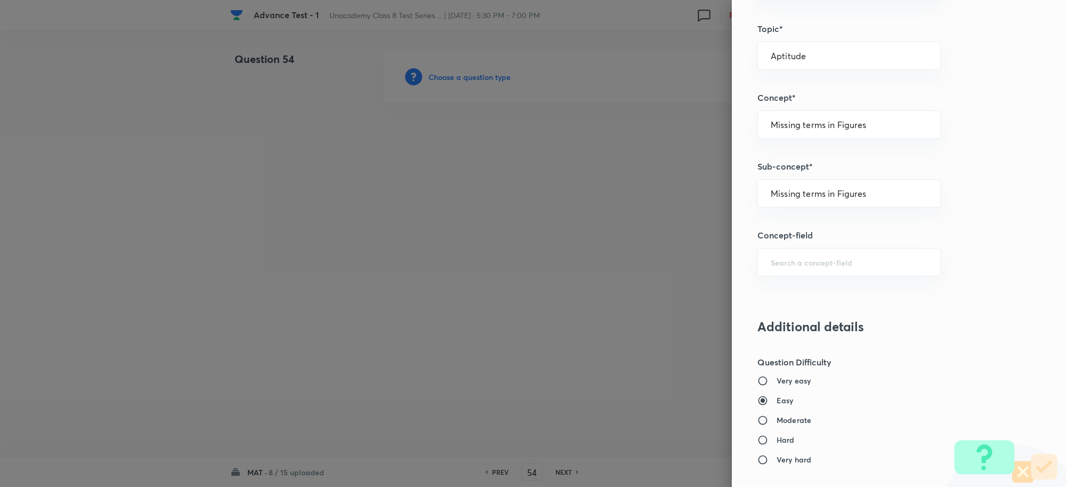
drag, startPoint x: 872, startPoint y: 187, endPoint x: 455, endPoint y: 182, distance: 417.5
click at [451, 183] on div "Question settings Question type* Single choice correct Number of options* 2 3 4…" at bounding box center [533, 243] width 1066 height 487
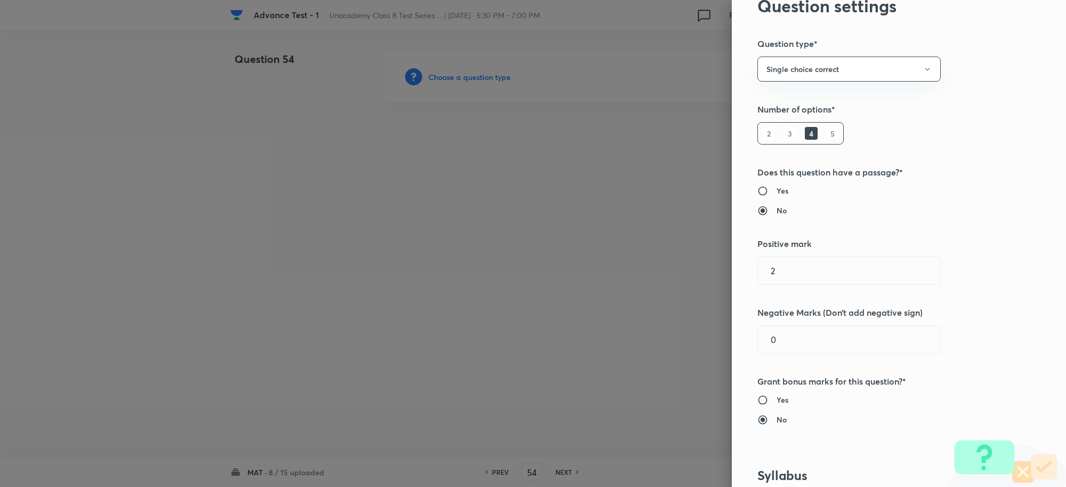
scroll to position [0, 0]
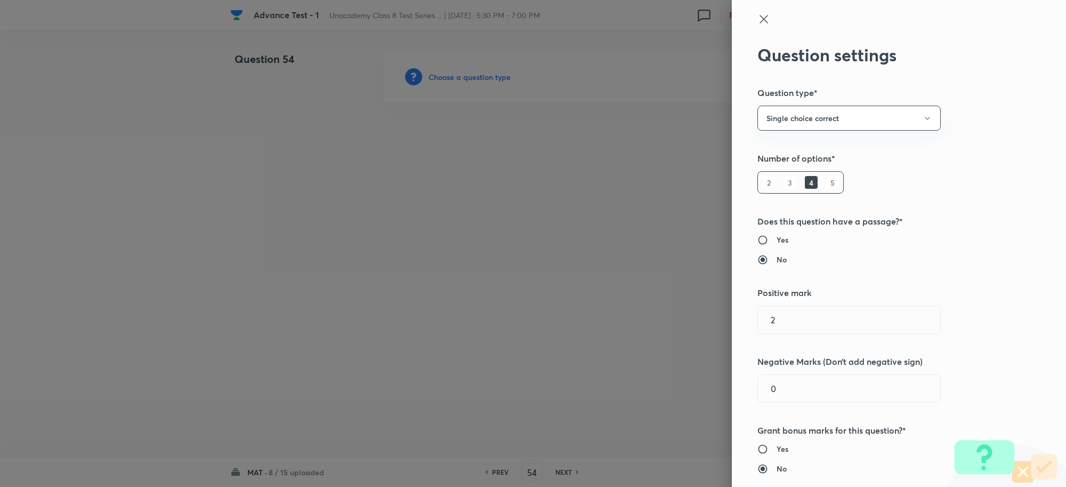
click at [758, 25] on icon at bounding box center [764, 19] width 13 height 13
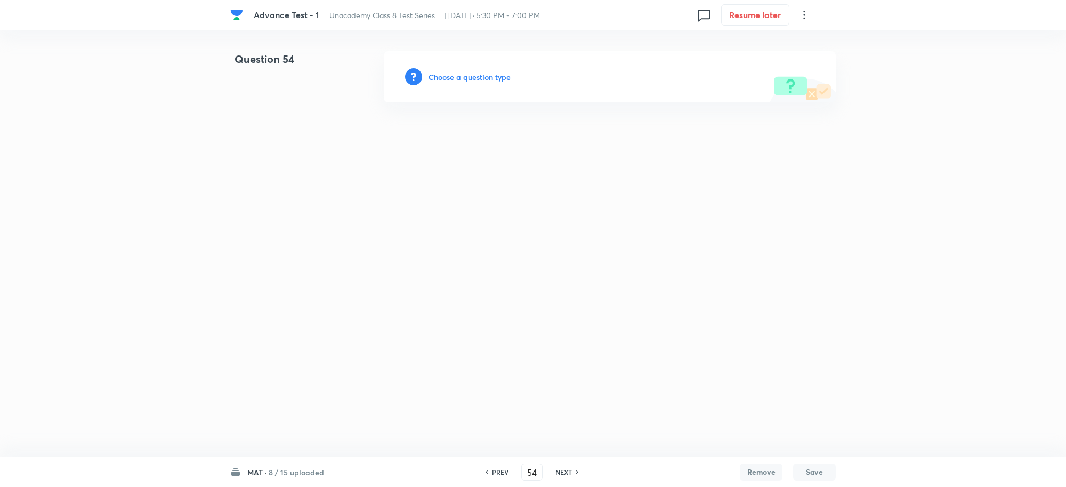
click at [459, 75] on h6 "Choose a question type" at bounding box center [470, 76] width 82 height 11
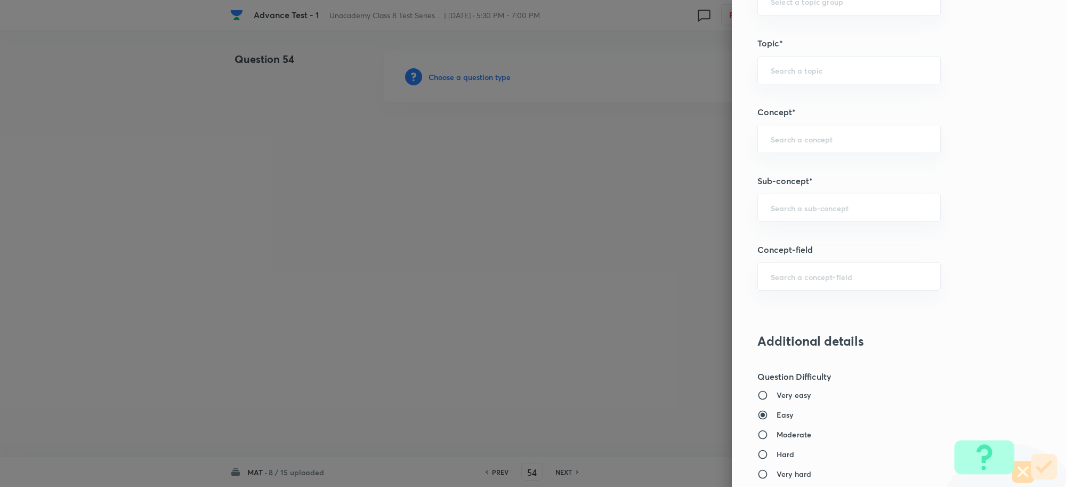
scroll to position [733, 0]
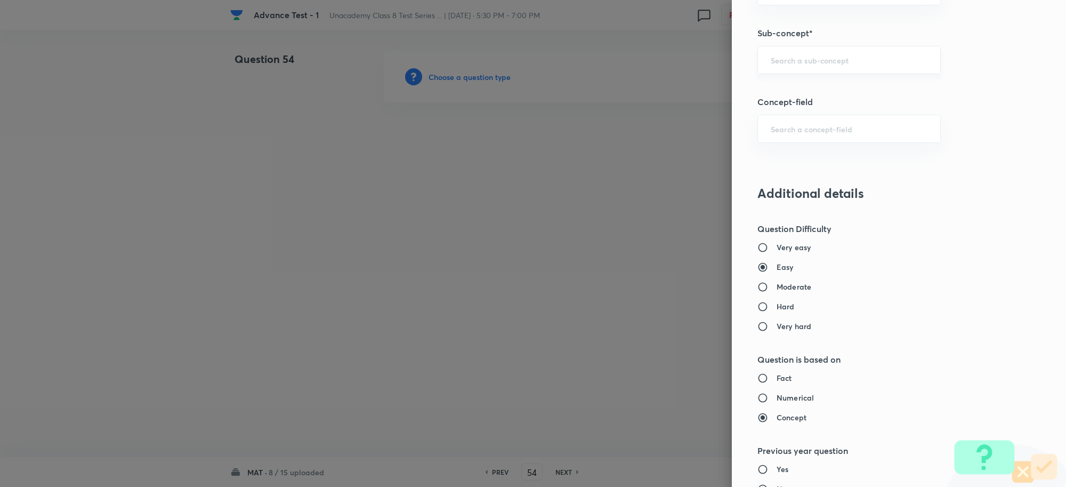
click at [785, 62] on input "text" at bounding box center [849, 60] width 157 height 10
type input "MISSING TERM IN"
click at [820, 108] on li "Missing Term in Figure" at bounding box center [839, 111] width 182 height 19
type input "Missing Term in Figure"
type input "Foundation Class X"
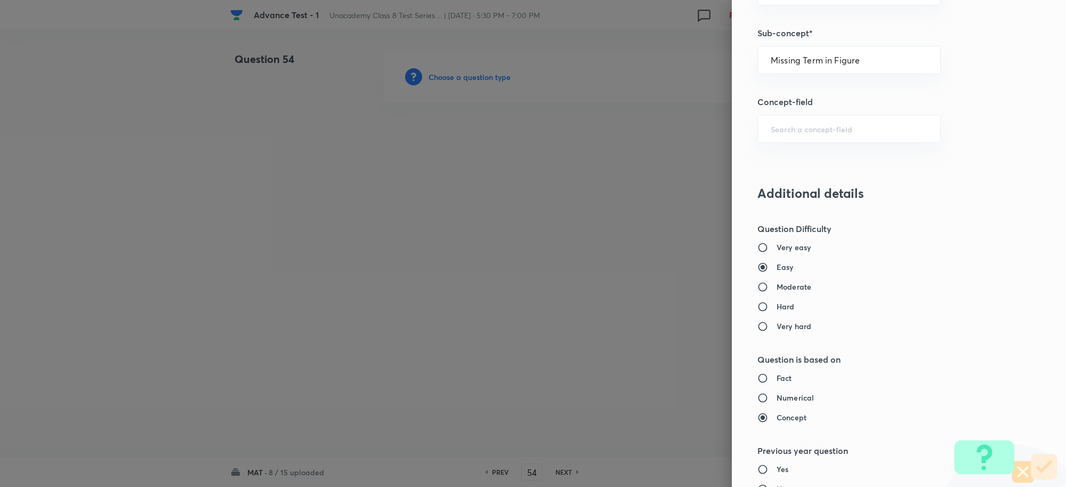
type input "Aptitude"
type input "Missing Term in Figure"
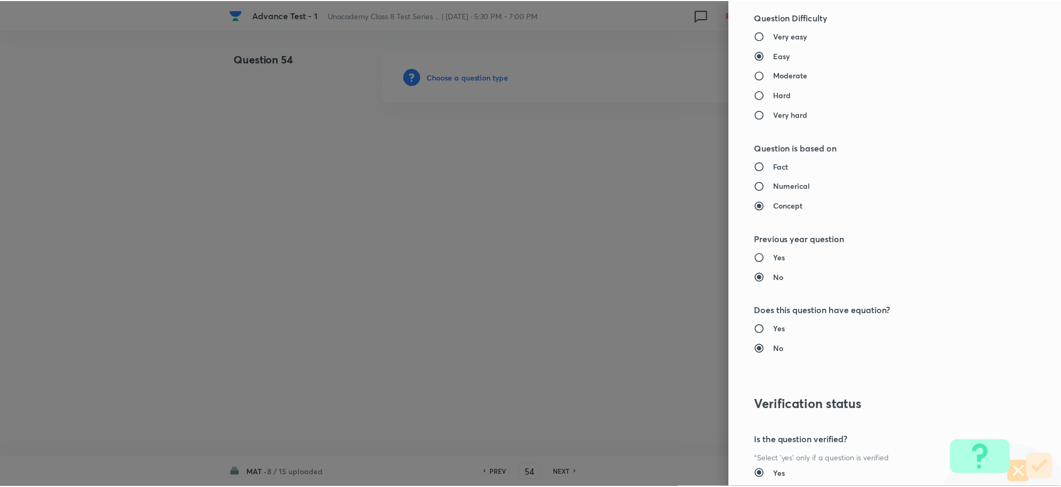
scroll to position [1040, 0]
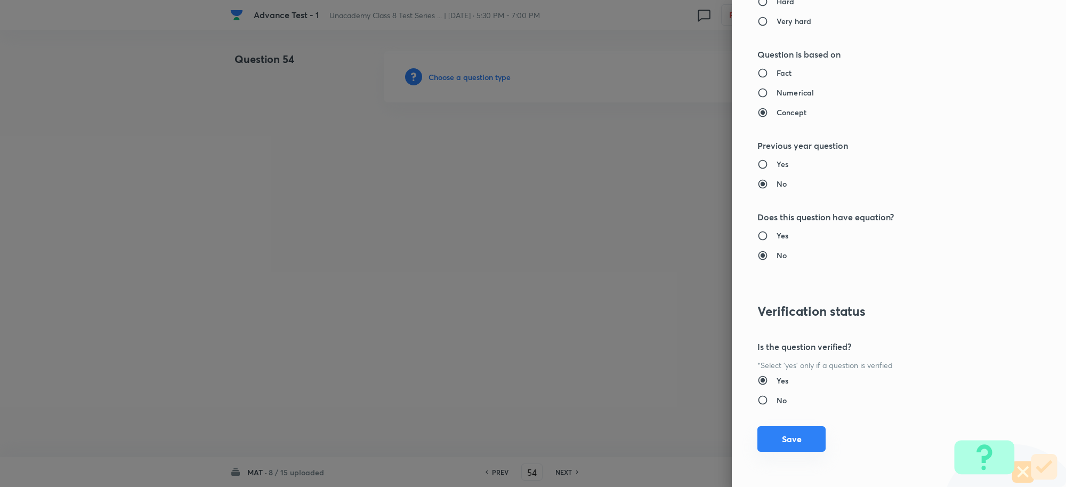
click at [787, 440] on button "Save" at bounding box center [792, 439] width 68 height 26
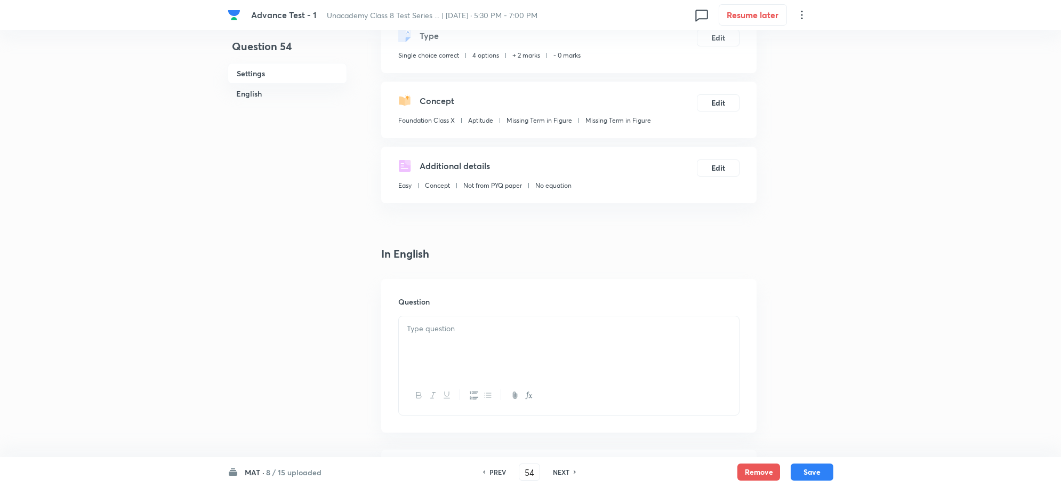
scroll to position [133, 0]
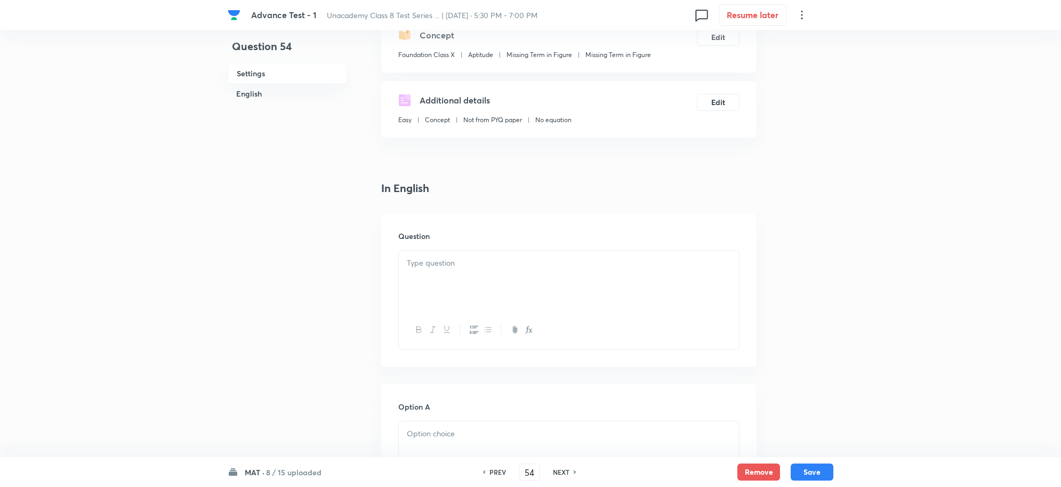
click at [449, 270] on div at bounding box center [569, 281] width 340 height 60
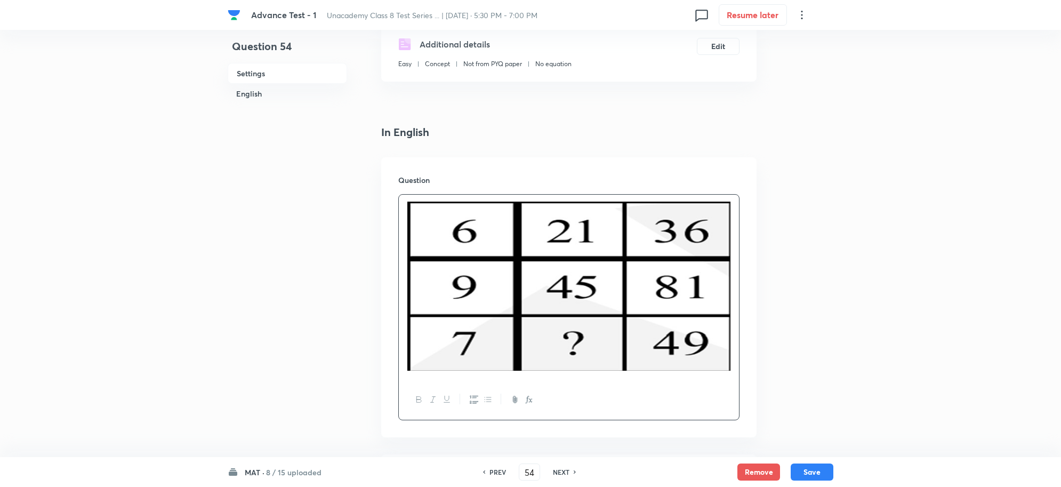
scroll to position [333, 0]
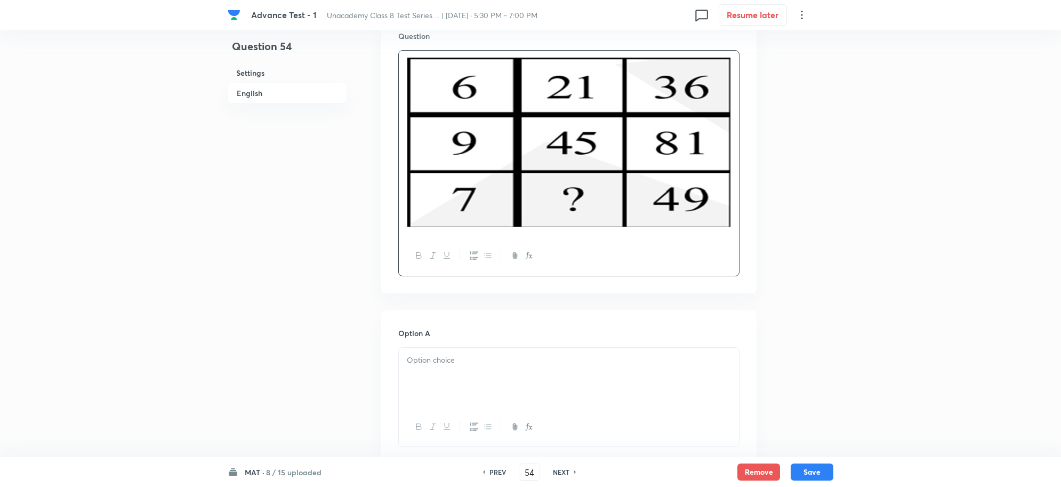
click at [459, 369] on div at bounding box center [569, 378] width 340 height 60
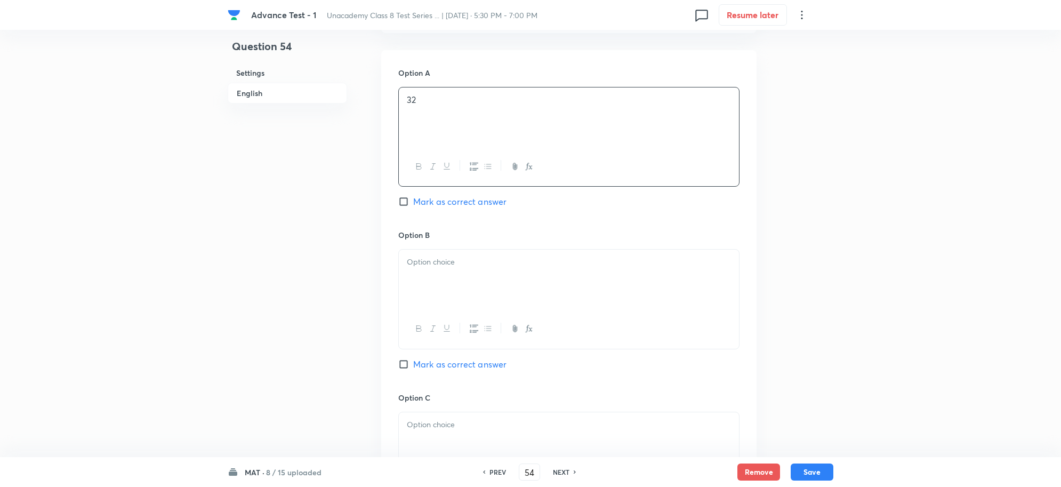
scroll to position [600, 0]
click at [443, 274] on div at bounding box center [569, 273] width 340 height 60
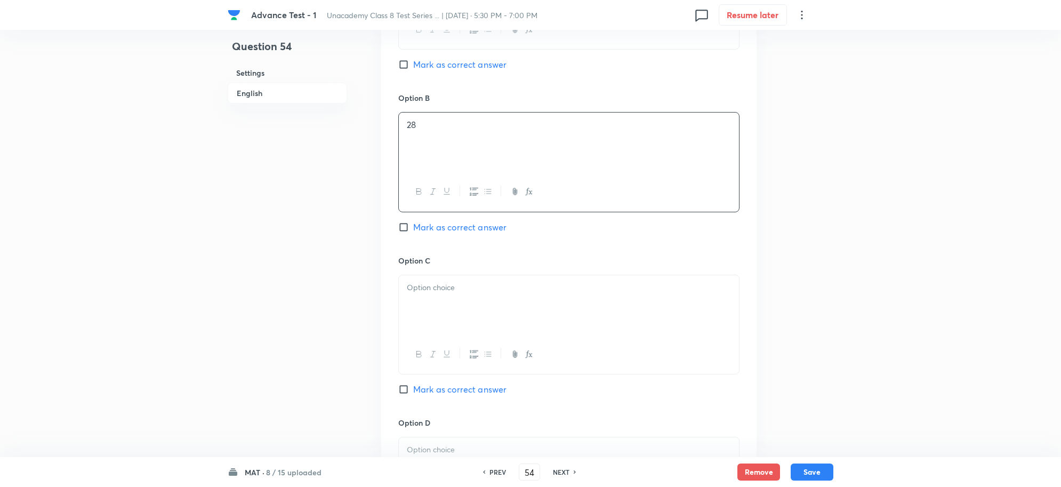
scroll to position [800, 0]
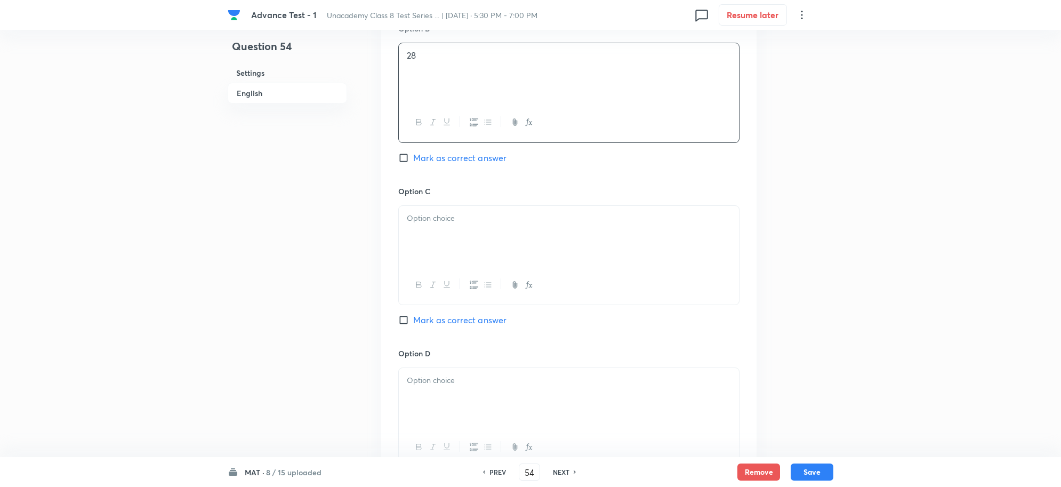
click at [436, 246] on div at bounding box center [569, 236] width 340 height 60
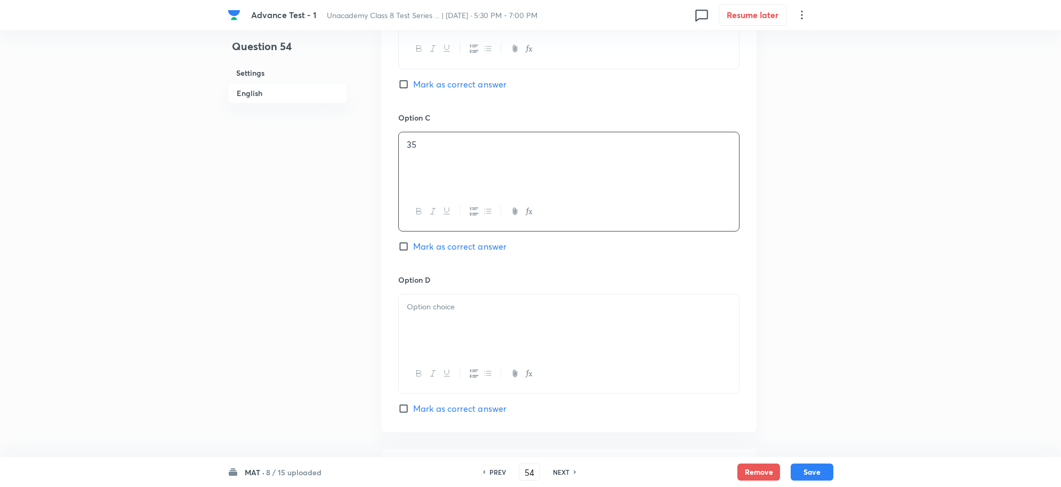
scroll to position [933, 0]
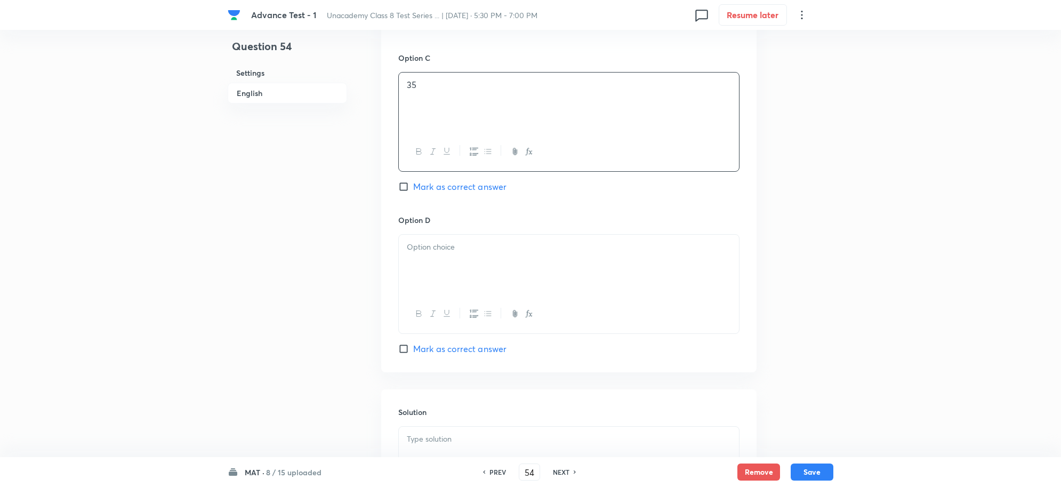
click at [436, 249] on p at bounding box center [569, 247] width 324 height 12
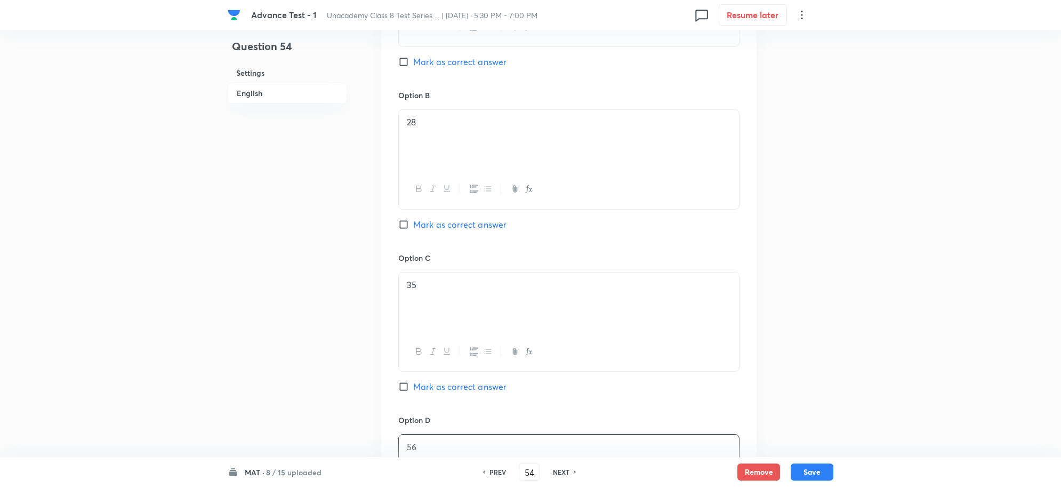
click at [407, 224] on input "Mark as correct answer" at bounding box center [405, 224] width 15 height 11
checkbox input "true"
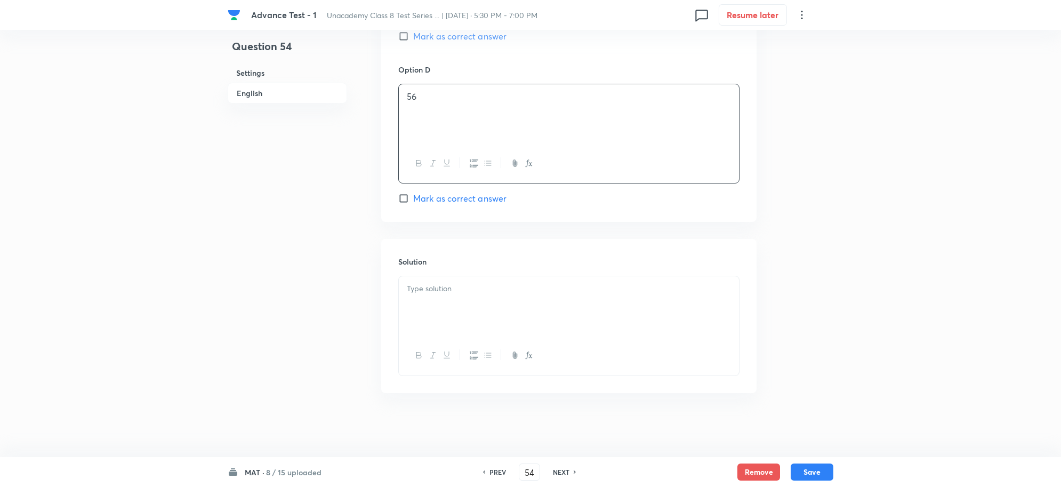
scroll to position [1088, 0]
click at [451, 304] on div at bounding box center [569, 306] width 340 height 60
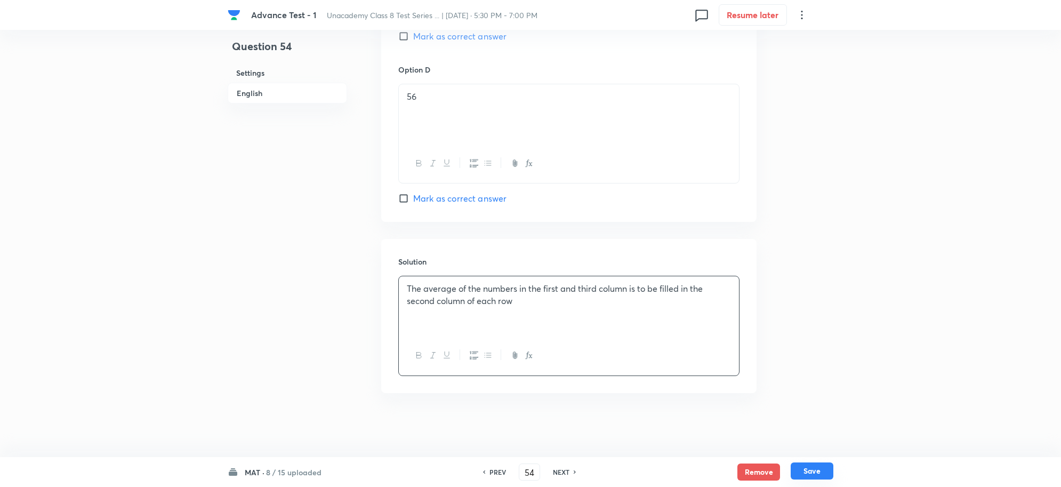
click at [817, 463] on button "Save" at bounding box center [812, 470] width 43 height 17
type input "55"
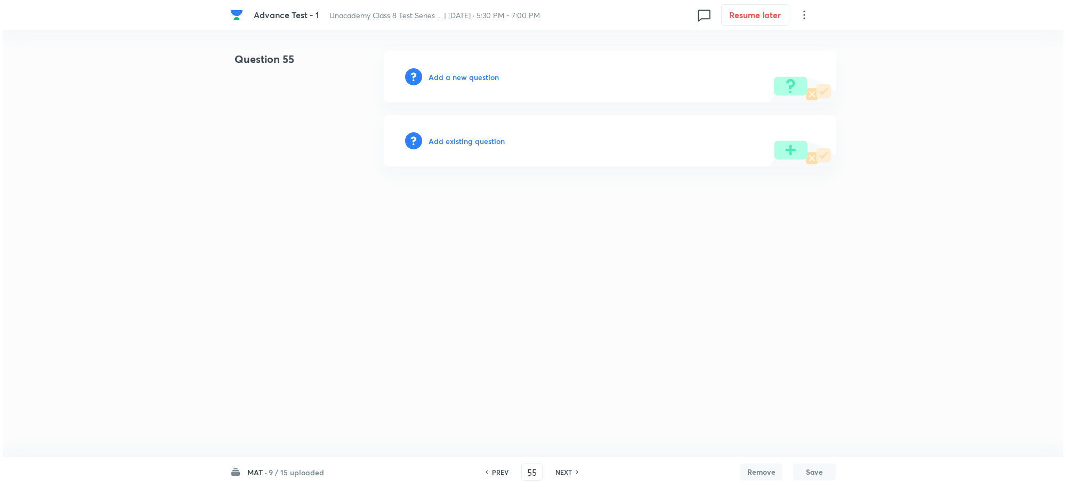
scroll to position [0, 0]
click at [448, 76] on h6 "Add a new question" at bounding box center [464, 76] width 70 height 11
click at [456, 78] on h6 "Choose a question type" at bounding box center [470, 76] width 82 height 11
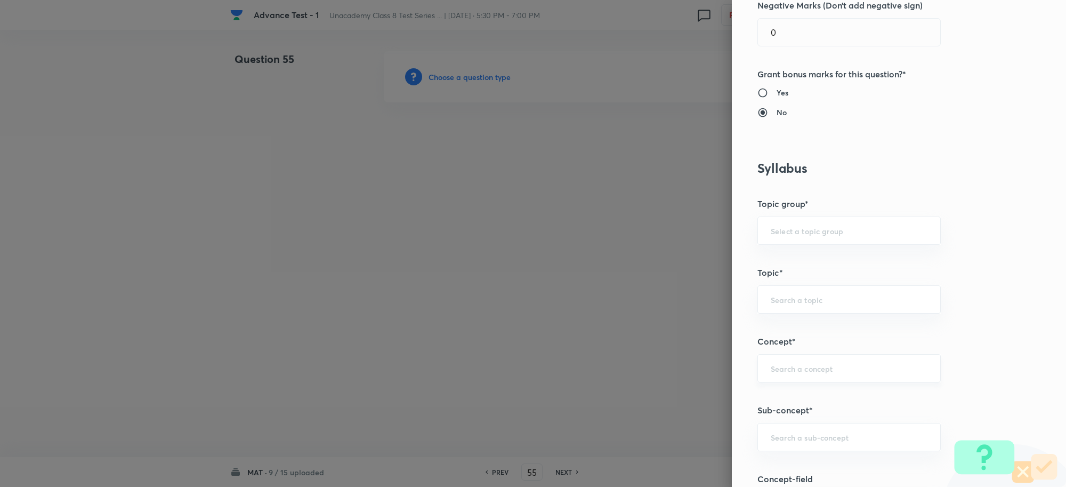
scroll to position [467, 0]
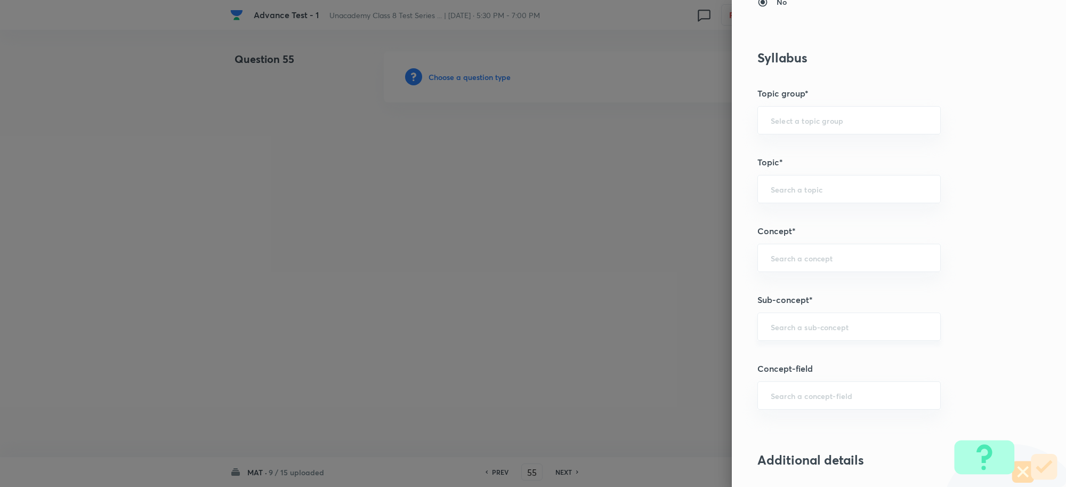
click at [798, 321] on div "​" at bounding box center [849, 326] width 183 height 28
click at [806, 362] on li "Coding and Decoding" at bounding box center [839, 358] width 182 height 19
type input "Coding and Decoding"
type input "Foundation Class X"
type input "Aptitude"
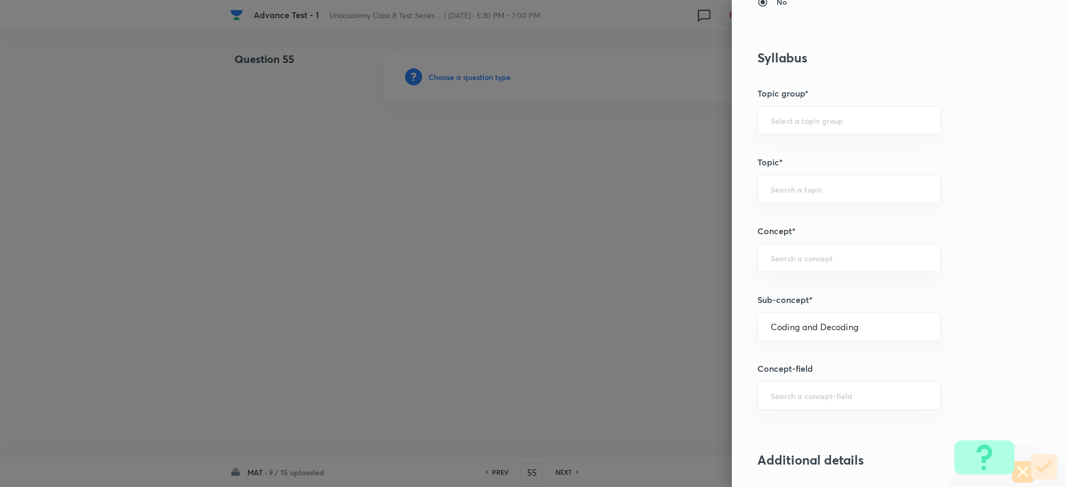
type input "Coding and Decoding"
drag, startPoint x: 867, startPoint y: 325, endPoint x: 697, endPoint y: 327, distance: 170.1
click at [697, 327] on div "Question settings Question type* Single choice correct Number of options* 2 3 4…" at bounding box center [533, 243] width 1066 height 487
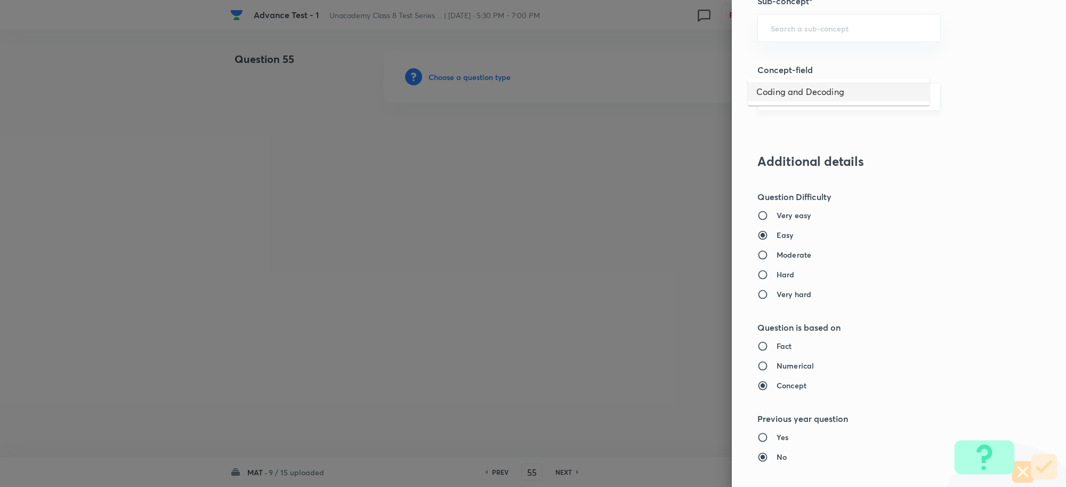
scroll to position [733, 0]
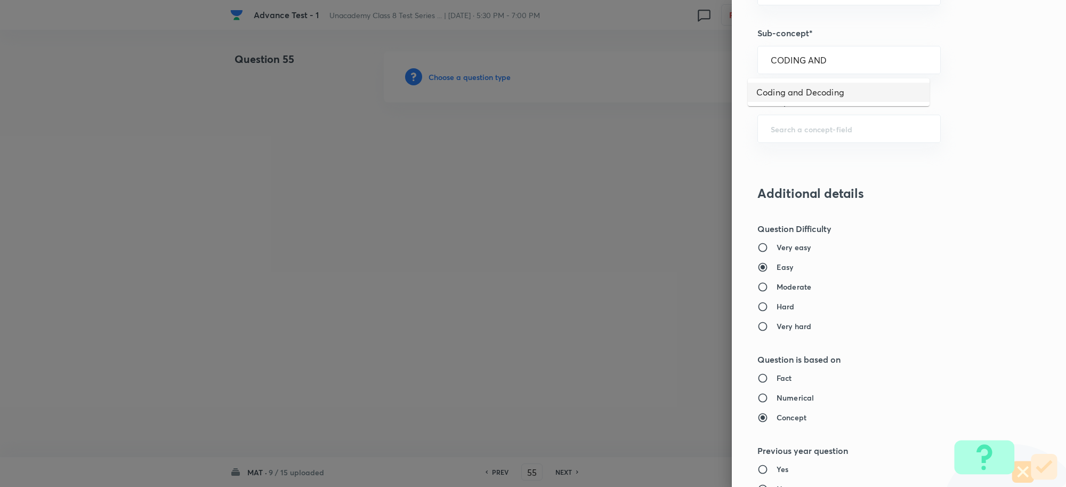
click at [809, 91] on li "Coding and Decoding" at bounding box center [839, 92] width 182 height 19
type input "Coding and Decoding"
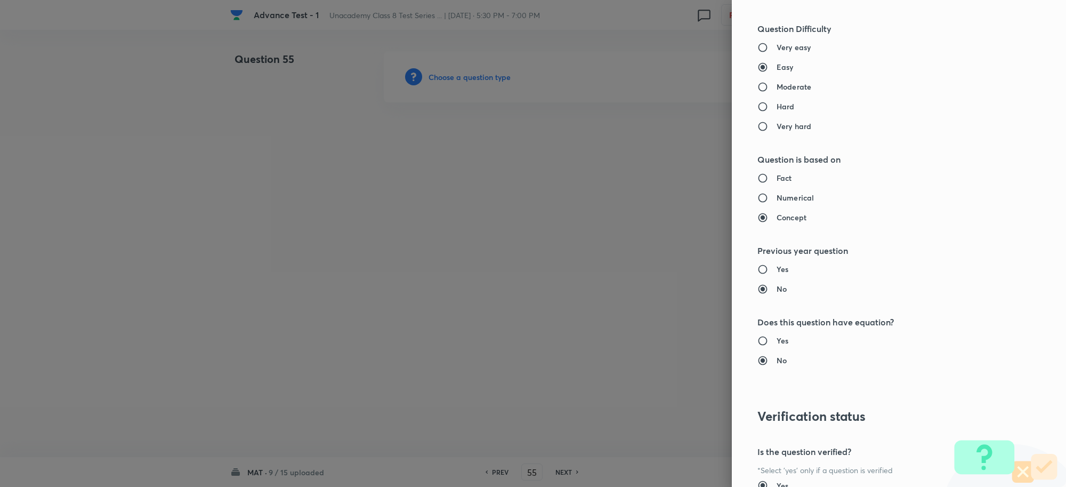
click at [758, 108] on input "Hard" at bounding box center [767, 106] width 19 height 11
radio input "true"
radio input "false"
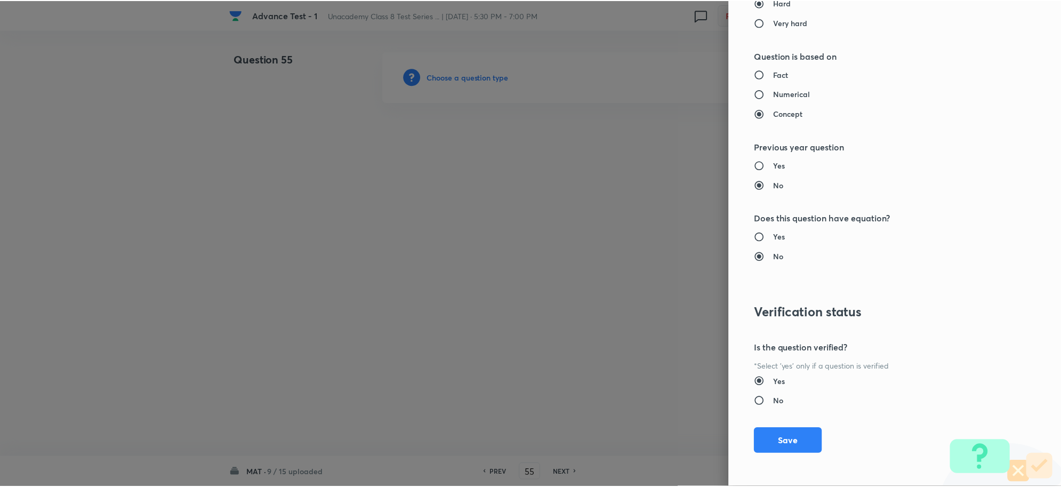
scroll to position [1040, 0]
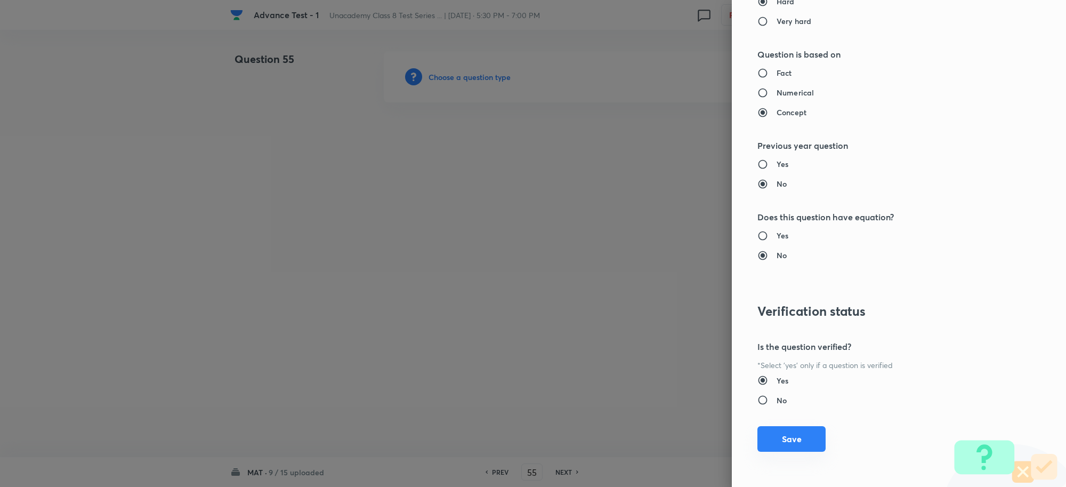
click at [781, 438] on button "Save" at bounding box center [792, 439] width 68 height 26
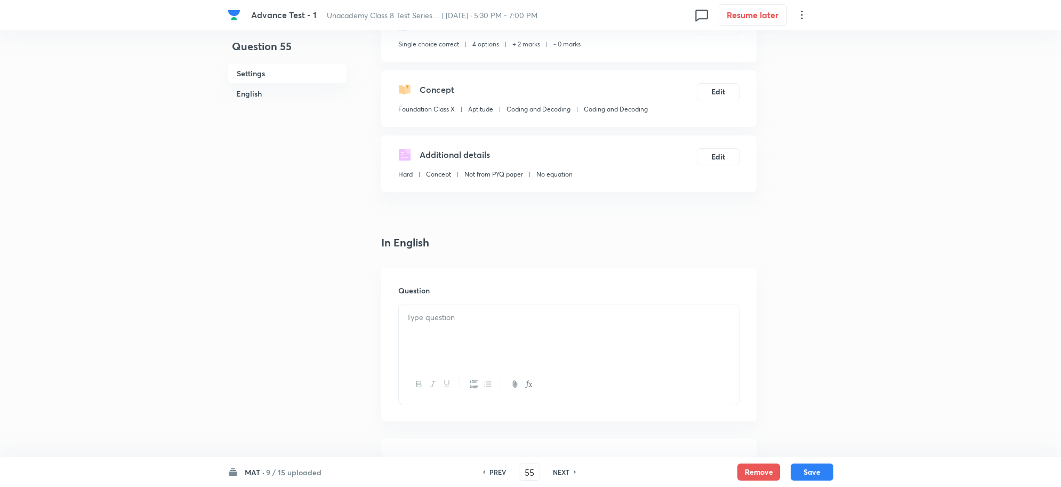
scroll to position [200, 0]
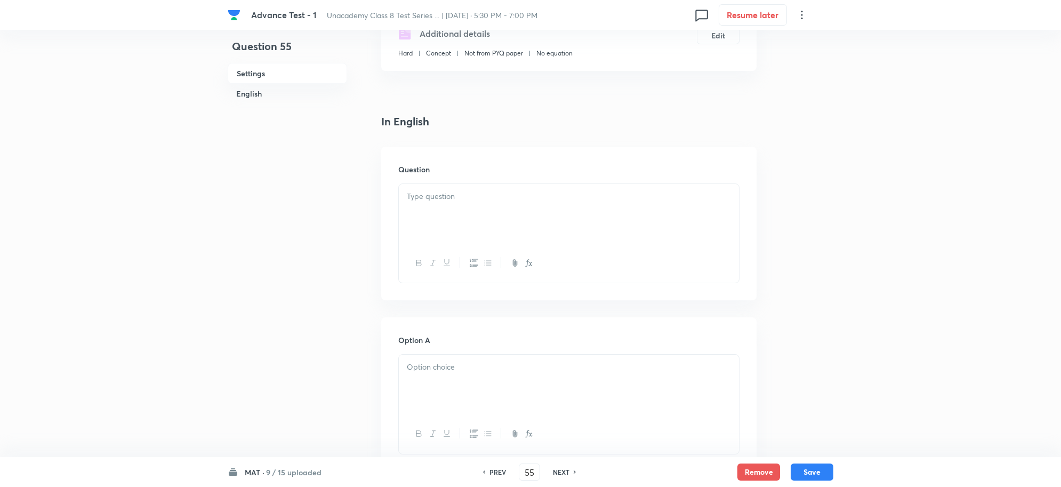
click at [444, 221] on div at bounding box center [569, 214] width 340 height 60
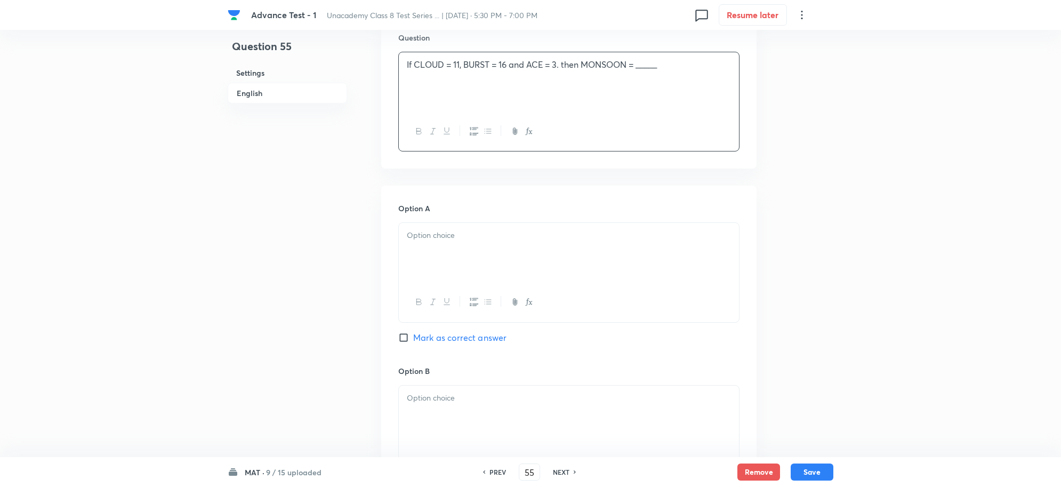
scroll to position [333, 0]
click at [436, 254] on div at bounding box center [569, 251] width 340 height 60
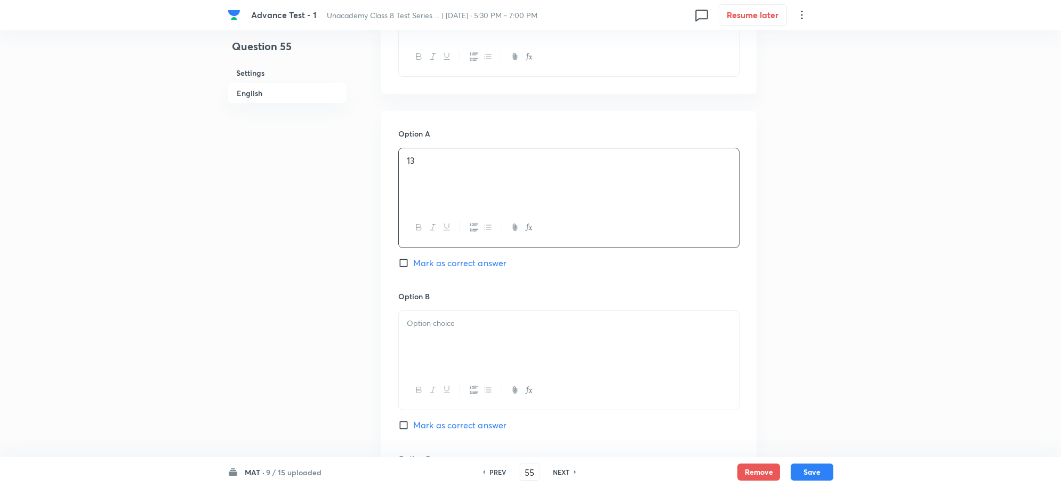
scroll to position [533, 0]
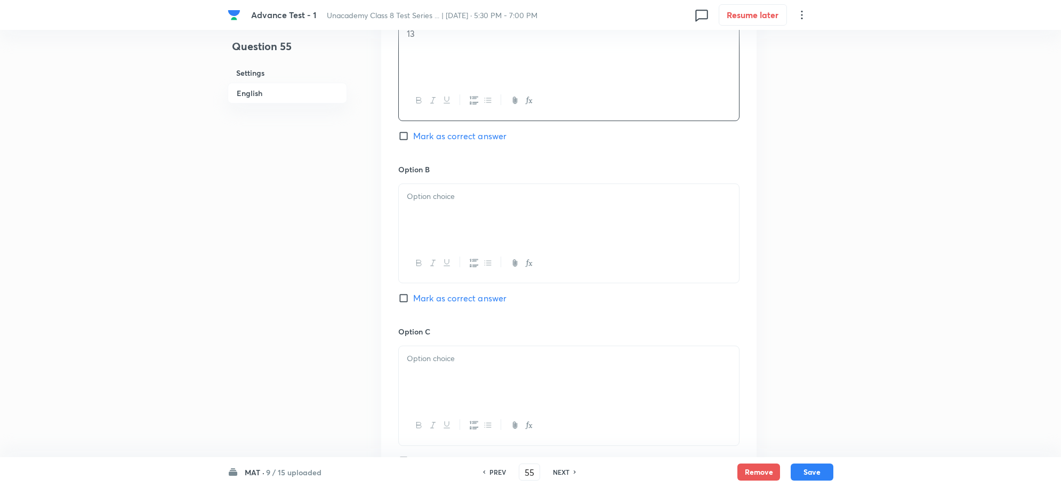
click at [420, 243] on div at bounding box center [569, 214] width 340 height 60
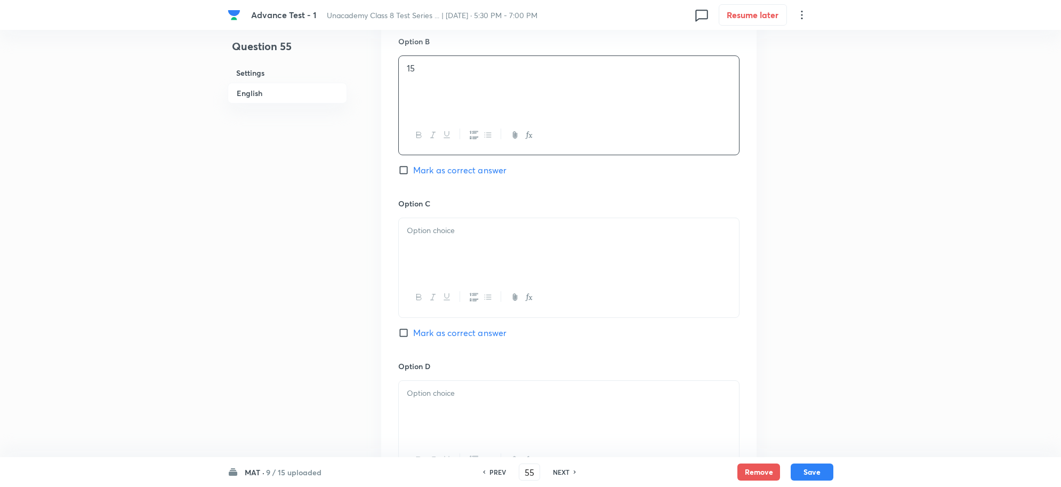
scroll to position [733, 0]
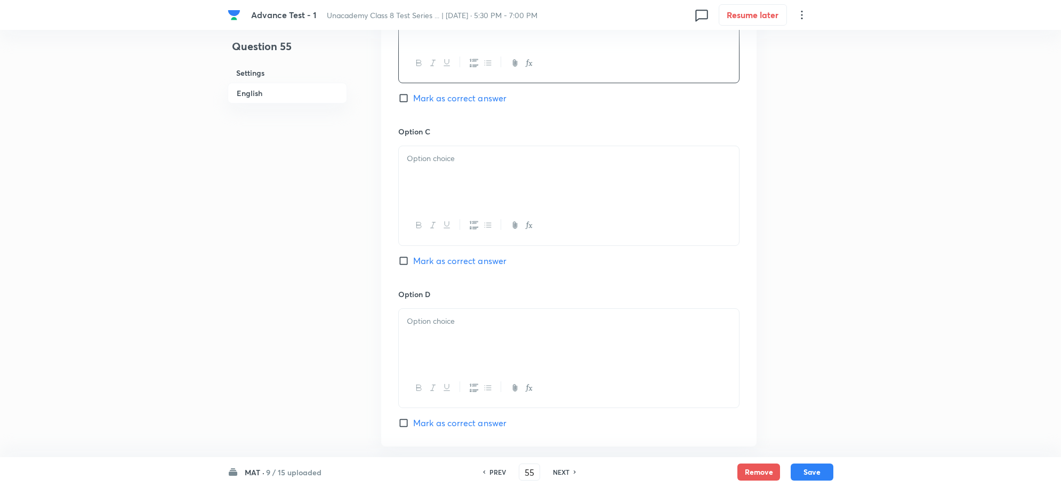
click at [420, 169] on div at bounding box center [569, 176] width 340 height 60
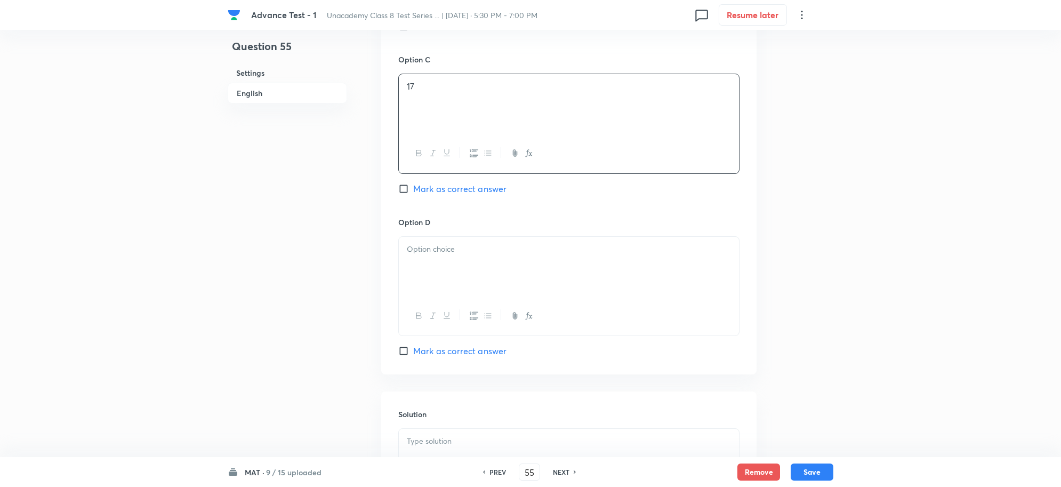
scroll to position [866, 0]
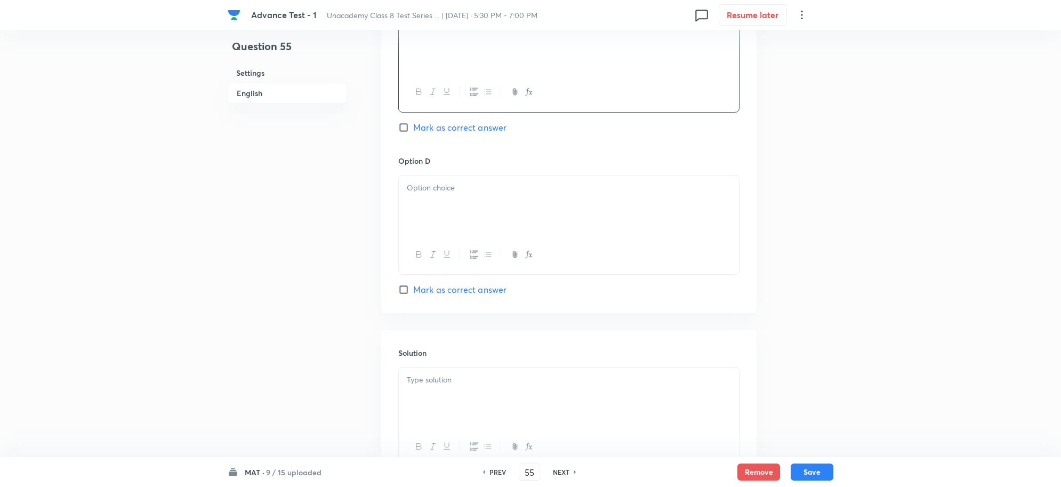
click at [429, 206] on div at bounding box center [569, 205] width 340 height 60
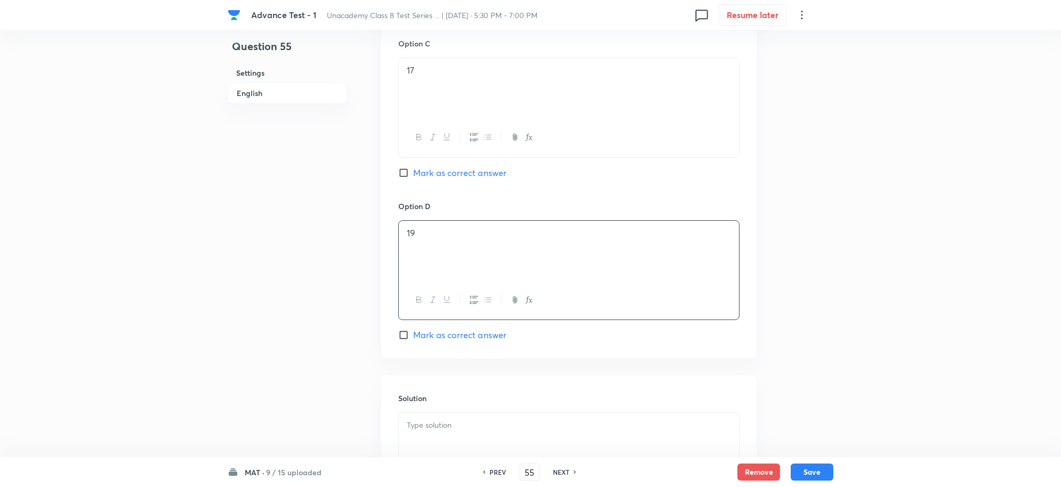
scroll to position [600, 0]
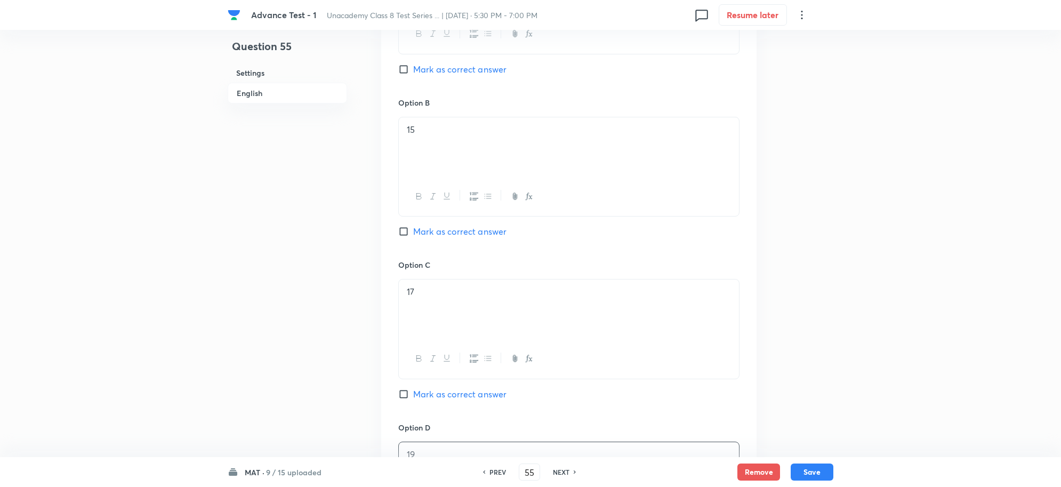
click at [405, 232] on input "Mark as correct answer" at bounding box center [405, 231] width 15 height 11
checkbox input "true"
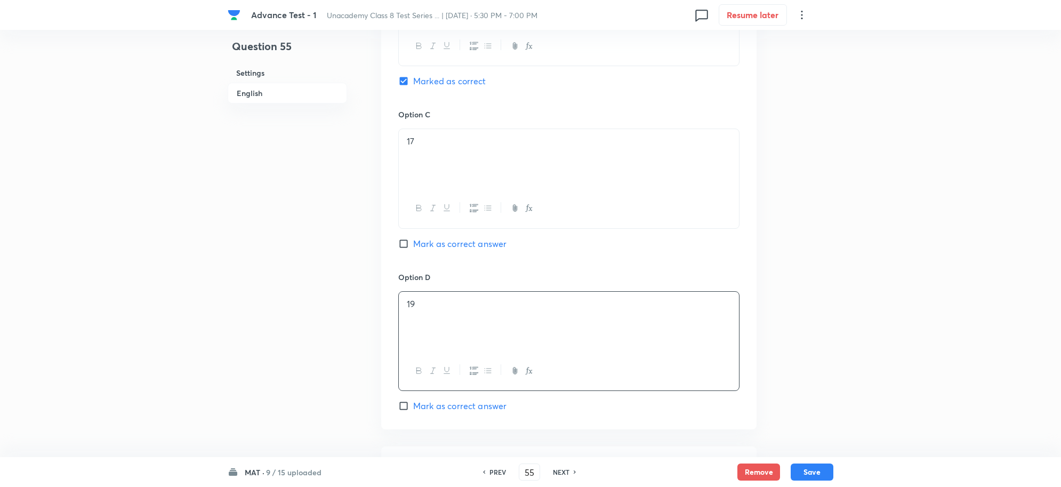
scroll to position [866, 0]
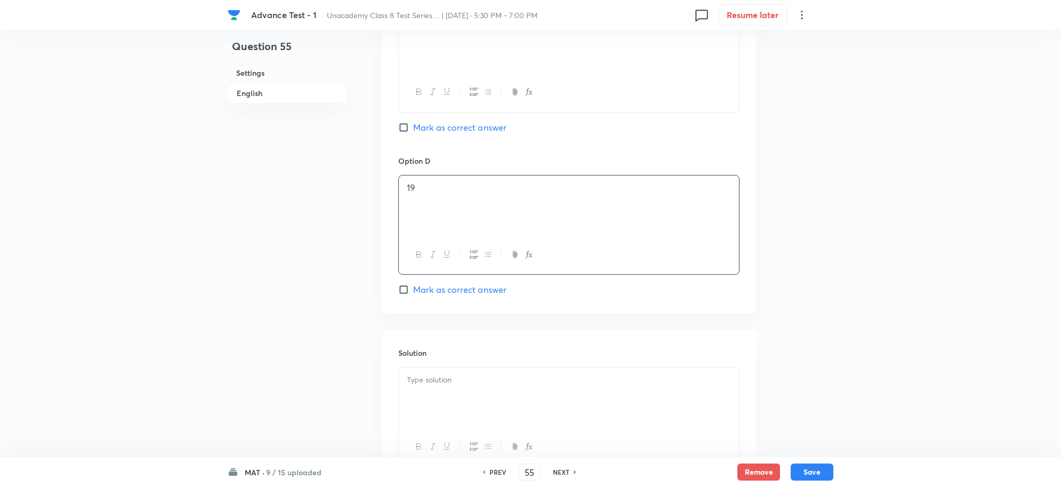
click at [430, 398] on div at bounding box center [569, 397] width 340 height 60
click at [817, 464] on button "Save" at bounding box center [812, 470] width 43 height 17
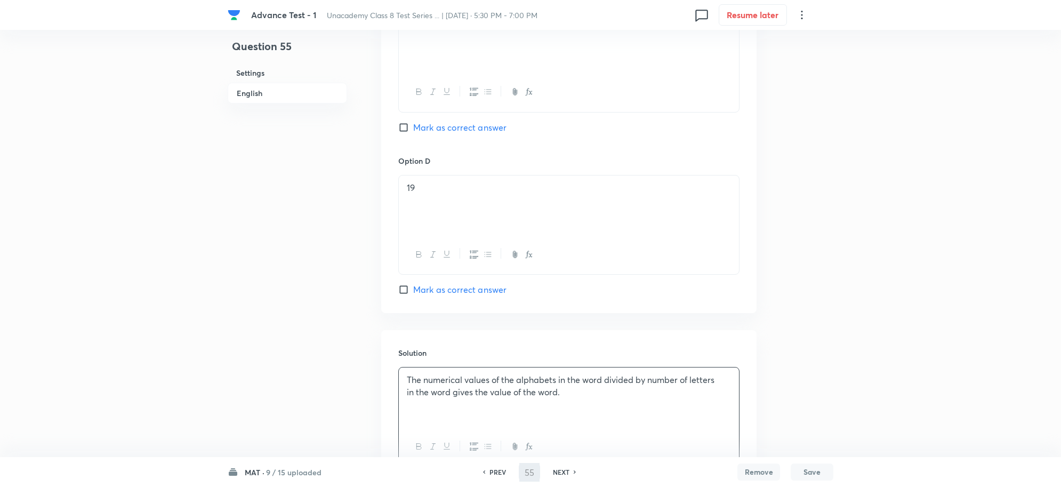
type input "56"
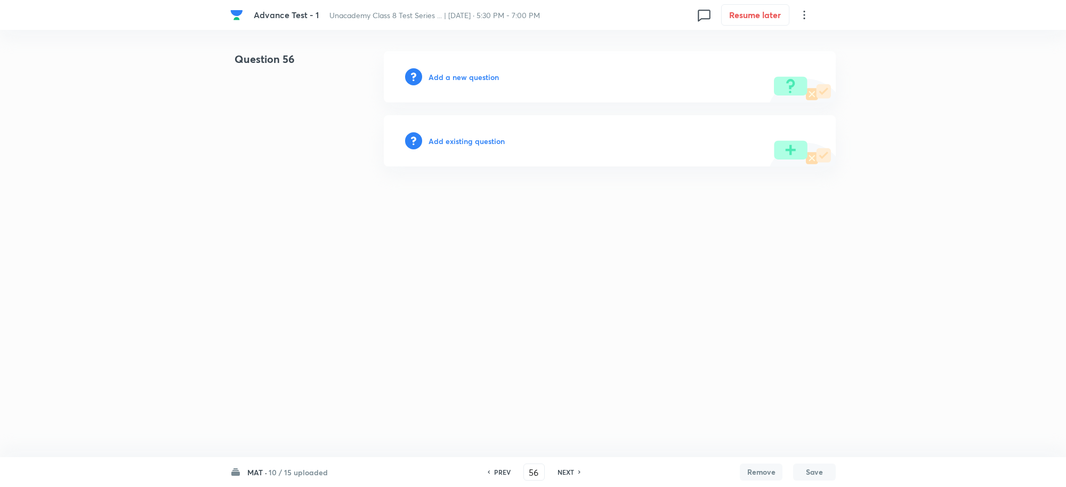
click at [469, 74] on h6 "Add a new question" at bounding box center [464, 76] width 70 height 11
click at [459, 76] on h6 "Choose a question type" at bounding box center [470, 76] width 82 height 11
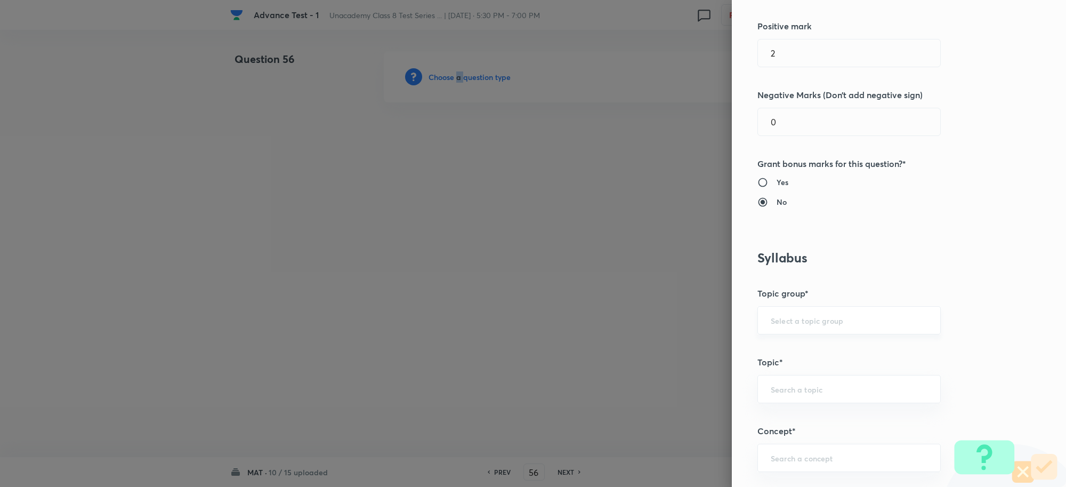
scroll to position [467, 0]
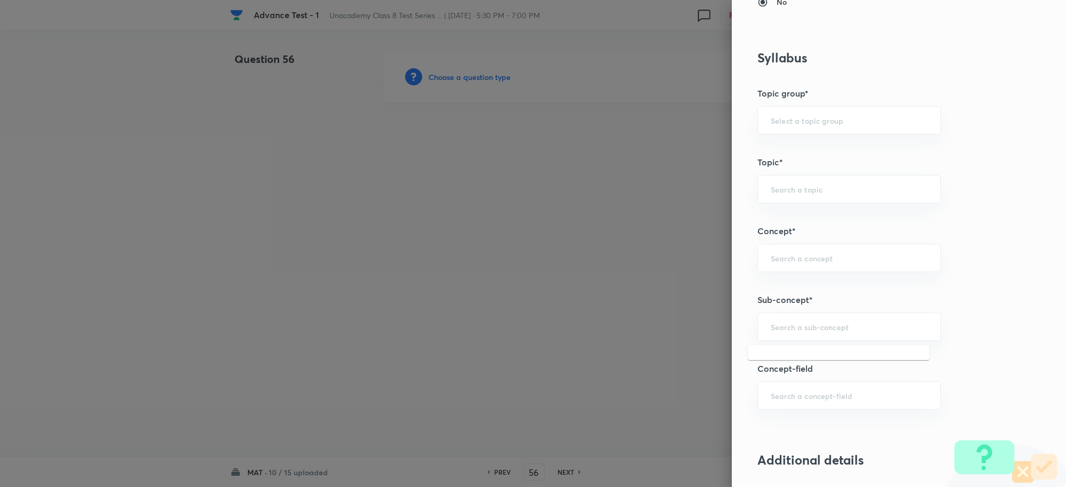
drag, startPoint x: 769, startPoint y: 331, endPoint x: 779, endPoint y: 347, distance: 18.2
click at [769, 336] on div "​" at bounding box center [849, 326] width 183 height 28
click at [785, 359] on li "Alphabet Test" at bounding box center [839, 358] width 182 height 19
type input "Alphabet Test"
type input "Foundation Class X"
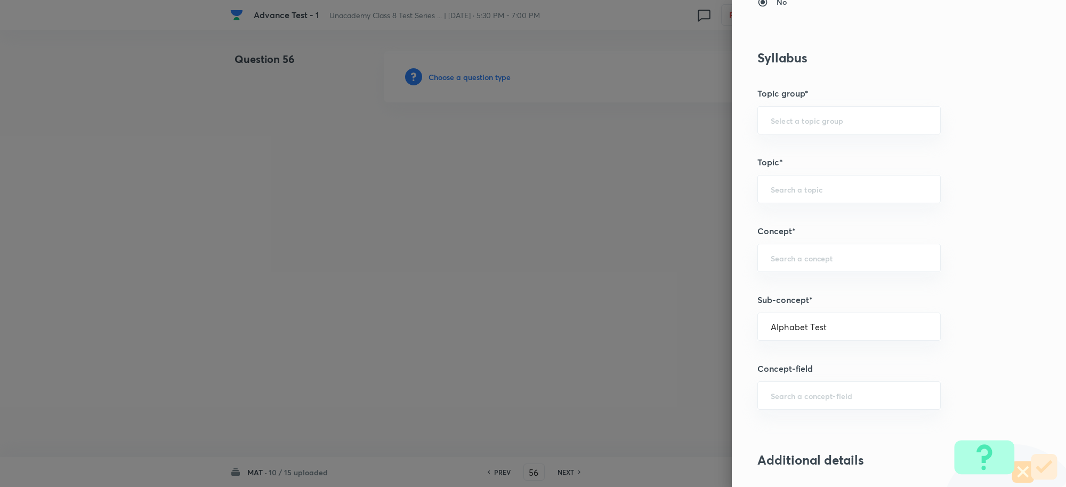
type input "Aptitude"
type input "Alphabet Test"
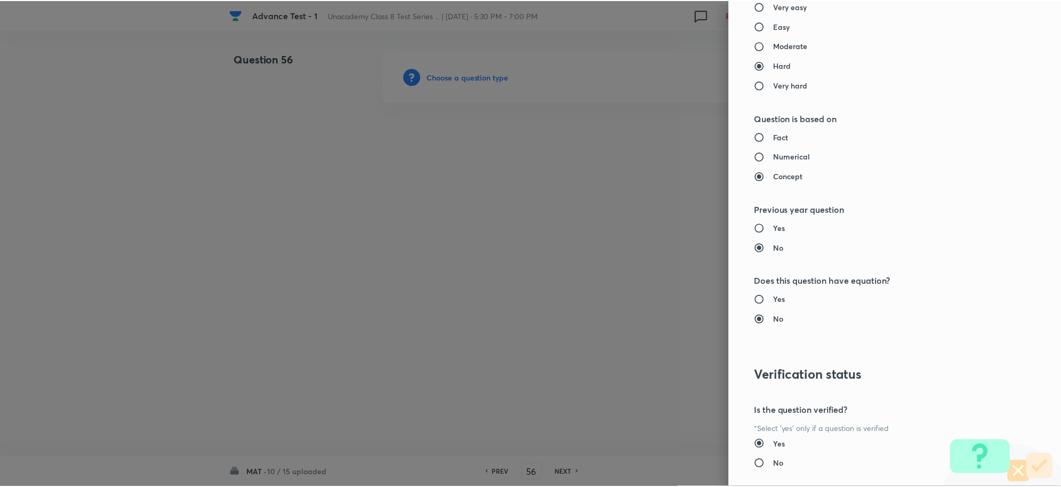
scroll to position [1040, 0]
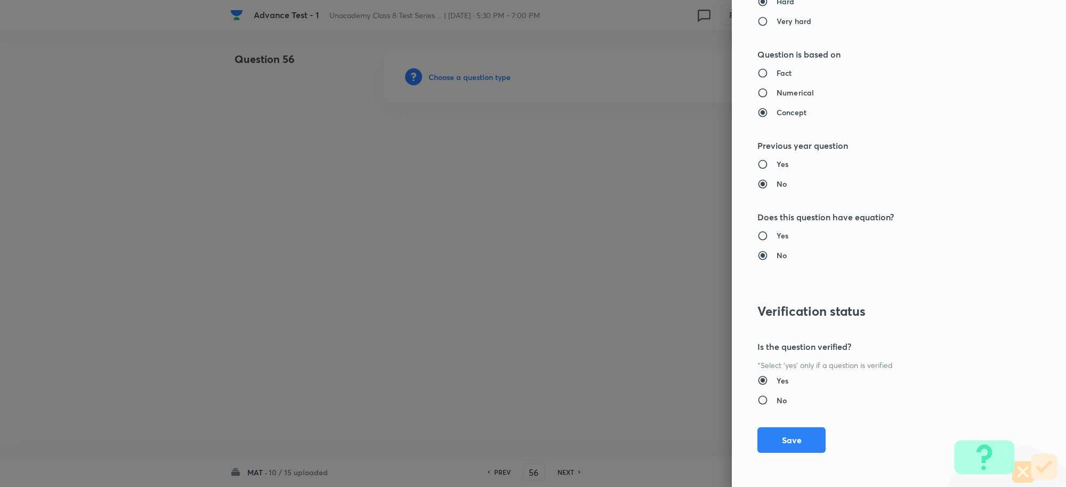
click at [783, 453] on div "Question settings Question type* Single choice correct Number of options* 2 3 4…" at bounding box center [899, 243] width 334 height 487
click at [758, 438] on button "Save" at bounding box center [792, 439] width 68 height 26
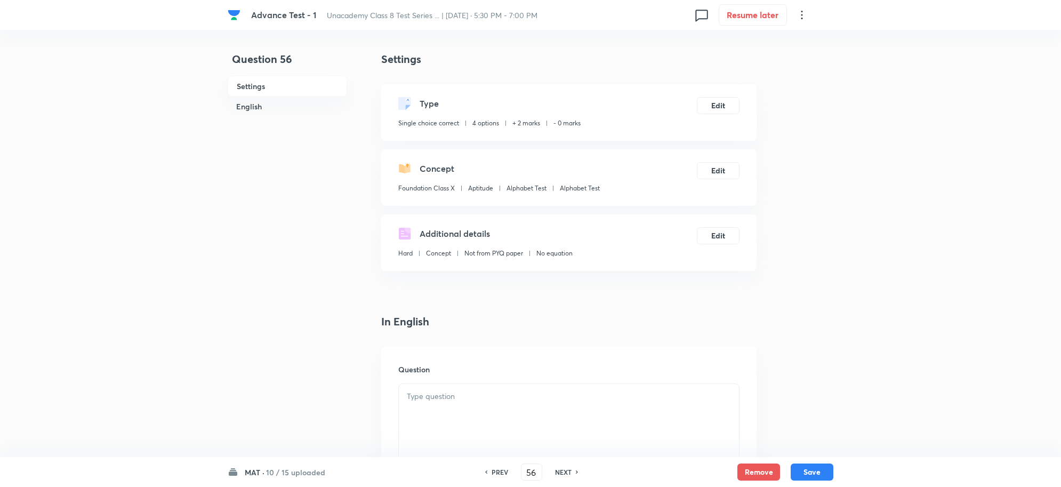
scroll to position [267, 0]
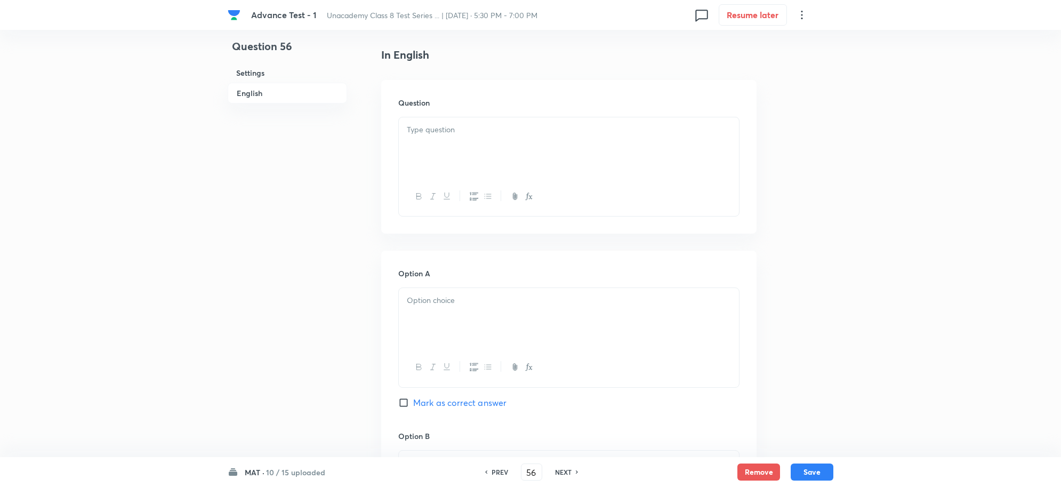
click at [460, 155] on div at bounding box center [569, 147] width 340 height 60
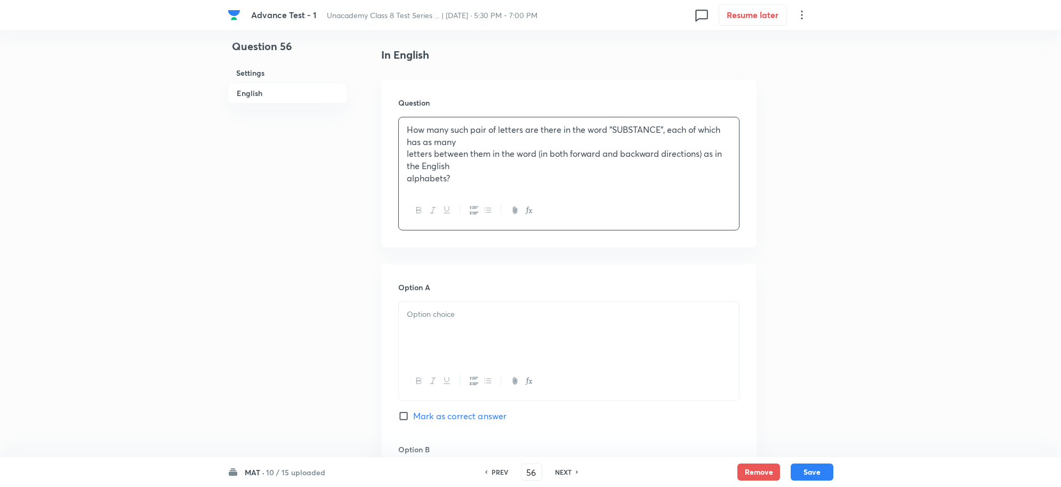
click at [462, 140] on p "How many such pair of letters are there in the word "SUBSTANCE", each of which …" at bounding box center [569, 136] width 324 height 24
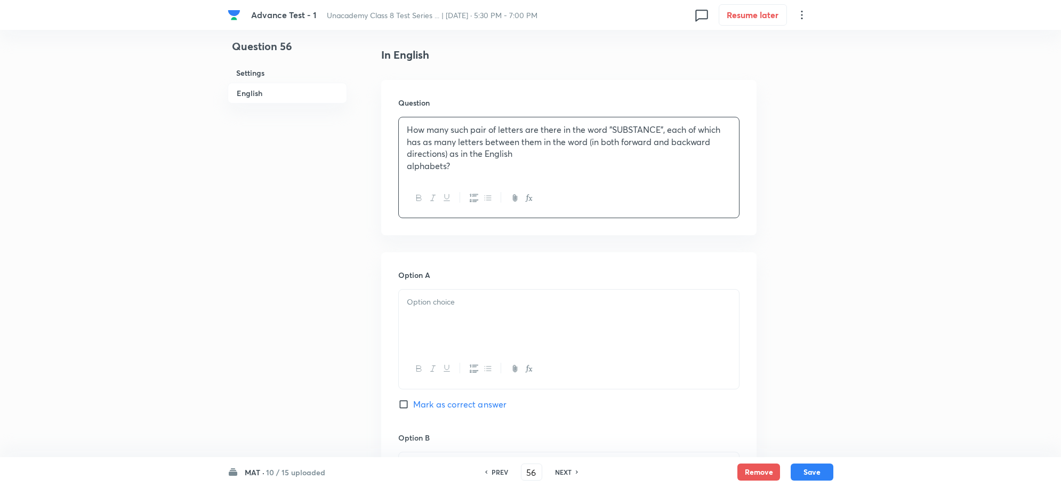
click at [540, 163] on p "alphabets?" at bounding box center [569, 166] width 324 height 12
click at [472, 326] on div at bounding box center [569, 318] width 340 height 60
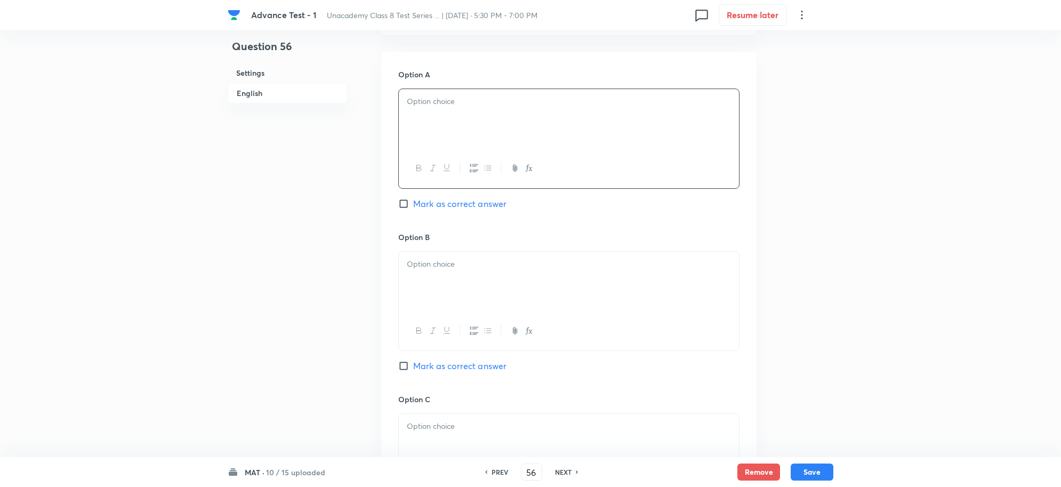
scroll to position [467, 0]
click at [420, 123] on div at bounding box center [569, 118] width 340 height 60
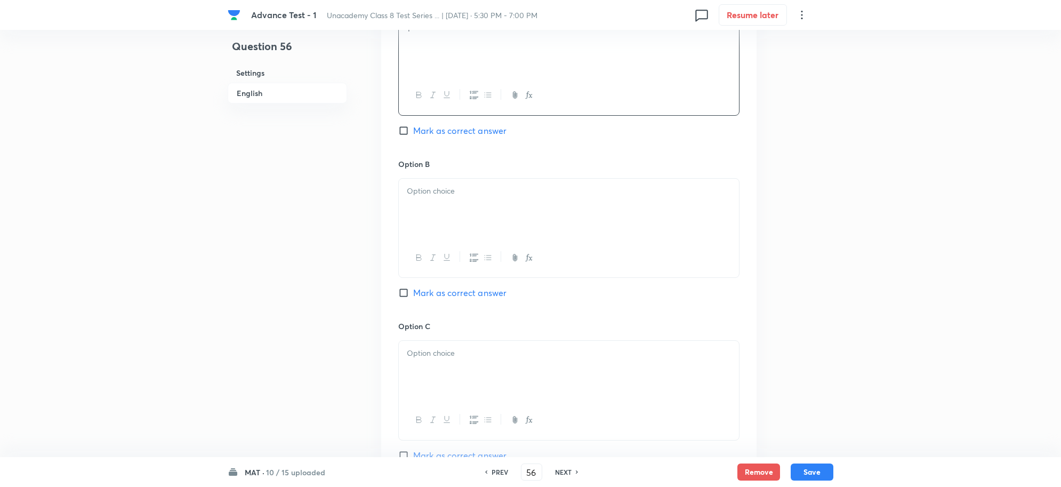
scroll to position [666, 0]
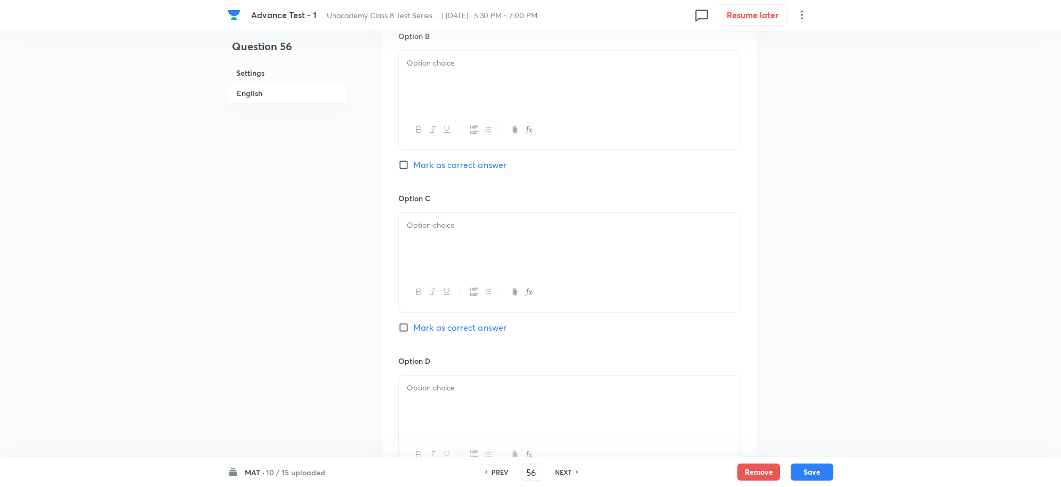
click at [424, 116] on div at bounding box center [569, 129] width 340 height 39
click at [423, 103] on div at bounding box center [569, 81] width 340 height 60
click at [425, 222] on p at bounding box center [569, 225] width 324 height 12
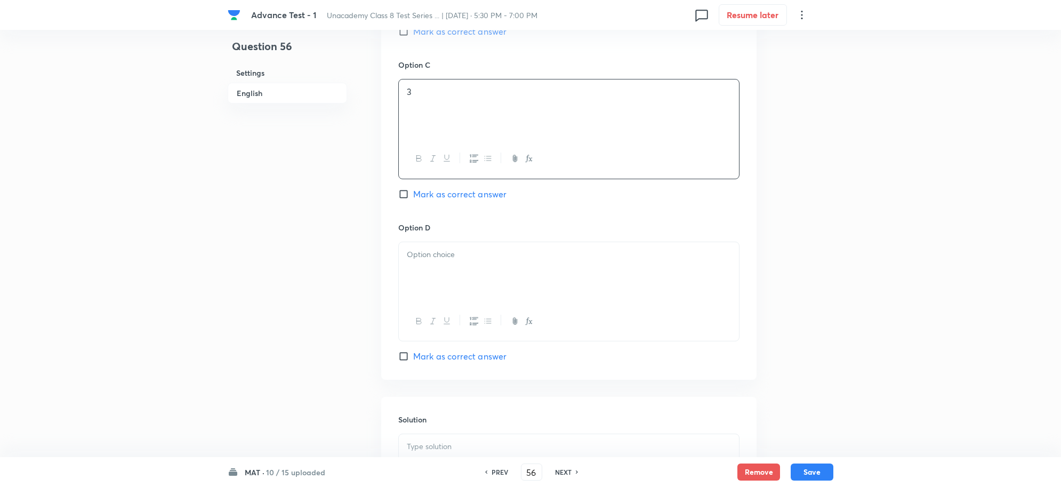
click at [440, 280] on div at bounding box center [569, 272] width 340 height 60
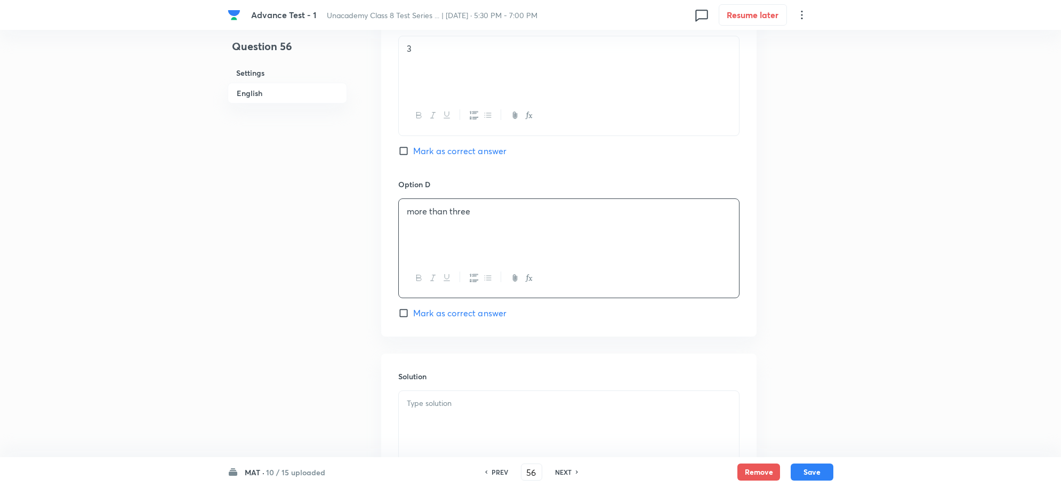
scroll to position [961, 0]
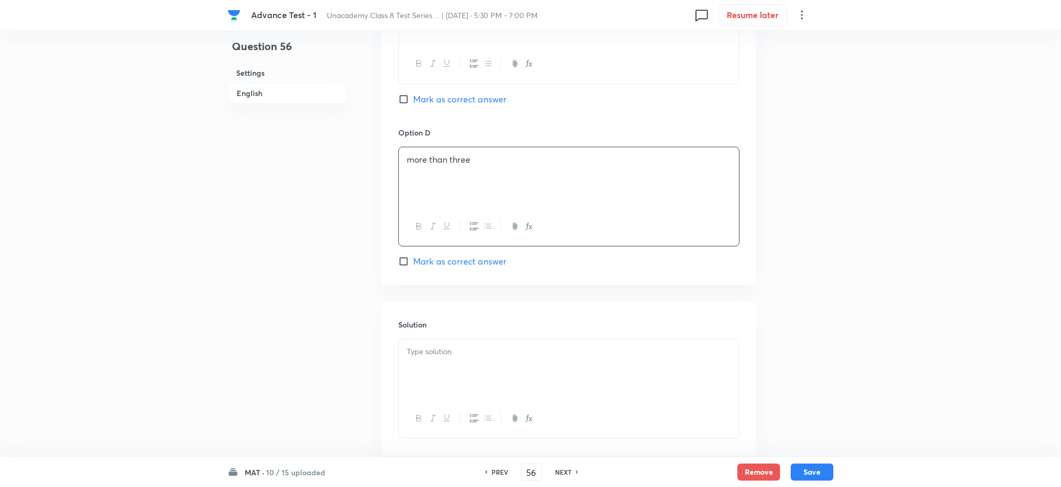
click at [403, 103] on input "Mark as correct answer" at bounding box center [405, 99] width 15 height 11
checkbox input "true"
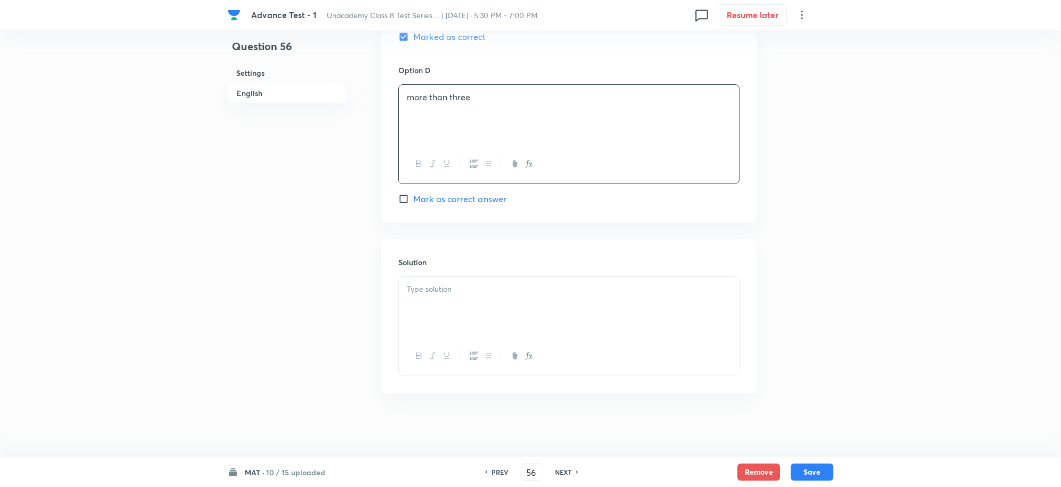
click at [449, 291] on p at bounding box center [569, 289] width 324 height 12
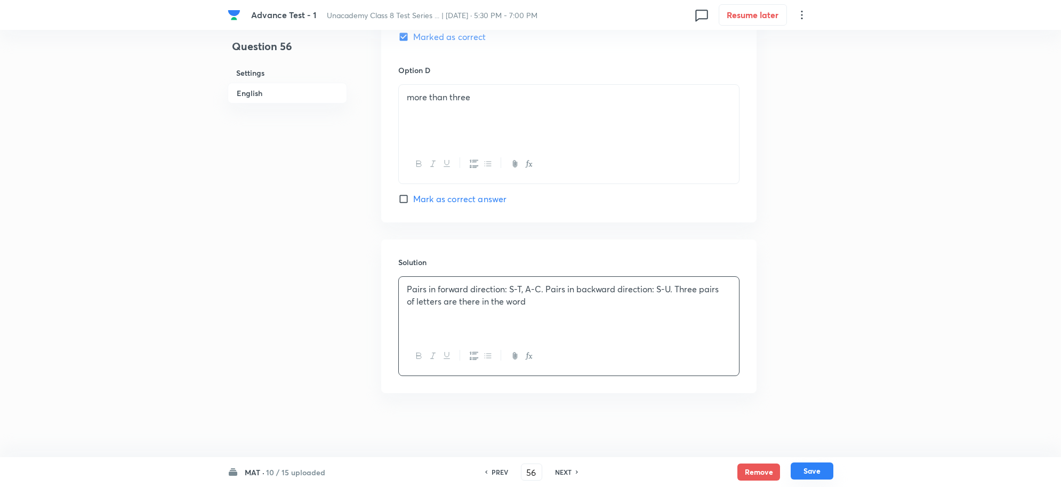
click at [816, 473] on button "Save" at bounding box center [812, 470] width 43 height 17
type input "57"
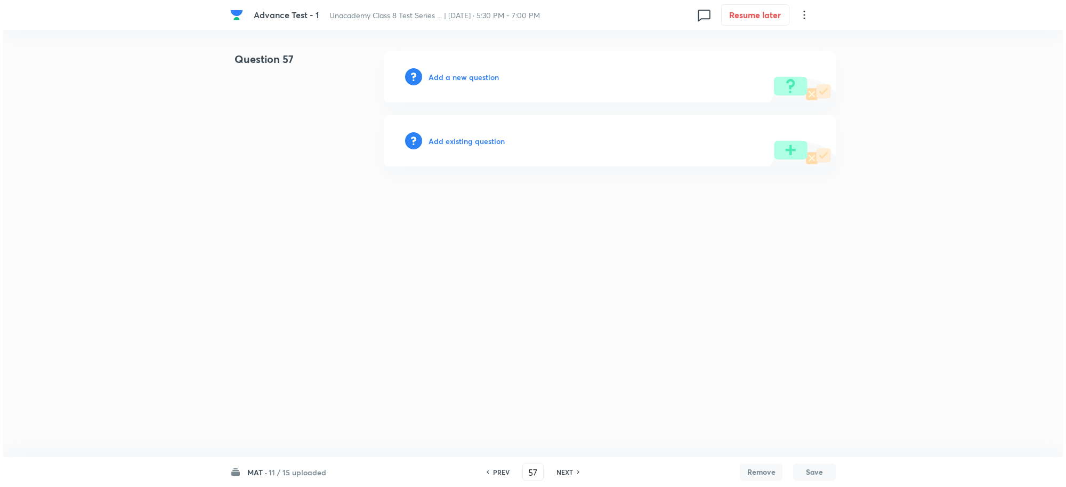
scroll to position [0, 0]
click at [455, 75] on h6 "Add a new question" at bounding box center [464, 76] width 70 height 11
click at [467, 74] on h6 "Choose a question type" at bounding box center [470, 76] width 82 height 11
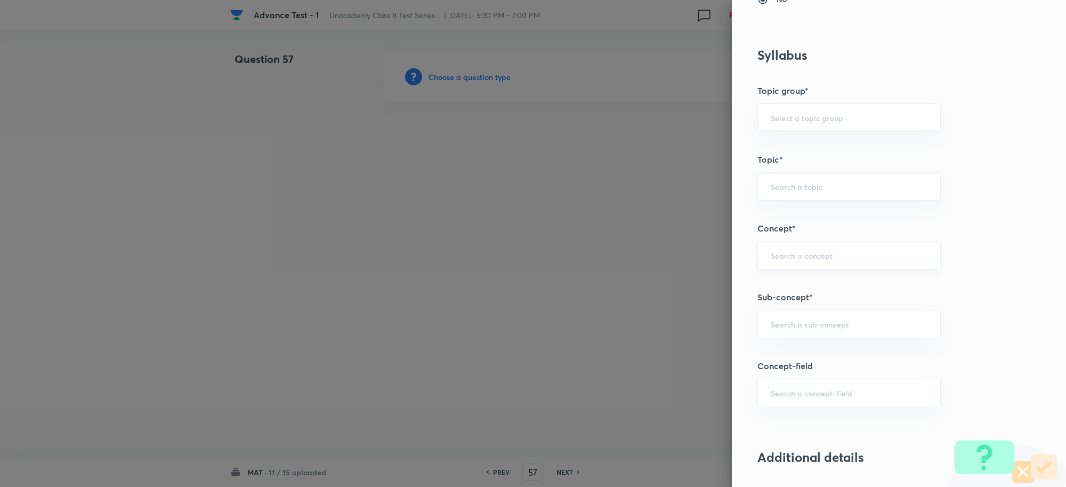
scroll to position [533, 0]
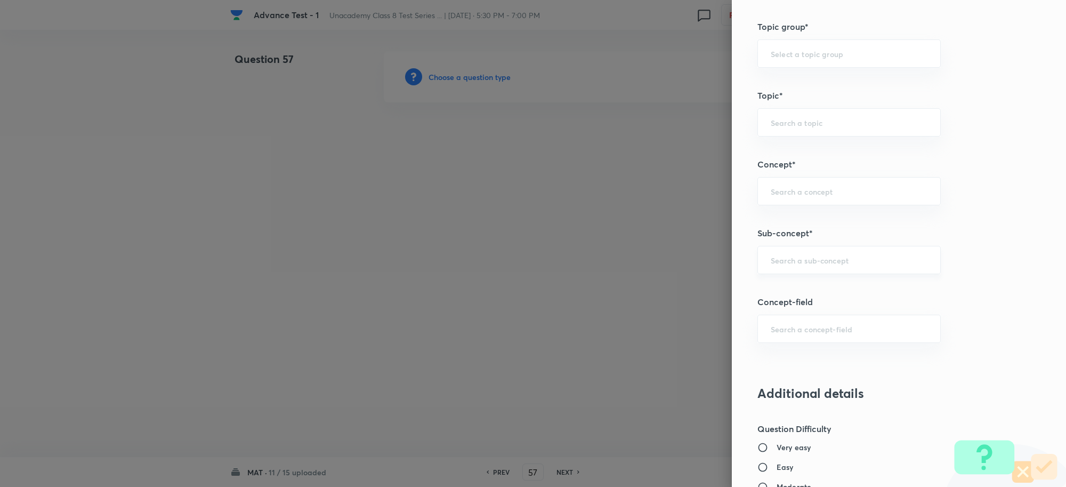
click at [783, 265] on input "text" at bounding box center [849, 260] width 157 height 10
click at [808, 308] on li "Coding and Decoding" at bounding box center [839, 311] width 182 height 19
type input "Coding and Decoding"
type input "Foundation Class IX"
type input "Mental Ability"
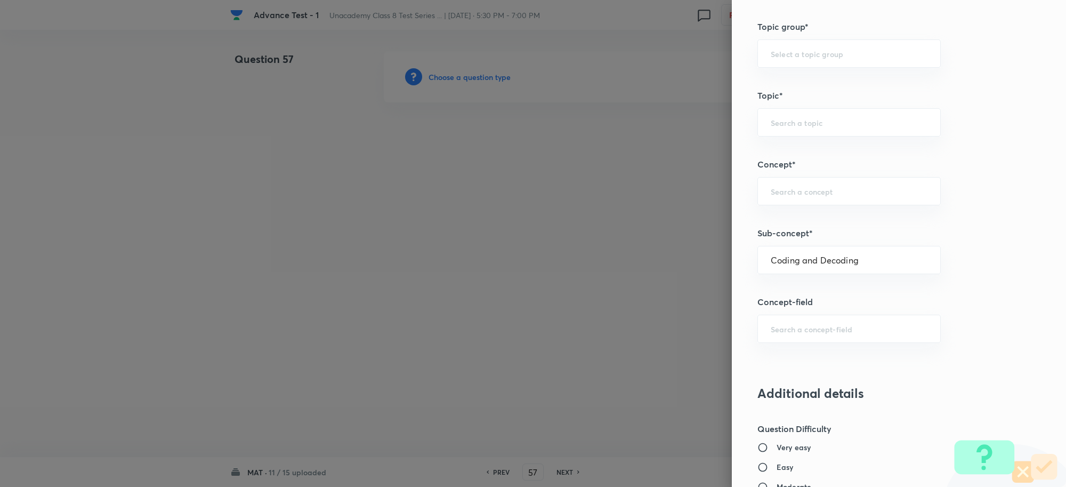
type input "Coding and Decoding"
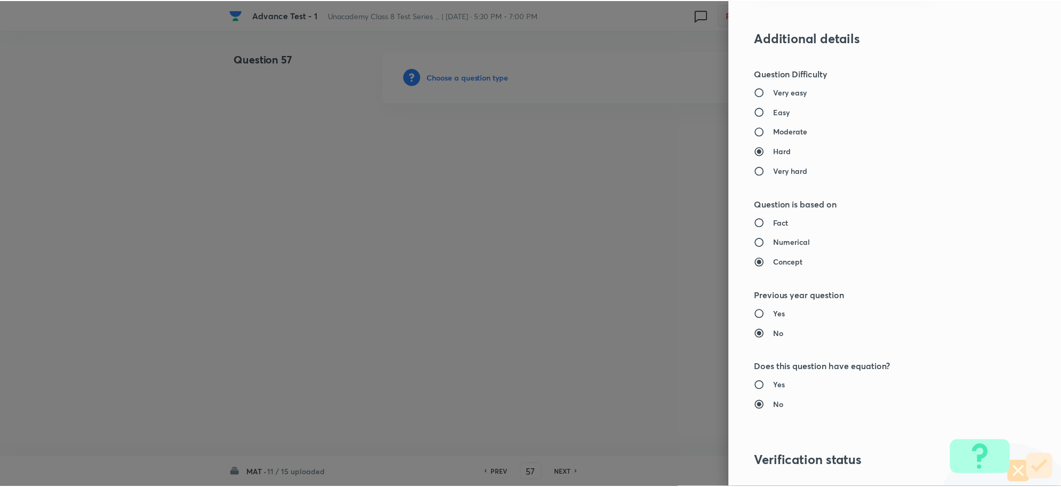
scroll to position [1040, 0]
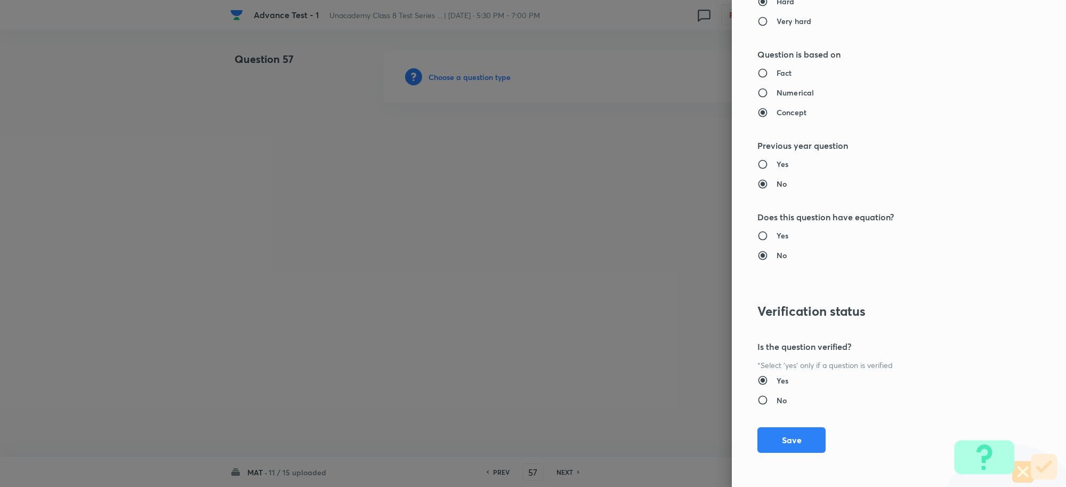
click at [773, 448] on button "Save" at bounding box center [792, 440] width 68 height 26
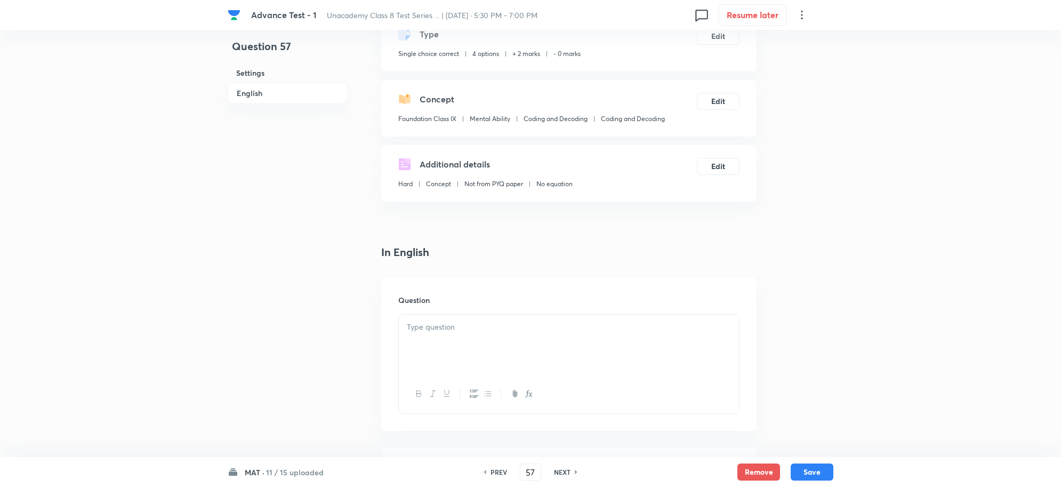
scroll to position [200, 0]
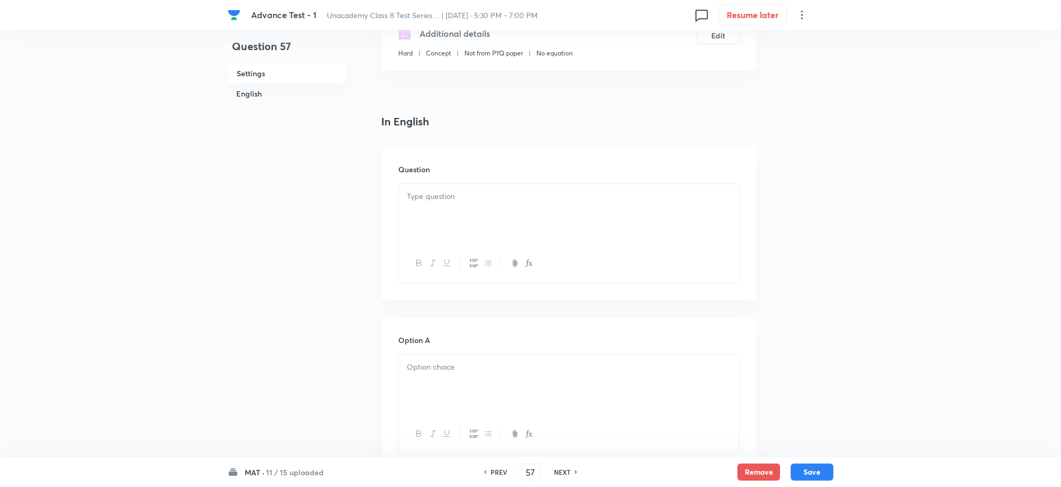
click at [435, 196] on p at bounding box center [569, 196] width 324 height 12
click at [471, 212] on p "In a code language A is written as 14, B is written as 29 and T is written as 2…" at bounding box center [569, 202] width 324 height 24
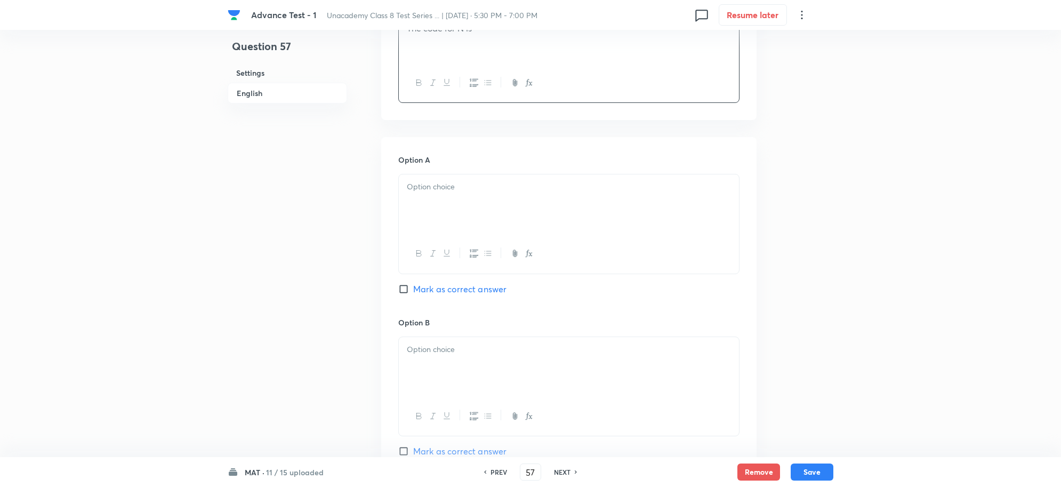
scroll to position [400, 0]
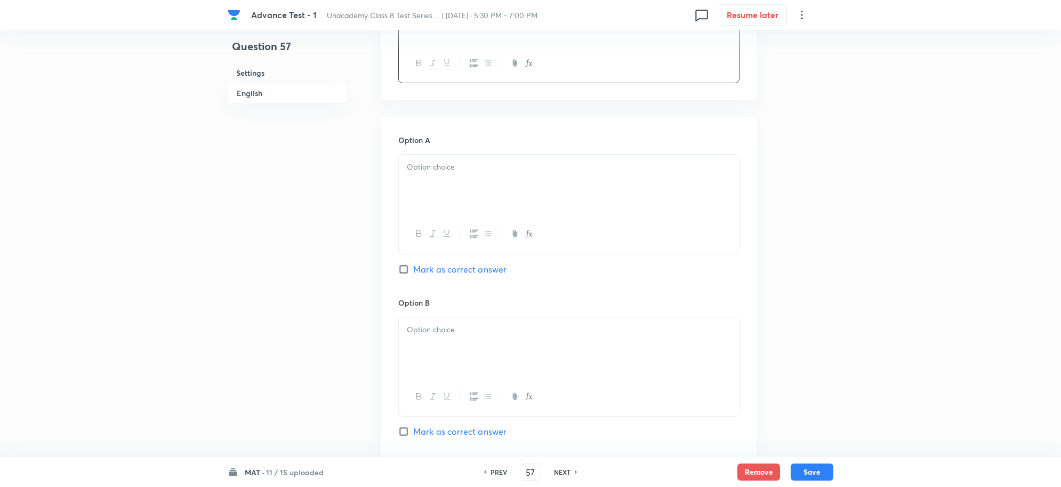
click at [424, 158] on div at bounding box center [569, 185] width 340 height 60
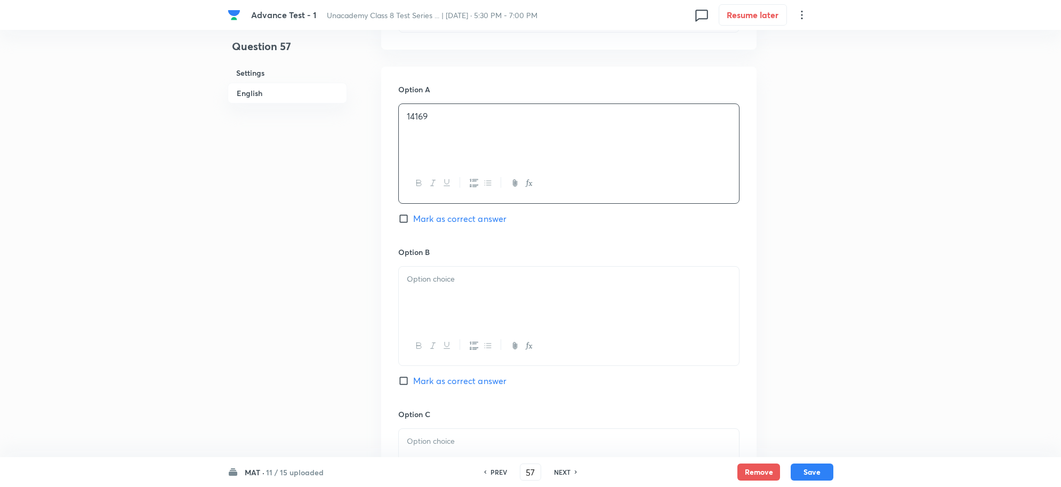
scroll to position [533, 0]
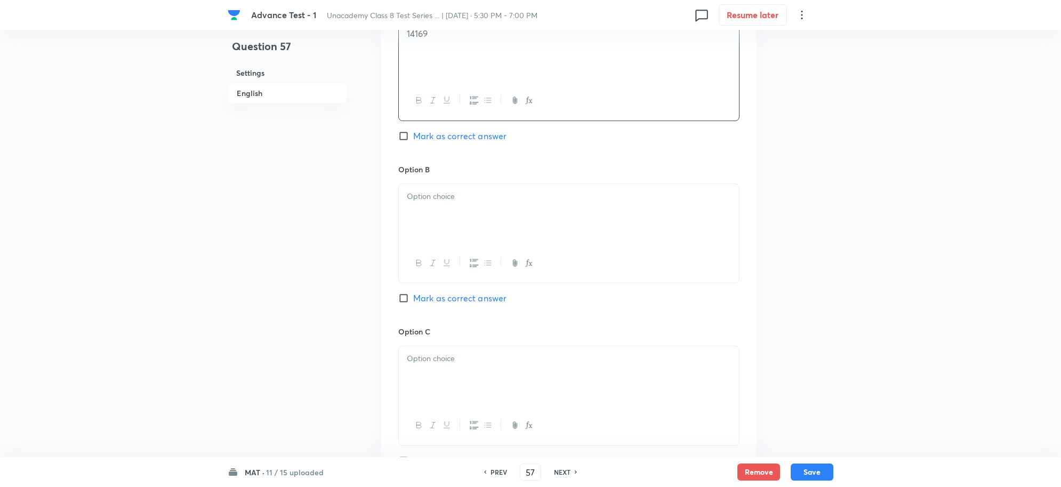
click at [436, 188] on div at bounding box center [569, 214] width 340 height 60
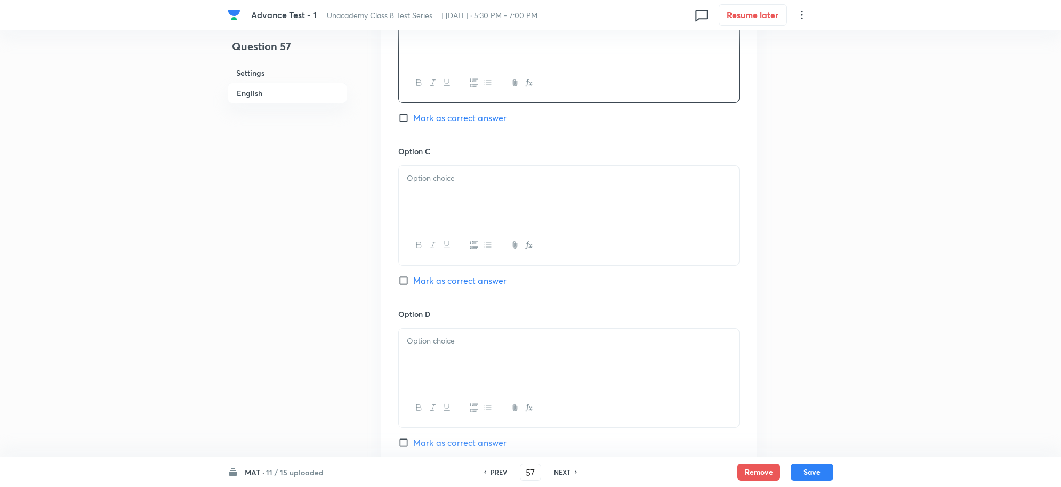
scroll to position [733, 0]
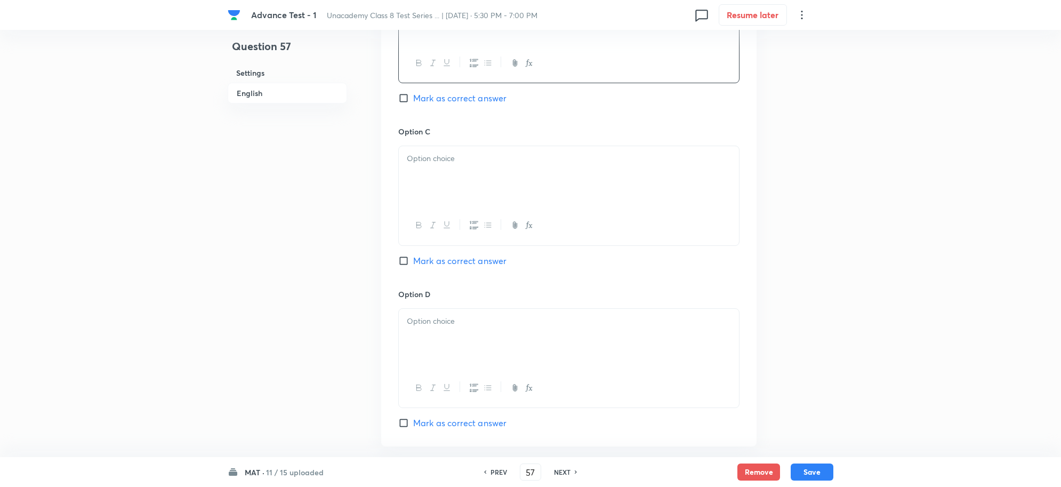
click at [425, 190] on div at bounding box center [569, 176] width 340 height 60
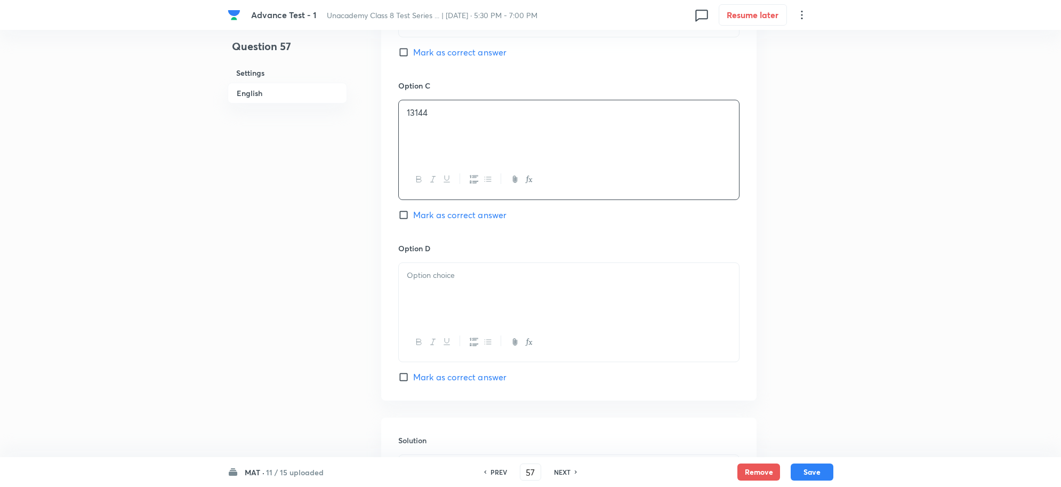
scroll to position [800, 0]
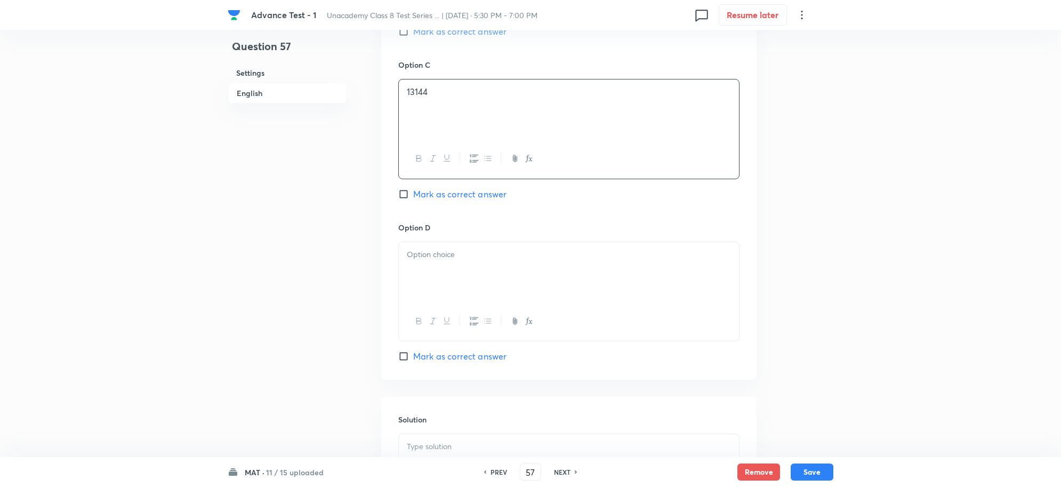
click at [448, 261] on p at bounding box center [569, 254] width 324 height 12
click at [407, 360] on input "Mark as correct answer" at bounding box center [405, 356] width 15 height 11
checkbox input "true"
click at [437, 270] on div "Solution" at bounding box center [568, 316] width 375 height 154
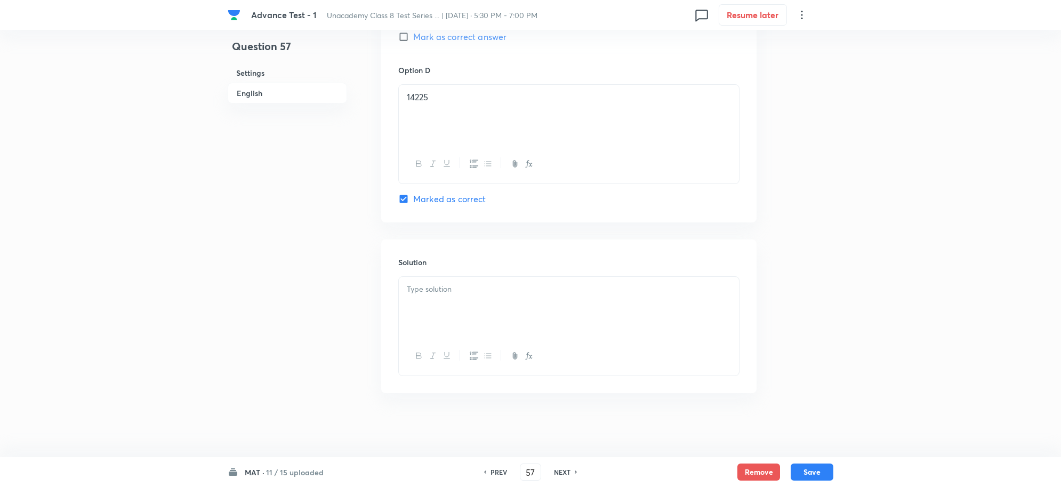
click at [445, 299] on div at bounding box center [569, 307] width 340 height 60
paste div
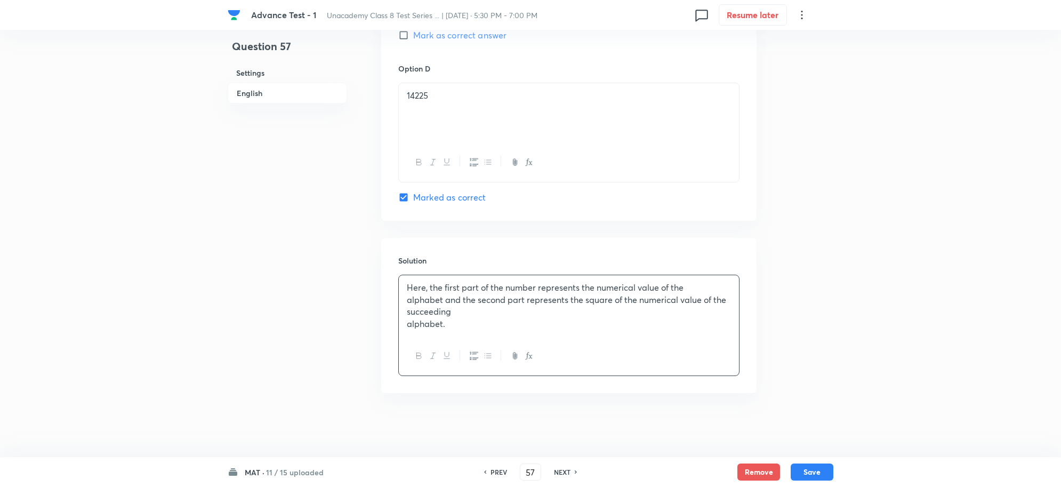
click at [496, 315] on p "alphabet and the second part represents the square of the numerical value of th…" at bounding box center [569, 306] width 324 height 24
click at [813, 470] on button "Save" at bounding box center [812, 470] width 43 height 17
type input "58"
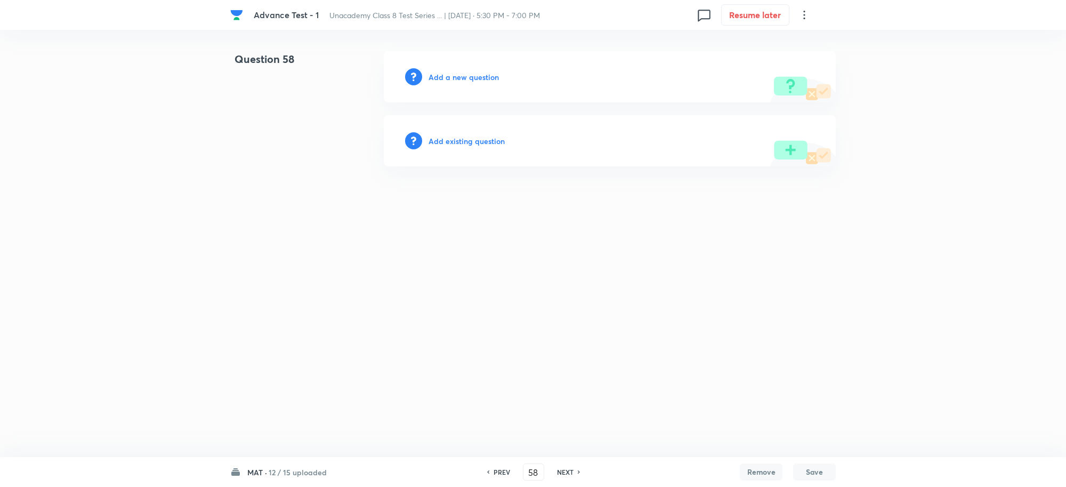
click at [448, 75] on h6 "Add a new question" at bounding box center [464, 76] width 70 height 11
click at [460, 76] on h6 "Choose a question type" at bounding box center [470, 76] width 82 height 11
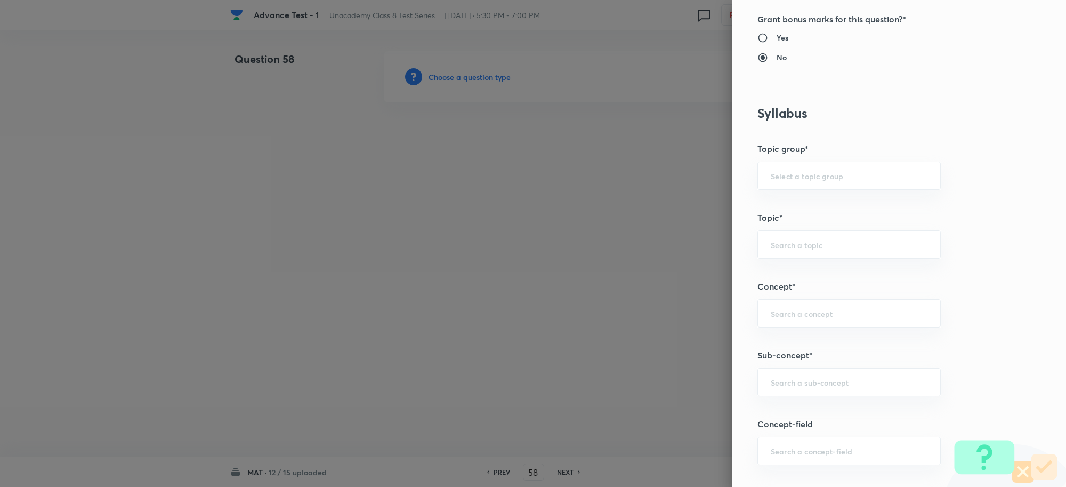
scroll to position [533, 0]
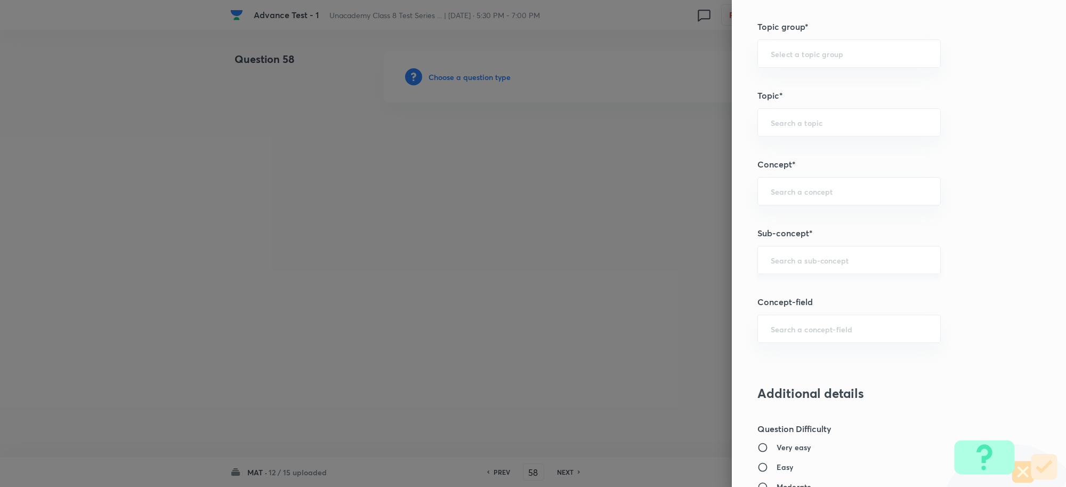
click at [772, 254] on div "​" at bounding box center [849, 260] width 183 height 28
type input "L"
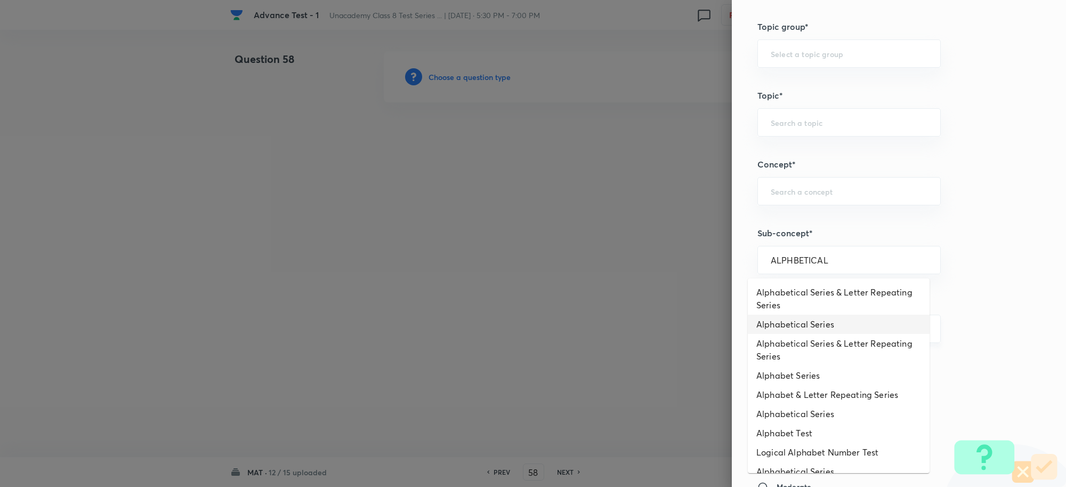
click at [812, 321] on li "Alphabetical Series" at bounding box center [839, 324] width 182 height 19
type input "Alphabetical Series"
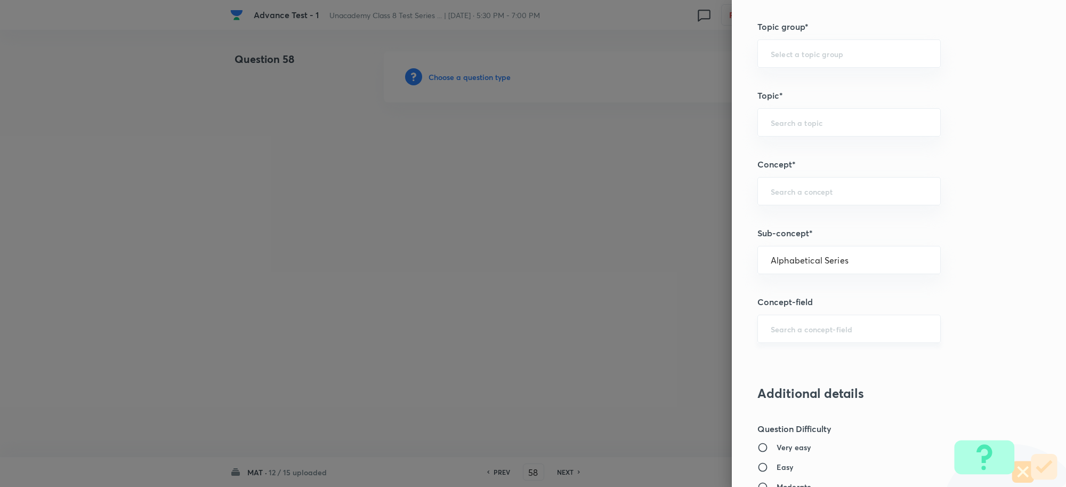
type input "Foundation Class IX"
type input "Mental Ability"
type input "Alphabetical Series"
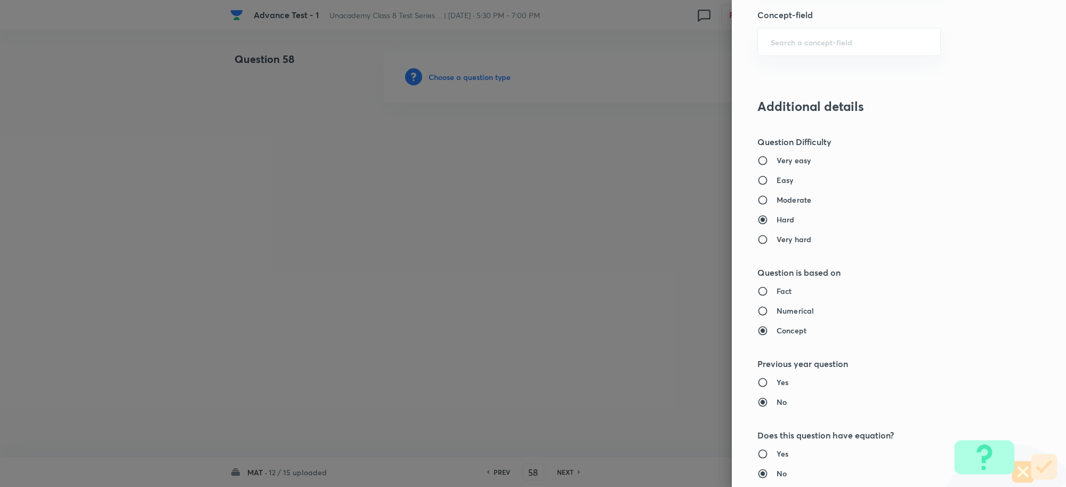
scroll to position [933, 0]
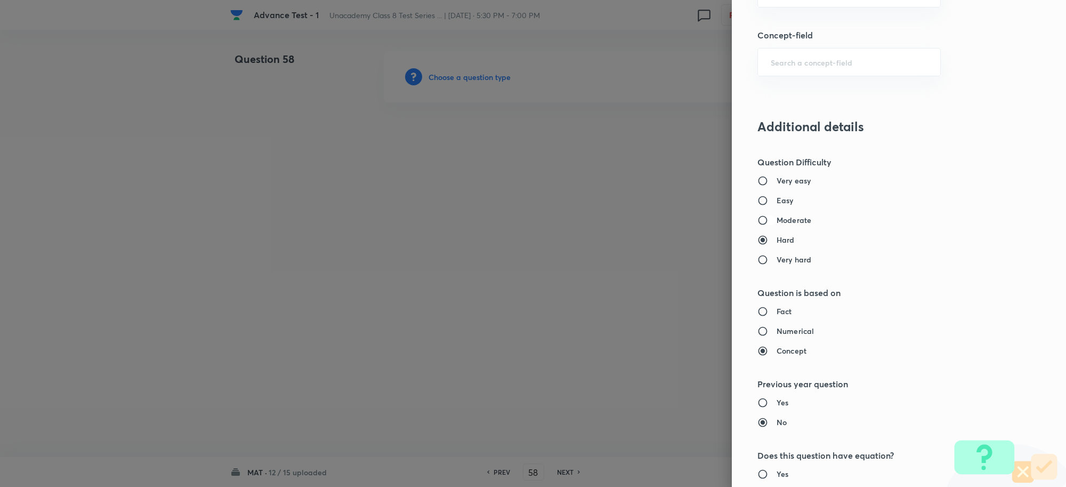
click at [758, 219] on input "Moderate" at bounding box center [767, 220] width 19 height 11
radio input "true"
radio input "false"
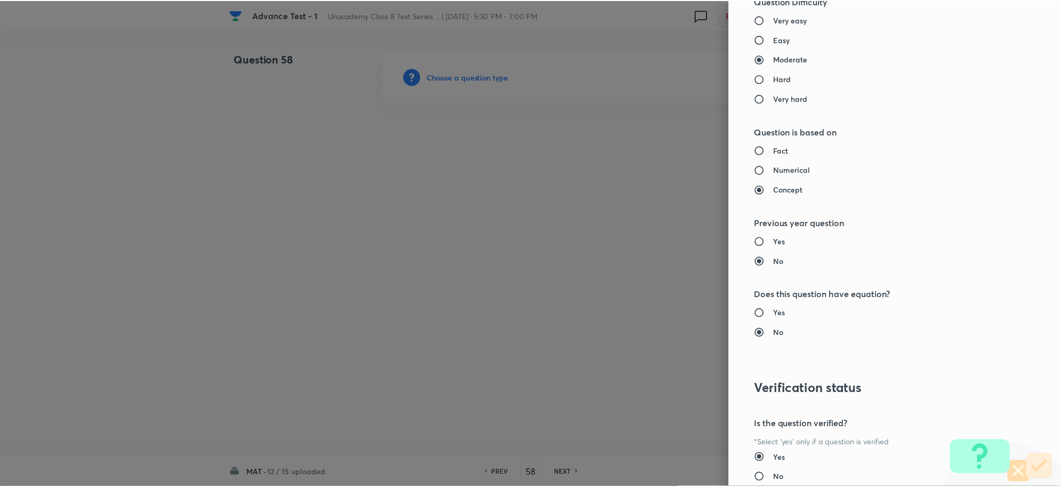
scroll to position [1040, 0]
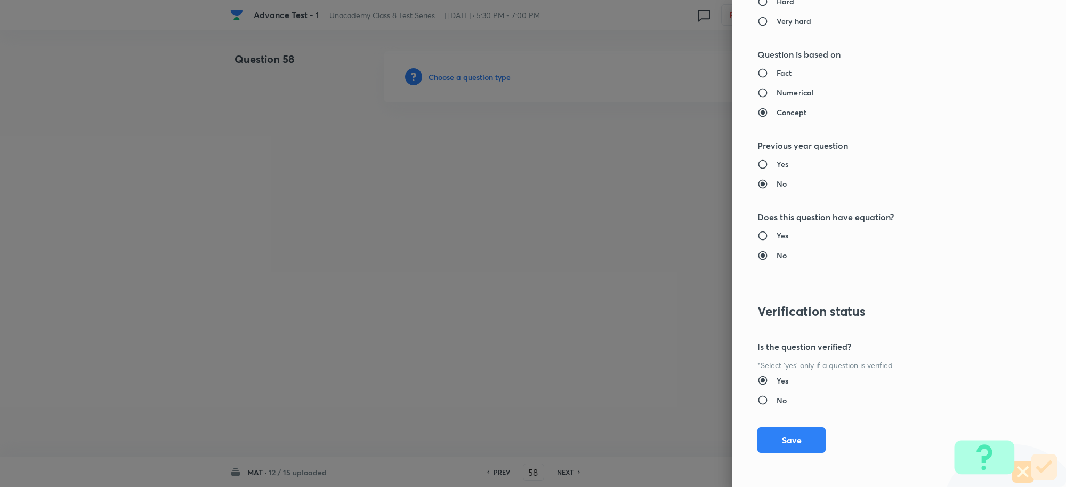
drag, startPoint x: 774, startPoint y: 437, endPoint x: 978, endPoint y: 167, distance: 338.8
click at [774, 437] on button "Save" at bounding box center [792, 440] width 68 height 26
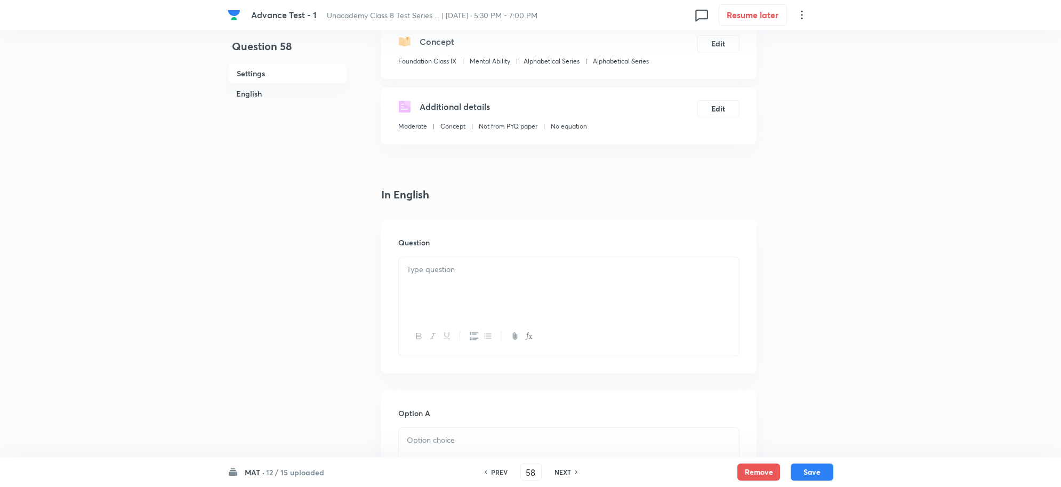
scroll to position [200, 0]
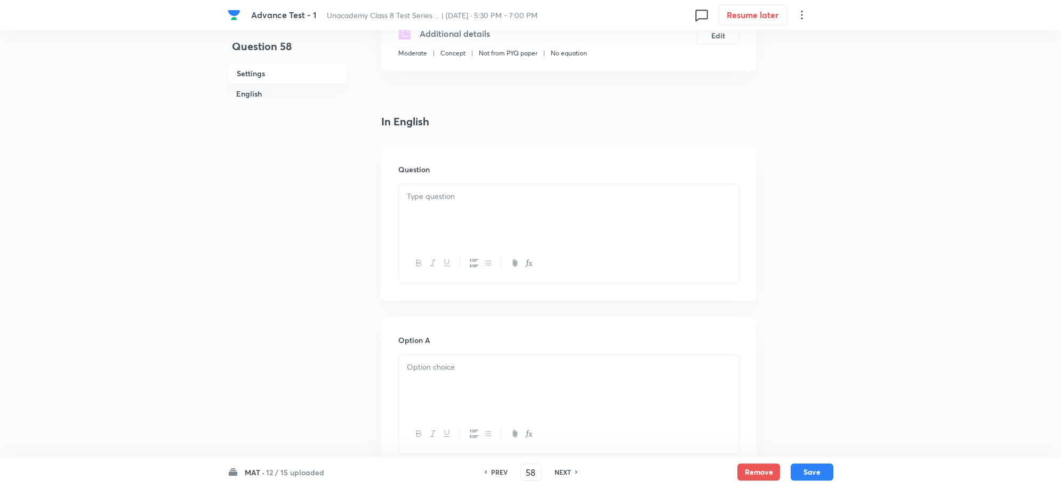
click at [465, 197] on p at bounding box center [569, 196] width 324 height 12
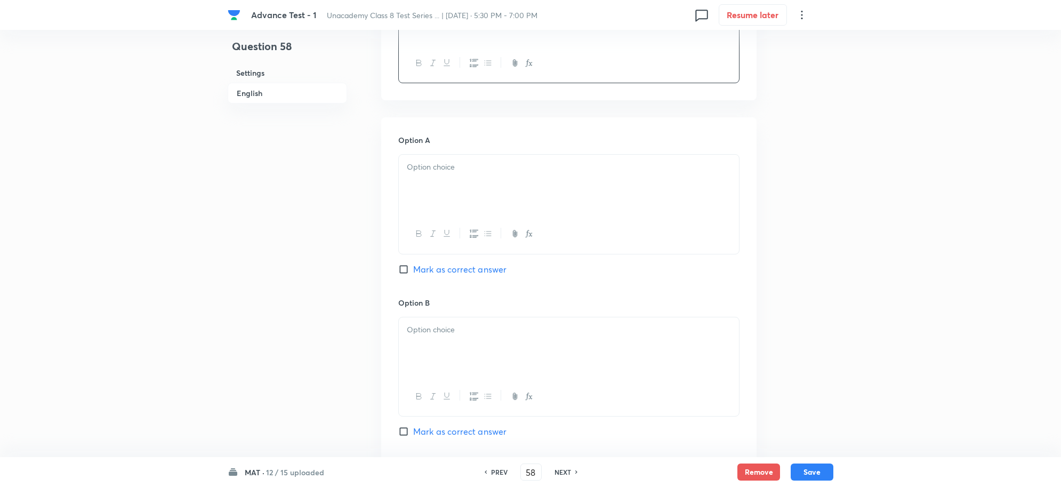
click at [424, 196] on div at bounding box center [569, 185] width 340 height 60
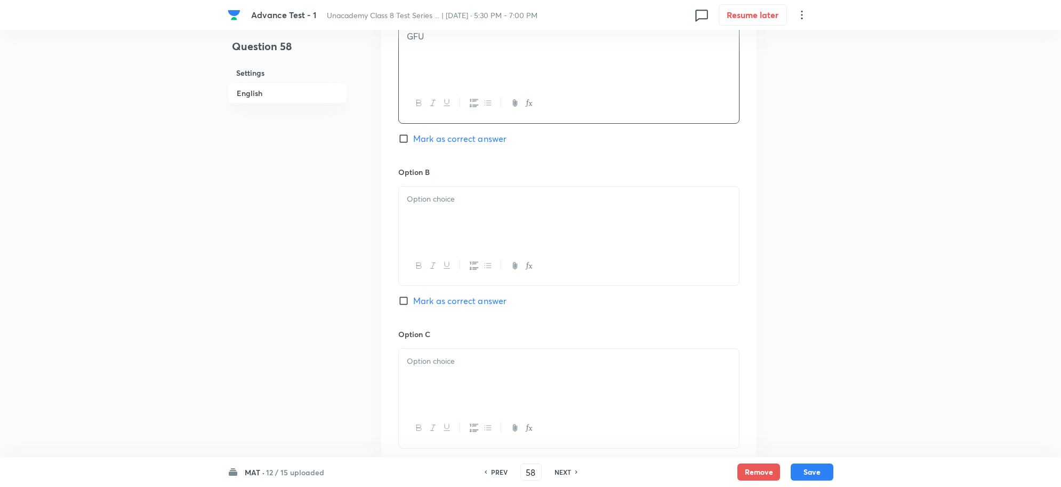
scroll to position [533, 0]
click at [427, 196] on p at bounding box center [569, 196] width 324 height 12
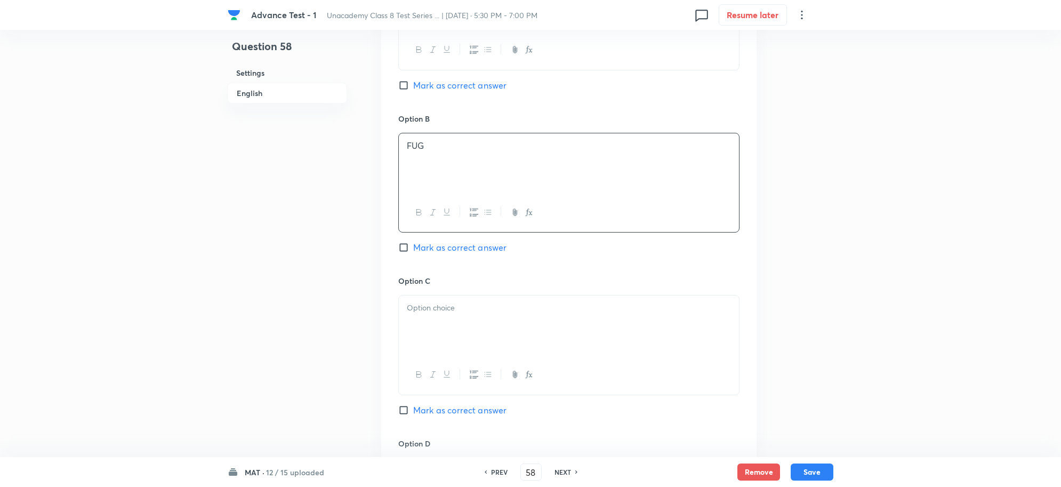
scroll to position [666, 0]
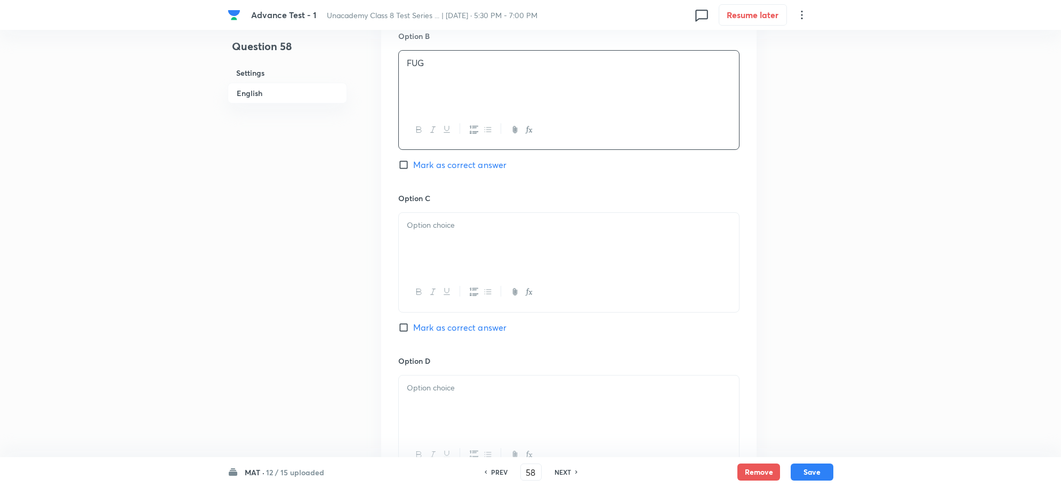
click at [440, 251] on div at bounding box center [569, 243] width 340 height 60
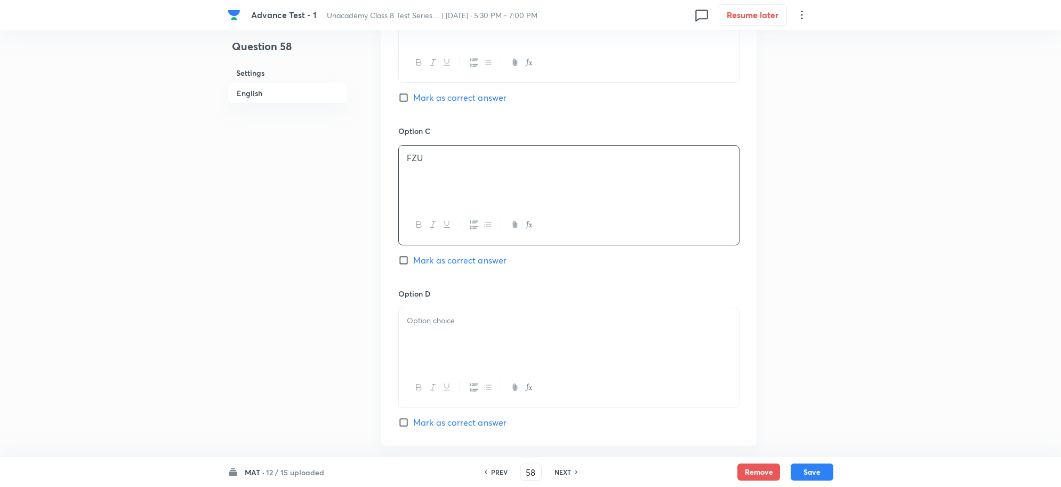
scroll to position [866, 0]
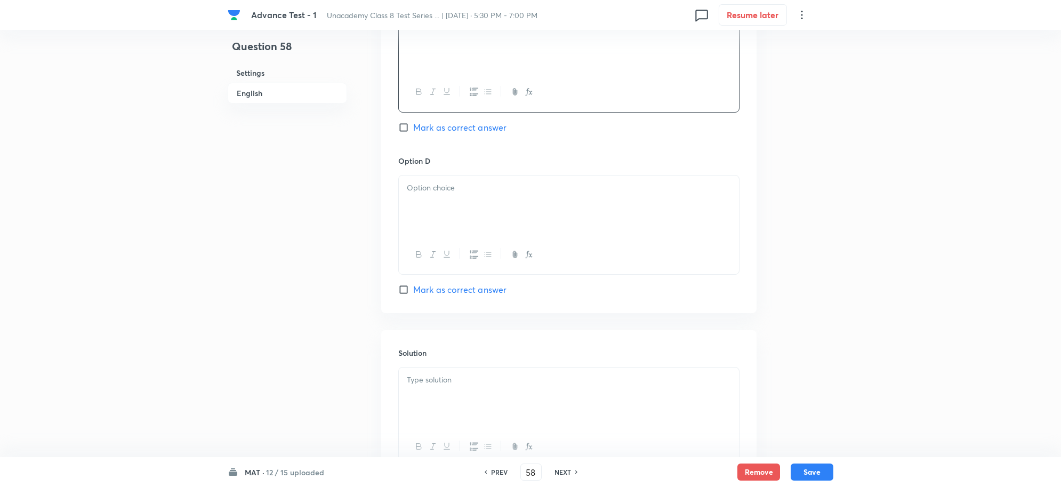
click at [447, 192] on p at bounding box center [569, 188] width 324 height 12
click at [432, 292] on span "Mark as correct answer" at bounding box center [459, 289] width 93 height 13
click at [413, 292] on input "Mark as correct answer" at bounding box center [405, 289] width 15 height 11
checkbox input "true"
click at [438, 396] on div at bounding box center [569, 397] width 340 height 60
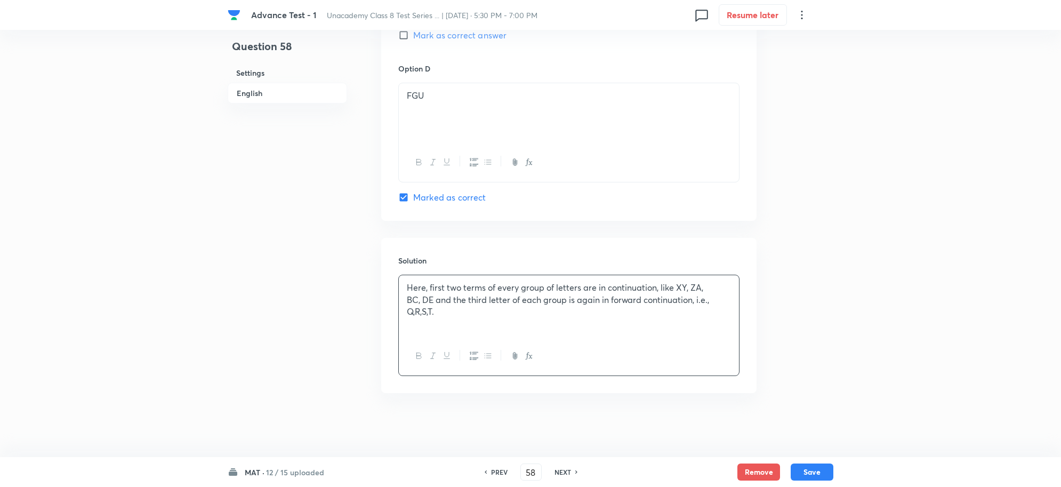
scroll to position [963, 0]
click at [823, 470] on button "Save" at bounding box center [812, 470] width 43 height 17
type input "59"
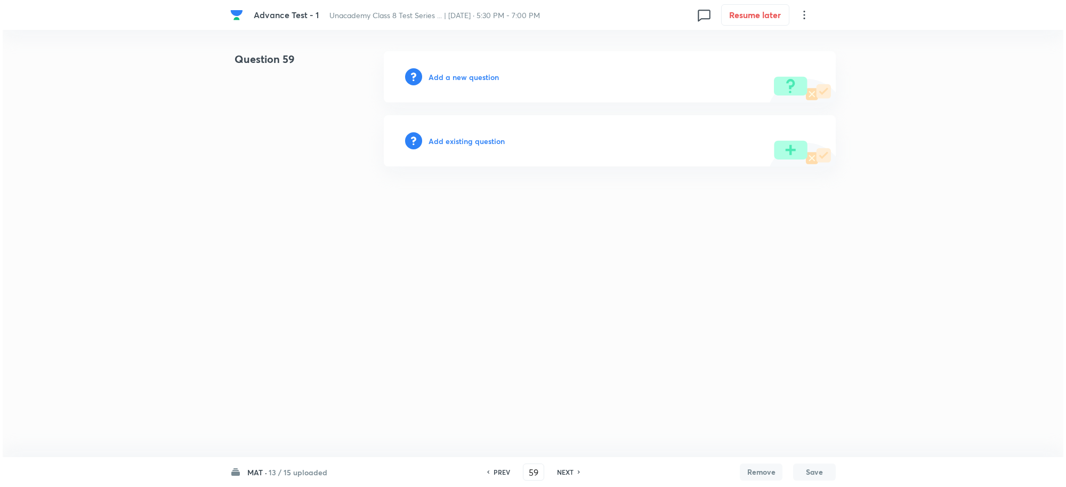
scroll to position [0, 0]
click at [428, 70] on div "Add a new question" at bounding box center [610, 76] width 452 height 51
click at [449, 76] on h6 "Add a new question" at bounding box center [464, 76] width 70 height 11
click at [463, 76] on h6 "Choose a question type" at bounding box center [470, 76] width 82 height 11
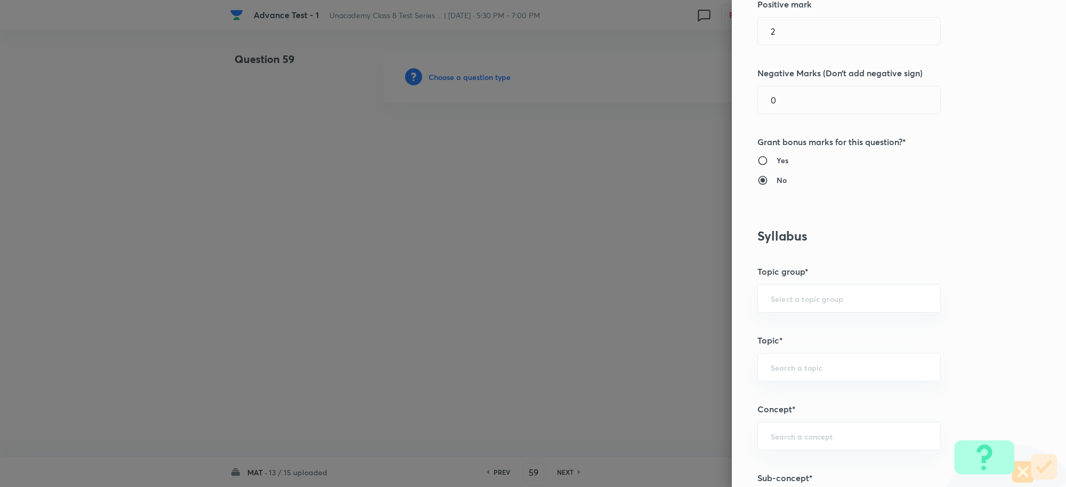
scroll to position [467, 0]
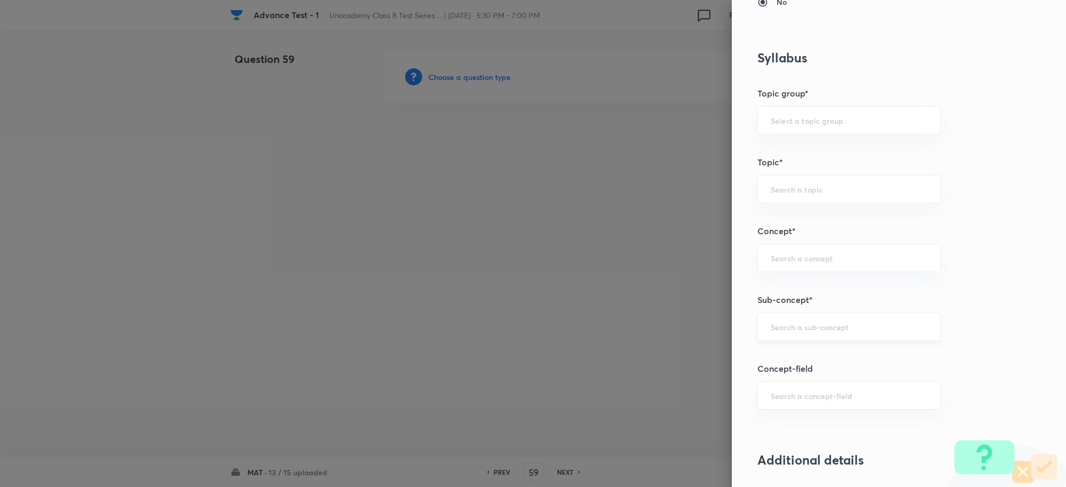
drag, startPoint x: 777, startPoint y: 323, endPoint x: 771, endPoint y: 328, distance: 8.7
click at [771, 328] on input "text" at bounding box center [849, 327] width 157 height 10
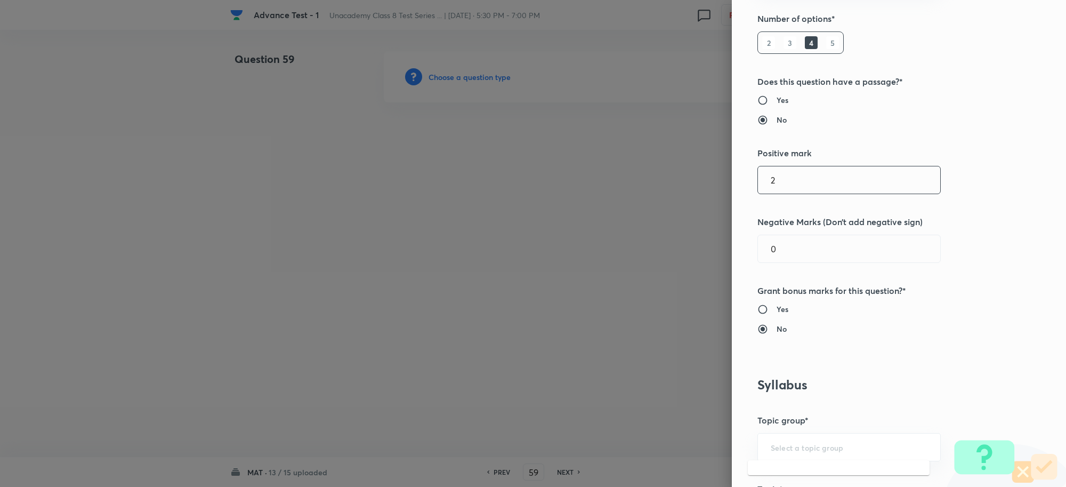
scroll to position [0, 0]
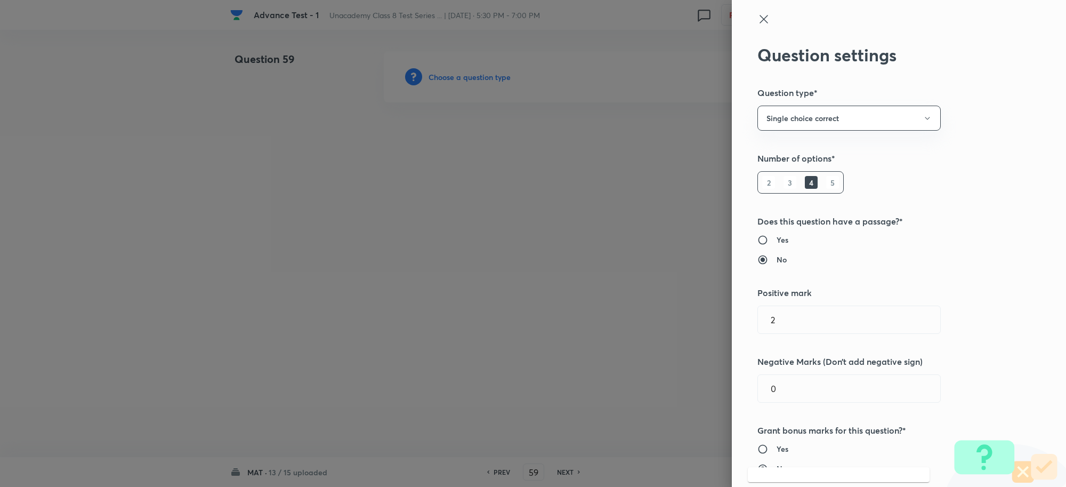
type input "ALPHANUMER"
drag, startPoint x: 751, startPoint y: 20, endPoint x: 719, endPoint y: 80, distance: 67.7
click at [758, 20] on icon at bounding box center [764, 19] width 13 height 13
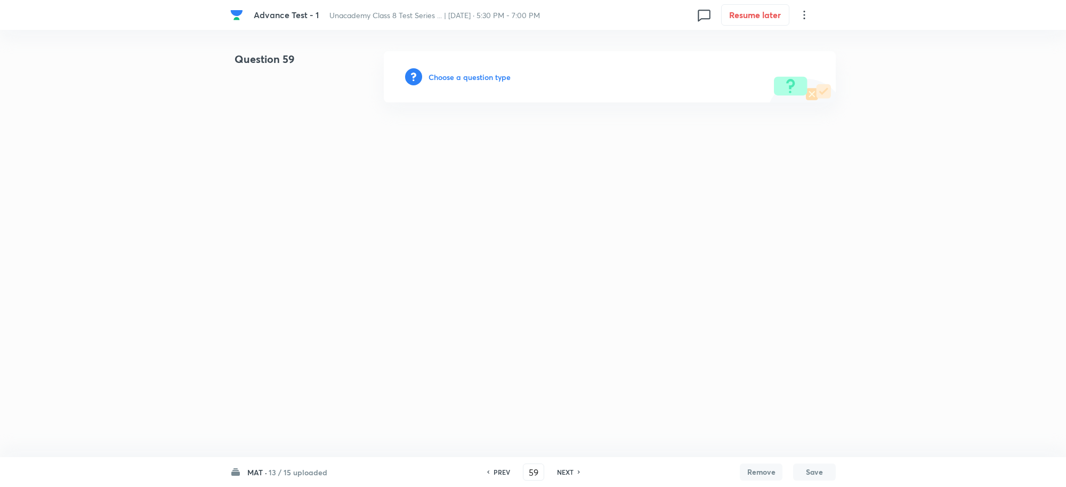
click at [499, 86] on div "Choose a question type" at bounding box center [610, 76] width 452 height 51
click at [484, 75] on h6 "Choose a question type" at bounding box center [470, 76] width 82 height 11
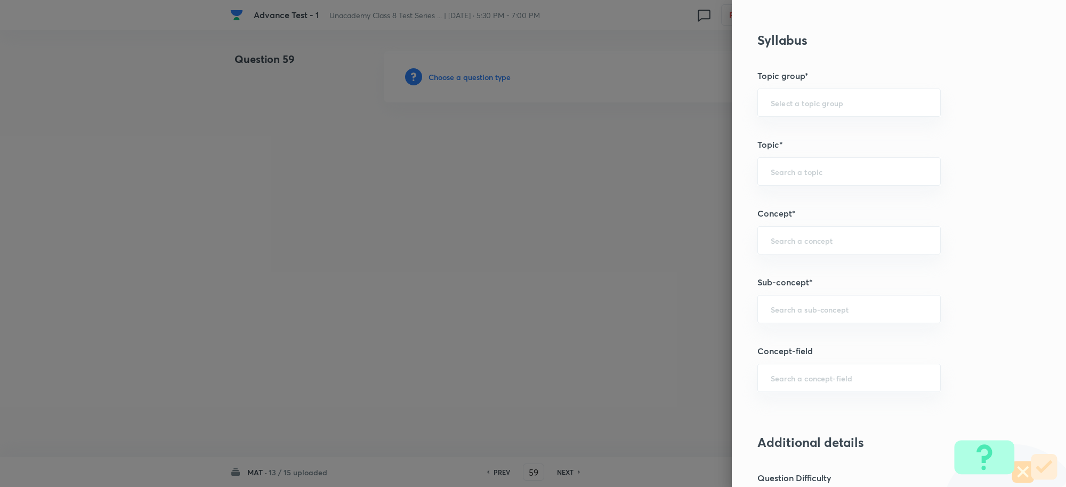
scroll to position [600, 0]
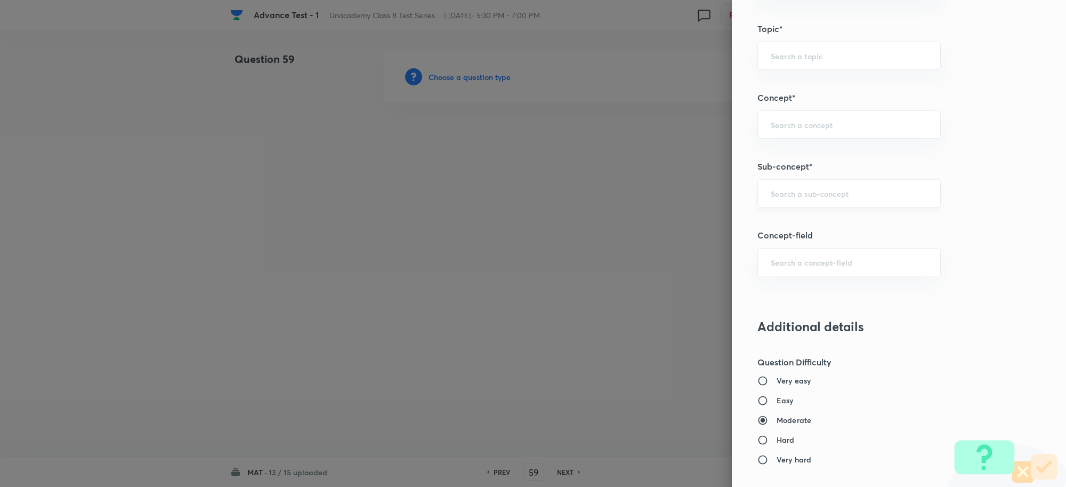
click at [771, 198] on input "text" at bounding box center [849, 193] width 157 height 10
click at [789, 193] on input "ALPHANUMERICAL SERIES" at bounding box center [849, 193] width 157 height 10
drag, startPoint x: 790, startPoint y: 192, endPoint x: 962, endPoint y: 206, distance: 173.3
click at [962, 206] on div "Question settings Question type* Single choice correct Number of options* 2 3 4…" at bounding box center [899, 243] width 334 height 487
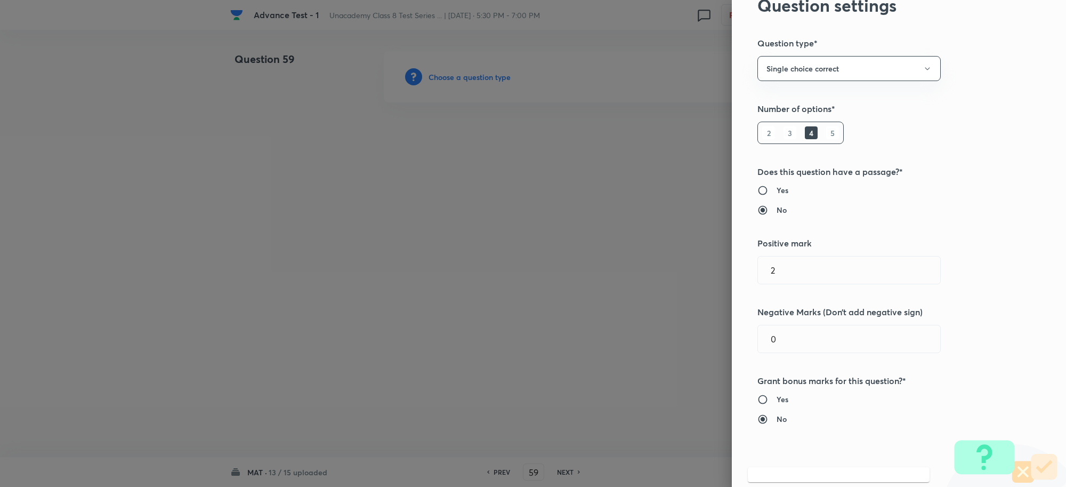
scroll to position [0, 0]
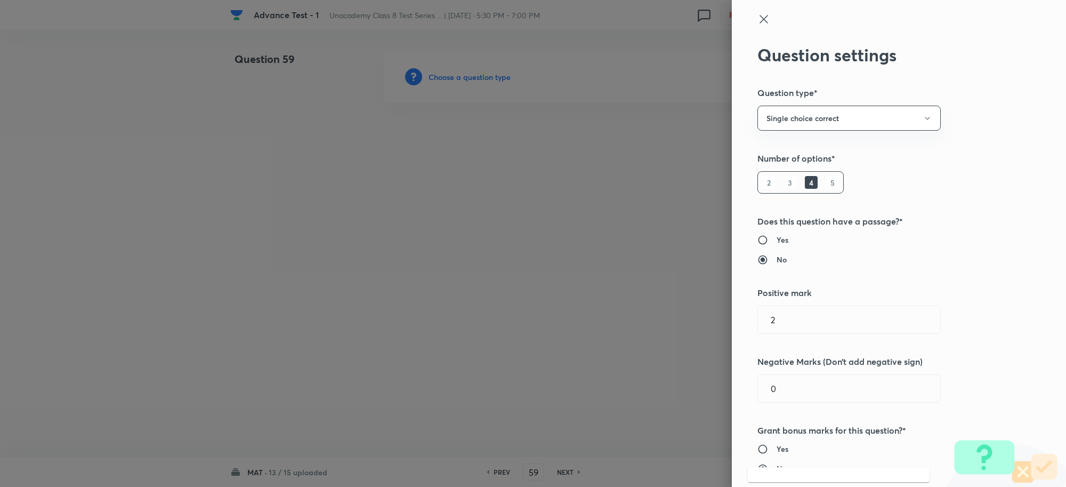
type input "ALPHANUMERICAL"
click at [758, 16] on icon at bounding box center [764, 19] width 13 height 13
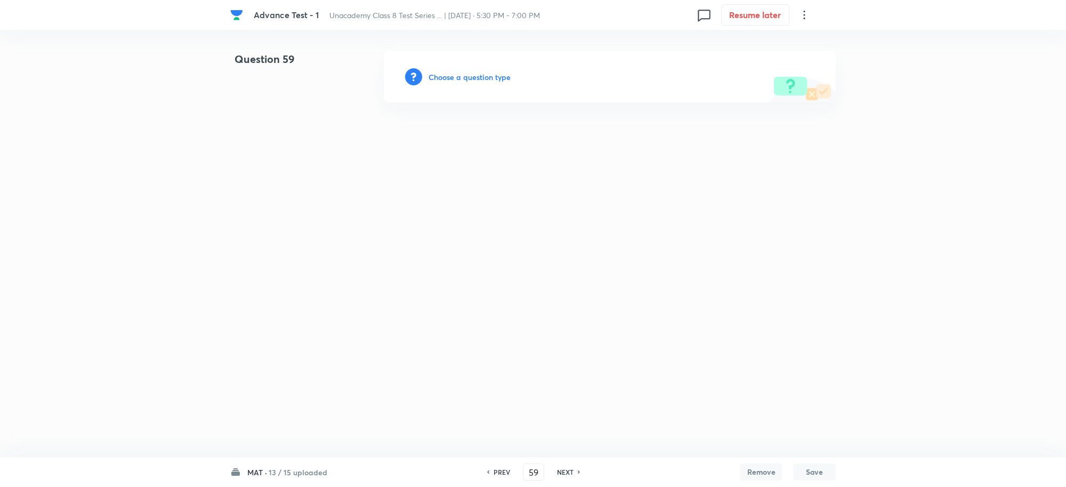
click at [464, 76] on h6 "Choose a question type" at bounding box center [470, 76] width 82 height 11
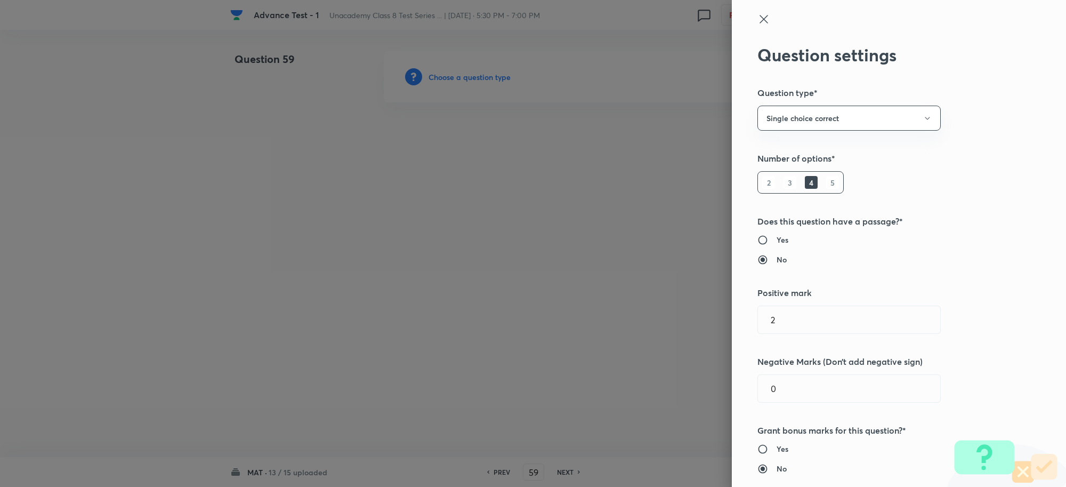
click at [468, 76] on div at bounding box center [533, 243] width 1066 height 487
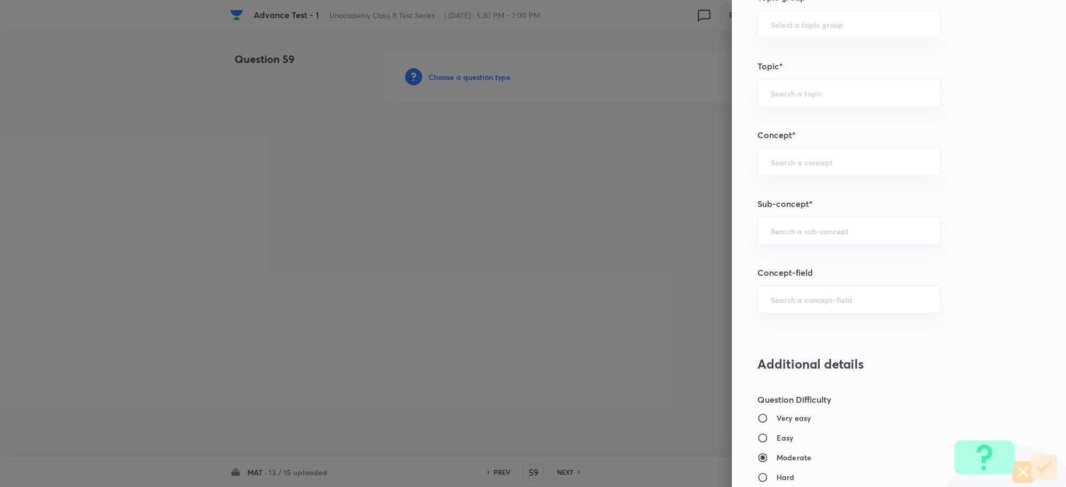
scroll to position [666, 0]
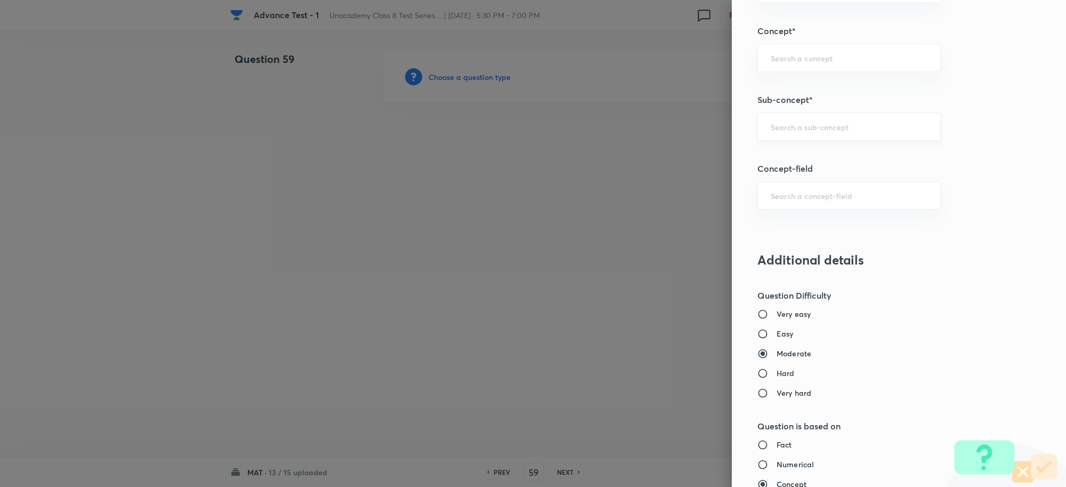
click at [776, 134] on div "​" at bounding box center [849, 127] width 183 height 28
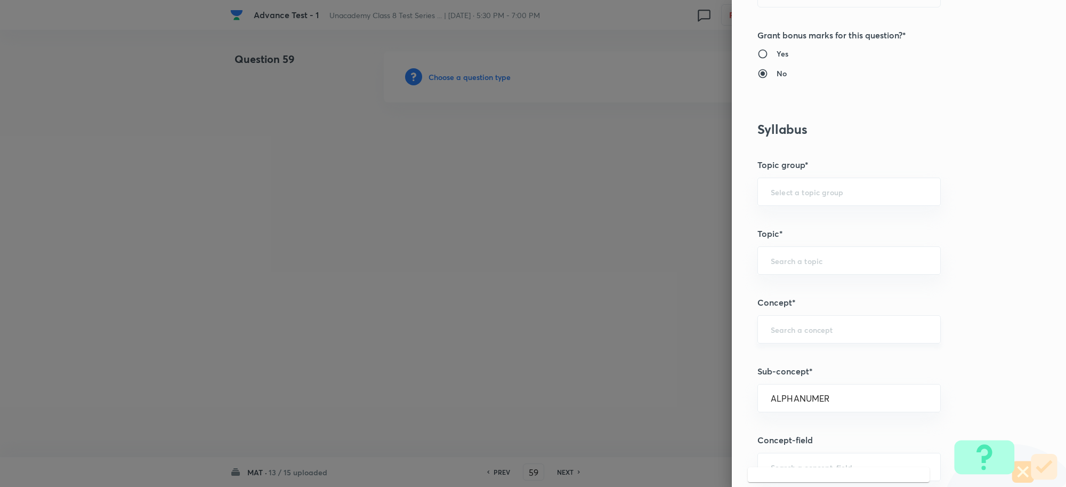
scroll to position [533, 0]
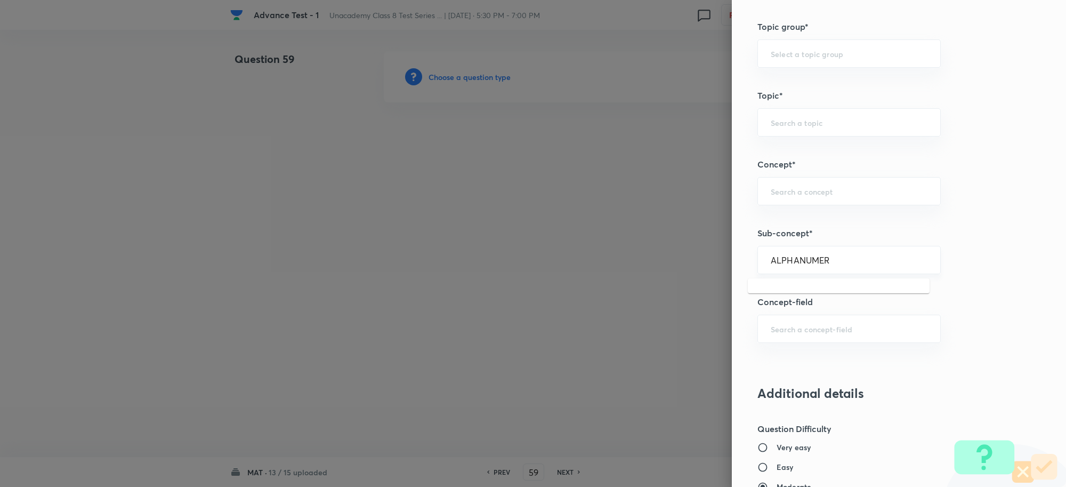
click at [823, 264] on input "ALPHANUMER" at bounding box center [849, 260] width 157 height 10
type input "A"
type input "S"
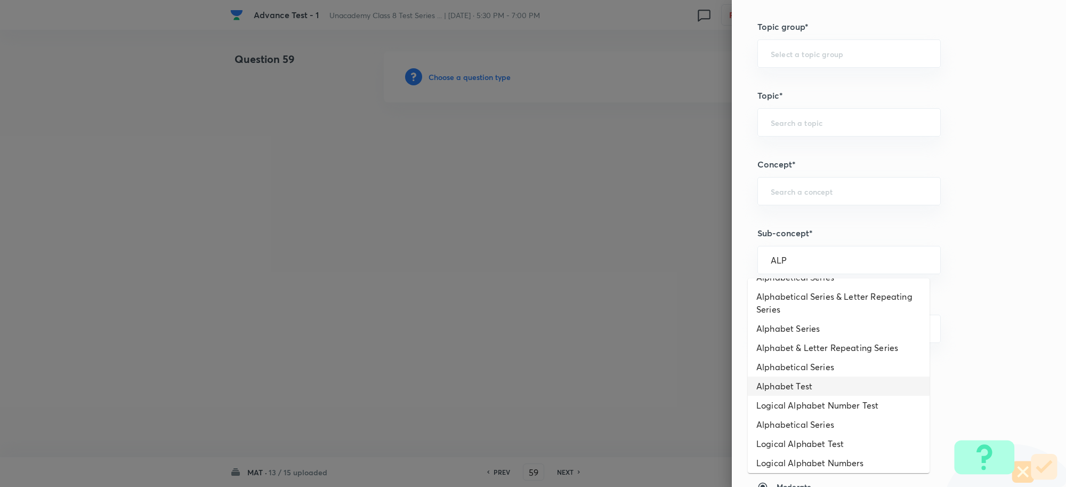
scroll to position [146, 0]
click at [832, 417] on li "Alphabetical Series" at bounding box center [839, 421] width 182 height 19
type input "Alphabetical Series"
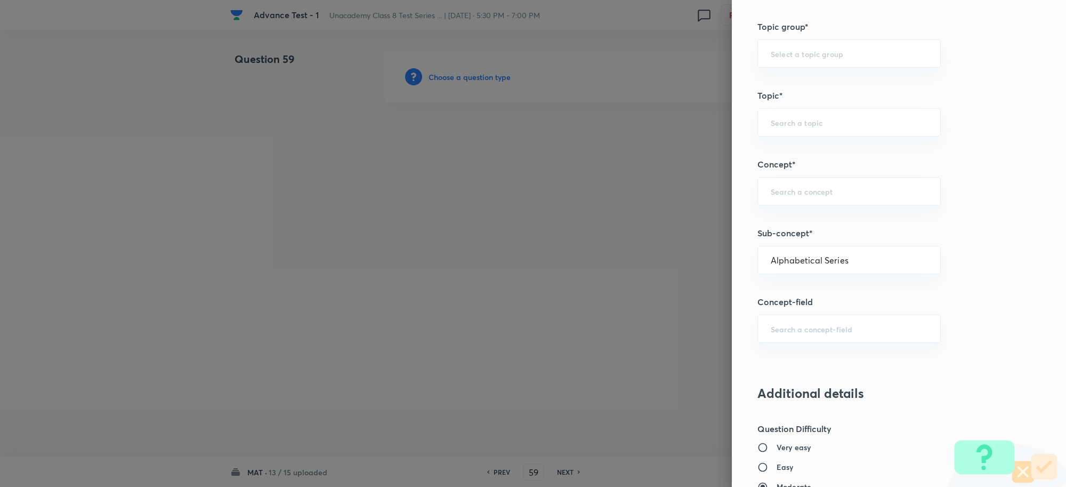
type input "Foundation Class X"
type input "Aptitude"
type input "Alphabetical Series"
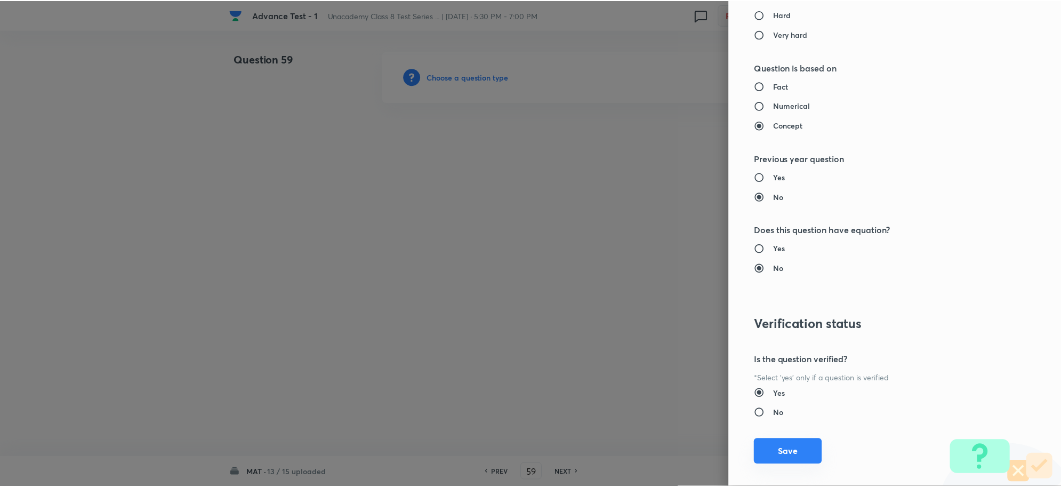
scroll to position [1040, 0]
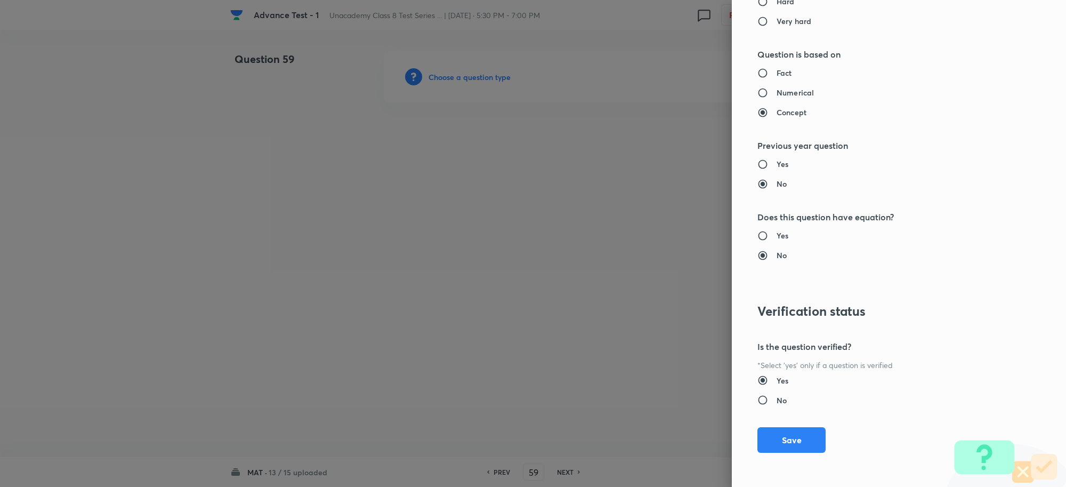
click at [771, 444] on button "Save" at bounding box center [792, 440] width 68 height 26
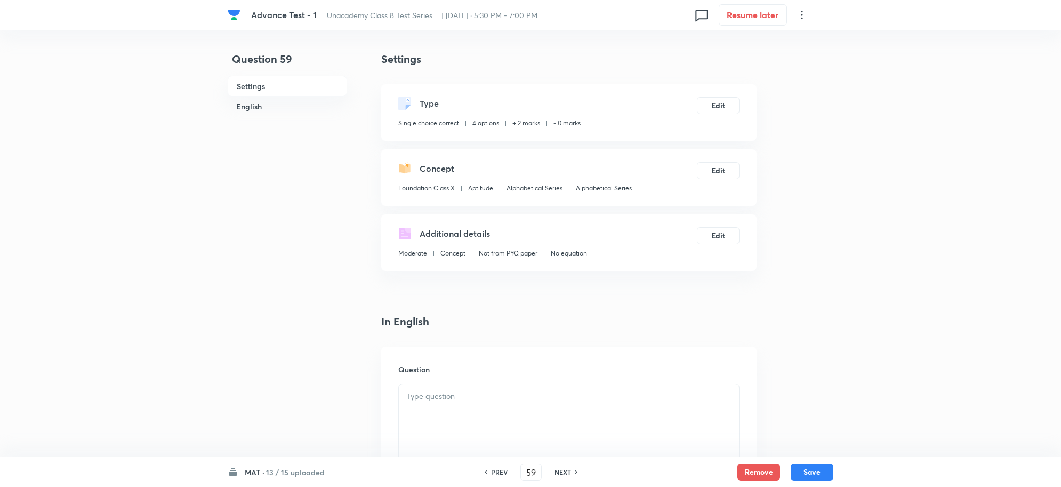
scroll to position [267, 0]
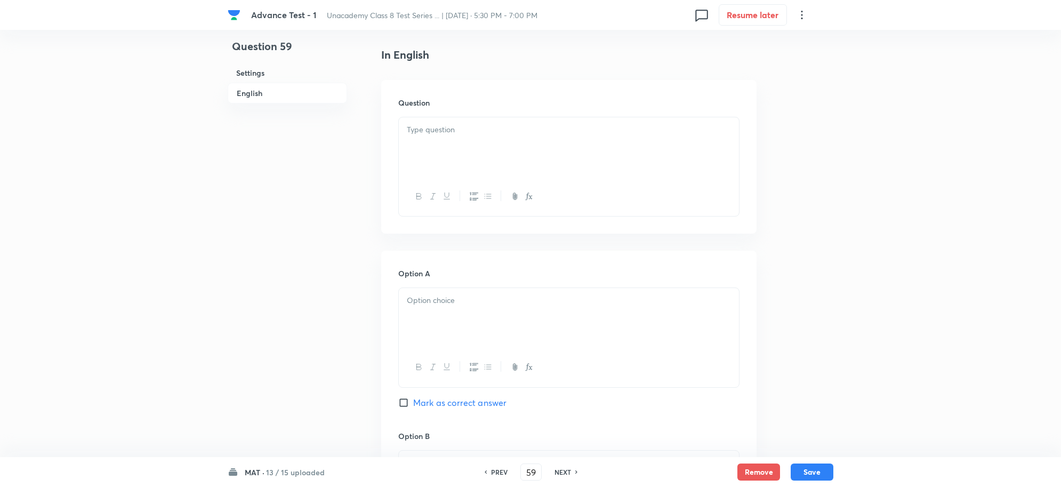
click at [422, 119] on div at bounding box center [569, 147] width 340 height 60
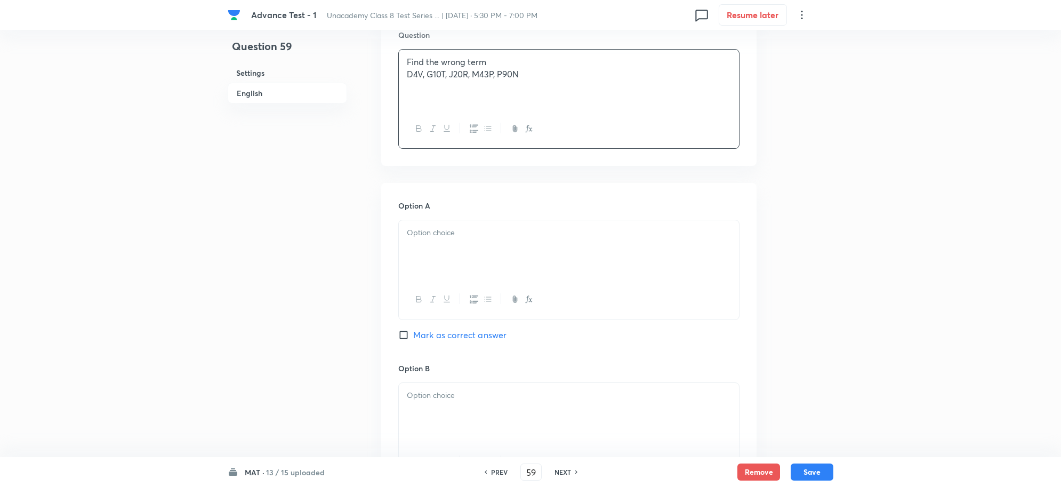
scroll to position [400, 0]
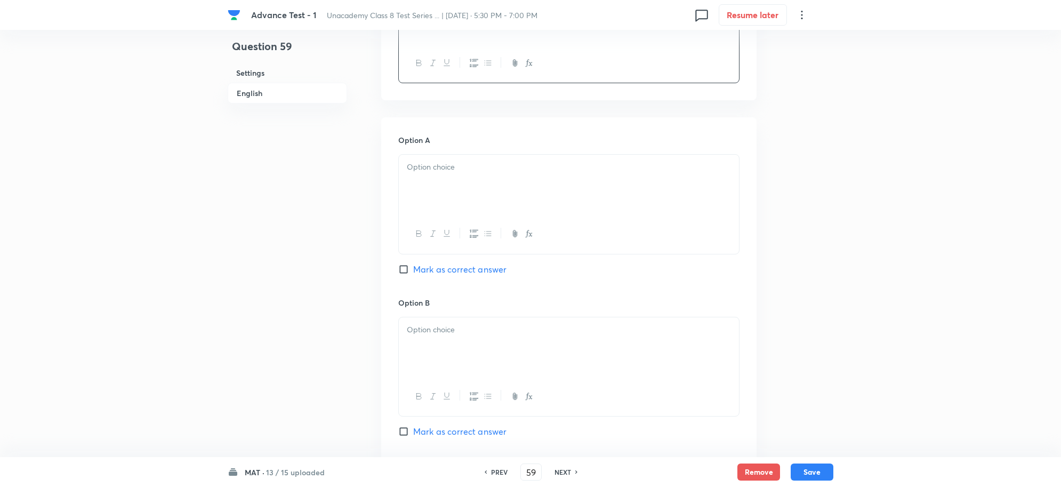
click at [435, 195] on div at bounding box center [569, 185] width 340 height 60
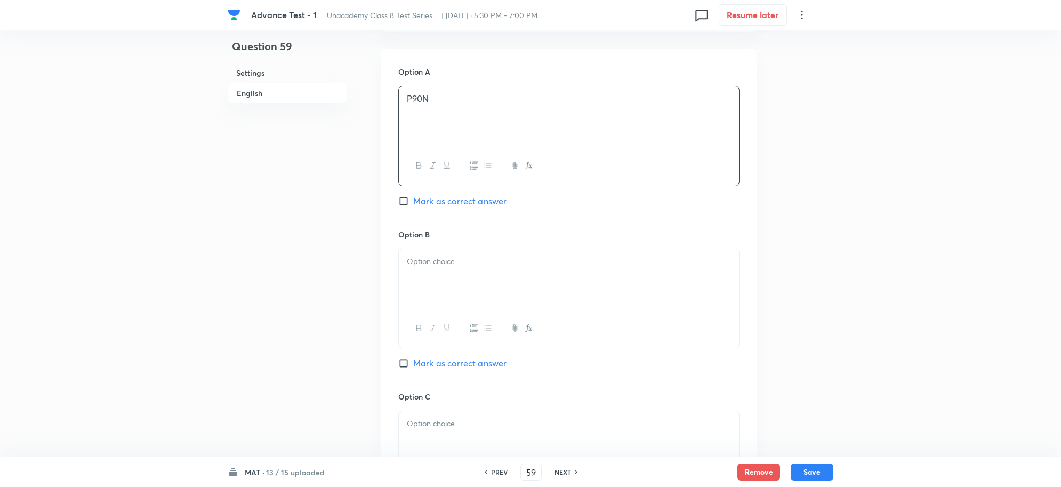
scroll to position [533, 0]
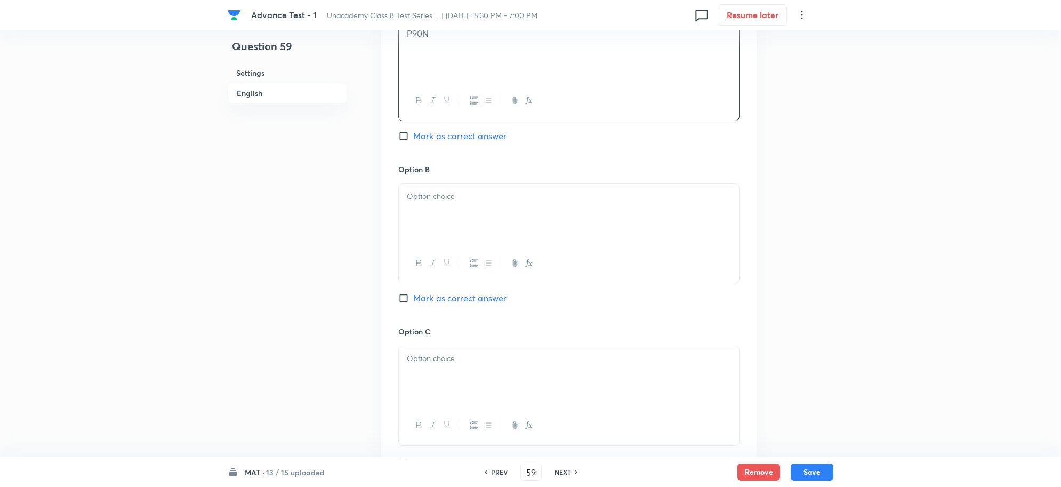
click at [452, 225] on div at bounding box center [569, 214] width 340 height 60
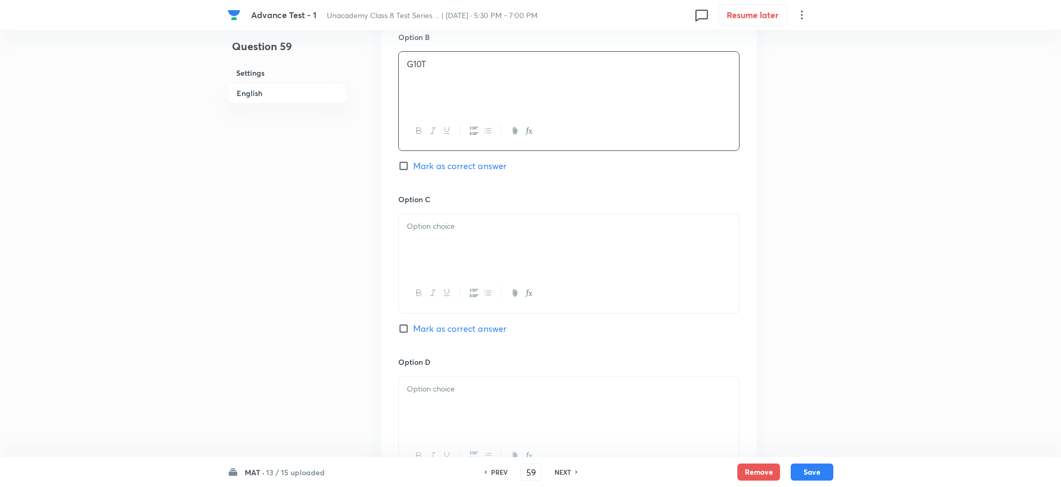
scroll to position [666, 0]
click at [444, 240] on div at bounding box center [569, 243] width 340 height 60
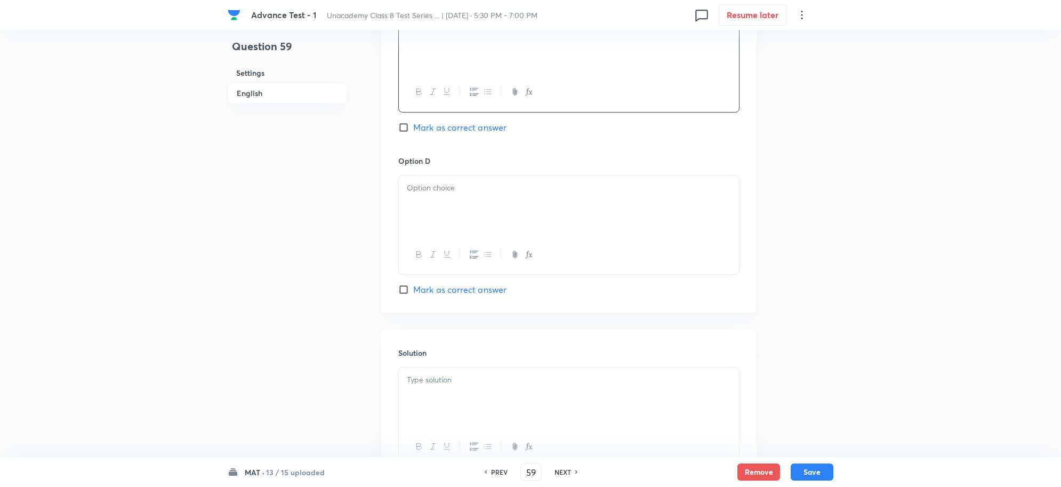
click at [444, 217] on div at bounding box center [569, 205] width 340 height 60
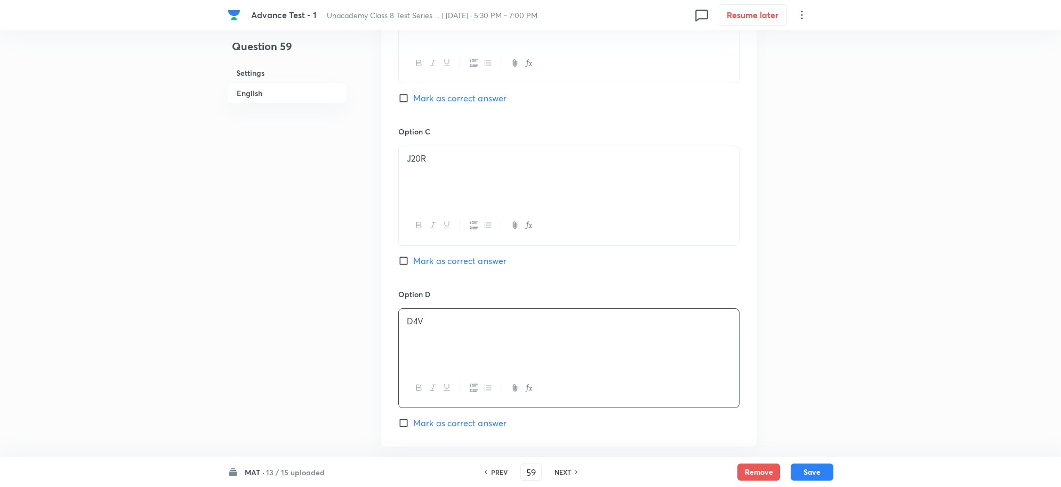
click at [405, 94] on label "Mark as correct answer" at bounding box center [452, 98] width 108 height 13
click at [405, 94] on input "Mark as correct answer" at bounding box center [405, 98] width 15 height 11
checkbox input "true"
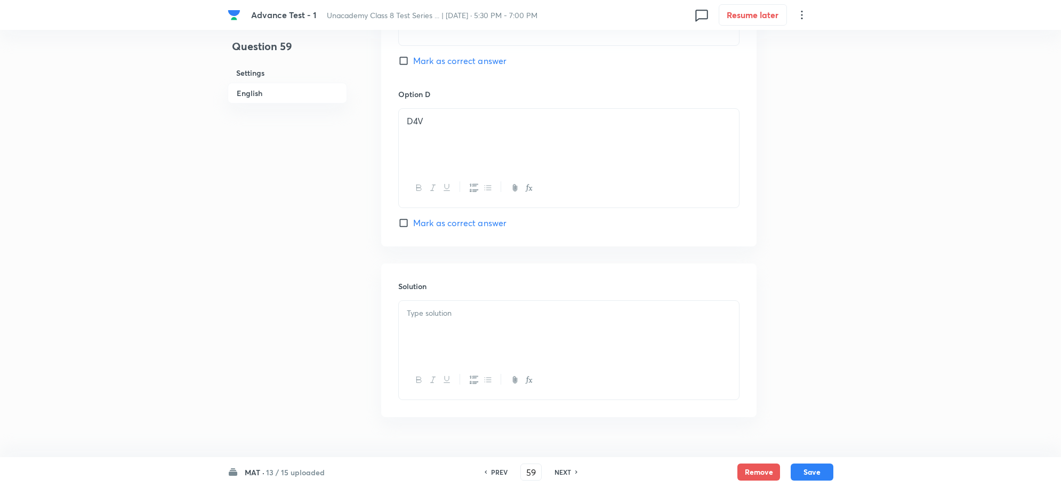
click at [430, 326] on div at bounding box center [569, 331] width 340 height 60
paste div
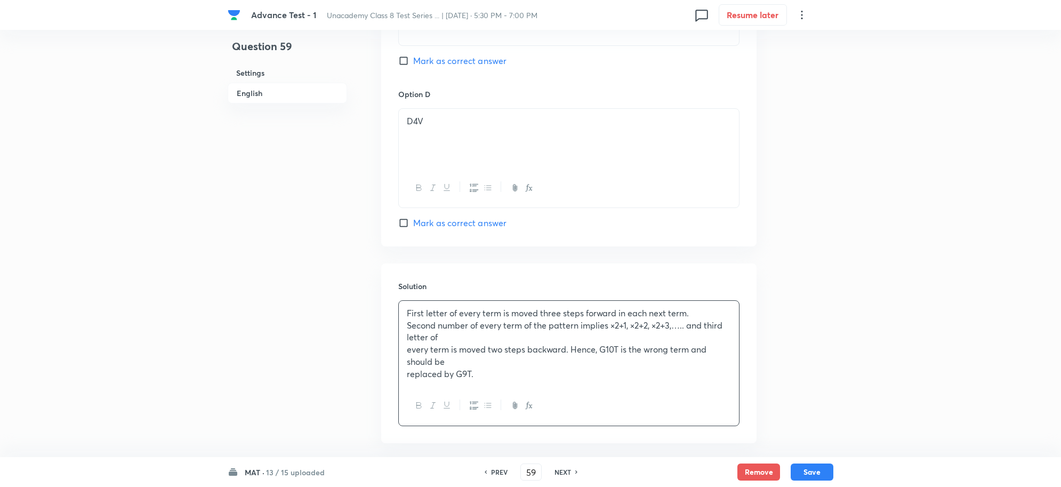
click at [472, 343] on p "Second number of every term of the pattern implies ×2+1, ×2+2, ×2+3,….. and thi…" at bounding box center [569, 331] width 324 height 24
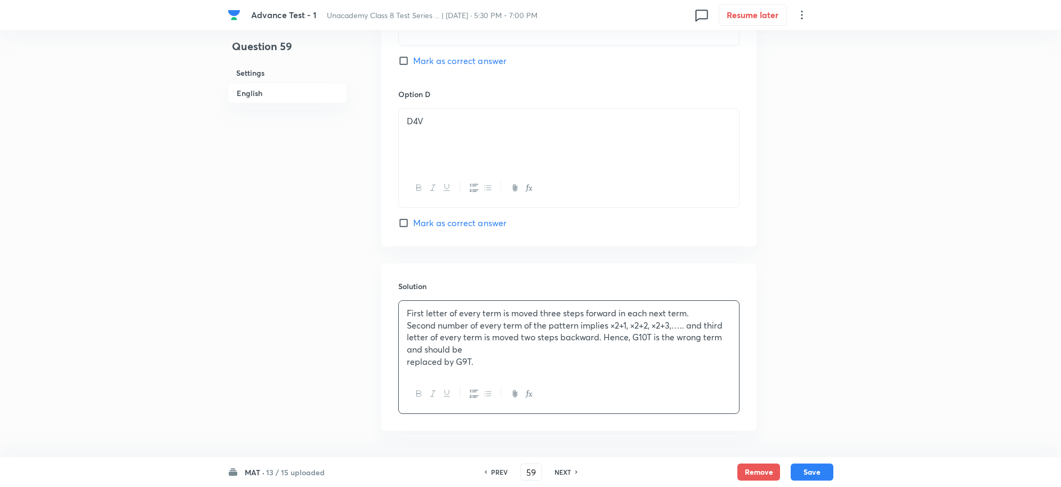
click at [494, 355] on p "Second number of every term of the pattern implies ×2+1, ×2+2, ×2+3,….. and thi…" at bounding box center [569, 337] width 324 height 36
click at [817, 469] on button "Save" at bounding box center [812, 470] width 43 height 17
type input "60"
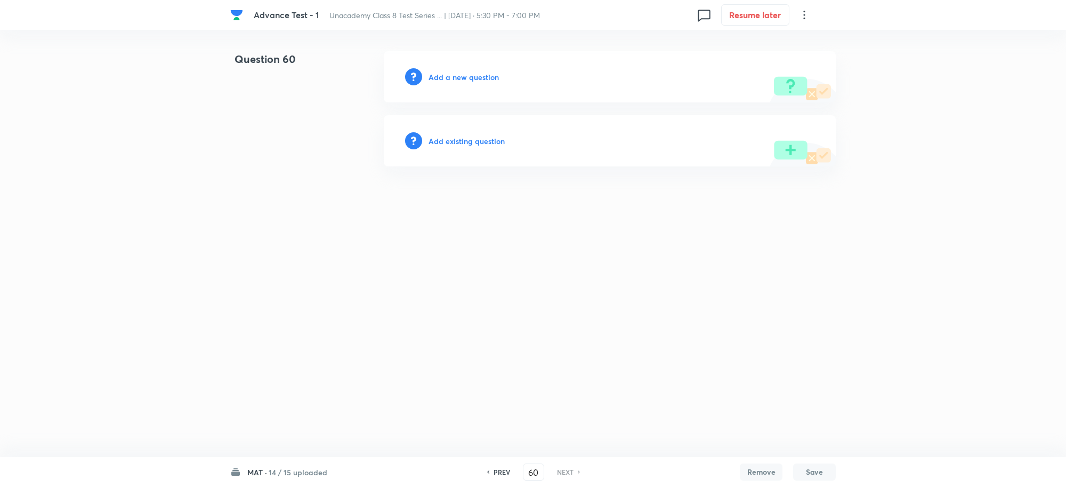
click at [460, 70] on div "Add a new question" at bounding box center [610, 76] width 452 height 51
click at [469, 78] on h6 "Add a new question" at bounding box center [464, 76] width 70 height 11
click at [469, 78] on h6 "Choose a question type" at bounding box center [470, 76] width 82 height 11
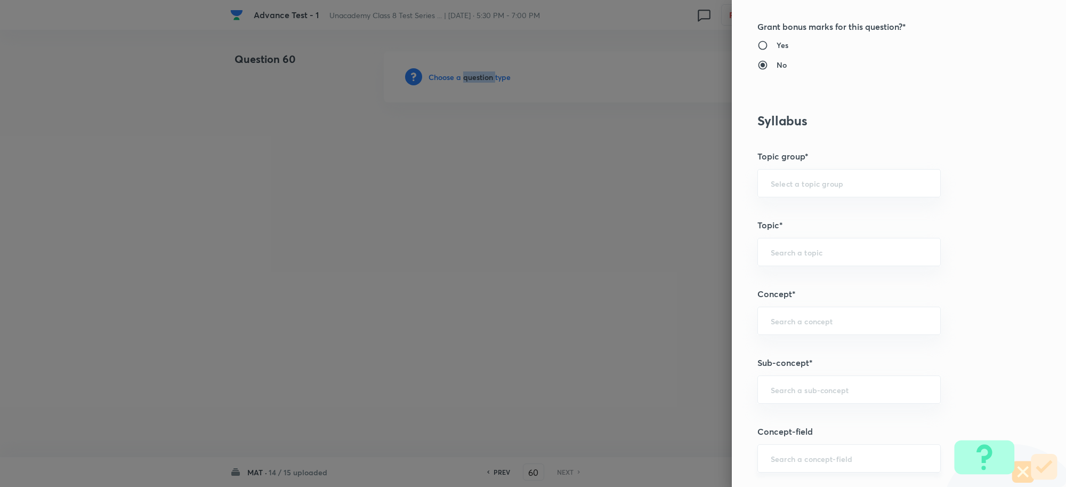
scroll to position [533, 0]
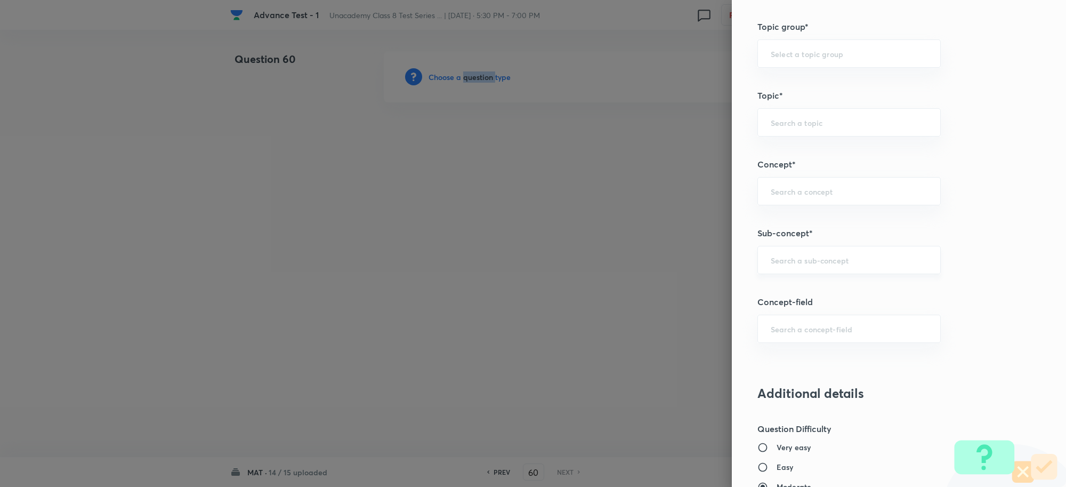
click at [792, 274] on div "​" at bounding box center [849, 260] width 183 height 28
click at [800, 291] on li "Mathematical Operations" at bounding box center [839, 292] width 182 height 19
type input "Mathematical Operations"
type input "Foundation Class X"
type input "Aptitude"
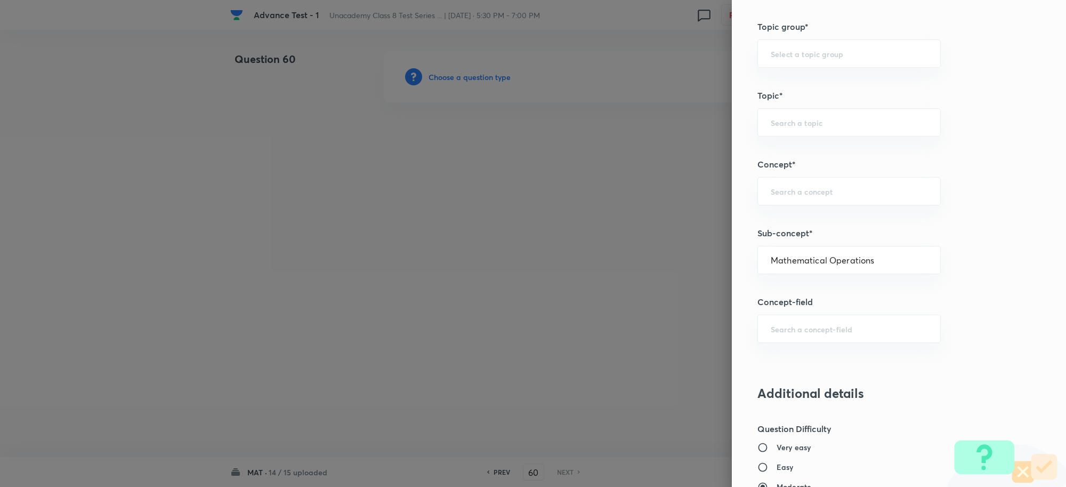
type input "Mathematical Operations"
drag, startPoint x: 879, startPoint y: 263, endPoint x: 828, endPoint y: 262, distance: 50.7
click at [836, 263] on input "Mathematical Operations" at bounding box center [849, 260] width 157 height 10
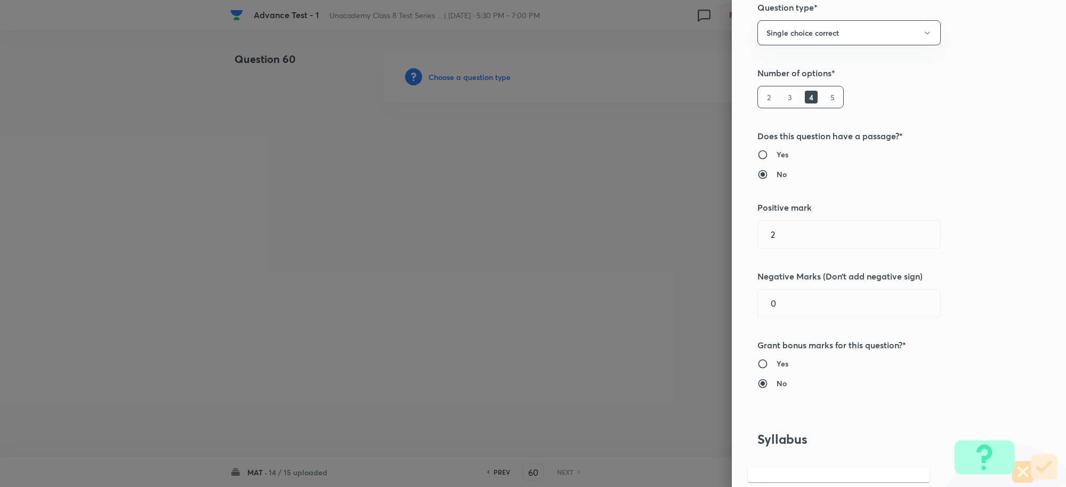
scroll to position [0, 0]
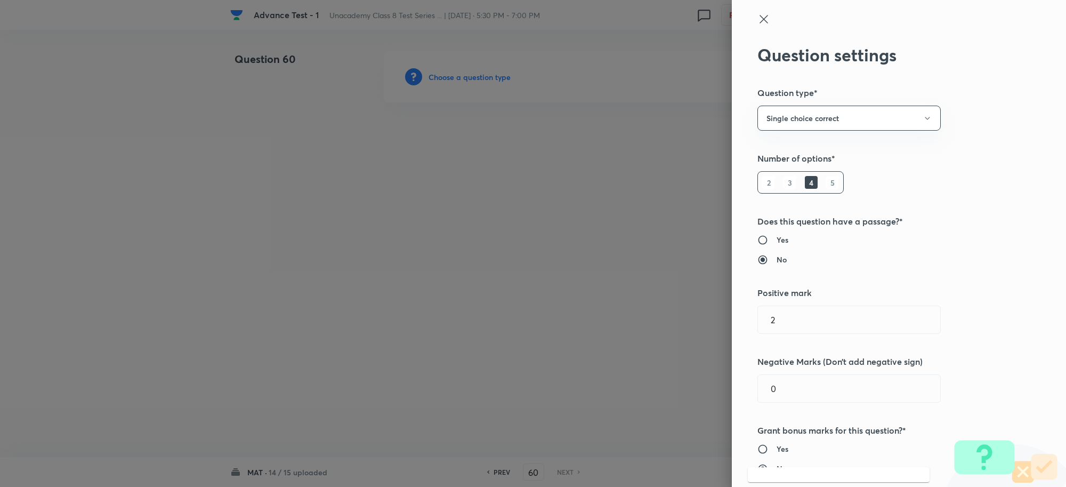
click at [758, 20] on icon at bounding box center [764, 19] width 13 height 13
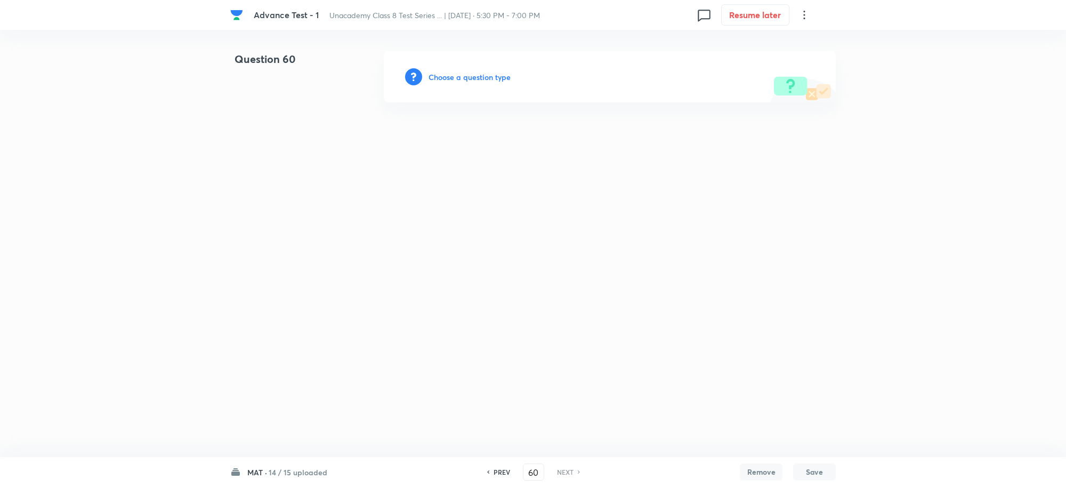
click at [492, 78] on h6 "Choose a question type" at bounding box center [470, 76] width 82 height 11
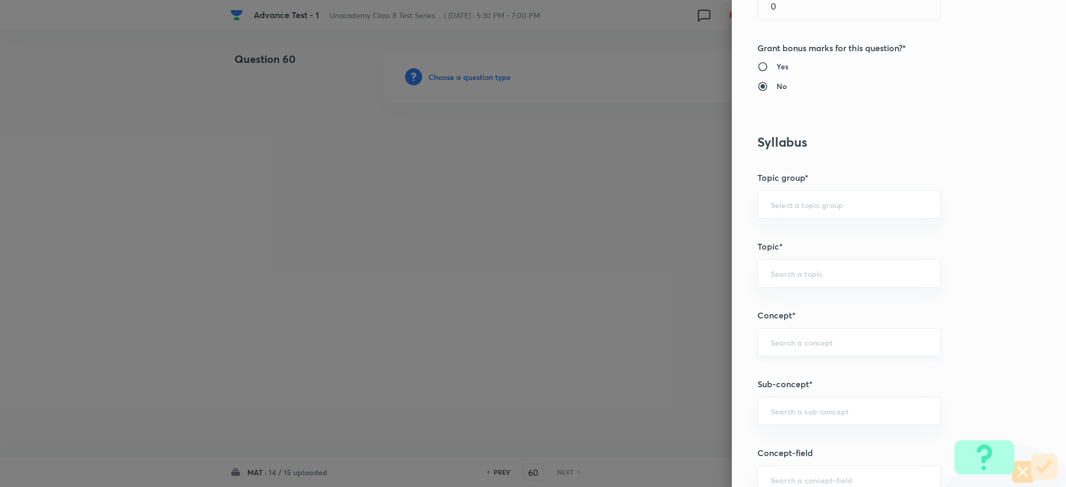
scroll to position [533, 0]
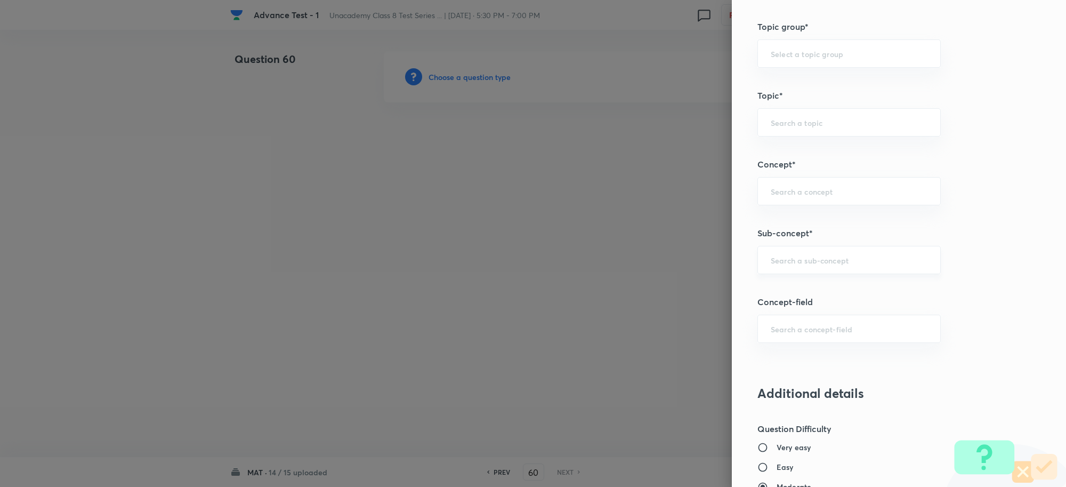
drag, startPoint x: 798, startPoint y: 258, endPoint x: 807, endPoint y: 262, distance: 10.0
click at [798, 259] on input "text" at bounding box center [849, 260] width 157 height 10
click at [829, 312] on li "Mathematical Operations" at bounding box center [839, 311] width 182 height 19
type input "Mathematical Operations"
type input "Foundation Class IX"
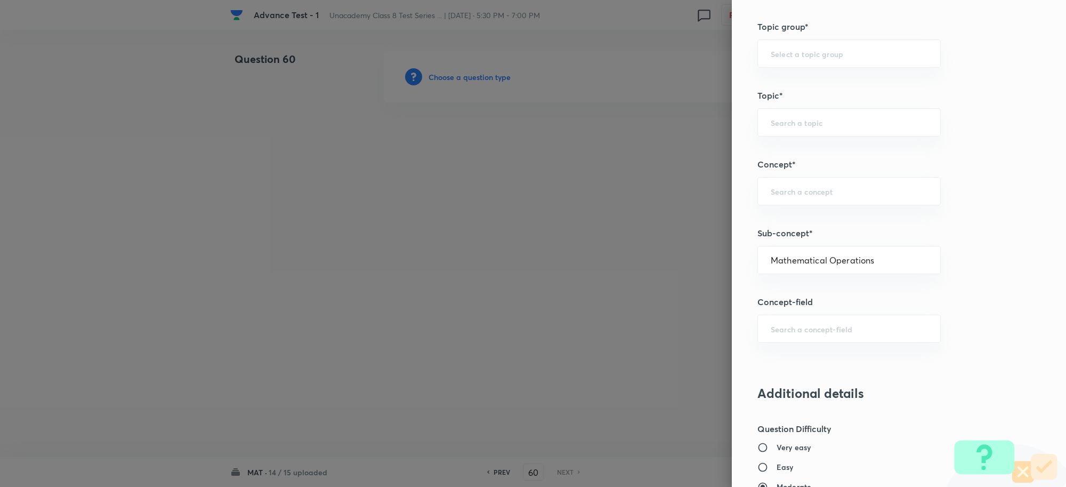
type input "Mental Ability"
type input "Mathematical Operations"
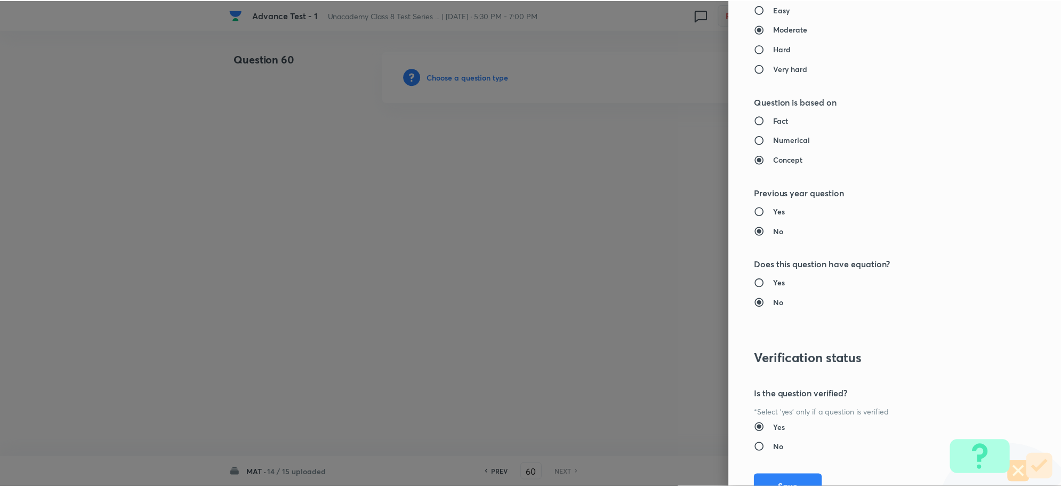
scroll to position [1040, 0]
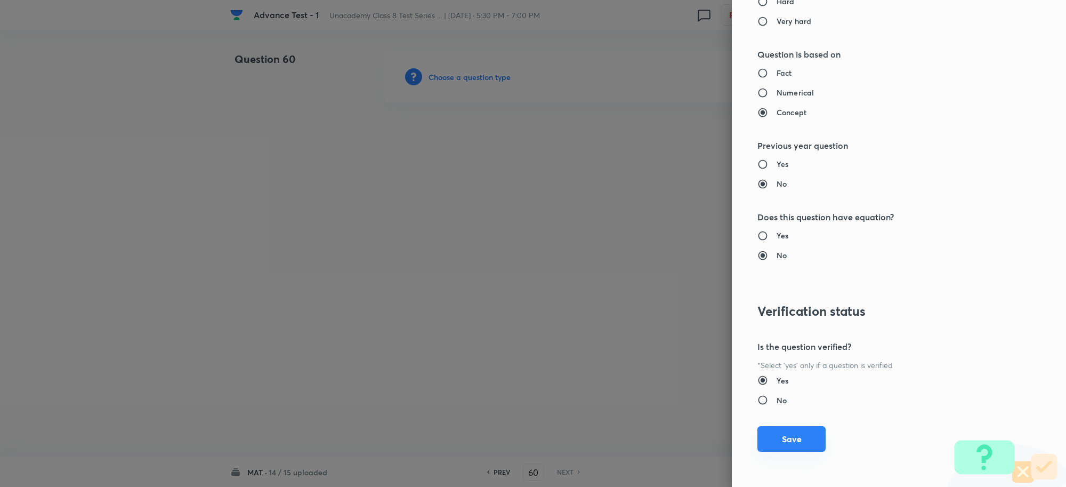
click at [782, 437] on button "Save" at bounding box center [792, 439] width 68 height 26
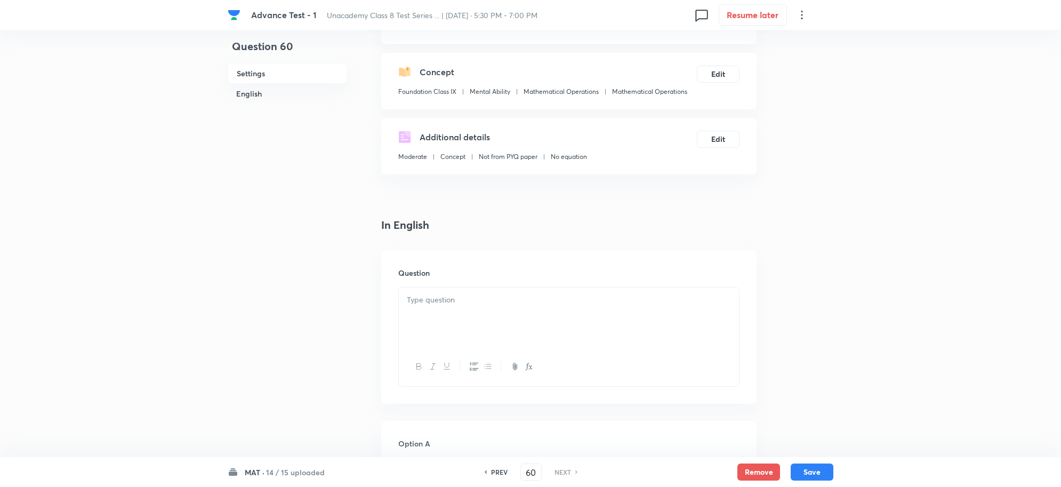
scroll to position [200, 0]
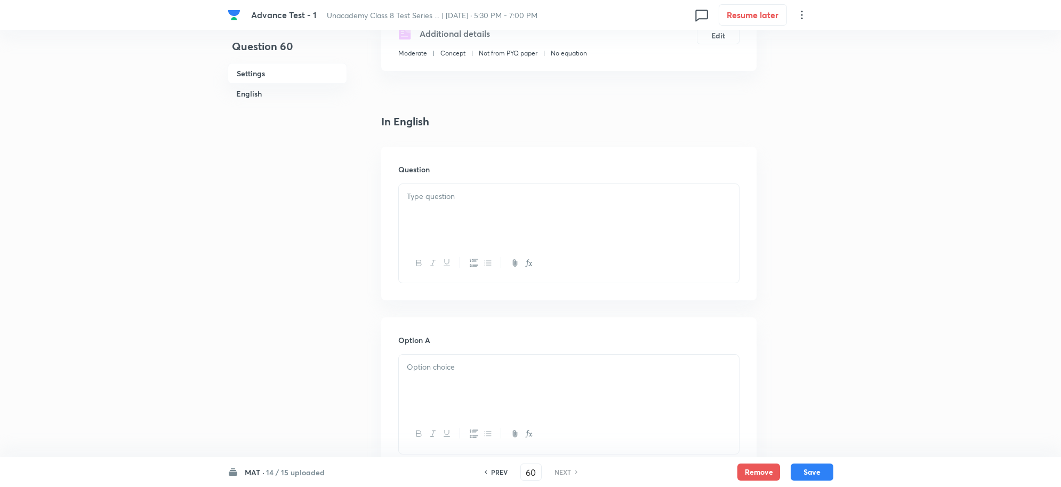
click at [454, 222] on div at bounding box center [569, 214] width 340 height 60
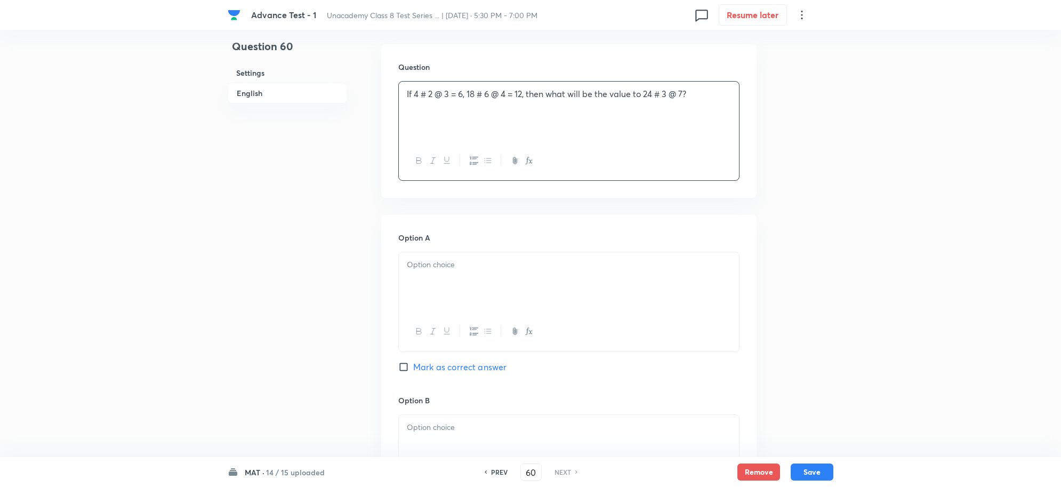
scroll to position [467, 0]
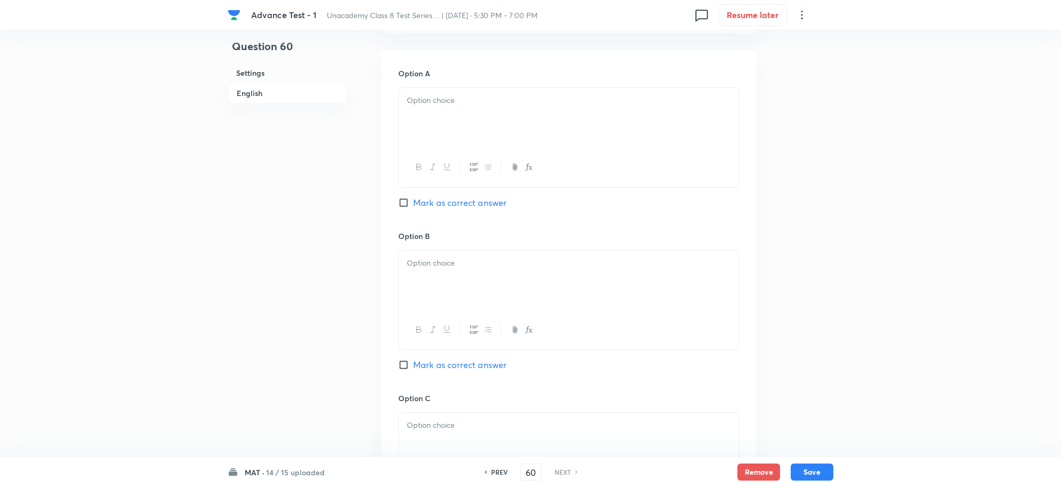
click at [435, 126] on div at bounding box center [569, 118] width 340 height 60
click at [459, 288] on div at bounding box center [569, 281] width 340 height 60
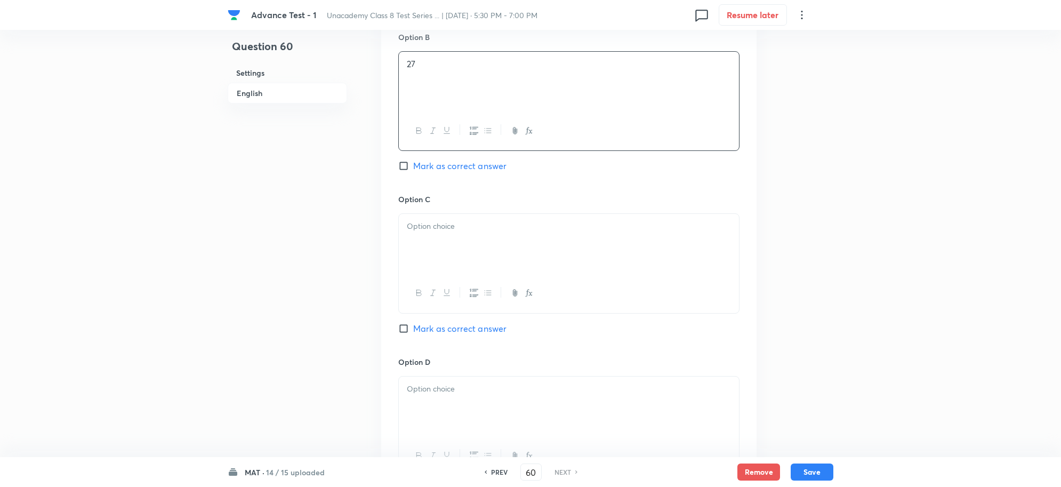
scroll to position [666, 0]
click at [444, 266] on div at bounding box center [569, 243] width 340 height 60
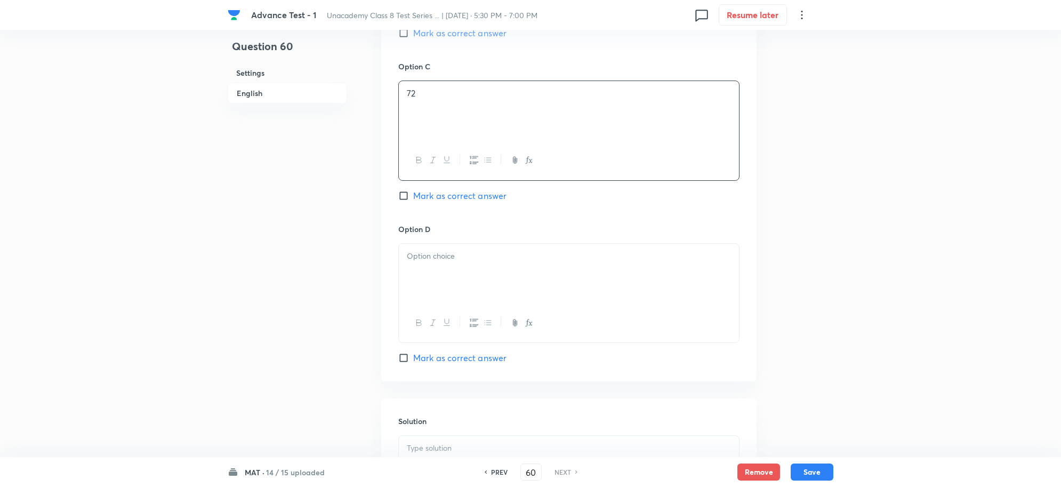
scroll to position [800, 0]
click at [449, 278] on div at bounding box center [569, 272] width 340 height 60
click at [435, 280] on div at bounding box center [569, 307] width 340 height 60
click at [407, 200] on input "Mark as correct answer" at bounding box center [405, 199] width 15 height 11
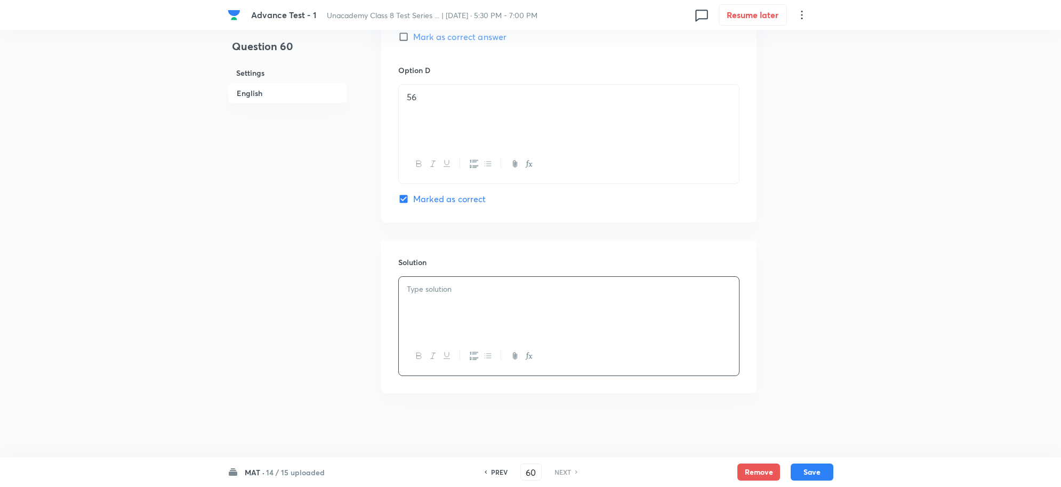
click at [435, 288] on p at bounding box center [569, 289] width 324 height 12
click at [812, 472] on button "Save" at bounding box center [812, 470] width 43 height 17
click at [814, 473] on button "Save" at bounding box center [812, 470] width 43 height 17
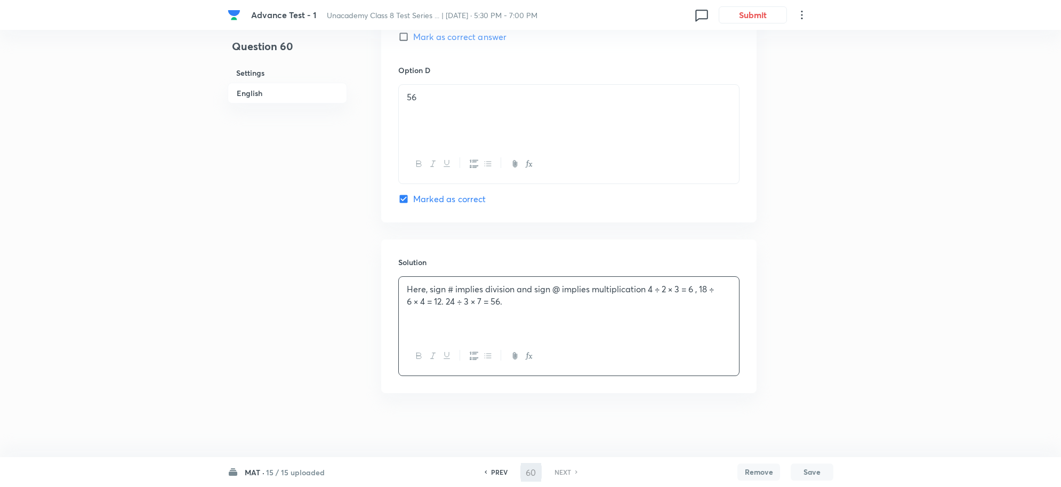
checkbox input "true"
